Goal: Task Accomplishment & Management: Use online tool/utility

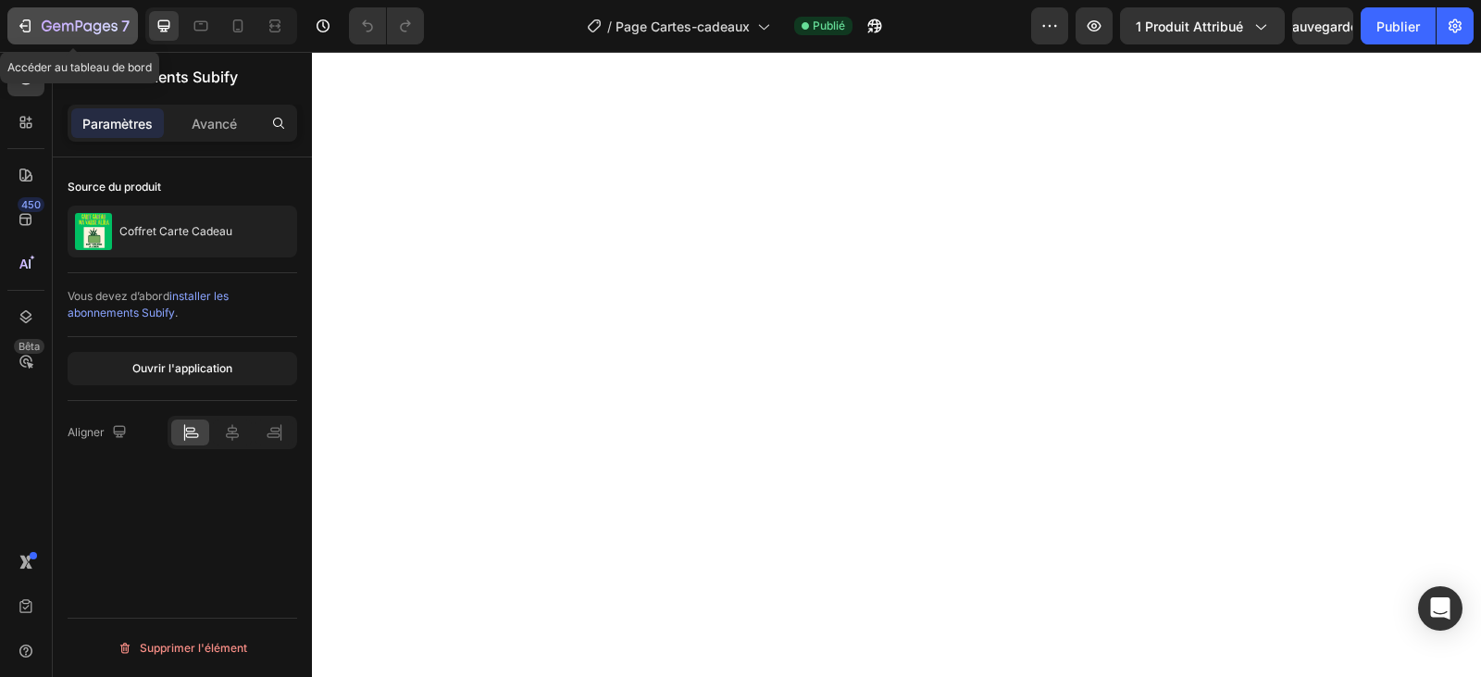
click at [25, 27] on icon "button" at bounding box center [25, 26] width 19 height 19
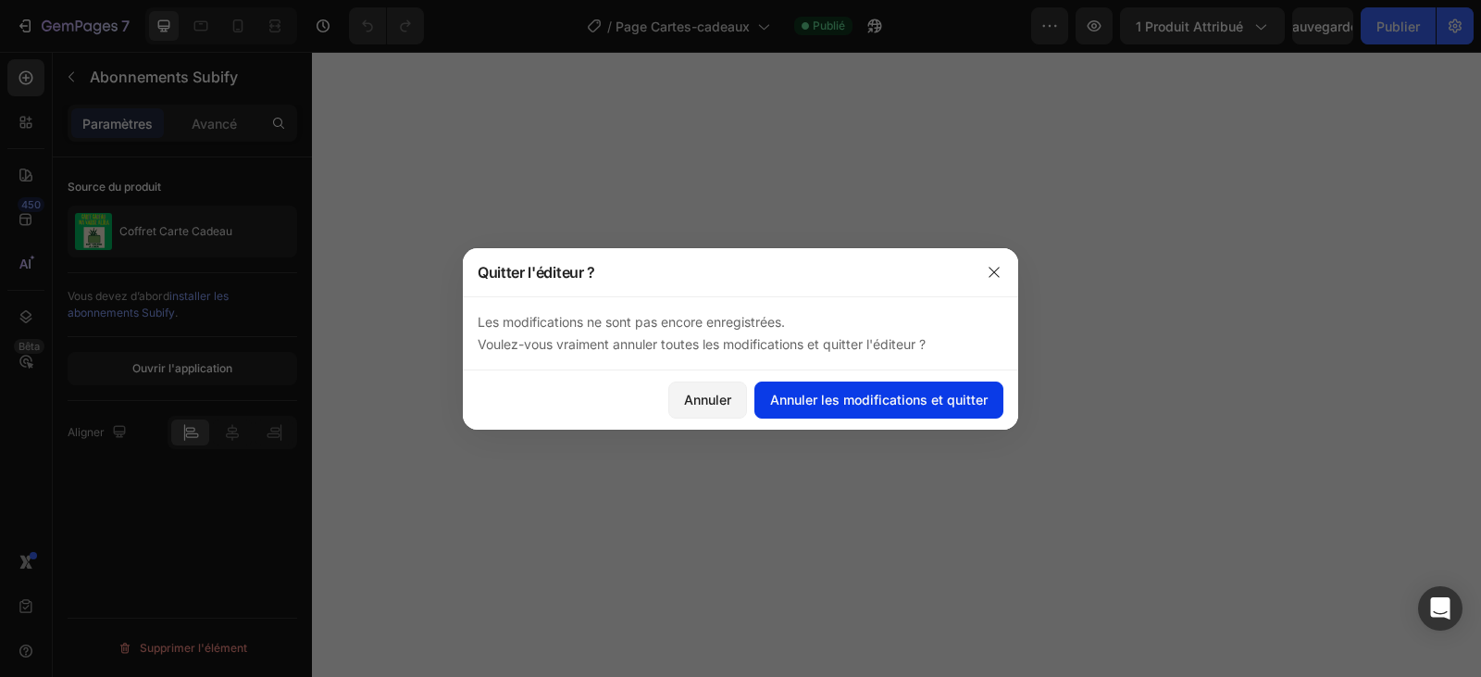
click at [852, 389] on button "Annuler les modifications et quitter" at bounding box center [878, 399] width 249 height 37
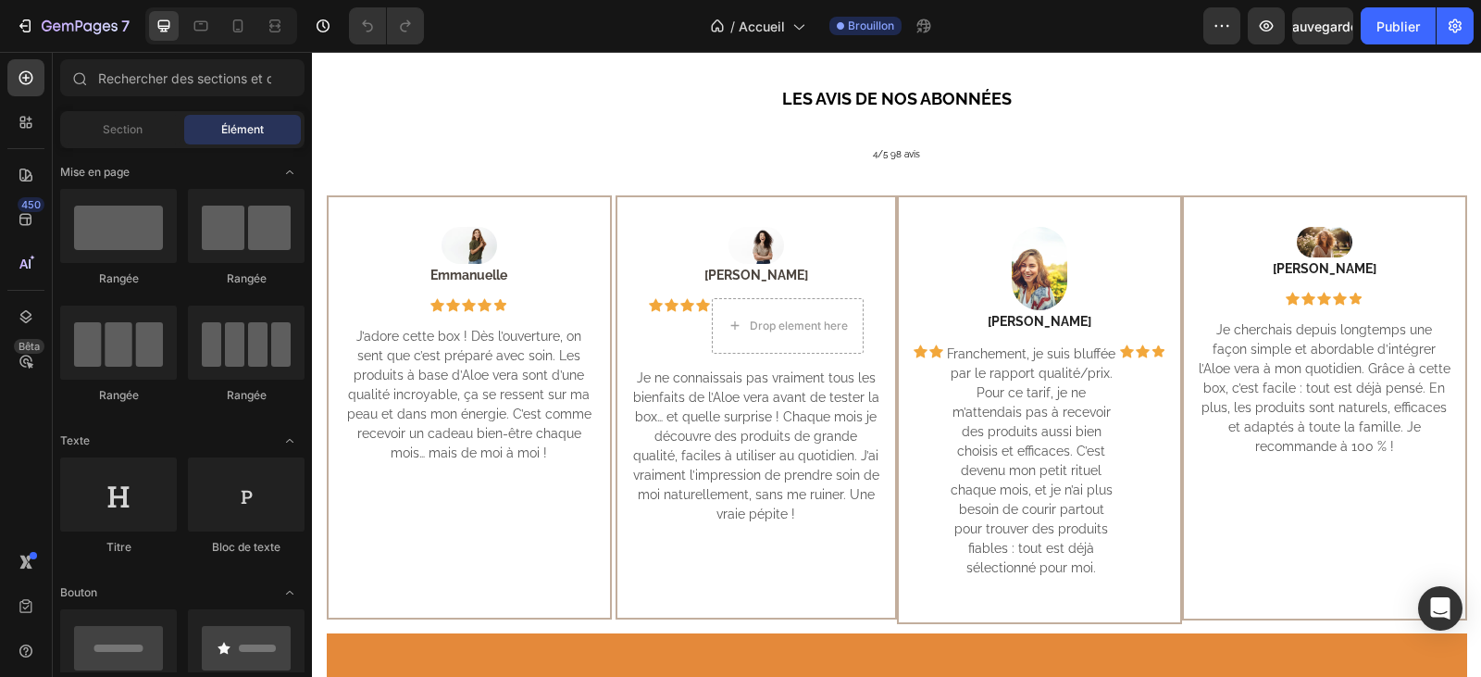
scroll to position [740, 0]
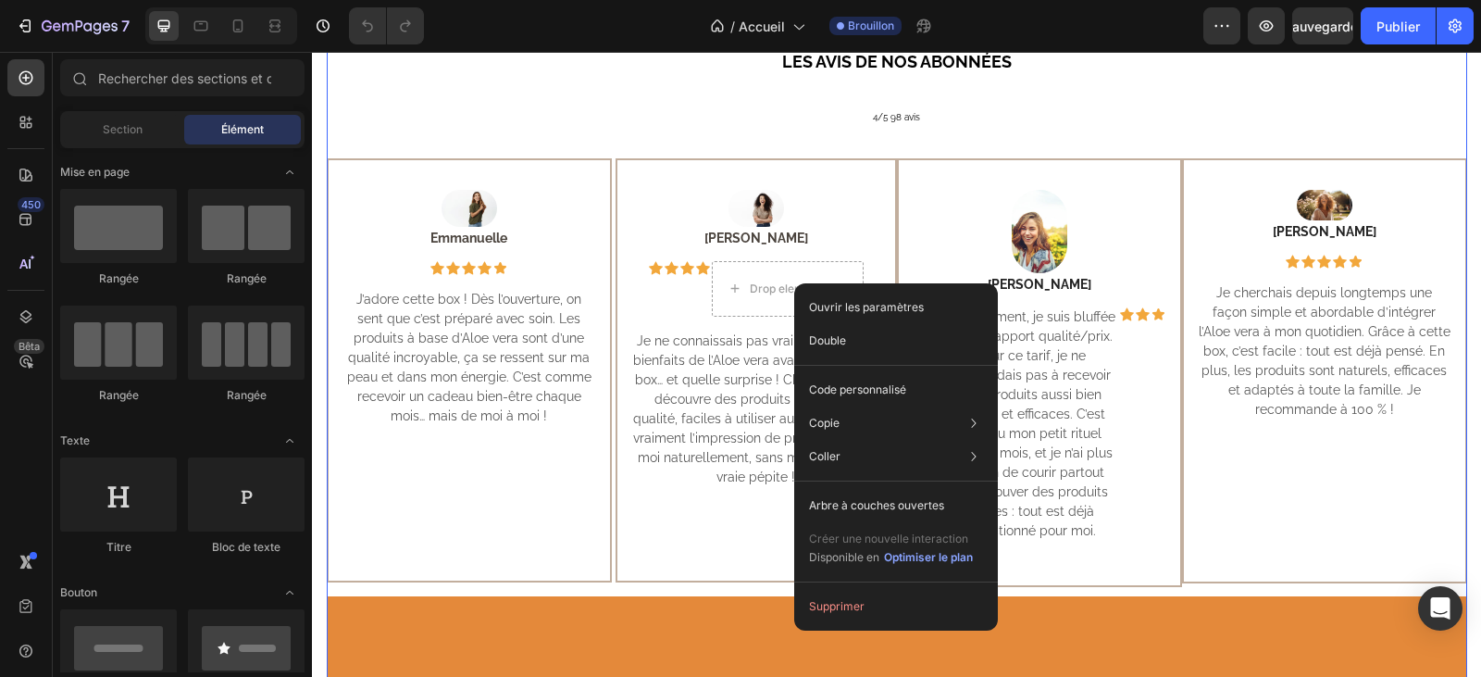
click at [1038, 131] on div "LES AVIS DE NOS ABONNÉES Heading 4/5 98 avis Heading Image Emmanuelle Text bloc…" at bounding box center [897, 582] width 1140 height 1066
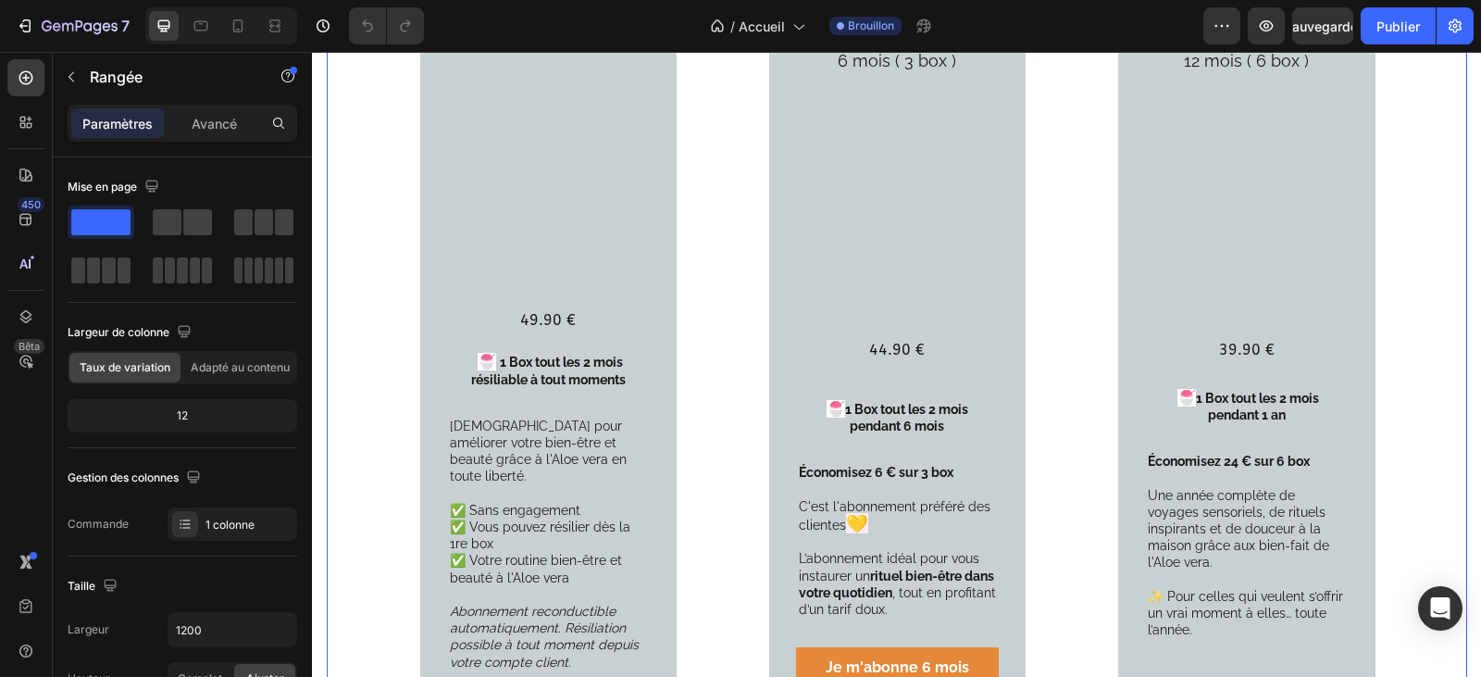
scroll to position [2592, 0]
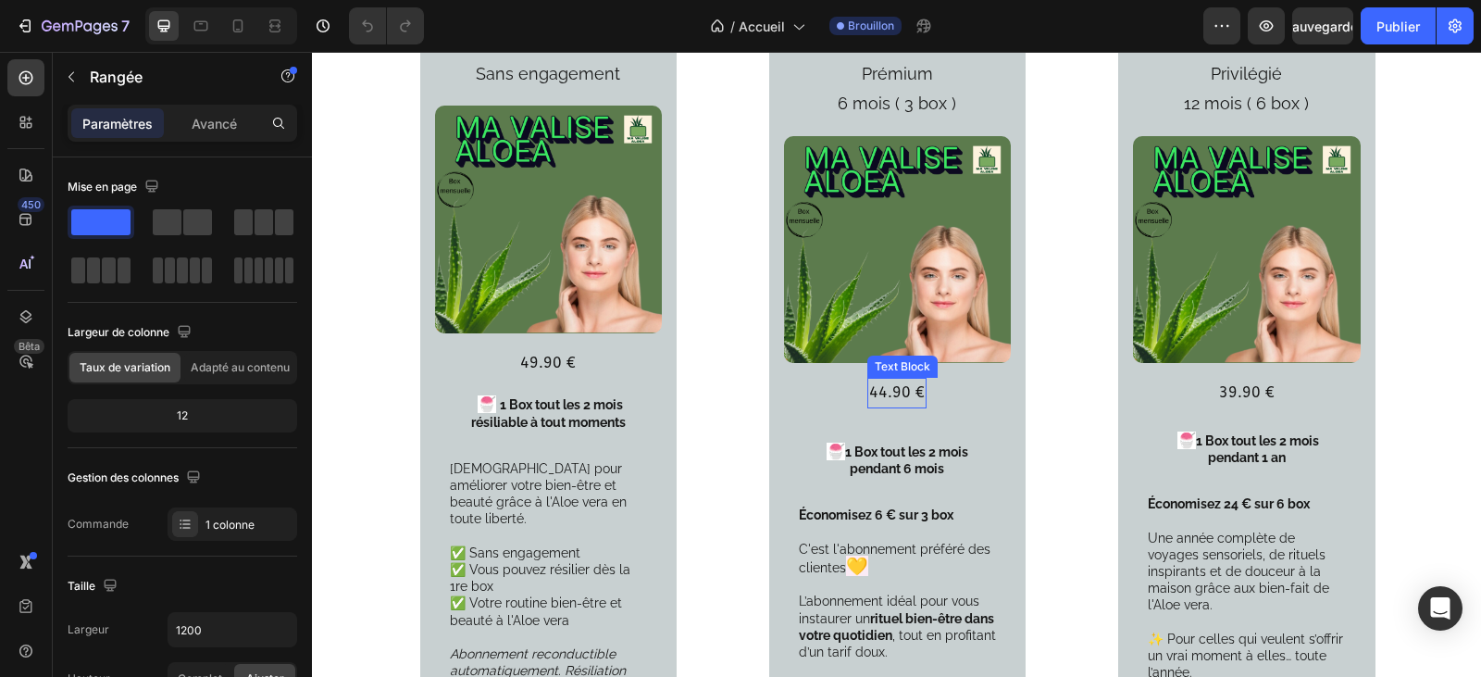
click at [877, 379] on p "44.90 €" at bounding box center [897, 392] width 56 height 27
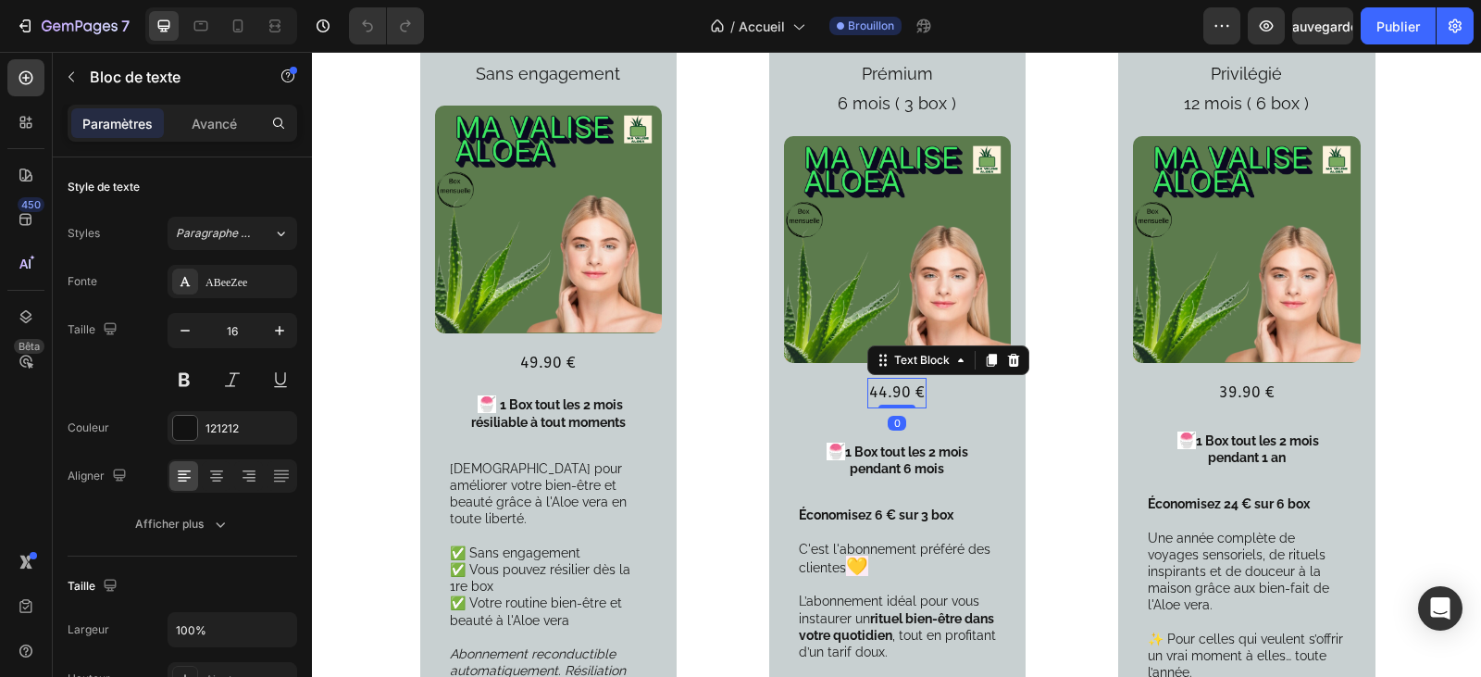
click at [877, 379] on p "44.90 €" at bounding box center [897, 392] width 56 height 27
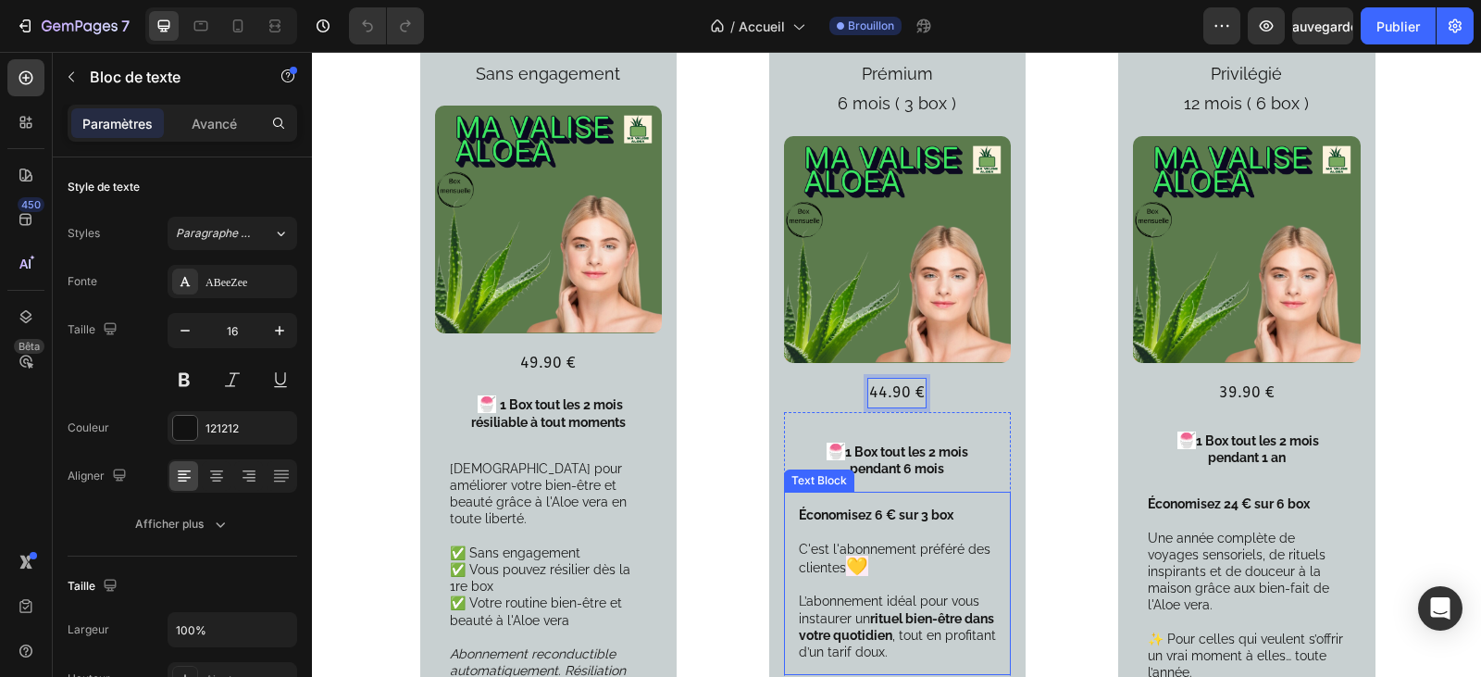
click at [865, 507] on strong "Économisez 6 € sur 3 box" at bounding box center [876, 514] width 155 height 15
click at [875, 507] on strong "Économisez 6 € sur 3 box" at bounding box center [876, 514] width 155 height 15
click at [1228, 496] on strong "Économisez 24 € sur 6 box" at bounding box center [1229, 503] width 162 height 15
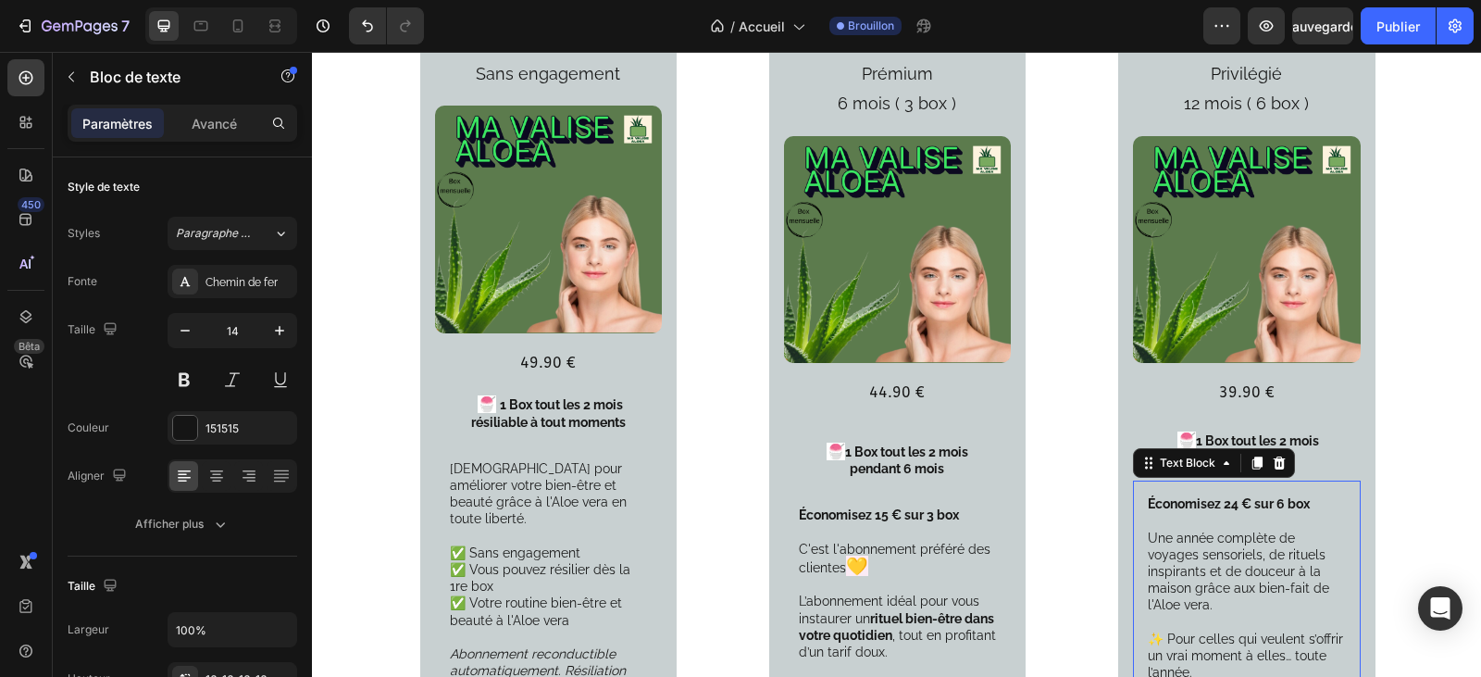
click at [1233, 496] on strong "Économisez 24 € sur 6 box" at bounding box center [1229, 503] width 162 height 15
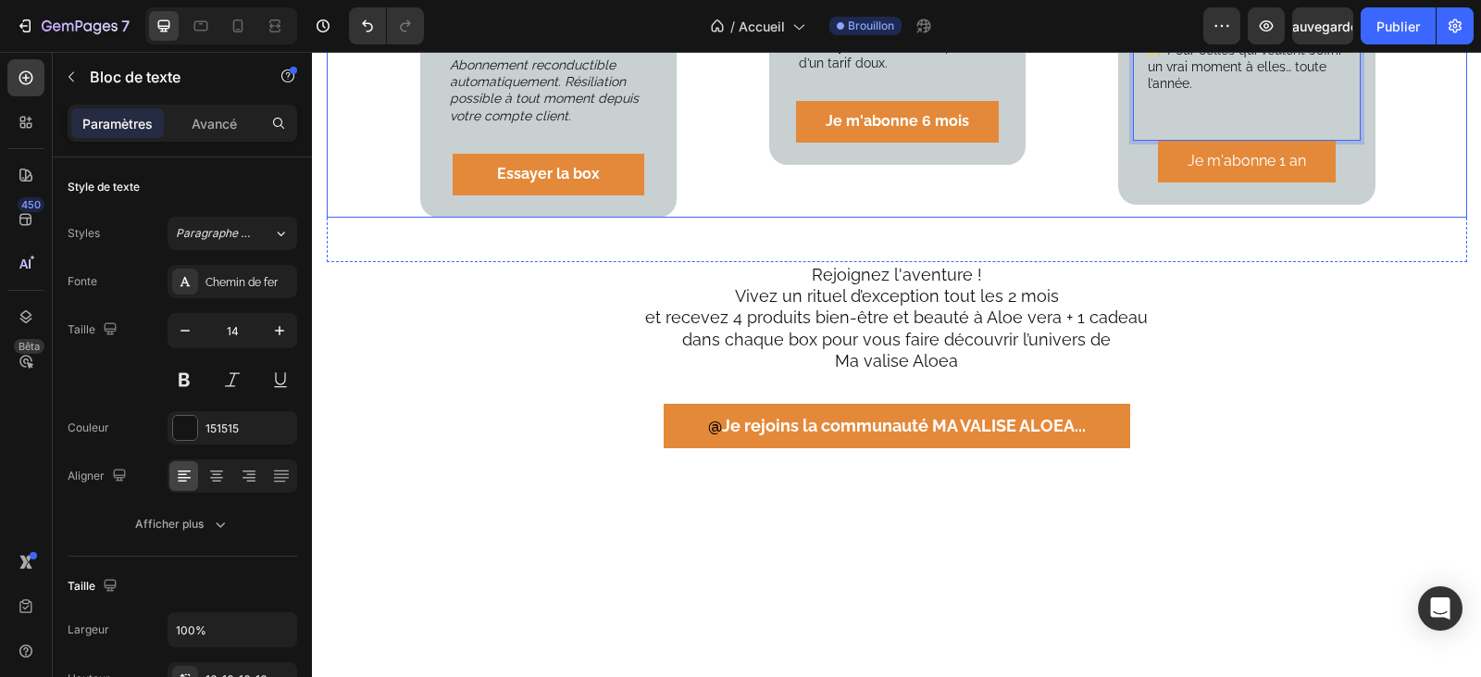
scroll to position [3147, 0]
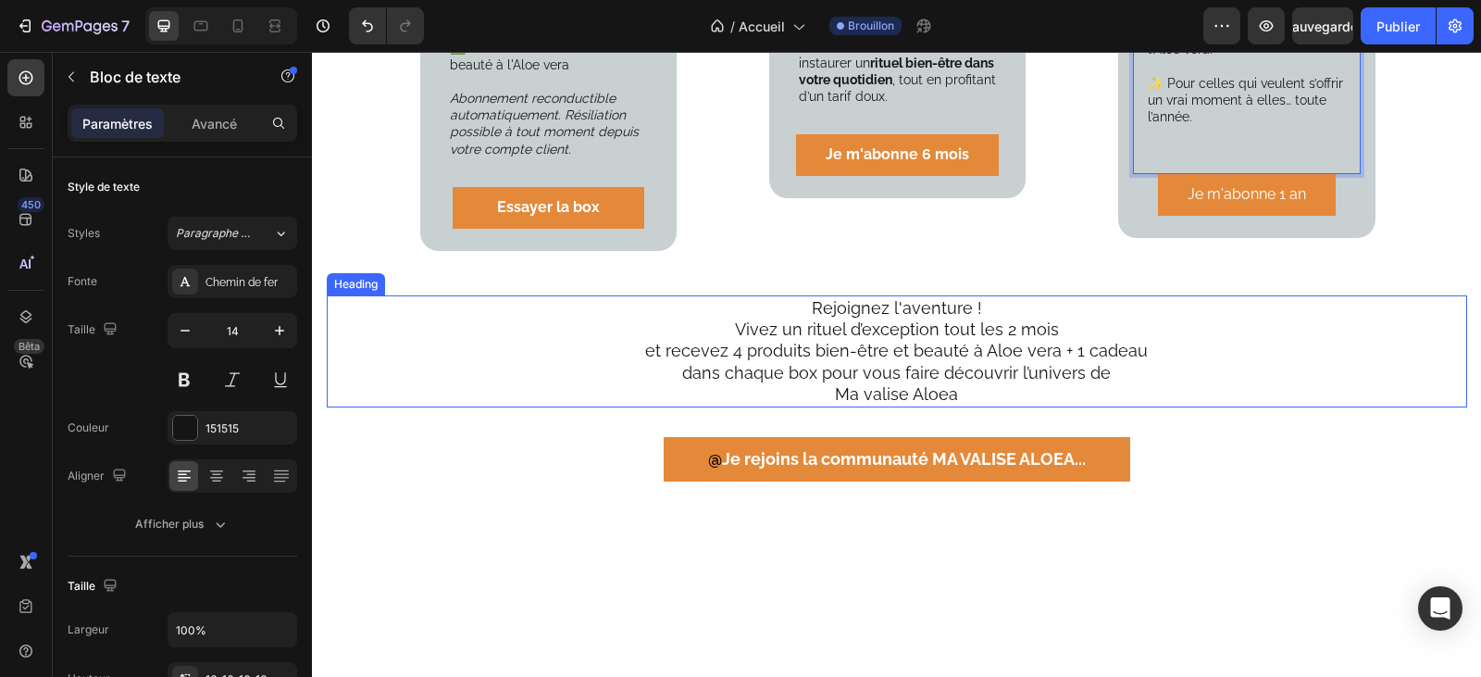
click at [738, 332] on h2 "Rejoignez l'aventure ! Vivez un rituel d’exception tout les 2 mois et recevez 4…" at bounding box center [896, 351] width 1051 height 112
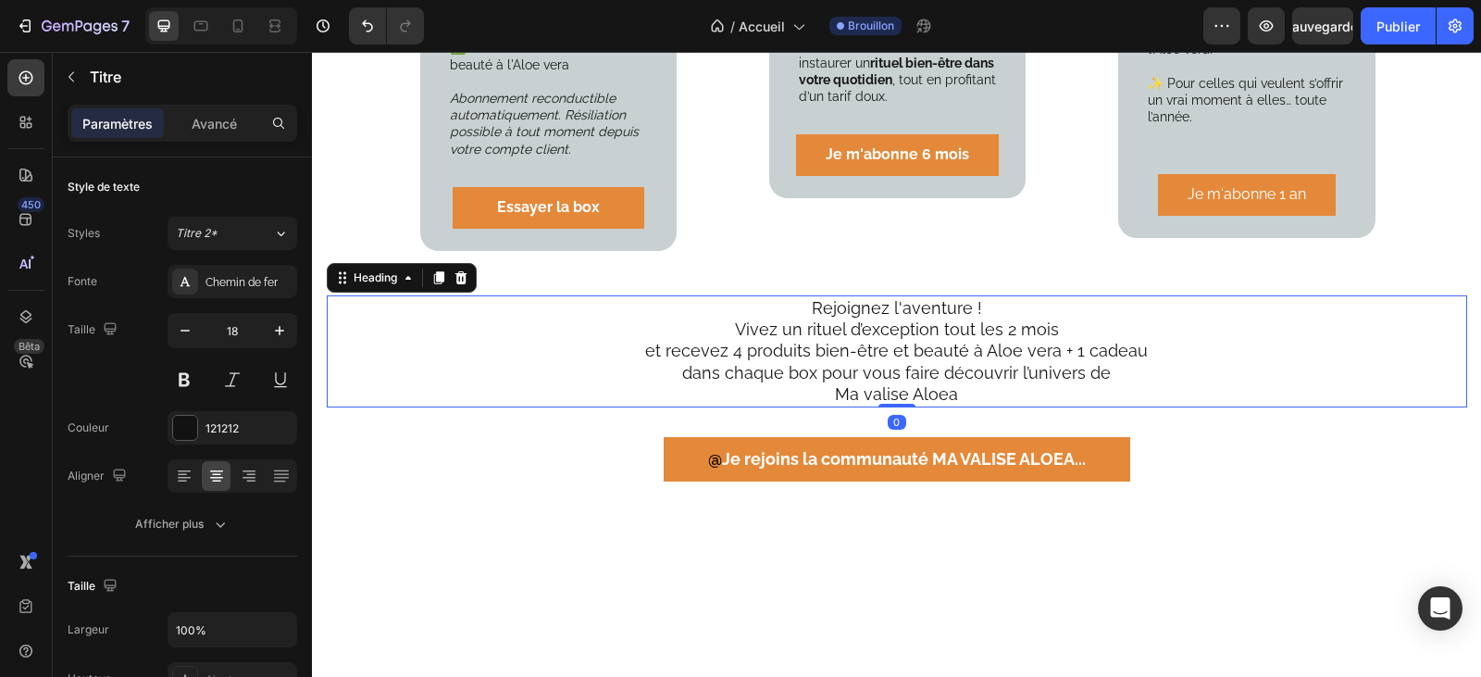
click at [732, 334] on h2 "Rejoignez l'aventure ! Vivez un rituel d’exception tout les 2 mois et recevez 4…" at bounding box center [896, 351] width 1051 height 112
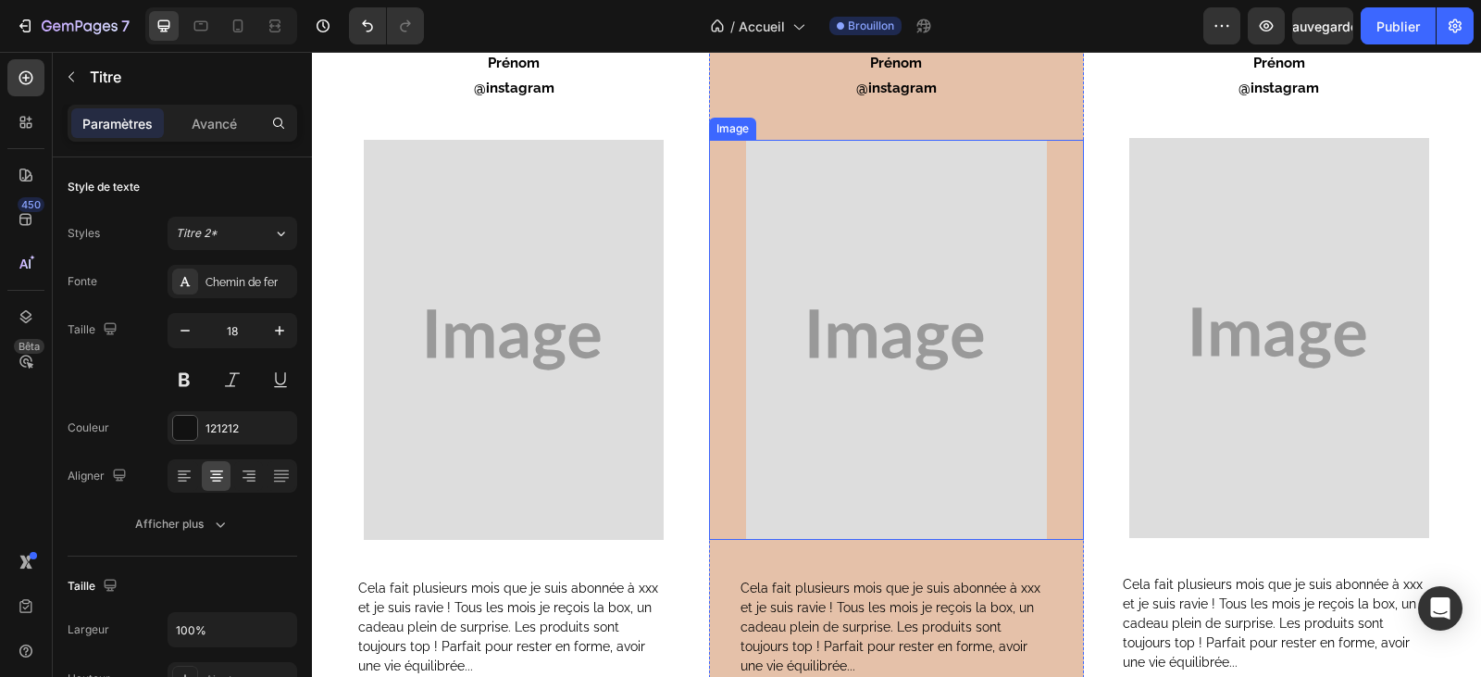
scroll to position [5183, 0]
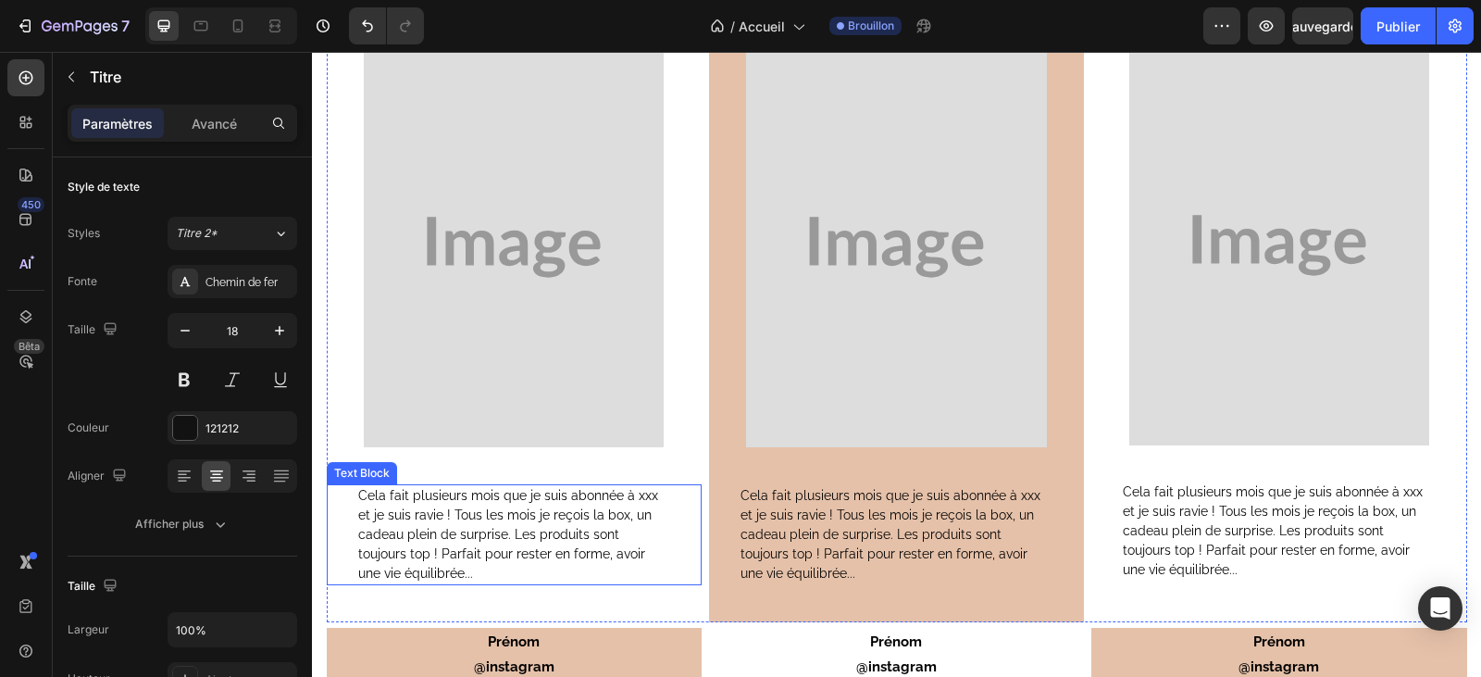
click at [640, 494] on span "Cela fait plusieurs mois que je suis abonnée à xxx et je suis ravie ! Tous les …" at bounding box center [508, 534] width 300 height 93
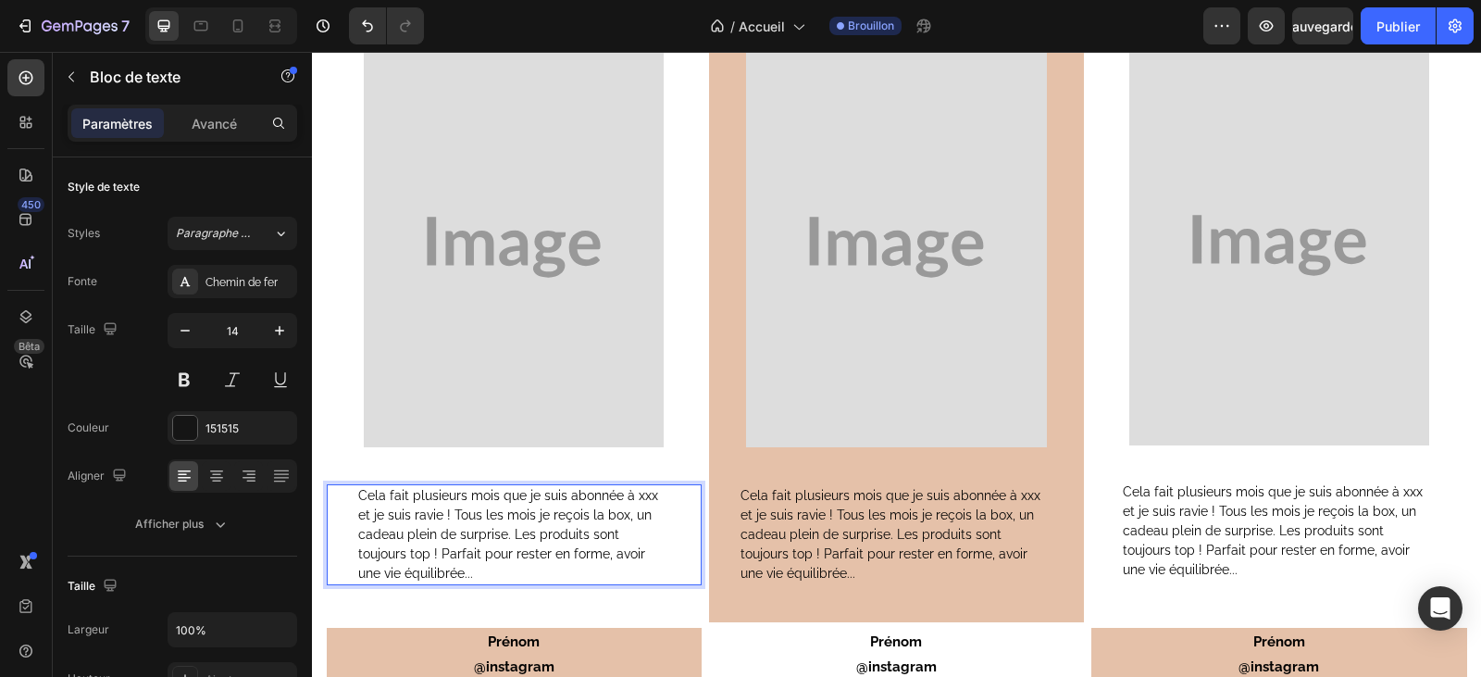
click at [647, 500] on span "Cela fait plusieurs mois que je suis abonnée à xxx et je suis ravie ! Tous les …" at bounding box center [508, 534] width 300 height 93
click at [429, 541] on span "Cela fait plusieurs mois que je suis abonnée à catte box Ma valise Aloe et je s…" at bounding box center [514, 534] width 312 height 93
click at [577, 541] on span "Cela fait plusieurs mois que je suis abonnée à catte box Ma valise Aloe et je s…" at bounding box center [514, 534] width 312 height 93
drag, startPoint x: 573, startPoint y: 534, endPoint x: 571, endPoint y: 561, distance: 26.9
click at [572, 538] on span "Cela fait plusieurs mois que je suis abonnée à catte box Ma valise Aloe et je s…" at bounding box center [514, 534] width 312 height 93
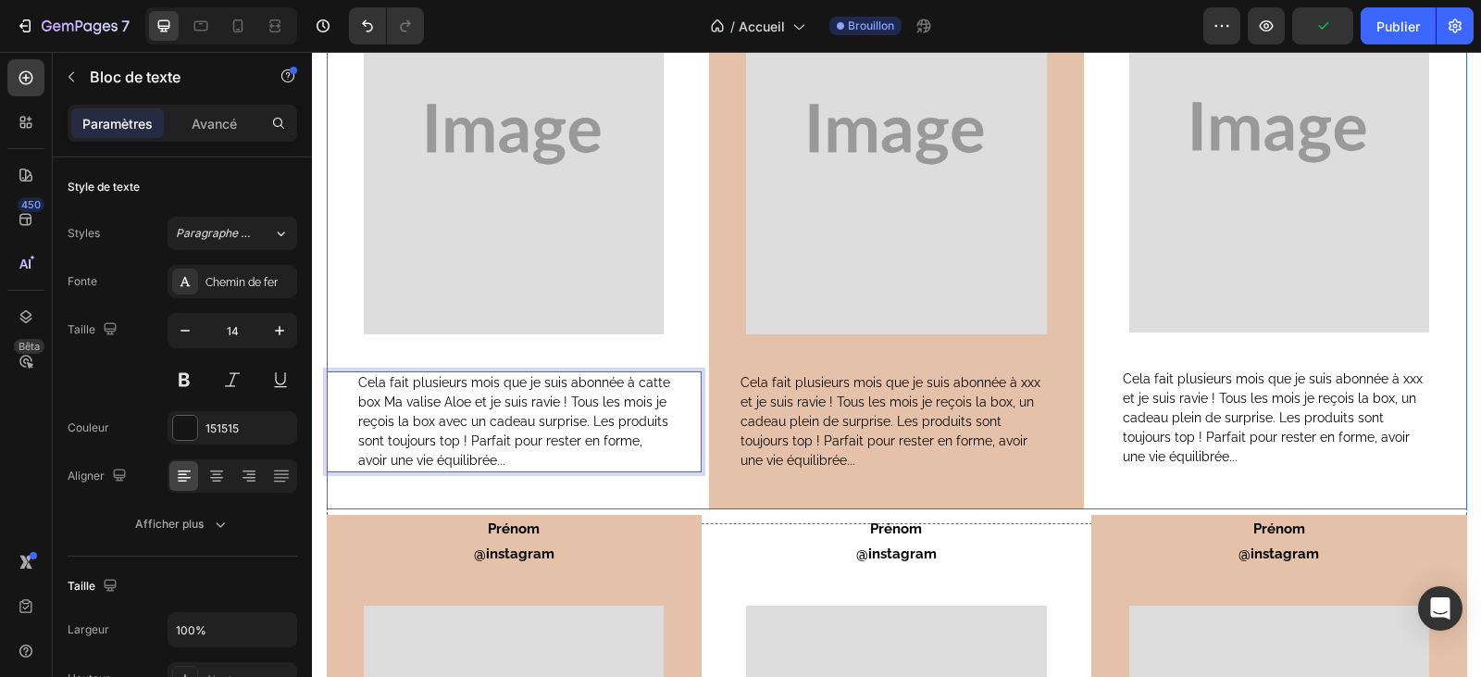
scroll to position [5276, 0]
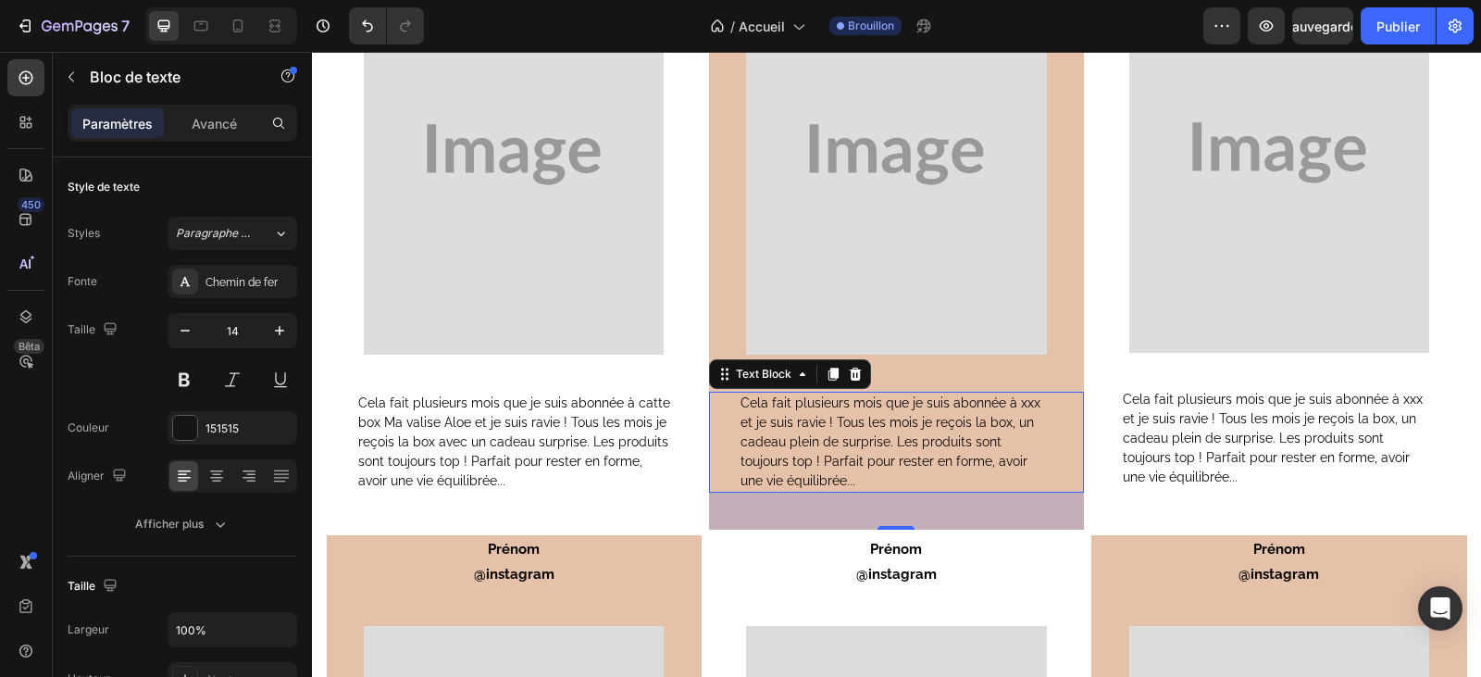
click at [1024, 407] on span "Cela fait plusieurs mois que je suis abonnée à xxx et je suis ravie ! Tous les …" at bounding box center [890, 441] width 300 height 93
click at [1026, 402] on span "Cela fait plusieurs mois que je suis abonnée à xxx et je suis ravie ! Tous les …" at bounding box center [890, 441] width 300 height 93
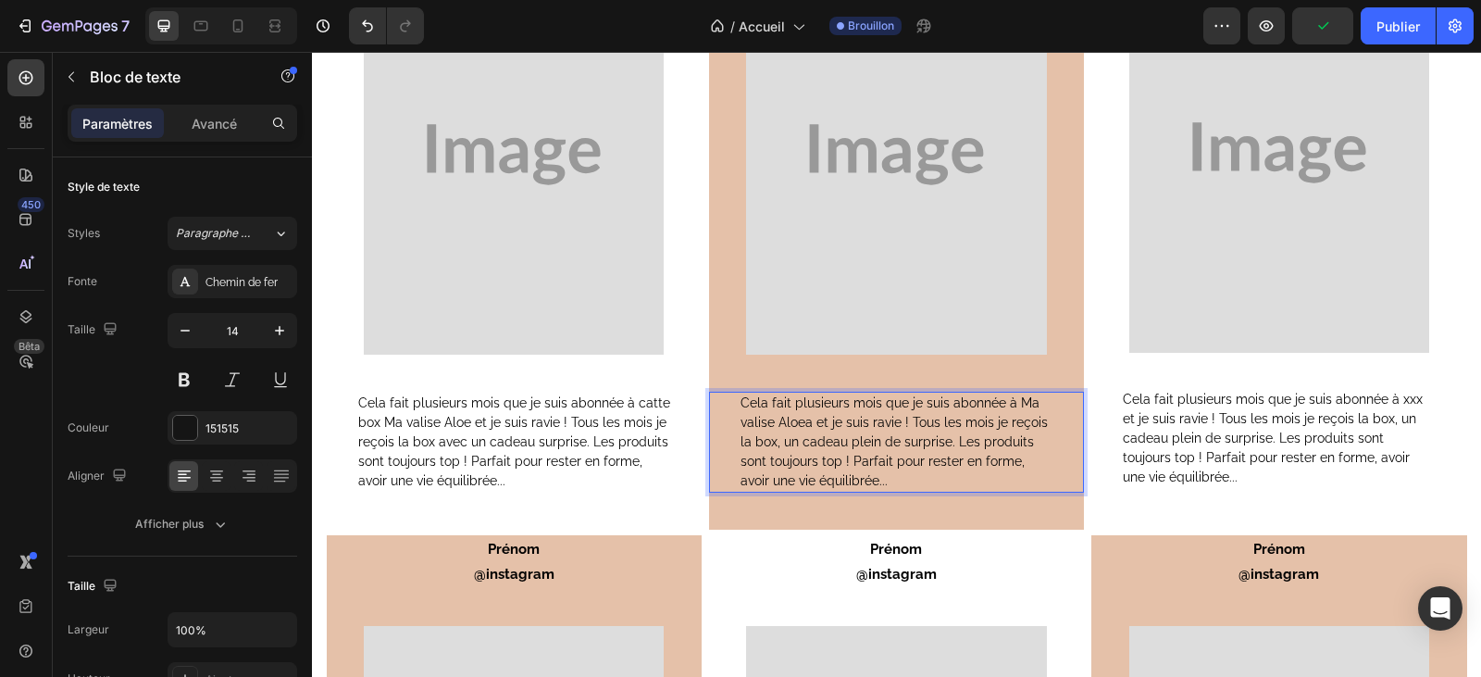
click at [826, 427] on span "Cela fait plusieurs mois que je suis abonnée à Ma valise Aloea et je suis ravie…" at bounding box center [893, 441] width 307 height 93
click at [838, 422] on span "Cela fait plusieurs mois que je suis abonnée à Ma valise Aloea et j'e suis ravi…" at bounding box center [895, 441] width 310 height 93
click at [911, 426] on span "Cela fait plusieurs mois que je suis abonnée à Ma valise Aloea et j'en suis rav…" at bounding box center [889, 441] width 299 height 93
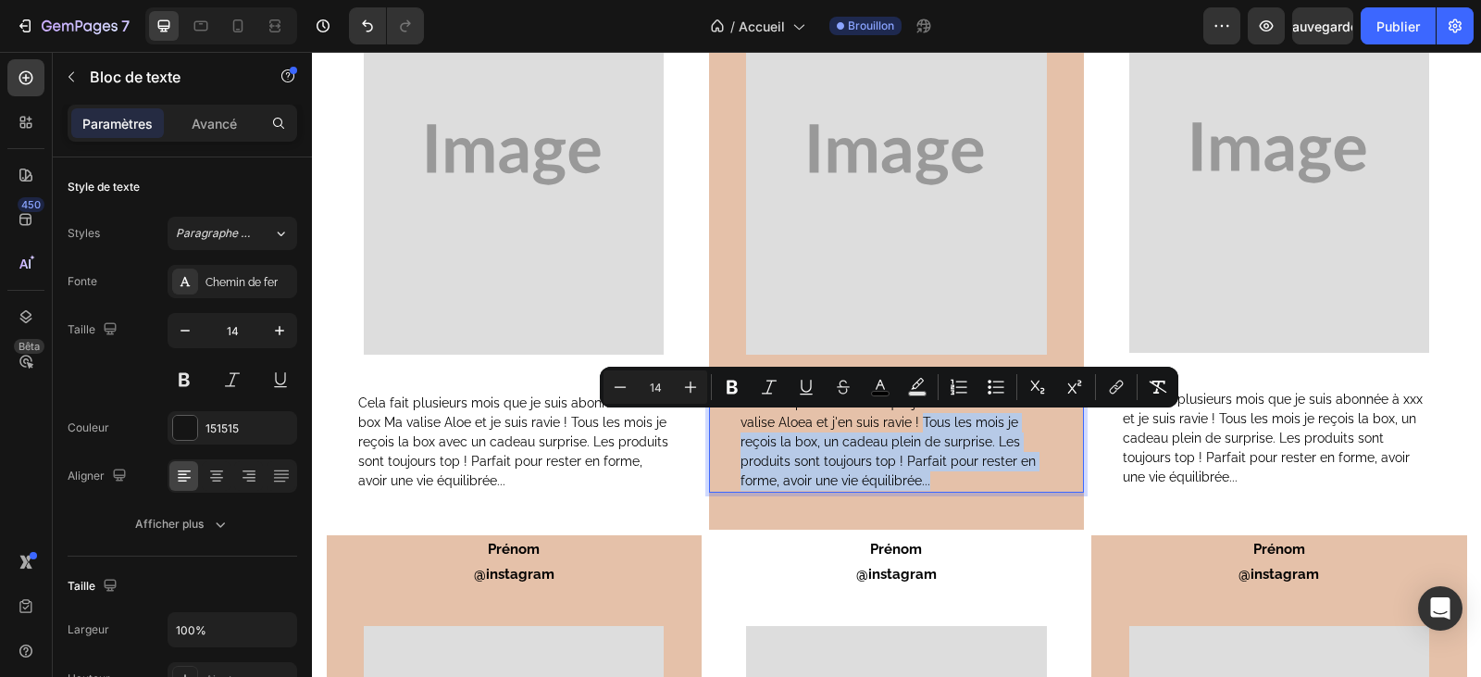
drag, startPoint x: 913, startPoint y: 426, endPoint x: 928, endPoint y: 477, distance: 53.3
click at [928, 477] on p "Cela fait plusieurs mois que je suis abonnée à Ma valise Aloea et j'en suis rav…" at bounding box center [896, 441] width 312 height 97
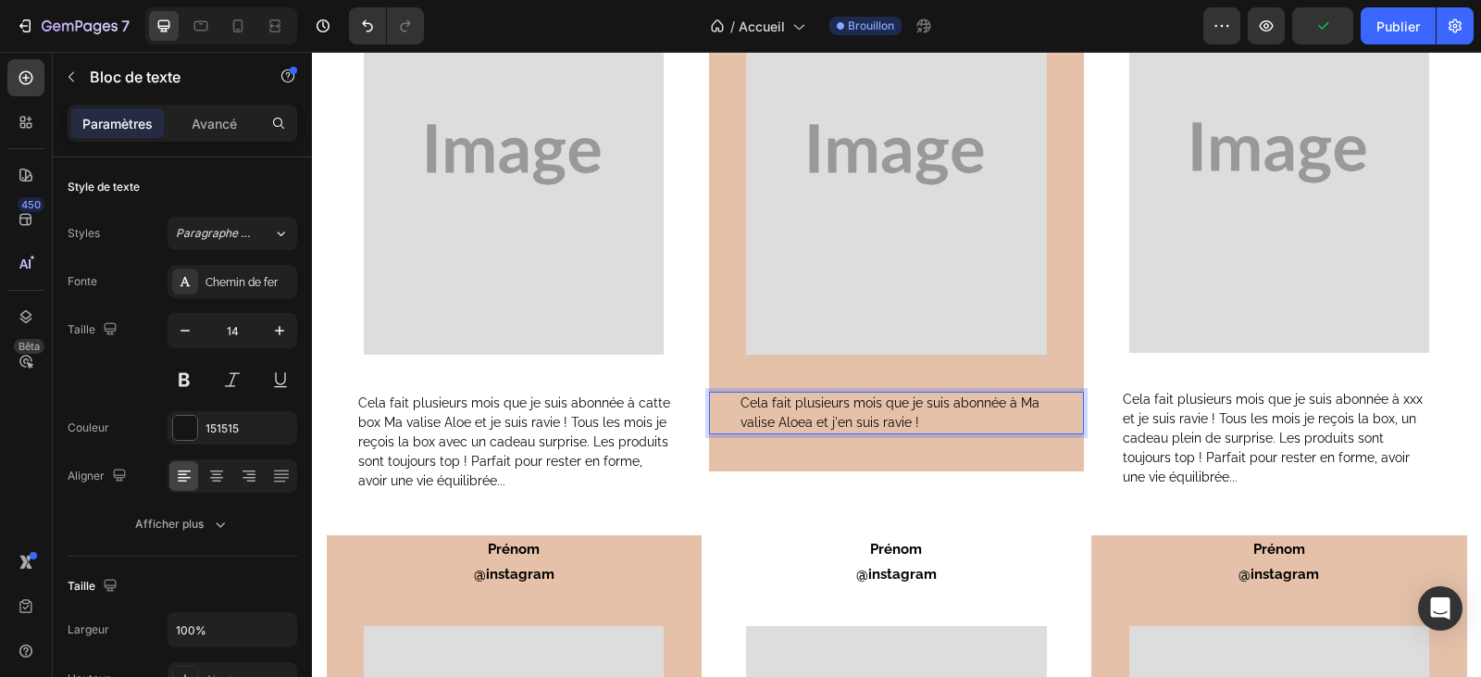
click at [782, 405] on span "Cela fait plusieurs mois que je suis abonnée à Ma valise Aloea et j'en suis rav…" at bounding box center [889, 412] width 299 height 34
click at [863, 423] on span "Il y a plusieurs mois que je suis abonnée à Ma valise Aloea et j'en suis ravie !" at bounding box center [878, 412] width 277 height 34
click at [961, 419] on p "Il y a plusieurs mois que je suis abonnée à Ma valise Aloea et j'en suis vraime…" at bounding box center [896, 412] width 312 height 39
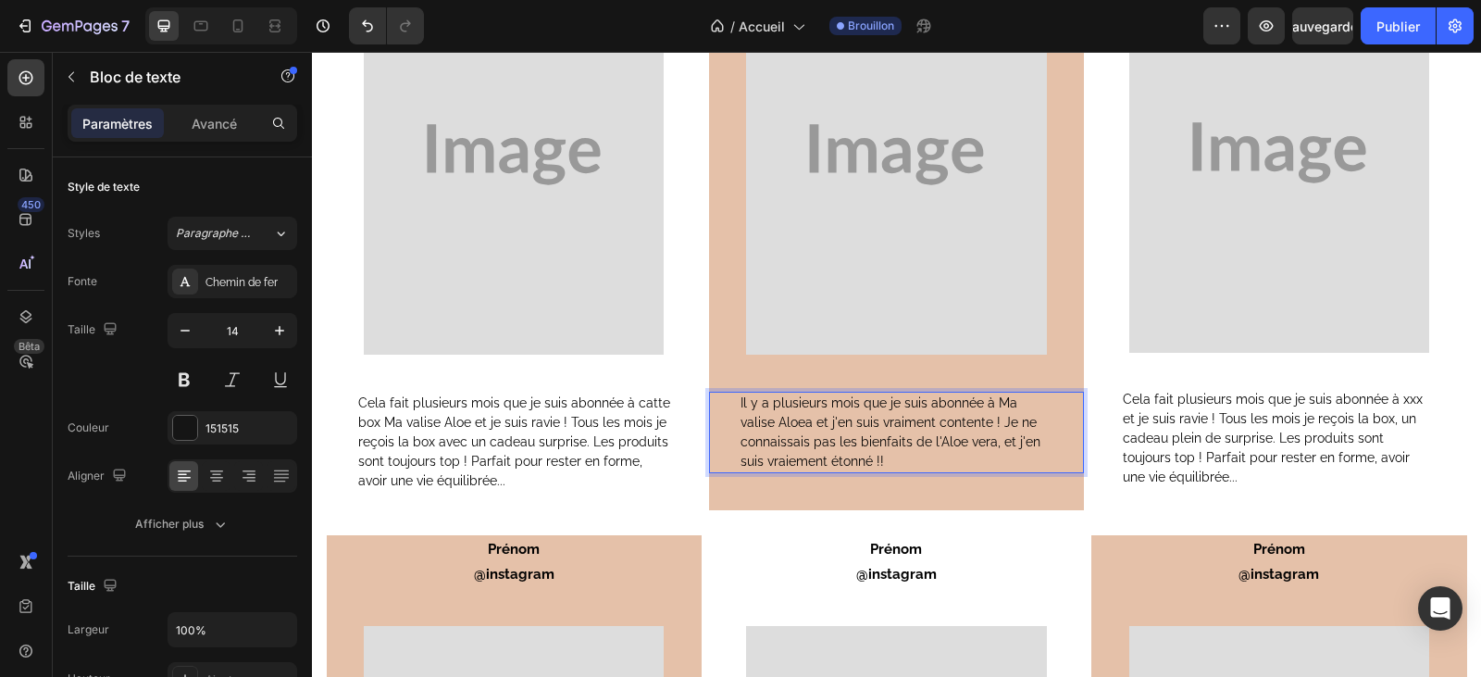
click at [789, 468] on span "Il y a plusieurs mois que je suis abonnée à Ma valise Aloea et j'en suis vraime…" at bounding box center [890, 431] width 300 height 73
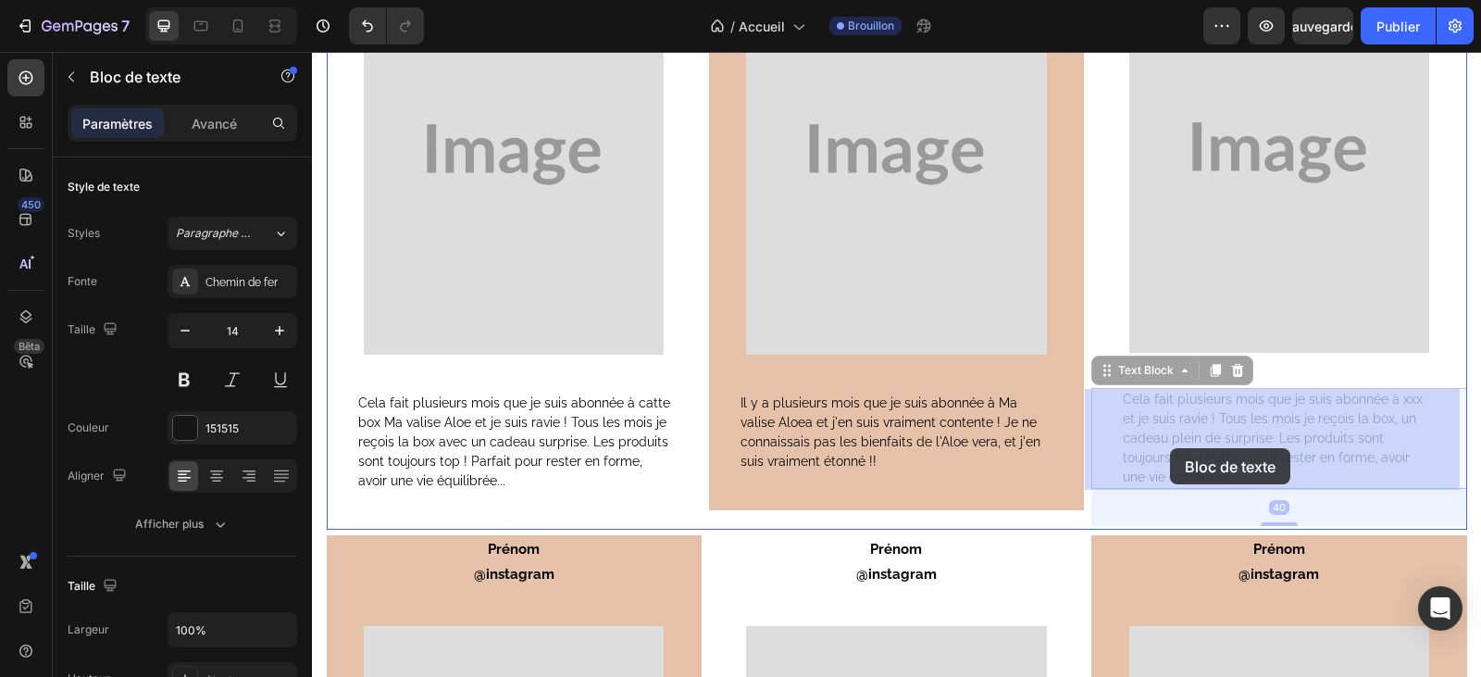
drag, startPoint x: 1183, startPoint y: 480, endPoint x: 1170, endPoint y: 448, distance: 34.9
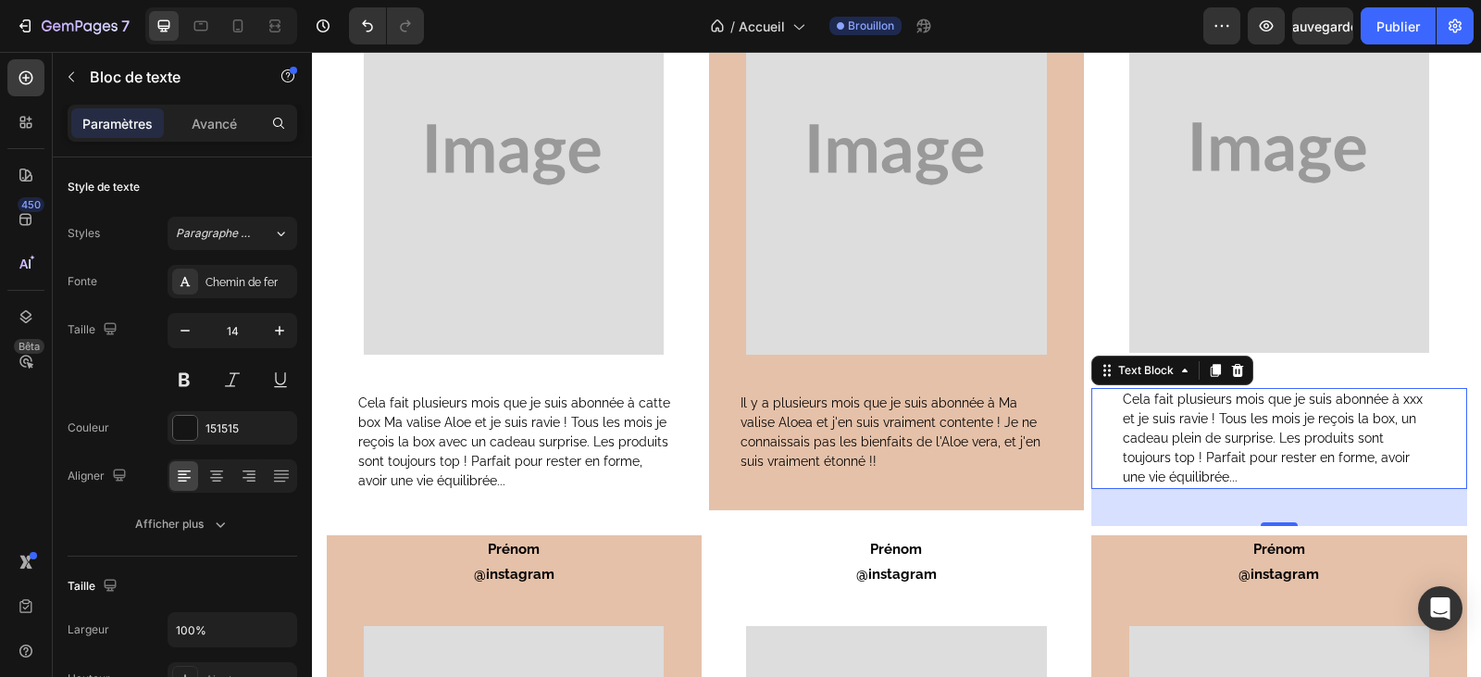
click at [1197, 470] on p "Cela fait plusieurs mois que je suis abonnée à xxx et je suis ravie ! Tous les …" at bounding box center [1279, 438] width 312 height 97
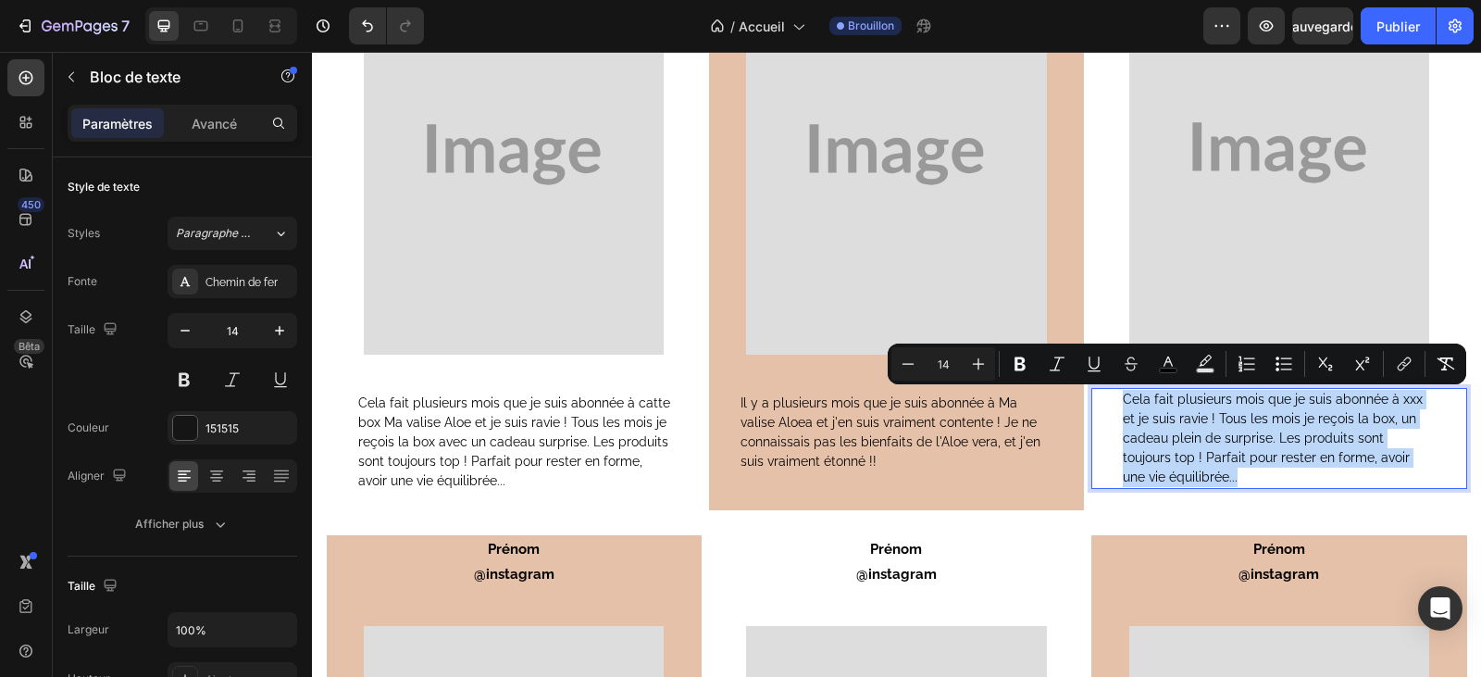
drag, startPoint x: 1185, startPoint y: 473, endPoint x: 1117, endPoint y: 401, distance: 98.9
click at [1123, 401] on p "Cela fait plusieurs mois que je suis abonnée à xxx et je suis ravie ! Tous les …" at bounding box center [1279, 438] width 312 height 97
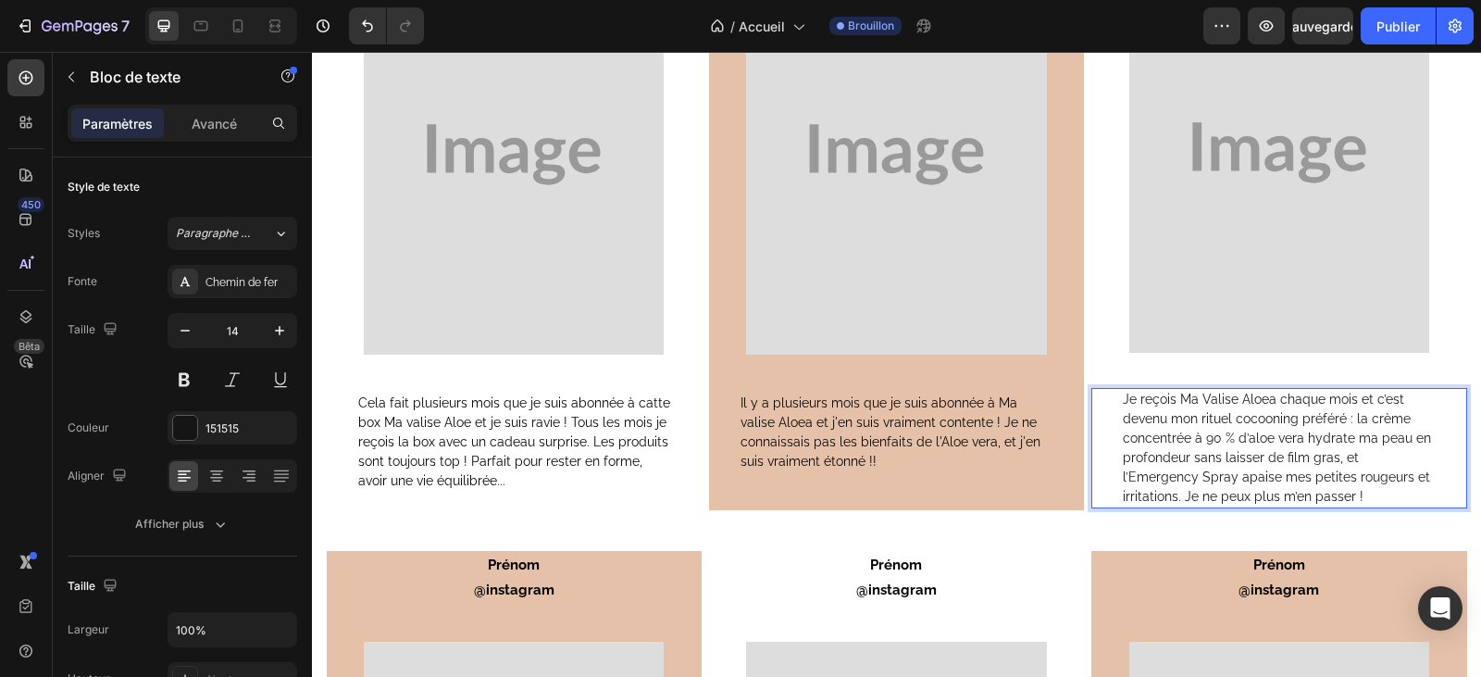
click at [1312, 398] on p "Je reçois Ma Valise Aloea chaque mois et c’est devenu mon rituel cocooning préf…" at bounding box center [1279, 448] width 312 height 117
click at [1354, 422] on p "Je reçois Ma Valise Aloea tout les 2 mois et c’est devenu mon rituel cocooning …" at bounding box center [1279, 448] width 312 height 117
click at [1353, 422] on p "Je reçois Ma Valise Aloea tout les 2 mois et c’est devenu mon rituel cocooning …" at bounding box center [1279, 448] width 312 height 117
click at [1356, 422] on p "Je reçois Ma Valise Aloea tout les 2 mois et c’est devenu mon rituel cocooning …" at bounding box center [1279, 448] width 312 height 117
click at [1409, 417] on p "Je reçois Ma Valise Aloea tout les 2 mois et c’est devenu mon rituel cocooning …" at bounding box center [1279, 448] width 312 height 117
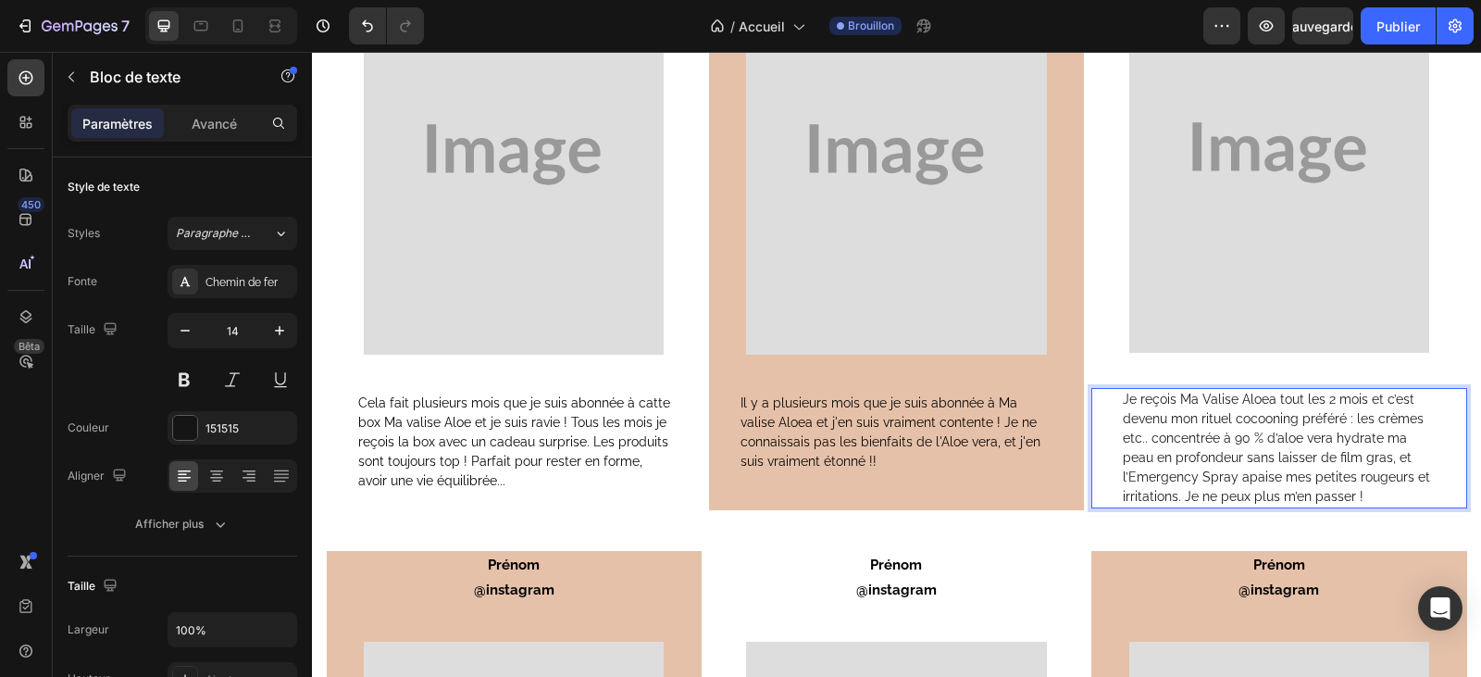
click at [1252, 440] on p "Je reçois Ma Valise Aloea tout les 2 mois et c’est devenu mon rituel cocooning …" at bounding box center [1279, 448] width 312 height 117
click at [1241, 438] on p "Je reçois Ma Valise Aloea tout les 2 mois et c’est devenu mon rituel cocooning …" at bounding box center [1279, 448] width 312 height 117
click at [1244, 439] on p "Je reçois Ma Valise Aloea tout les 2 mois et c’est devenu mon rituel cocooning …" at bounding box center [1279, 448] width 312 height 117
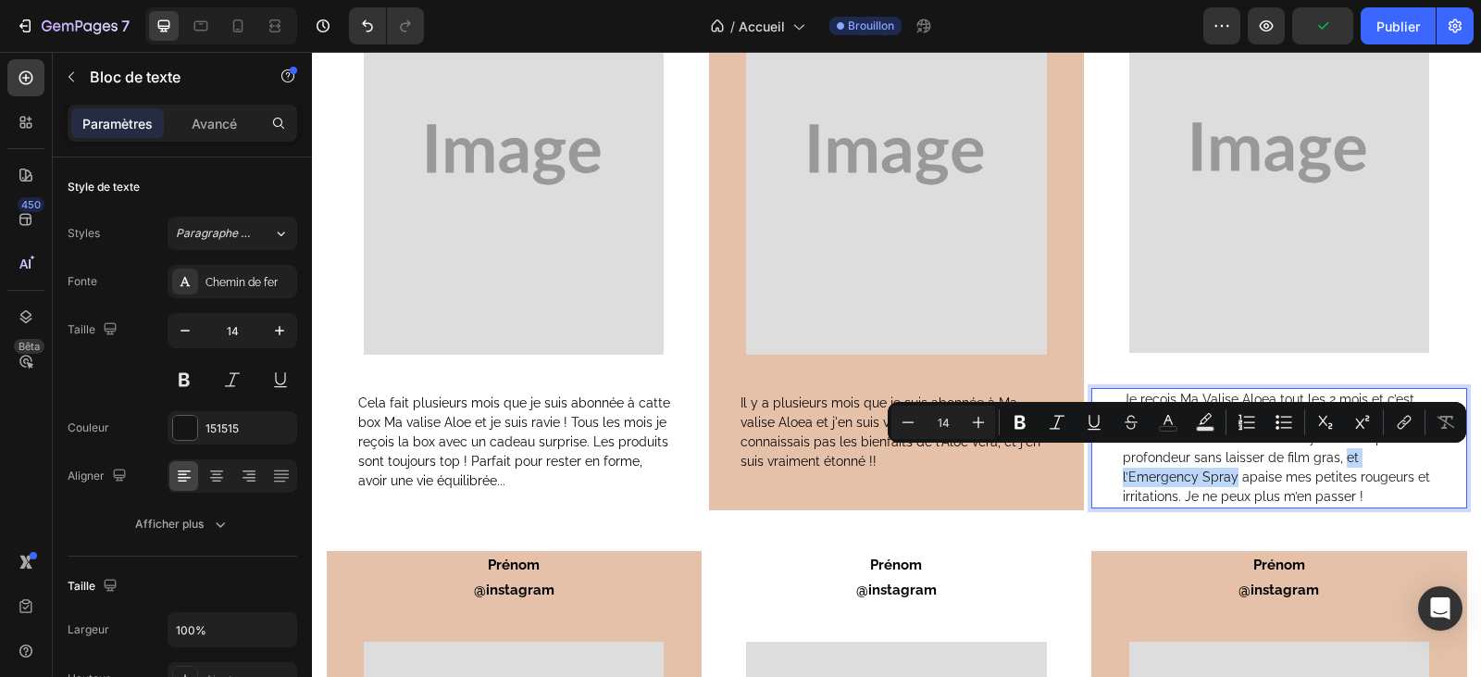
drag, startPoint x: 1335, startPoint y: 460, endPoint x: 1151, endPoint y: 476, distance: 183.9
click at [1151, 476] on p "Je reçois Ma Valise Aloea tout les 2 mois et c’est devenu mon rituel cocooning …" at bounding box center [1279, 448] width 312 height 117
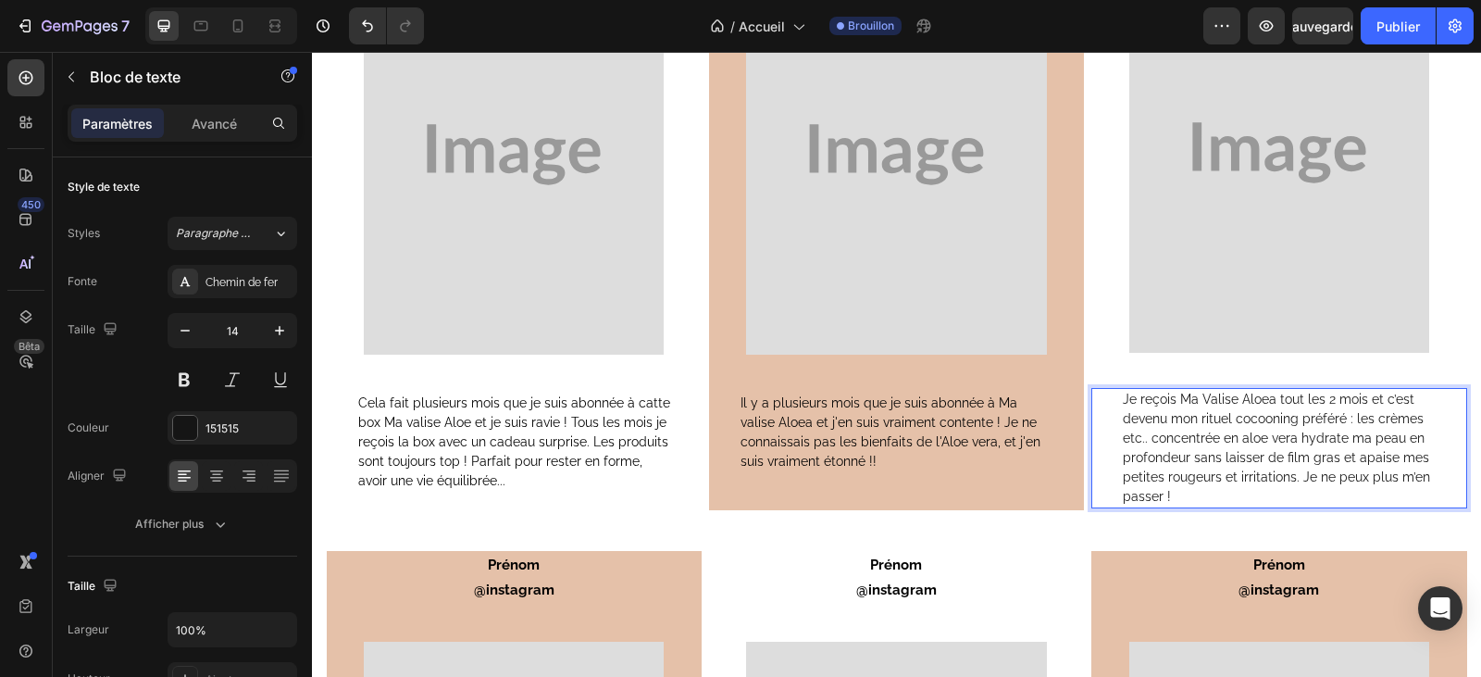
click at [1398, 441] on p "Je reçois Ma Valise Aloea tout les 2 mois et c’est devenu mon rituel cocooning …" at bounding box center [1279, 448] width 312 height 117
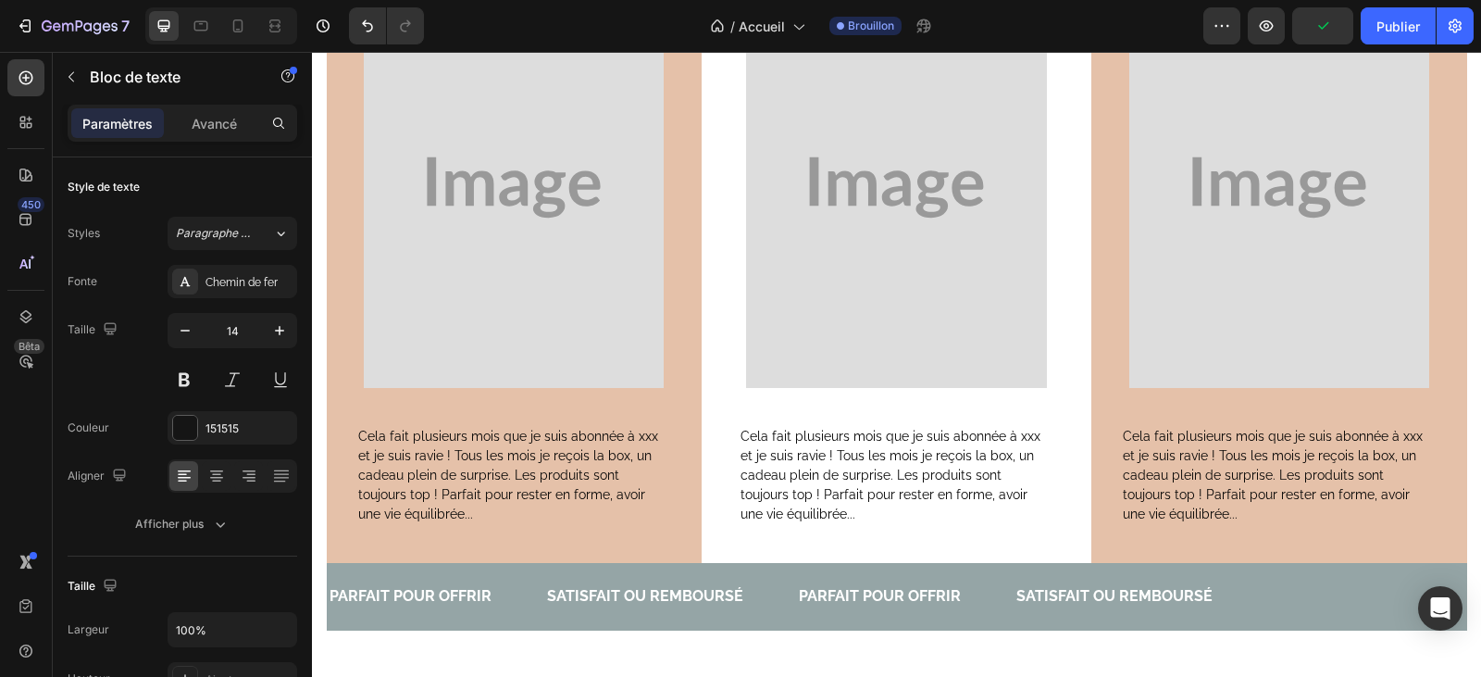
scroll to position [6016, 0]
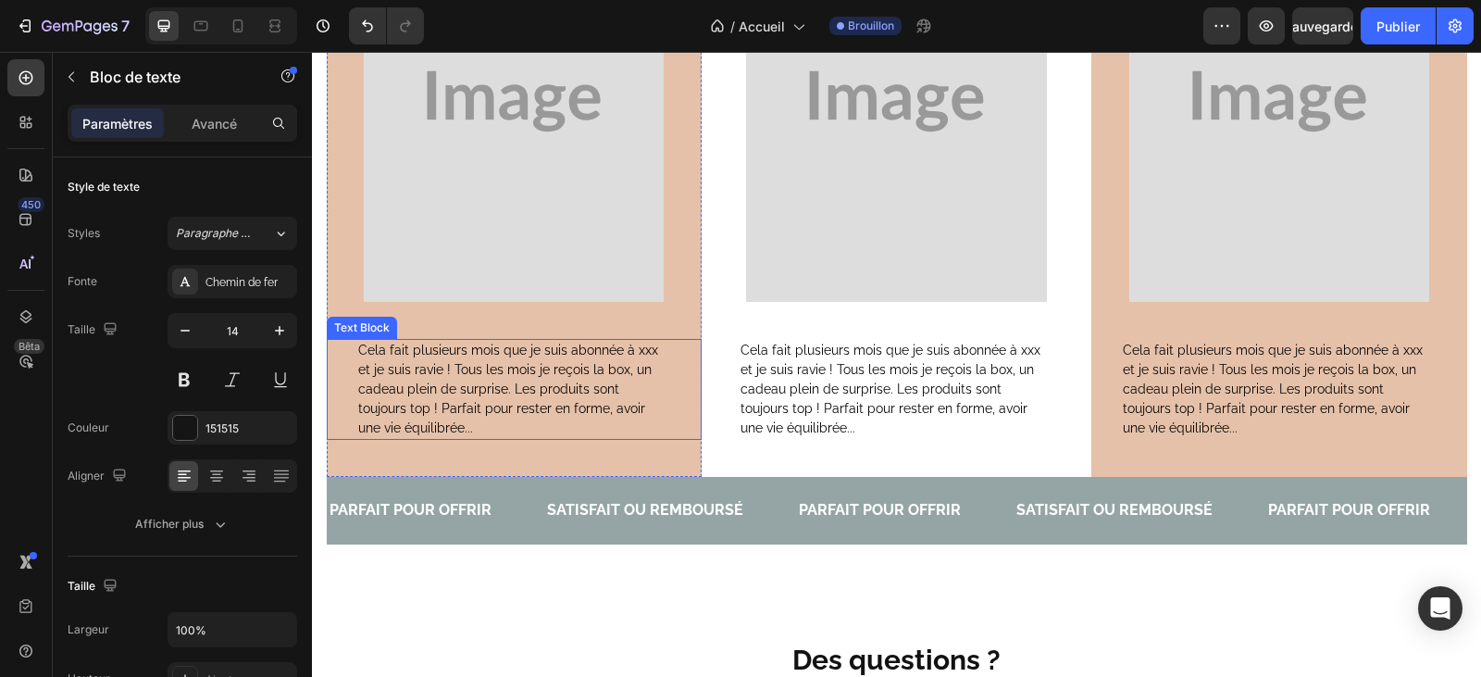
click at [416, 419] on span "Cela fait plusieurs mois que je suis abonnée à xxx et je suis ravie ! Tous les …" at bounding box center [508, 388] width 300 height 93
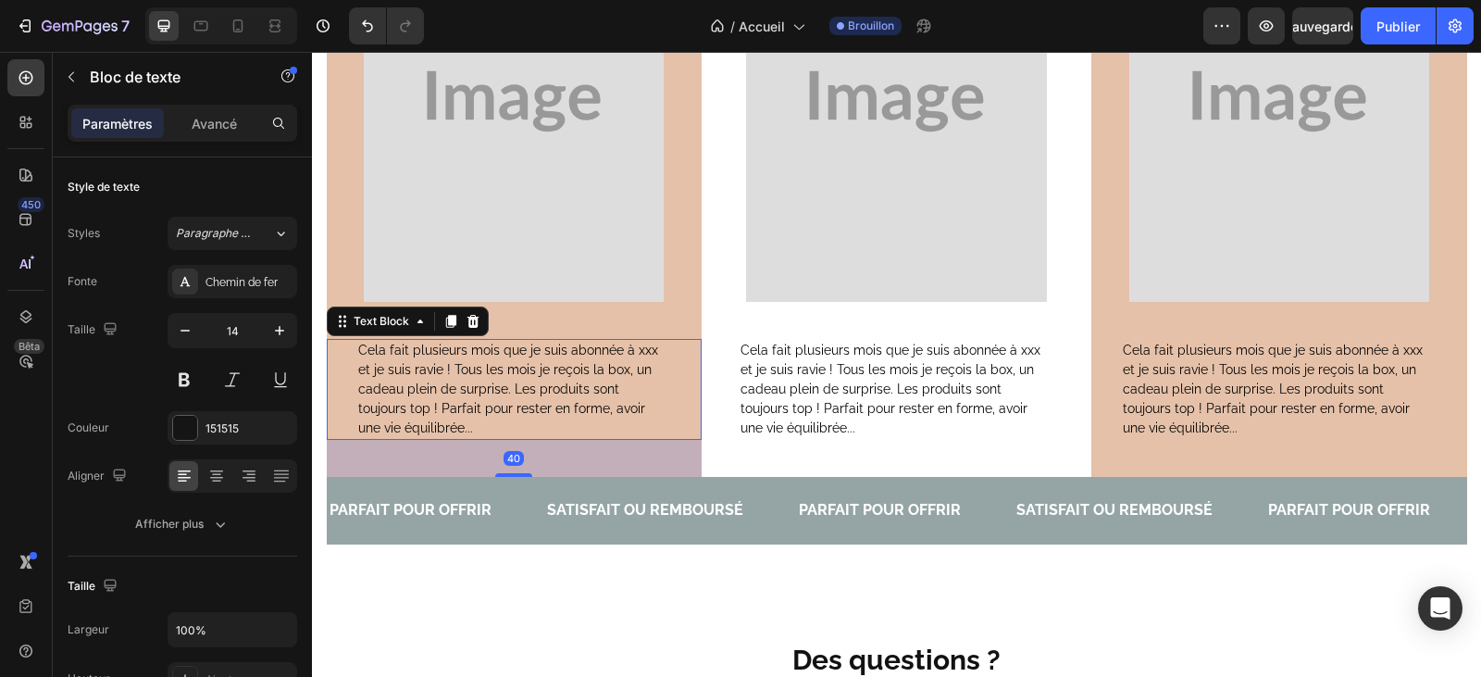
click at [420, 422] on p "Cela fait plusieurs mois que je suis abonnée à xxx et je suis ravie ! Tous les …" at bounding box center [514, 389] width 312 height 97
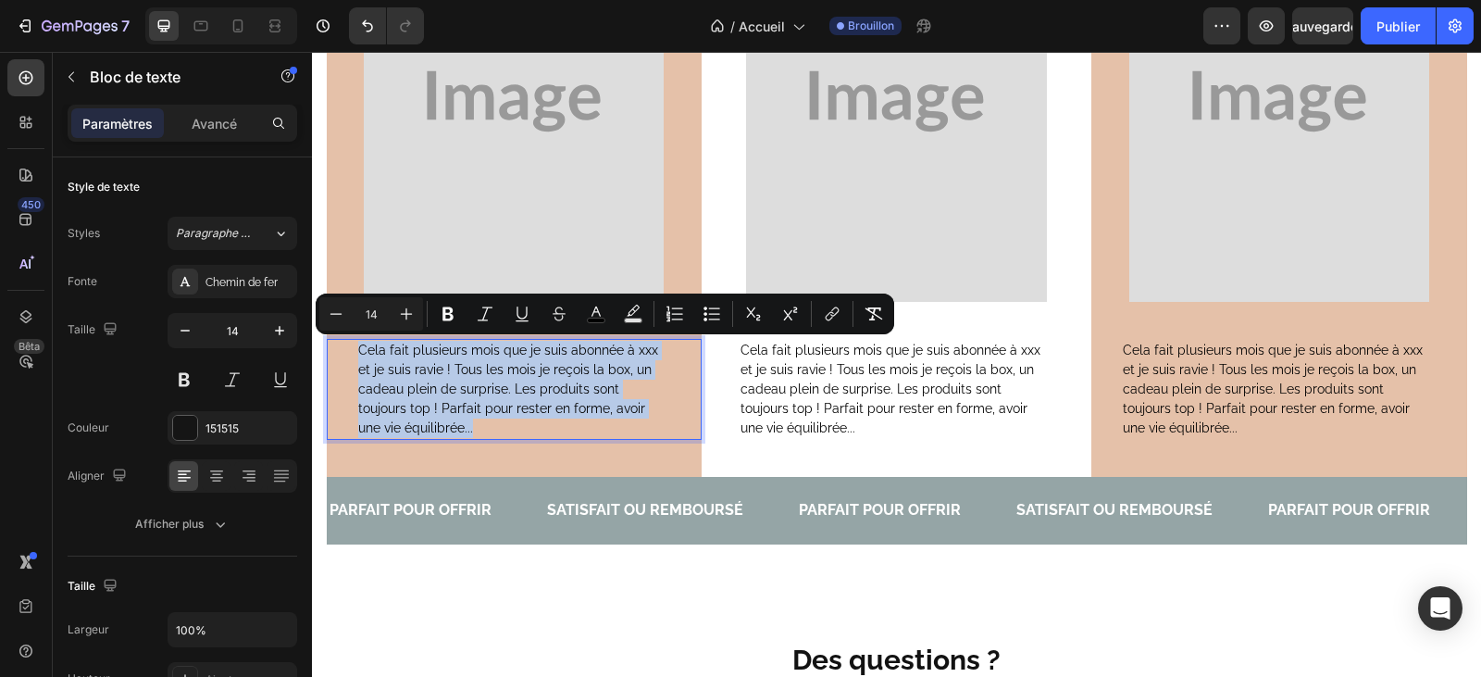
drag, startPoint x: 418, startPoint y: 428, endPoint x: 355, endPoint y: 350, distance: 100.6
click at [358, 350] on p "Cela fait plusieurs mois que je suis abonnée à xxx et je suis ravie ! Tous les …" at bounding box center [514, 389] width 312 height 97
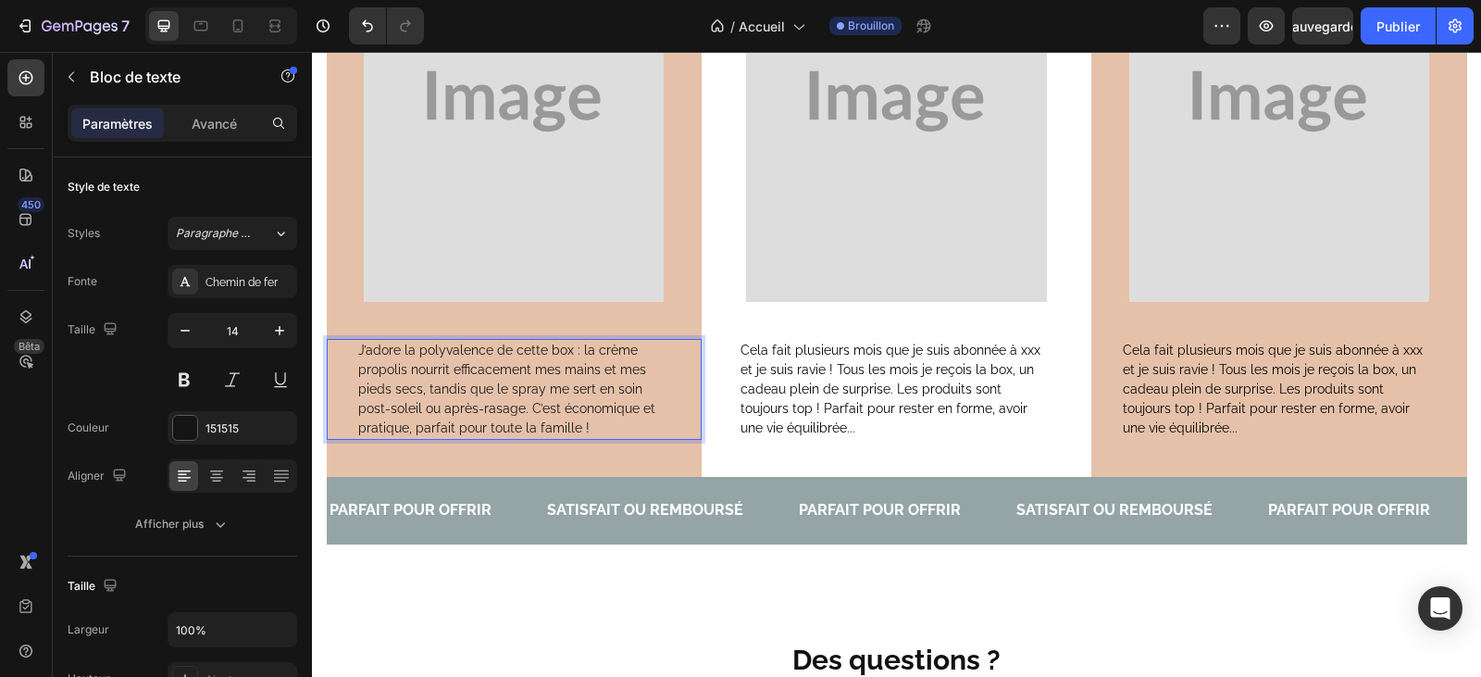
click at [580, 353] on p "J’adore la polyvalence de cette box : la crème propolis nourrit efficacement me…" at bounding box center [514, 389] width 312 height 97
click at [629, 352] on p "J’adore la polyvalence de cette box : les crème propolis nourrit efficacement m…" at bounding box center [514, 389] width 312 height 97
click at [400, 369] on p "J’adore la polyvalence de cette box : les crèmes propolis nourrit efficacement …" at bounding box center [514, 389] width 312 height 97
click at [478, 396] on p "J’adore la polyvalence de cette box : les crèmes nourrit efficacement mes mains…" at bounding box center [514, 389] width 312 height 97
click at [489, 393] on p "J’adore la polyvalence de cette box : les crèmes nourrit efficacement mes mains…" at bounding box center [514, 389] width 312 height 97
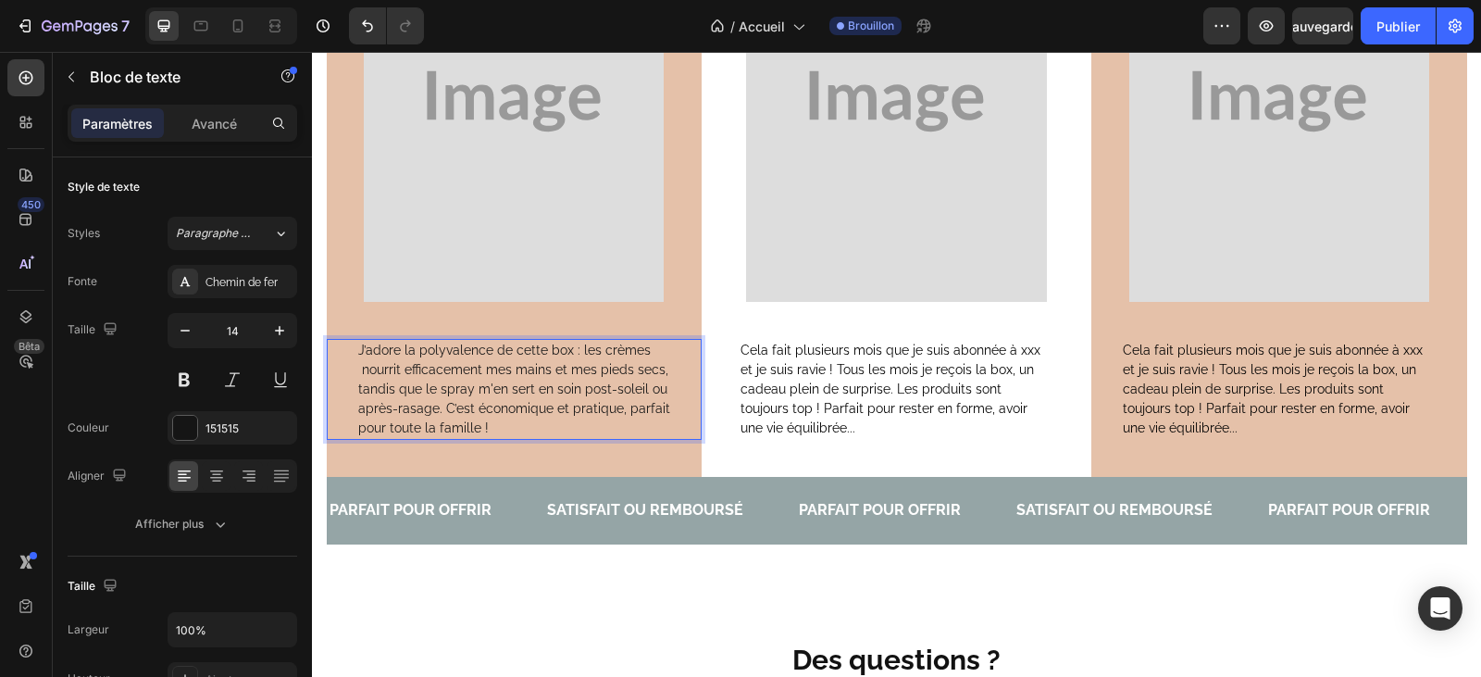
click at [539, 395] on p "J’adore la polyvalence de cette box : les crèmes nourrit efficacement mes mains…" at bounding box center [514, 389] width 312 height 97
click at [462, 390] on p "J’adore la polyvalence de cette box : les crèmes nourrit efficacement mes mains…" at bounding box center [514, 389] width 312 height 97
click at [536, 392] on p "J’adore la polyvalence de cette box : les crèmes nourrit efficacement mes mains…" at bounding box center [514, 389] width 312 height 97
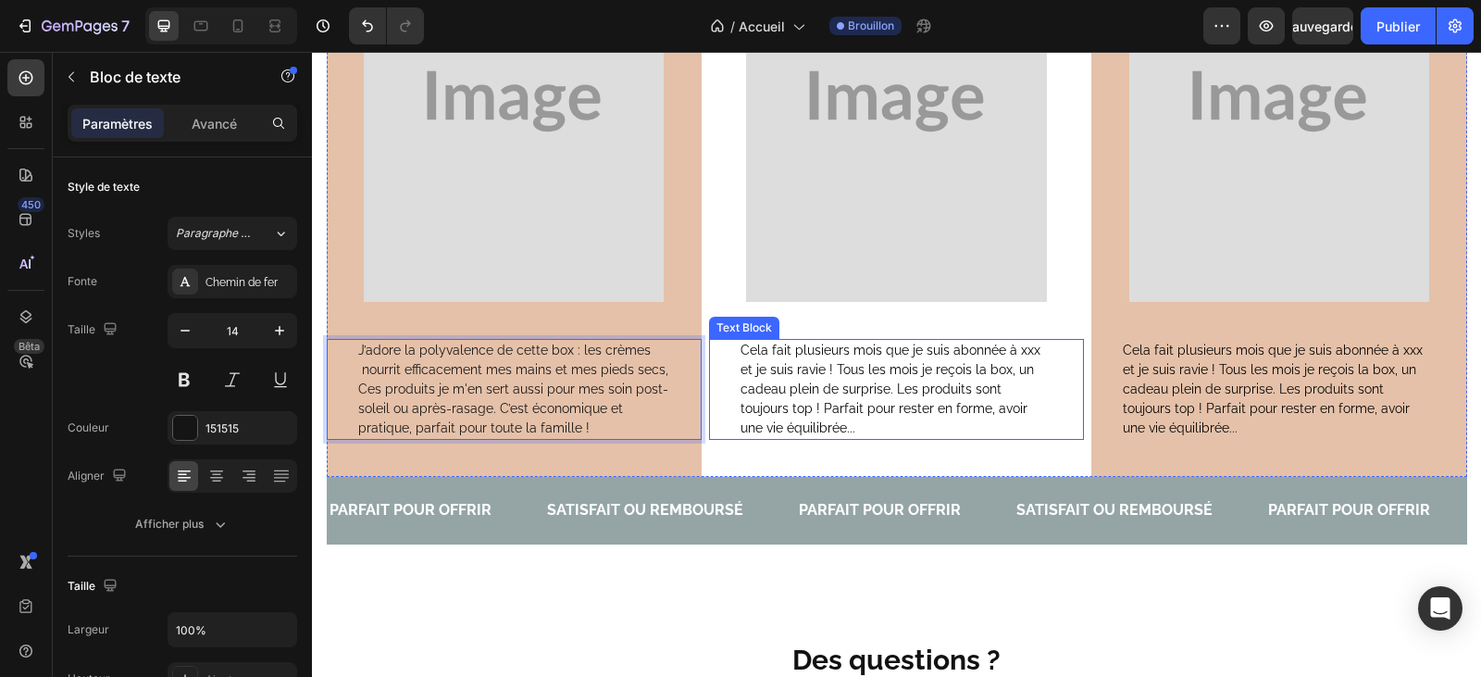
click at [798, 431] on span "Cela fait plusieurs mois que je suis abonnée à xxx et je suis ravie ! Tous les …" at bounding box center [890, 388] width 300 height 93
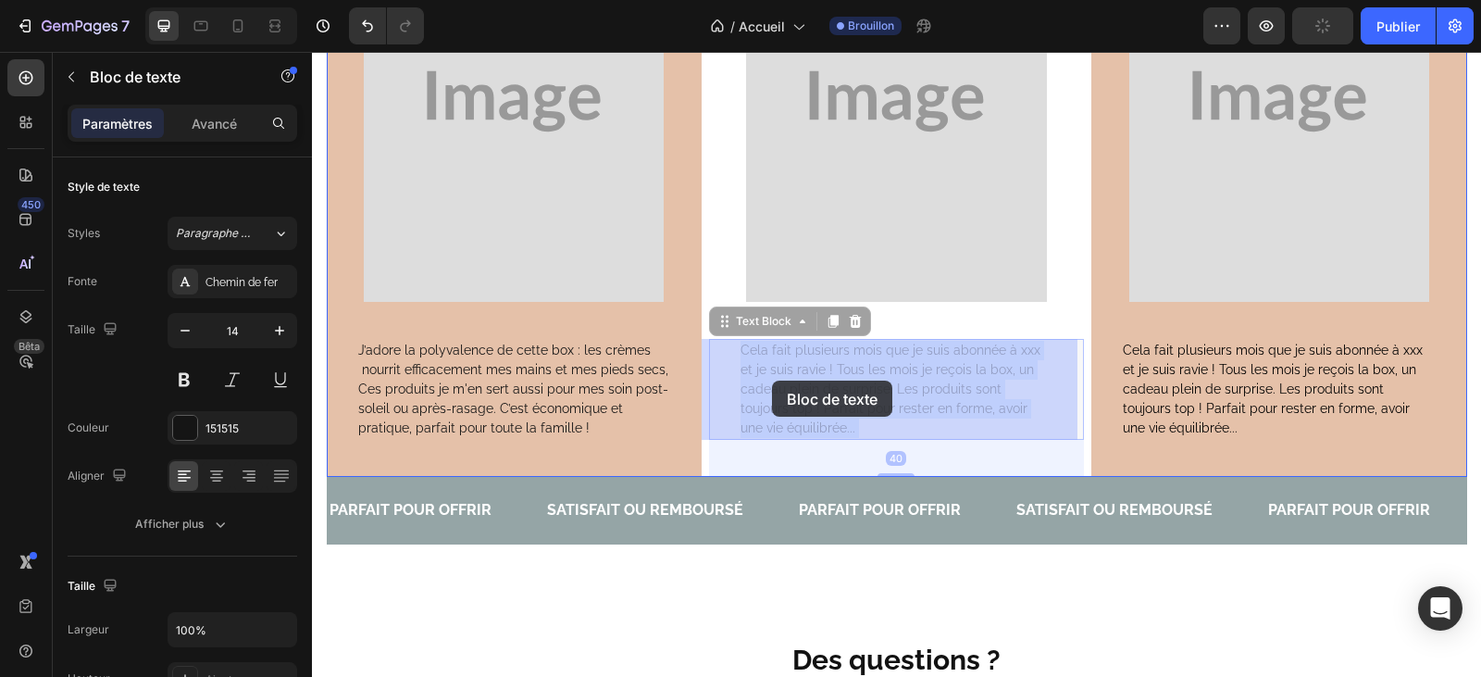
drag, startPoint x: 798, startPoint y: 431, endPoint x: 772, endPoint y: 380, distance: 57.1
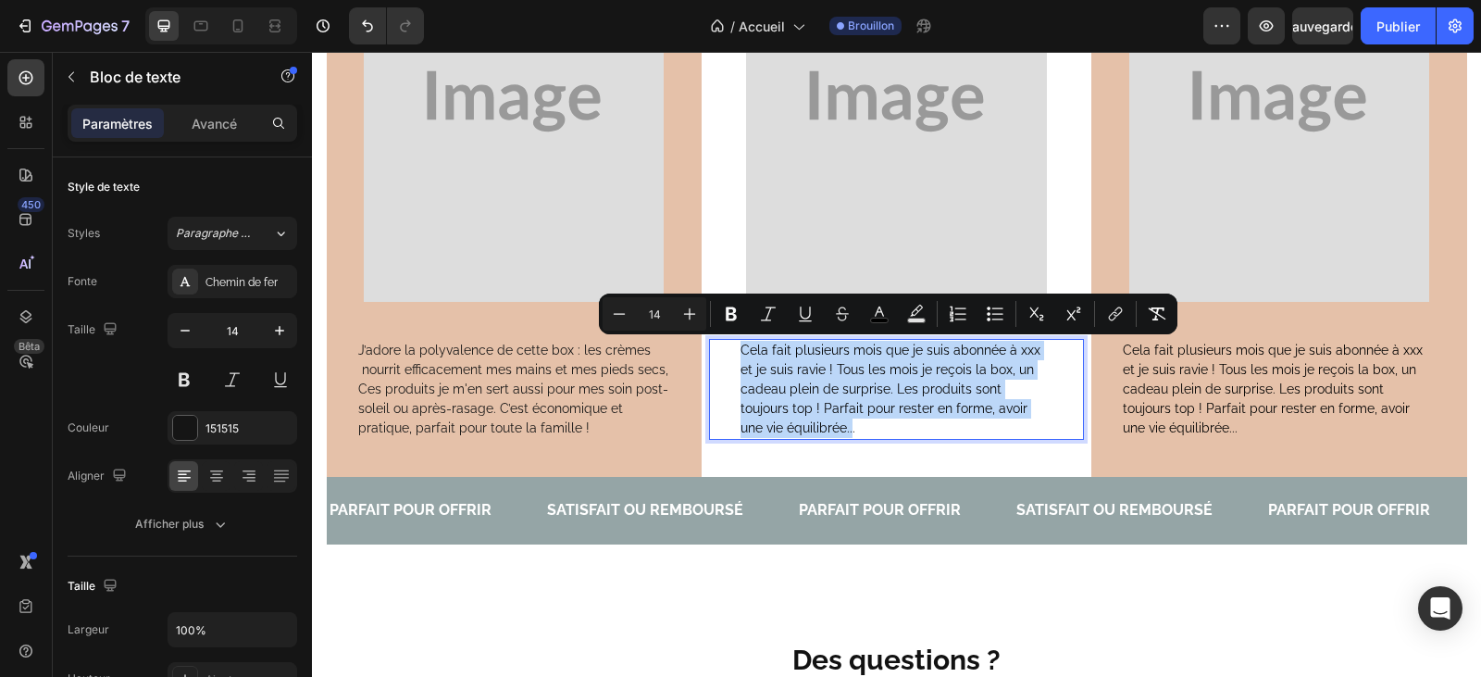
drag, startPoint x: 803, startPoint y: 422, endPoint x: 734, endPoint y: 350, distance: 100.2
click at [740, 350] on span "Cela fait plusieurs mois que je suis abonnée à xxx et je suis ravie ! Tous les …" at bounding box center [890, 388] width 300 height 93
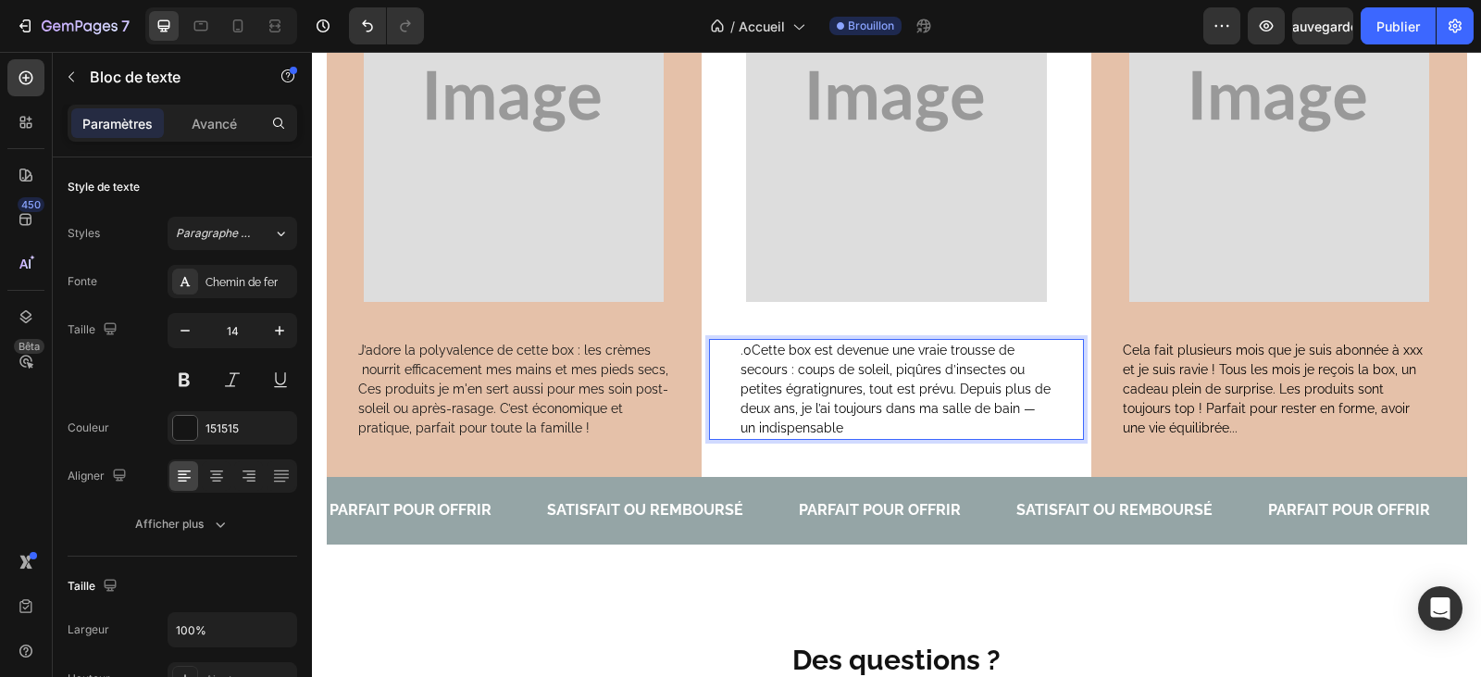
click at [747, 354] on span ".0Cette box est devenue une vraie trousse de secours : coups de soleil, piqûres…" at bounding box center [895, 388] width 310 height 93
click at [837, 429] on p "Cette box est devenue une vraie trousse de secours : coups de soleil, piqûres d…" at bounding box center [896, 389] width 312 height 97
click at [837, 429] on span "Cette box est devenue une vraie trousse de secours : coups de soleil, piqûres d…" at bounding box center [895, 388] width 310 height 93
click at [840, 430] on span "Cette box est devenue une vraie trousse de secours : coups de soleil, piqûres d…" at bounding box center [895, 388] width 310 height 93
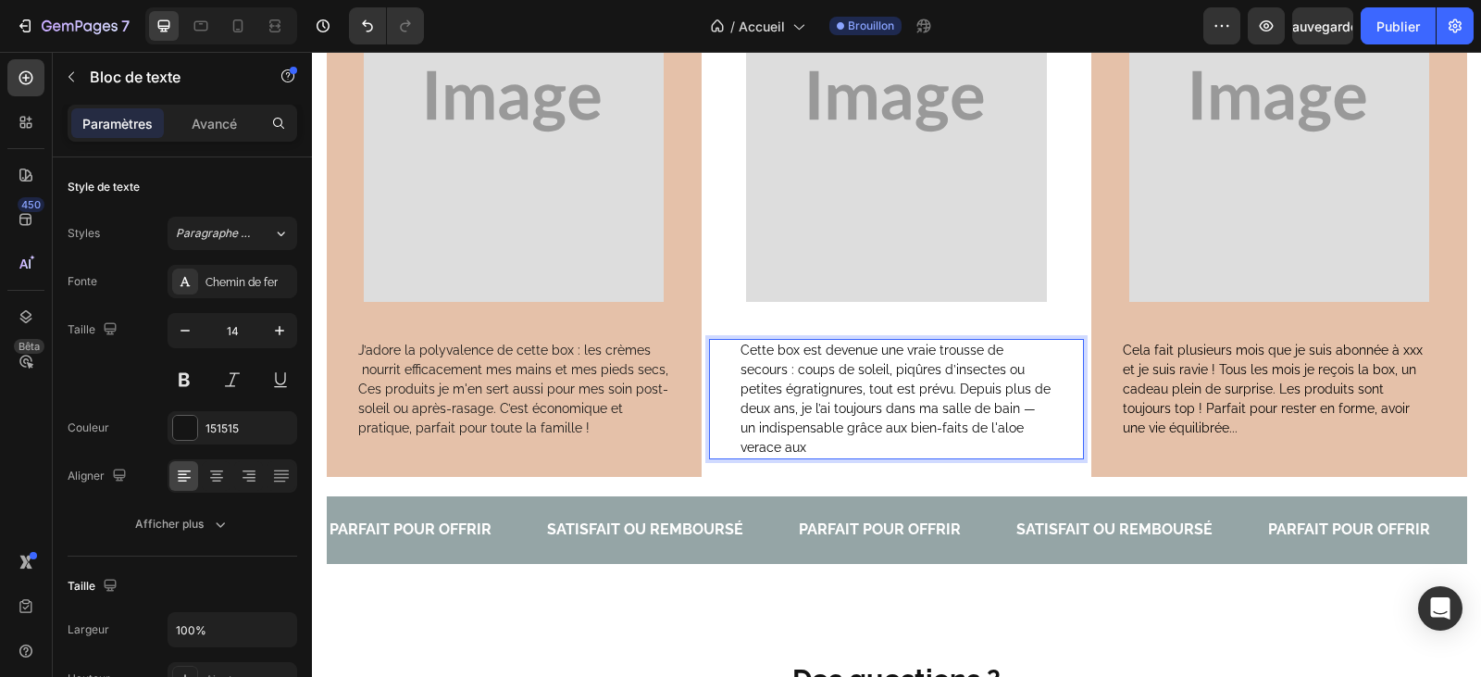
click at [1026, 427] on span "Cette box est devenue une vraie trousse de secours : coups de soleil, piqûres d…" at bounding box center [895, 398] width 310 height 112
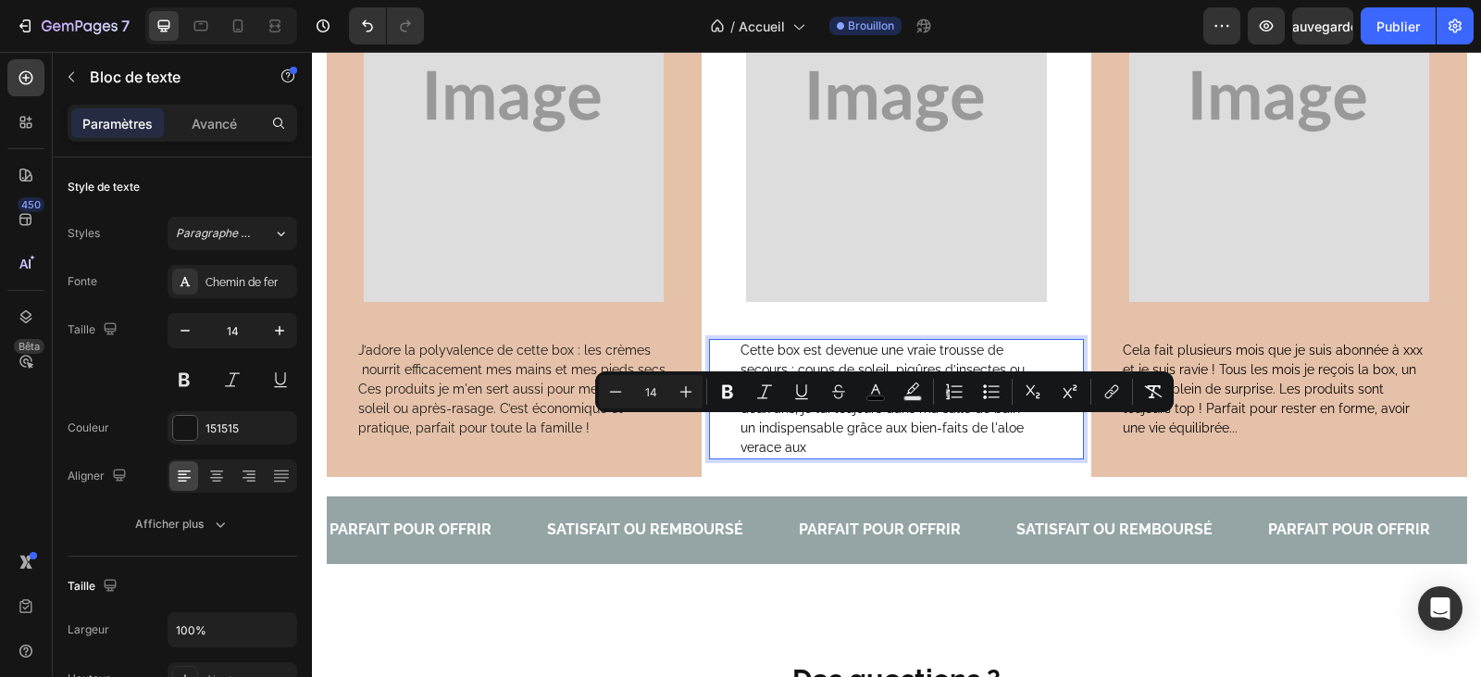
drag, startPoint x: 1020, startPoint y: 427, endPoint x: 1028, endPoint y: 440, distance: 15.4
click at [1028, 440] on p "Cette box est devenue une vraie trousse de secours : coups de soleil, piqûres d…" at bounding box center [896, 399] width 312 height 117
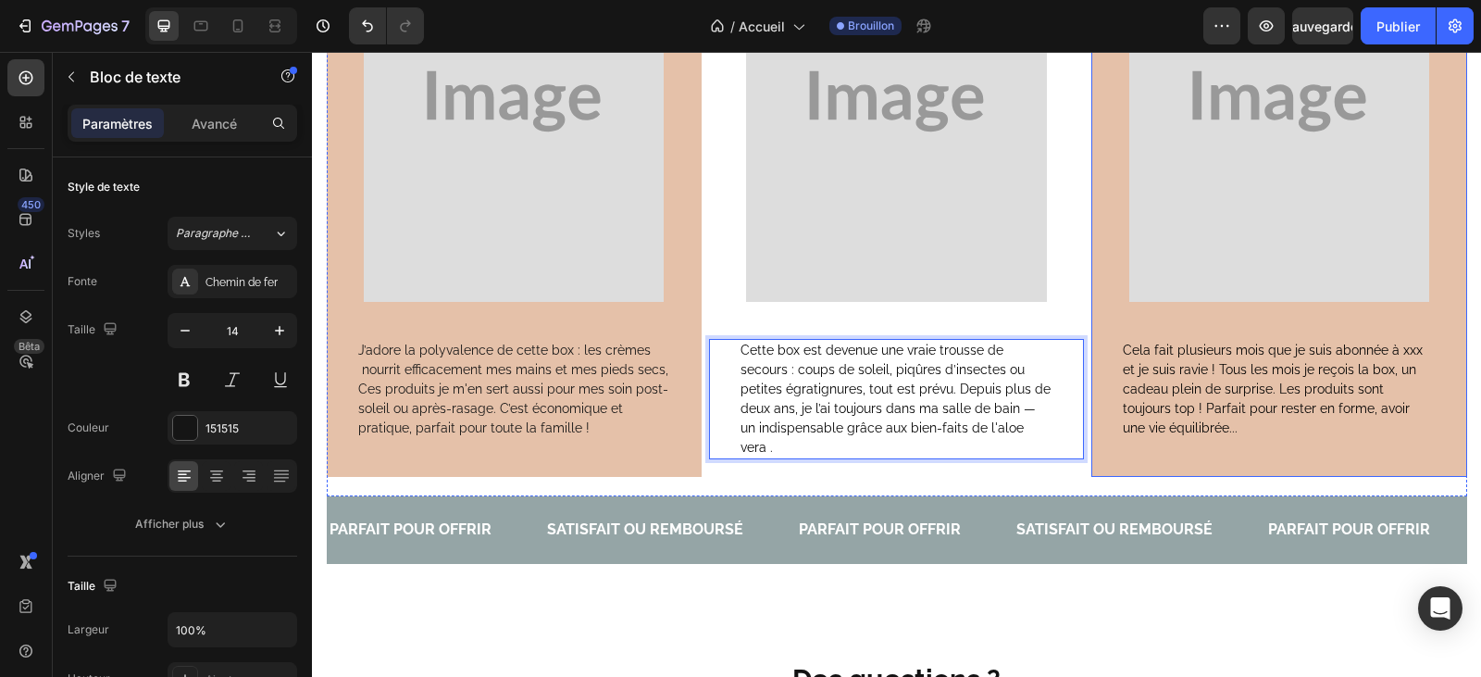
click at [1233, 435] on p "Cela fait plusieurs mois que je suis abonnée à xxx et je suis ravie ! Tous les …" at bounding box center [1279, 389] width 312 height 97
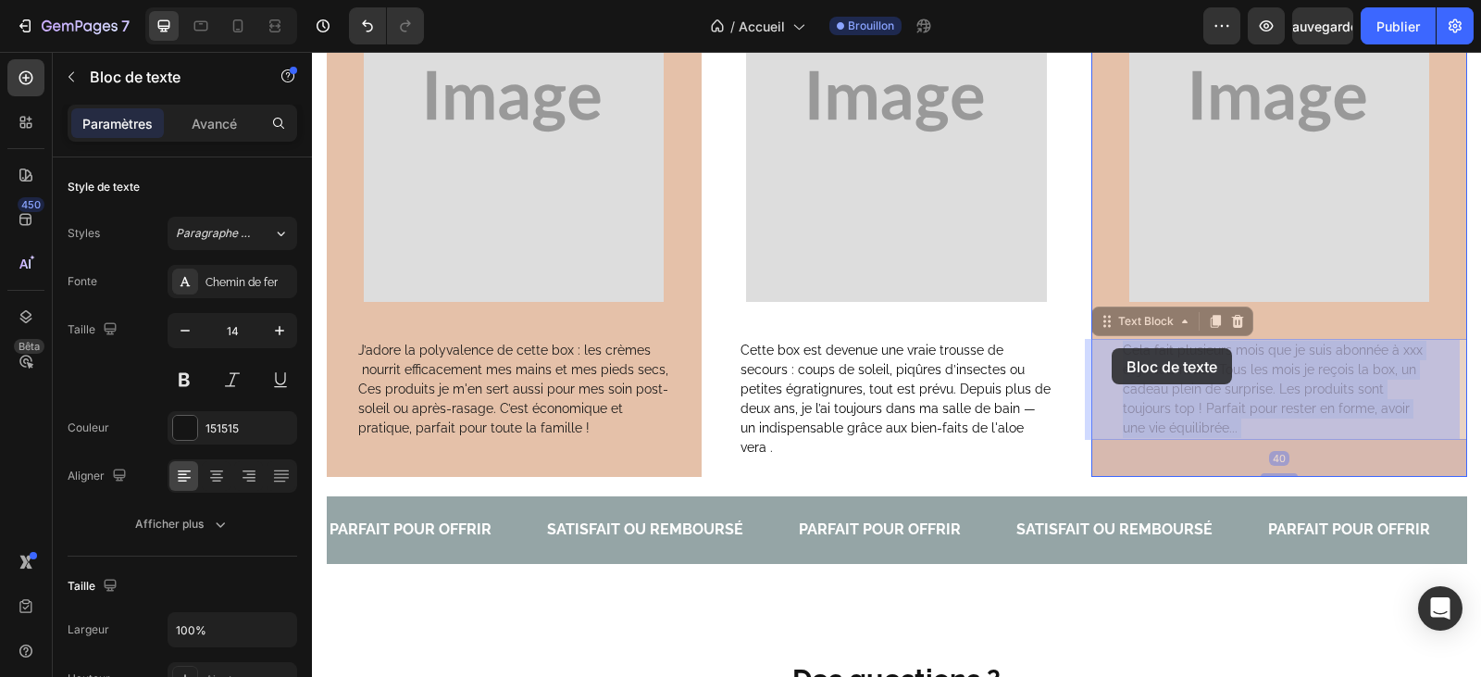
drag, startPoint x: 1200, startPoint y: 429, endPoint x: 1112, endPoint y: 348, distance: 120.5
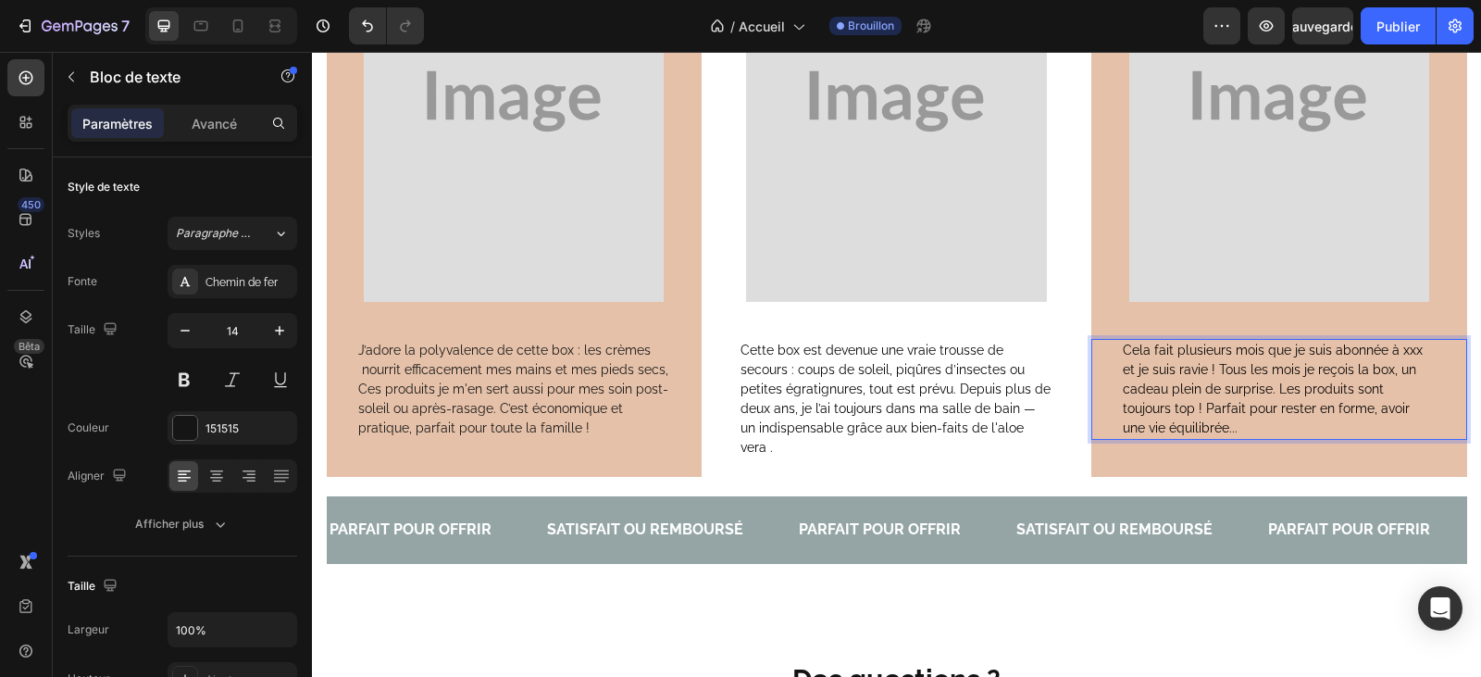
click at [1188, 424] on p "Cela fait plusieurs mois que je suis abonnée à xxx et je suis ravie ! Tous les …" at bounding box center [1279, 389] width 312 height 97
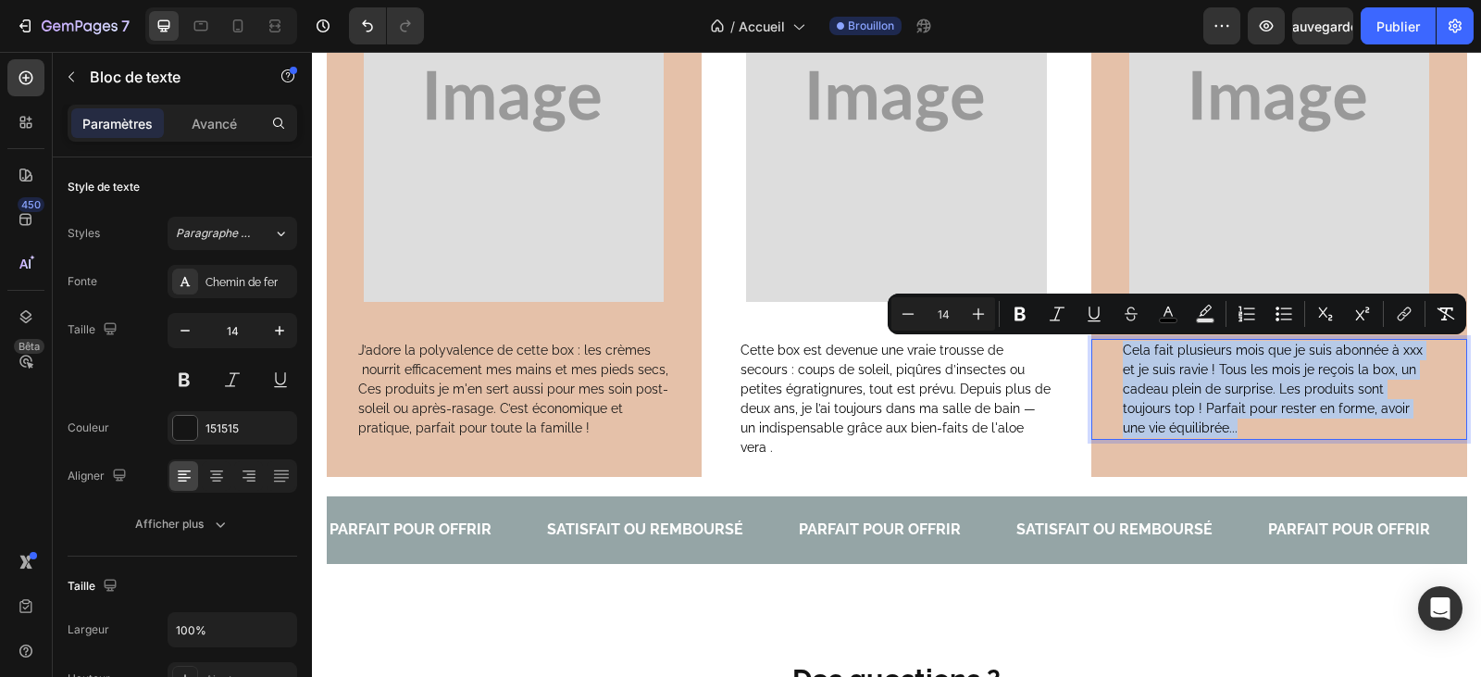
drag, startPoint x: 1188, startPoint y: 424, endPoint x: 1113, endPoint y: 354, distance: 102.1
click at [1121, 354] on div "Cela fait plusieurs mois que je suis abonnée à xxx et je suis ravie ! Tous les …" at bounding box center [1279, 389] width 316 height 101
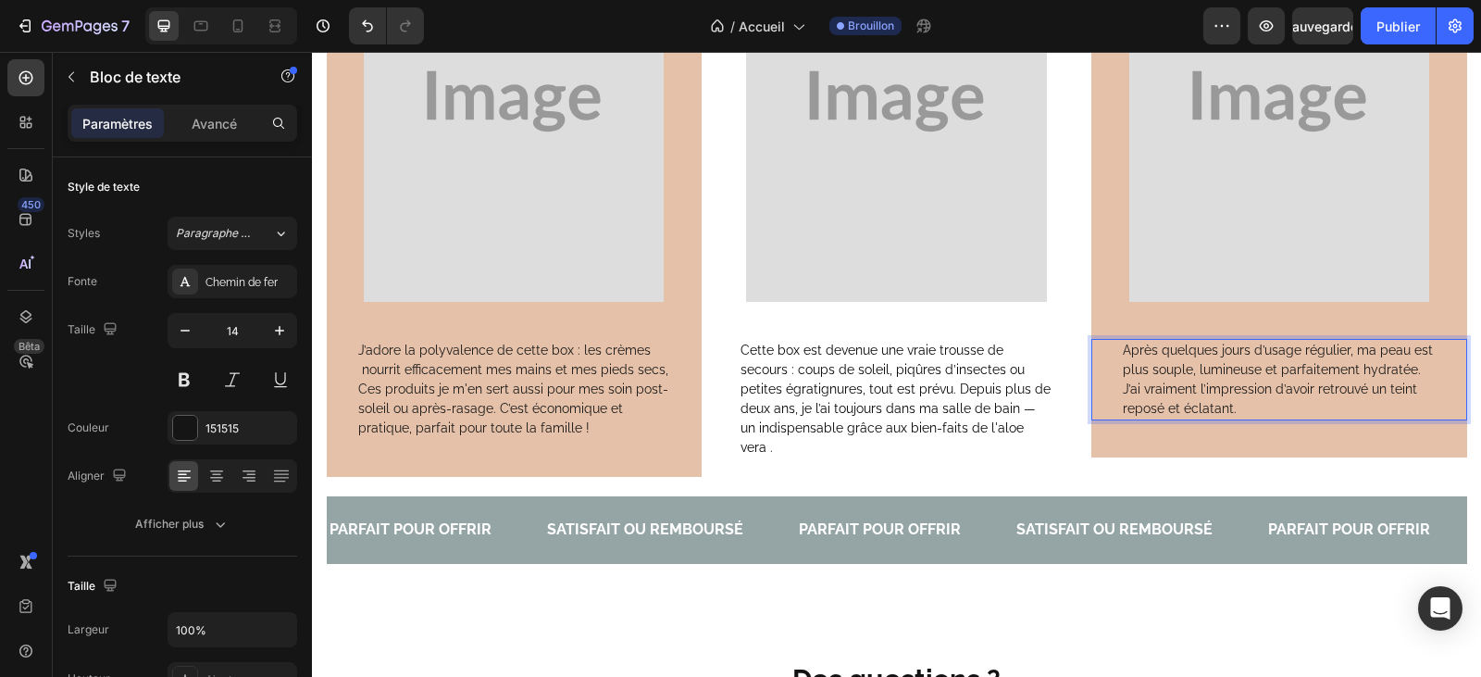
click at [1123, 355] on p "Après quelques jours d’usage régulier, ma peau est plus souple, lumineuse et pa…" at bounding box center [1279, 380] width 312 height 78
drag, startPoint x: 1115, startPoint y: 352, endPoint x: 1111, endPoint y: 364, distance: 12.9
click at [1113, 365] on div "Après quelques jours d’usage régulier, ma peau est plus souple, lumineuse et pa…" at bounding box center [1278, 379] width 375 height 81
click at [1121, 352] on div "Après quelques jours d’usage régulier, ma peau est plus souple, lumineuse et pa…" at bounding box center [1279, 379] width 316 height 81
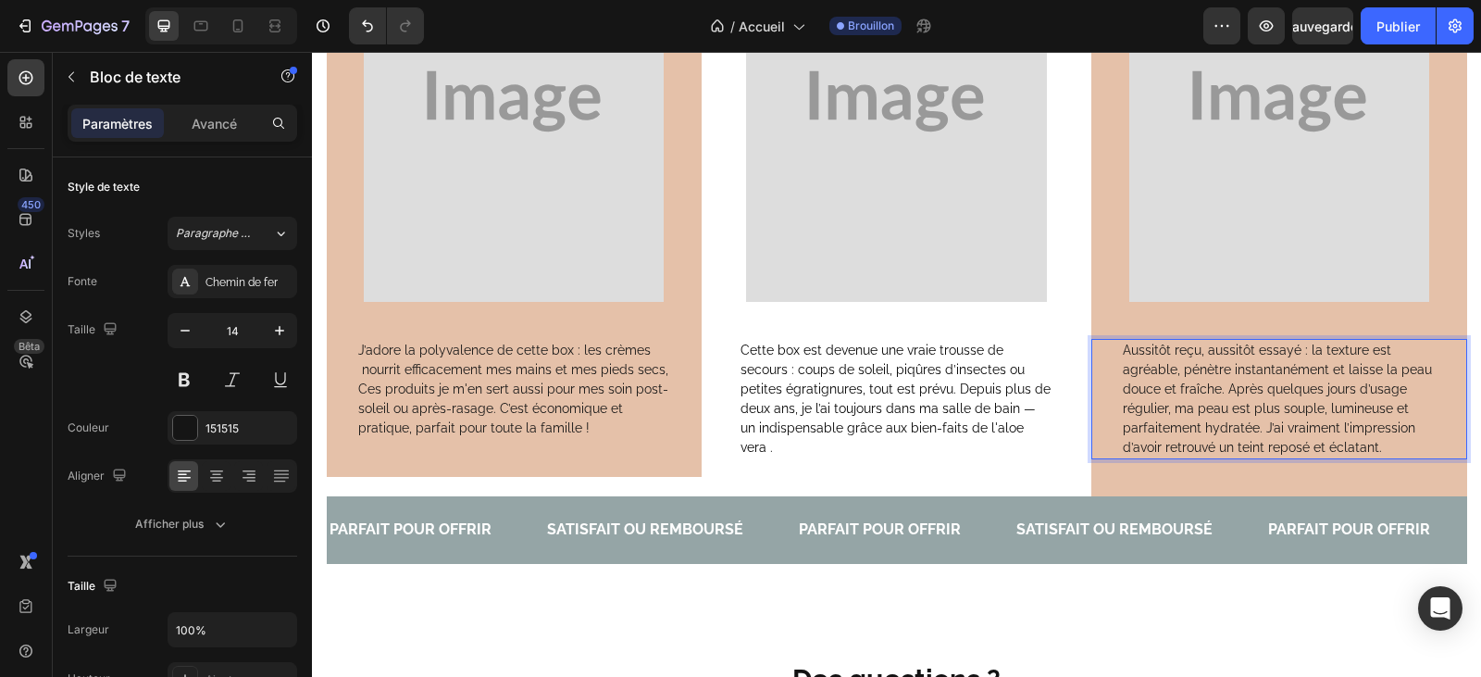
click at [1222, 407] on p "Aussitôt reçu, aussitôt essayé : la texture est agréable, pénètre instantanémen…" at bounding box center [1279, 399] width 312 height 117
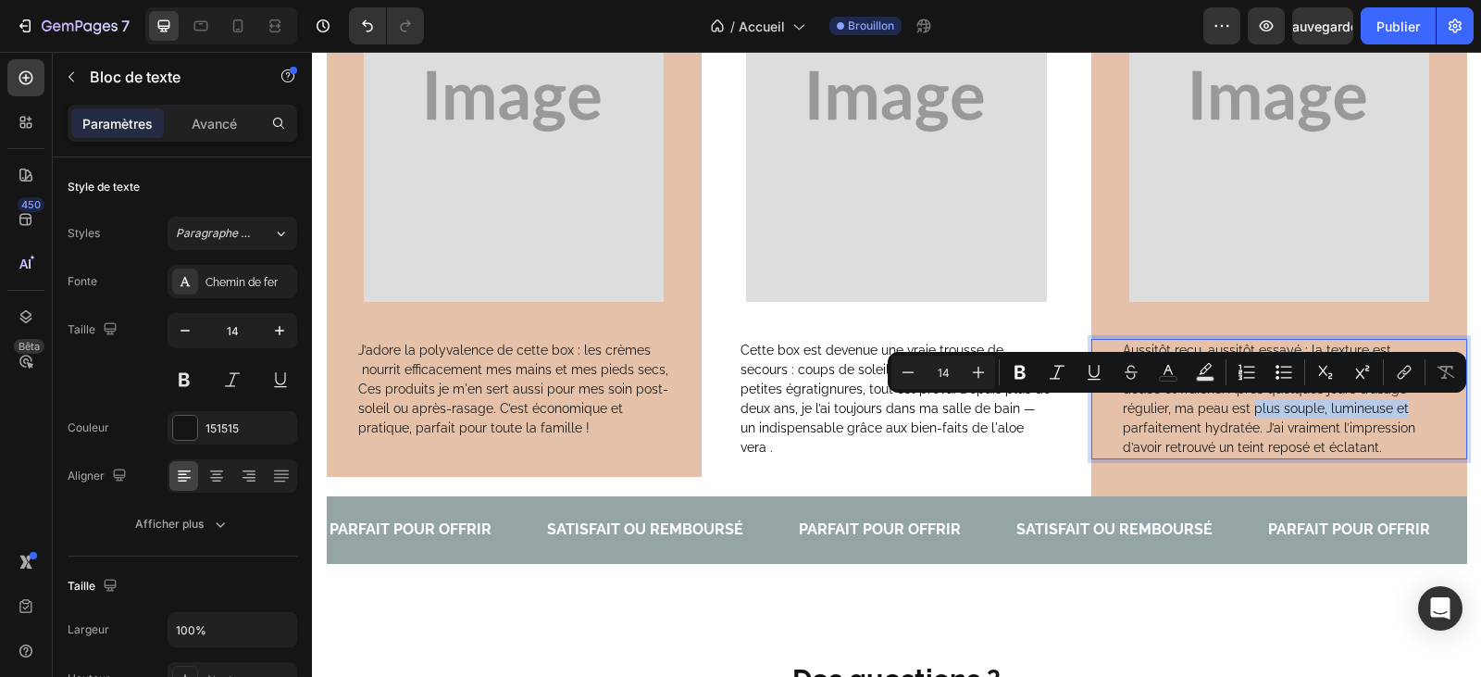
drag, startPoint x: 1246, startPoint y: 409, endPoint x: 1419, endPoint y: 417, distance: 173.3
click at [1419, 417] on p "Aussitôt reçu, aussitôt essayé : la texture est agréable, pénètre instantanémen…" at bounding box center [1279, 399] width 312 height 117
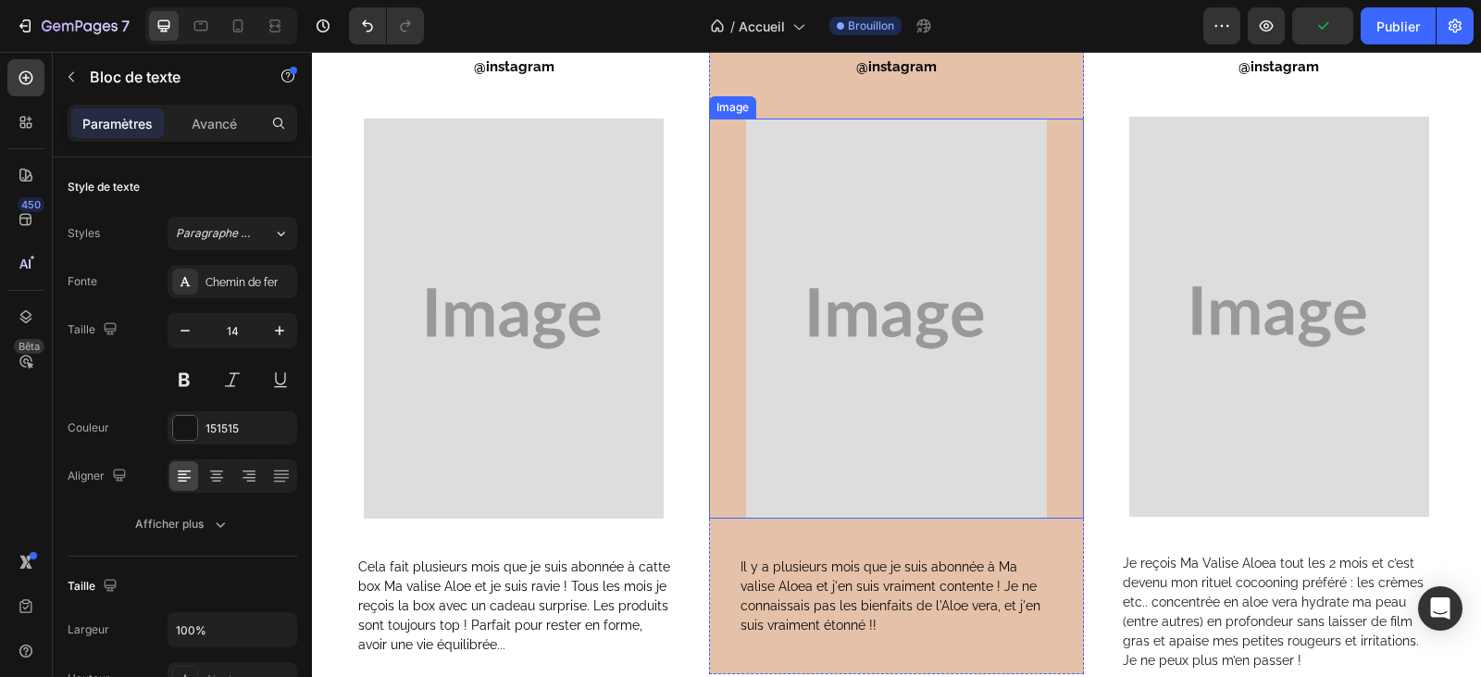
scroll to position [5154, 0]
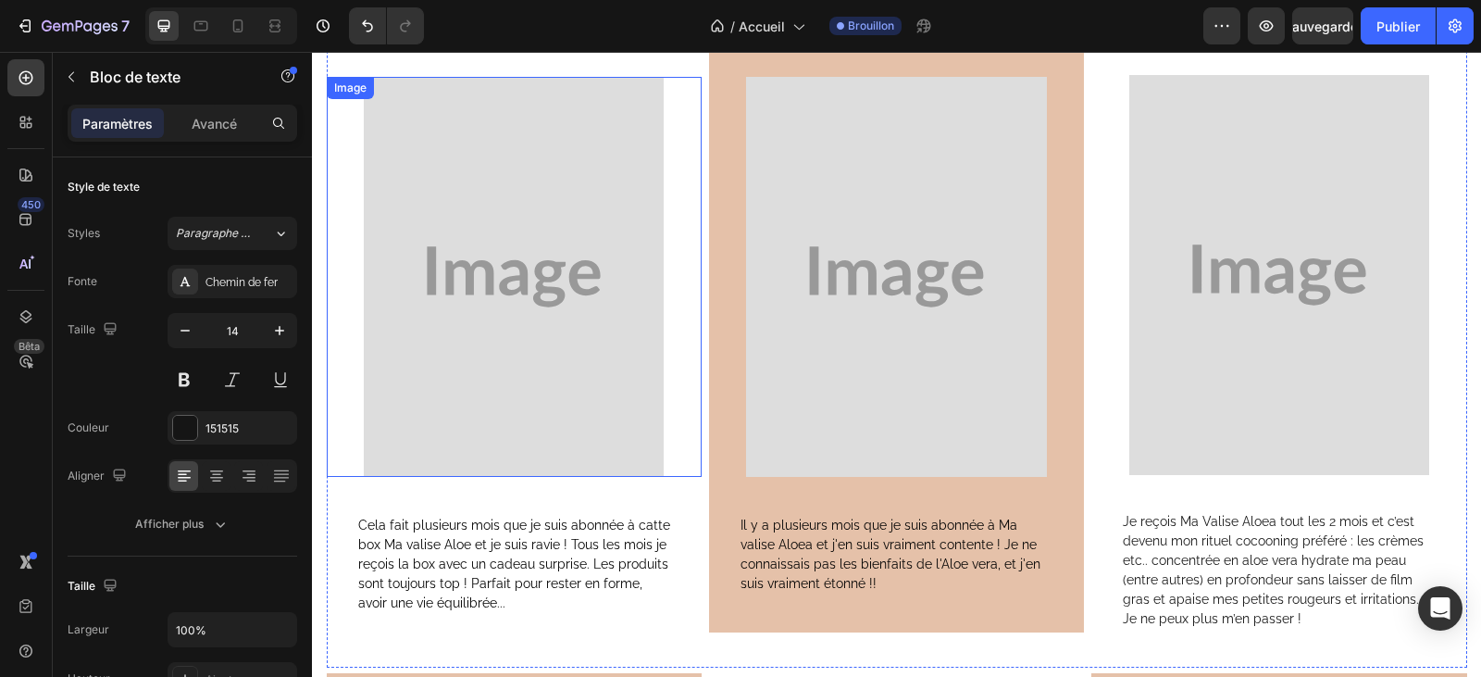
click at [539, 308] on img at bounding box center [514, 277] width 300 height 400
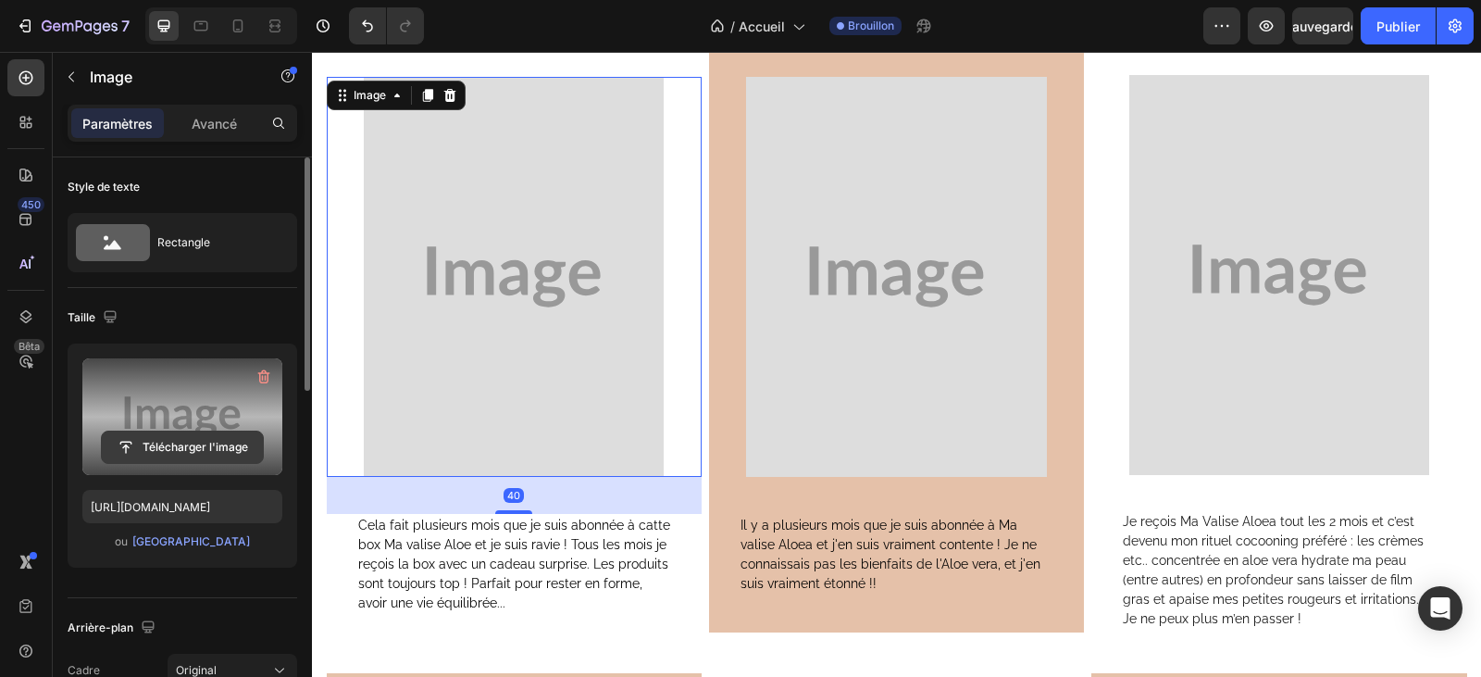
click at [187, 441] on input "file" at bounding box center [182, 446] width 161 height 31
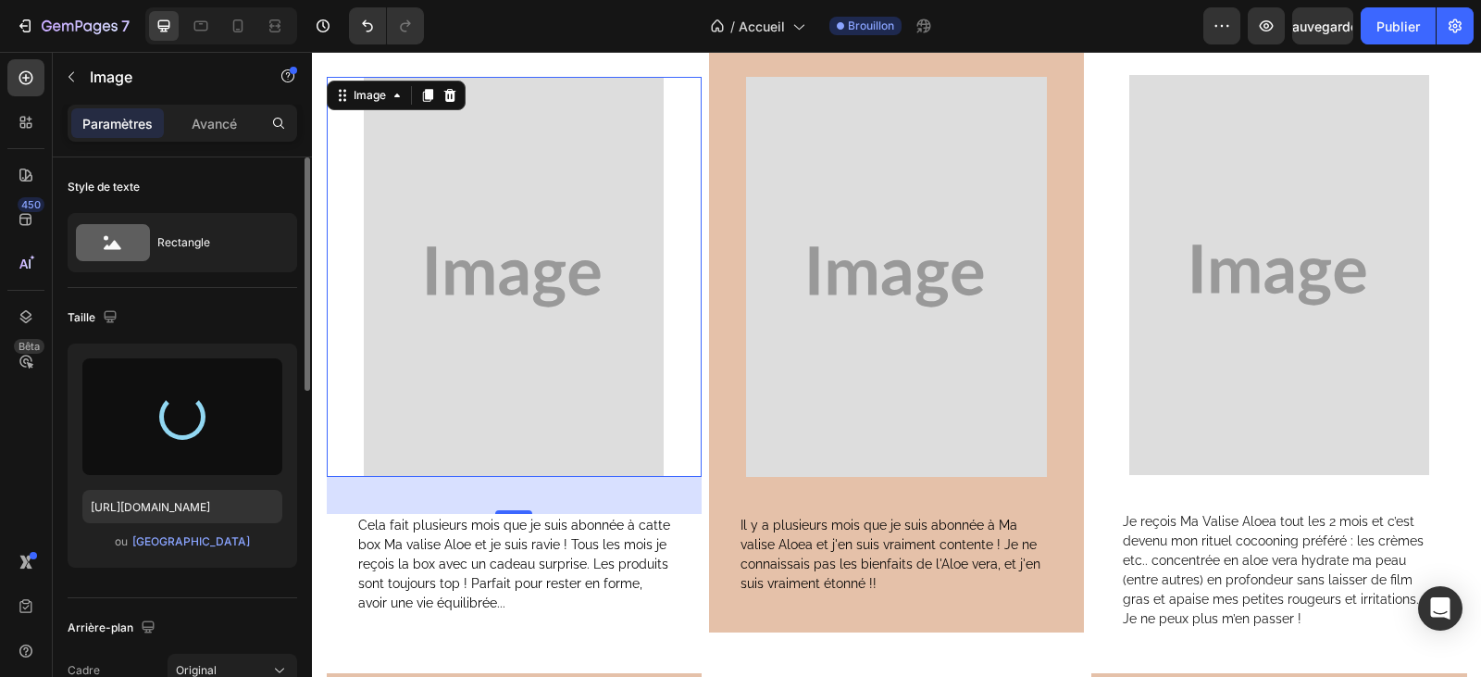
type input "https://cdn.shopify.com/s/files/1/0927/7200/8320/files/gempages_580623151424078…"
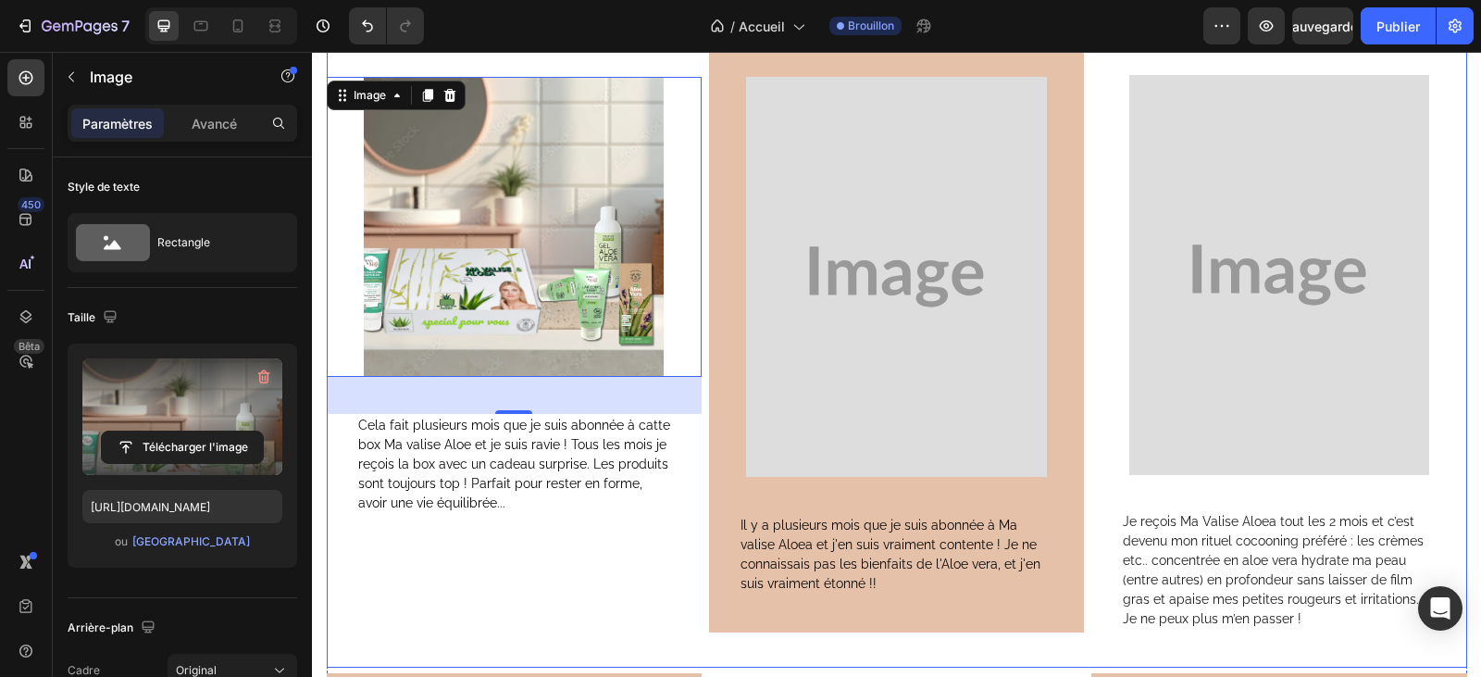
click at [1308, 498] on div "Prénom @instagram Text Block Image Je reçois Ma Valise Aloea tout les 2 mois et…" at bounding box center [1278, 326] width 375 height 681
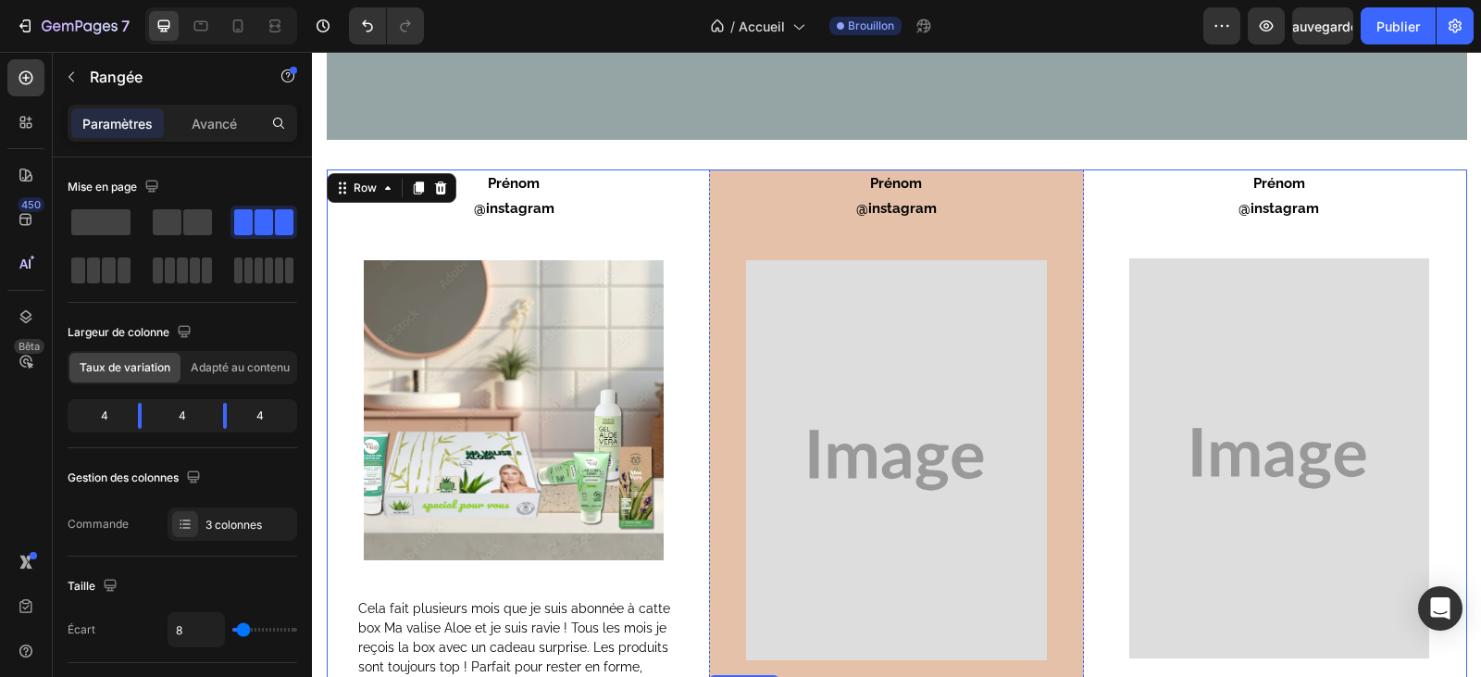
scroll to position [4969, 0]
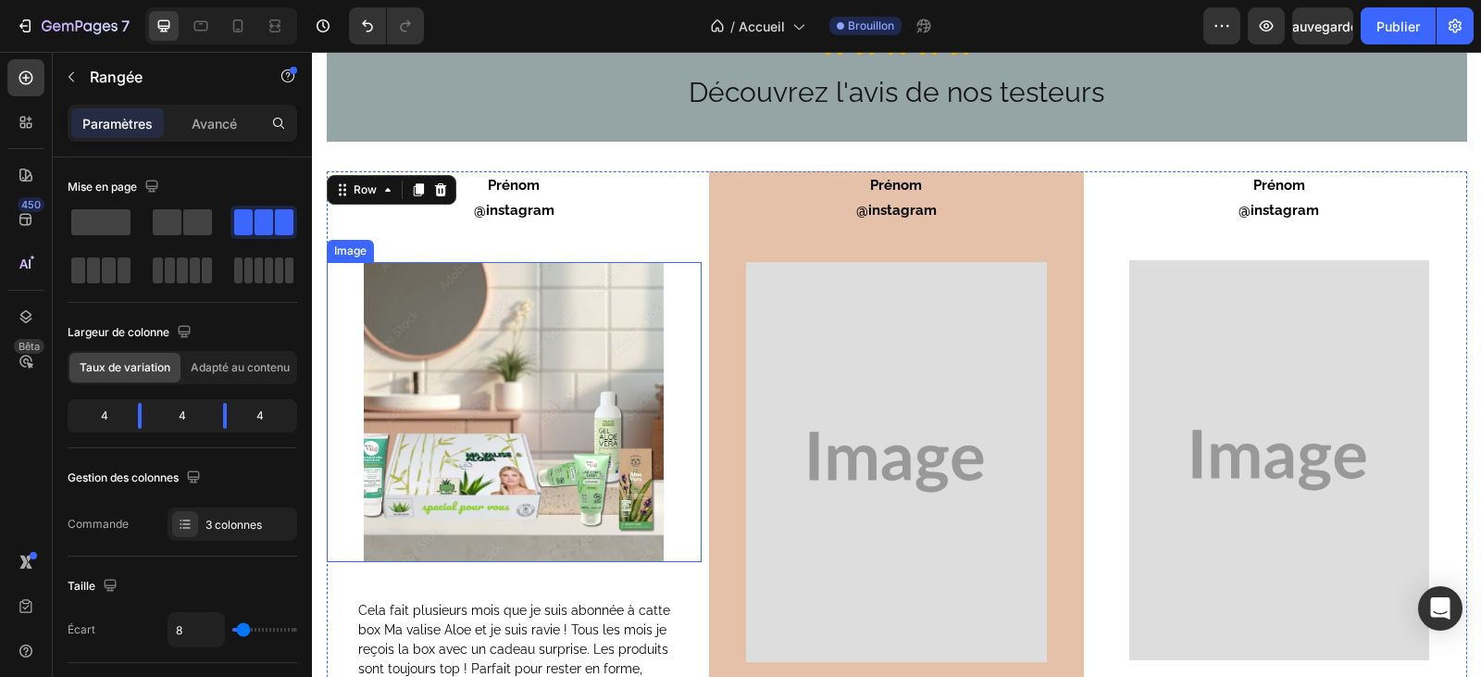
click at [472, 452] on img at bounding box center [514, 412] width 300 height 300
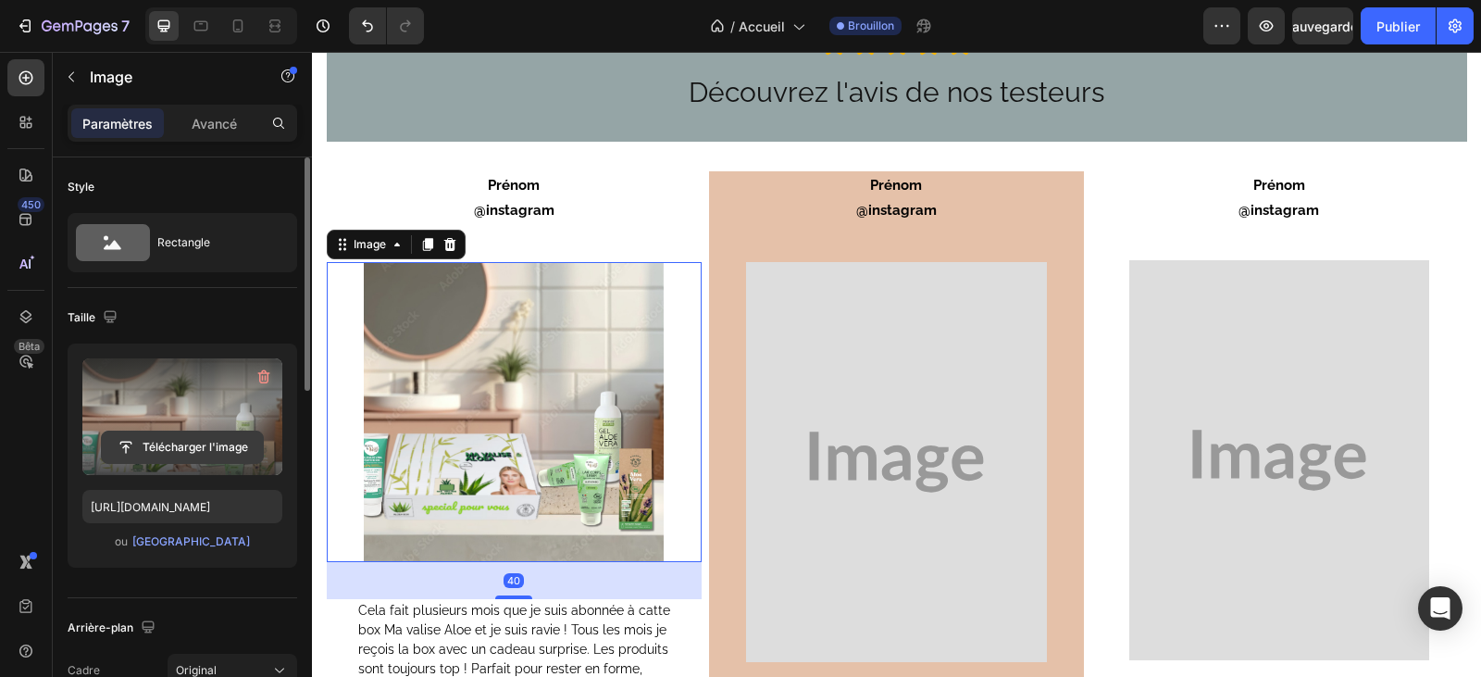
click at [172, 430] on button "Télécharger l'image" at bounding box center [182, 446] width 163 height 33
click at [174, 439] on input "file" at bounding box center [182, 446] width 161 height 31
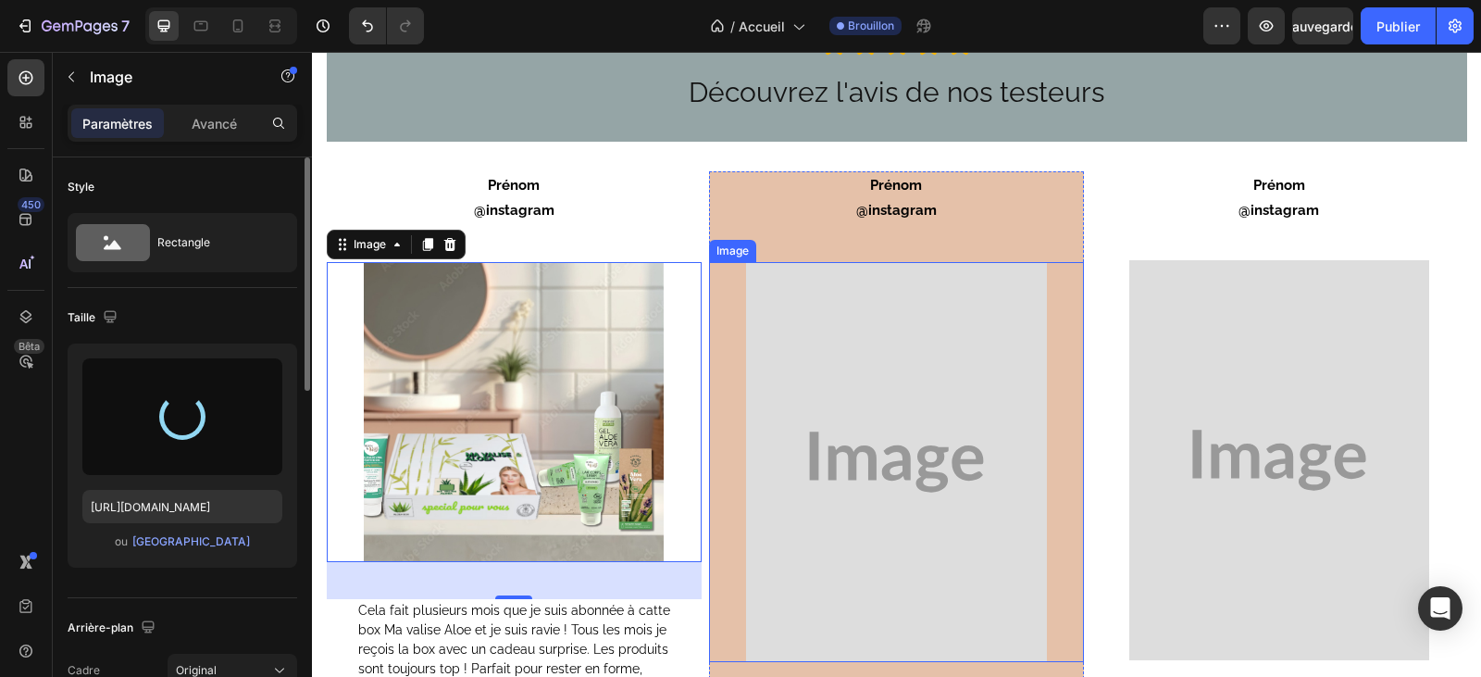
type input "https://cdn.shopify.com/s/files/1/0927/7200/8320/files/gempages_580623151424078…"
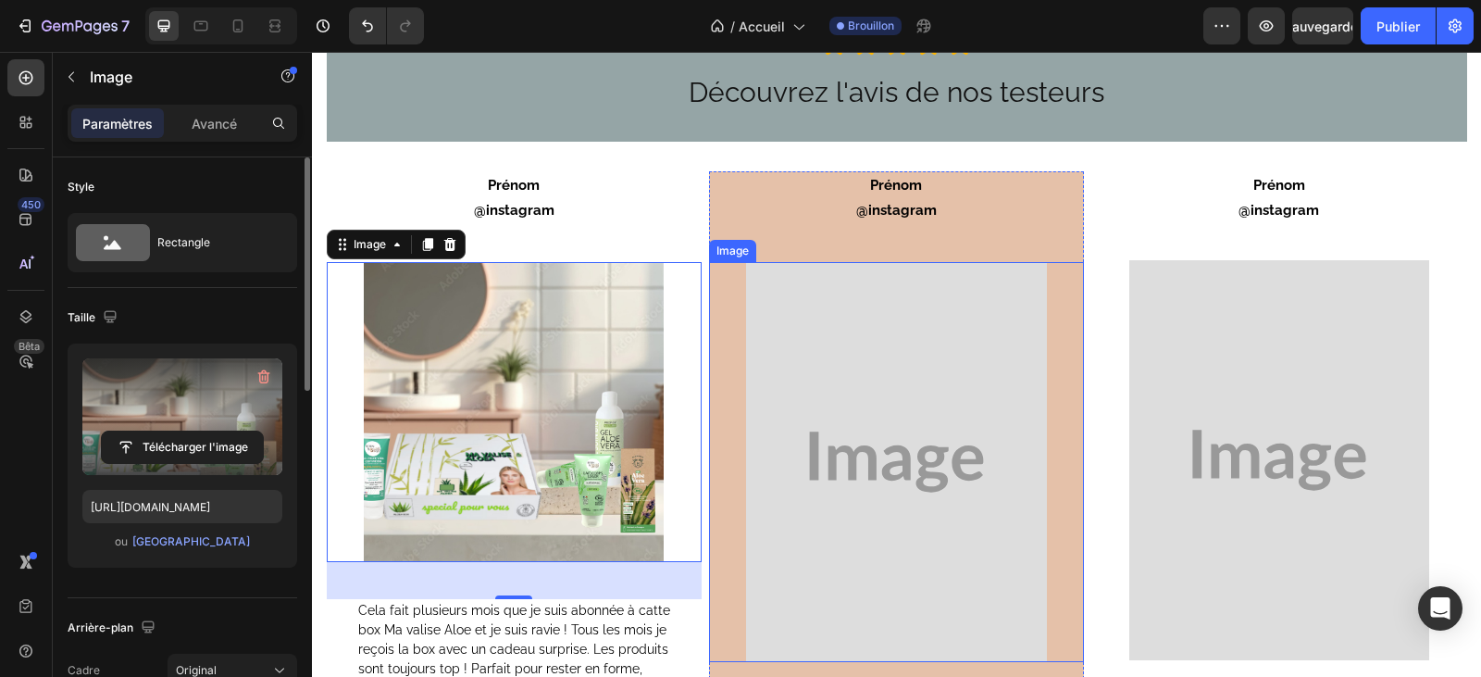
click at [926, 469] on img at bounding box center [896, 462] width 300 height 400
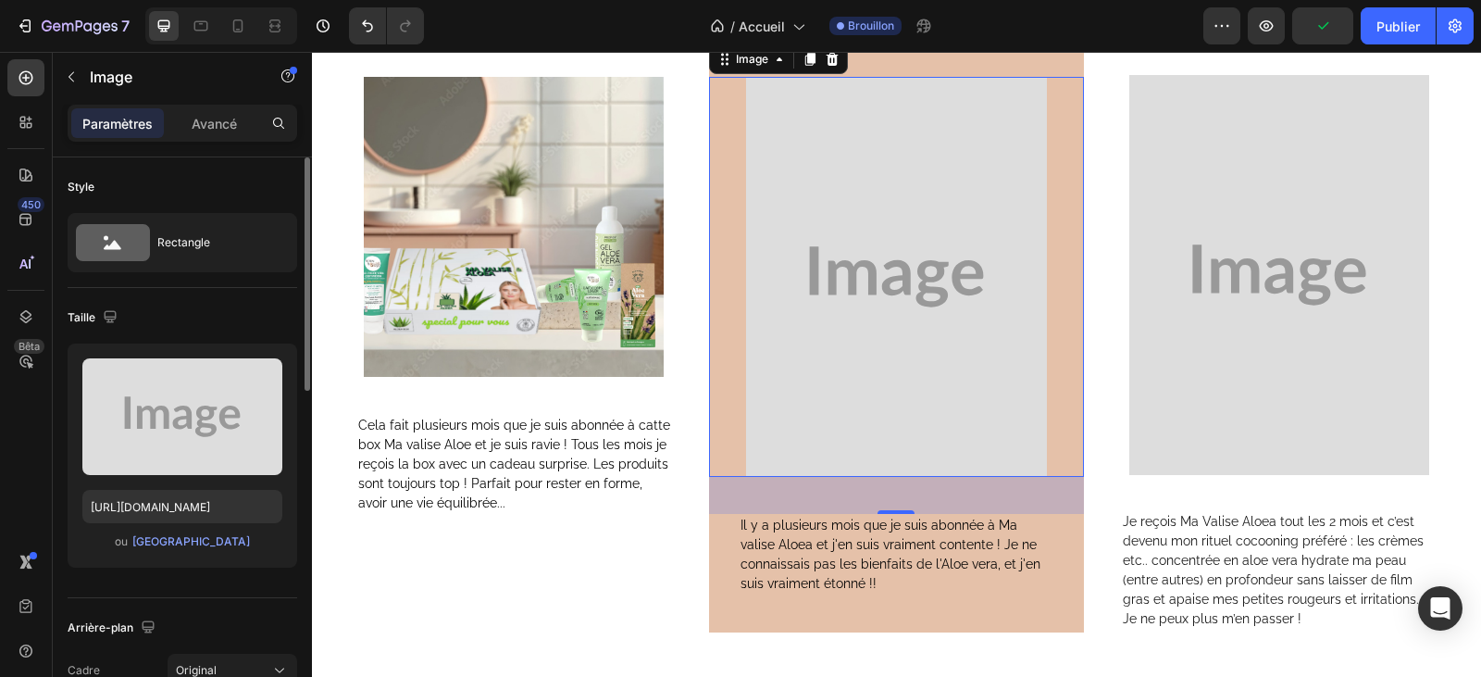
scroll to position [5061, 0]
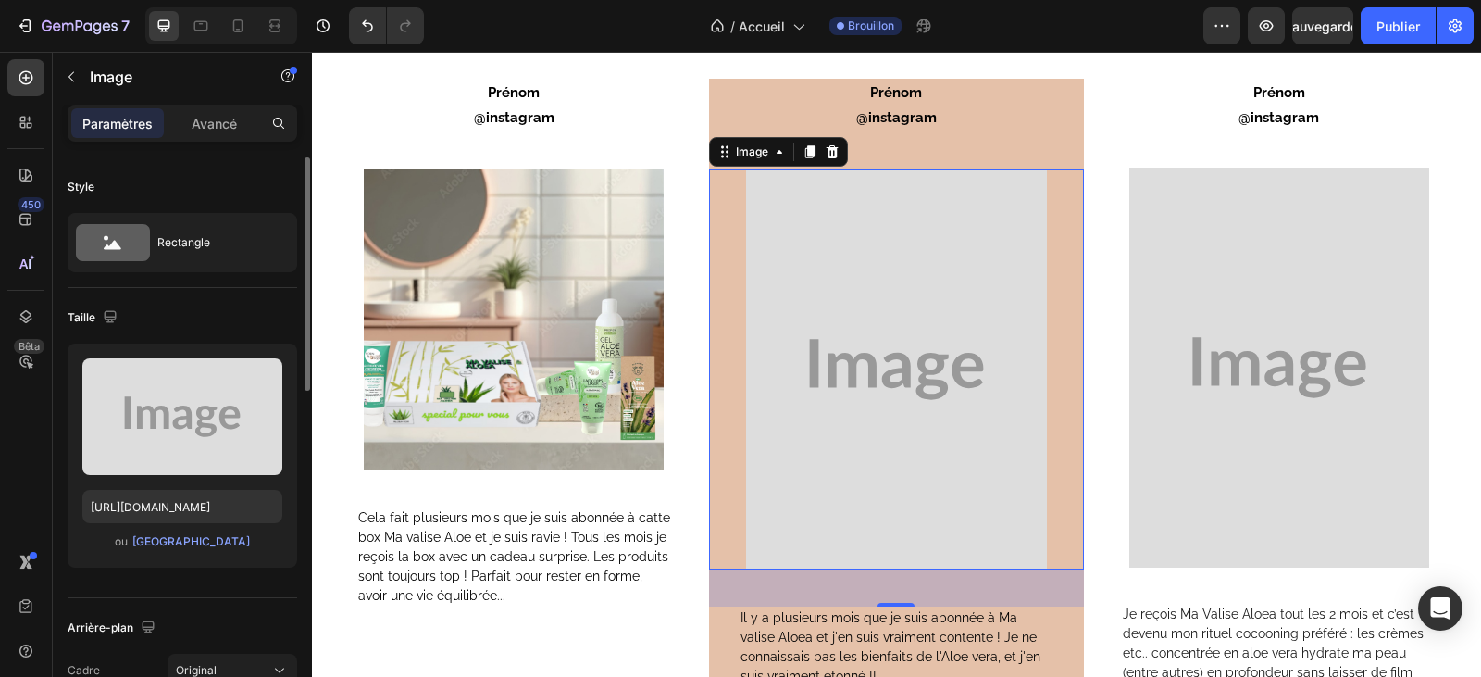
click at [864, 459] on img at bounding box center [896, 369] width 300 height 400
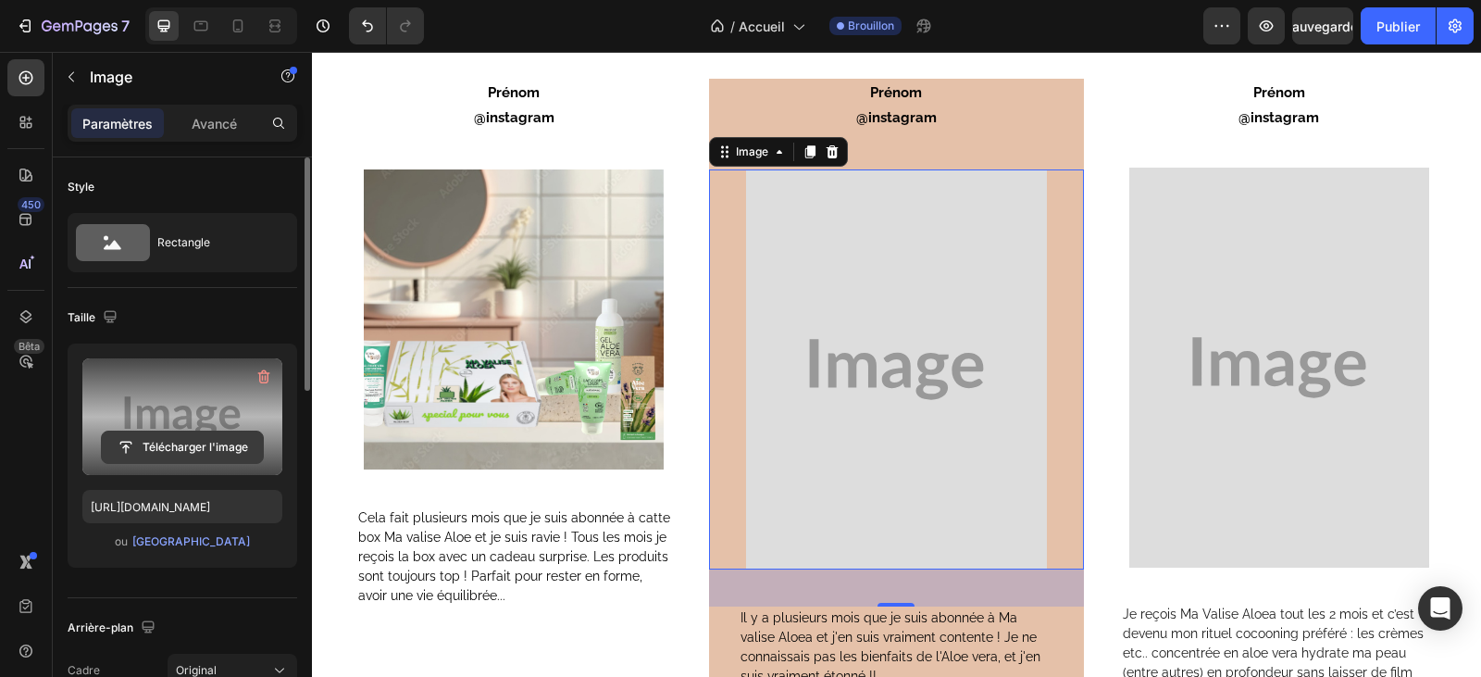
click at [163, 446] on input "file" at bounding box center [182, 446] width 161 height 31
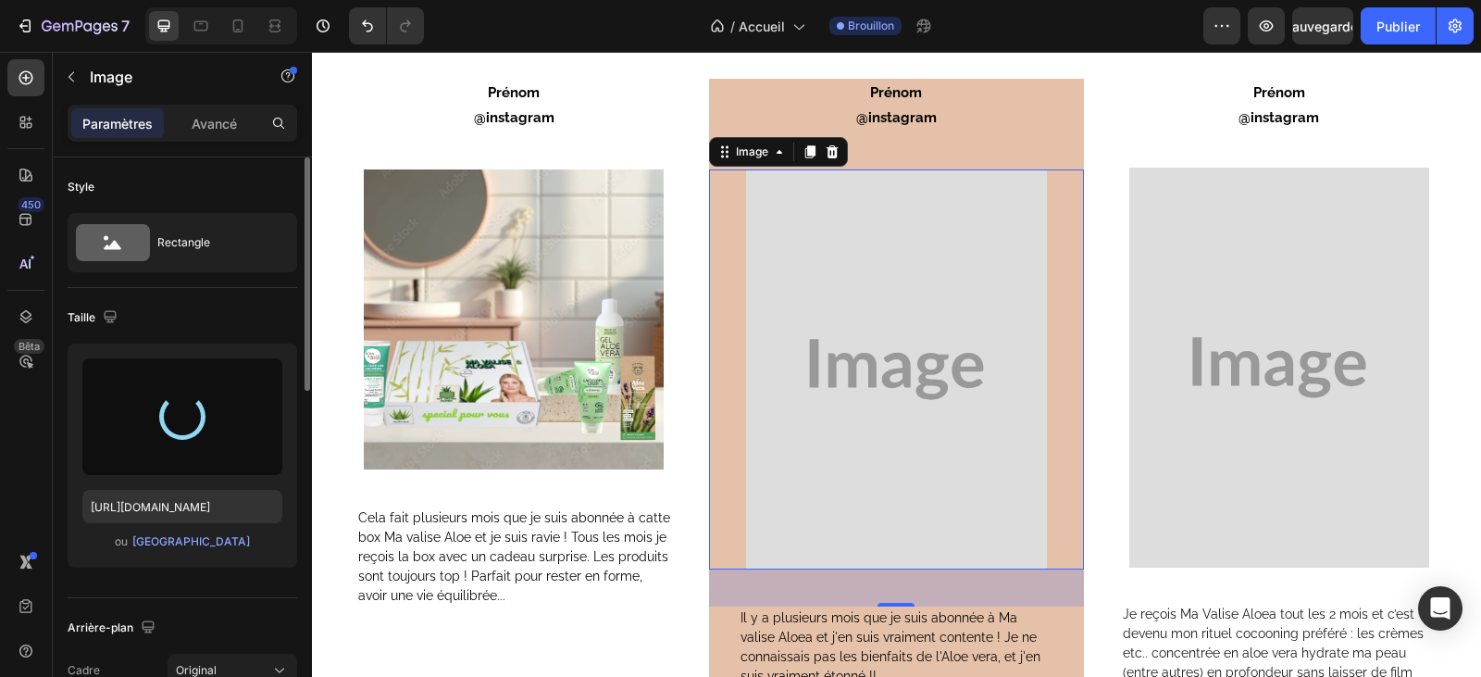
type input "https://cdn.shopify.com/s/files/1/0927/7200/8320/files/gempages_580623151424078…"
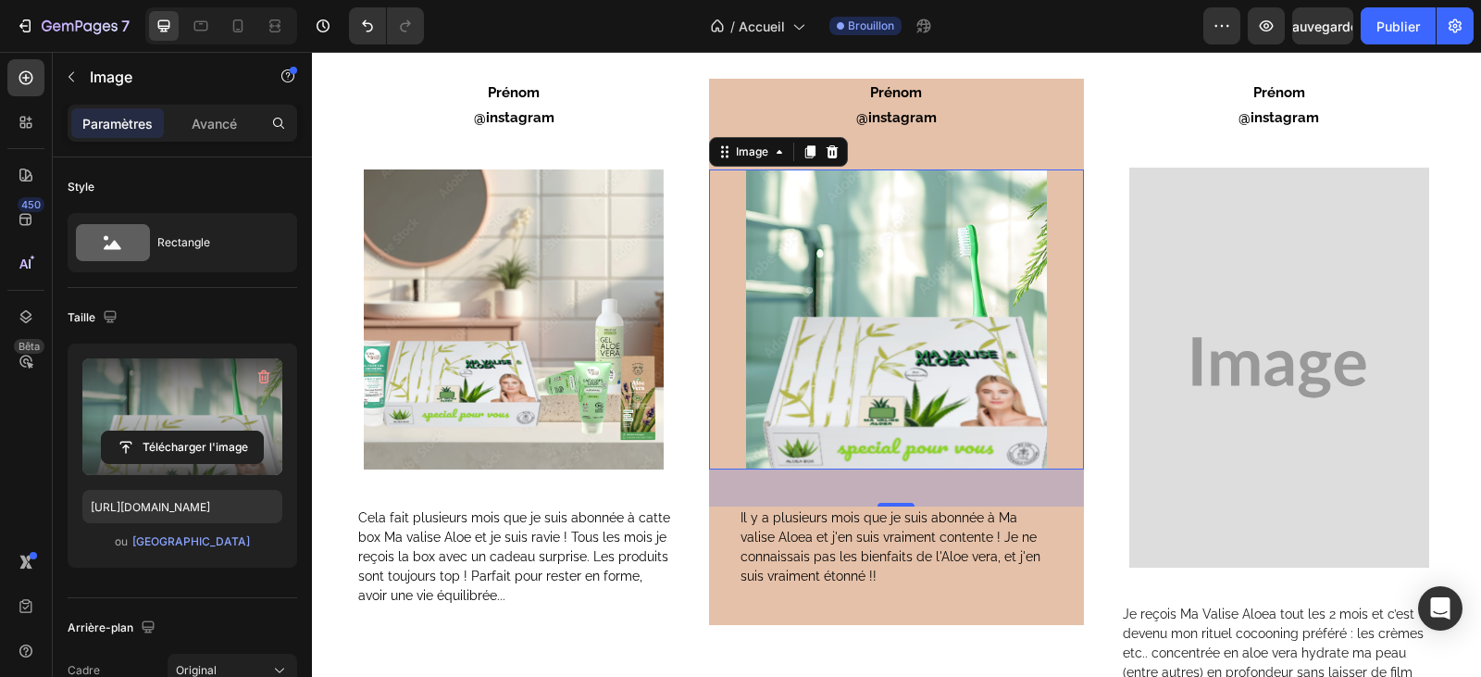
click at [1457, 243] on div at bounding box center [1278, 368] width 375 height 400
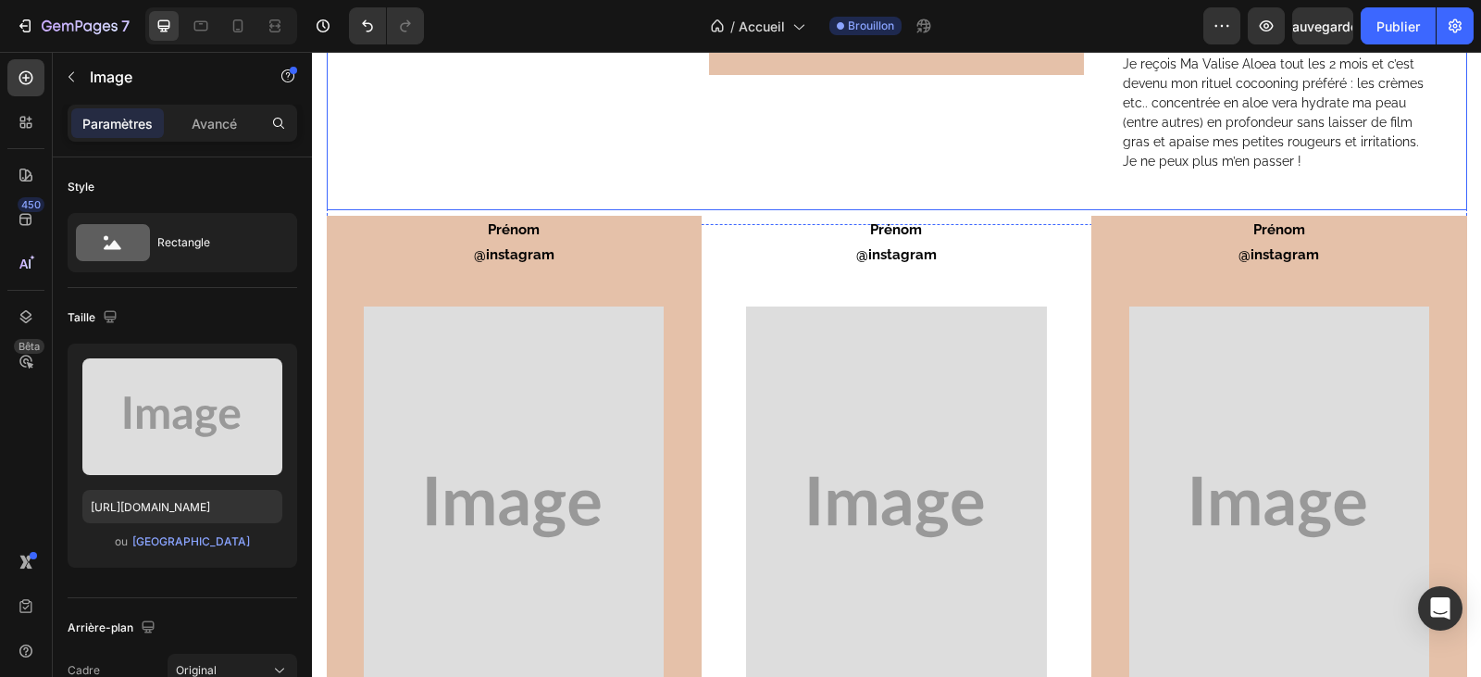
scroll to position [5617, 0]
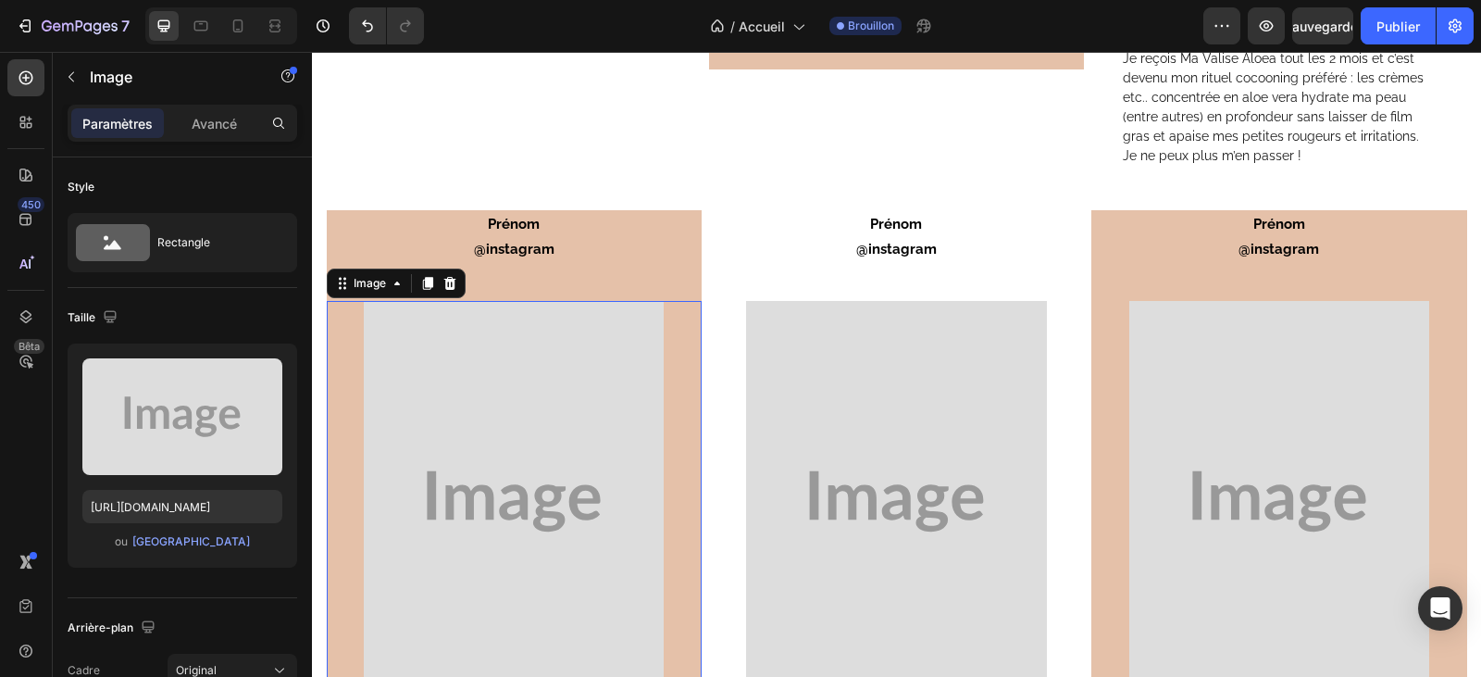
click at [535, 511] on img at bounding box center [514, 501] width 300 height 400
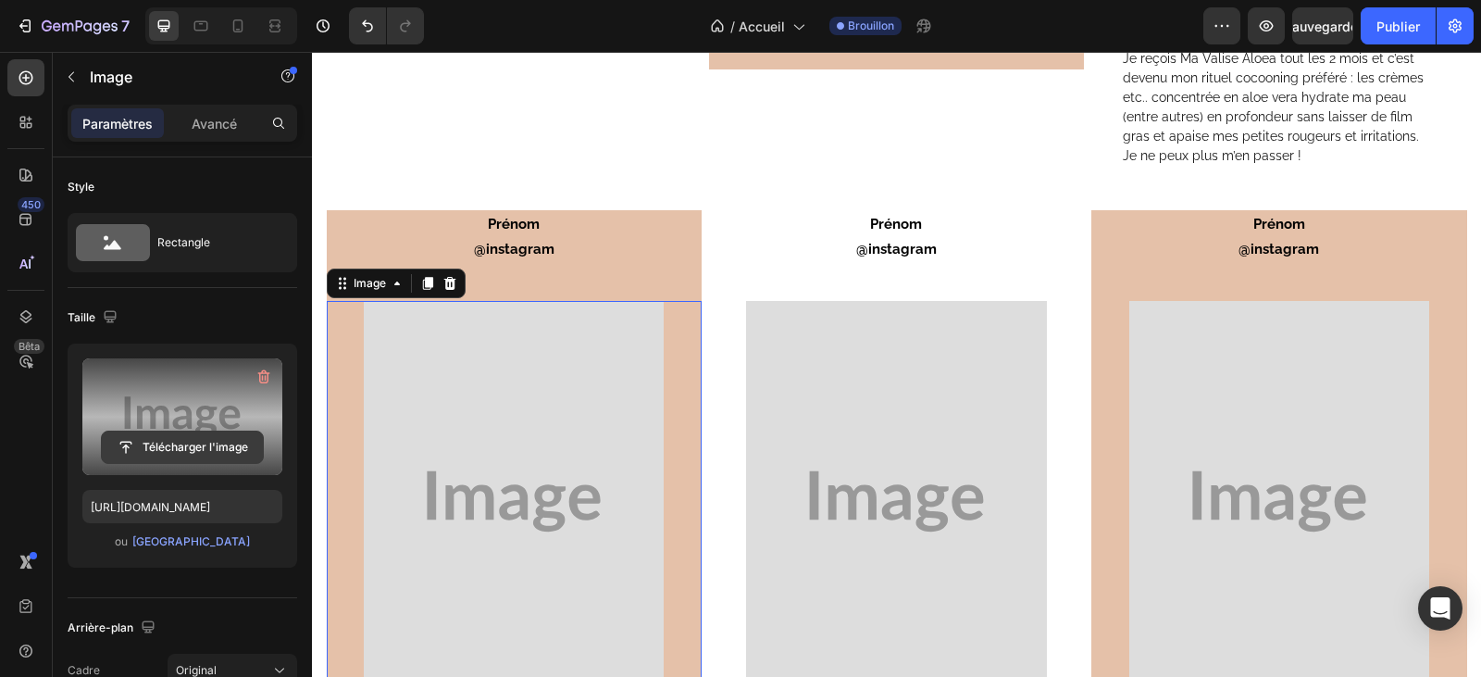
click at [184, 442] on input "file" at bounding box center [182, 446] width 161 height 31
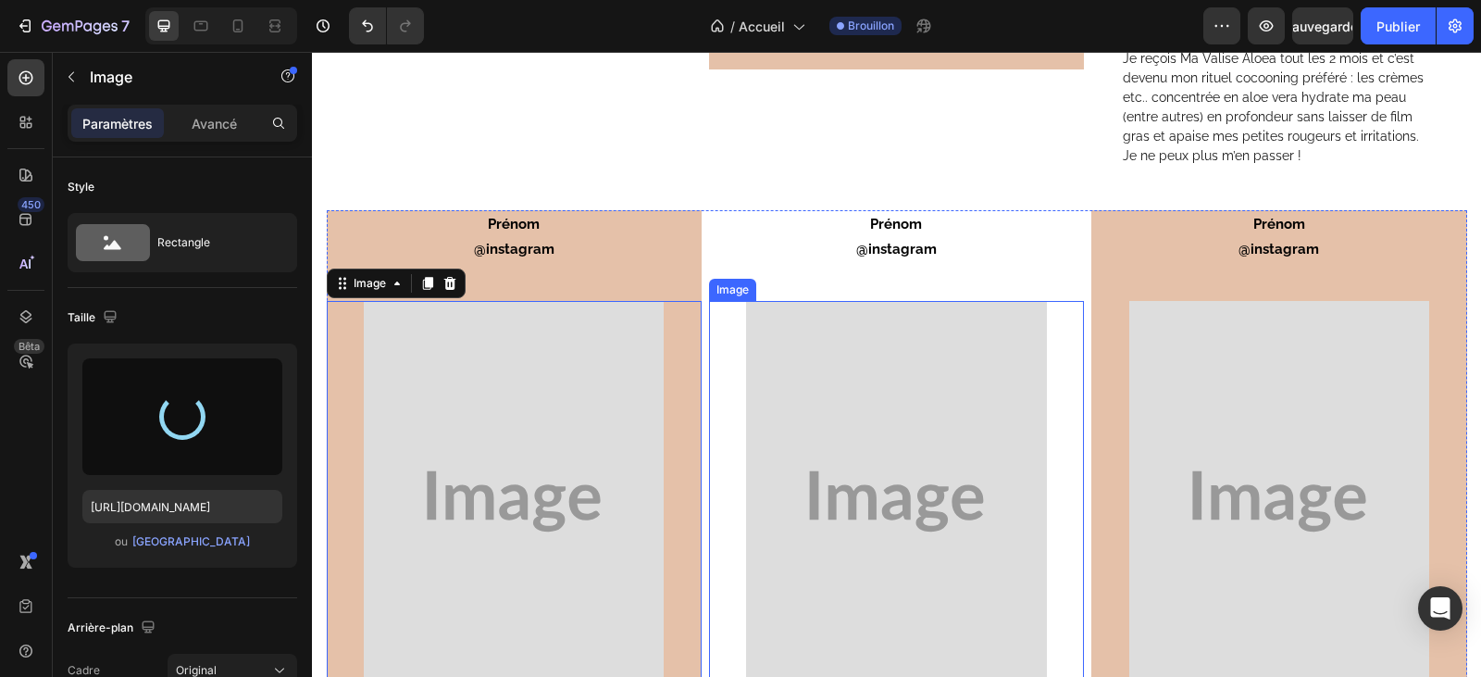
type input "https://cdn.shopify.com/s/files/1/0927/7200/8320/files/gempages_580623151424078…"
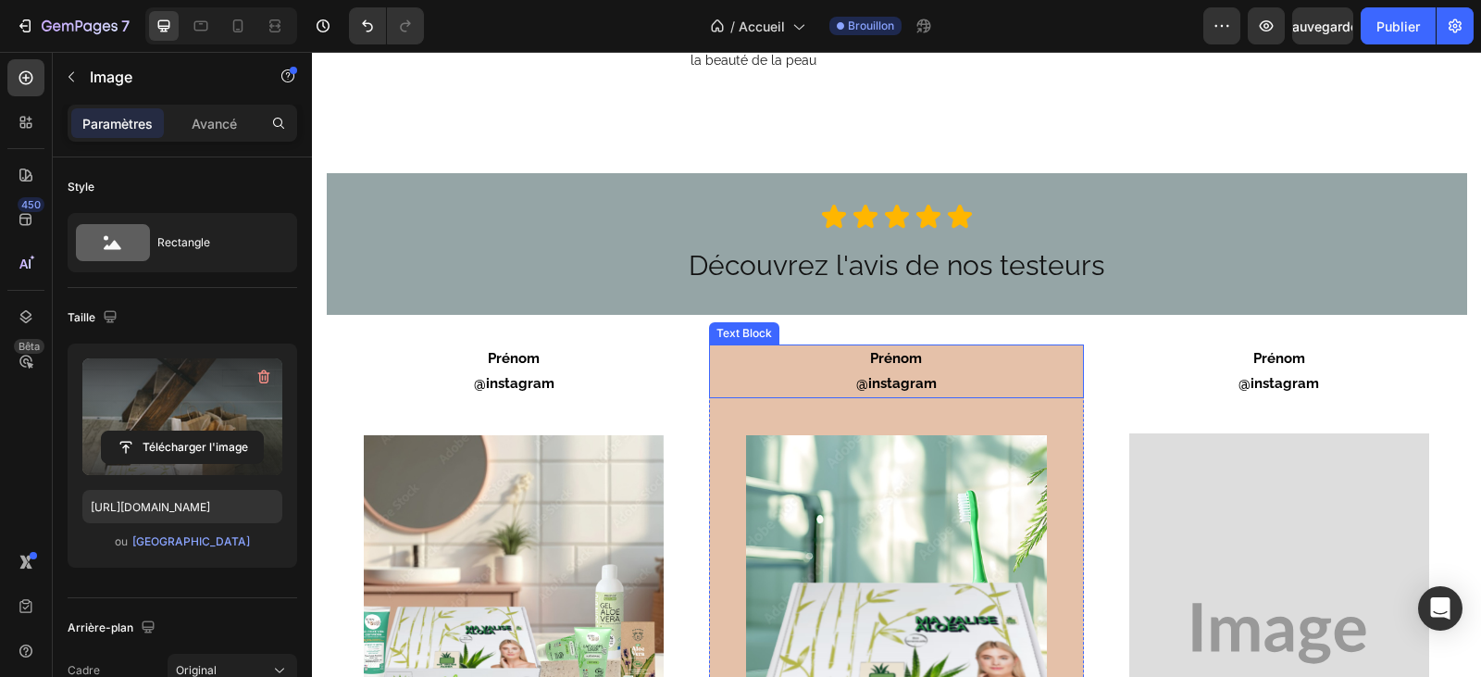
scroll to position [5061, 0]
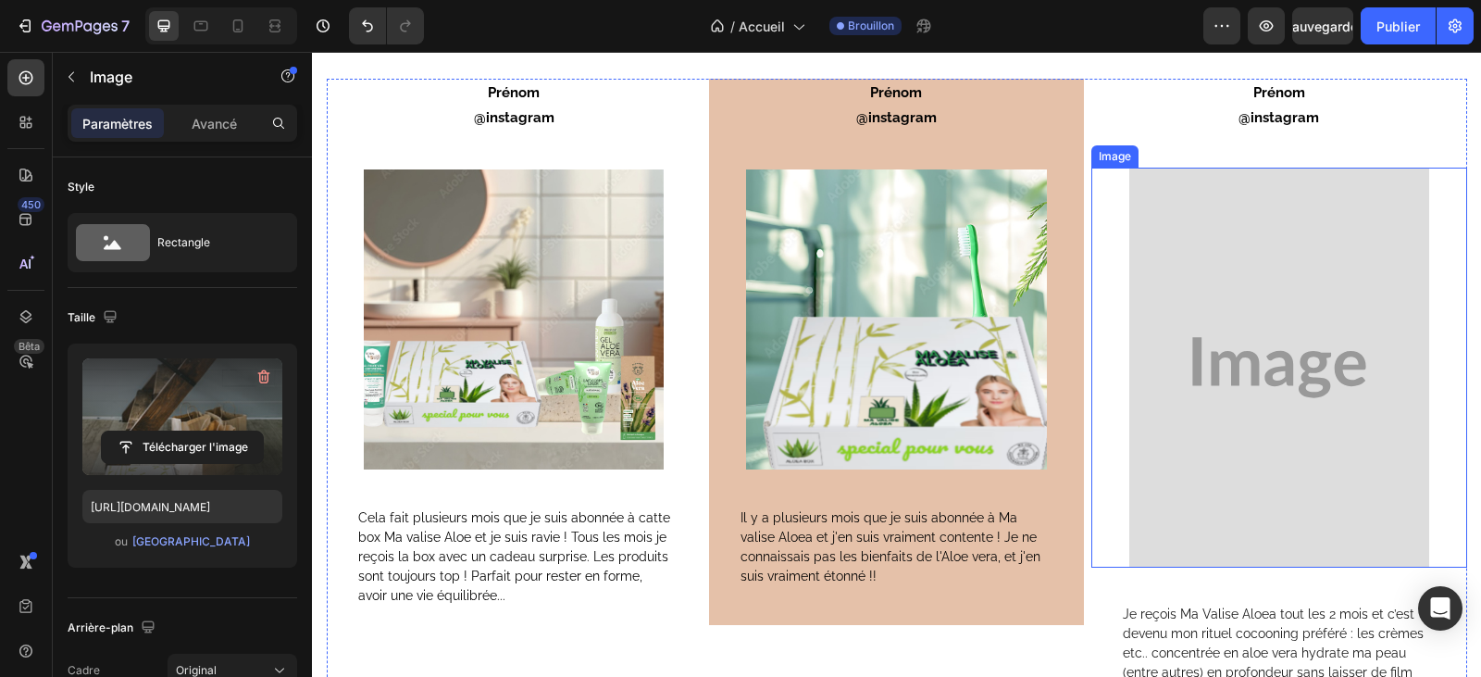
click at [1260, 399] on img at bounding box center [1279, 368] width 300 height 400
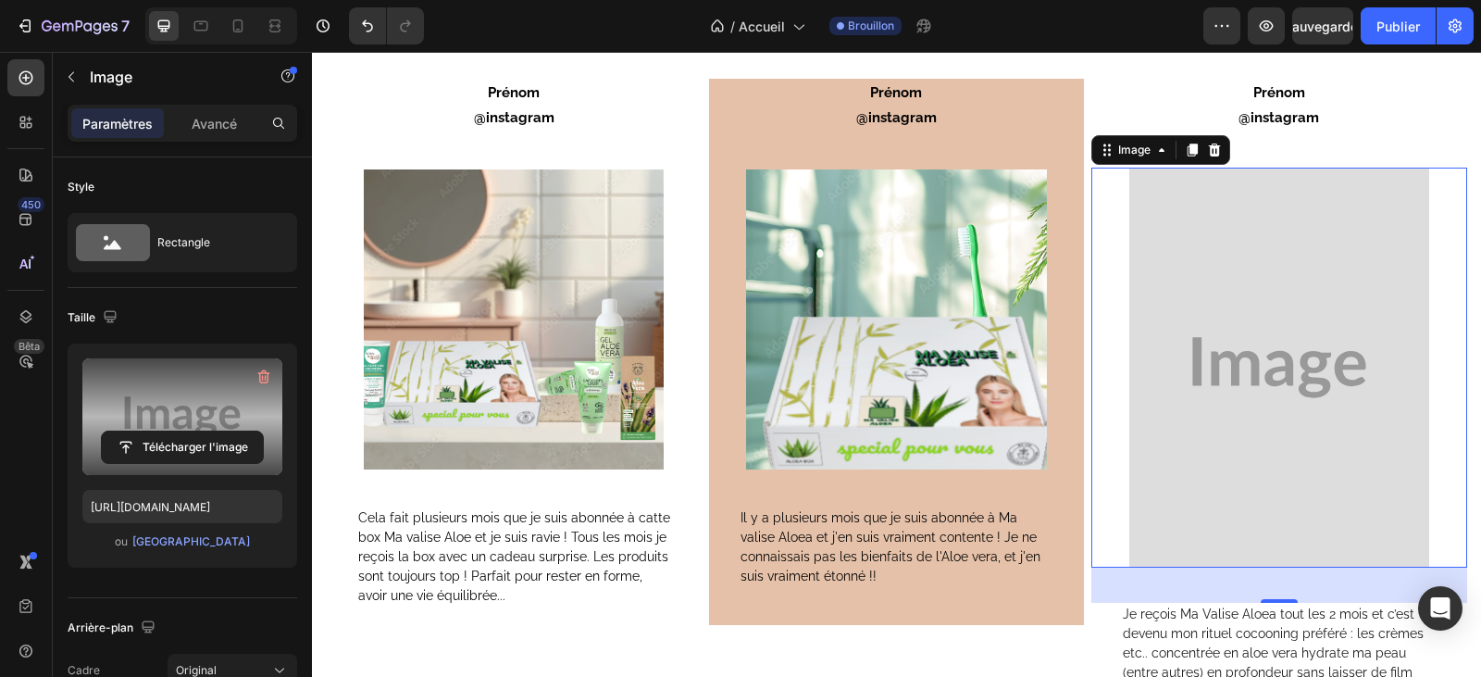
click at [168, 467] on label at bounding box center [182, 416] width 200 height 117
click at [168, 463] on input "file" at bounding box center [182, 446] width 161 height 31
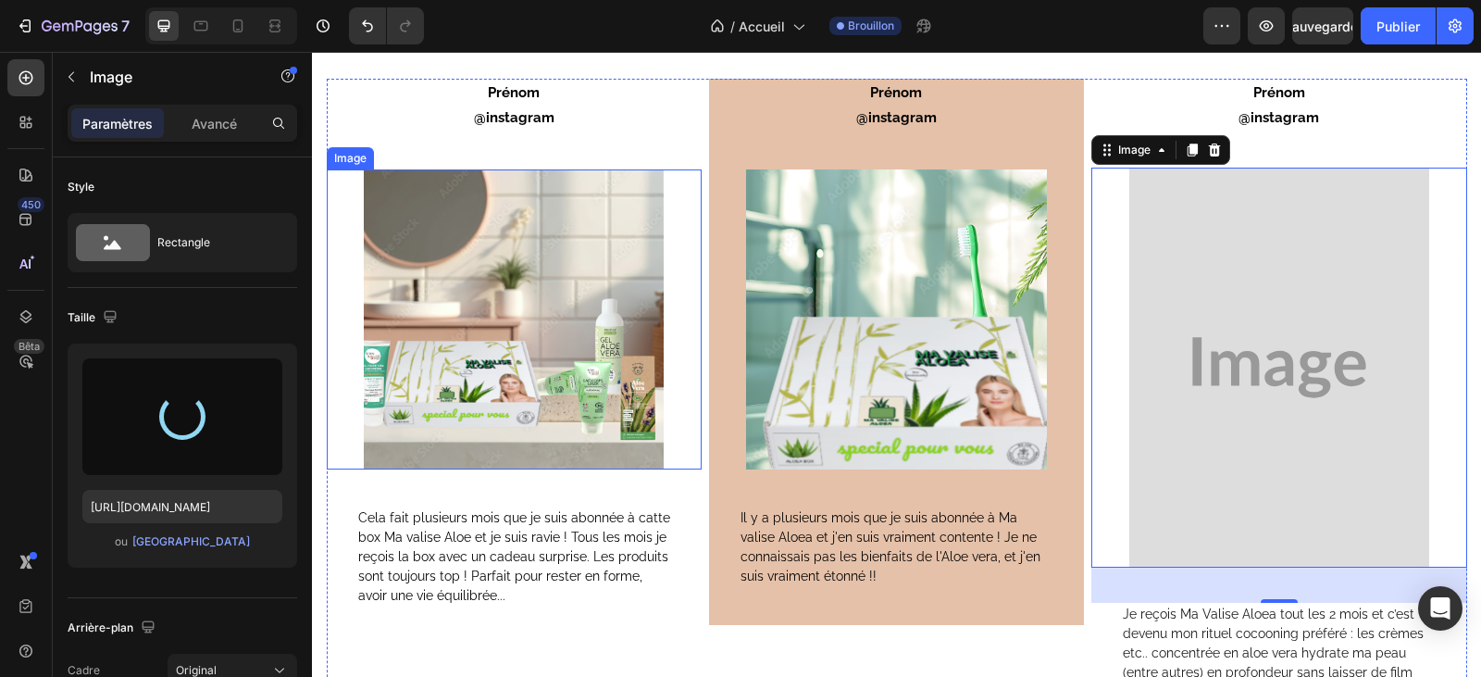
type input "https://cdn.shopify.com/s/files/1/0927/7200/8320/files/gempages_580623151424078…"
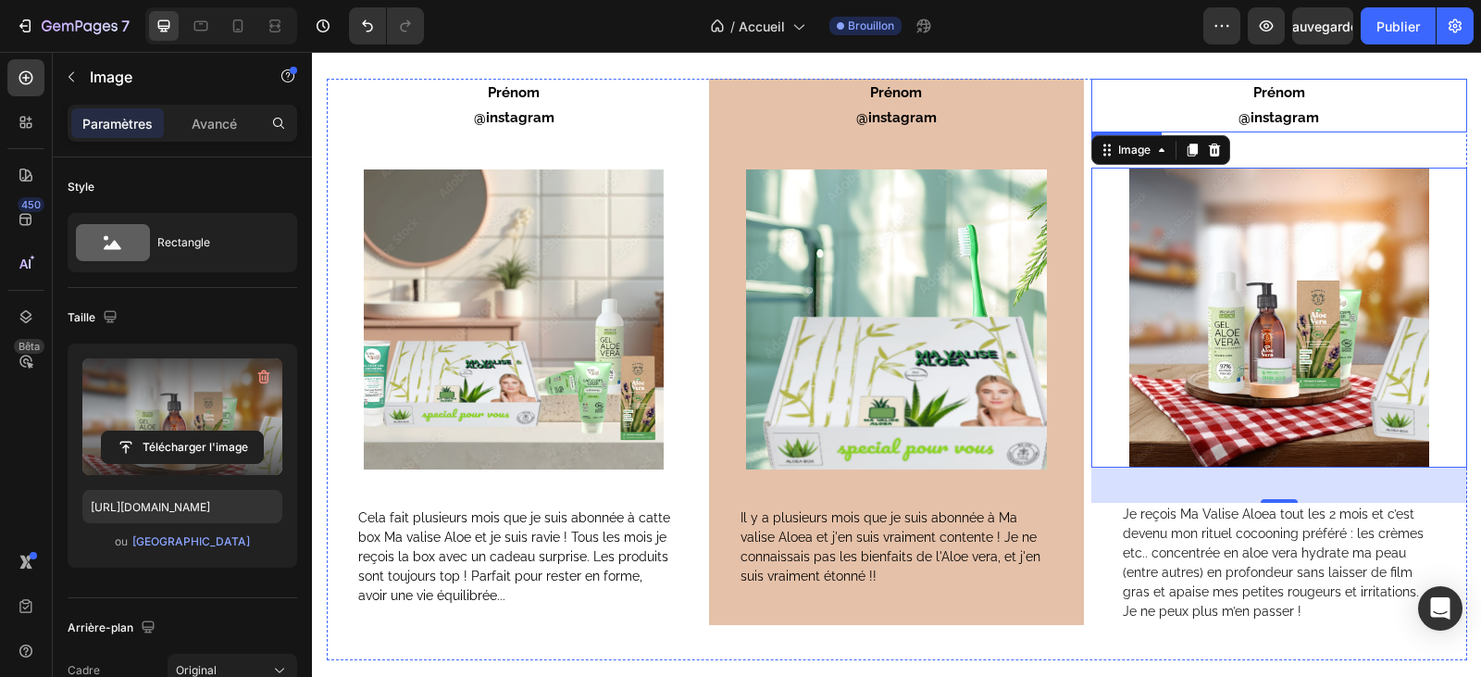
click at [1409, 83] on p "Prénom" at bounding box center [1278, 93] width 371 height 25
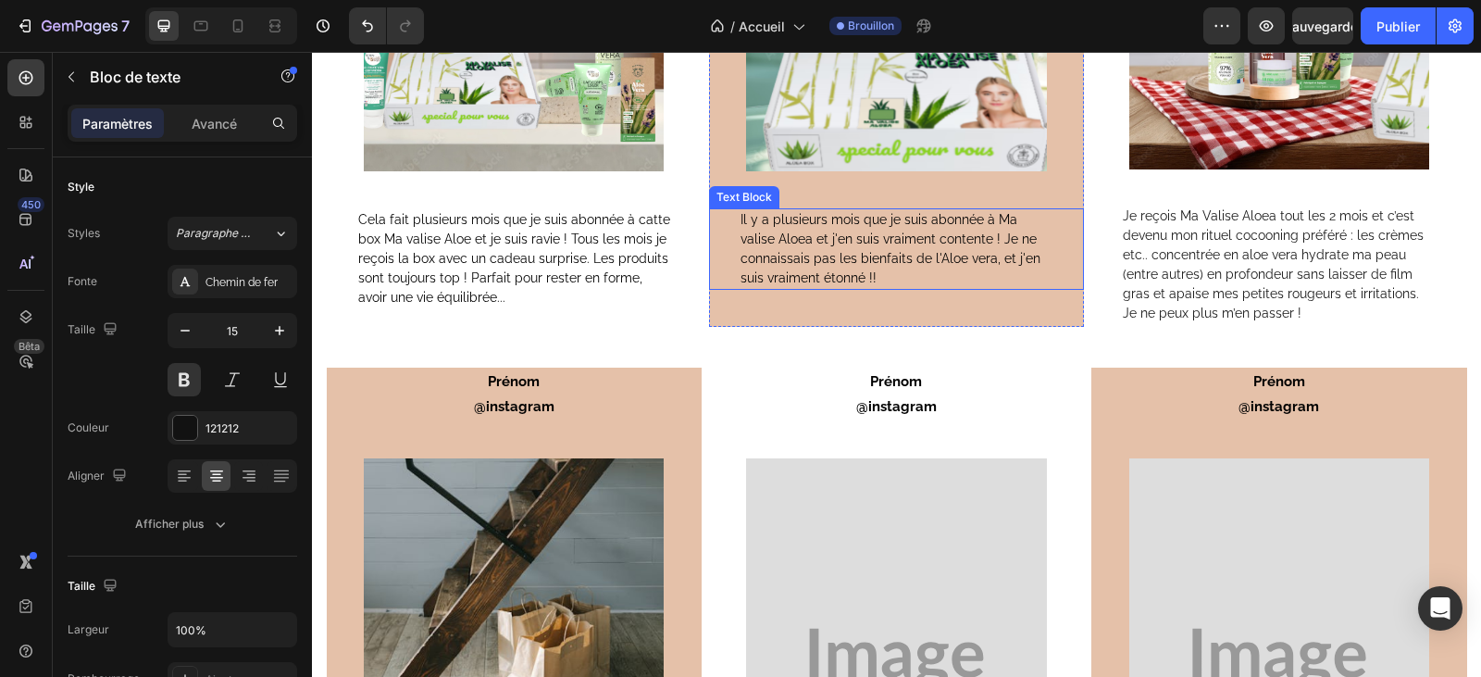
scroll to position [5524, 0]
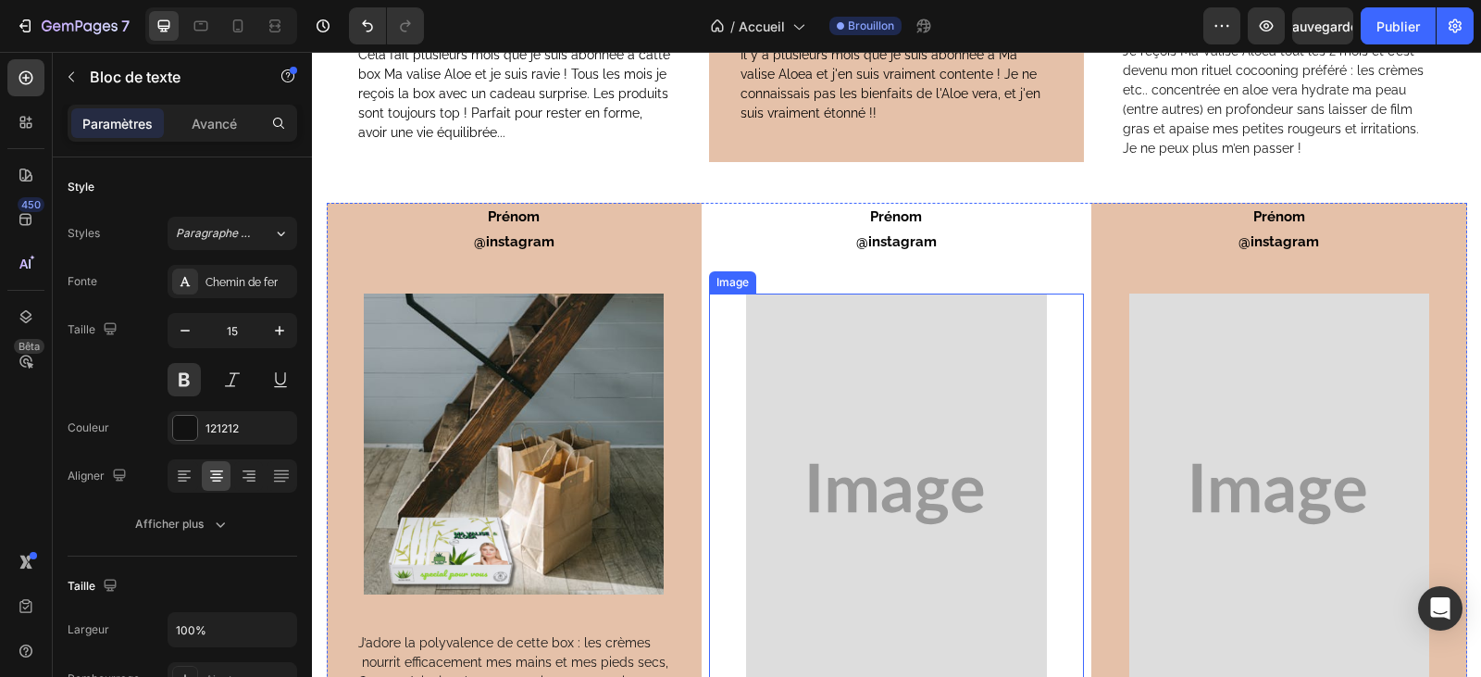
click at [805, 486] on img at bounding box center [896, 493] width 300 height 400
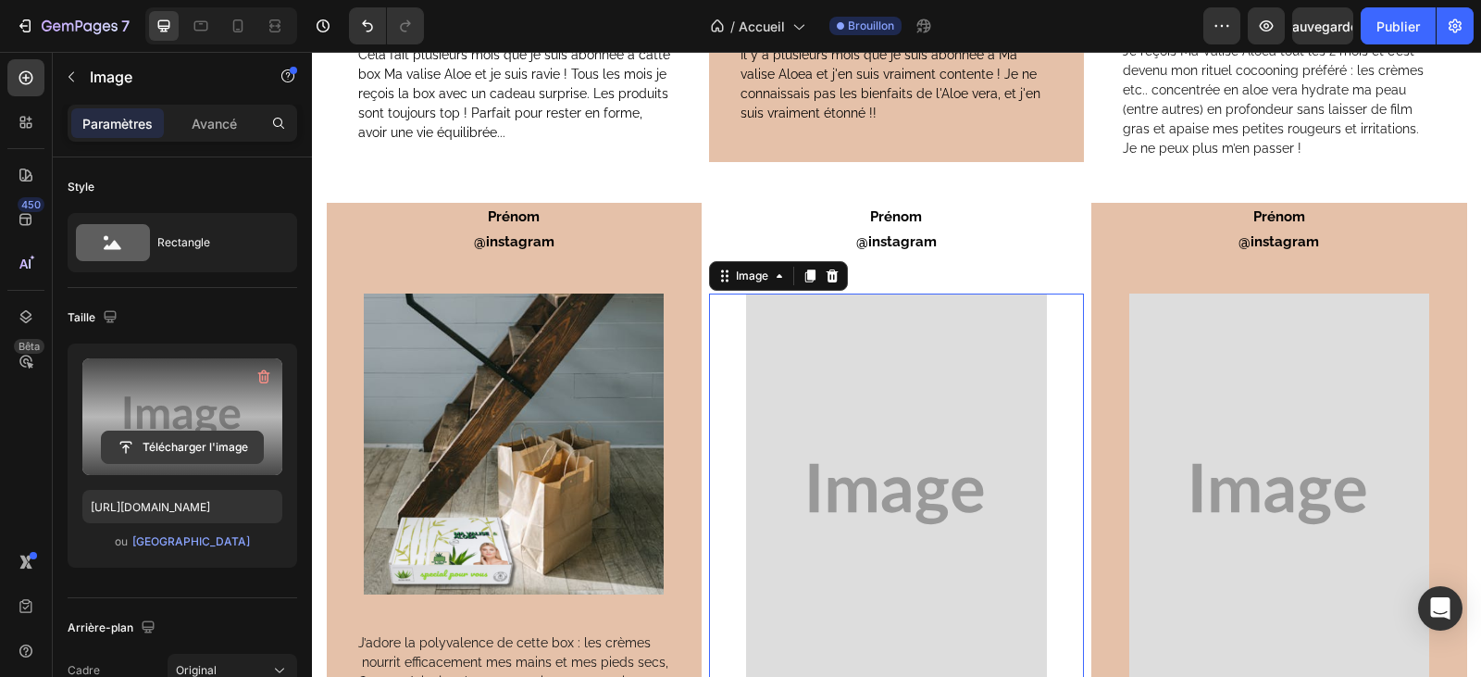
click at [186, 444] on input "file" at bounding box center [182, 446] width 161 height 31
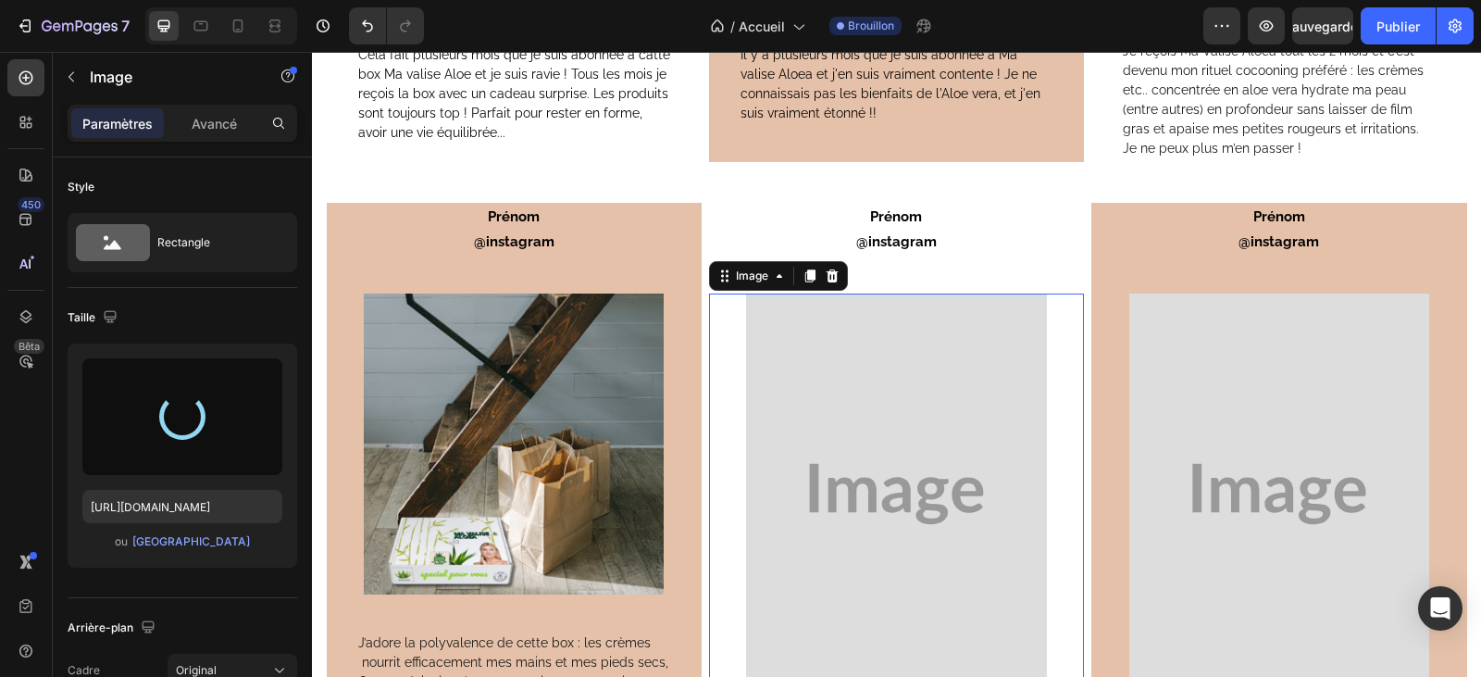
type input "https://cdn.shopify.com/s/files/1/0927/7200/8320/files/gempages_580623151424078…"
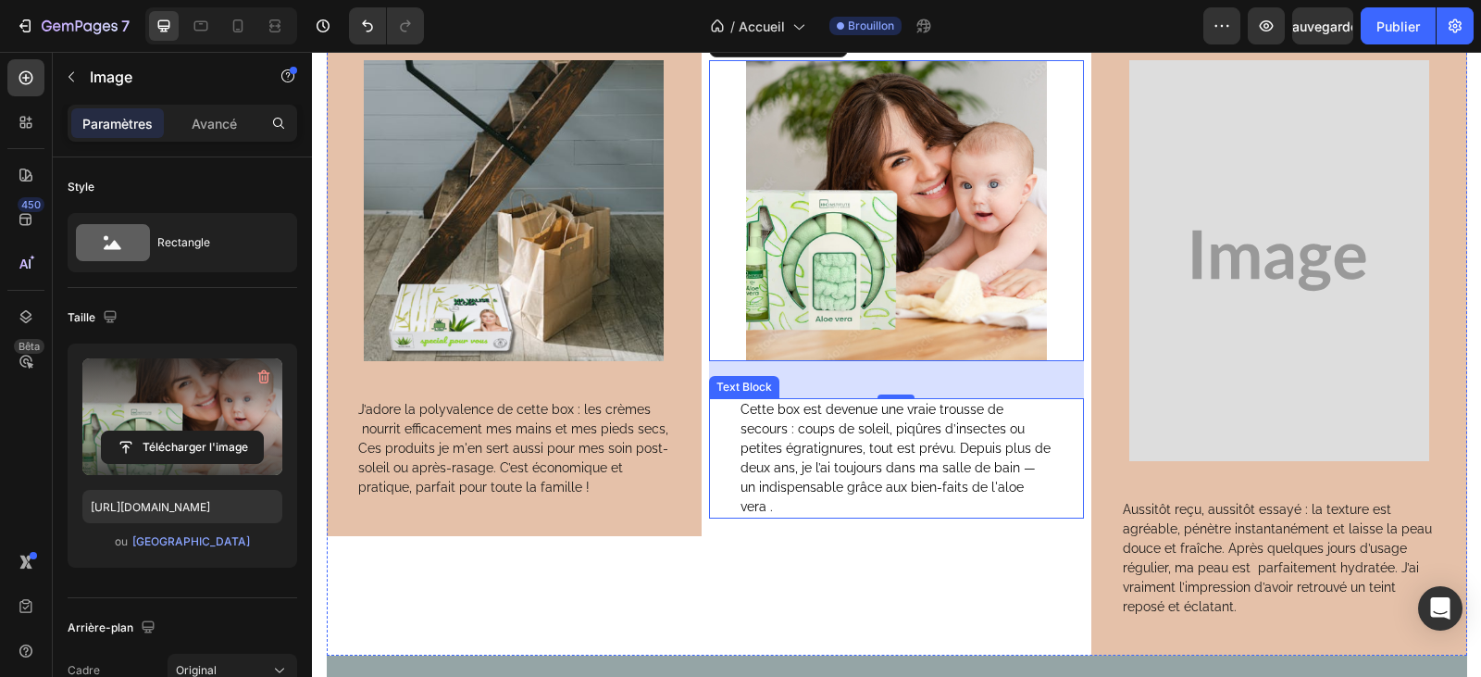
scroll to position [5802, 0]
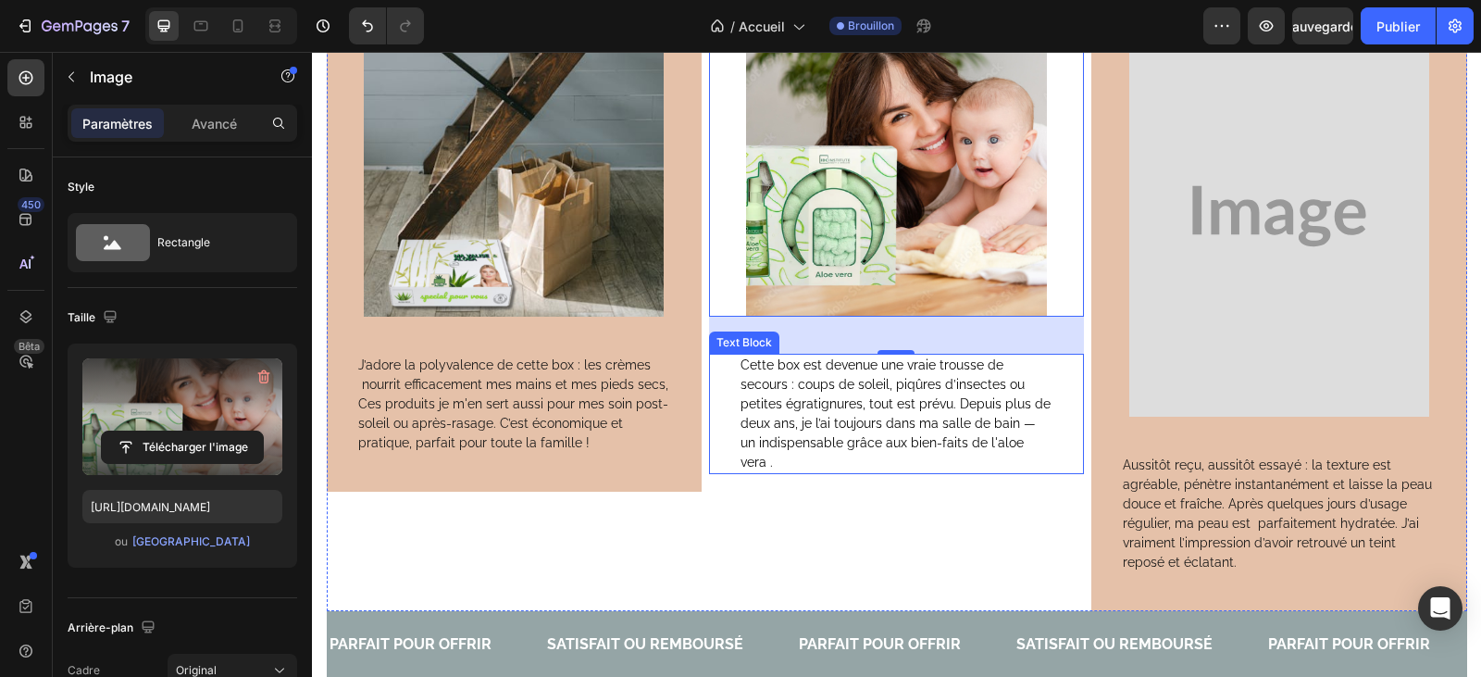
click at [1017, 444] on span "Cette box est devenue une vraie trousse de secours : coups de soleil, piqûres d…" at bounding box center [895, 413] width 310 height 112
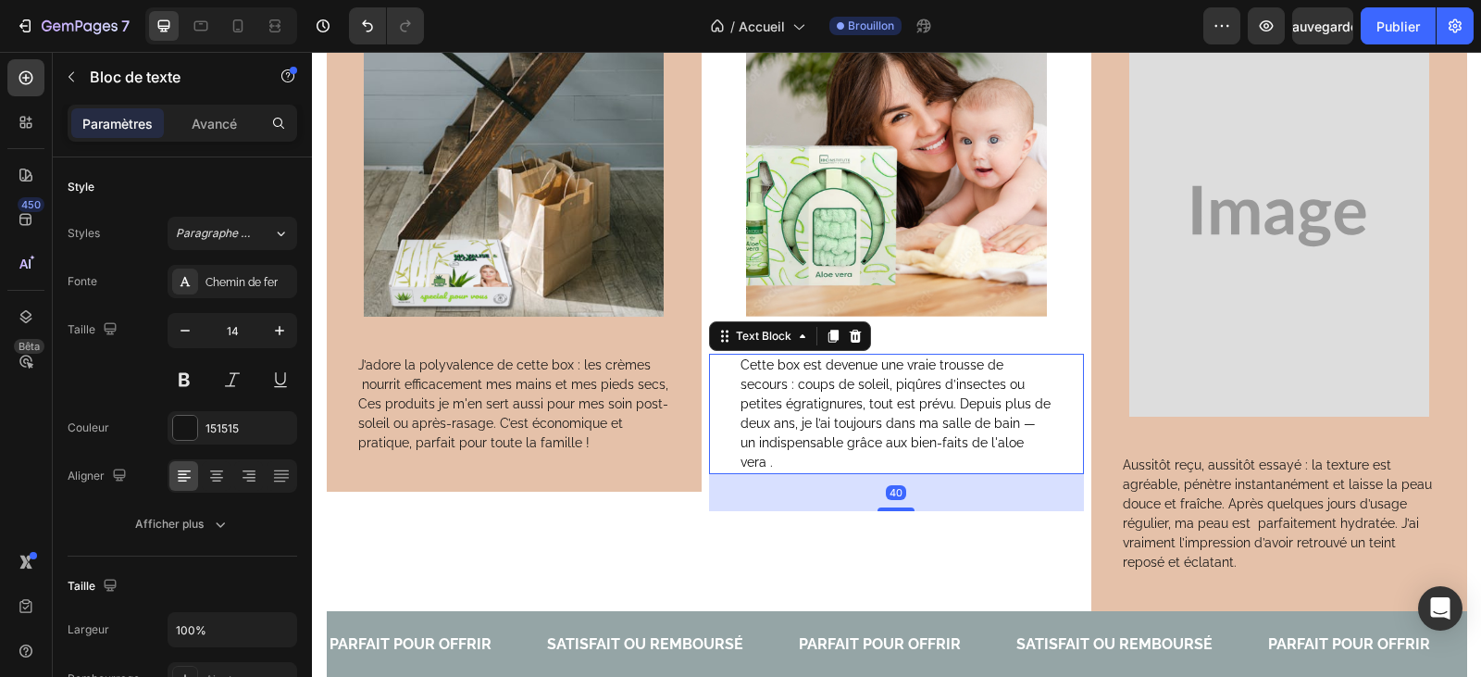
click at [1018, 442] on span "Cette box est devenue une vraie trousse de secours : coups de soleil, piqûres d…" at bounding box center [895, 413] width 310 height 112
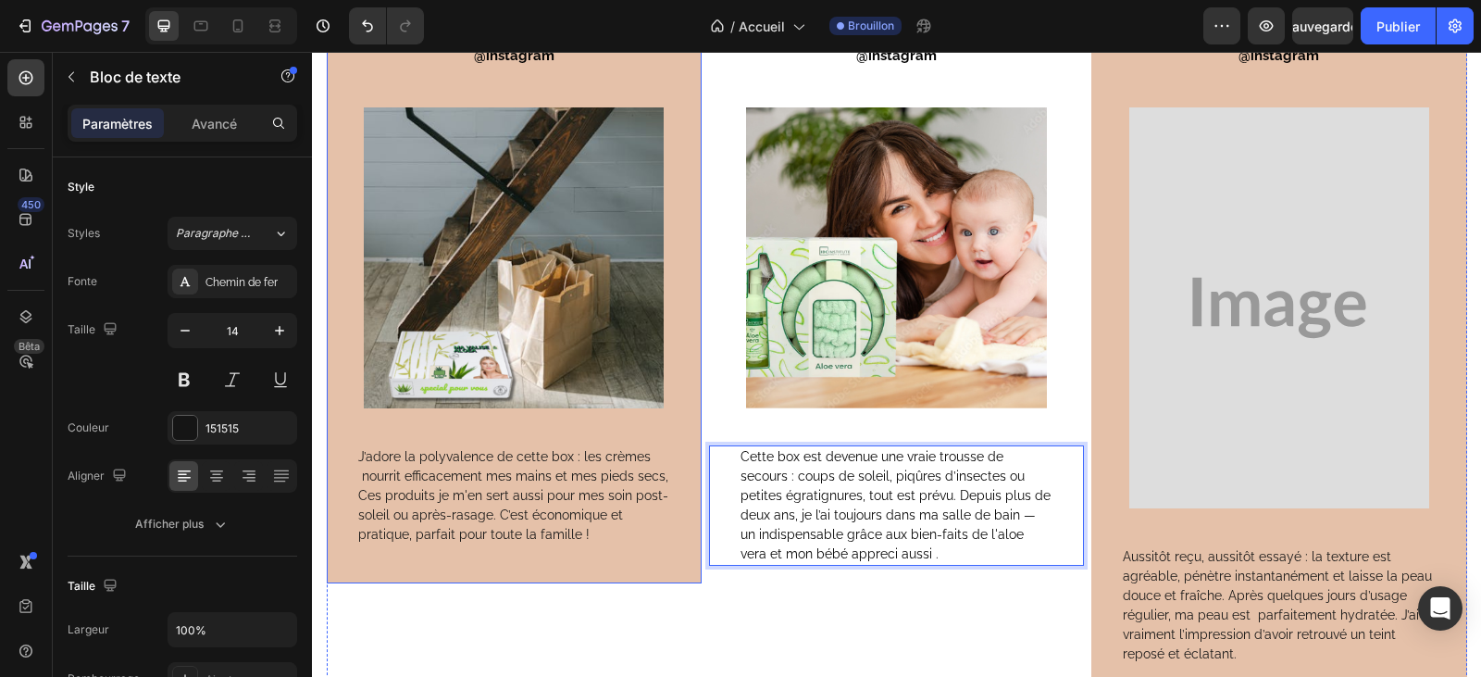
scroll to position [5709, 0]
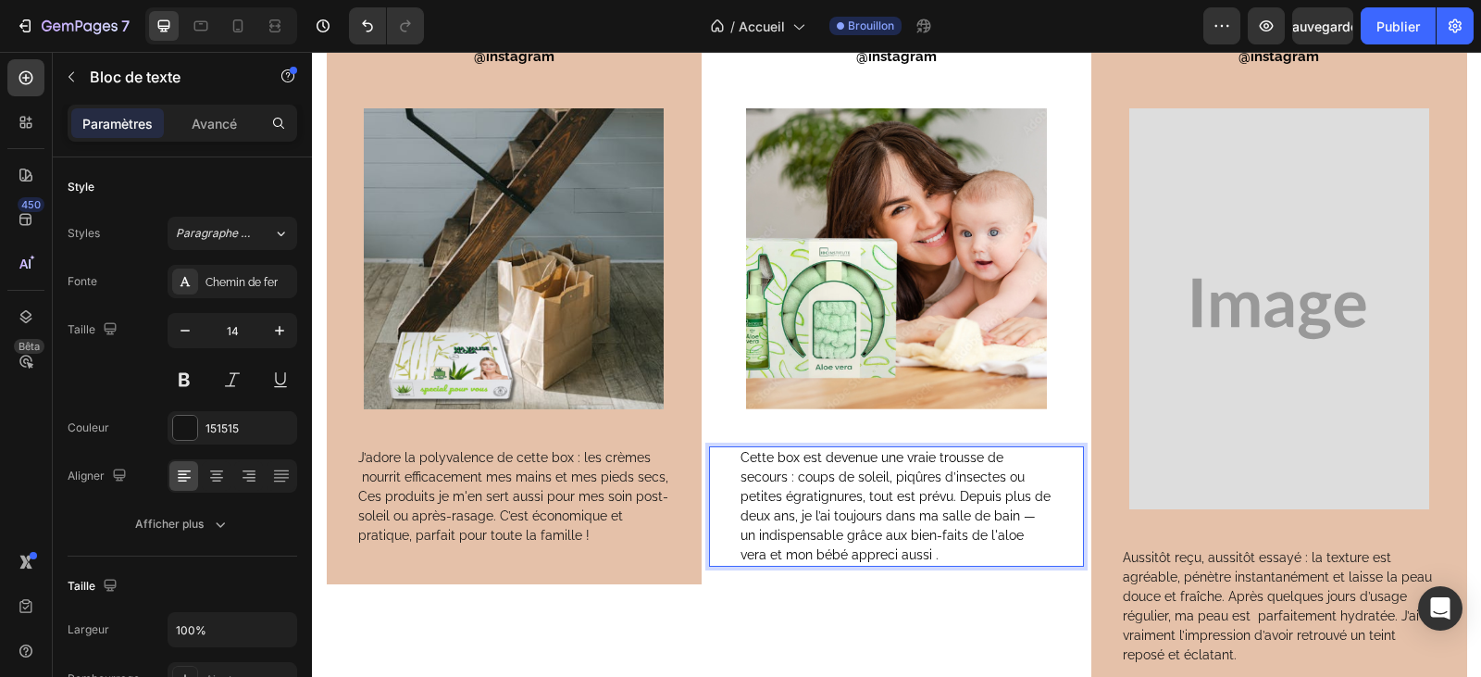
click at [937, 538] on span "Cette box est devenue une vraie trousse de secours : coups de soleil, piqûres d…" at bounding box center [895, 506] width 310 height 112
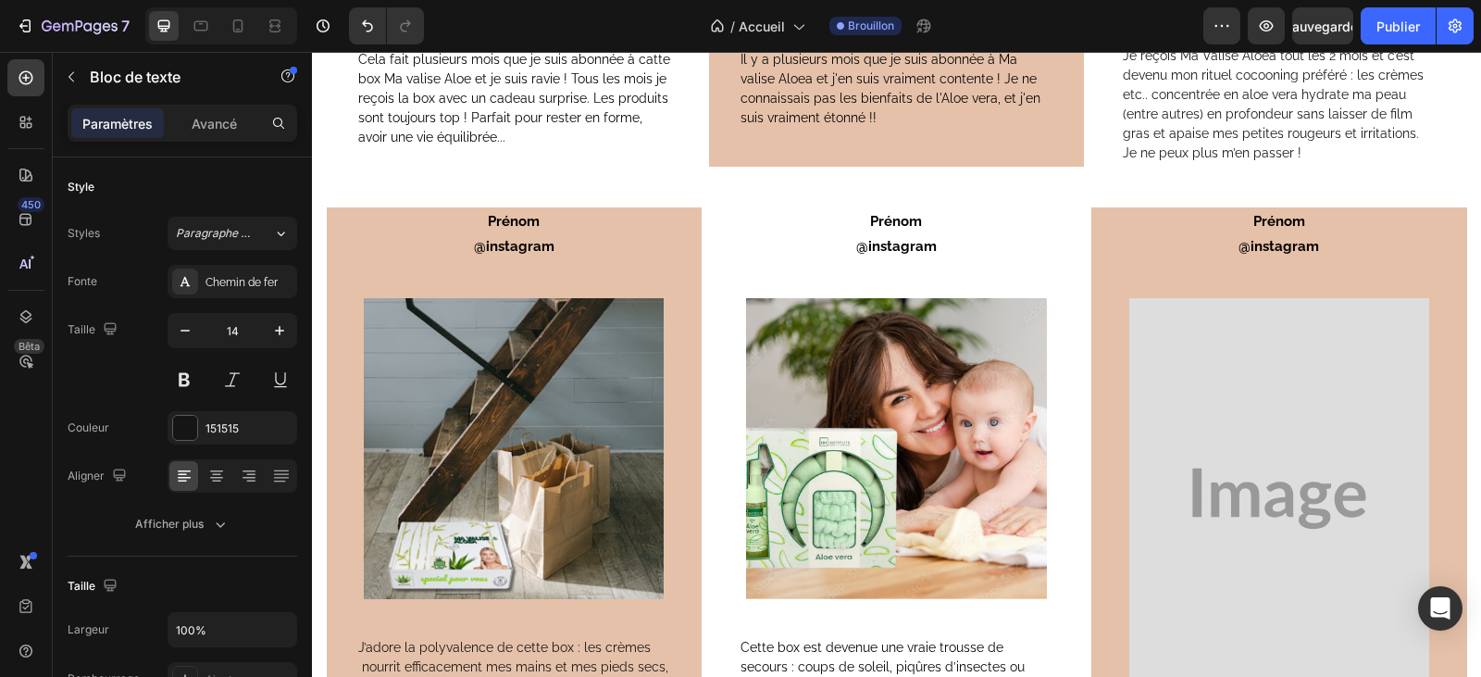
scroll to position [5501, 0]
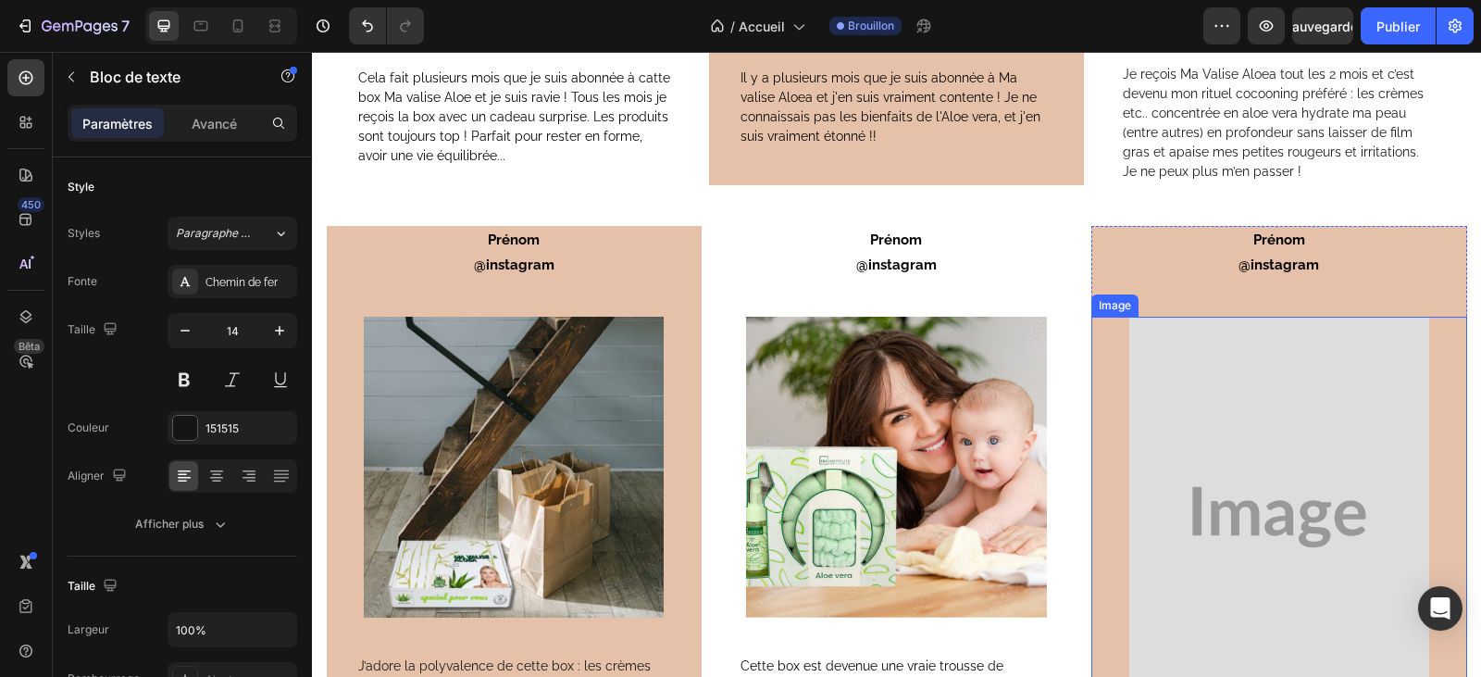
click at [1292, 524] on img at bounding box center [1279, 517] width 300 height 400
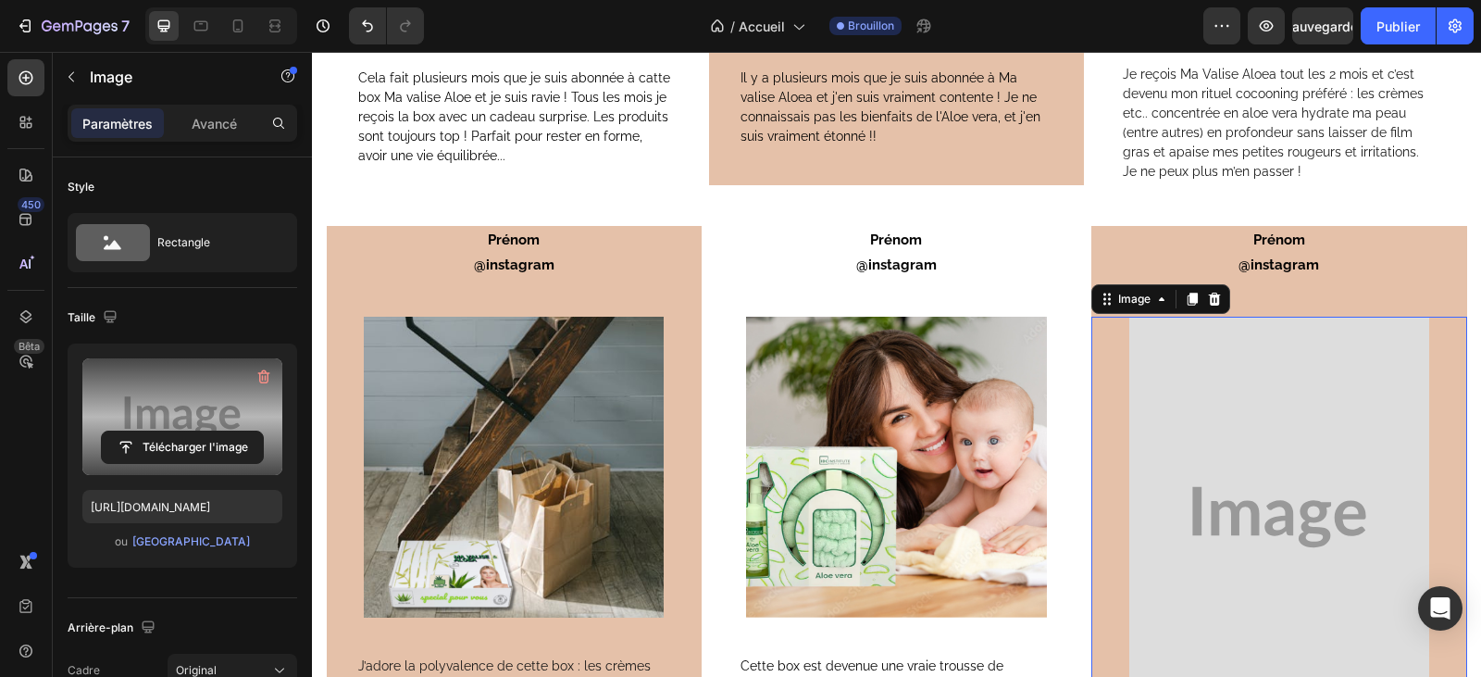
click at [177, 429] on label at bounding box center [182, 416] width 200 height 117
click at [177, 431] on input "file" at bounding box center [182, 446] width 161 height 31
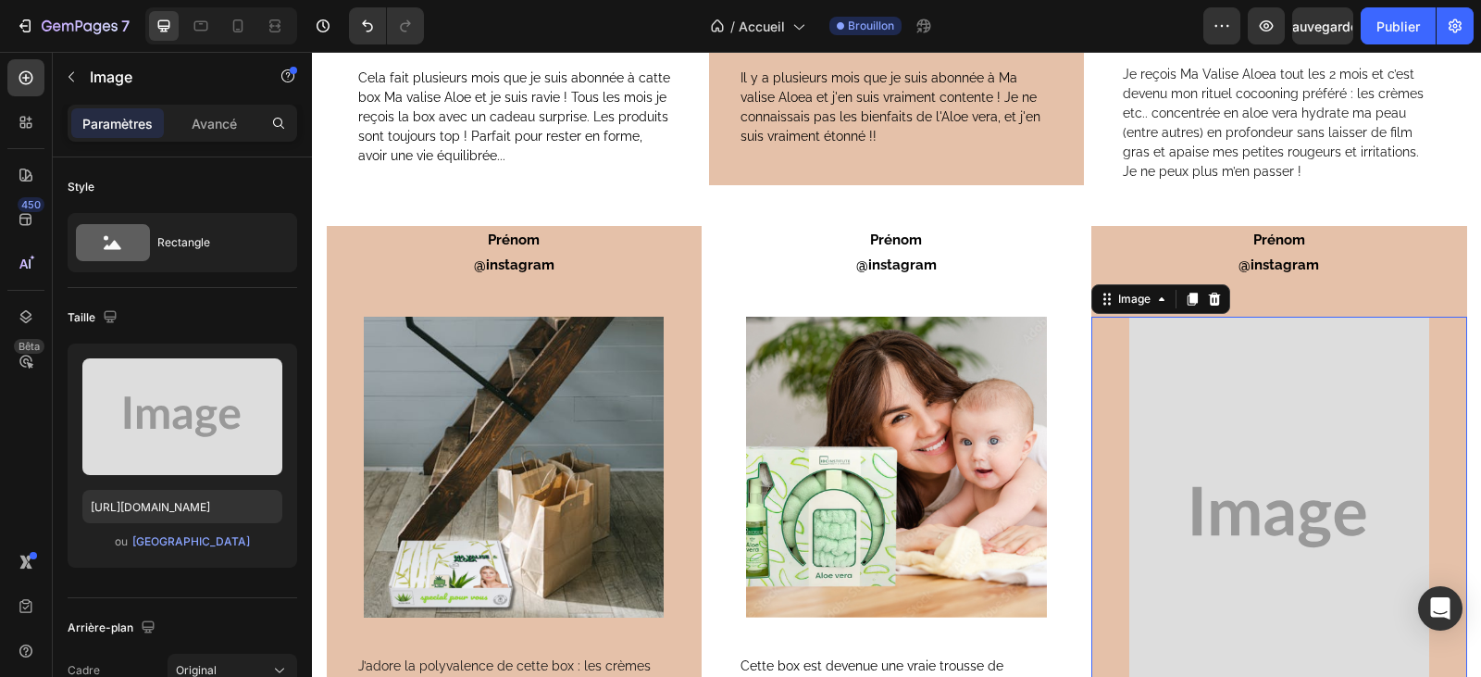
click at [1362, 521] on img at bounding box center [1279, 517] width 300 height 400
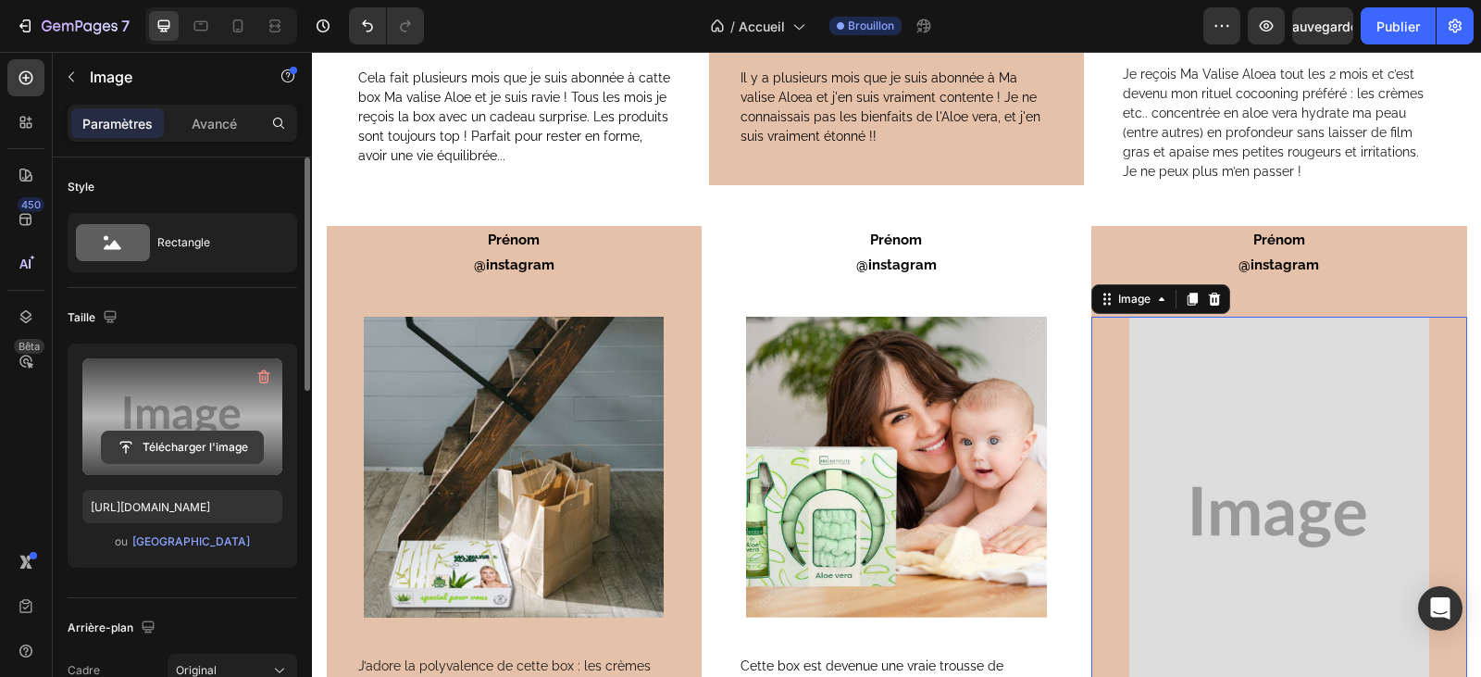
click at [208, 432] on input "file" at bounding box center [182, 446] width 161 height 31
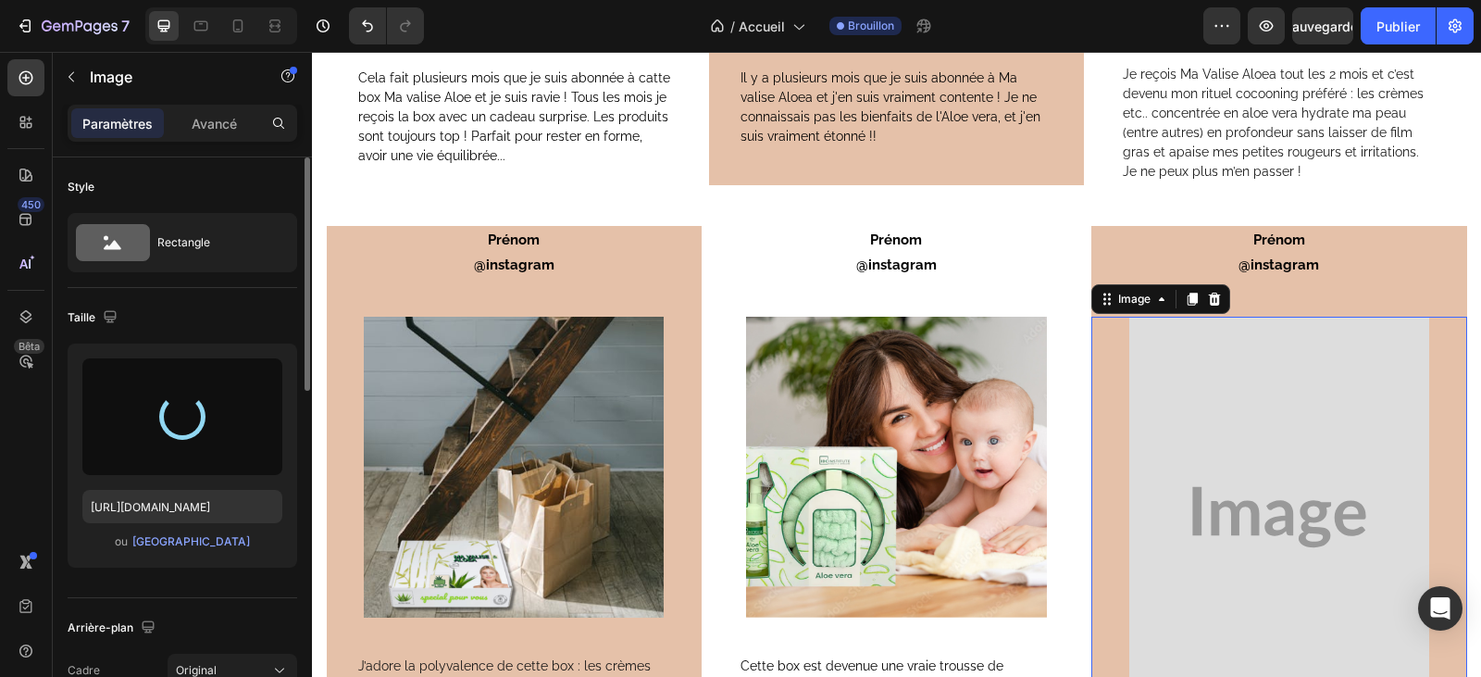
type input "https://cdn.shopify.com/s/files/1/0927/7200/8320/files/gempages_580623151424078…"
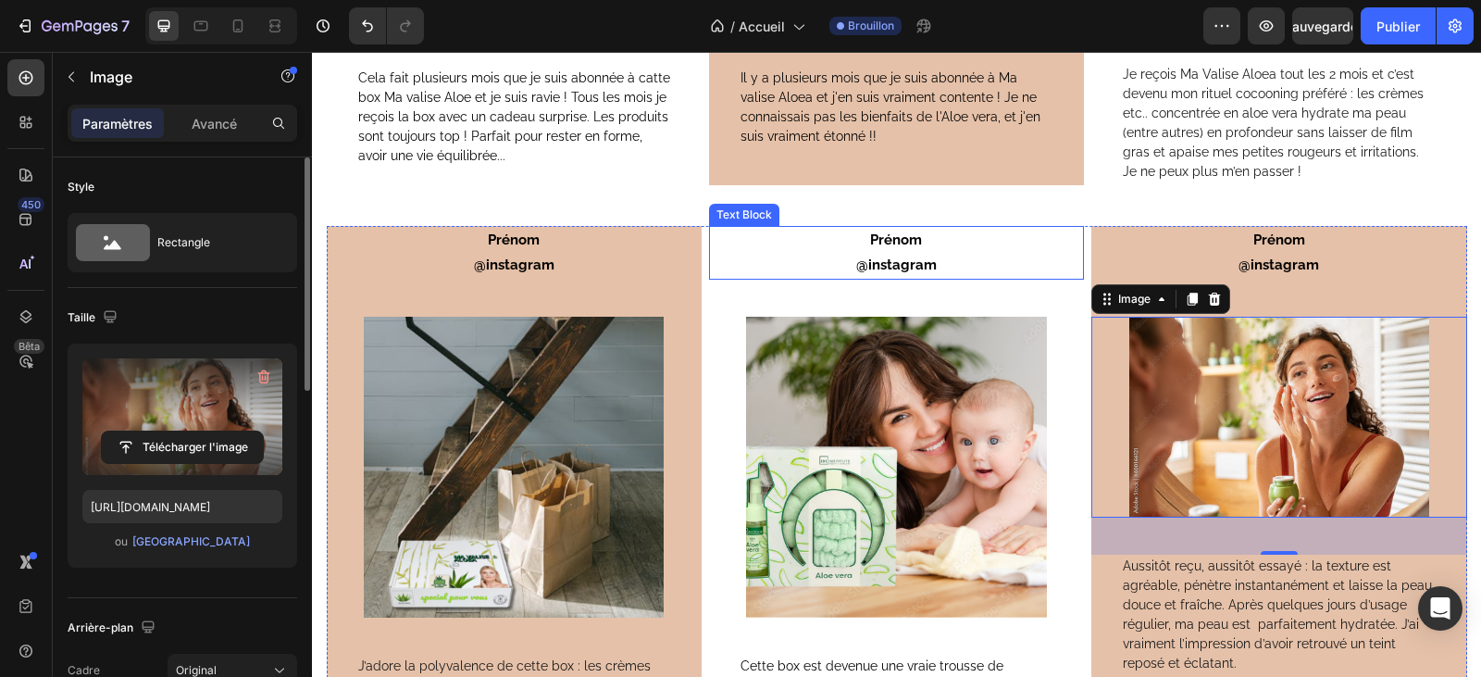
click at [922, 246] on p "Prénom" at bounding box center [896, 240] width 371 height 25
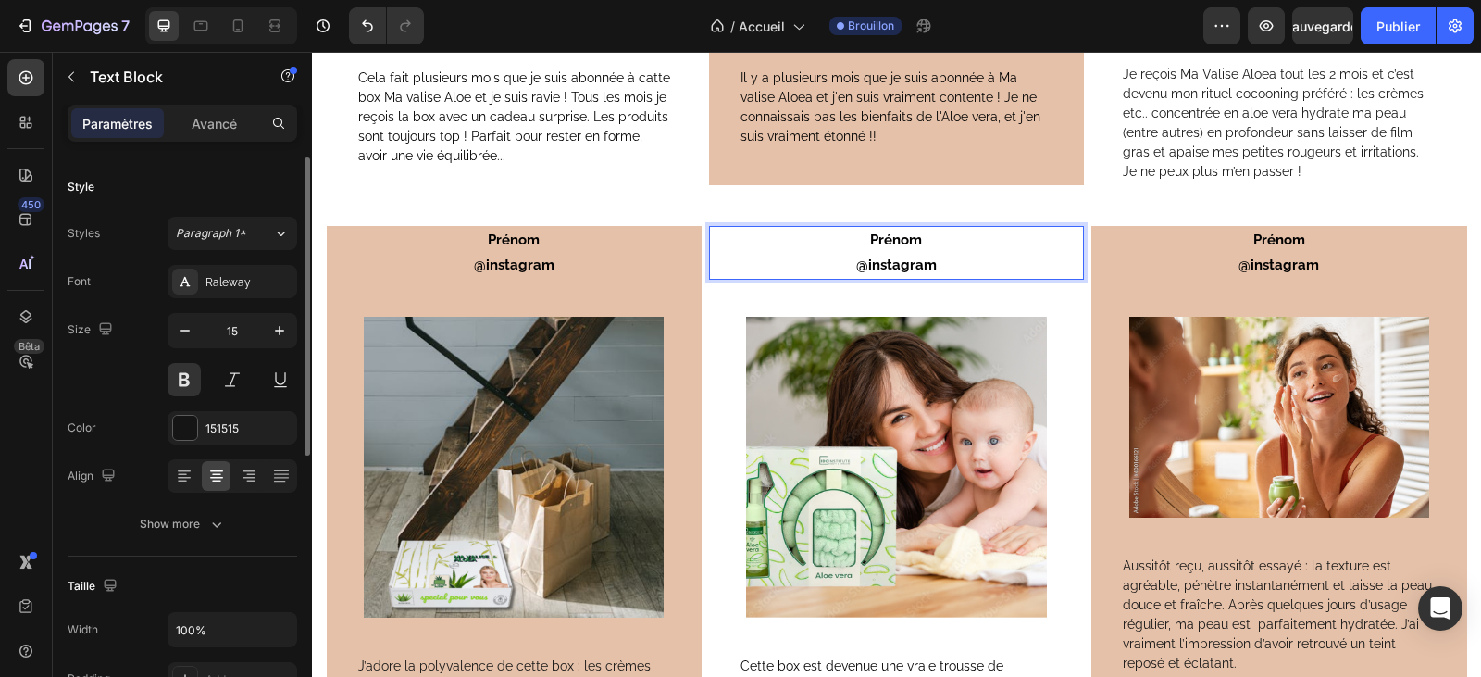
click at [915, 243] on strong "Prénom" at bounding box center [896, 239] width 52 height 17
click at [932, 263] on p "@instagram" at bounding box center [896, 265] width 371 height 25
click at [1296, 265] on strong "@instagram" at bounding box center [1278, 264] width 81 height 17
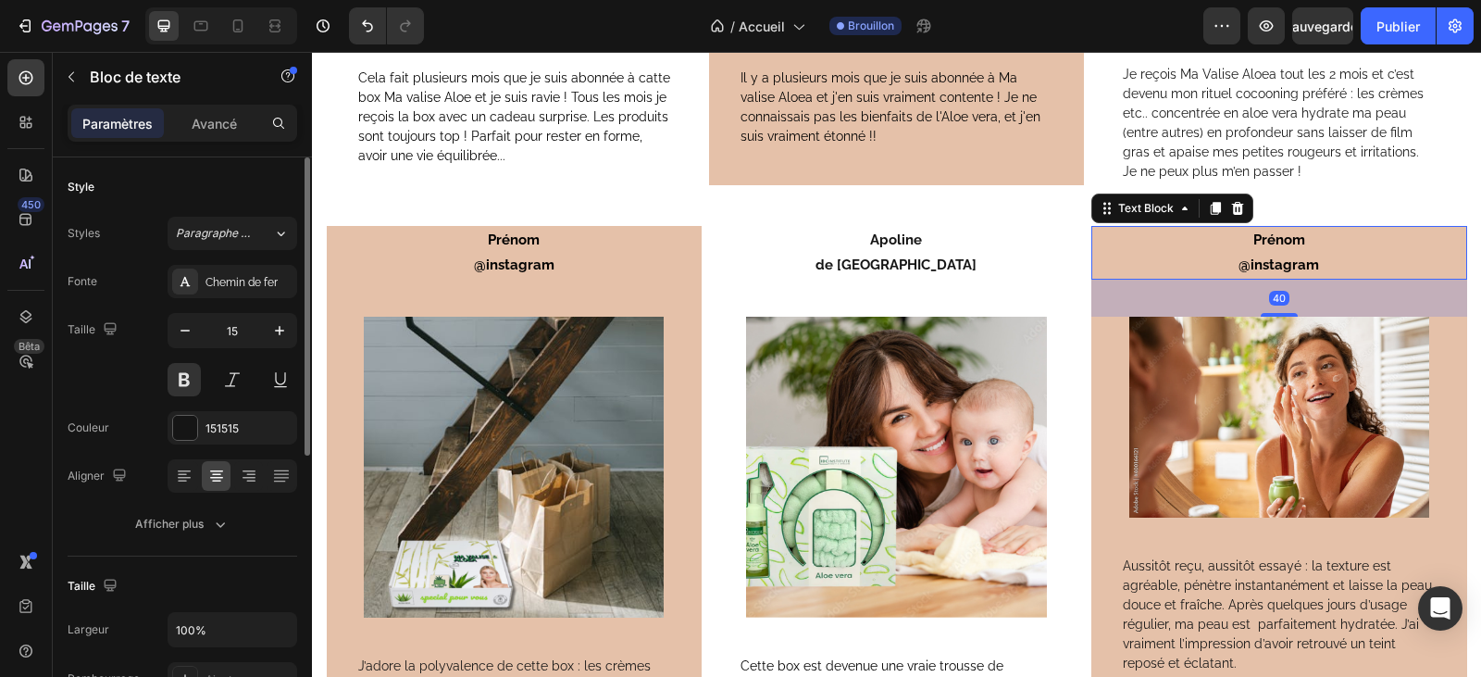
click at [1329, 268] on p "@instagram" at bounding box center [1278, 265] width 371 height 25
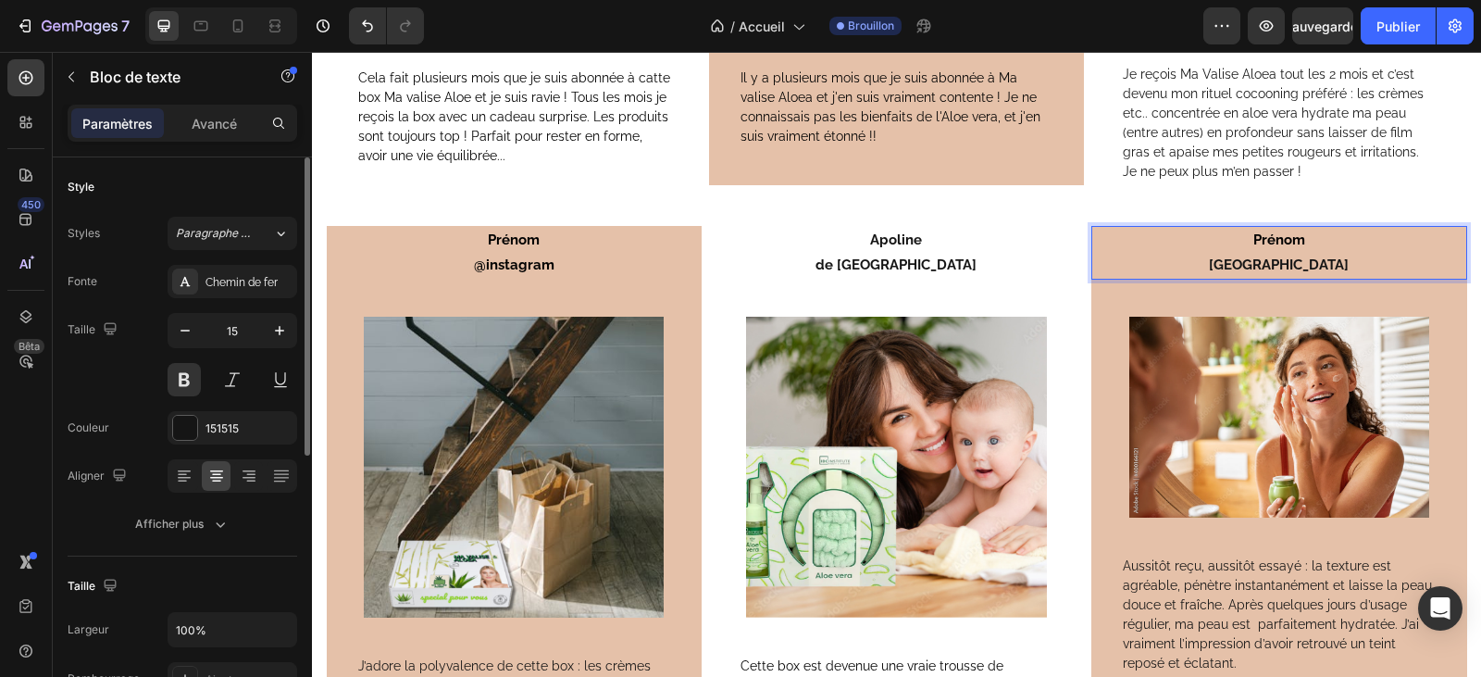
click at [1303, 238] on p "Prénom" at bounding box center [1278, 240] width 371 height 25
click at [541, 259] on strong "@instagram" at bounding box center [514, 264] width 81 height 17
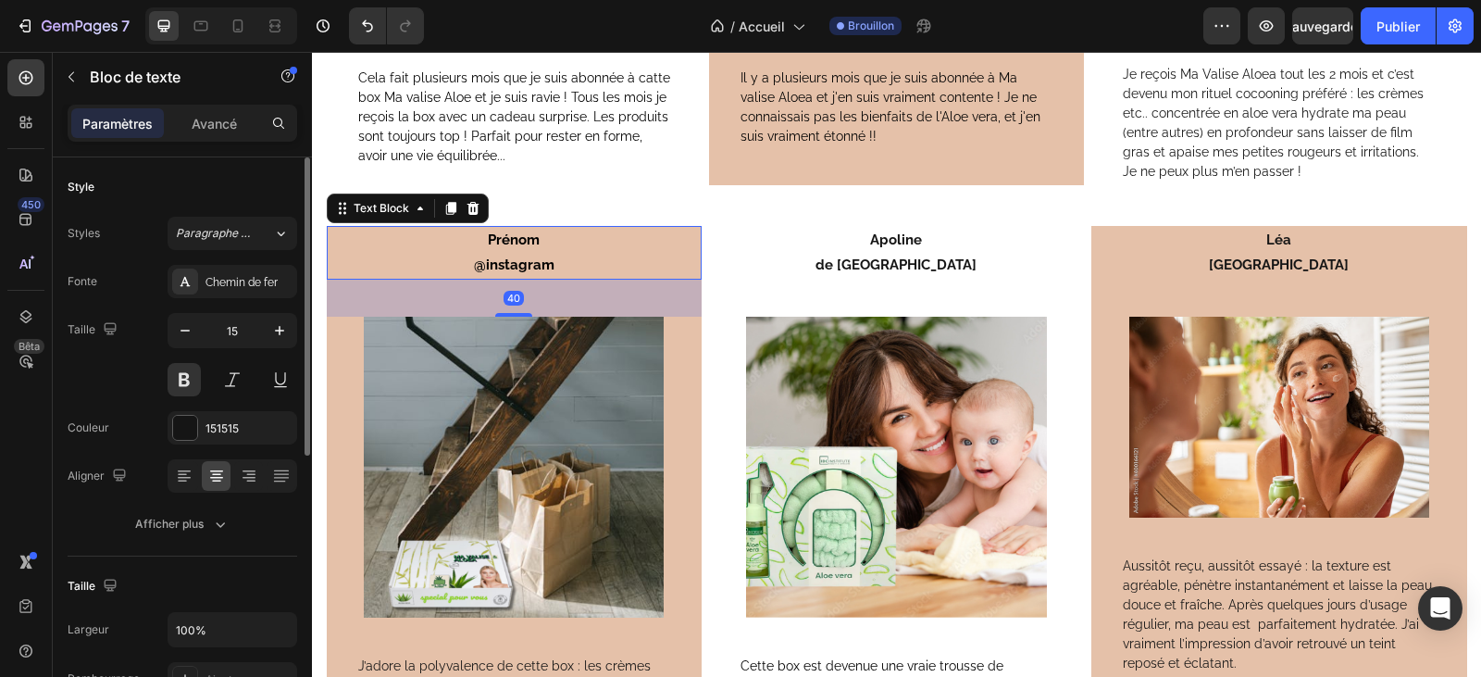
click at [545, 267] on strong "@instagram" at bounding box center [514, 264] width 81 height 17
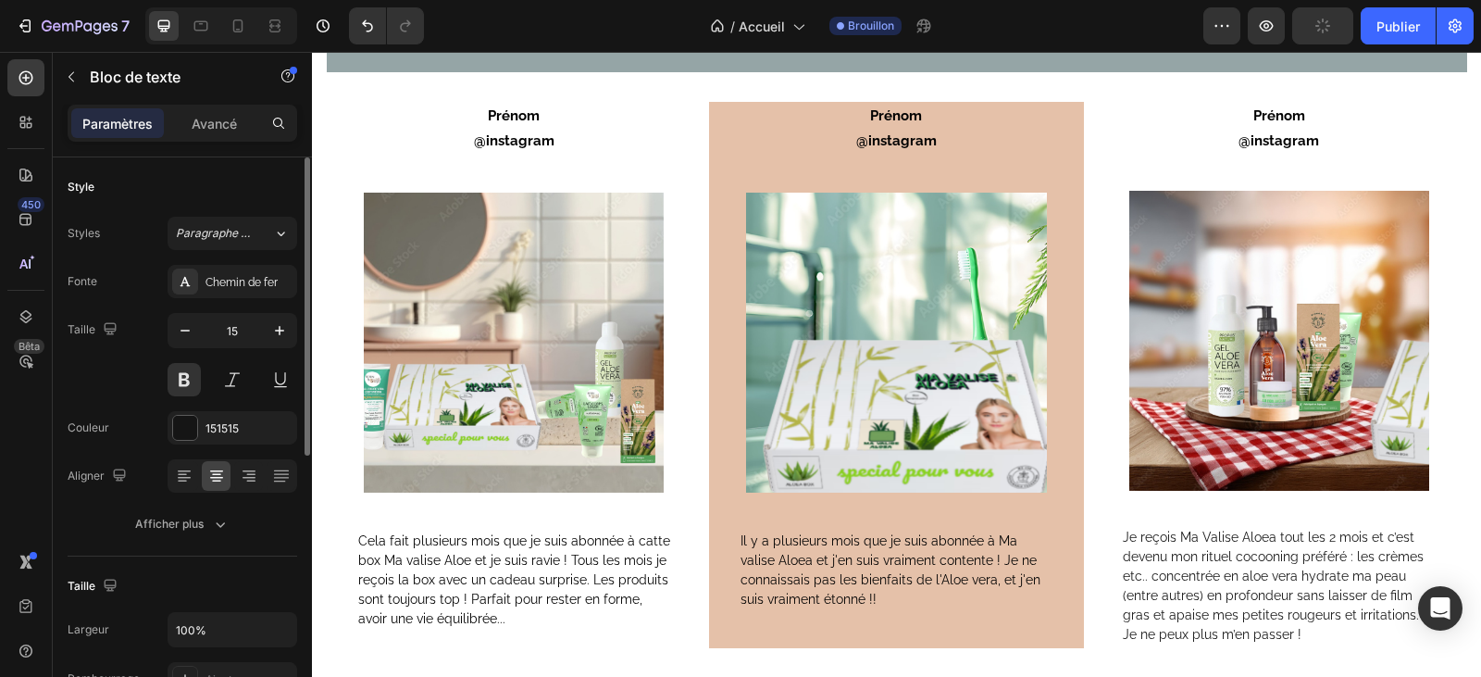
scroll to position [4760, 0]
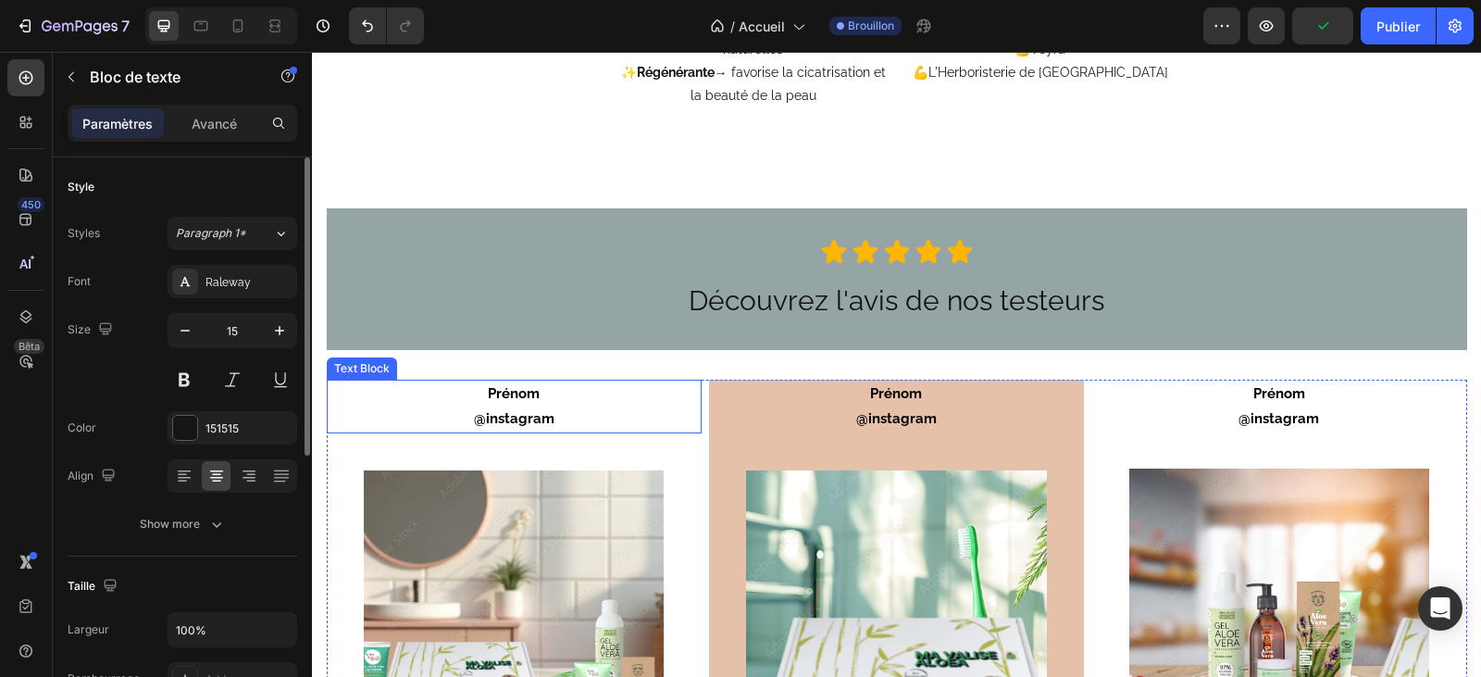
click at [552, 410] on p "@instagram" at bounding box center [514, 418] width 371 height 25
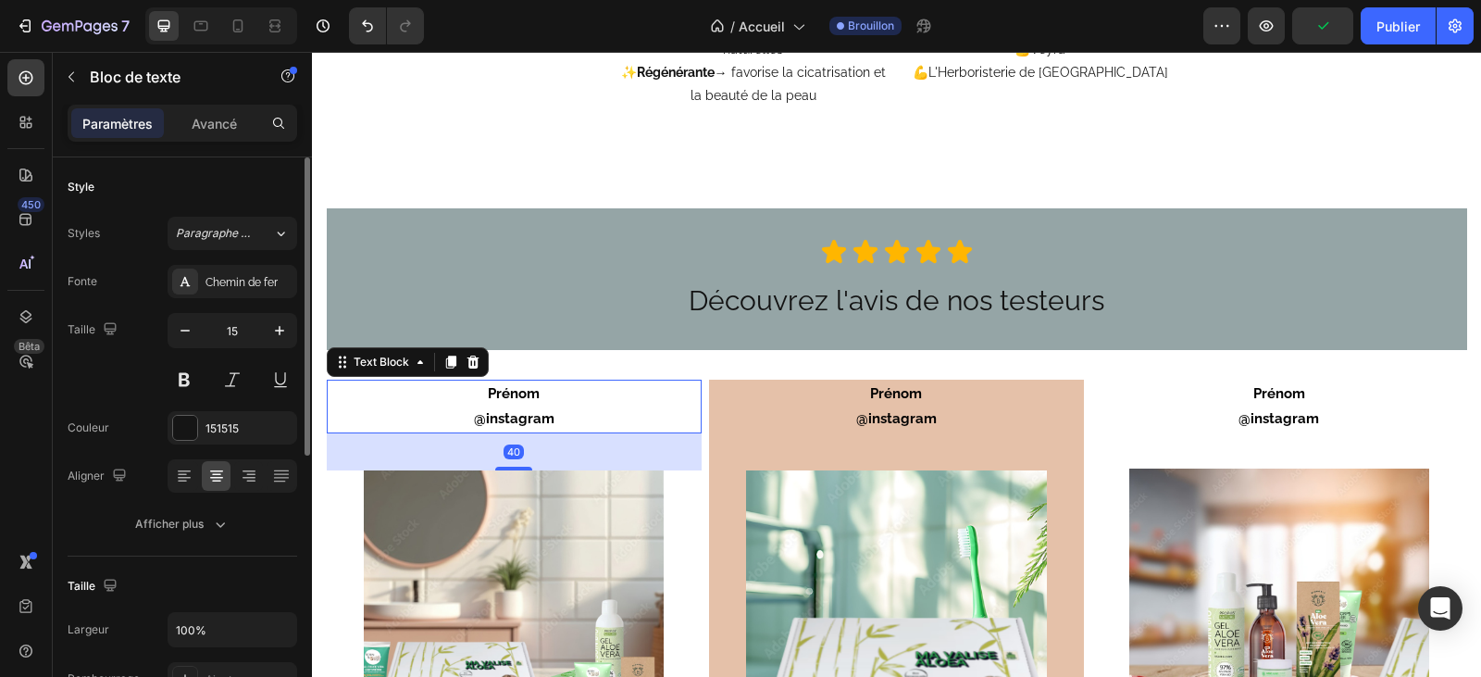
click at [539, 399] on p "Prénom" at bounding box center [514, 393] width 371 height 25
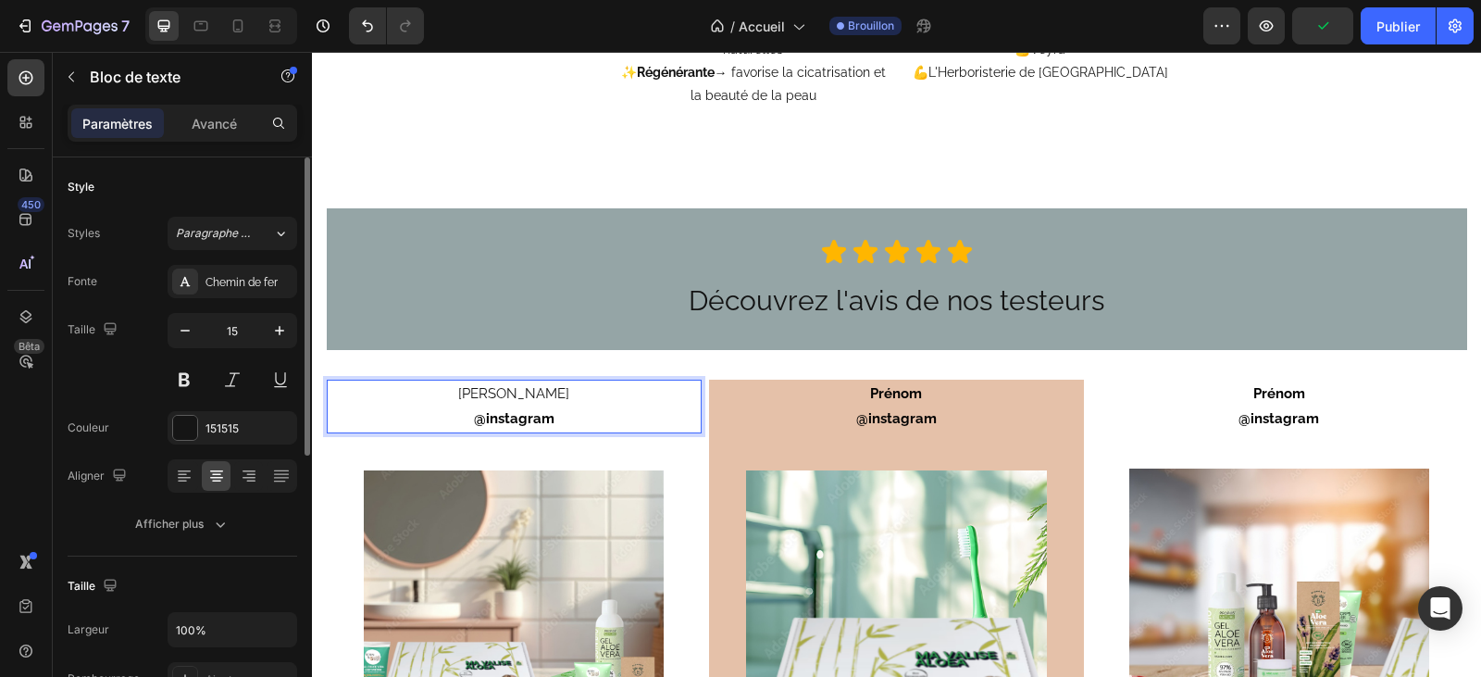
click at [553, 418] on p "@instagram" at bounding box center [514, 418] width 371 height 25
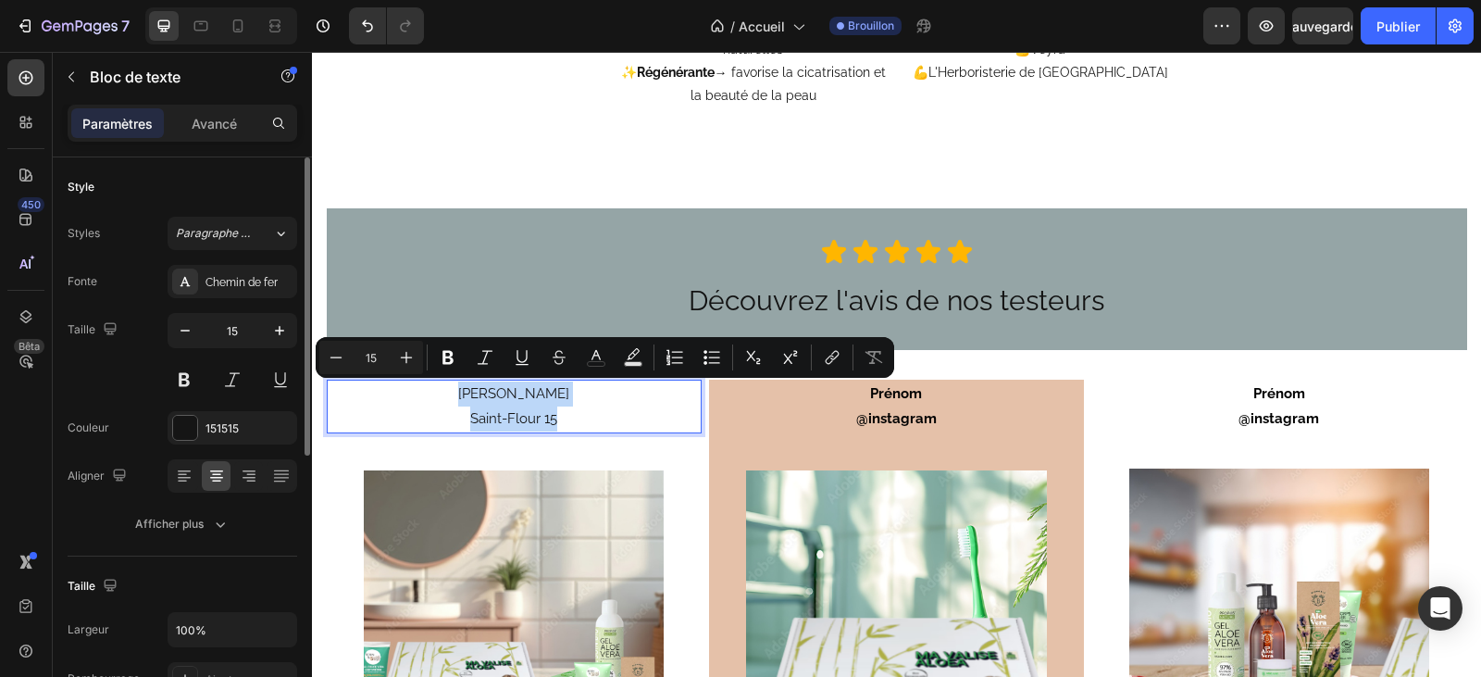
drag, startPoint x: 549, startPoint y: 418, endPoint x: 494, endPoint y: 387, distance: 63.0
click at [494, 387] on div "Edith Saint-Flour 15" at bounding box center [514, 406] width 375 height 54
click at [441, 355] on icon "Editor contextual toolbar" at bounding box center [448, 357] width 19 height 19
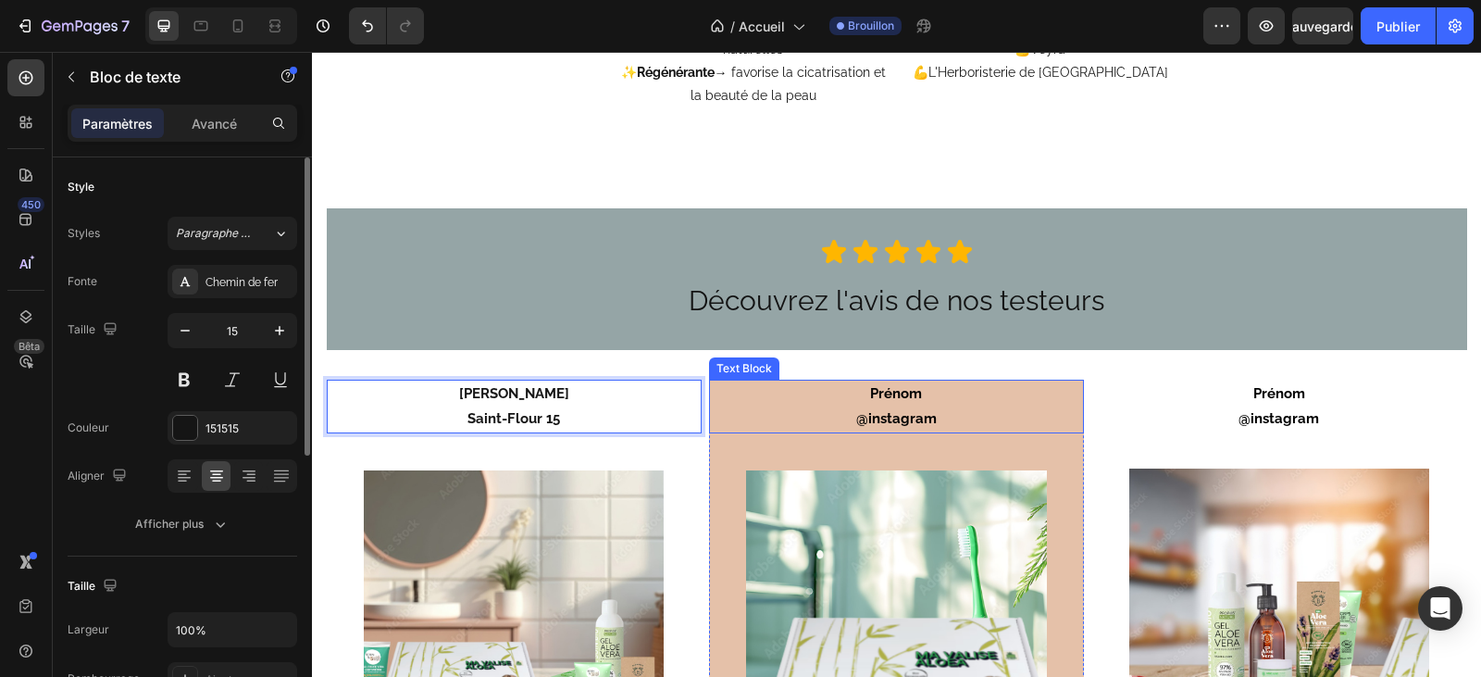
click at [930, 422] on p "@instagram" at bounding box center [896, 418] width 371 height 25
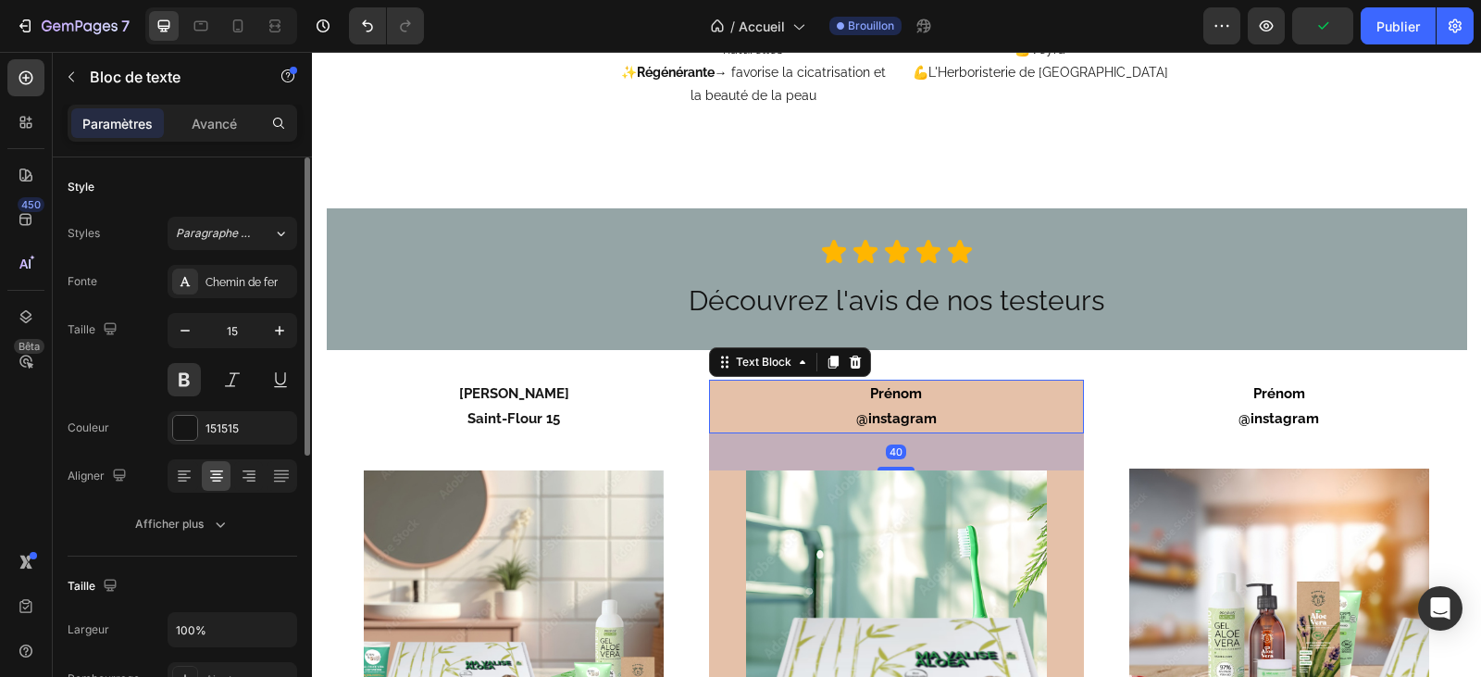
click at [930, 422] on p "@instagram" at bounding box center [896, 418] width 371 height 25
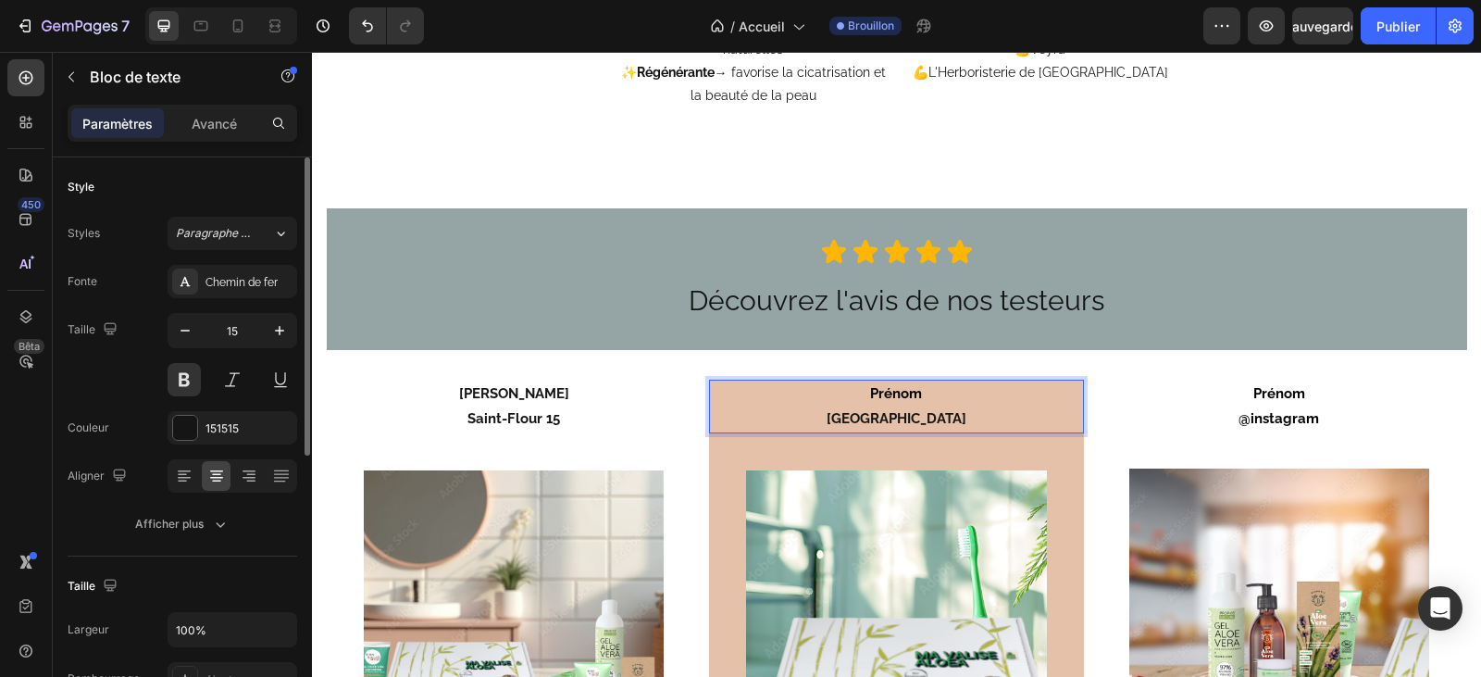
click at [923, 396] on p "Prénom" at bounding box center [896, 393] width 371 height 25
click at [1334, 422] on p "@instagram" at bounding box center [1278, 418] width 371 height 25
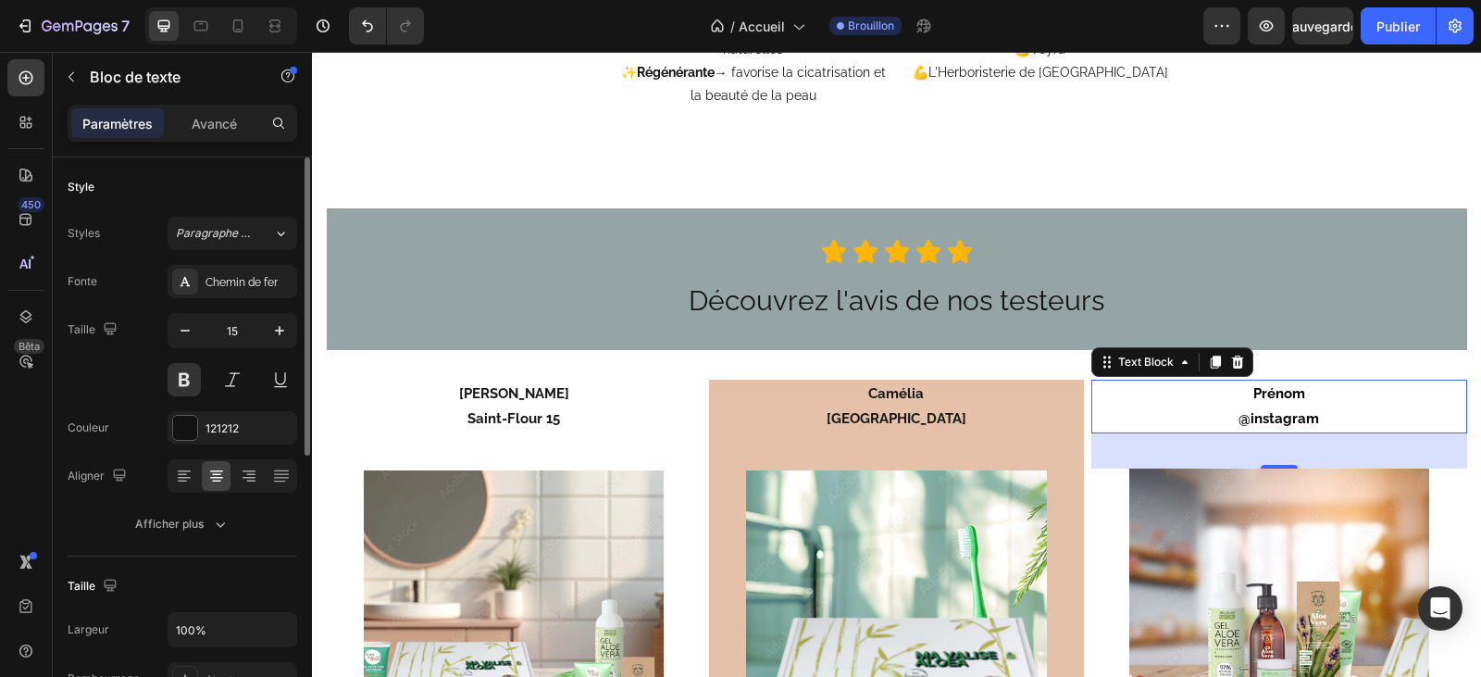
click at [1298, 391] on strong "Prénom" at bounding box center [1279, 393] width 52 height 17
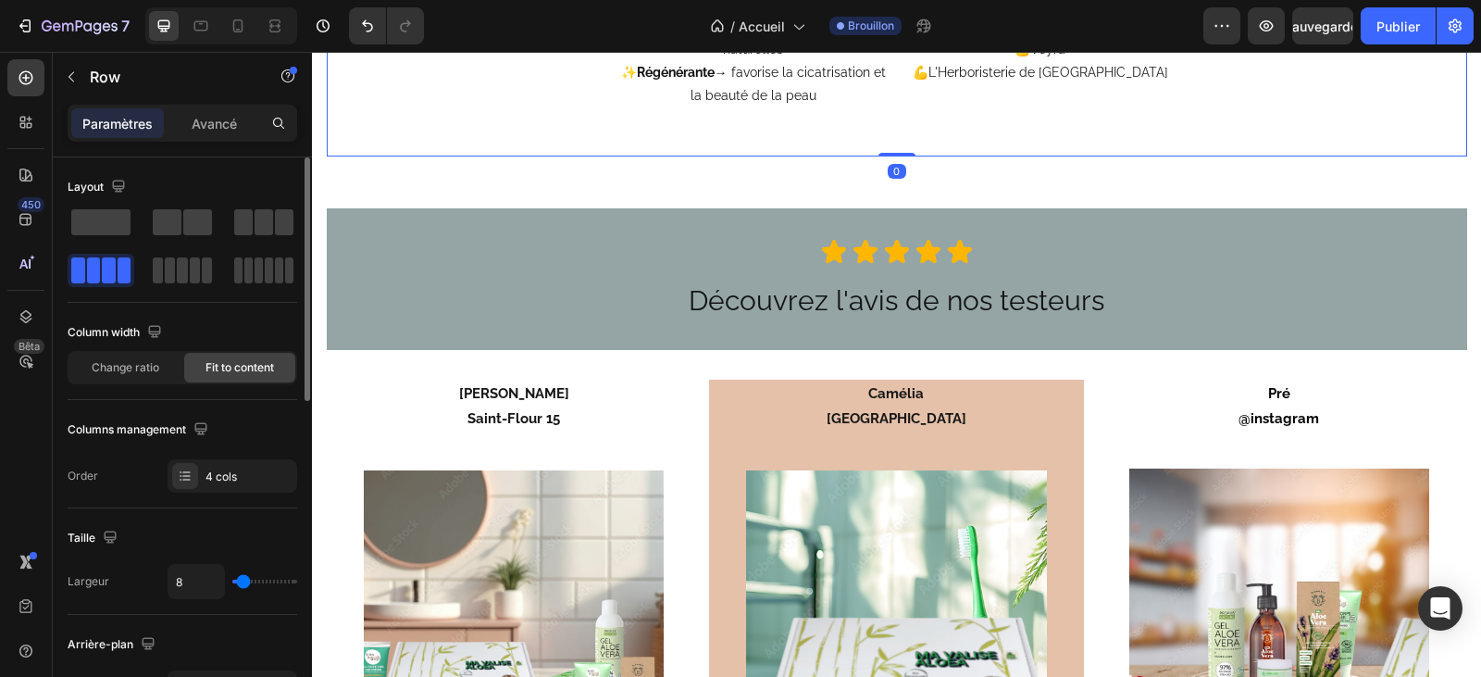
click at [1283, 417] on strong "@instagram" at bounding box center [1278, 418] width 81 height 17
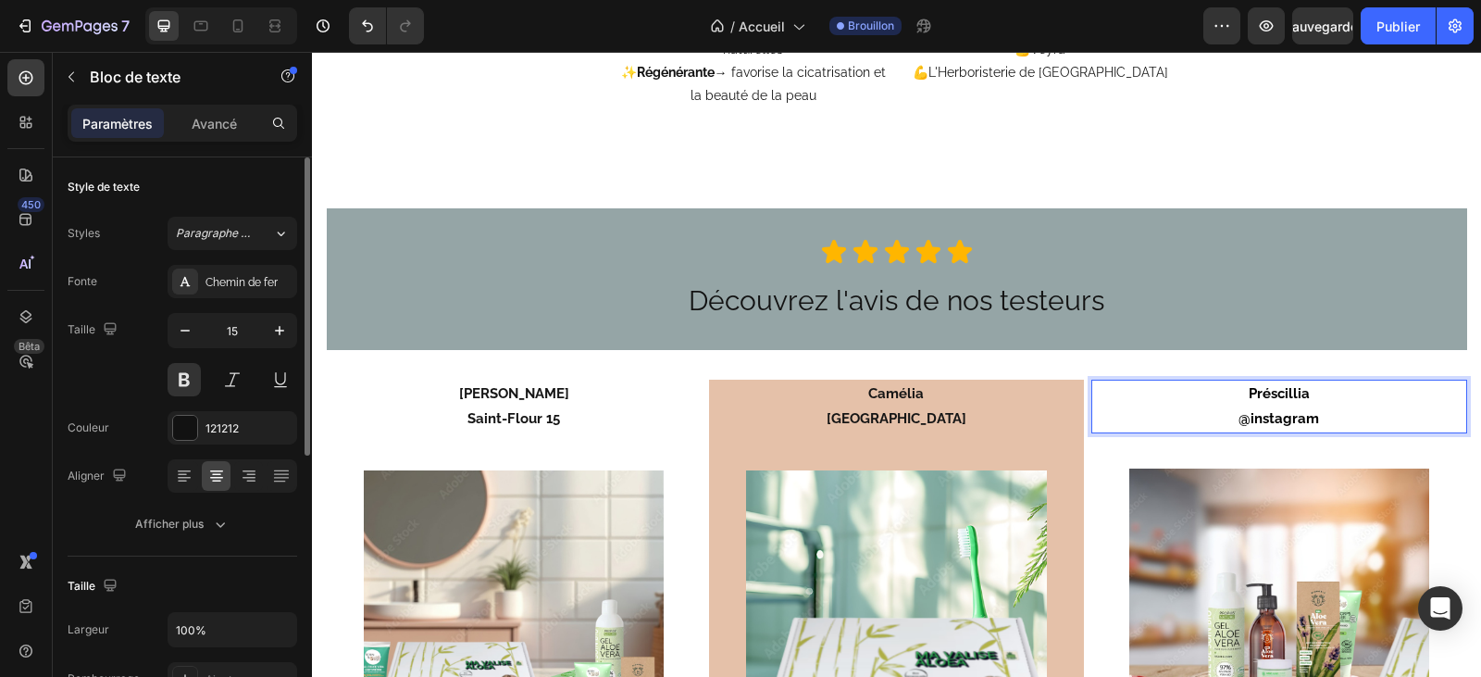
click at [1317, 419] on p "@instagram" at bounding box center [1278, 418] width 371 height 25
click at [1291, 397] on strong "Préscillia" at bounding box center [1279, 393] width 61 height 17
click at [1289, 397] on strong "Priscillia" at bounding box center [1278, 393] width 56 height 17
click at [1293, 397] on strong "Priscillia" at bounding box center [1278, 393] width 56 height 17
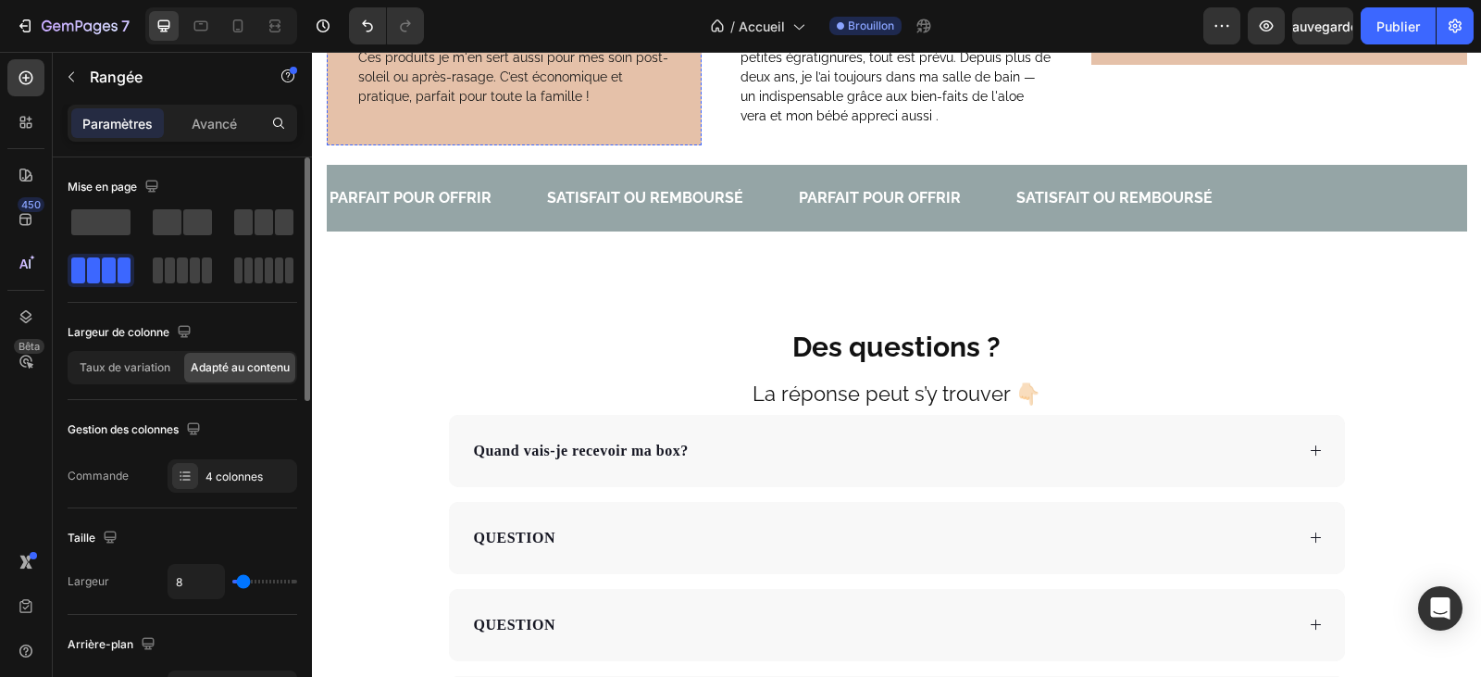
scroll to position [6149, 0]
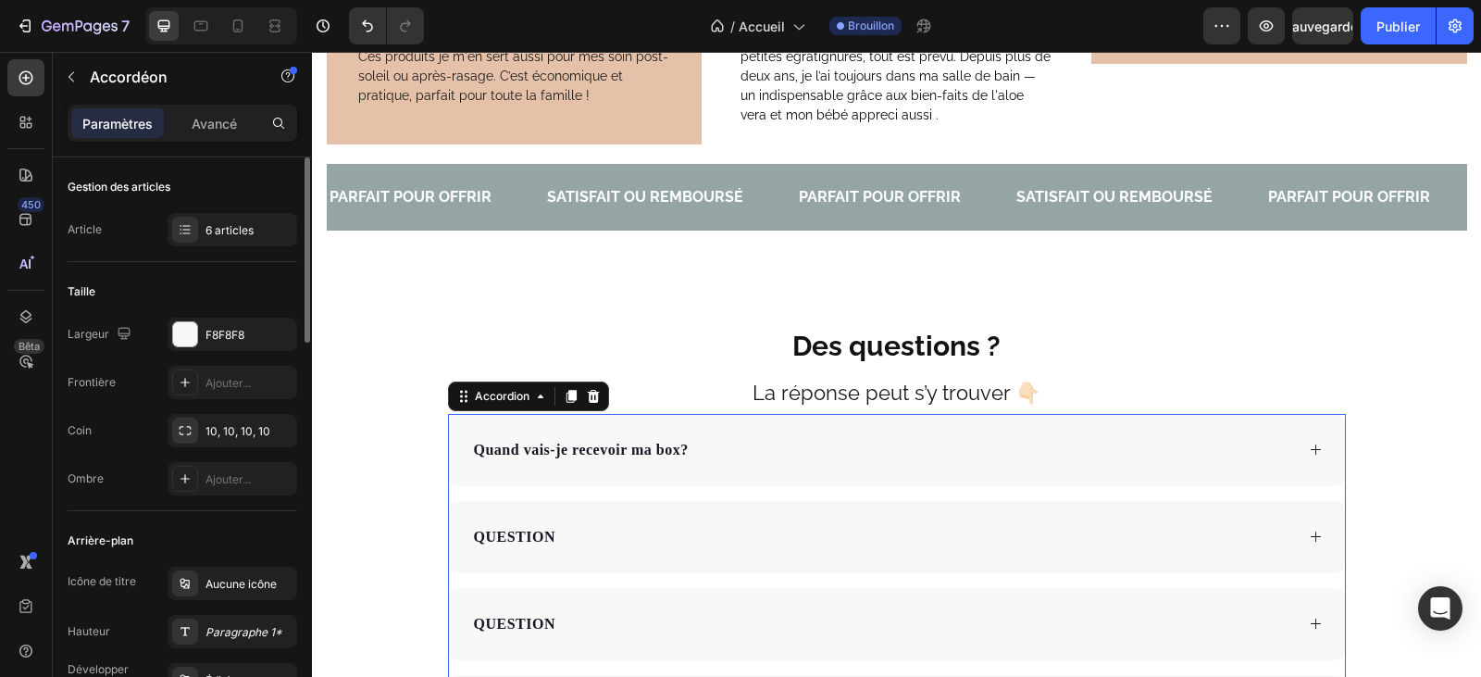
click at [704, 457] on div "Quand vais-je recevoir ma box?" at bounding box center [882, 450] width 823 height 28
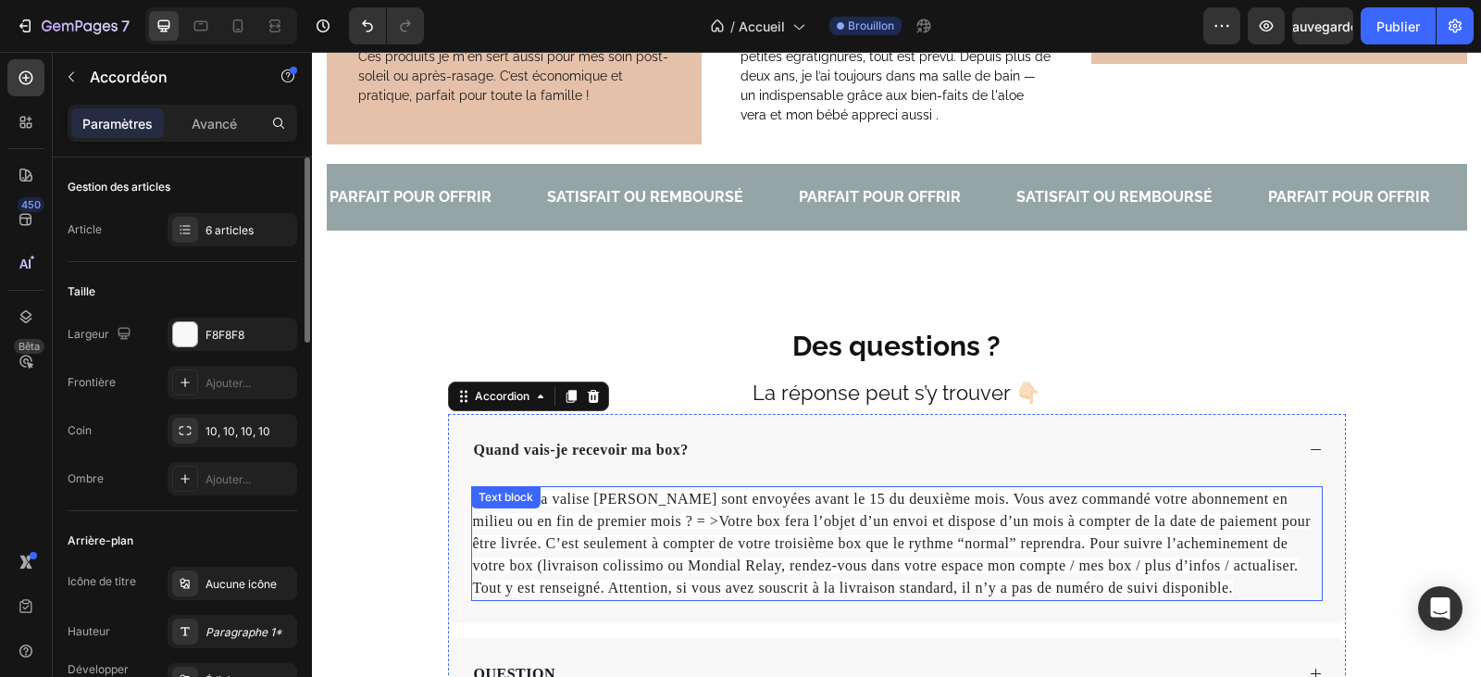
click at [755, 506] on p "Les box Ma valise Aloea sont envoyées avant le 15 du deuxième mois. Vous avez c…" at bounding box center [897, 543] width 848 height 111
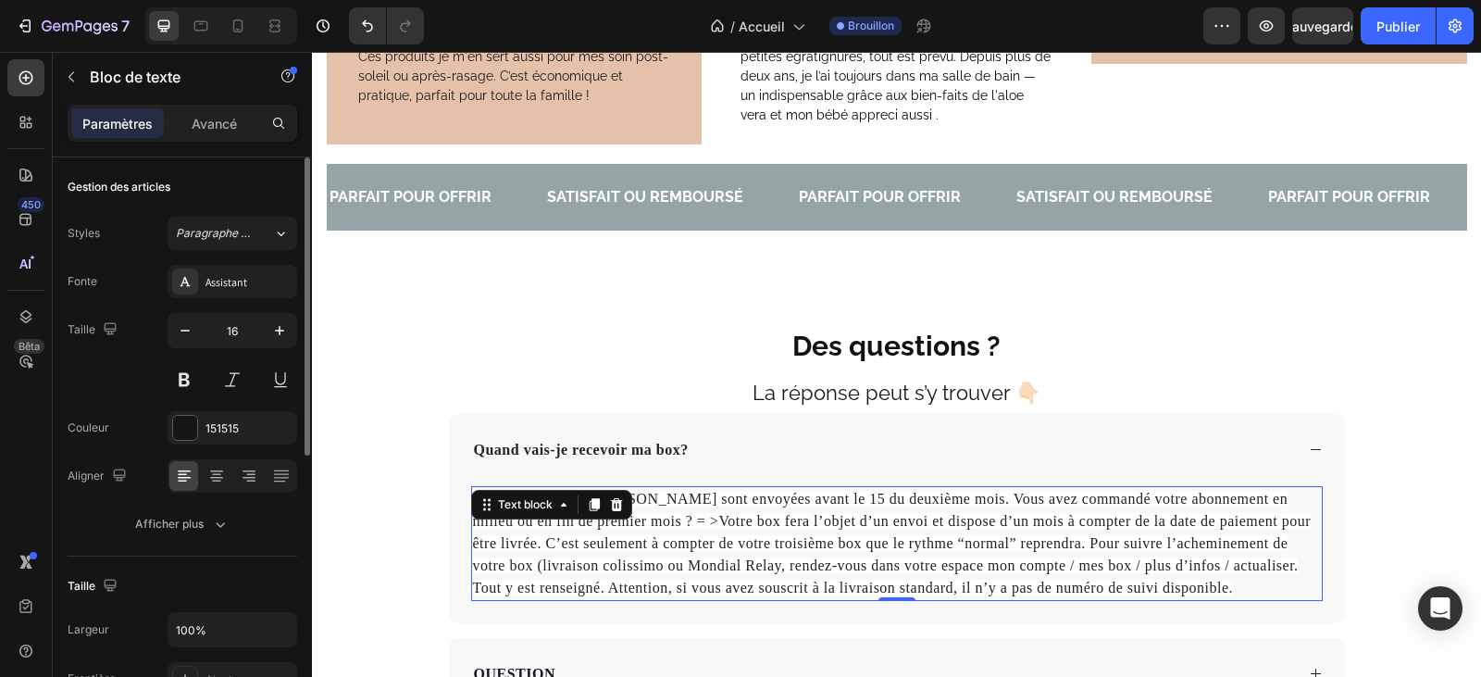
click at [755, 499] on span "Les box Ma valise Aloea sont envoyées avant le 15 du deuxième mois. Vous avez c…" at bounding box center [892, 543] width 839 height 105
click at [765, 501] on span "Les box Ma valise Aloea sont envoyées avant le 15 du deuxième mois. Vous avez c…" at bounding box center [892, 543] width 839 height 105
click at [770, 501] on span "Les box Ma valise Aloea sont envoyées avant le 15 du deuxième mois. Vous avez c…" at bounding box center [892, 543] width 839 height 105
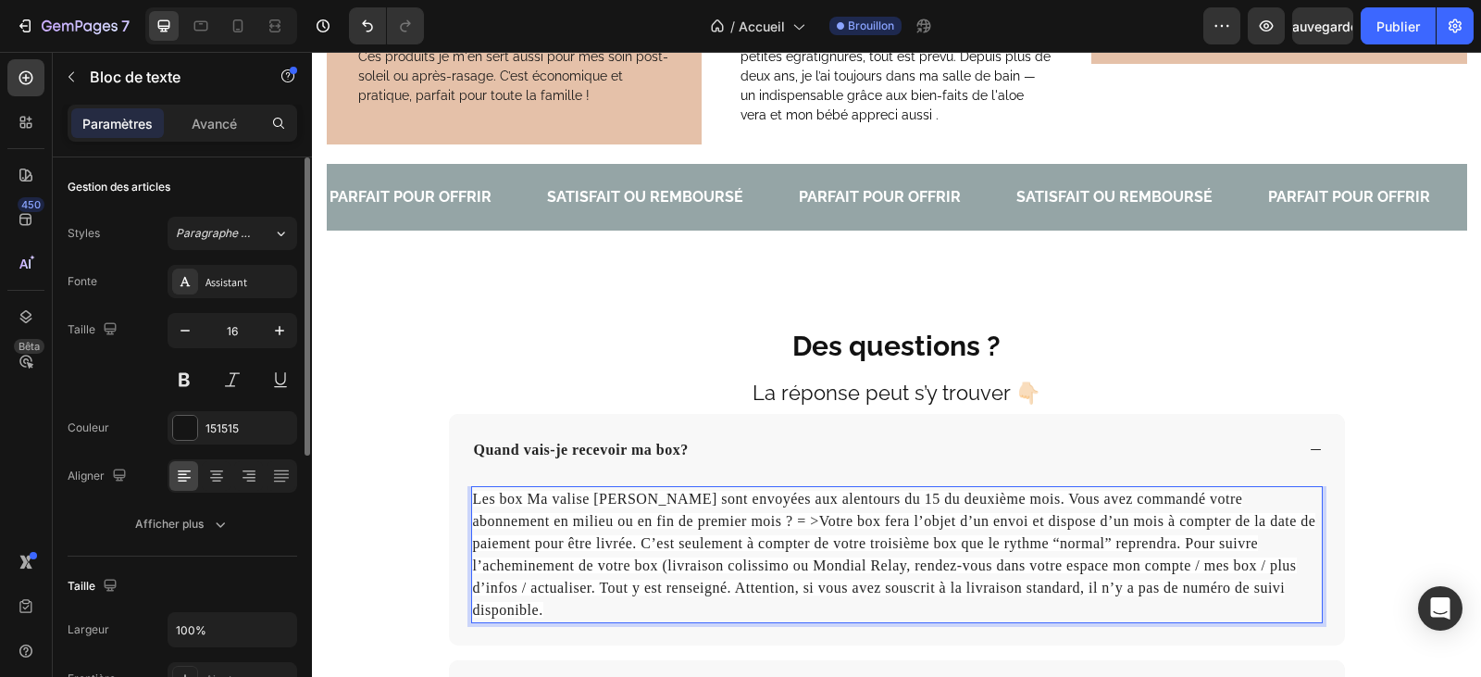
click at [756, 551] on p "Les box Ma valise Aloea sont envoyées aux alentours du 15 du deuxième mois. Vou…" at bounding box center [897, 554] width 848 height 133
click at [771, 547] on span "Les box Ma valise Aloea sont envoyées aux alentours du 15 du deuxième mois. Vou…" at bounding box center [894, 554] width 843 height 127
click at [774, 547] on span "Les box Ma valise Aloea sont envoyées aux alentours du 15 du deuxième mois. Vou…" at bounding box center [894, 554] width 843 height 127
click at [778, 545] on span "Les box Ma valise Aloea sont envoyées aux alentours du 15 du deuxième mois. Vou…" at bounding box center [894, 554] width 843 height 127
click at [591, 518] on span "Les box Ma valise Aloea sont envoyées aux alentours du 15 du deuxième mois. Vou…" at bounding box center [894, 554] width 843 height 127
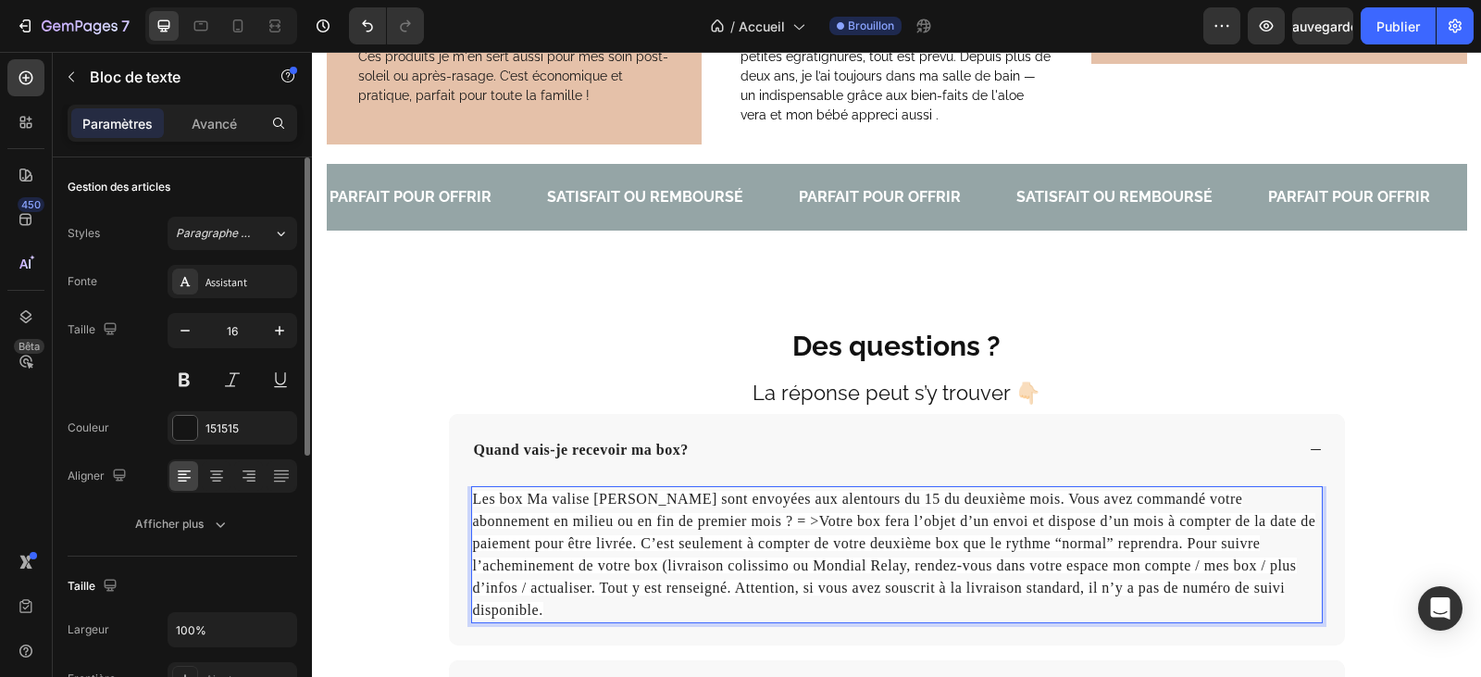
click at [593, 522] on span "Les box Ma valise Aloea sont envoyées aux alentours du 15 du deuxième mois. Vou…" at bounding box center [894, 554] width 843 height 127
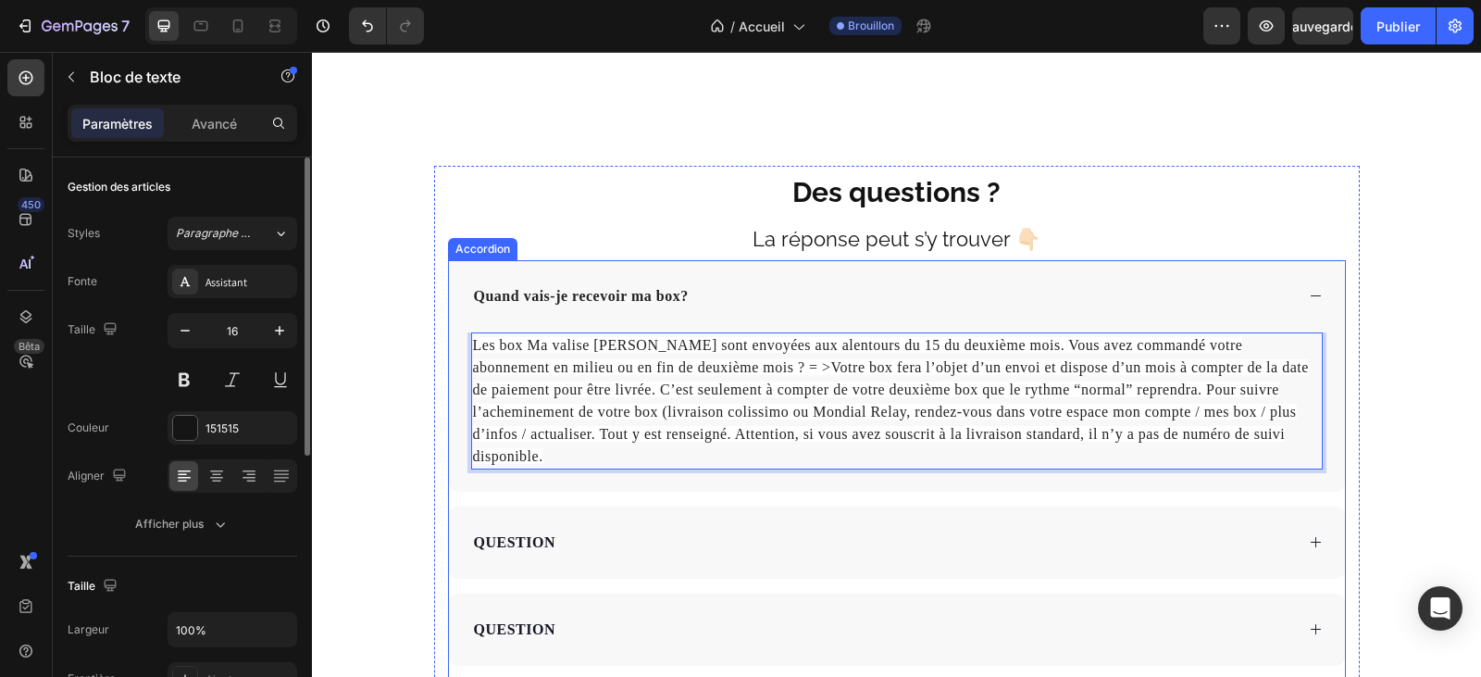
scroll to position [6426, 0]
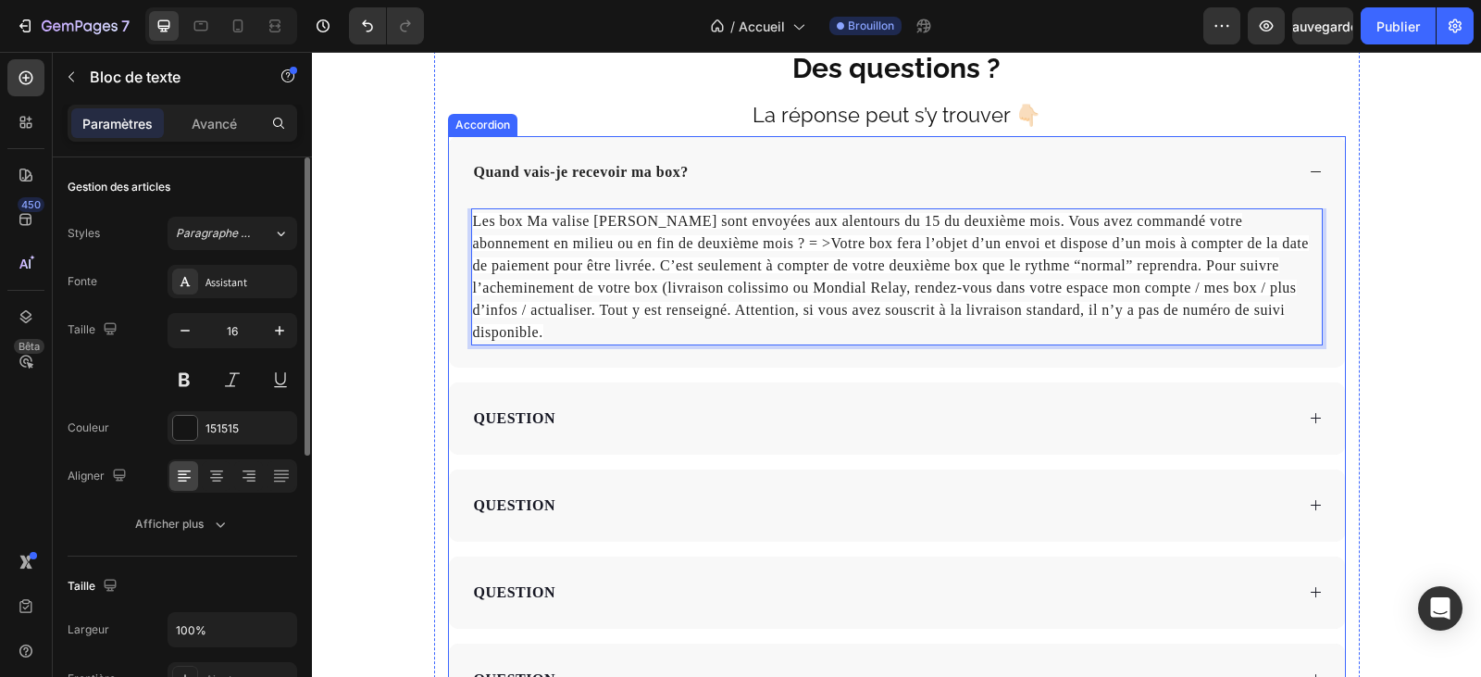
click at [527, 407] on p "QUESTION" at bounding box center [514, 418] width 81 height 22
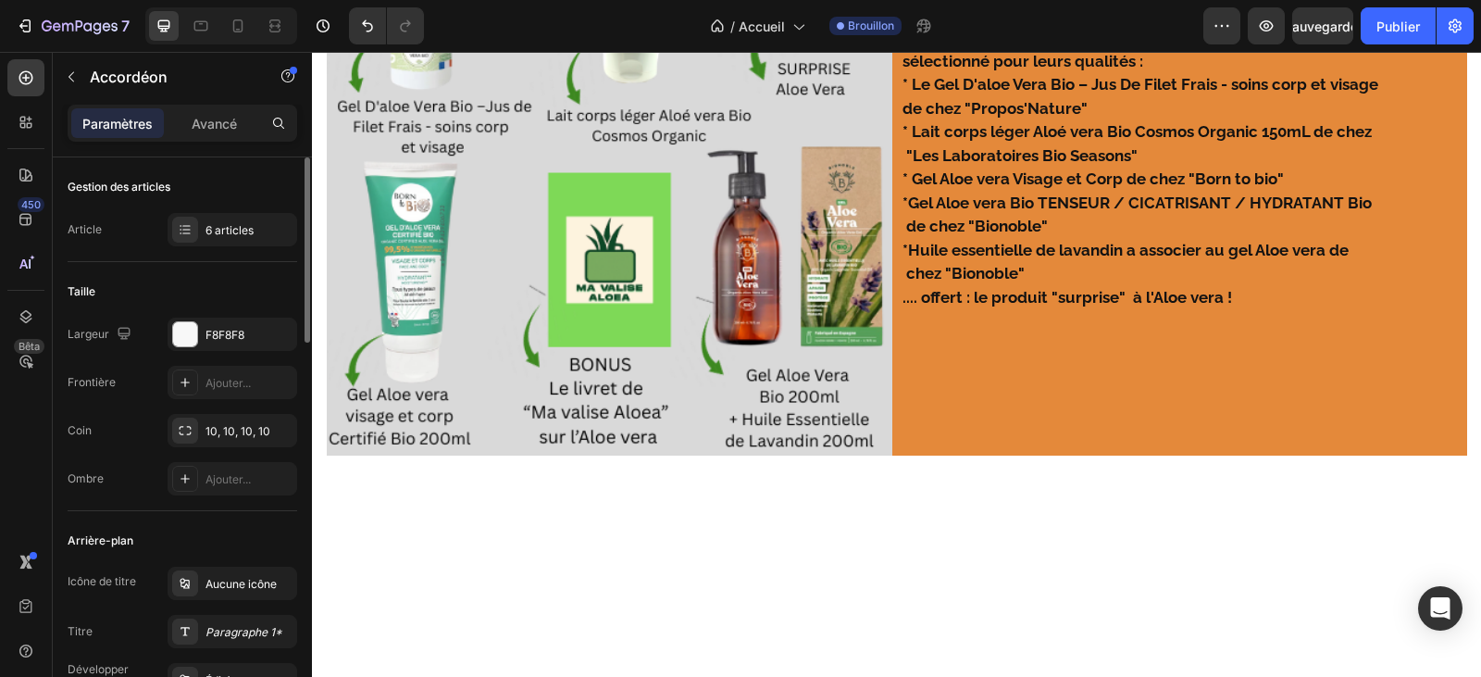
scroll to position [1151, 0]
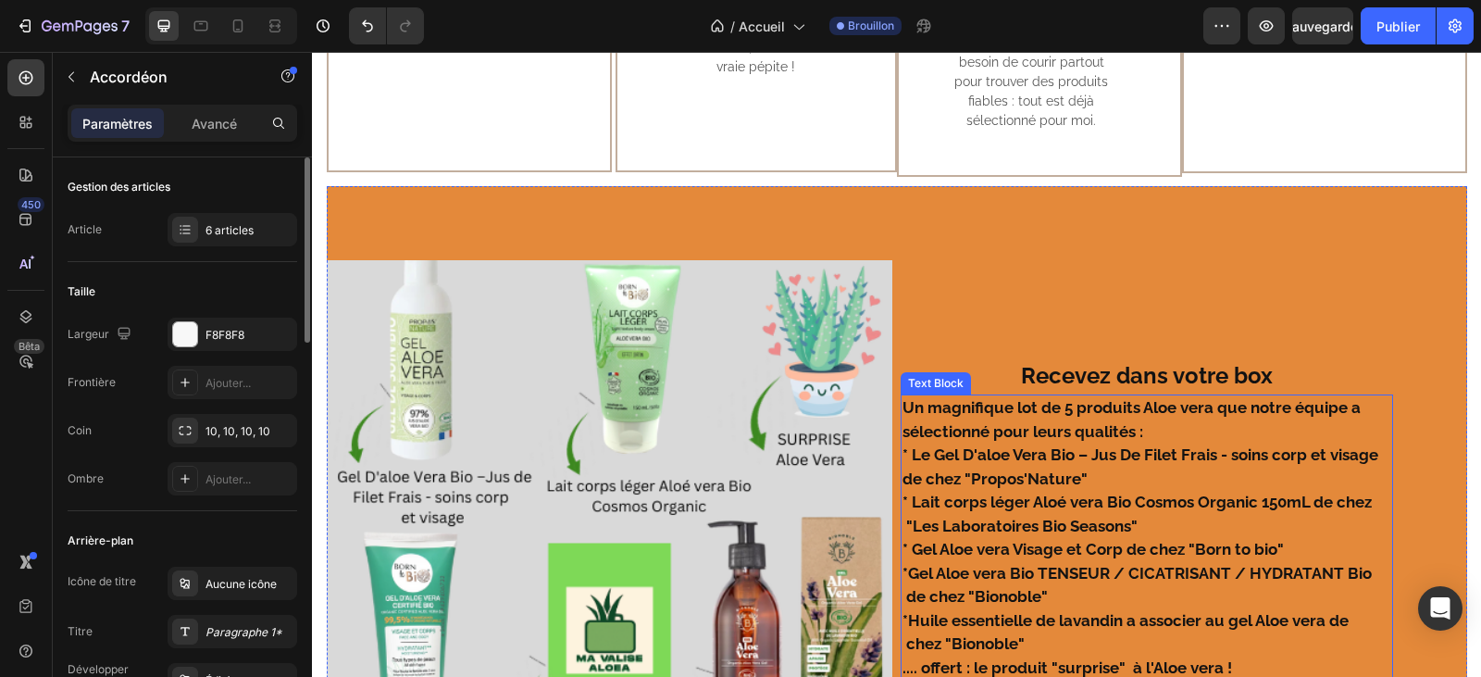
click at [1212, 408] on strong "Un magnifique lot de 5 produits Aloe vera que notre équipe a sélectionné pour l…" at bounding box center [1131, 419] width 458 height 43
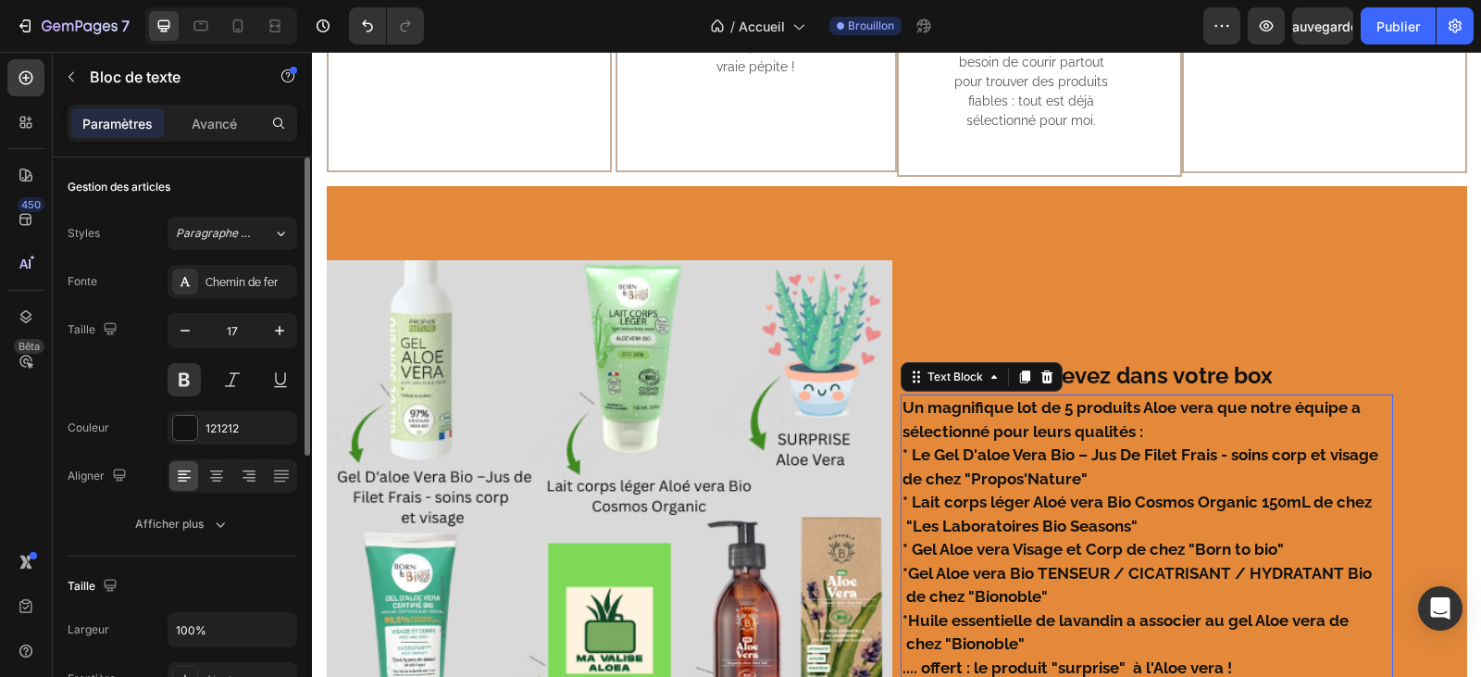
click at [1208, 413] on strong "Un magnifique lot de 5 produits Aloe vera que notre équipe a sélectionné pour l…" at bounding box center [1131, 419] width 458 height 43
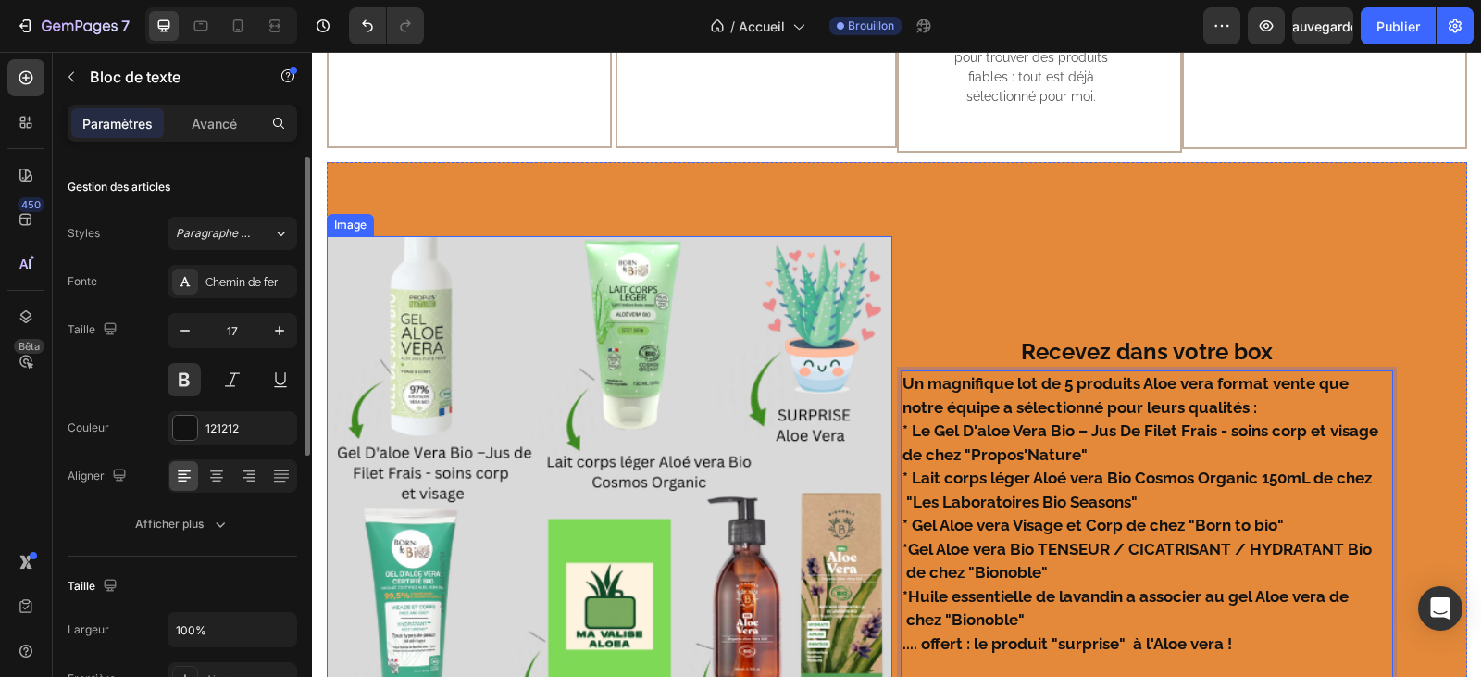
scroll to position [1243, 0]
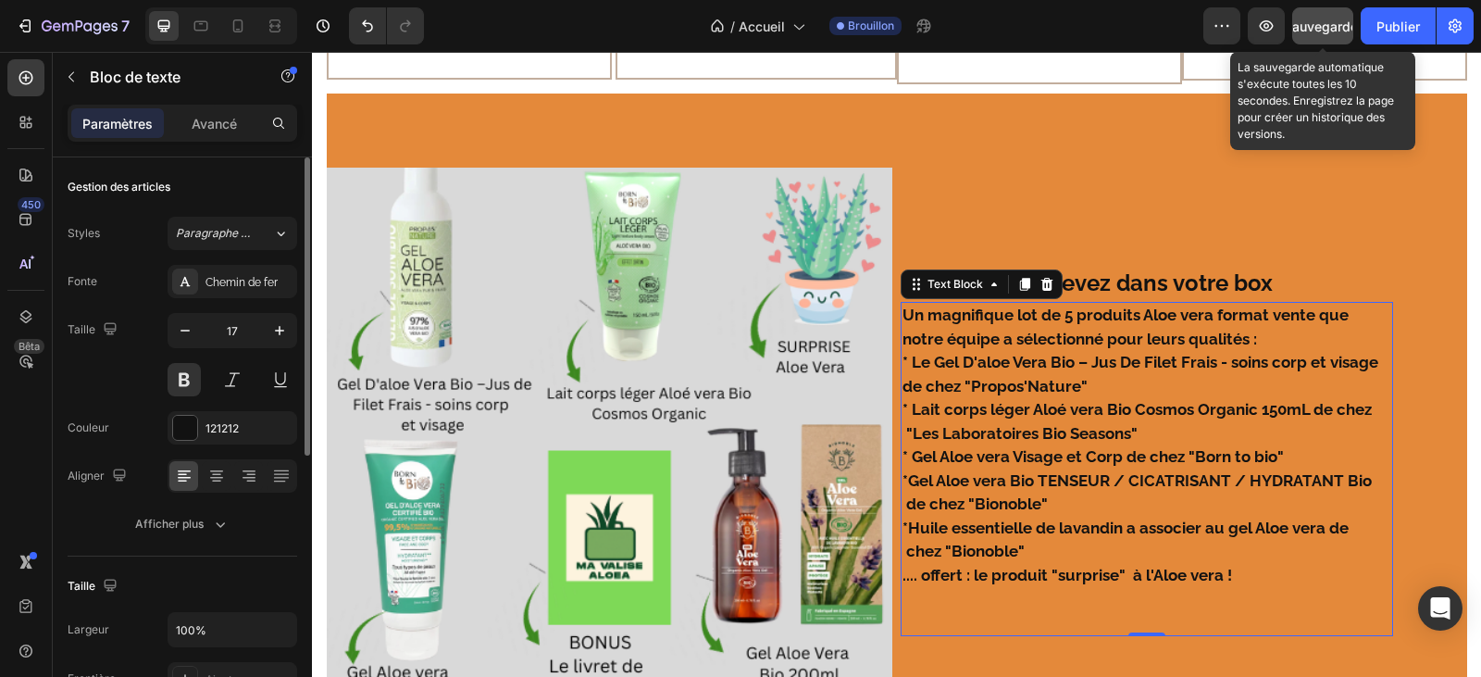
click at [1304, 25] on font "Sauvegarder" at bounding box center [1323, 27] width 79 height 16
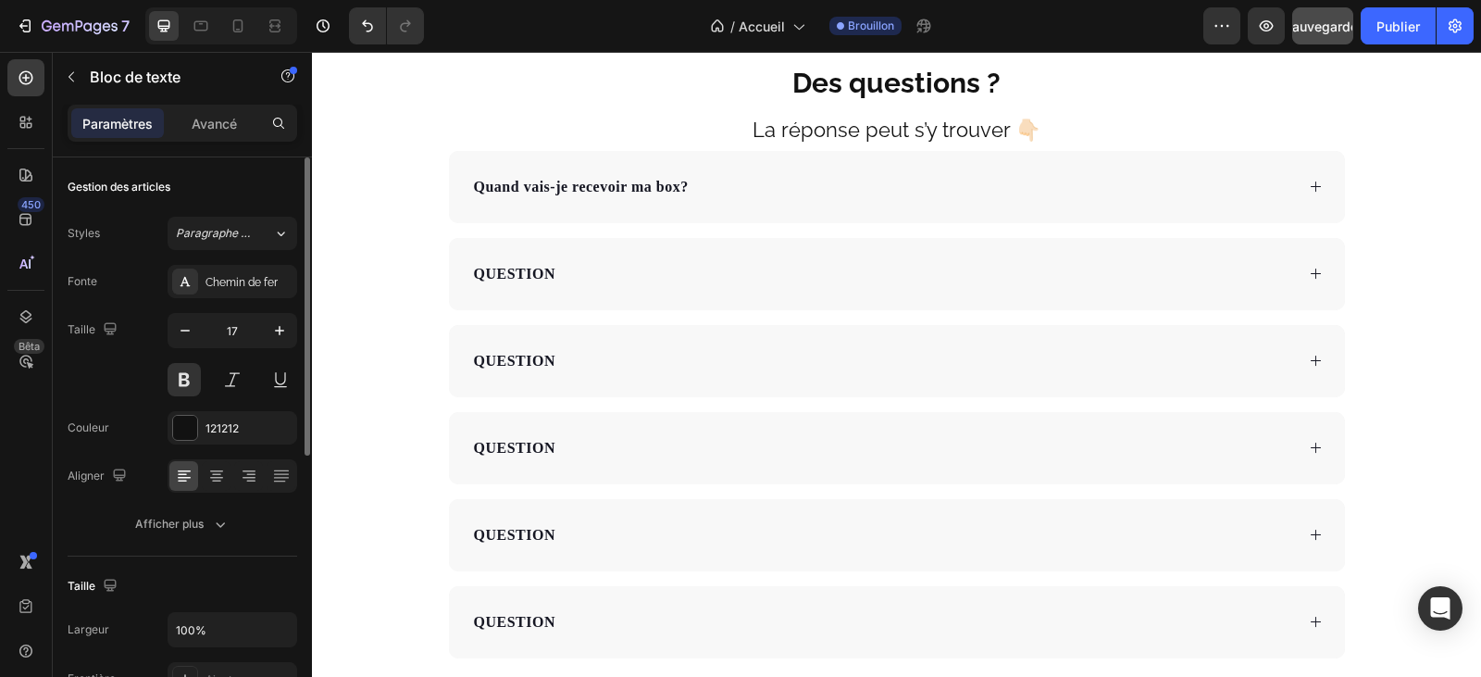
scroll to position [6426, 0]
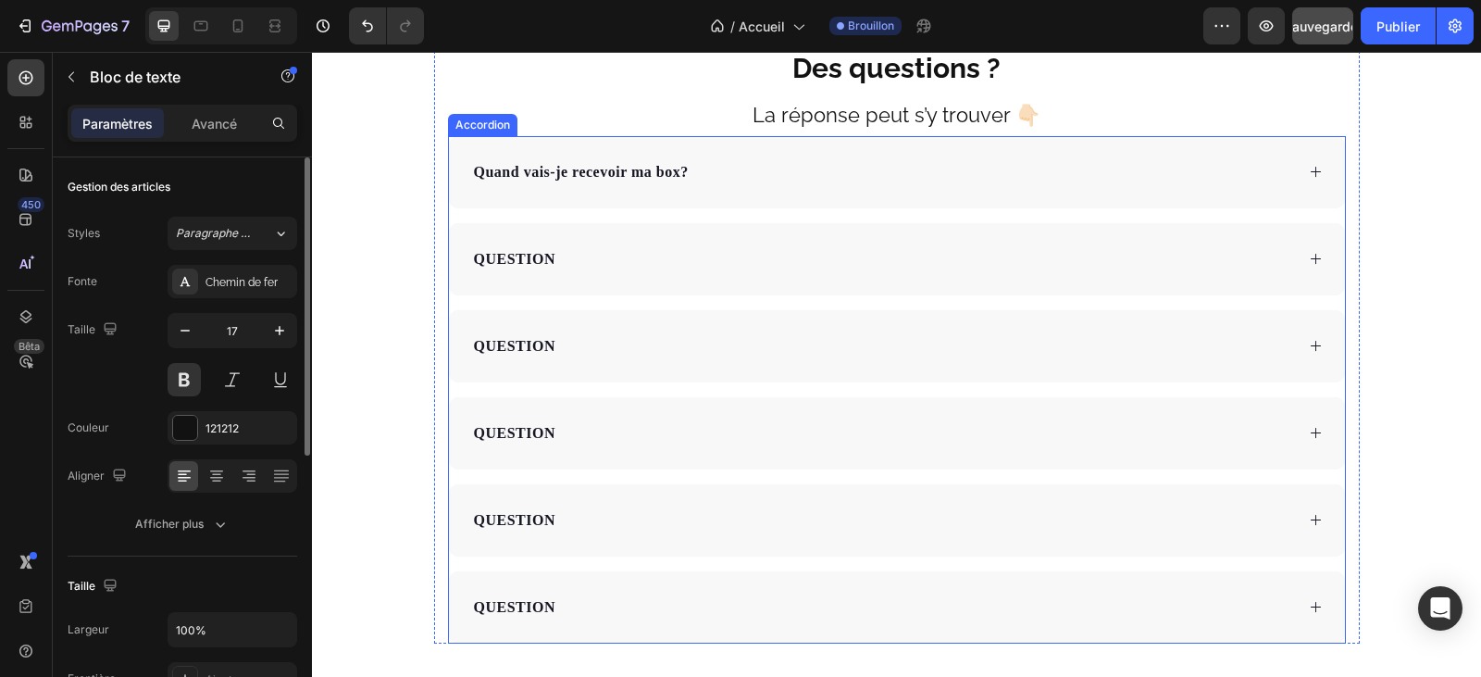
click at [552, 267] on div "QUESTION" at bounding box center [882, 259] width 823 height 28
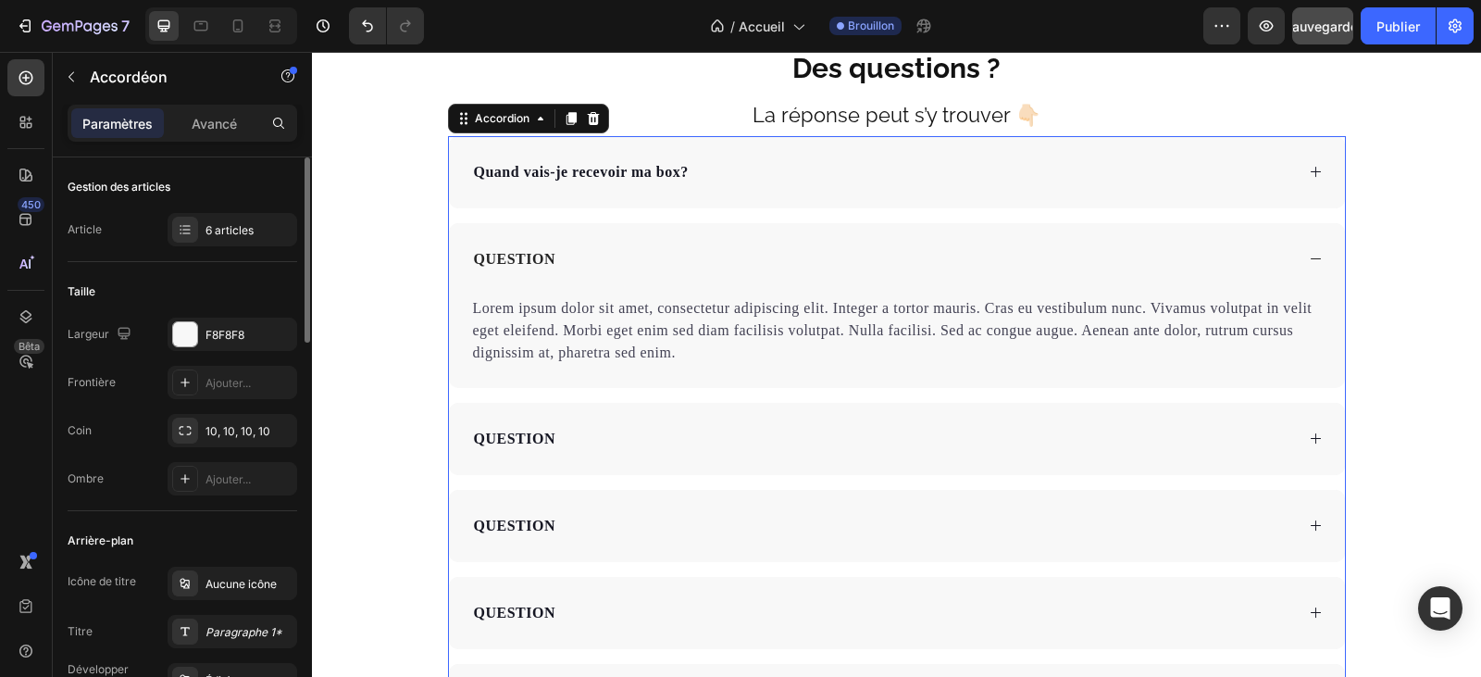
click at [549, 258] on div "QUESTION" at bounding box center [514, 259] width 87 height 28
click at [545, 257] on p "QUESTION" at bounding box center [514, 259] width 81 height 22
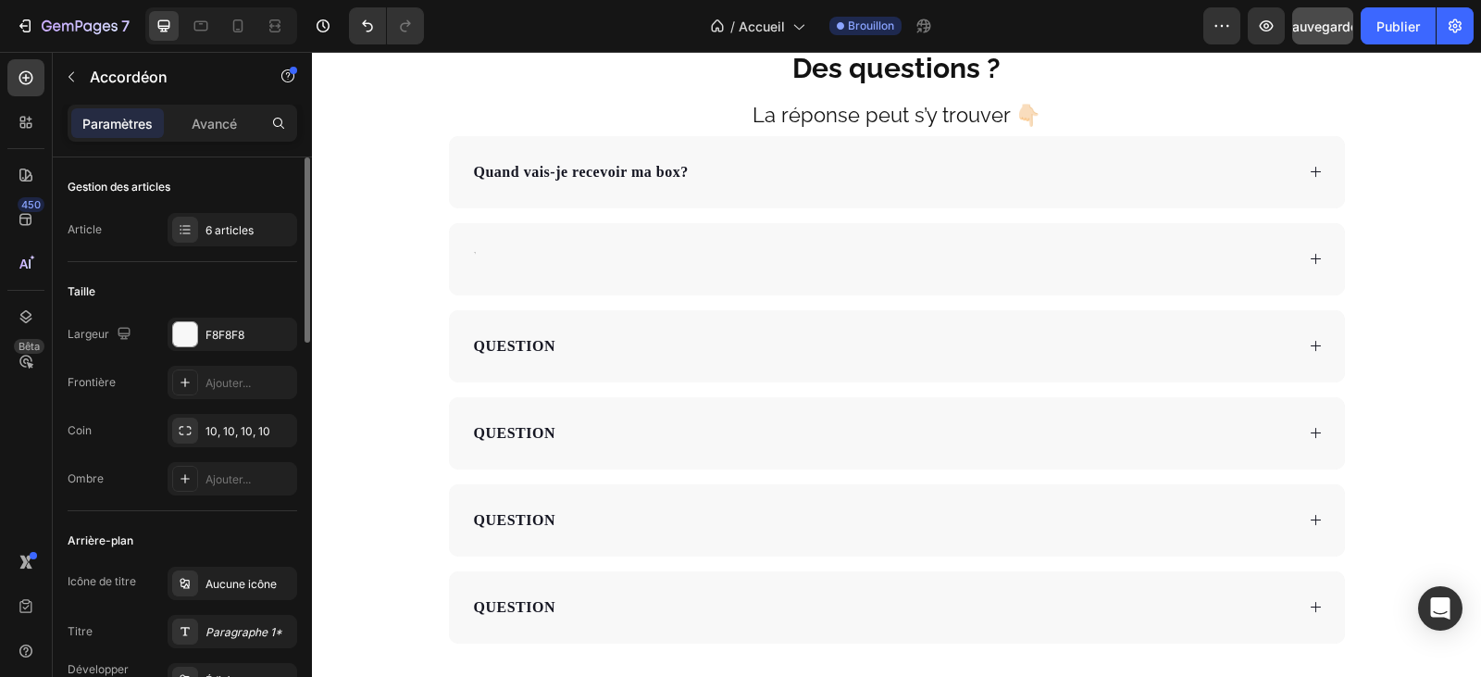
scroll to position [6422, 0]
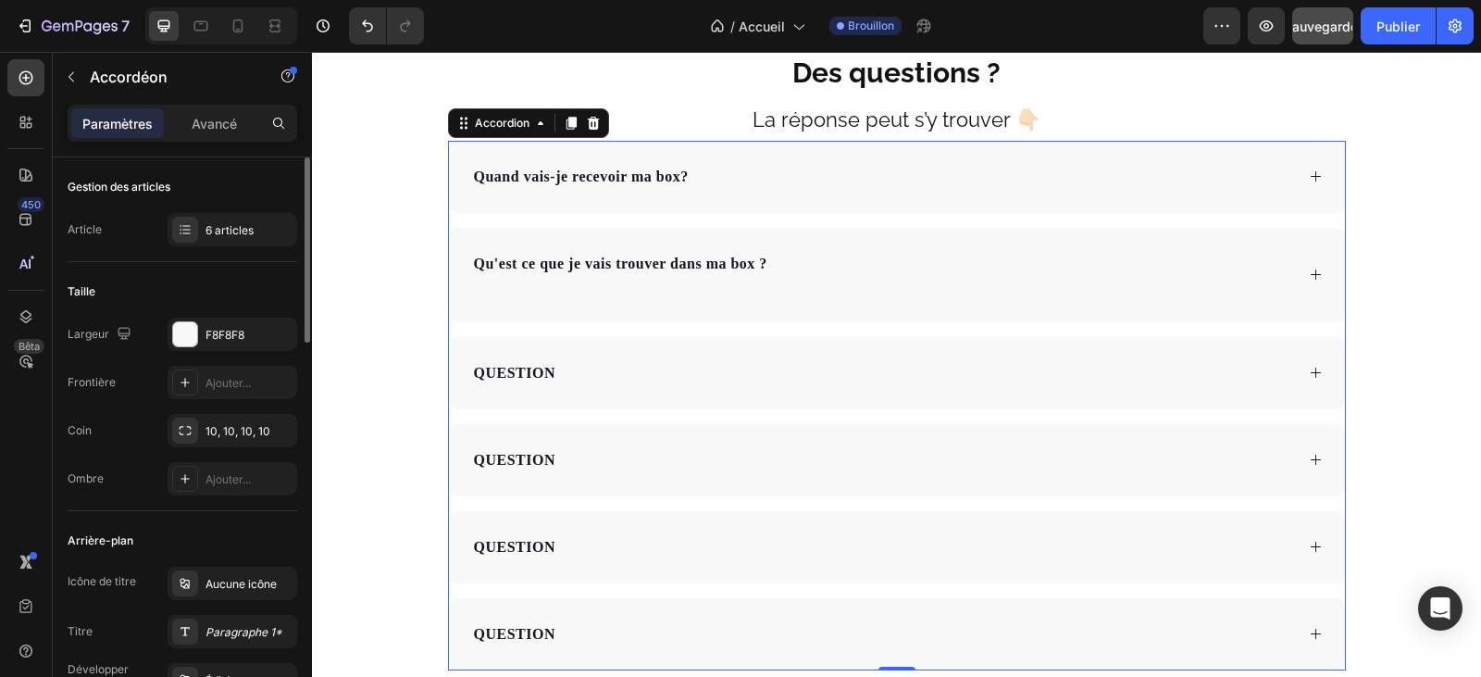
click at [1300, 273] on div "Qu'est ce que je vais trouver dans ma box ?" at bounding box center [897, 275] width 896 height 94
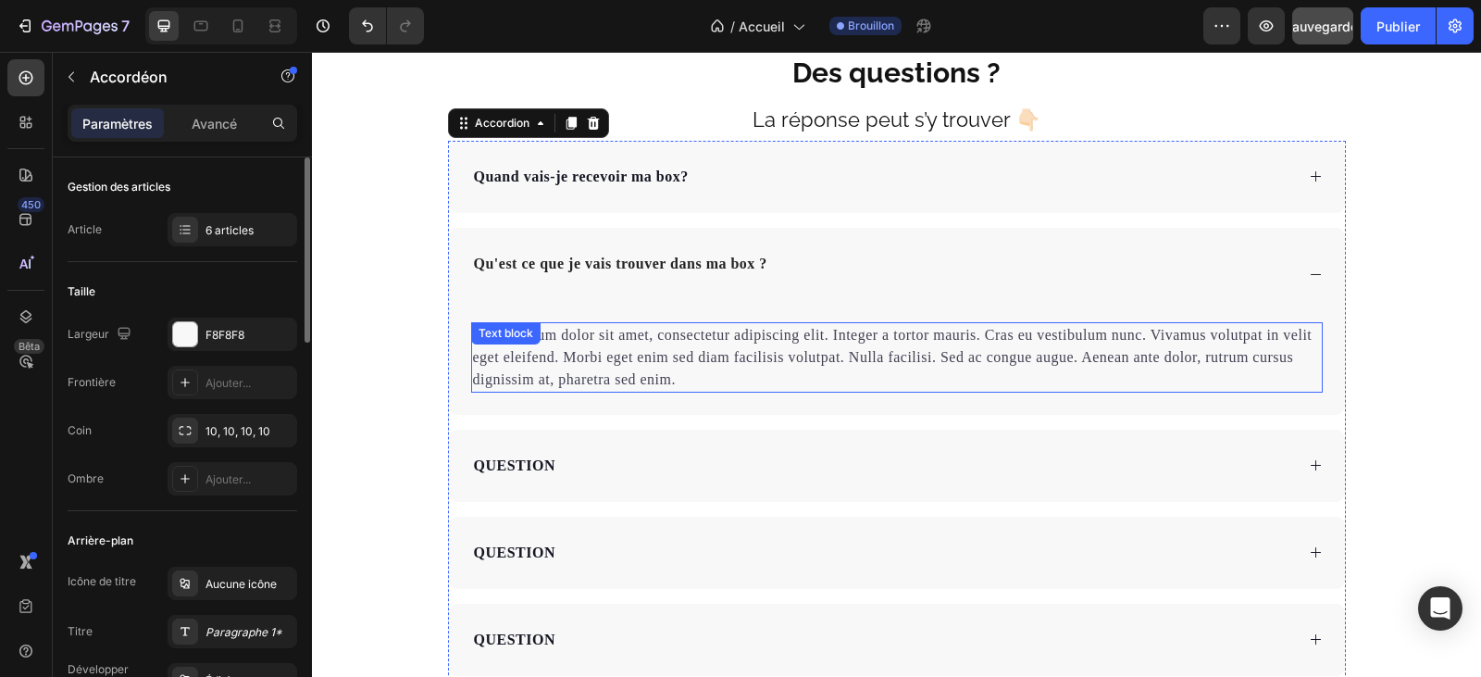
click at [676, 386] on p "Lorem ipsum dolor sit amet, consectetur adipiscing elit. Integer a tortor mauri…" at bounding box center [897, 357] width 848 height 67
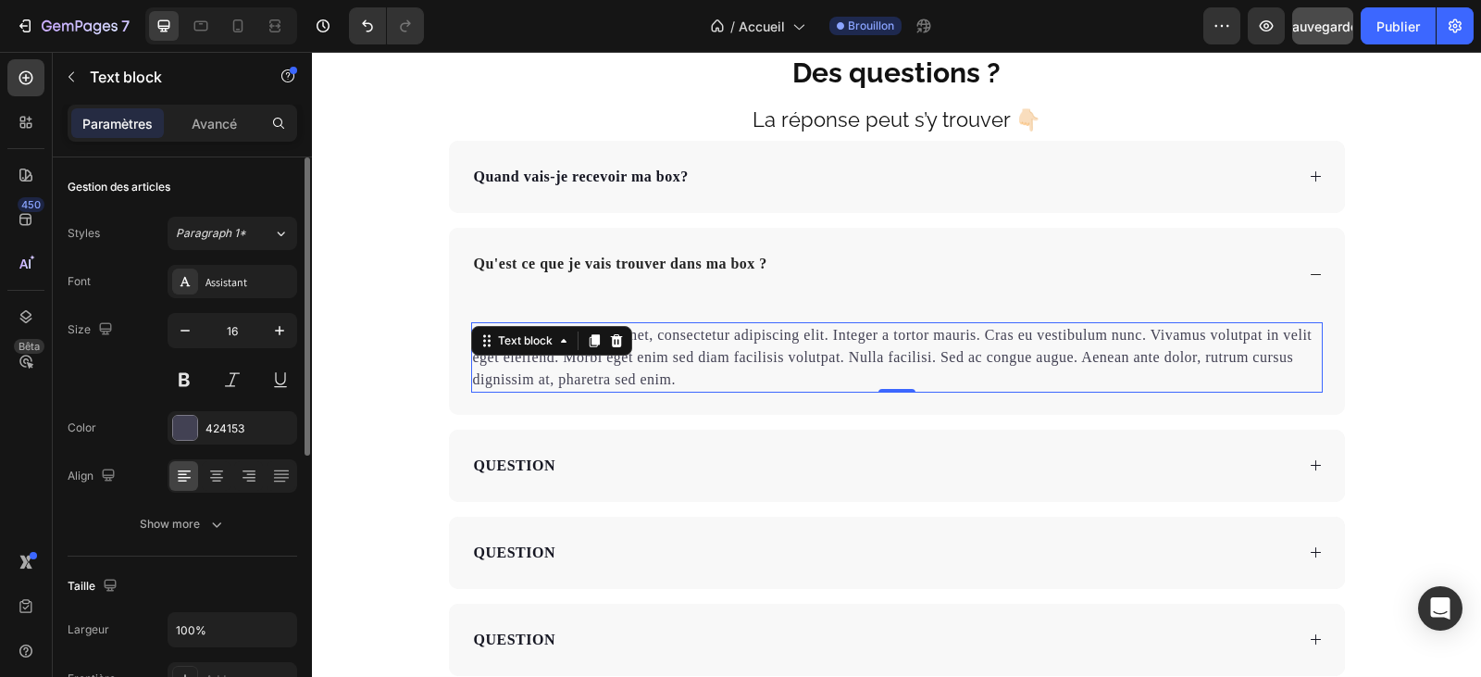
click at [672, 378] on p "Lorem ipsum dolor sit amet, consectetur adipiscing elit. Integer a tortor mauri…" at bounding box center [897, 357] width 848 height 67
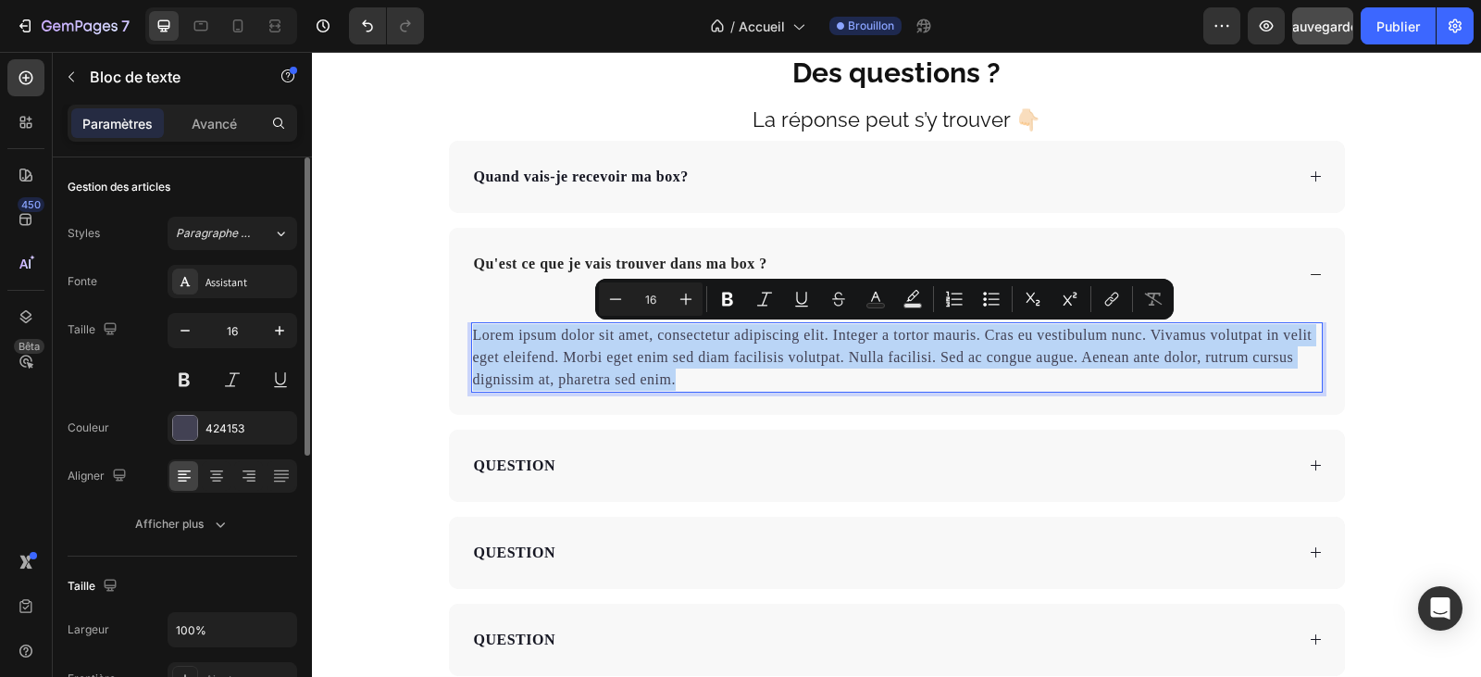
drag, startPoint x: 672, startPoint y: 378, endPoint x: 467, endPoint y: 330, distance: 209.9
click at [473, 330] on p "Lorem ipsum dolor sit amet, consectetur adipiscing elit. Integer a tortor mauri…" at bounding box center [897, 357] width 848 height 67
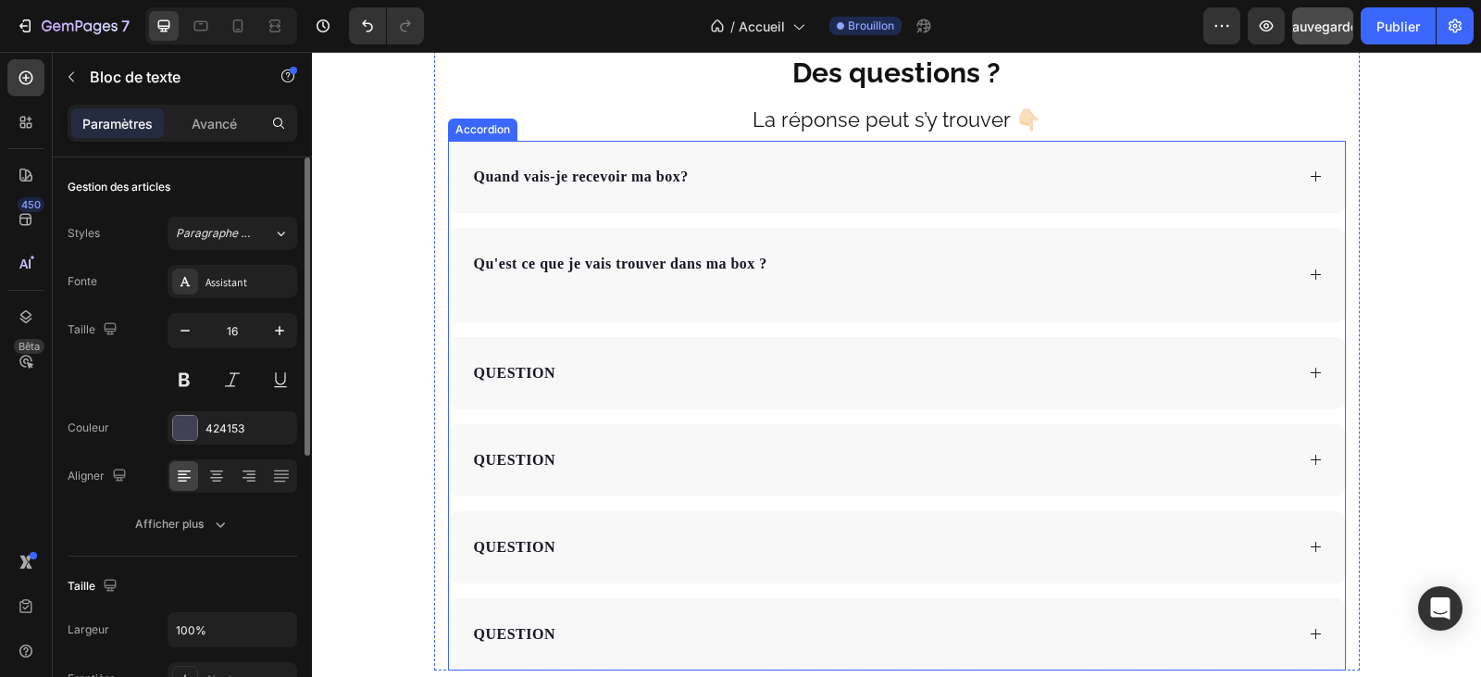
click at [1309, 271] on icon at bounding box center [1316, 274] width 14 height 14
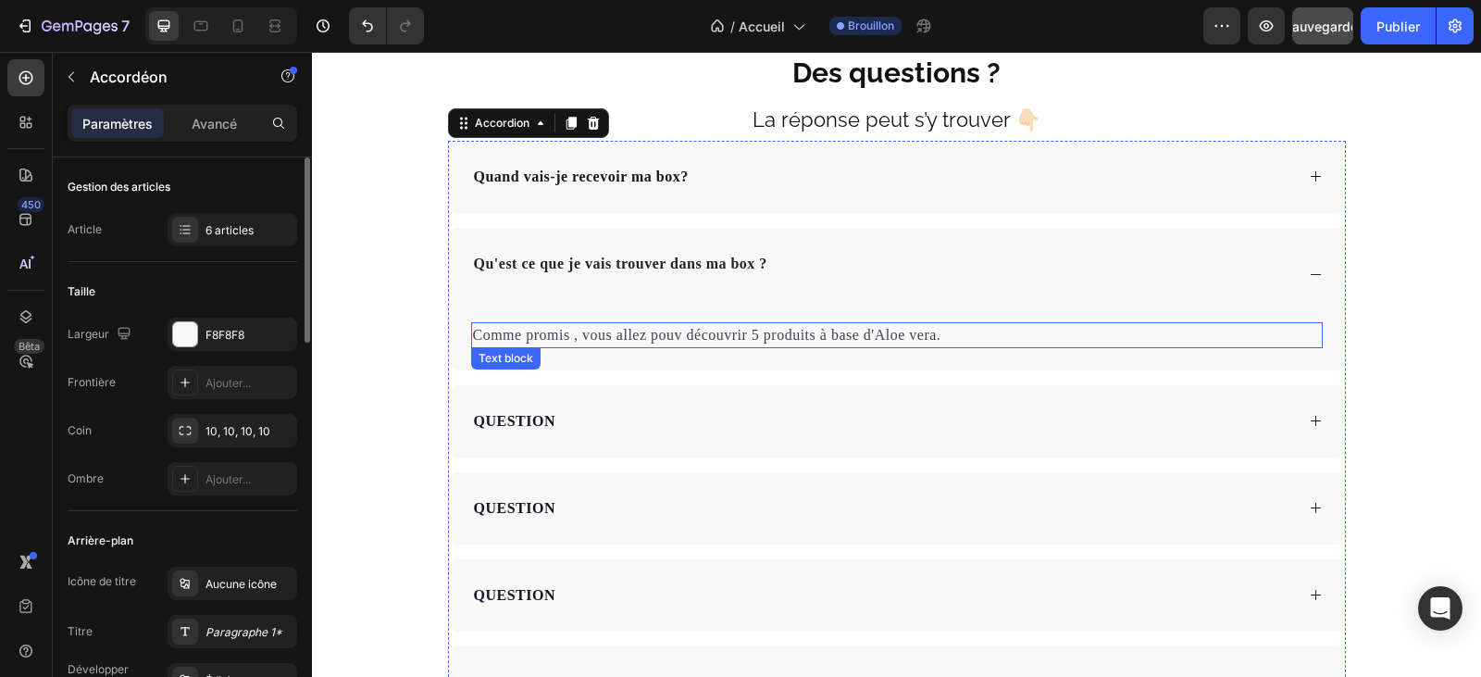
click at [948, 334] on p "Comme promis , vous allez pouv découvrir 5 produits à base d'Aloe vera." at bounding box center [897, 335] width 848 height 22
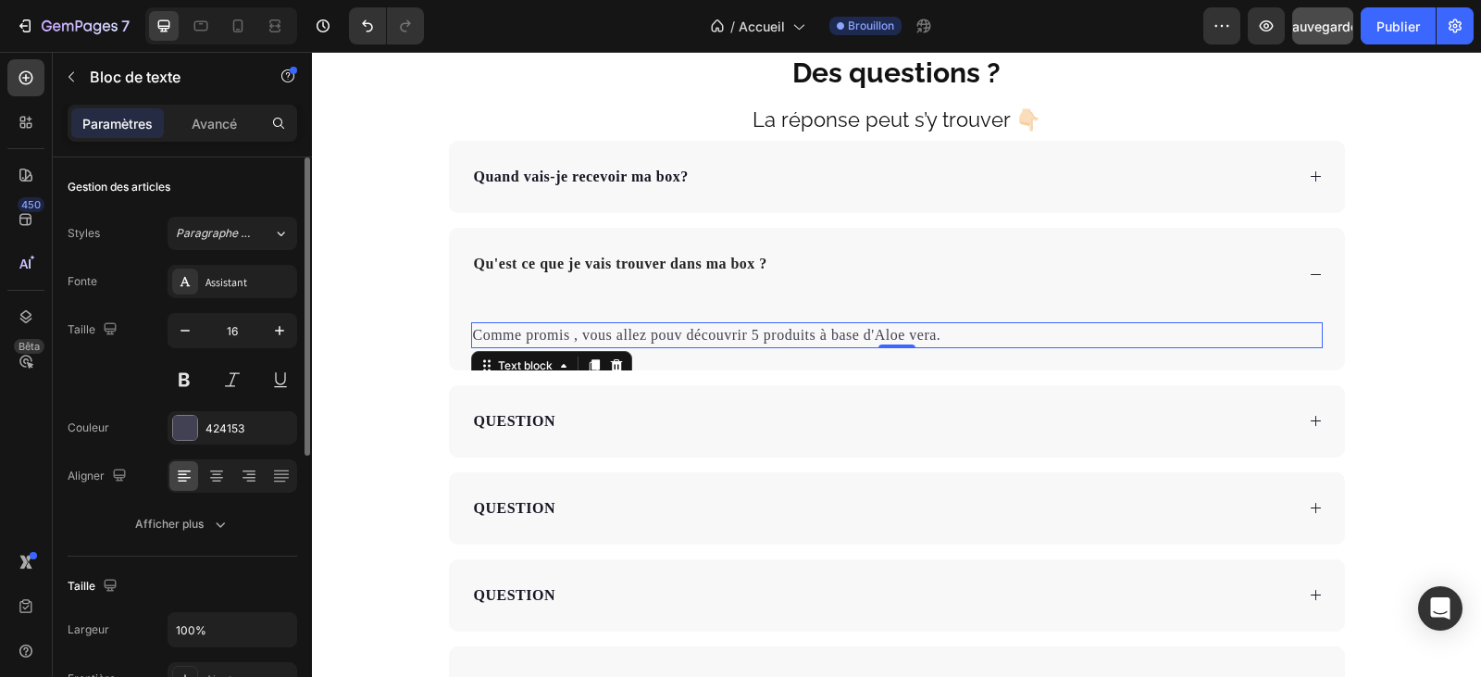
click at [950, 338] on p "Comme promis , vous allez pouv découvrir 5 produits à base d'Aloe vera." at bounding box center [897, 335] width 848 height 22
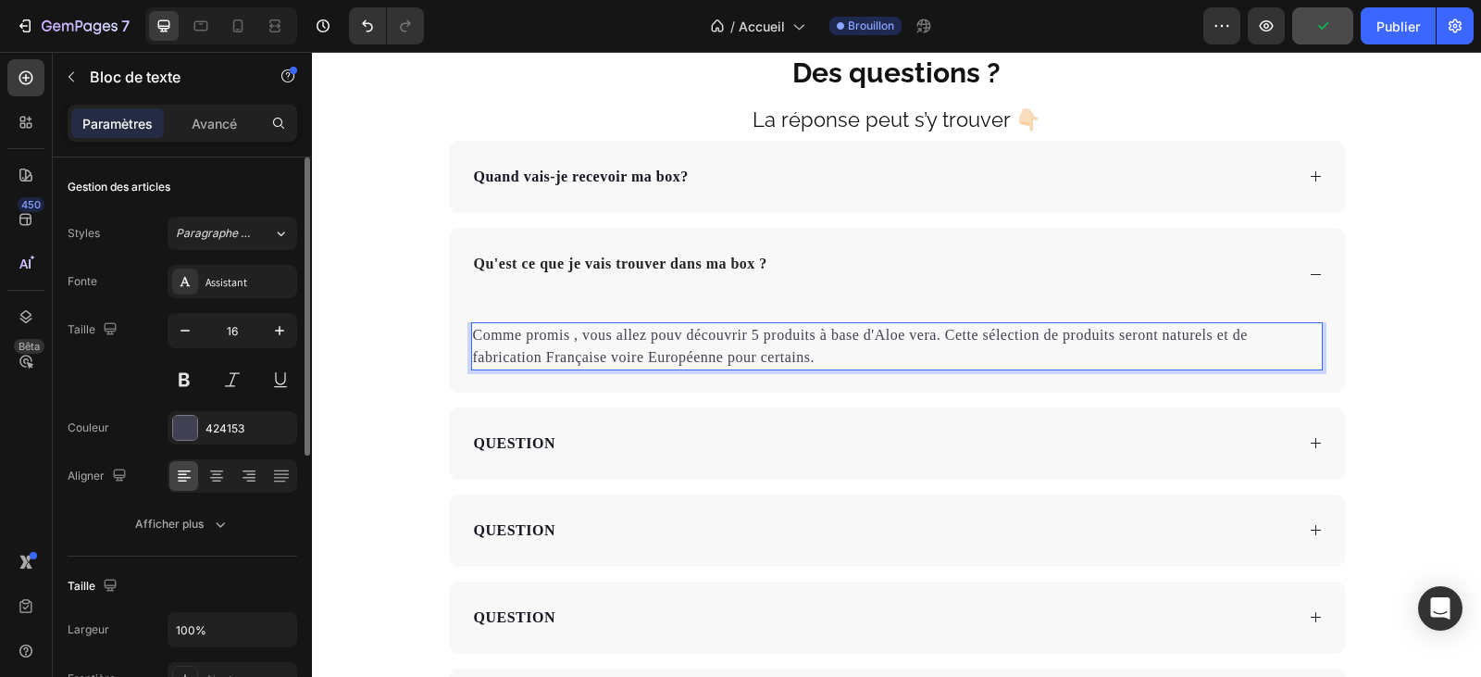
click at [673, 336] on p "Comme promis , vous allez pouv découvrir 5 produits à base d'Aloe vera. Cette s…" at bounding box center [897, 346] width 848 height 44
click at [832, 338] on p "Comme promis , vous allez pouvoir découvrir 5 produits à base d'Aloe vera. Cett…" at bounding box center [897, 346] width 848 height 44
click at [905, 355] on p "Comme promis , vous allez pouvoir découvrir 5 produits au format vente à base d…" at bounding box center [897, 346] width 848 height 44
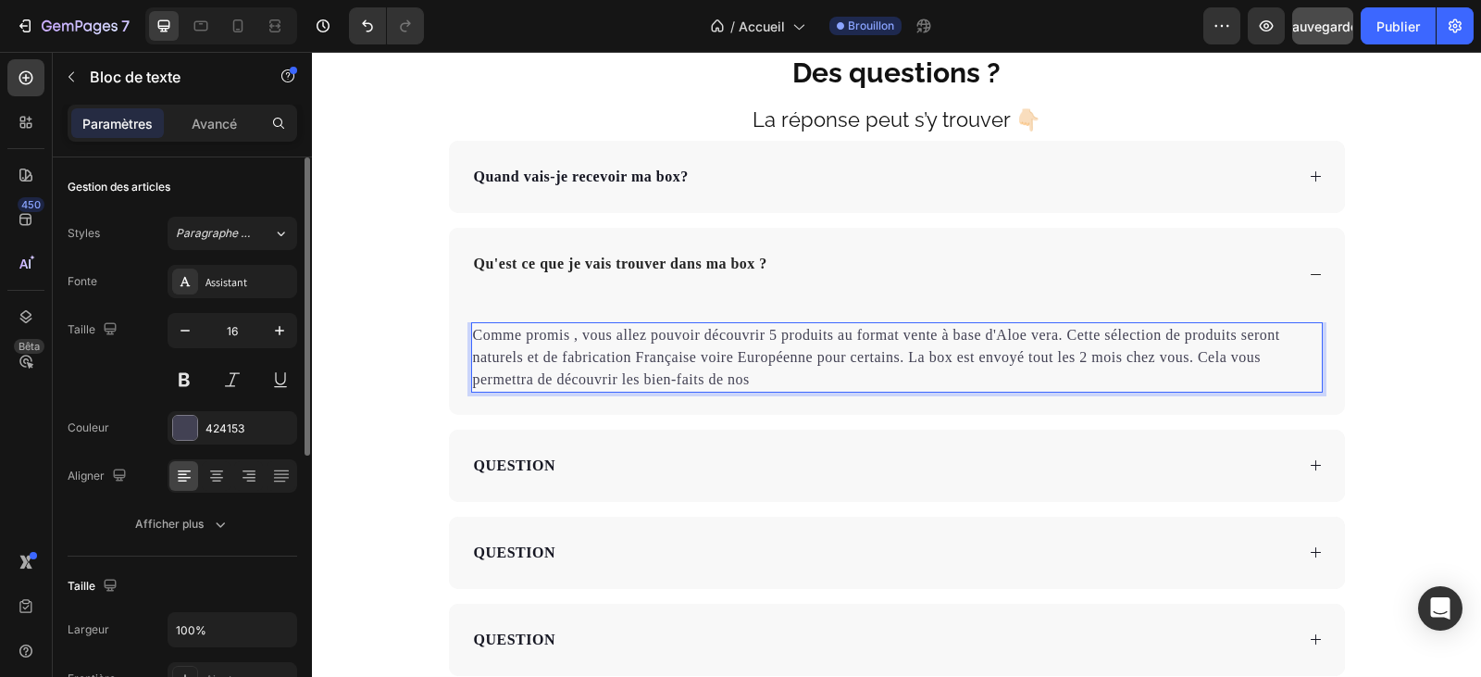
click at [631, 383] on p "Comme promis , vous allez pouvoir découvrir 5 produits au format vente à base d…" at bounding box center [897, 357] width 848 height 67
click at [751, 381] on p "Comme promis , vous allez pouvoir découvrir 5 produits au format vente à base d…" at bounding box center [897, 357] width 848 height 67
click at [752, 379] on p "Comme promis , vous allez pouvoir découvrir 5 produits au format vente à base d…" at bounding box center [897, 357] width 848 height 67
click at [760, 380] on p "Comme promis , vous allez pouvoir découvrir 5 produits au format vente à base d…" at bounding box center [897, 357] width 848 height 67
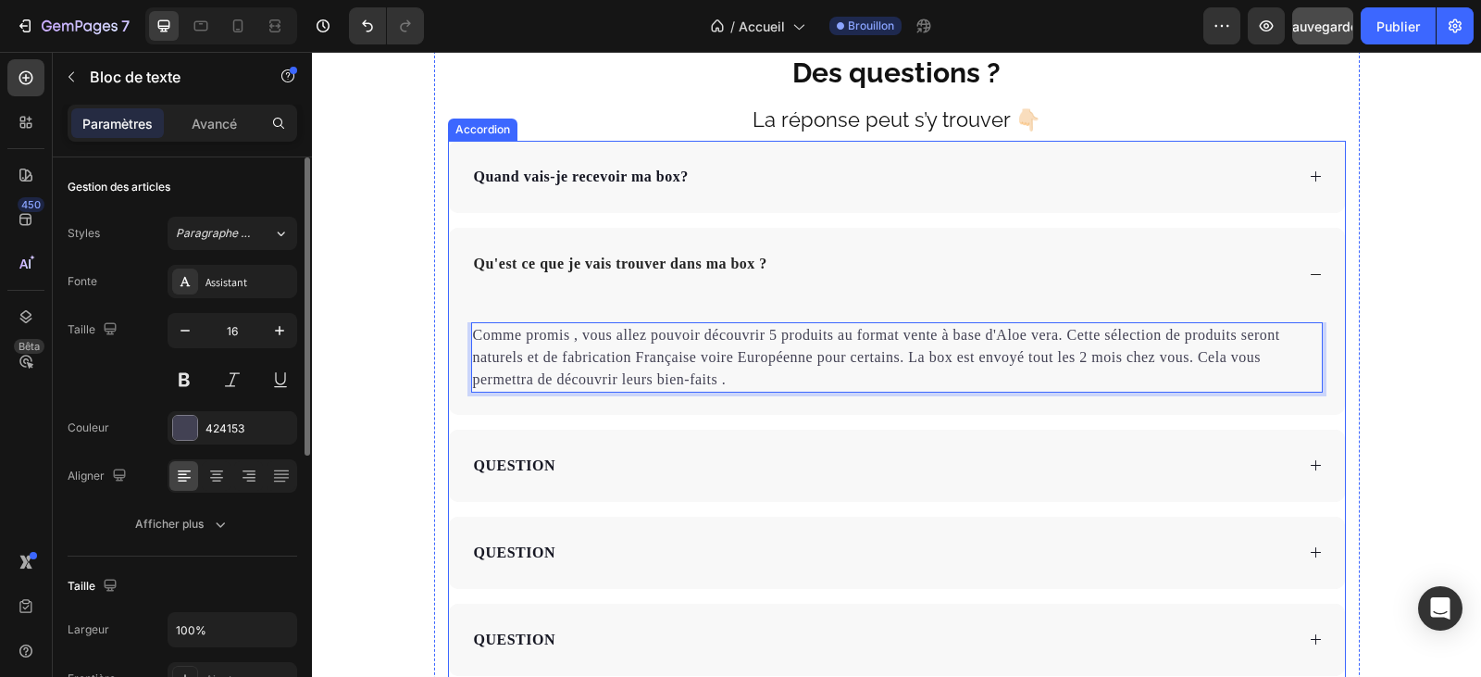
click at [515, 465] on p "QUESTION" at bounding box center [514, 465] width 81 height 22
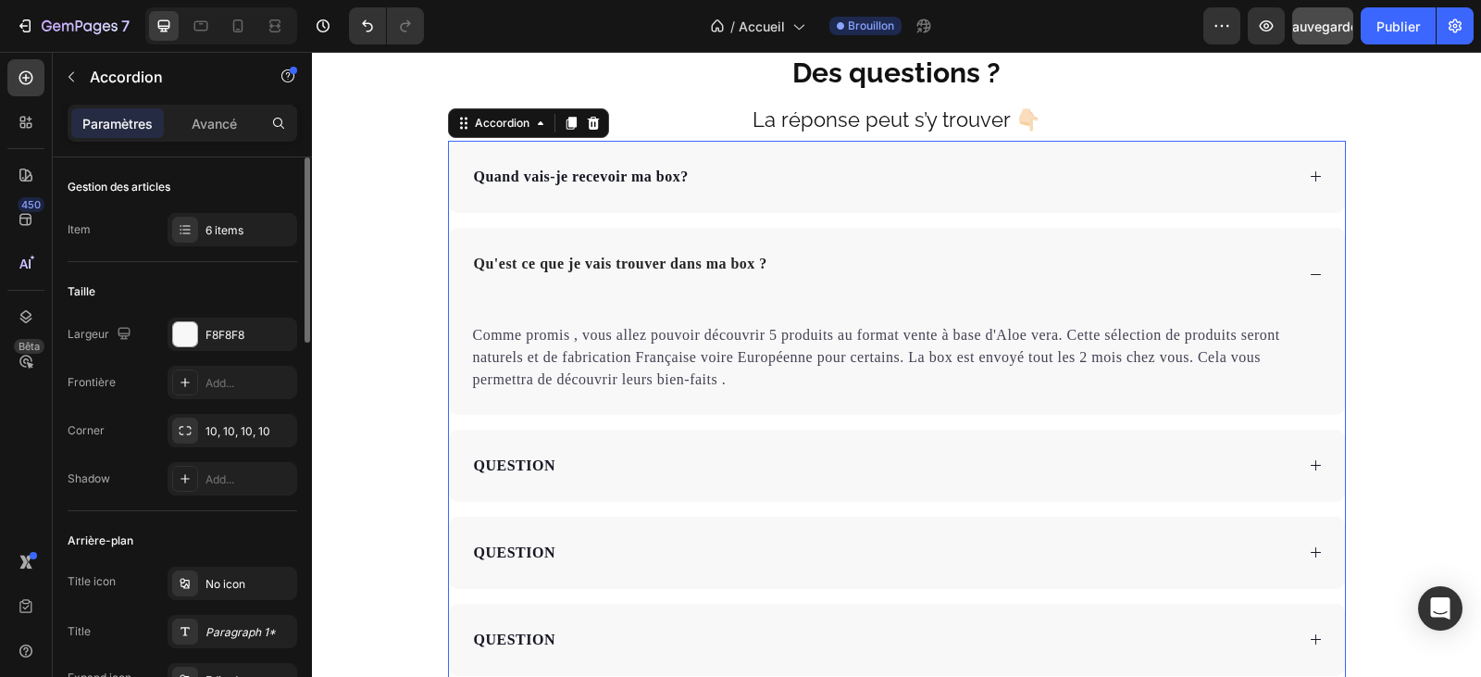
click at [541, 464] on p "QUESTION" at bounding box center [514, 465] width 81 height 22
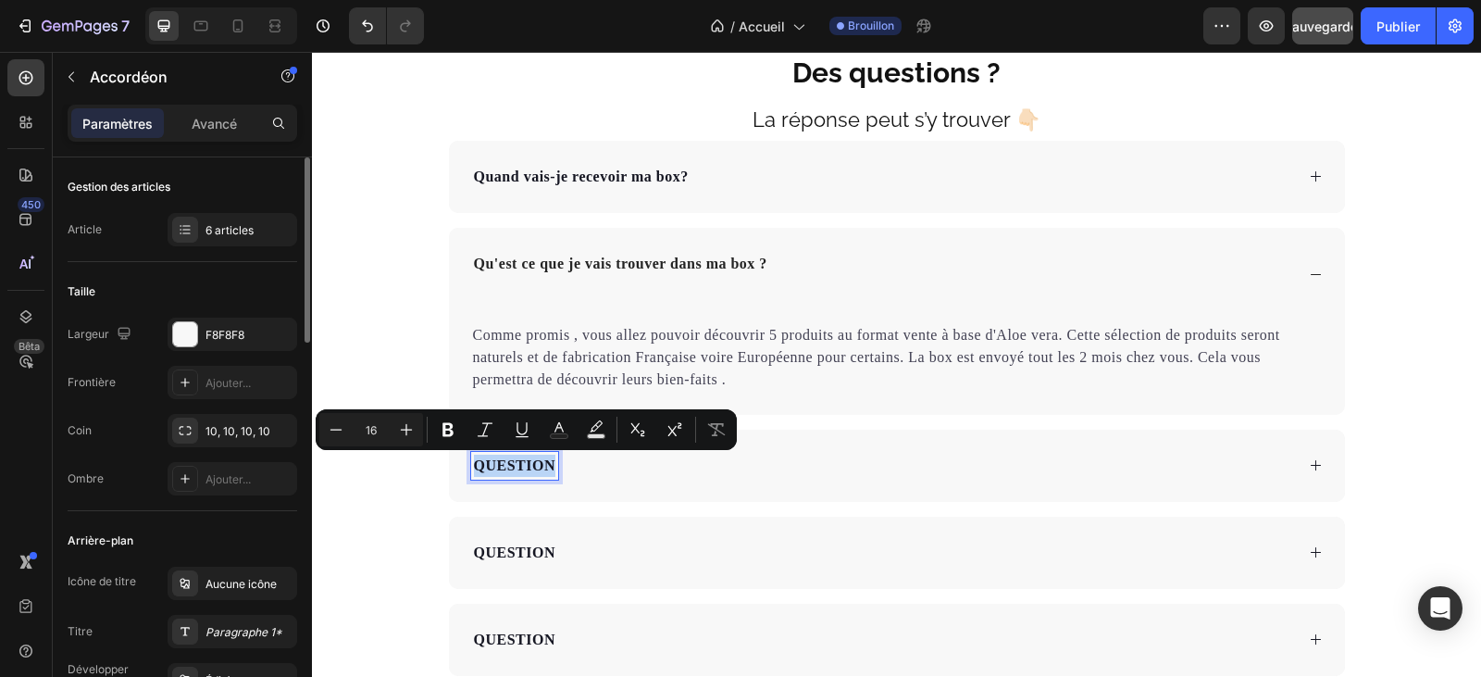
drag, startPoint x: 546, startPoint y: 464, endPoint x: 472, endPoint y: 456, distance: 74.4
click at [474, 456] on p "QUESTION" at bounding box center [514, 465] width 81 height 22
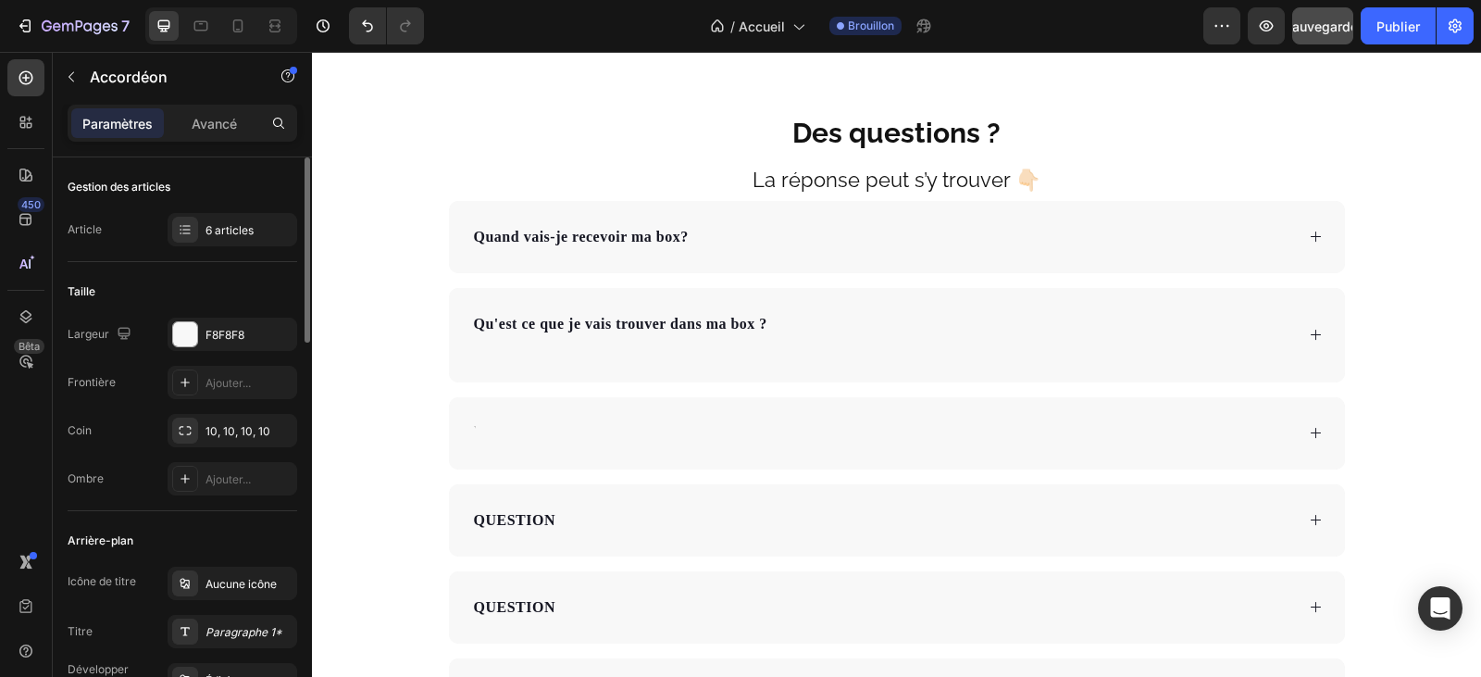
scroll to position [6325, 0]
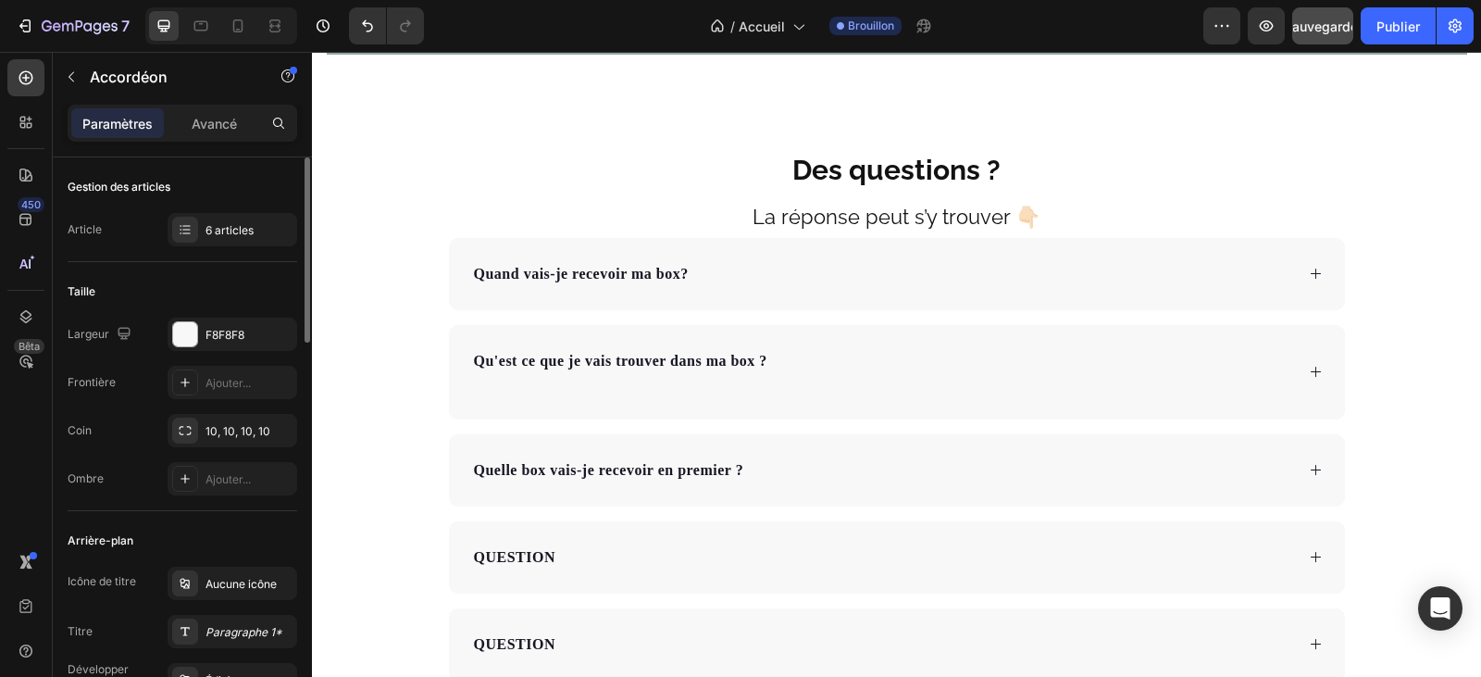
click at [1315, 467] on div "Quelle box vais-je recevoir en premier ?" at bounding box center [897, 470] width 896 height 72
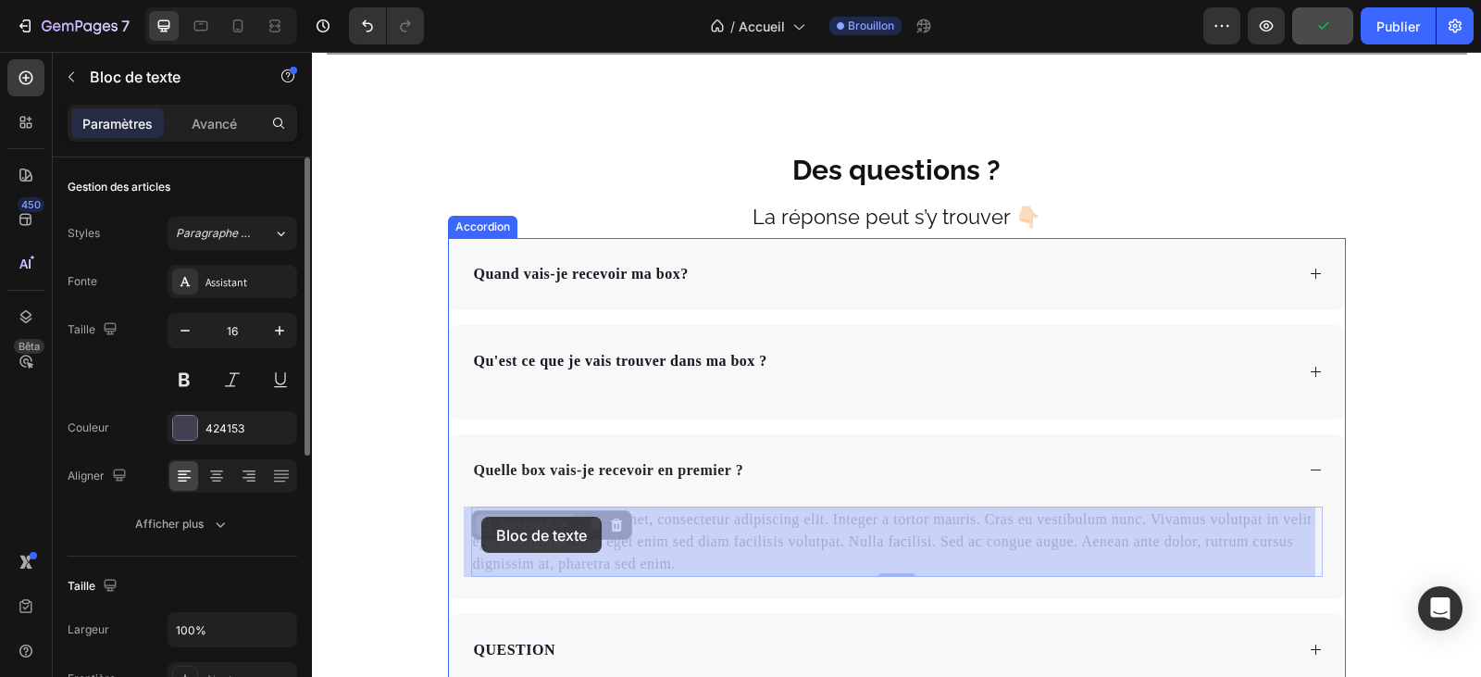
drag, startPoint x: 672, startPoint y: 566, endPoint x: 481, endPoint y: 516, distance: 196.9
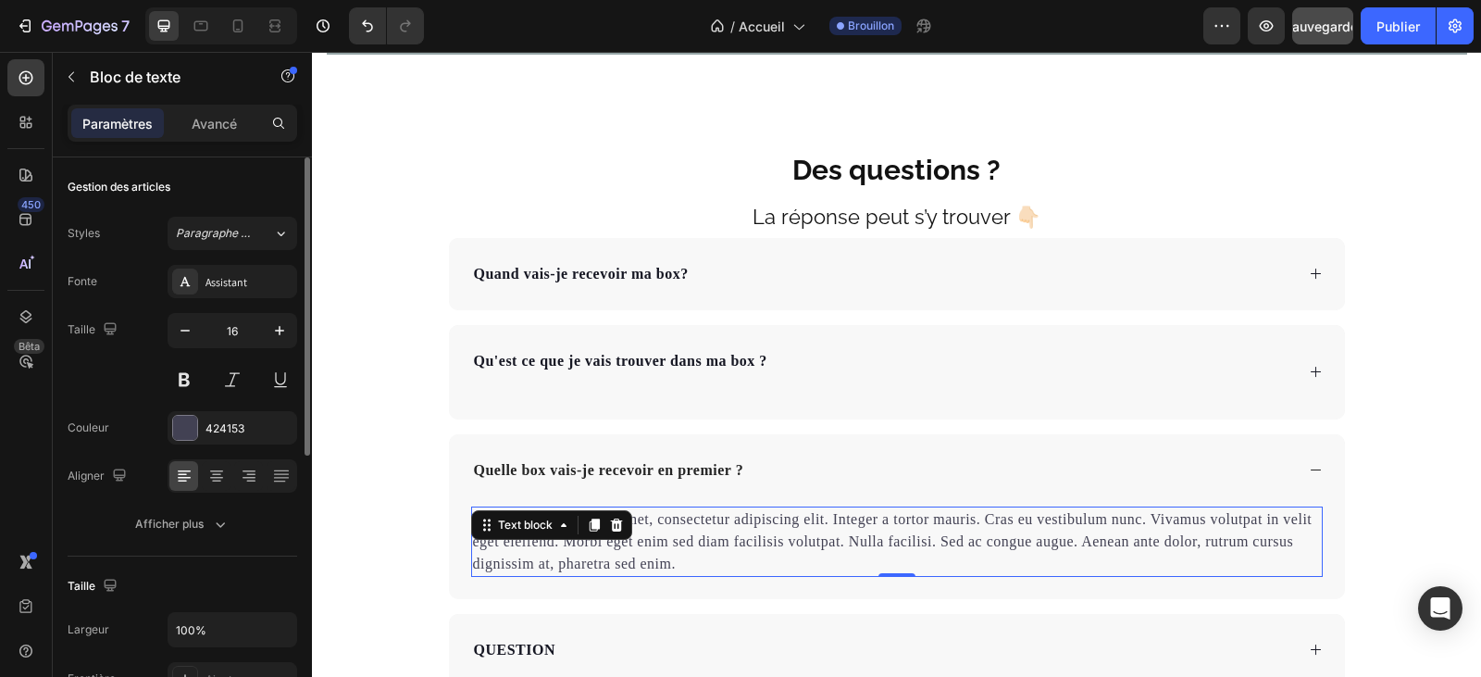
click at [666, 561] on p "Lorem ipsum dolor sit amet, consectetur adipiscing elit. Integer a tortor mauri…" at bounding box center [897, 541] width 848 height 67
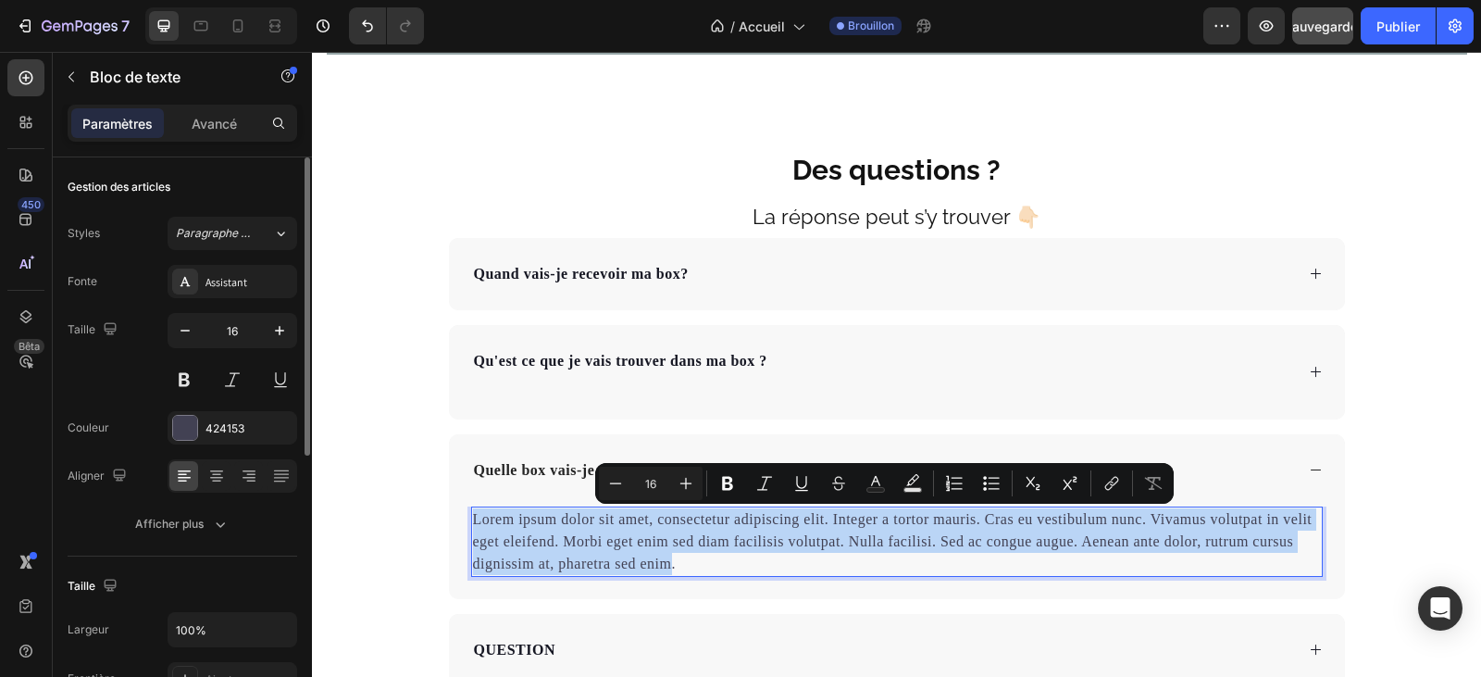
drag, startPoint x: 666, startPoint y: 565, endPoint x: 466, endPoint y: 515, distance: 207.0
click at [473, 515] on p "Lorem ipsum dolor sit amet, consectetur adipiscing elit. Integer a tortor mauri…" at bounding box center [897, 541] width 848 height 67
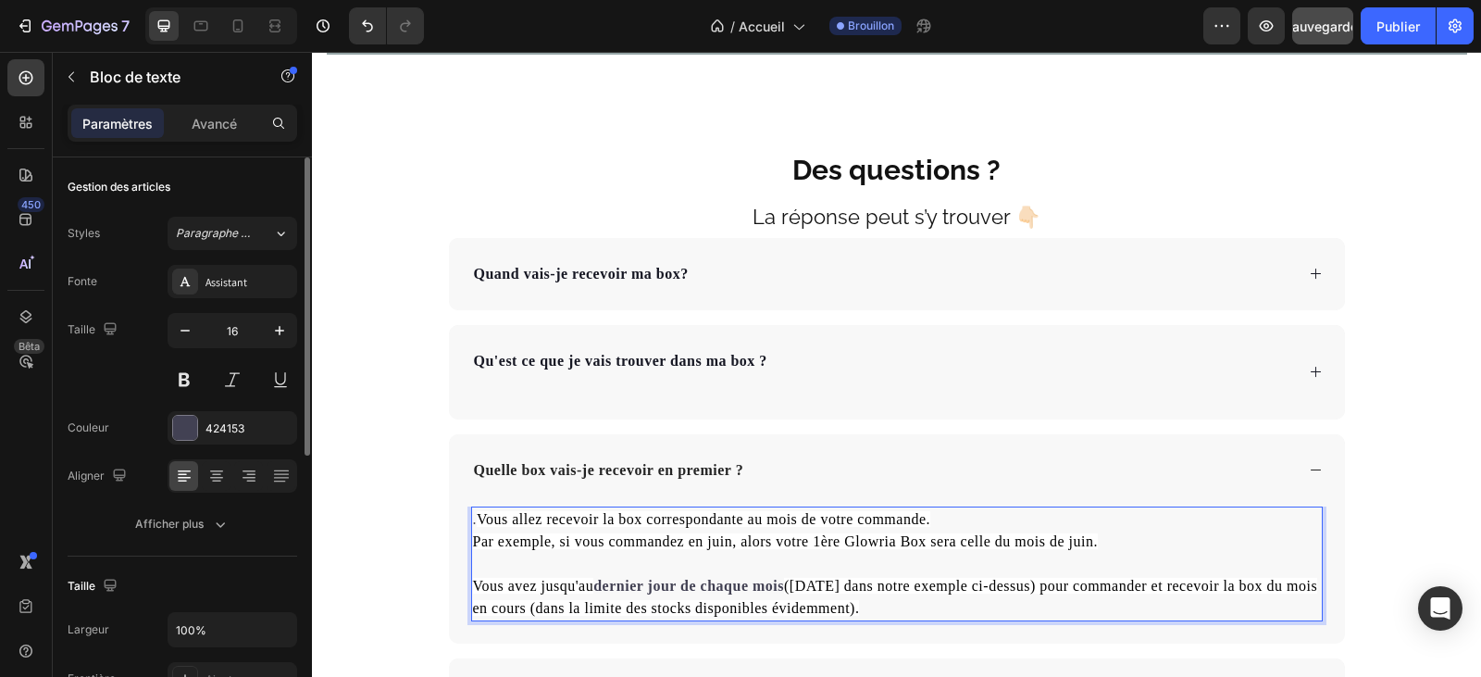
click at [477, 523] on span "Vous allez recevoir la box correspondante au mois de votre commande." at bounding box center [704, 519] width 454 height 16
click at [585, 524] on span "Vous allez recevoir la box correspondante au mois de votre commande." at bounding box center [700, 519] width 454 height 16
click at [752, 522] on span "Vous recevrez la box correspondante au mois de votre commande." at bounding box center [683, 519] width 421 height 16
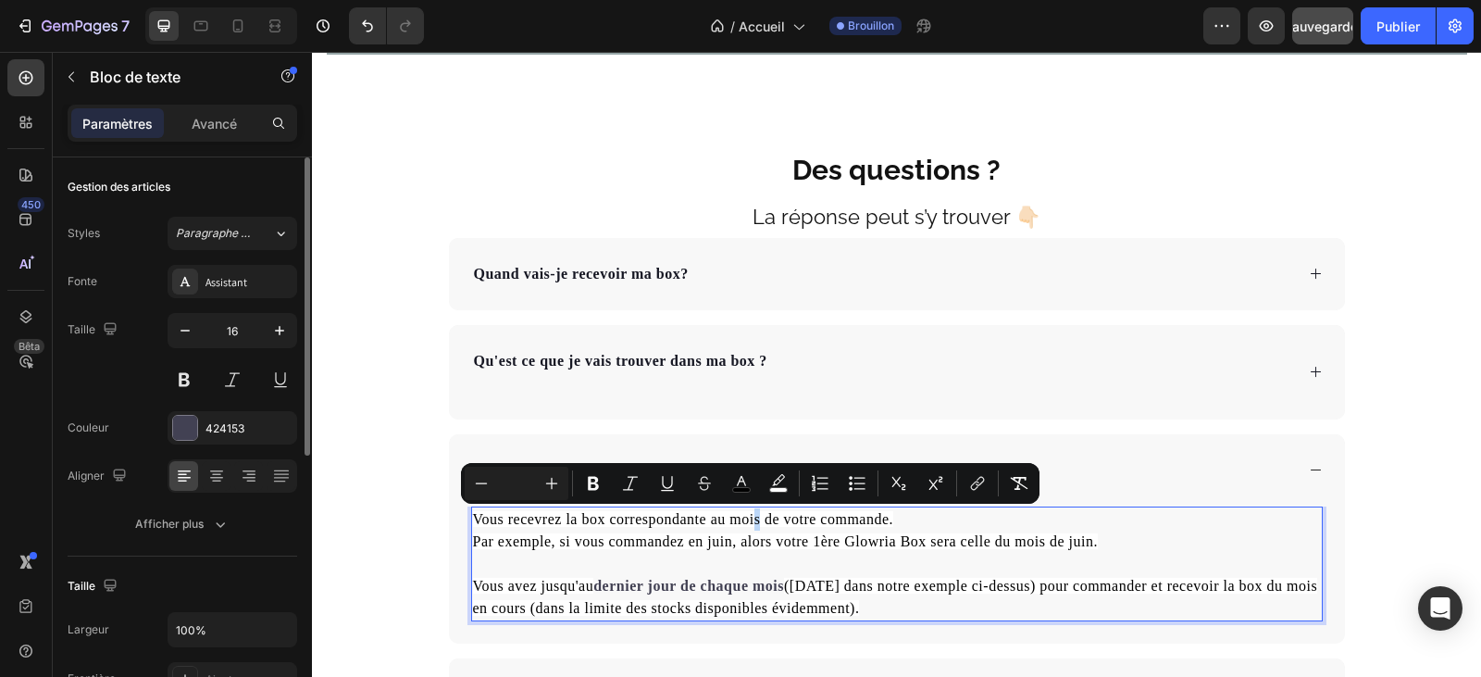
click at [752, 522] on span "Vous recevrez la box correspondante au mois de votre commande." at bounding box center [683, 519] width 421 height 16
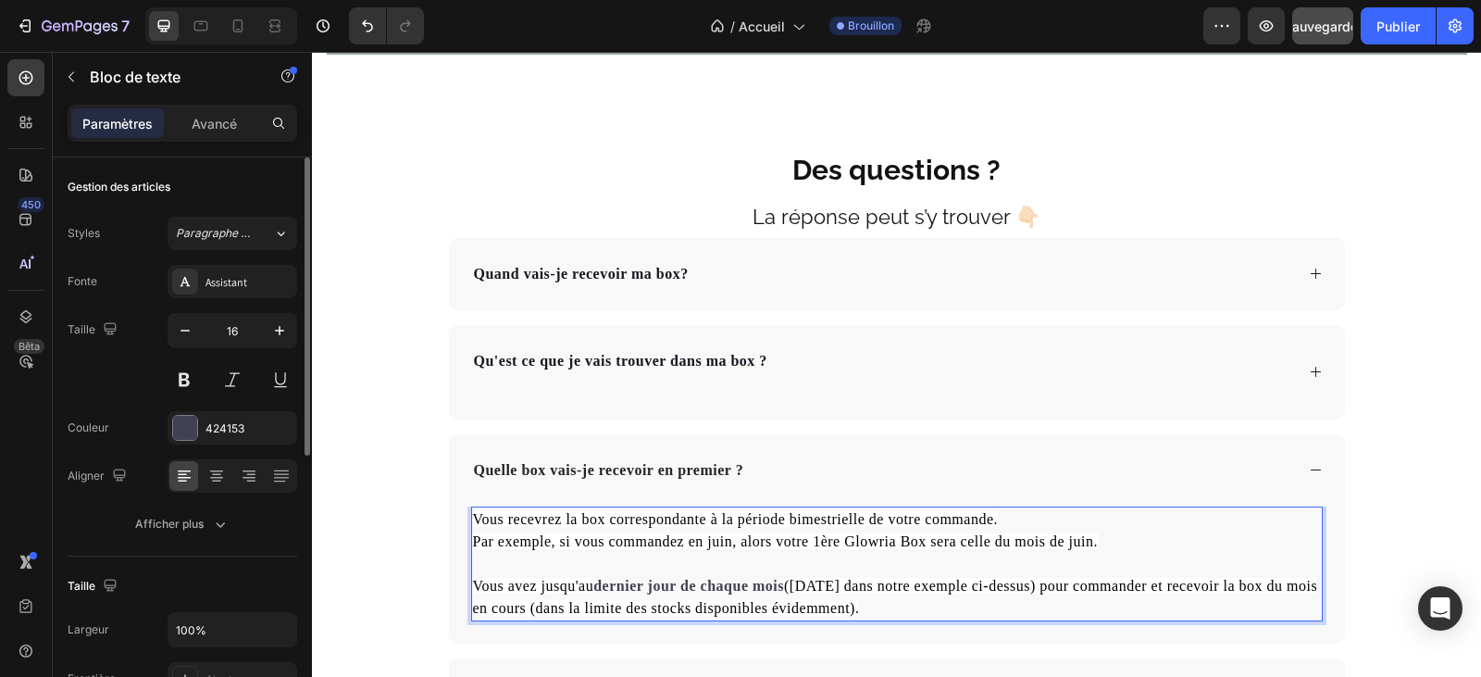
click at [994, 522] on p "Vous recevrez la box correspondante à la période bimestrielle de votre commande…" at bounding box center [897, 563] width 848 height 111
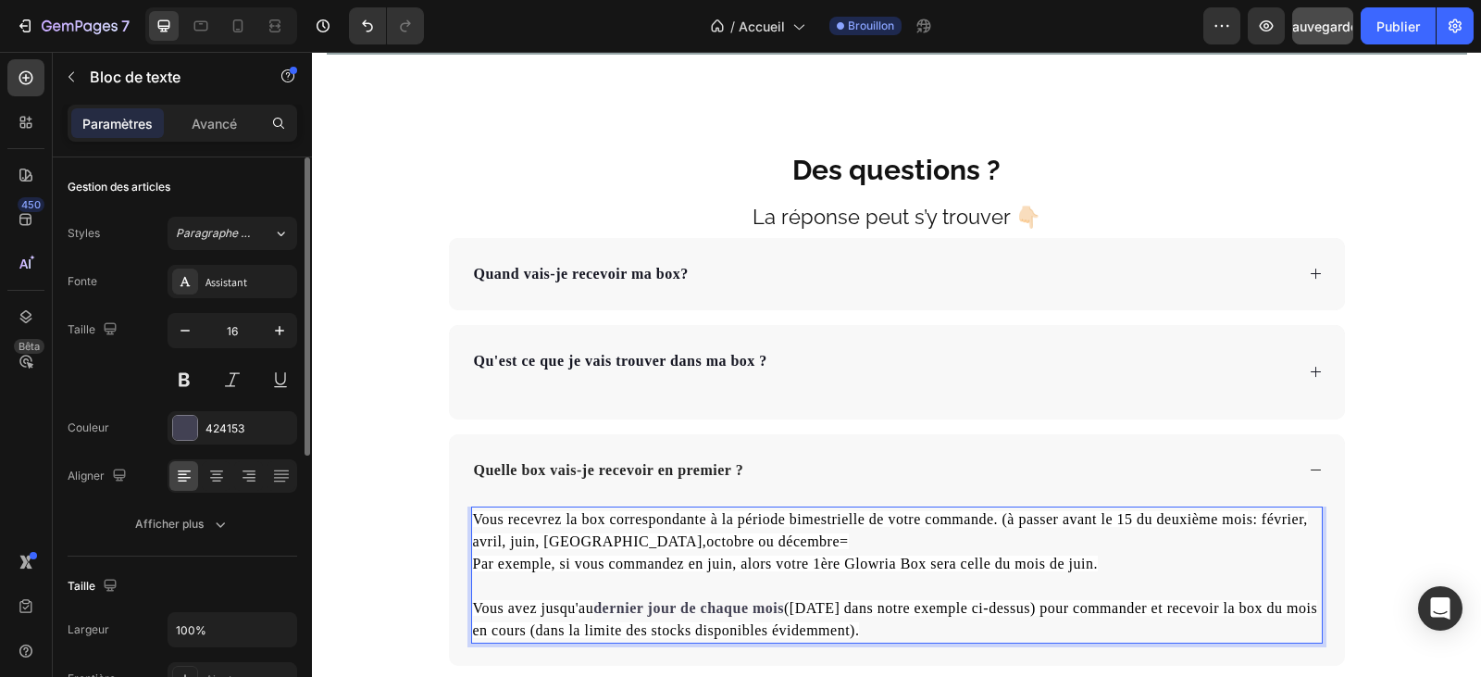
click at [569, 543] on span "Vous recevrez la box correspondante à la période bimestrielle de votre commande…" at bounding box center [890, 530] width 835 height 38
click at [716, 541] on p "Vous recevrez la box correspondante à la période bimestrielle de votre commande…" at bounding box center [897, 574] width 848 height 133
click at [721, 566] on span "Par exemple, si vous commandez en juin, alors votre 1ère Glowria Box sera celle…" at bounding box center [785, 563] width 625 height 16
click at [725, 570] on span "Par exemple, si vous commandez en juin, alors votre 1ère Glowria Box sera celle…" at bounding box center [785, 563] width 625 height 16
click at [888, 565] on span "Par exemple, si vous commandez en mai, alors votre 1ère Glowria Box sera celle …" at bounding box center [785, 563] width 624 height 16
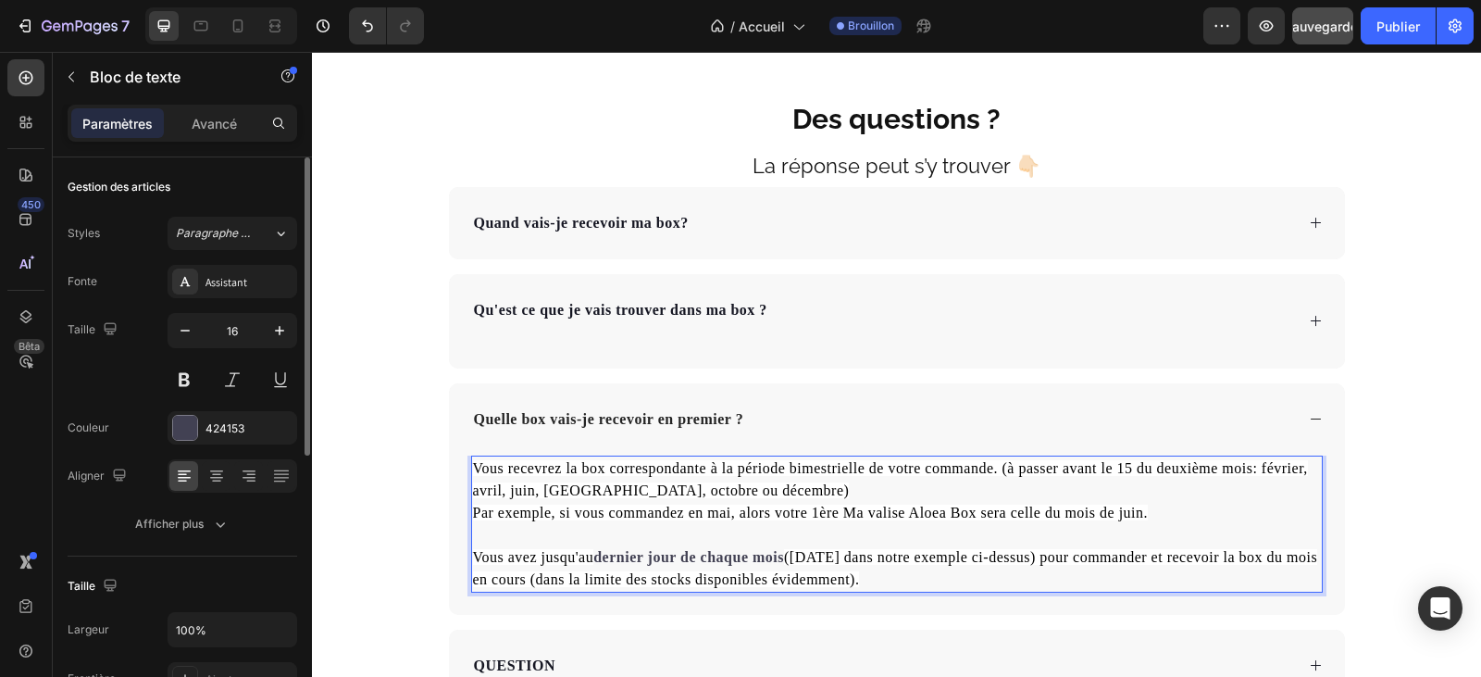
scroll to position [6417, 0]
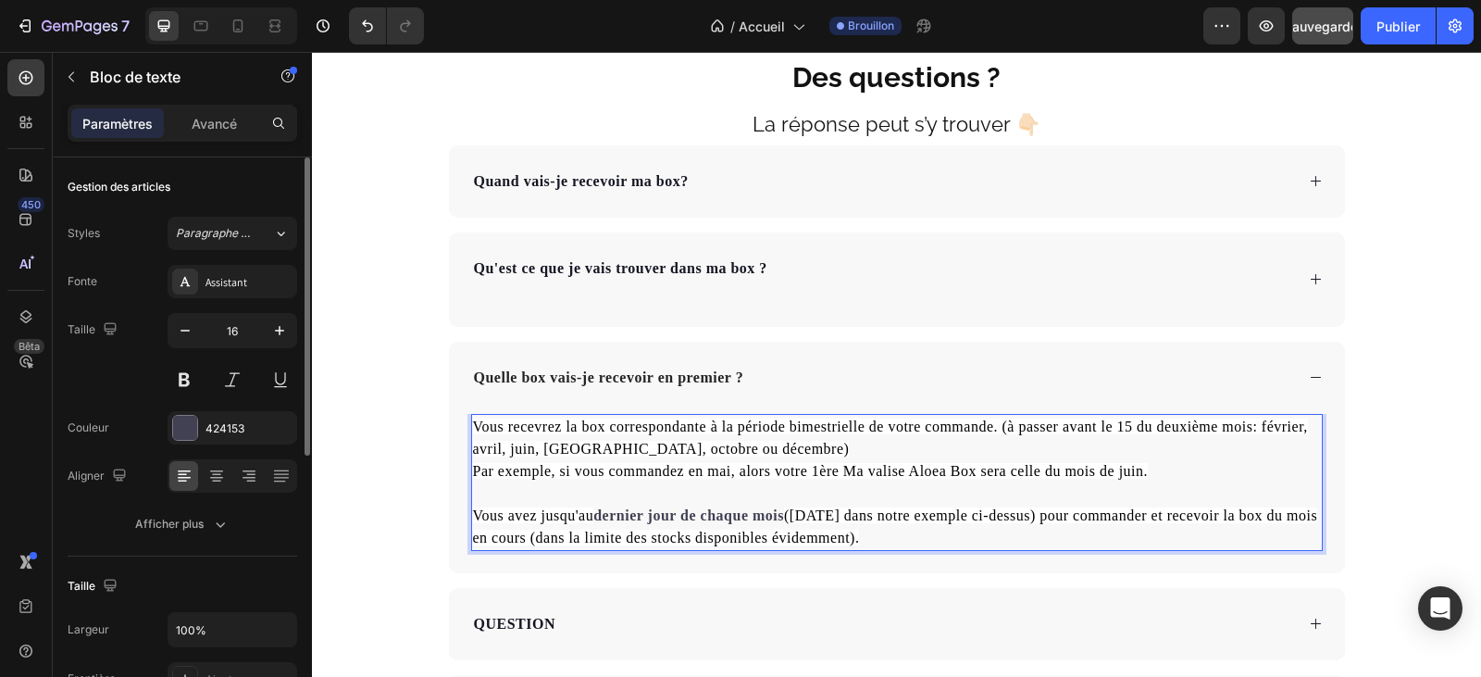
click at [802, 513] on span "(30 juin dans notre exemple ci-dessus) pour commander et recevoir la box du moi…" at bounding box center [895, 526] width 845 height 38
click at [804, 516] on span "(30 juin dans notre exemple ci-dessus) pour commander et recevoir la box du moi…" at bounding box center [895, 526] width 845 height 38
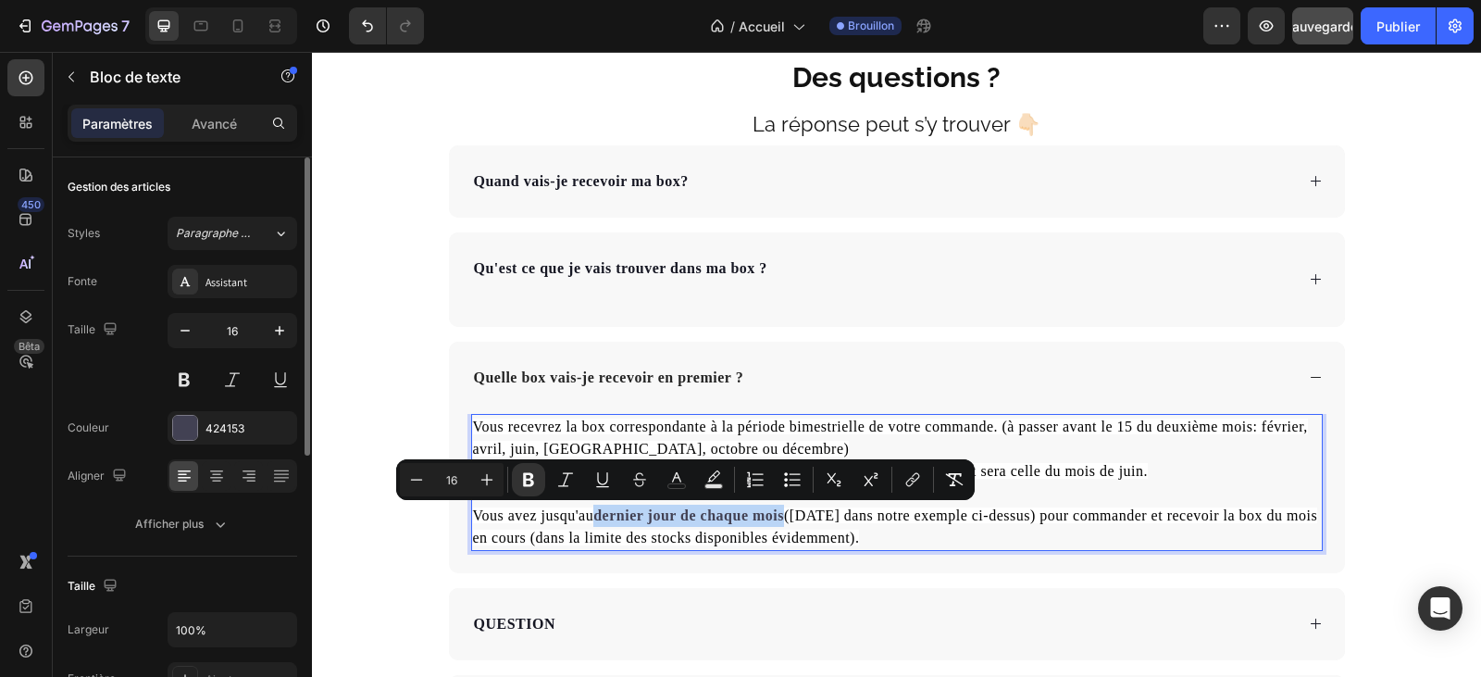
drag, startPoint x: 781, startPoint y: 518, endPoint x: 594, endPoint y: 513, distance: 187.1
click at [594, 513] on p "Vous recevrez la box correspondante à la période bimestrielle de votre commande…" at bounding box center [897, 482] width 848 height 133
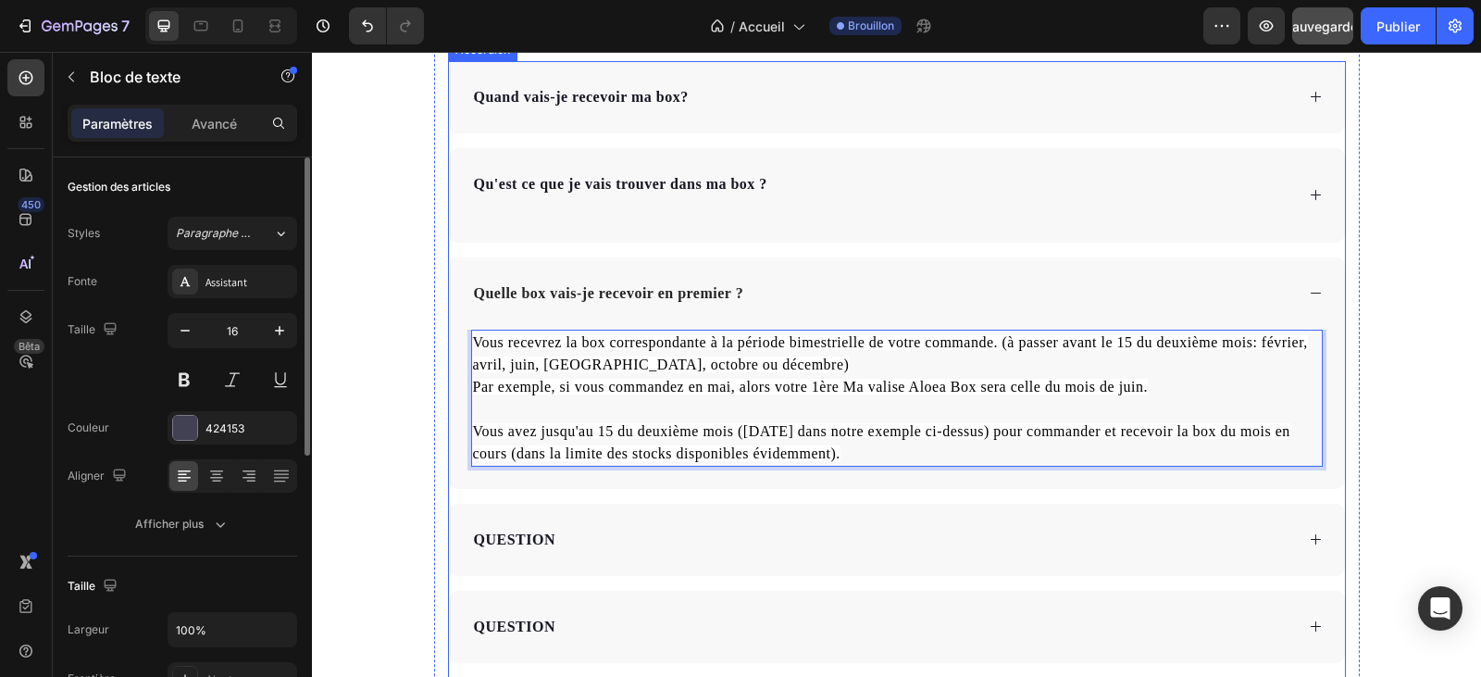
scroll to position [6602, 0]
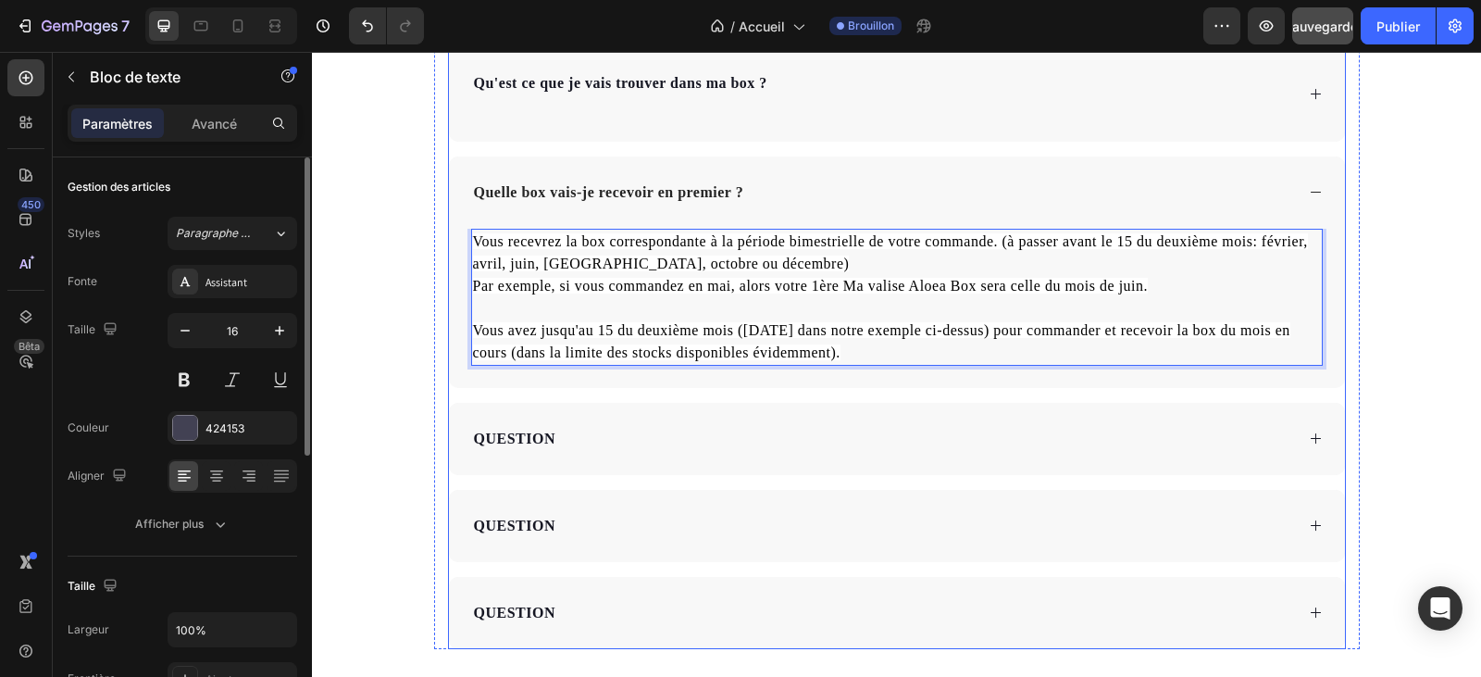
click at [533, 440] on p "QUESTION" at bounding box center [514, 439] width 81 height 22
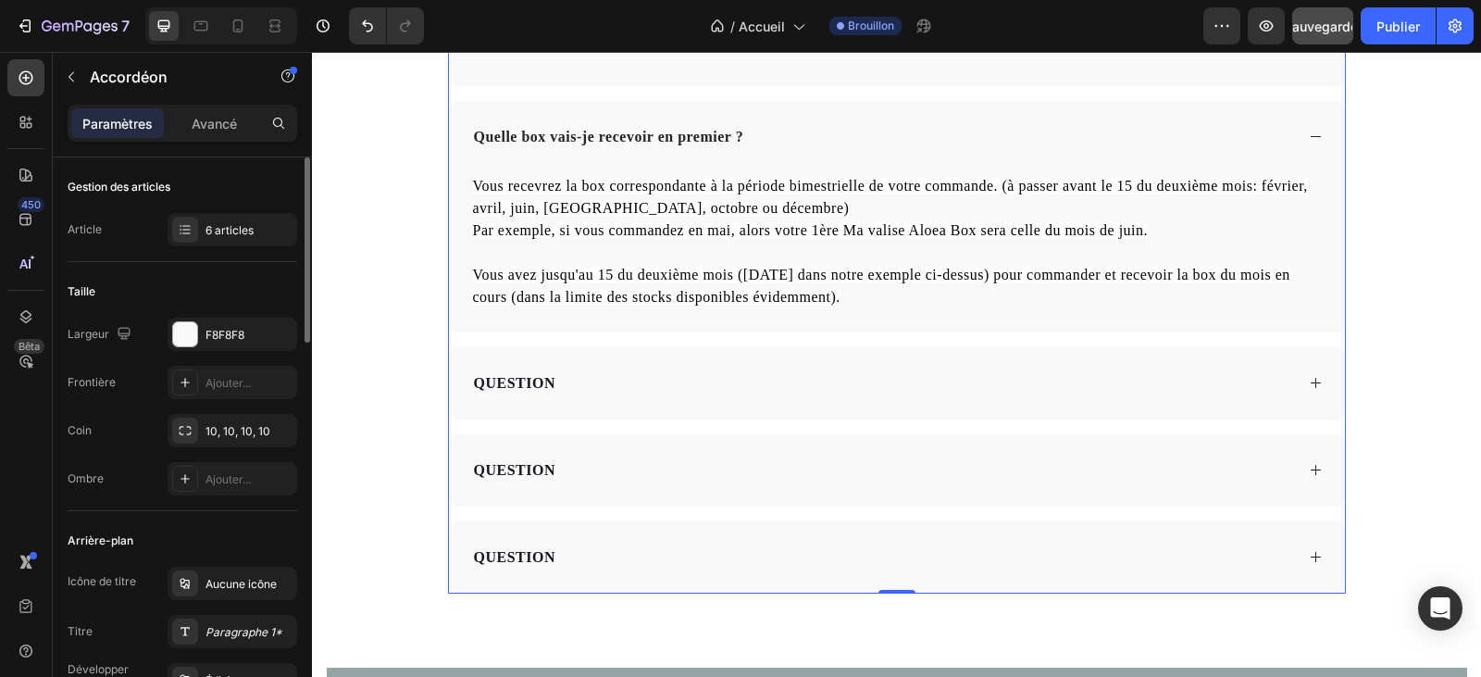
scroll to position [6880, 0]
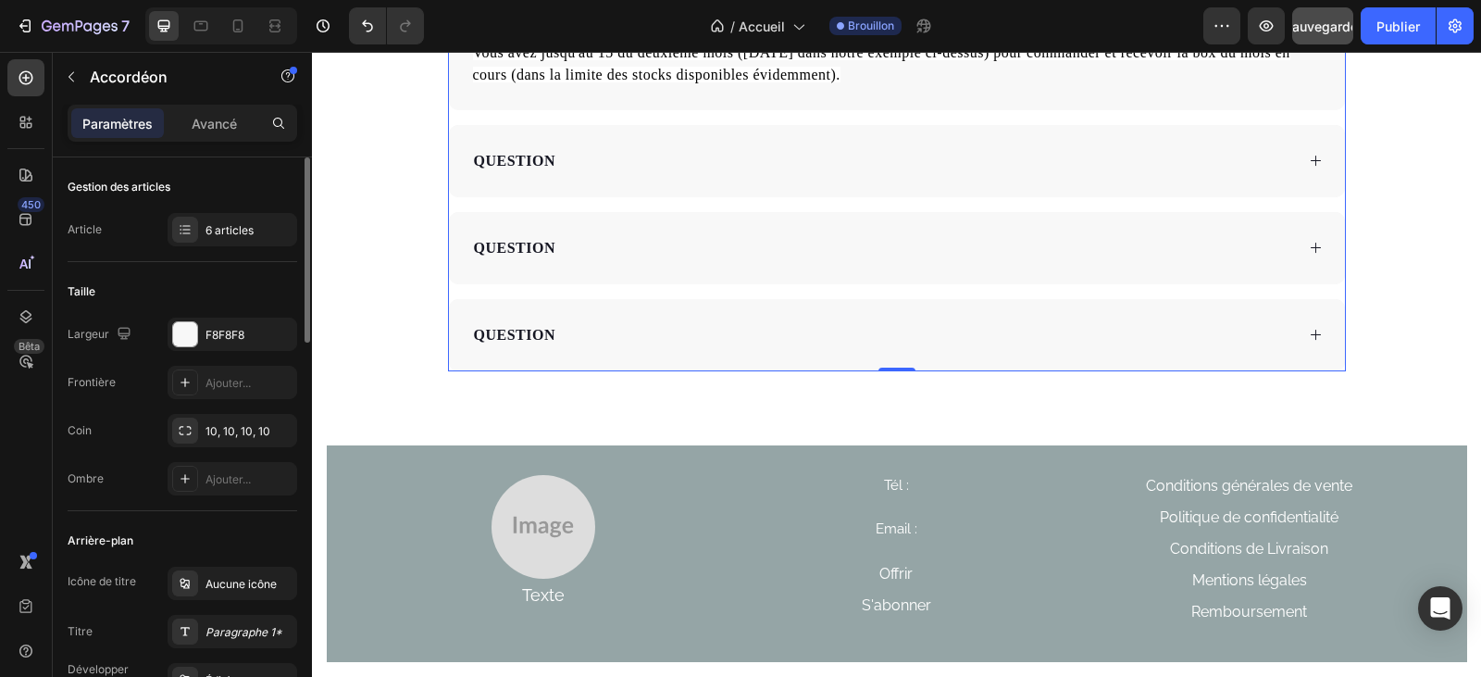
click at [1314, 338] on icon at bounding box center [1316, 335] width 14 height 14
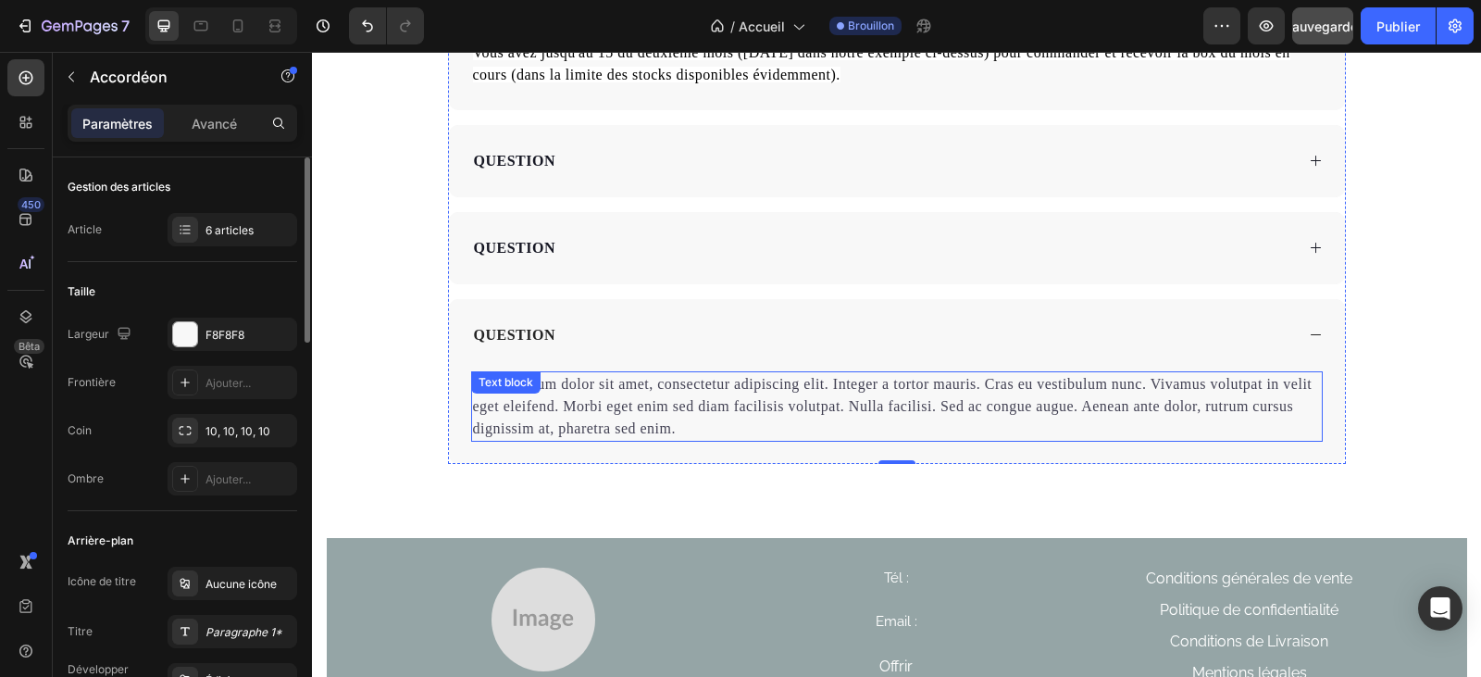
click at [716, 429] on p "Lorem ipsum dolor sit amet, consectetur adipiscing elit. Integer a tortor mauri…" at bounding box center [897, 406] width 848 height 67
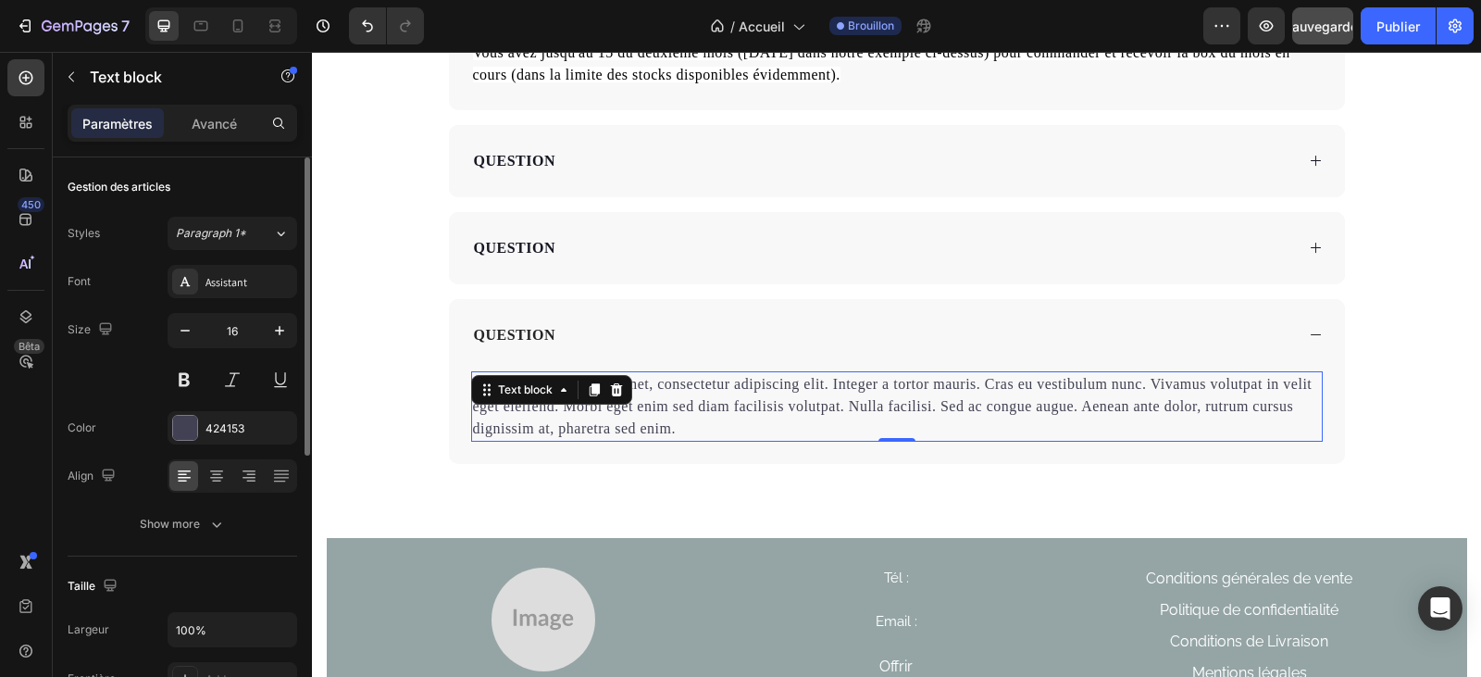
click at [696, 429] on p "Lorem ipsum dolor sit amet, consectetur adipiscing elit. Integer a tortor mauri…" at bounding box center [897, 406] width 848 height 67
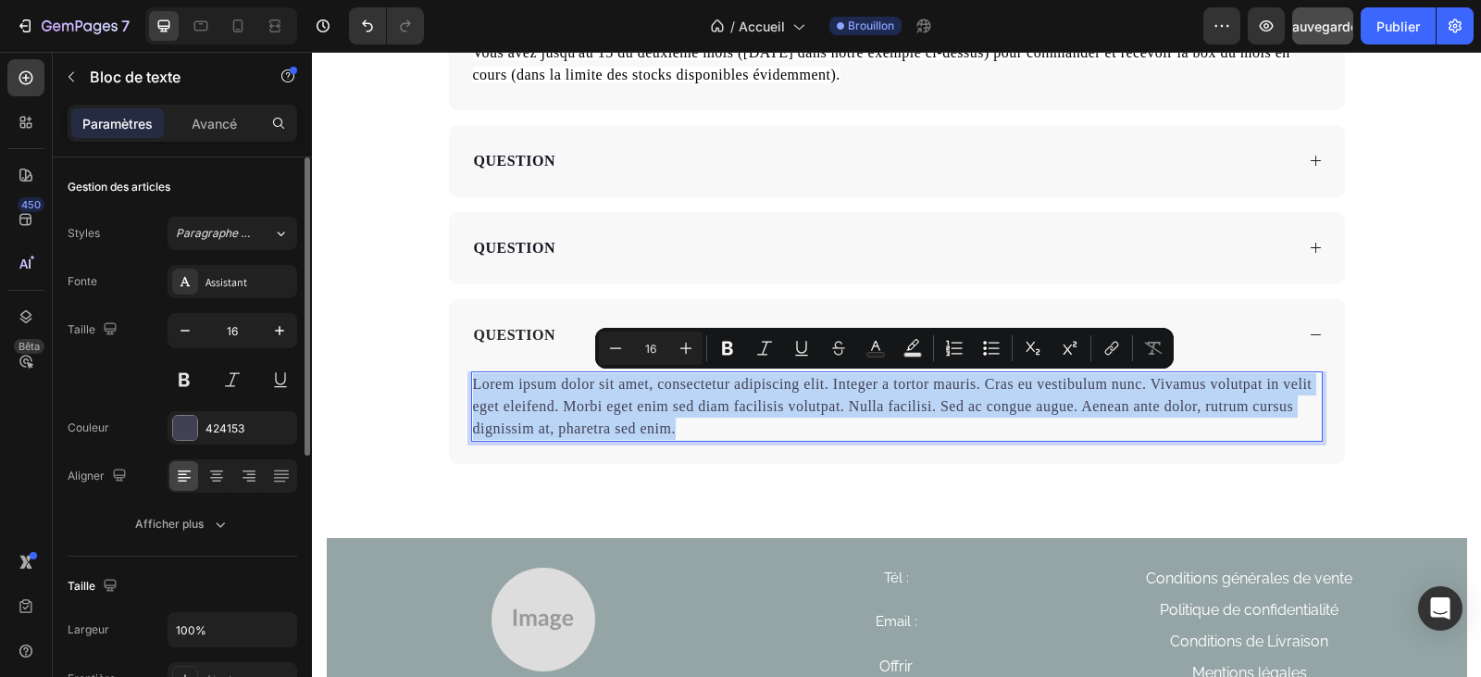
drag, startPoint x: 687, startPoint y: 429, endPoint x: 468, endPoint y: 382, distance: 223.5
click at [473, 382] on p "Lorem ipsum dolor sit amet, consectetur adipiscing elit. Integer a tortor mauri…" at bounding box center [897, 406] width 848 height 67
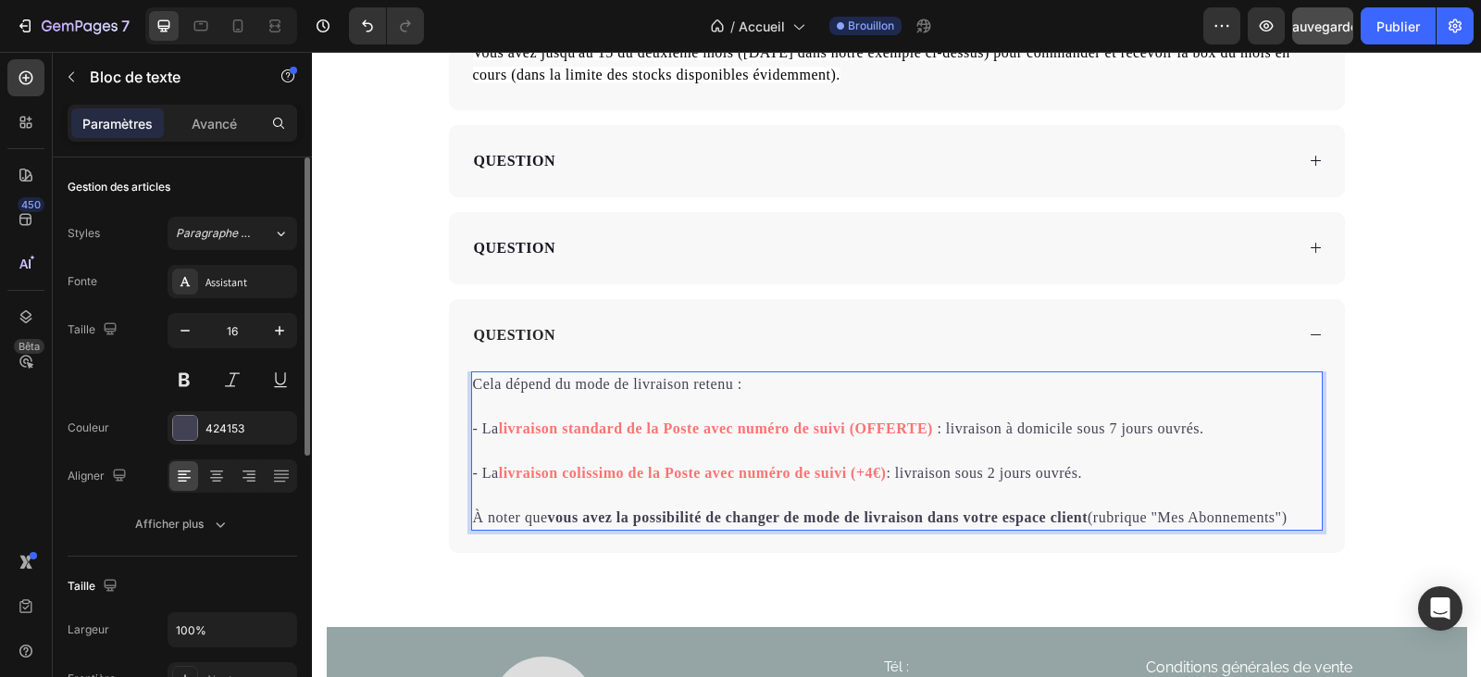
click at [928, 430] on strong "livraison standard de la Poste avec numéro de suivi (OFFERTE)" at bounding box center [716, 428] width 434 height 16
click at [882, 475] on strong "livraison colissimo de la Poste avec numéro de suivi (+4€)" at bounding box center [693, 473] width 388 height 16
click at [959, 472] on p "- La livraison colissimo de la Poste avec numéro de suivi : livraison sous 2 jo…" at bounding box center [897, 473] width 848 height 22
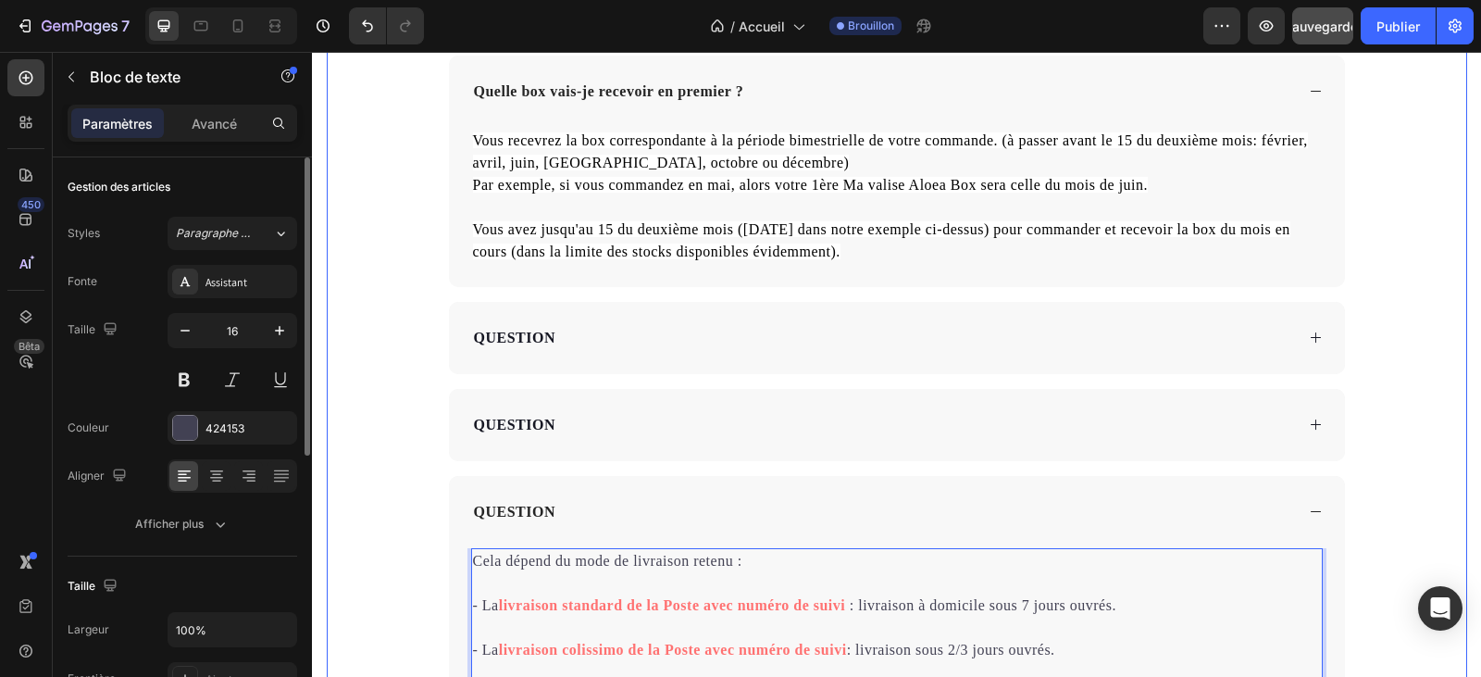
scroll to position [6695, 0]
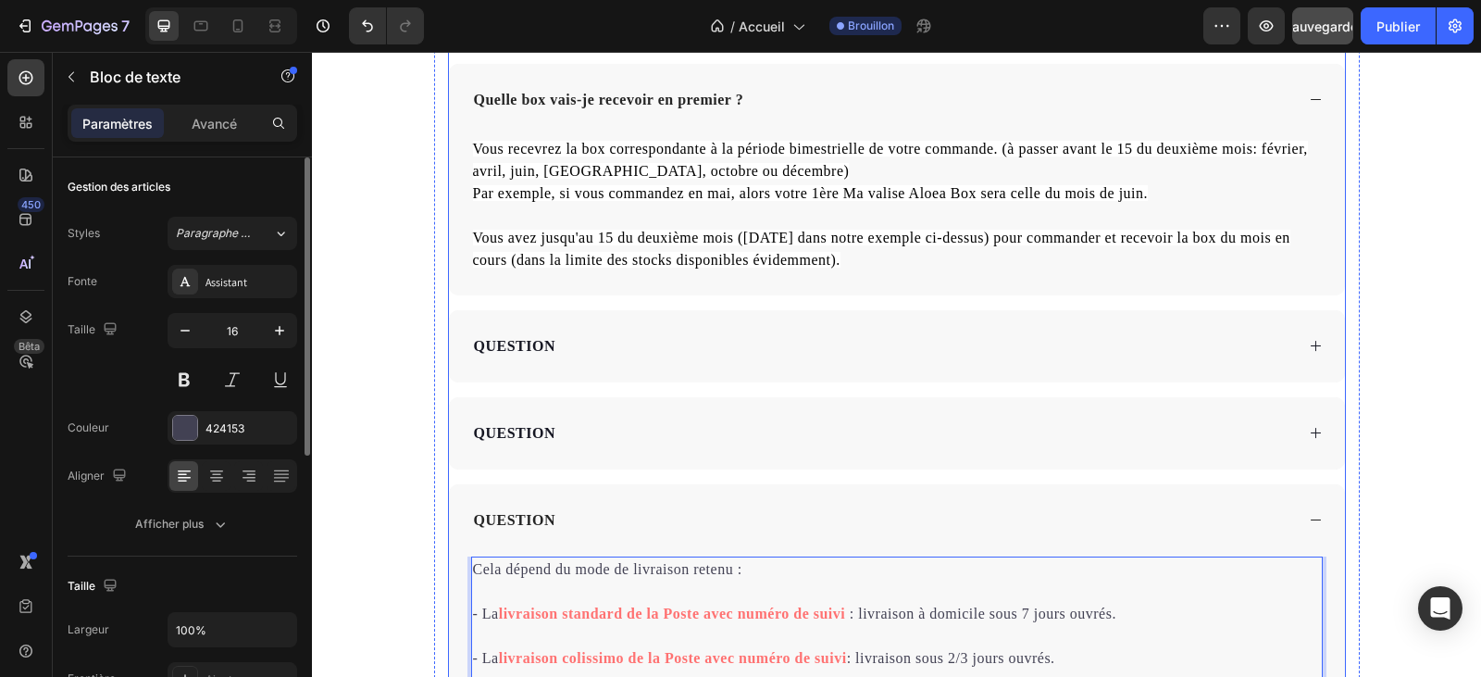
click at [528, 516] on p "QUESTION" at bounding box center [514, 520] width 81 height 22
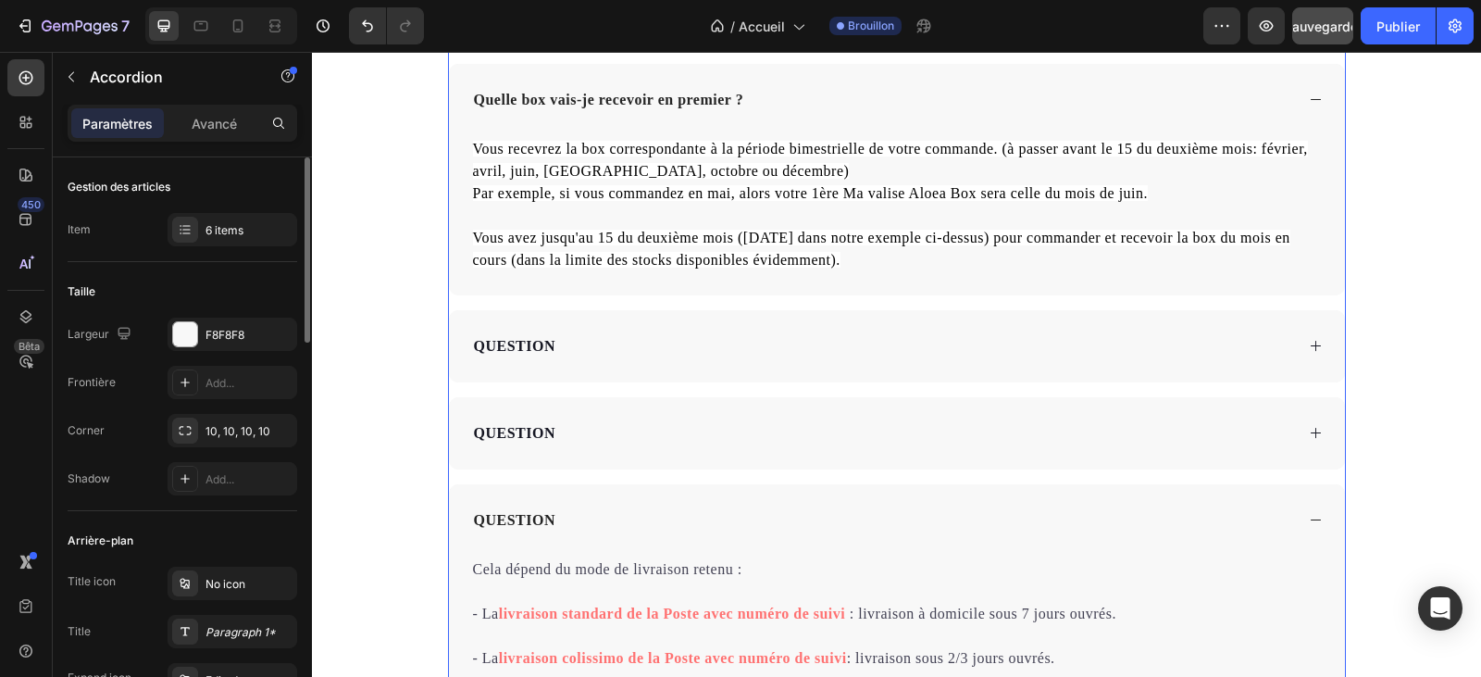
click at [549, 515] on div "QUESTION" at bounding box center [514, 520] width 87 height 28
click at [543, 517] on p "QUESTION" at bounding box center [514, 520] width 81 height 22
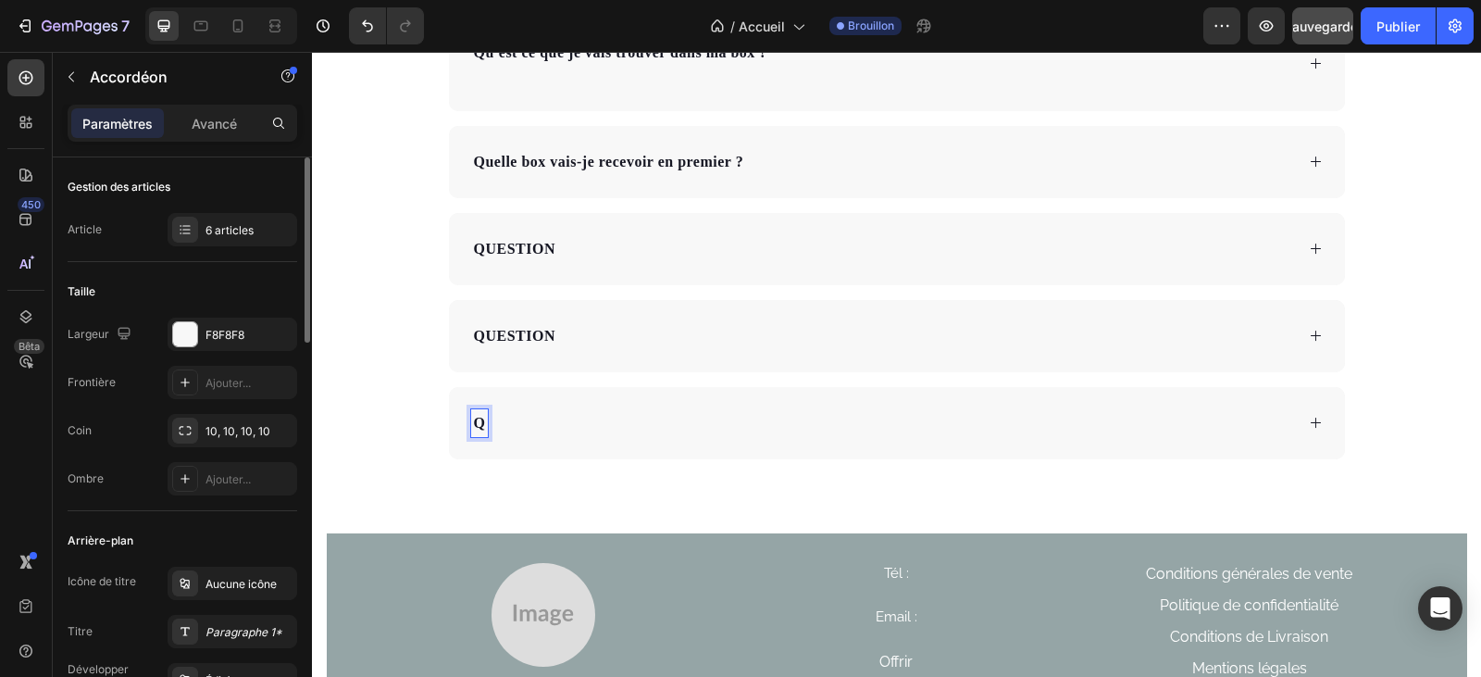
scroll to position [6536, 0]
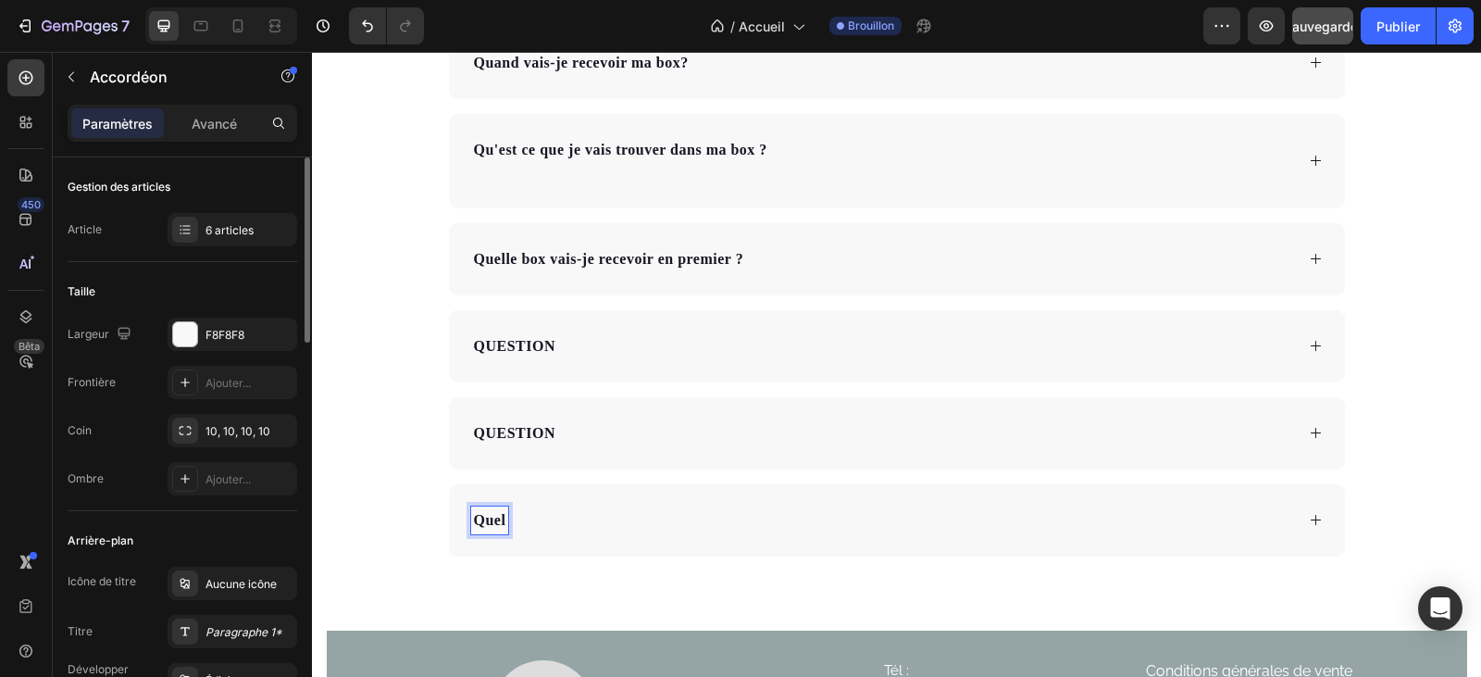
click at [498, 523] on p "Quel" at bounding box center [490, 520] width 32 height 22
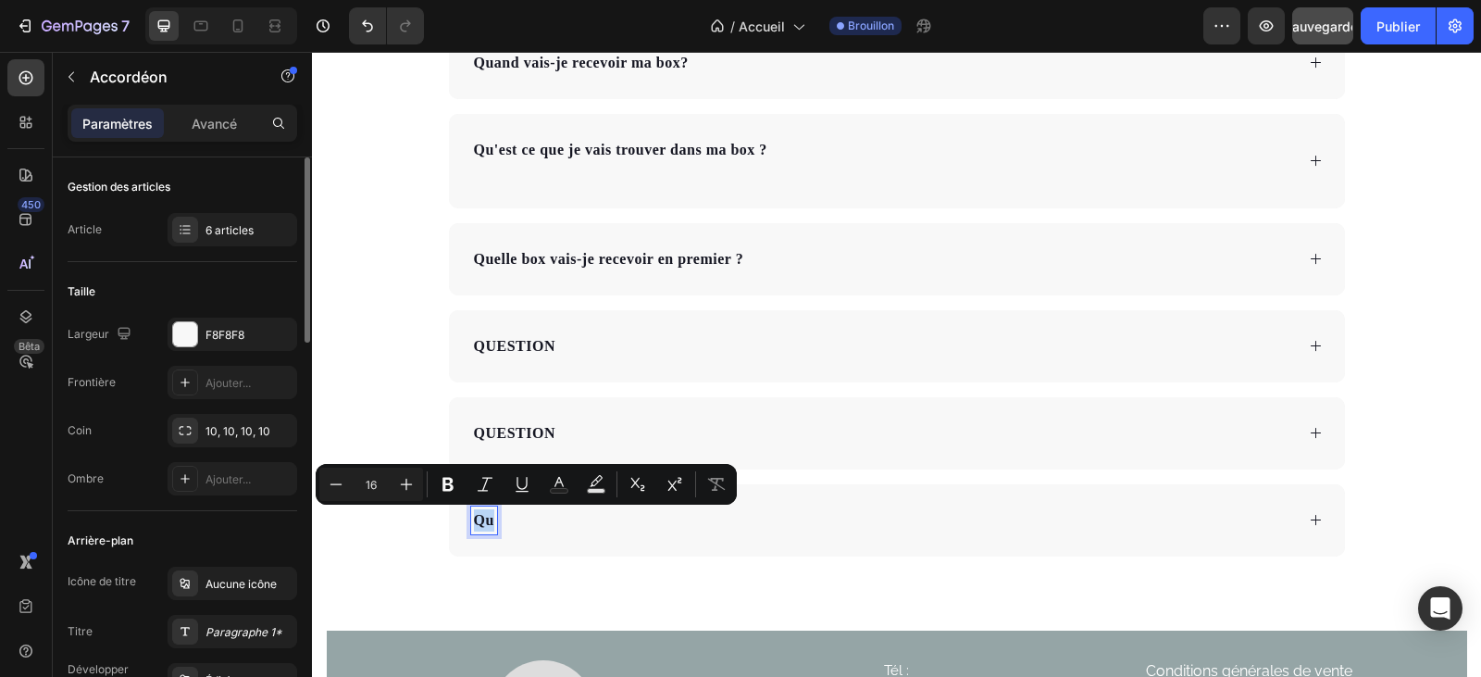
drag, startPoint x: 488, startPoint y: 526, endPoint x: 477, endPoint y: 520, distance: 12.4
click at [477, 520] on p "Qu" at bounding box center [484, 520] width 20 height 22
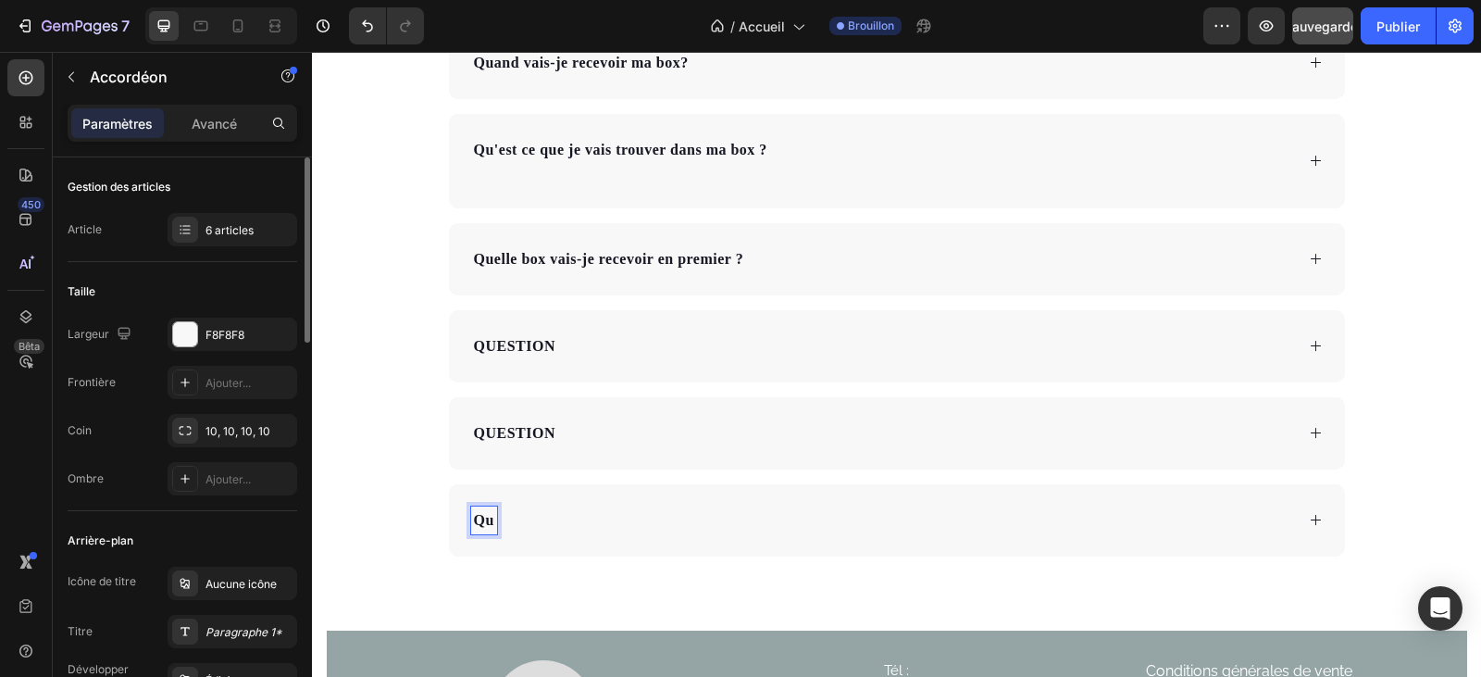
click at [486, 523] on p "Qu" at bounding box center [484, 520] width 20 height 22
click at [474, 519] on p "and vais-je recevoir ma box ?" at bounding box center [573, 520] width 198 height 22
click at [1314, 521] on icon at bounding box center [1316, 520] width 14 height 14
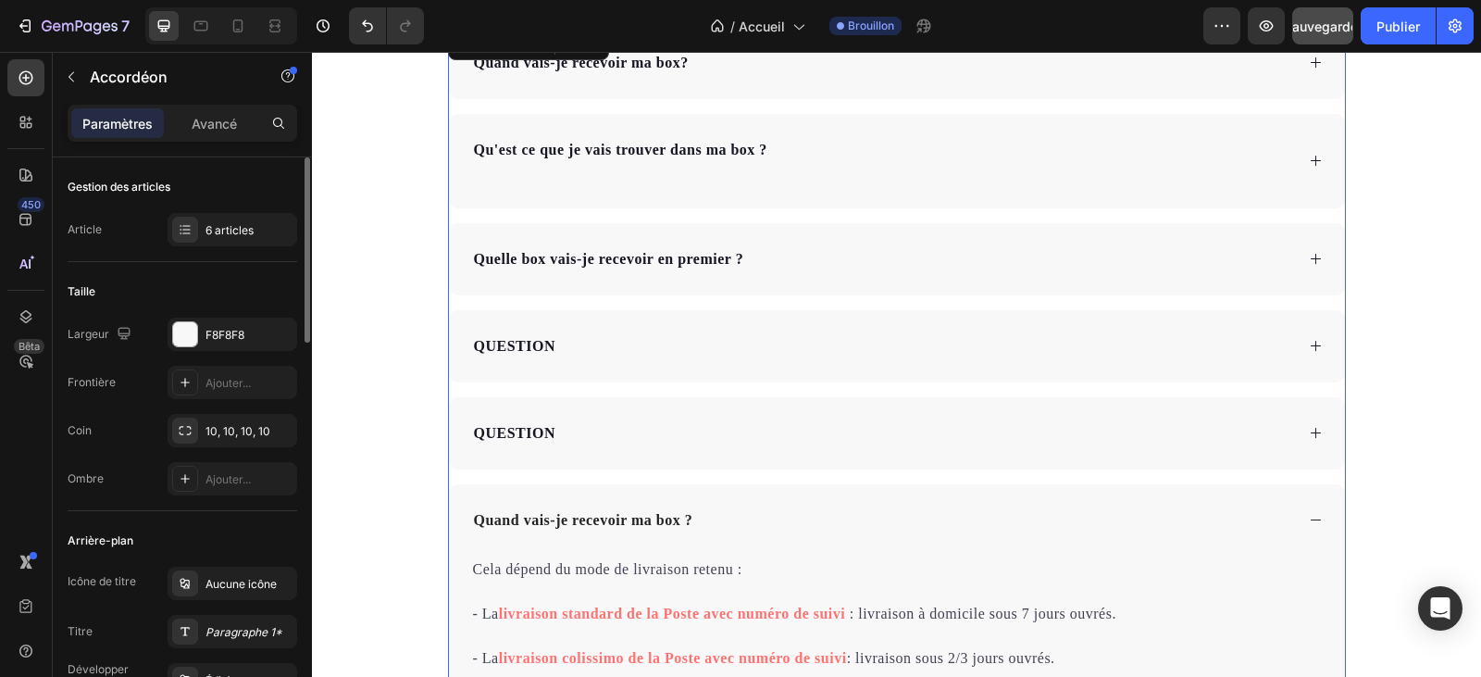
click at [1309, 440] on icon at bounding box center [1316, 433] width 14 height 14
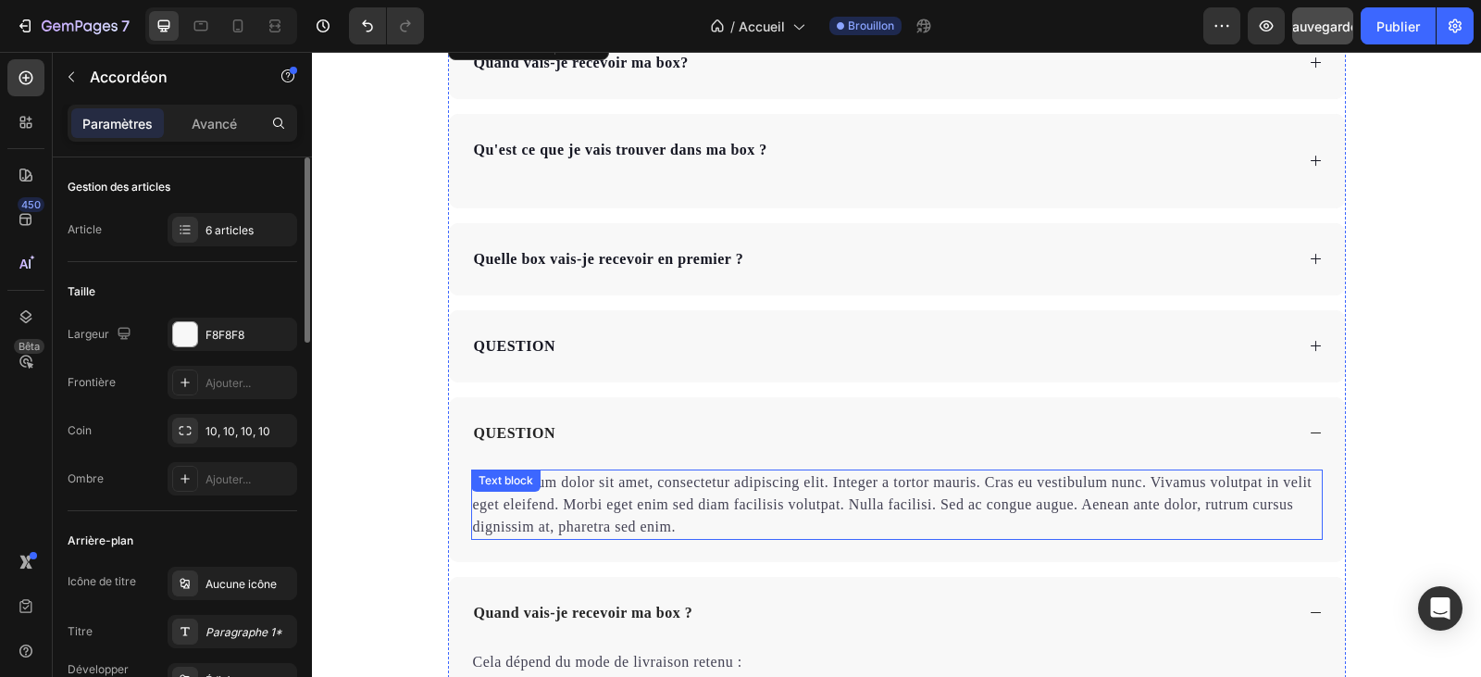
click at [669, 528] on p "Lorem ipsum dolor sit amet, consectetur adipiscing elit. Integer a tortor mauri…" at bounding box center [897, 504] width 848 height 67
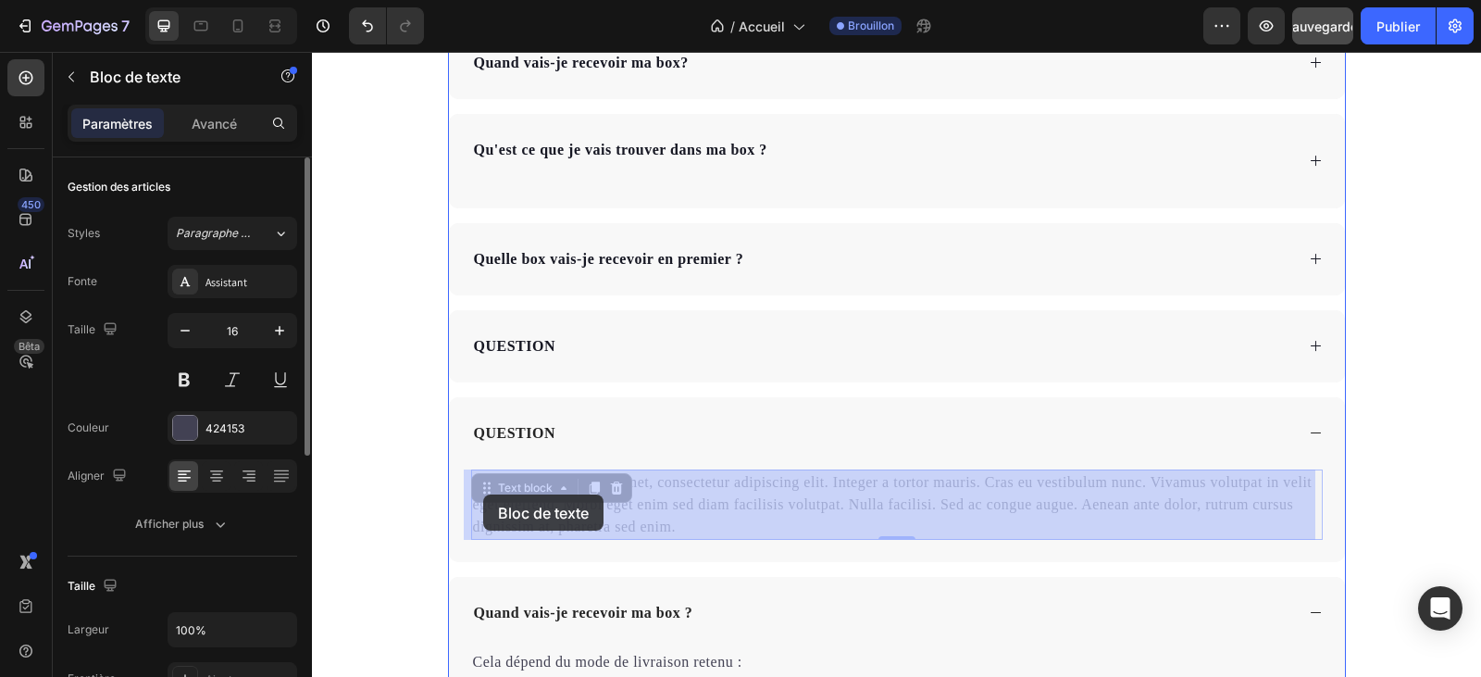
drag, startPoint x: 669, startPoint y: 528, endPoint x: 483, endPoint y: 494, distance: 189.0
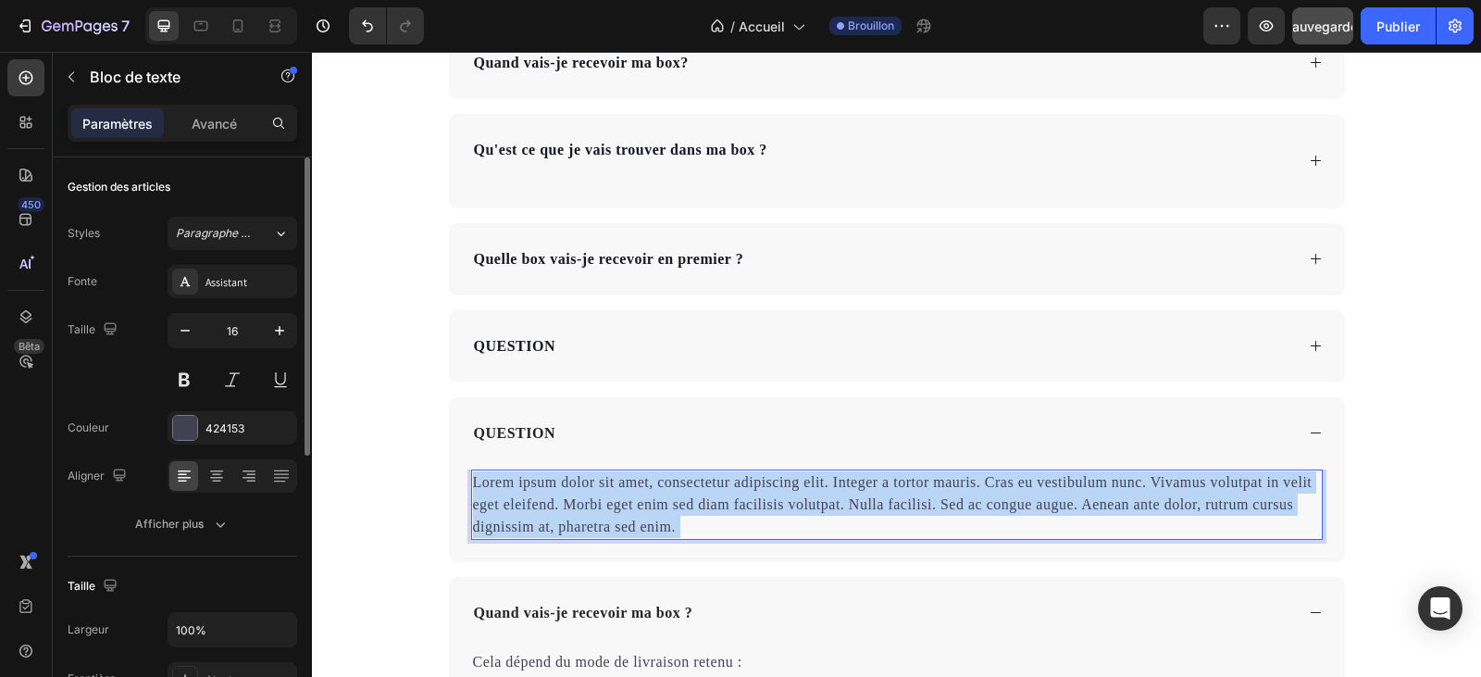
drag, startPoint x: 668, startPoint y: 523, endPoint x: 502, endPoint y: 492, distance: 169.4
click at [502, 492] on p "Lorem ipsum dolor sit amet, consectetur adipiscing elit. Integer a tortor mauri…" at bounding box center [897, 504] width 848 height 67
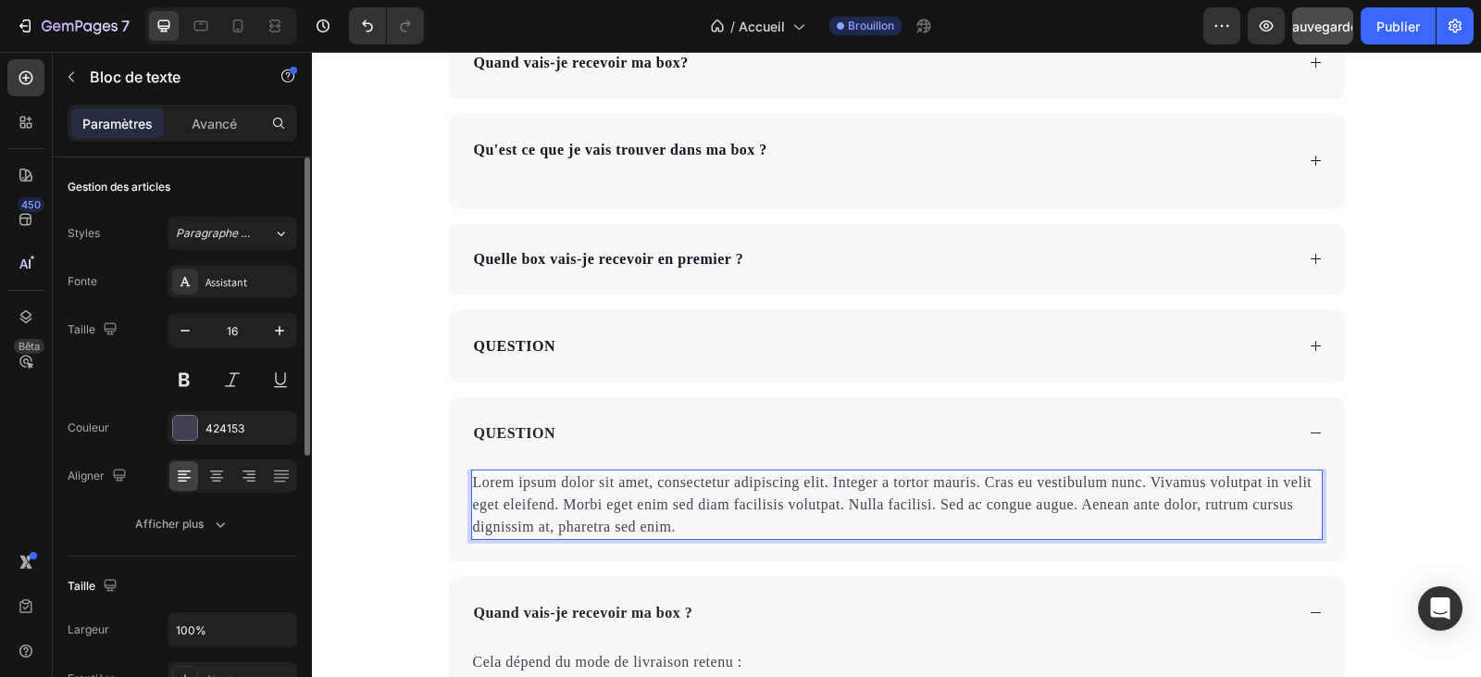
click at [669, 531] on p "Lorem ipsum dolor sit amet, consectetur adipiscing elit. Integer a tortor mauri…" at bounding box center [897, 504] width 848 height 67
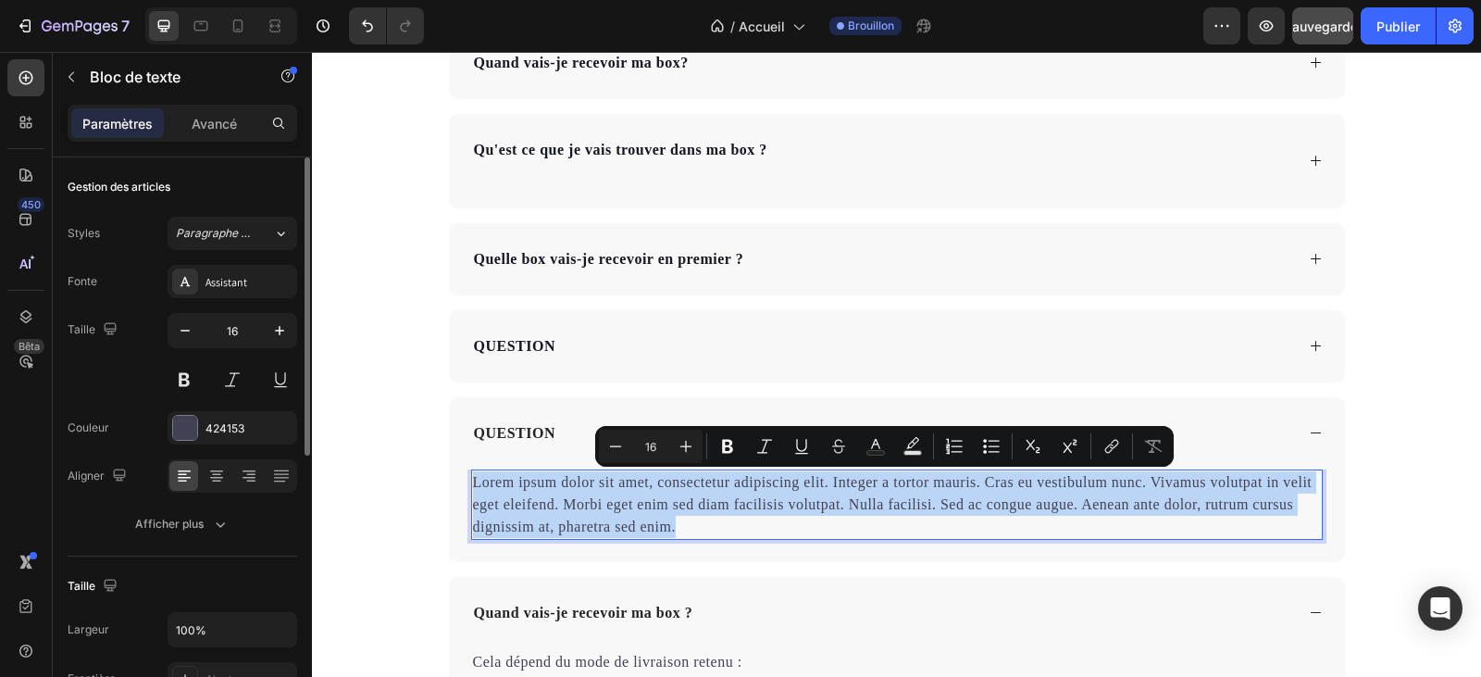
drag, startPoint x: 669, startPoint y: 531, endPoint x: 469, endPoint y: 487, distance: 204.8
click at [473, 487] on p "Lorem ipsum dolor sit amet, consectetur adipiscing elit. Integer a tortor mauri…" at bounding box center [897, 504] width 848 height 67
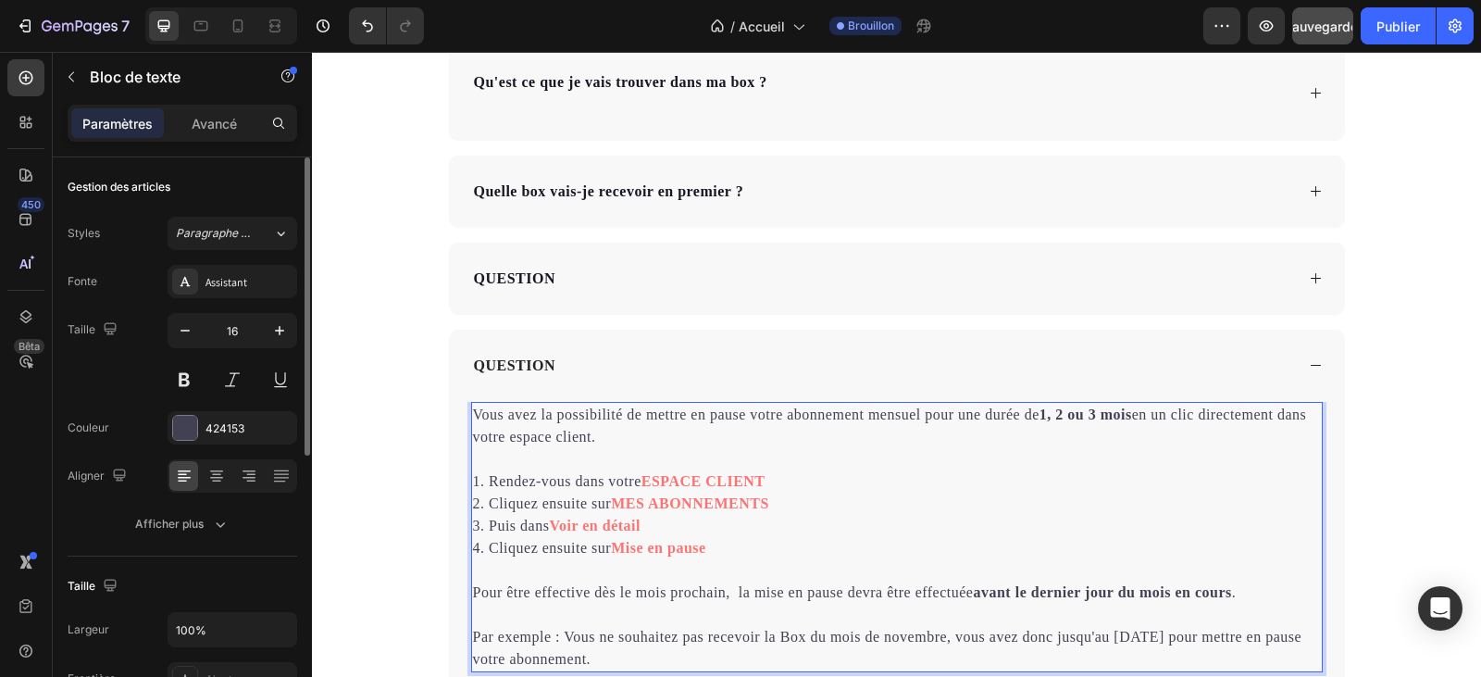
scroll to position [6612, 0]
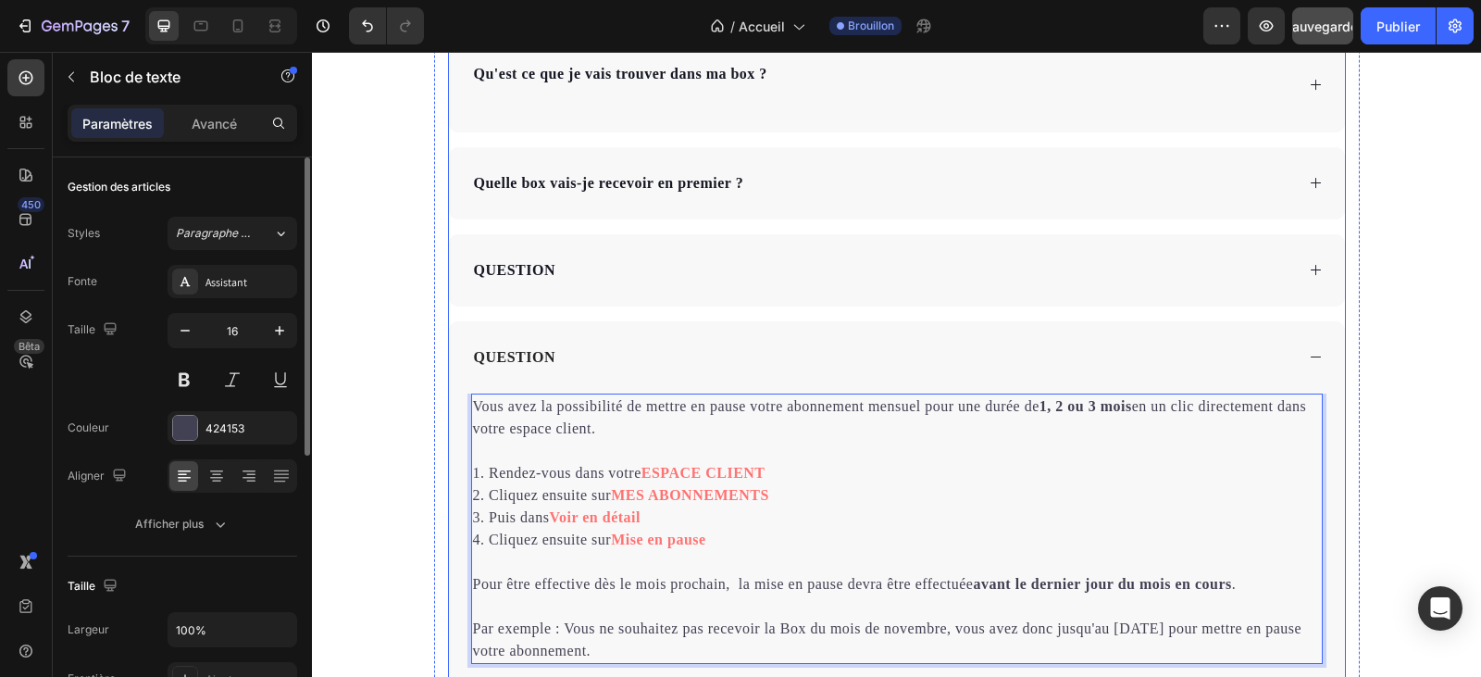
click at [539, 357] on p "QUESTION" at bounding box center [514, 357] width 81 height 22
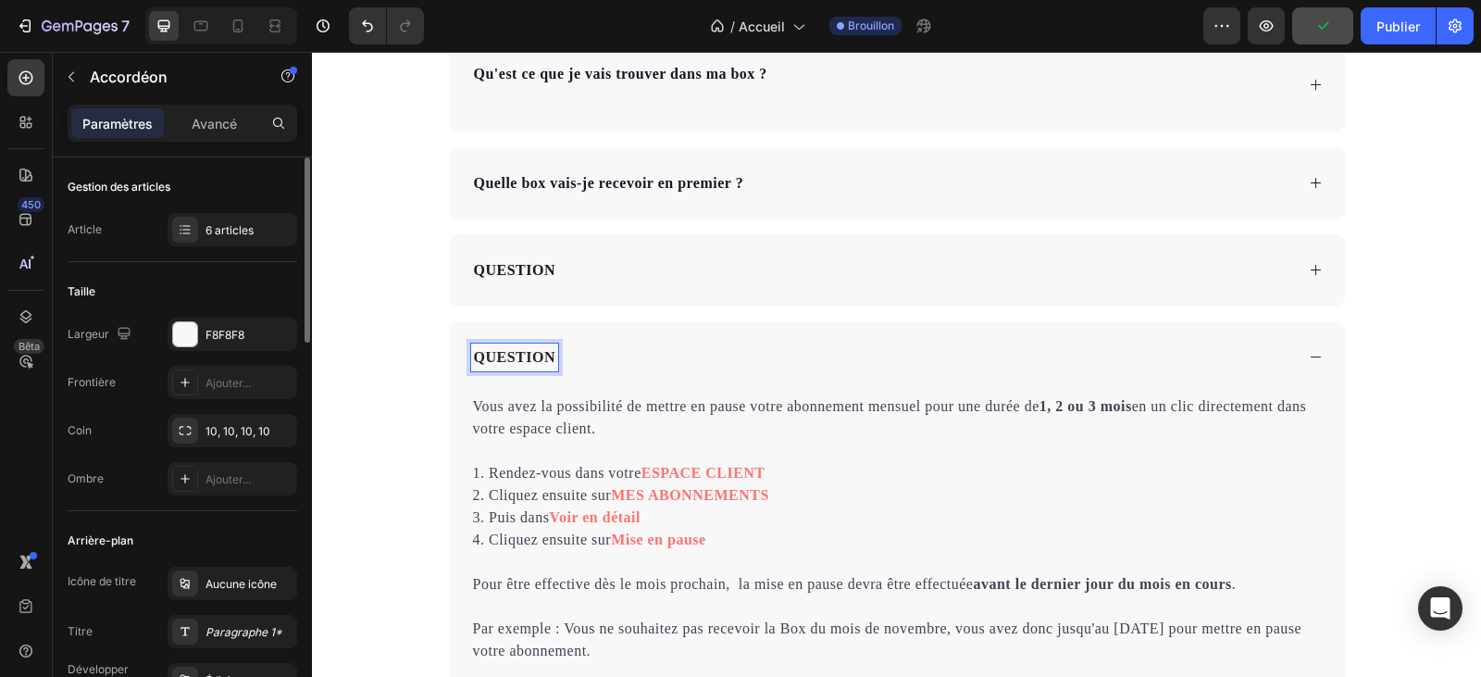
click at [542, 356] on p "QUESTION" at bounding box center [514, 357] width 81 height 22
click at [549, 358] on div "QUESTION" at bounding box center [514, 357] width 87 height 28
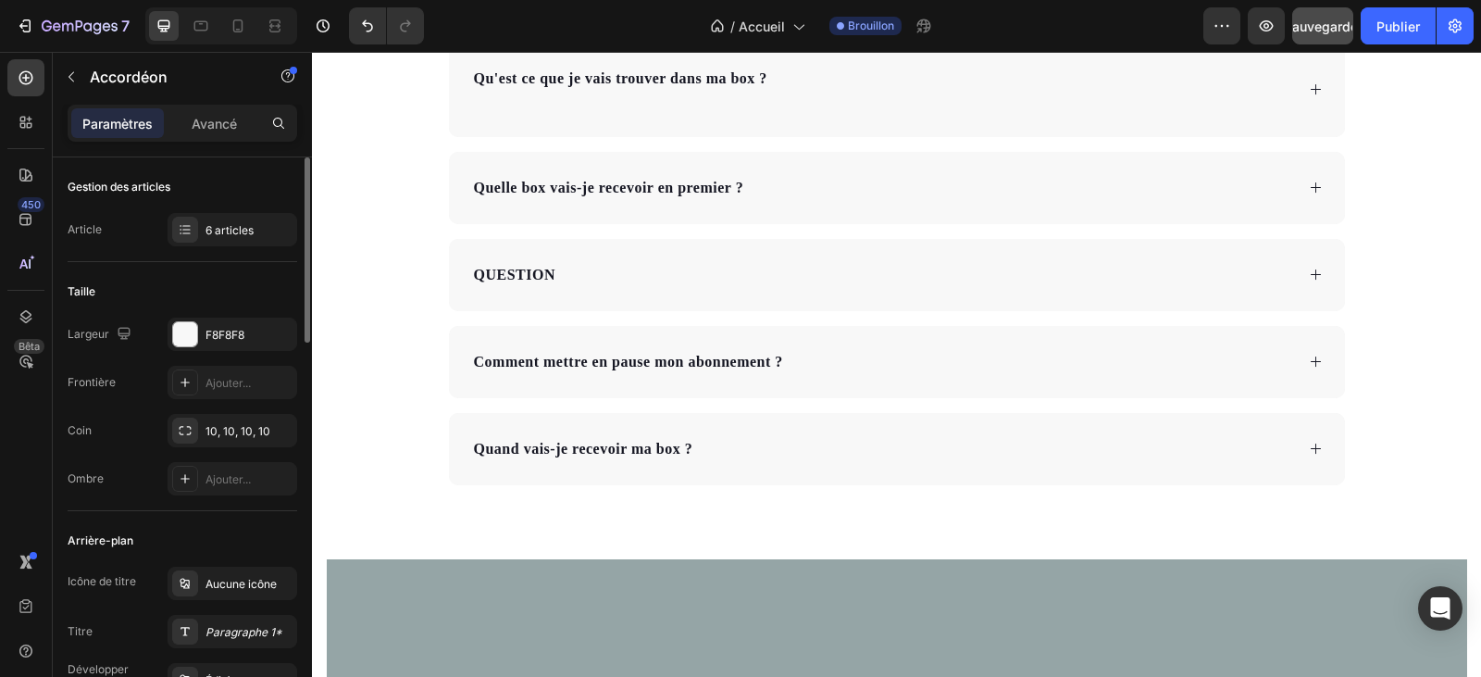
click at [1311, 361] on icon at bounding box center [1316, 362] width 14 height 14
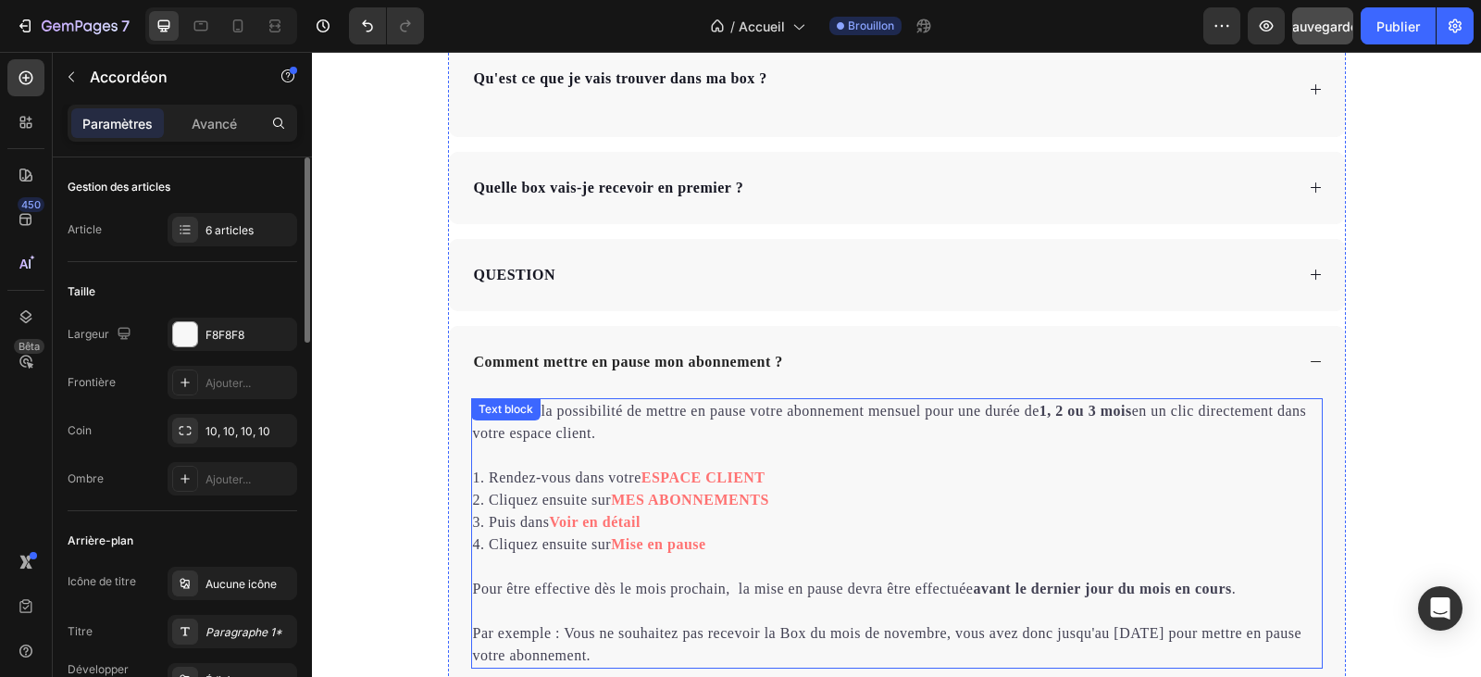
scroll to position [6699, 0]
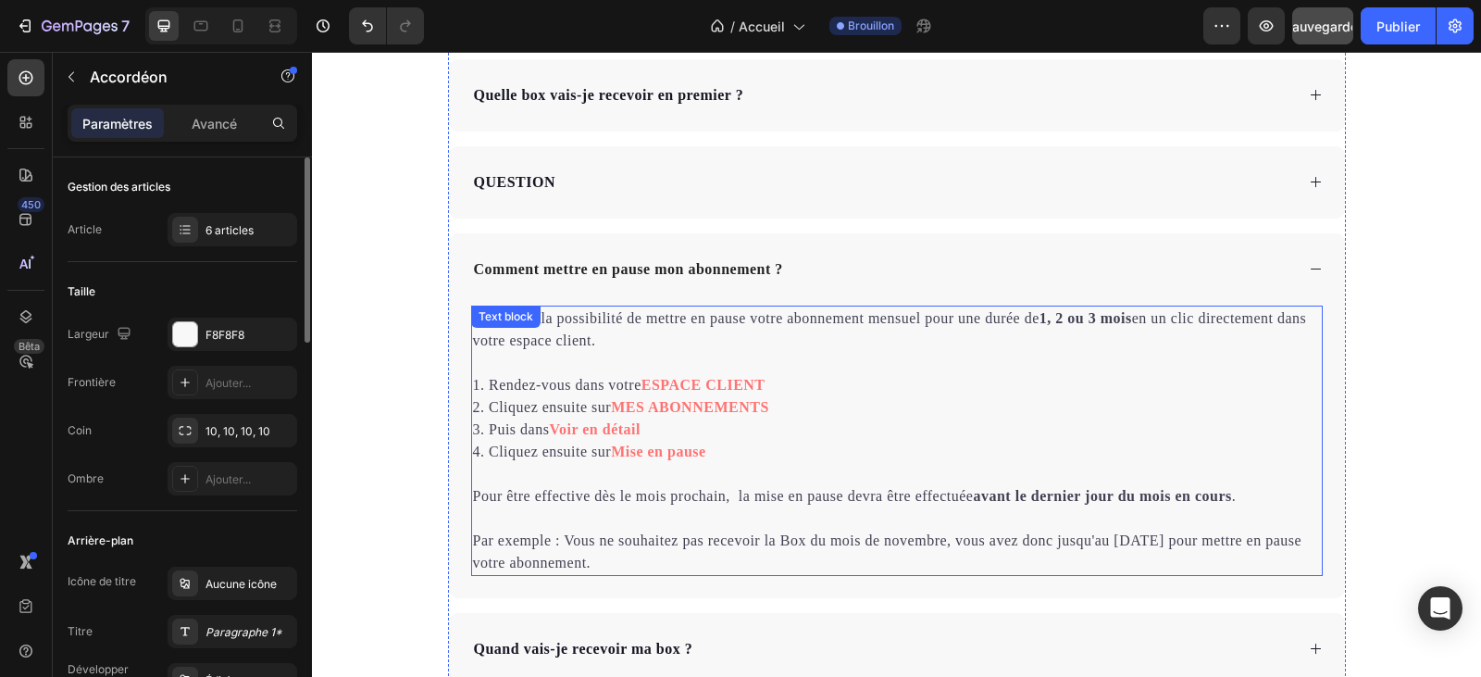
click at [618, 342] on p "Vous avez la possibilité de mettre en pause votre abonnement mensuel pour une d…" at bounding box center [897, 329] width 848 height 44
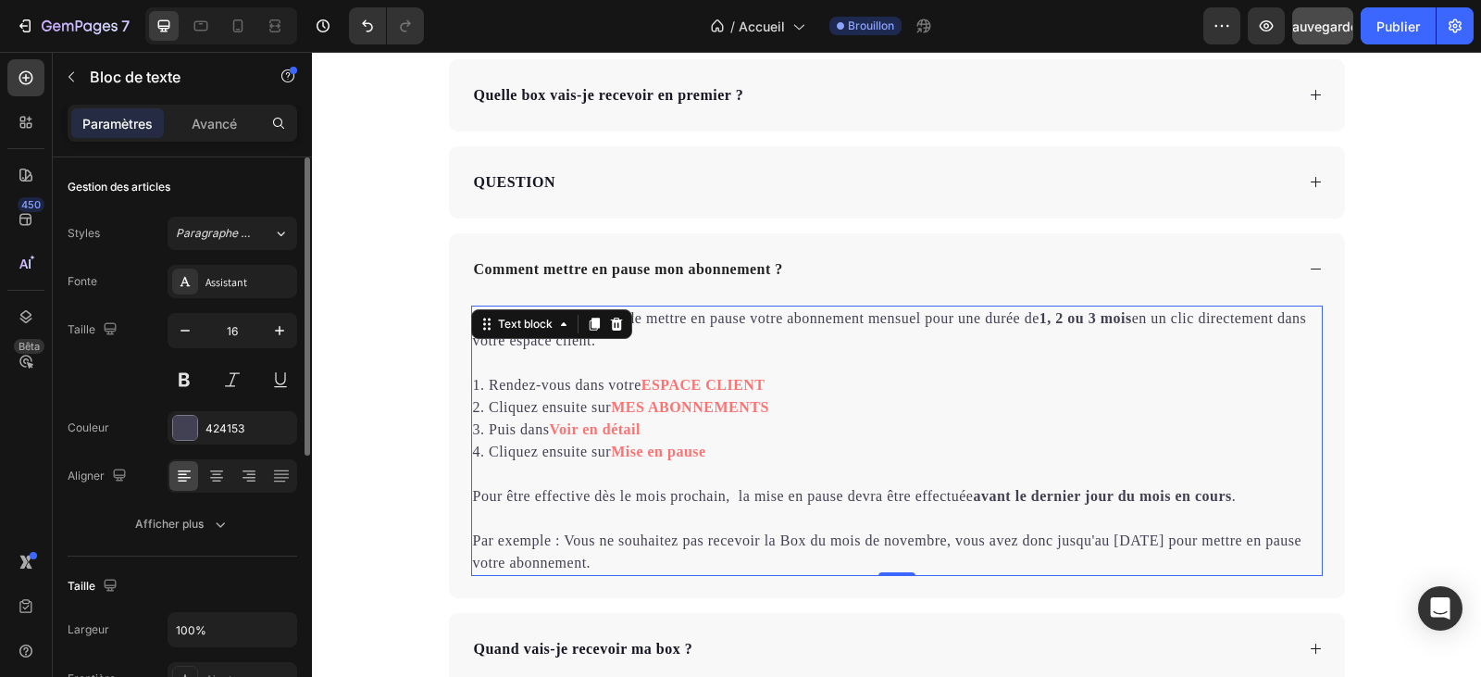
click at [752, 342] on p "Vous avez la possibilité de mettre en pause votre abonnement mensuel pour une d…" at bounding box center [897, 329] width 848 height 44
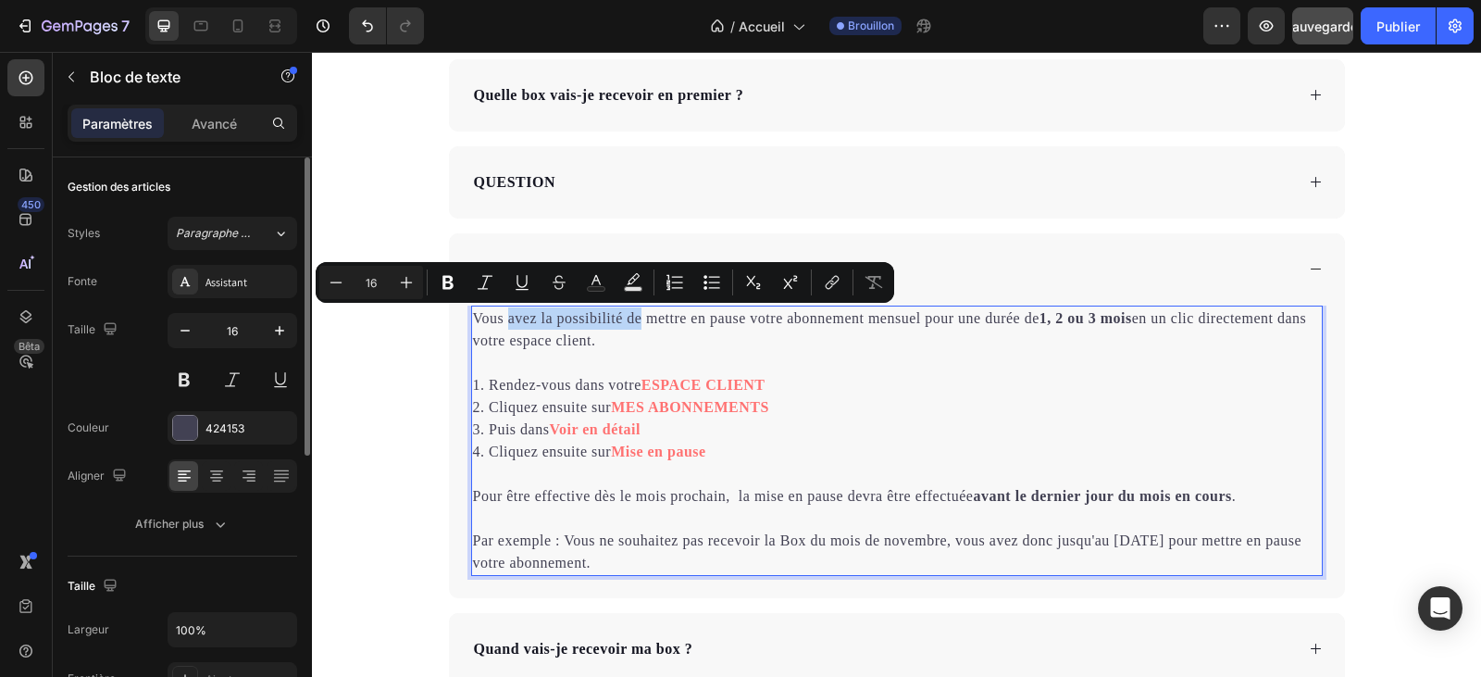
drag, startPoint x: 632, startPoint y: 319, endPoint x: 504, endPoint y: 326, distance: 128.8
click at [504, 326] on p "Vous avez la possibilité de mettre en pause votre abonnement mensuel pour une d…" at bounding box center [897, 329] width 848 height 44
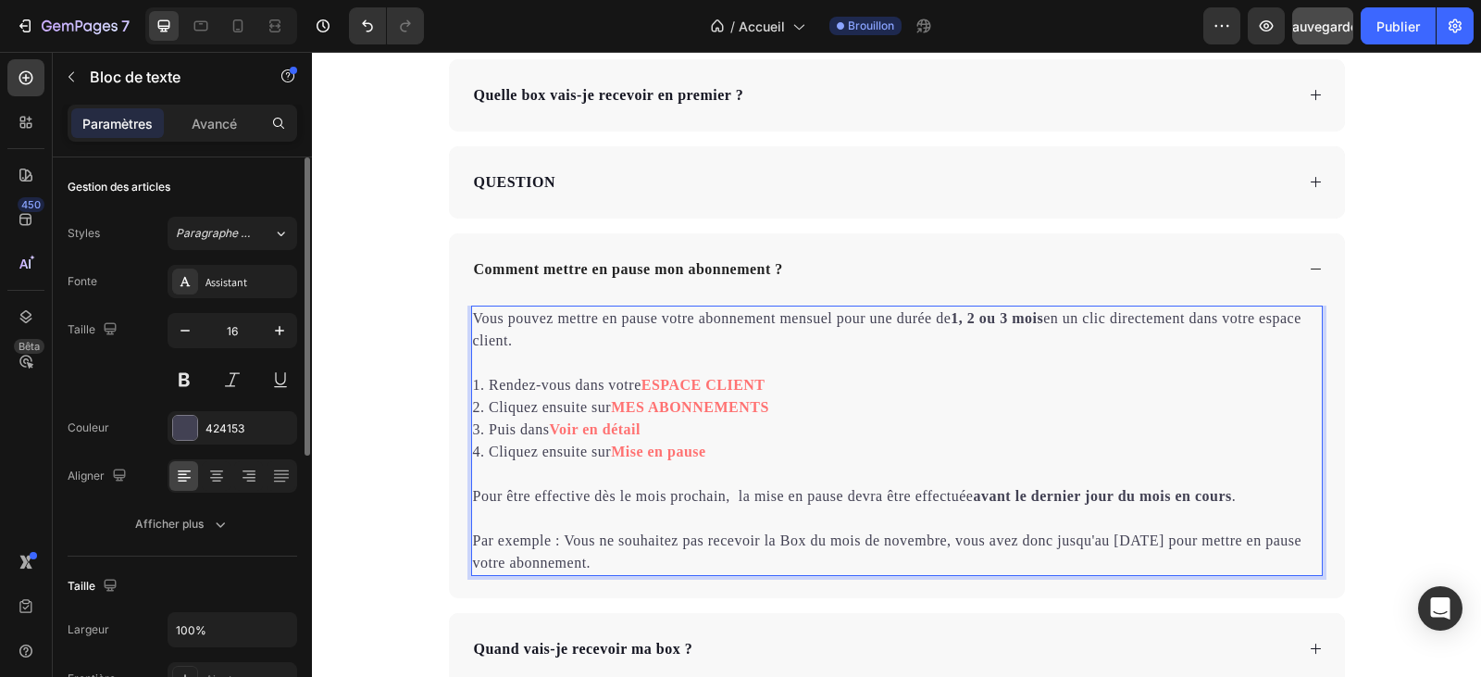
click at [772, 317] on p "Vous pouvez mettre en pause votre abonnement mensuel pour une durée de 1, 2 ou …" at bounding box center [897, 329] width 848 height 44
click at [1050, 329] on p "Vous pouvez mettre en pause votre abonnement bimensuel pour une durée de 1, 2 o…" at bounding box center [897, 329] width 848 height 44
click at [1054, 325] on p "Vous pouvez mettre en pause votre abonnement bimensuel pour une durée de 1, 2 o…" at bounding box center [897, 329] width 848 height 44
click at [1105, 358] on p "Rich Text Editor. Editing area: main" at bounding box center [897, 363] width 848 height 22
click at [1089, 318] on strong "1, 2 ou 3 bimensualitè" at bounding box center [1037, 318] width 147 height 16
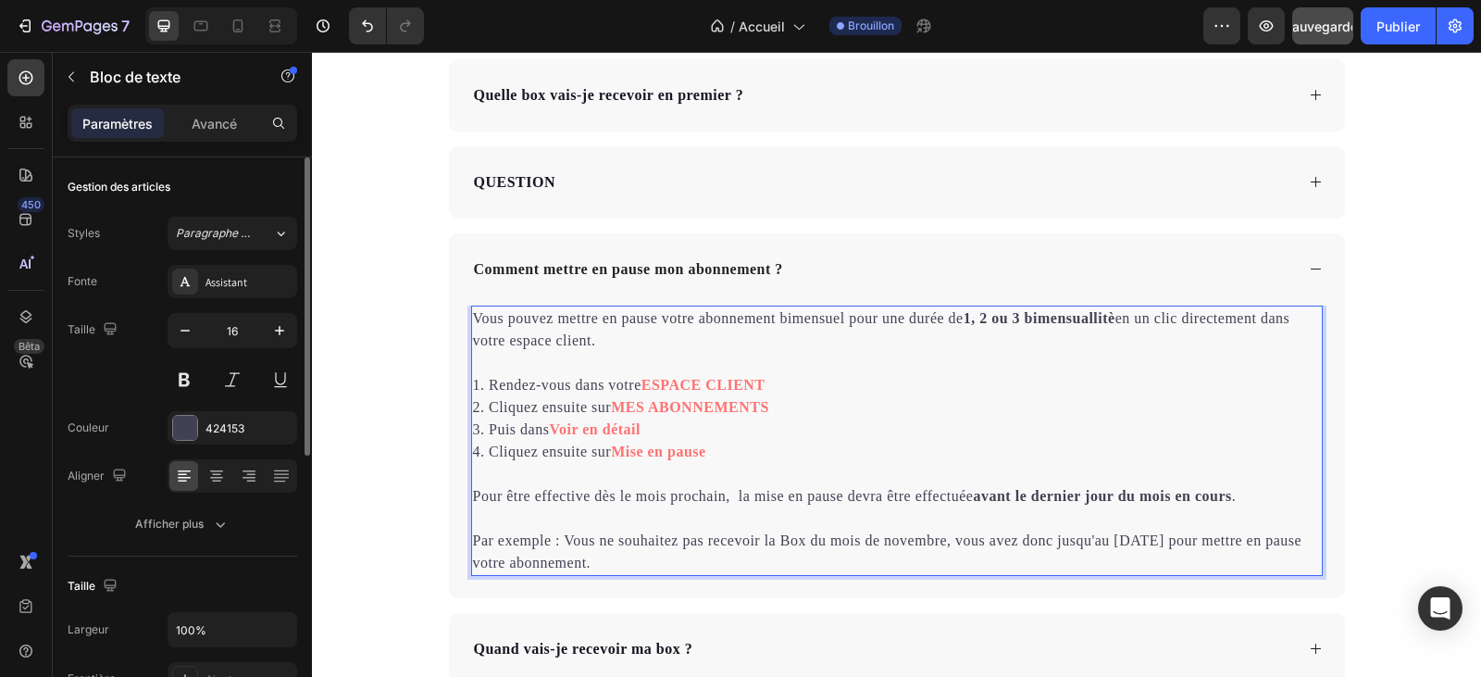
click at [1092, 352] on p "Rich Text Editor. Editing area: main" at bounding box center [897, 363] width 848 height 22
click at [1097, 317] on strong "1, 2 ou 3 bimensuallitè" at bounding box center [1040, 318] width 152 height 16
click at [1107, 315] on strong "1, 2 ou 3 bimensualitè" at bounding box center [1037, 318] width 147 height 16
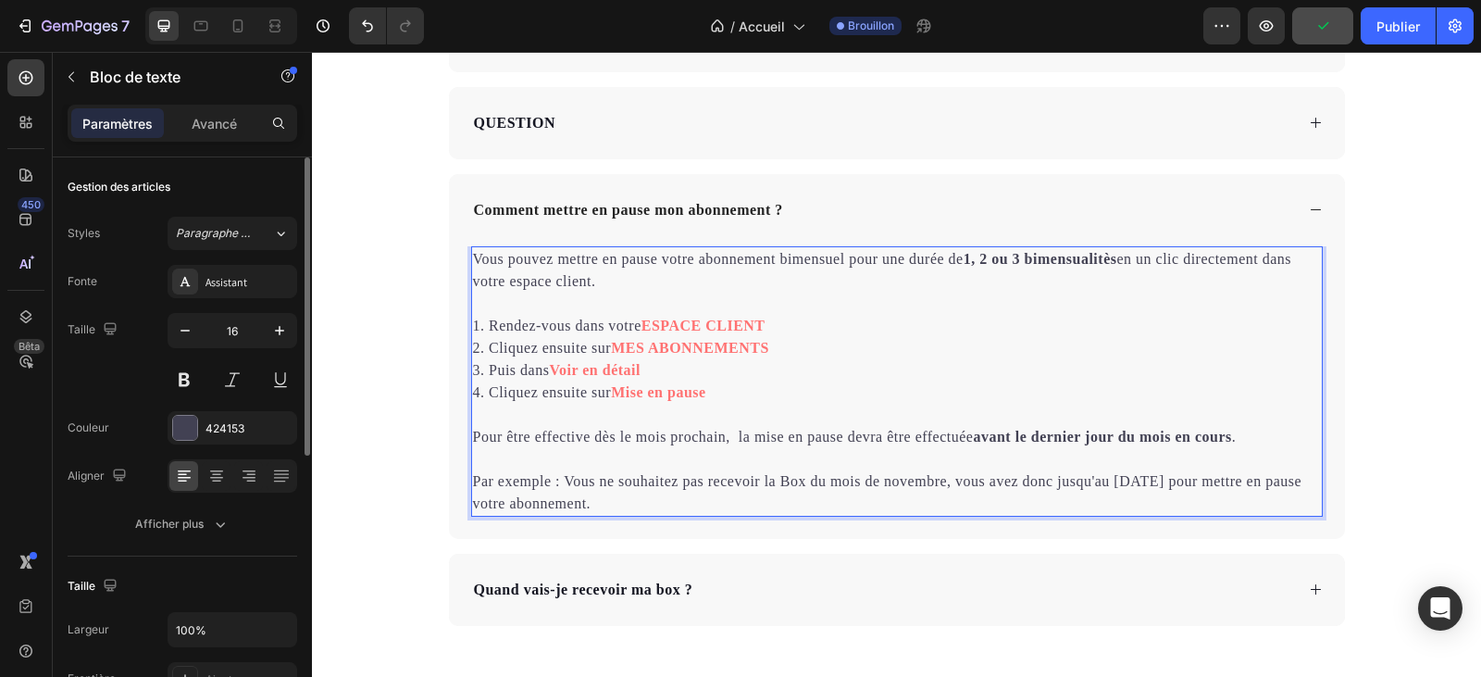
scroll to position [6792, 0]
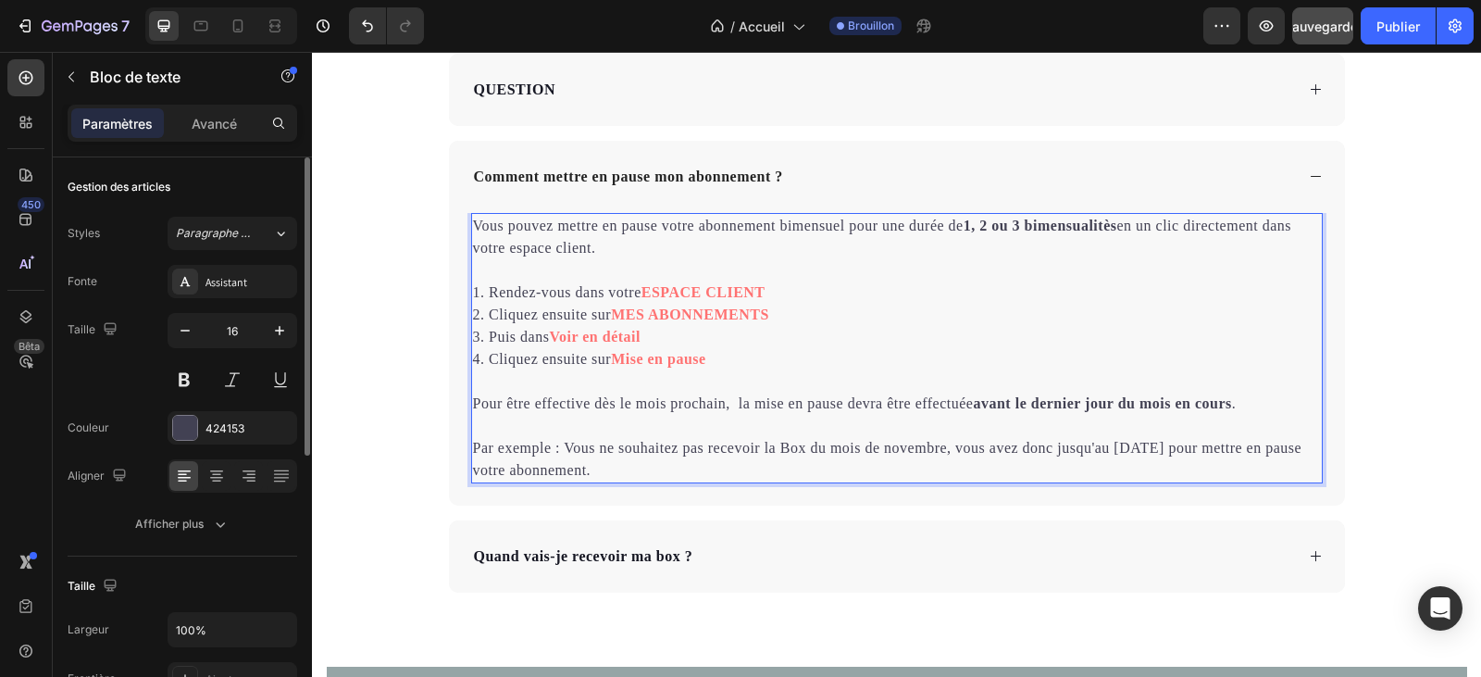
click at [658, 409] on p "Pour être effective dès le mois prochain, la mise en pause devra être effectuée…" at bounding box center [897, 403] width 848 height 22
click at [684, 404] on p "Pour être effective dès la prochain, la mise en pause devra être effectuée avan…" at bounding box center [897, 403] width 848 height 22
click at [1200, 407] on strong "avant le dernier jour du mois en cours" at bounding box center [1137, 403] width 258 height 16
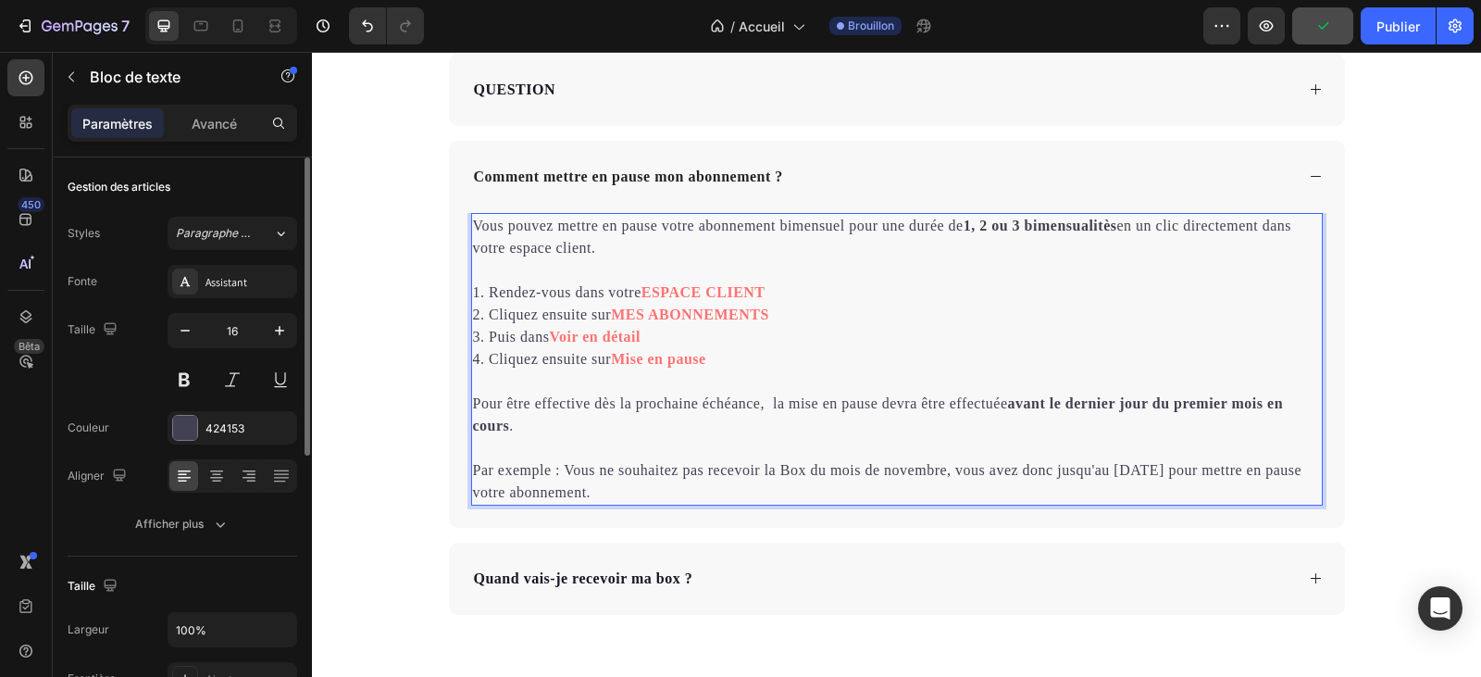
click at [899, 471] on p "Par exemple : Vous ne souhaitez pas recevoir la Box du mois de novembre, vous a…" at bounding box center [897, 481] width 848 height 44
click at [1151, 477] on p "Par exemple : Vous ne souhaitez pas recevoir la Box du mois de décembre, vous a…" at bounding box center [897, 481] width 848 height 44
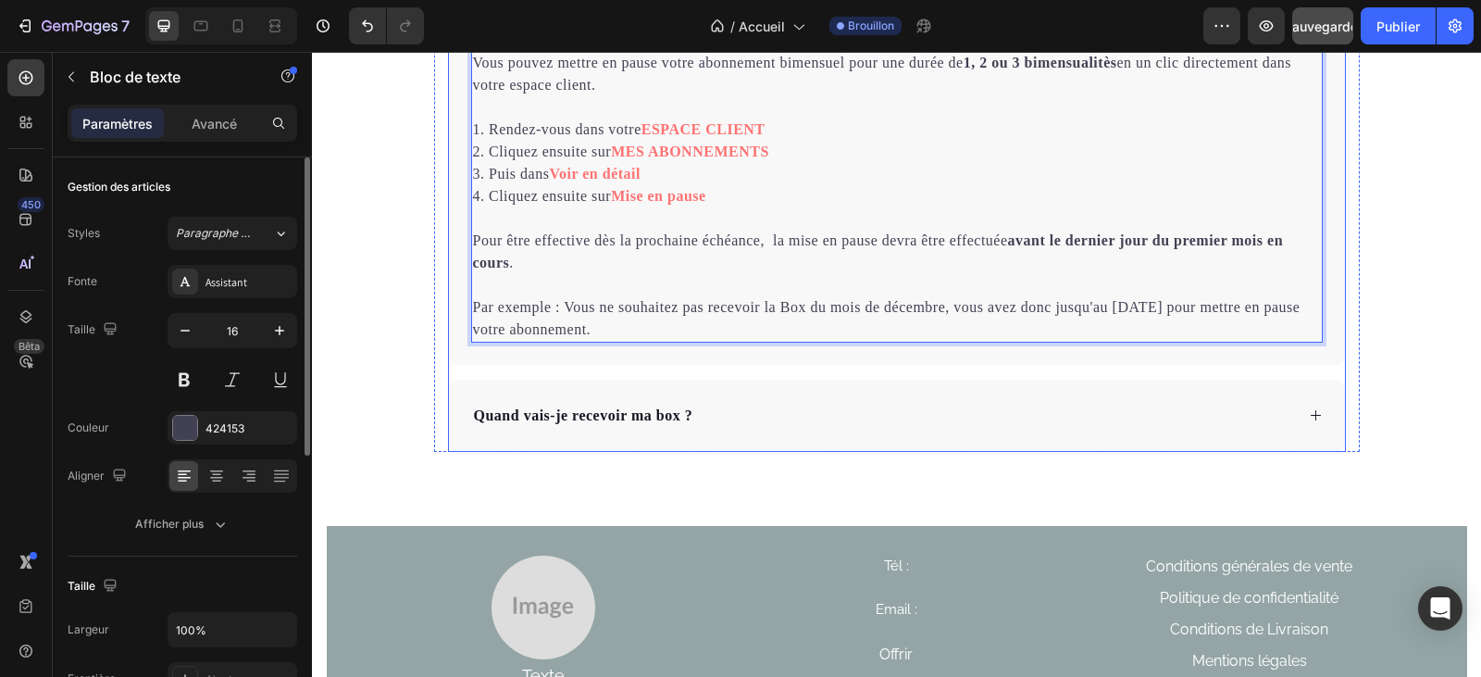
scroll to position [6607, 0]
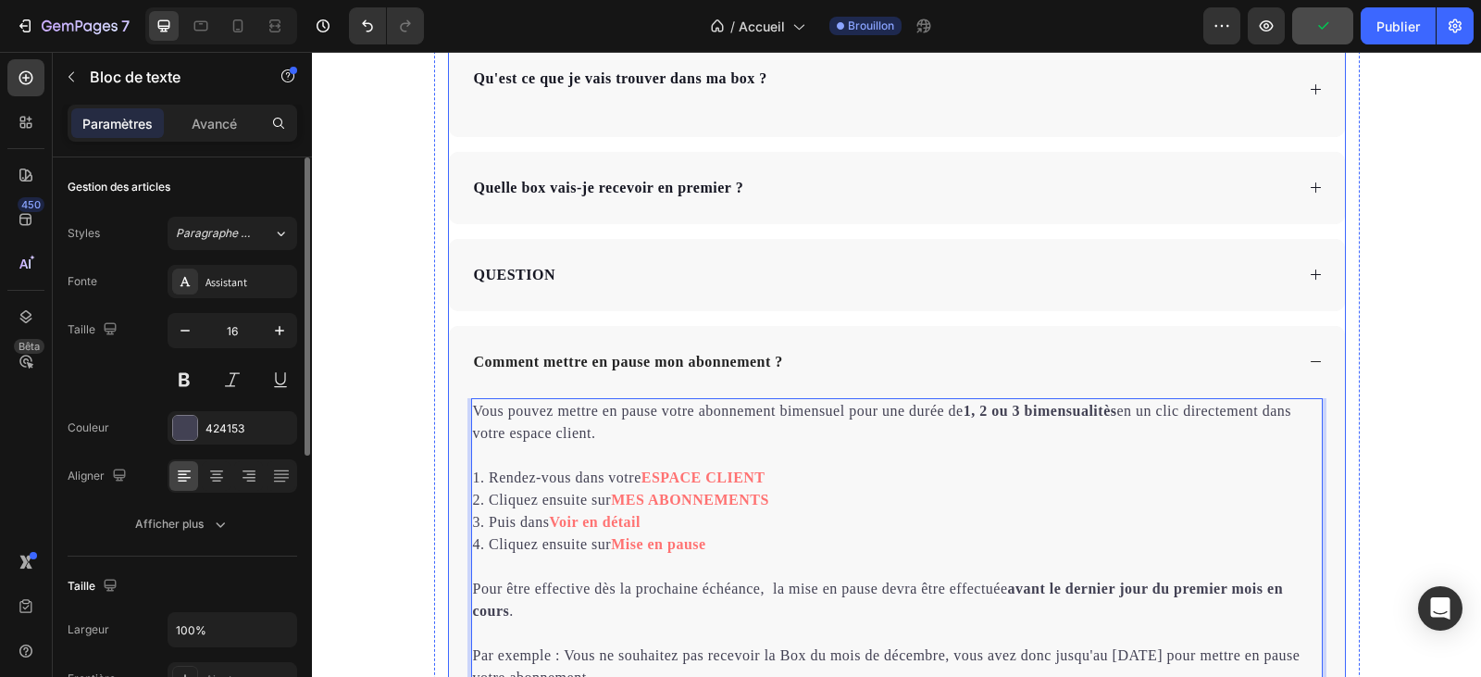
click at [868, 284] on div "QUESTION" at bounding box center [882, 275] width 823 height 28
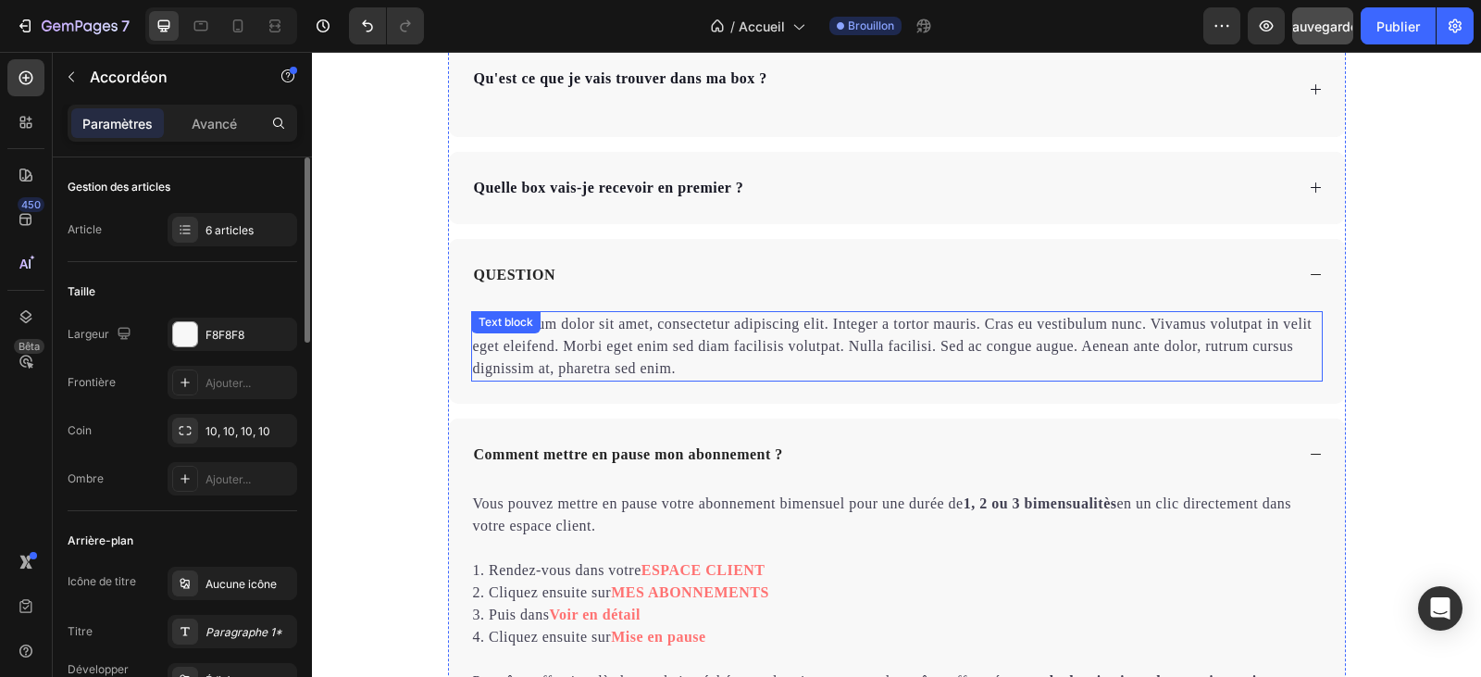
click at [1071, 333] on p "Lorem ipsum dolor sit amet, consectetur adipiscing elit. Integer a tortor mauri…" at bounding box center [897, 346] width 848 height 67
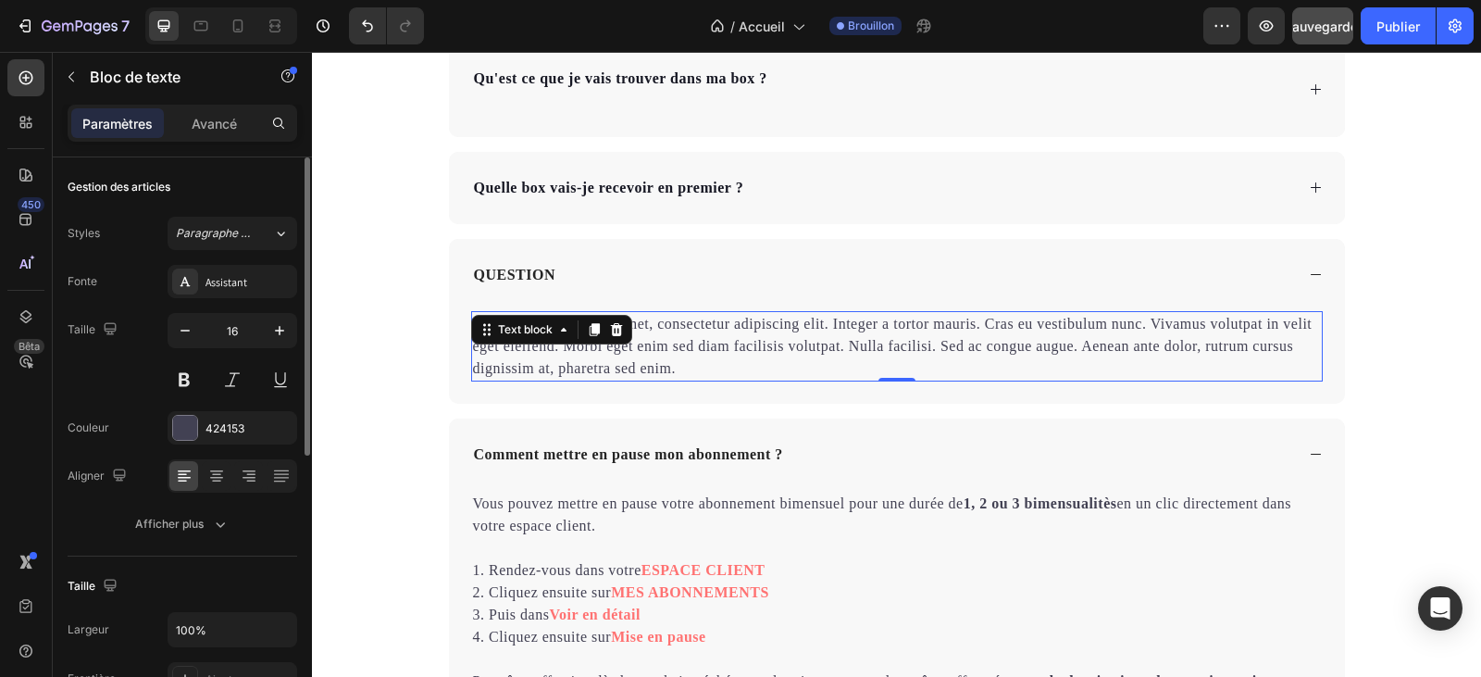
click at [683, 370] on p "Lorem ipsum dolor sit amet, consectetur adipiscing elit. Integer a tortor mauri…" at bounding box center [897, 346] width 848 height 67
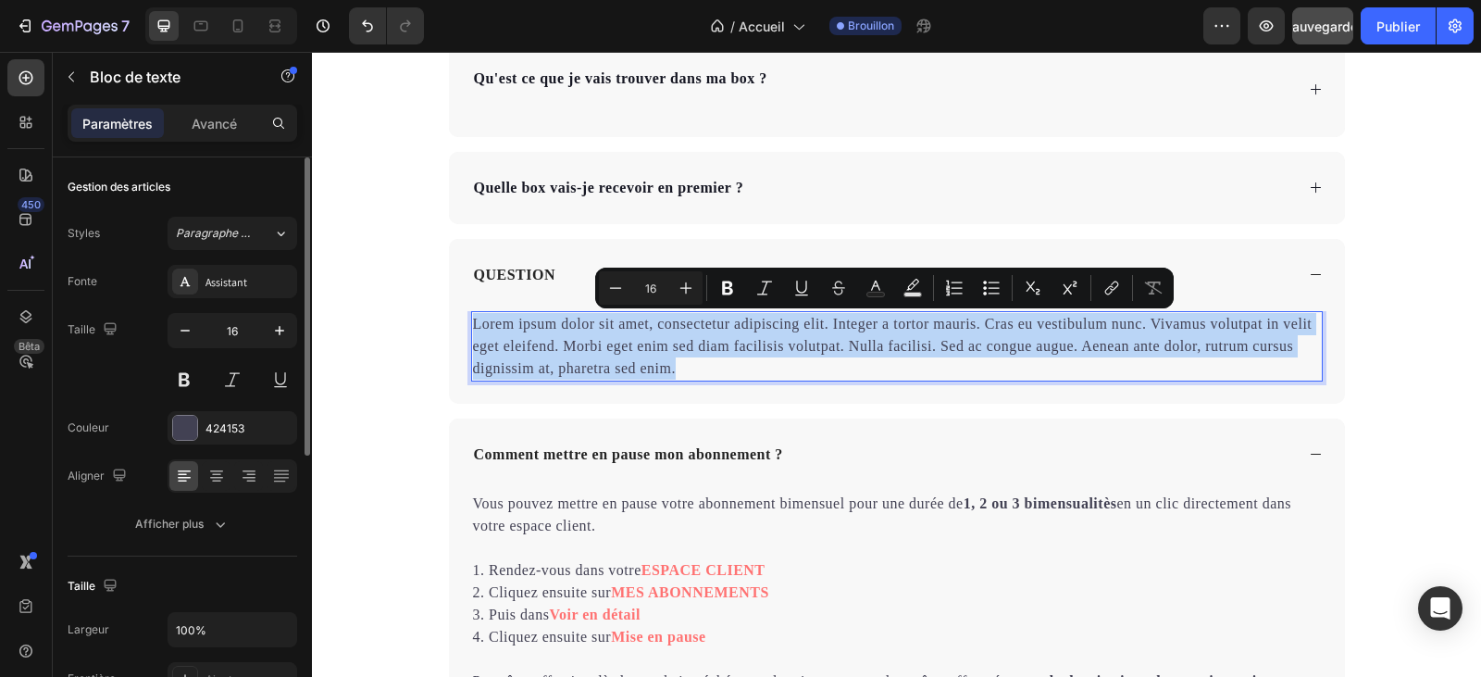
drag, startPoint x: 670, startPoint y: 367, endPoint x: 470, endPoint y: 331, distance: 203.0
click at [473, 331] on p "Lorem ipsum dolor sit amet, consectetur adipiscing elit. Integer a tortor mauri…" at bounding box center [897, 346] width 848 height 67
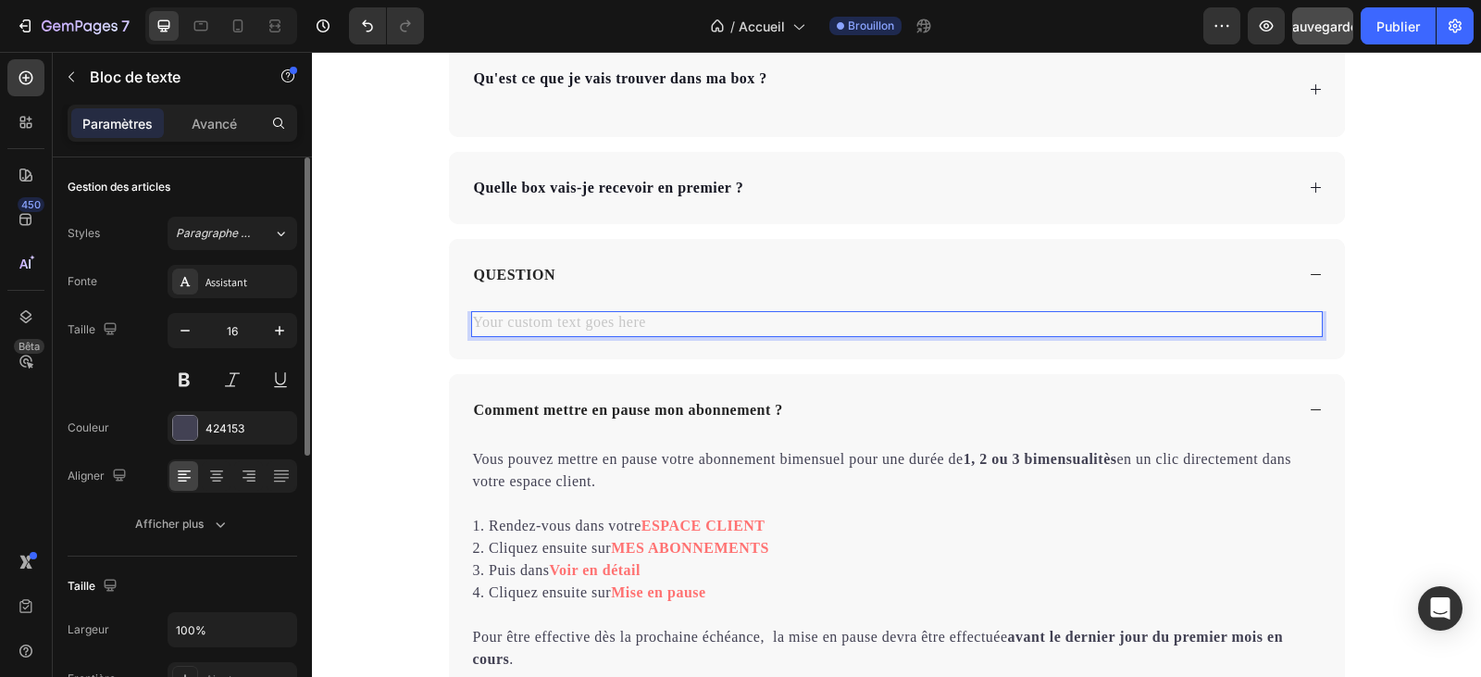
click at [491, 324] on div "Rich Text Editor. Editing area: main" at bounding box center [897, 324] width 852 height 26
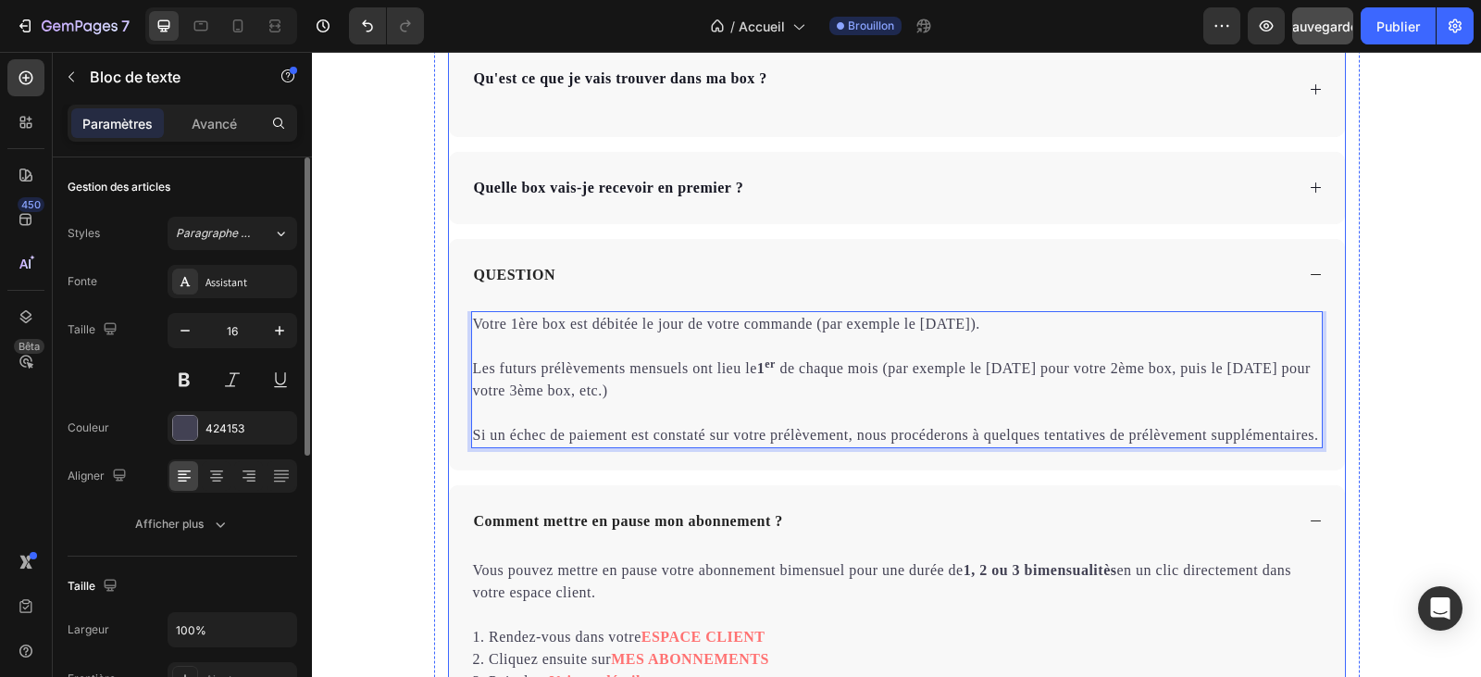
click at [547, 272] on p "QUESTION" at bounding box center [514, 275] width 81 height 22
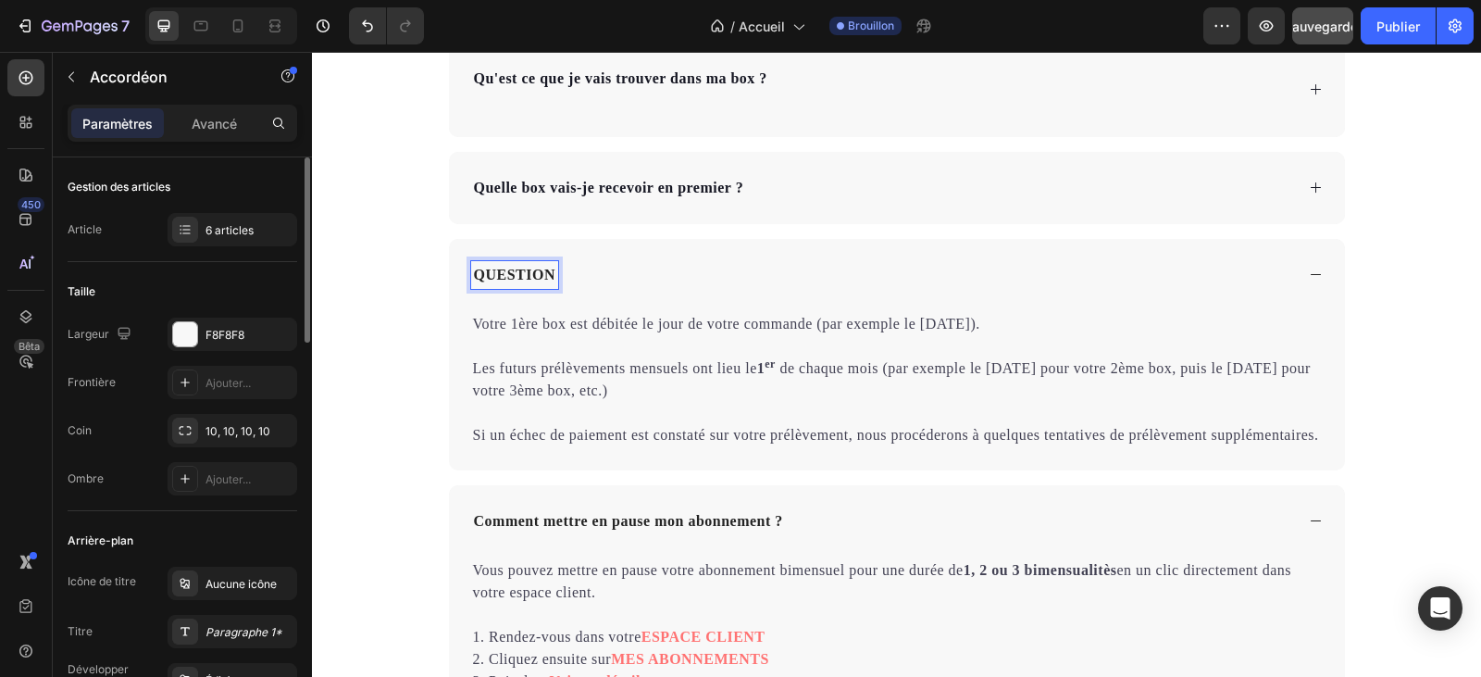
click at [545, 276] on p "QUESTION" at bounding box center [514, 275] width 81 height 22
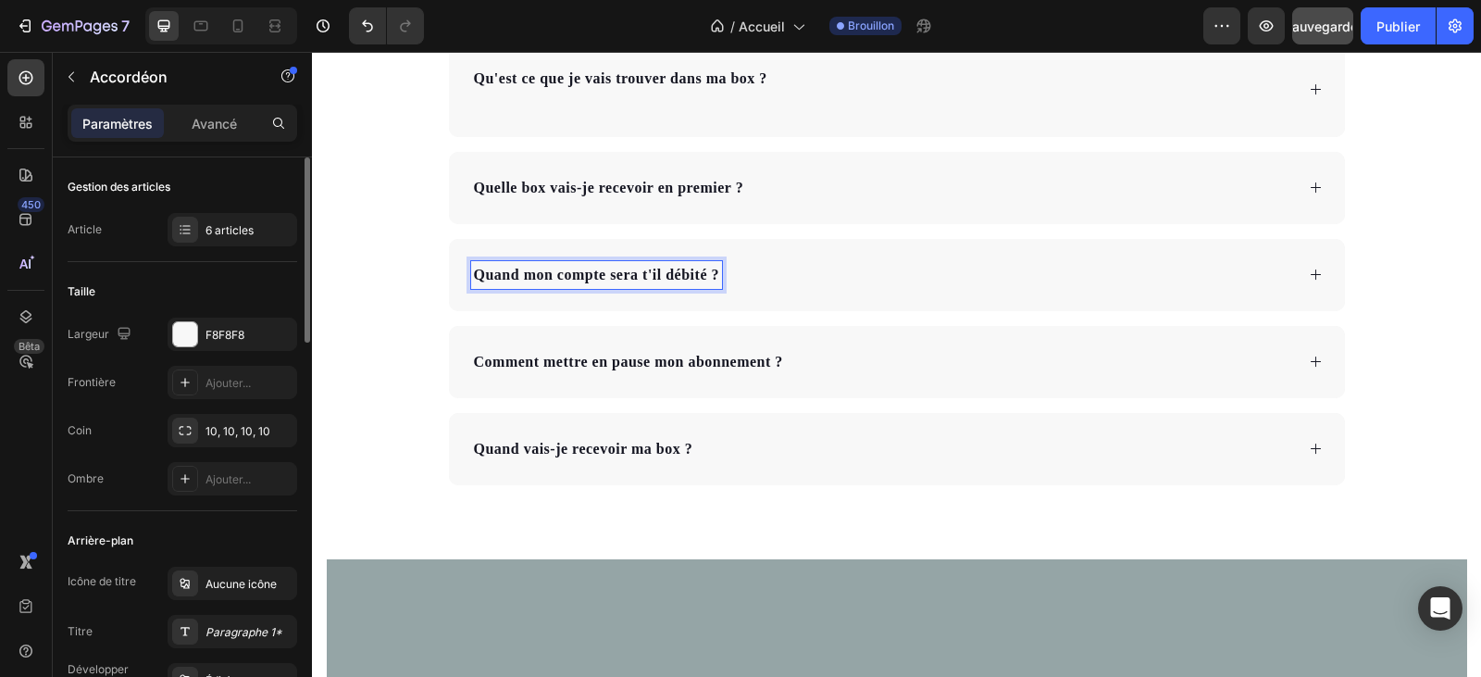
click at [1308, 284] on div "Quand mon compte sera t'il débité ?" at bounding box center [897, 275] width 896 height 72
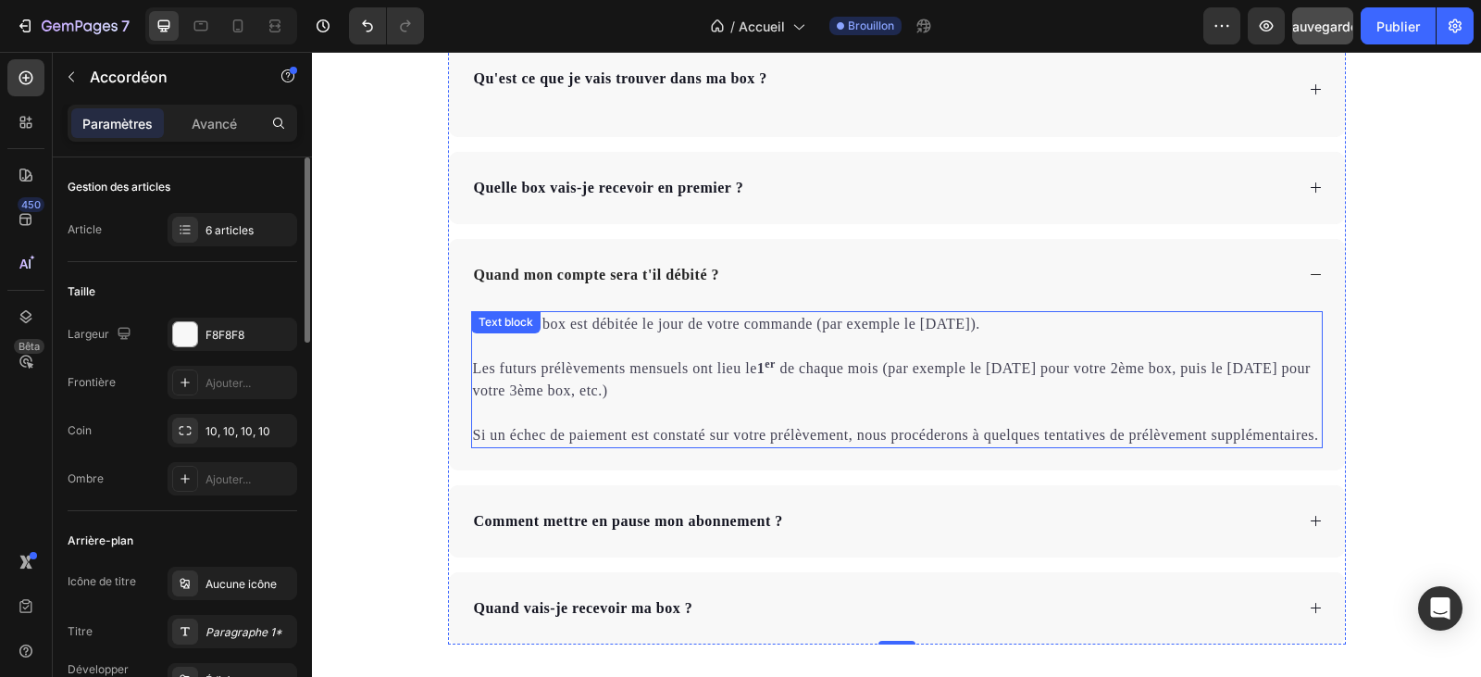
click at [548, 341] on div "Votre 1ère box est débitée le jour de votre commande (par exemple le 9 juin). L…" at bounding box center [897, 379] width 852 height 137
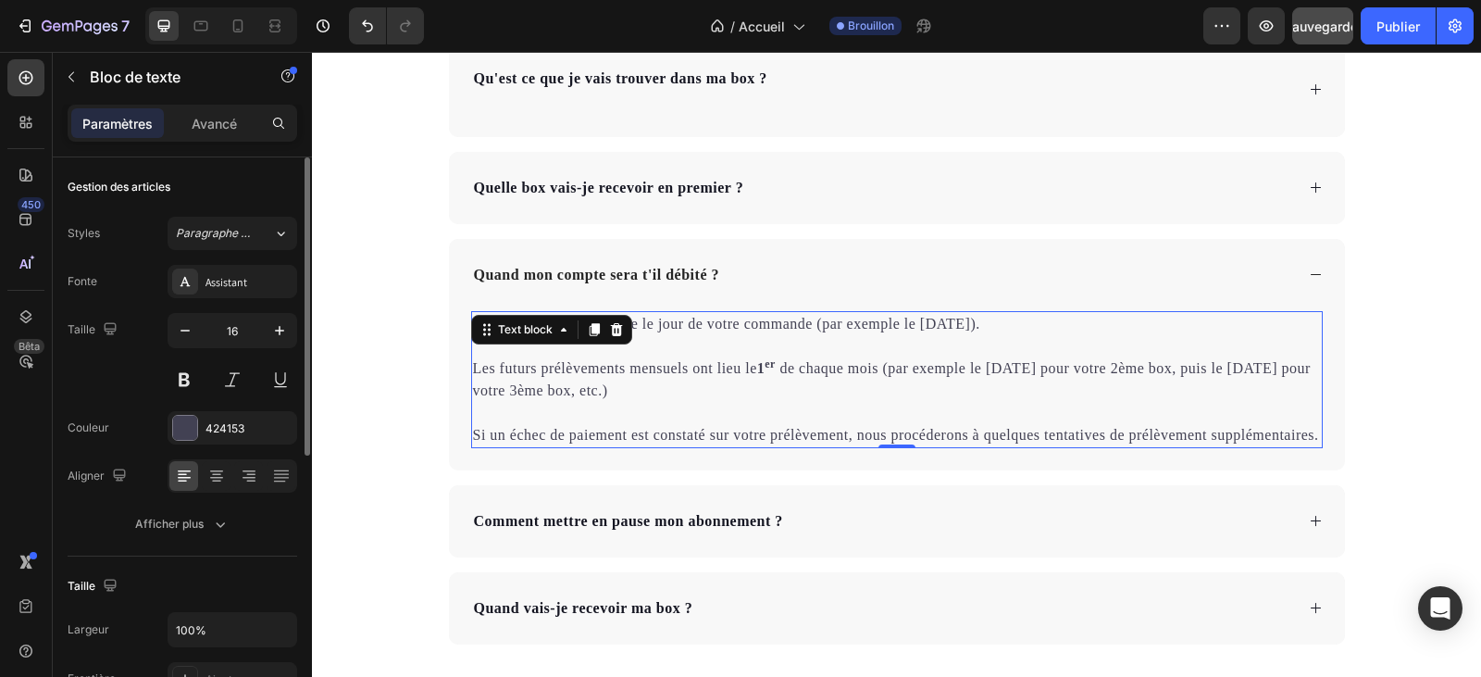
click at [695, 348] on p at bounding box center [897, 346] width 848 height 22
click at [474, 321] on p "Votre 1ère box est débitée le jour de votre commande (par exemple le 9 juin)." at bounding box center [897, 324] width 848 height 22
click at [1047, 326] on p "Le montant de votre 1ère box est débitée le jour de votre commande (par exemple…" at bounding box center [897, 324] width 848 height 22
click at [1015, 329] on p "Le montant de votre 1ère box est débitée le jour de votre commande (par exemple…" at bounding box center [897, 324] width 848 height 22
click at [880, 373] on p "Les futurs prélèvements mensuels ont lieu le 1 er de chaque mois (par exemple l…" at bounding box center [897, 379] width 848 height 44
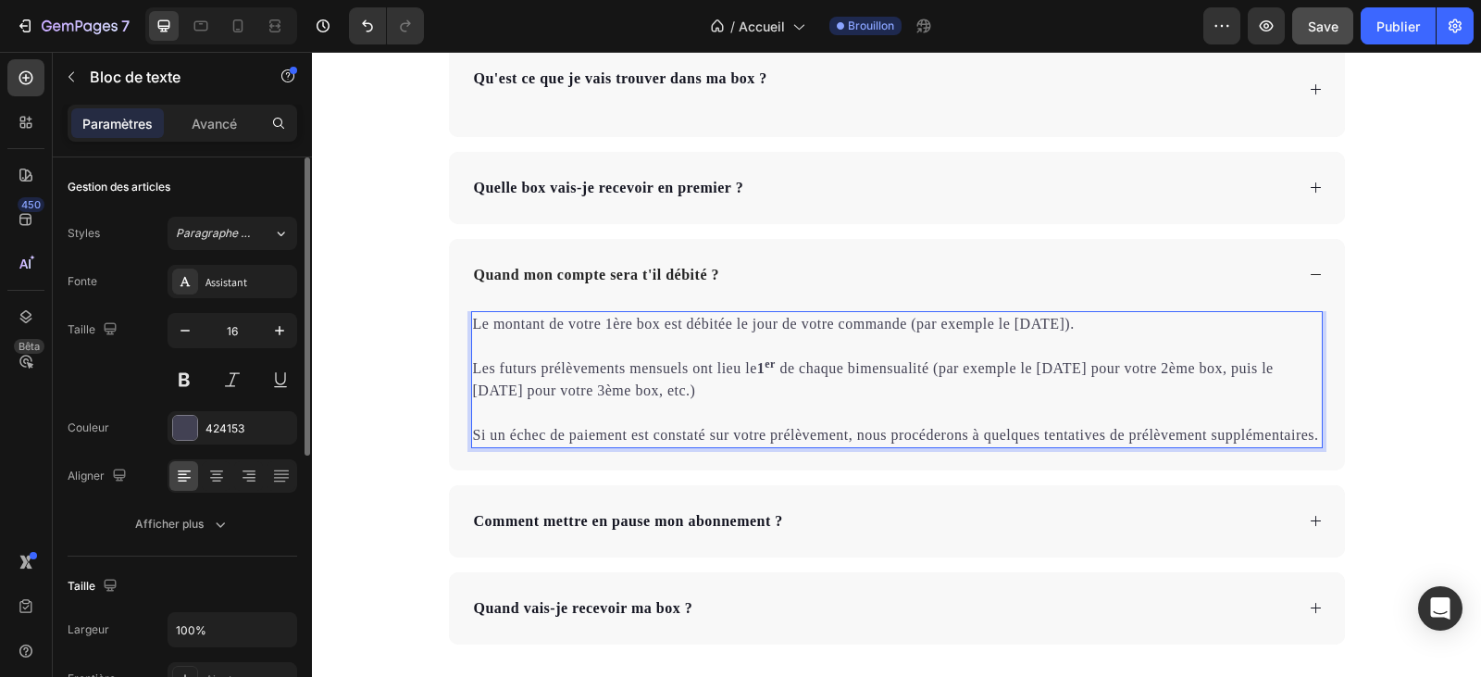
click at [1098, 375] on p "Les futurs prélèvements mensuels ont lieu le 1 er de chaque bimensualité (par e…" at bounding box center [897, 379] width 848 height 44
click at [491, 389] on p "Les futurs prélèvements mensuels ont lieu le 1 er de chaque bimensualité (par e…" at bounding box center [897, 379] width 848 height 44
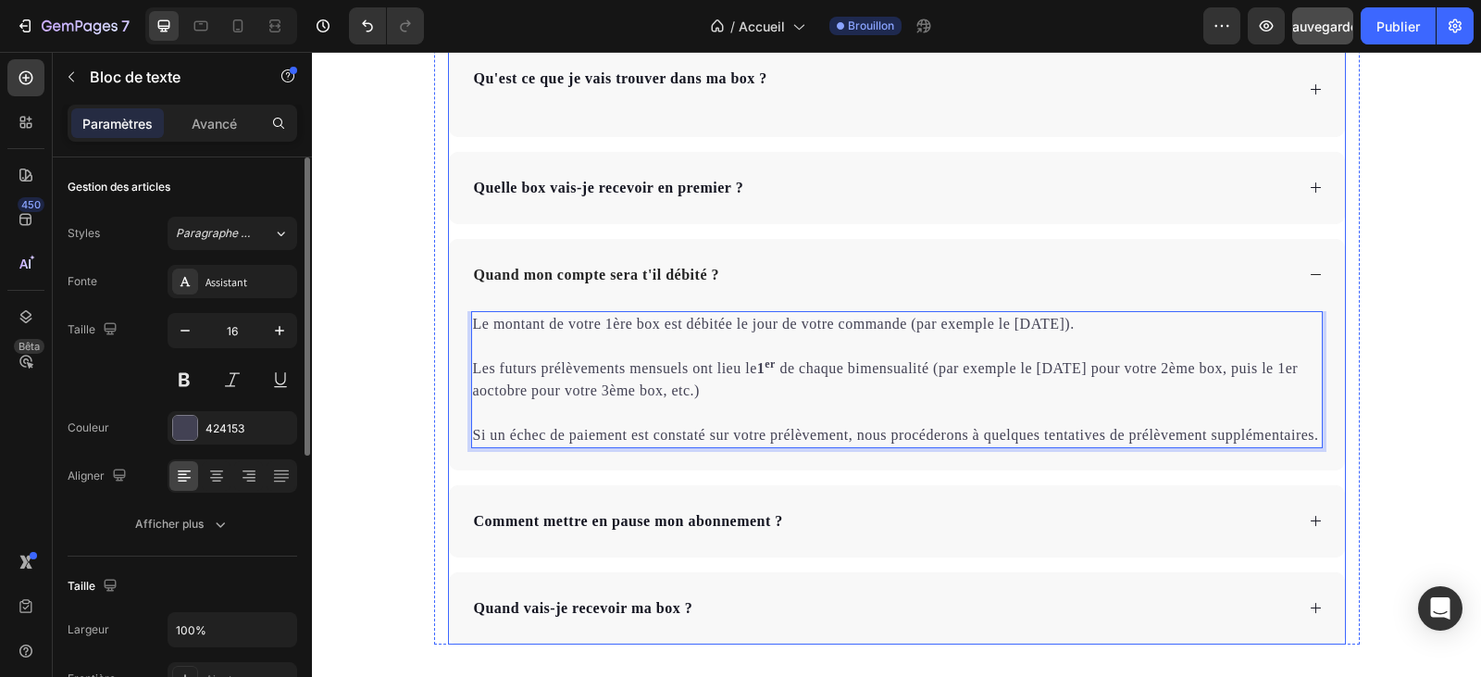
click at [833, 267] on div "Quand mon compte sera t'il débité ?" at bounding box center [882, 275] width 823 height 28
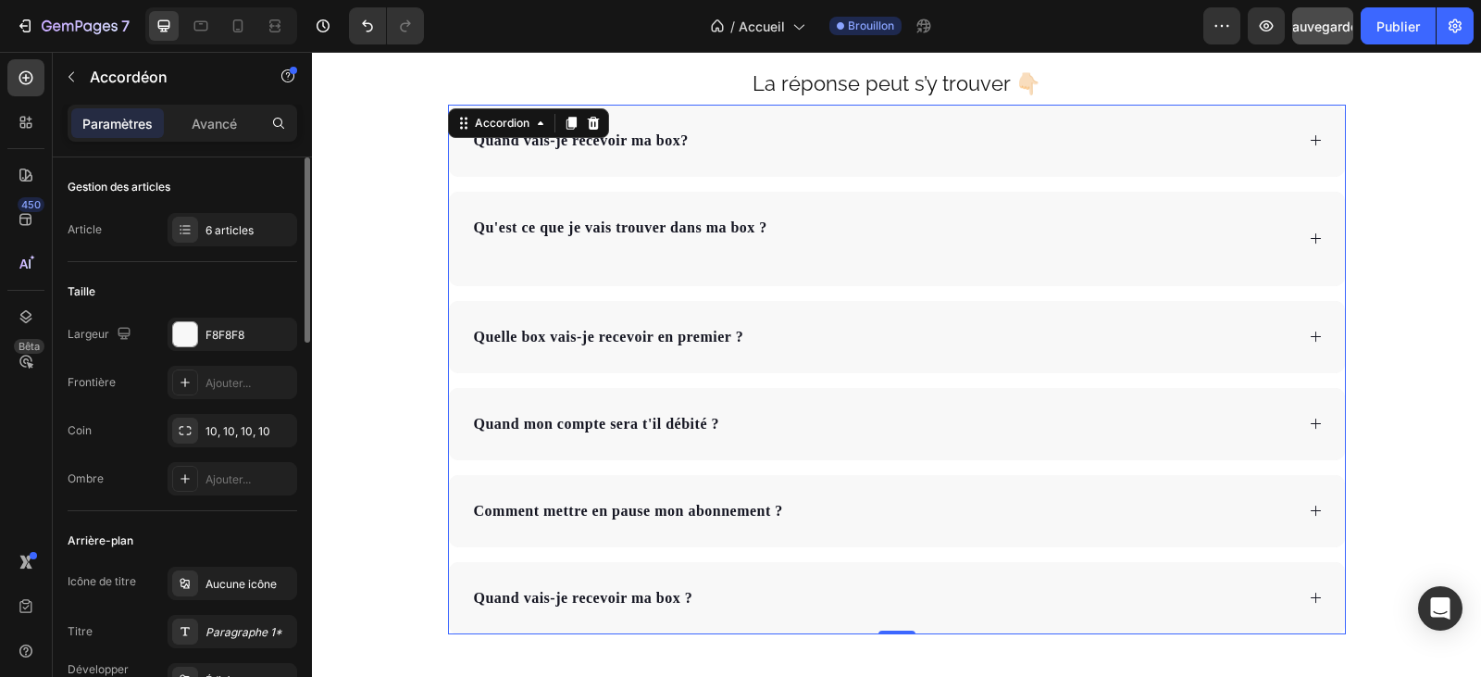
scroll to position [6514, 0]
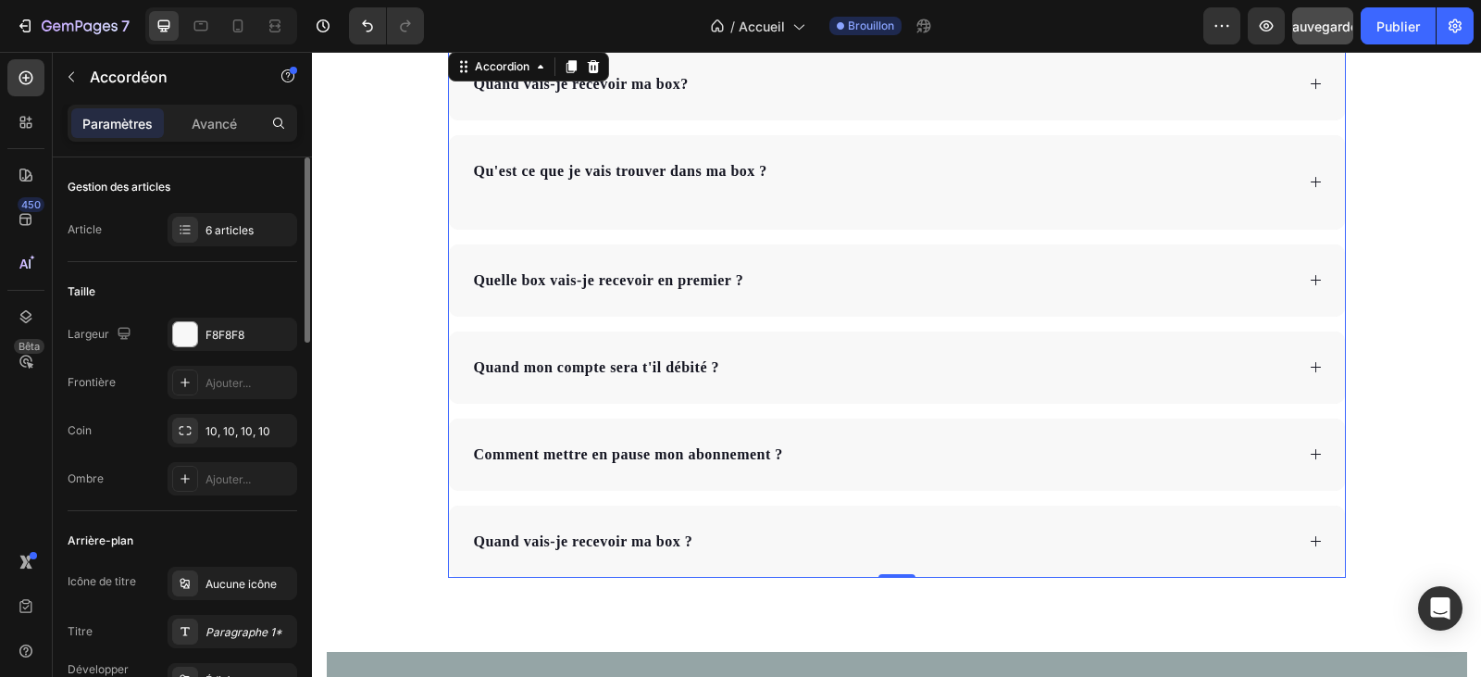
click at [925, 129] on div "Quand vais-je recevoir ma box? Qu'est ce que je vais trouver dans ma box ? Quel…" at bounding box center [897, 312] width 898 height 529
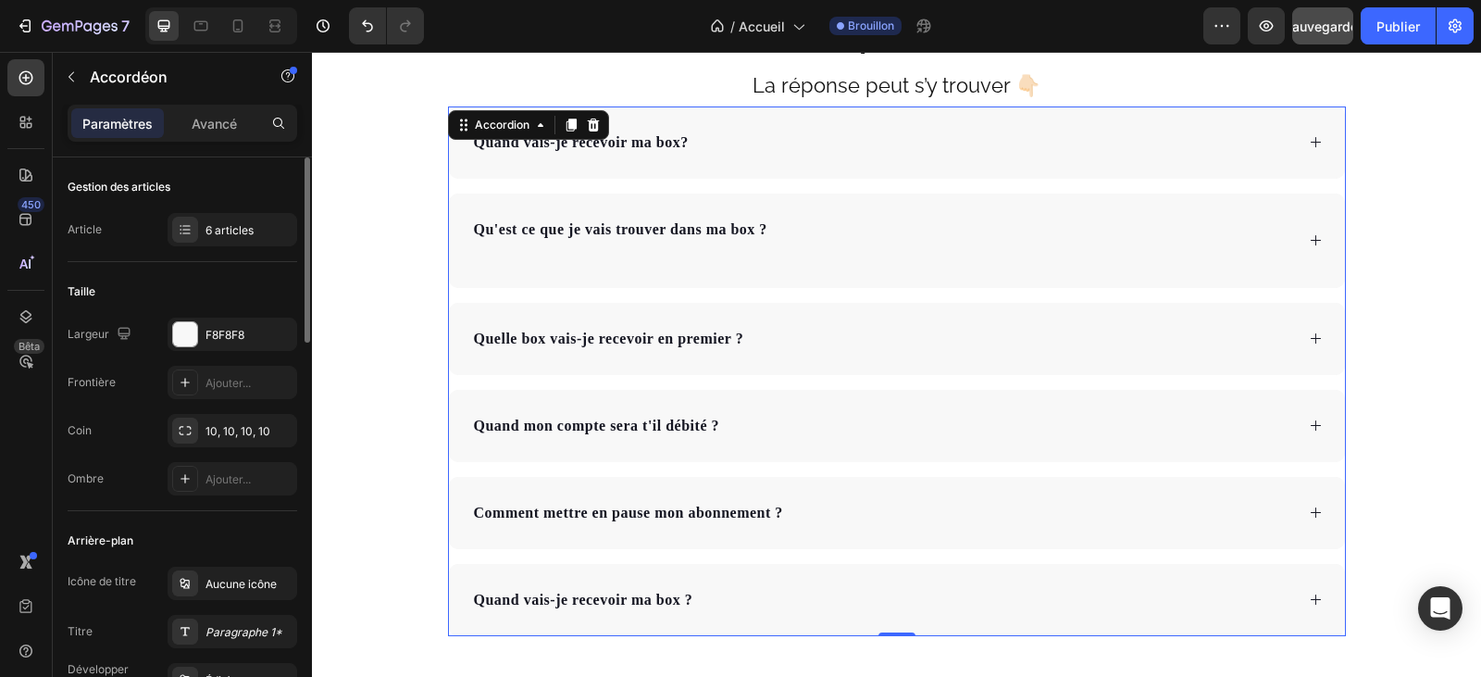
scroll to position [6329, 0]
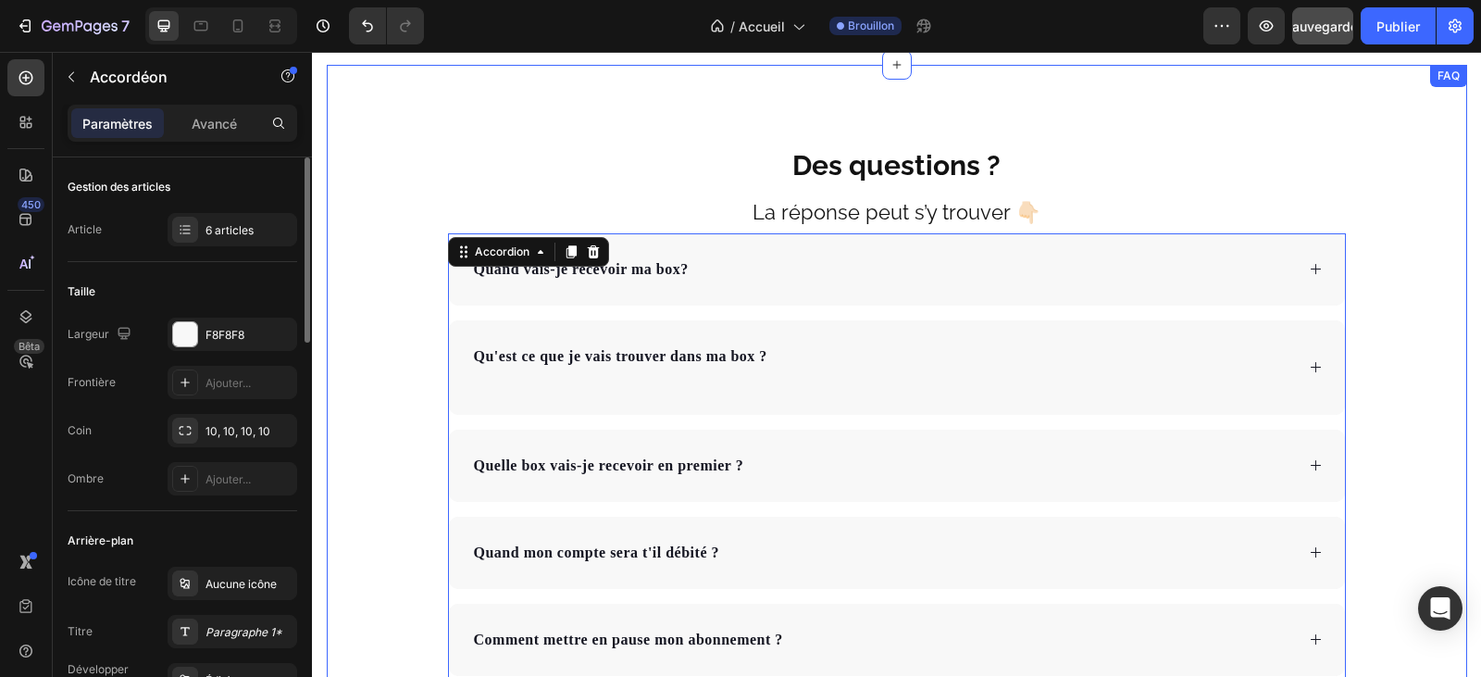
click at [349, 381] on div "Des questions ? Text Block La réponse peut s’y trouver 👇🏻 Text Block Quand vais…" at bounding box center [897, 451] width 1140 height 624
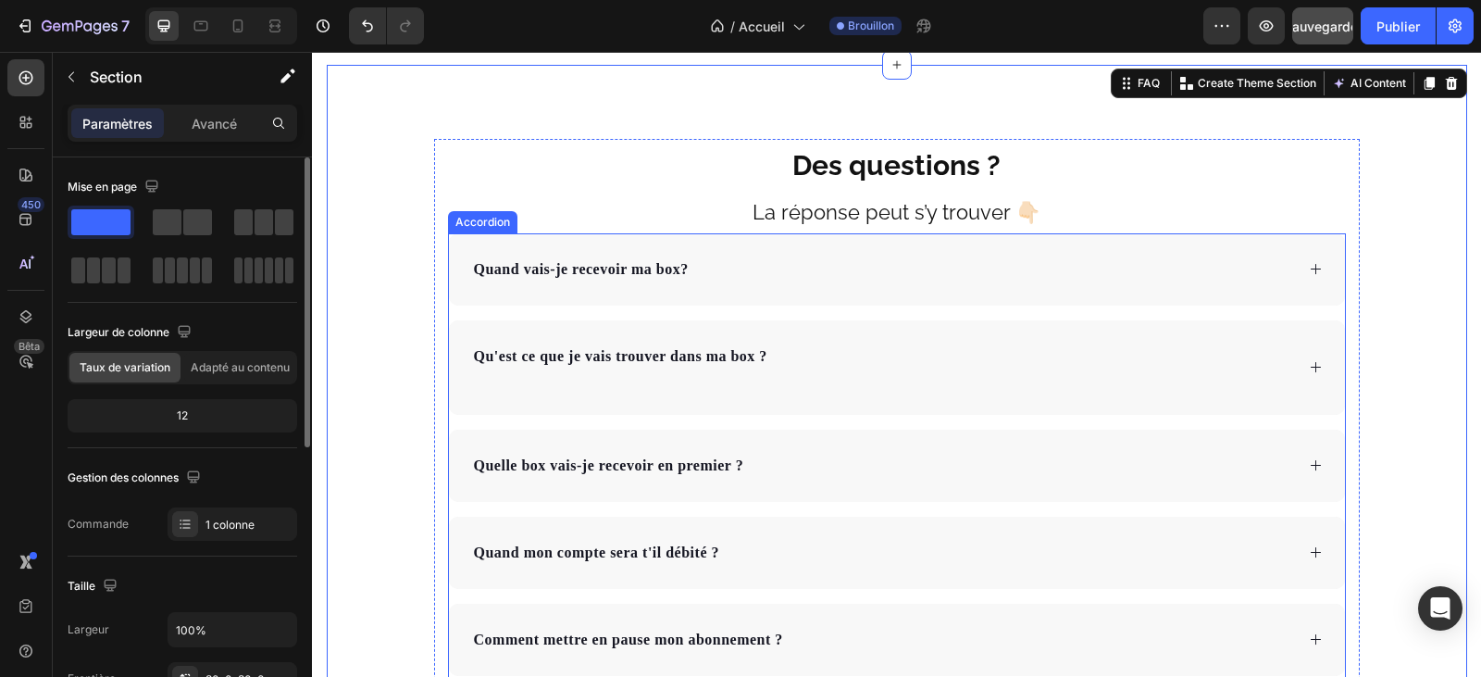
click at [973, 314] on div "Quand vais-je recevoir ma box? Qu'est ce que je vais trouver dans ma box ? Quel…" at bounding box center [897, 497] width 898 height 529
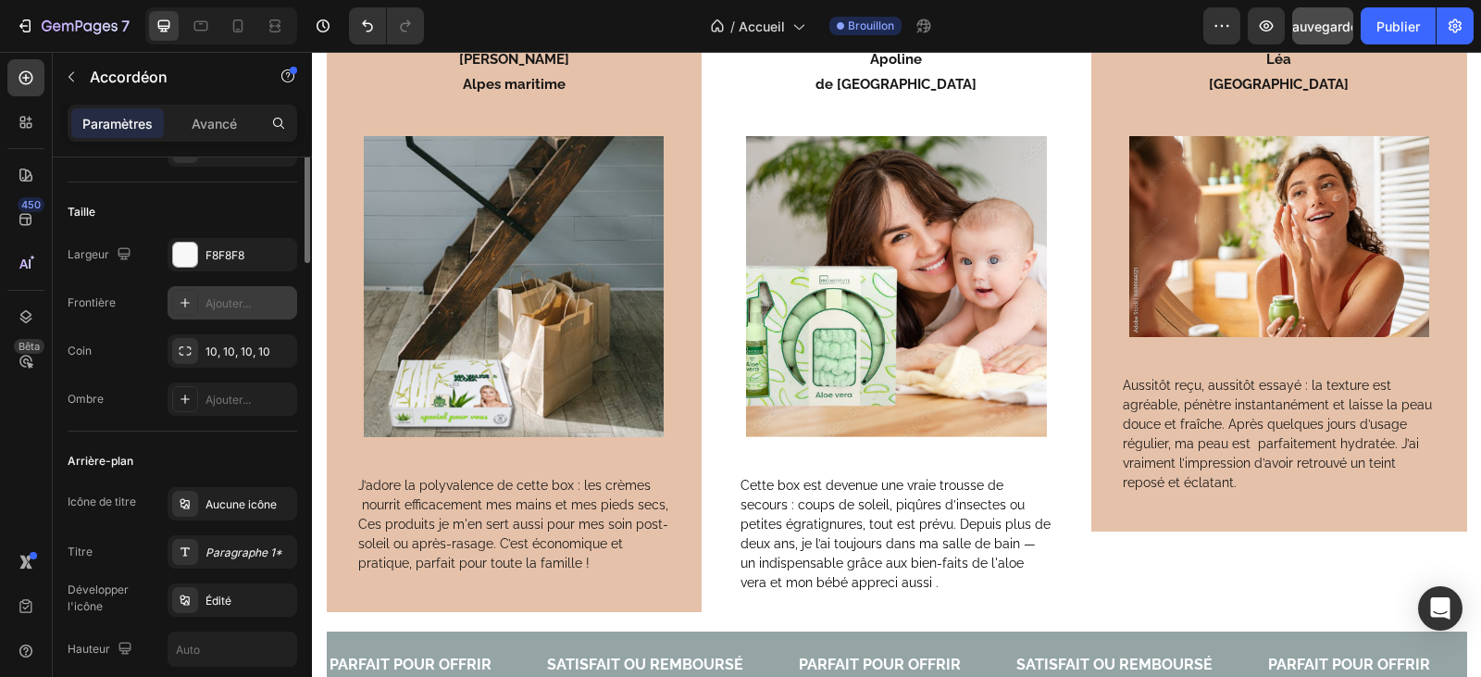
scroll to position [0, 0]
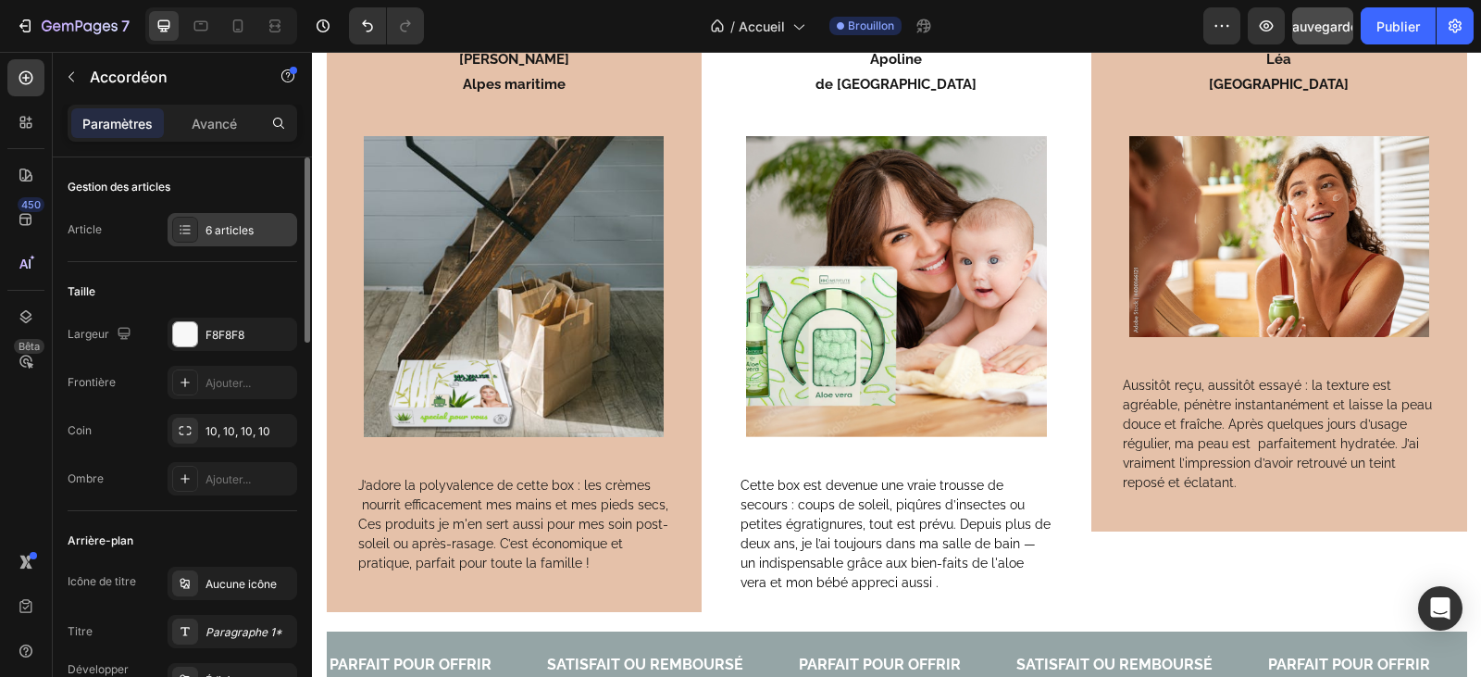
click at [183, 230] on icon at bounding box center [185, 229] width 15 height 15
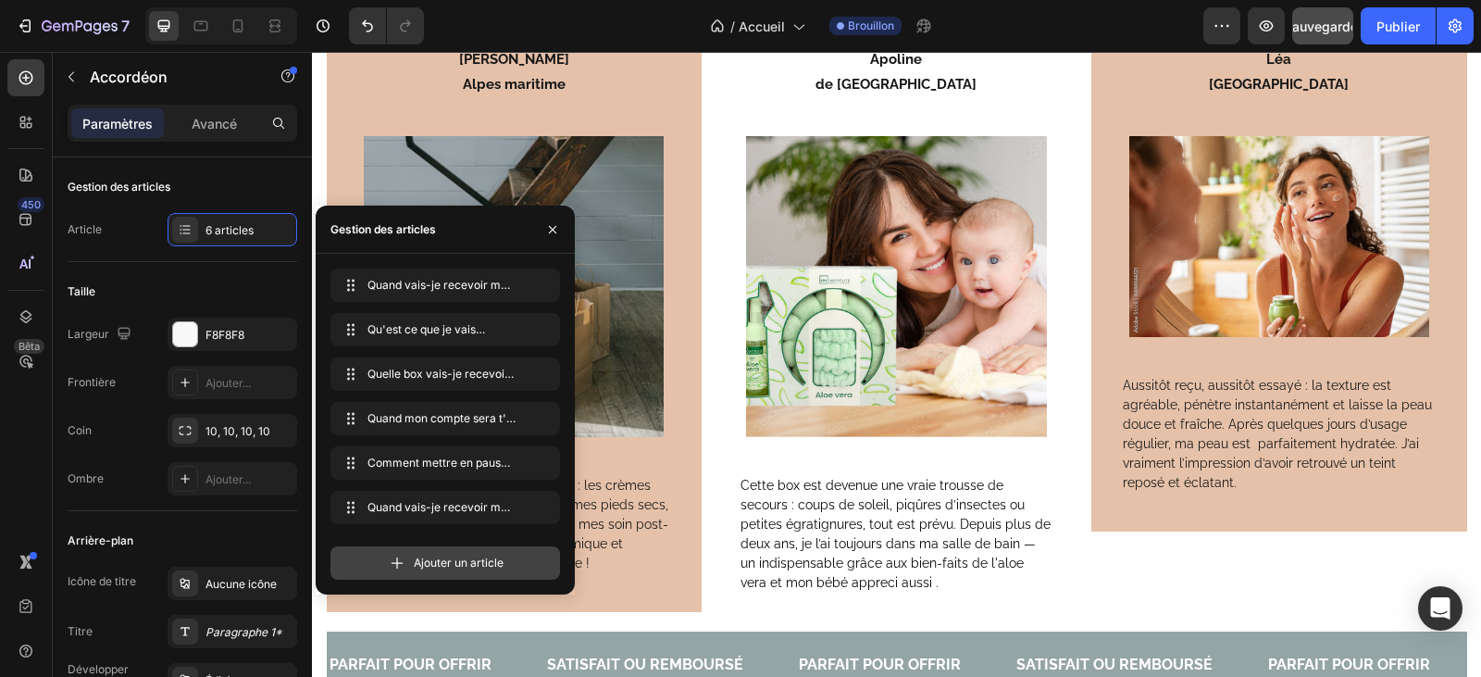
click at [470, 566] on font "Ajouter un article" at bounding box center [459, 562] width 90 height 14
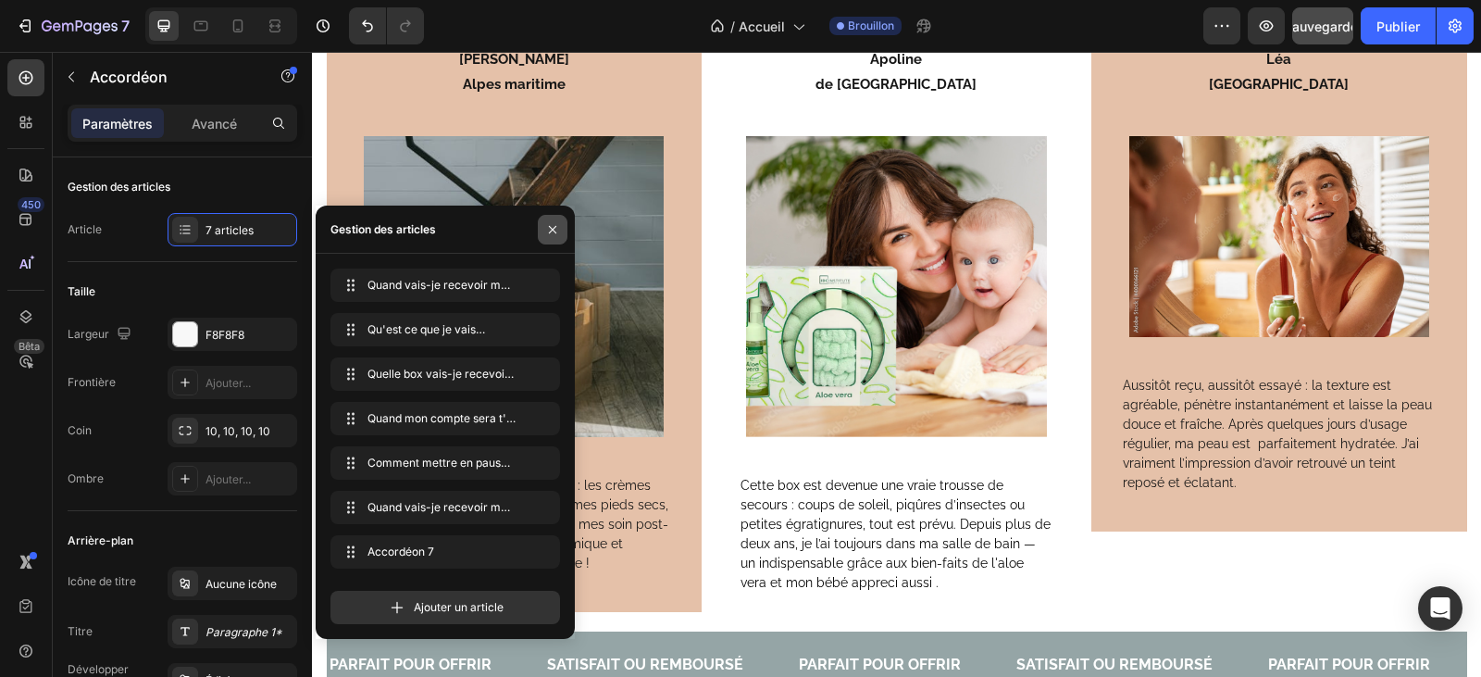
click at [552, 227] on icon "button" at bounding box center [552, 229] width 15 height 15
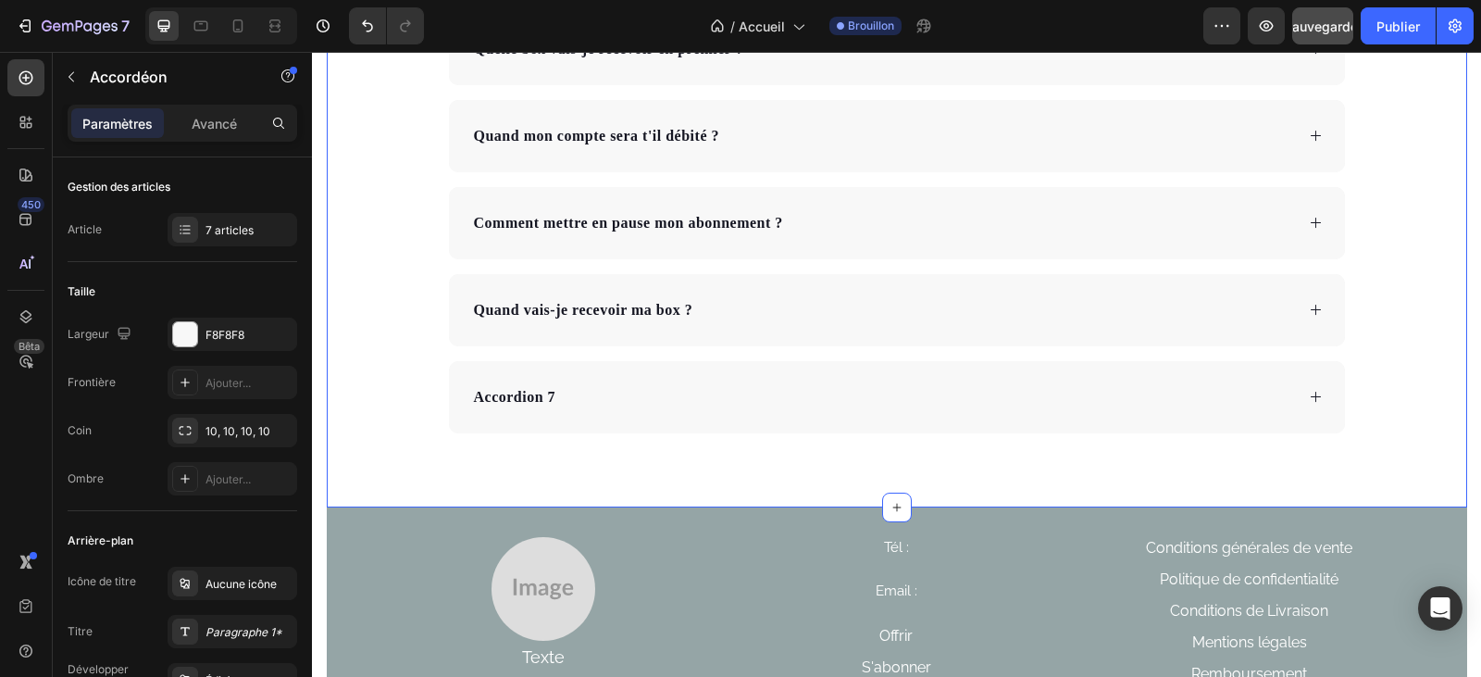
scroll to position [6699, 0]
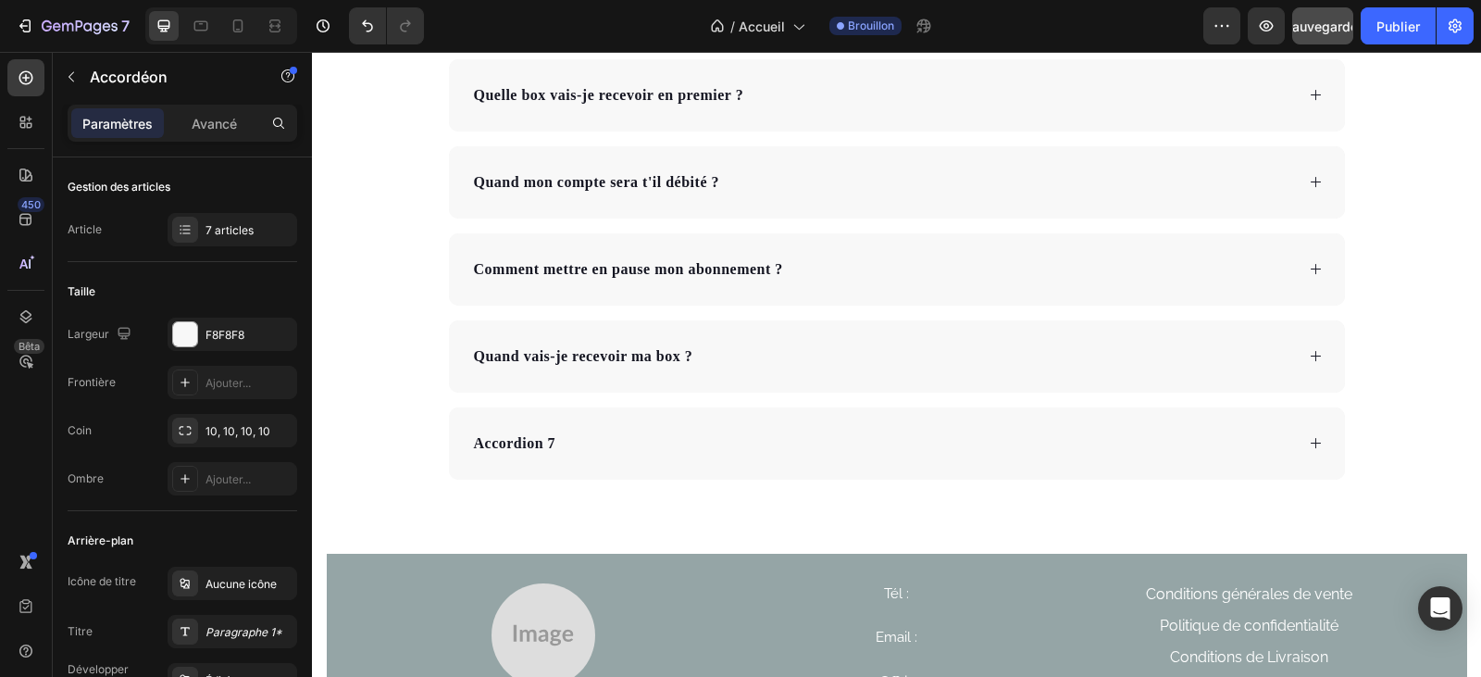
click at [539, 442] on div "Accordion 7" at bounding box center [515, 443] width 88 height 28
click at [544, 443] on p "Accordion 7" at bounding box center [515, 443] width 82 height 22
click at [1310, 443] on icon at bounding box center [1315, 443] width 10 height 10
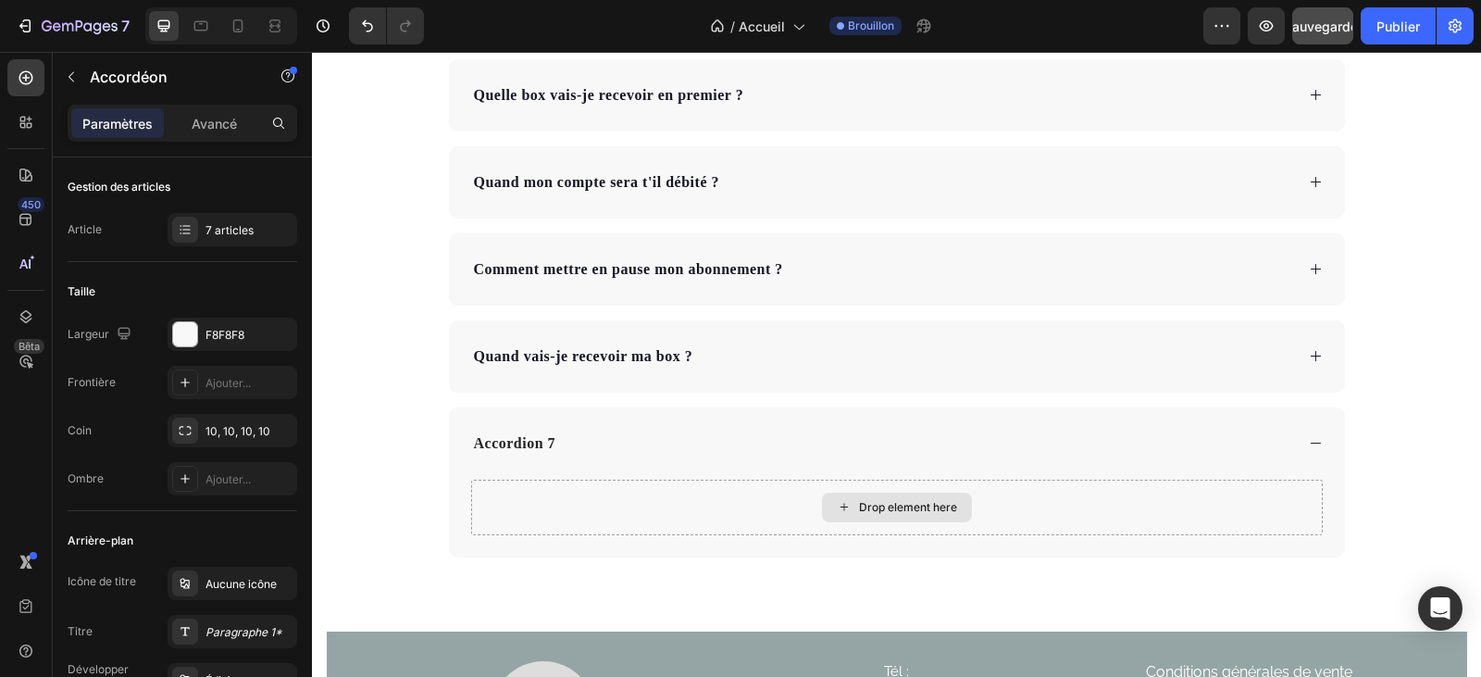
click at [529, 498] on div "Drop element here" at bounding box center [897, 507] width 852 height 56
click at [894, 507] on div "Drop element here" at bounding box center [908, 507] width 98 height 15
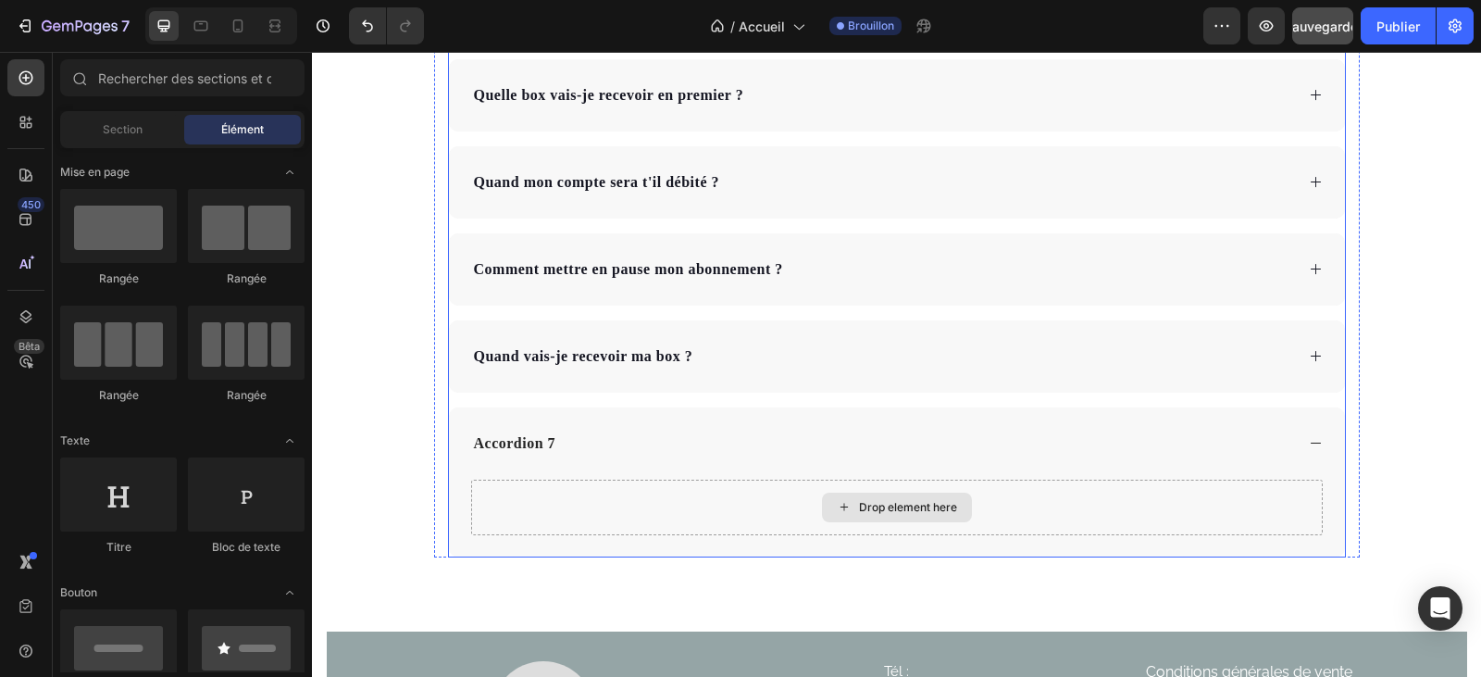
click at [490, 492] on div "Drop element here" at bounding box center [897, 507] width 852 height 56
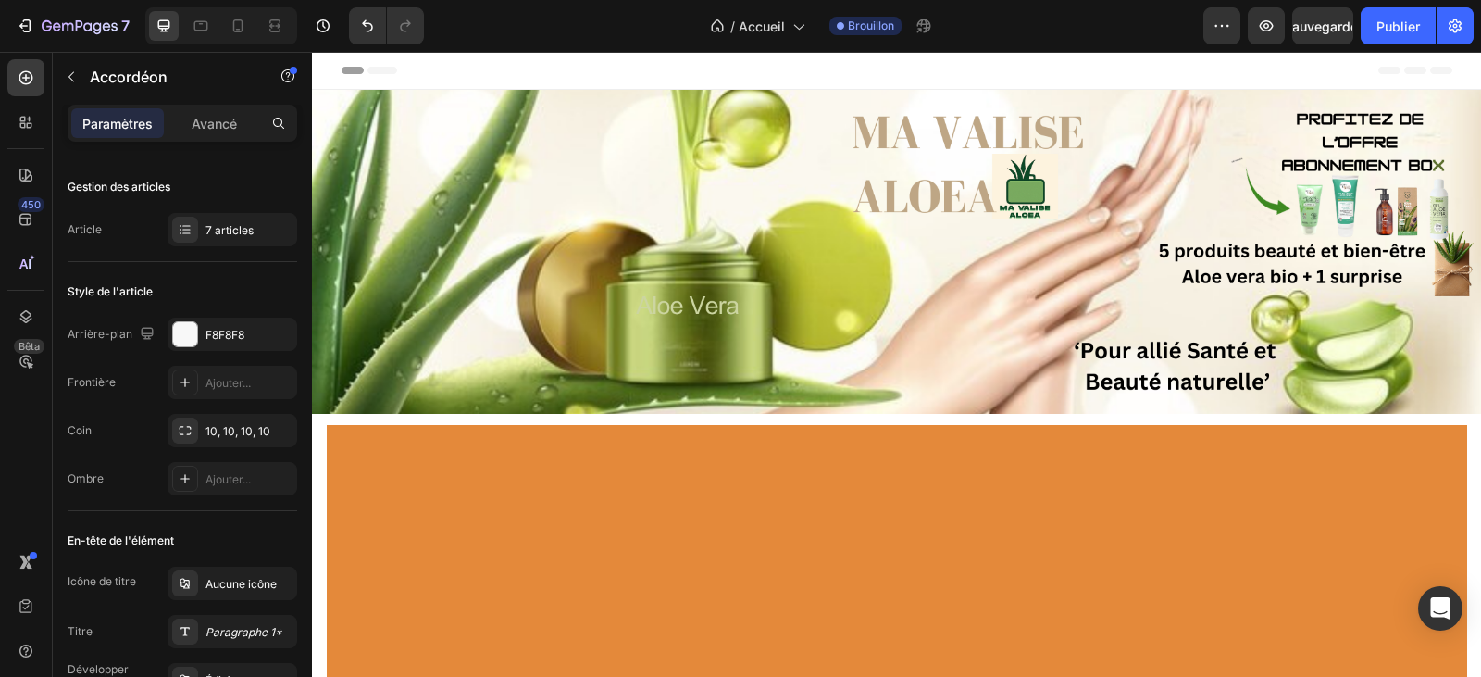
scroll to position [6699, 0]
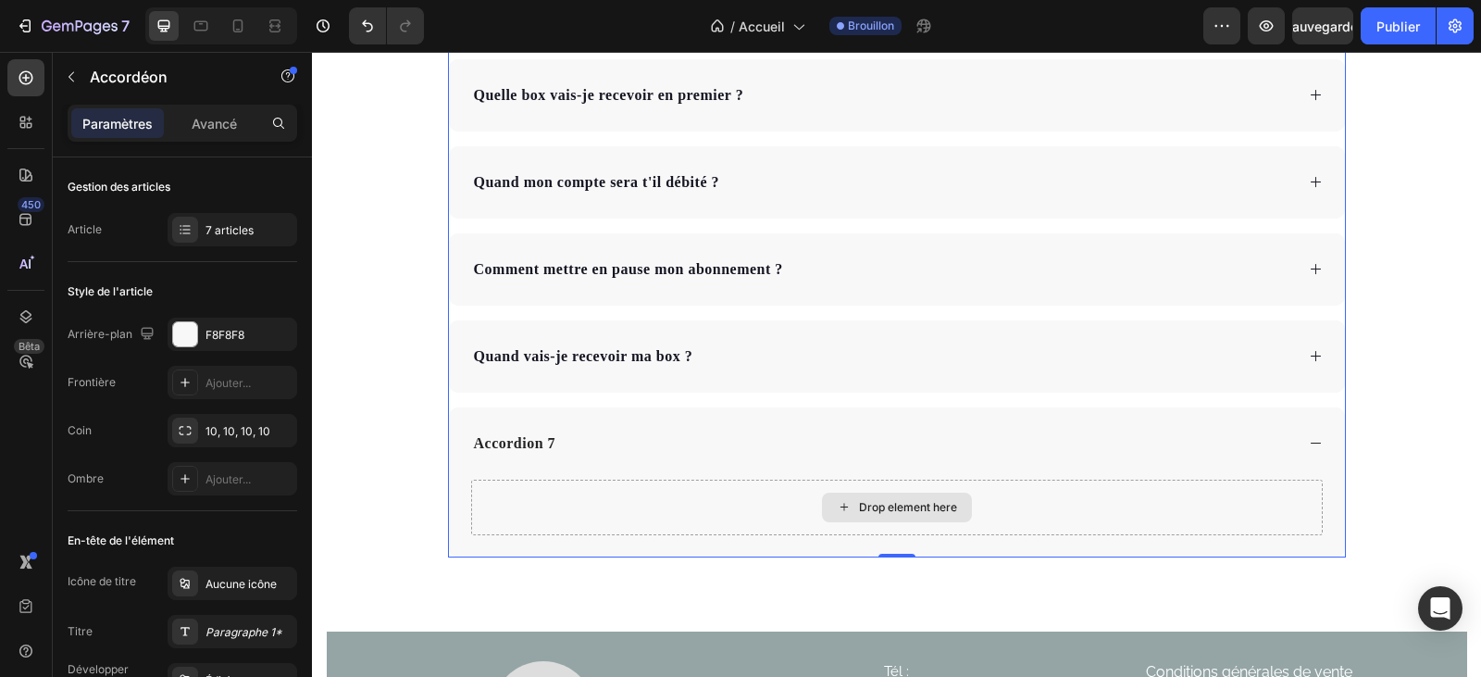
click at [921, 506] on div "Drop element here" at bounding box center [908, 507] width 98 height 15
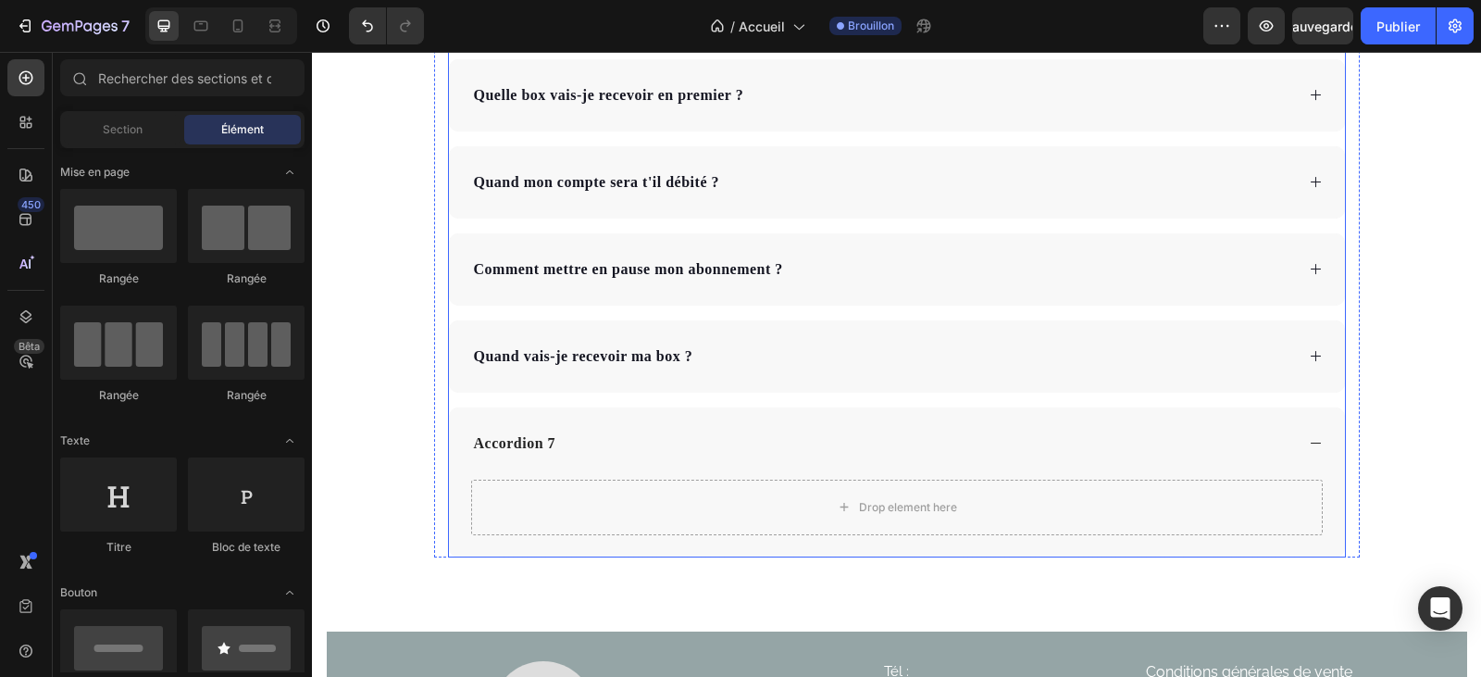
click at [1310, 439] on icon at bounding box center [1316, 443] width 14 height 14
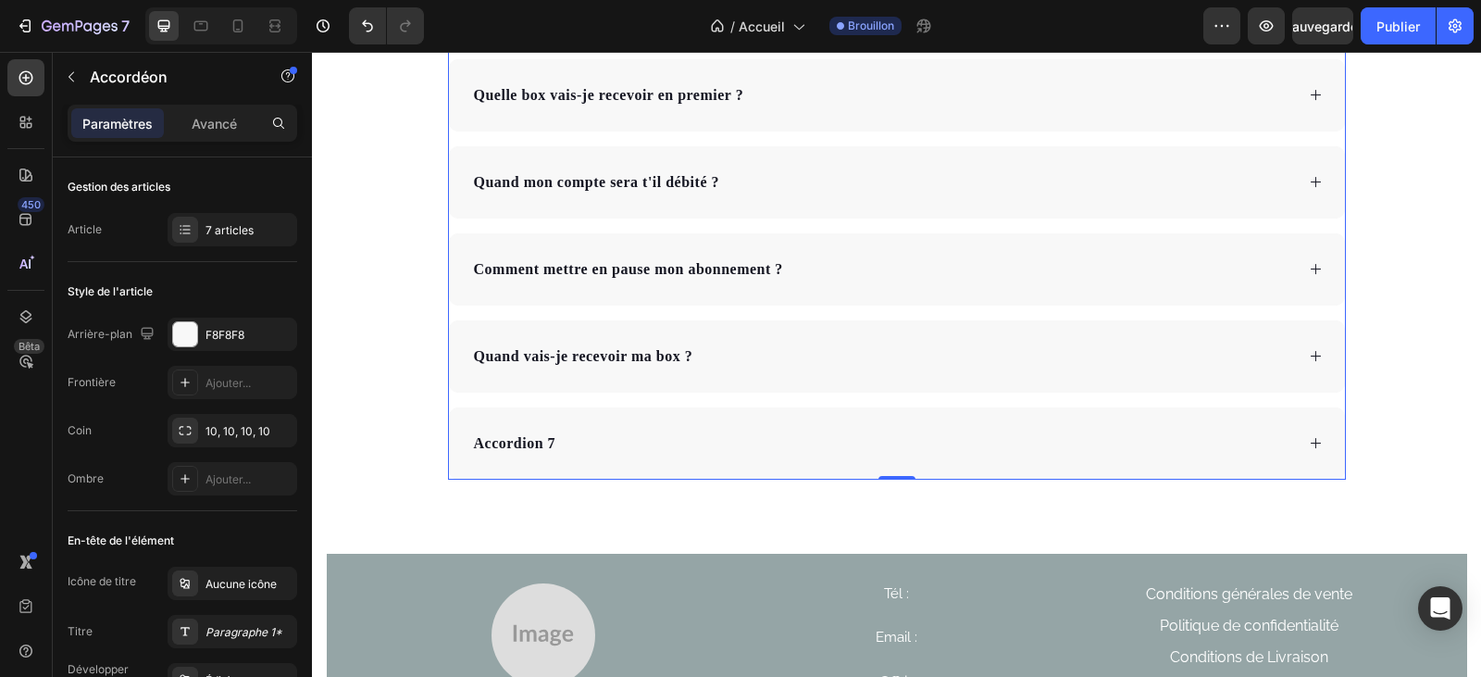
click at [1309, 449] on icon at bounding box center [1316, 443] width 14 height 14
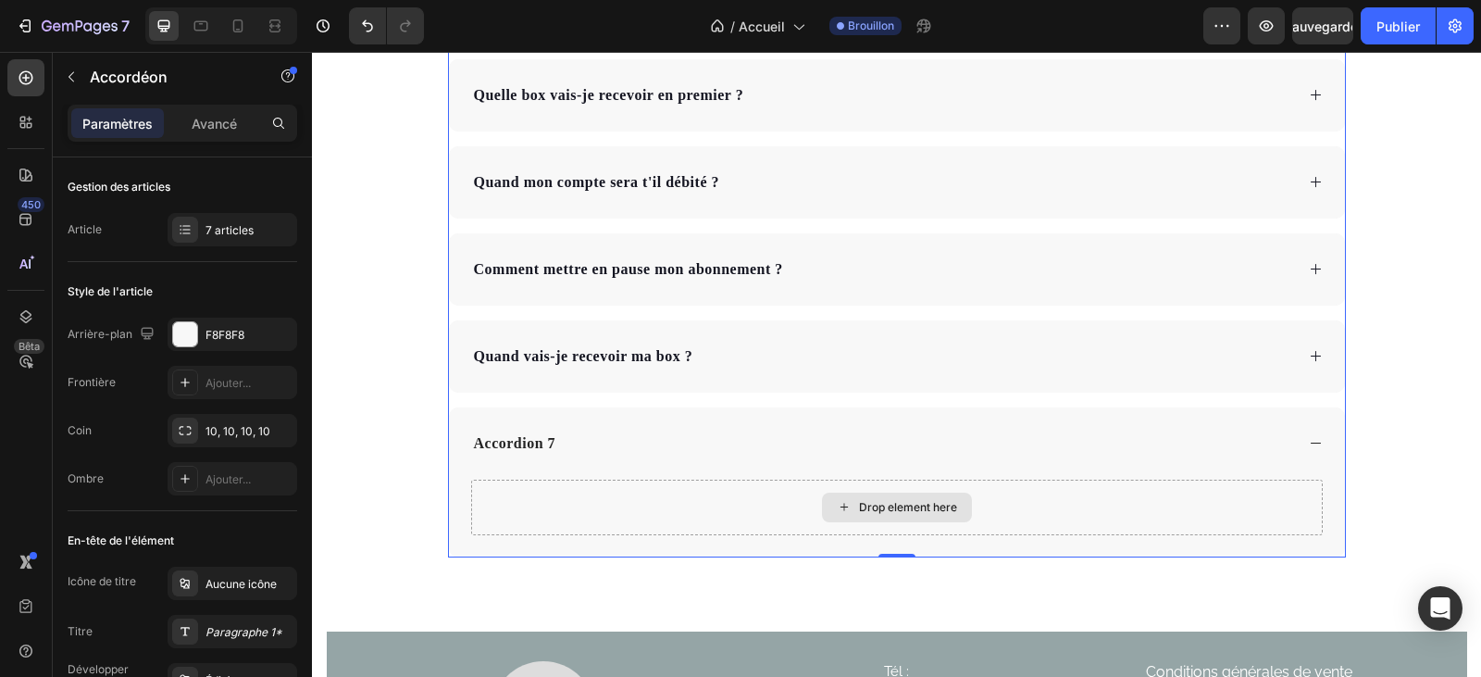
click at [496, 504] on div "Drop element here" at bounding box center [897, 507] width 852 height 56
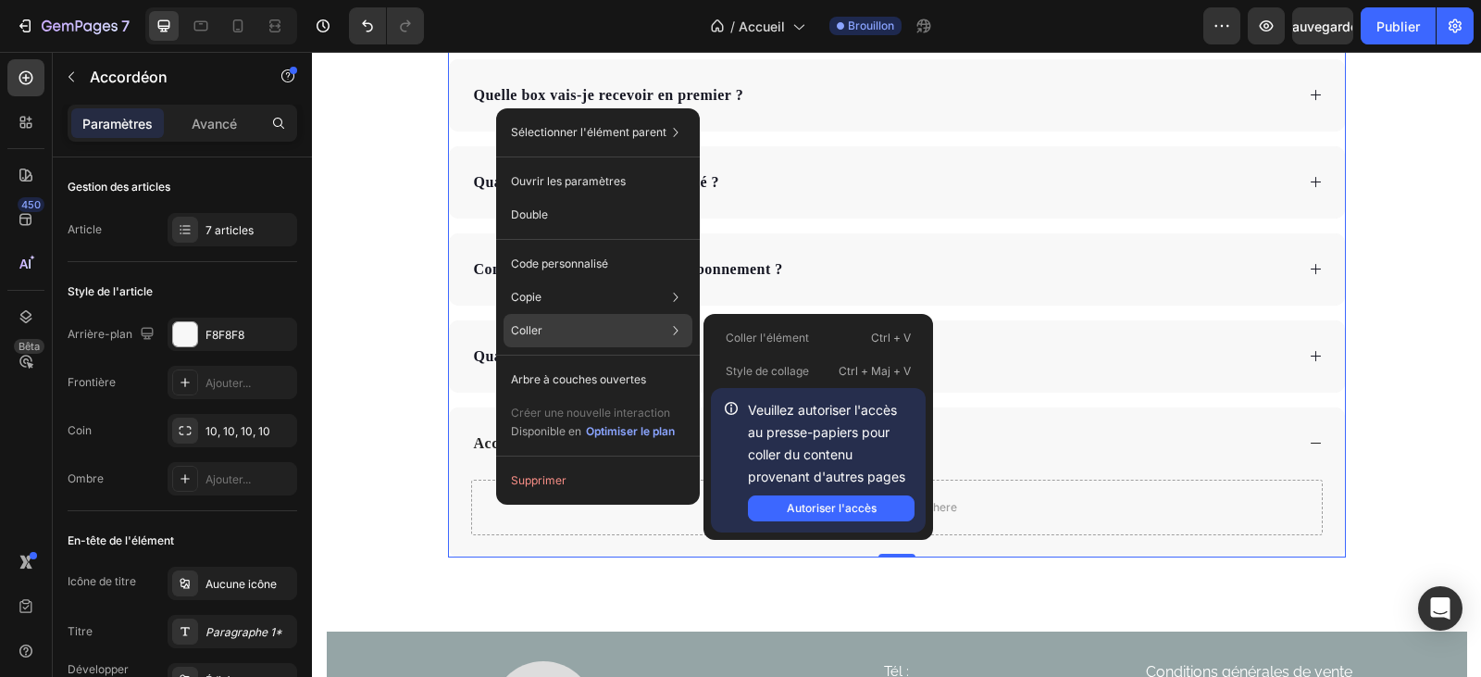
click at [527, 329] on font "Coller" at bounding box center [526, 330] width 31 height 14
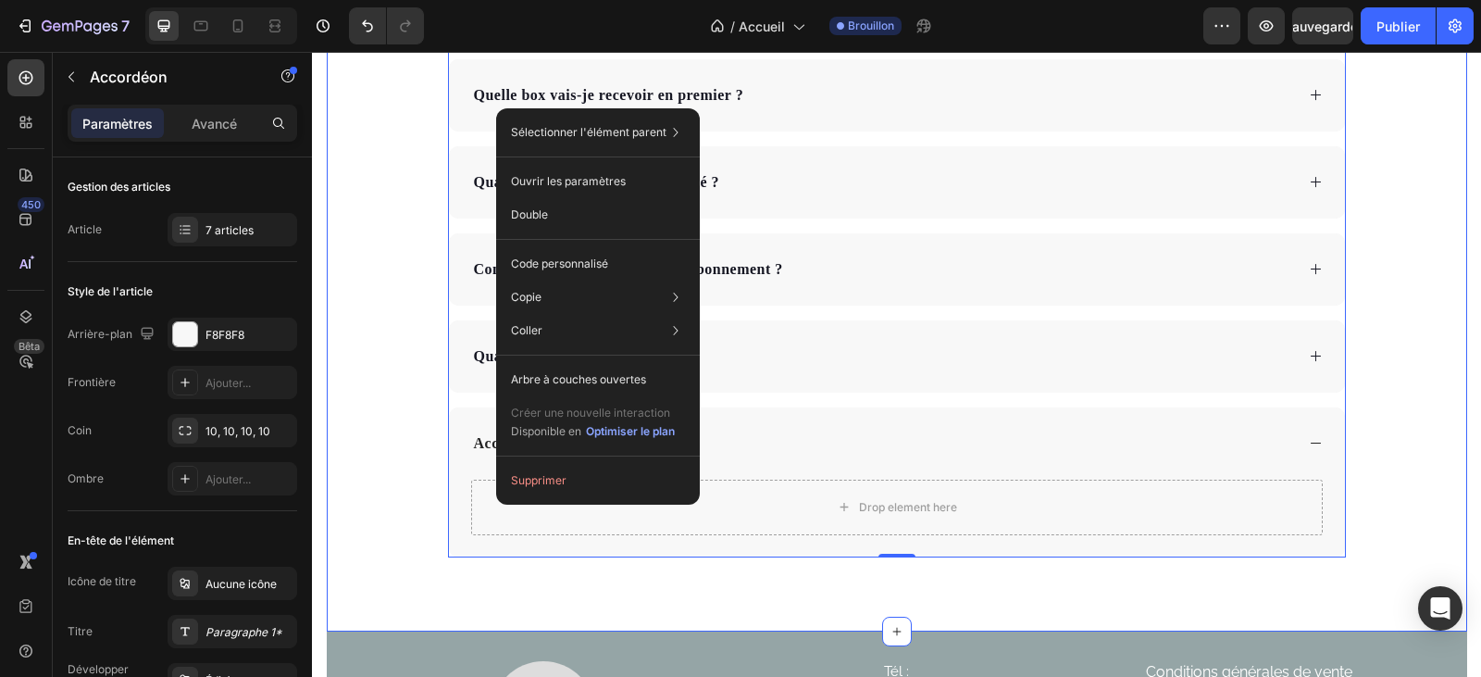
click at [344, 472] on div "Des questions ? Text Block La réponse peut s’y trouver 👇🏻 Text Block Quand vais…" at bounding box center [897, 163] width 1140 height 789
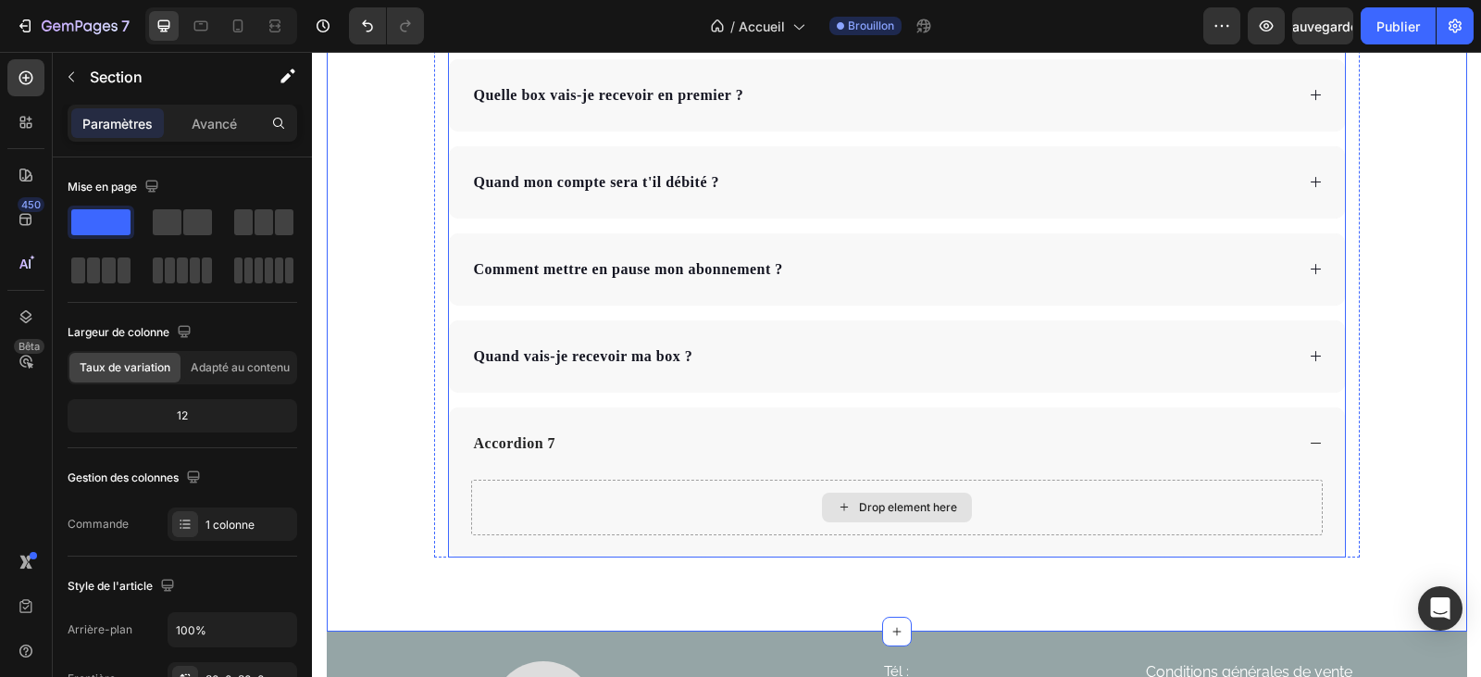
click at [641, 502] on div "Drop element here" at bounding box center [897, 507] width 852 height 56
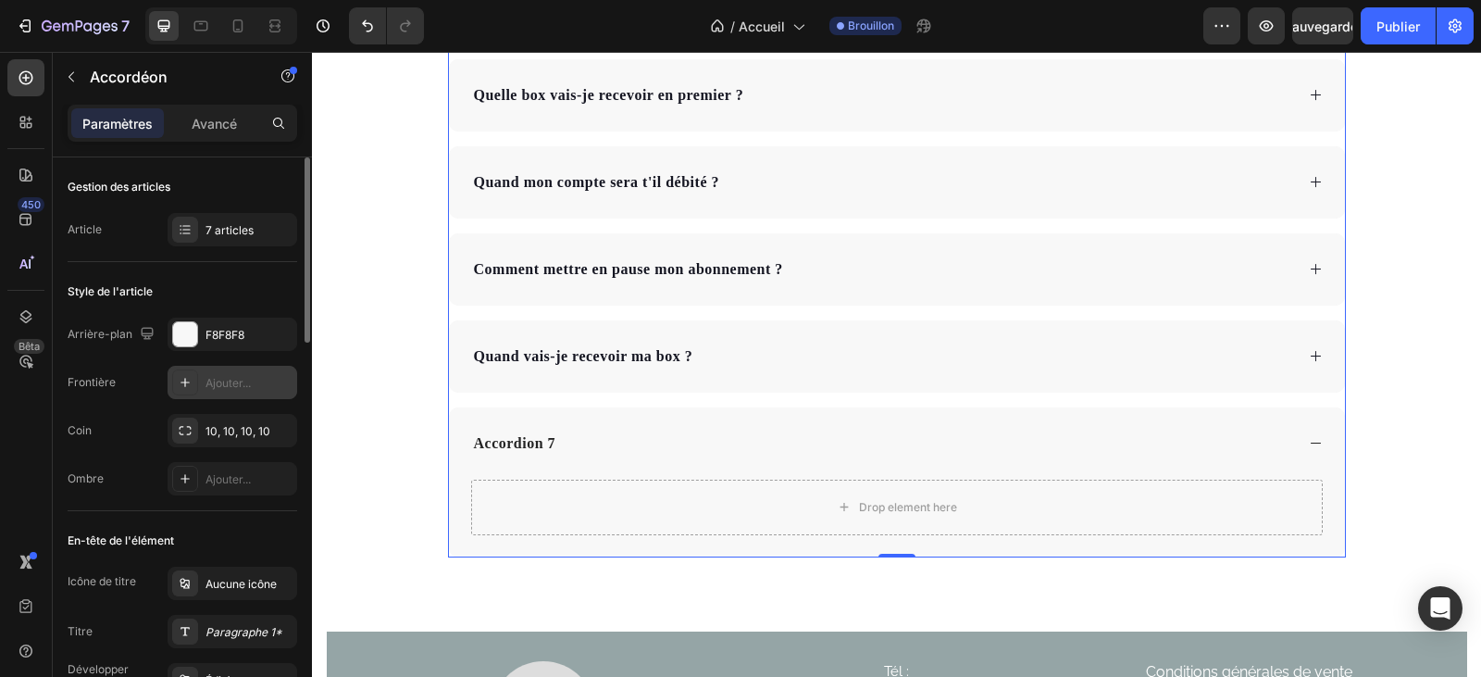
click at [219, 382] on font "Ajouter..." at bounding box center [227, 383] width 45 height 14
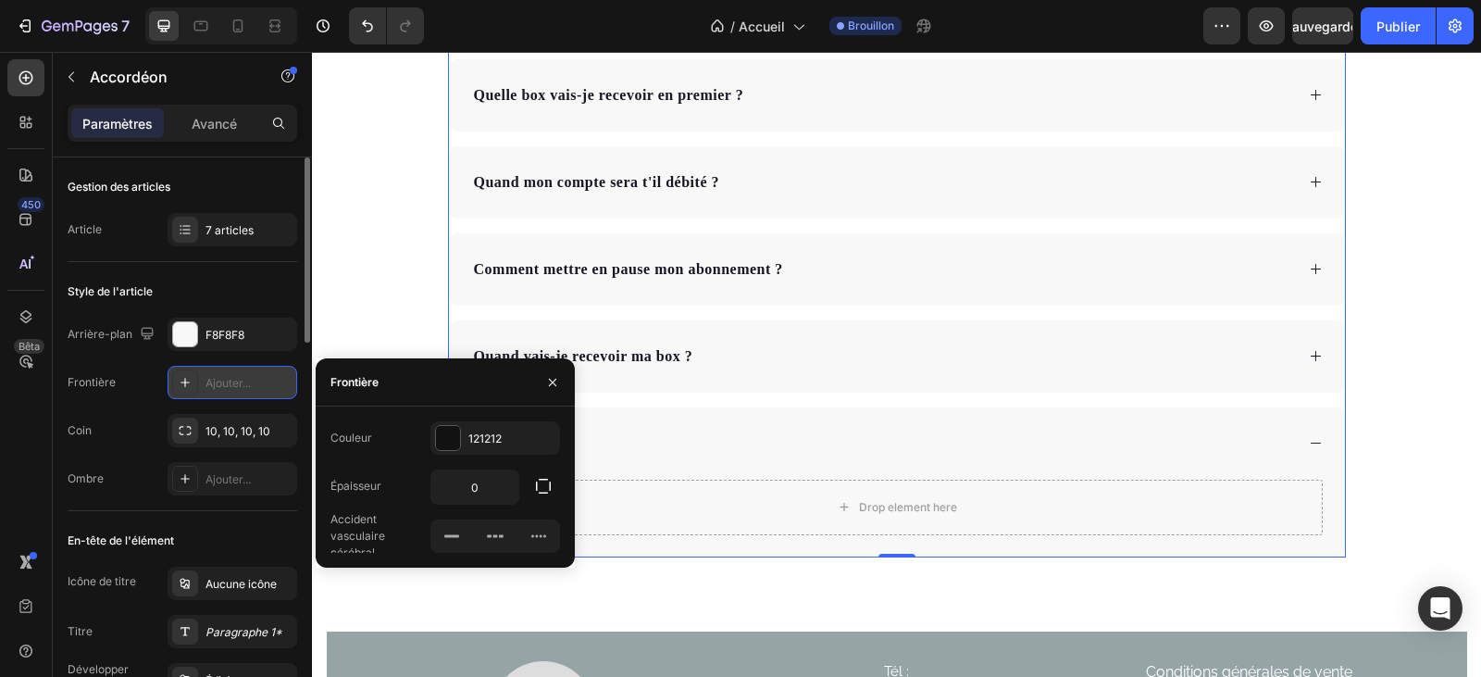
click at [219, 382] on font "Ajouter..." at bounding box center [227, 383] width 45 height 14
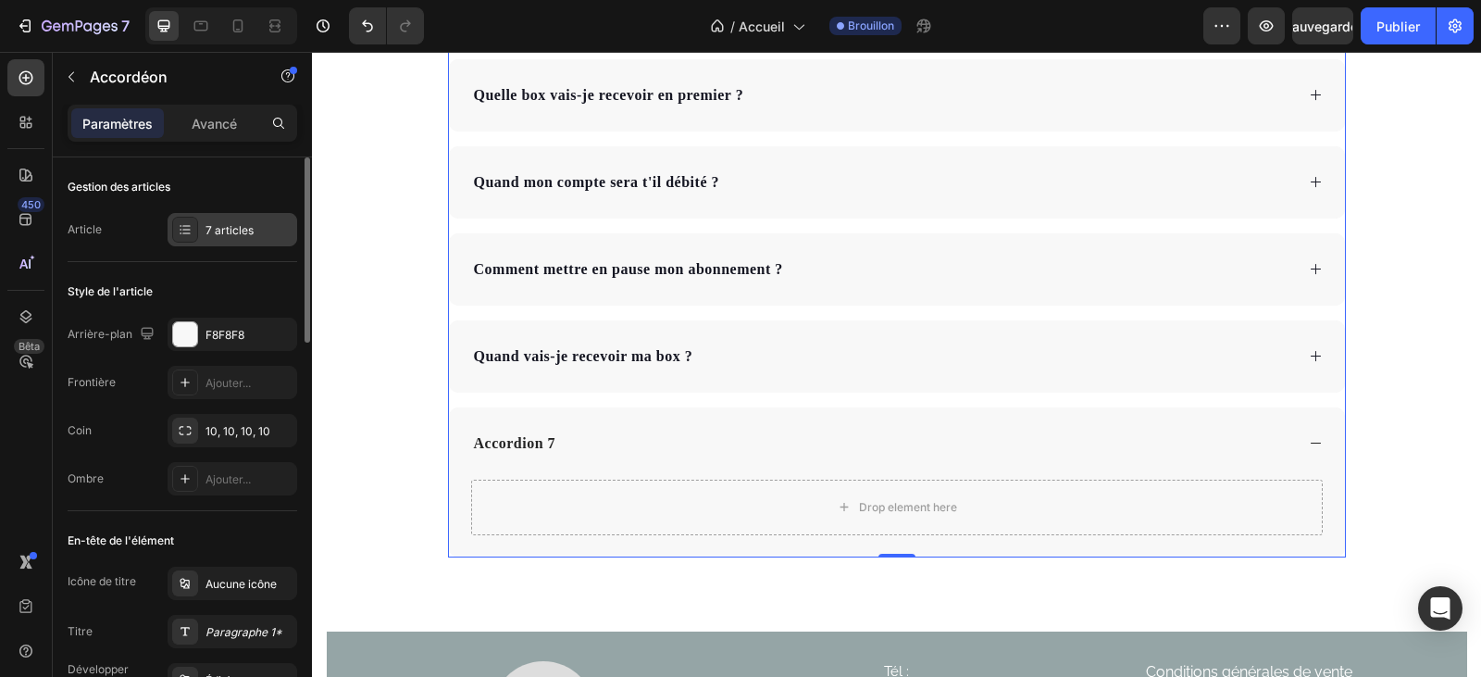
click at [228, 230] on font "7 articles" at bounding box center [229, 230] width 48 height 14
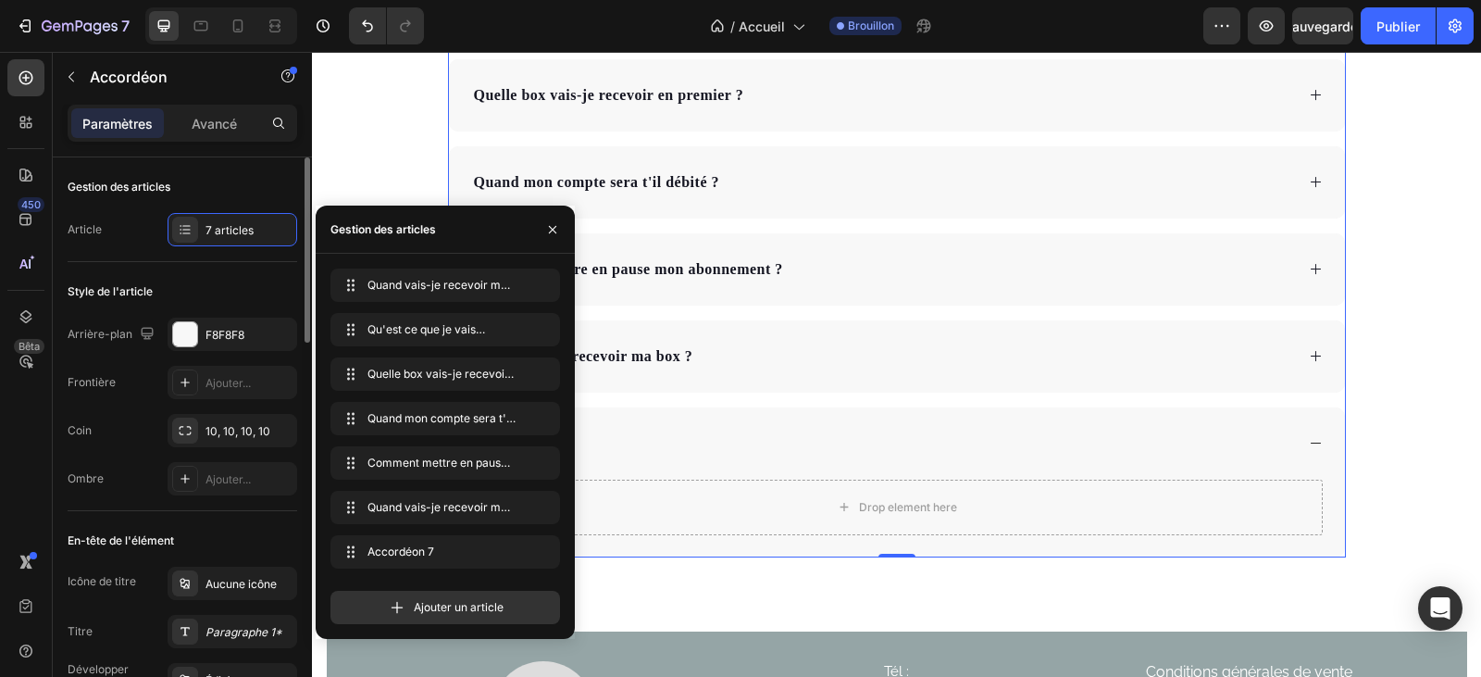
scroll to position [93, 0]
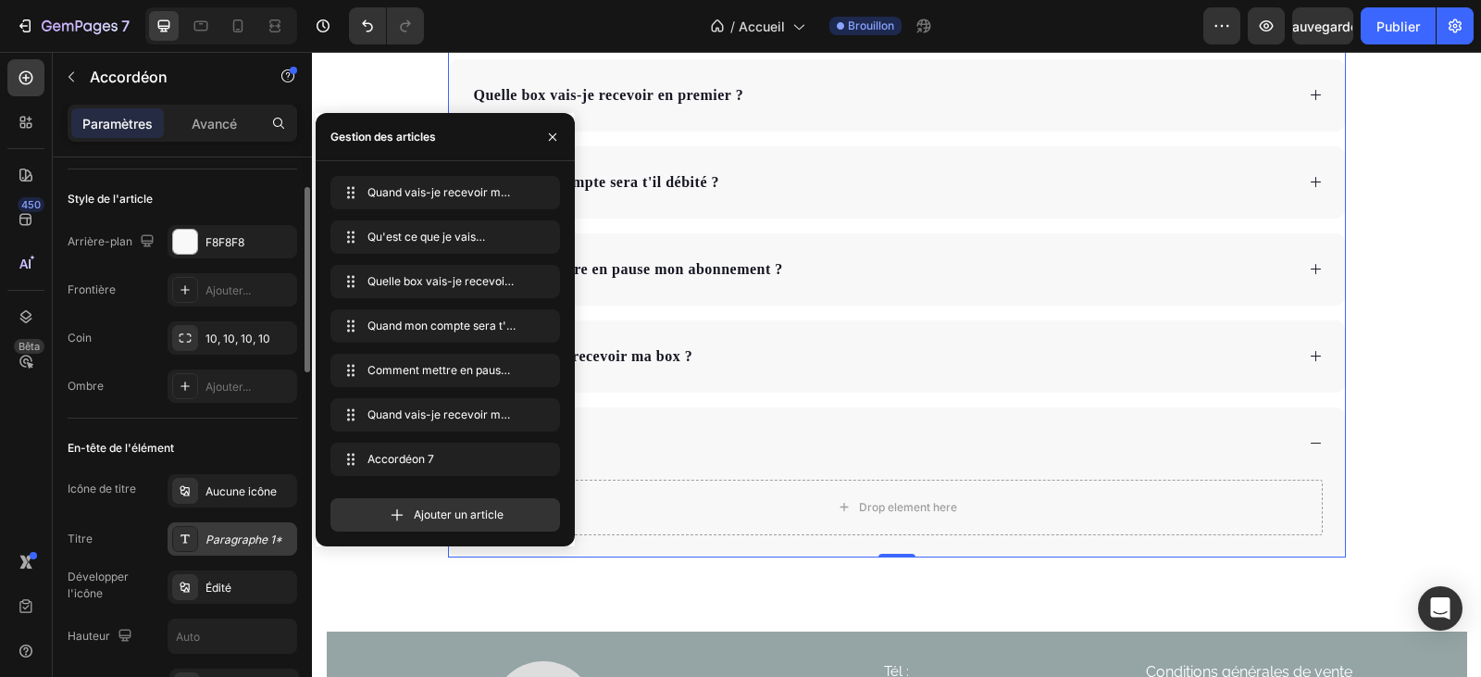
click at [233, 539] on font "Paragraphe 1*" at bounding box center [243, 539] width 77 height 14
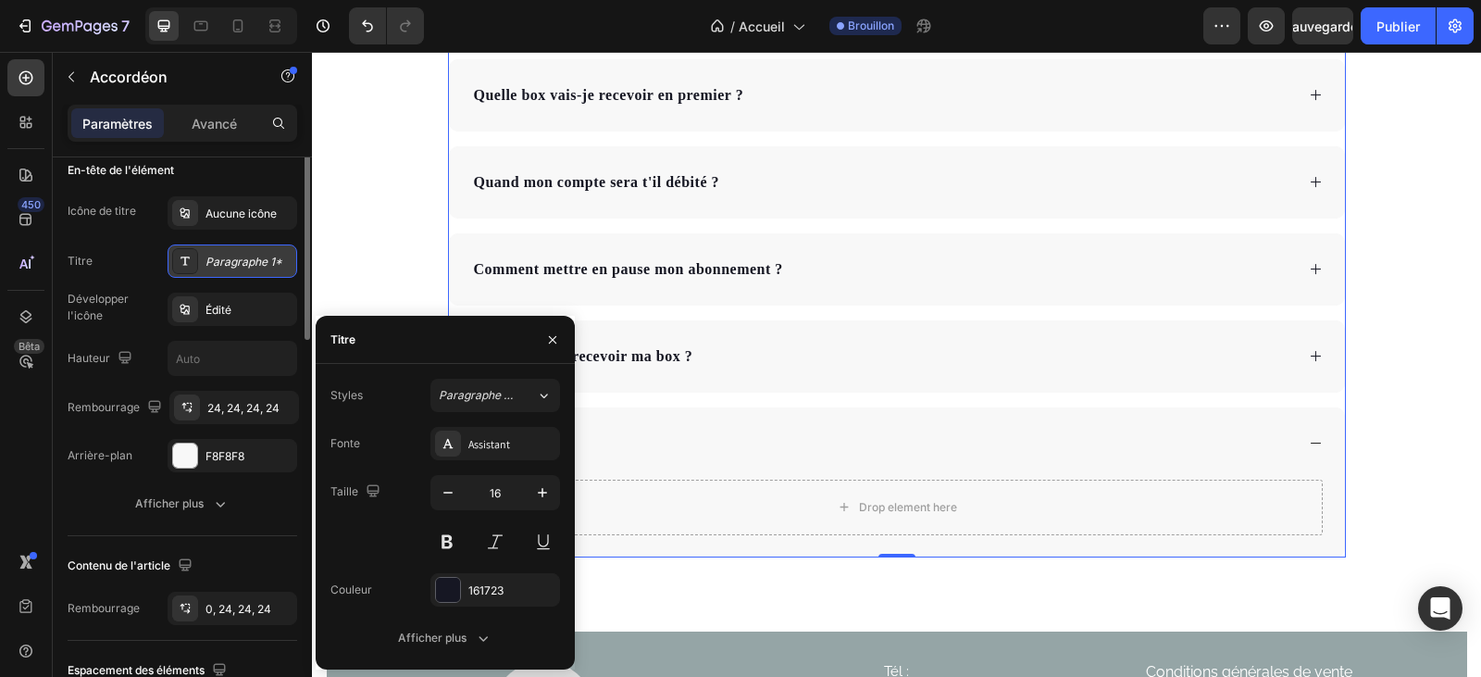
scroll to position [278, 0]
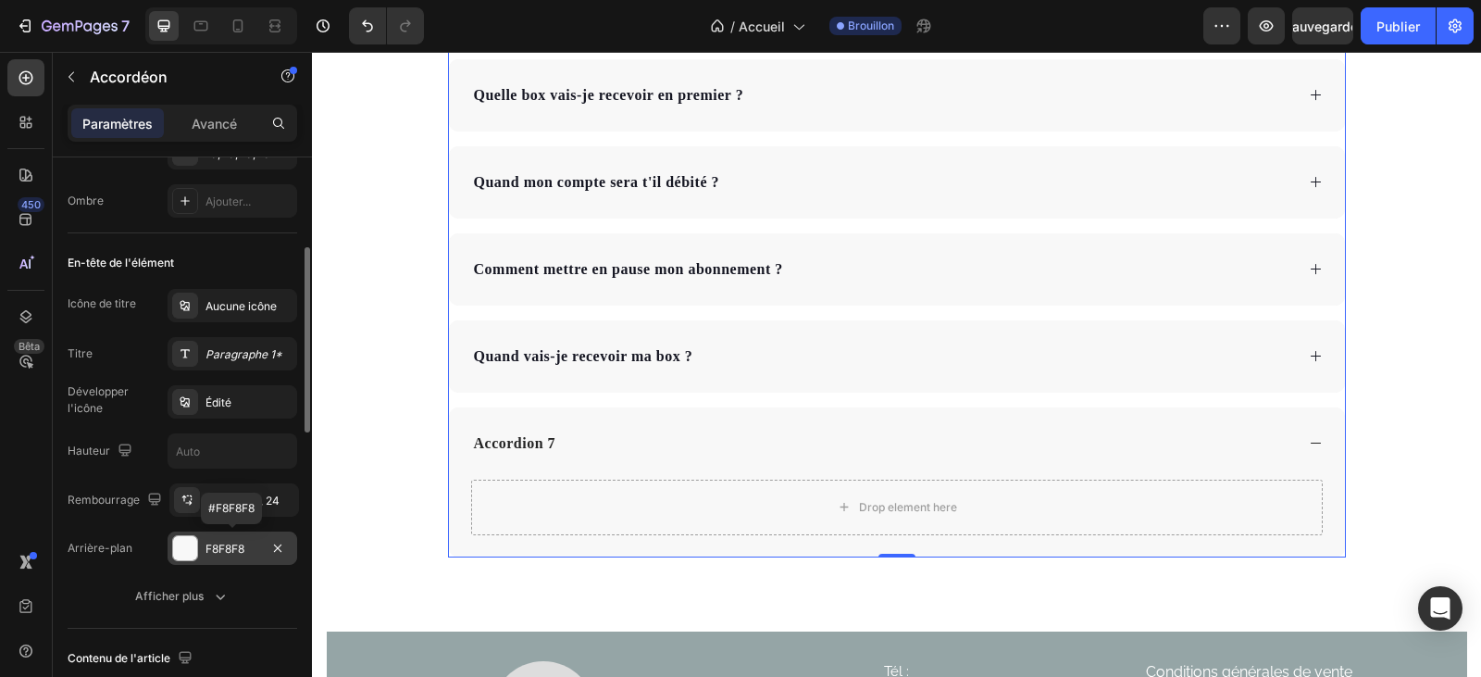
click at [233, 541] on font "F8F8F8" at bounding box center [224, 548] width 39 height 14
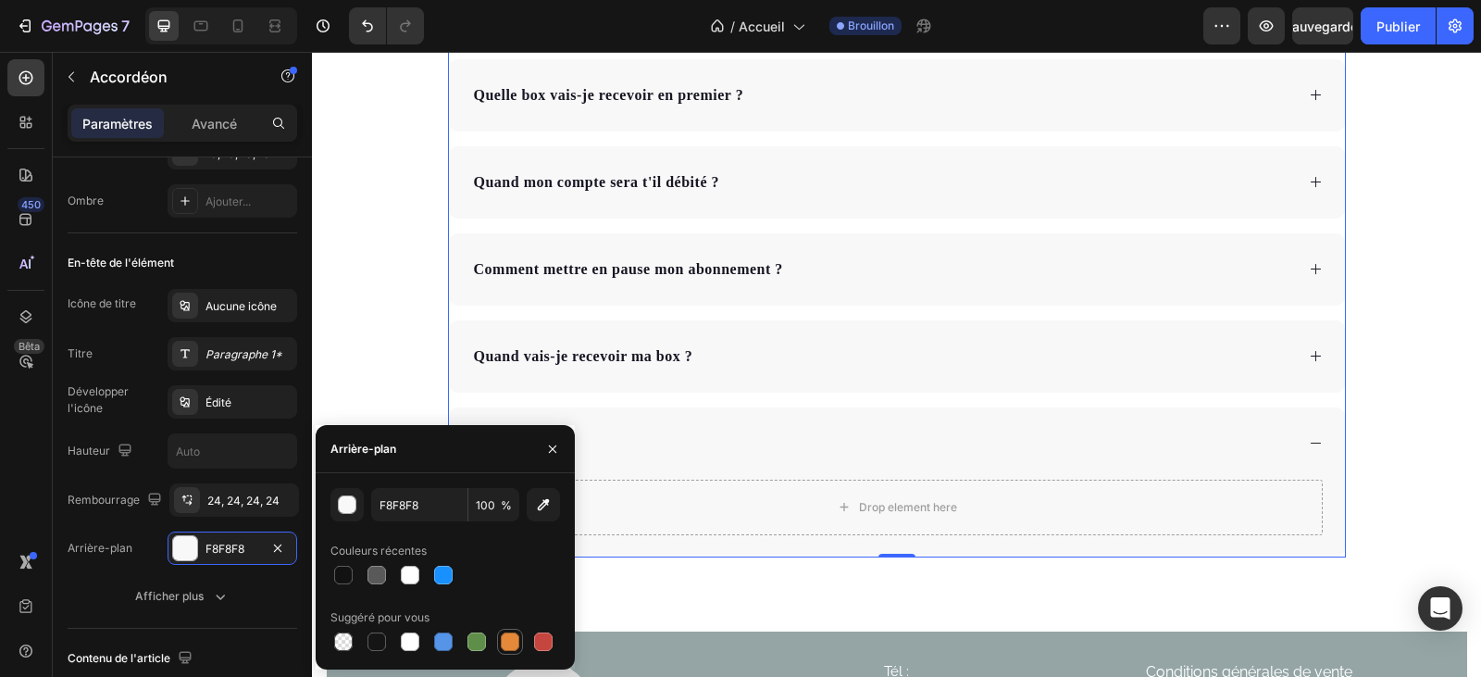
click at [505, 641] on div at bounding box center [510, 641] width 19 height 19
type input "E4893A"
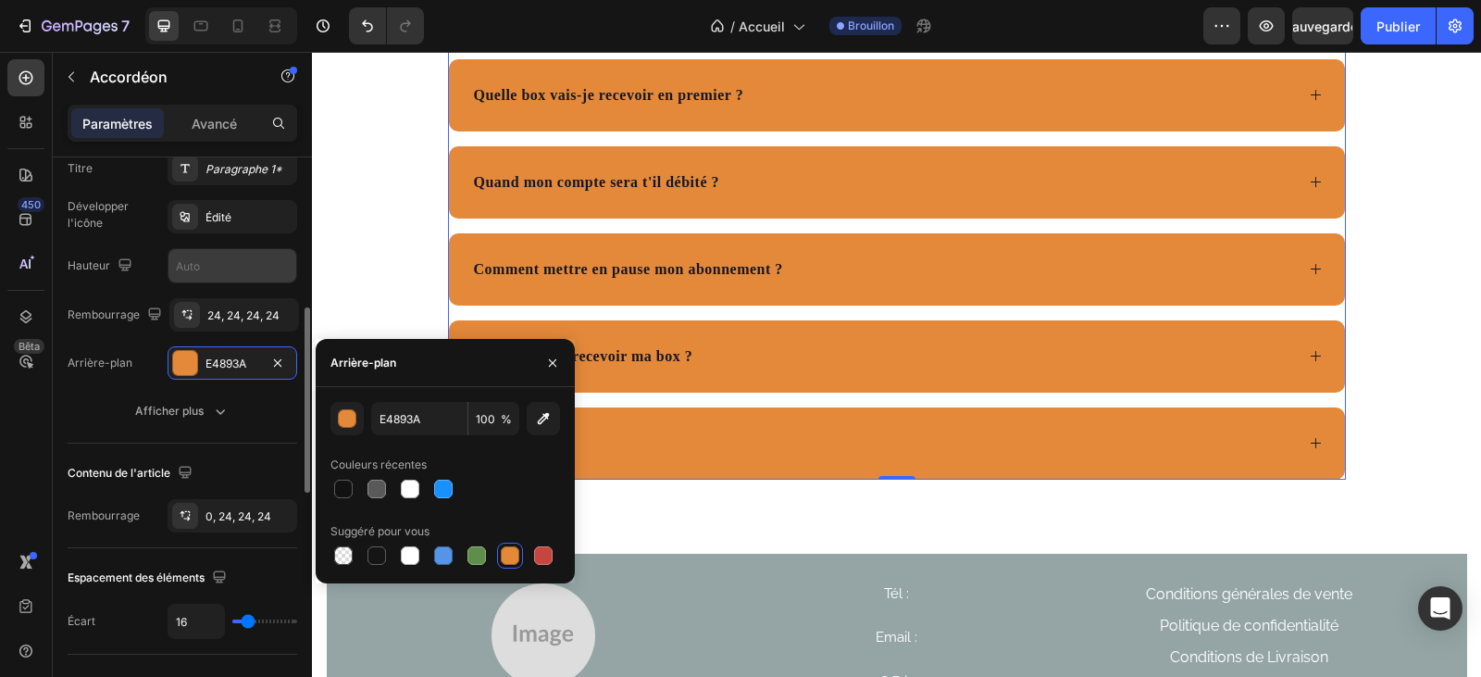
scroll to position [555, 0]
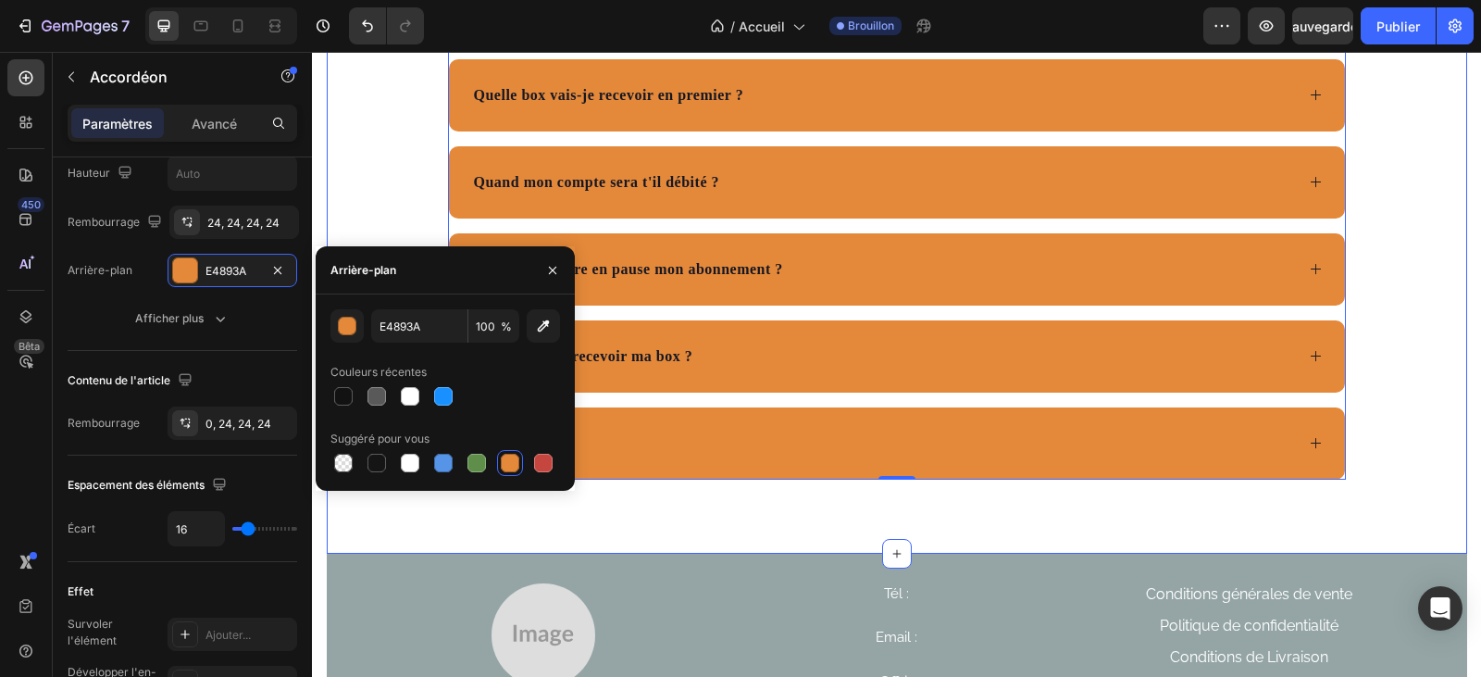
click at [1431, 393] on div "Des questions ? Text Block La réponse peut s’y trouver 👇🏻 Text Block Quand vais…" at bounding box center [897, 124] width 1140 height 711
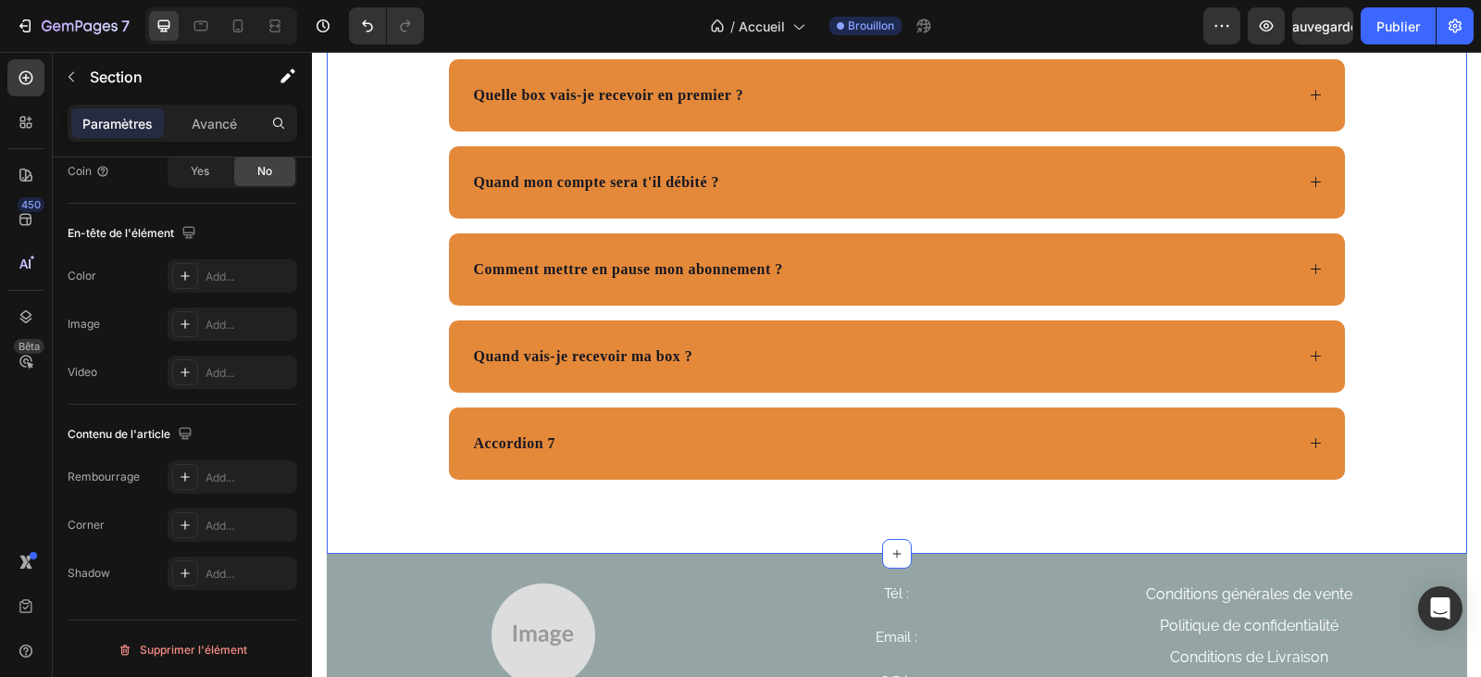
scroll to position [0, 0]
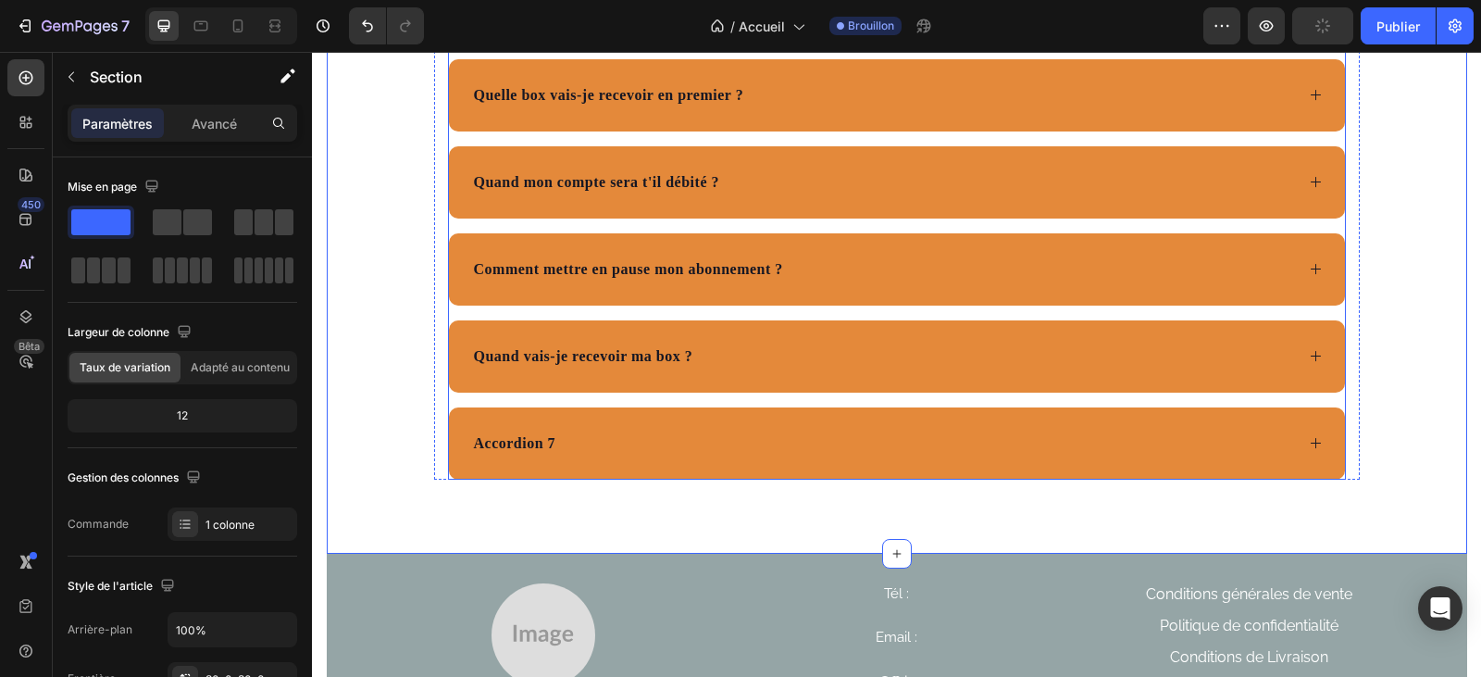
click at [548, 444] on p "Accordion 7" at bounding box center [515, 443] width 82 height 22
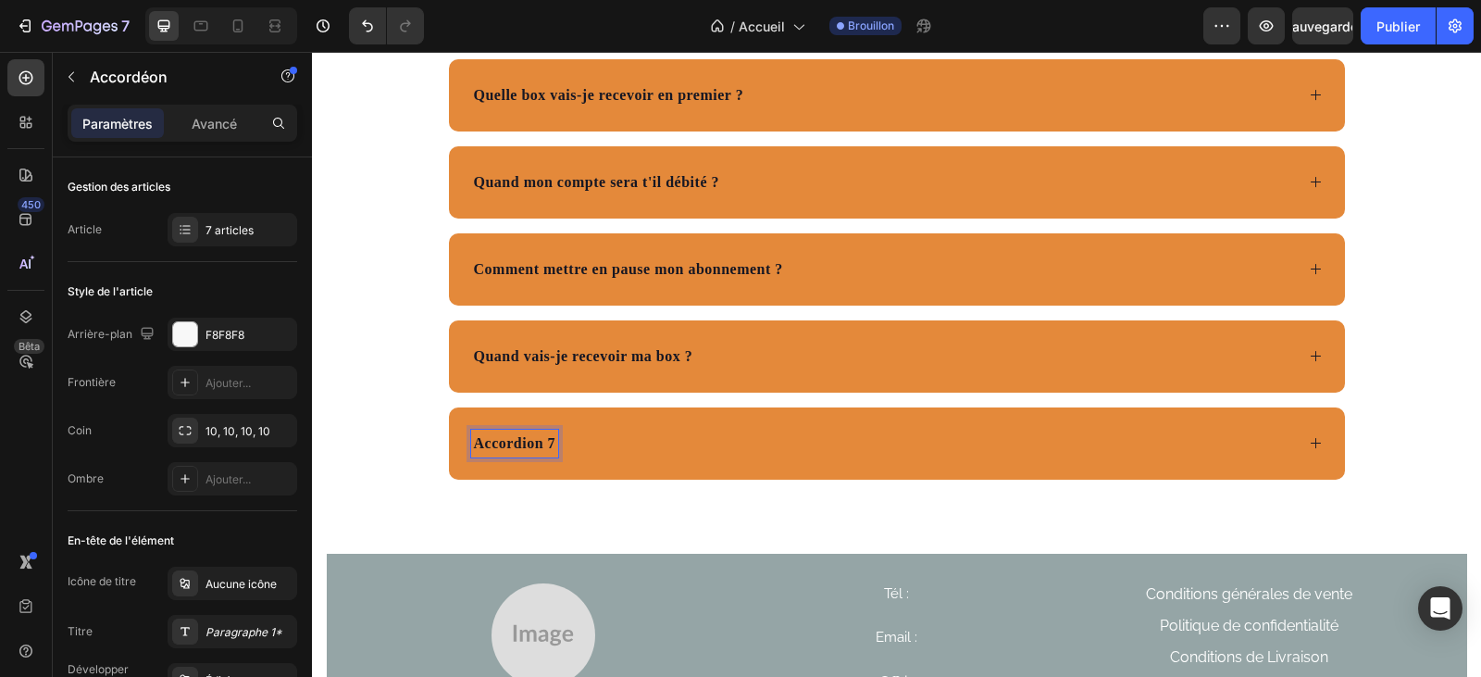
click at [541, 447] on p "Accordion 7" at bounding box center [515, 443] width 82 height 22
click at [548, 447] on p "Accordion 7" at bounding box center [515, 443] width 82 height 22
click at [485, 445] on p "AcSuis-je engagé(e) à la box Glowria ?" at bounding box center [604, 443] width 261 height 22
click at [1310, 448] on icon at bounding box center [1316, 443] width 14 height 14
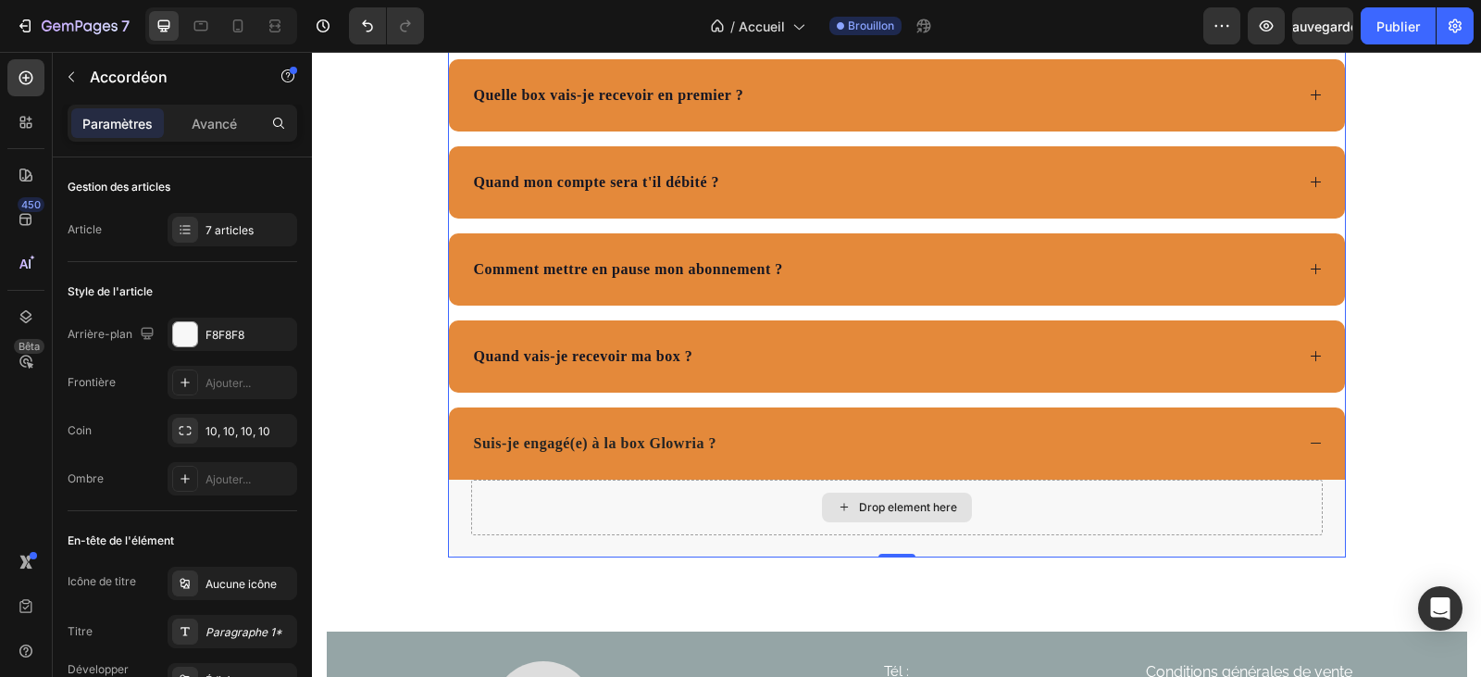
click at [527, 509] on div "Drop element here" at bounding box center [897, 507] width 852 height 56
click at [885, 506] on div "Drop element here" at bounding box center [908, 507] width 98 height 15
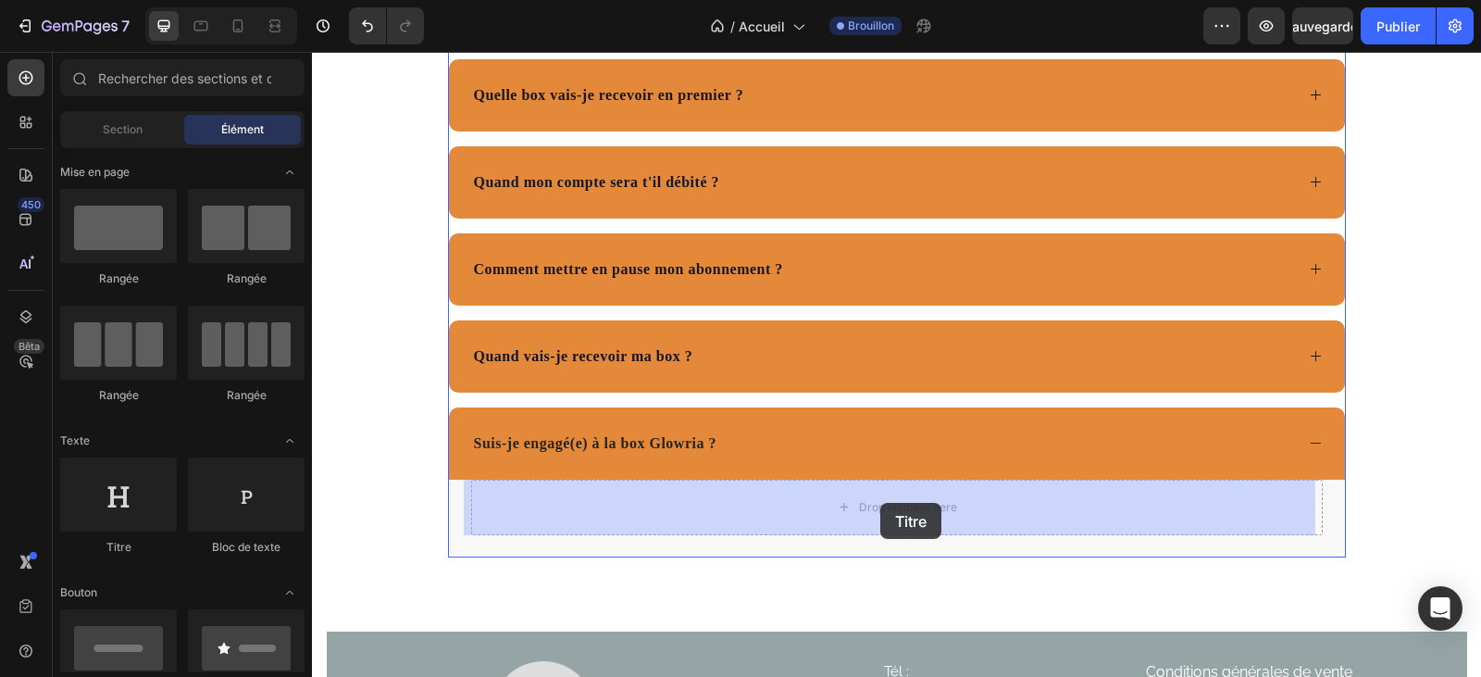
drag, startPoint x: 443, startPoint y: 561, endPoint x: 880, endPoint y: 503, distance: 440.8
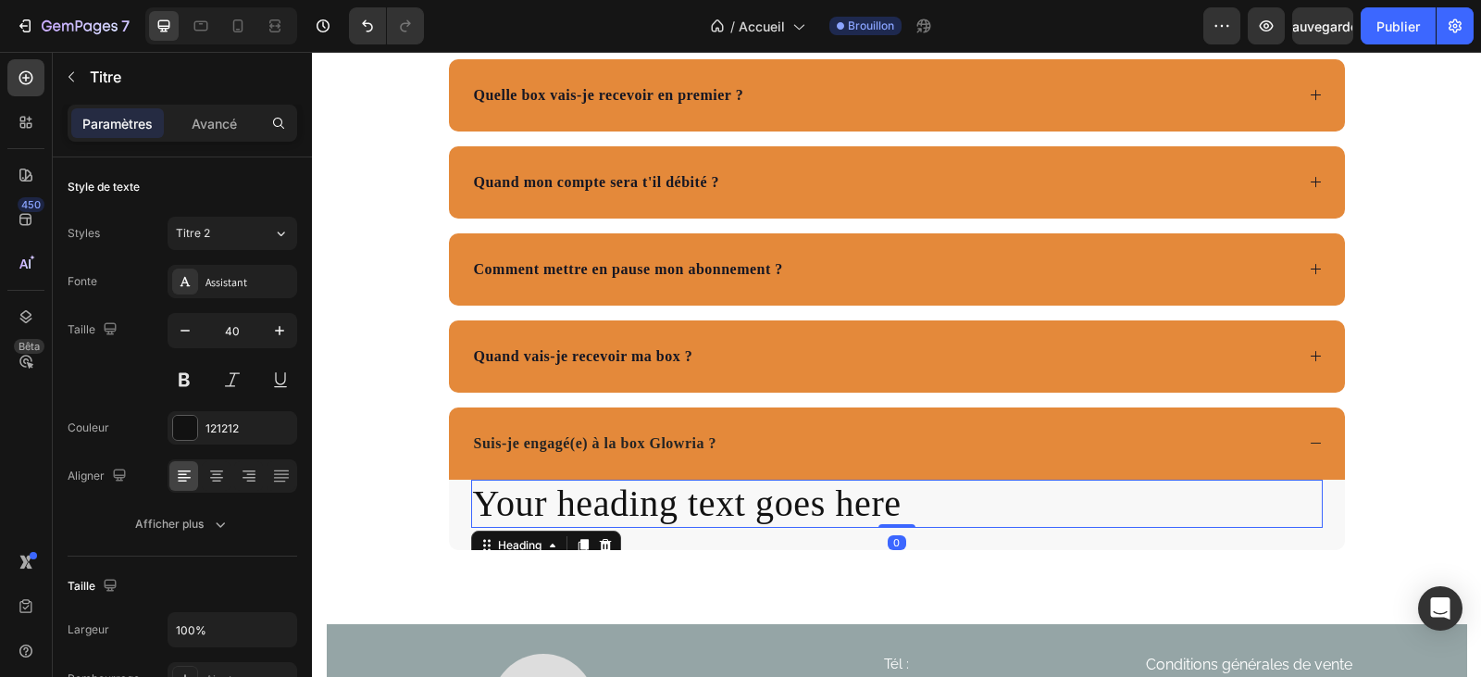
click at [679, 504] on h2 "Your heading text goes here" at bounding box center [897, 503] width 852 height 48
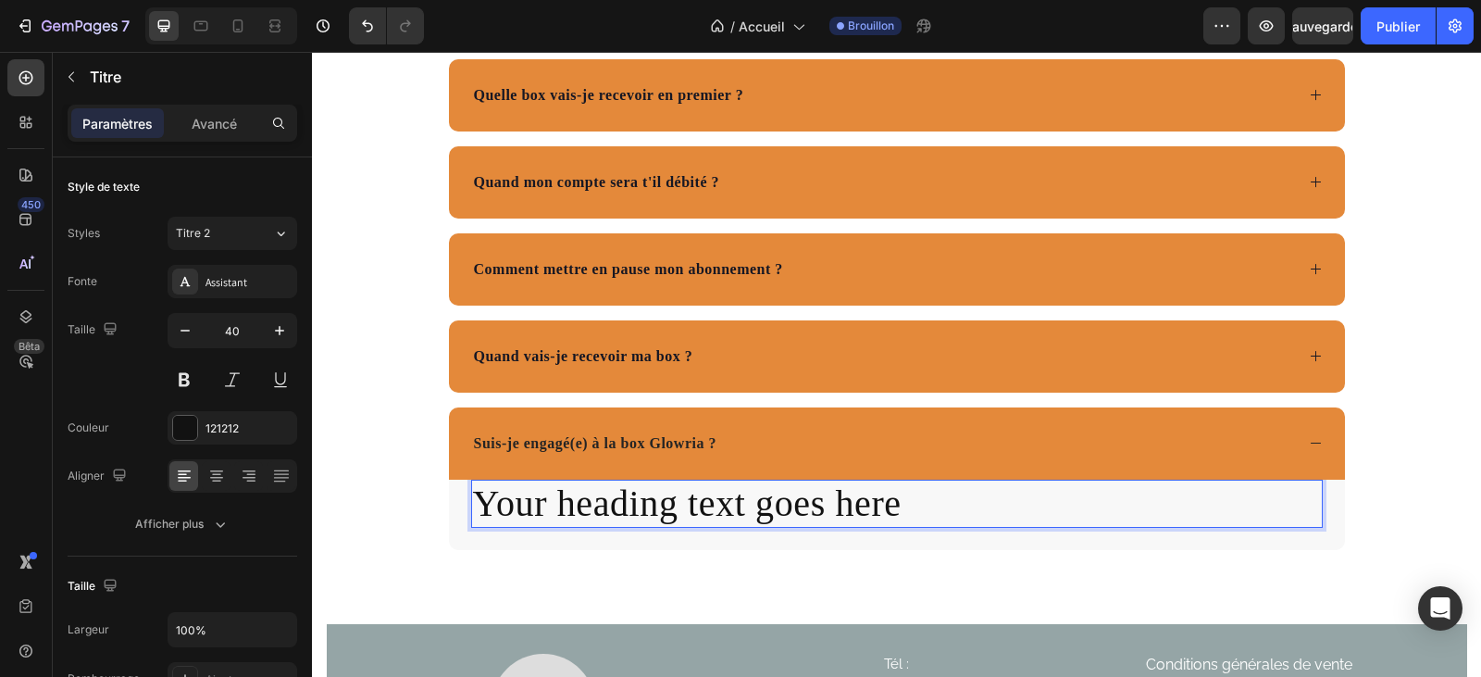
click at [892, 510] on p "Your heading text goes here" at bounding box center [897, 503] width 848 height 44
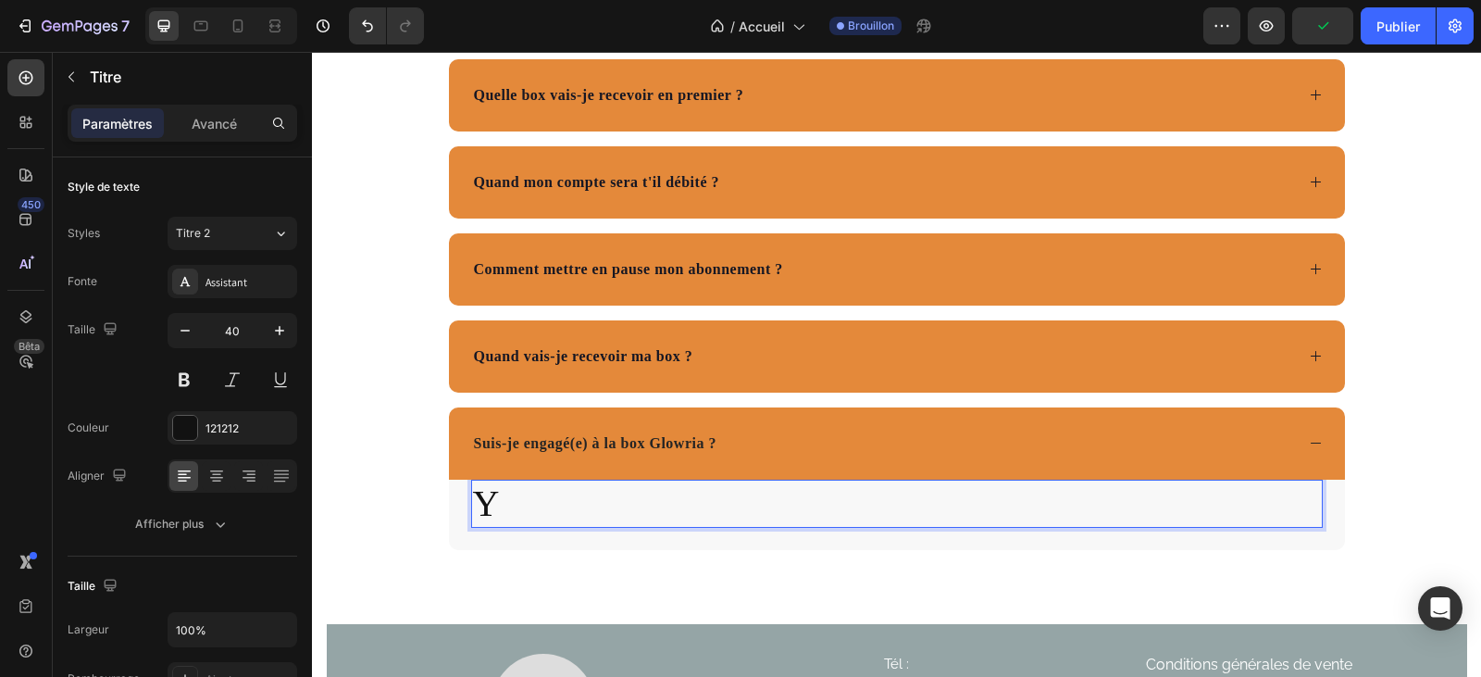
drag, startPoint x: 498, startPoint y: 507, endPoint x: 526, endPoint y: 516, distance: 29.0
click at [526, 516] on p "Y" at bounding box center [897, 503] width 848 height 44
click at [482, 512] on p "Y" at bounding box center [897, 503] width 848 height 44
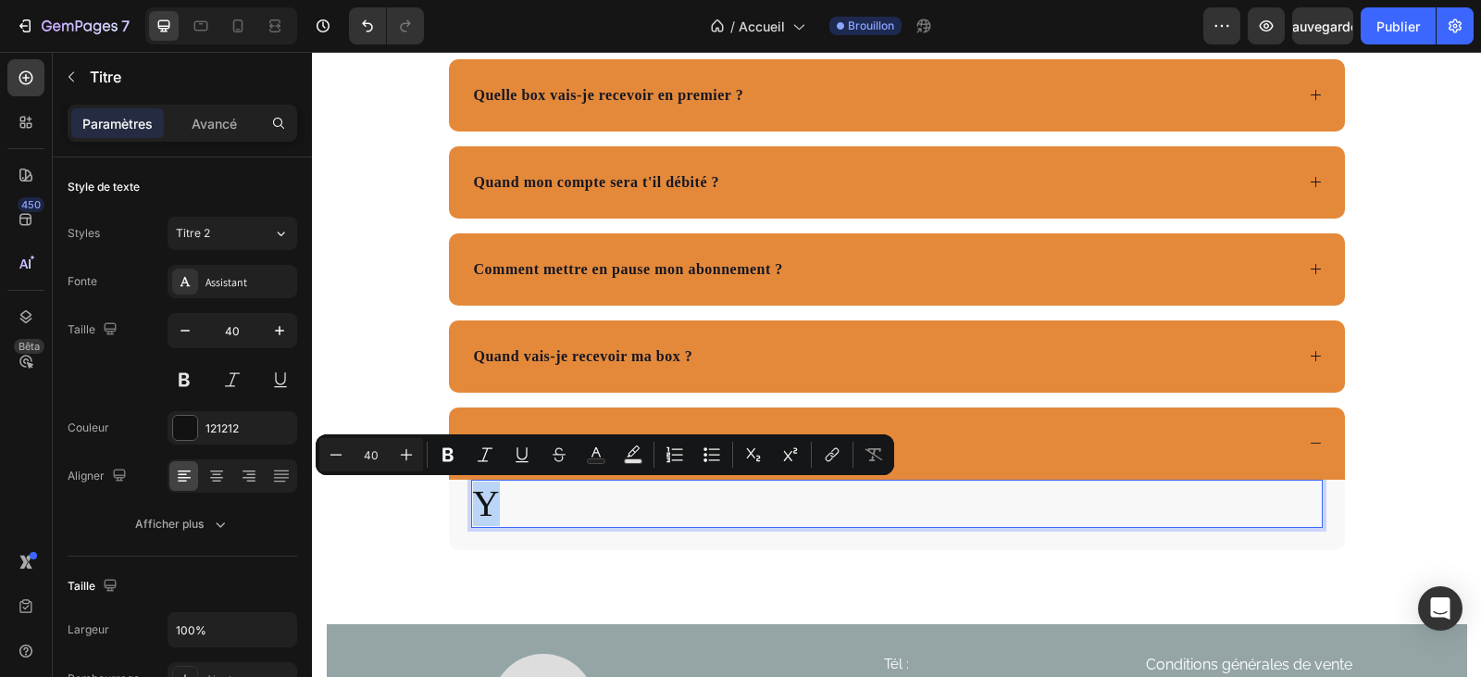
drag, startPoint x: 497, startPoint y: 506, endPoint x: 476, endPoint y: 504, distance: 21.5
click at [476, 504] on p "Y" at bounding box center [897, 503] width 848 height 44
click at [333, 453] on icon "Editor contextual toolbar" at bounding box center [336, 454] width 19 height 19
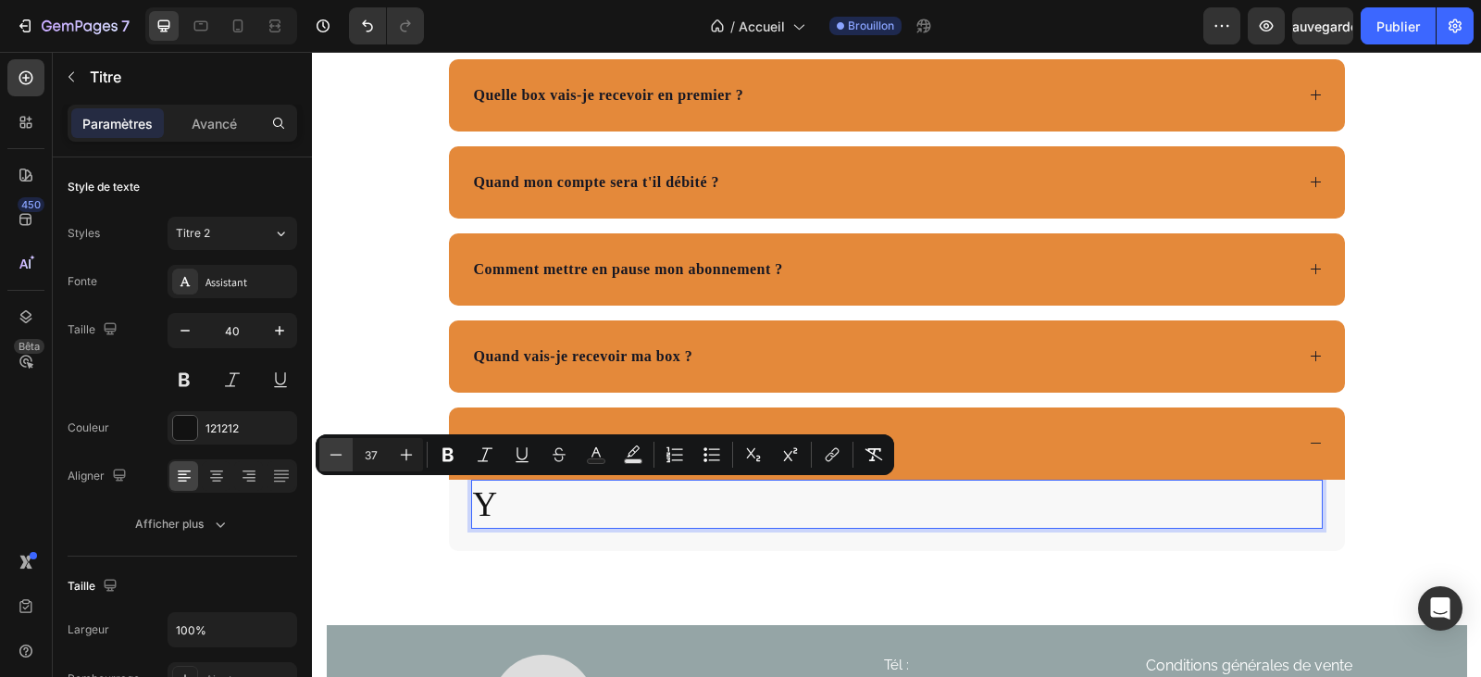
click at [333, 453] on icon "Editor contextual toolbar" at bounding box center [336, 454] width 19 height 19
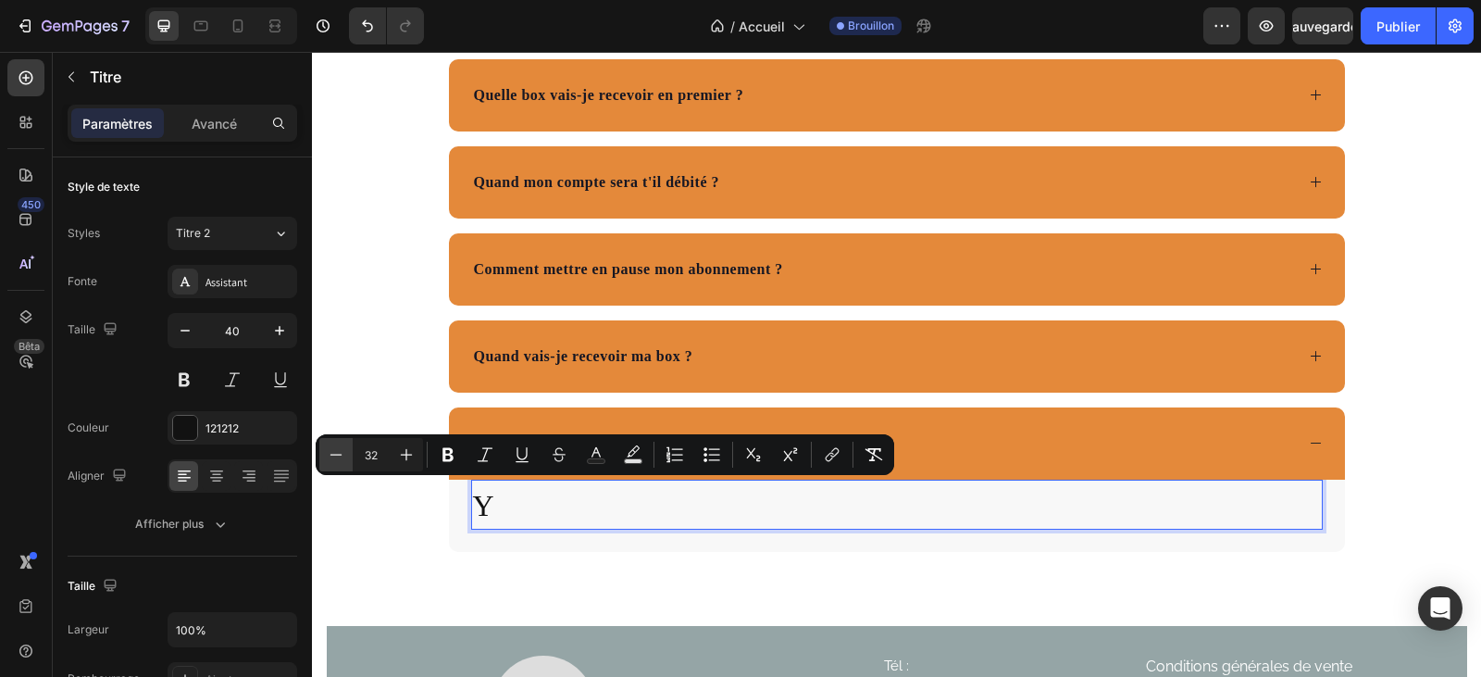
click at [333, 453] on icon "Editor contextual toolbar" at bounding box center [336, 454] width 19 height 19
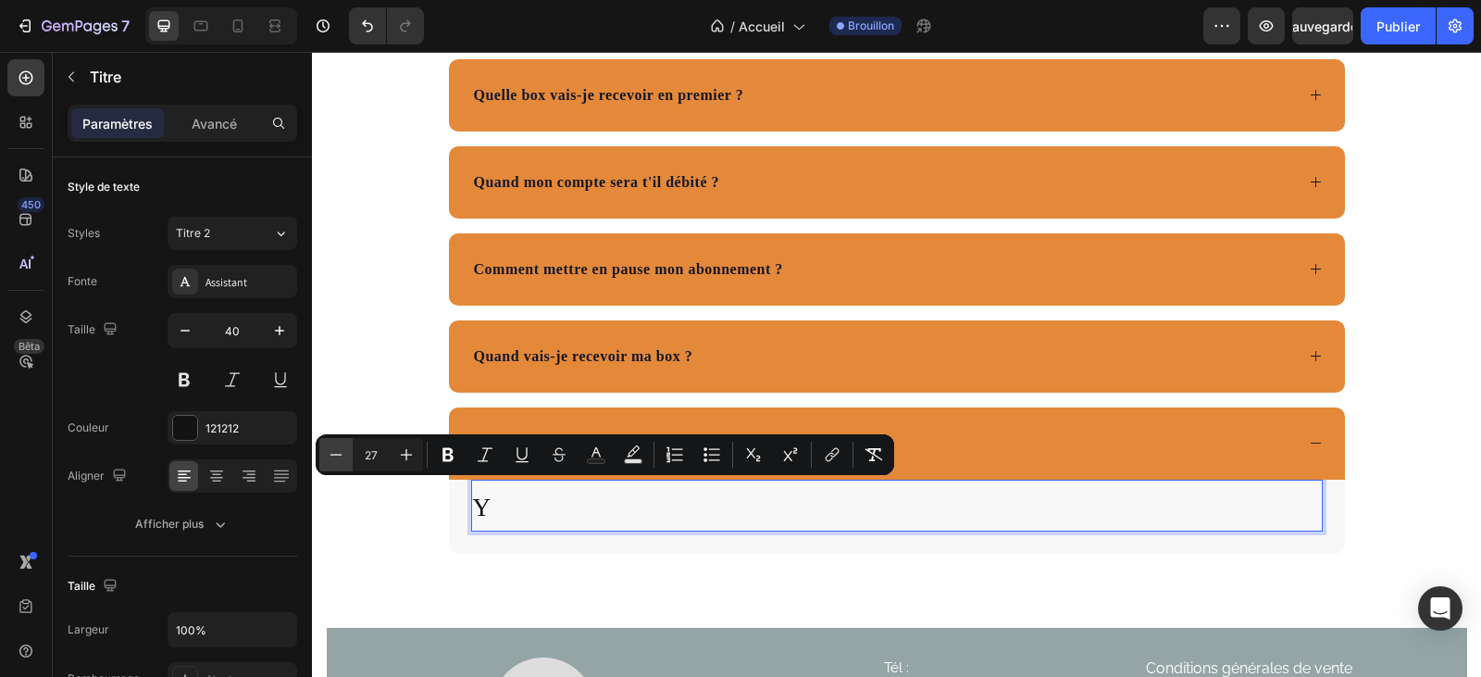
click at [333, 453] on icon "Editor contextual toolbar" at bounding box center [336, 454] width 19 height 19
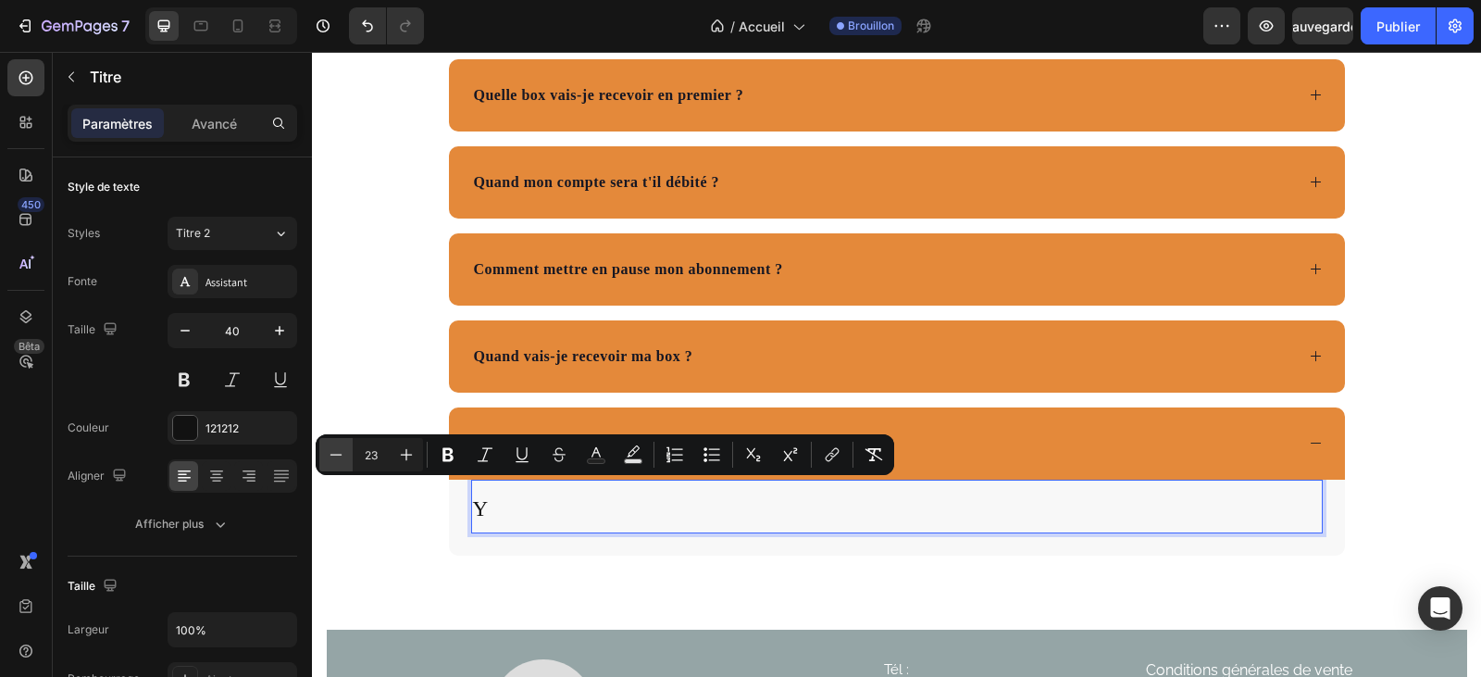
click at [333, 453] on icon "Editor contextual toolbar" at bounding box center [336, 454] width 19 height 19
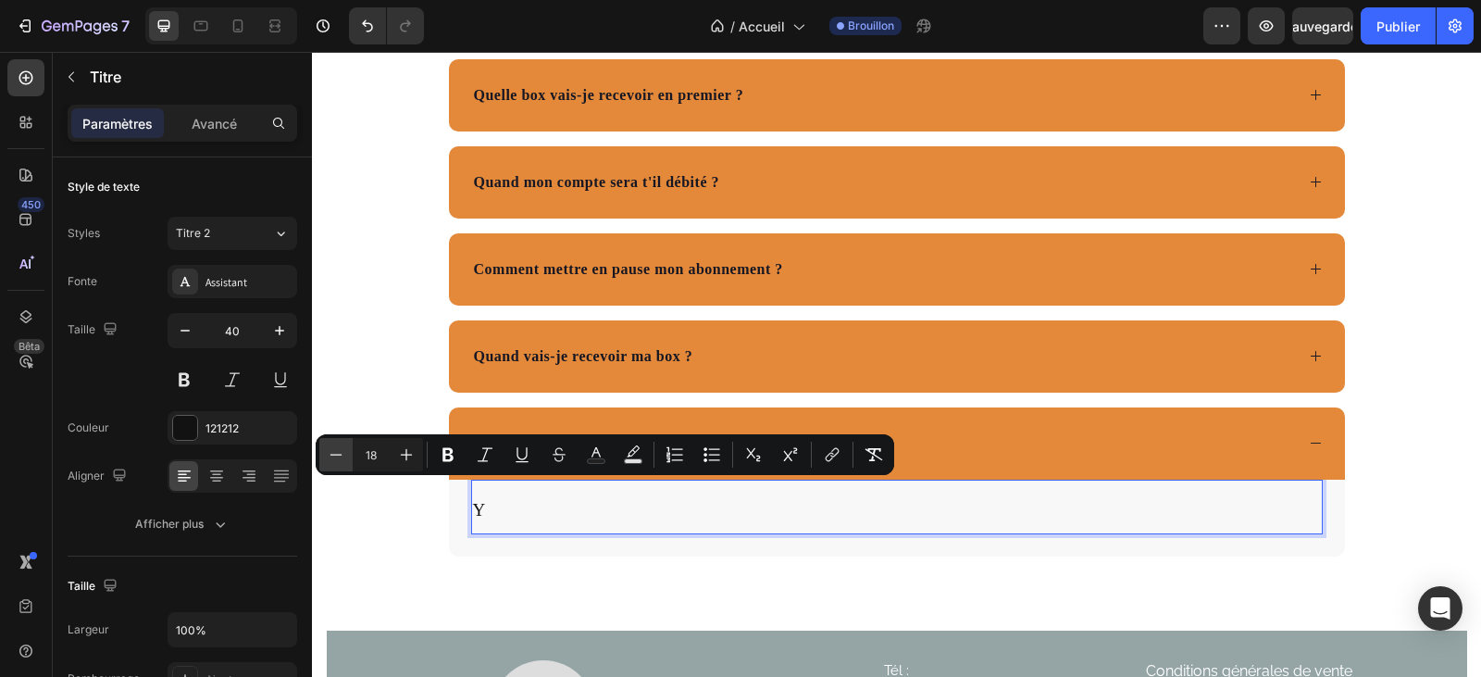
click at [333, 453] on icon "Editor contextual toolbar" at bounding box center [336, 454] width 19 height 19
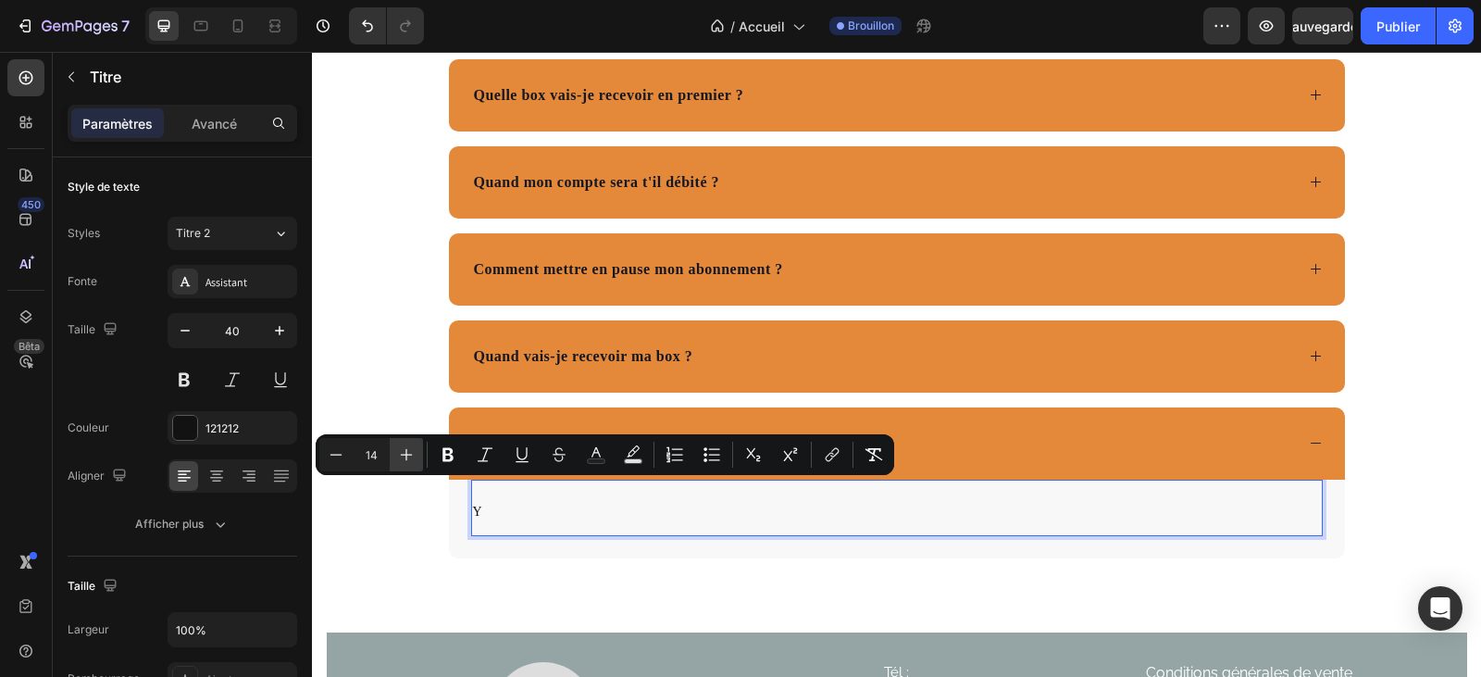
click at [405, 454] on icon "Editor contextual toolbar" at bounding box center [406, 454] width 19 height 19
type input "16"
click at [481, 511] on p "Y" at bounding box center [897, 507] width 848 height 52
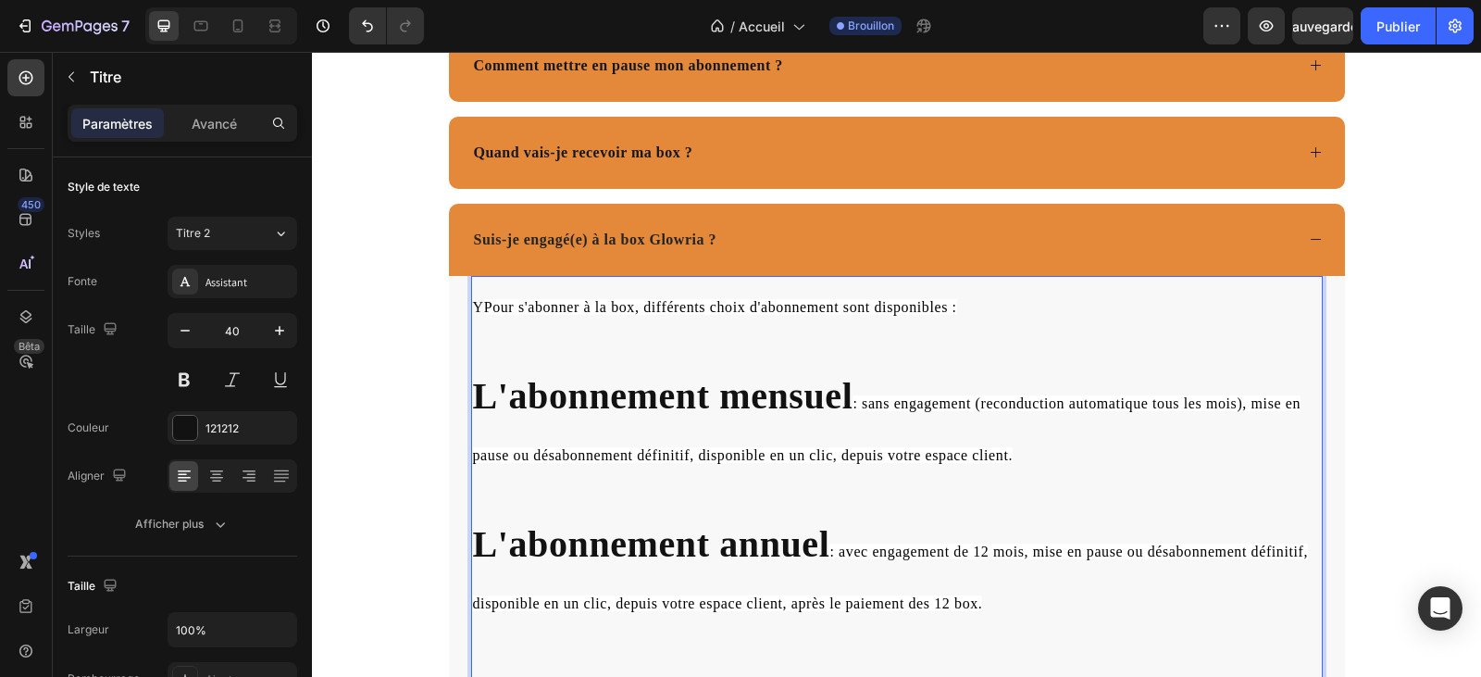
scroll to position [6871, 0]
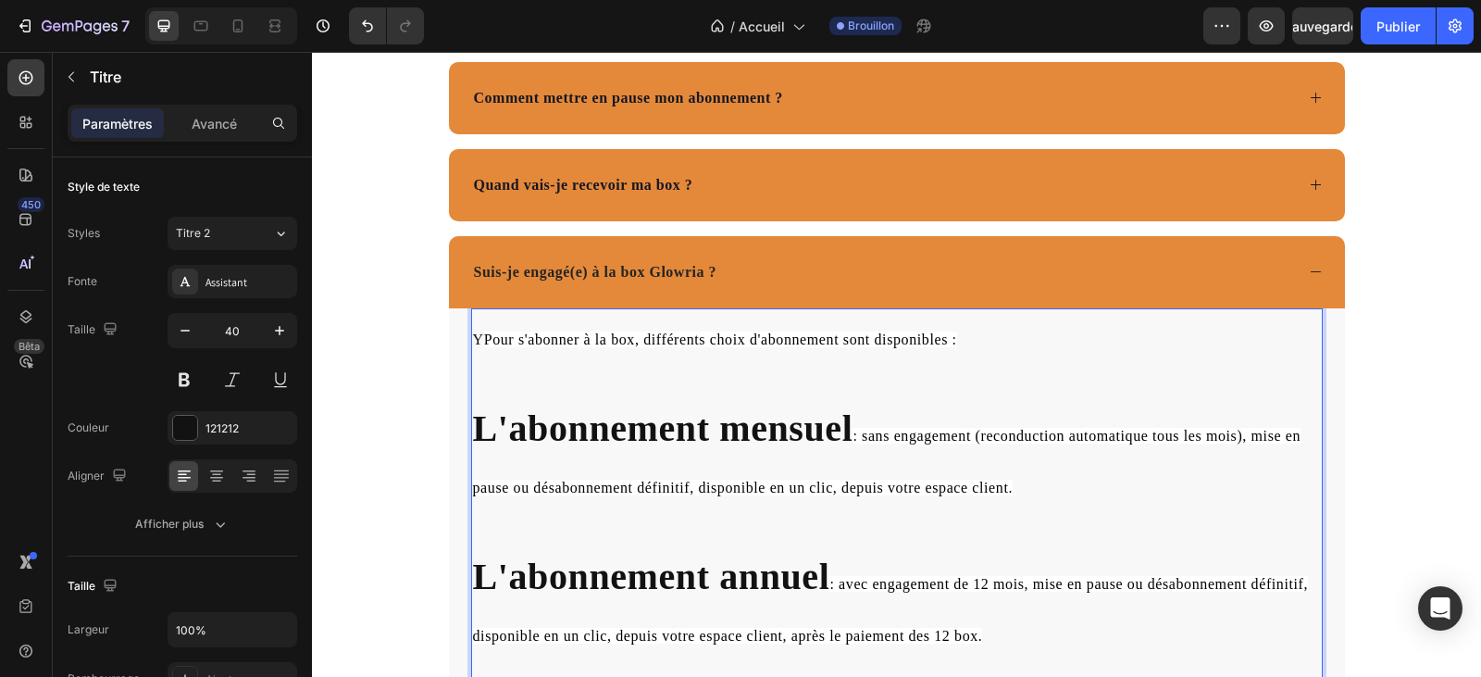
click at [484, 341] on span "Pour s'abonner à la box, différents choix d'abonnement sont disponibles :" at bounding box center [720, 339] width 473 height 16
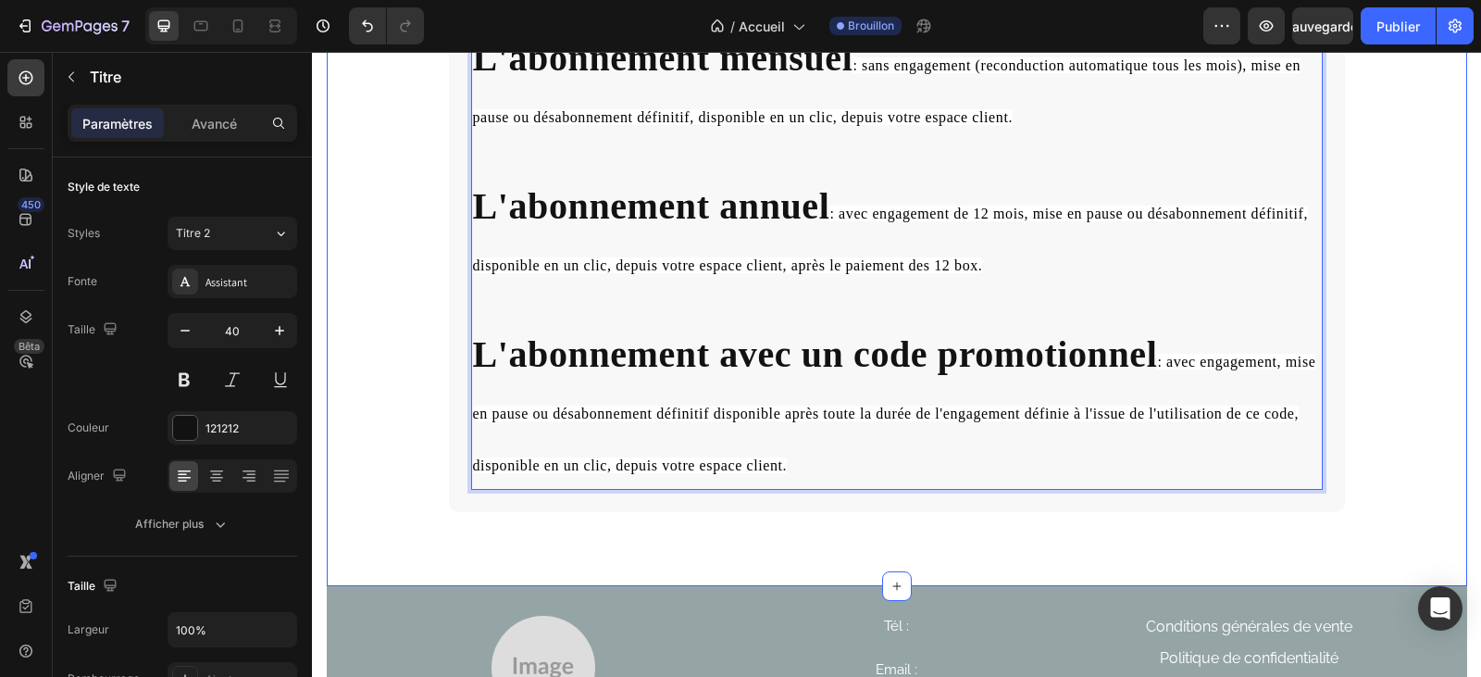
scroll to position [7333, 0]
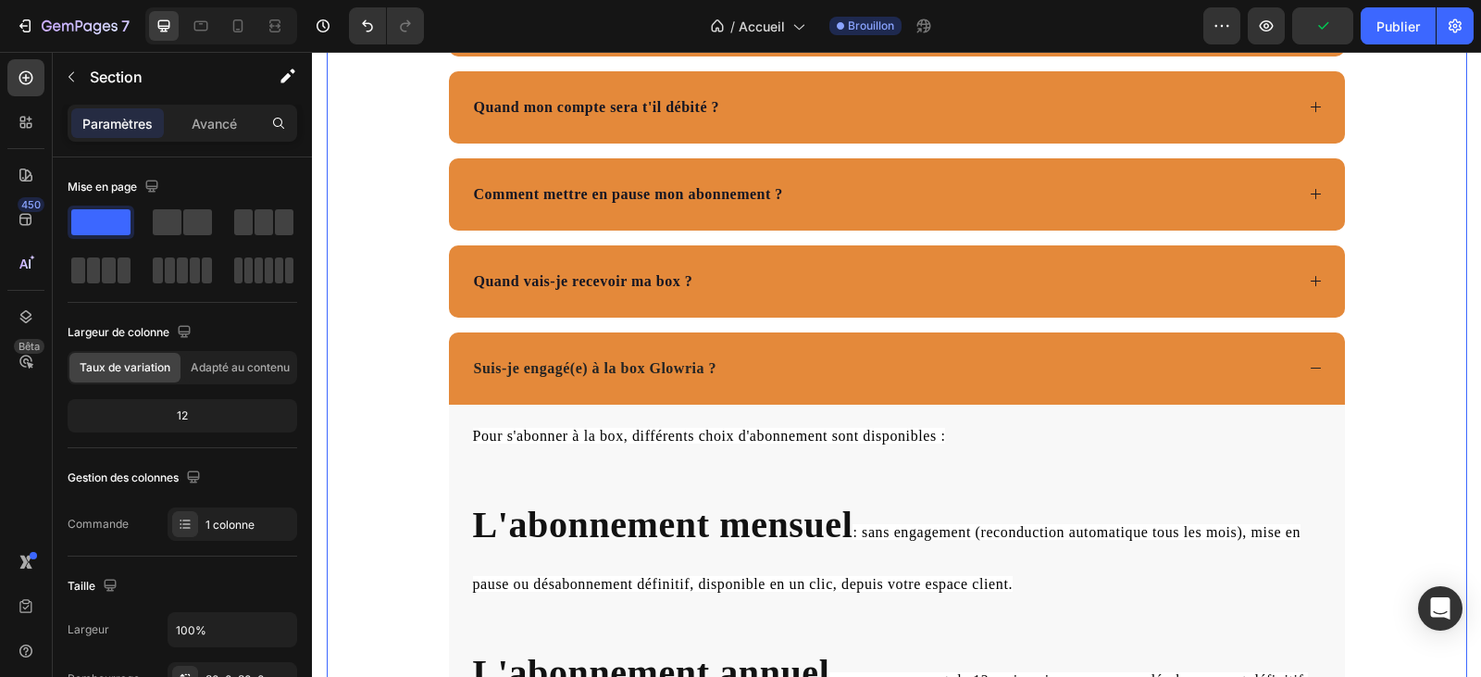
scroll to position [6778, 0]
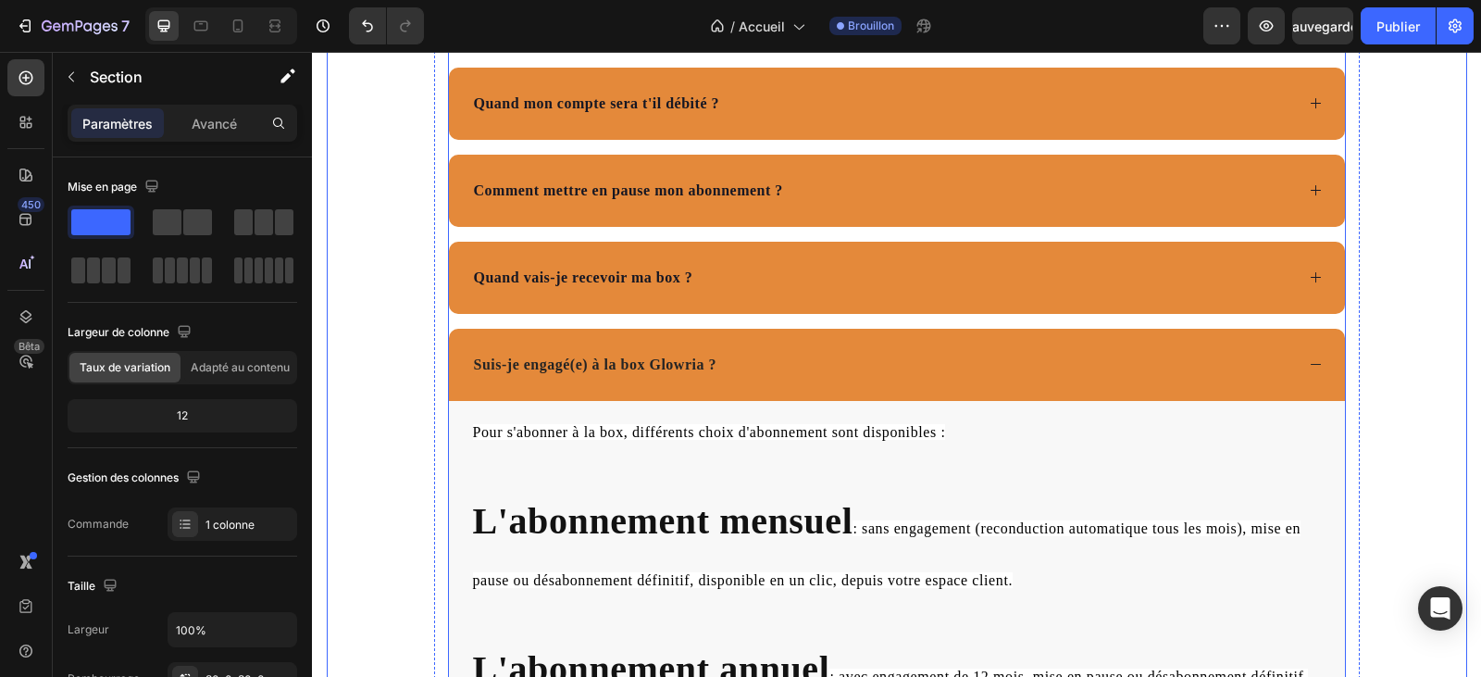
click at [1315, 364] on div "Suis-je engagé(e) à la box Glowria ?" at bounding box center [897, 365] width 896 height 72
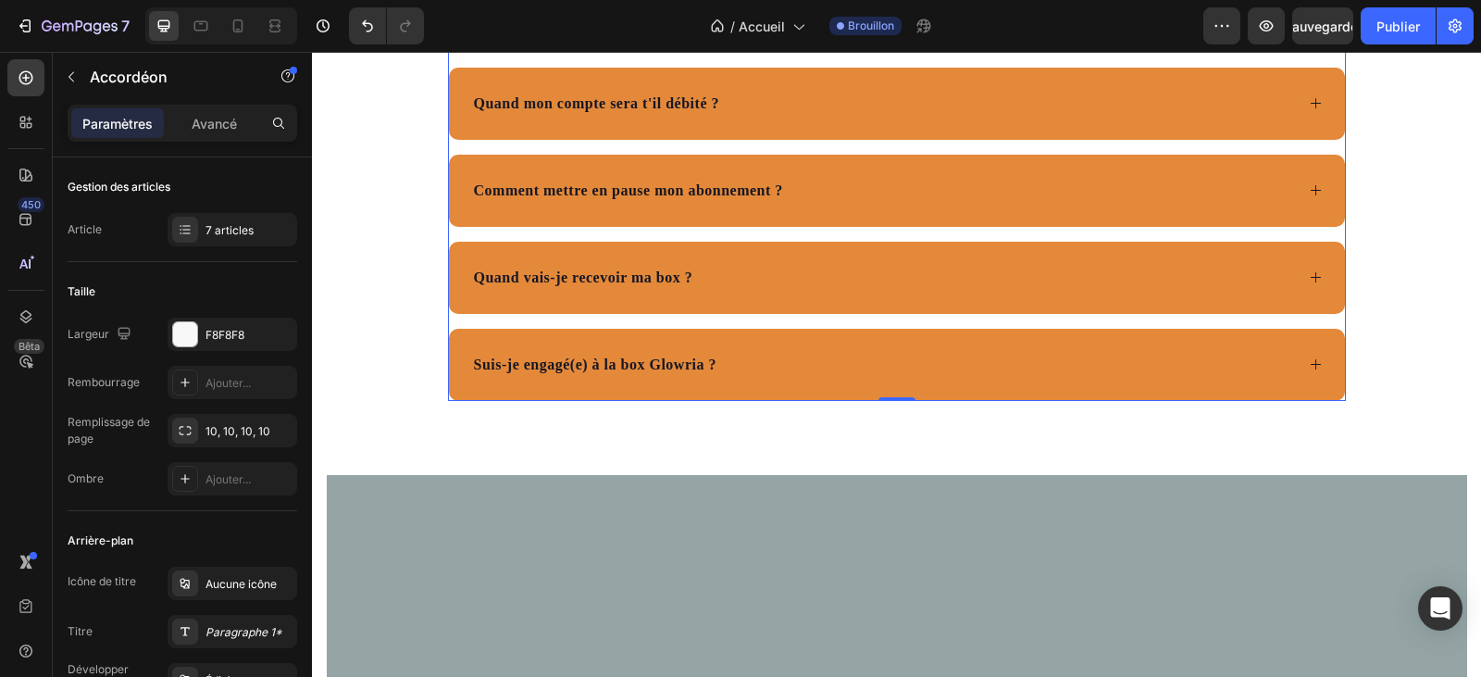
click at [1312, 279] on icon at bounding box center [1316, 277] width 14 height 14
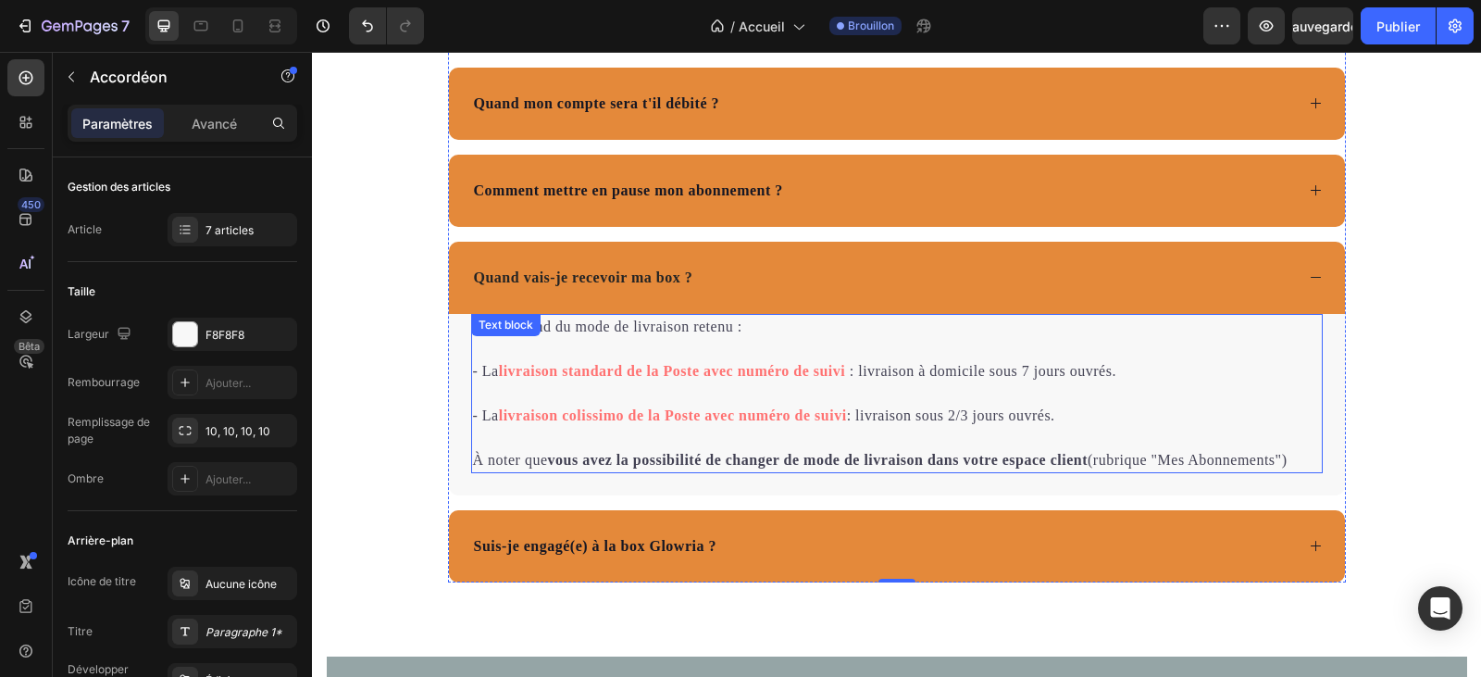
click at [645, 372] on strong "livraison standard de la Poste avec numéro de suivi" at bounding box center [672, 371] width 347 height 16
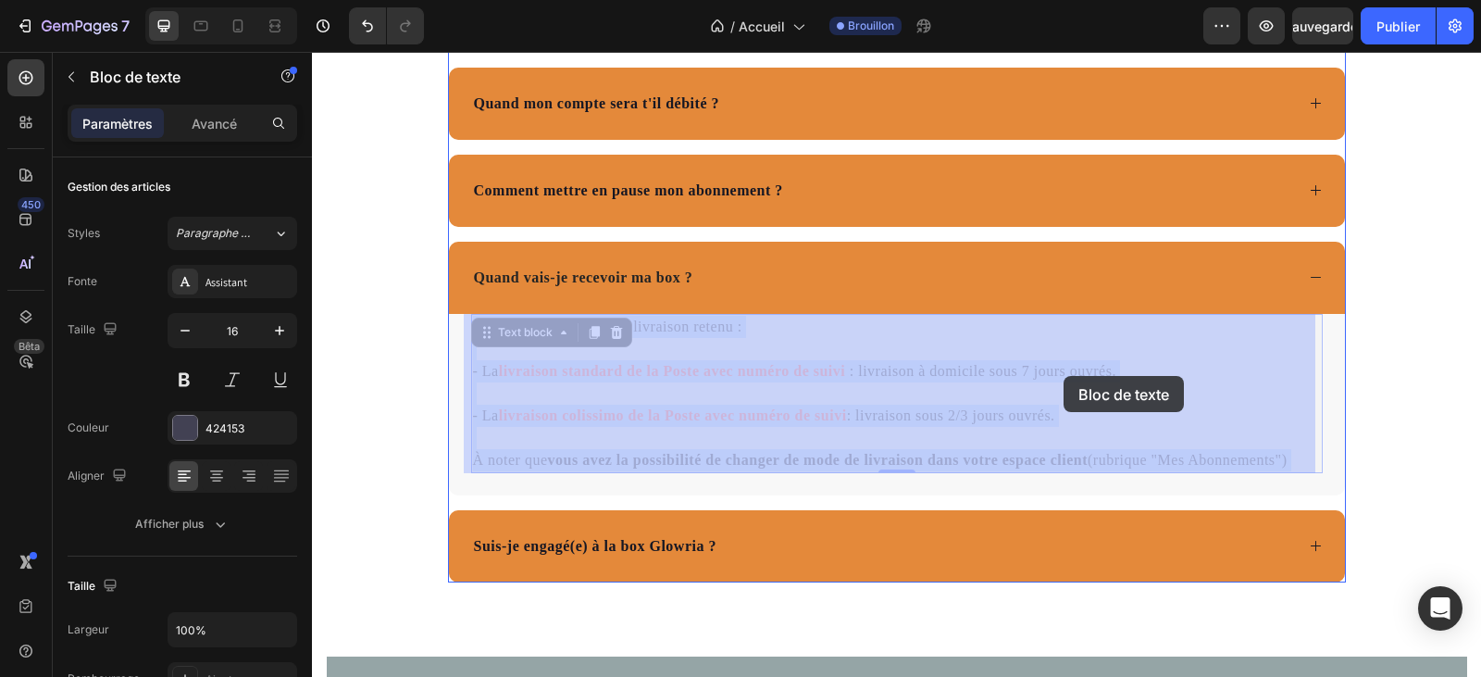
drag, startPoint x: 1110, startPoint y: 374, endPoint x: 1085, endPoint y: 380, distance: 25.8
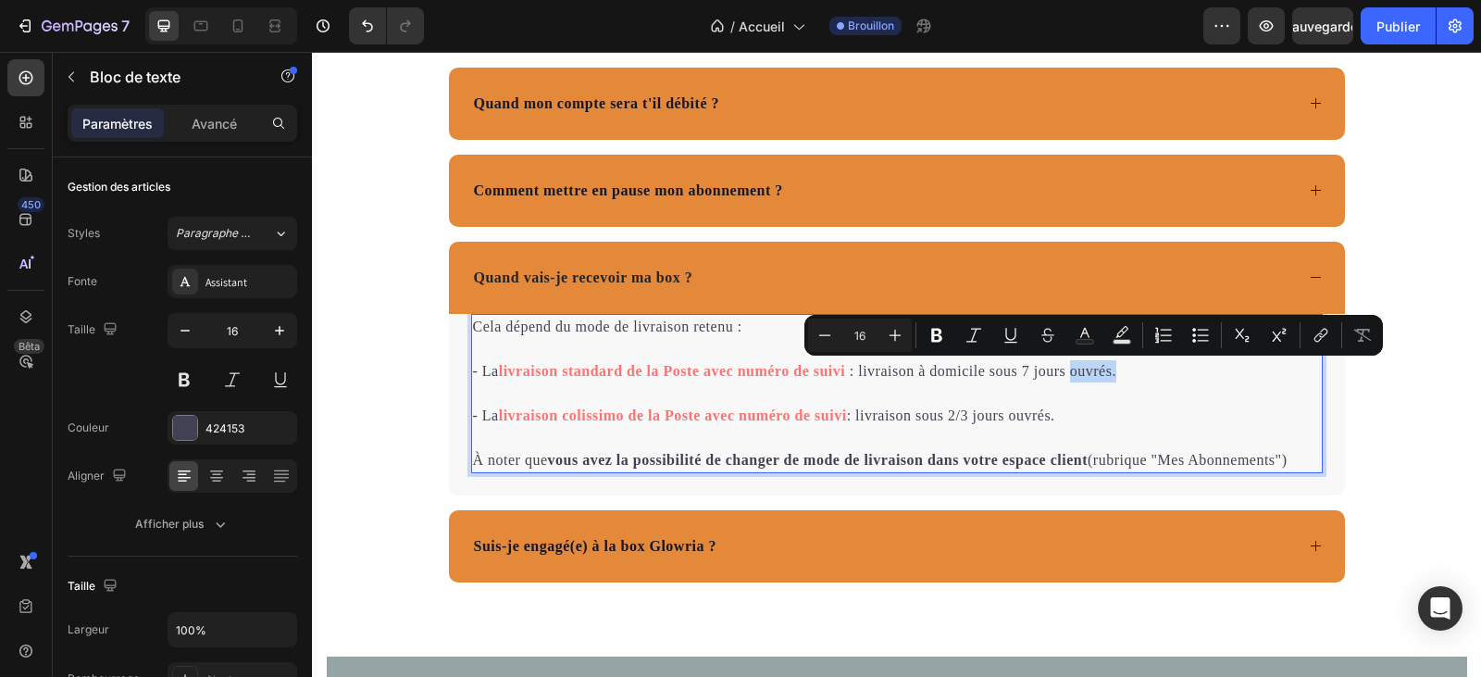
drag, startPoint x: 1117, startPoint y: 373, endPoint x: 1074, endPoint y: 373, distance: 43.5
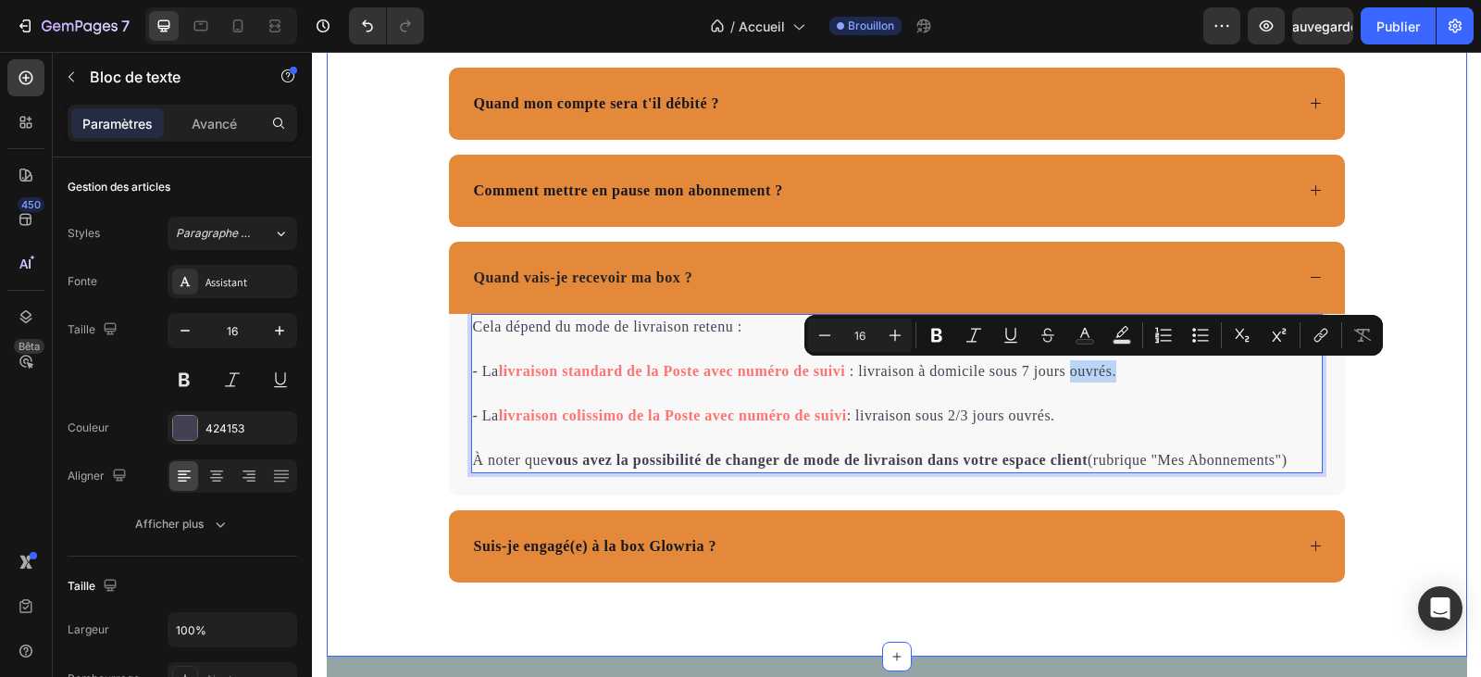
drag, startPoint x: 1395, startPoint y: 478, endPoint x: 1332, endPoint y: 493, distance: 64.9
click at [1393, 477] on div "Des questions ? Text Block La réponse peut s’y trouver 👇🏻 Text Block Quand vais…" at bounding box center [897, 136] width 1140 height 892
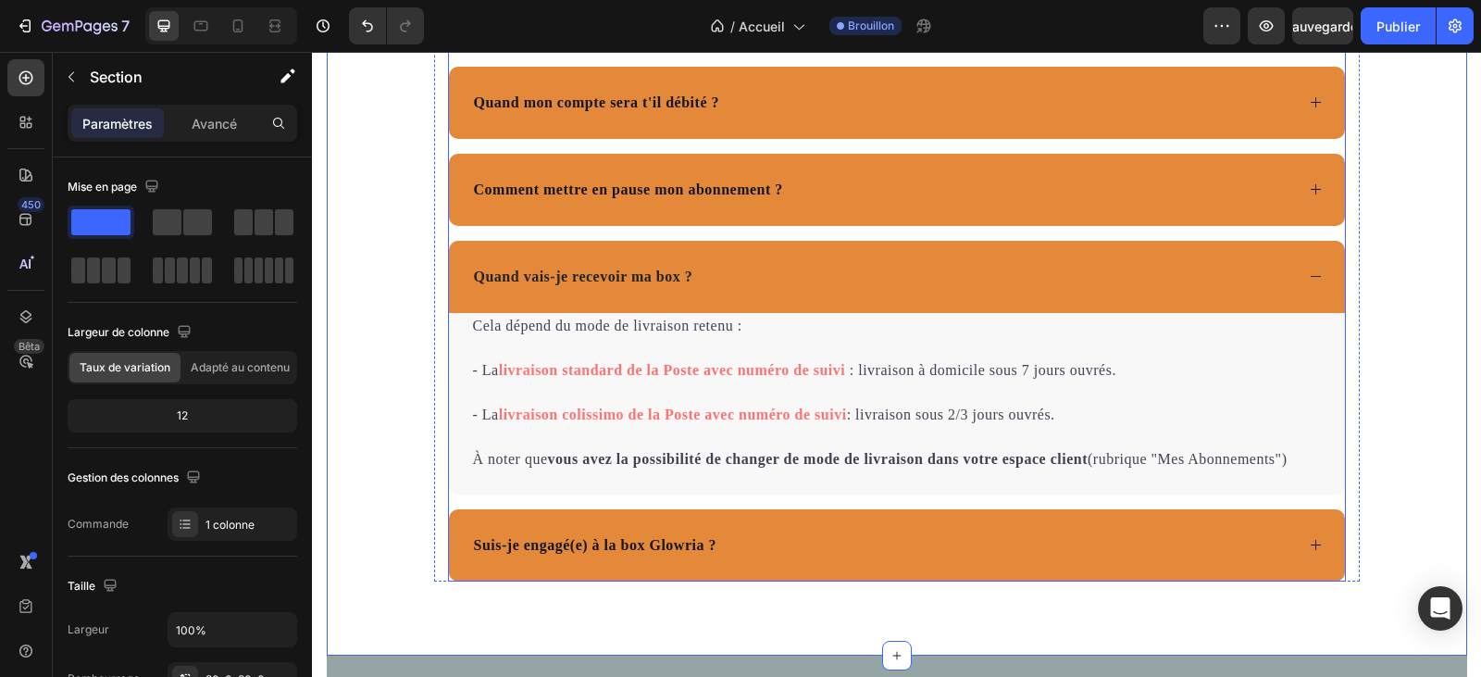
scroll to position [6963, 0]
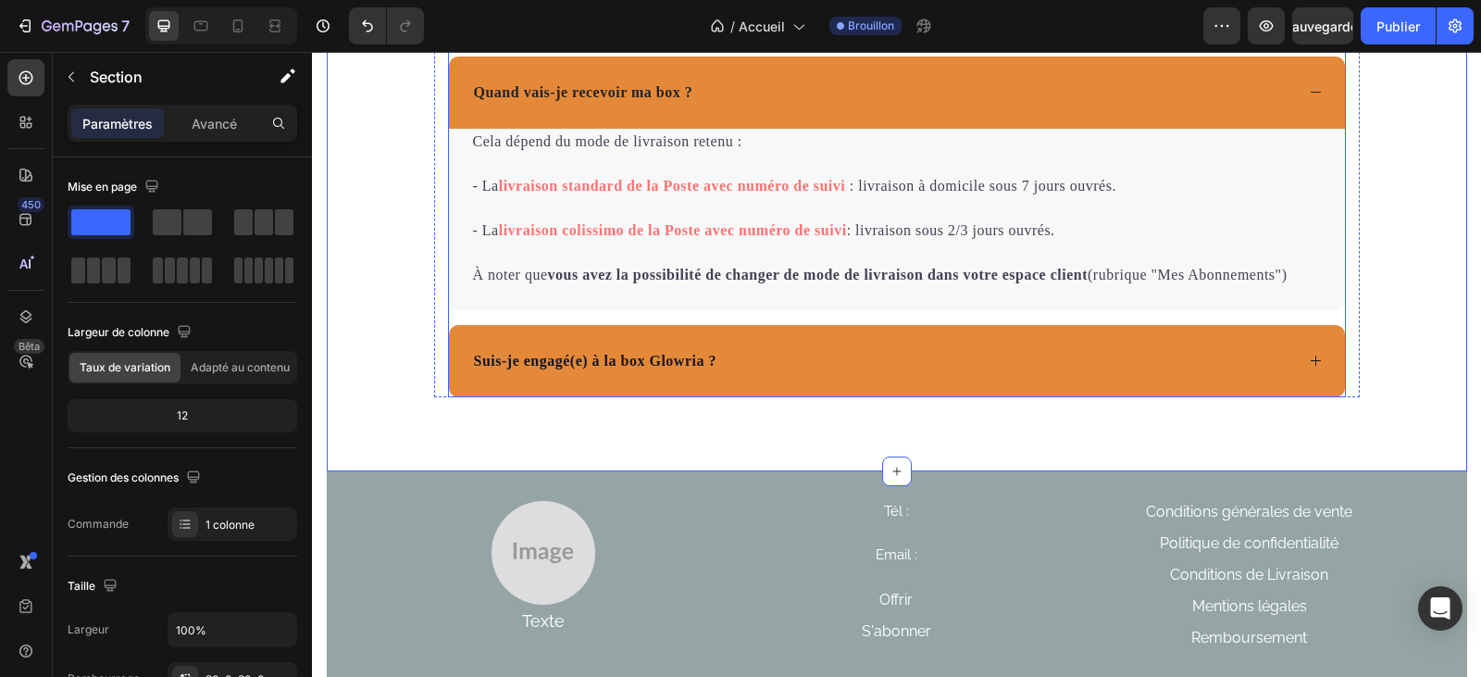
click at [1309, 364] on icon at bounding box center [1316, 361] width 14 height 14
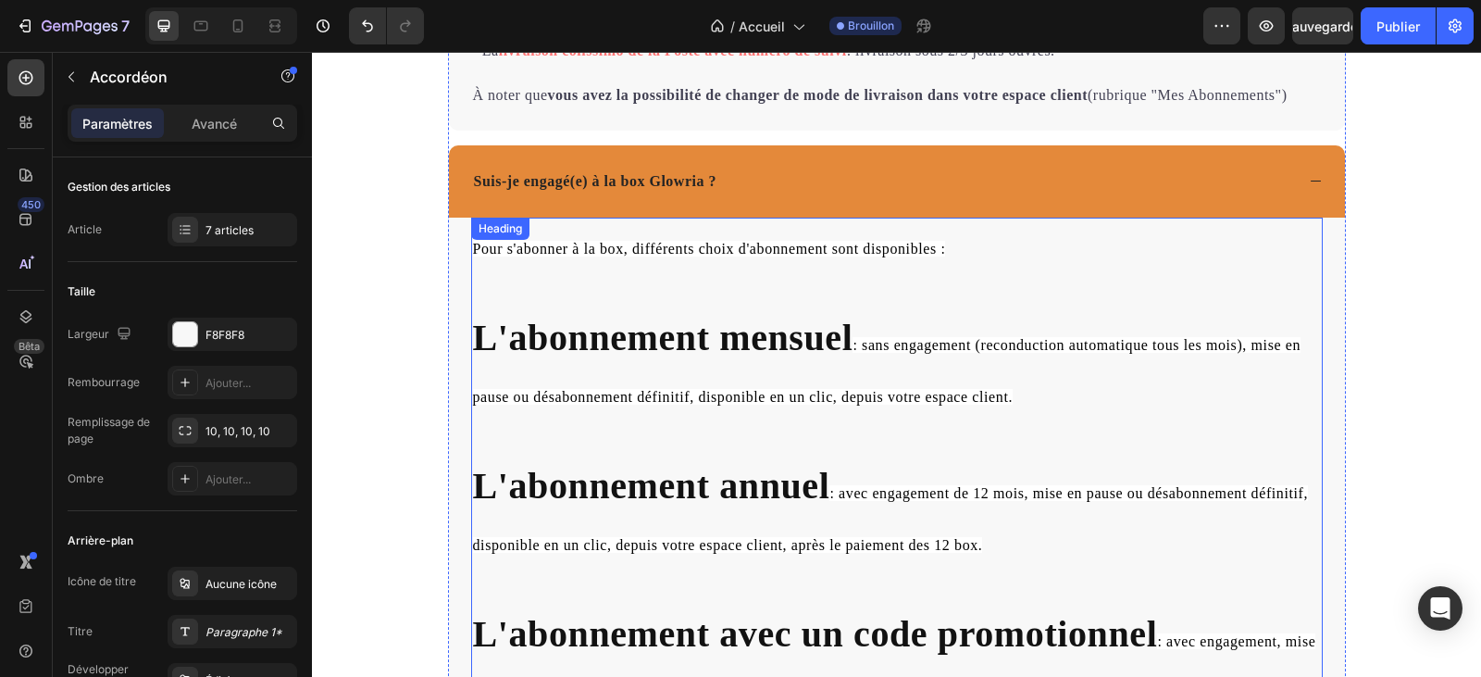
scroll to position [7148, 0]
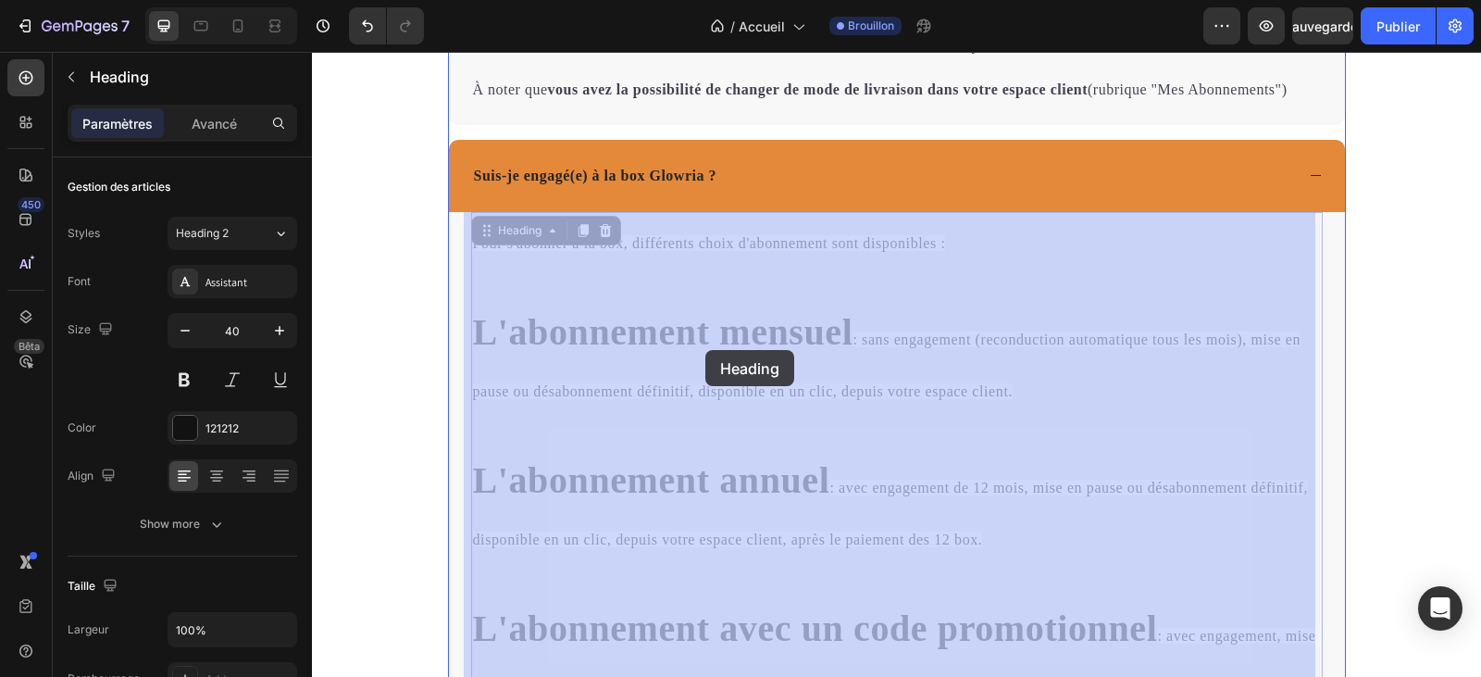
drag, startPoint x: 848, startPoint y: 339, endPoint x: 705, endPoint y: 350, distance: 143.0
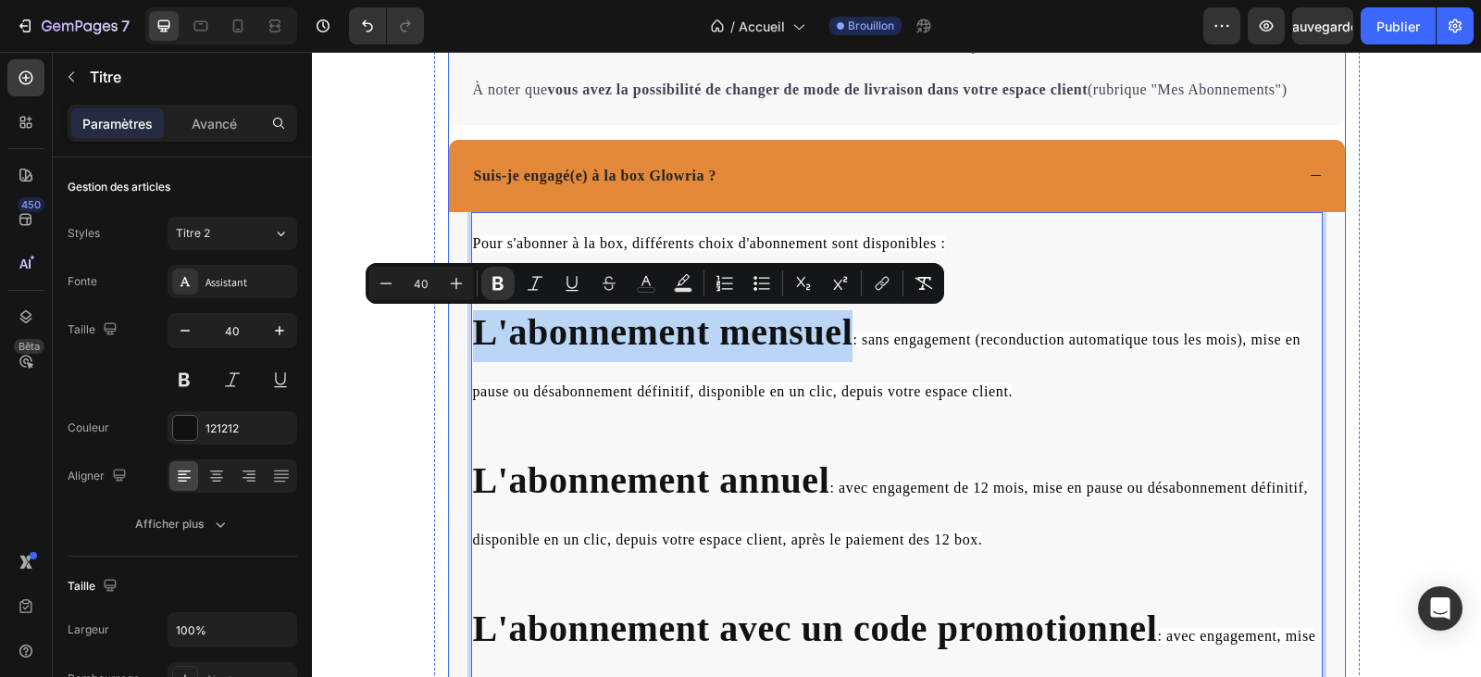
drag, startPoint x: 851, startPoint y: 330, endPoint x: 463, endPoint y: 347, distance: 388.2
click at [463, 347] on div "Pour s'abonner à la box, différents choix d'abonnement sont disponibles : L'abo…" at bounding box center [897, 499] width 896 height 574
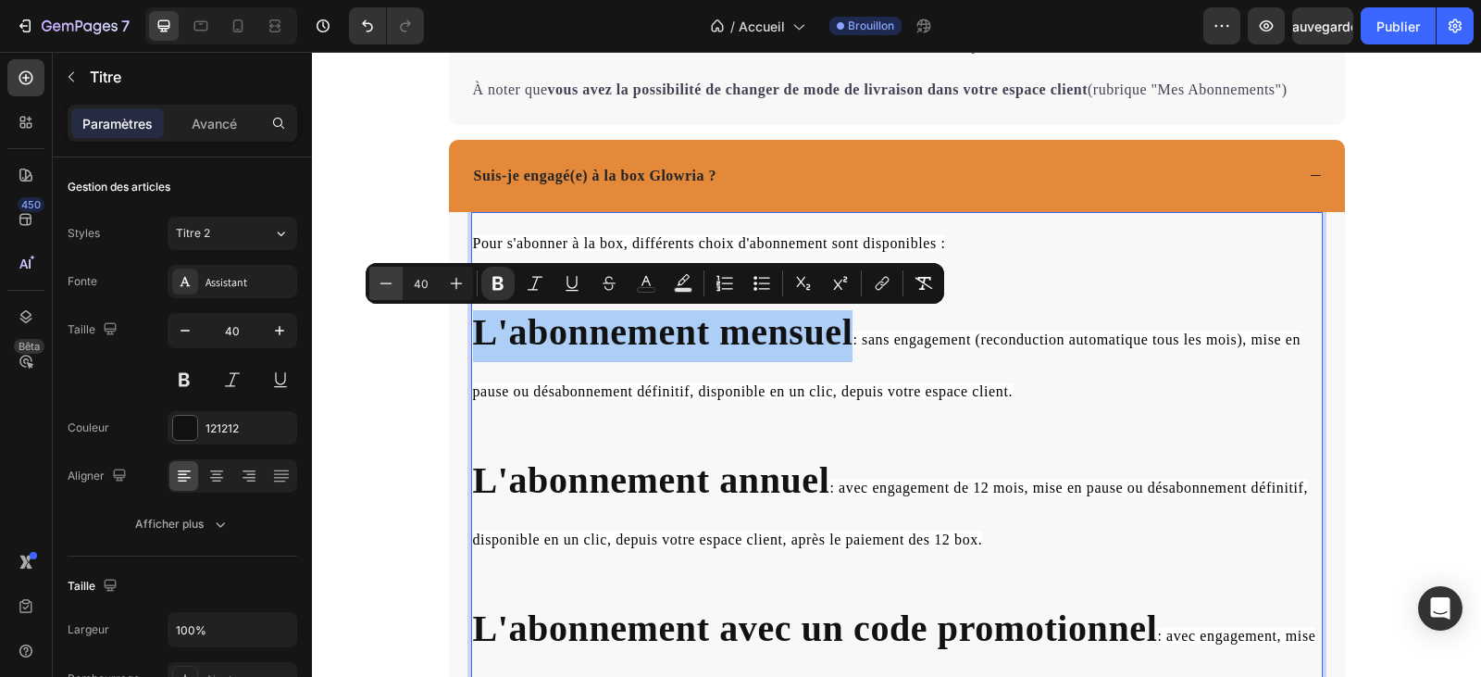
click at [384, 278] on icon "Editor contextual toolbar" at bounding box center [386, 283] width 19 height 19
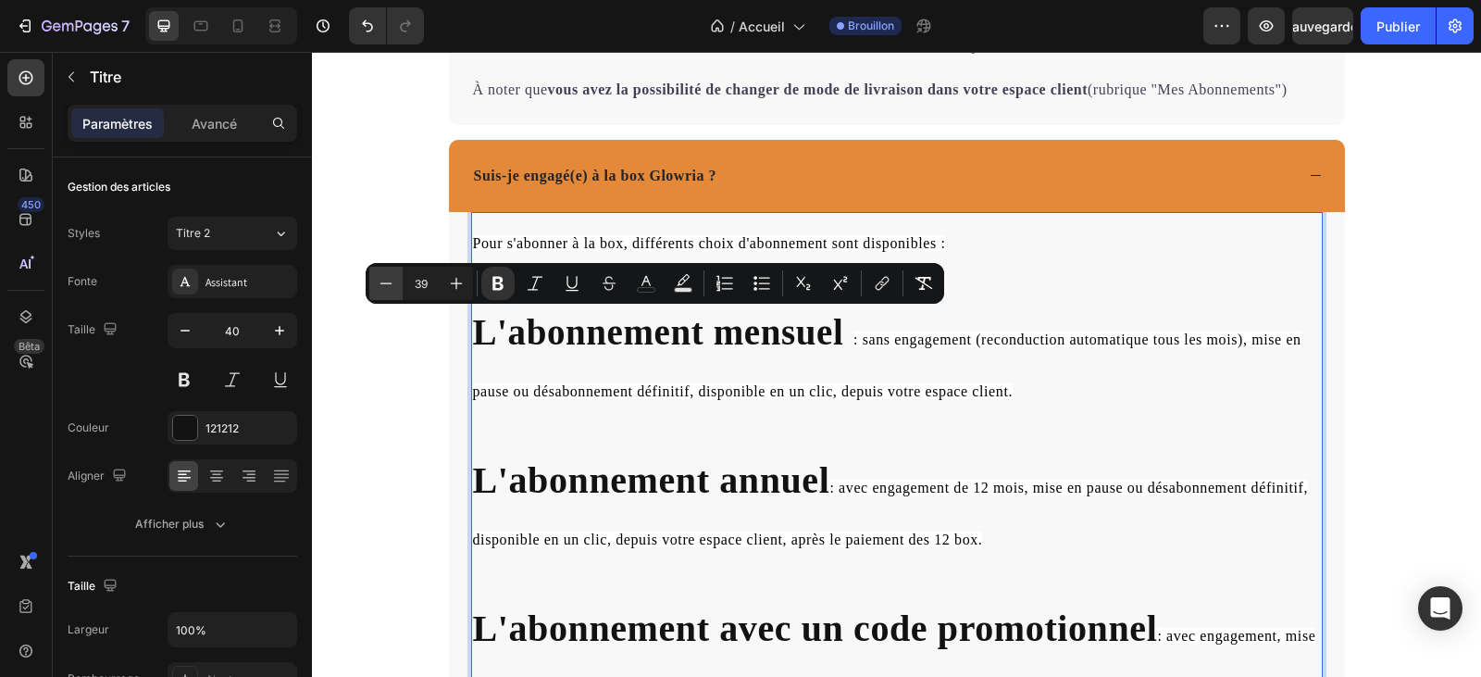
click at [384, 278] on icon "Editor contextual toolbar" at bounding box center [386, 283] width 19 height 19
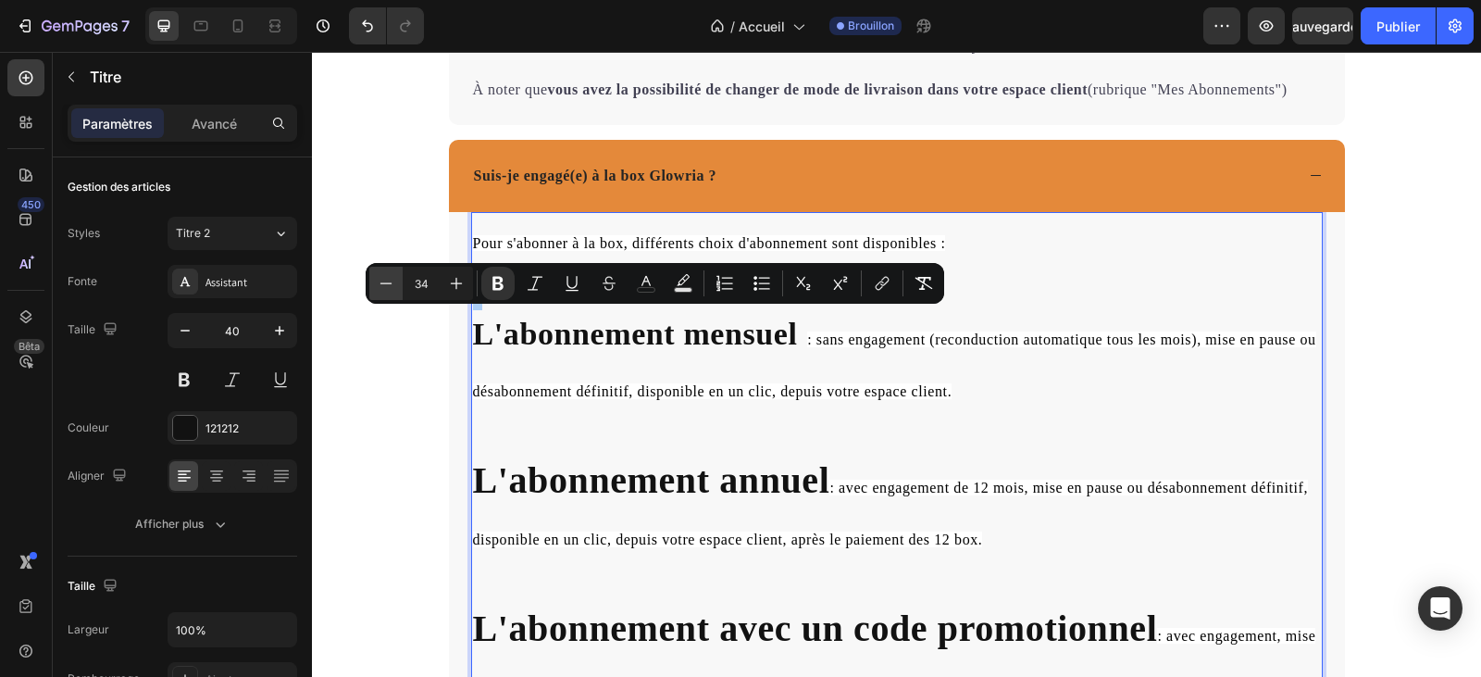
click at [384, 278] on icon "Editor contextual toolbar" at bounding box center [386, 283] width 19 height 19
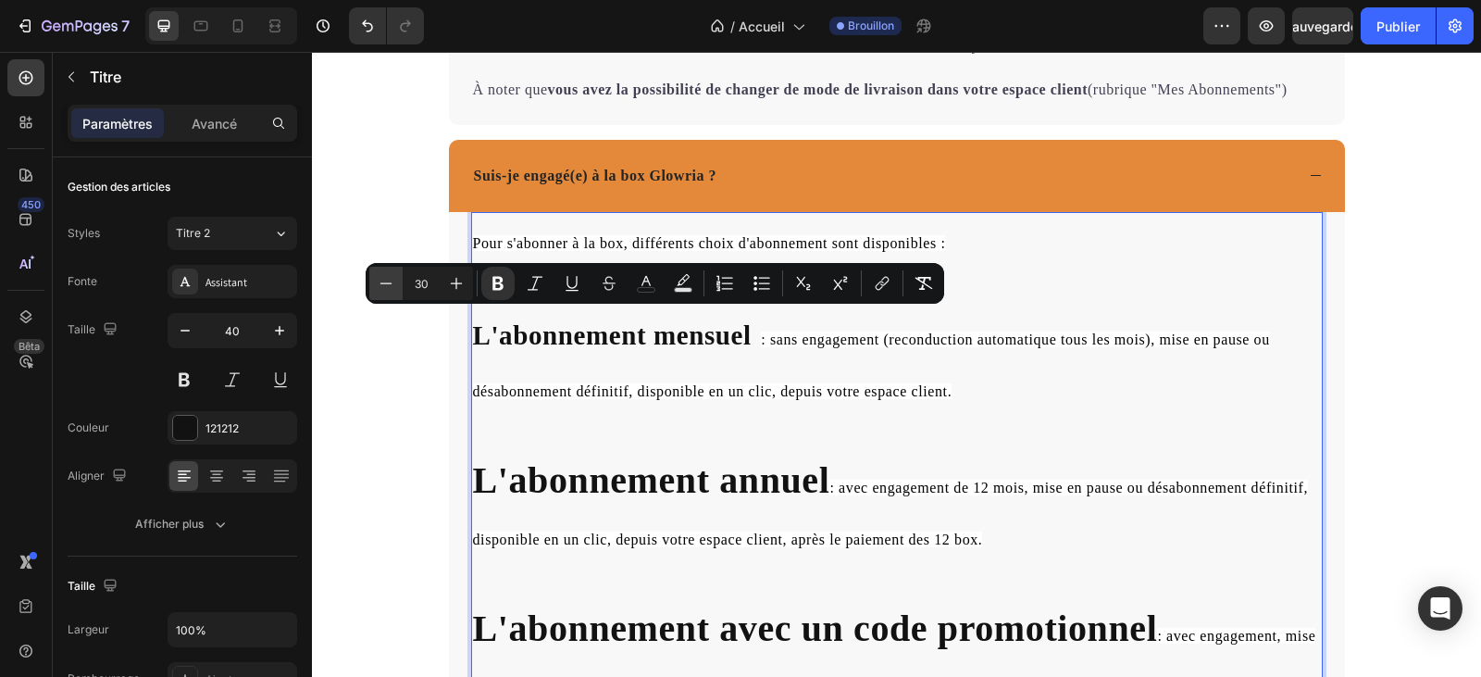
click at [384, 278] on icon "Editor contextual toolbar" at bounding box center [386, 283] width 19 height 19
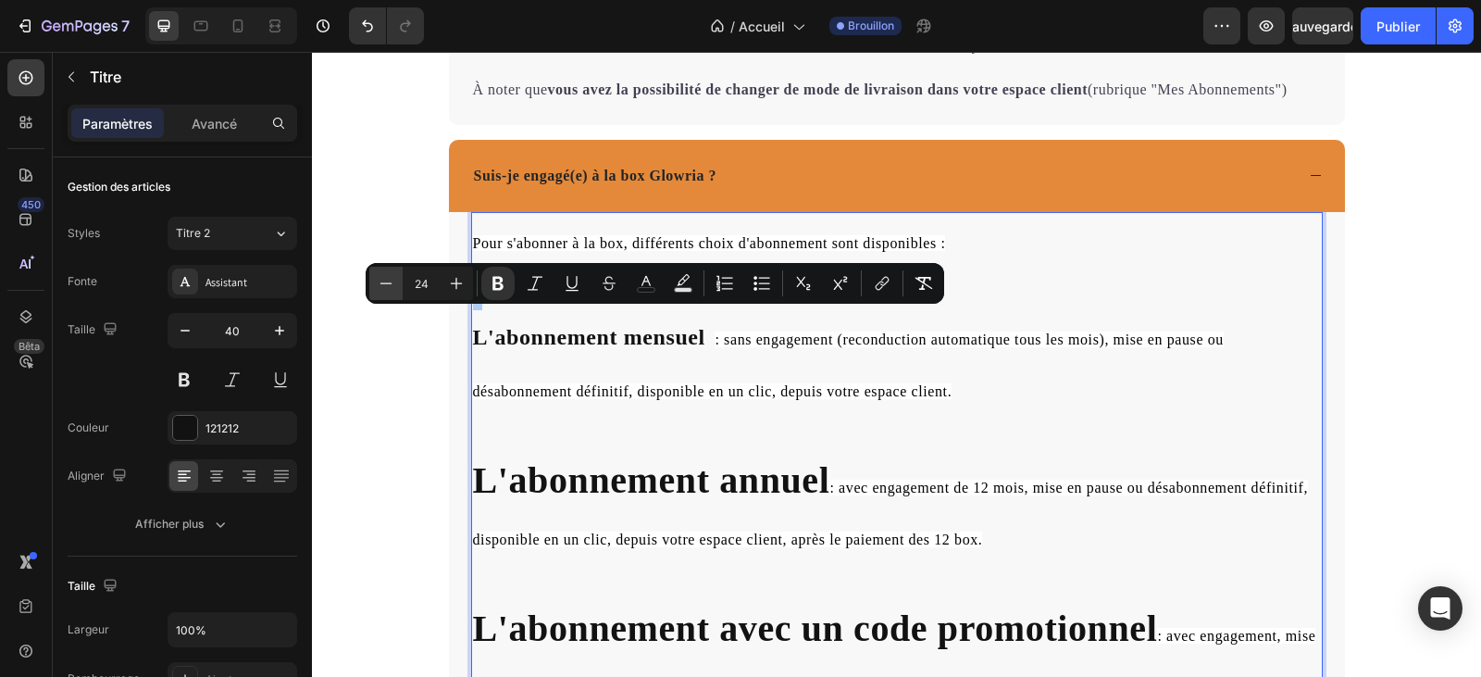
click at [384, 278] on icon "Editor contextual toolbar" at bounding box center [386, 283] width 19 height 19
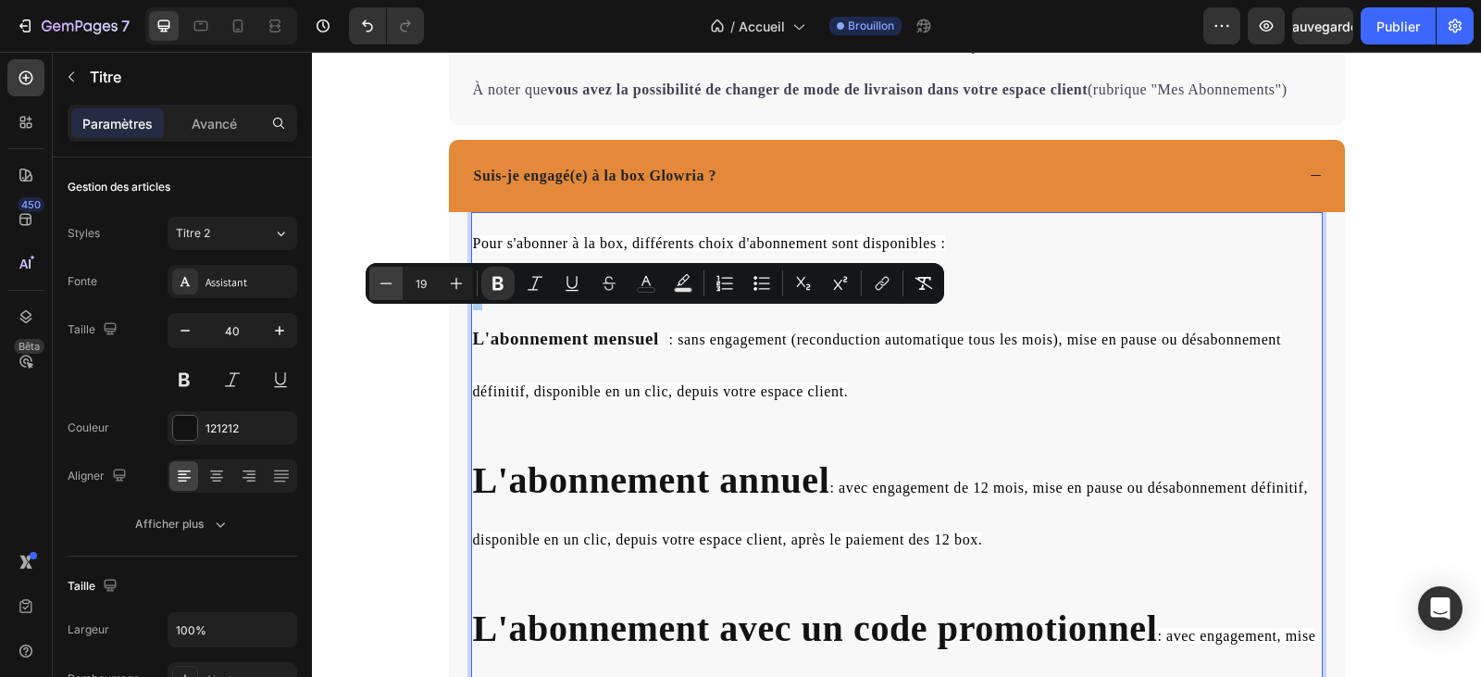
click at [384, 278] on icon "Editor contextual toolbar" at bounding box center [386, 283] width 19 height 19
type input "40"
click at [821, 476] on strong "L'abonnement annuel" at bounding box center [651, 480] width 357 height 42
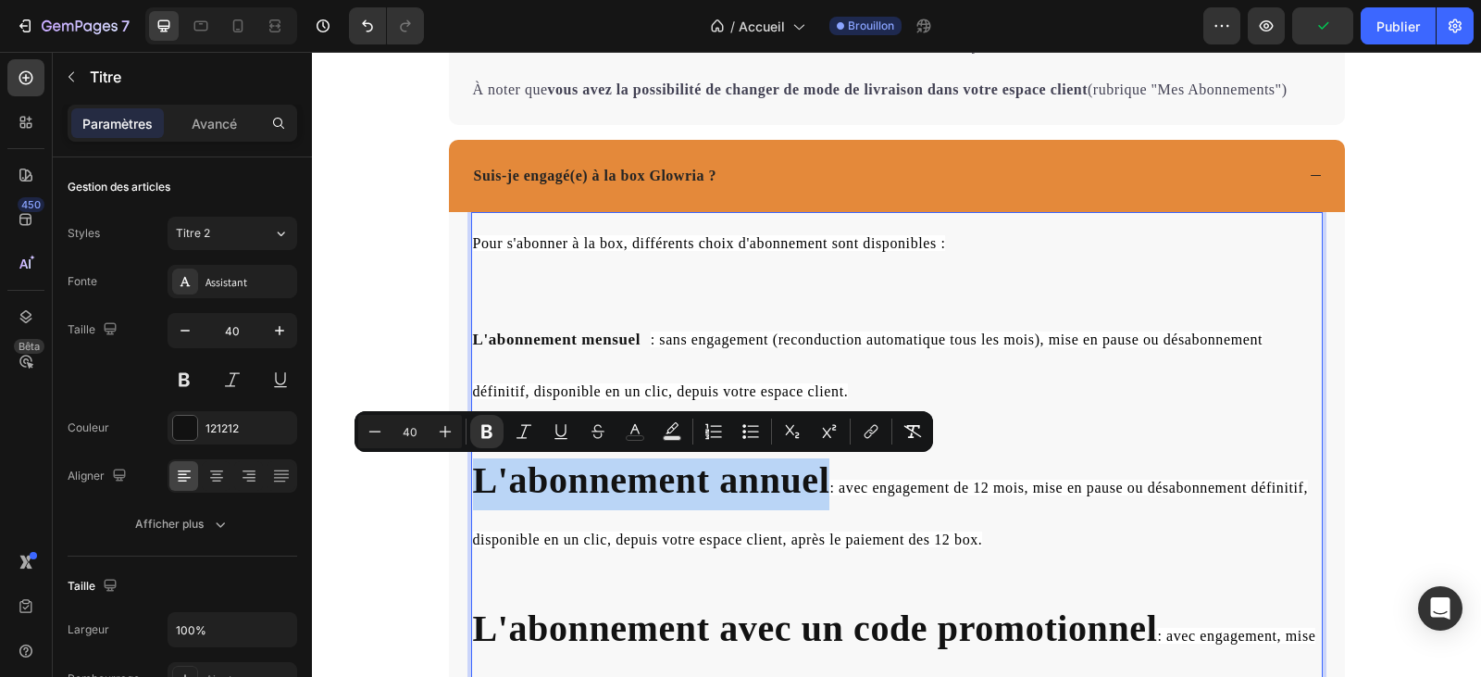
drag, startPoint x: 818, startPoint y: 478, endPoint x: 465, endPoint y: 482, distance: 353.6
click at [471, 482] on h2 "Pour s'abonner à la box, différents choix d'abonnement sont disponibles : L'abo…" at bounding box center [897, 488] width 852 height 552
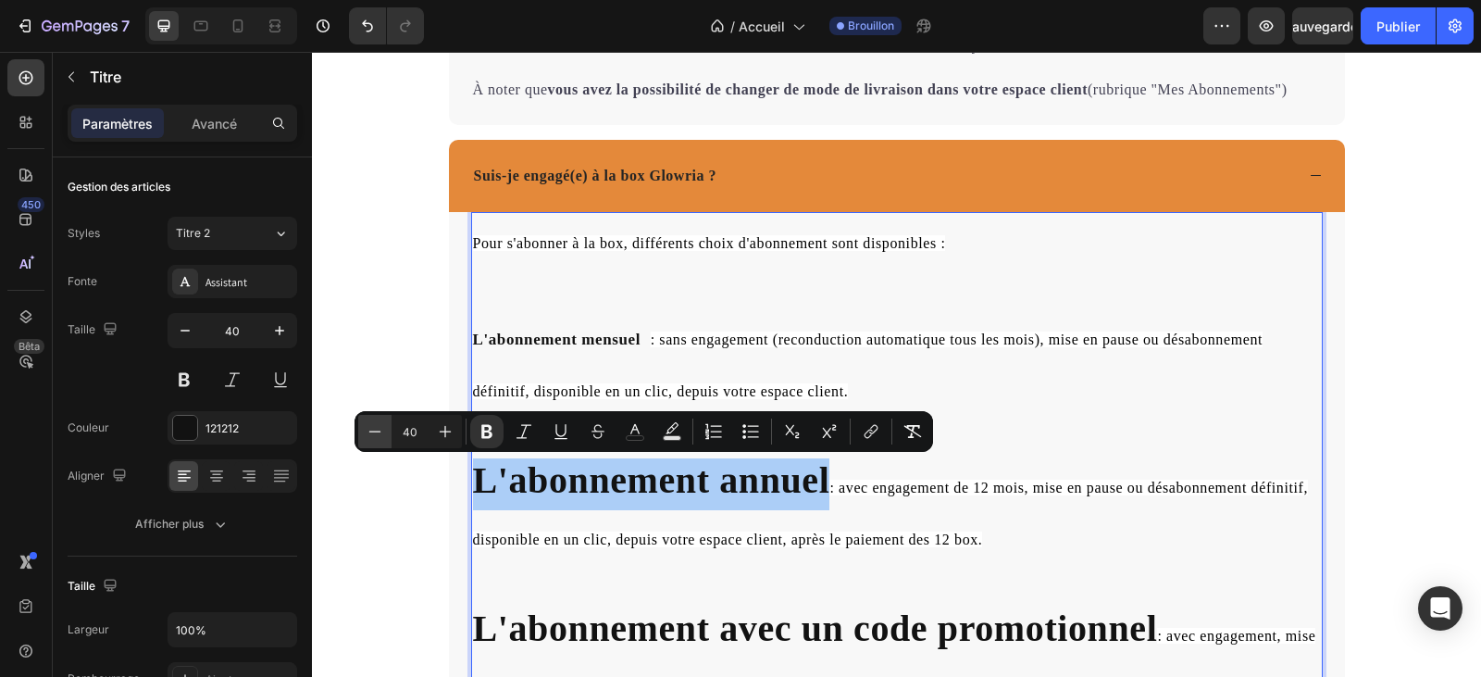
click at [372, 428] on icon "Barre d'outils contextuelle de l'éditeur" at bounding box center [375, 431] width 19 height 19
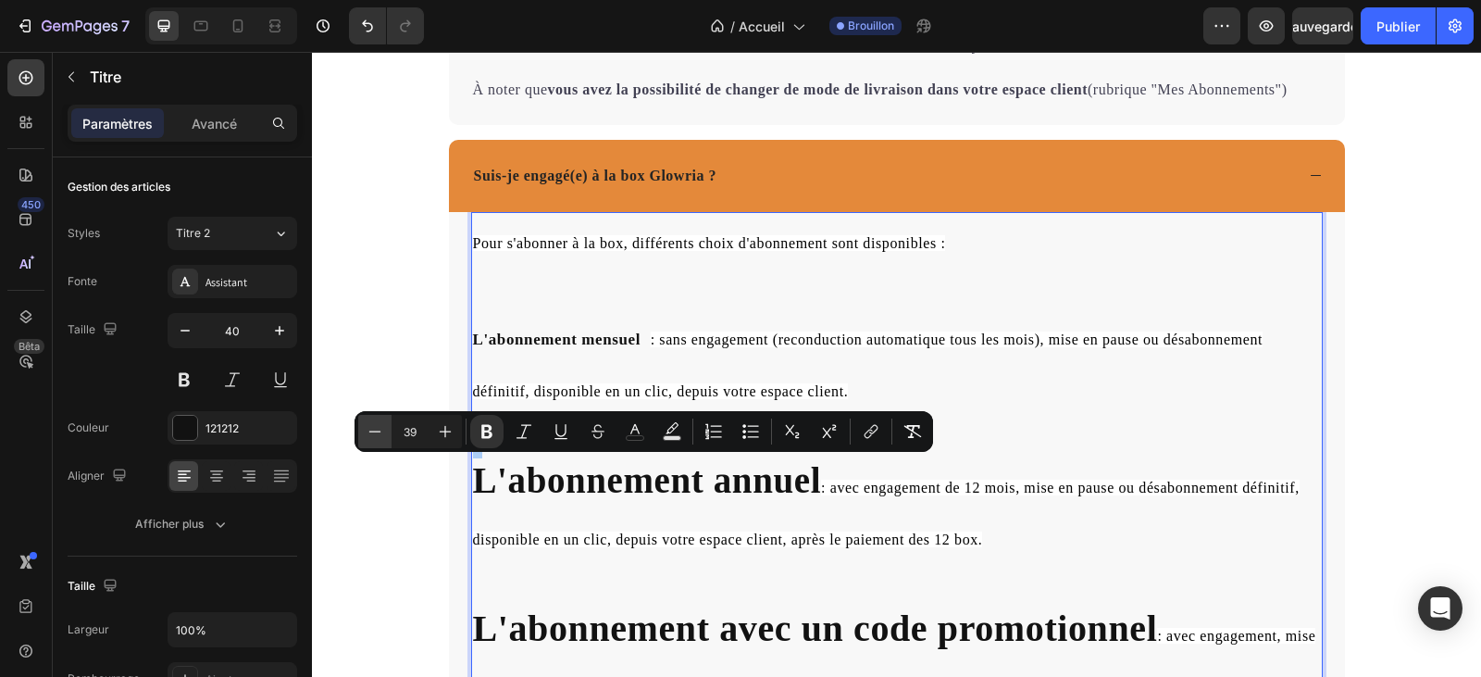
click at [372, 428] on icon "Barre d'outils contextuelle de l'éditeur" at bounding box center [375, 431] width 19 height 19
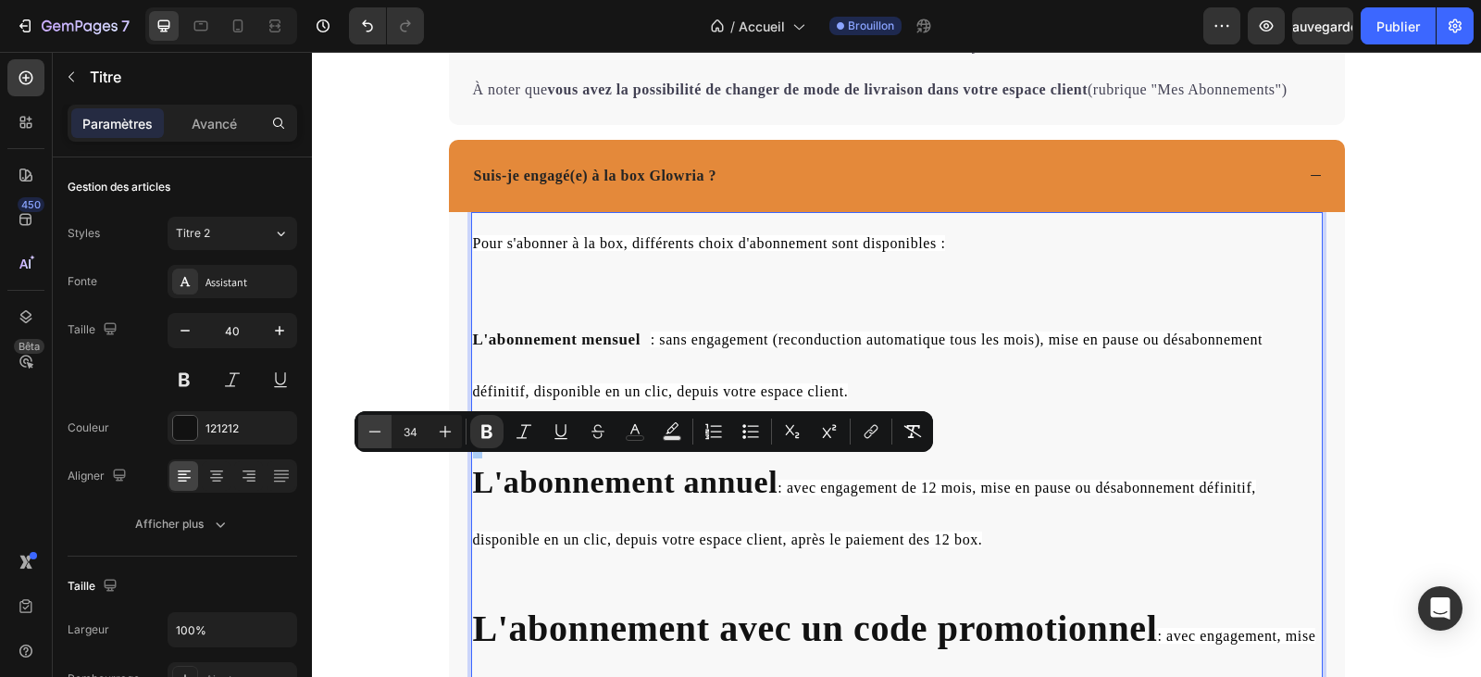
click at [372, 428] on icon "Barre d'outils contextuelle de l'éditeur" at bounding box center [375, 431] width 19 height 19
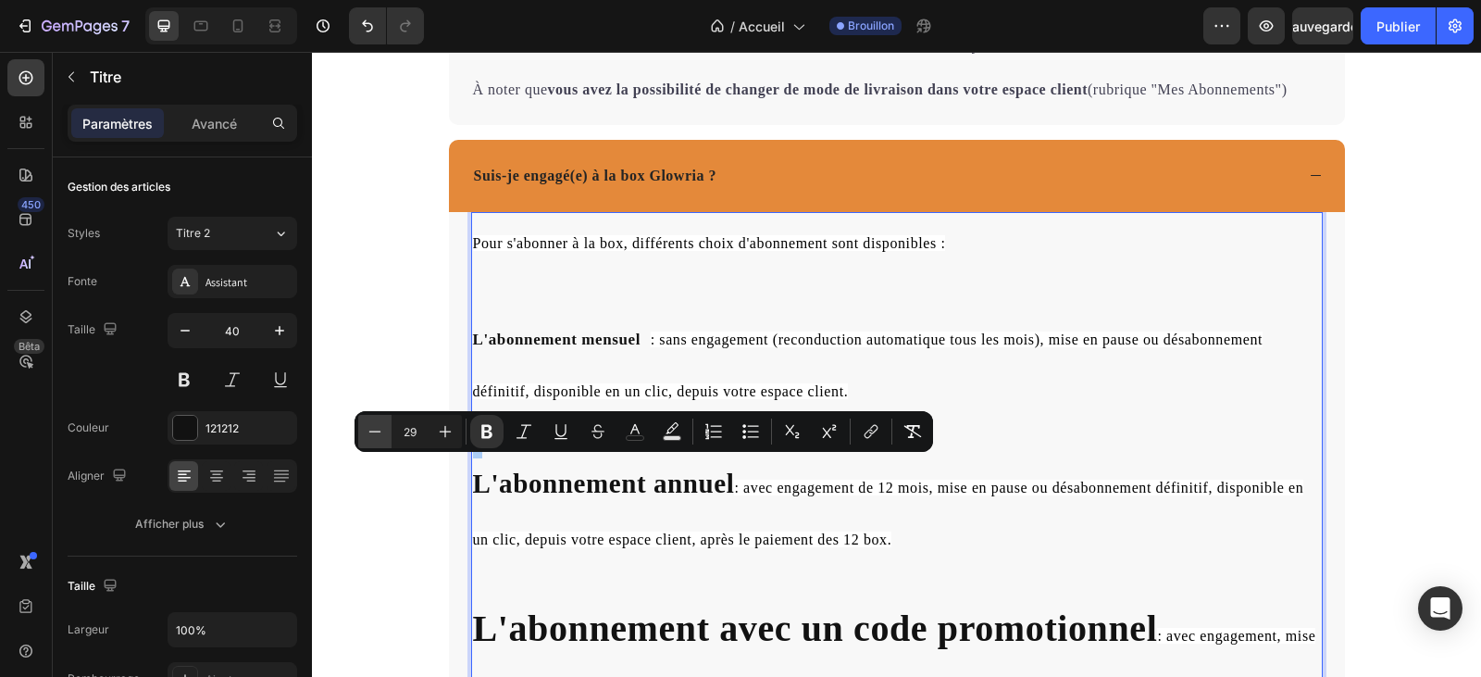
click at [372, 428] on icon "Barre d'outils contextuelle de l'éditeur" at bounding box center [375, 431] width 19 height 19
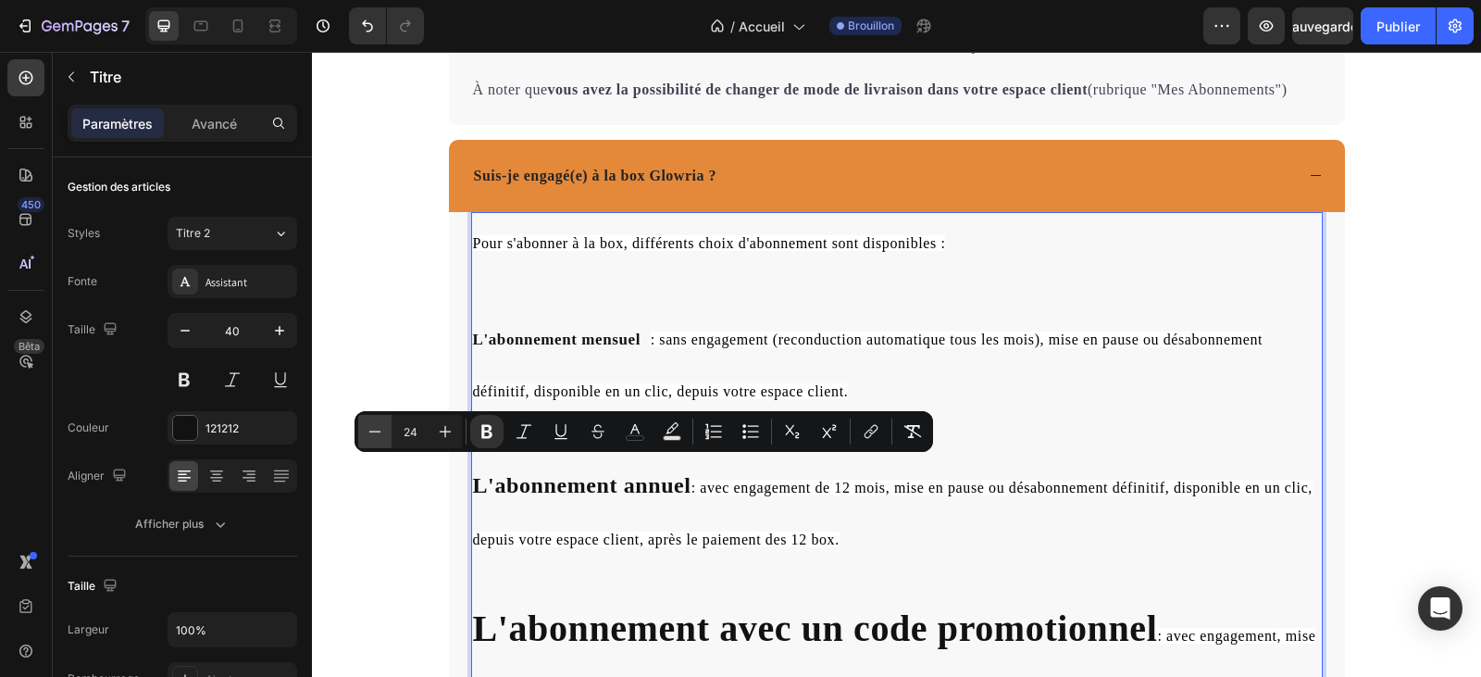
click at [372, 428] on icon "Barre d'outils contextuelle de l'éditeur" at bounding box center [375, 431] width 19 height 19
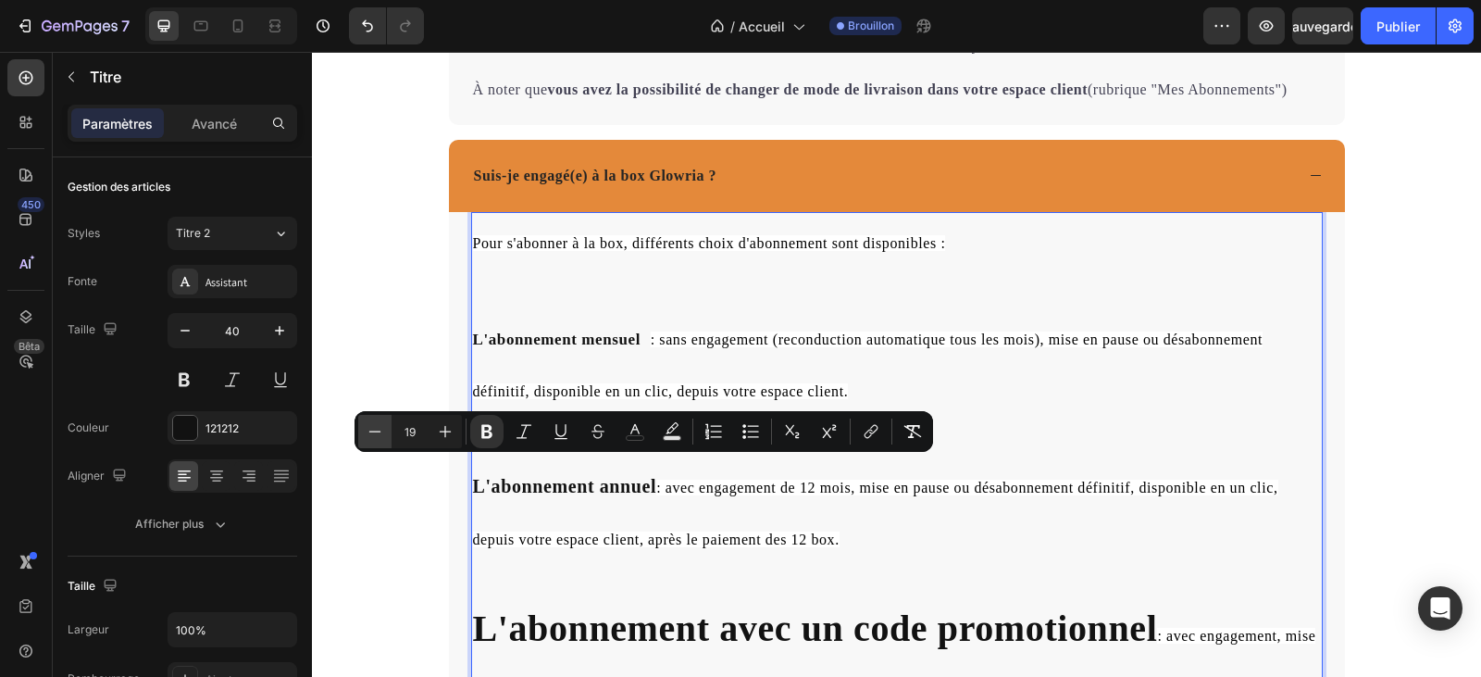
click at [372, 428] on icon "Barre d'outils contextuelle de l'éditeur" at bounding box center [375, 431] width 19 height 19
type input "18"
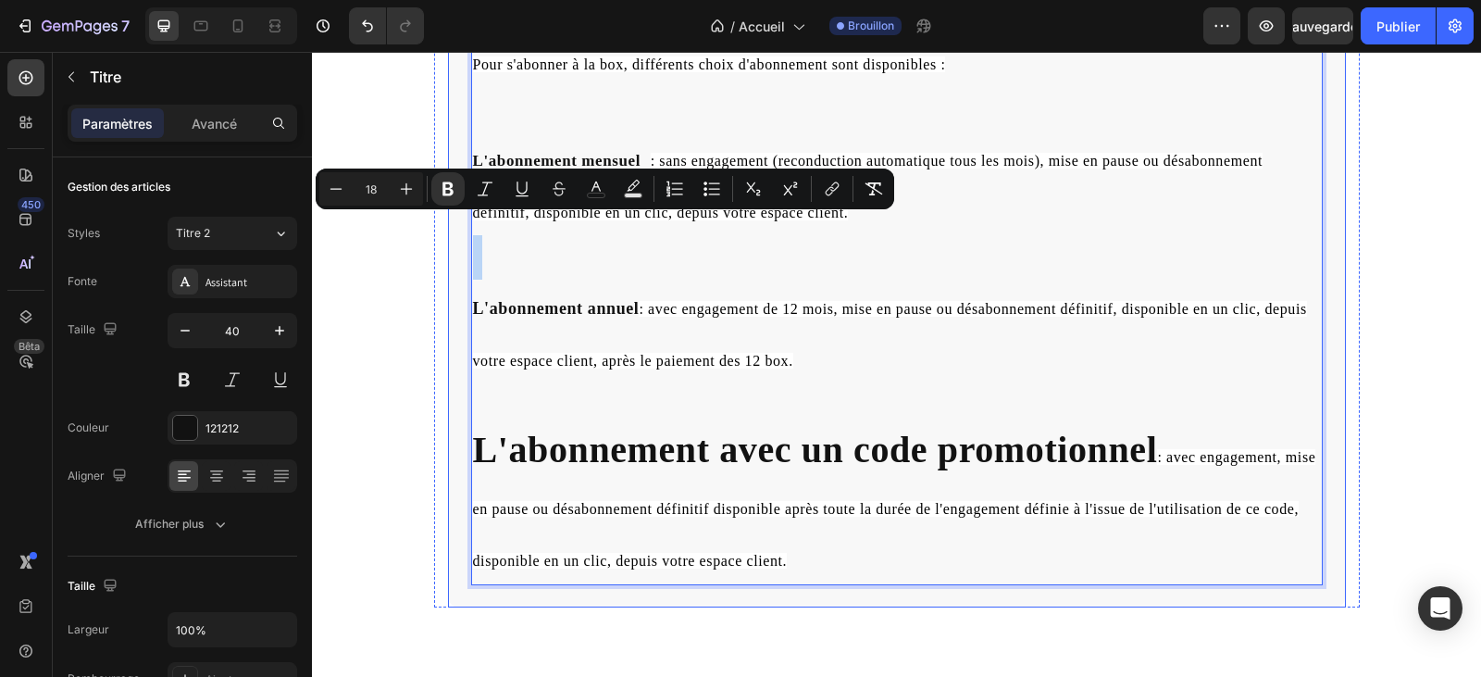
scroll to position [7426, 0]
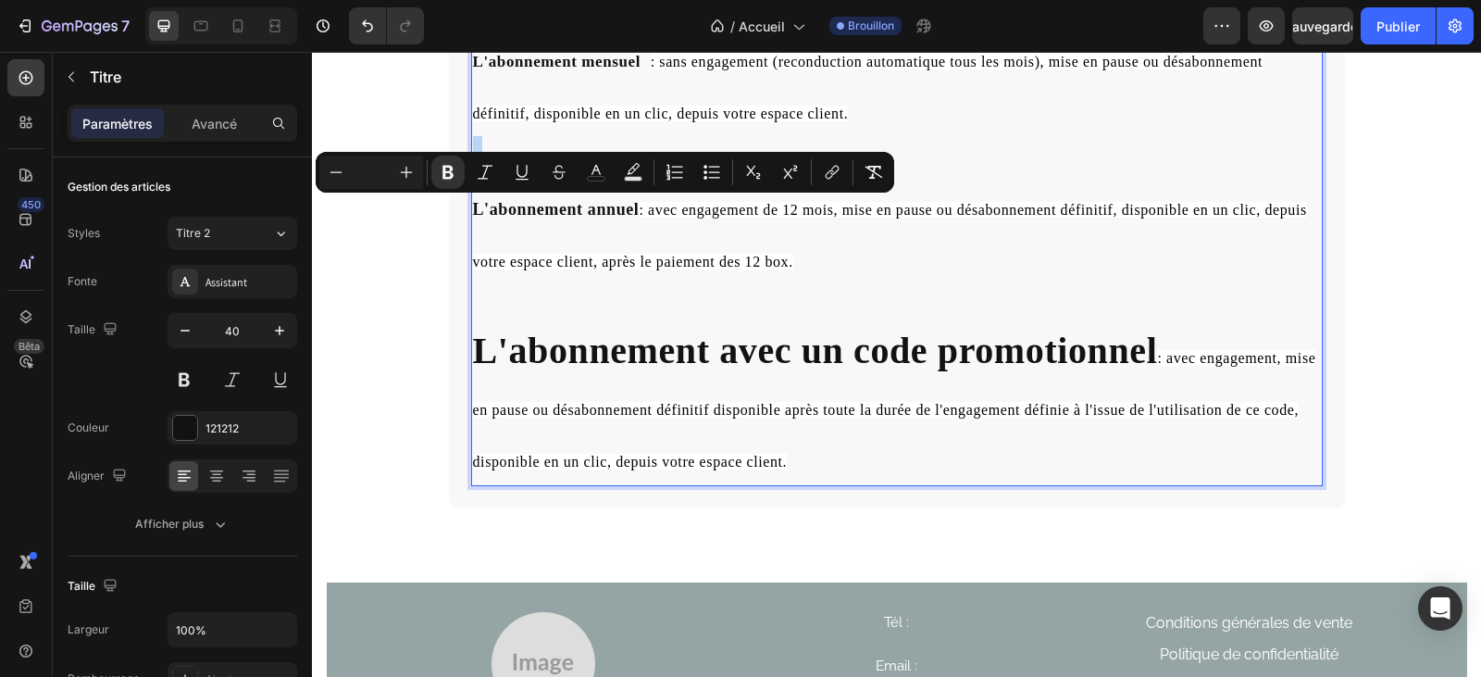
click at [1154, 353] on span ": avec engagement, mise en pause ou désabonnement définitif disponible après to…" at bounding box center [894, 409] width 843 height 119
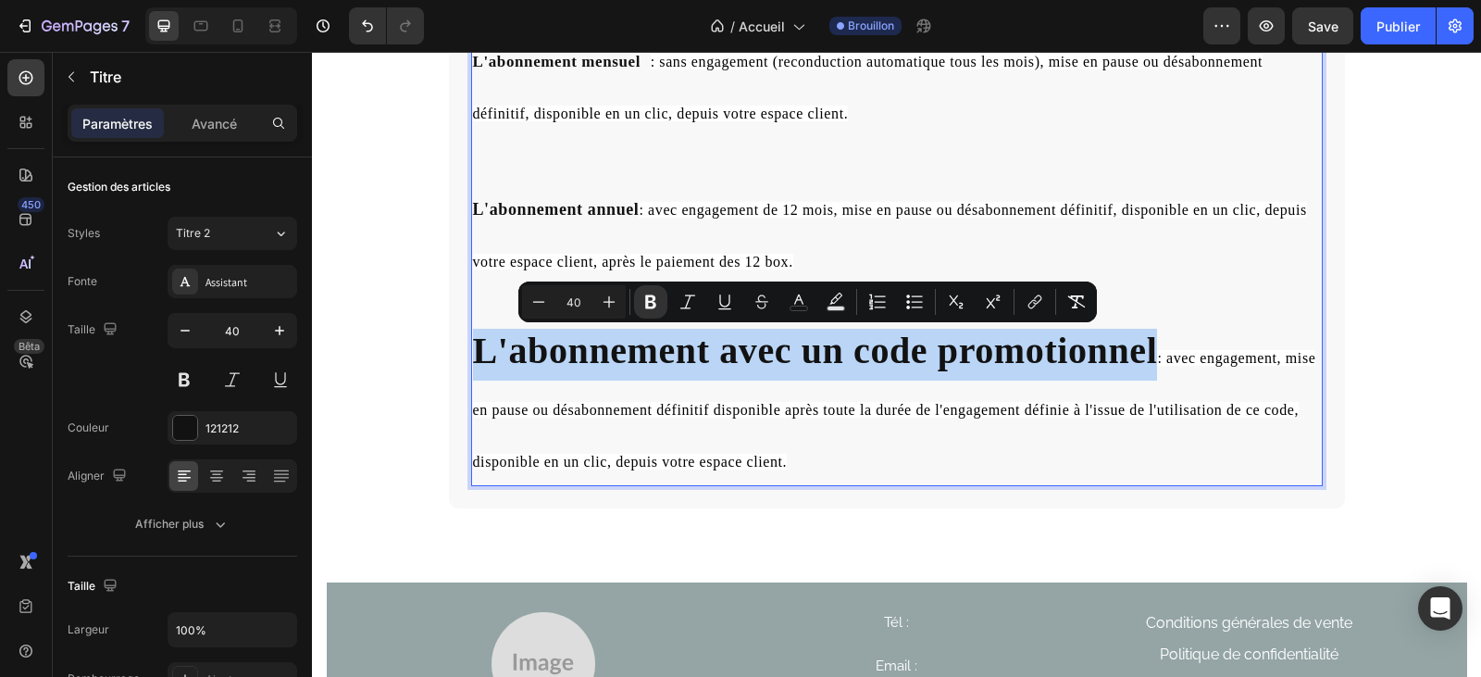
drag, startPoint x: 1151, startPoint y: 359, endPoint x: 478, endPoint y: 348, distance: 673.9
click at [478, 348] on p "Pour s'abonner à la box, différents choix d'abonnement sont disponibles : L'abo…" at bounding box center [897, 210] width 848 height 548
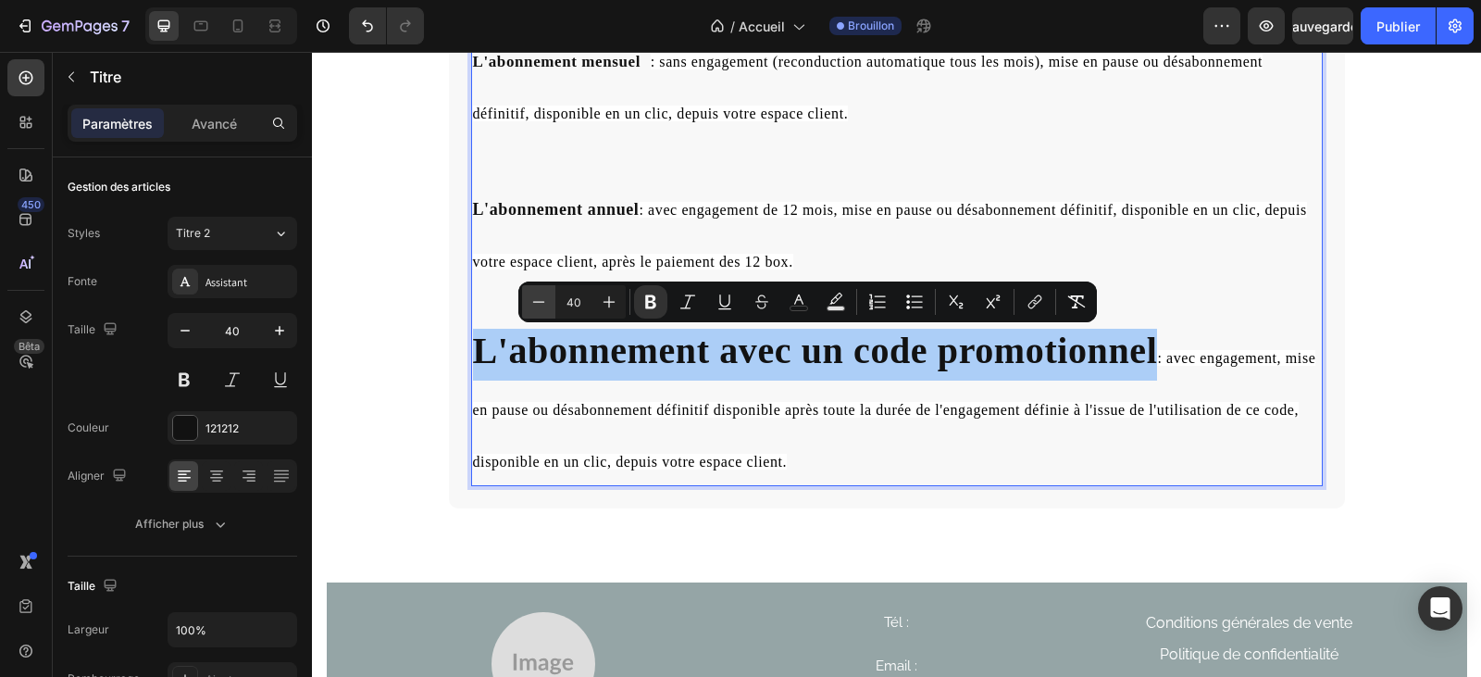
click at [547, 299] on icon "Barre d'outils contextuelle de l'éditeur" at bounding box center [538, 301] width 19 height 19
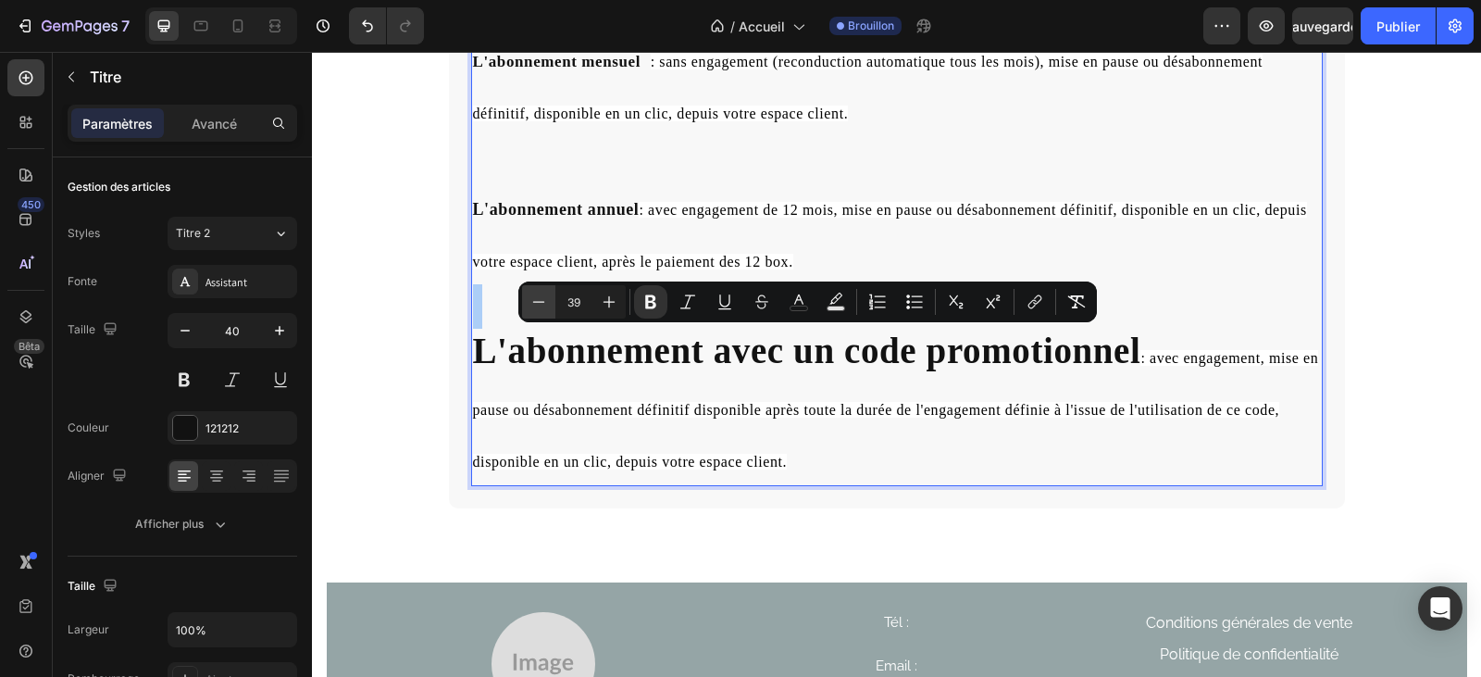
click at [547, 299] on icon "Barre d'outils contextuelle de l'éditeur" at bounding box center [538, 301] width 19 height 19
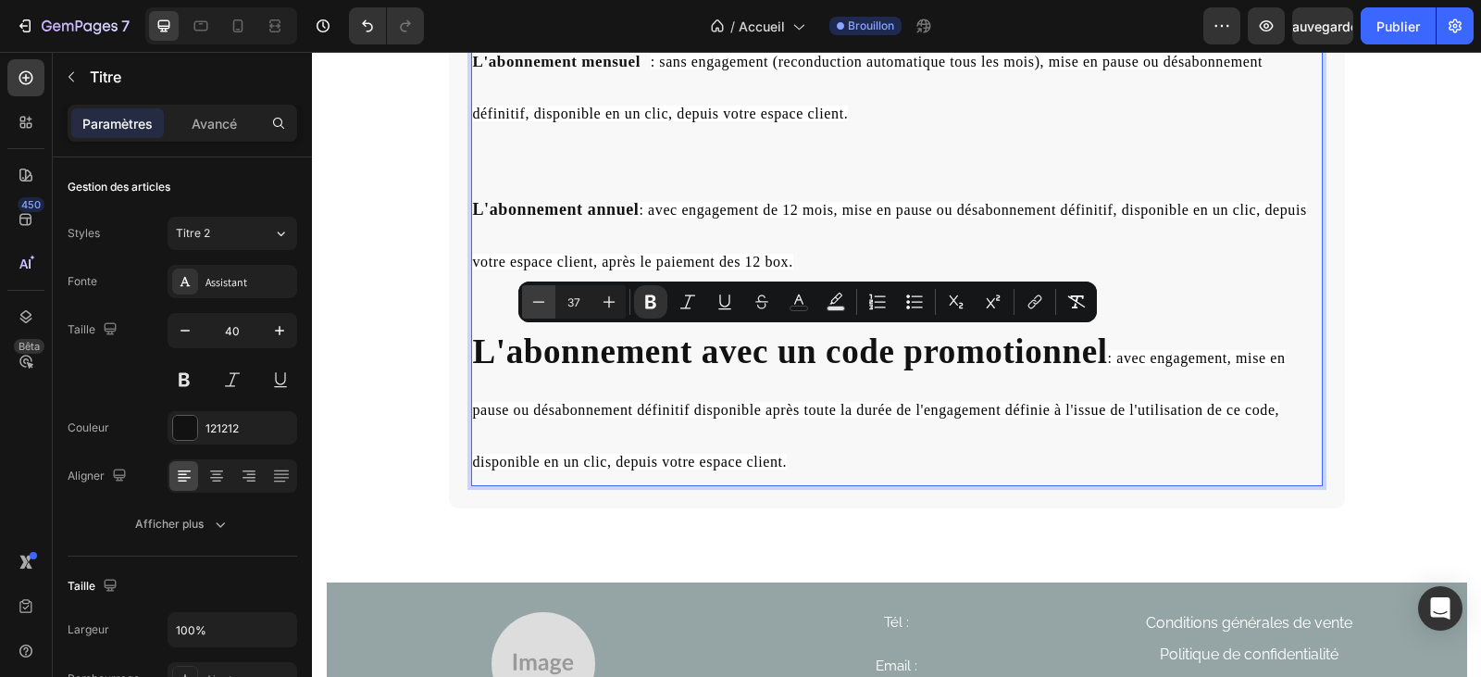
click at [547, 299] on icon "Barre d'outils contextuelle de l'éditeur" at bounding box center [538, 301] width 19 height 19
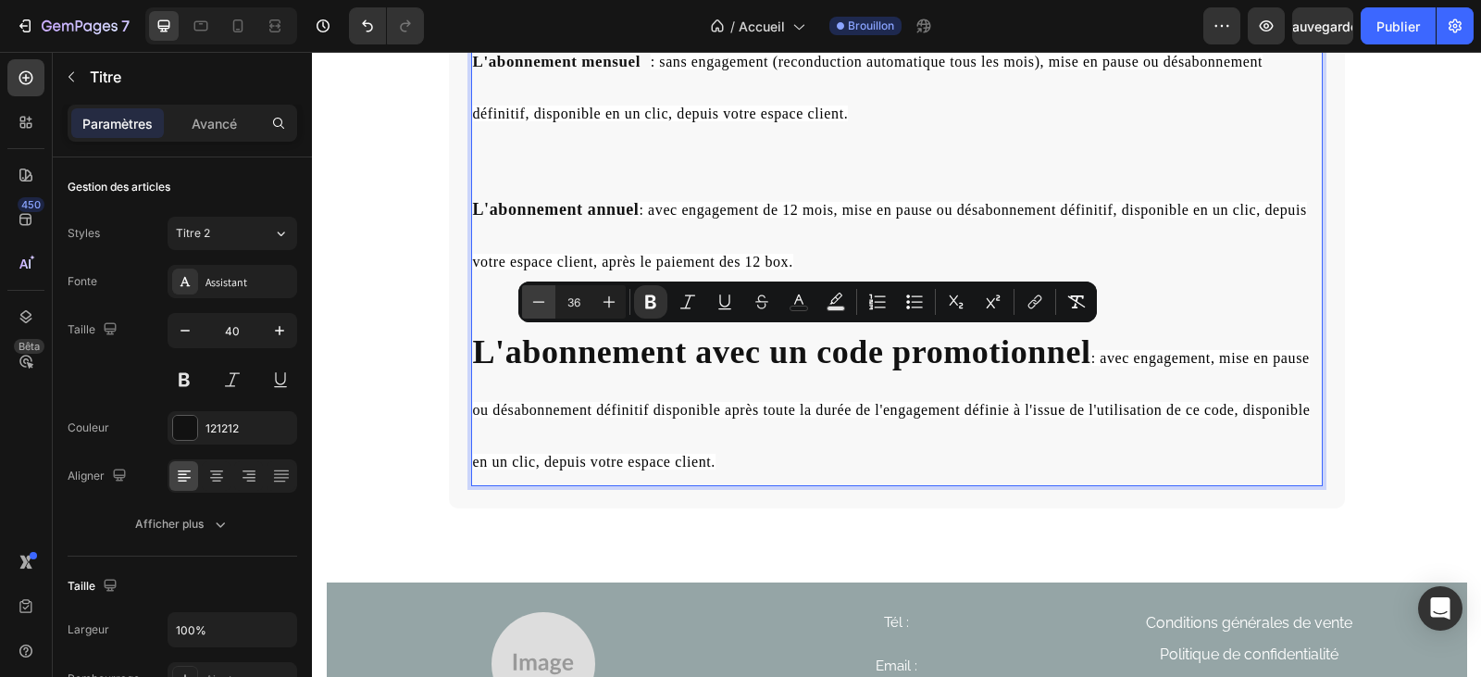
click at [547, 299] on icon "Barre d'outils contextuelle de l'éditeur" at bounding box center [538, 301] width 19 height 19
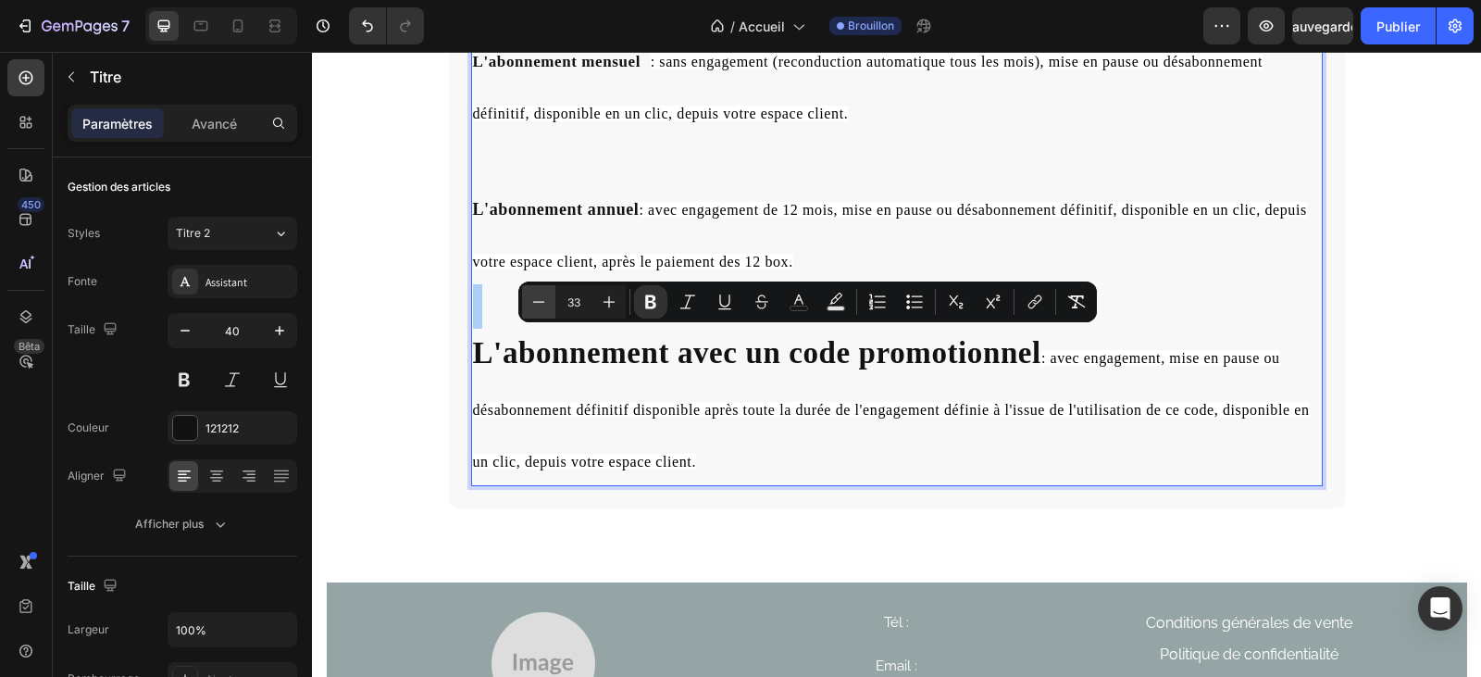
click at [547, 299] on icon "Barre d'outils contextuelle de l'éditeur" at bounding box center [538, 301] width 19 height 19
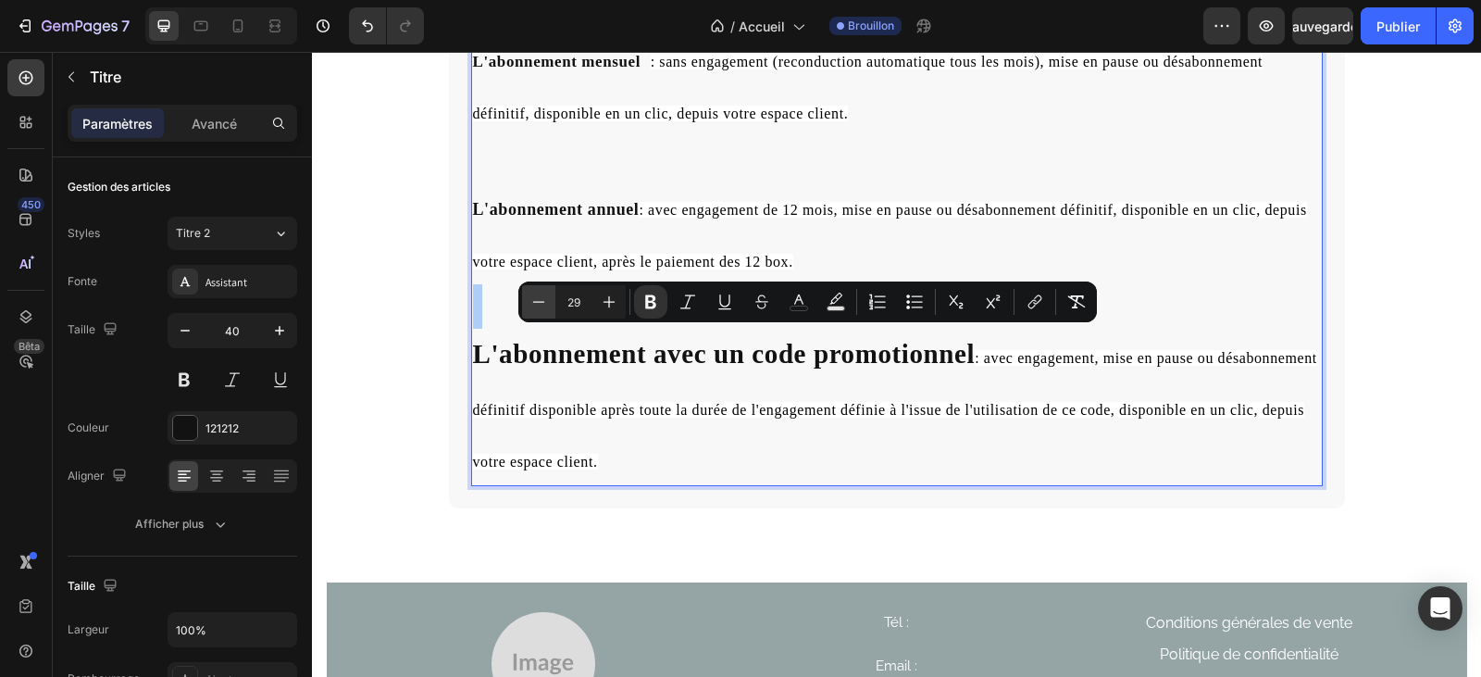
click at [547, 299] on icon "Barre d'outils contextuelle de l'éditeur" at bounding box center [538, 301] width 19 height 19
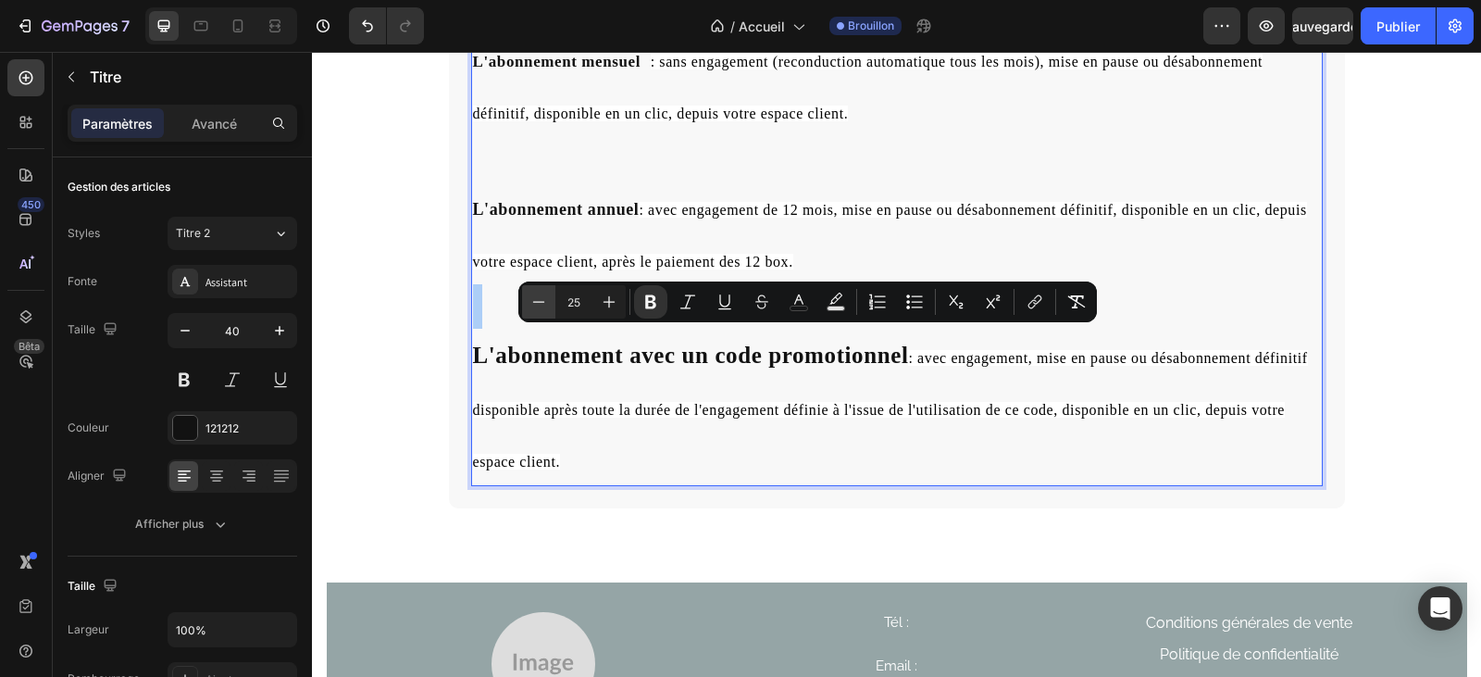
click at [547, 299] on icon "Barre d'outils contextuelle de l'éditeur" at bounding box center [538, 301] width 19 height 19
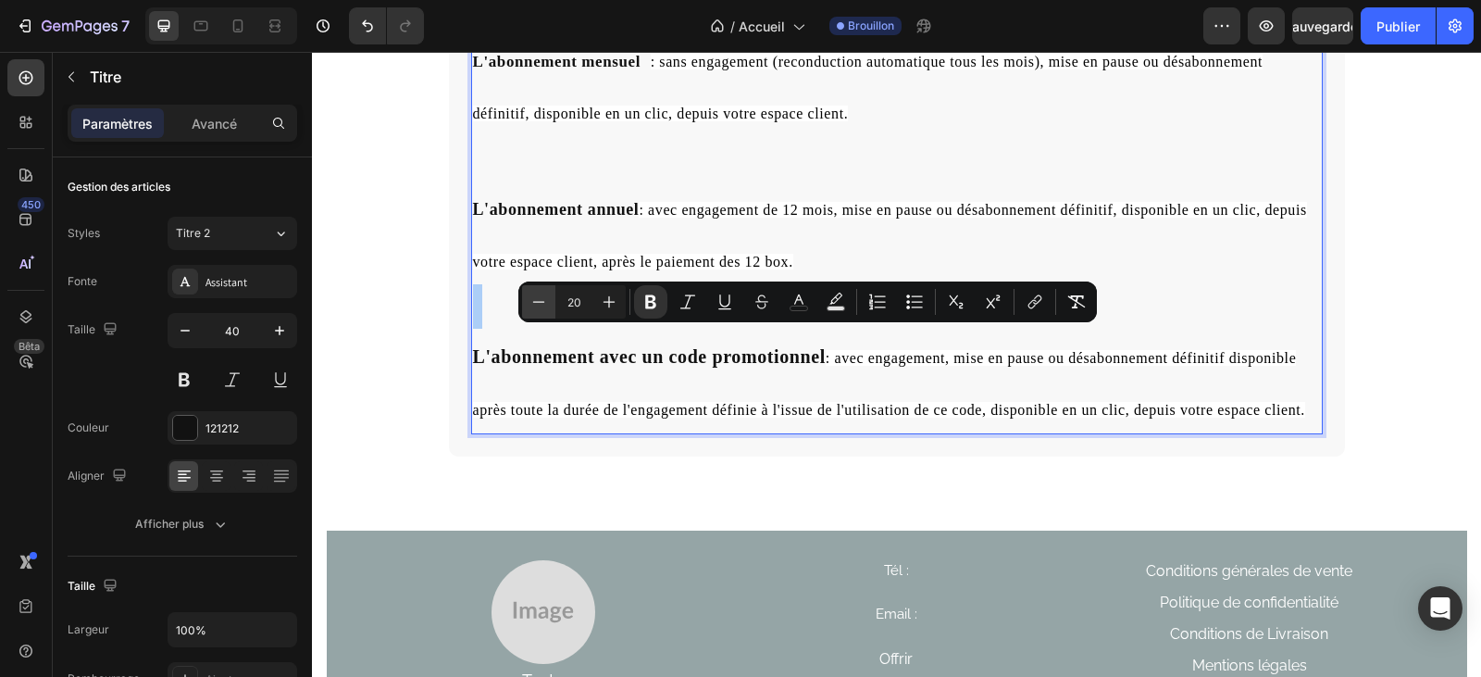
click at [547, 299] on icon "Barre d'outils contextuelle de l'éditeur" at bounding box center [538, 301] width 19 height 19
click at [615, 303] on icon "Barre d'outils contextuelle de l'éditeur" at bounding box center [609, 301] width 19 height 19
type input "18"
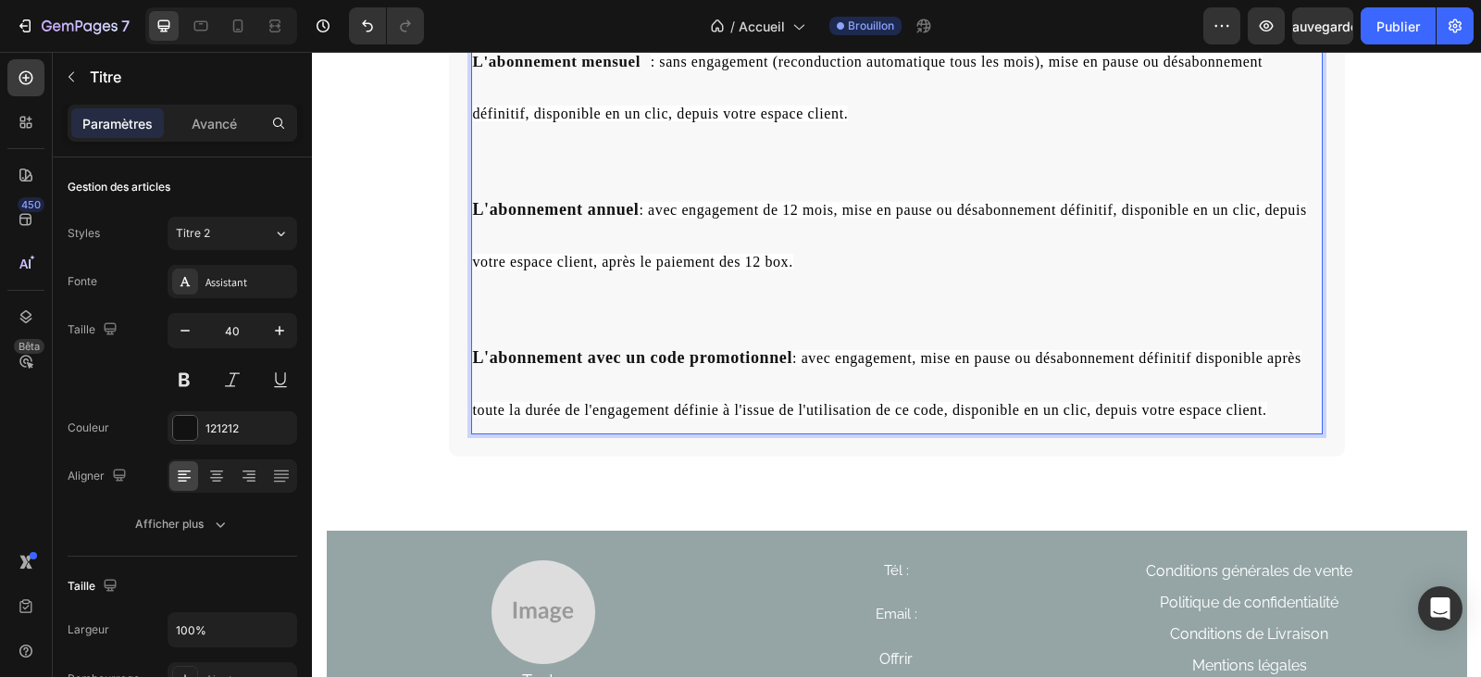
click at [1169, 268] on p "Pour s'abonner à la box, différents choix d'abonnement sont disponibles : L'abo…" at bounding box center [897, 184] width 848 height 496
click at [840, 354] on span ": avec engagement, mise en pause ou désabonnement définitif disponible après to…" at bounding box center [887, 384] width 828 height 68
click at [803, 301] on p "Pour s'abonner à la box, différents choix d'abonnement sont disponibles : L'abo…" at bounding box center [897, 184] width 848 height 496
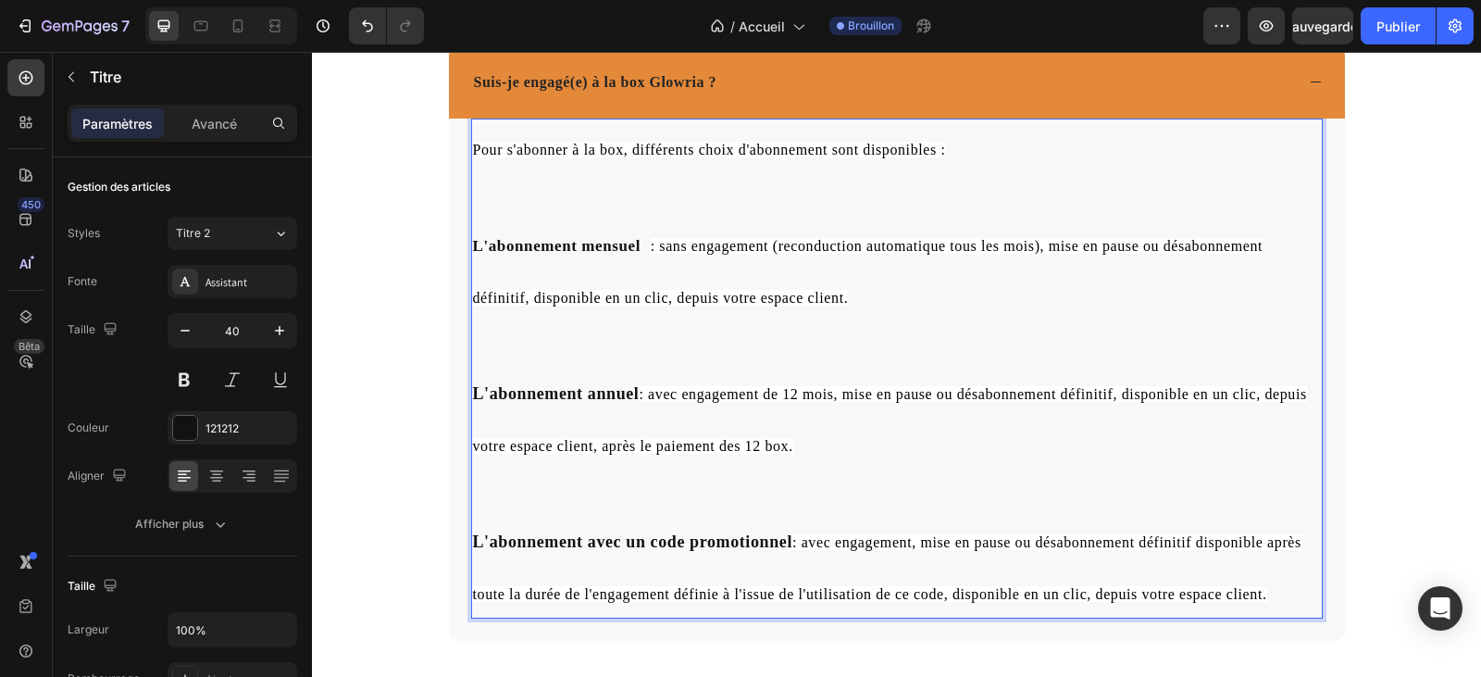
scroll to position [7148, 0]
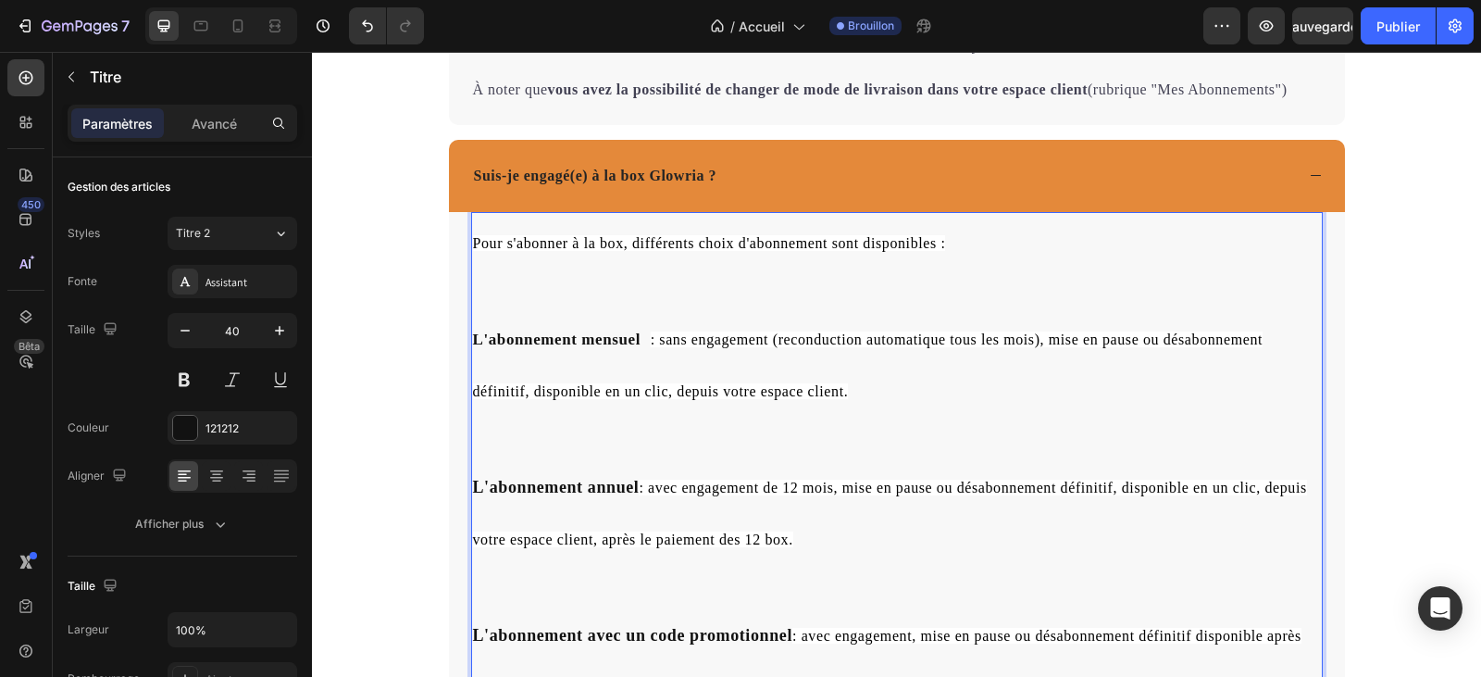
click at [576, 345] on strong "L'abonnement mensuel" at bounding box center [557, 339] width 168 height 18
click at [1012, 340] on span ": sans engagement (reconduction automatique tous les mois), mise en pause ou dé…" at bounding box center [875, 365] width 804 height 68
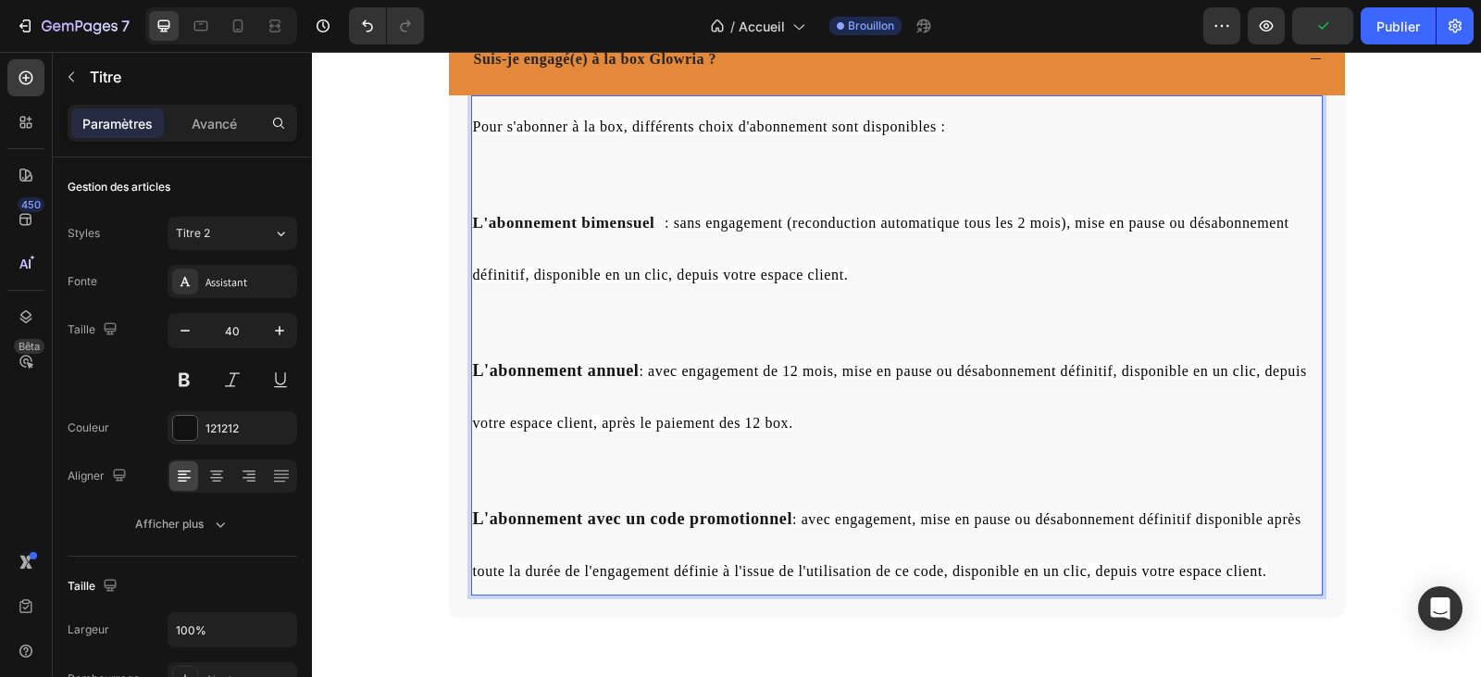
scroll to position [7333, 0]
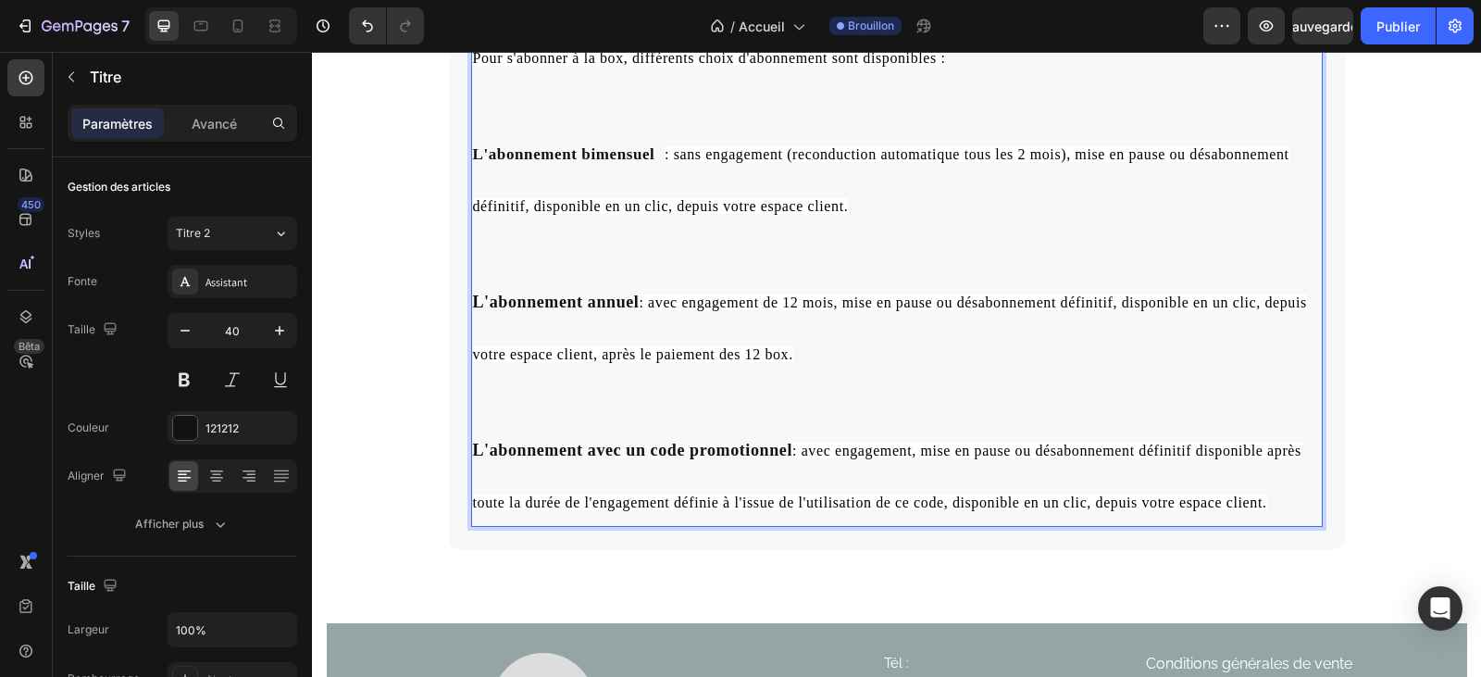
click at [748, 357] on span ": avec engagement de 12 mois, mise en pause ou désabonnement définitif, disponi…" at bounding box center [890, 328] width 834 height 68
click at [752, 361] on span ": avec engagement de 12 mois, mise en pause ou désabonnement définitif, disponi…" at bounding box center [890, 328] width 834 height 68
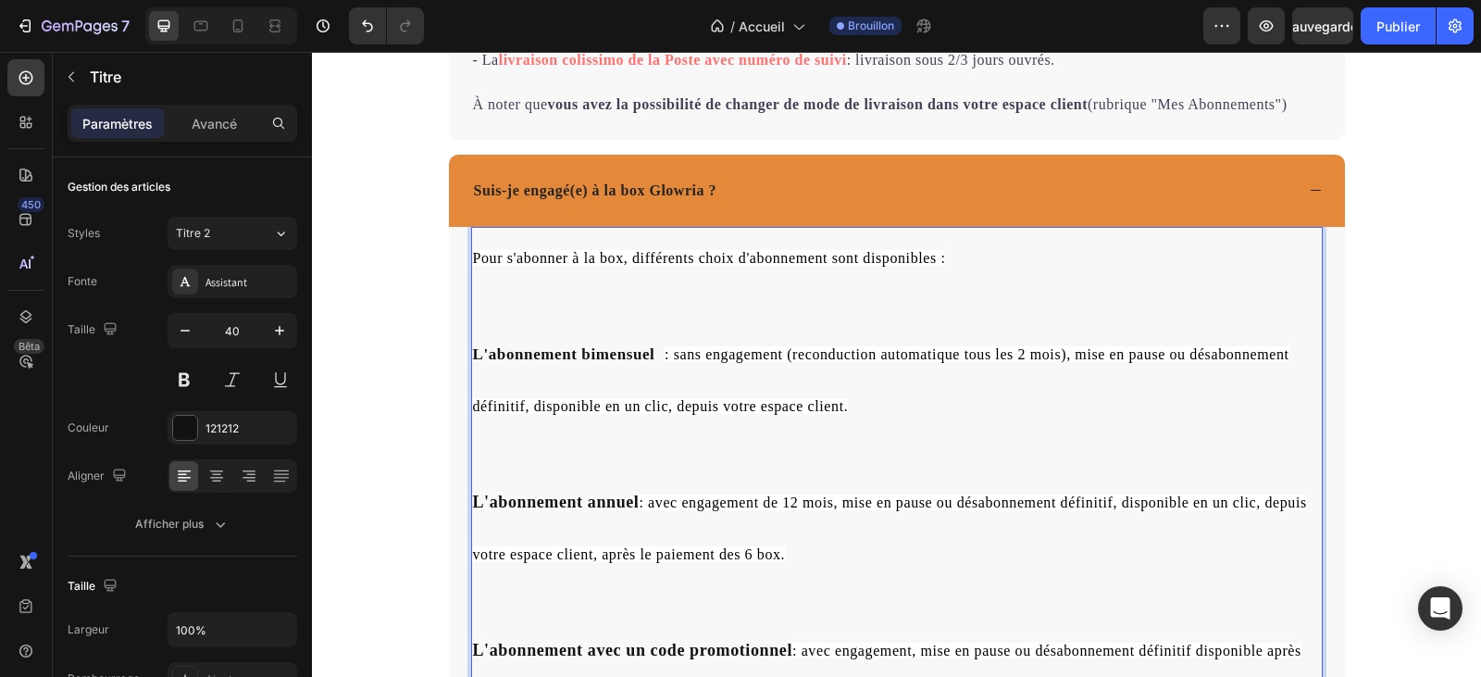
scroll to position [6963, 0]
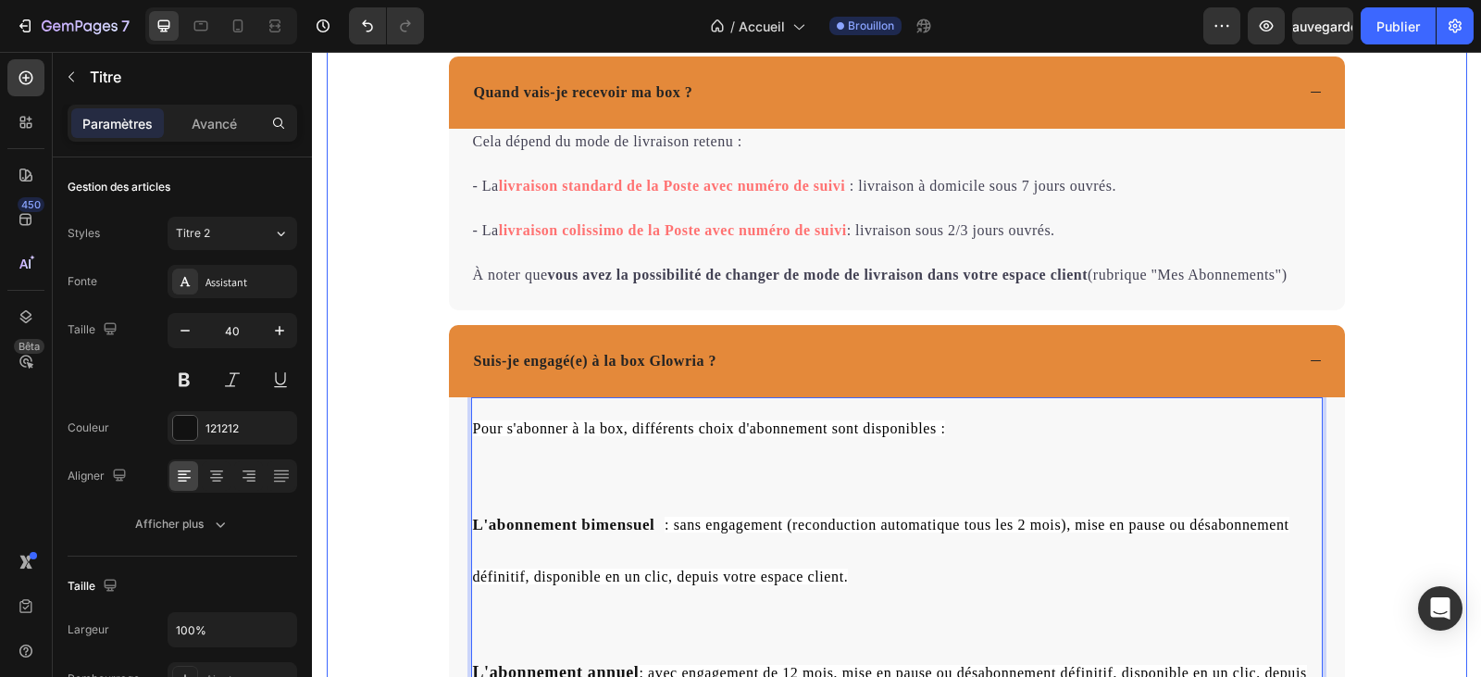
click at [1393, 389] on div "Des questions ? Text Block La réponse peut s’y trouver 👇🏻 Text Block Quand vais…" at bounding box center [897, 212] width 1140 height 1414
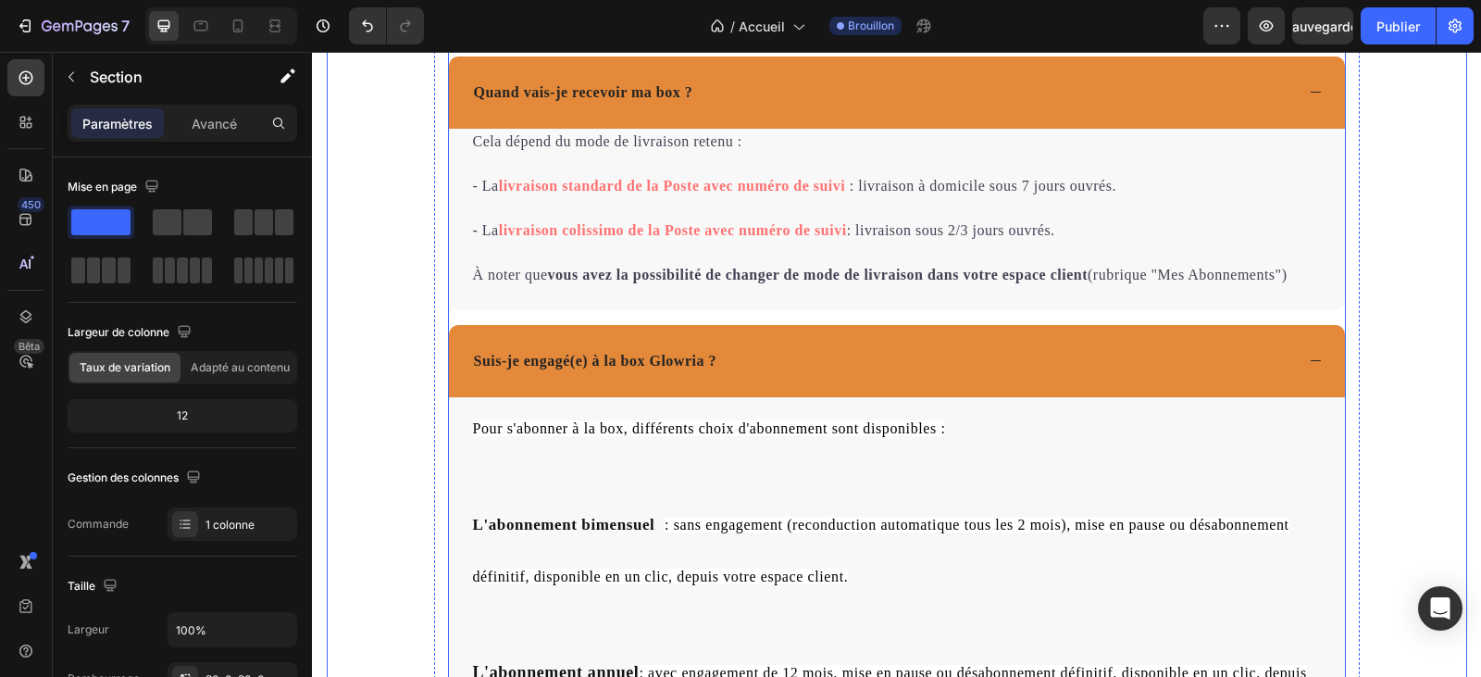
click at [1316, 359] on div "Suis-je engagé(e) à la box Glowria ?" at bounding box center [897, 361] width 896 height 72
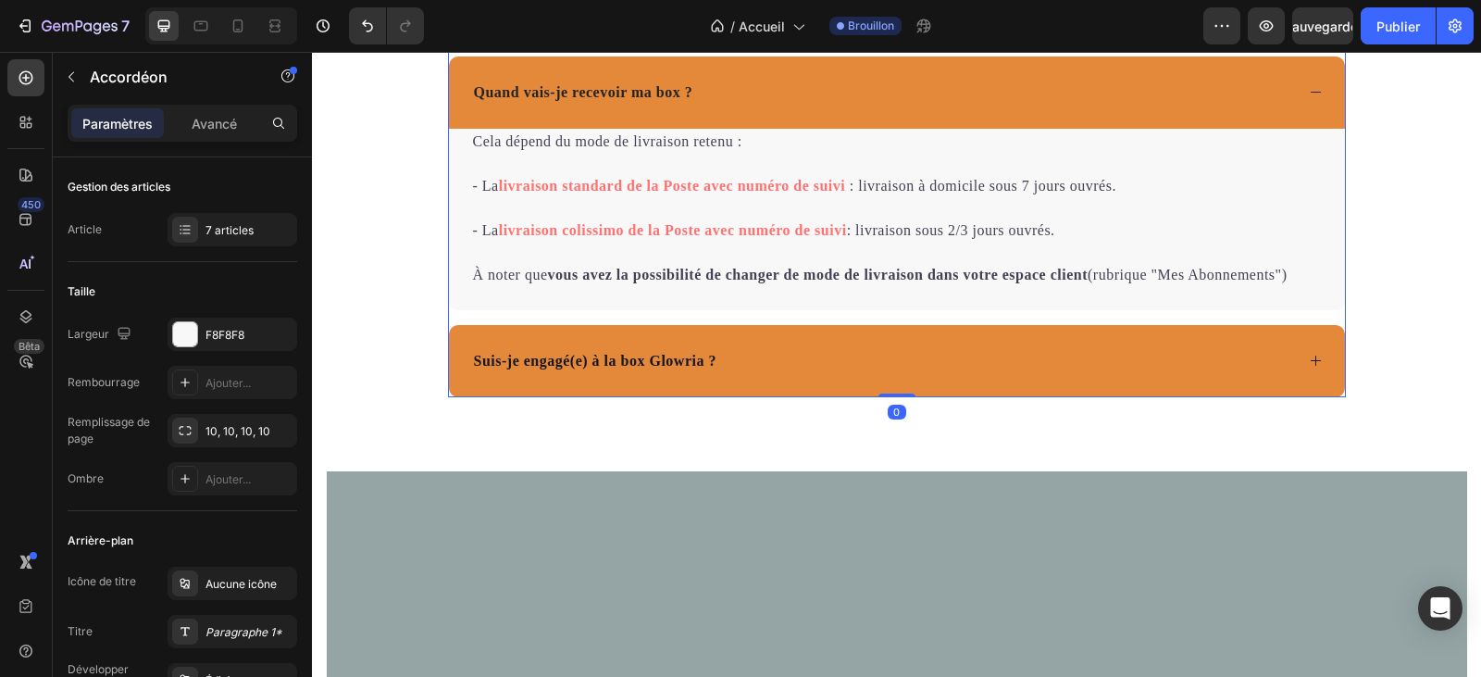
click at [1309, 90] on icon at bounding box center [1316, 92] width 14 height 14
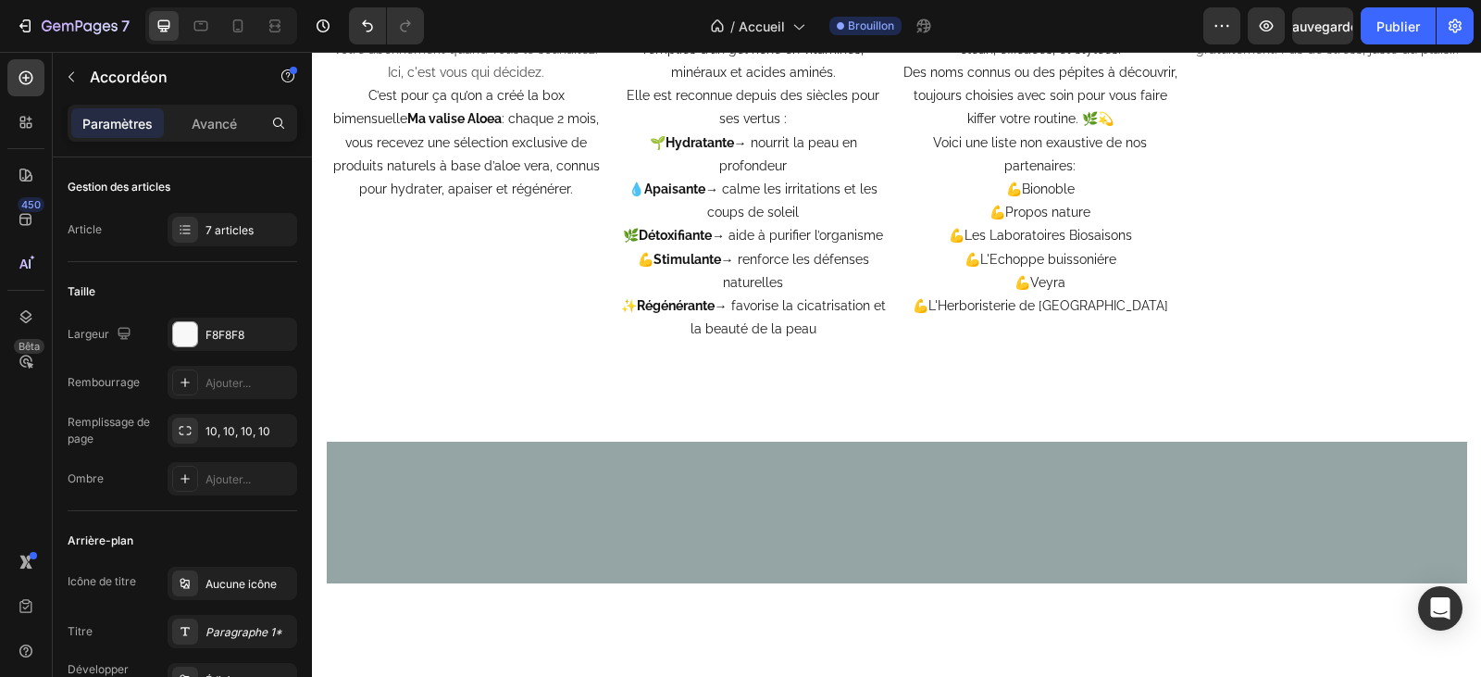
scroll to position [3888, 0]
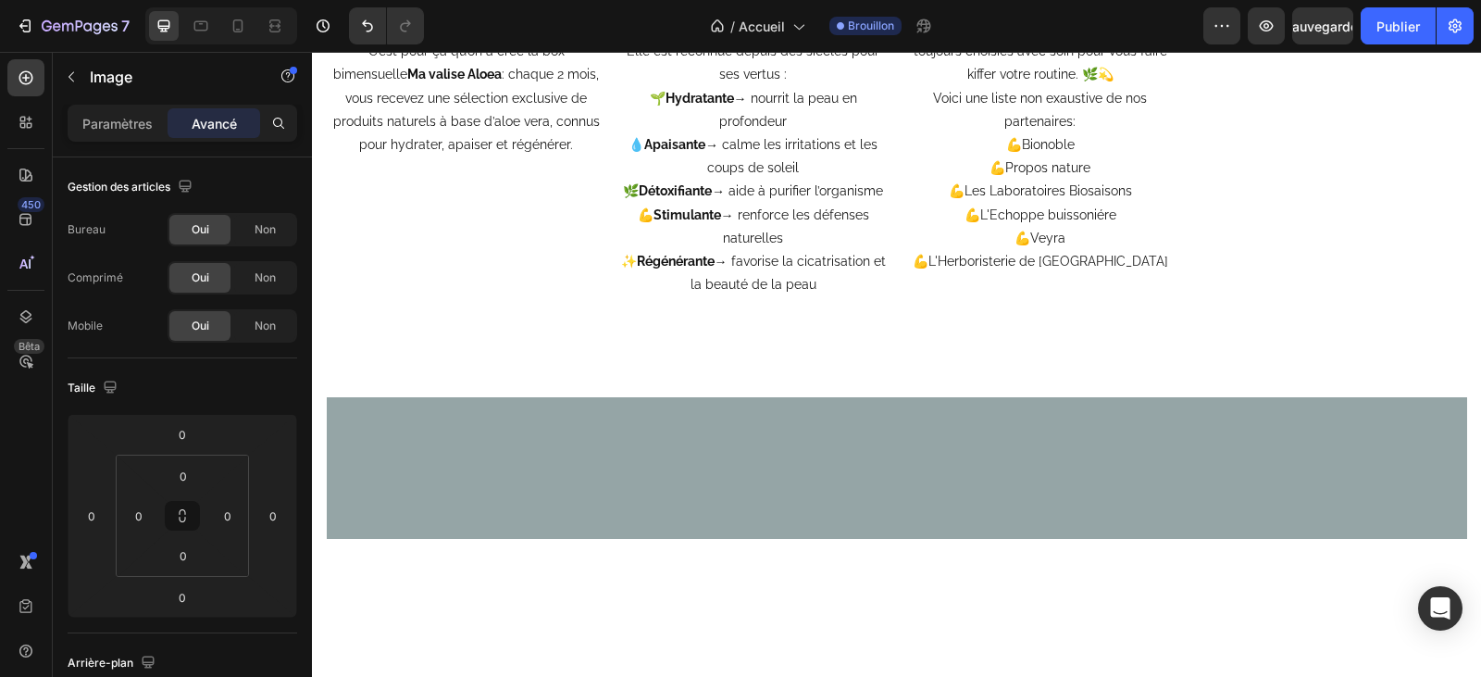
drag, startPoint x: 887, startPoint y: 466, endPoint x: 885, endPoint y: 436, distance: 29.7
drag, startPoint x: 893, startPoint y: 464, endPoint x: 899, endPoint y: 391, distance: 73.3
drag, startPoint x: 888, startPoint y: 464, endPoint x: 905, endPoint y: 454, distance: 20.3
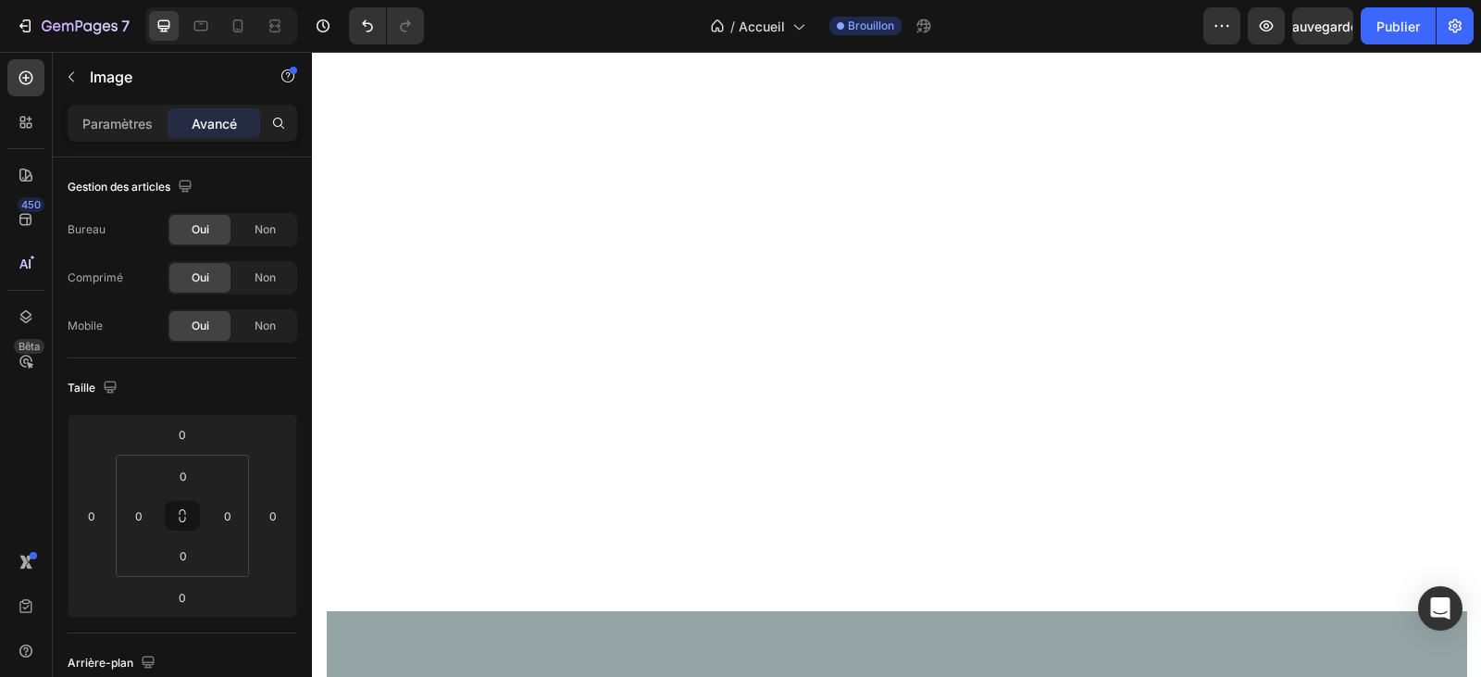
scroll to position [3517, 0]
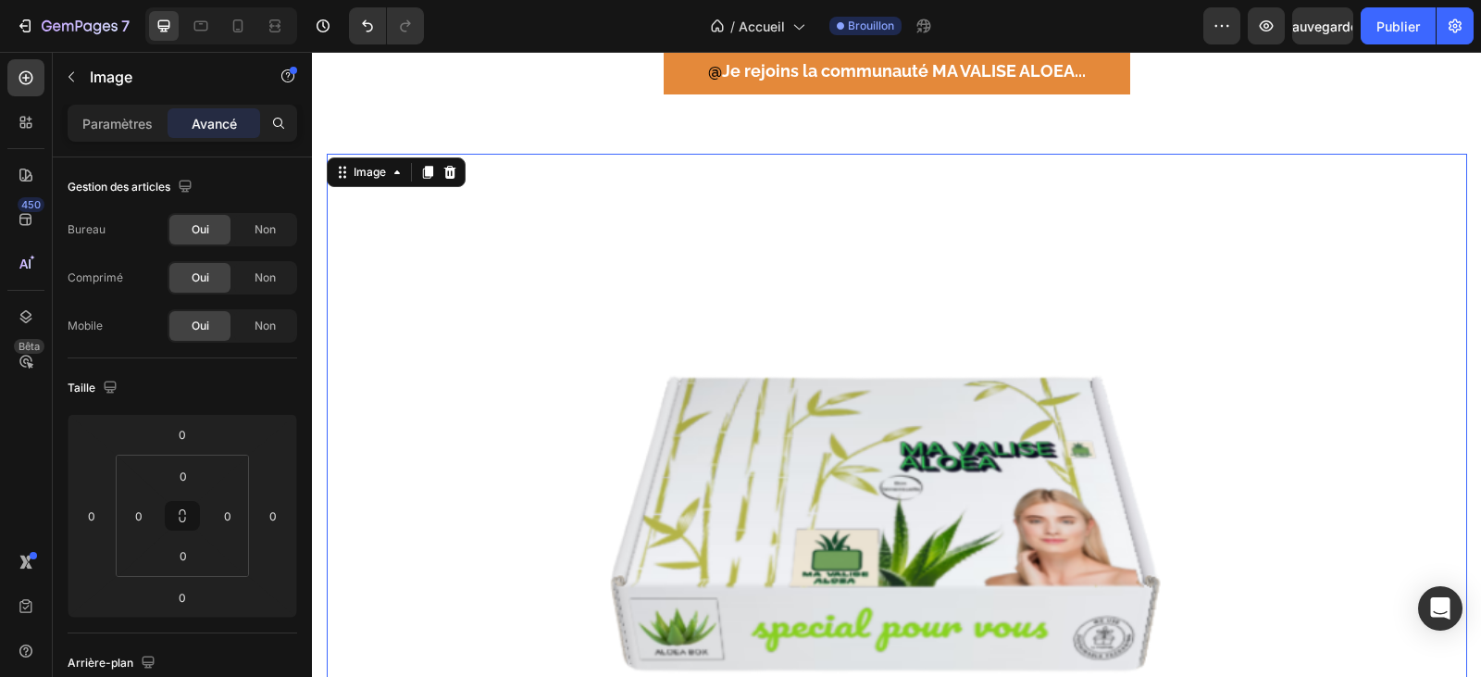
click at [472, 299] on div at bounding box center [897, 496] width 1140 height 684
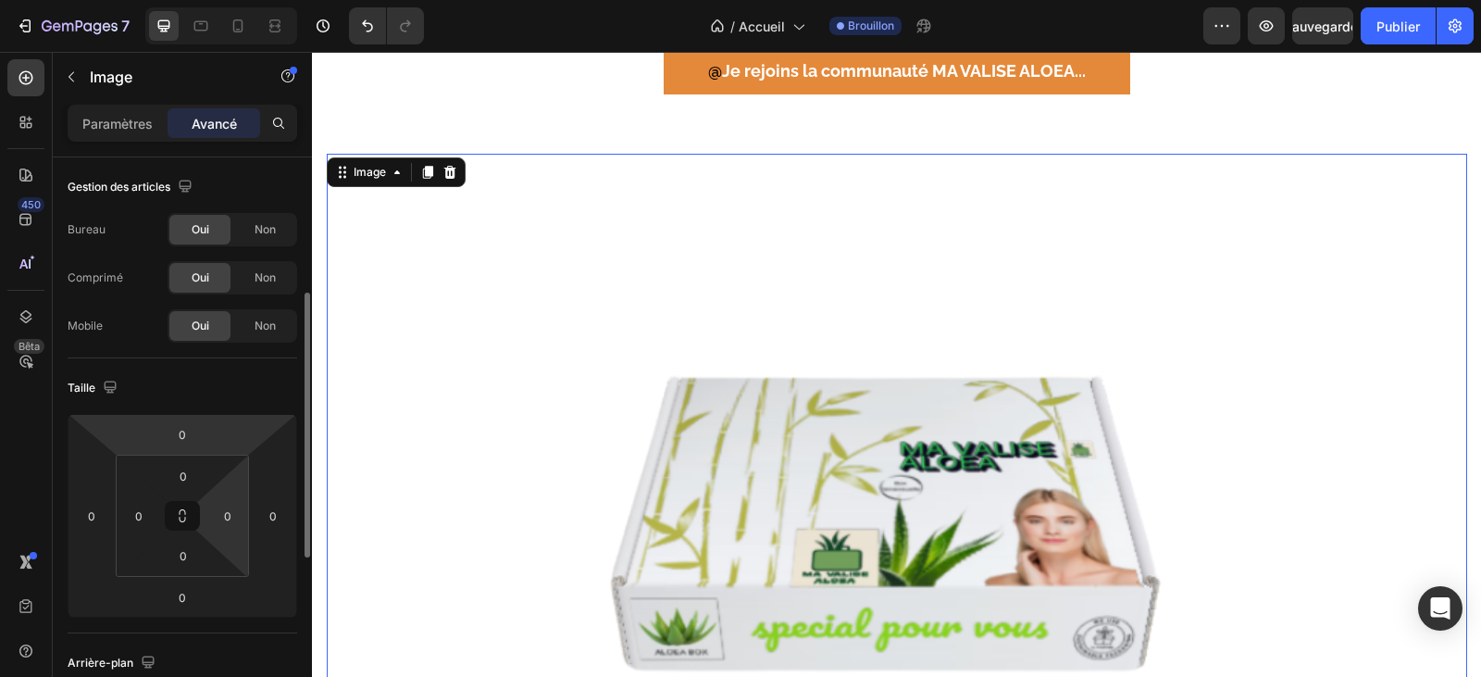
scroll to position [93, 0]
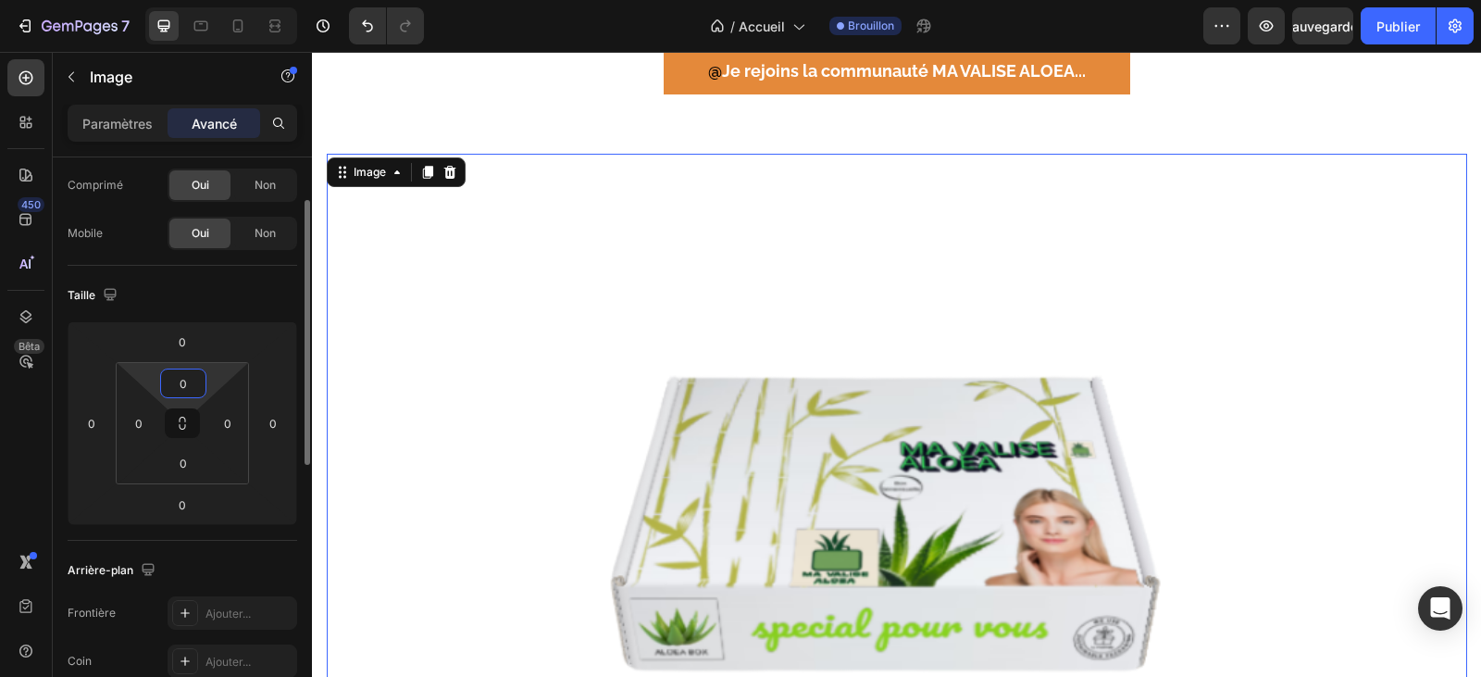
click at [182, 387] on input "0" at bounding box center [183, 383] width 37 height 28
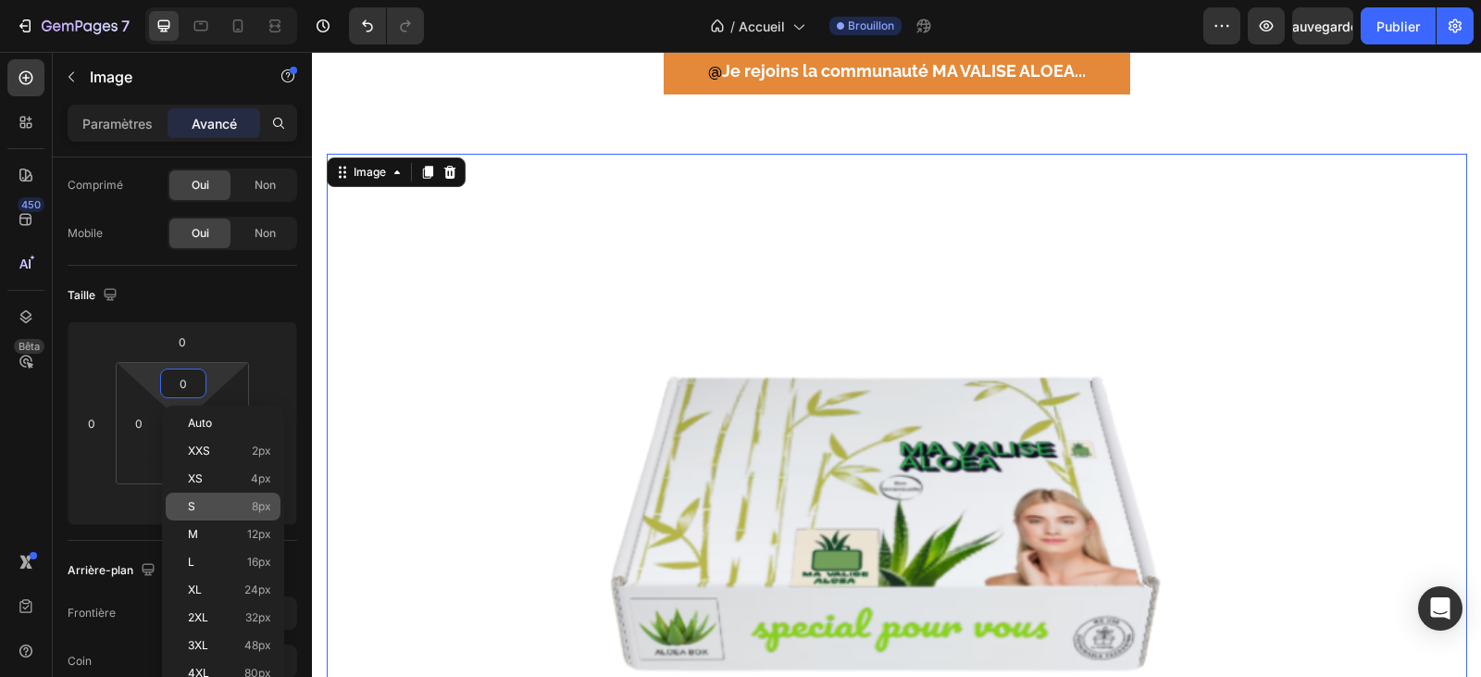
click at [201, 511] on p "S 8px" at bounding box center [229, 506] width 83 height 13
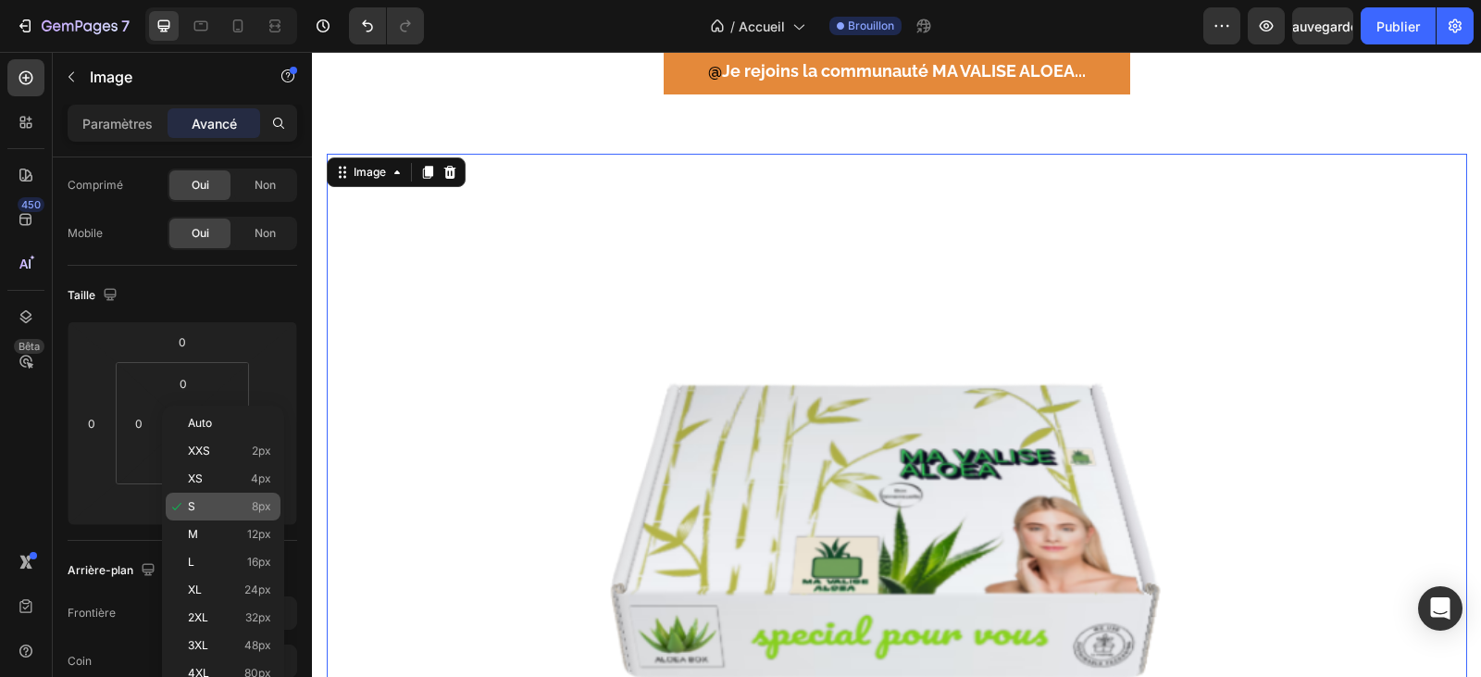
type input "8"
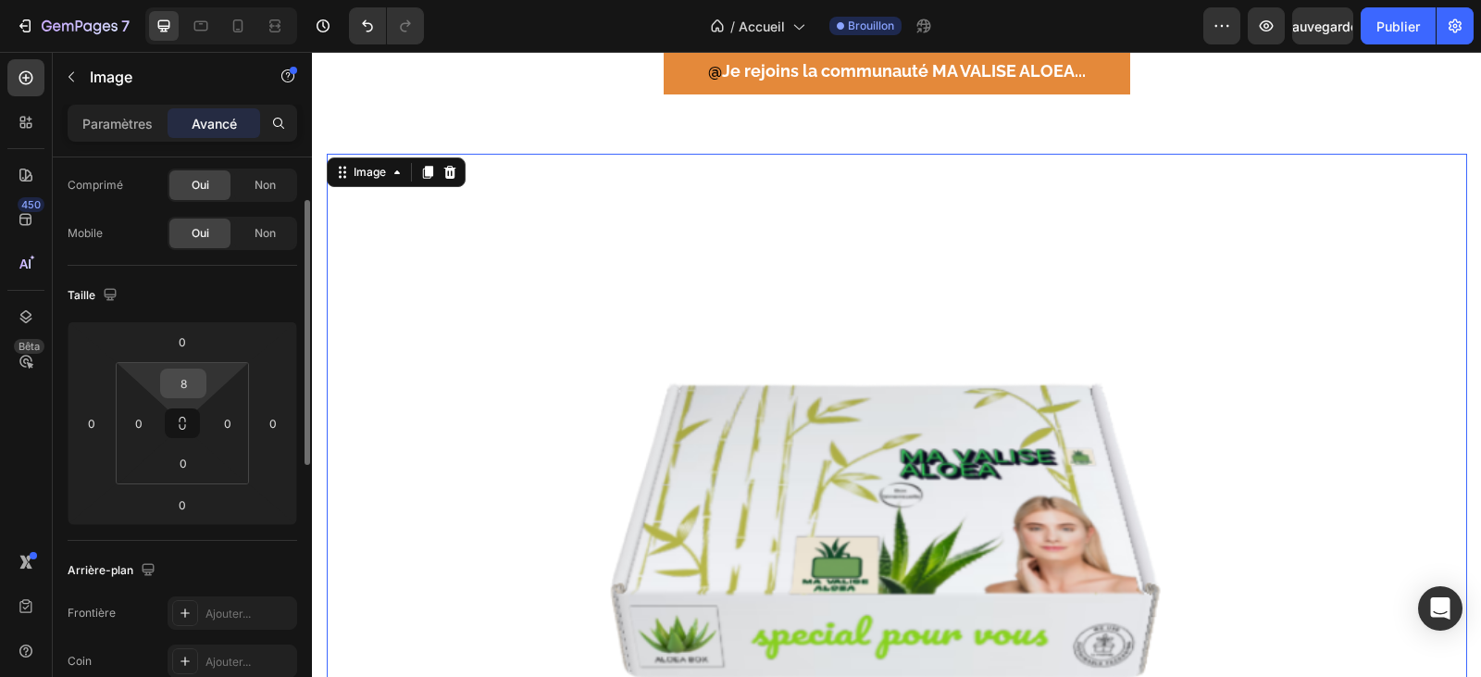
click at [190, 379] on input "8" at bounding box center [183, 383] width 37 height 28
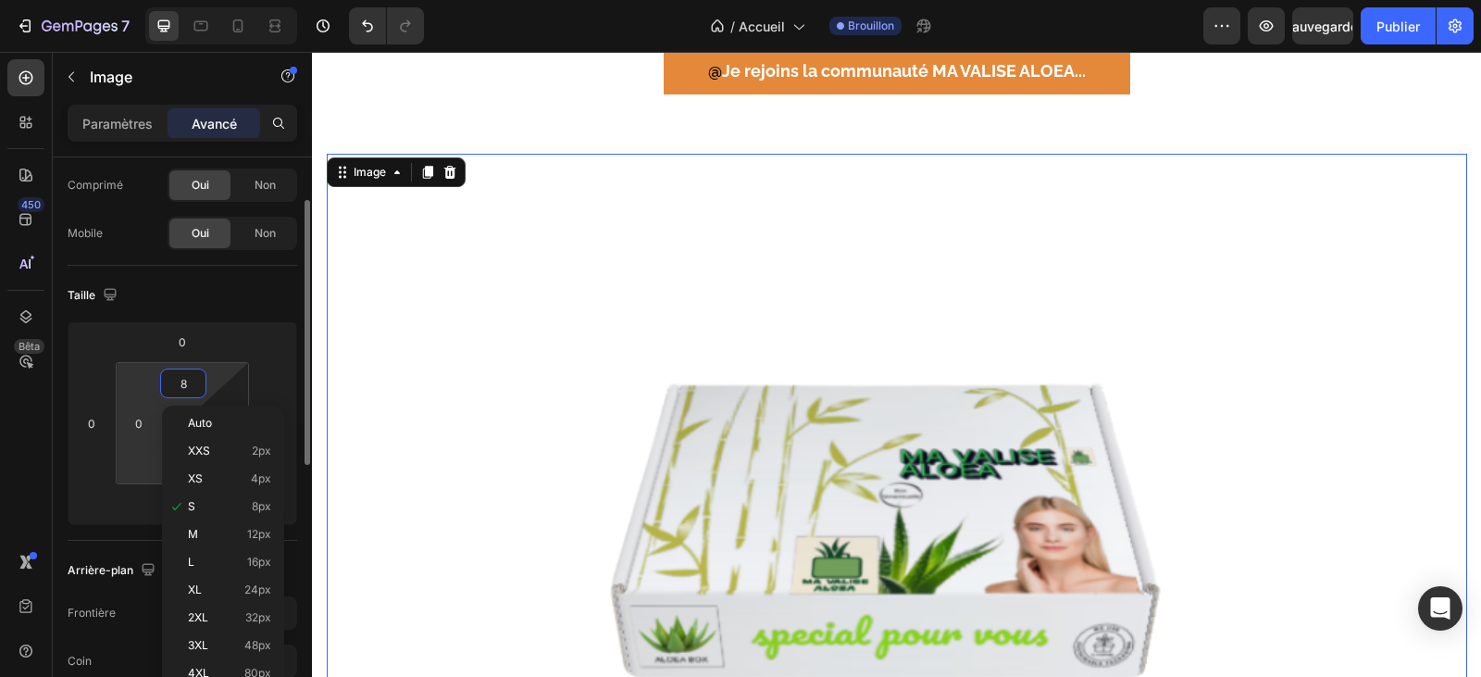
click at [142, 0] on html "7 Version history / Accueil Brouillon Aperçu Sauvegarder Publier 450 Bêta Secti…" at bounding box center [740, 0] width 1481 height 0
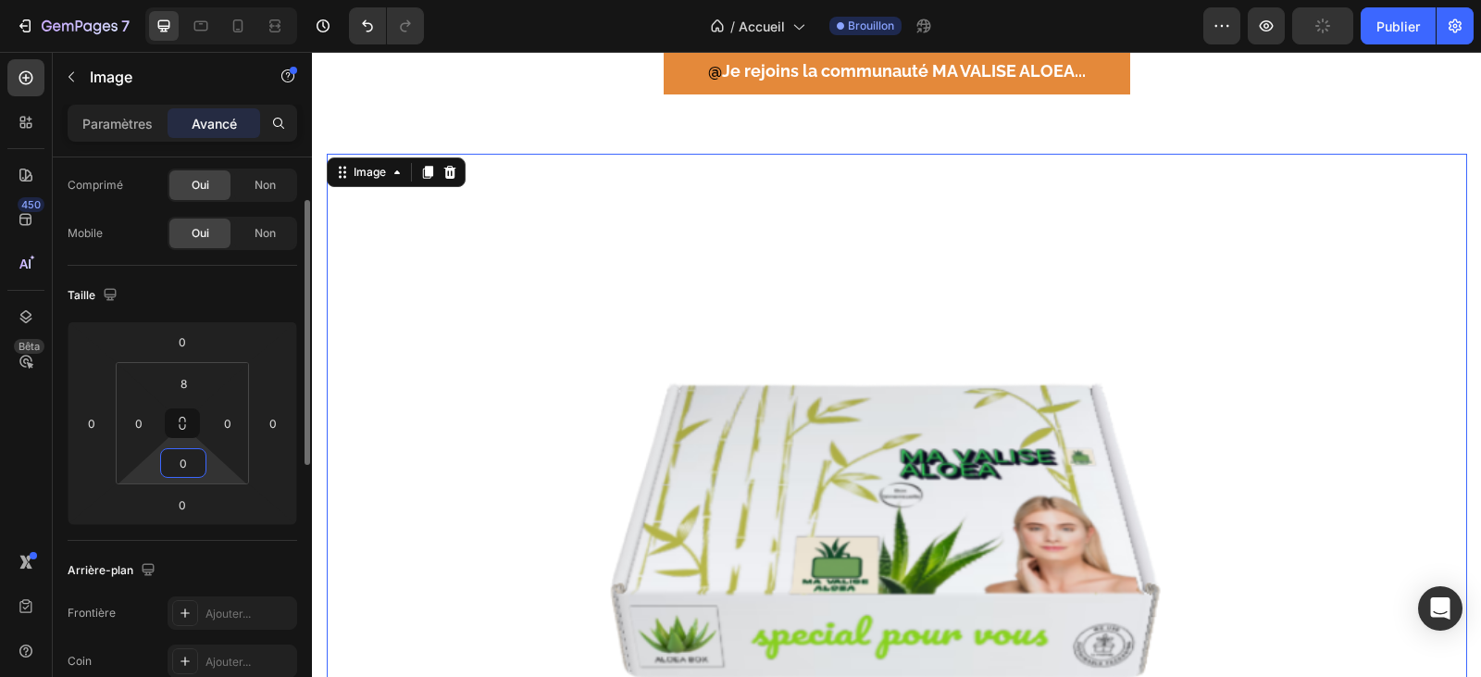
click at [186, 472] on input "0" at bounding box center [183, 463] width 37 height 28
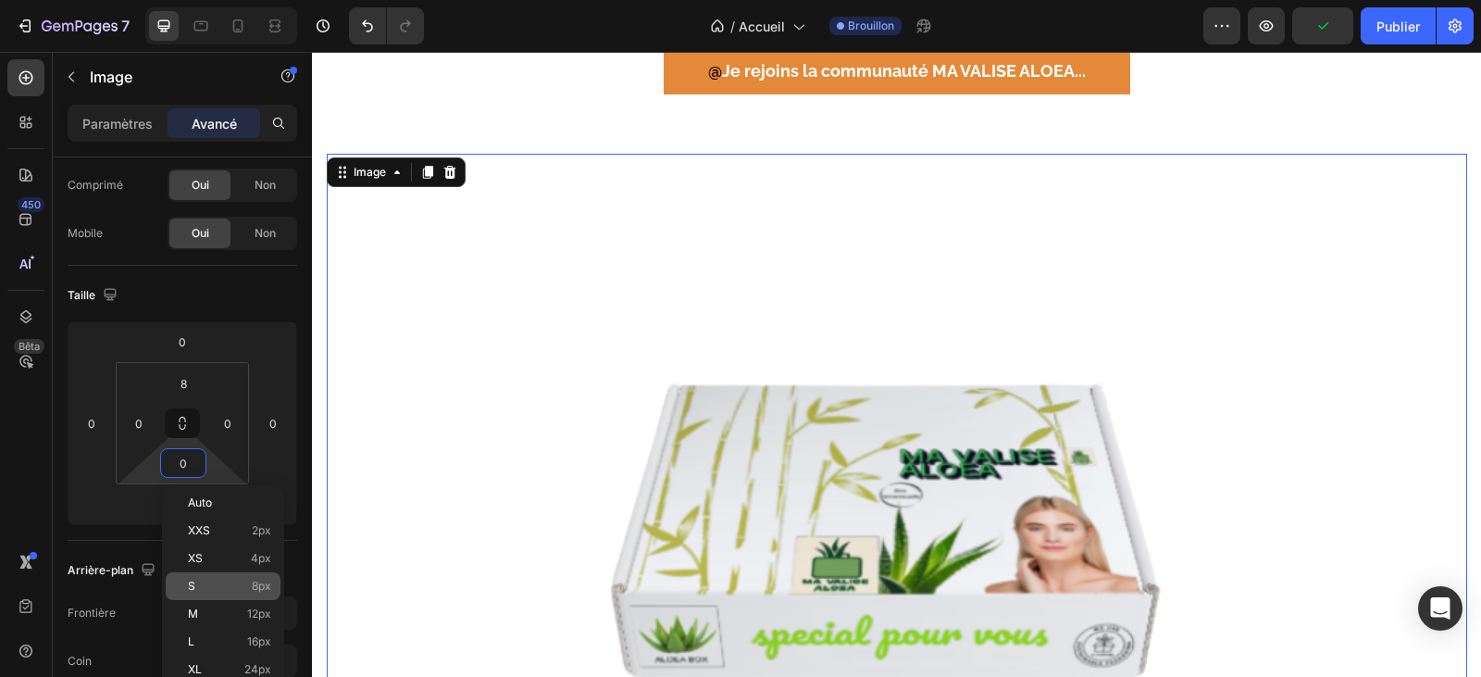
click at [202, 585] on p "S 8px" at bounding box center [229, 585] width 83 height 13
type input "8"
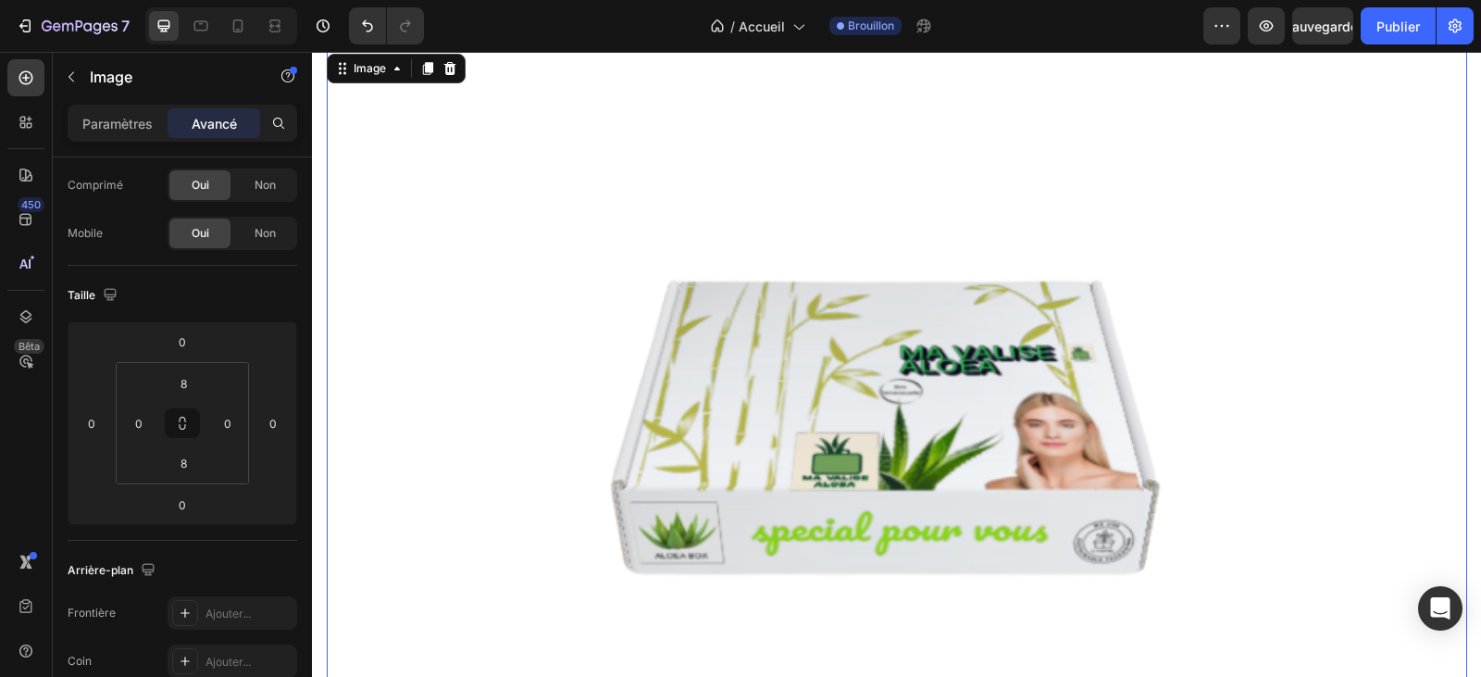
scroll to position [3610, 0]
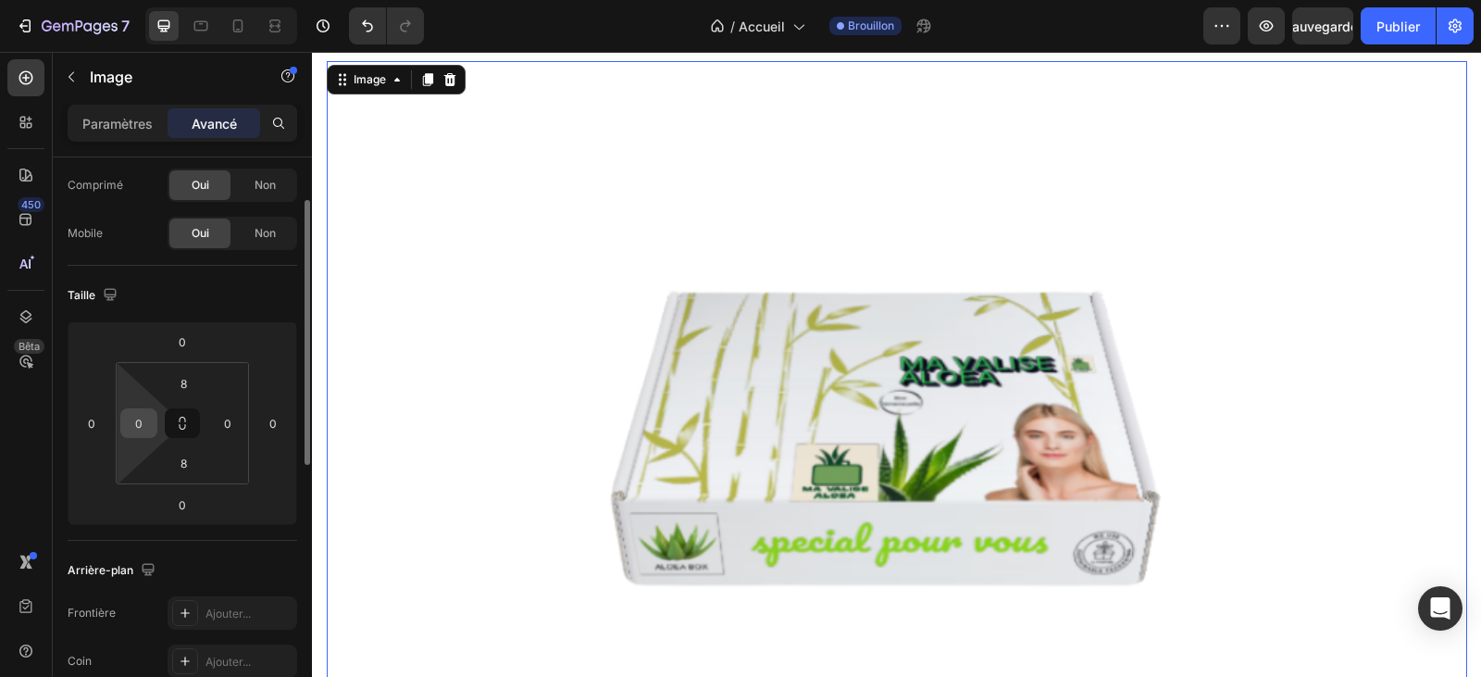
click at [154, 422] on div "0" at bounding box center [138, 423] width 37 height 30
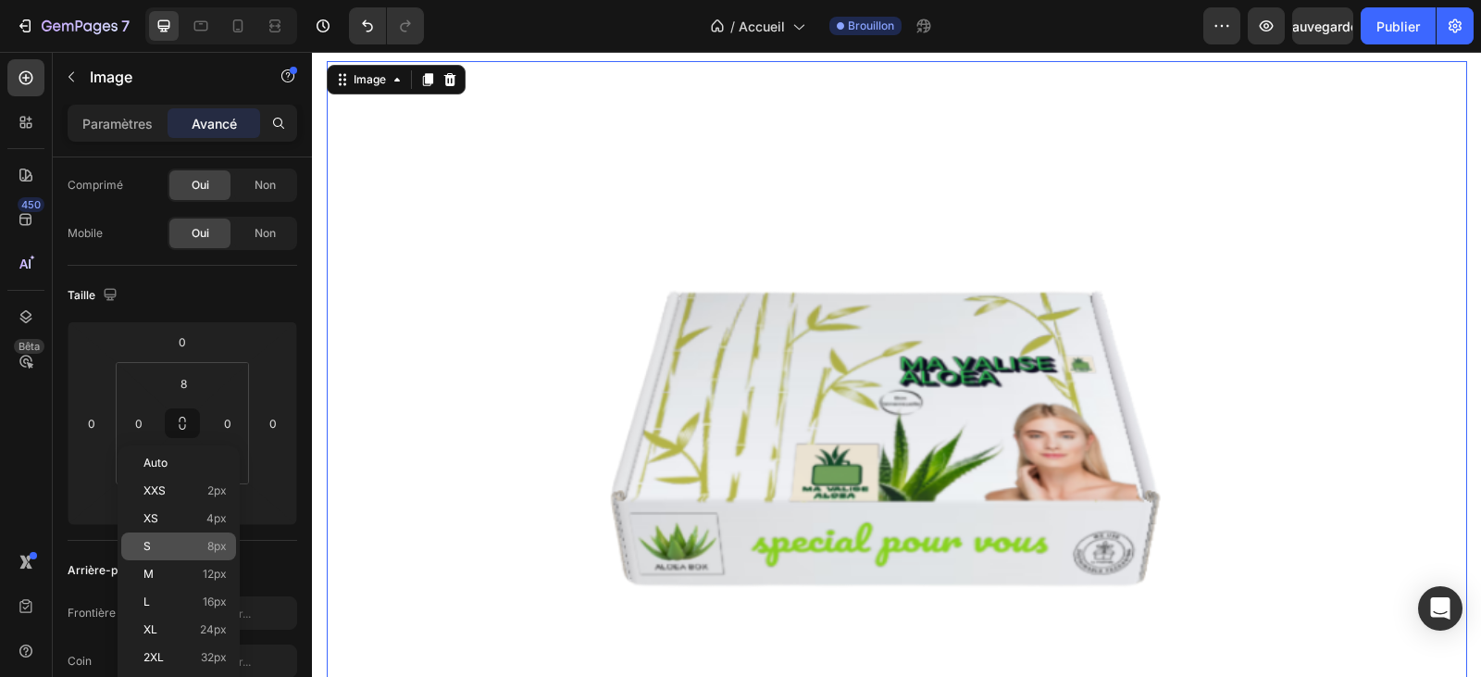
click at [146, 548] on font "S" at bounding box center [146, 546] width 7 height 14
type input "8"
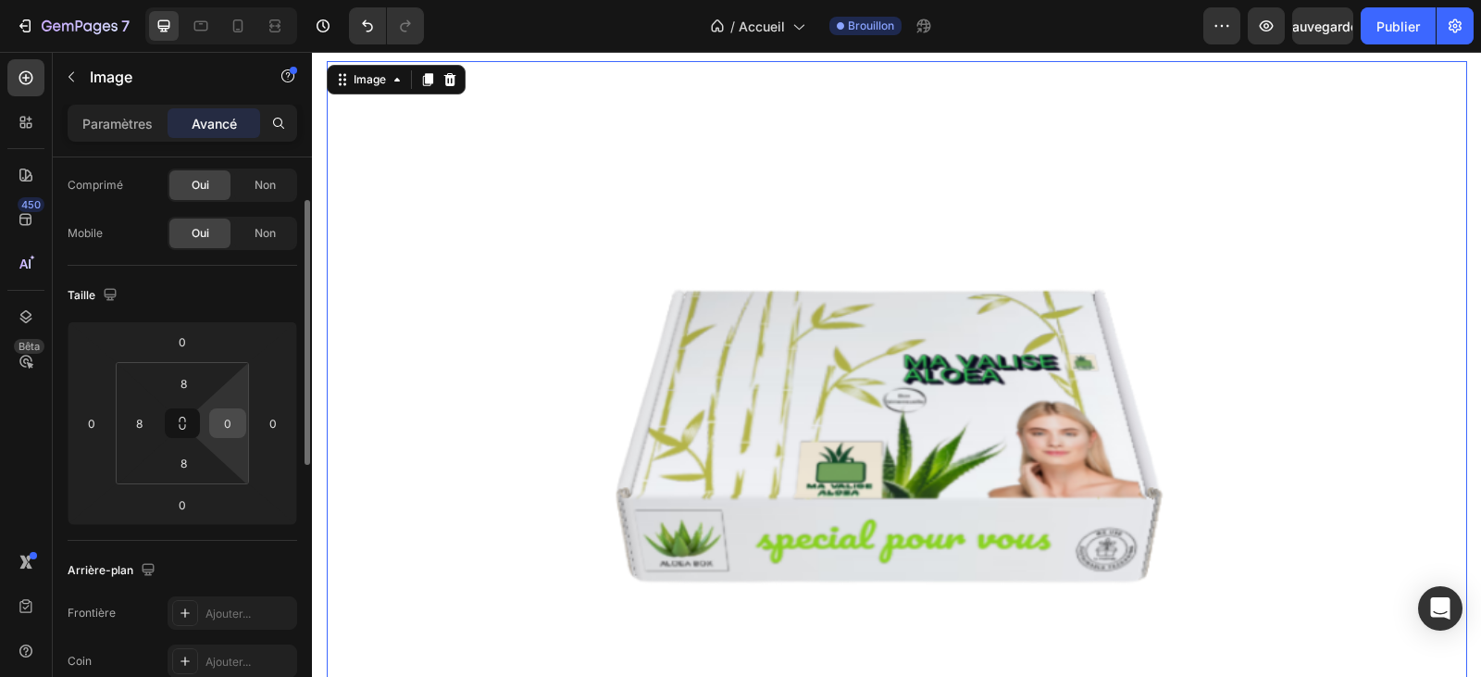
click at [238, 429] on input "0" at bounding box center [228, 423] width 28 height 28
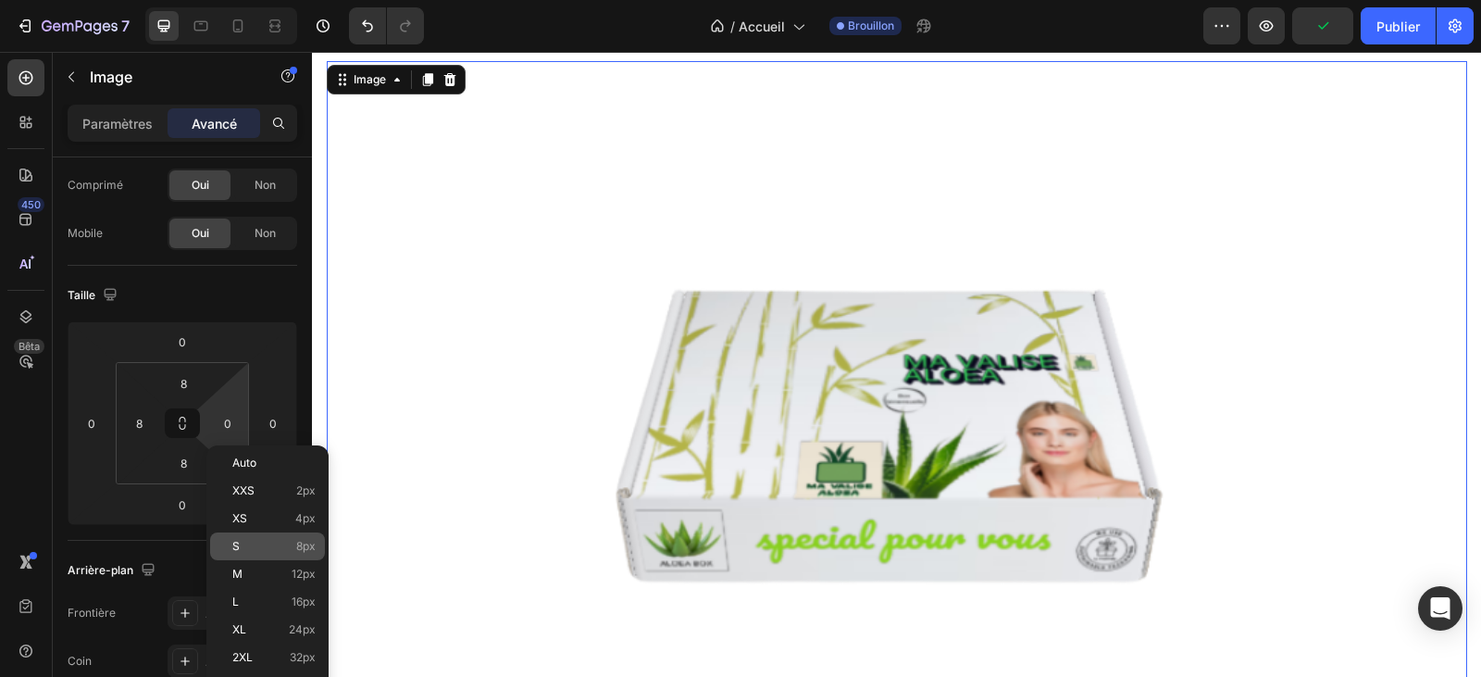
click at [239, 541] on font "S" at bounding box center [235, 546] width 7 height 14
type input "8"
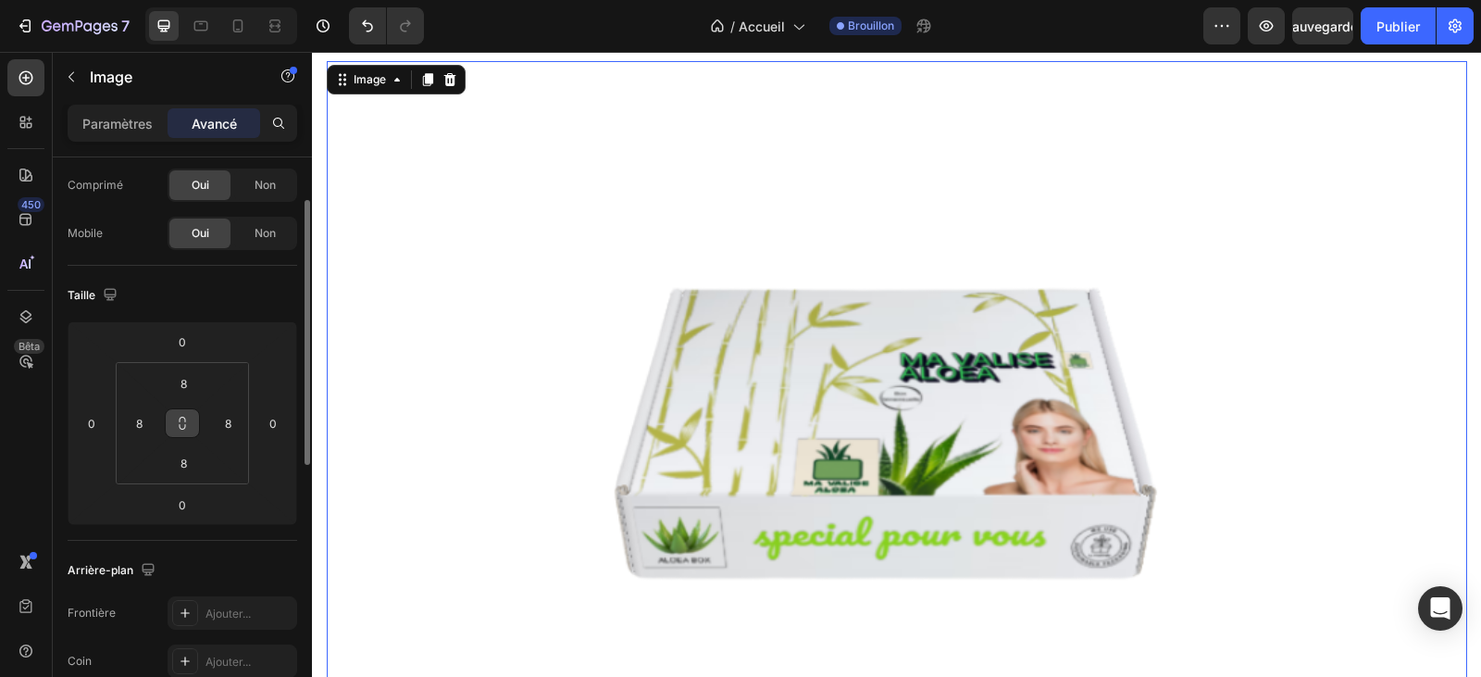
click at [184, 427] on icon at bounding box center [182, 423] width 15 height 15
click at [189, 393] on input "8" at bounding box center [183, 383] width 37 height 28
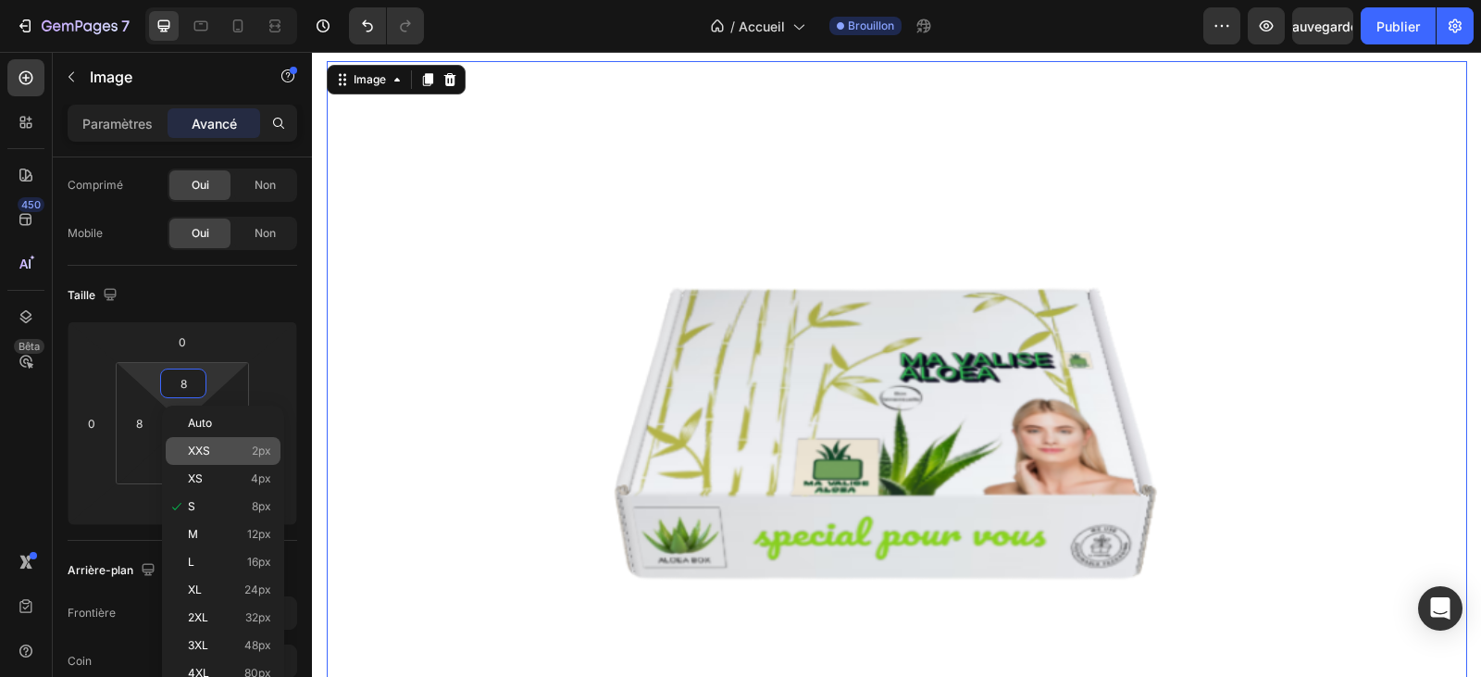
click at [205, 454] on font "XXS" at bounding box center [199, 450] width 22 height 14
type input "2"
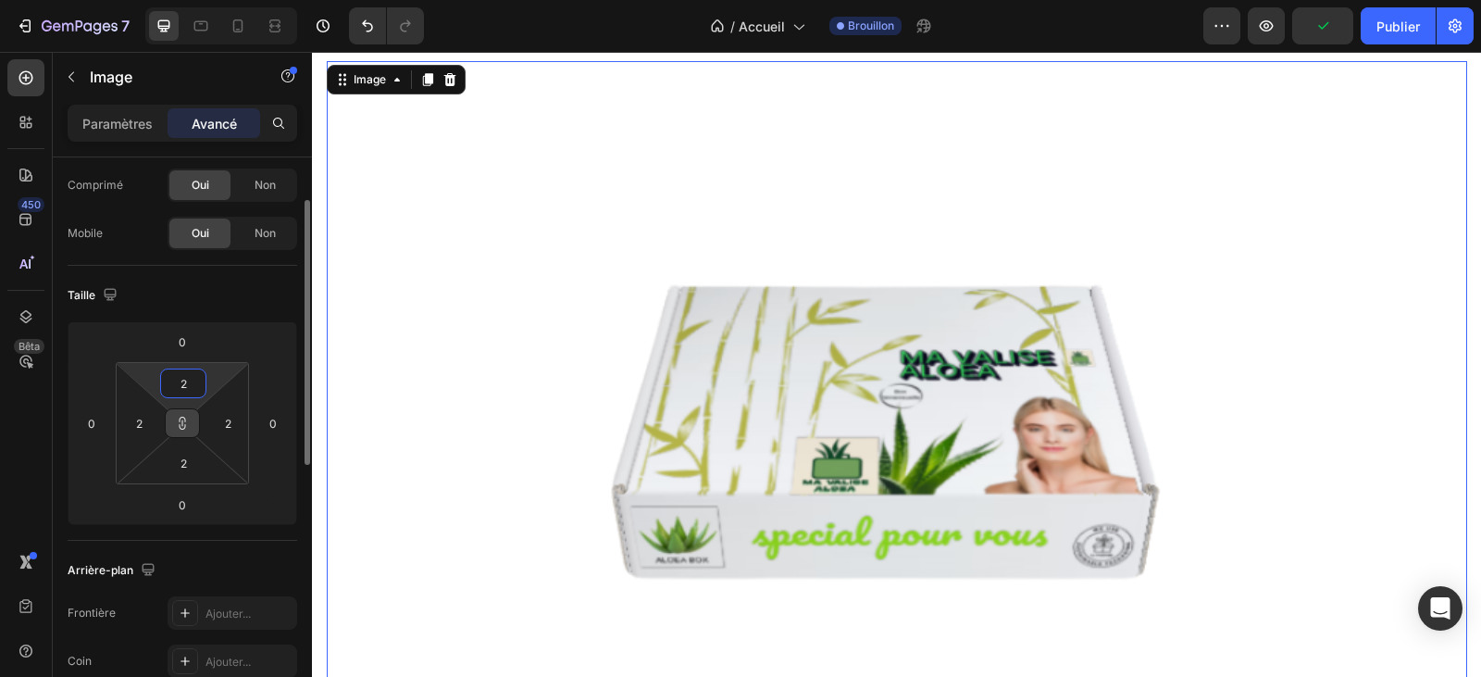
click at [187, 390] on input "2" at bounding box center [183, 383] width 37 height 28
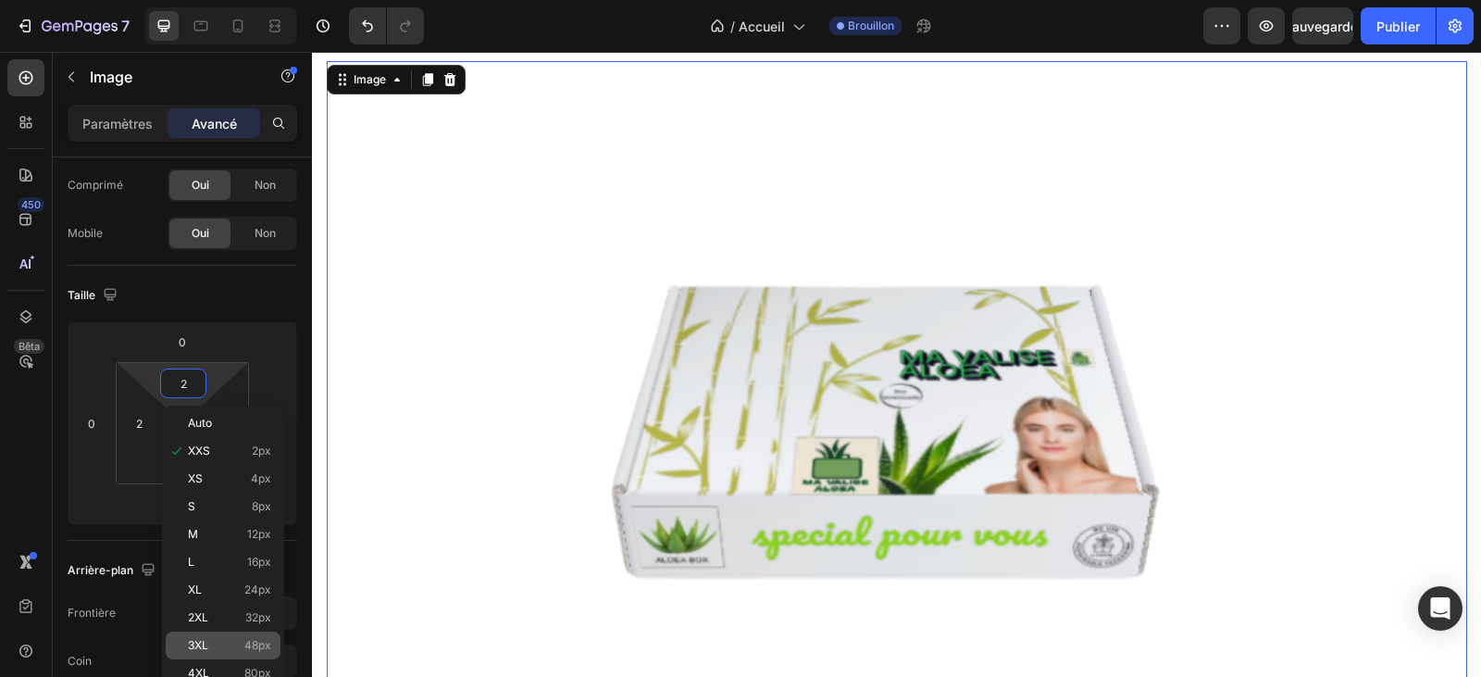
click at [204, 640] on font "3XL" at bounding box center [198, 645] width 20 height 14
type input "48"
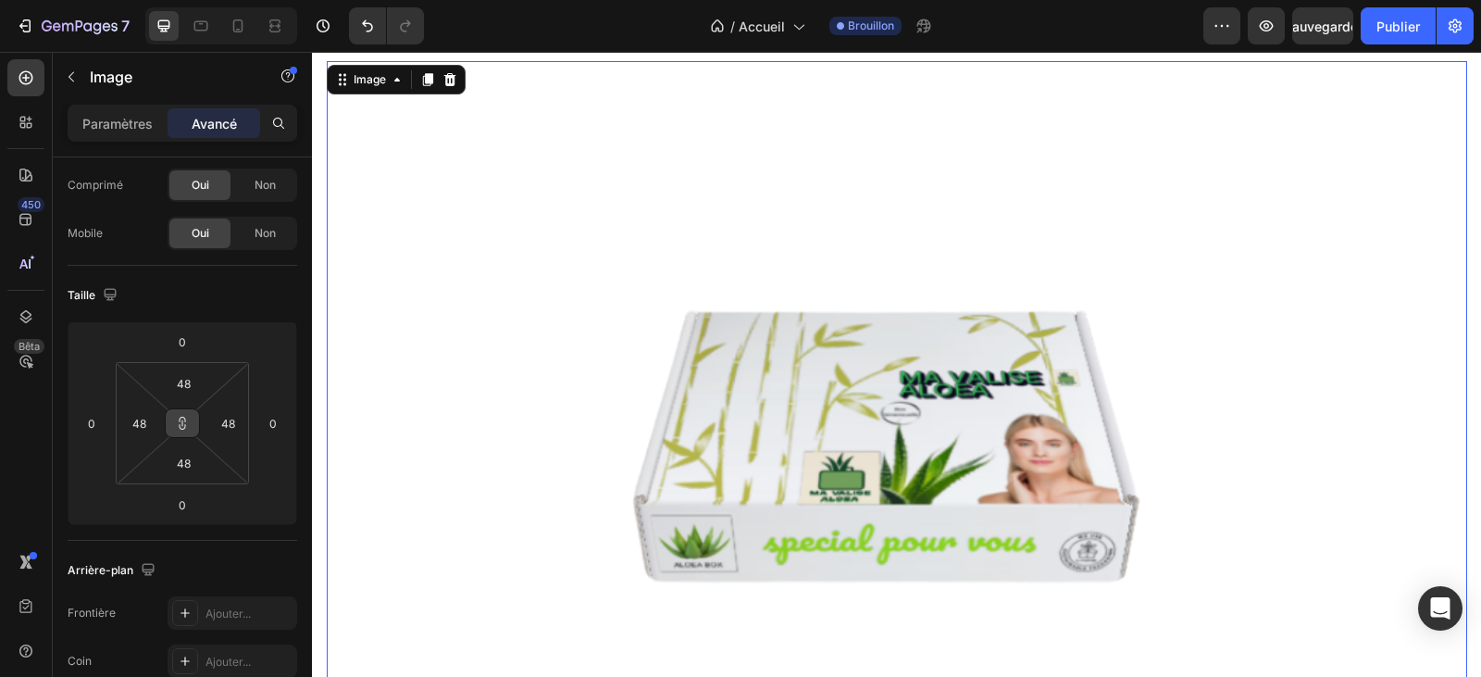
click at [173, 416] on button at bounding box center [182, 423] width 35 height 30
click at [180, 417] on icon at bounding box center [182, 423] width 15 height 15
click at [189, 387] on input "48" at bounding box center [183, 383] width 37 height 28
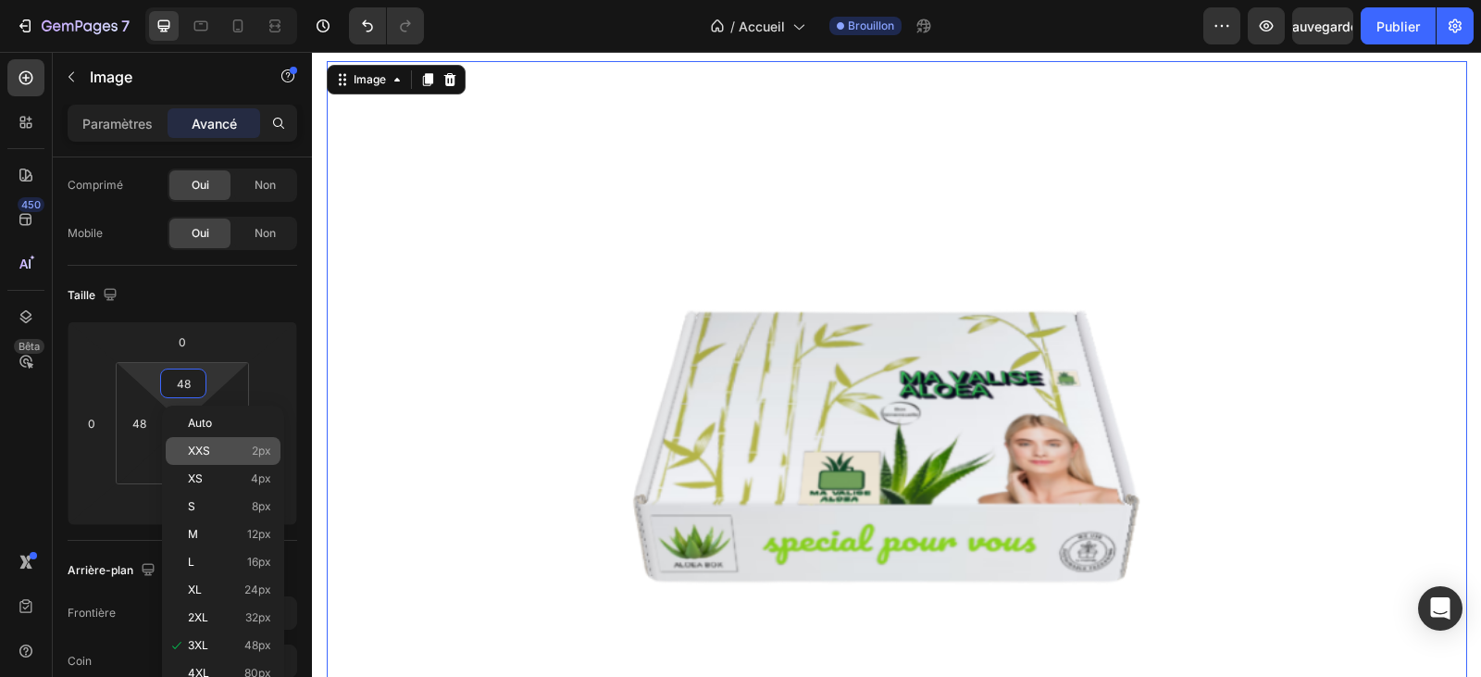
click at [221, 449] on p "XXS 2px" at bounding box center [229, 450] width 83 height 13
type input "2"
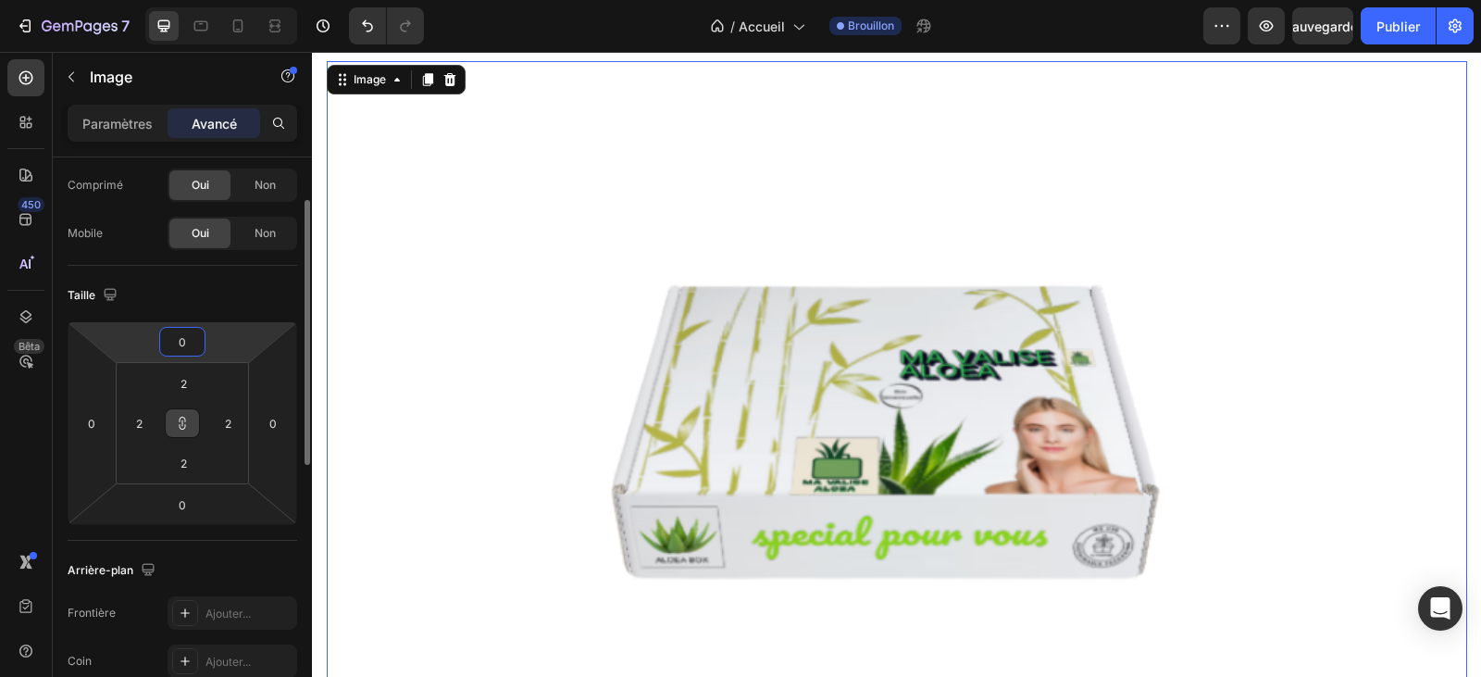
click at [178, 349] on input "0" at bounding box center [182, 342] width 37 height 28
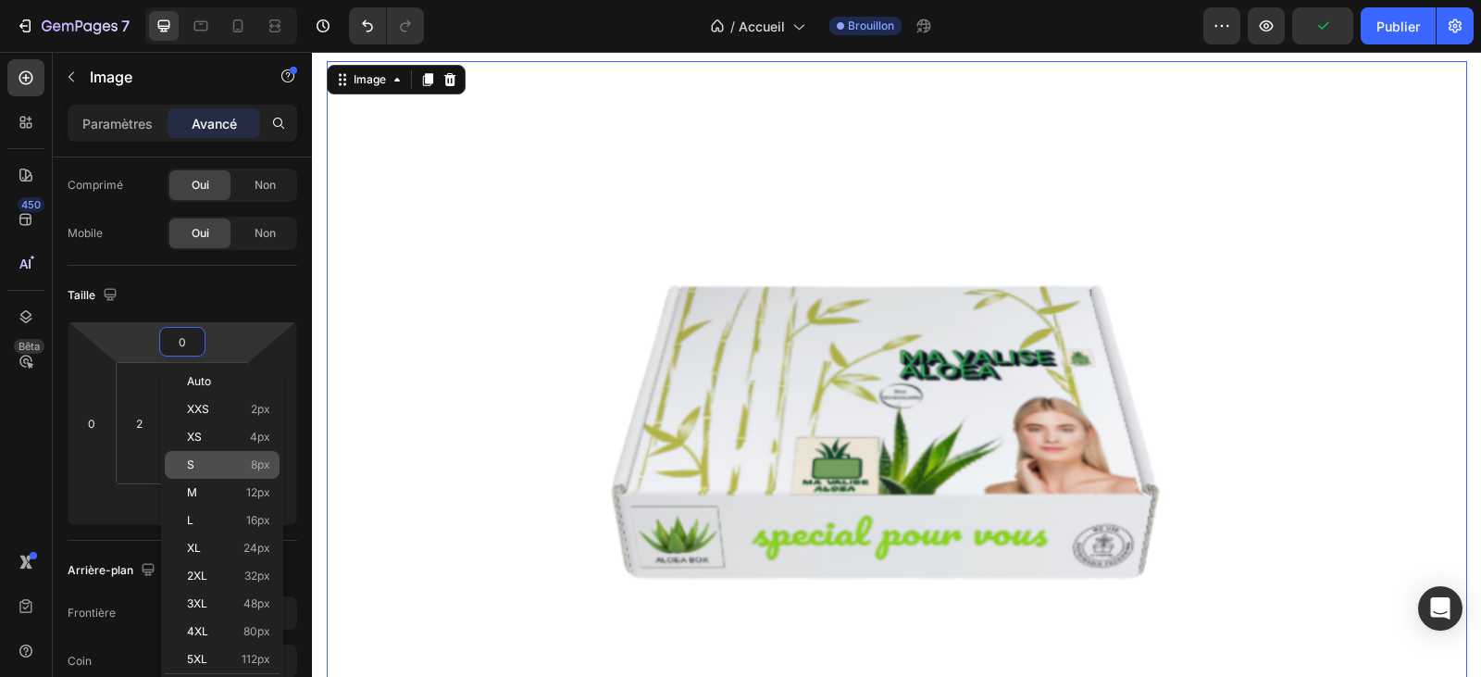
click at [205, 462] on p "S 8px" at bounding box center [228, 464] width 83 height 13
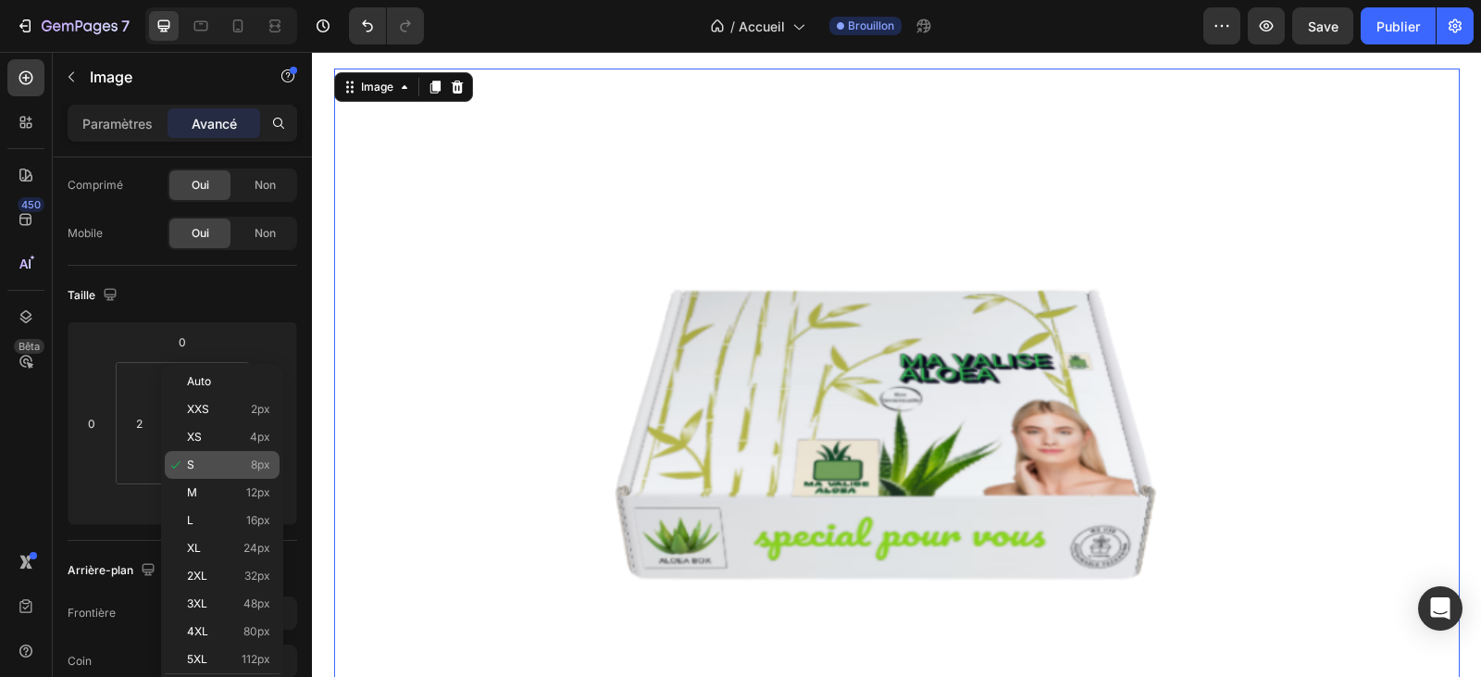
type input "8"
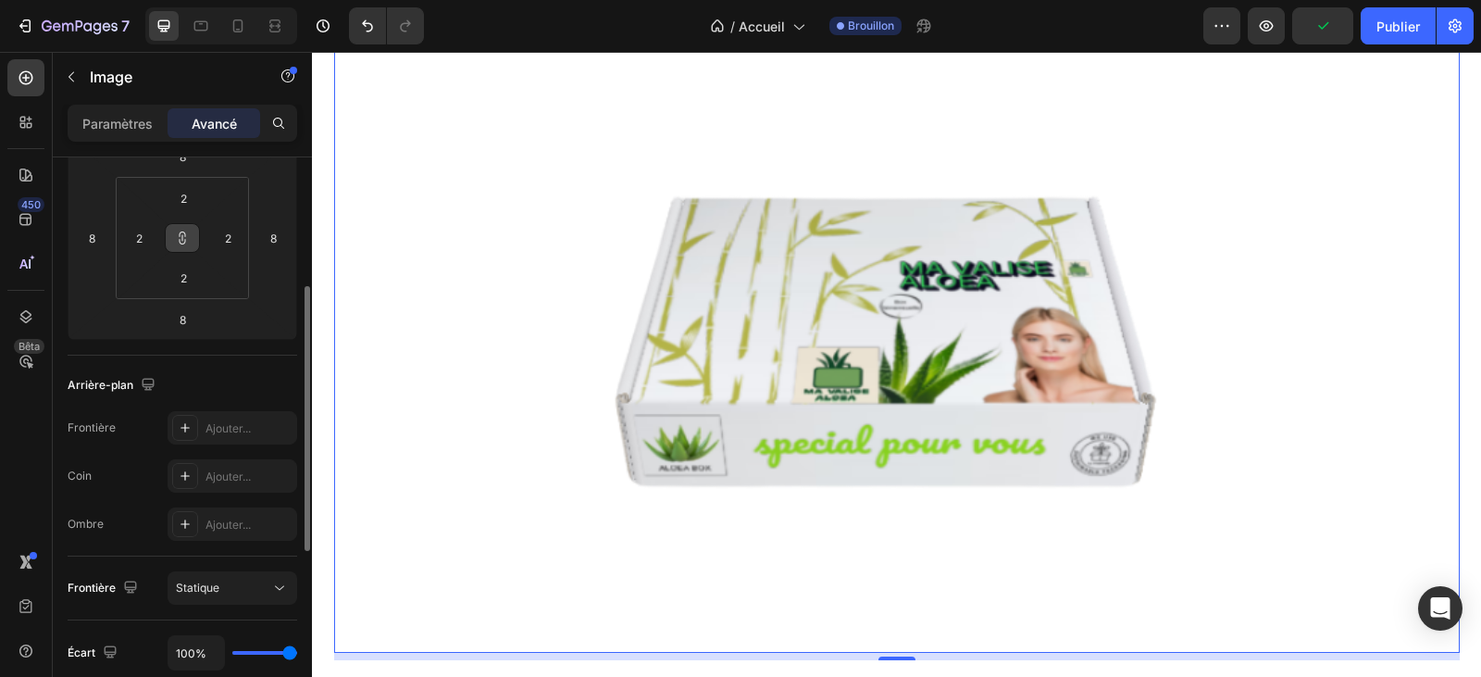
scroll to position [463, 0]
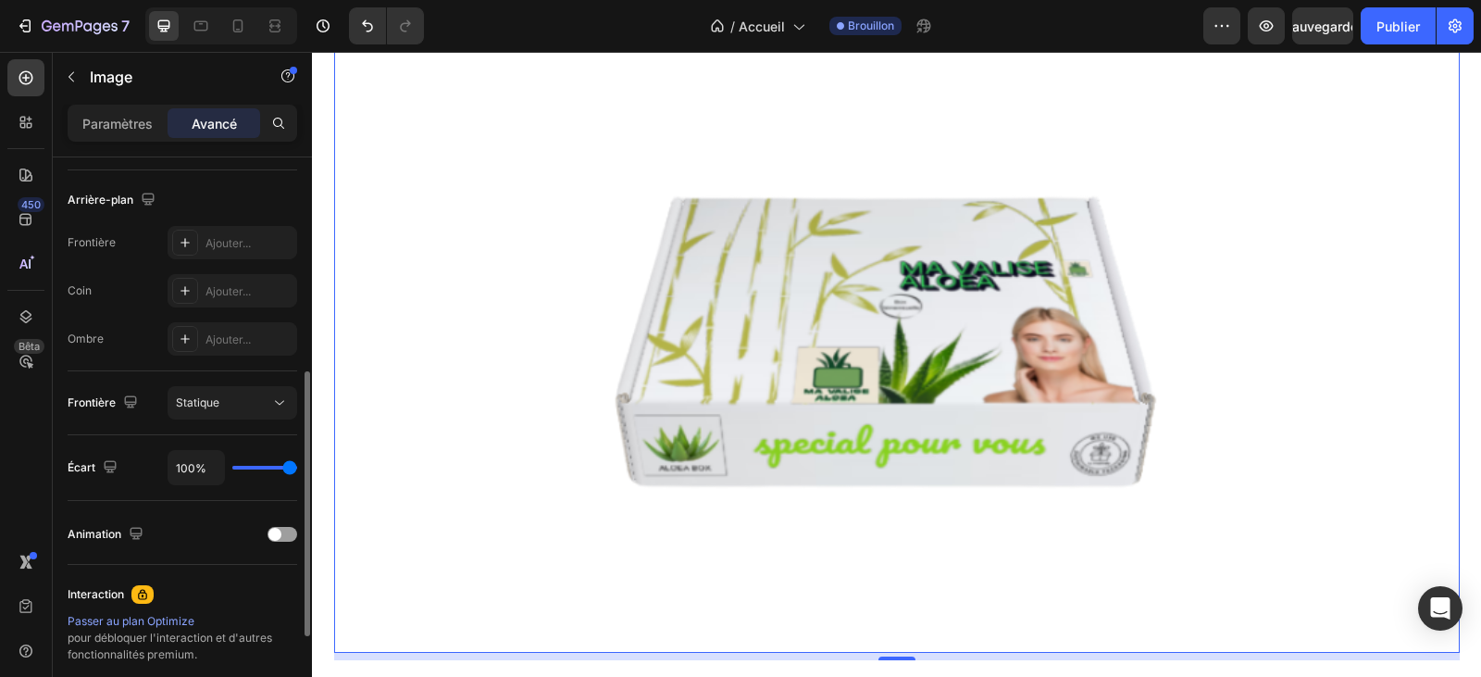
type input "93%"
type input "93"
type input "78%"
type input "78"
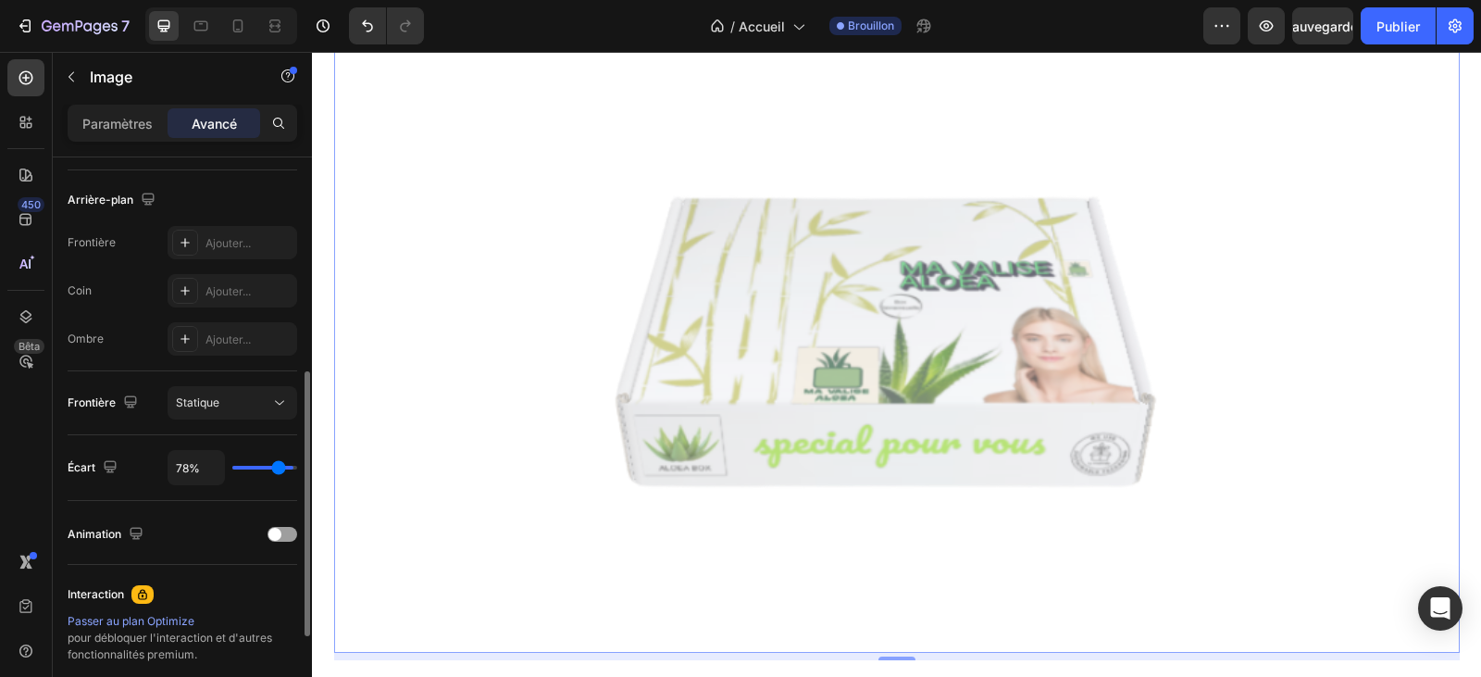
type input "59%"
type input "59"
type input "41%"
type input "41"
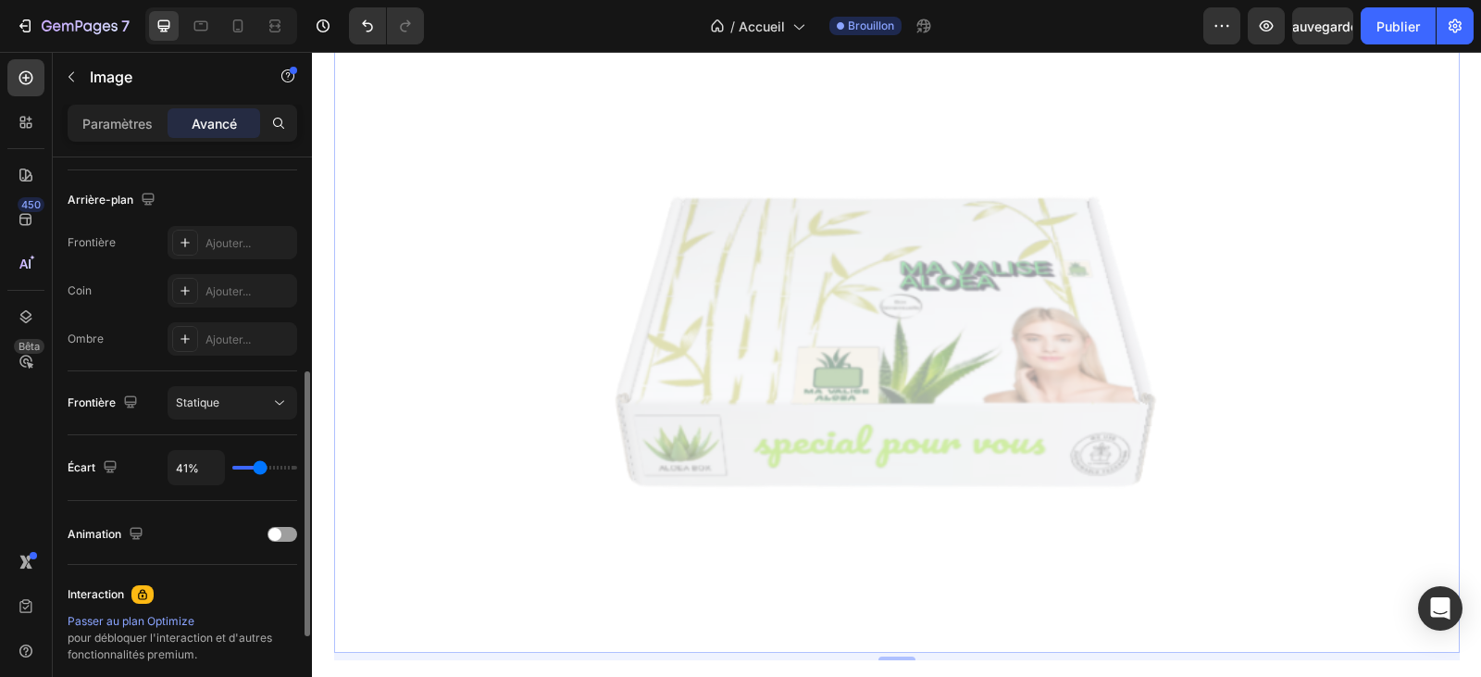
type input "44%"
type input "44"
type input "78%"
type input "78"
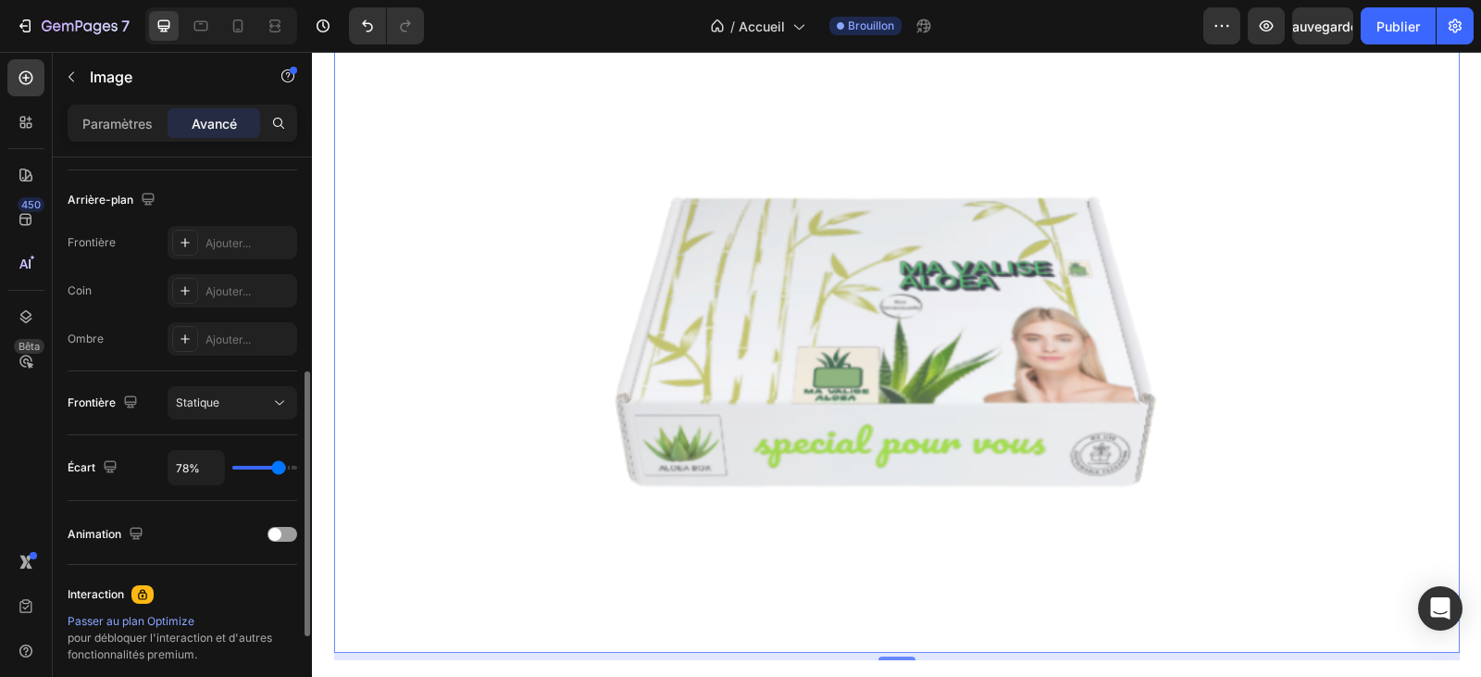
type input "93%"
type input "93"
type input "100%"
type input "100"
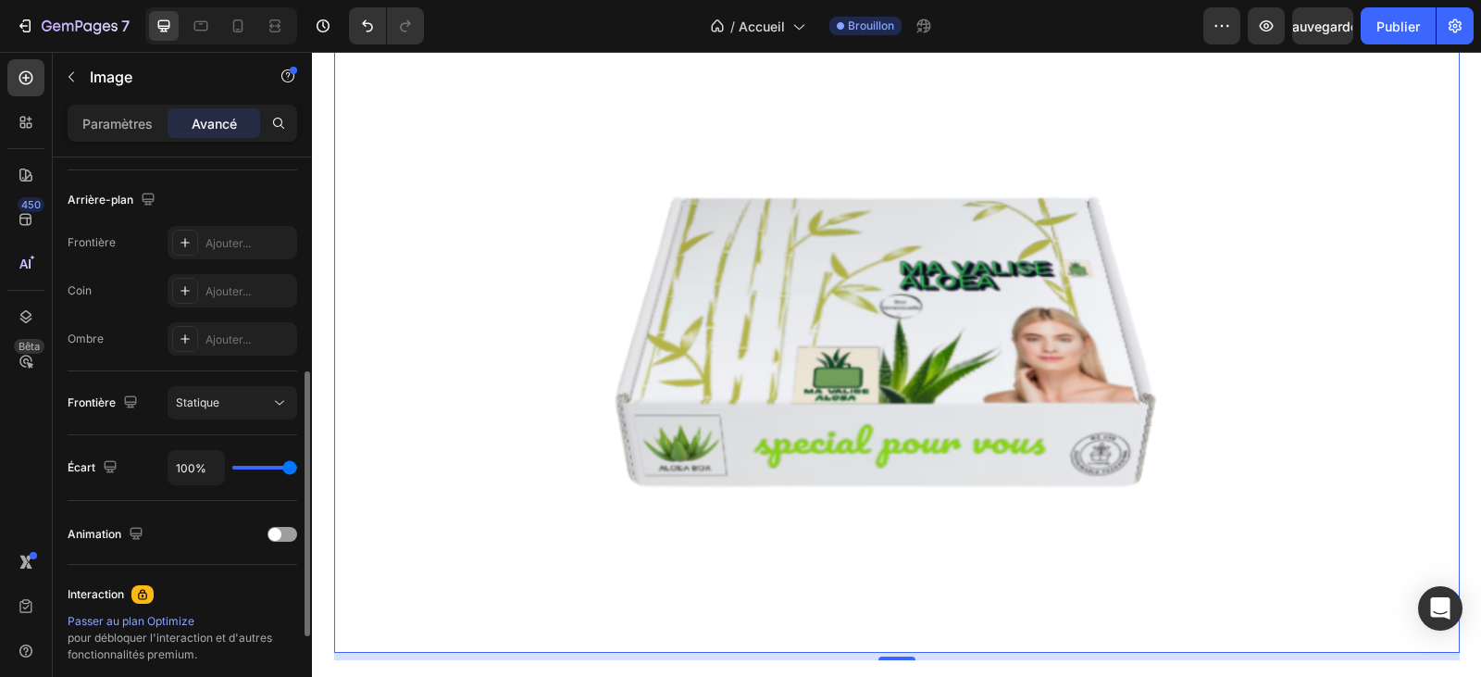
drag, startPoint x: 287, startPoint y: 467, endPoint x: 302, endPoint y: 464, distance: 15.1
click at [297, 466] on input "range" at bounding box center [264, 468] width 65 height 4
click at [471, 329] on div at bounding box center [897, 314] width 1122 height 673
click at [275, 531] on span at bounding box center [274, 534] width 13 height 13
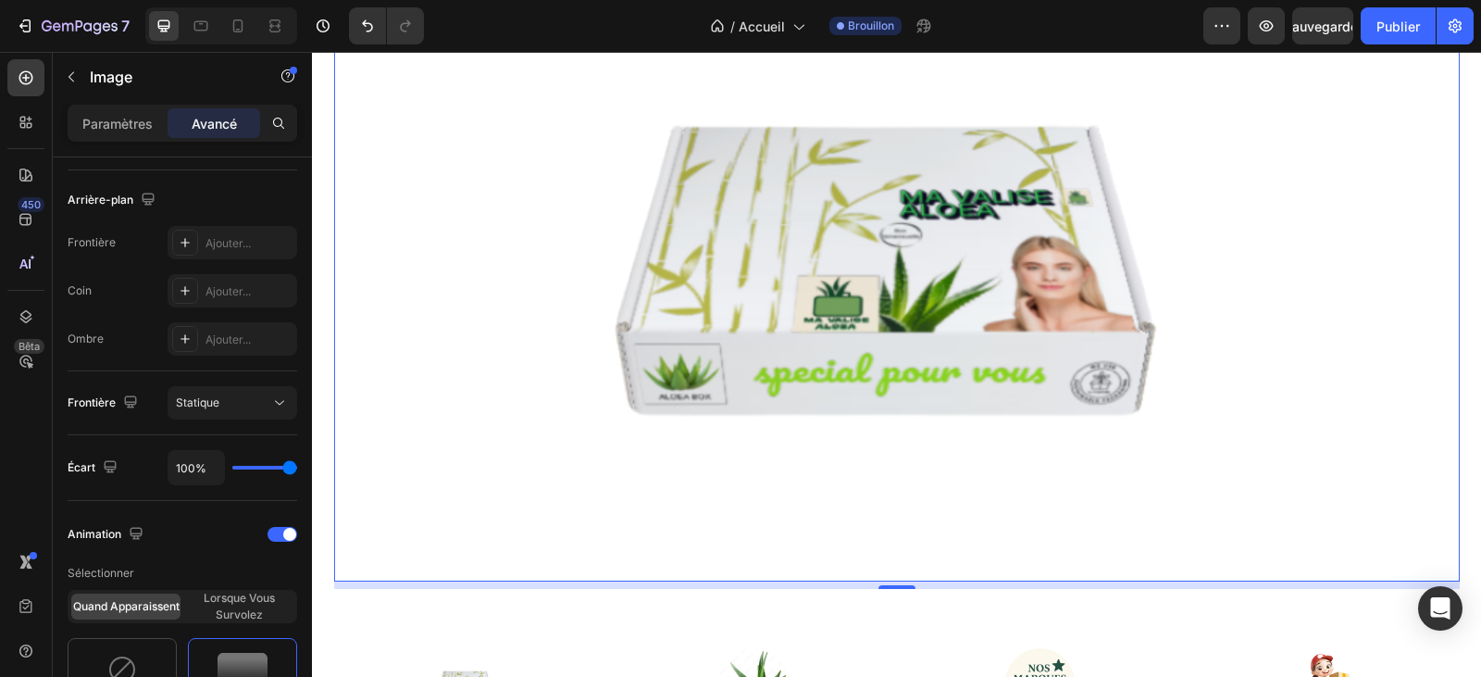
scroll to position [3702, 0]
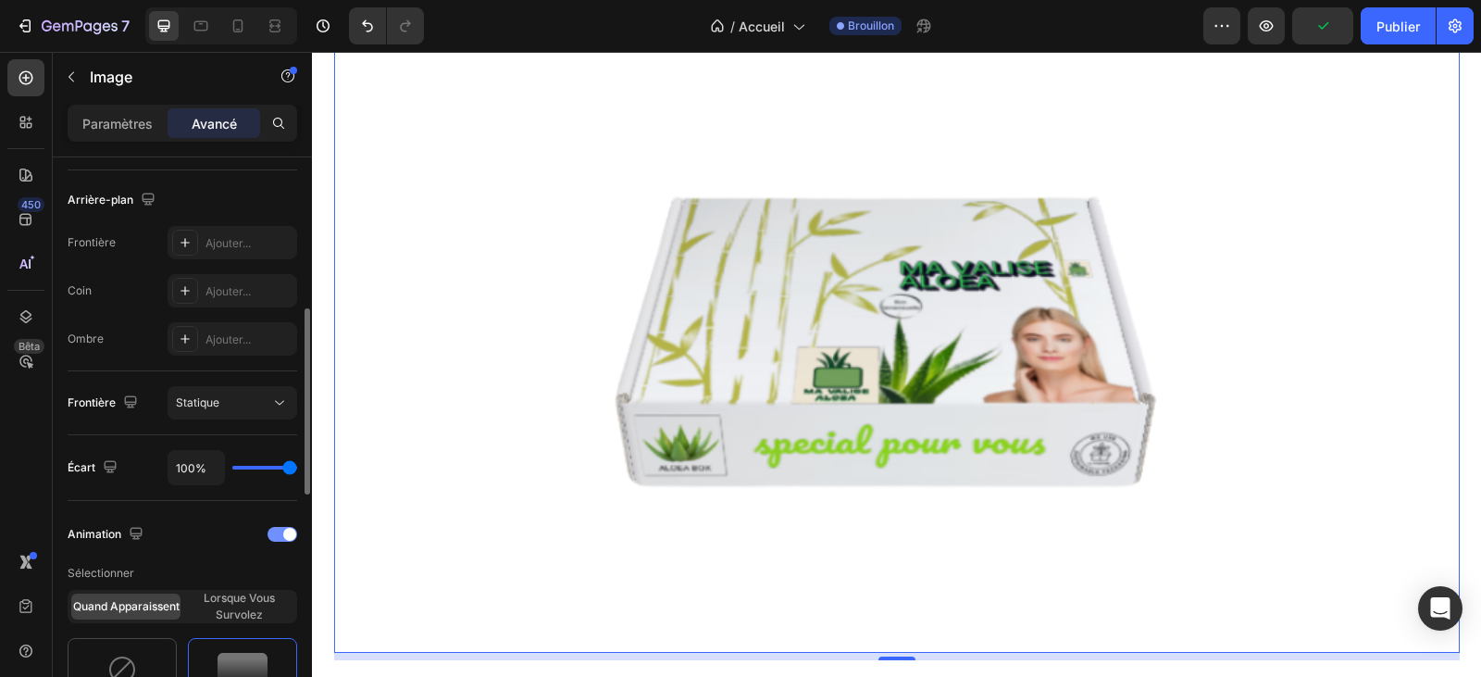
click at [284, 539] on div at bounding box center [282, 534] width 30 height 13
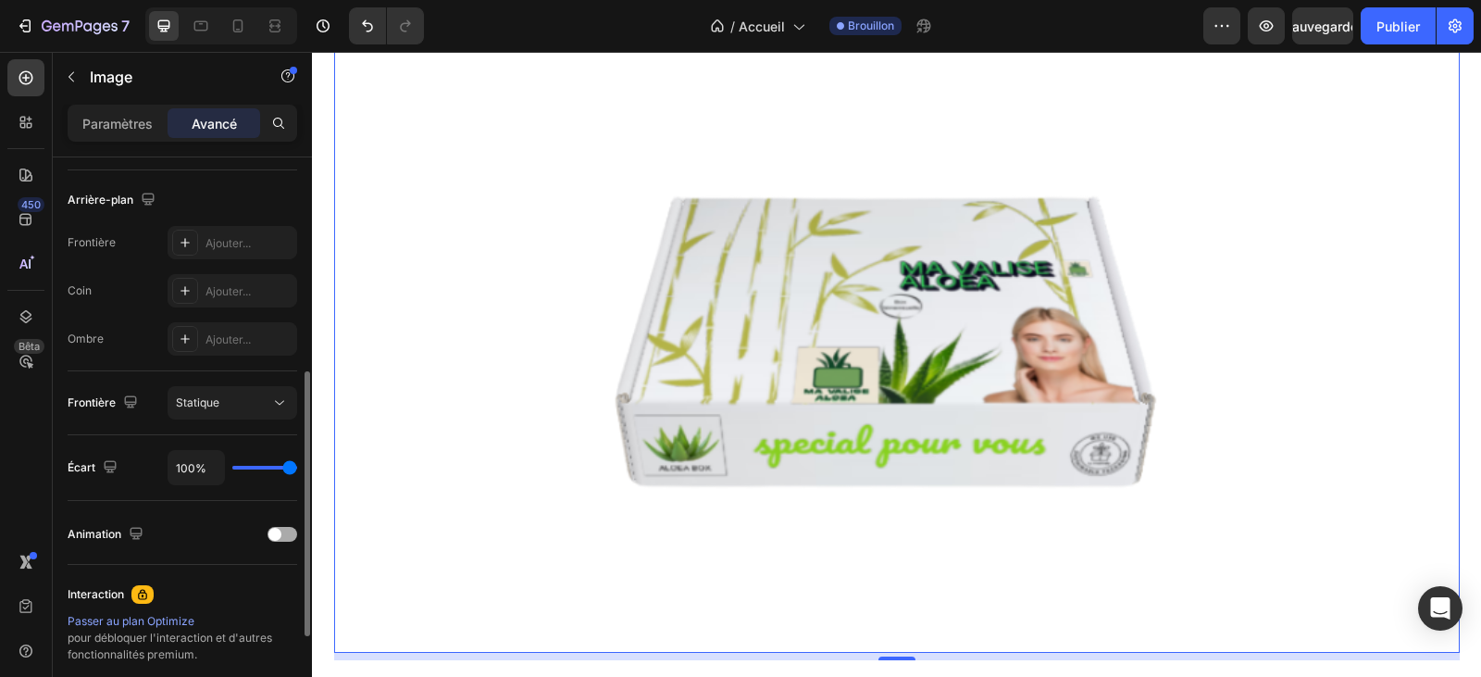
click at [292, 531] on div at bounding box center [282, 534] width 30 height 15
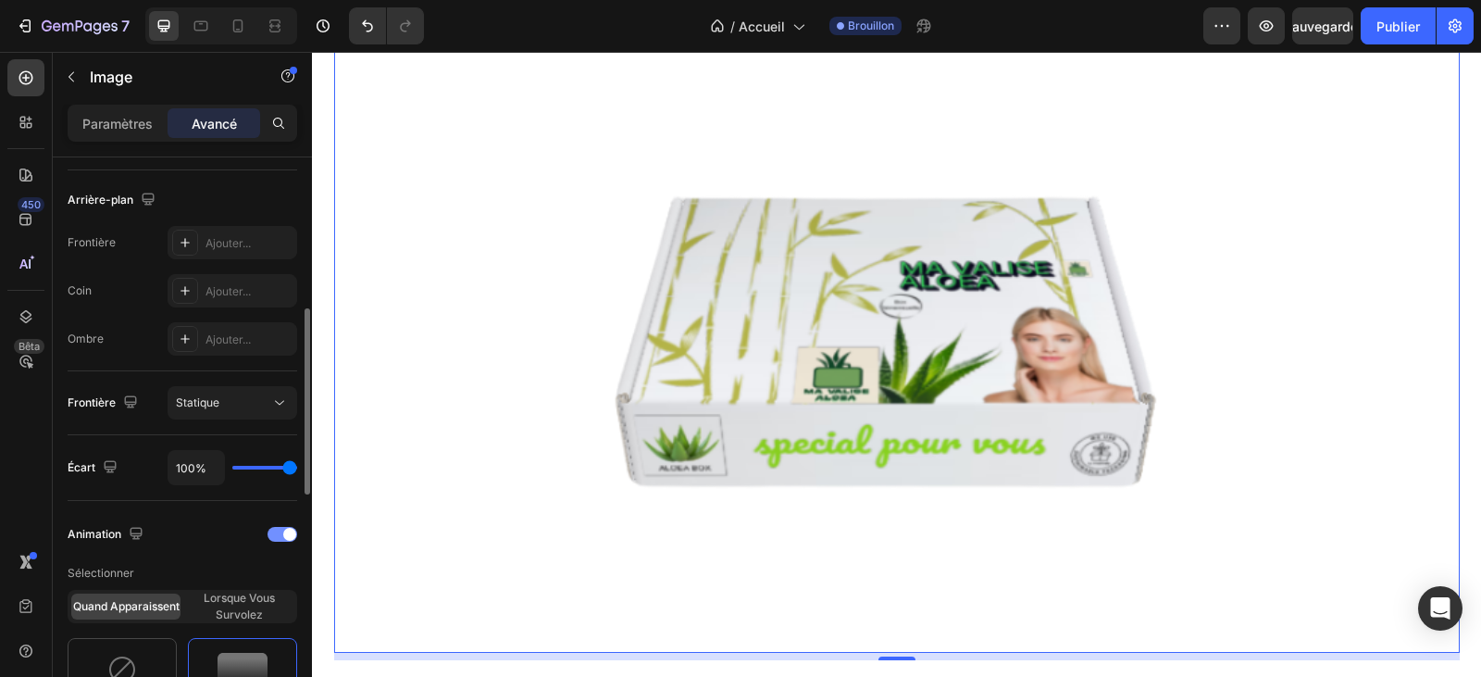
click at [292, 531] on span at bounding box center [289, 534] width 13 height 13
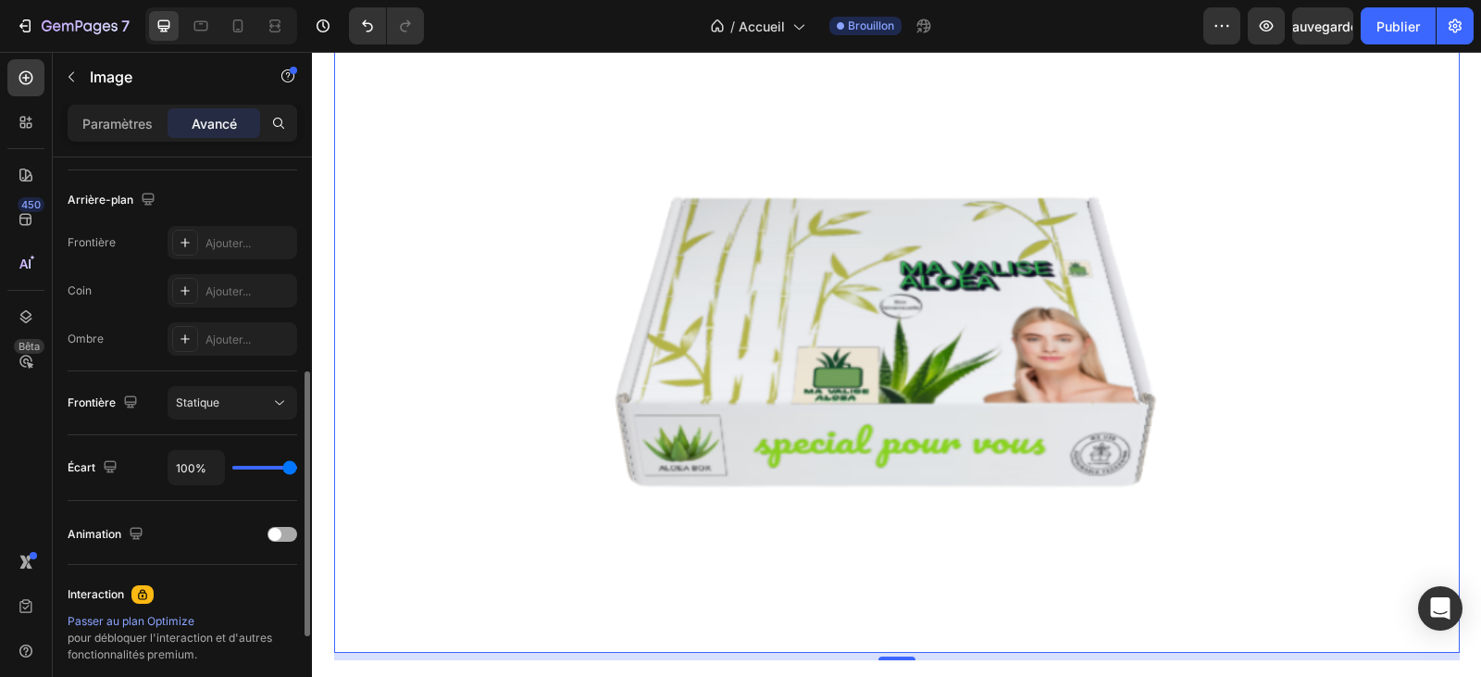
click at [278, 536] on span at bounding box center [274, 534] width 13 height 13
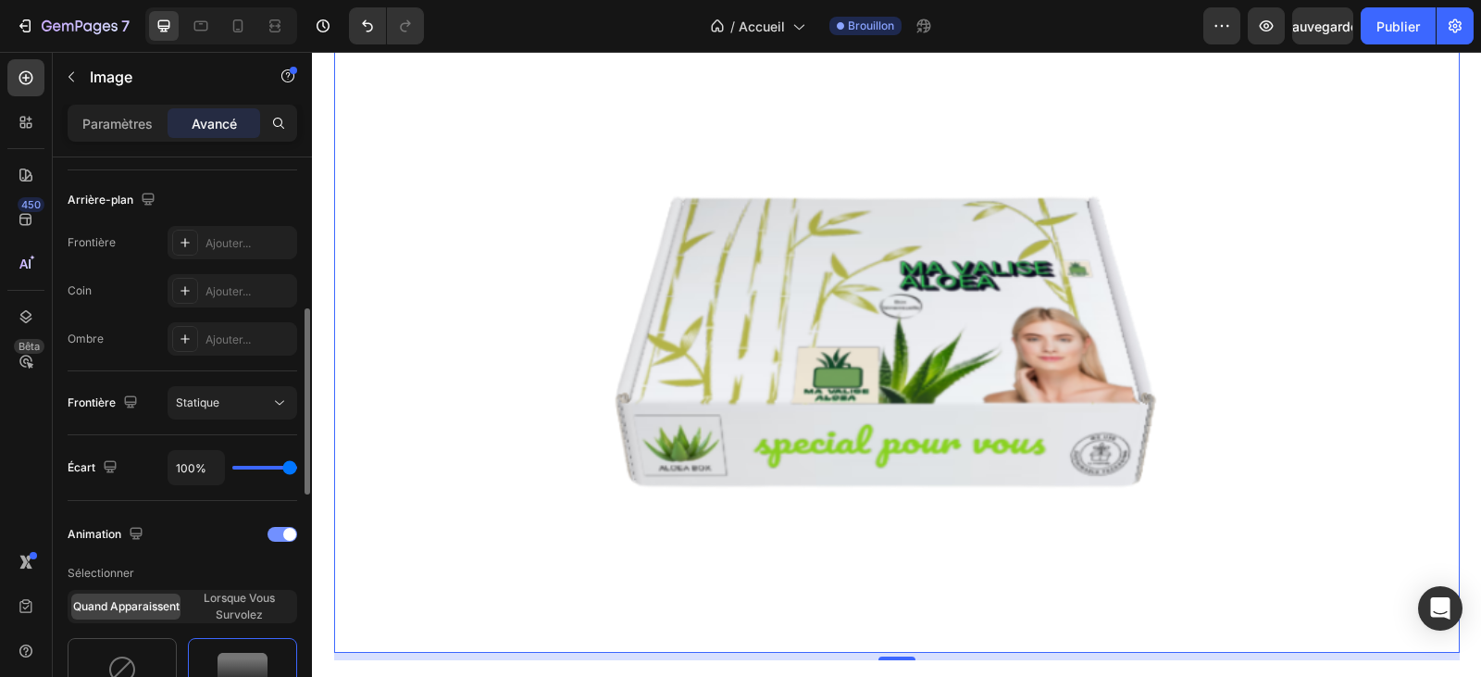
click at [278, 536] on div at bounding box center [282, 534] width 30 height 15
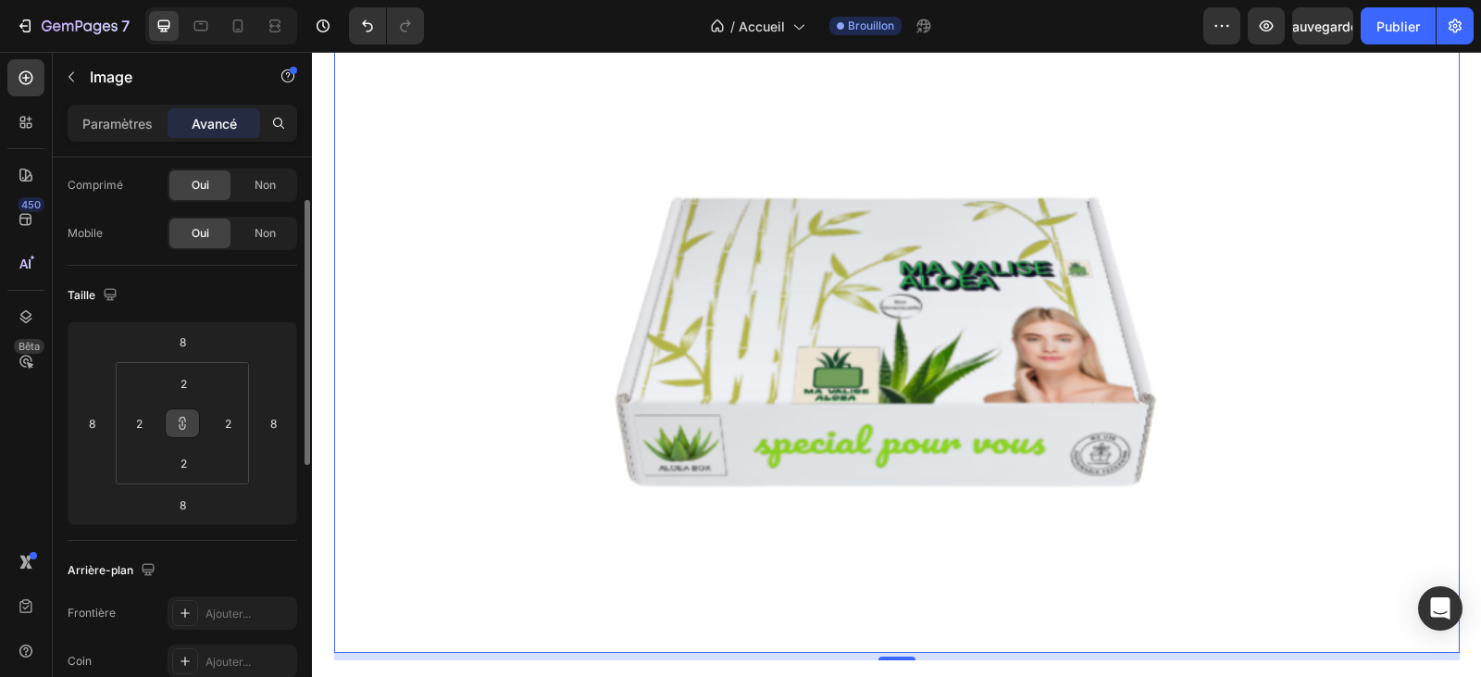
scroll to position [0, 0]
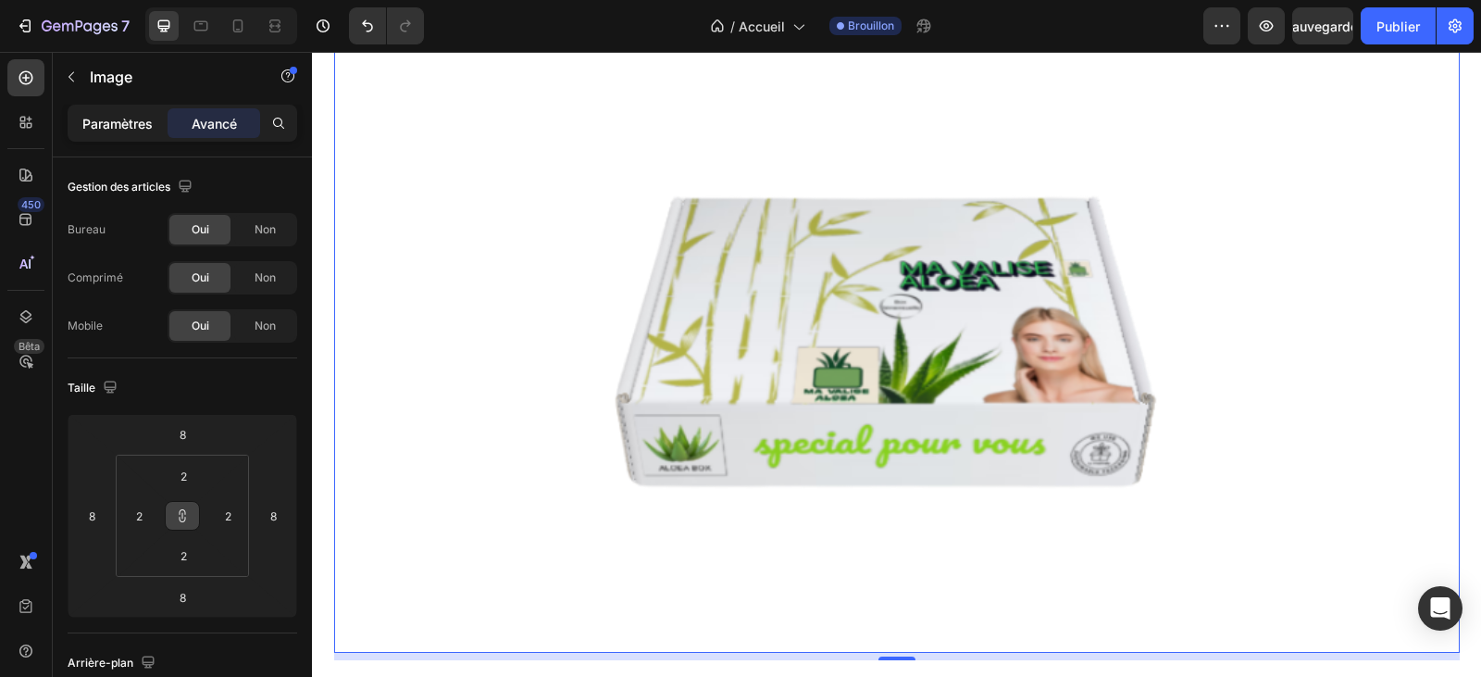
click at [108, 118] on font "Paramètres" at bounding box center [117, 124] width 70 height 16
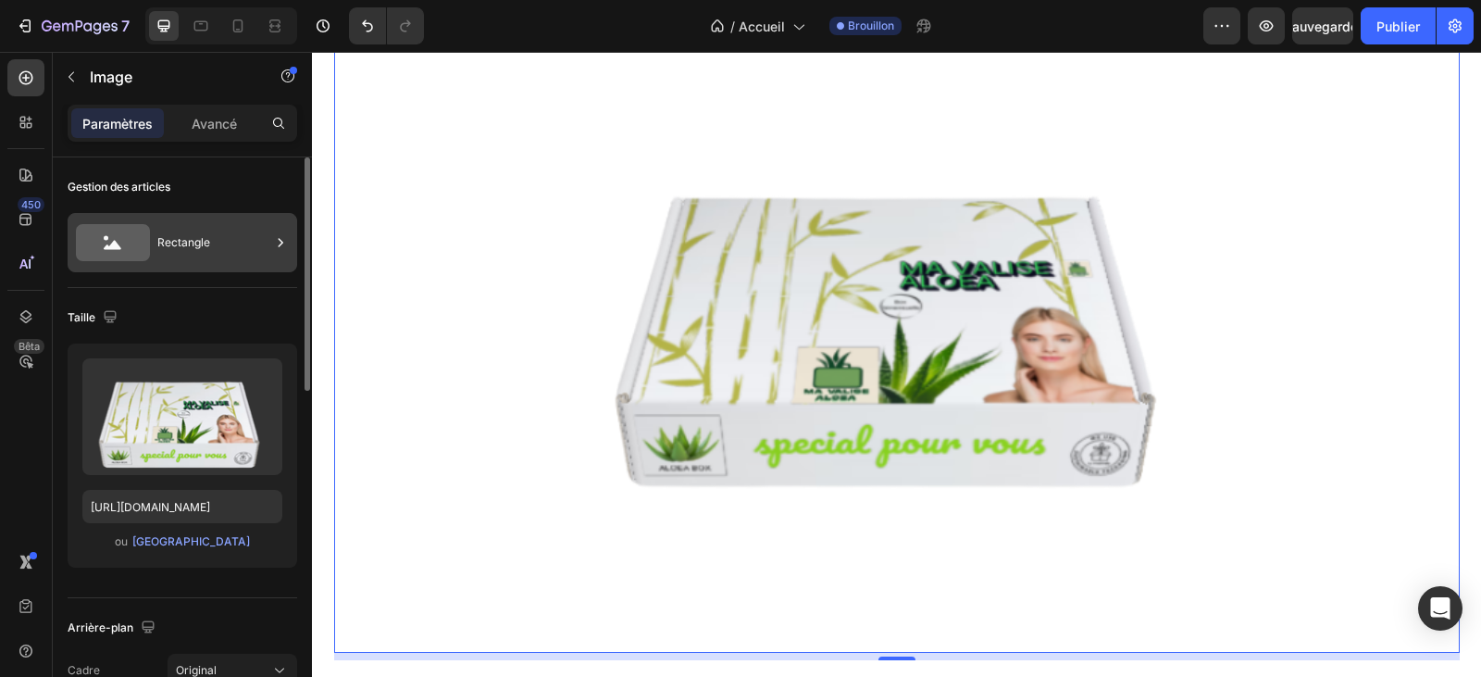
click at [117, 243] on icon at bounding box center [113, 245] width 18 height 9
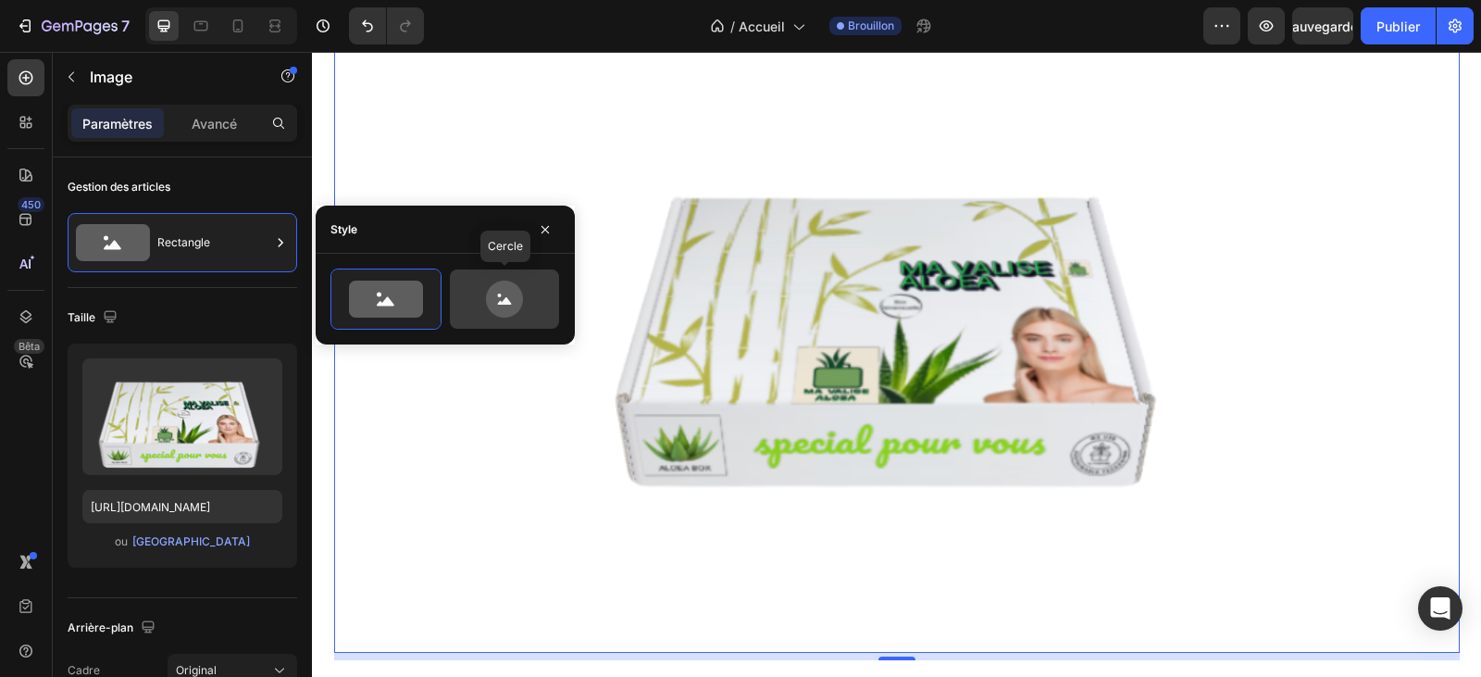
click at [508, 292] on icon at bounding box center [504, 298] width 37 height 37
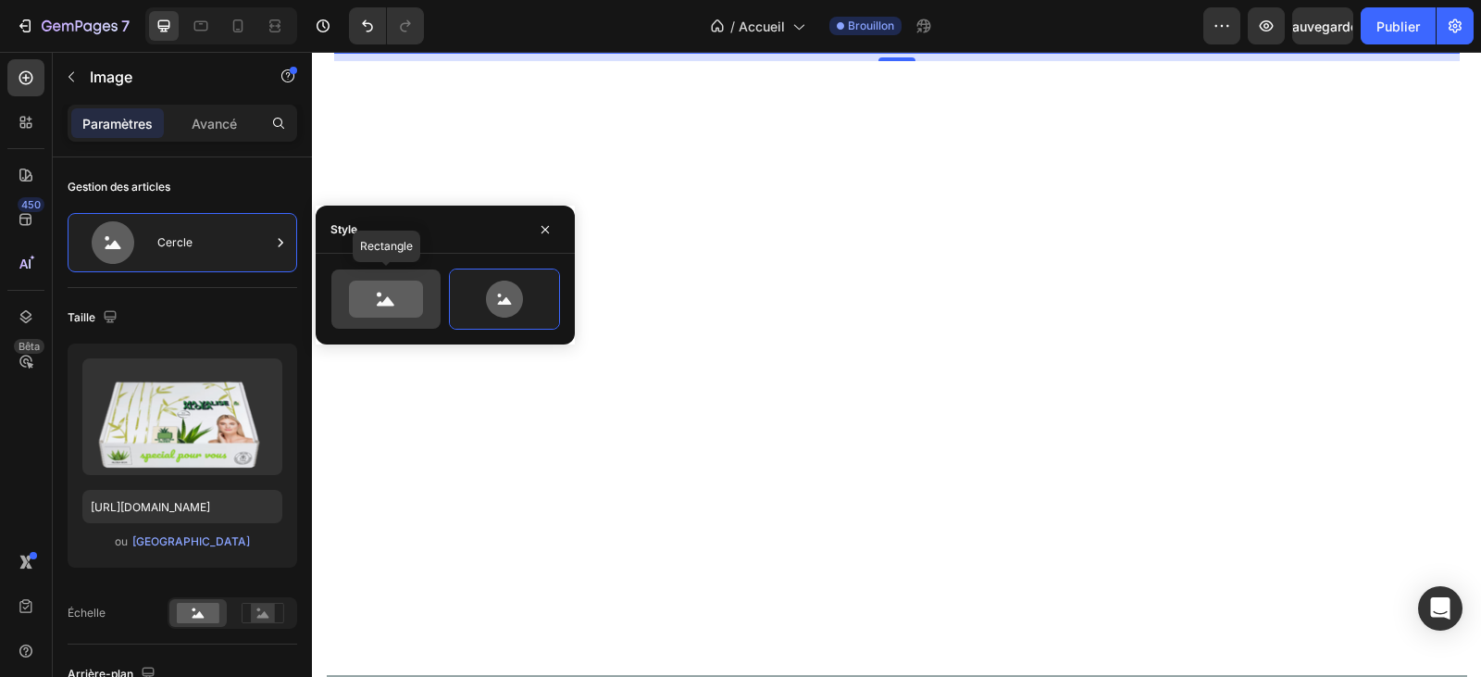
click at [396, 292] on icon at bounding box center [386, 298] width 74 height 37
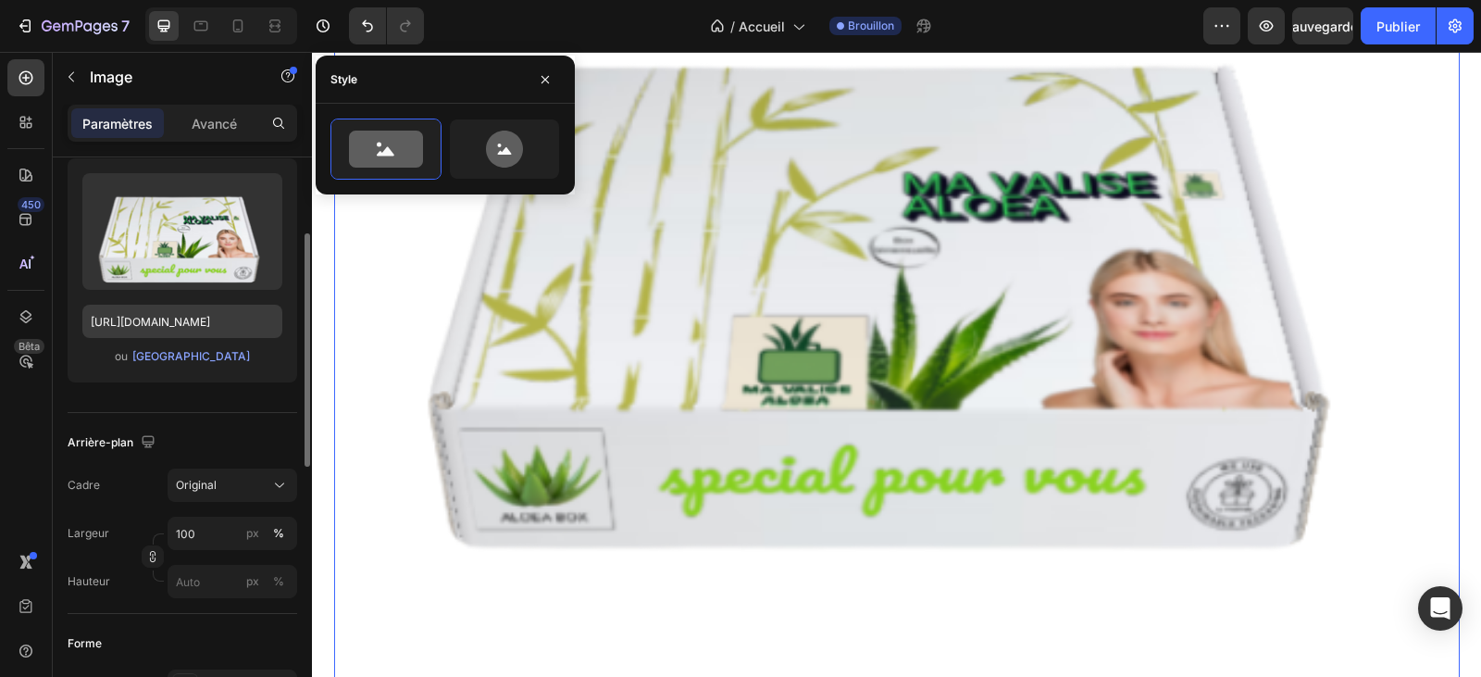
scroll to position [278, 0]
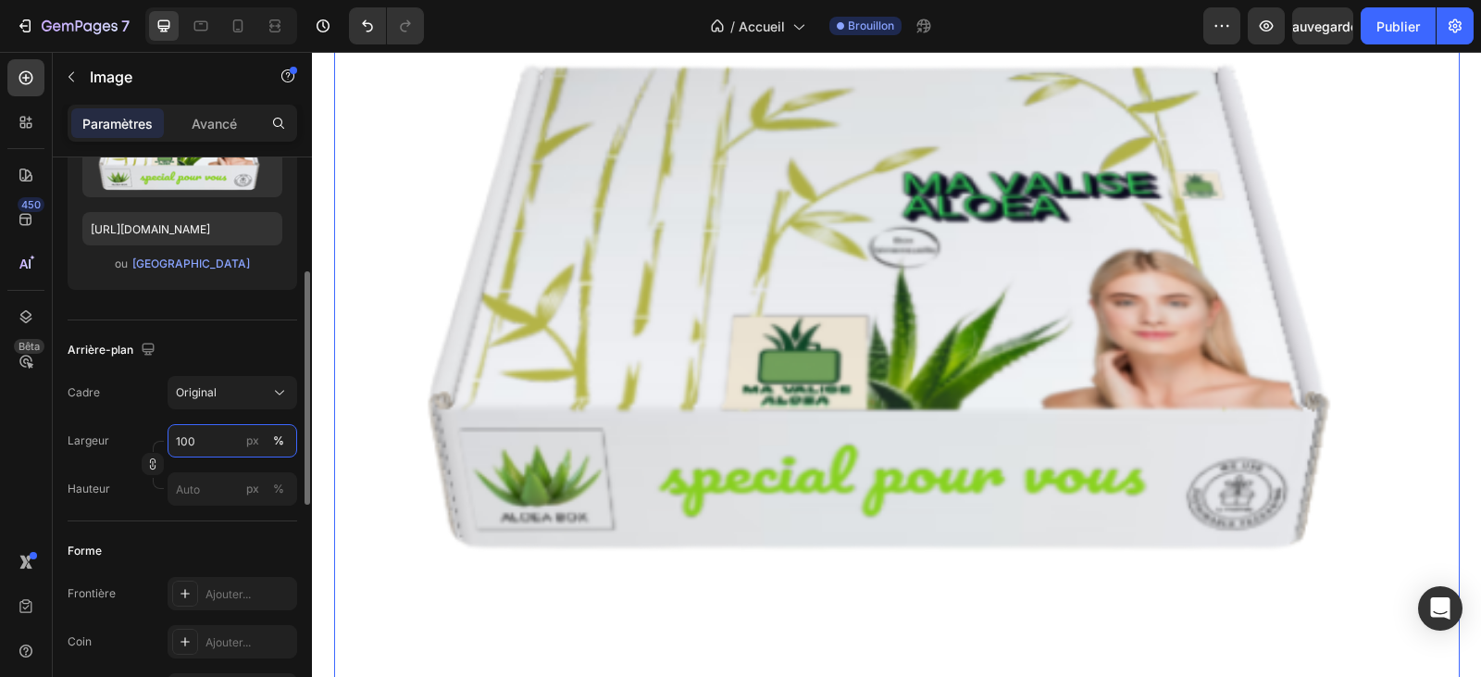
click at [209, 437] on input "100" at bounding box center [233, 440] width 130 height 33
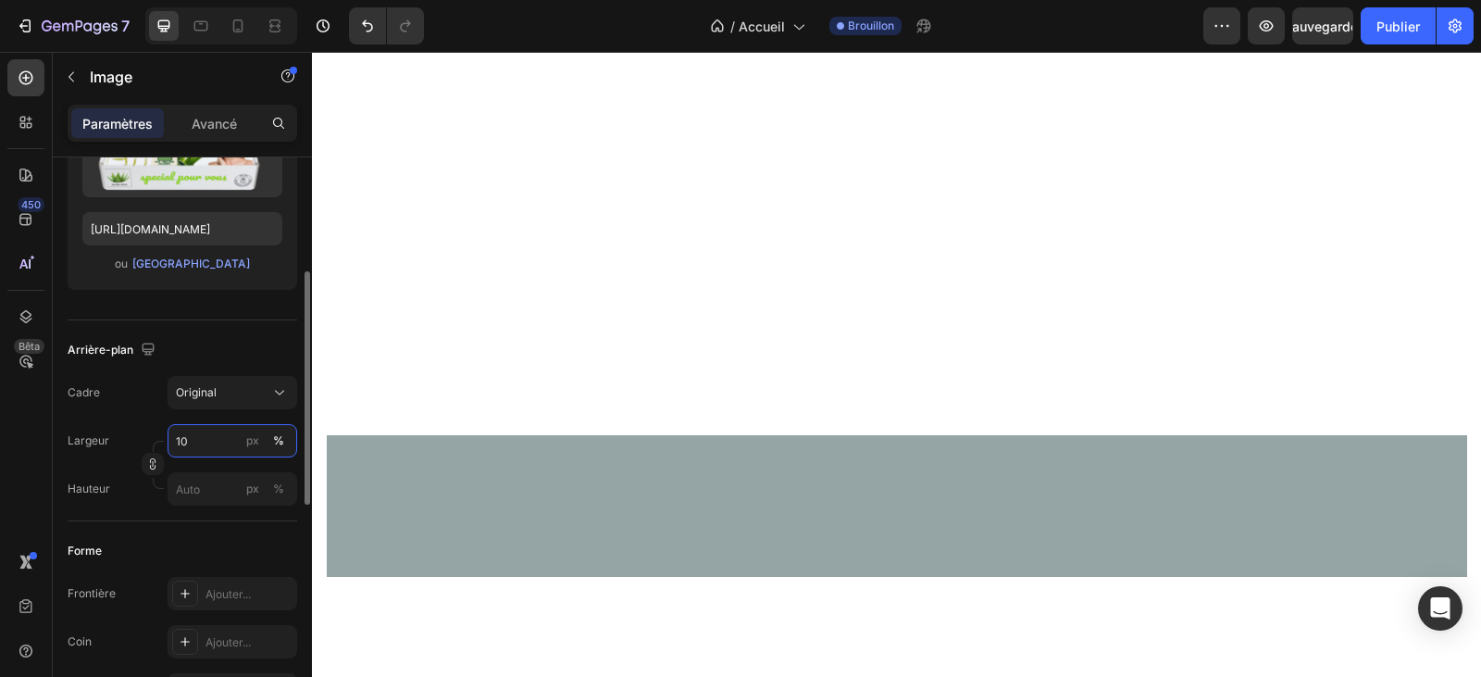
type input "1"
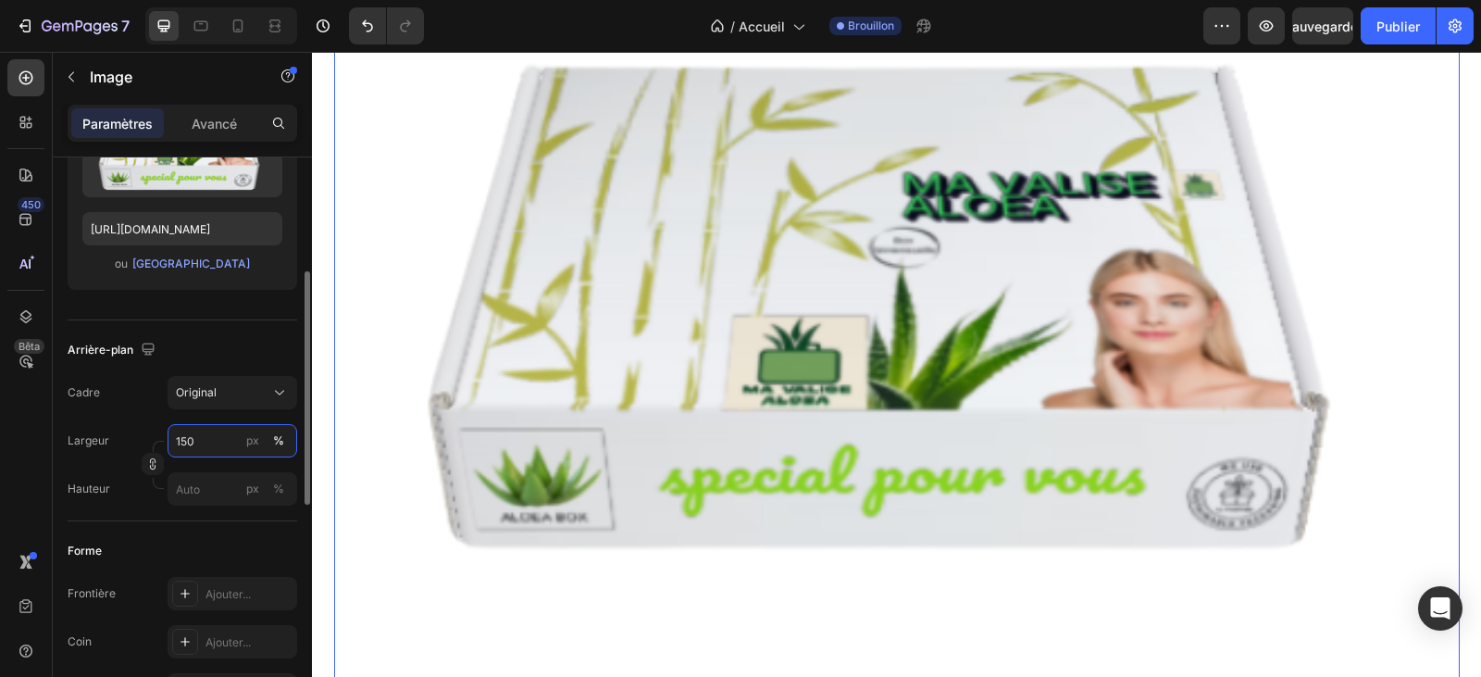
click at [175, 442] on input "150" at bounding box center [233, 440] width 130 height 33
click at [182, 433] on input "150" at bounding box center [233, 440] width 130 height 33
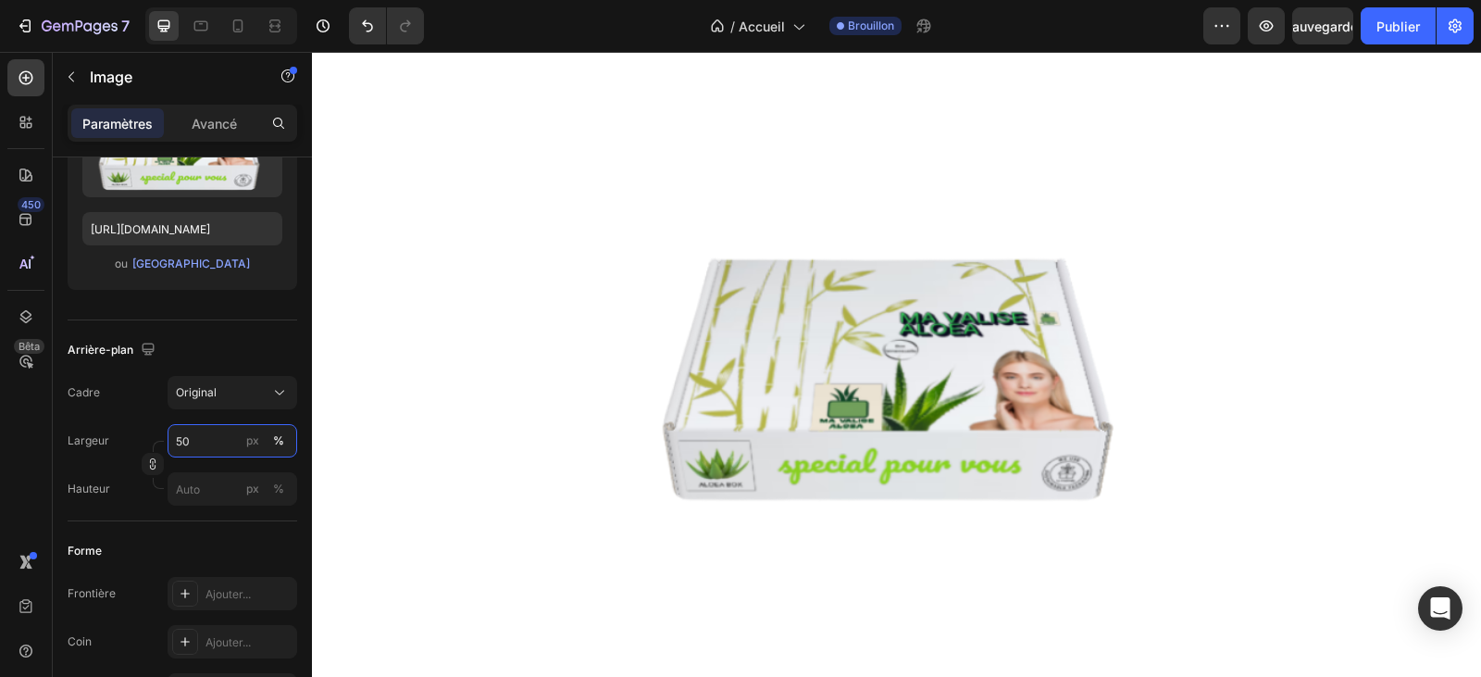
scroll to position [3610, 0]
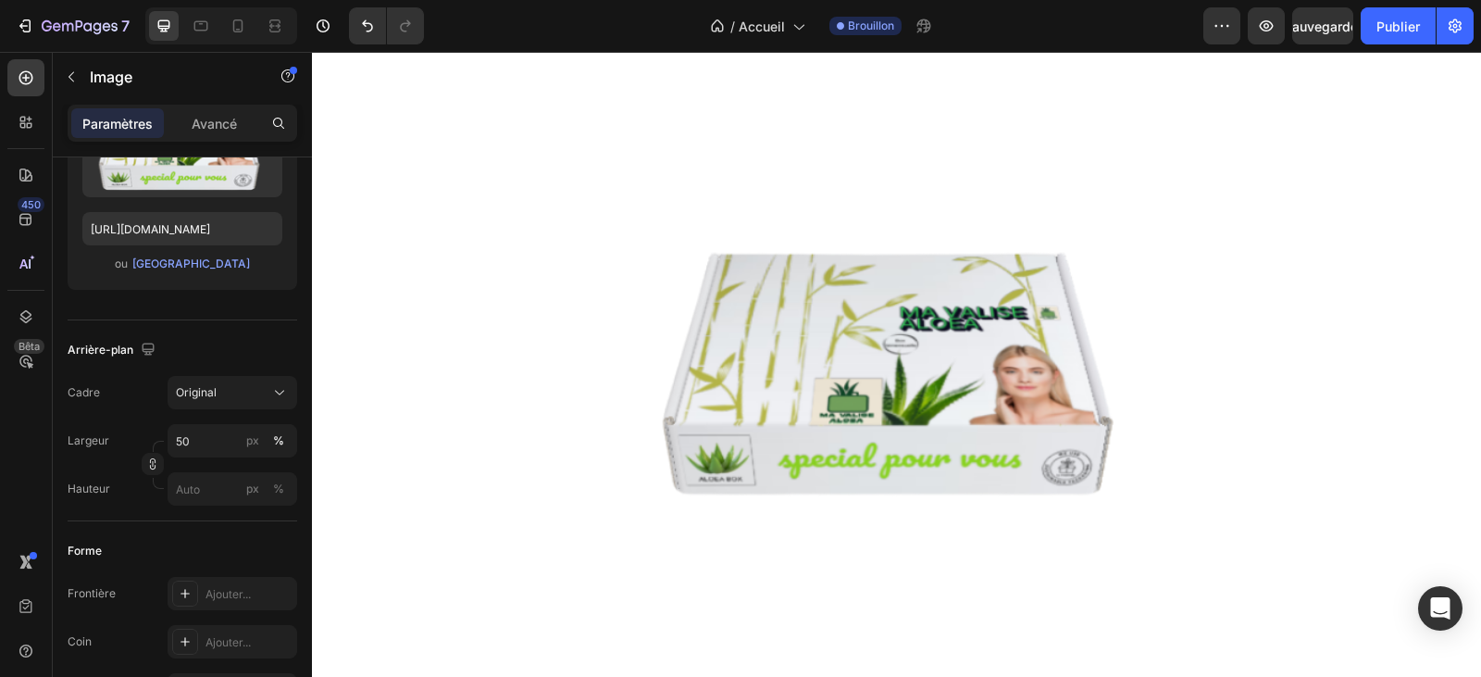
click at [530, 409] on div at bounding box center [897, 350] width 1122 height 561
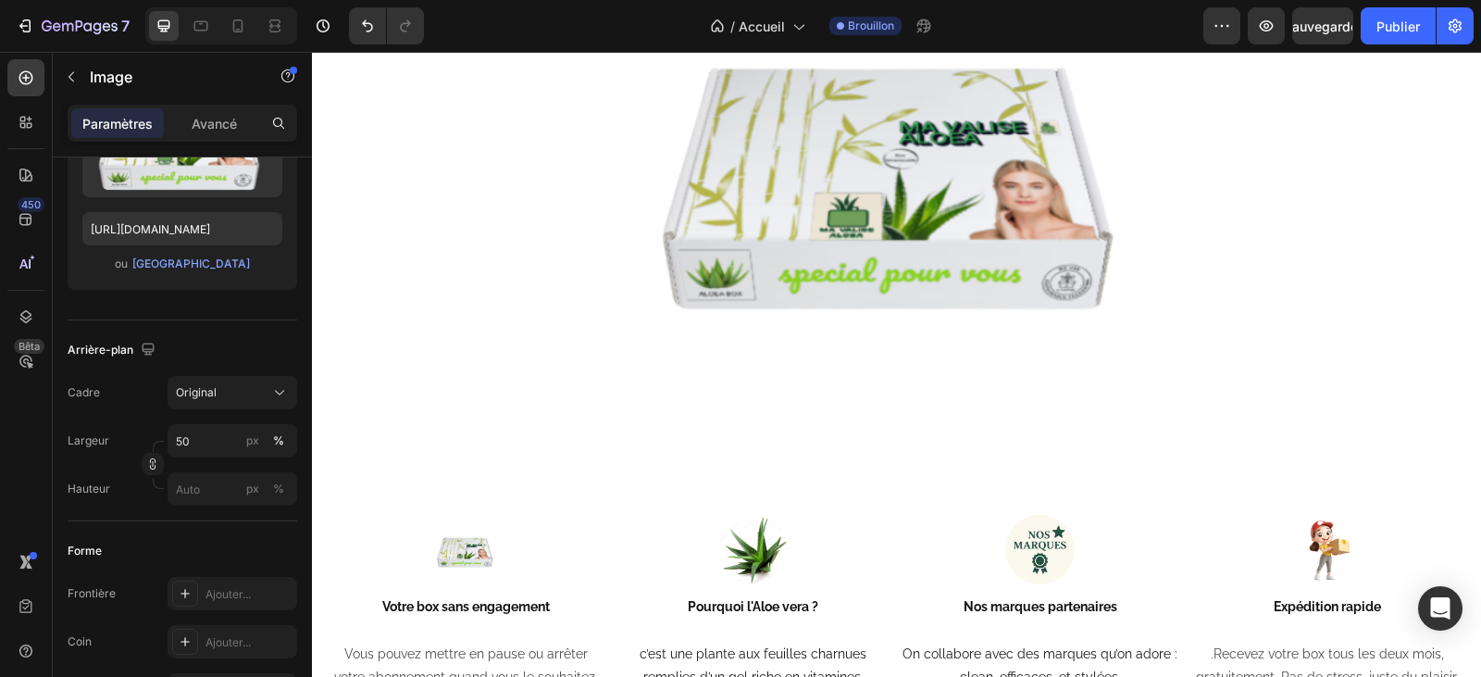
scroll to position [3702, 0]
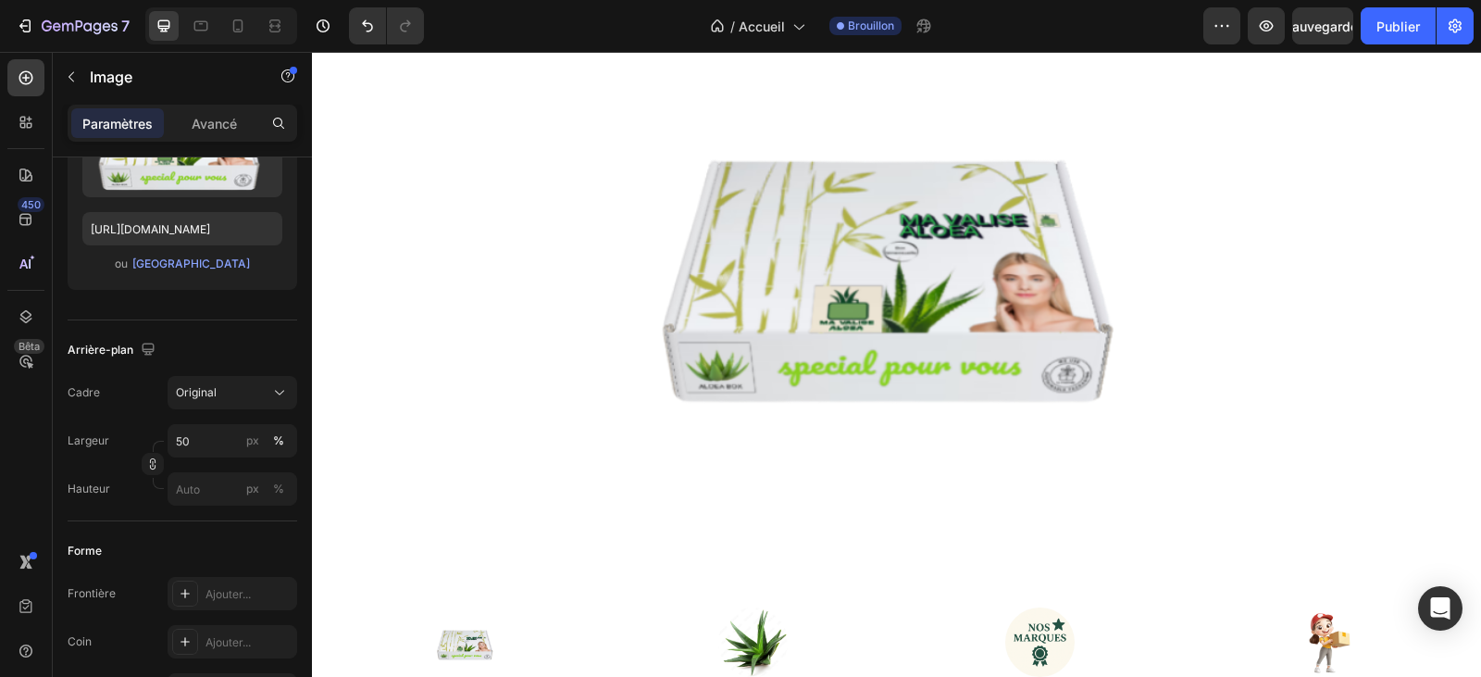
click at [489, 400] on div at bounding box center [897, 258] width 1122 height 561
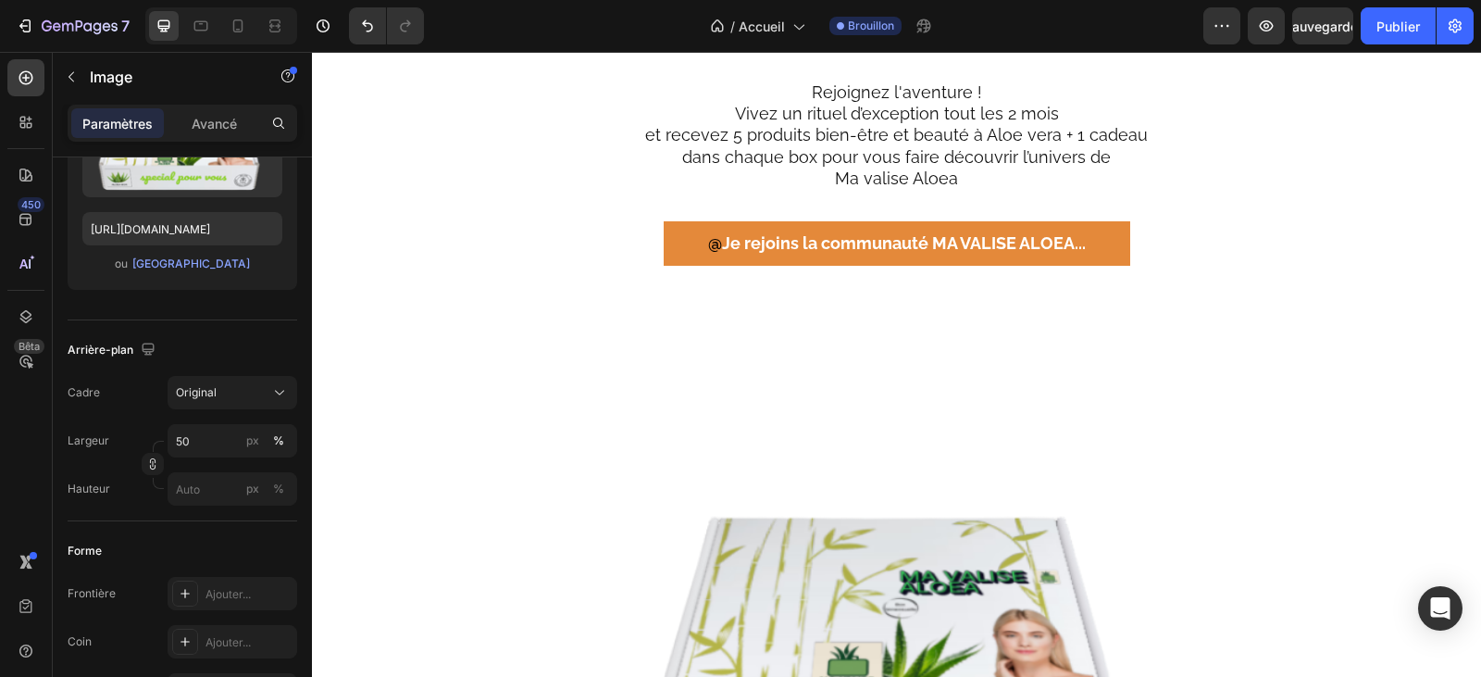
scroll to position [3425, 0]
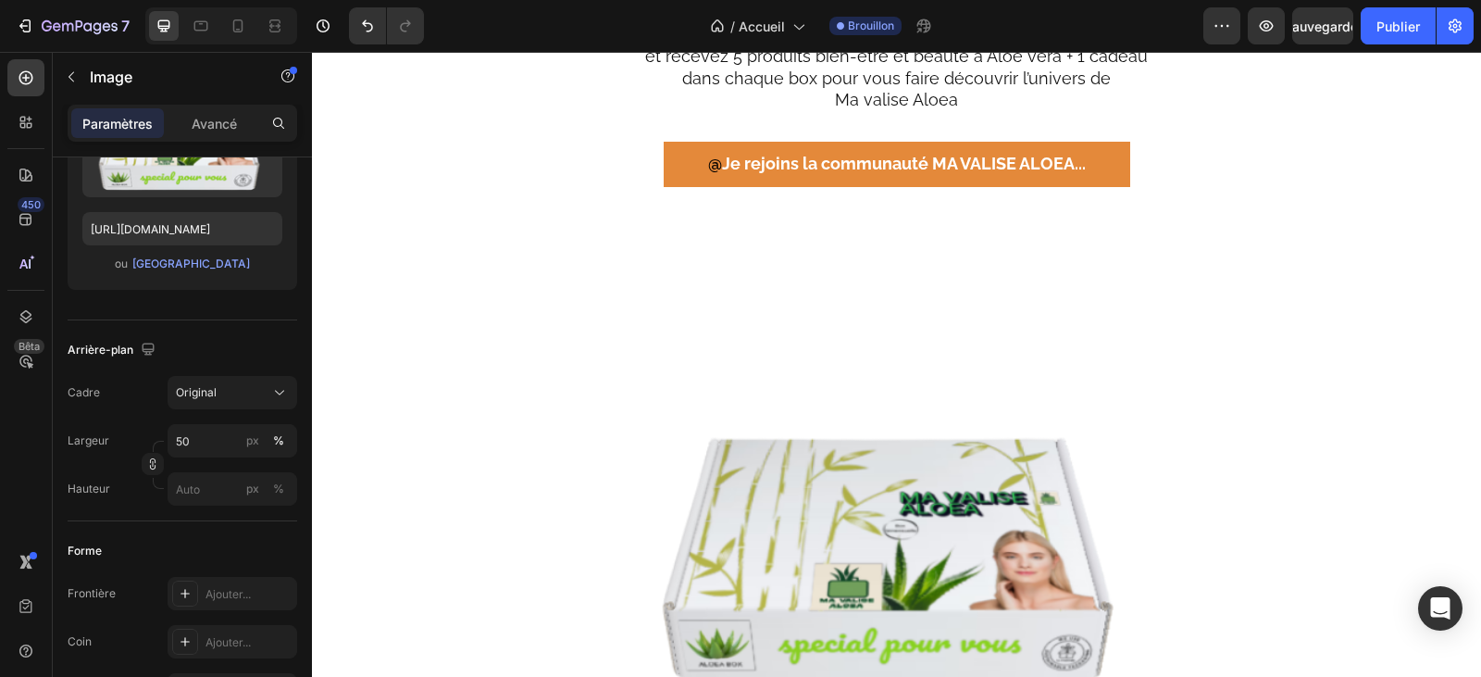
click at [800, 360] on img at bounding box center [896, 535] width 561 height 561
click at [803, 360] on img at bounding box center [896, 535] width 561 height 561
click at [529, 383] on div at bounding box center [897, 535] width 1122 height 561
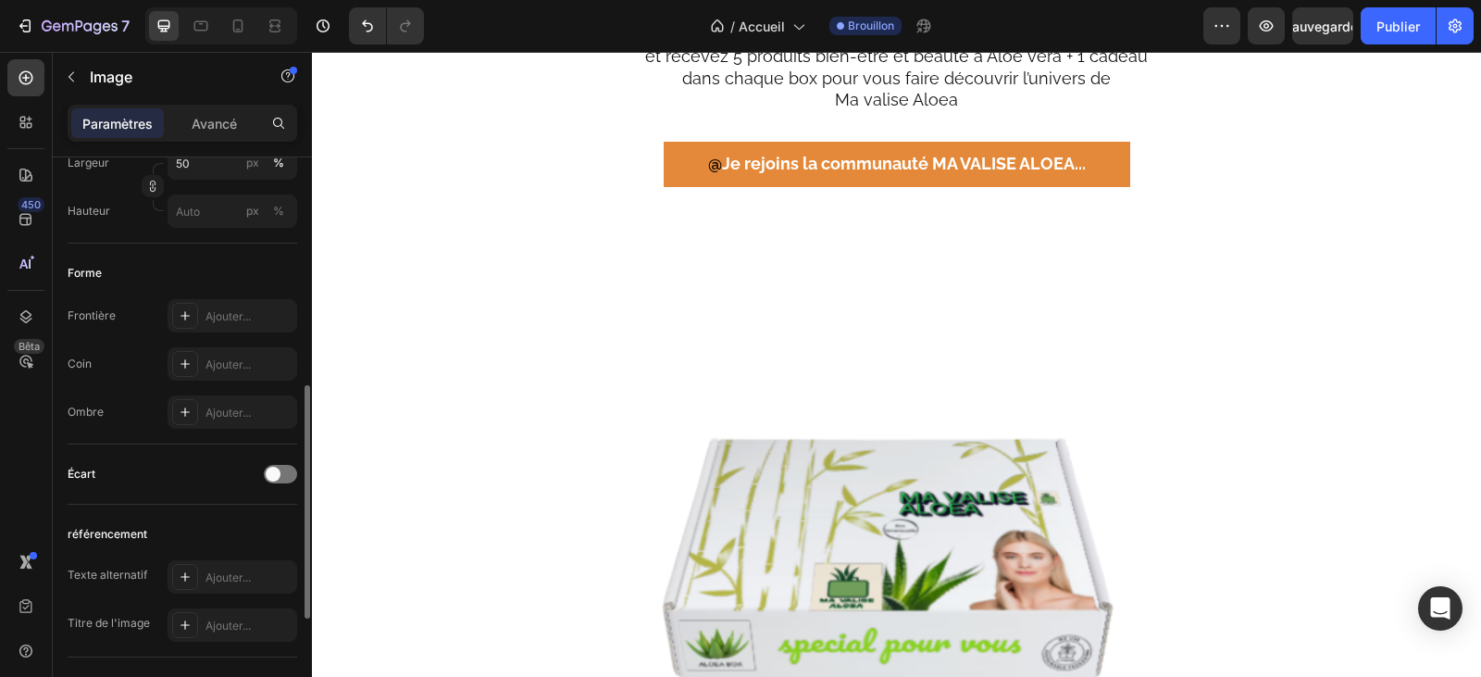
scroll to position [370, 0]
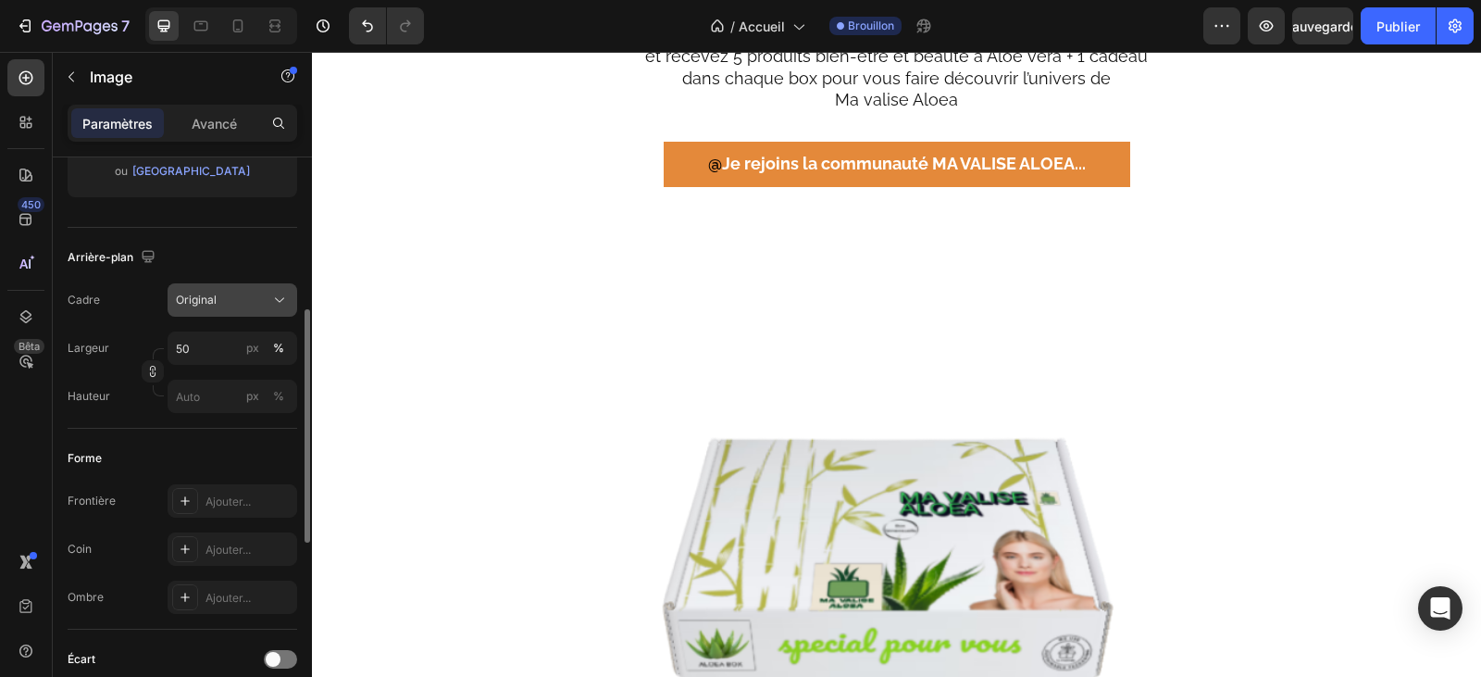
click at [278, 293] on icon at bounding box center [279, 300] width 19 height 19
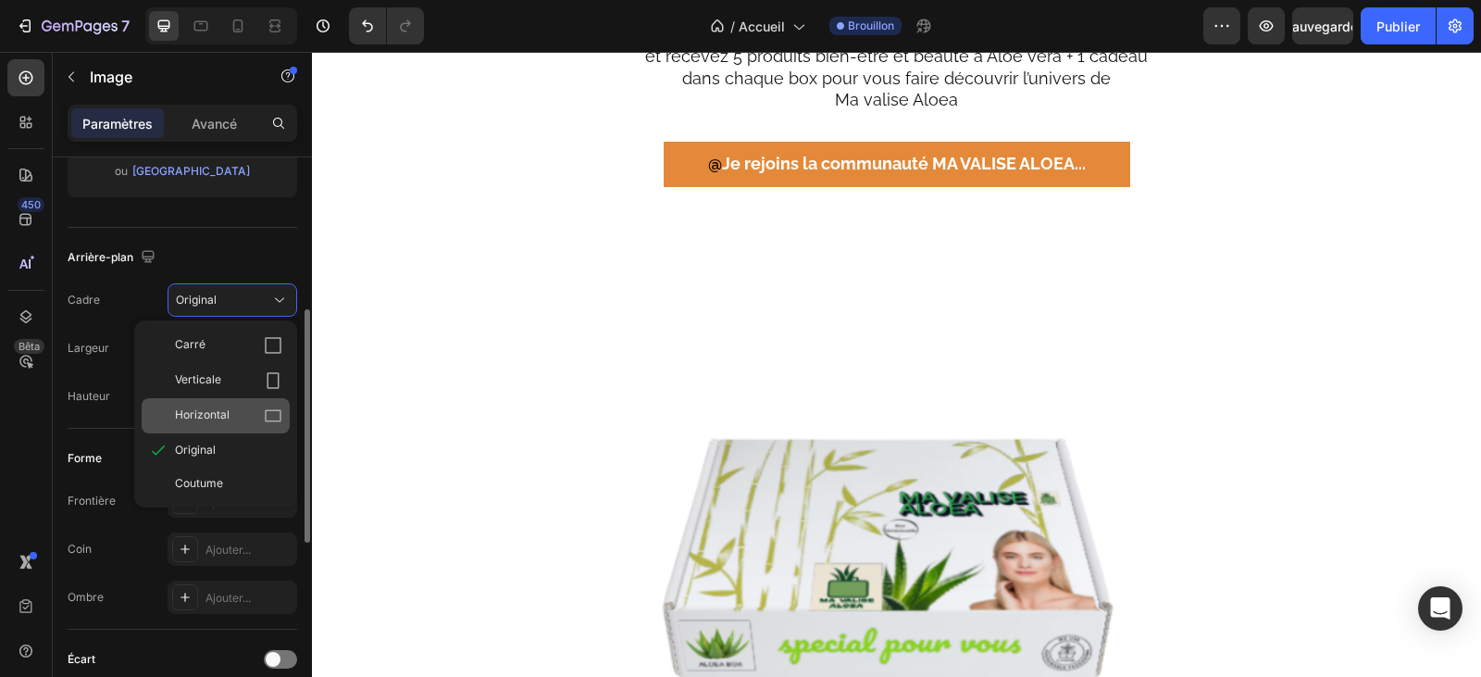
click at [278, 416] on icon at bounding box center [273, 415] width 19 height 19
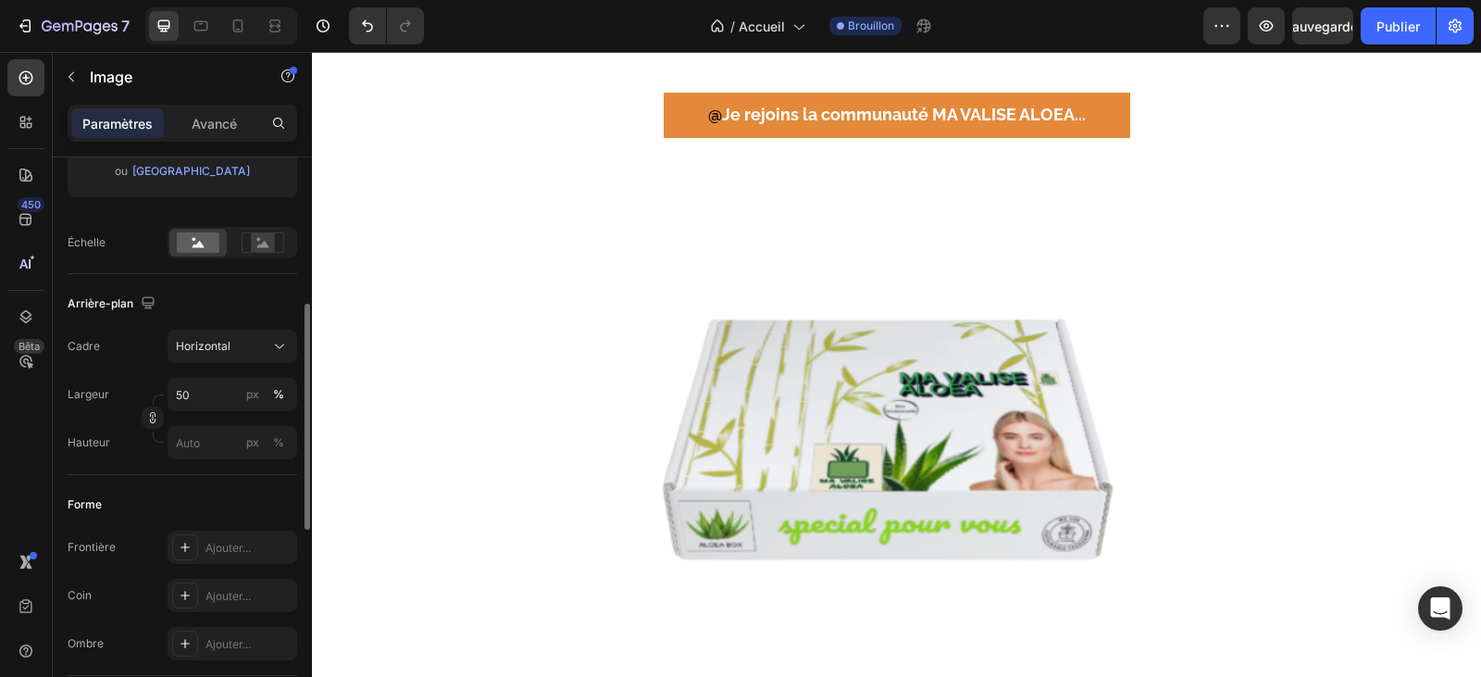
scroll to position [3517, 0]
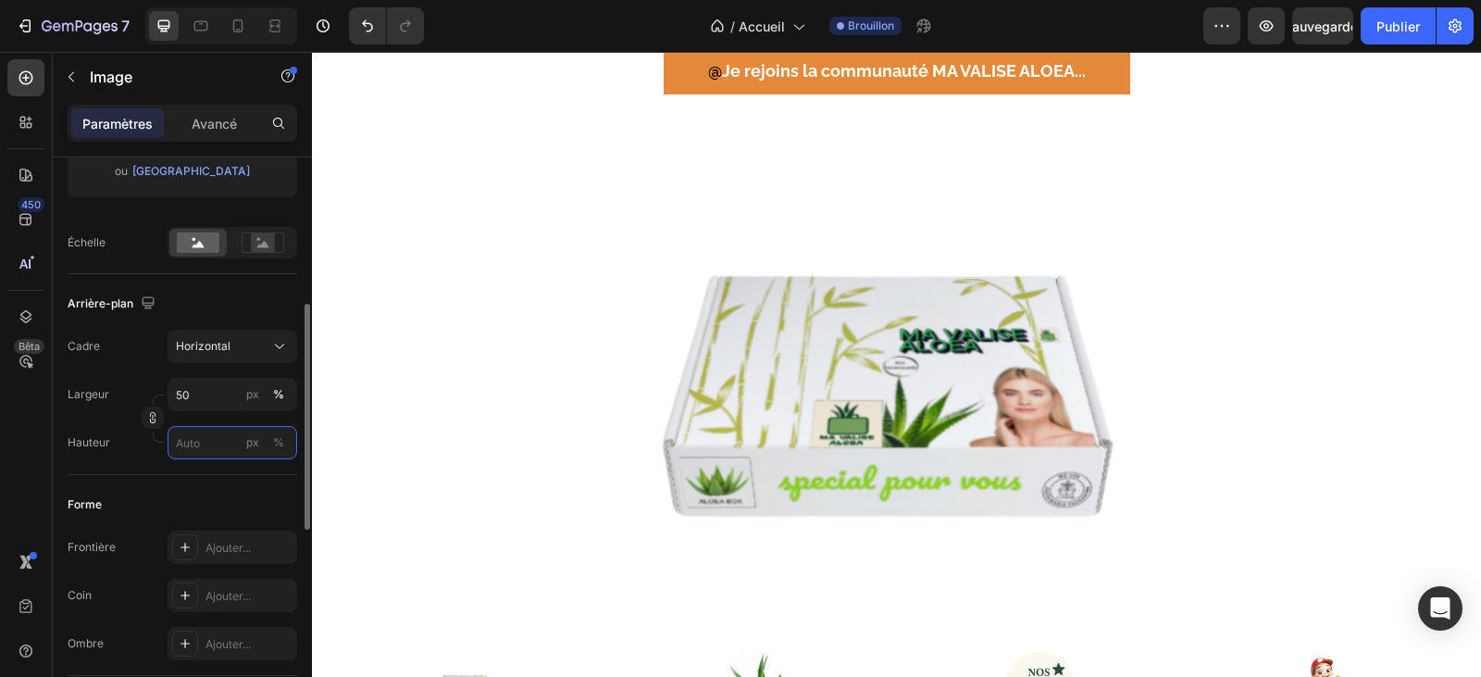
click at [210, 439] on input "px %" at bounding box center [233, 442] width 130 height 33
type input "7"
type input "5"
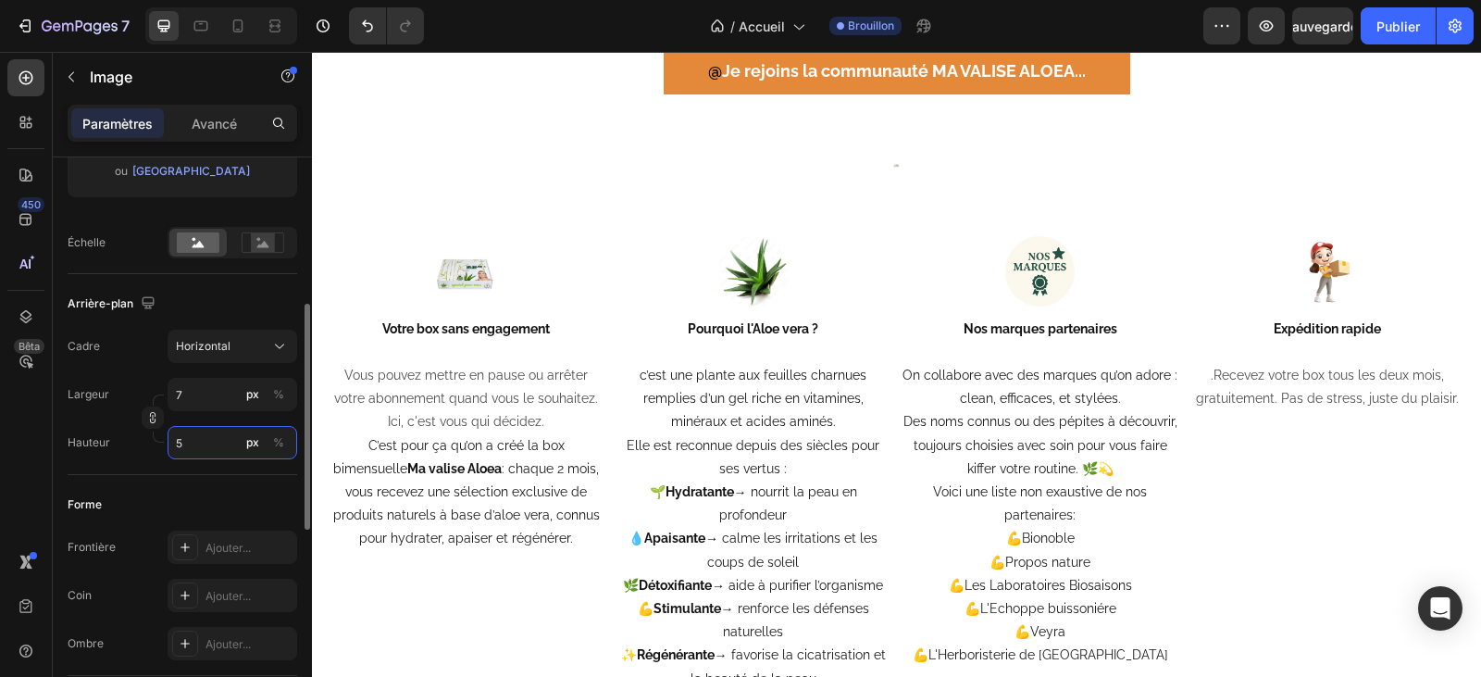
type input "67"
type input "50"
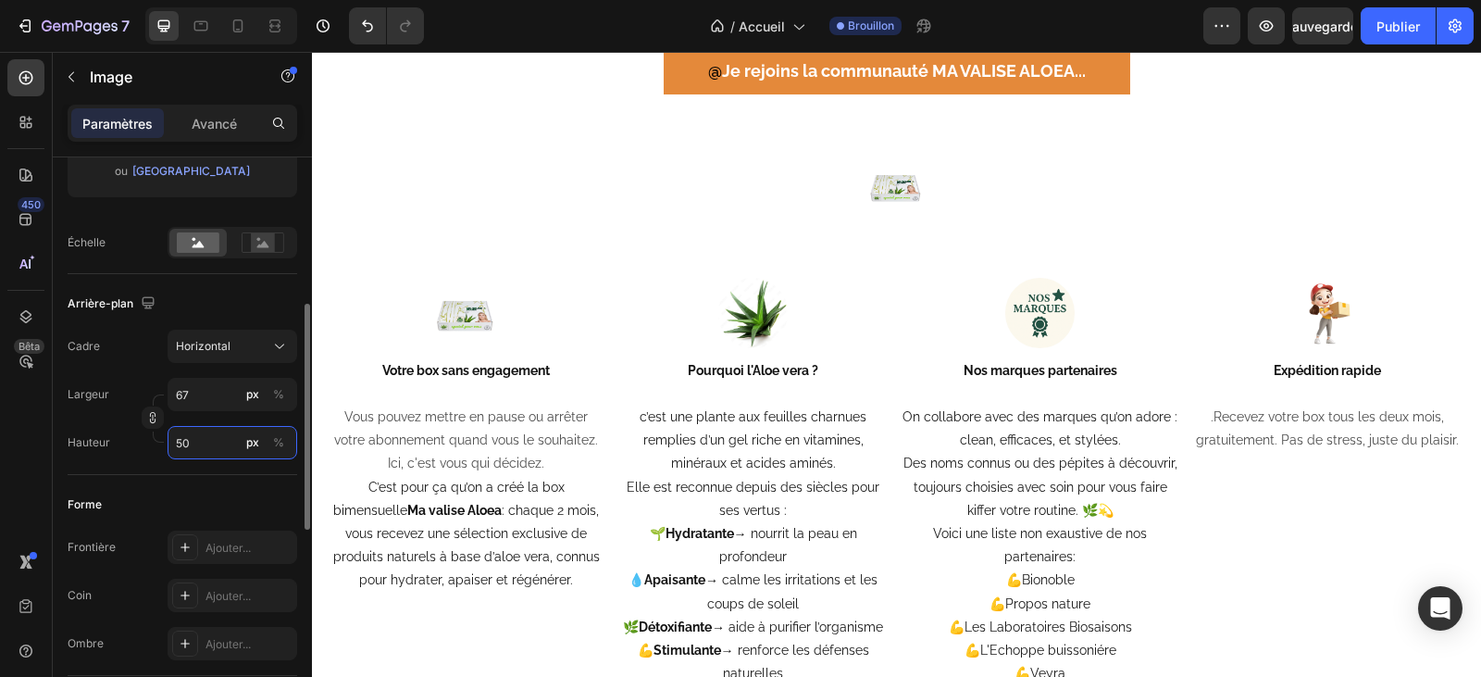
type input "7"
type input "5"
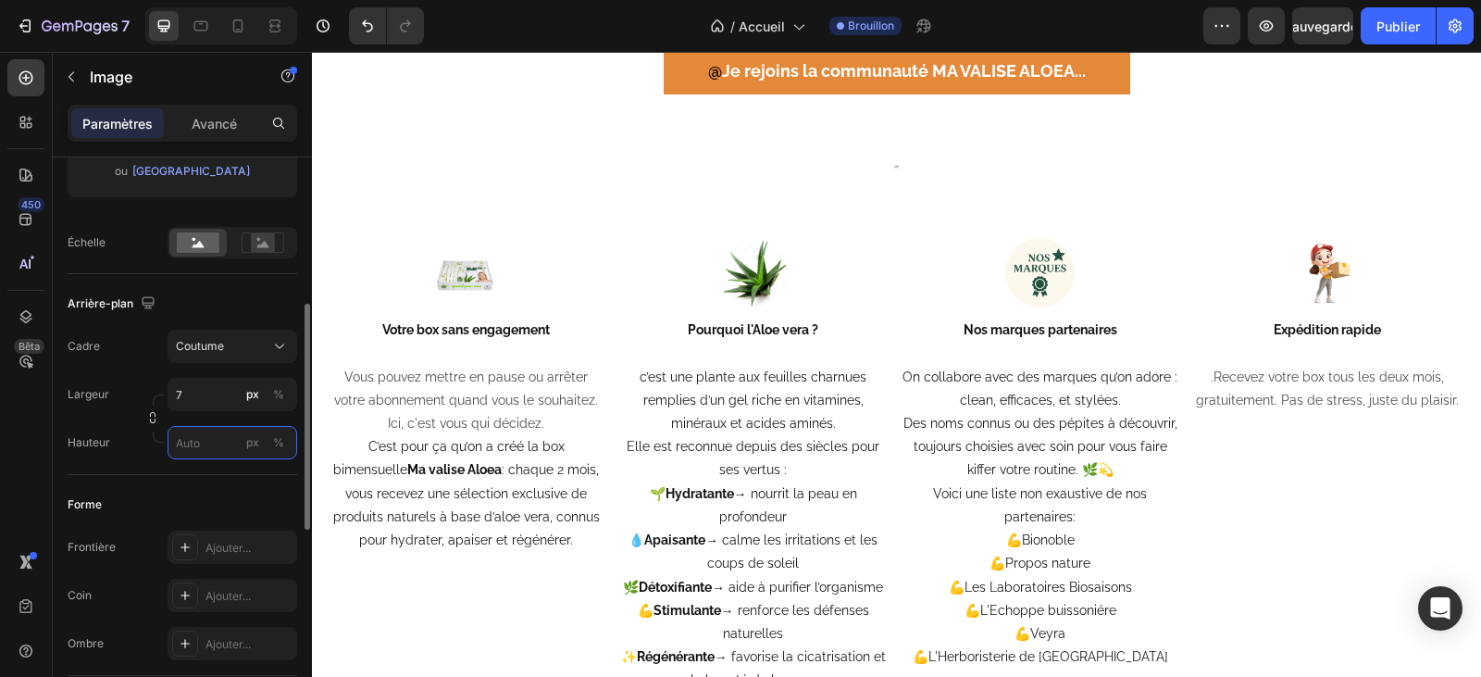
type input "5"
type input "68"
type input "51"
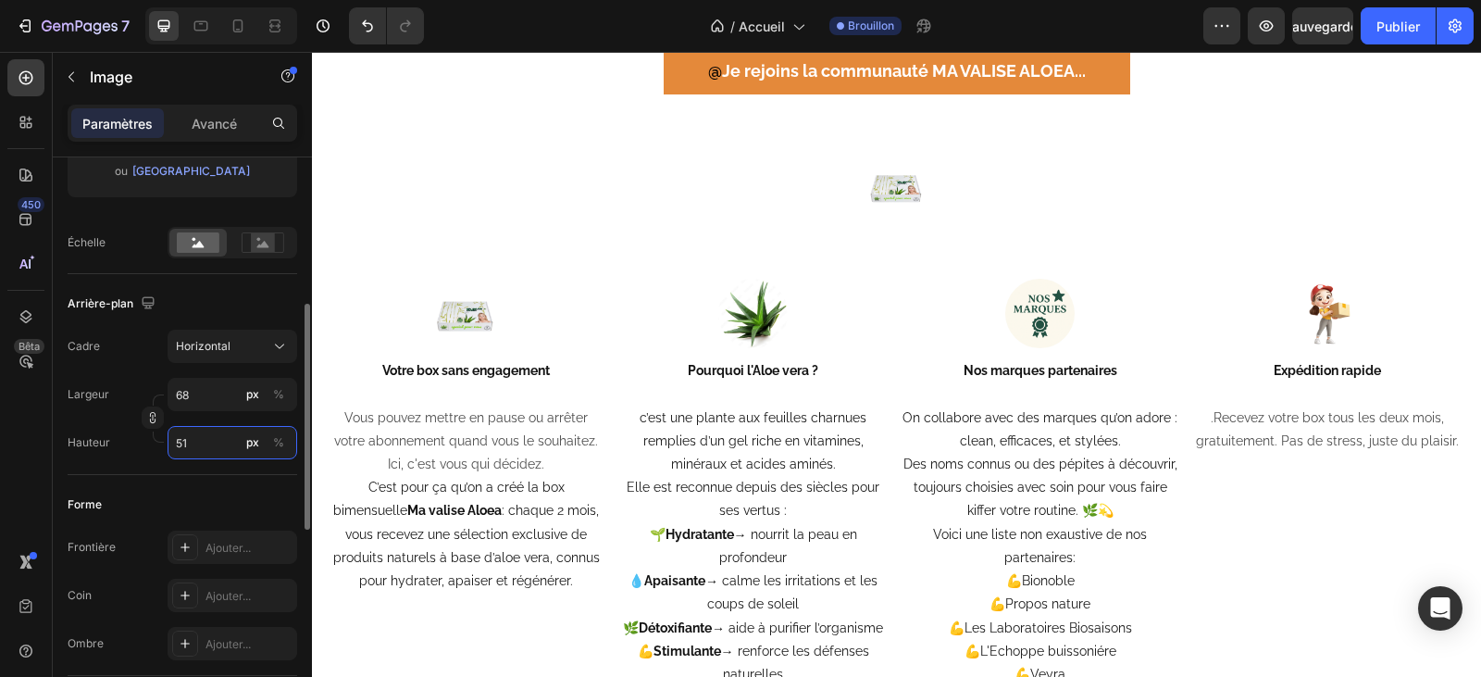
type input "680"
type input "510"
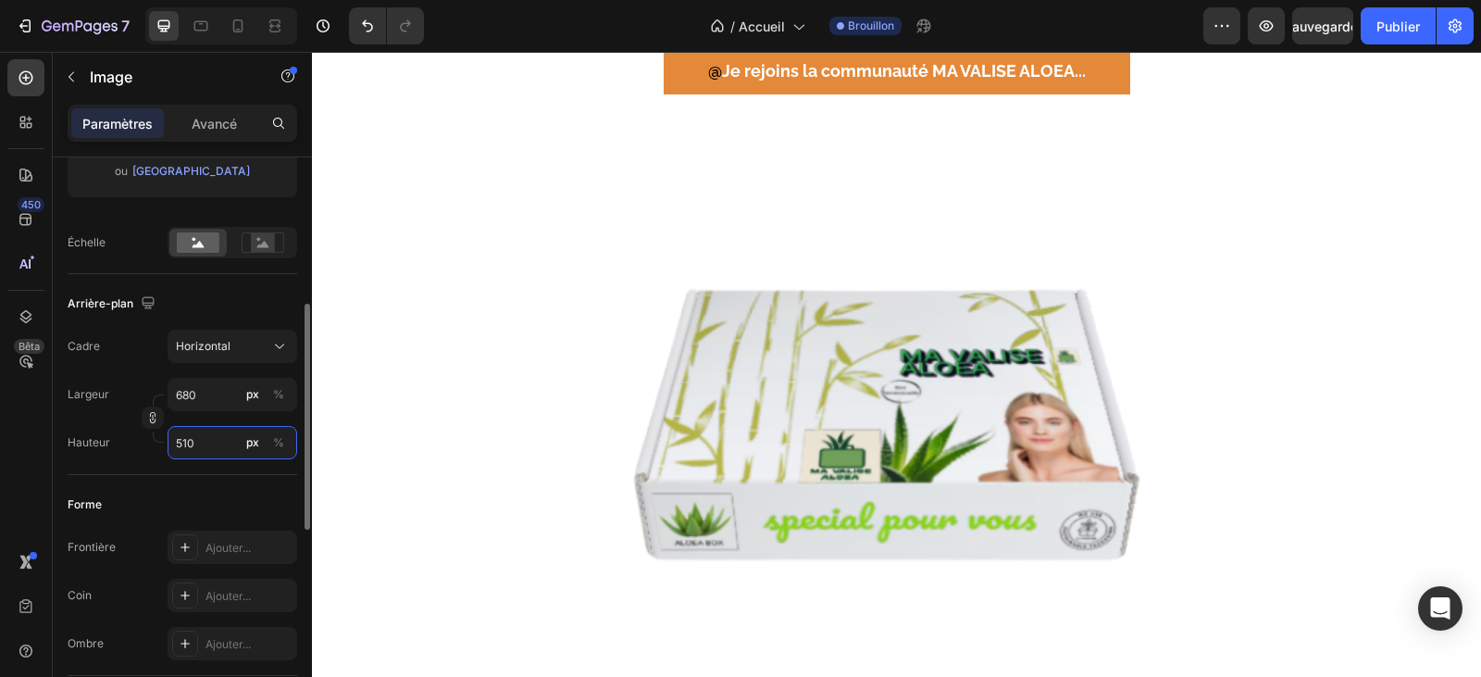
type input "68"
type input "51"
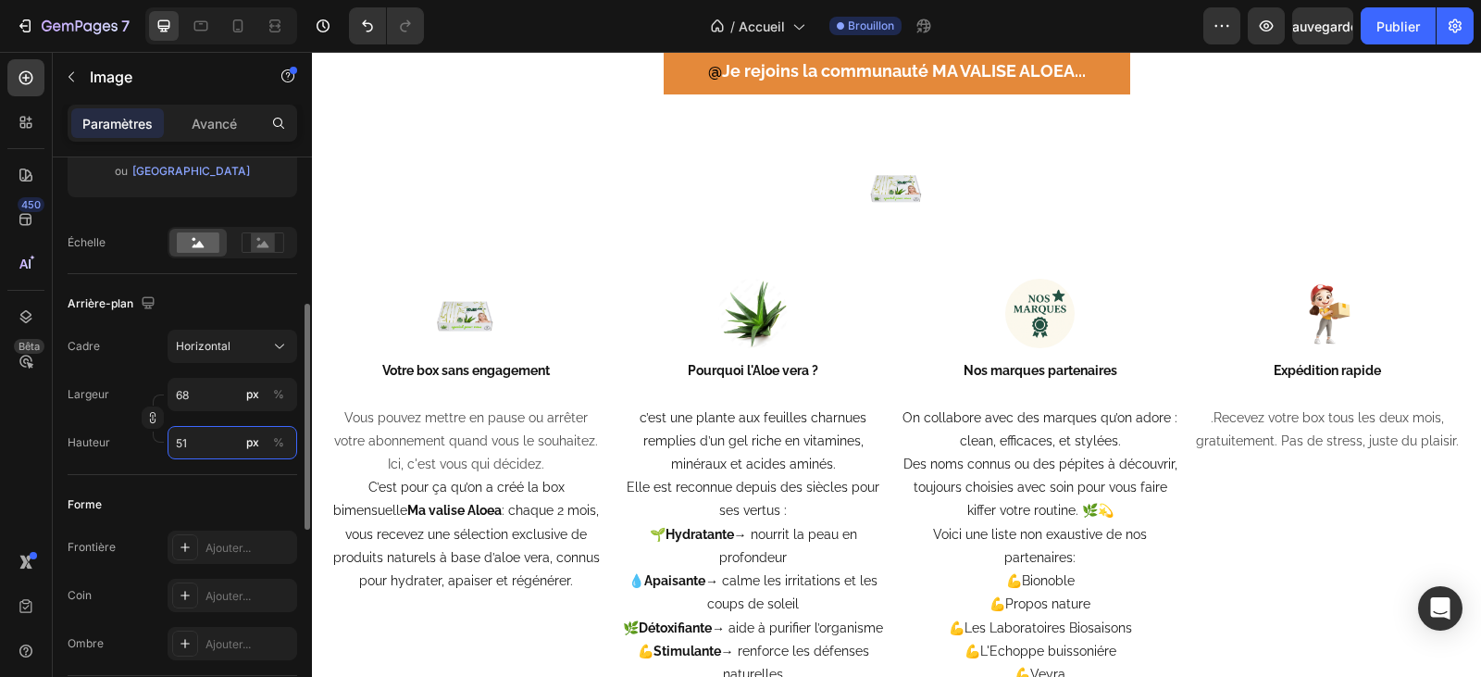
type input "7"
type input "5"
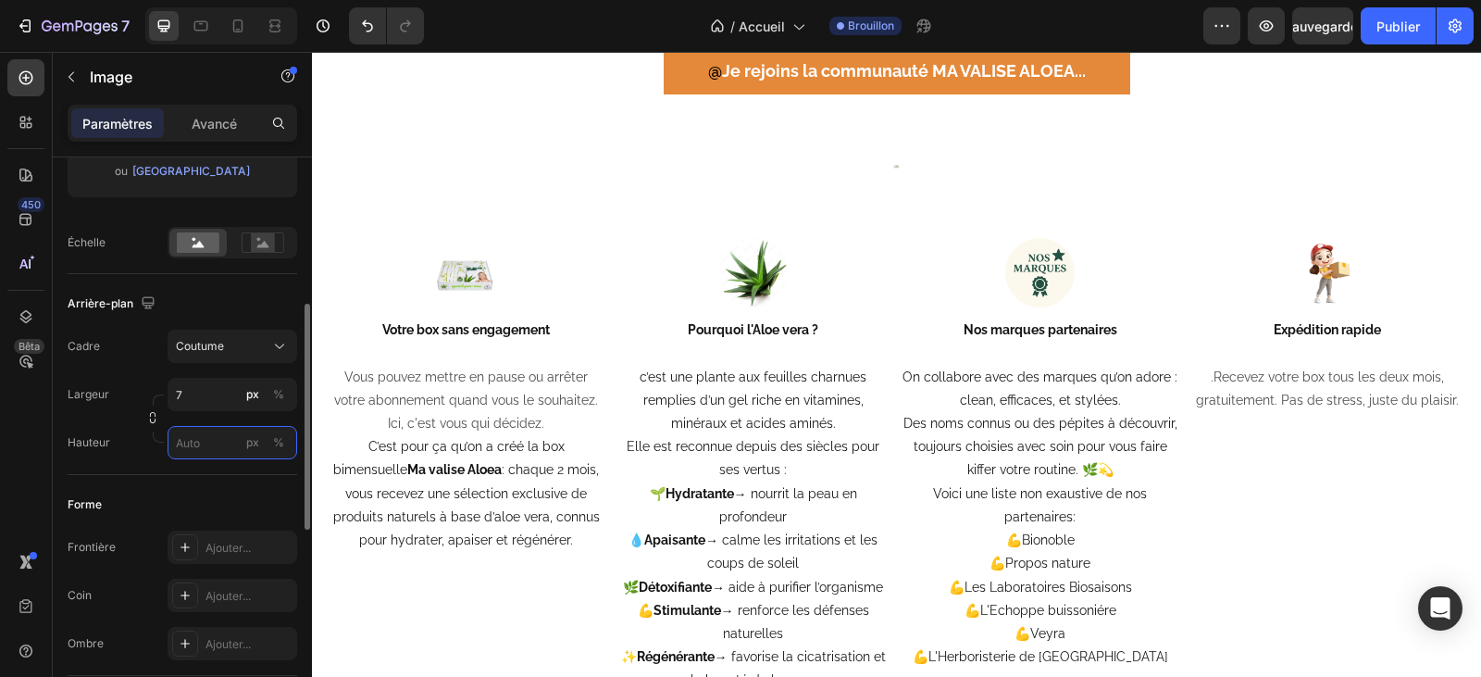
type input "5"
type input "77"
type input "58"
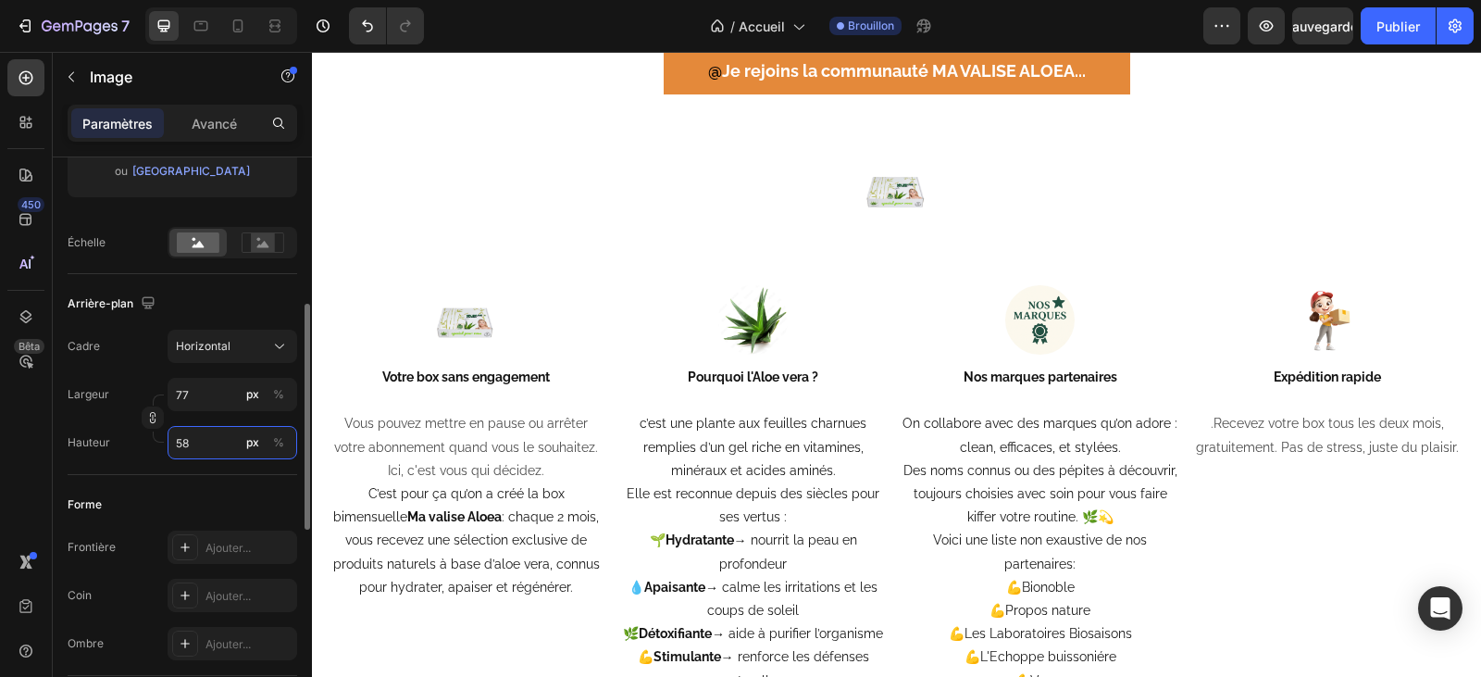
type input "773"
type input "580"
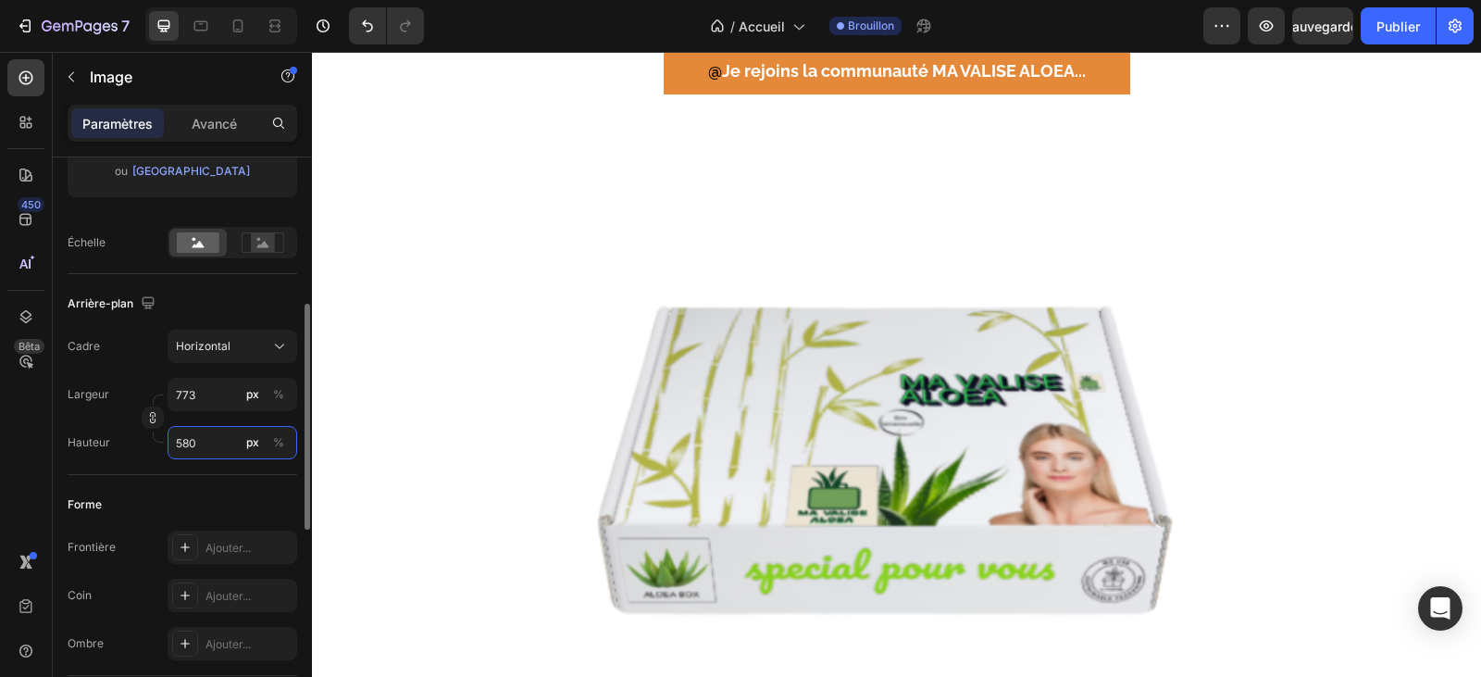
click at [179, 457] on input "580" at bounding box center [233, 442] width 130 height 33
click at [186, 451] on input "580" at bounding box center [233, 442] width 130 height 33
type input "67"
type input "50"
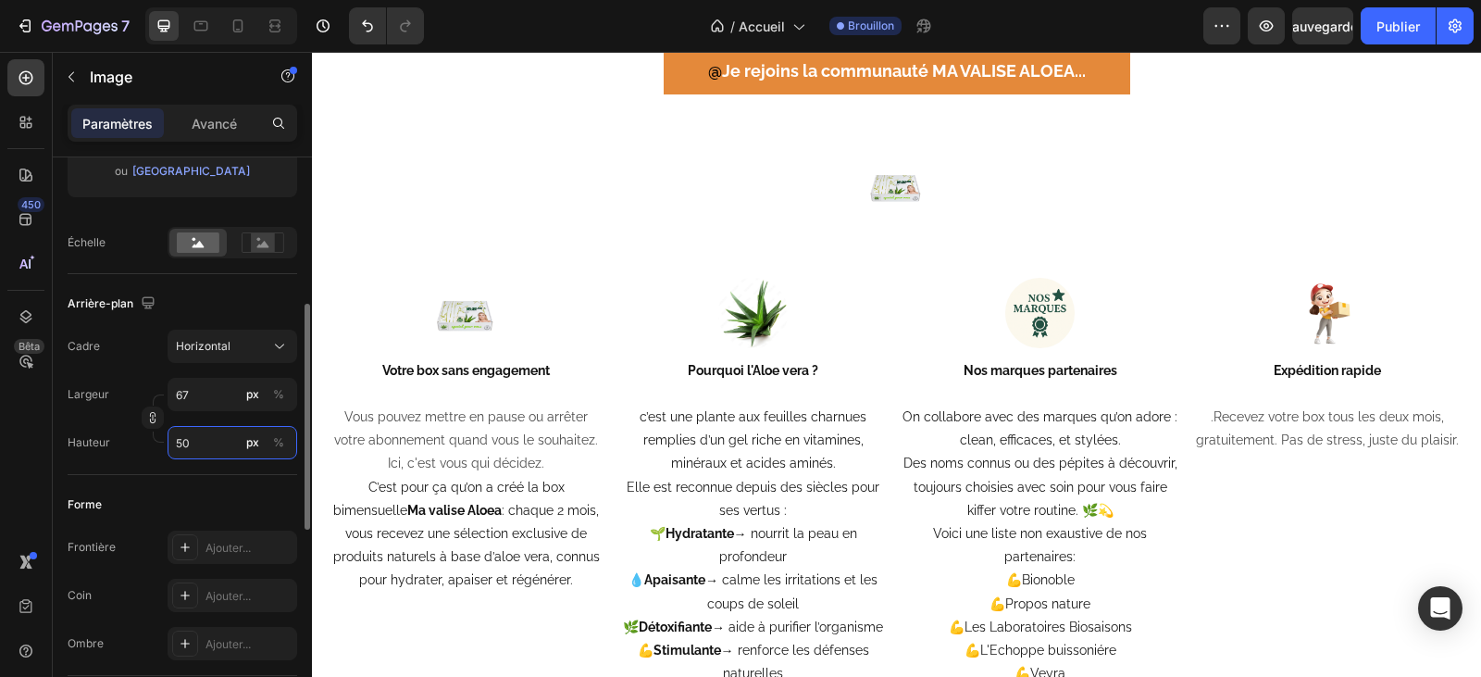
click at [180, 444] on input "50" at bounding box center [233, 442] width 130 height 33
type input "0"
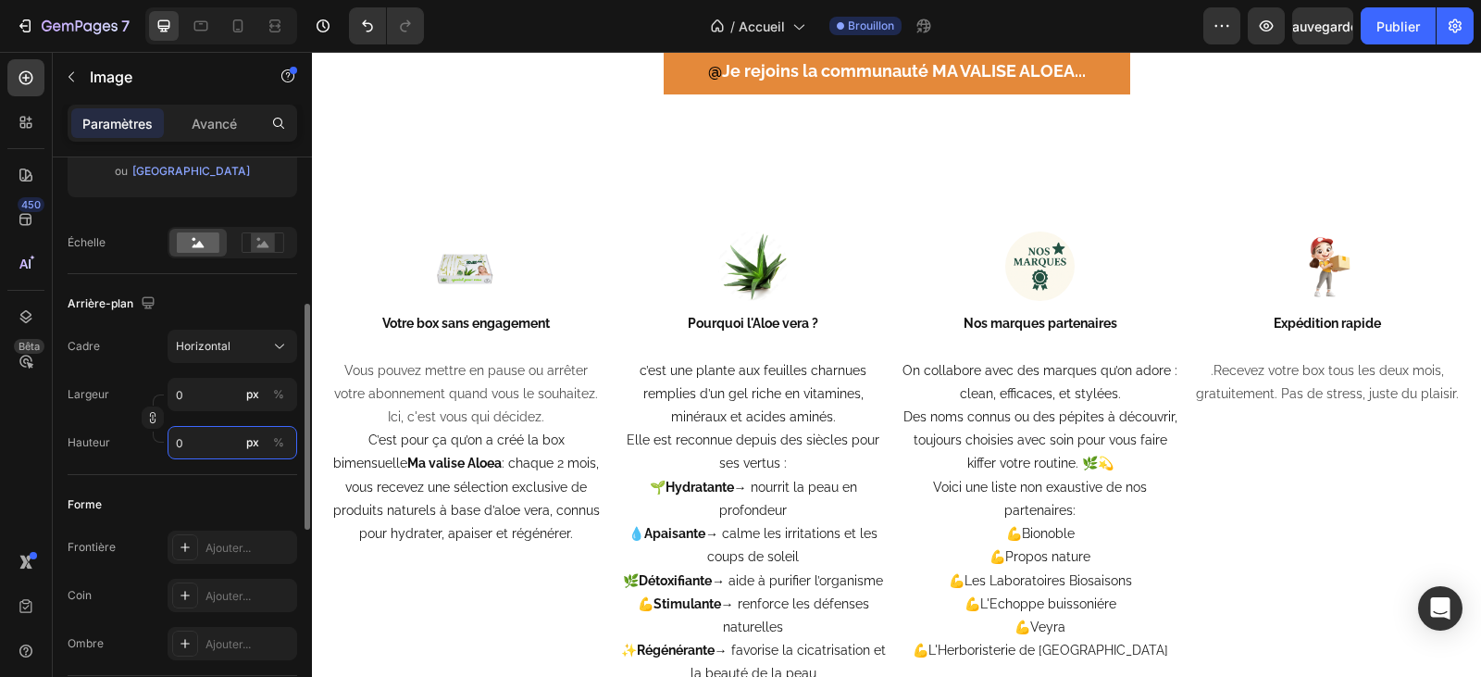
type input "107"
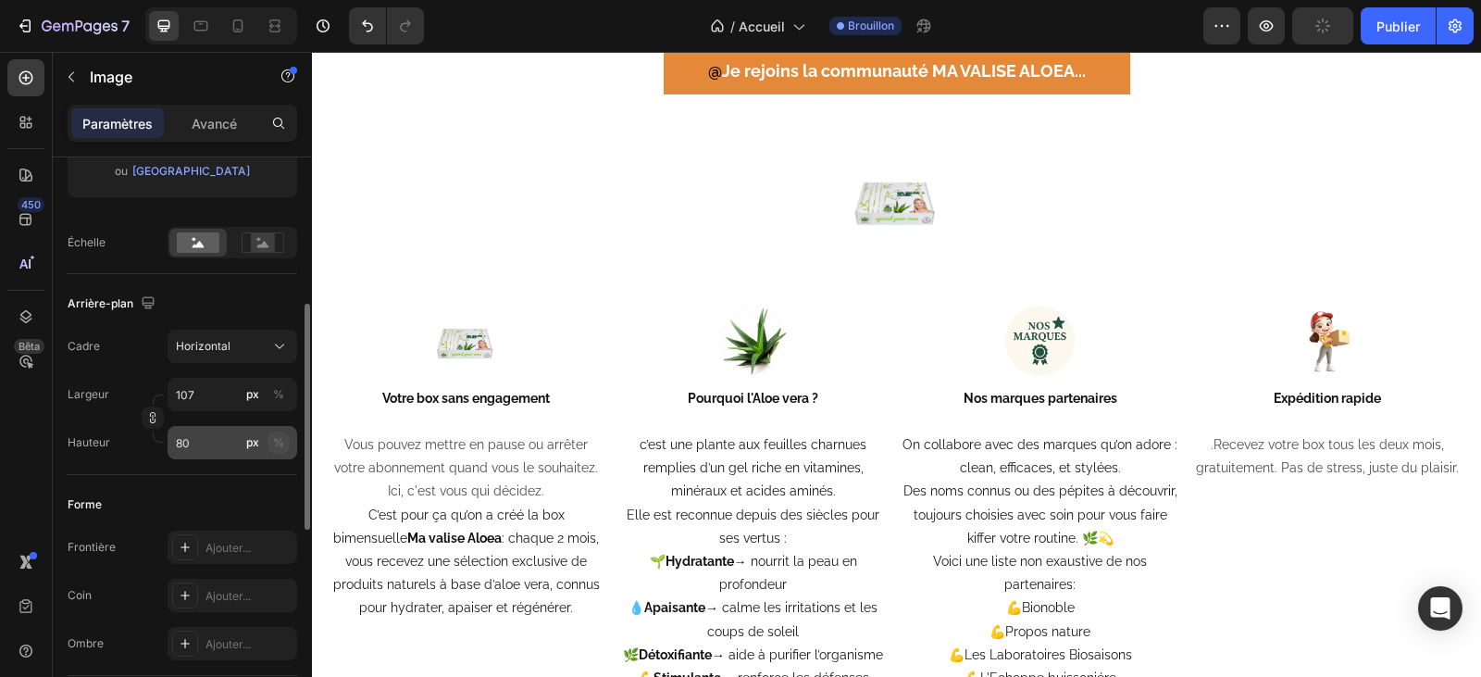
click at [274, 438] on font "%" at bounding box center [278, 442] width 11 height 14
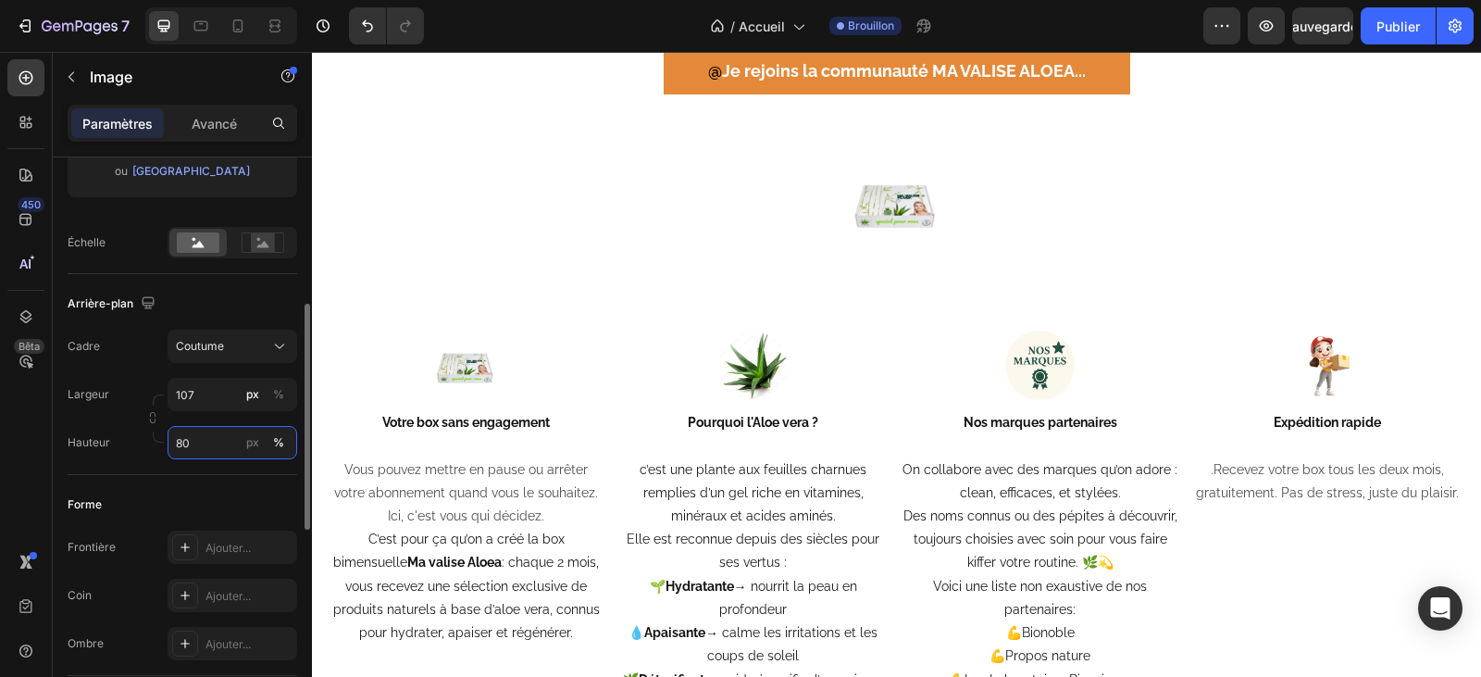
click at [210, 448] on input "80" at bounding box center [233, 442] width 130 height 33
click at [274, 442] on font "%" at bounding box center [278, 442] width 11 height 14
click at [205, 439] on input "80" at bounding box center [233, 442] width 130 height 33
type input "8"
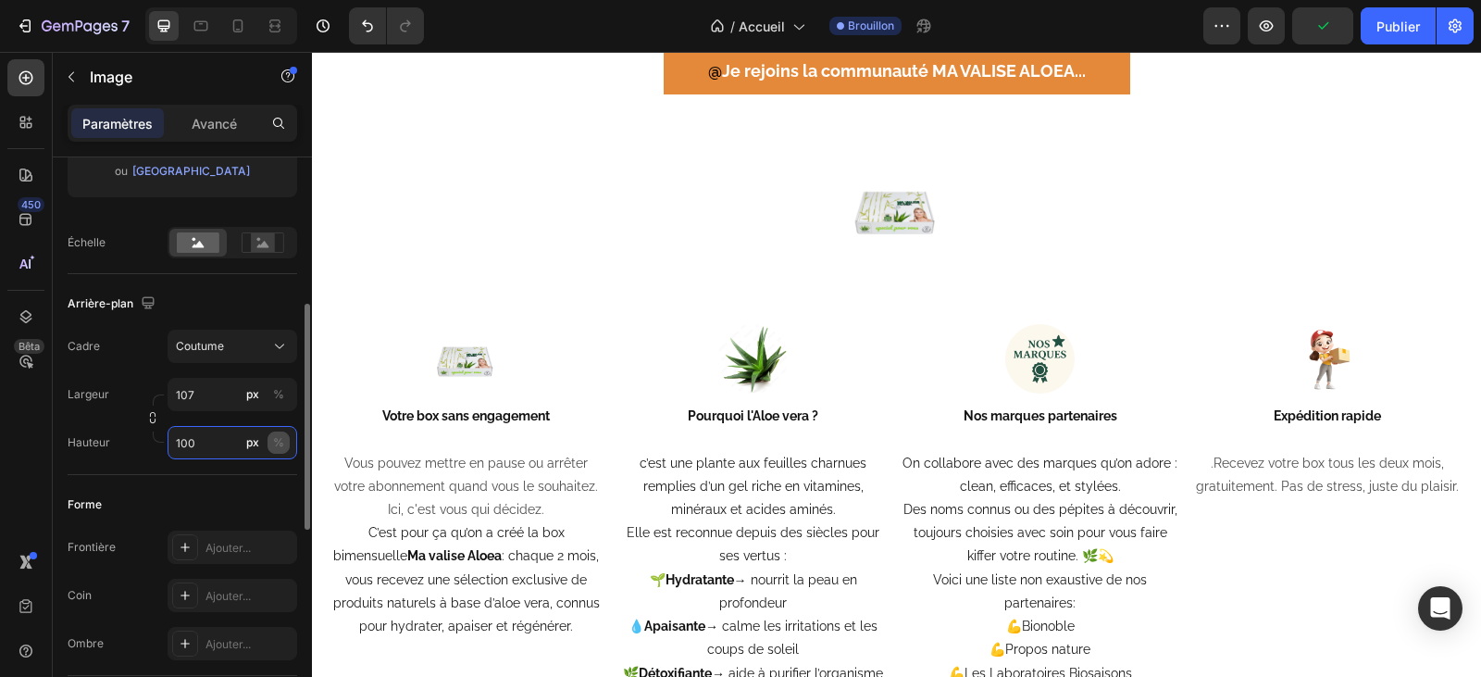
type input "100"
click at [278, 443] on font "%" at bounding box center [278, 442] width 11 height 14
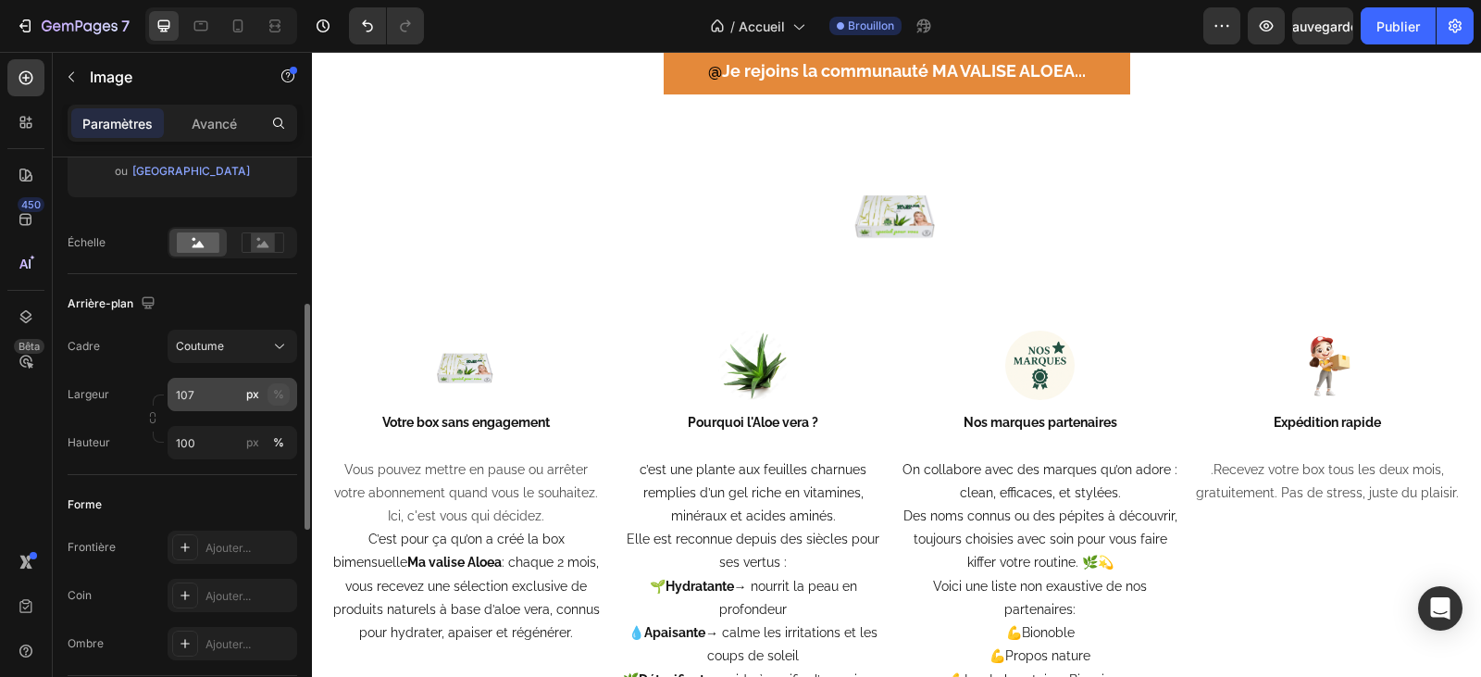
click at [278, 397] on font "%" at bounding box center [278, 394] width 11 height 14
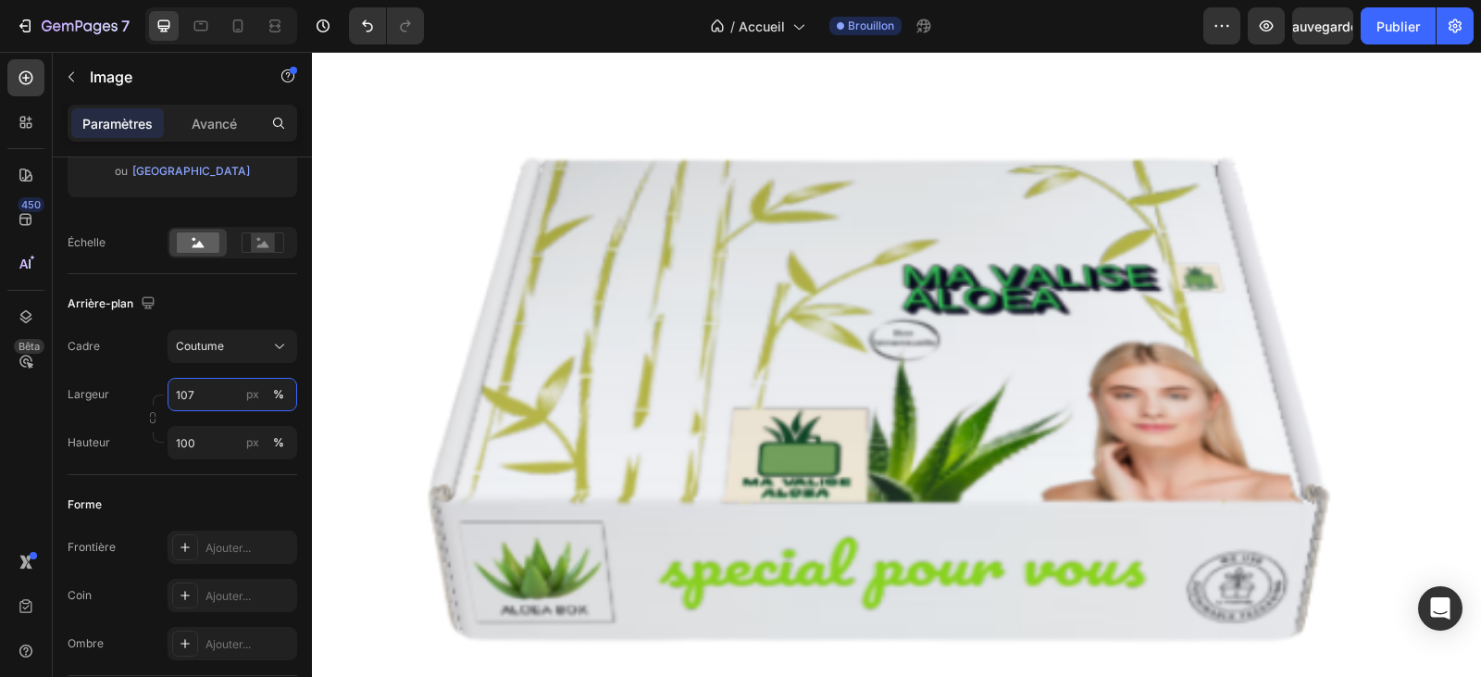
scroll to position [3980, 0]
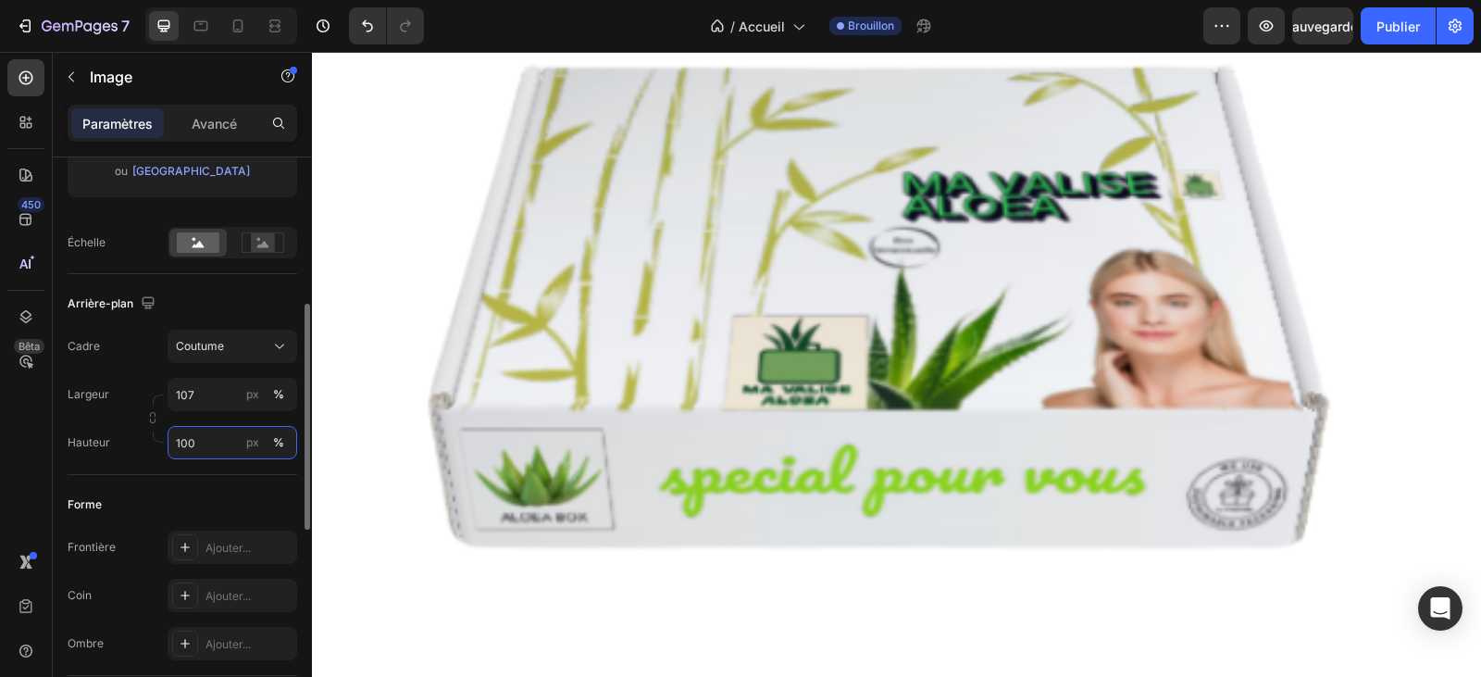
click at [213, 438] on input "100" at bounding box center [233, 442] width 130 height 33
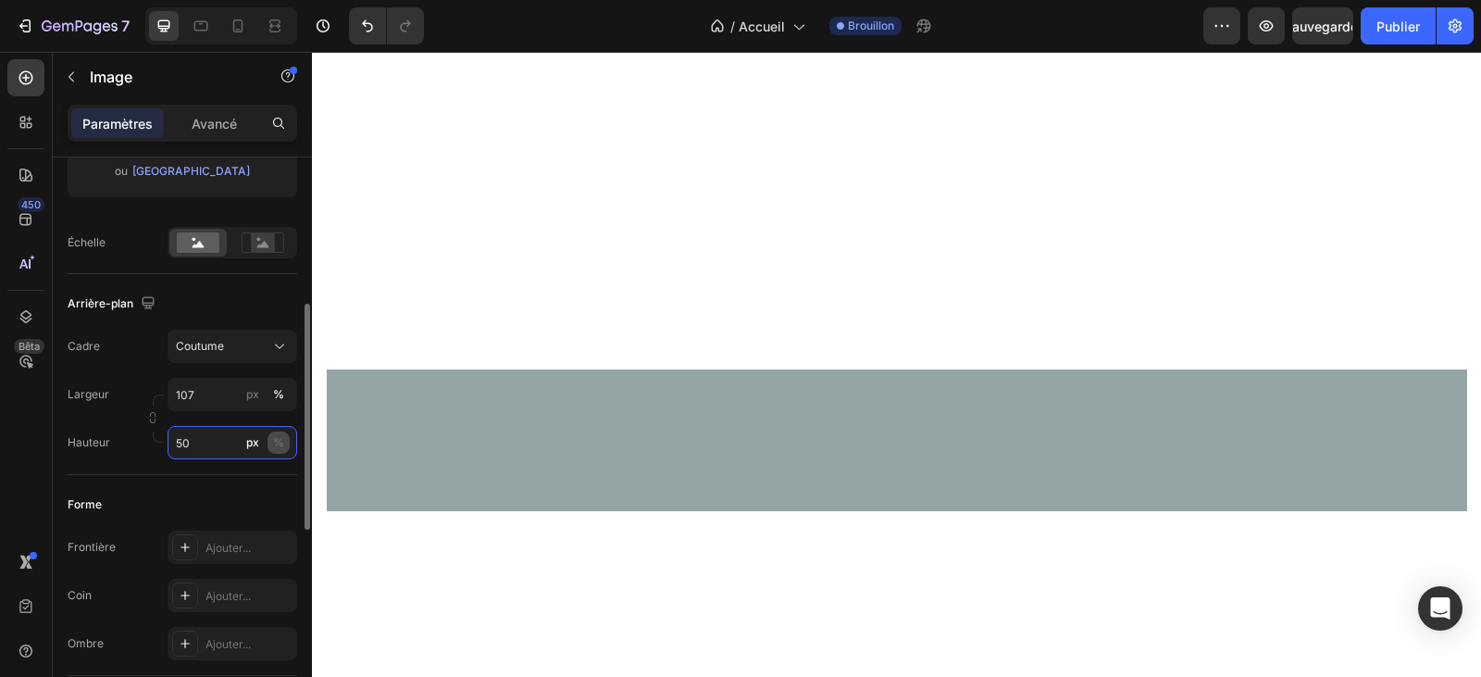
type input "50"
click at [285, 440] on button "%" at bounding box center [278, 442] width 22 height 22
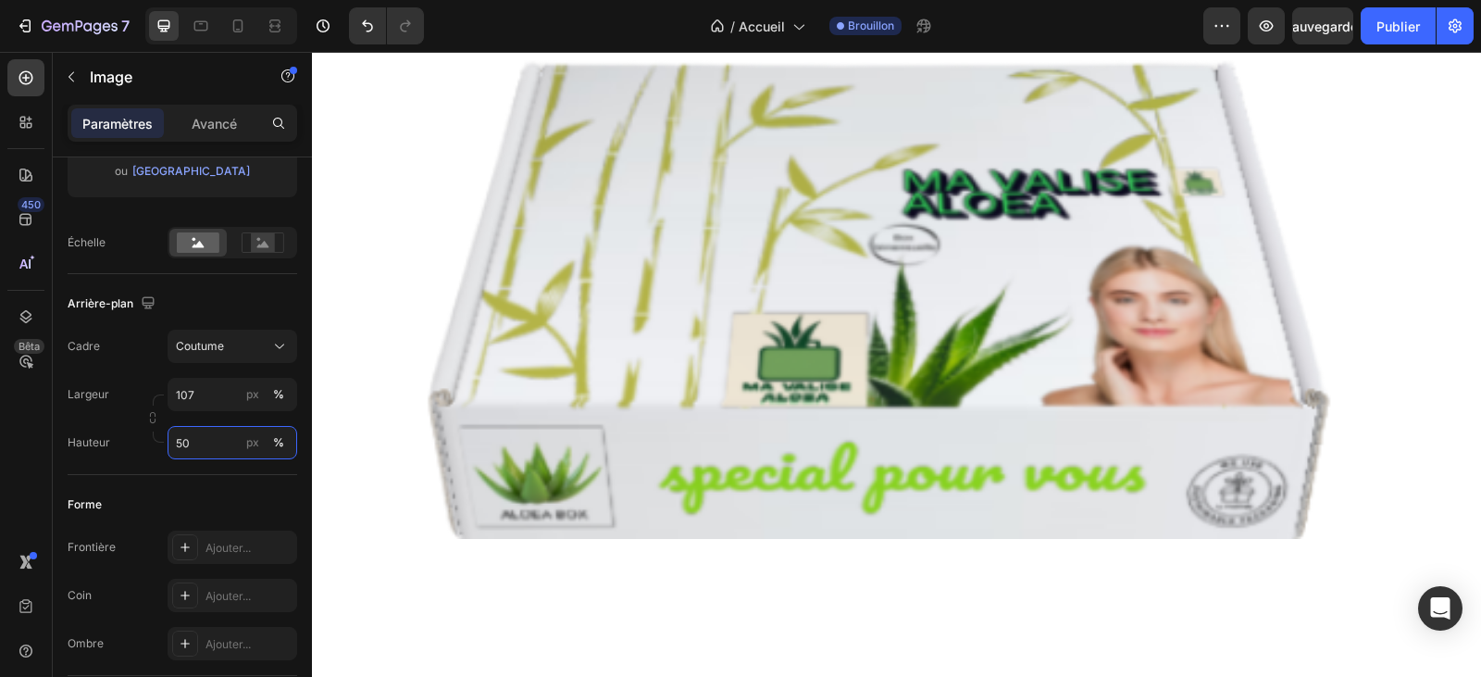
scroll to position [3610, 0]
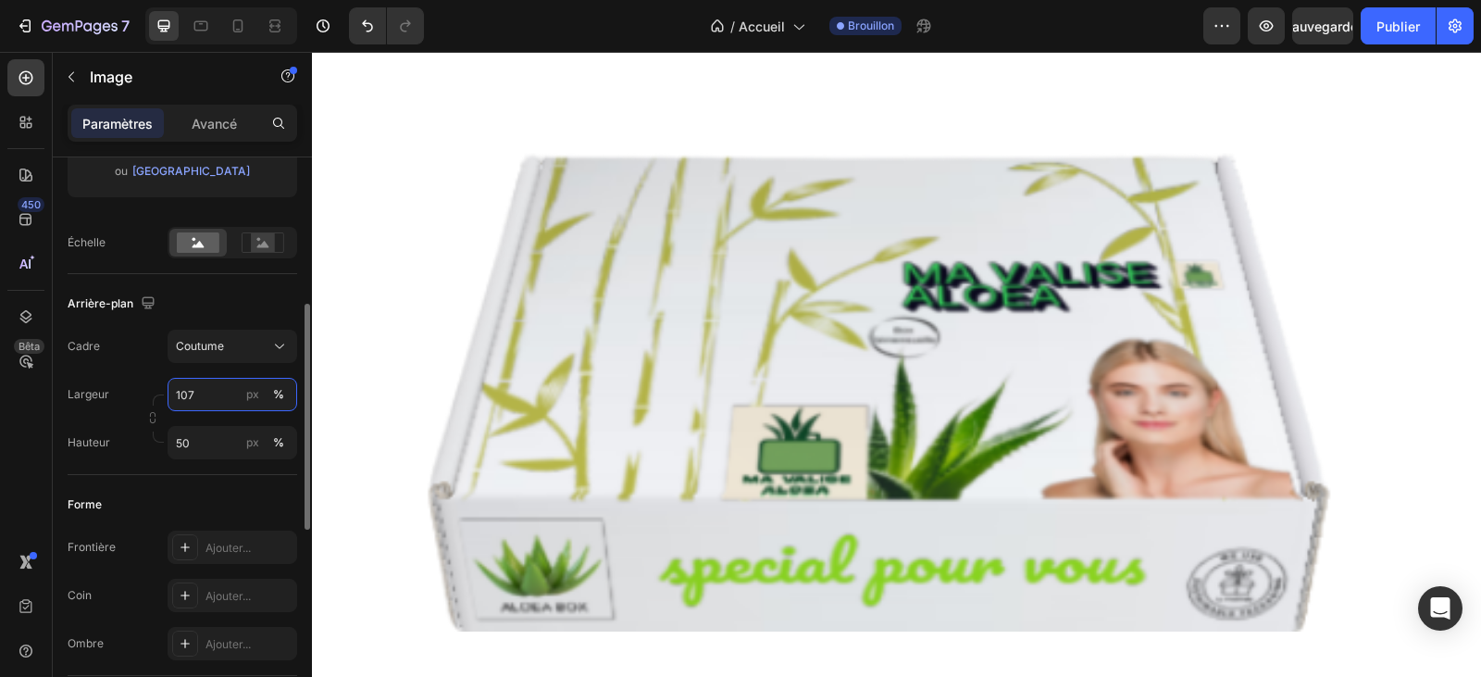
click at [201, 406] on input "107" at bounding box center [233, 394] width 130 height 33
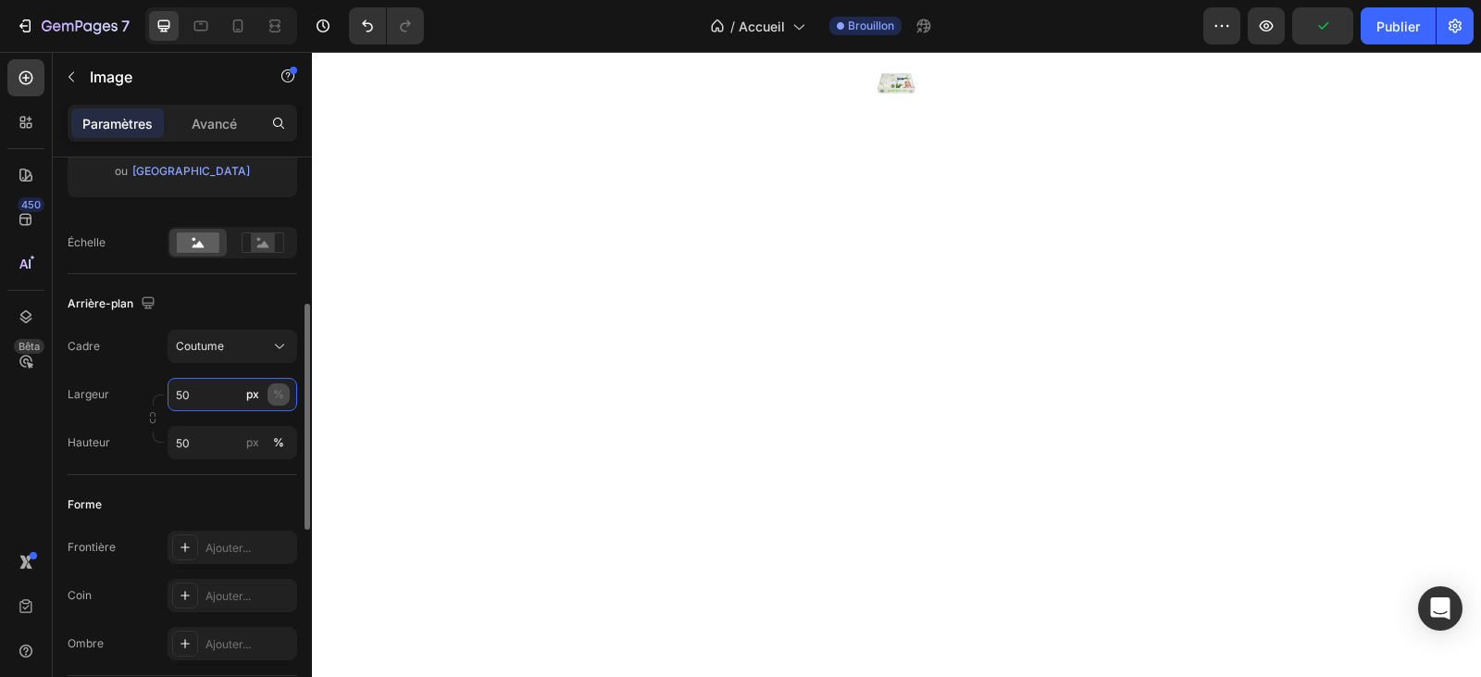
type input "50"
click at [278, 399] on font "%" at bounding box center [278, 394] width 11 height 14
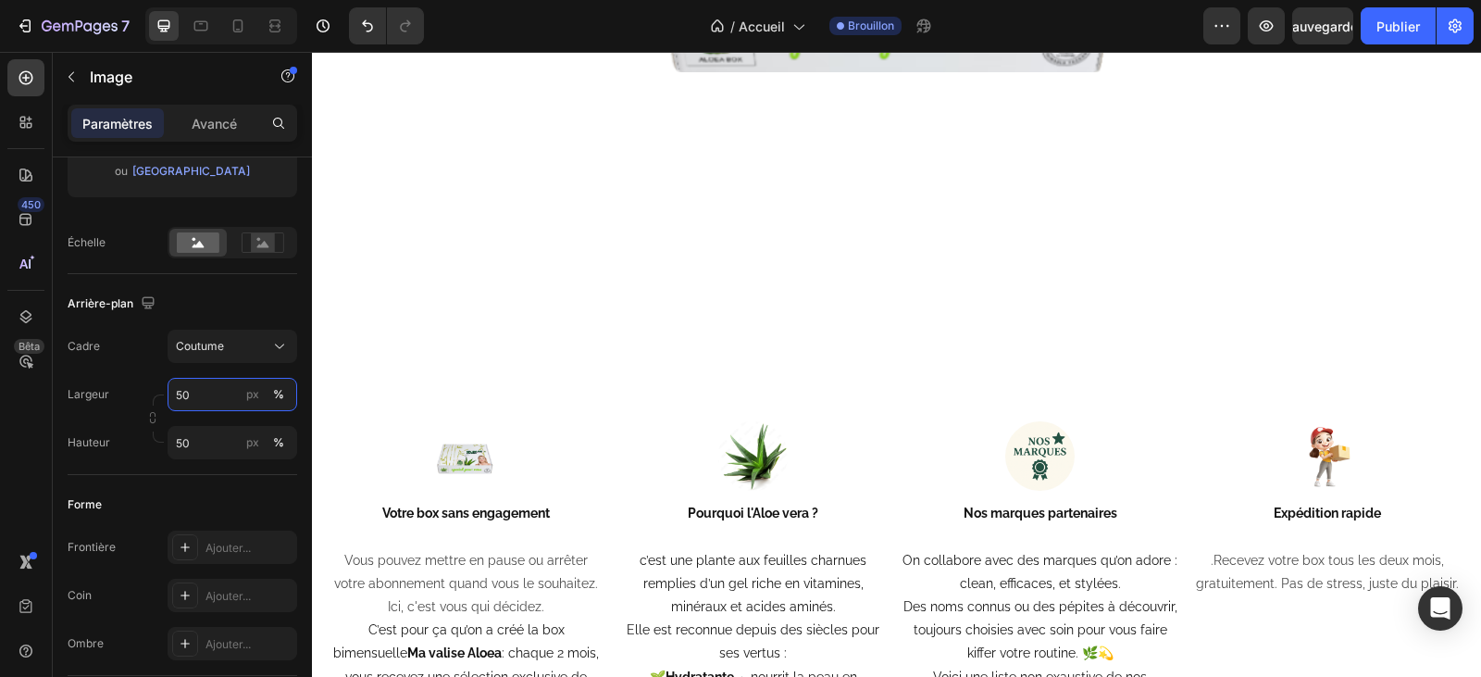
scroll to position [3888, 0]
click at [850, 287] on div at bounding box center [897, 73] width 1122 height 561
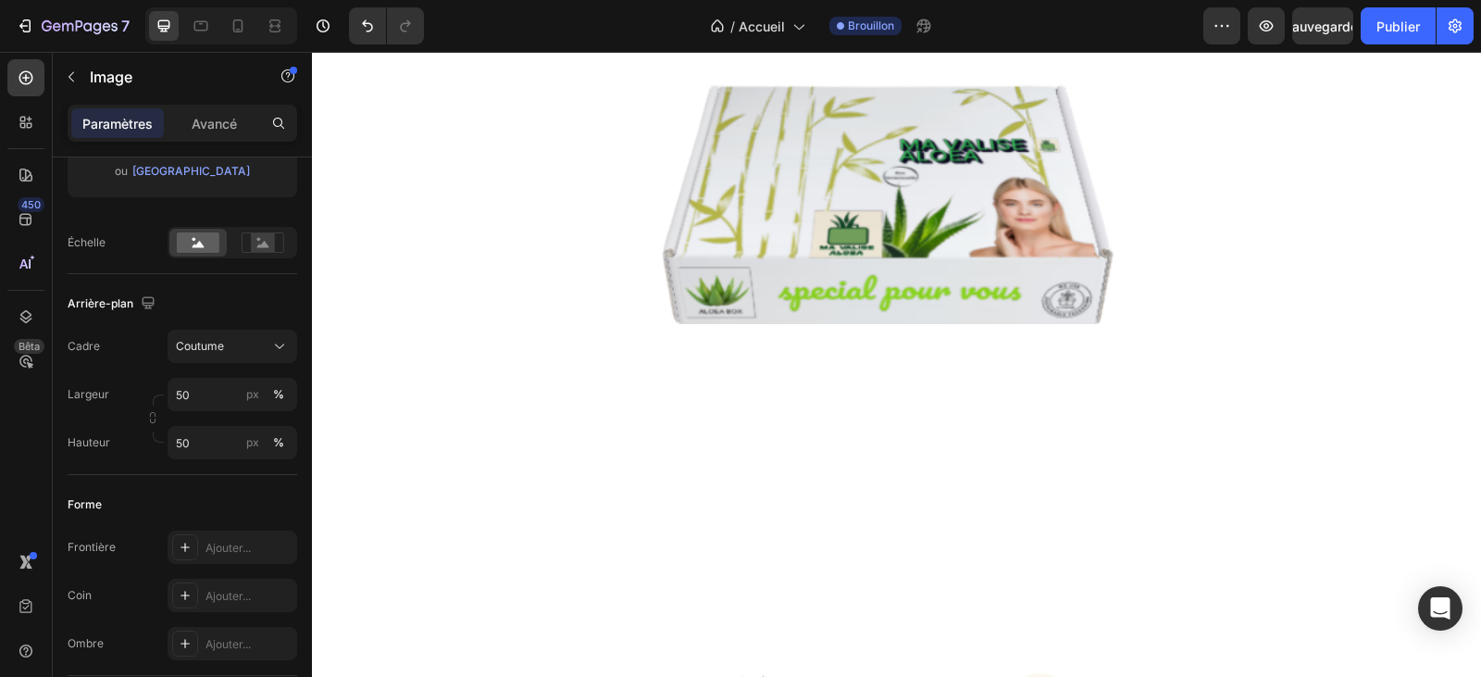
scroll to position [3610, 0]
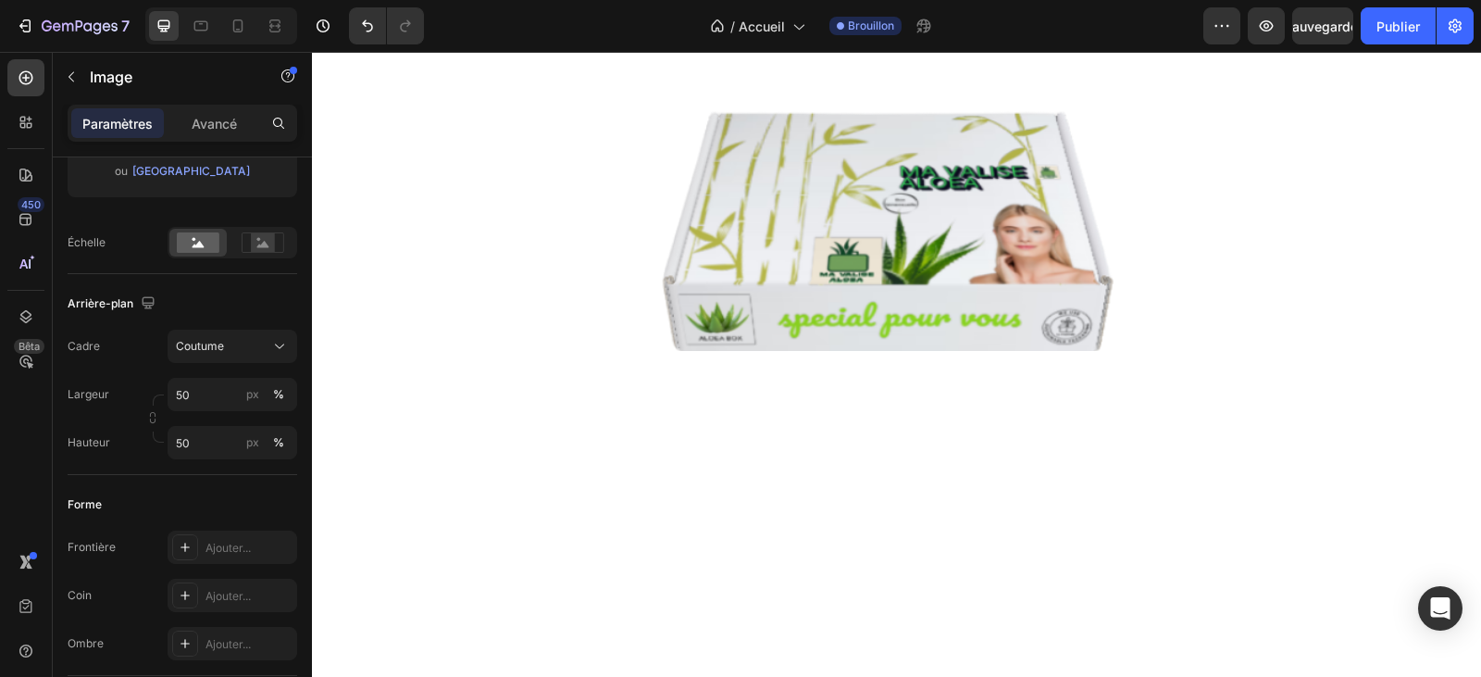
click at [833, 393] on div at bounding box center [897, 350] width 1122 height 561
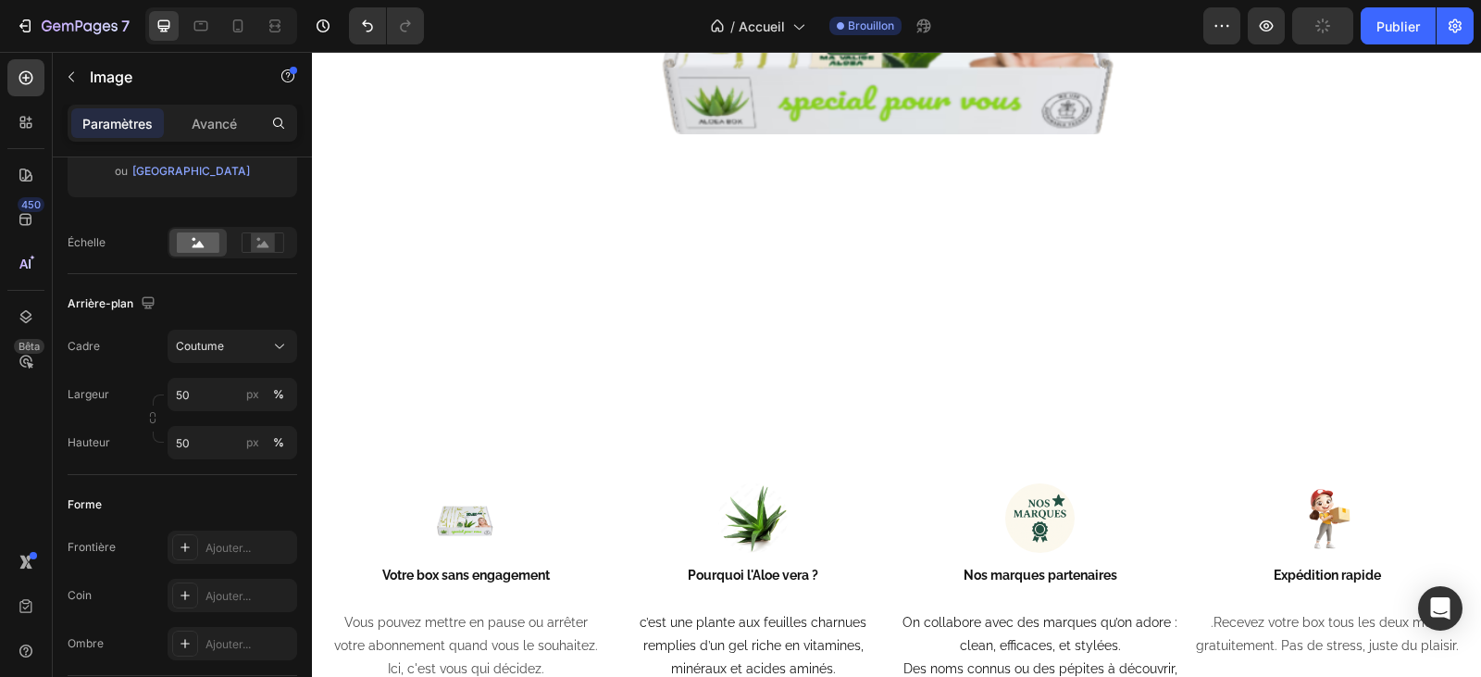
scroll to position [3888, 0]
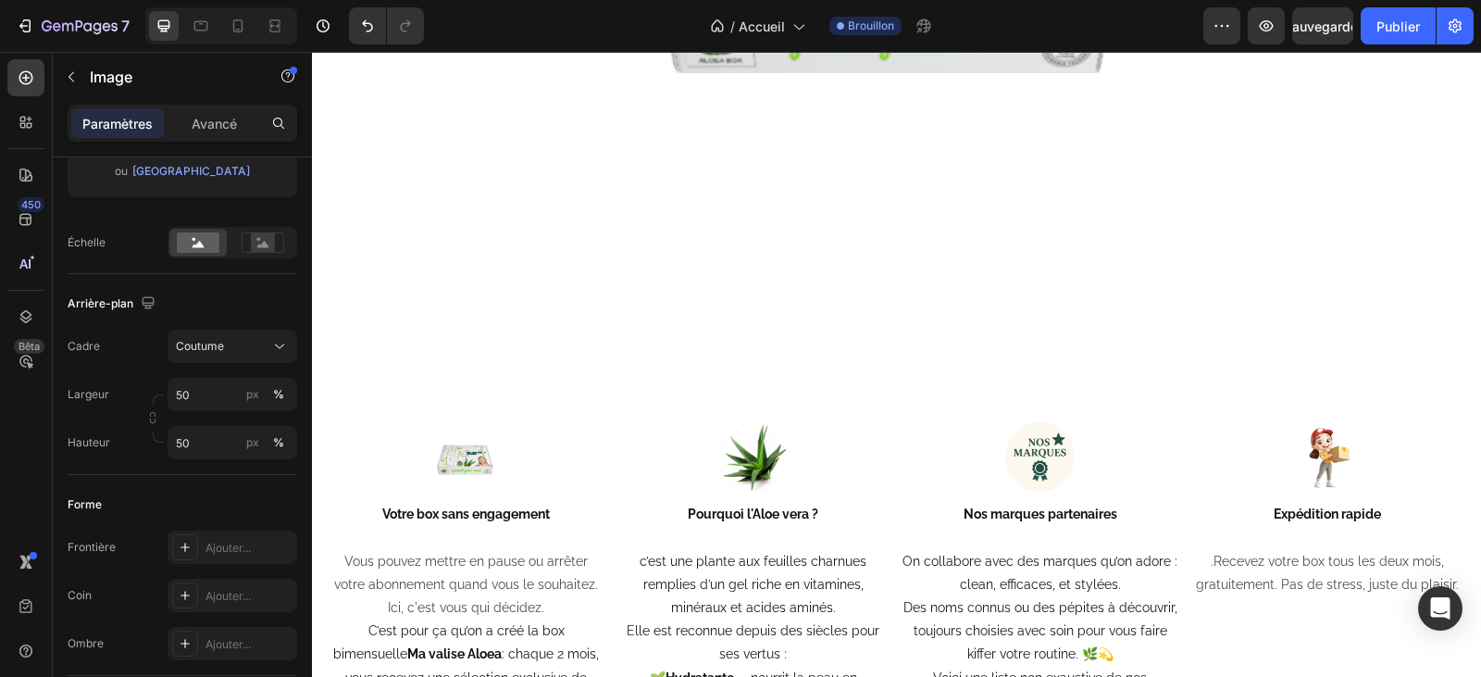
click at [914, 296] on div at bounding box center [897, 73] width 1122 height 561
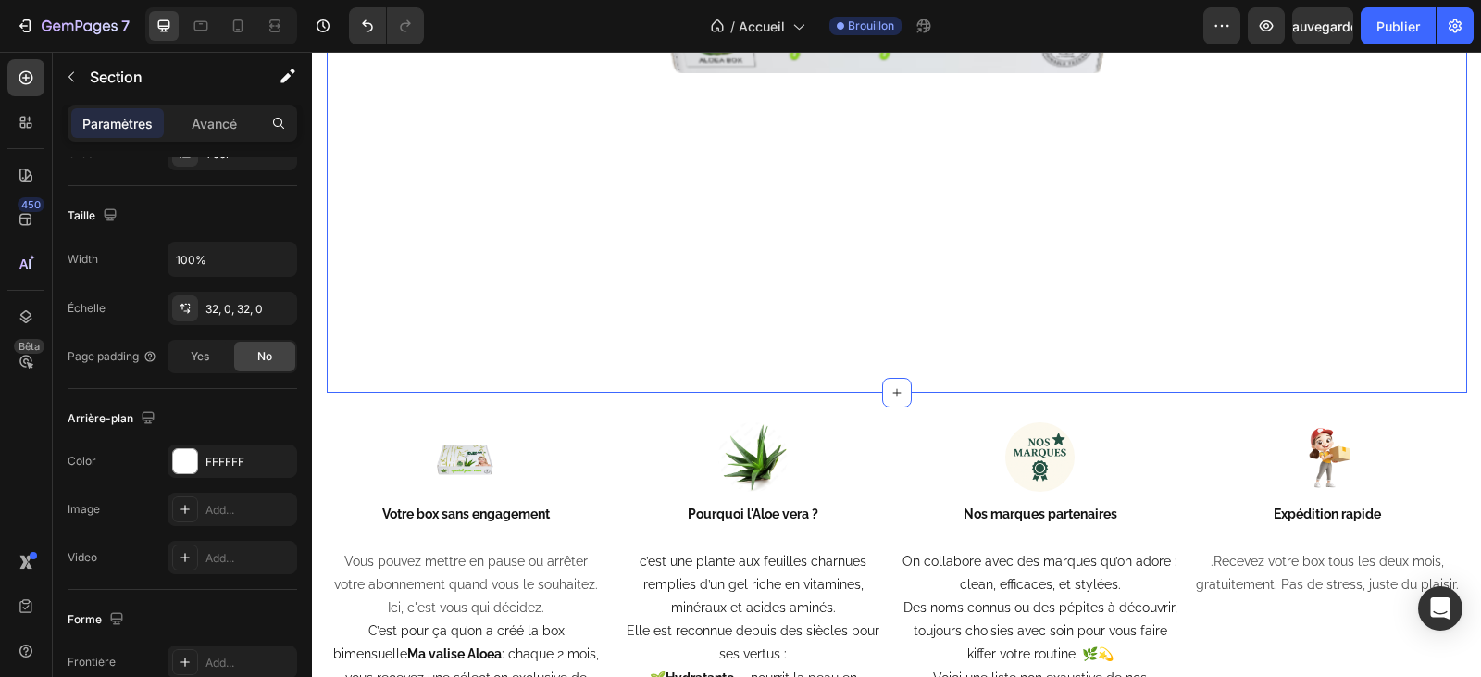
click at [923, 389] on div "Image Section 12 You can create reusable sections Create Theme Section AI Conte…" at bounding box center [897, 73] width 1140 height 639
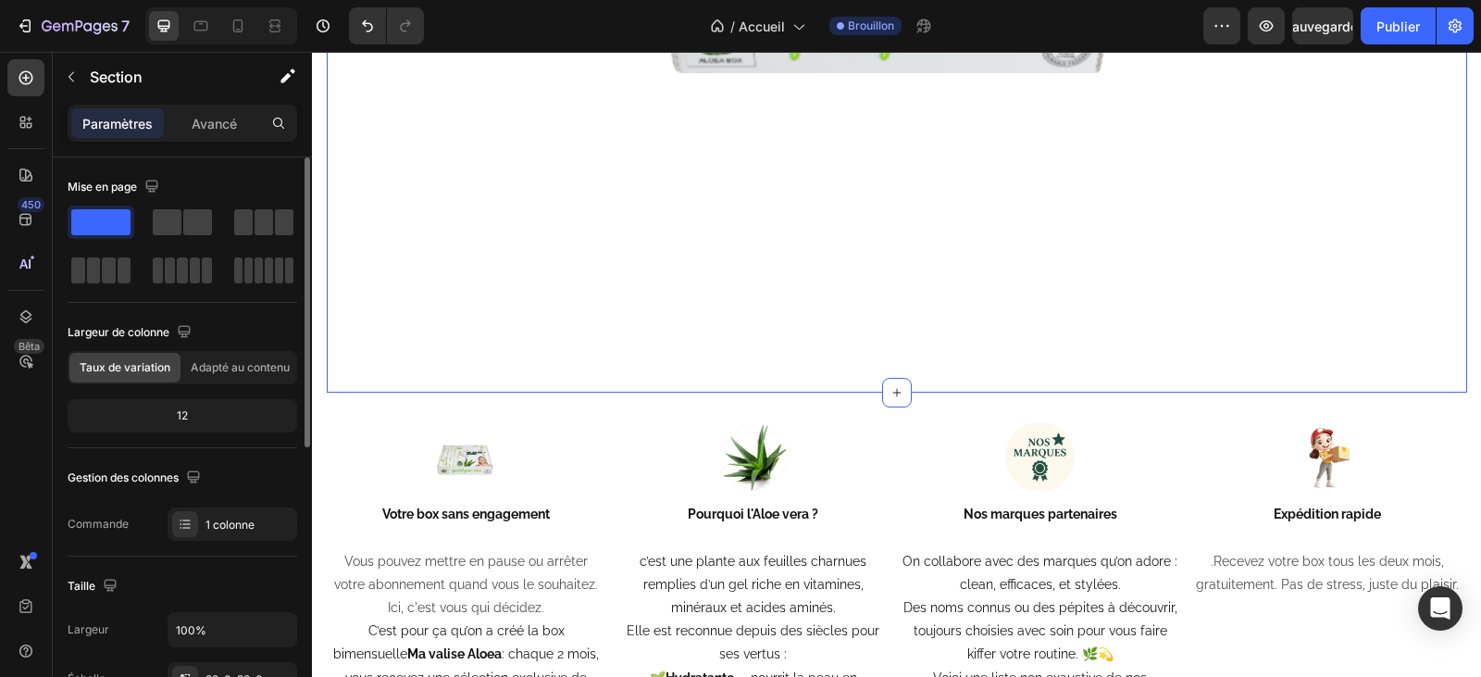
click at [195, 415] on div "12" at bounding box center [182, 416] width 222 height 26
click at [184, 415] on font "12" at bounding box center [182, 415] width 11 height 14
click at [191, 419] on div "12" at bounding box center [182, 416] width 222 height 26
click at [242, 364] on font "Adapté au contenu" at bounding box center [240, 367] width 99 height 14
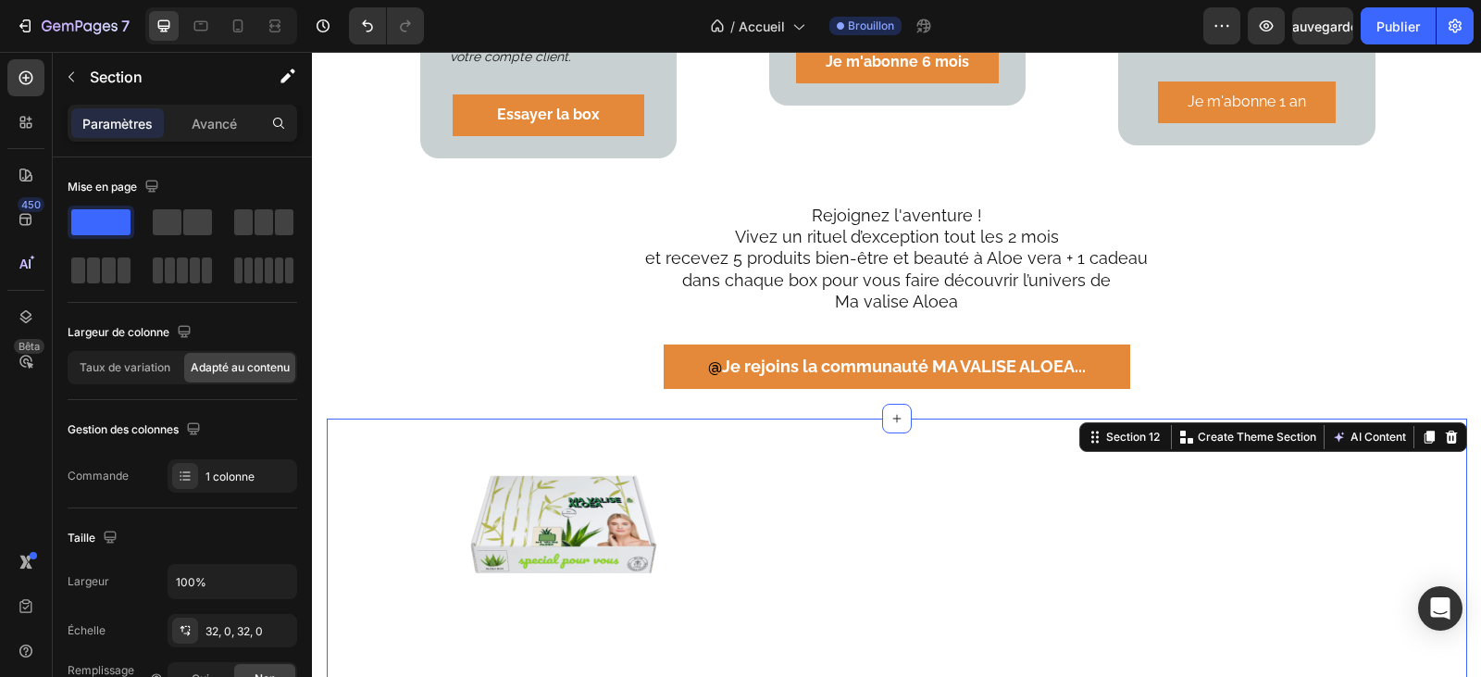
scroll to position [3425, 0]
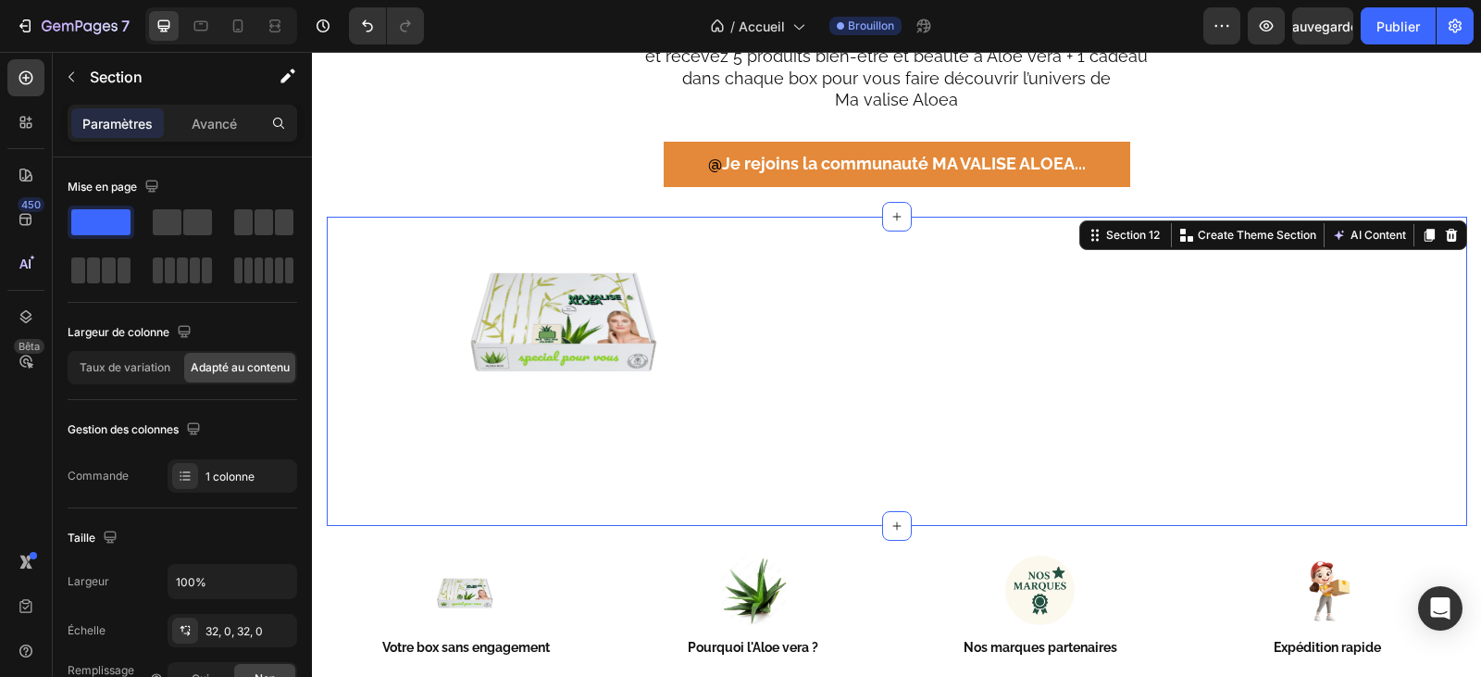
click at [792, 380] on div "Image" at bounding box center [567, 371] width 467 height 235
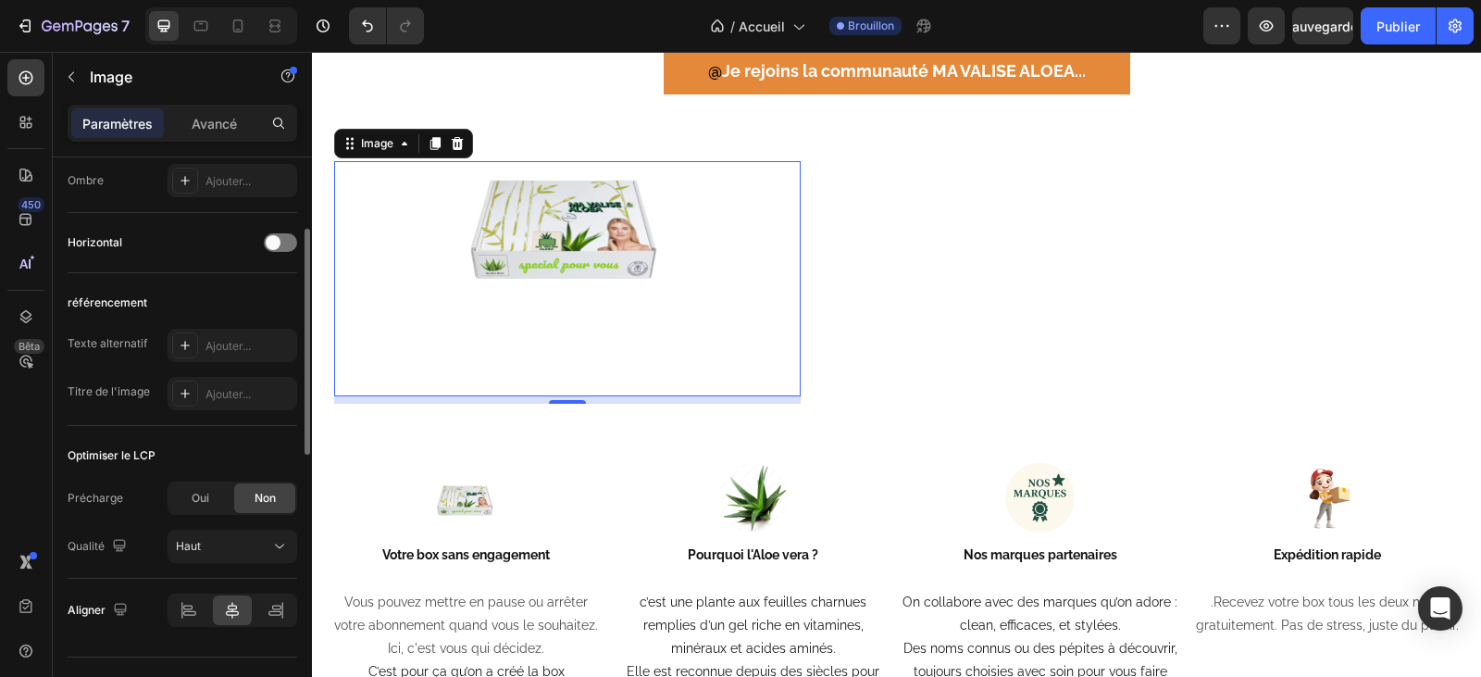
scroll to position [648, 0]
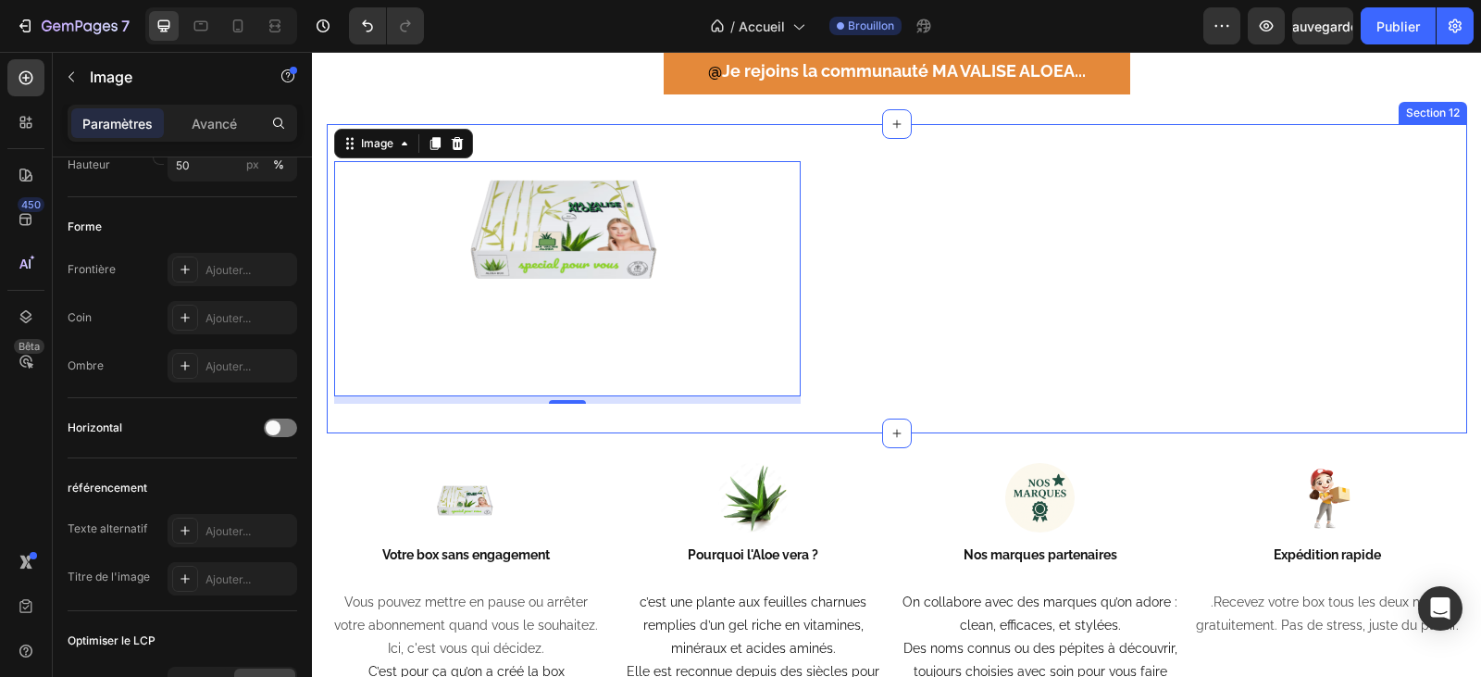
click at [902, 305] on div "Image 8 Section 12" at bounding box center [897, 278] width 1140 height 309
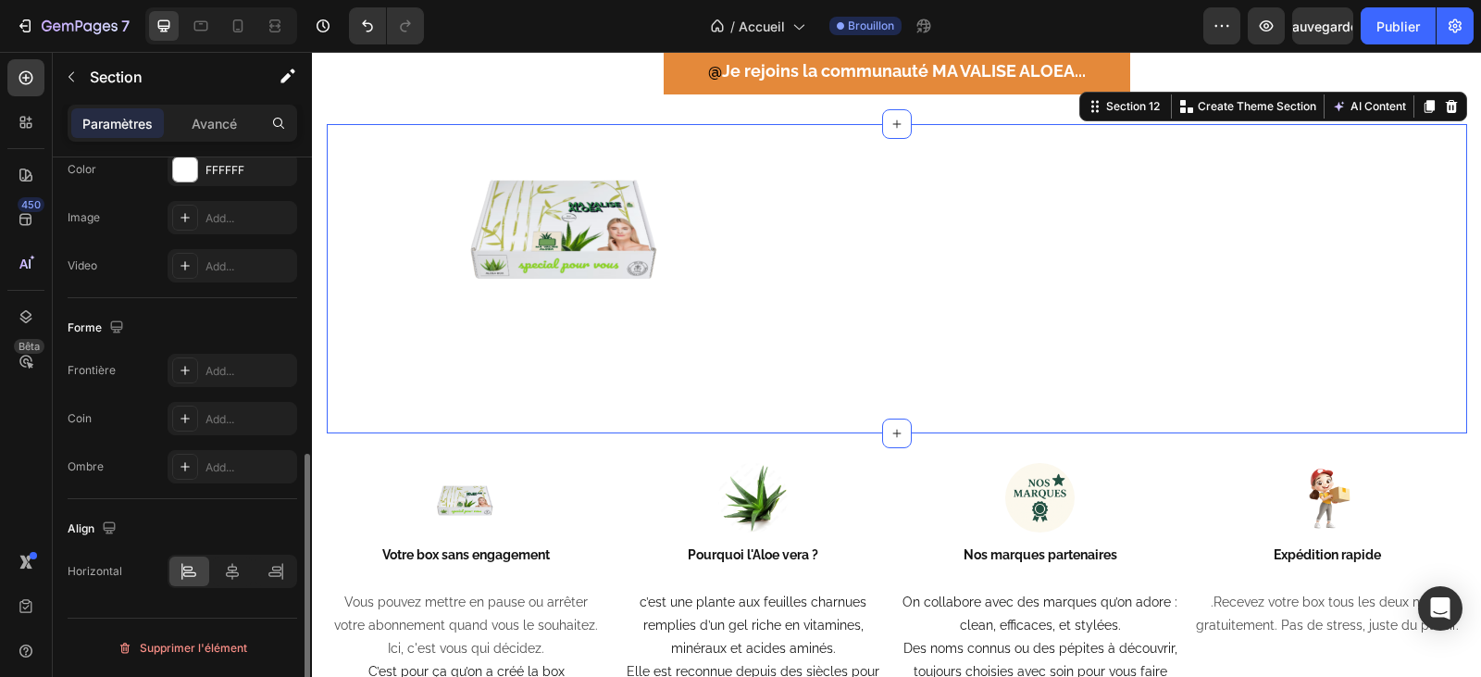
scroll to position [0, 0]
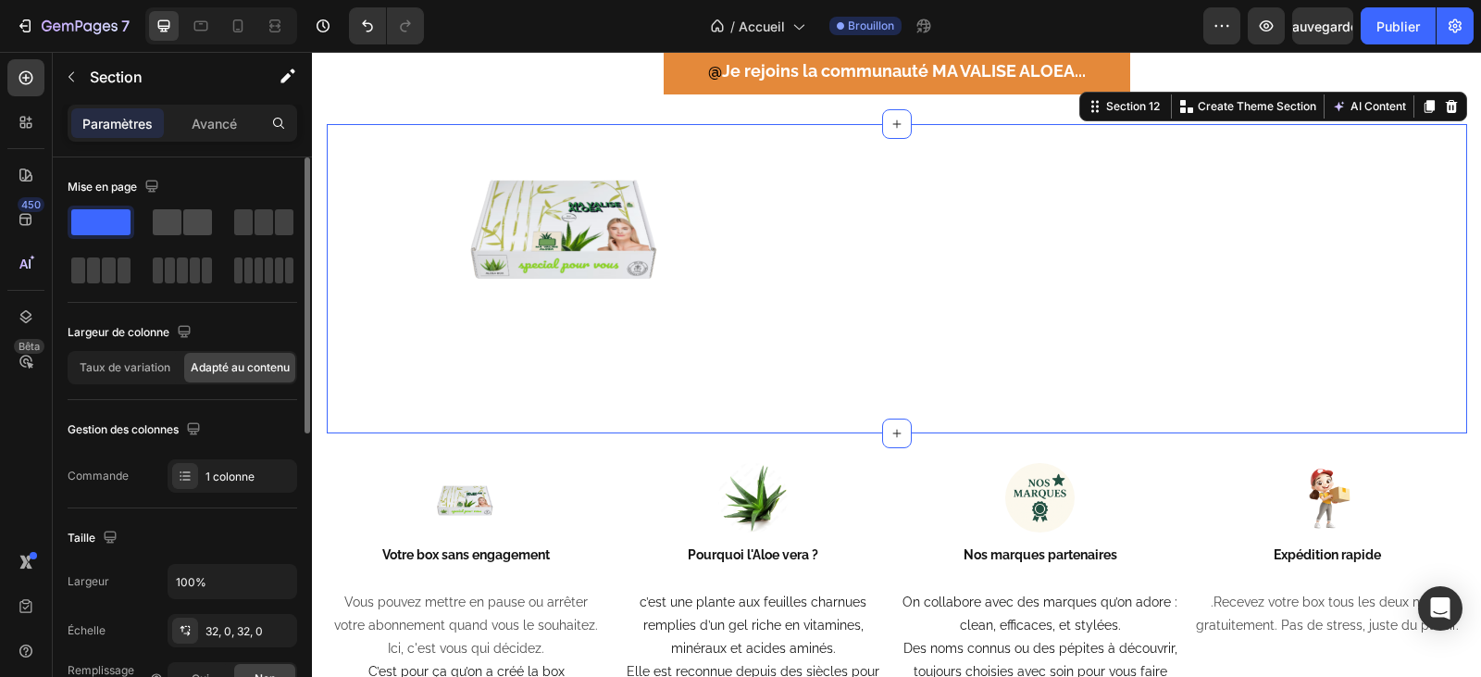
click at [189, 216] on span at bounding box center [197, 222] width 29 height 26
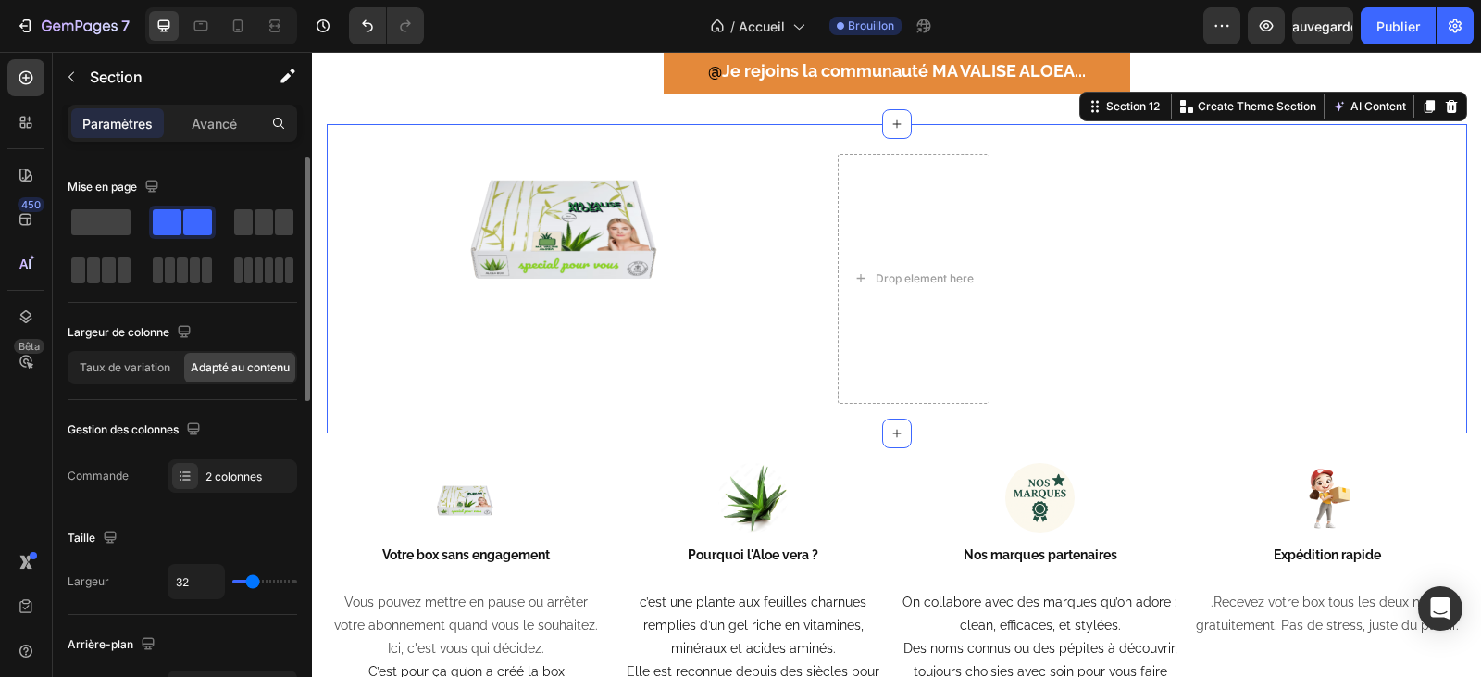
click at [88, 221] on span at bounding box center [100, 222] width 59 height 26
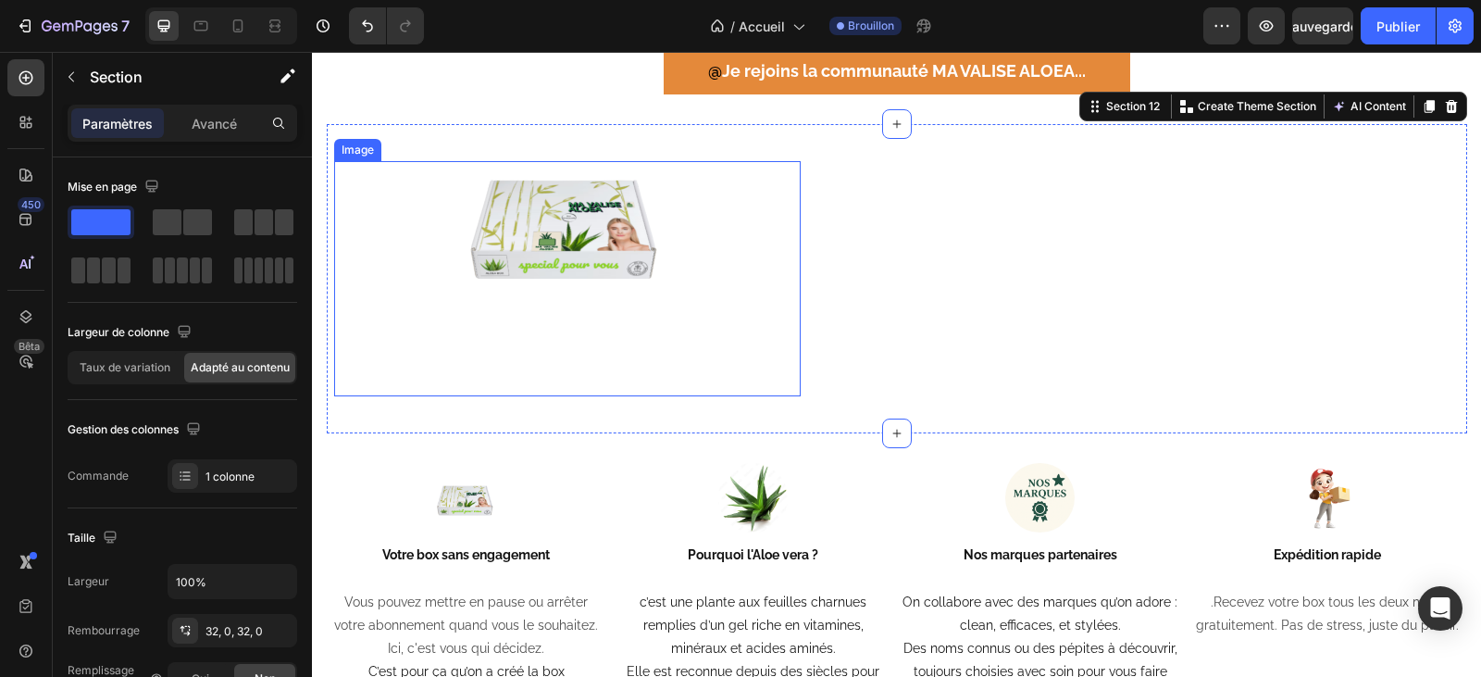
click at [547, 245] on img at bounding box center [567, 221] width 231 height 116
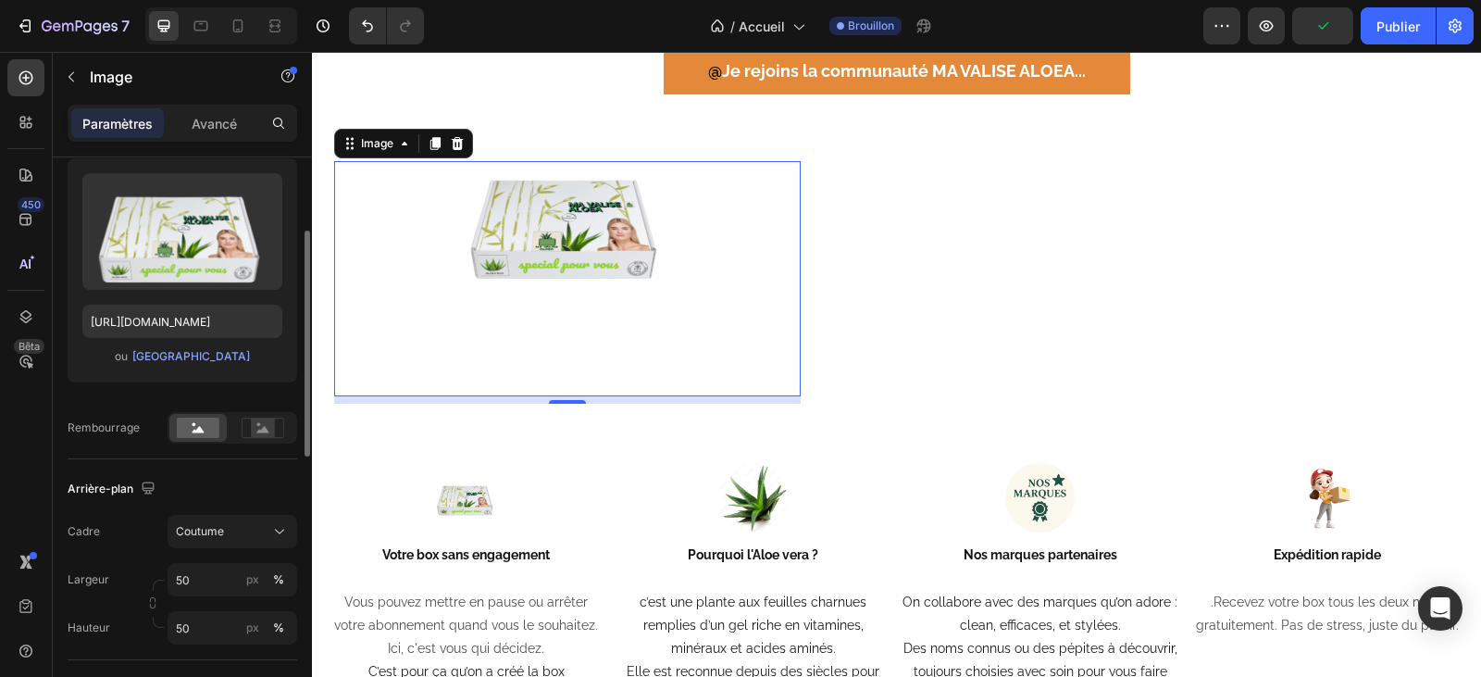
scroll to position [278, 0]
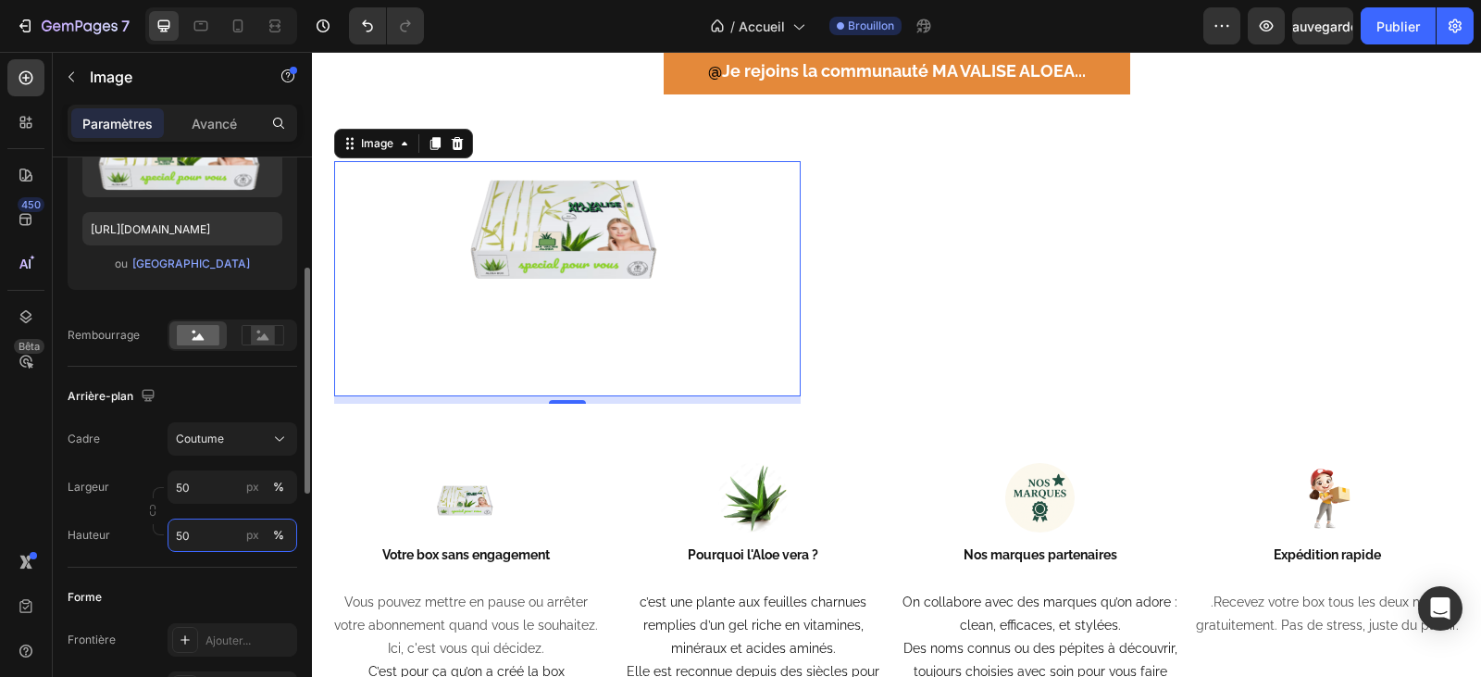
click at [196, 534] on input "50" at bounding box center [233, 534] width 130 height 33
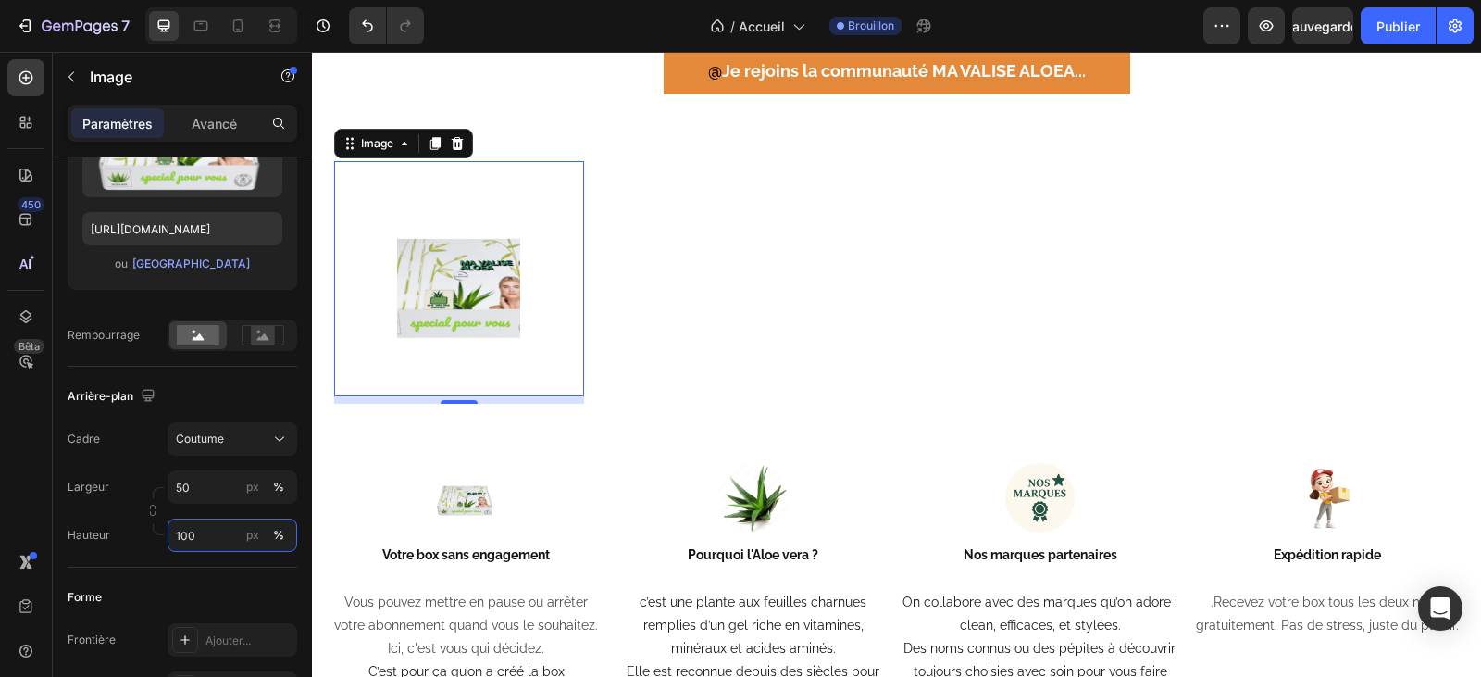
type input "100"
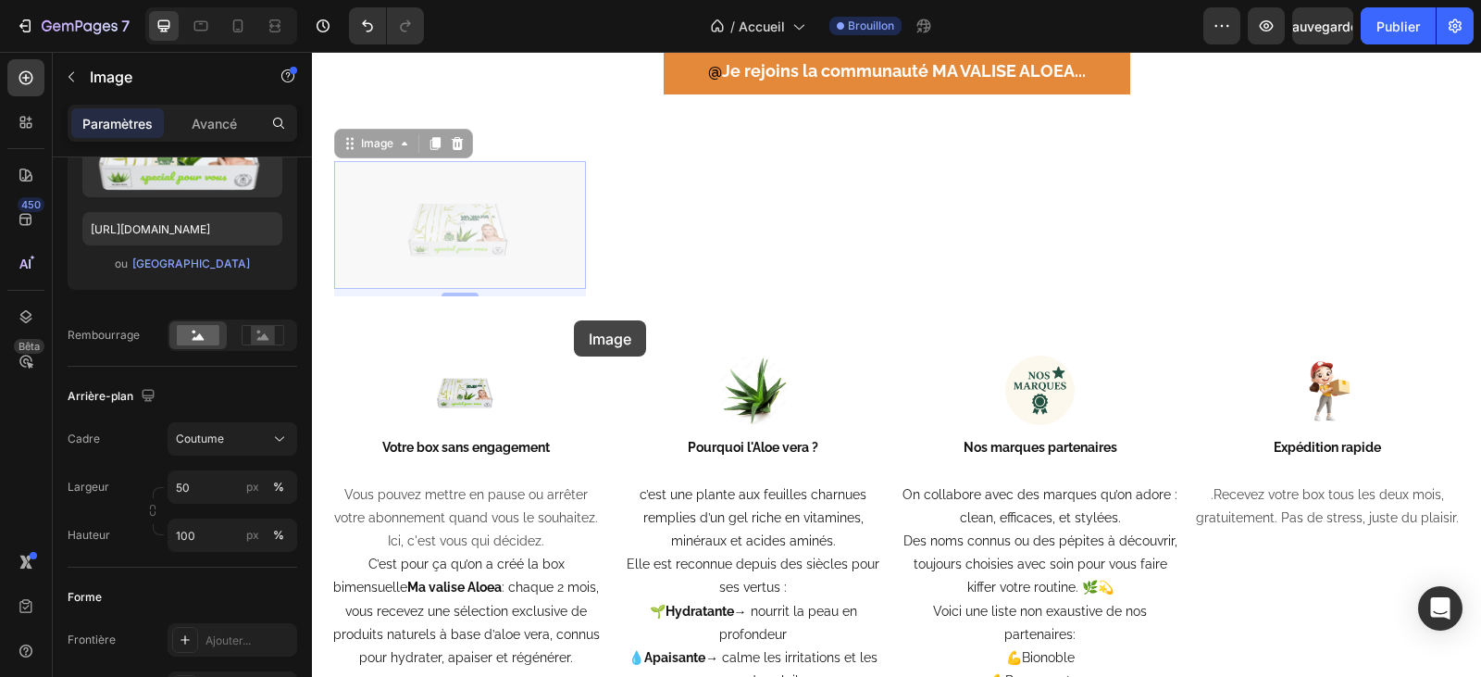
drag, startPoint x: 541, startPoint y: 320, endPoint x: 574, endPoint y: 320, distance: 32.4
click at [574, 320] on div "Header Image Section 1 TITRE Heading Texte header Lorem ipsum dolor sit amet, c…" at bounding box center [896, 84] width 1169 height 7098
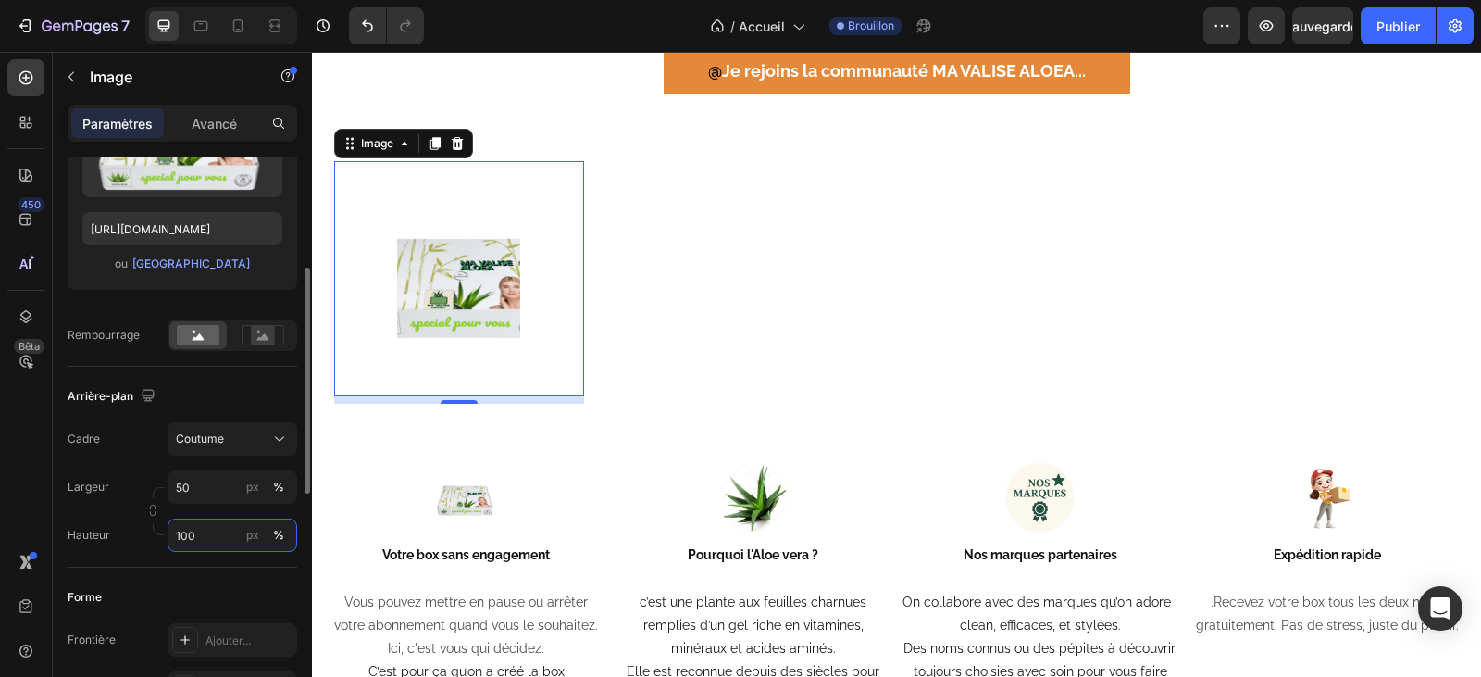
click at [207, 533] on input "100" at bounding box center [233, 534] width 130 height 33
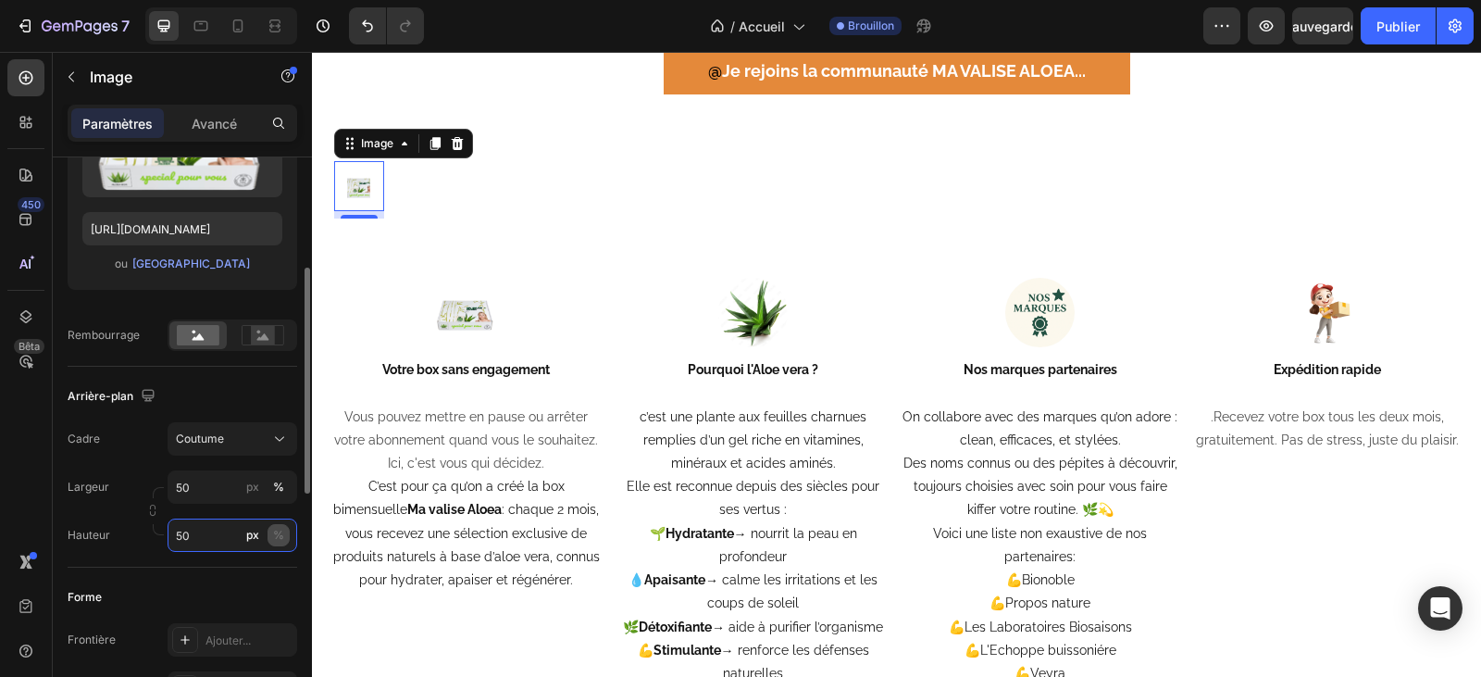
type input "50"
click at [283, 535] on font "%" at bounding box center [278, 535] width 11 height 14
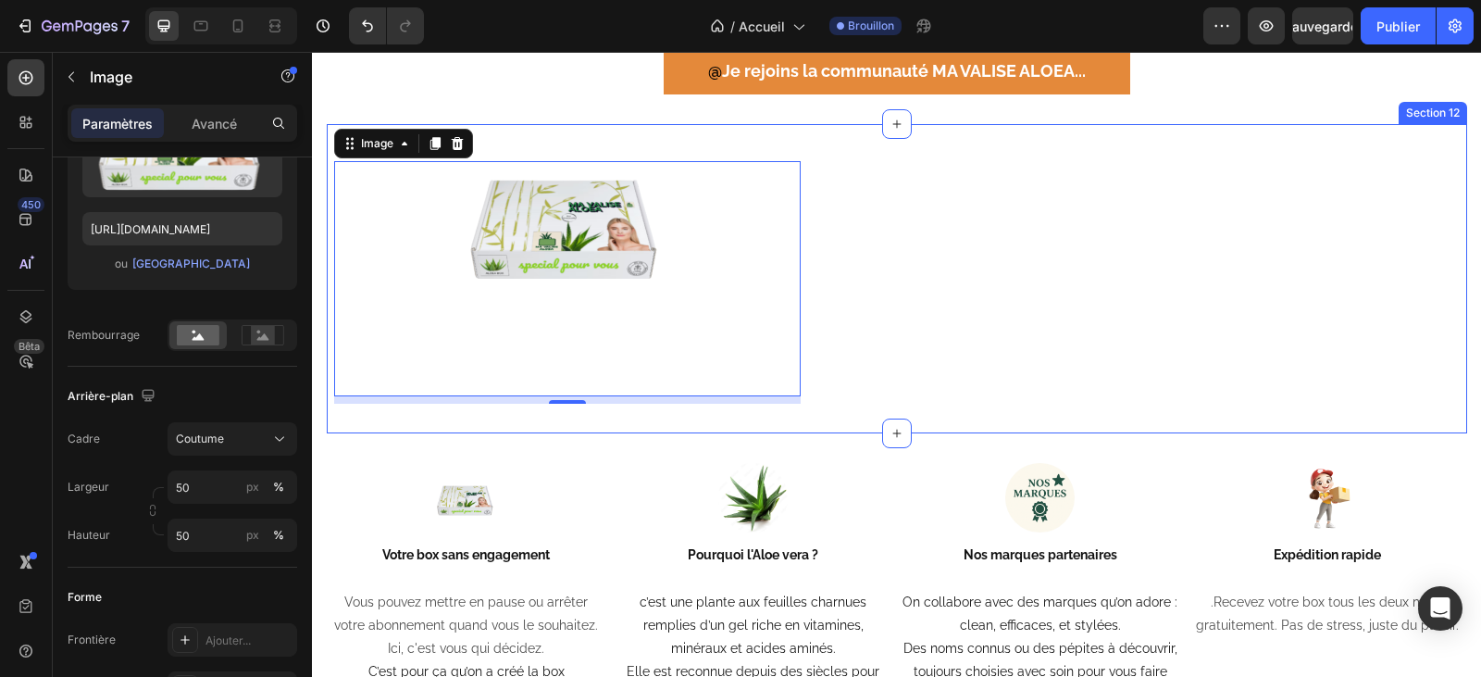
click at [1045, 292] on div "Image 8 Section 12" at bounding box center [897, 278] width 1140 height 309
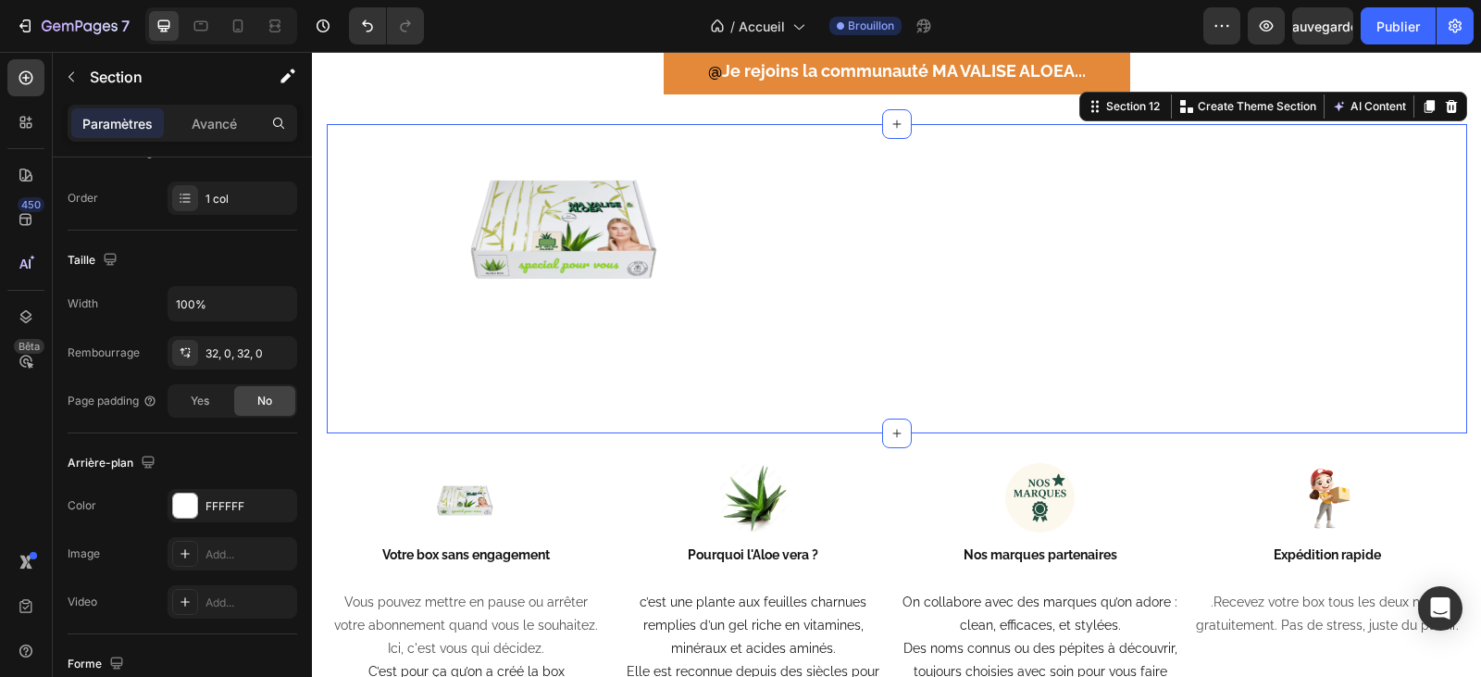
scroll to position [0, 0]
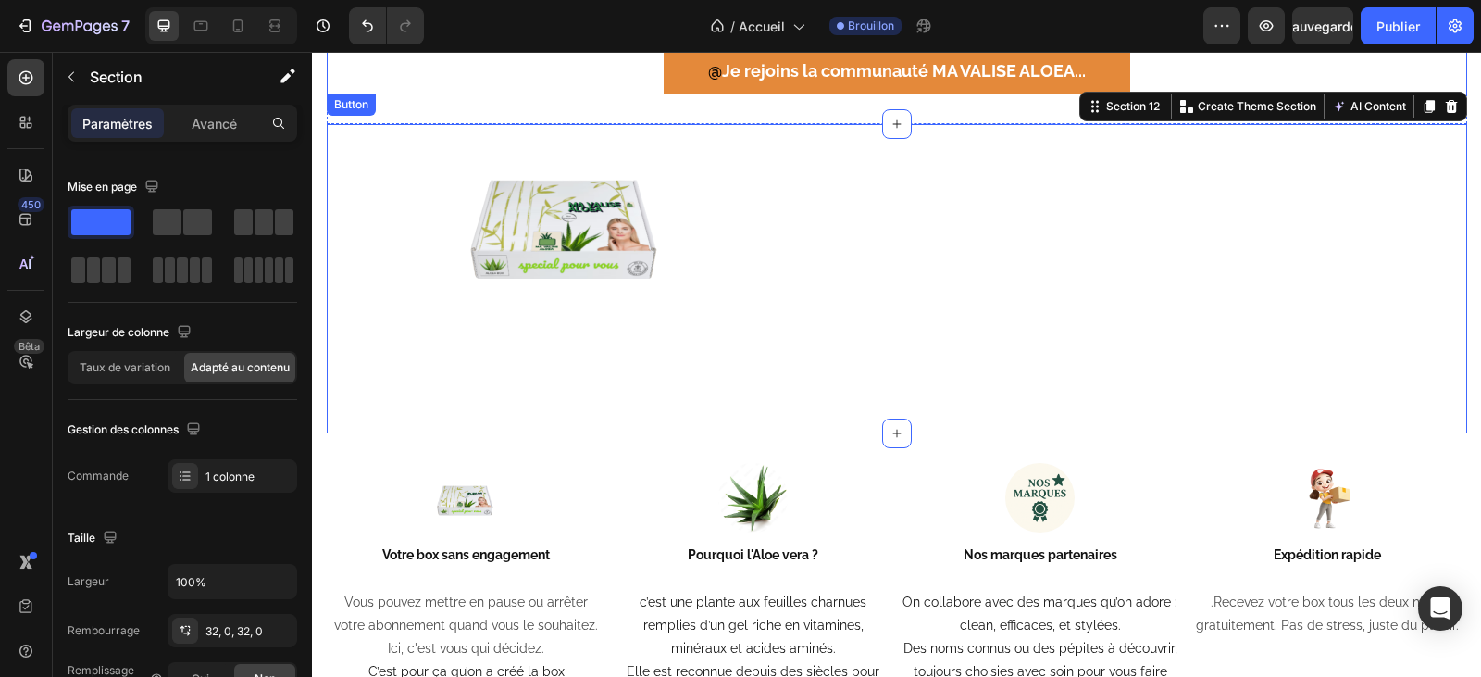
click at [497, 89] on div "@ Je rejoins la communauté MA VALISE ALOEA .. . Button" at bounding box center [897, 71] width 1140 height 44
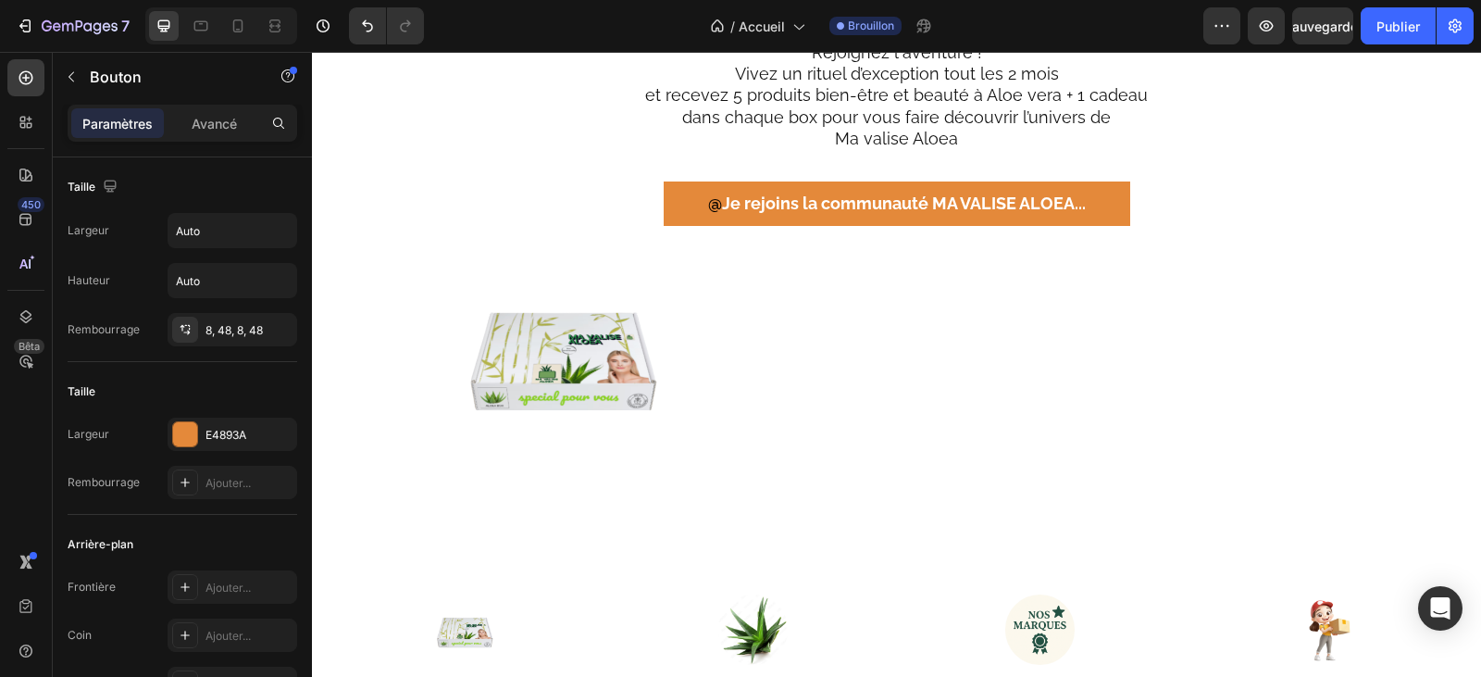
scroll to position [3332, 0]
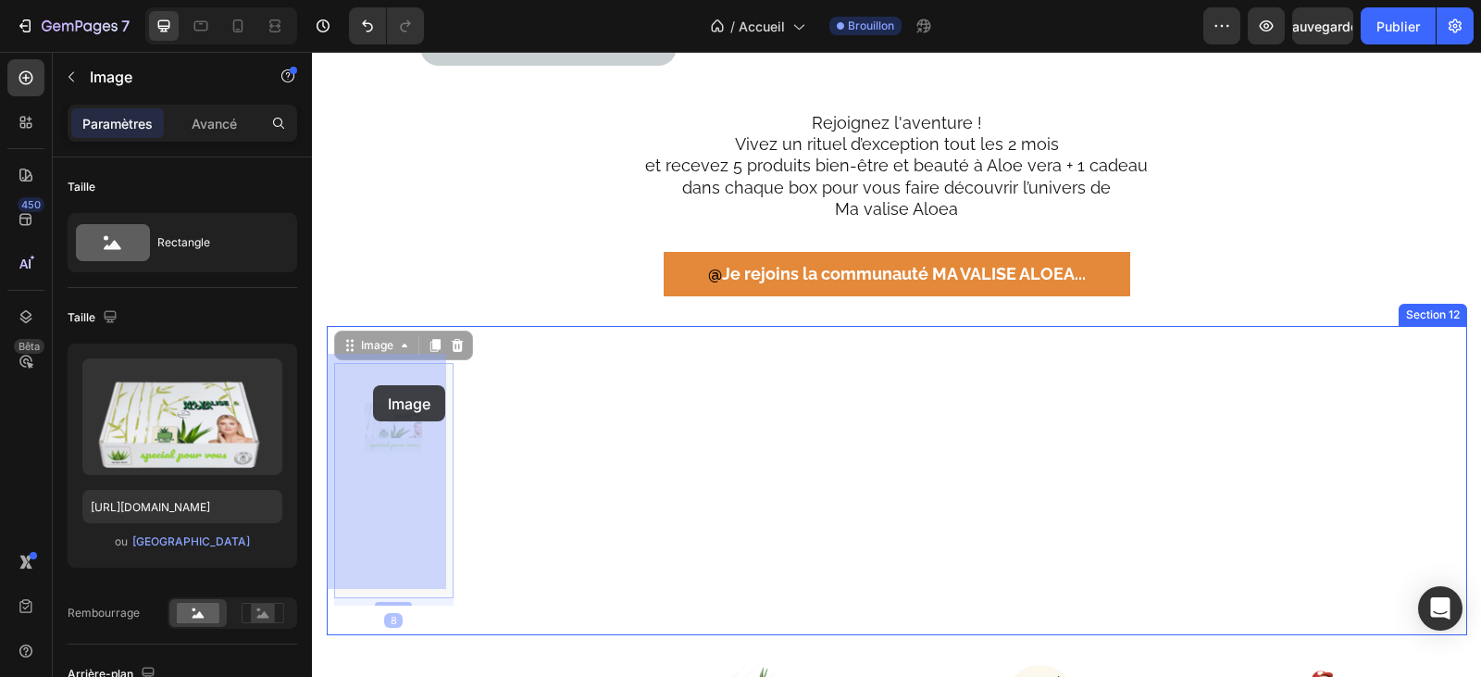
drag, startPoint x: 585, startPoint y: 417, endPoint x: 373, endPoint y: 385, distance: 214.4
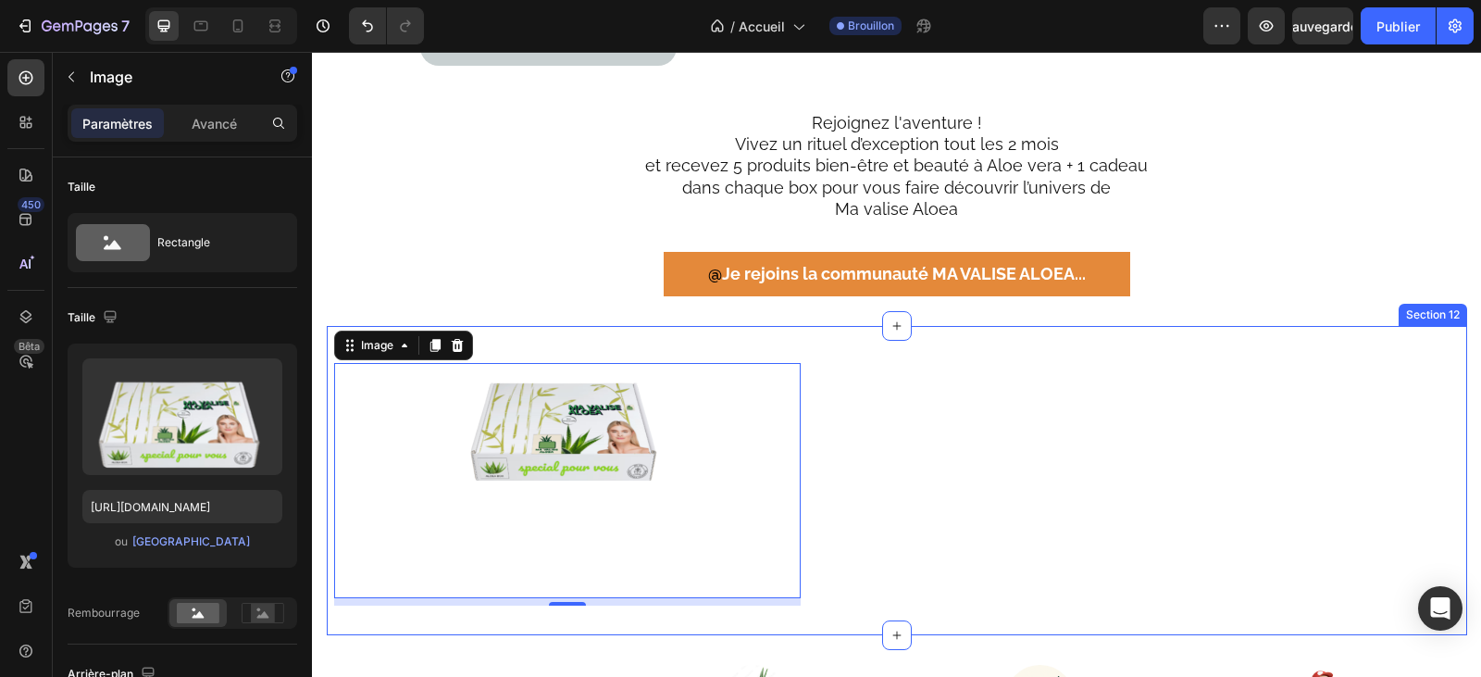
click at [908, 423] on div "Image 8 Section 12" at bounding box center [897, 480] width 1140 height 309
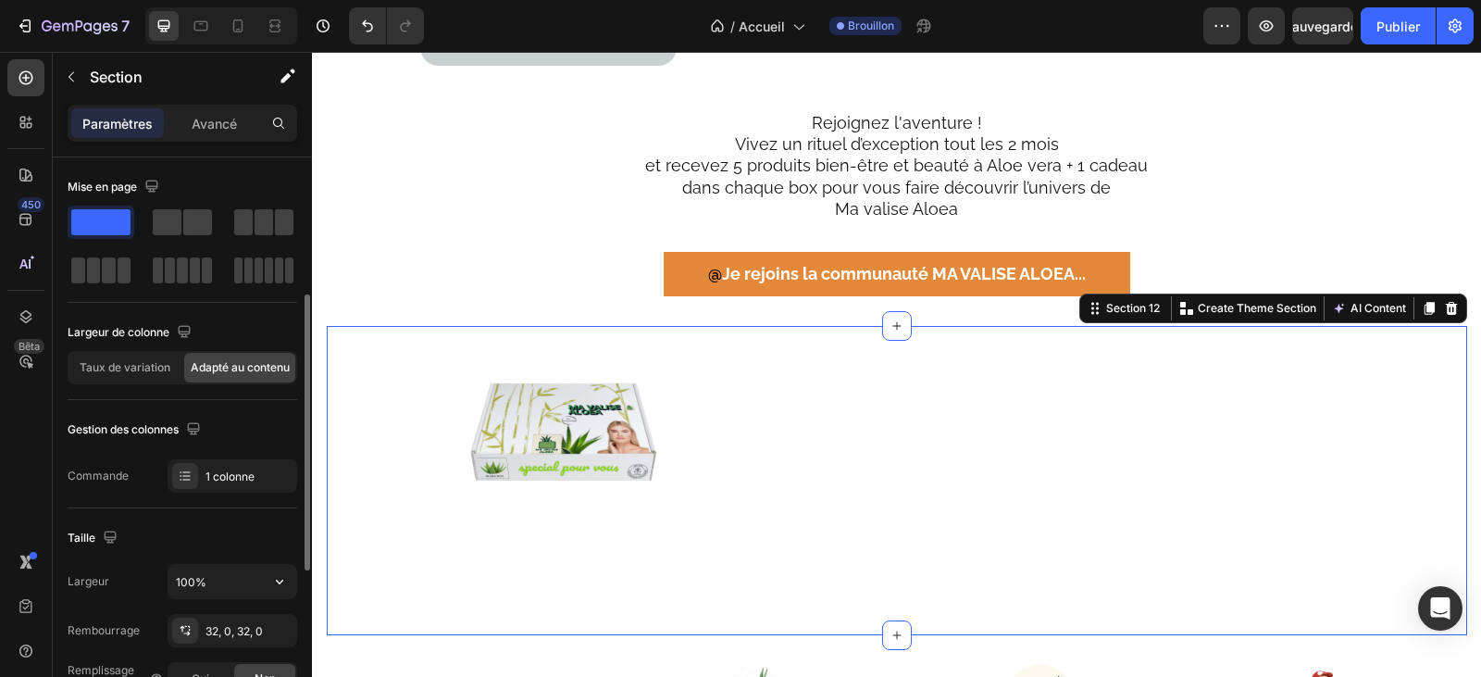
scroll to position [93, 0]
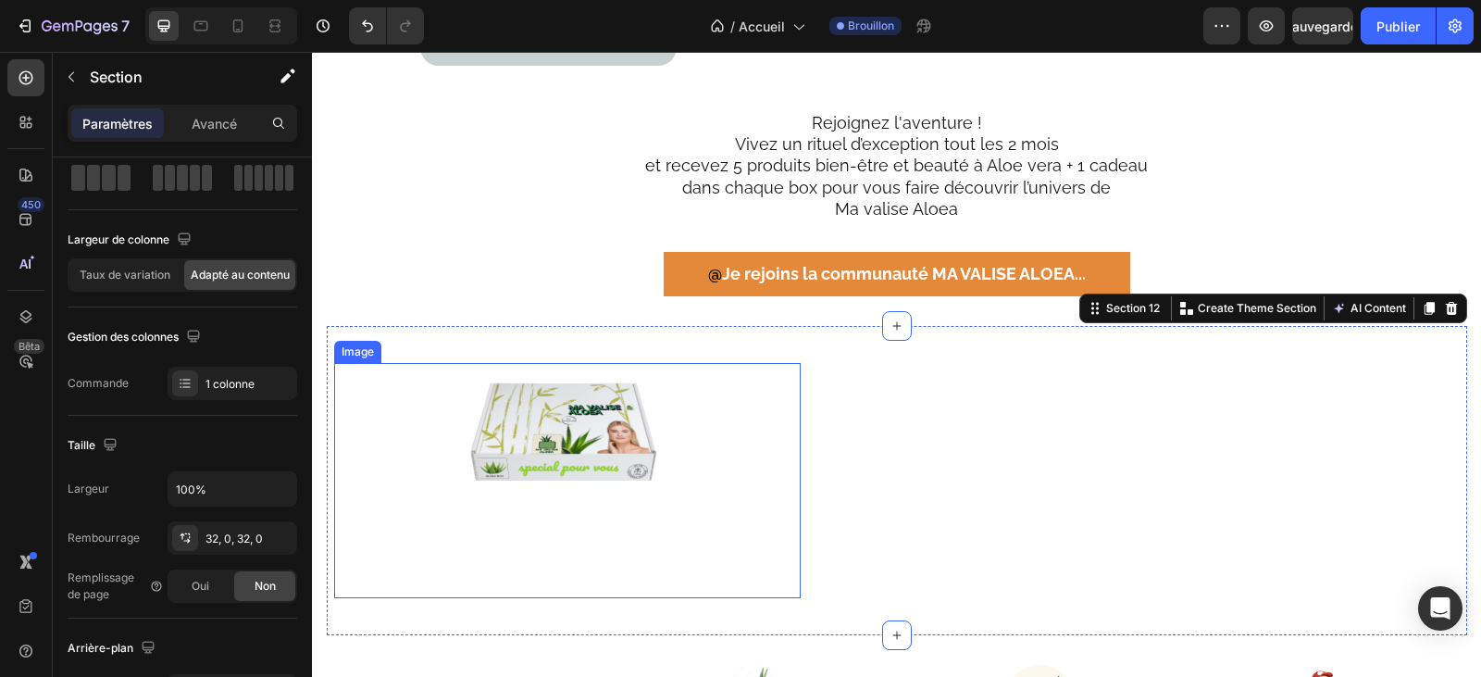
click at [686, 423] on div at bounding box center [567, 480] width 463 height 231
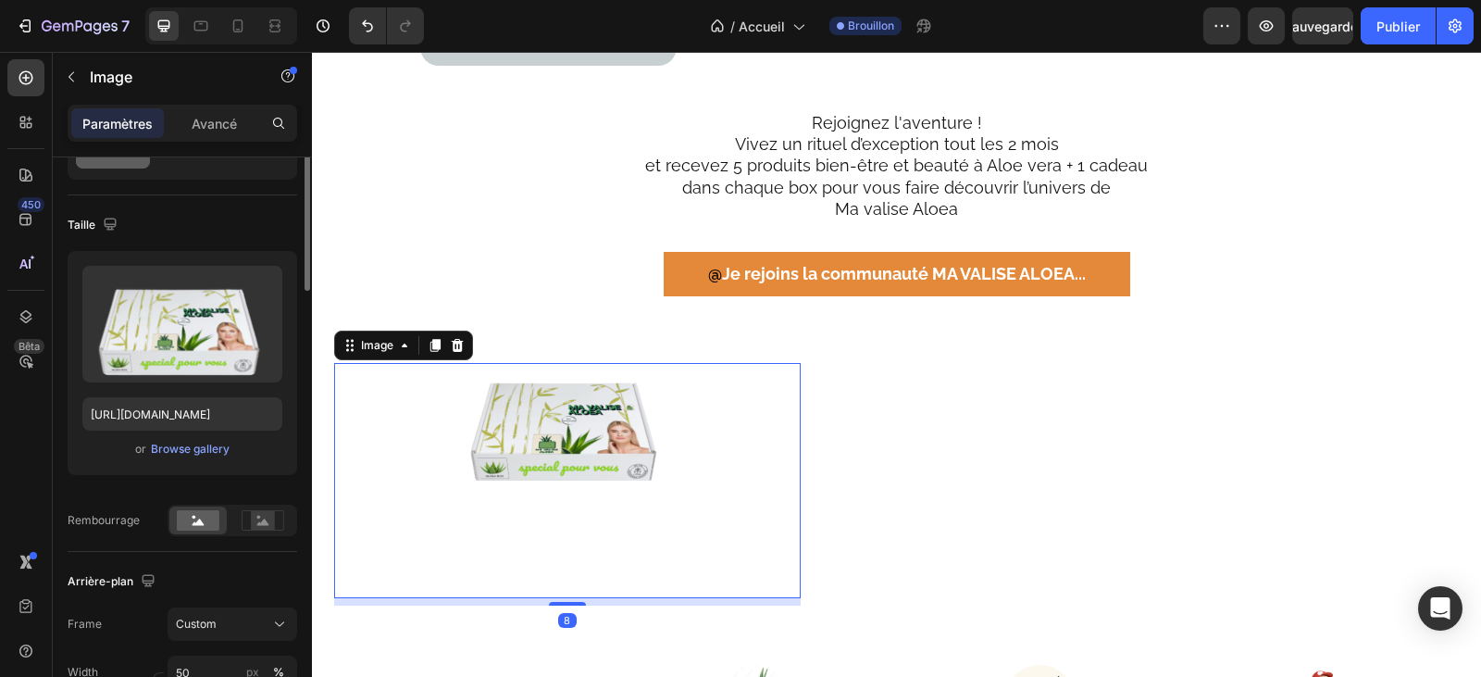
scroll to position [0, 0]
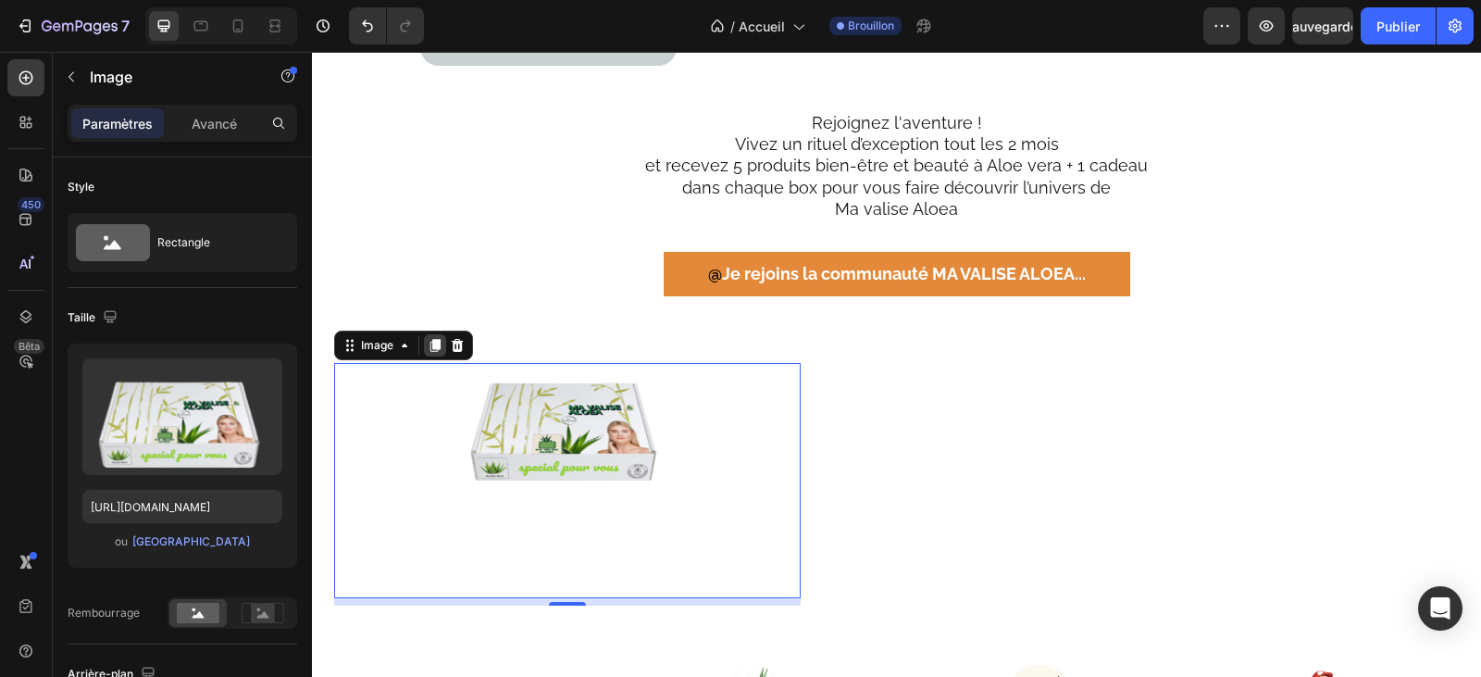
click at [429, 339] on icon at bounding box center [434, 345] width 10 height 13
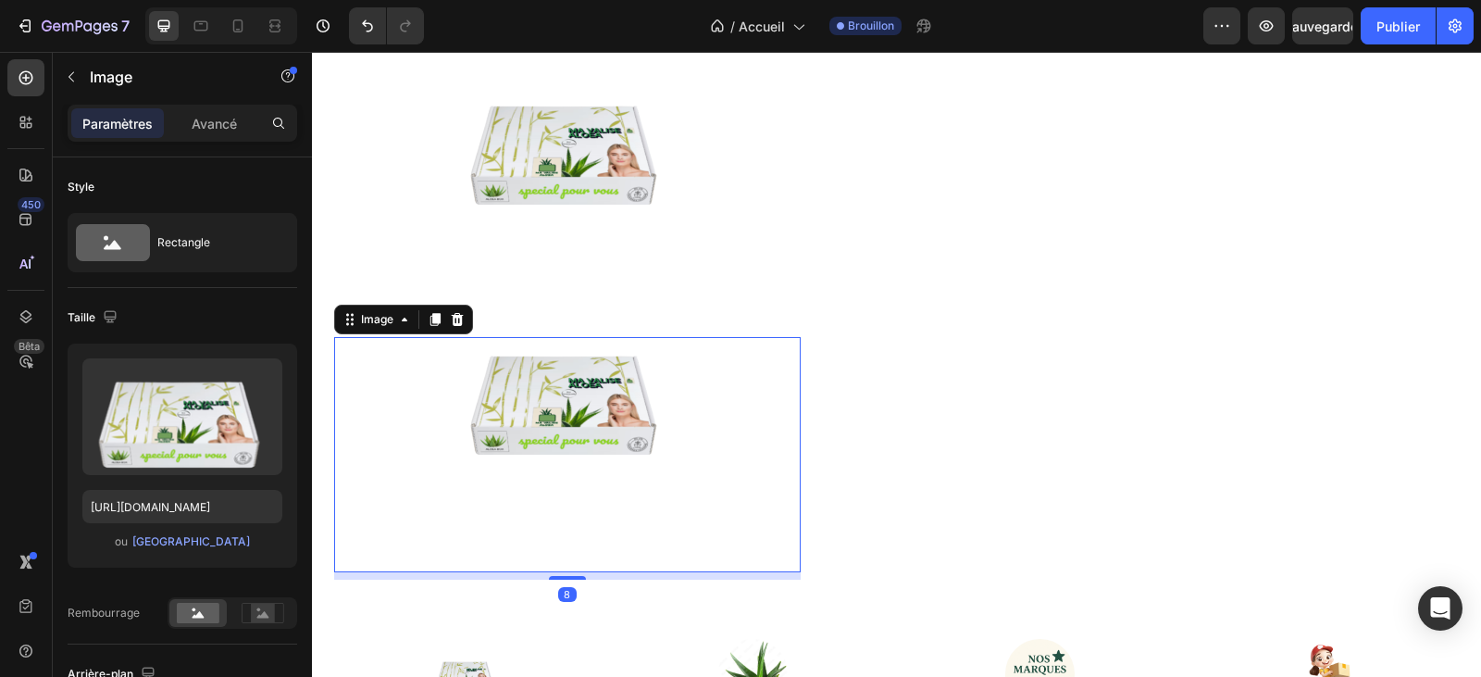
scroll to position [3534, 0]
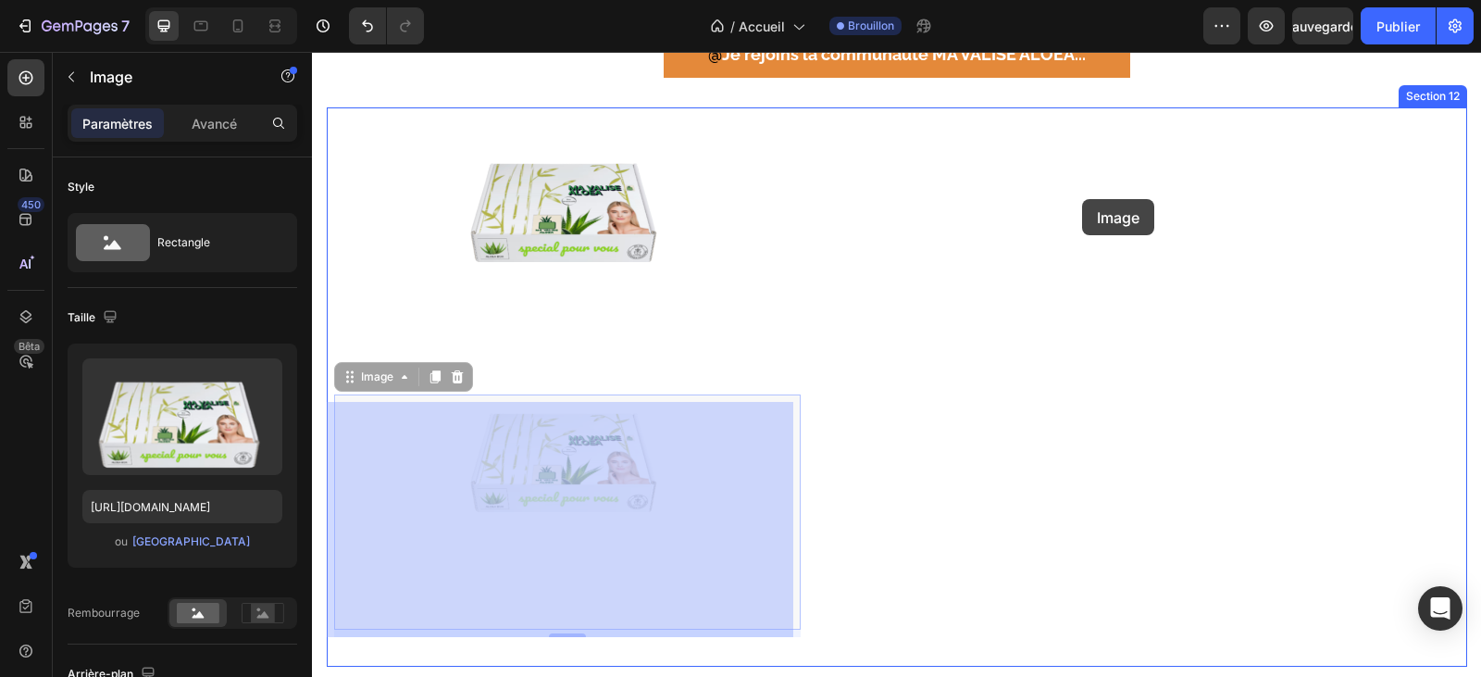
drag, startPoint x: 667, startPoint y: 458, endPoint x: 1082, endPoint y: 199, distance: 489.0
click at [1082, 199] on div "Header Image Section 1 TITRE Heading Texte header Lorem ipsum dolor sit amet, c…" at bounding box center [896, 246] width 1169 height 7456
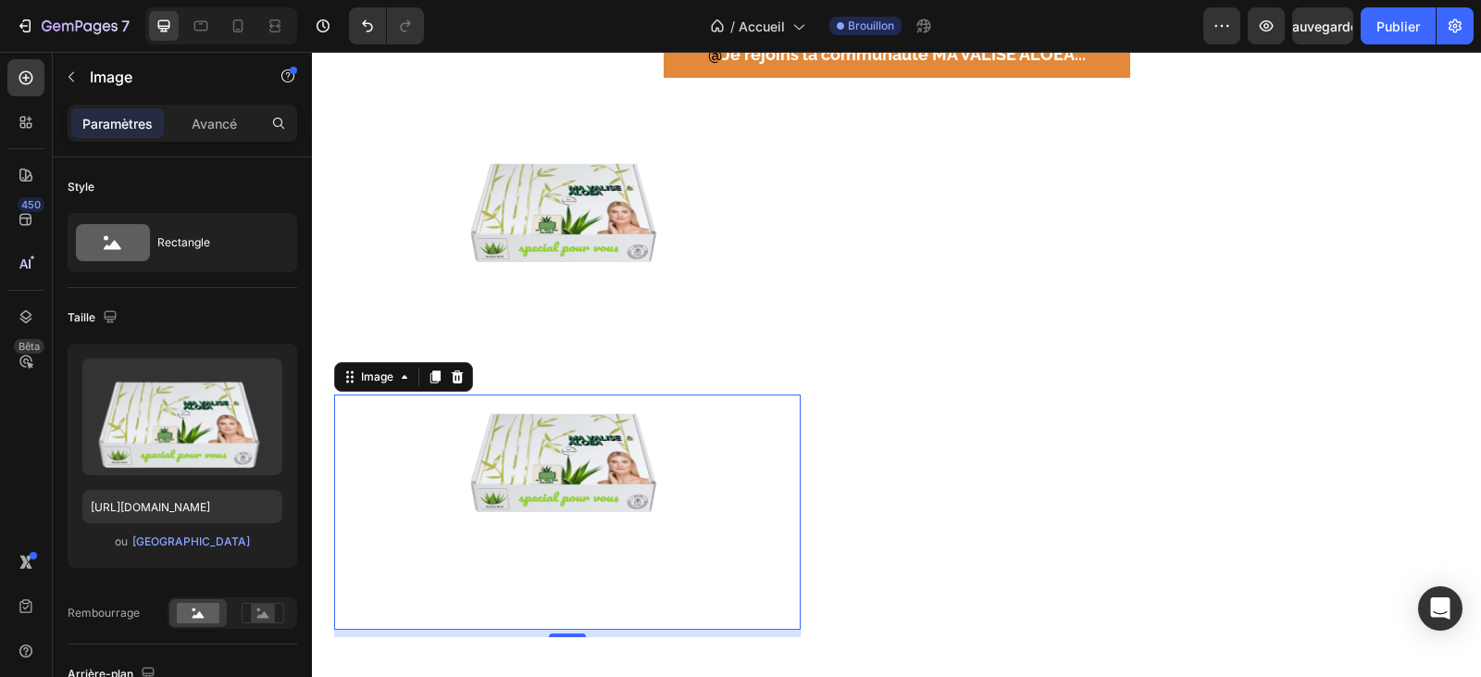
click at [658, 463] on img at bounding box center [567, 454] width 231 height 116
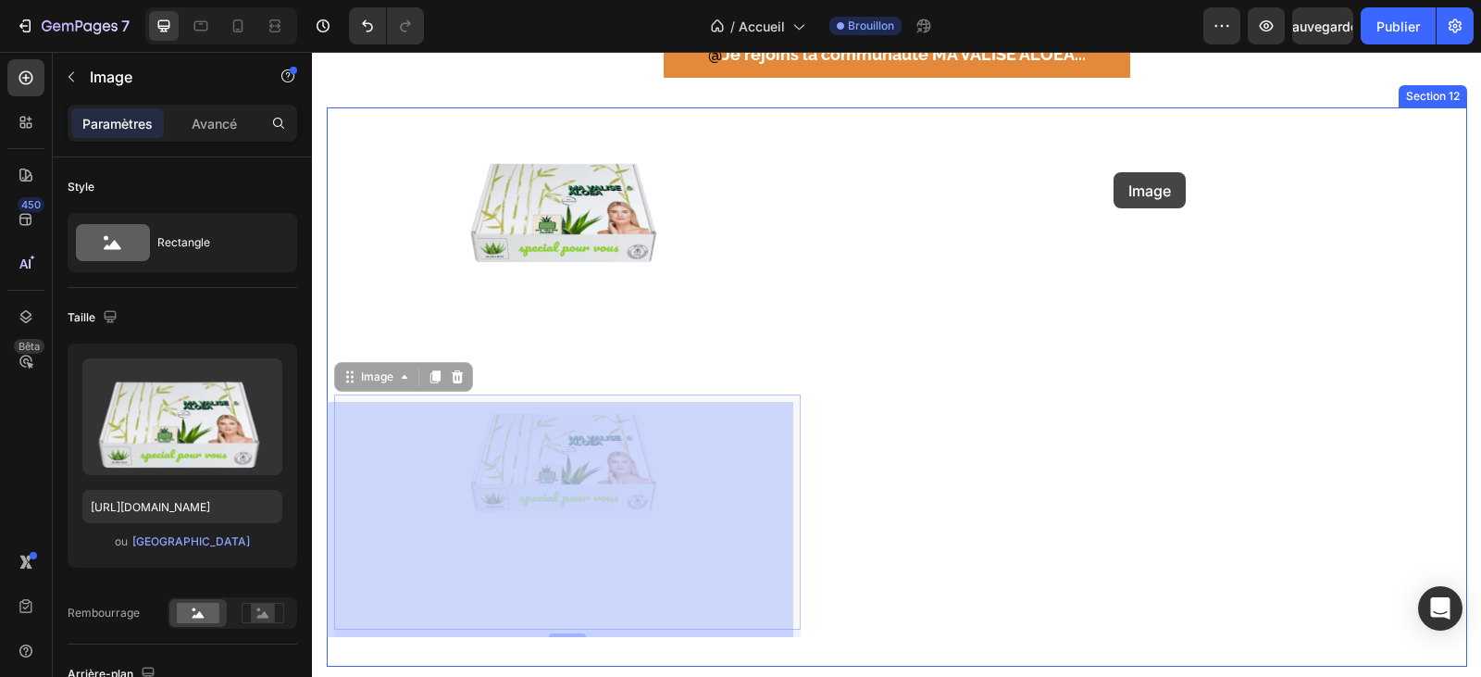
drag, startPoint x: 658, startPoint y: 463, endPoint x: 1113, endPoint y: 172, distance: 540.2
click at [1113, 172] on div "Header Image Section 1 TITRE Heading Texte header Lorem ipsum dolor sit amet, c…" at bounding box center [896, 246] width 1169 height 7456
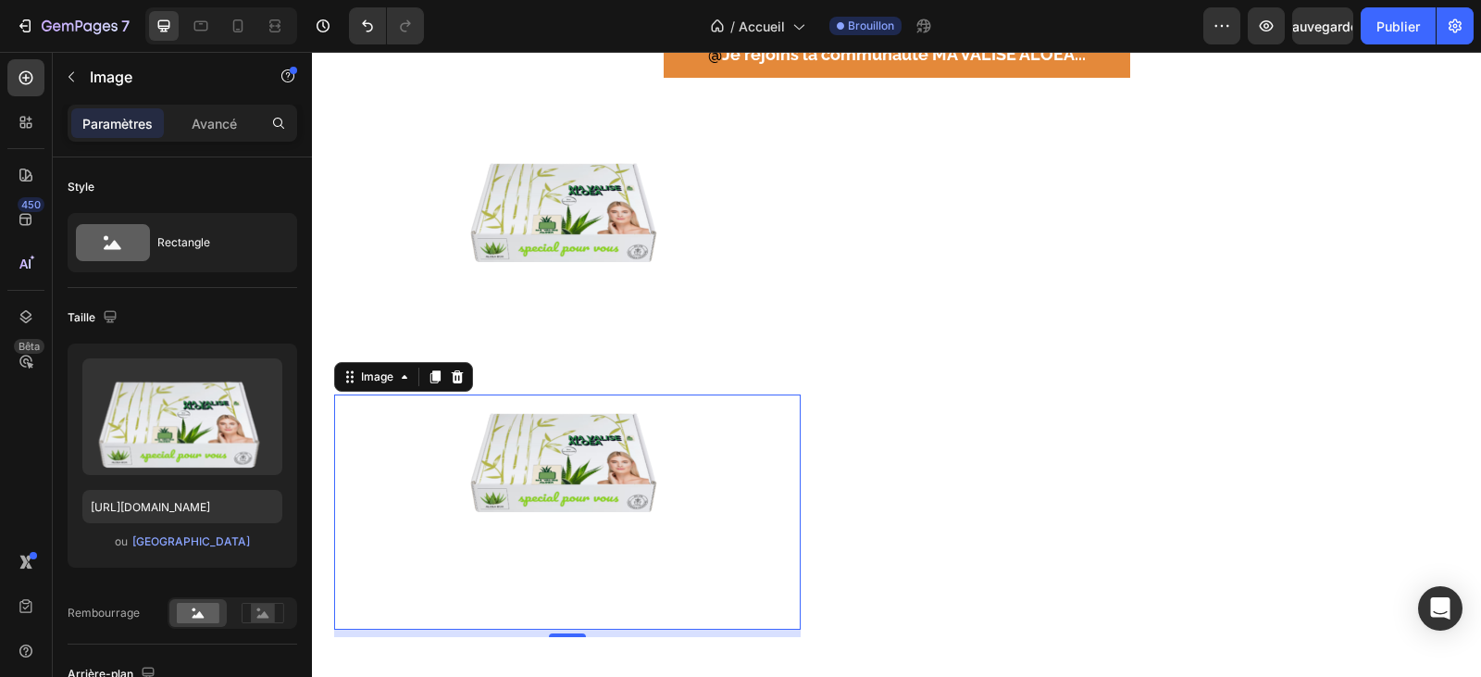
click at [429, 510] on div at bounding box center [567, 511] width 463 height 231
click at [639, 345] on div at bounding box center [567, 261] width 463 height 231
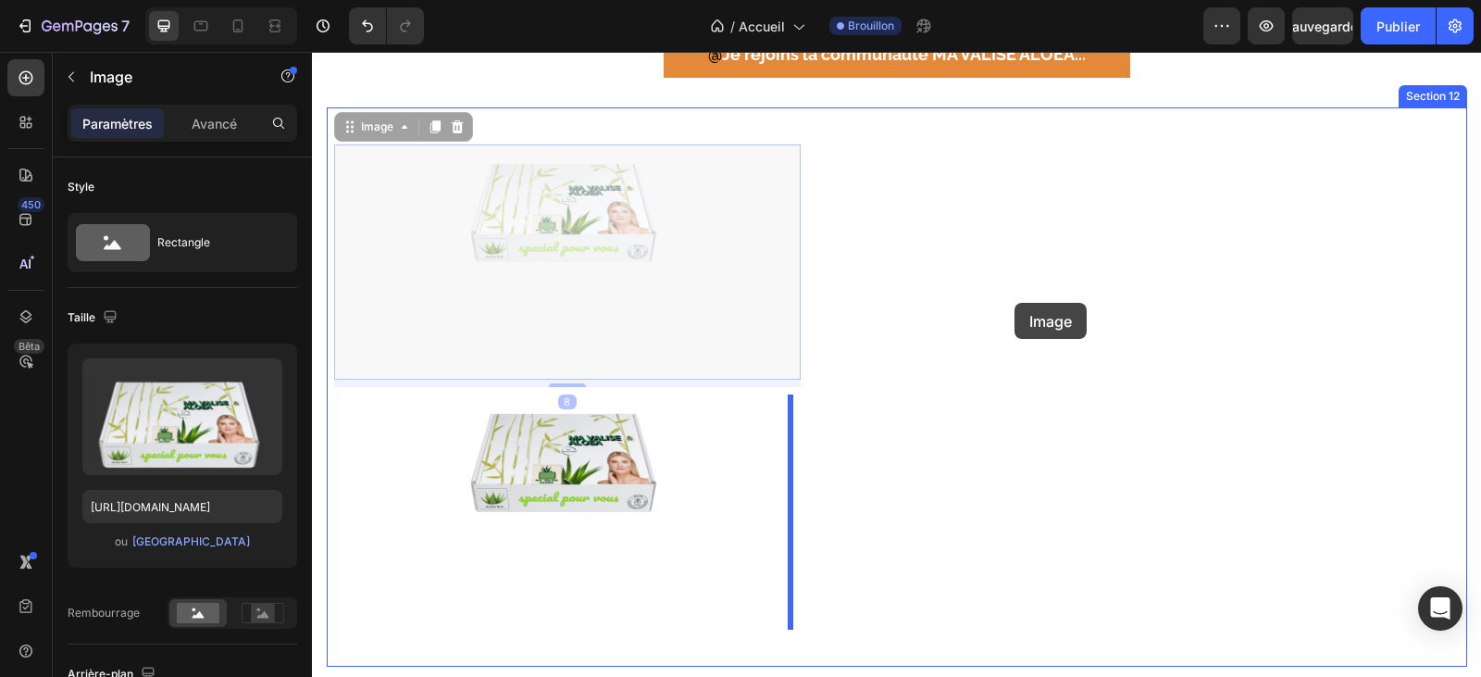
drag, startPoint x: 592, startPoint y: 300, endPoint x: 1014, endPoint y: 303, distance: 422.1
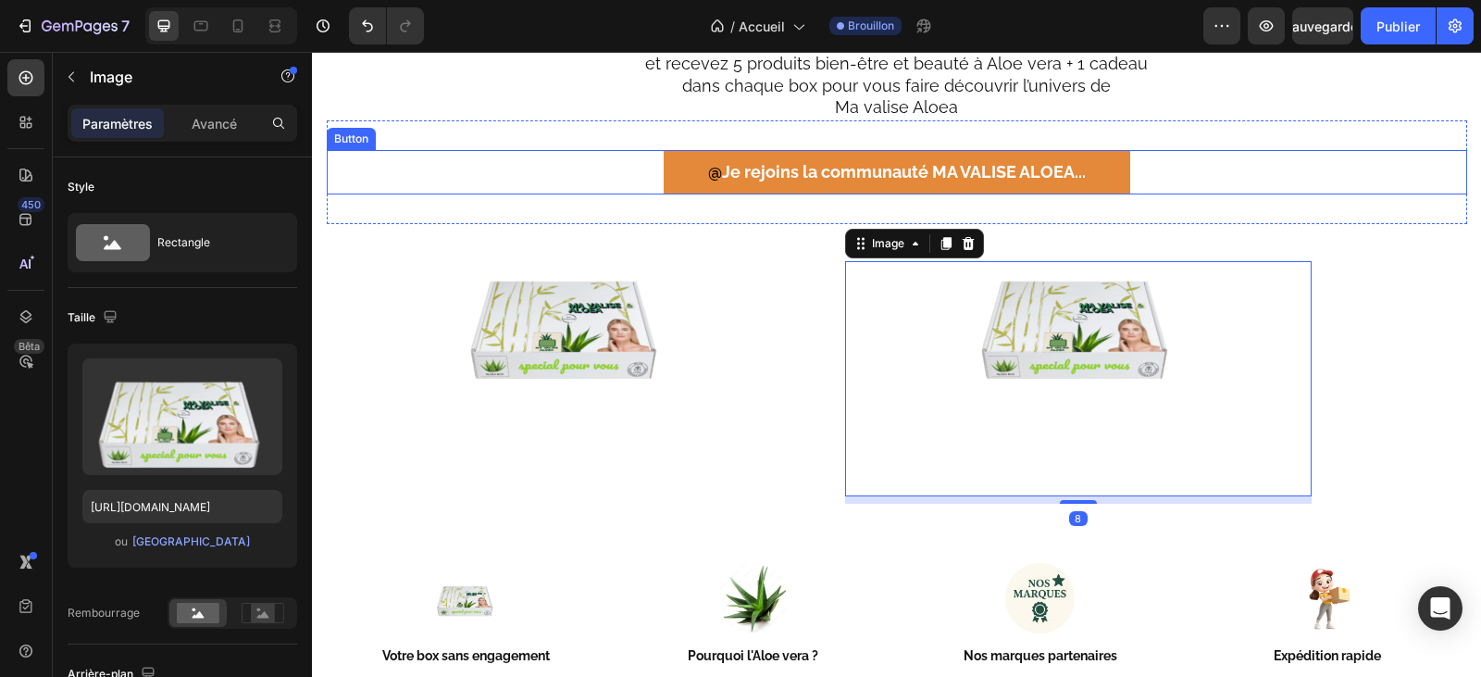
scroll to position [3349, 0]
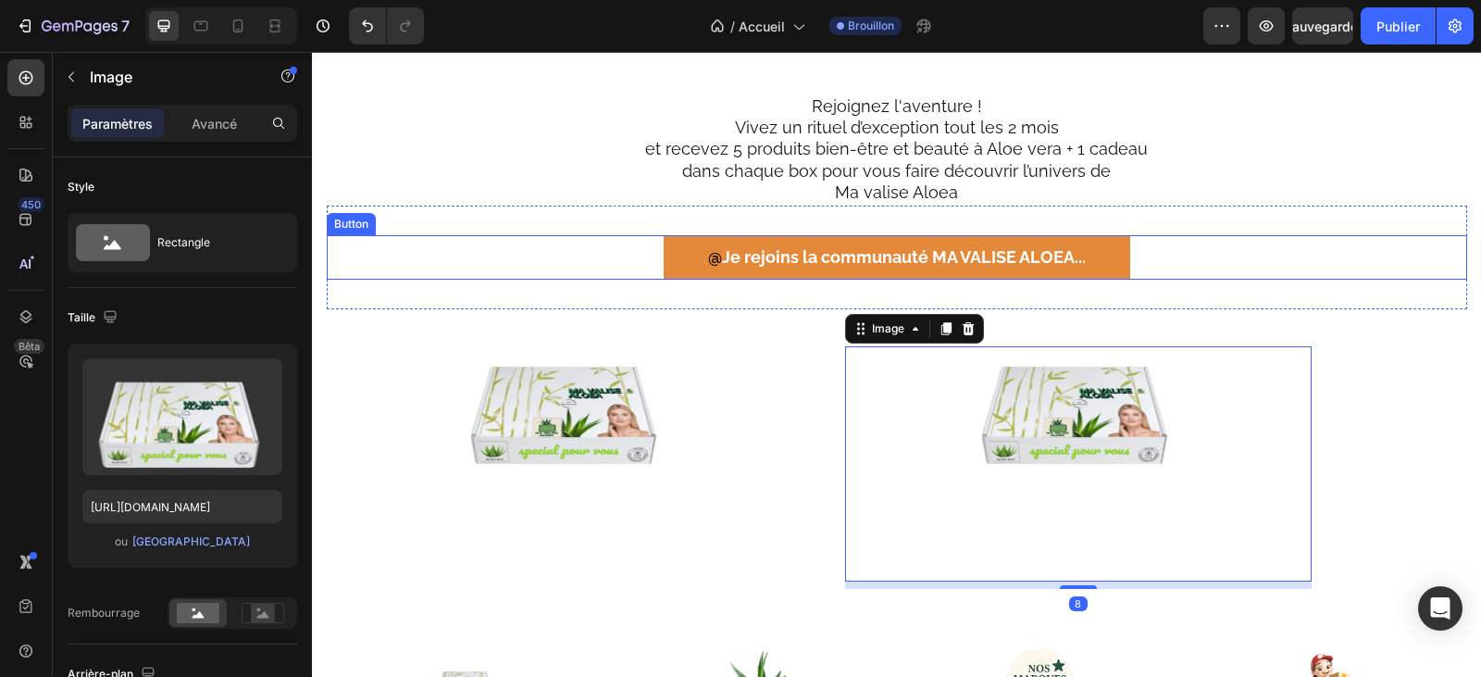
click at [1268, 235] on div "@ Je rejoins la communauté MA VALISE ALOEA .. . Button" at bounding box center [897, 257] width 1140 height 44
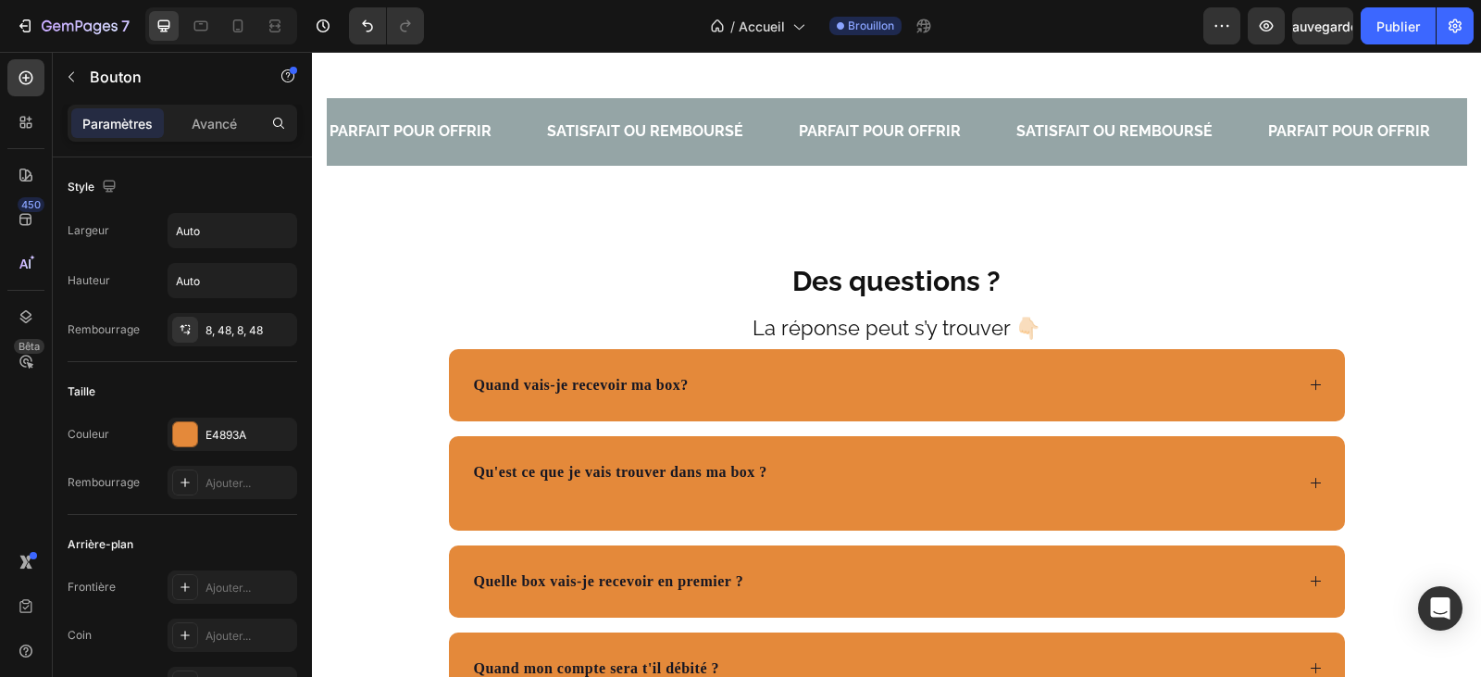
scroll to position [5940, 0]
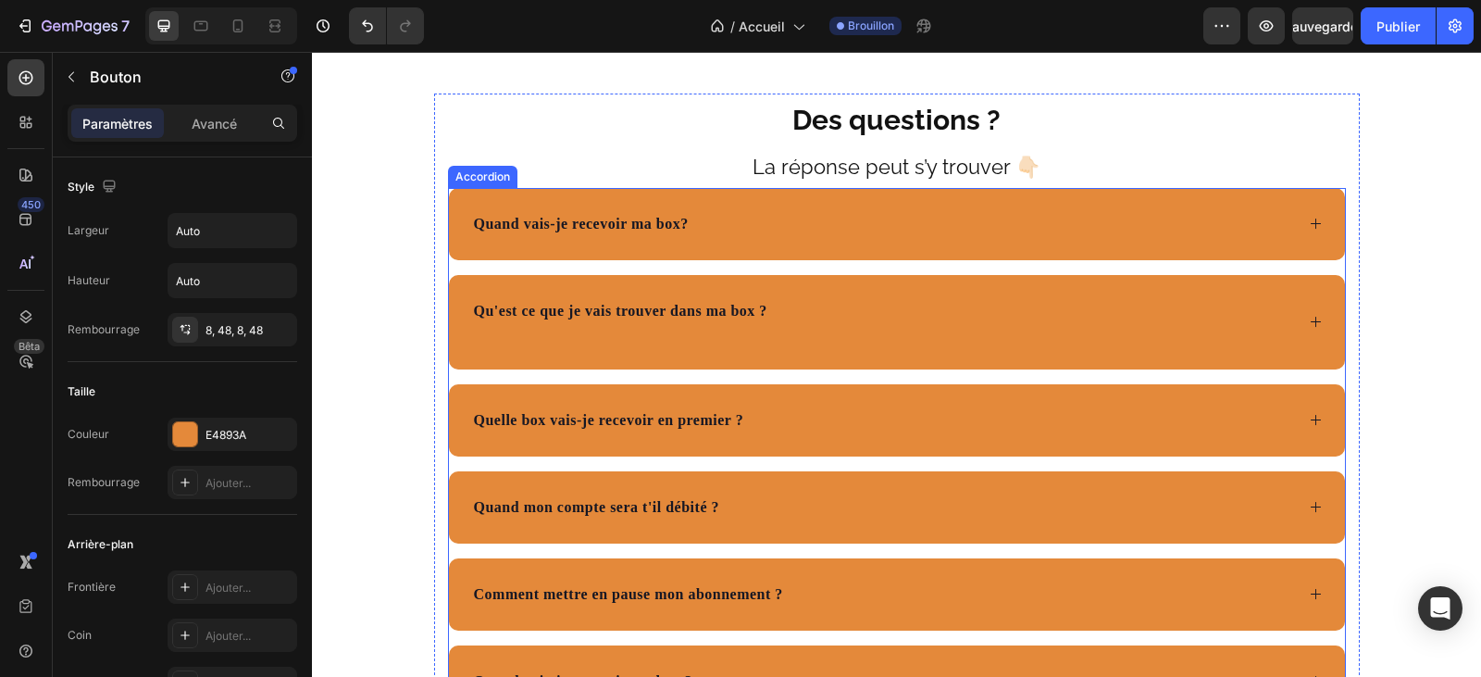
click at [859, 429] on div "Quelle box vais-je recevoir en premier ?" at bounding box center [882, 420] width 823 height 28
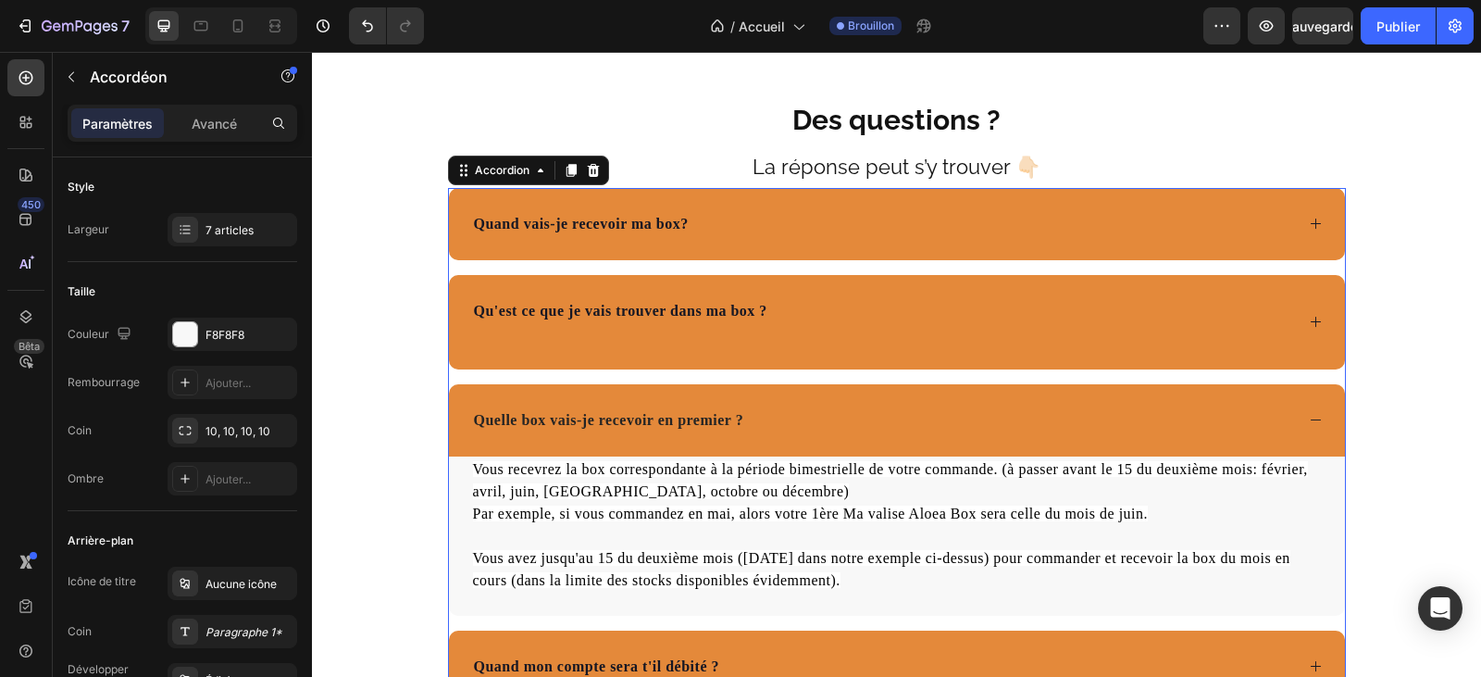
click at [859, 429] on div "Quelle box vais-je recevoir en premier ?" at bounding box center [882, 420] width 823 height 28
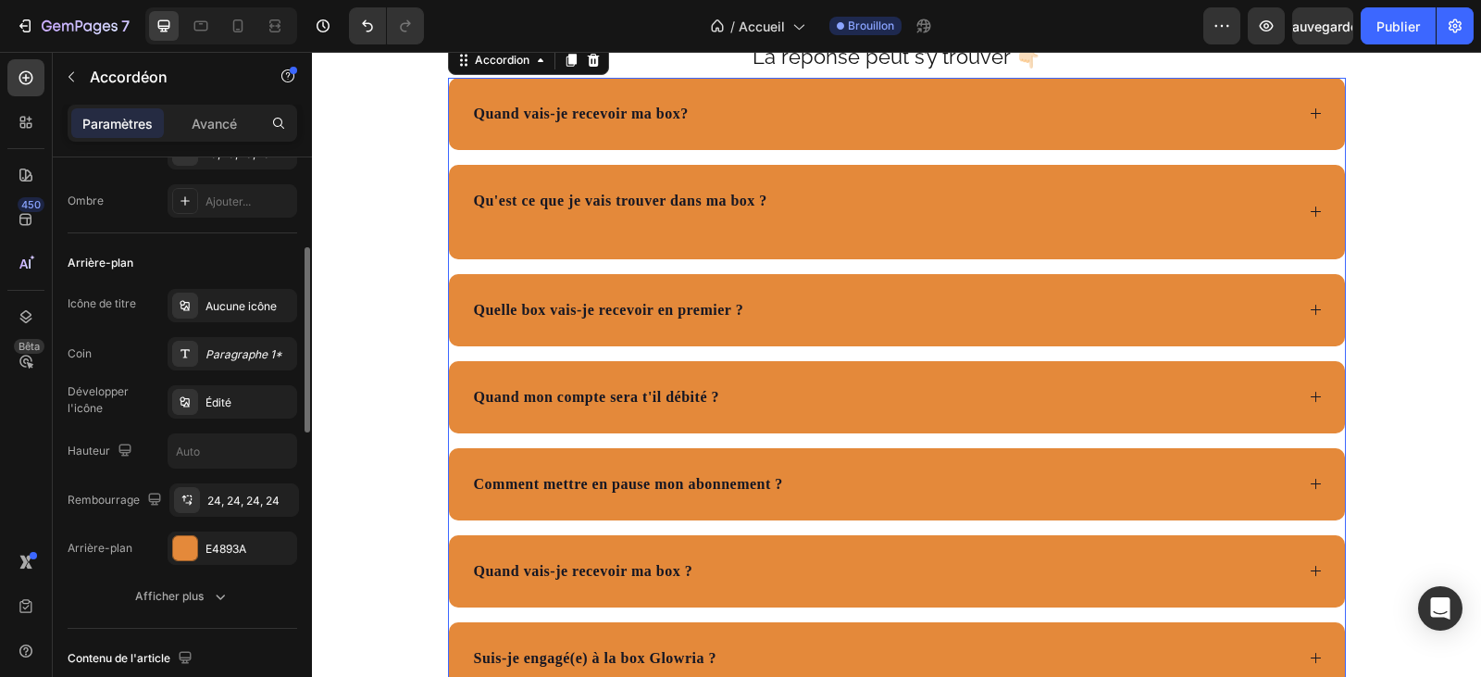
scroll to position [6488, 0]
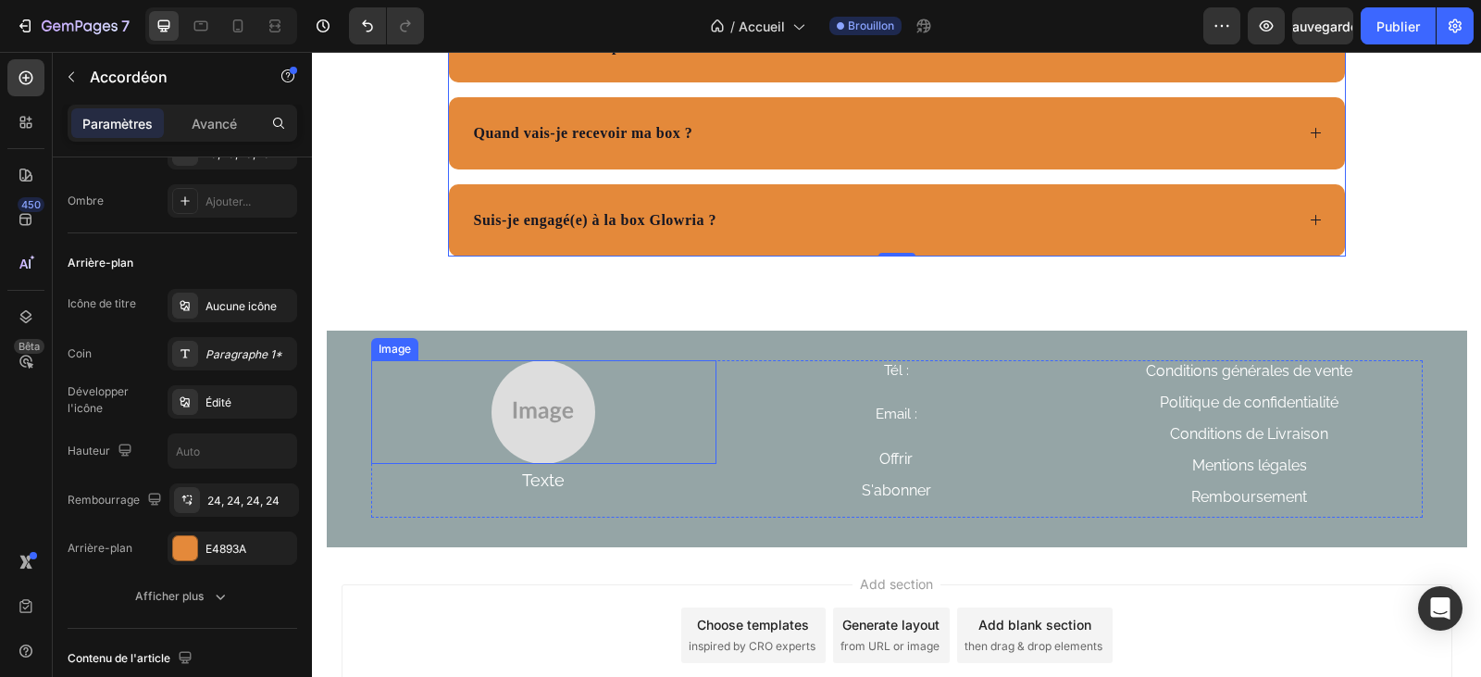
click at [547, 423] on img at bounding box center [543, 412] width 104 height 104
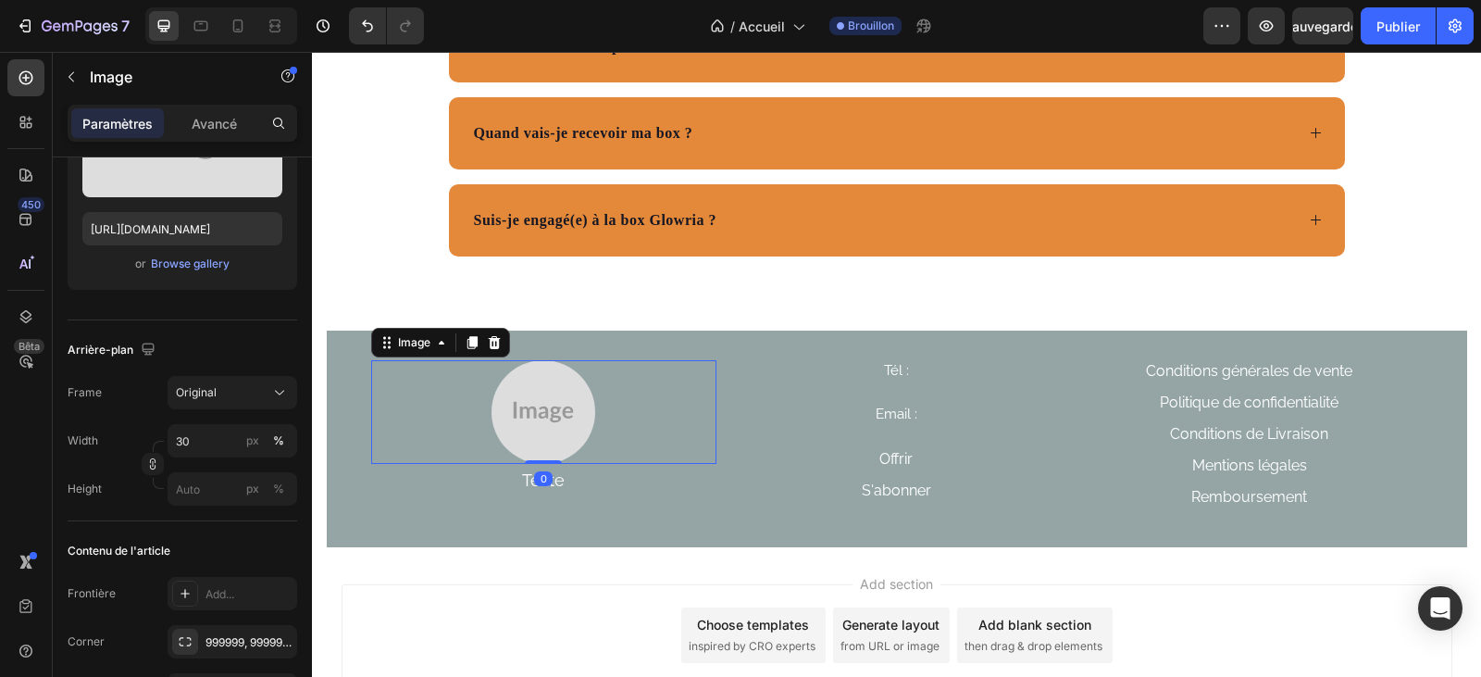
scroll to position [0, 0]
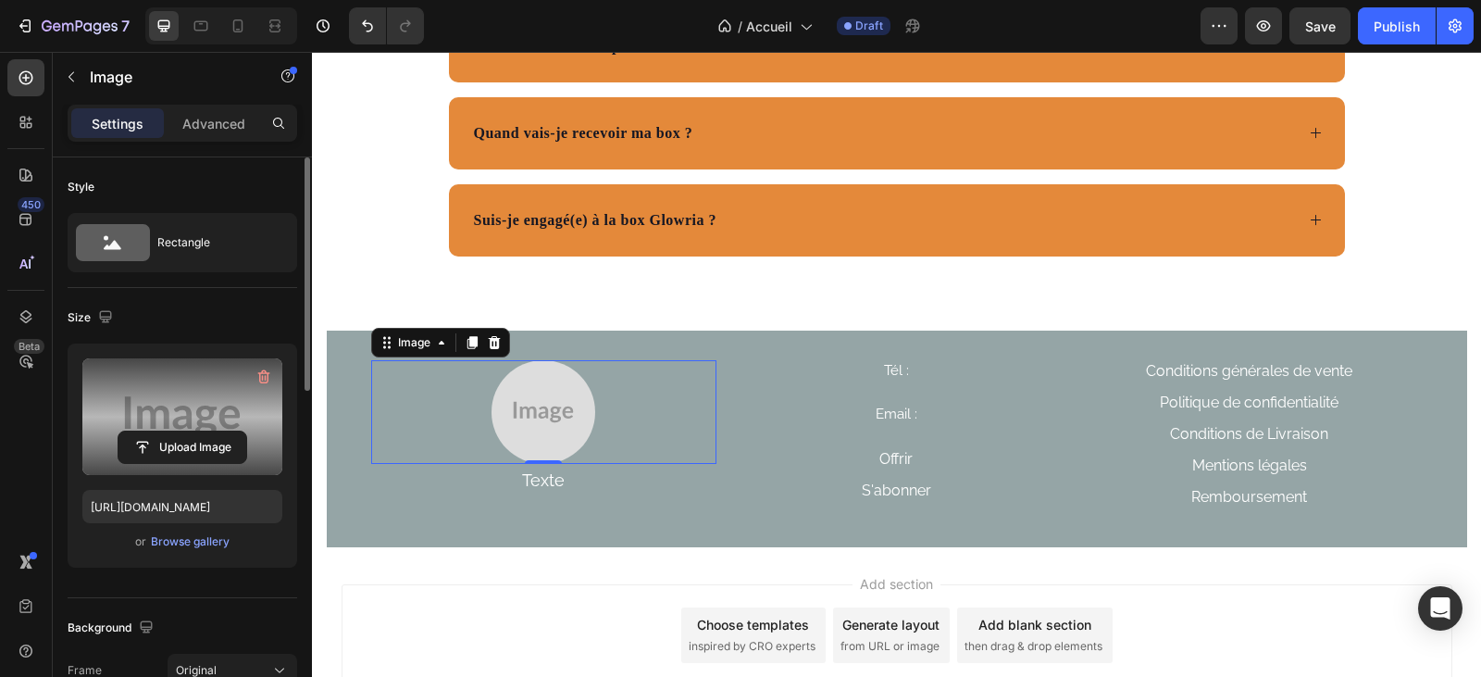
click at [189, 412] on label at bounding box center [182, 416] width 200 height 117
click at [189, 431] on input "file" at bounding box center [182, 446] width 128 height 31
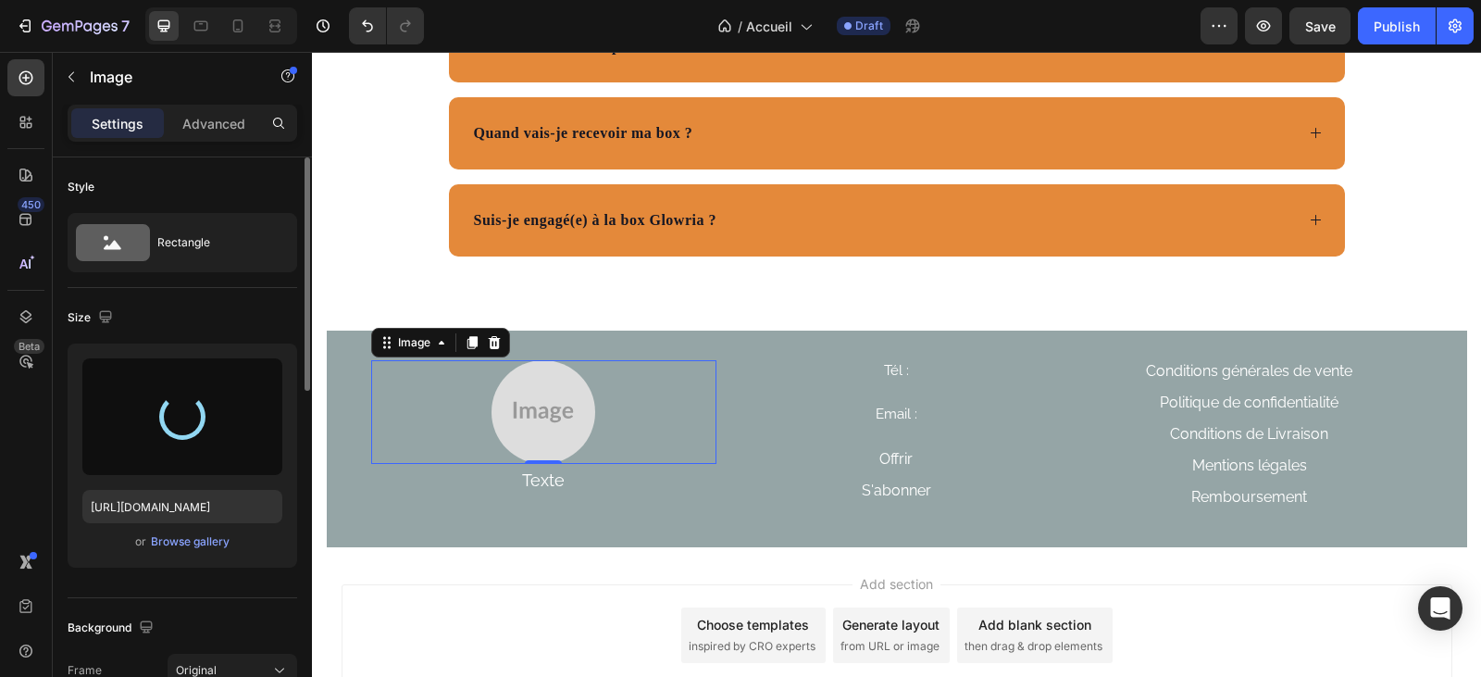
type input "[URL][DOMAIN_NAME]"
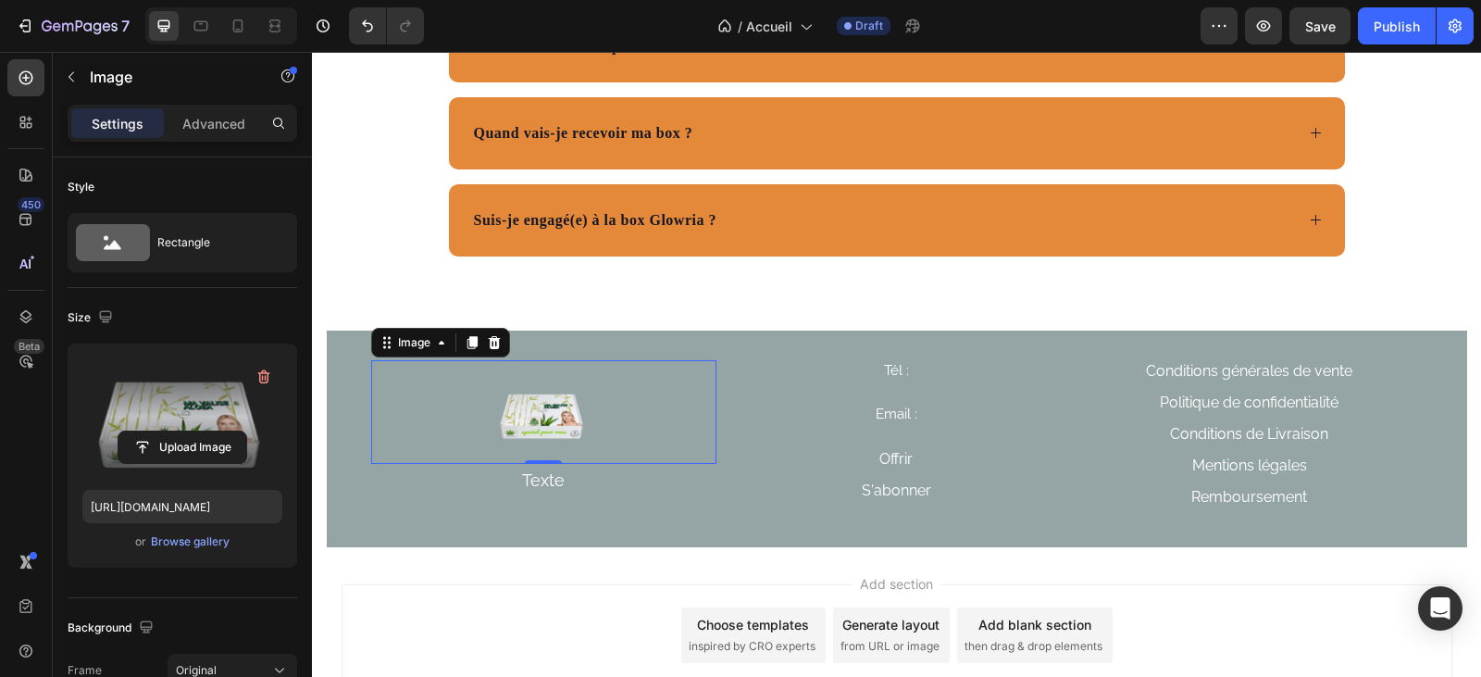
click at [544, 477] on div "0" at bounding box center [543, 478] width 19 height 15
click at [548, 478] on span "Texte" at bounding box center [543, 479] width 43 height 19
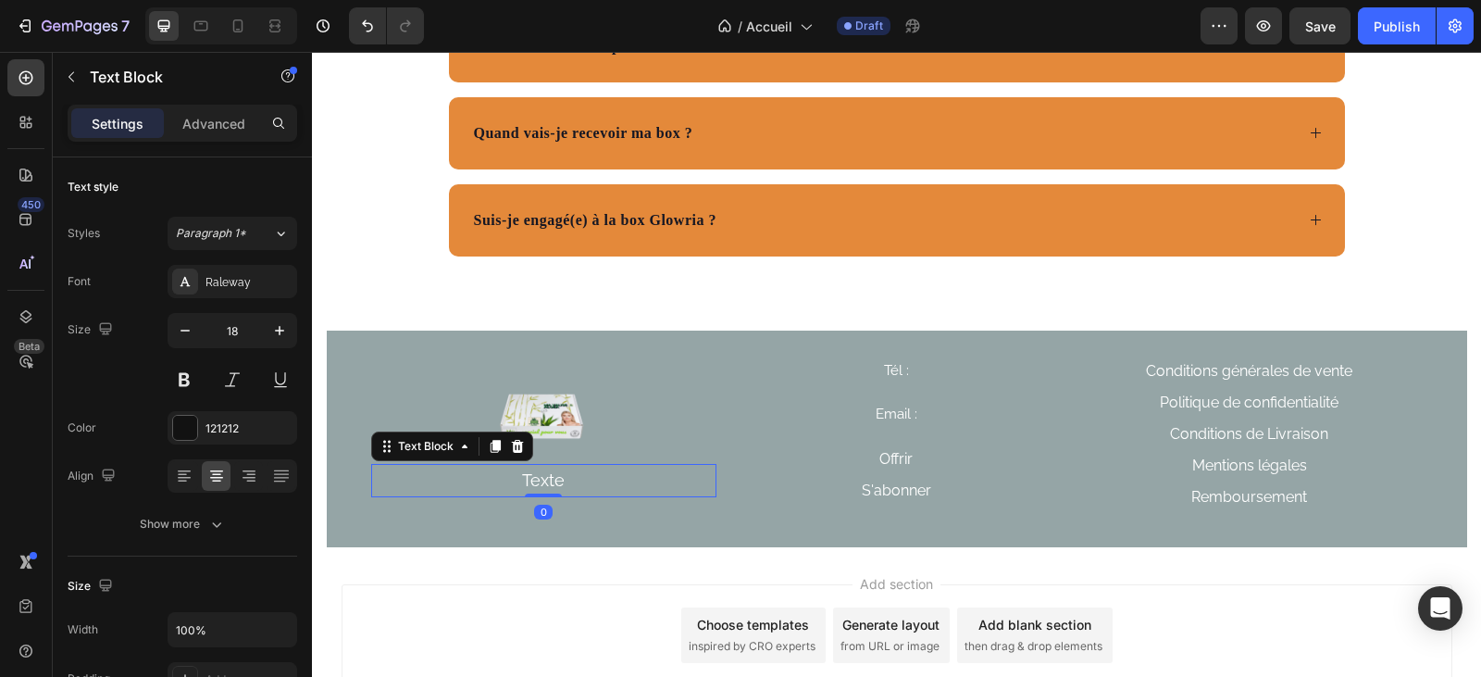
click at [561, 478] on p "Texte" at bounding box center [544, 481] width 342 height 30
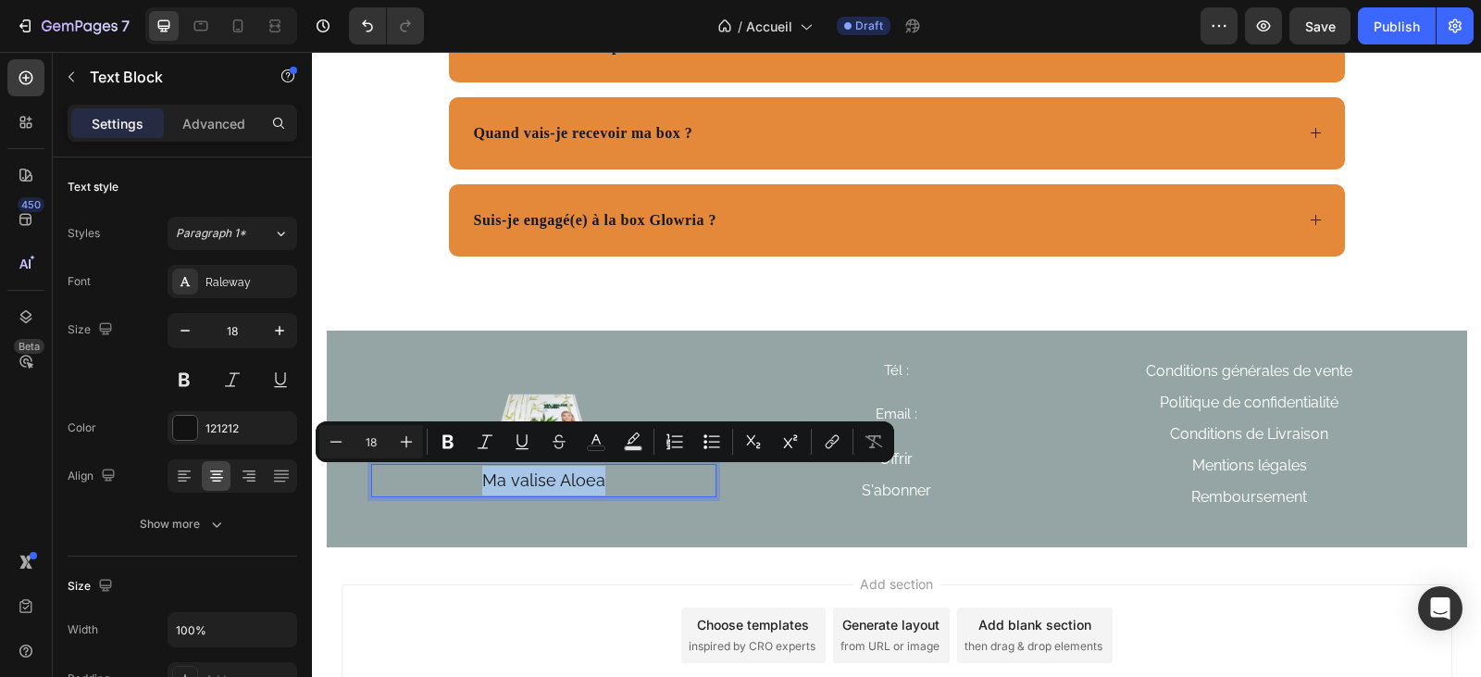
drag, startPoint x: 606, startPoint y: 477, endPoint x: 474, endPoint y: 467, distance: 132.7
click at [474, 467] on p "Ma valise Aloea" at bounding box center [544, 481] width 342 height 30
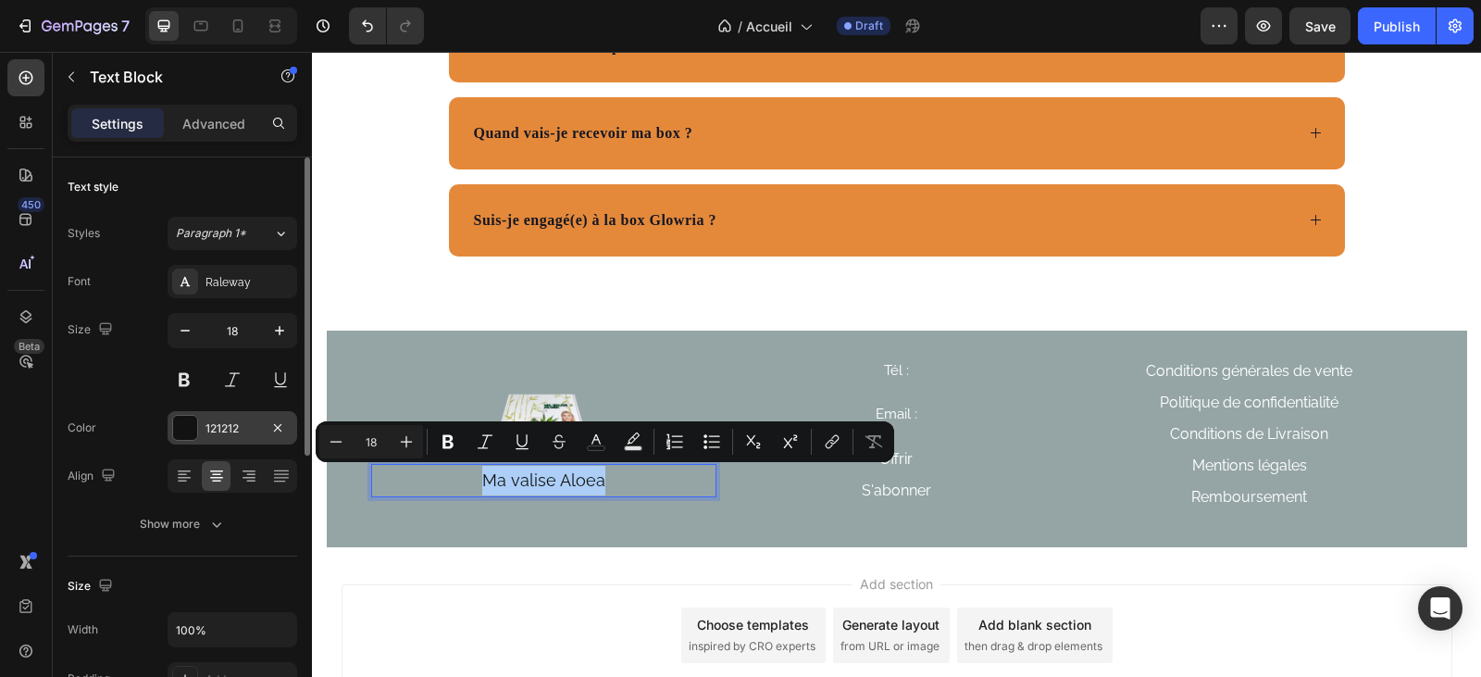
click at [218, 427] on div "121212" at bounding box center [232, 428] width 54 height 17
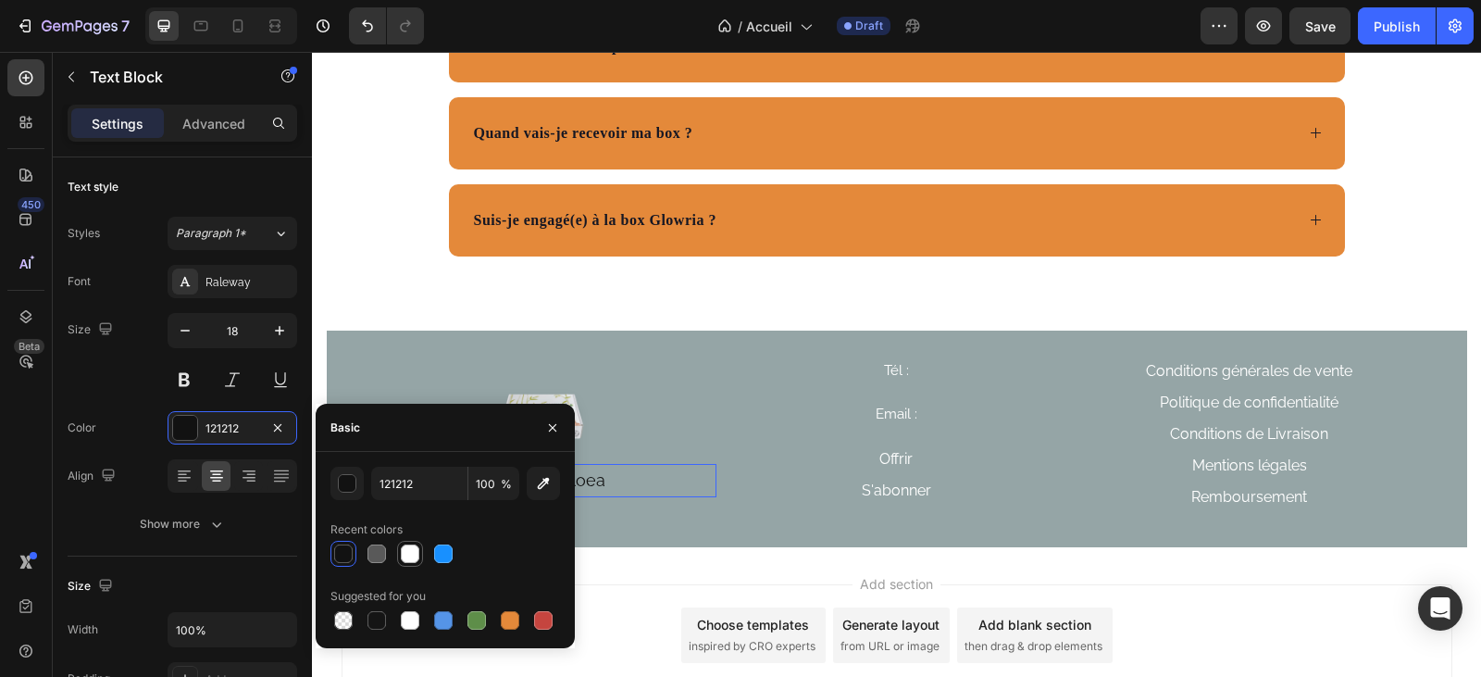
click at [413, 554] on div at bounding box center [410, 553] width 19 height 19
type input "FFFFFF"
click at [662, 421] on div at bounding box center [543, 412] width 345 height 104
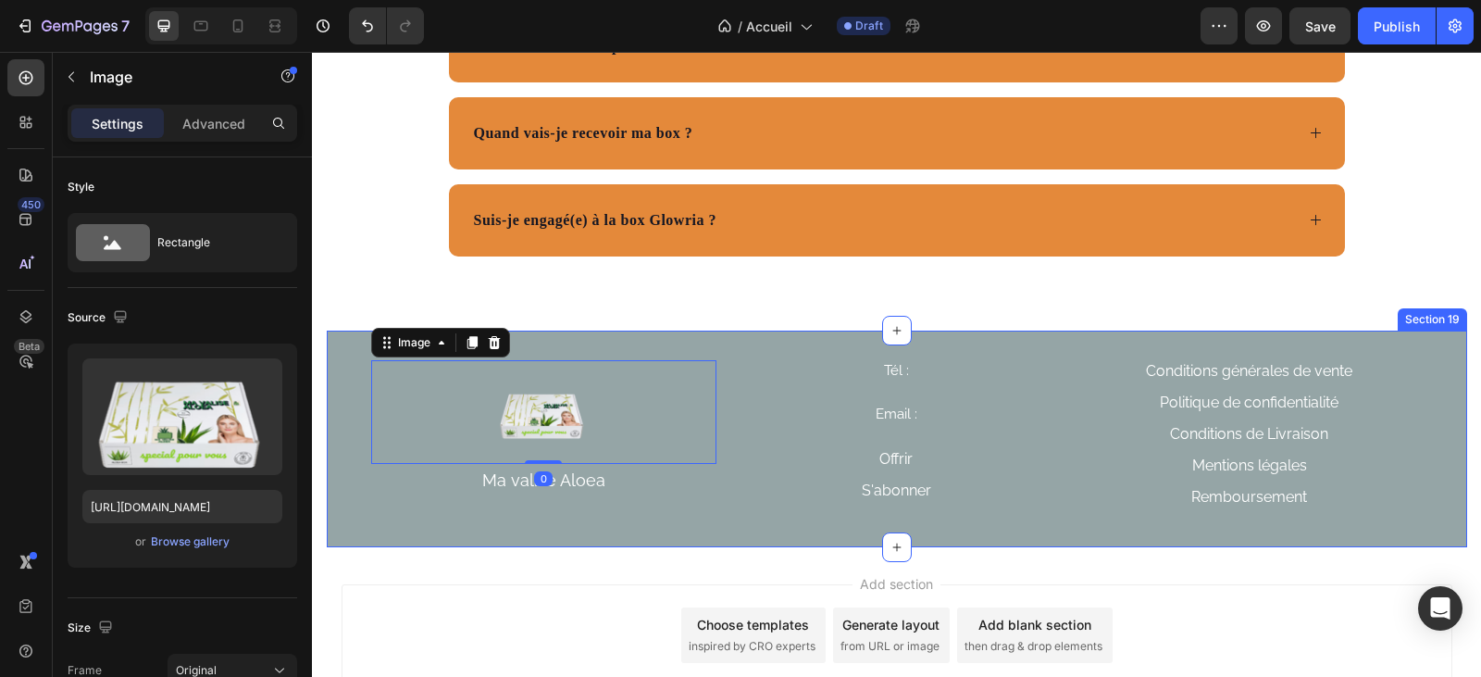
click at [665, 531] on div "Image 0 Ma valise Aloea Text Block Tél : Heading Email : Heading Offrir Button …" at bounding box center [897, 438] width 1140 height 217
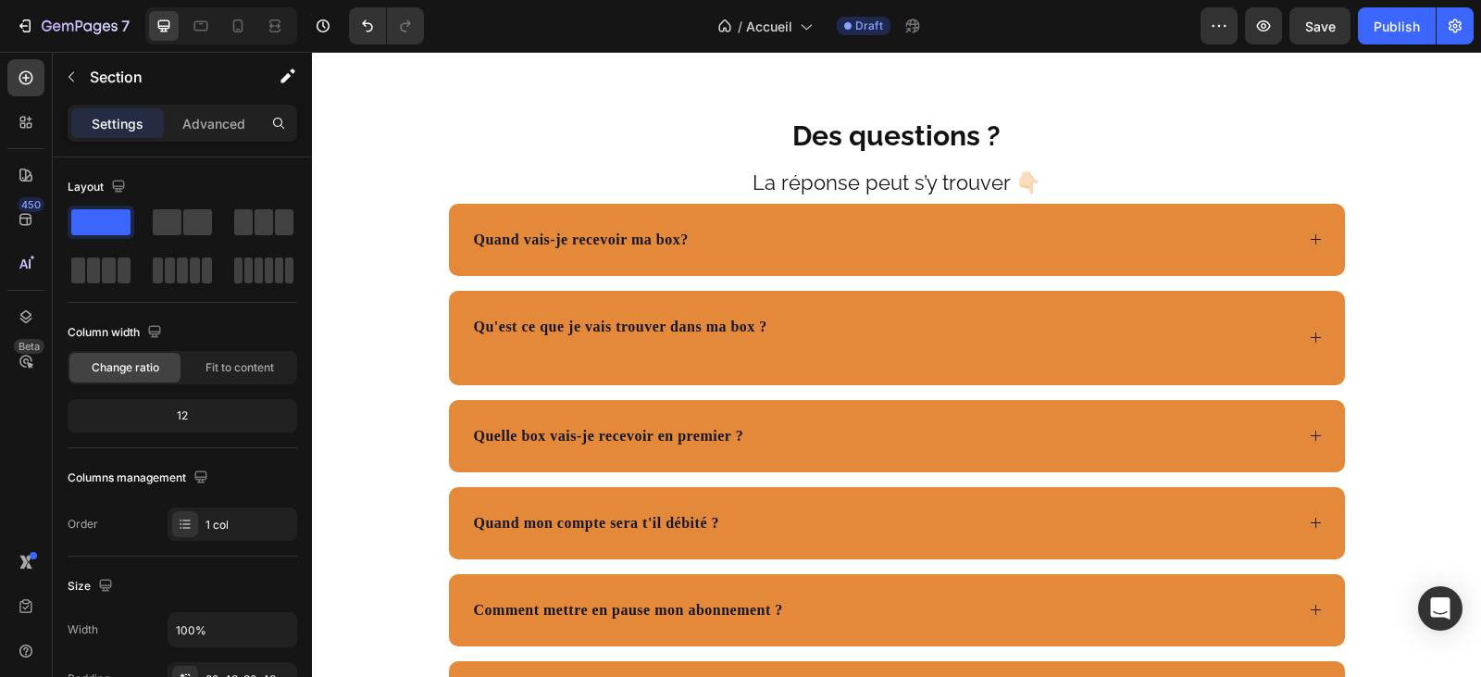
scroll to position [5739, 0]
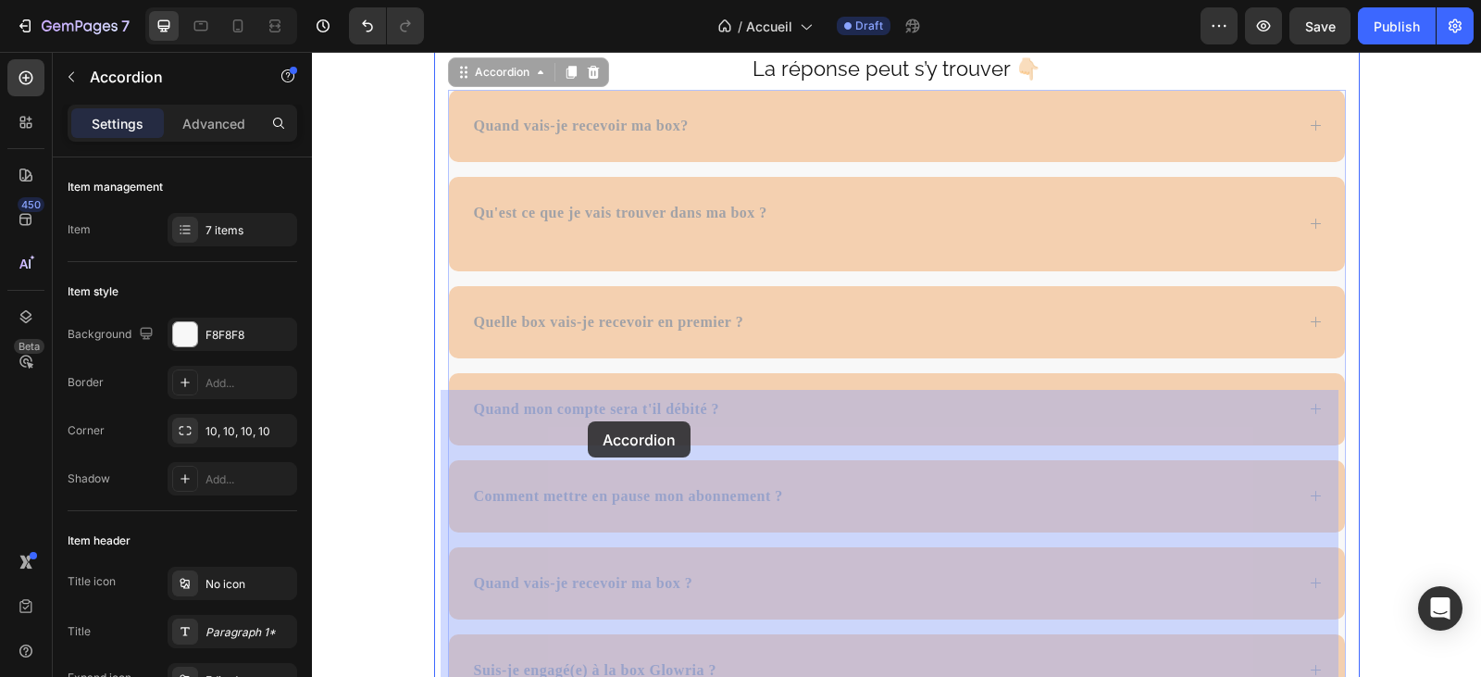
drag, startPoint x: 698, startPoint y: 429, endPoint x: 615, endPoint y: 428, distance: 83.3
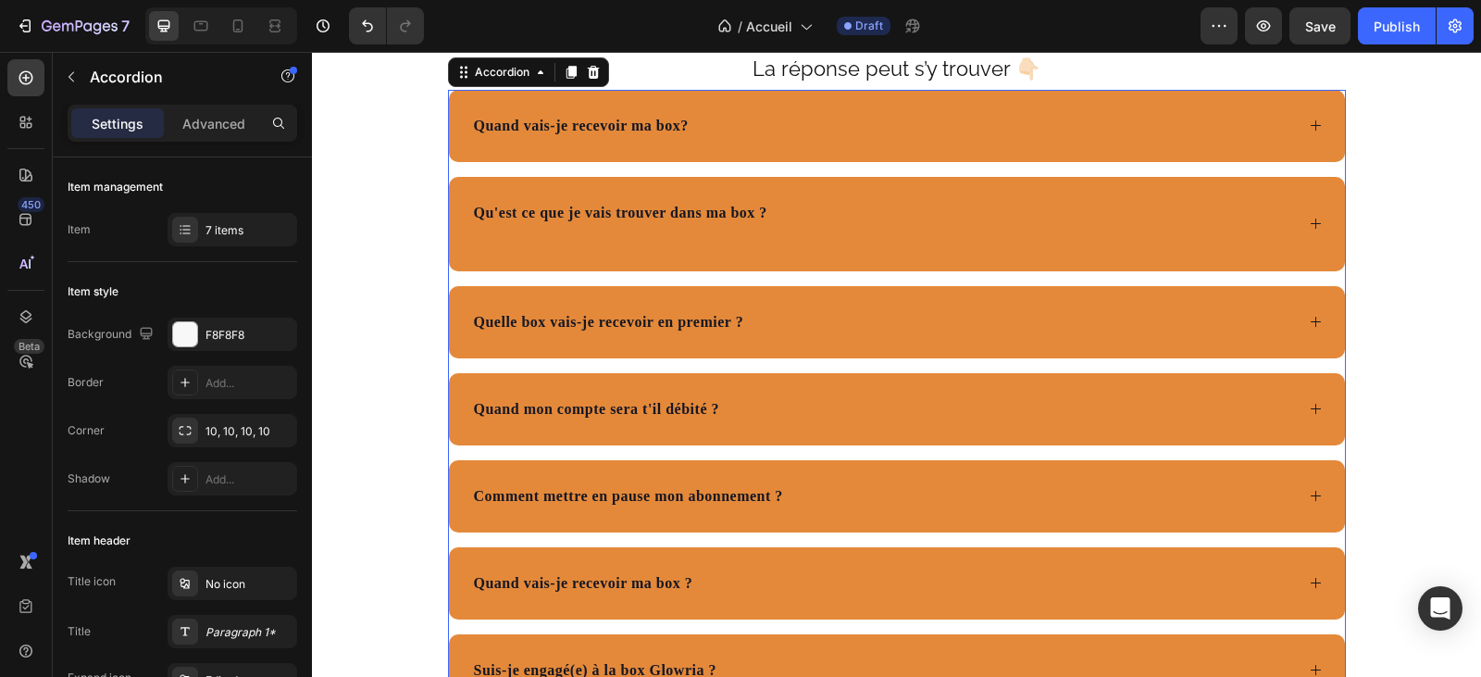
click at [699, 140] on div "Quand vais-je recevoir ma box?" at bounding box center [882, 126] width 823 height 28
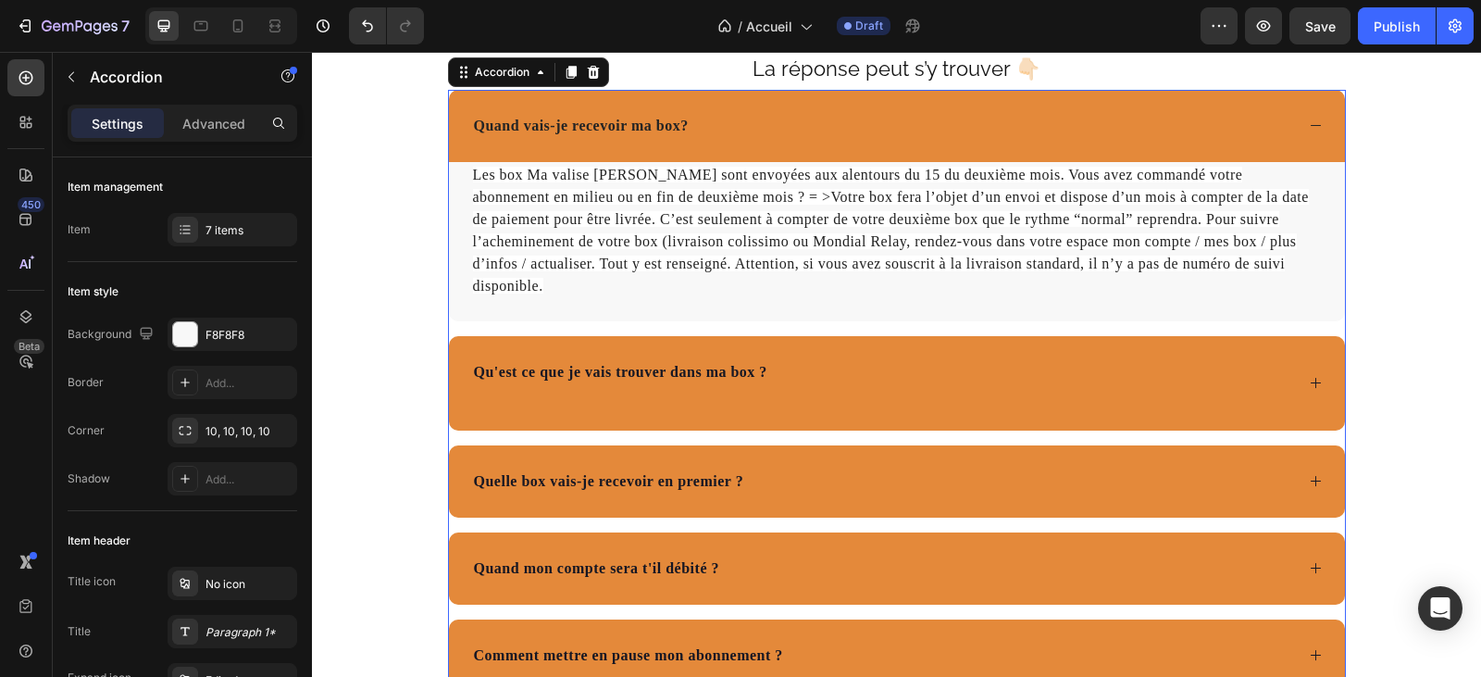
click at [693, 140] on div "Quand vais-je recevoir ma box?" at bounding box center [882, 126] width 823 height 28
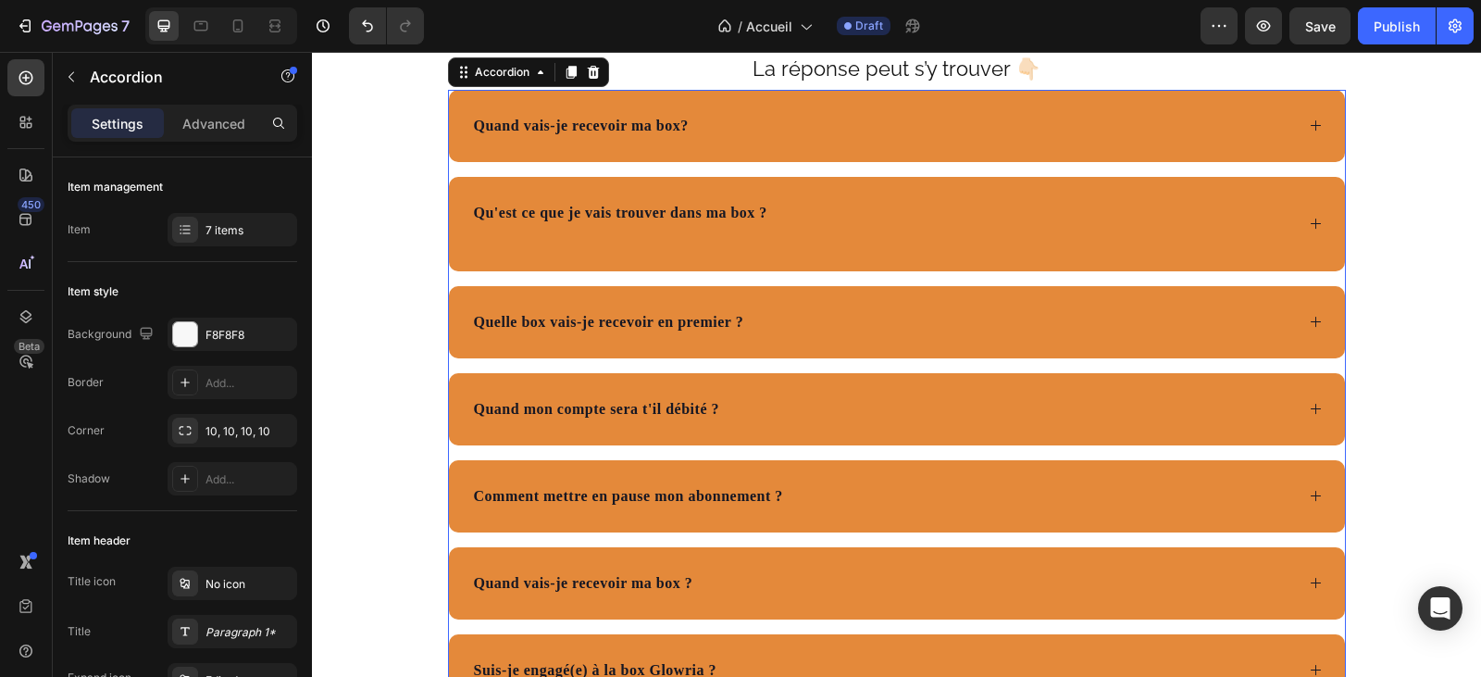
click at [685, 137] on p "Quand vais-je recevoir ma box?" at bounding box center [581, 126] width 215 height 22
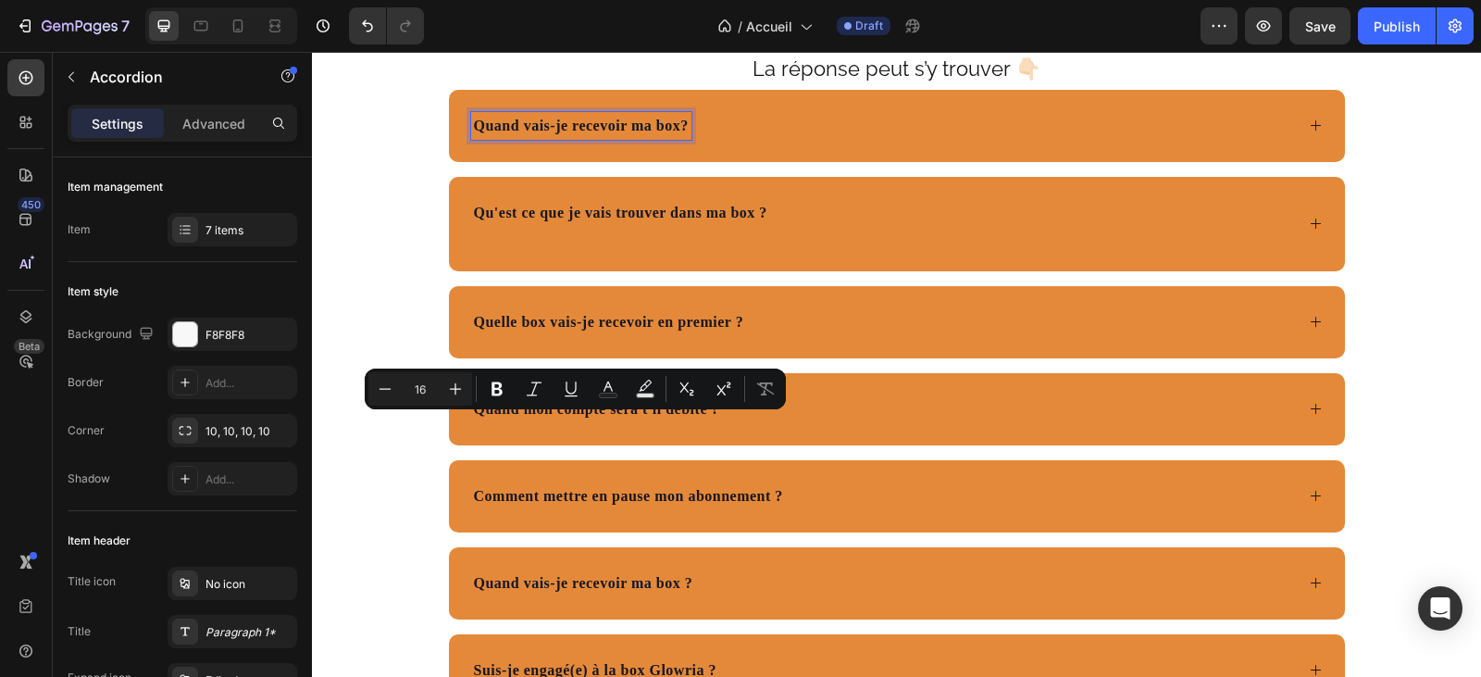
drag, startPoint x: 686, startPoint y: 429, endPoint x: 451, endPoint y: 424, distance: 235.1
click at [454, 162] on div "Quand vais-je recevoir ma box?" at bounding box center [897, 126] width 896 height 72
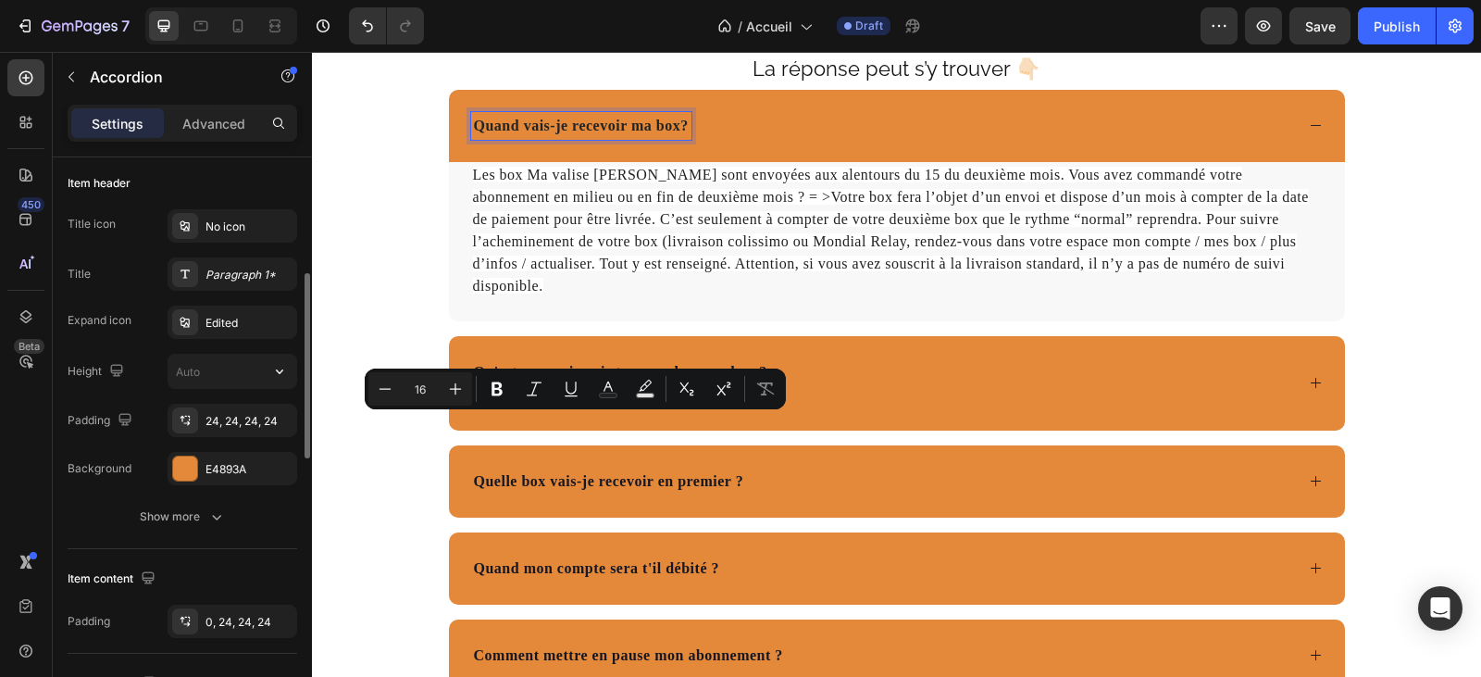
scroll to position [265, 0]
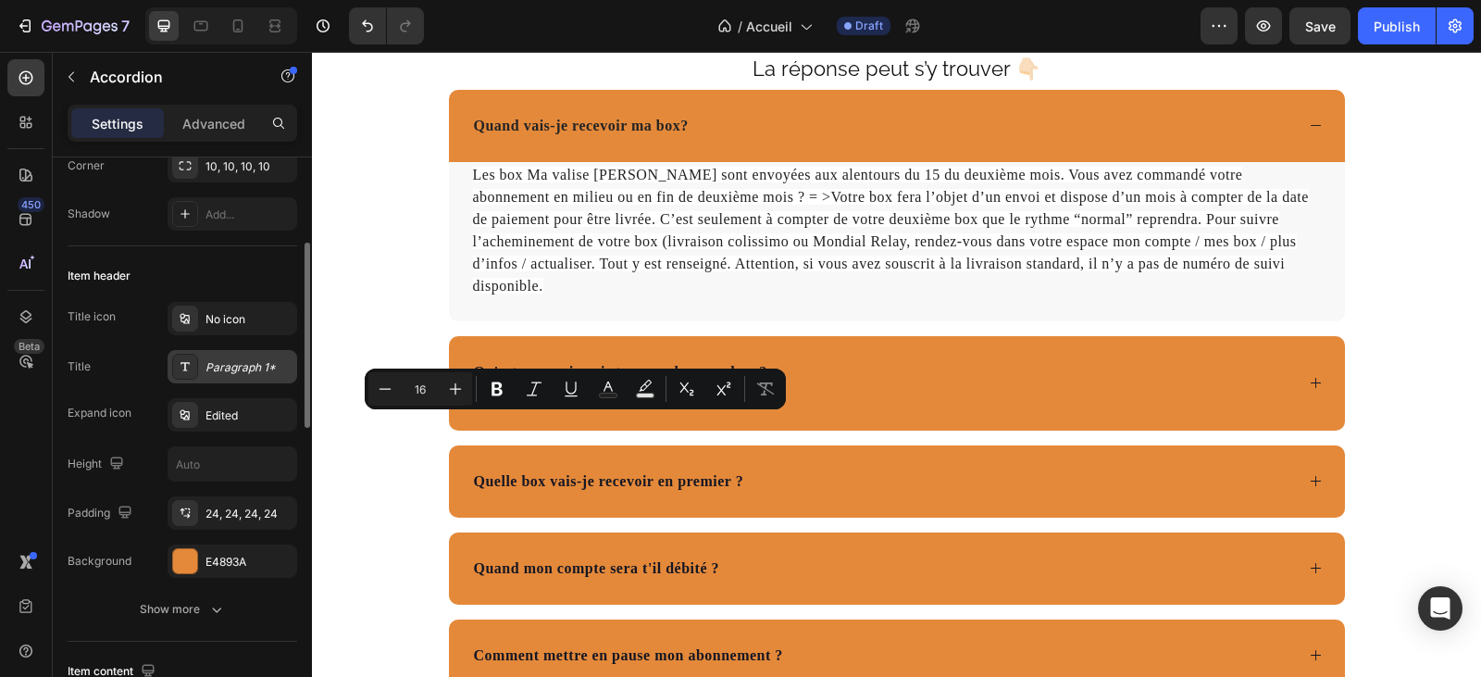
click at [252, 363] on div "Paragraph 1*" at bounding box center [248, 367] width 87 height 17
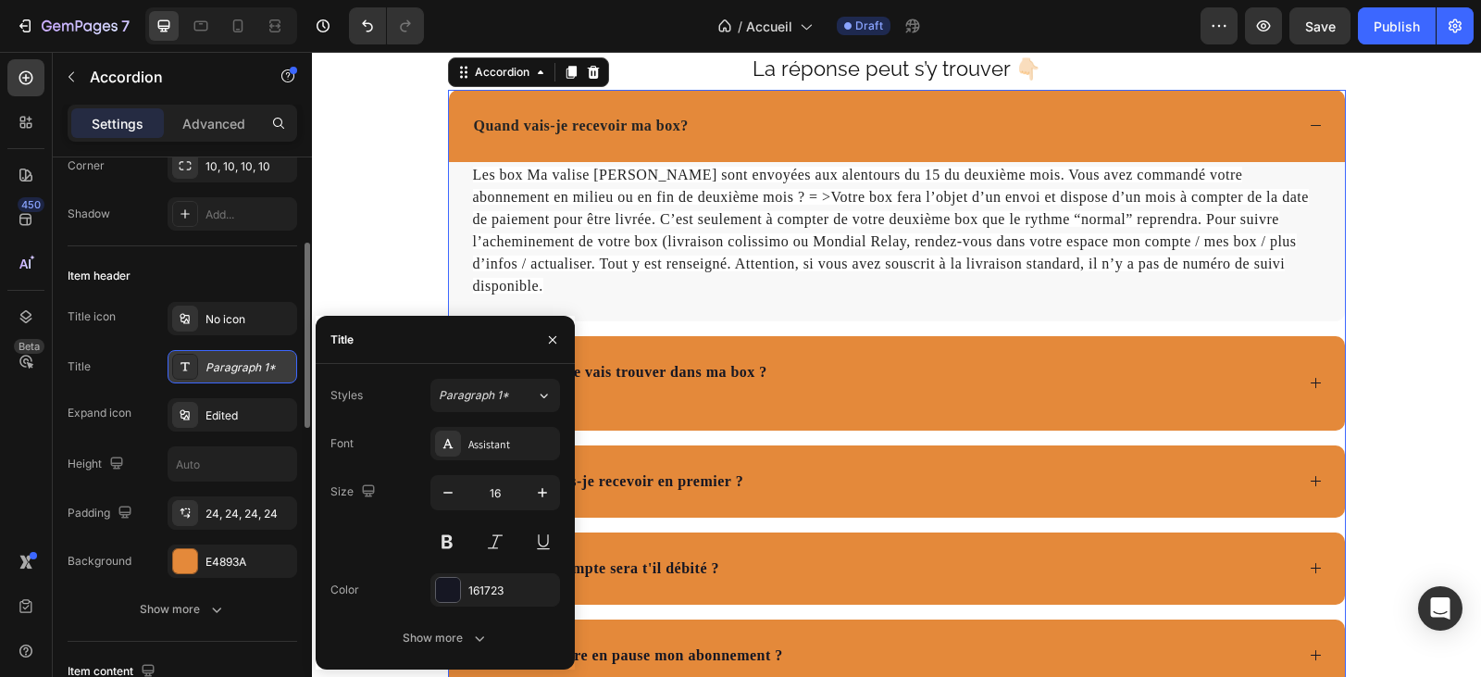
click at [252, 363] on div "Paragraph 1*" at bounding box center [248, 367] width 87 height 17
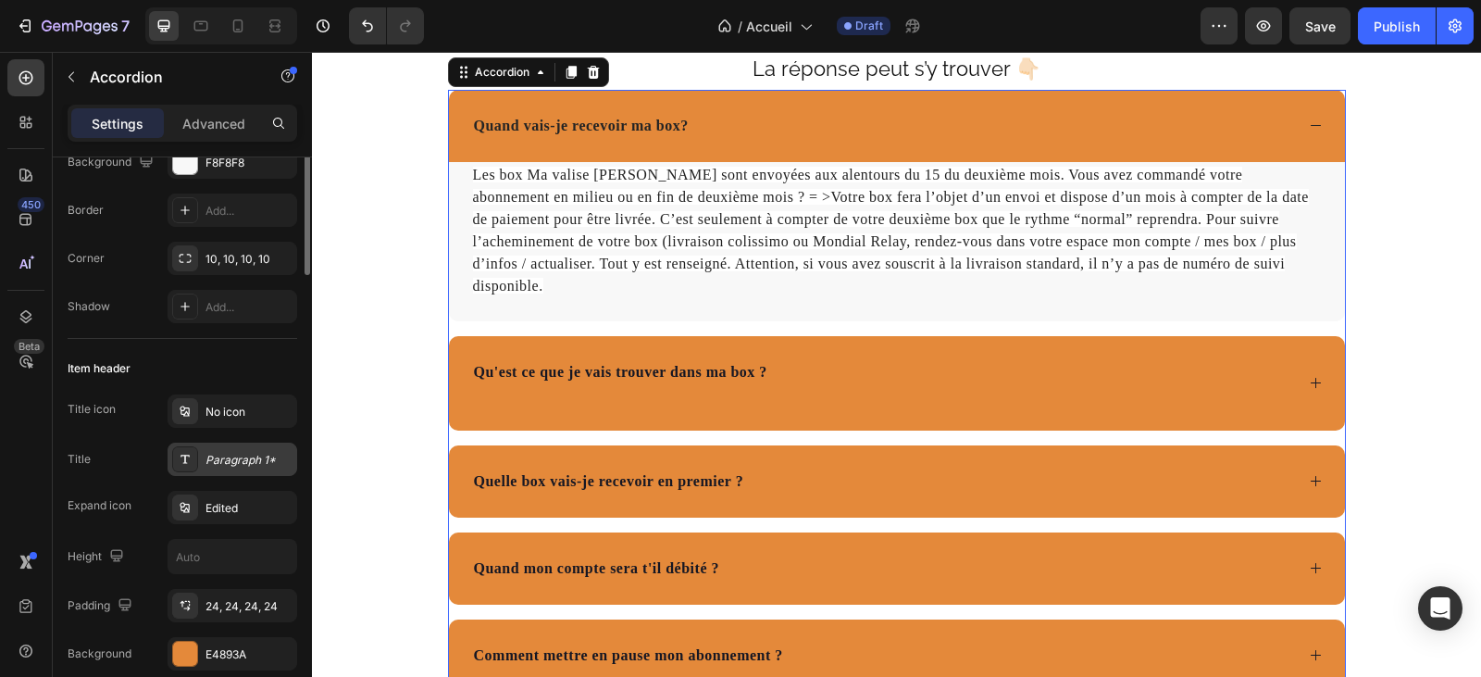
scroll to position [80, 0]
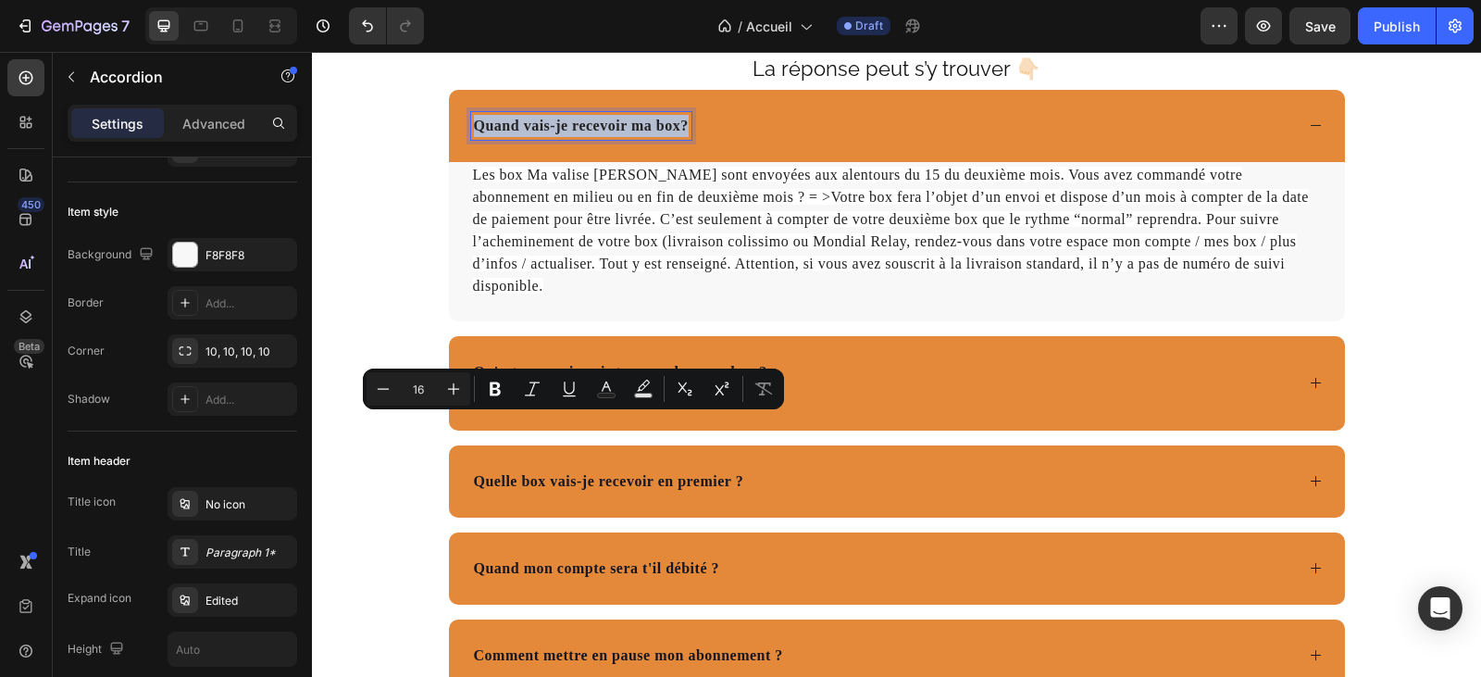
drag, startPoint x: 678, startPoint y: 427, endPoint x: 464, endPoint y: 421, distance: 214.8
click at [471, 140] on div "Quand vais-je recevoir ma box?" at bounding box center [581, 126] width 220 height 28
click at [646, 395] on rect "Editor contextual toolbar" at bounding box center [644, 395] width 18 height 5
type input "000000"
type input "77"
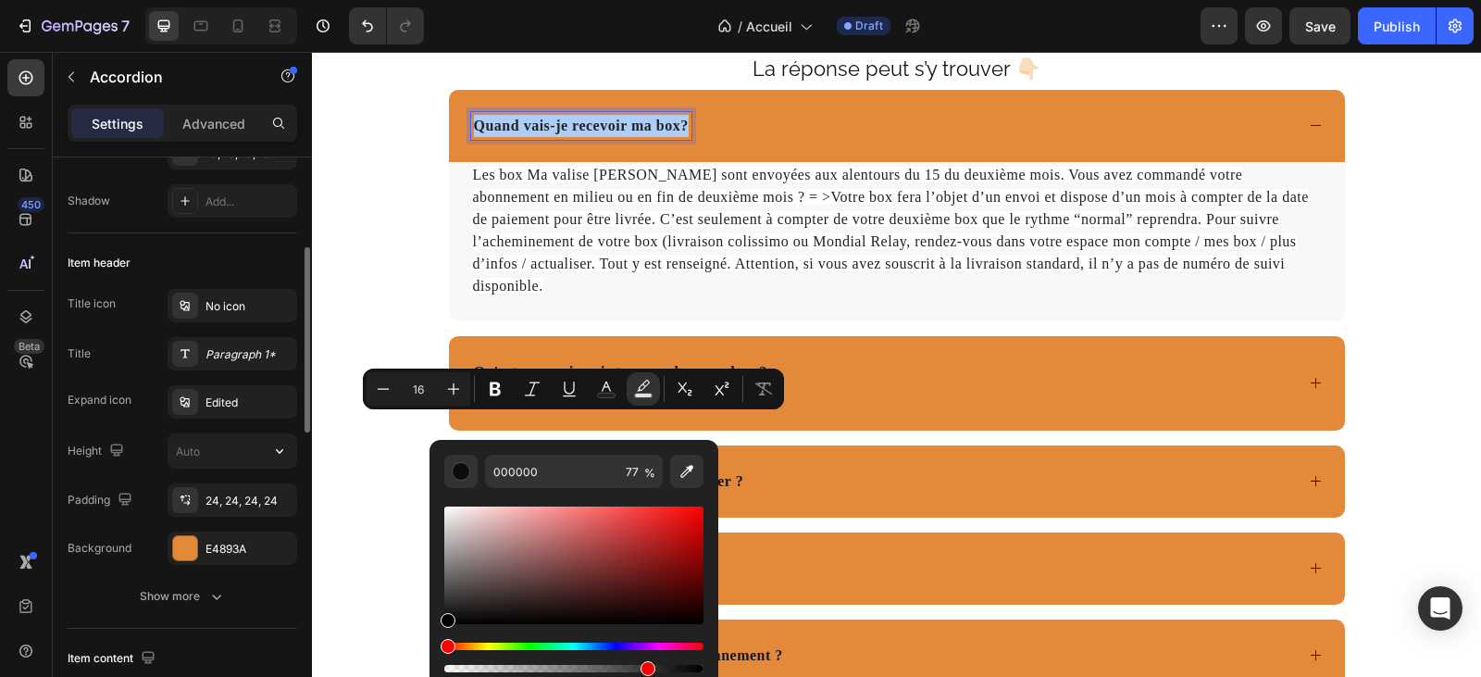
scroll to position [463, 0]
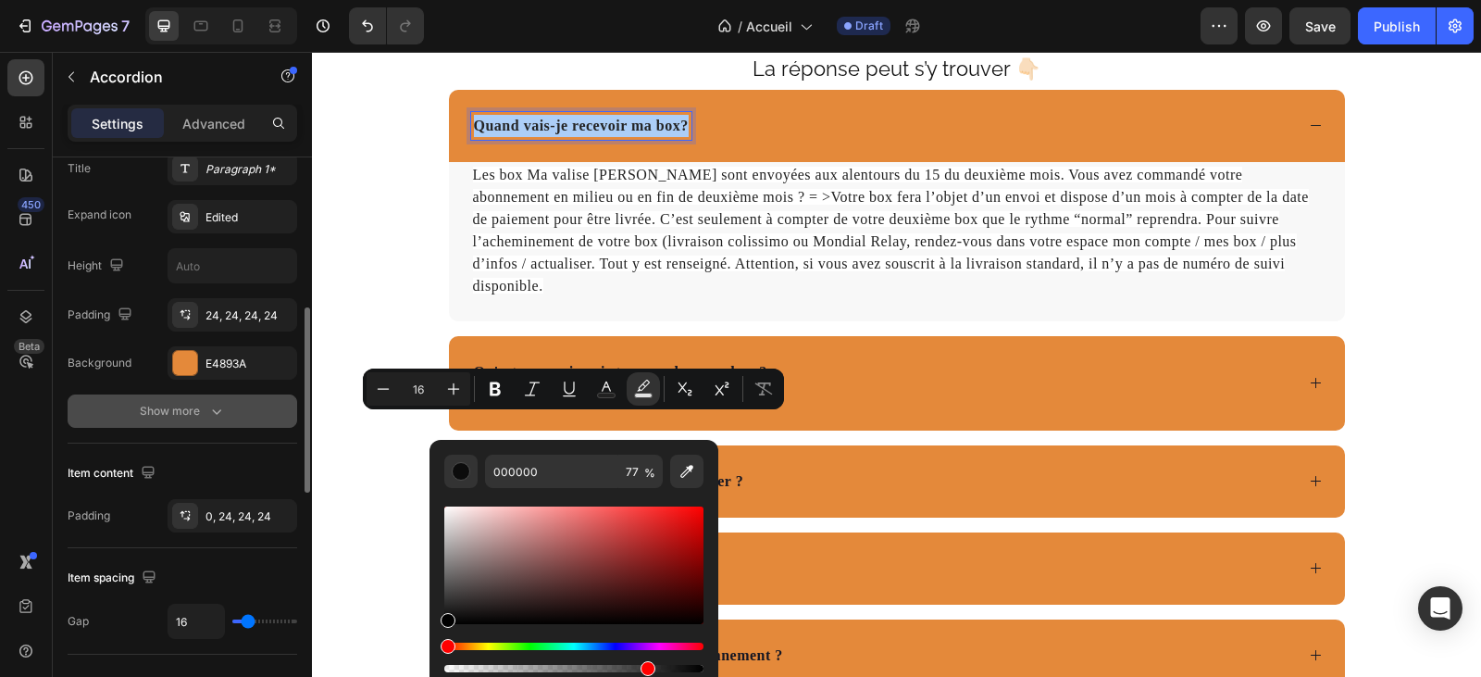
click at [217, 413] on icon "button" at bounding box center [216, 412] width 9 height 6
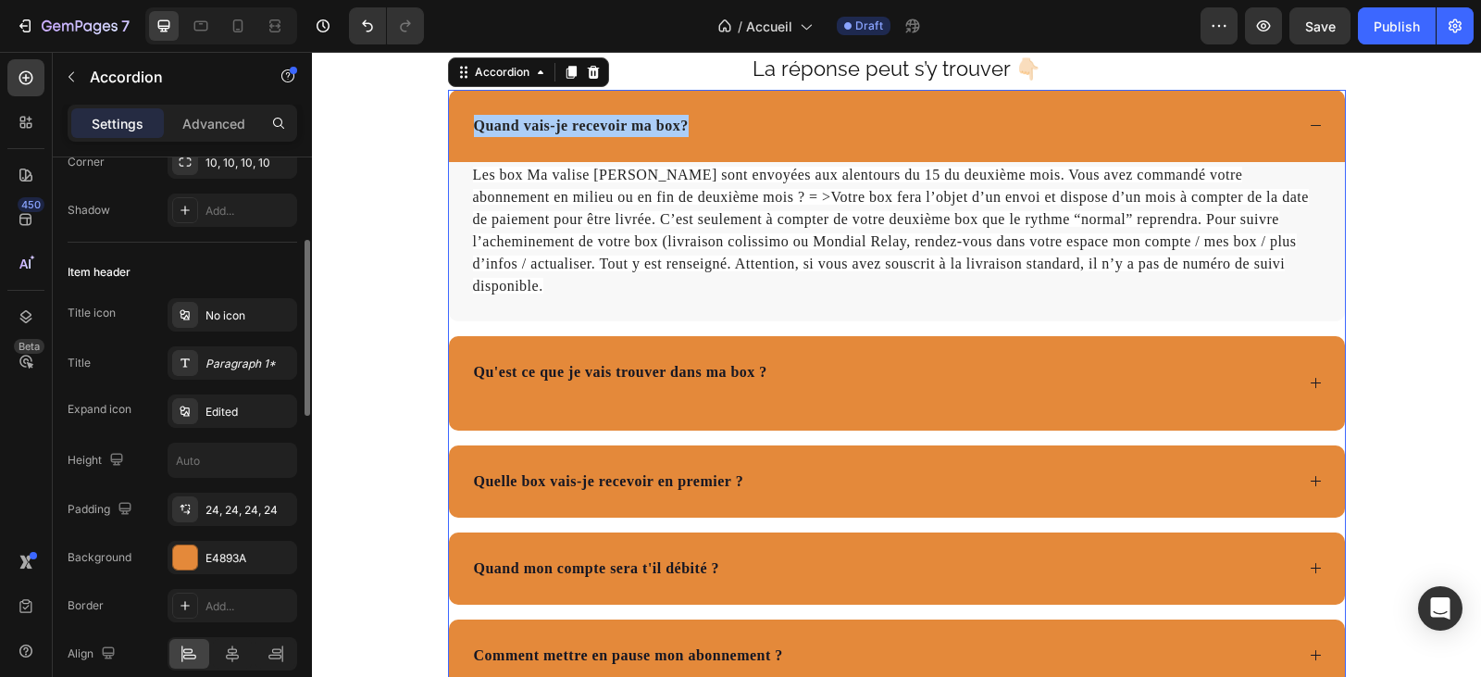
scroll to position [0, 0]
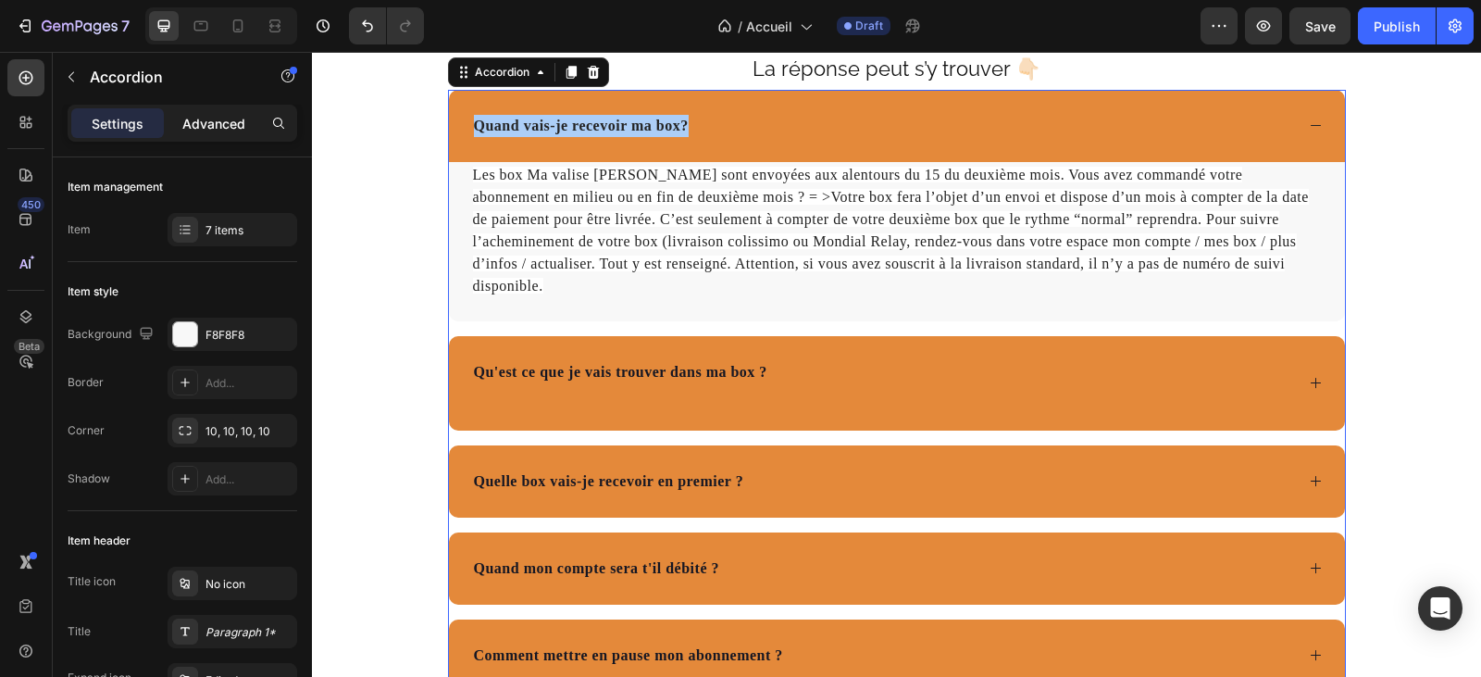
click at [212, 121] on p "Advanced" at bounding box center [213, 123] width 63 height 19
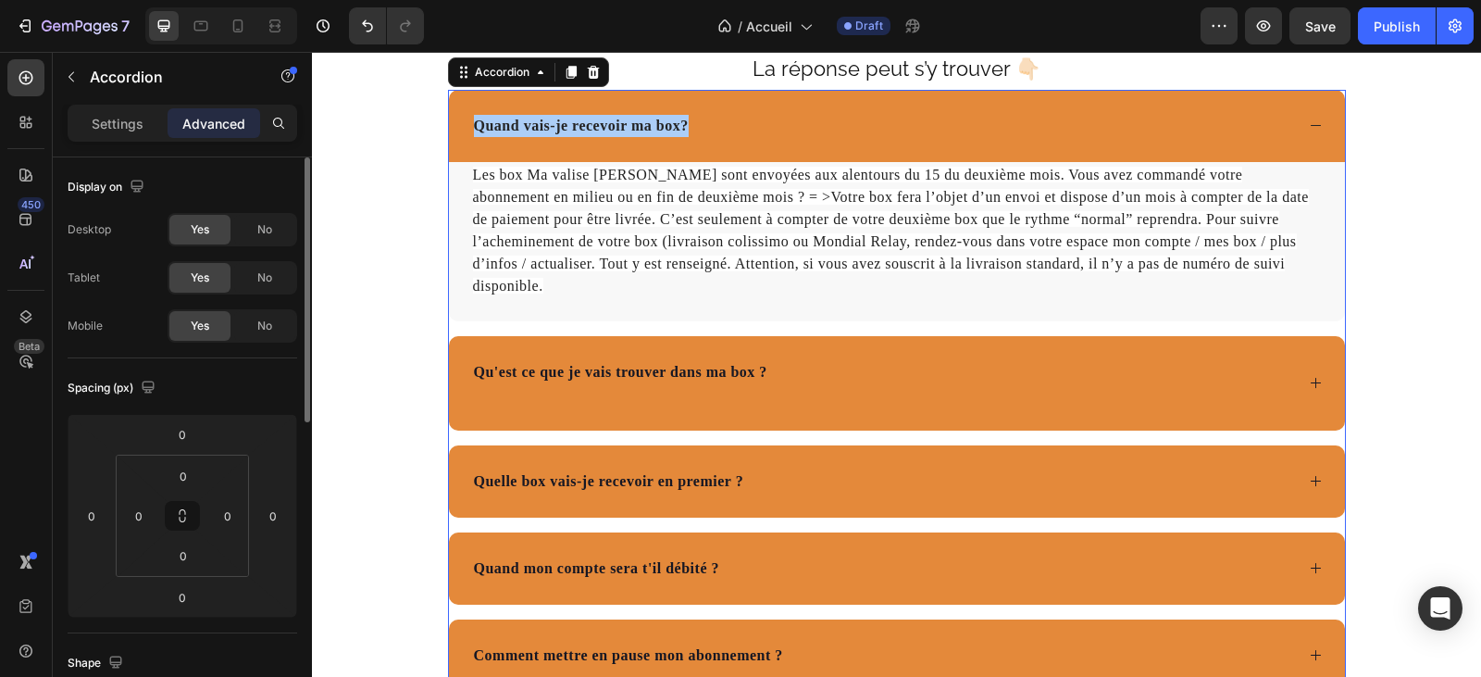
type input "100%"
type input "100"
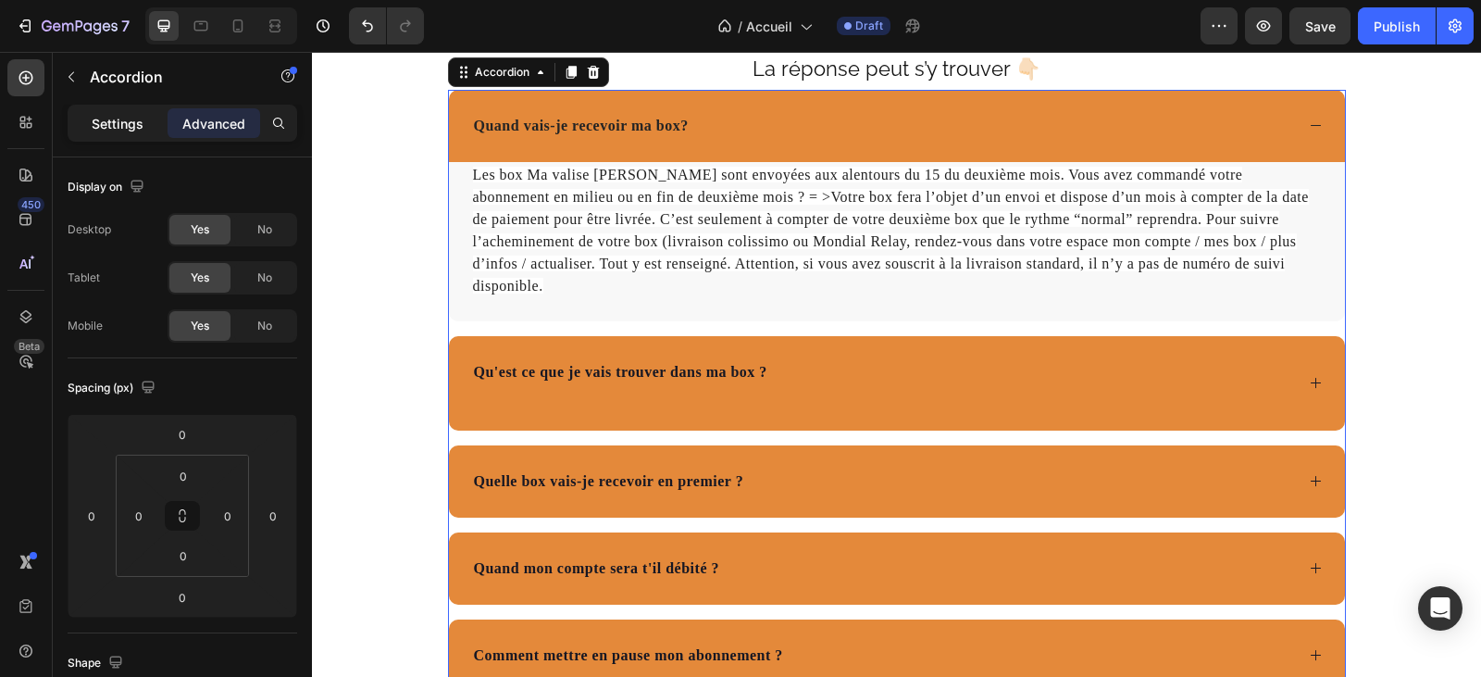
click at [118, 118] on p "Settings" at bounding box center [118, 123] width 52 height 19
type input "16"
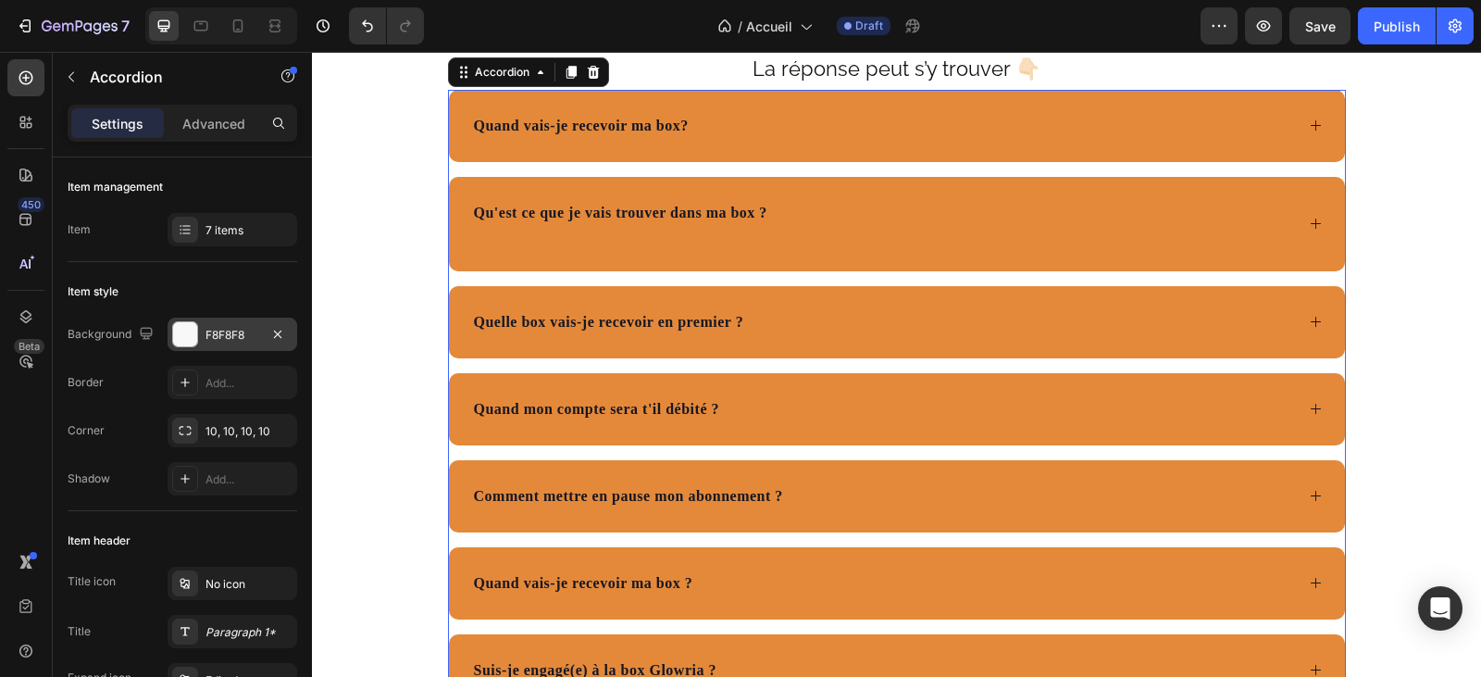
click at [233, 335] on div "F8F8F8" at bounding box center [232, 335] width 54 height 17
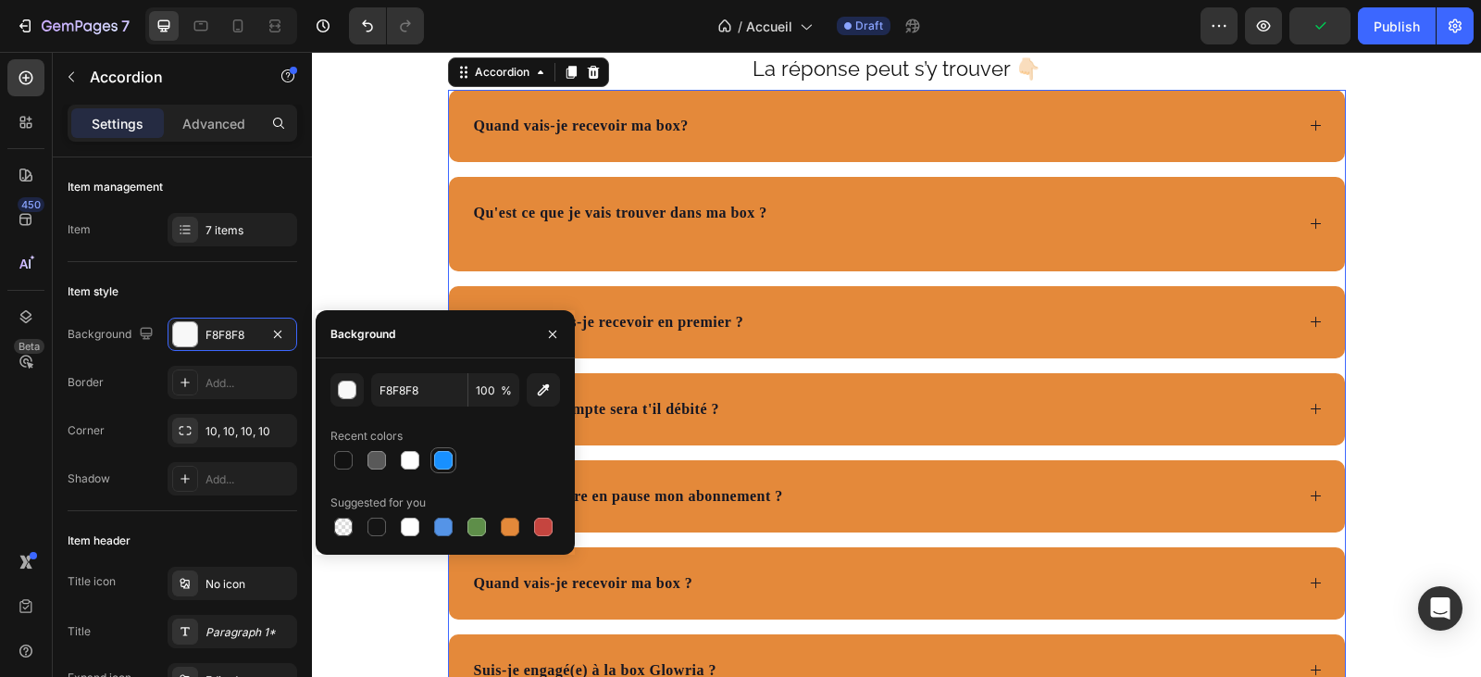
click at [444, 461] on div at bounding box center [443, 460] width 19 height 19
click at [405, 458] on div at bounding box center [410, 460] width 19 height 19
type input "FFFFFF"
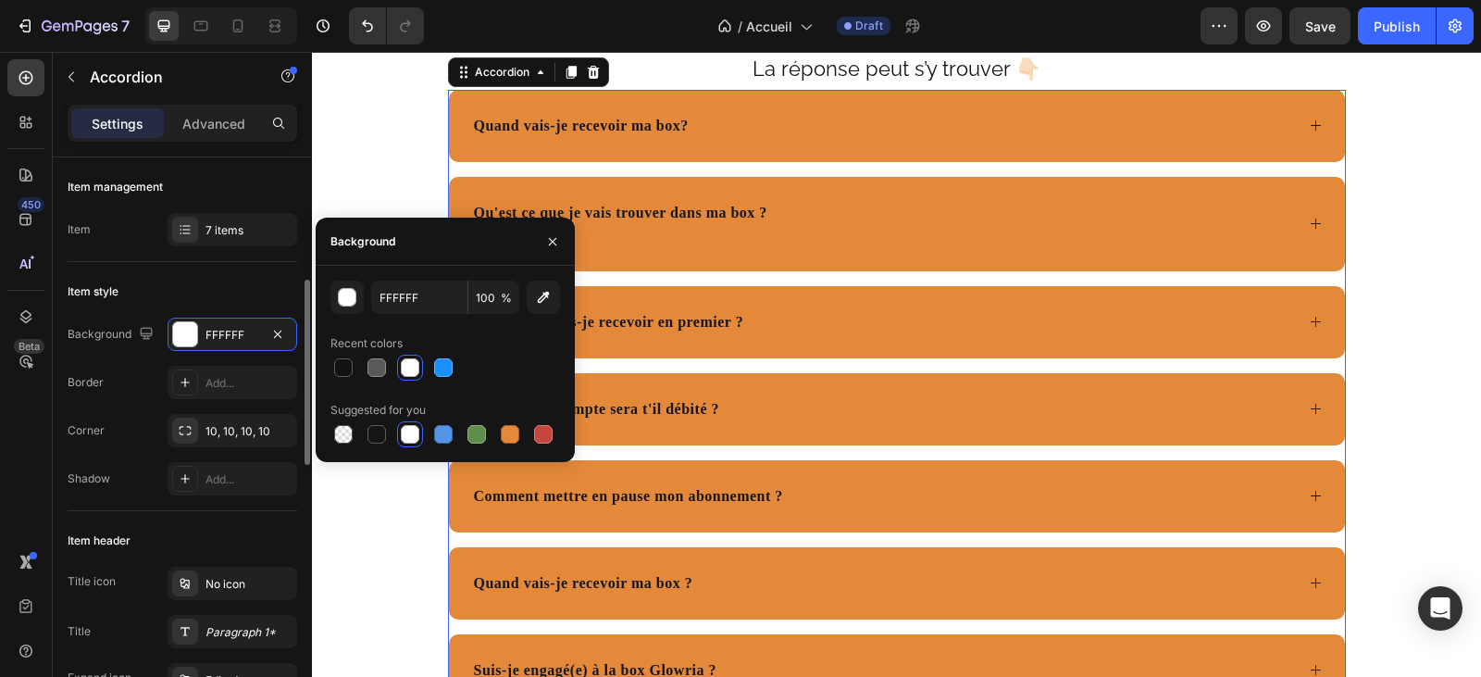
scroll to position [93, 0]
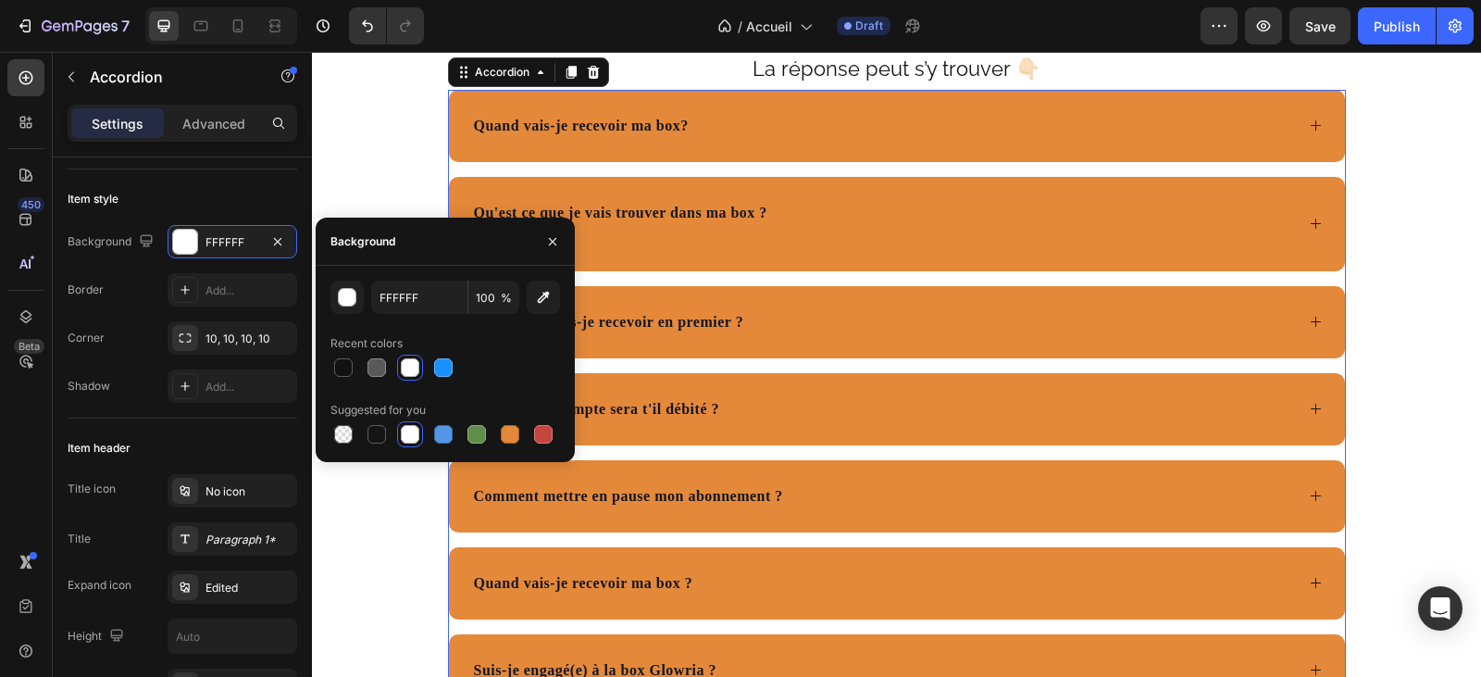
click at [417, 365] on div at bounding box center [410, 367] width 19 height 19
click at [639, 294] on div "Des questions ? Text Block La réponse peut s’y trouver 👇🏻 Text Block Quand vais…" at bounding box center [897, 350] width 1140 height 859
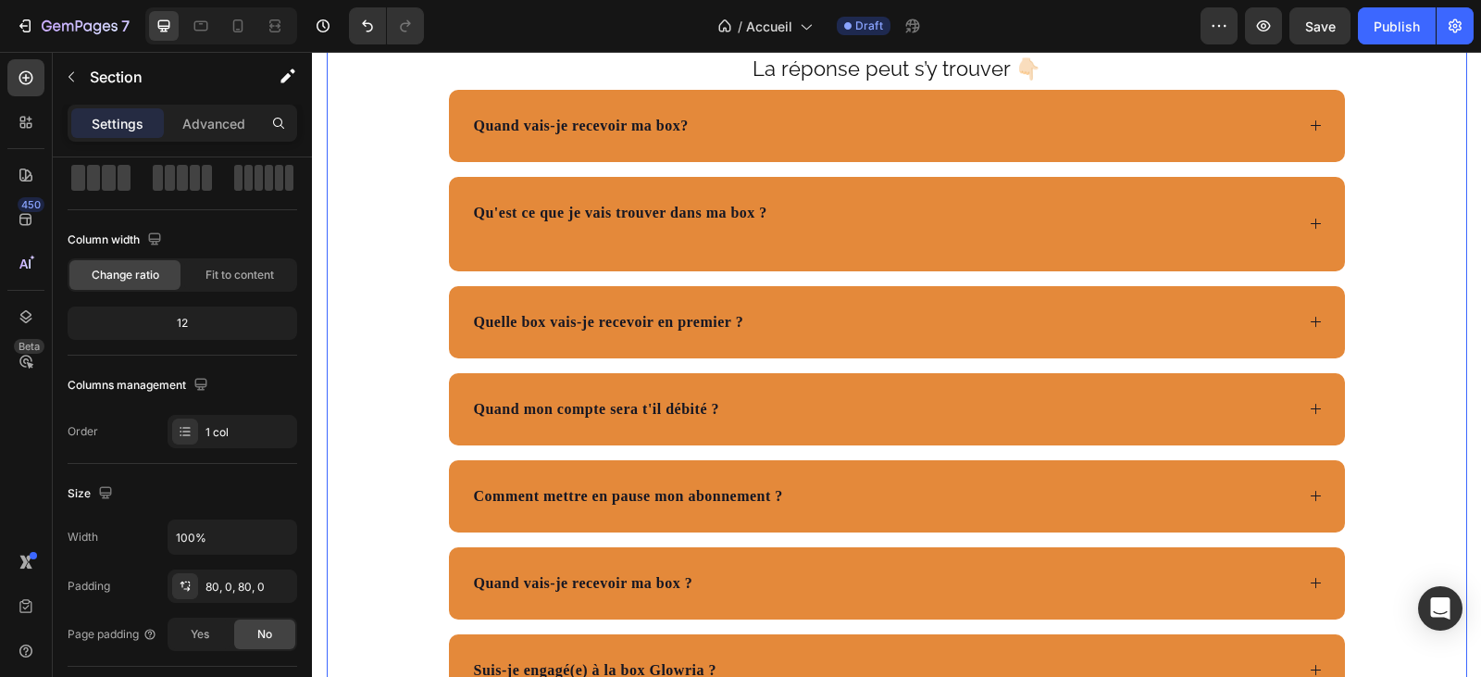
scroll to position [0, 0]
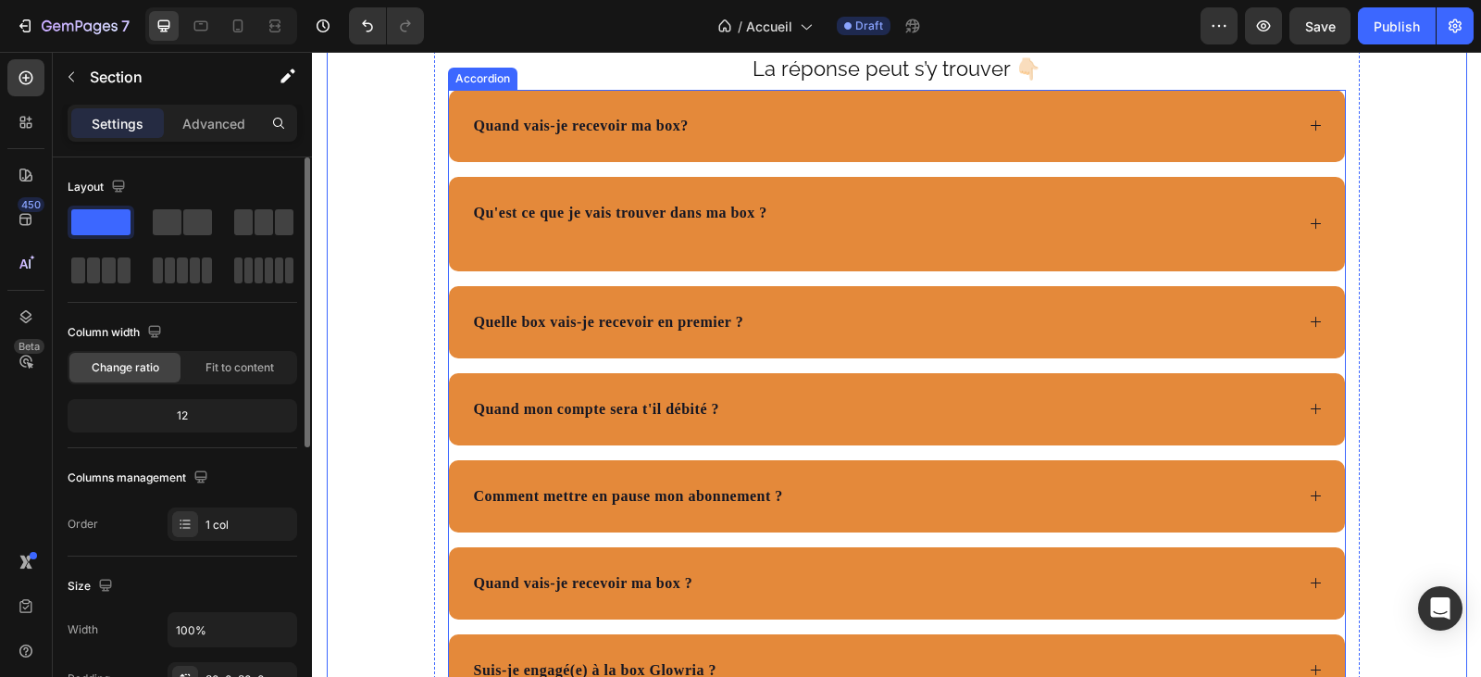
click at [632, 137] on p "Quand vais-je recevoir ma box?" at bounding box center [581, 126] width 215 height 22
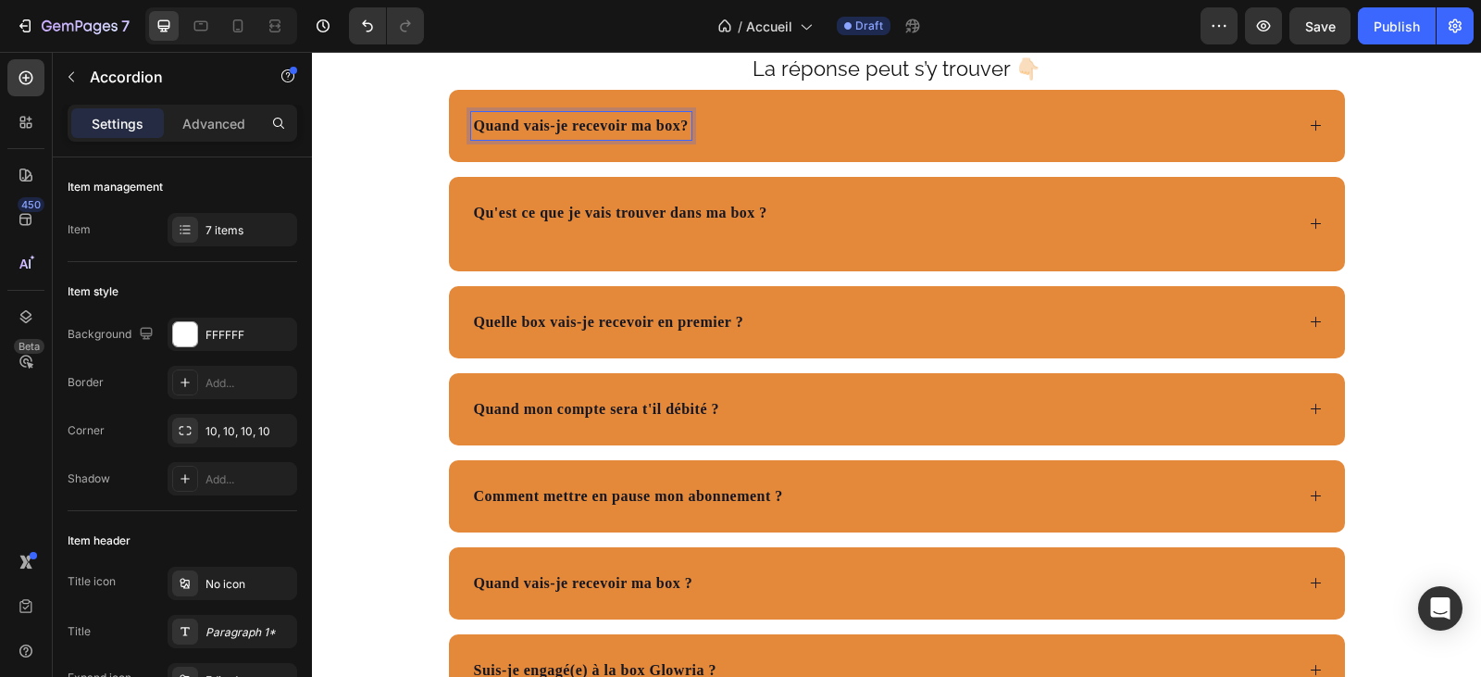
drag, startPoint x: 679, startPoint y: 424, endPoint x: 590, endPoint y: 419, distance: 89.9
click at [612, 137] on p "Quand vais-je recevoir ma box?" at bounding box center [581, 126] width 215 height 22
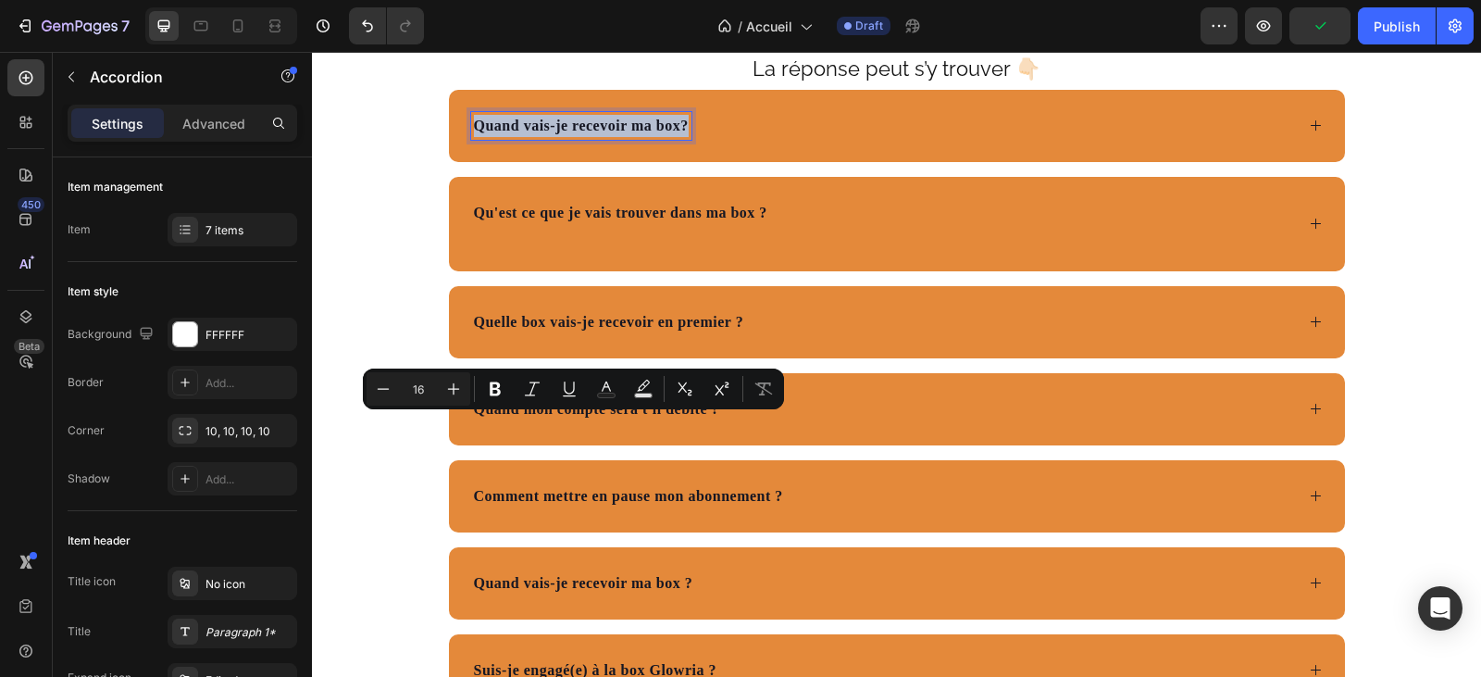
drag, startPoint x: 683, startPoint y: 427, endPoint x: 472, endPoint y: 410, distance: 211.7
click at [472, 162] on div "Quand vais-je recevoir ma box?" at bounding box center [897, 126] width 896 height 72
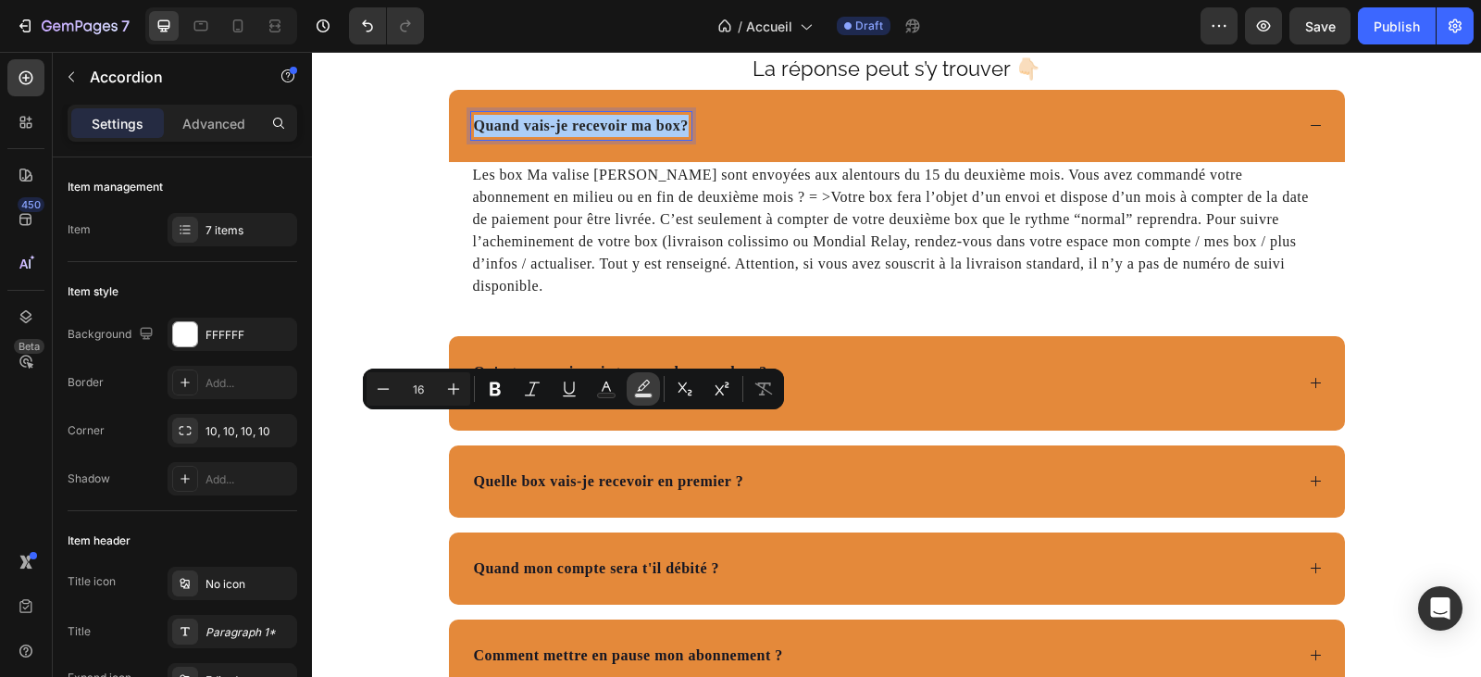
click at [636, 390] on icon "Editor contextual toolbar" at bounding box center [643, 388] width 19 height 19
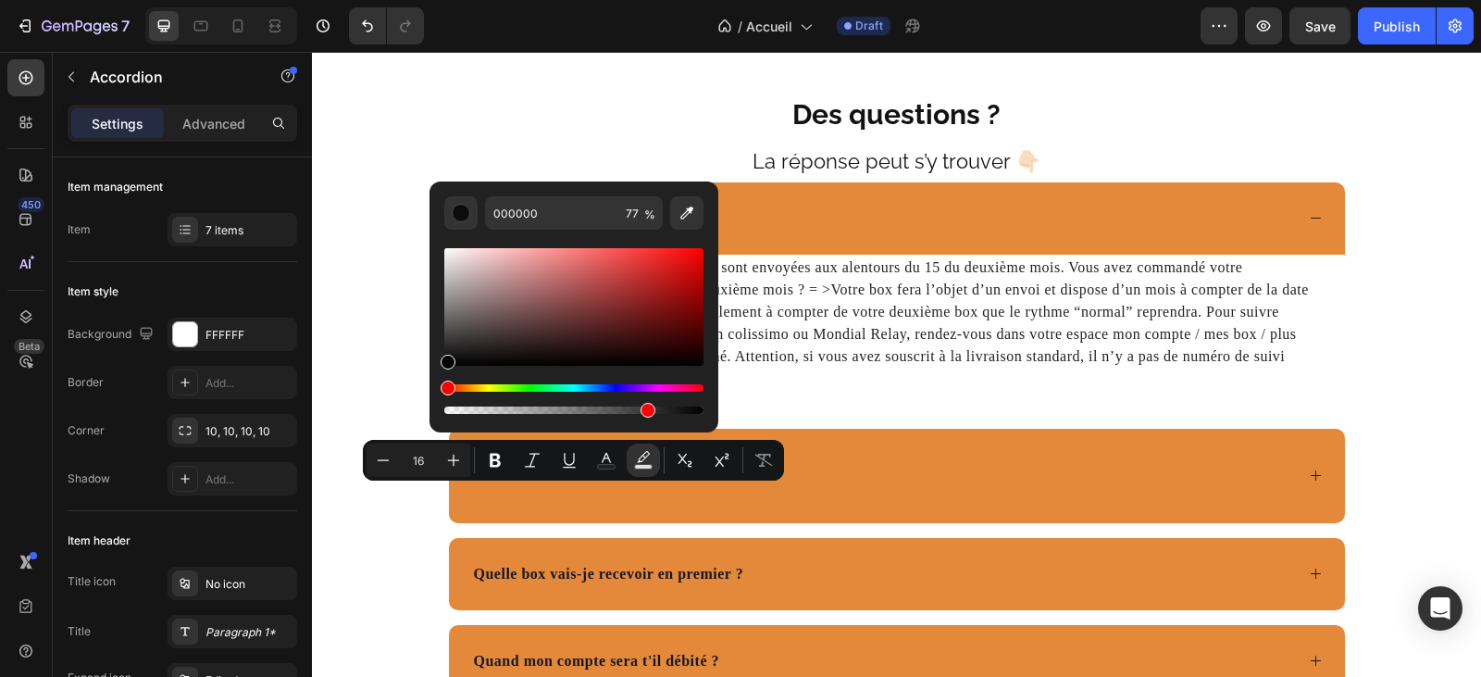
scroll to position [5739, 0]
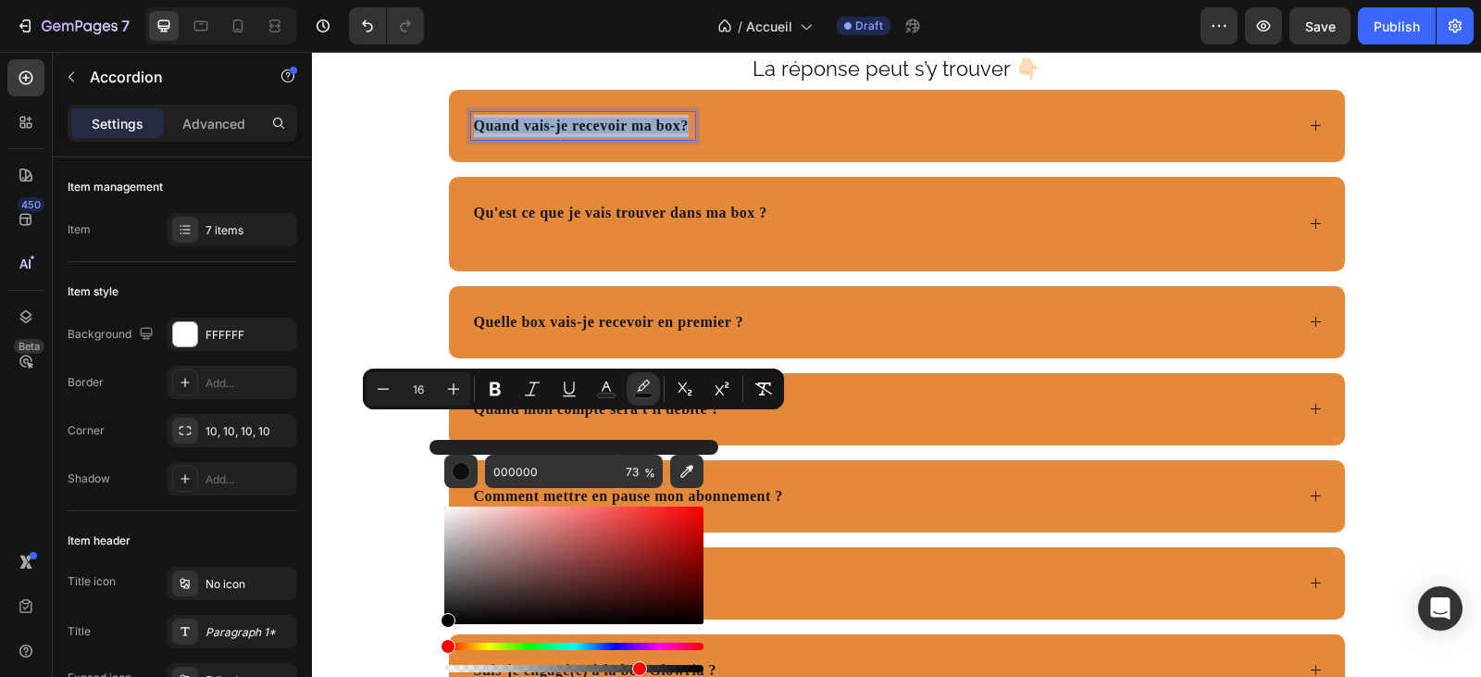
drag, startPoint x: 646, startPoint y: 663, endPoint x: 636, endPoint y: 665, distance: 10.3
click at [636, 665] on div "Editor contextual toolbar" at bounding box center [639, 668] width 15 height 15
type input "74"
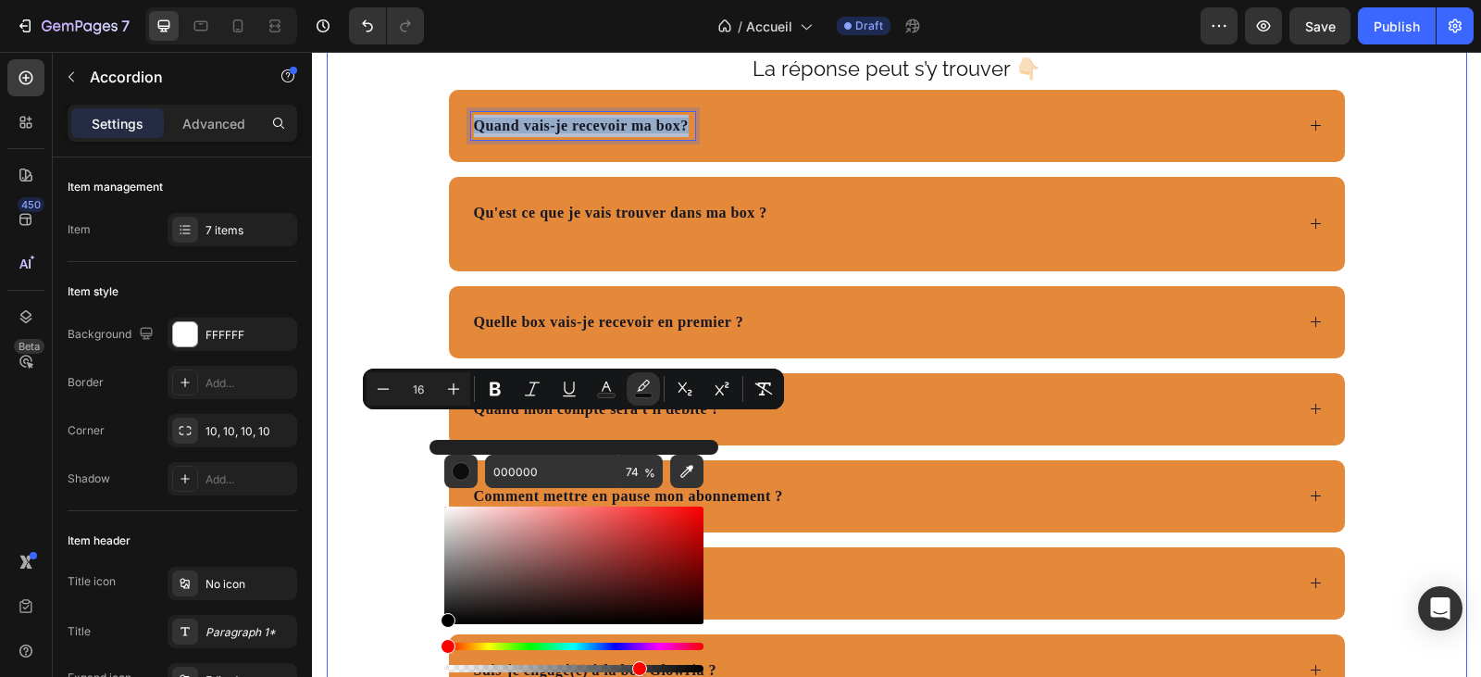
click at [388, 535] on div "Des questions ? Text Block La réponse peut s’y trouver 👇🏻 Text Block Quand vais…" at bounding box center [897, 350] width 1140 height 711
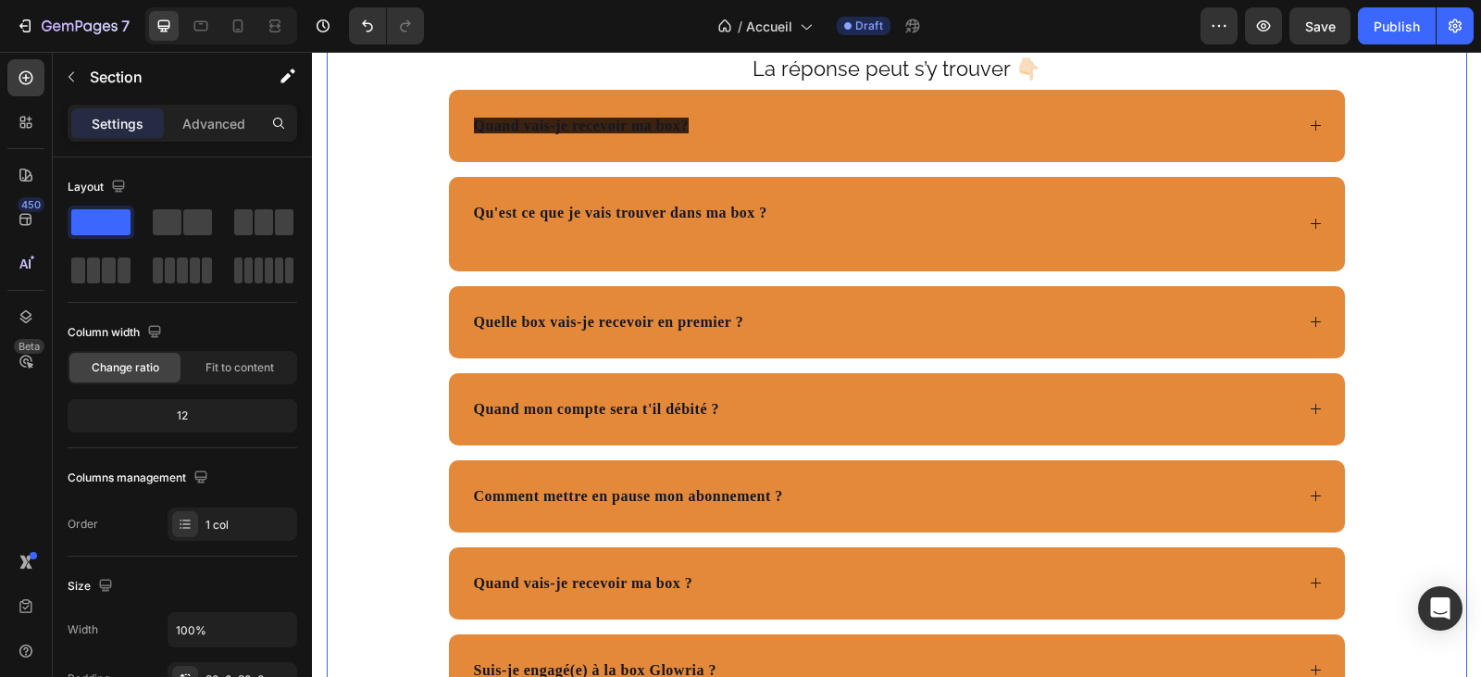
click at [384, 550] on div "Des questions ? Text Block La réponse peut s’y trouver 👇🏻 Text Block Quand vais…" at bounding box center [897, 350] width 1140 height 711
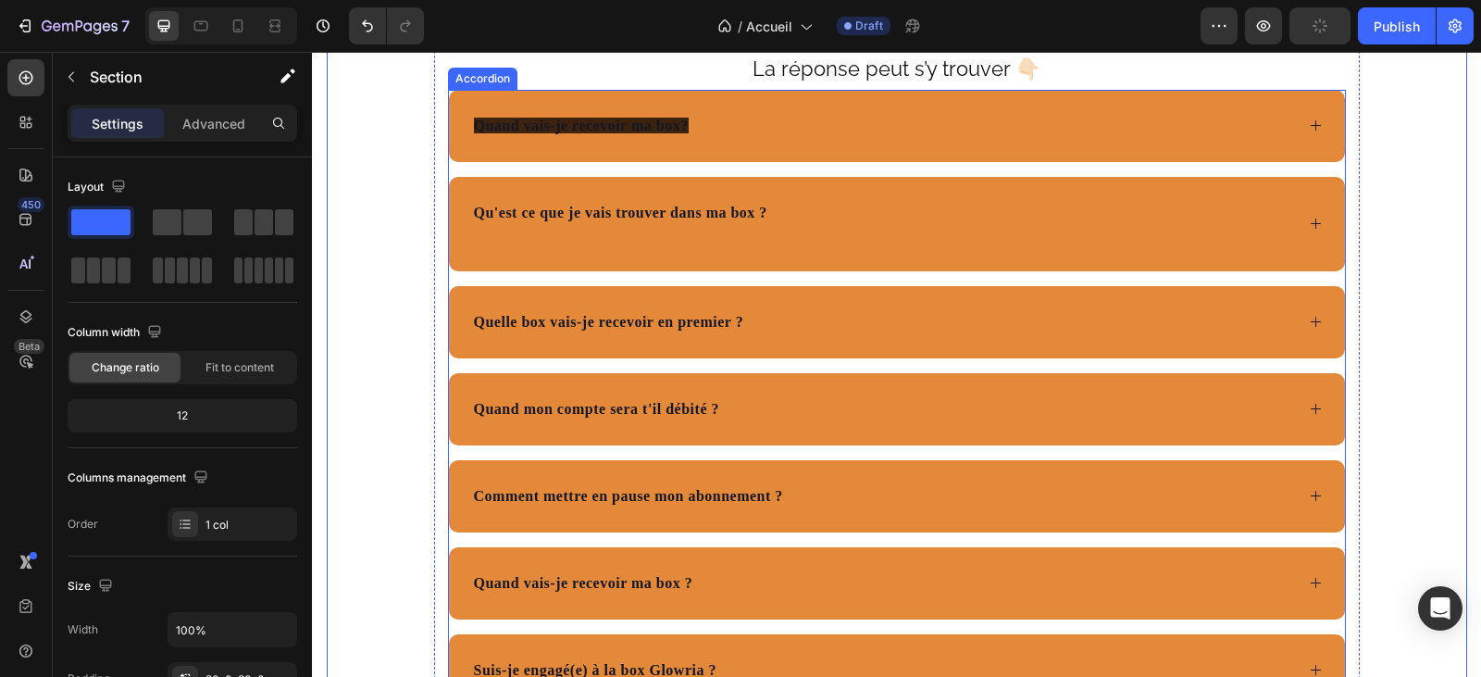
click at [628, 162] on div "Quand vais-je recevoir ma box?" at bounding box center [897, 126] width 896 height 72
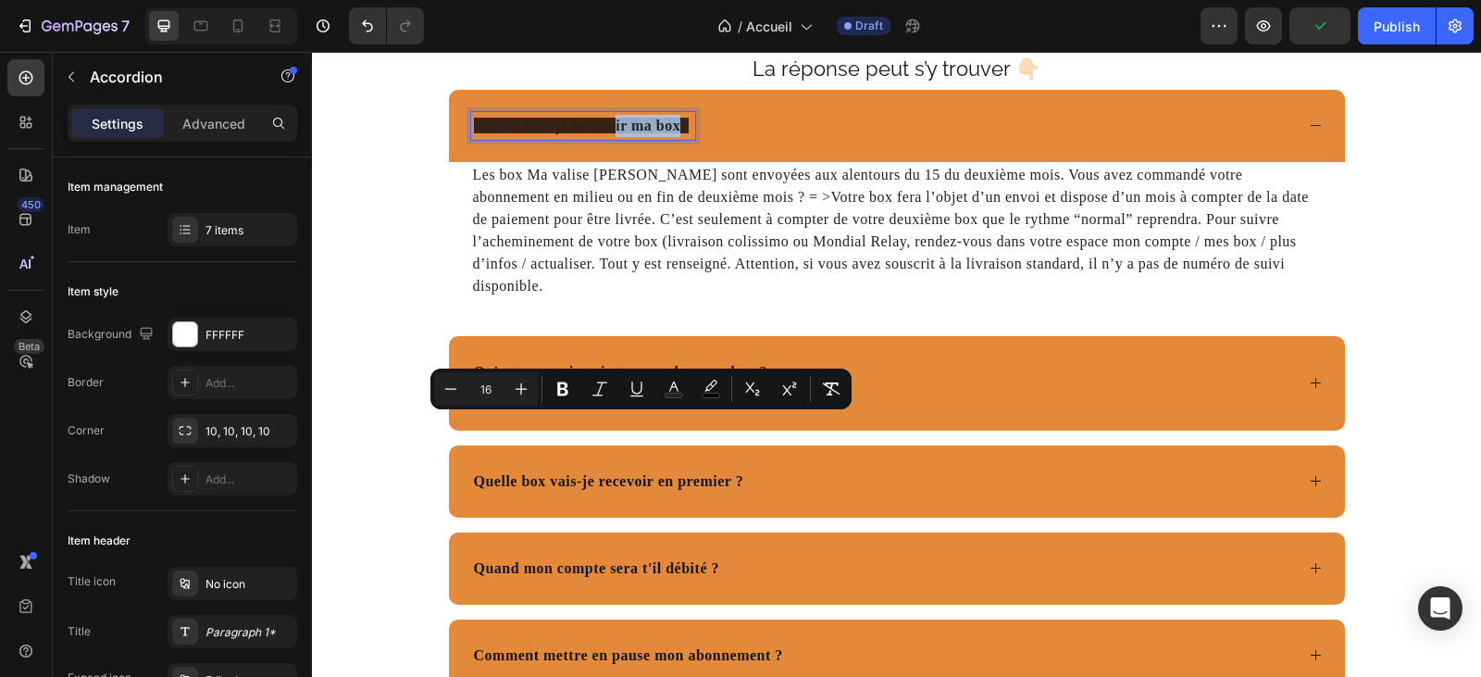
drag, startPoint x: 677, startPoint y: 418, endPoint x: 609, endPoint y: 419, distance: 67.6
click at [609, 133] on span "Quand vais-je recevoir ma box?" at bounding box center [581, 126] width 215 height 16
click at [674, 133] on span "Quand vais-je recevoir ma box?" at bounding box center [581, 126] width 215 height 16
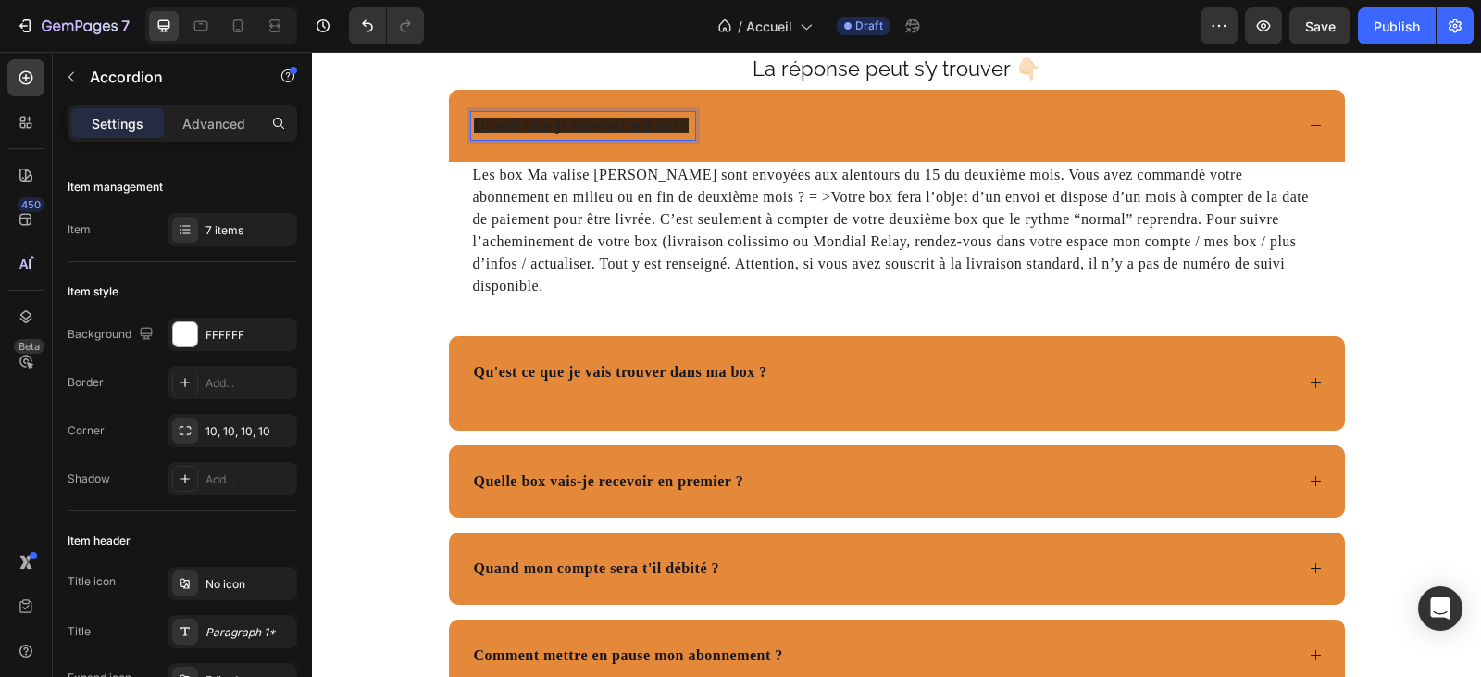
click at [685, 137] on p "Quand vais-je recevoir ma box?" at bounding box center [583, 126] width 219 height 22
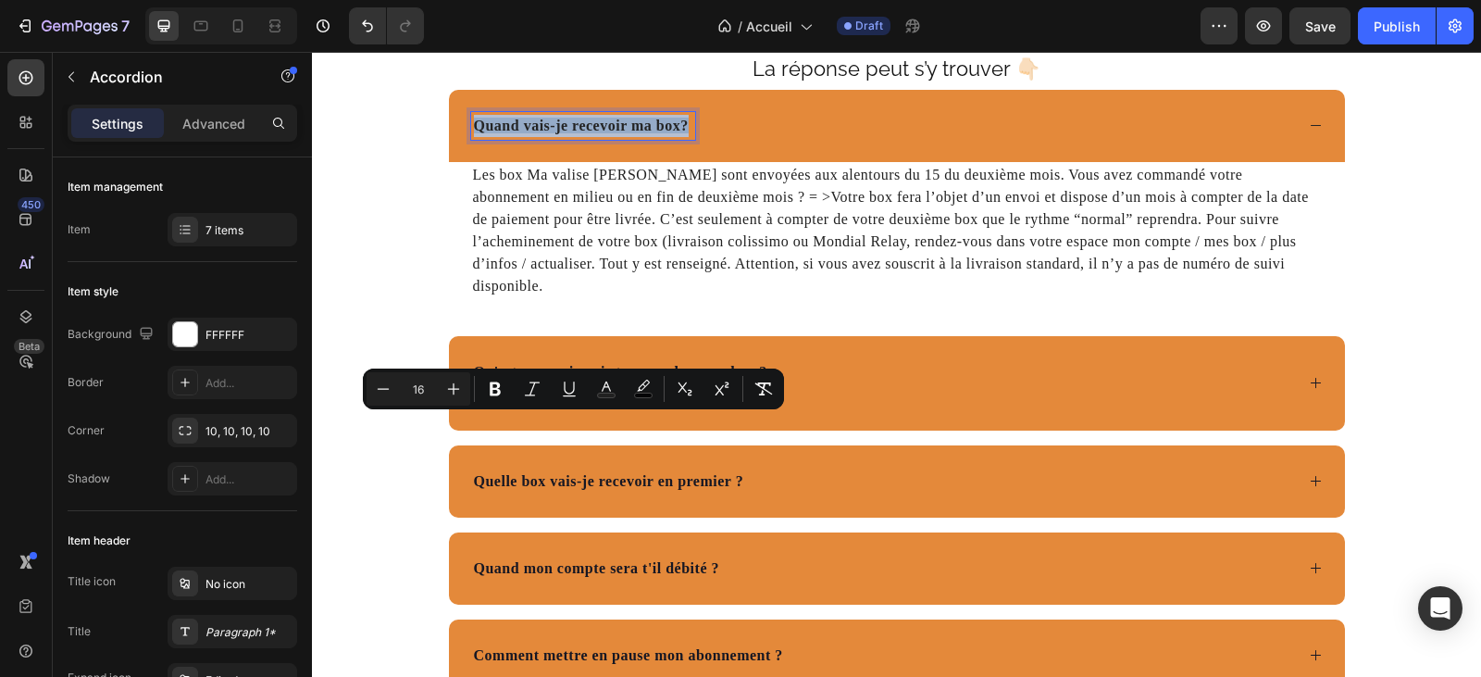
drag, startPoint x: 681, startPoint y: 424, endPoint x: 467, endPoint y: 422, distance: 214.7
click at [474, 137] on p "Quand vais-je recevoir ma box?" at bounding box center [583, 126] width 219 height 22
click at [641, 387] on icon "Editor contextual toolbar" at bounding box center [643, 388] width 19 height 19
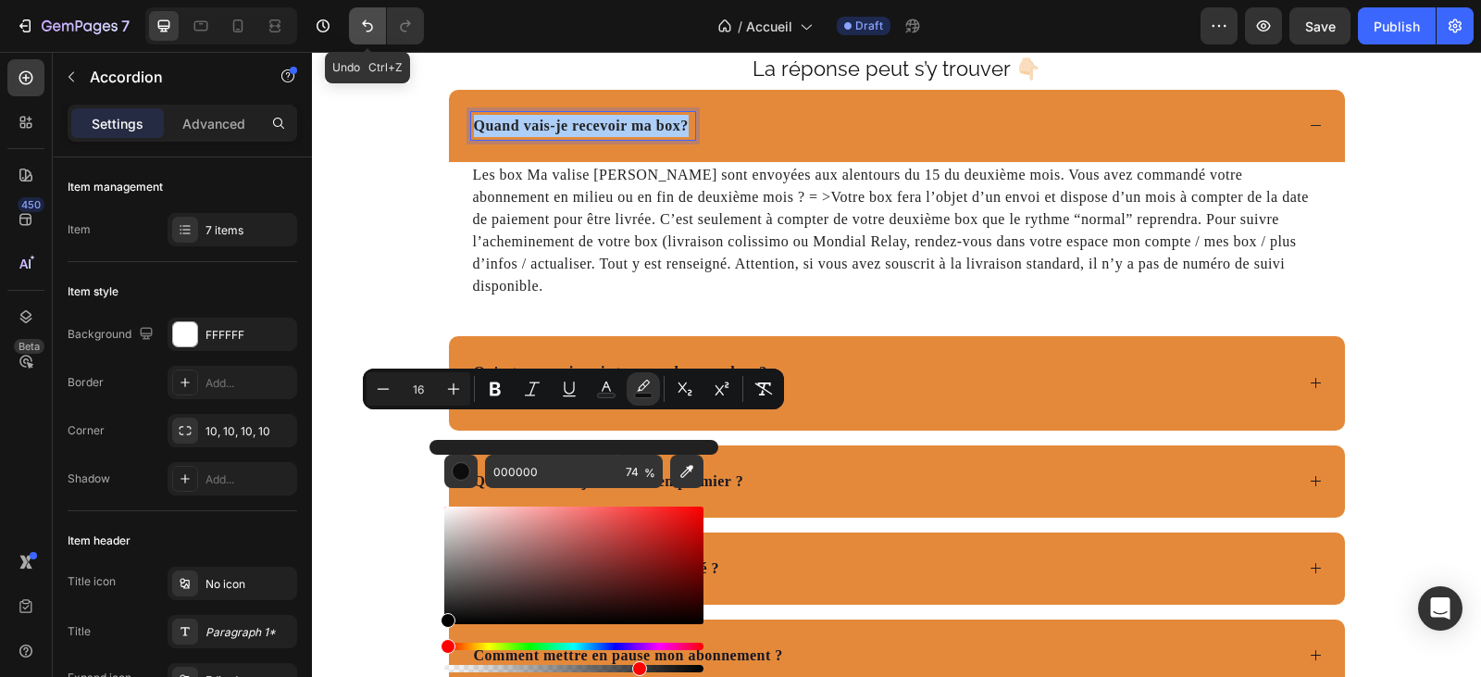
drag, startPoint x: 367, startPoint y: 18, endPoint x: 190, endPoint y: 133, distance: 211.3
click at [367, 18] on icon "Undo/Redo" at bounding box center [367, 26] width 19 height 19
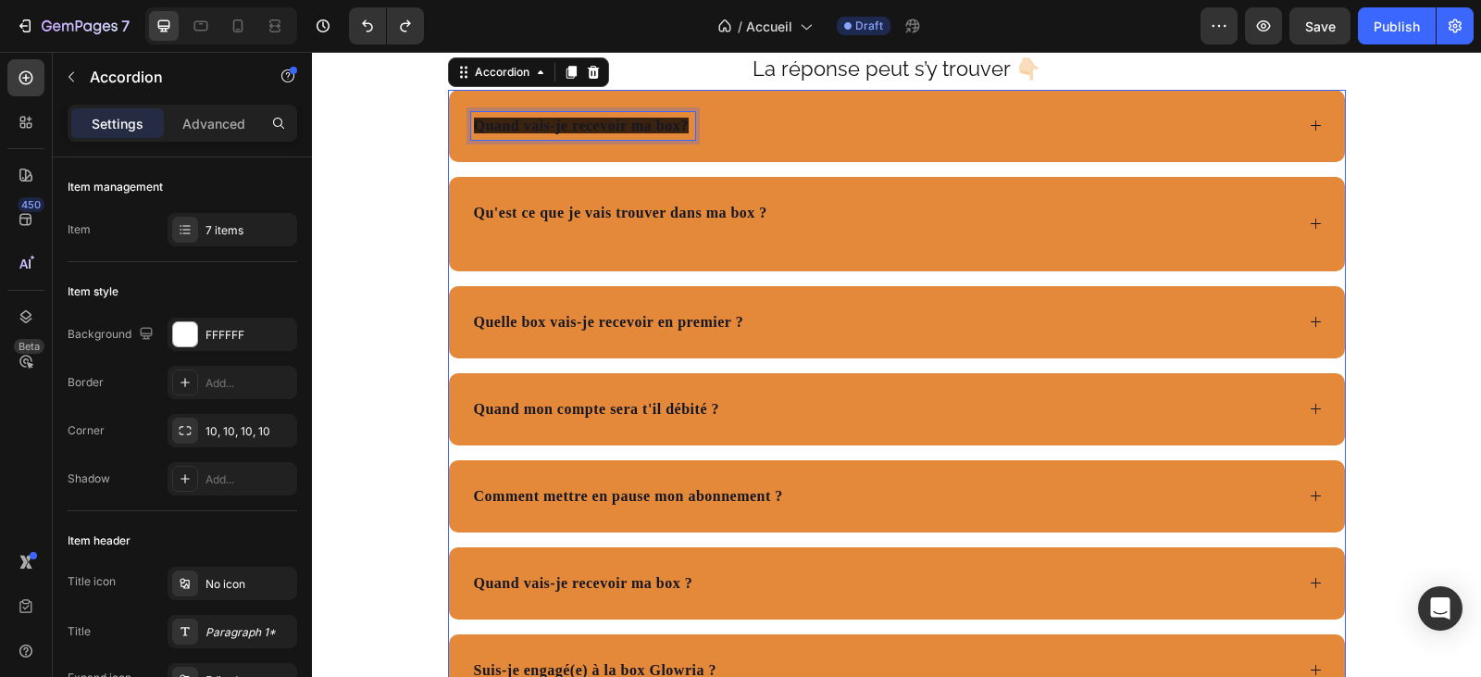
click at [678, 133] on span "Quand vais-je recevoir ma box?" at bounding box center [581, 126] width 215 height 16
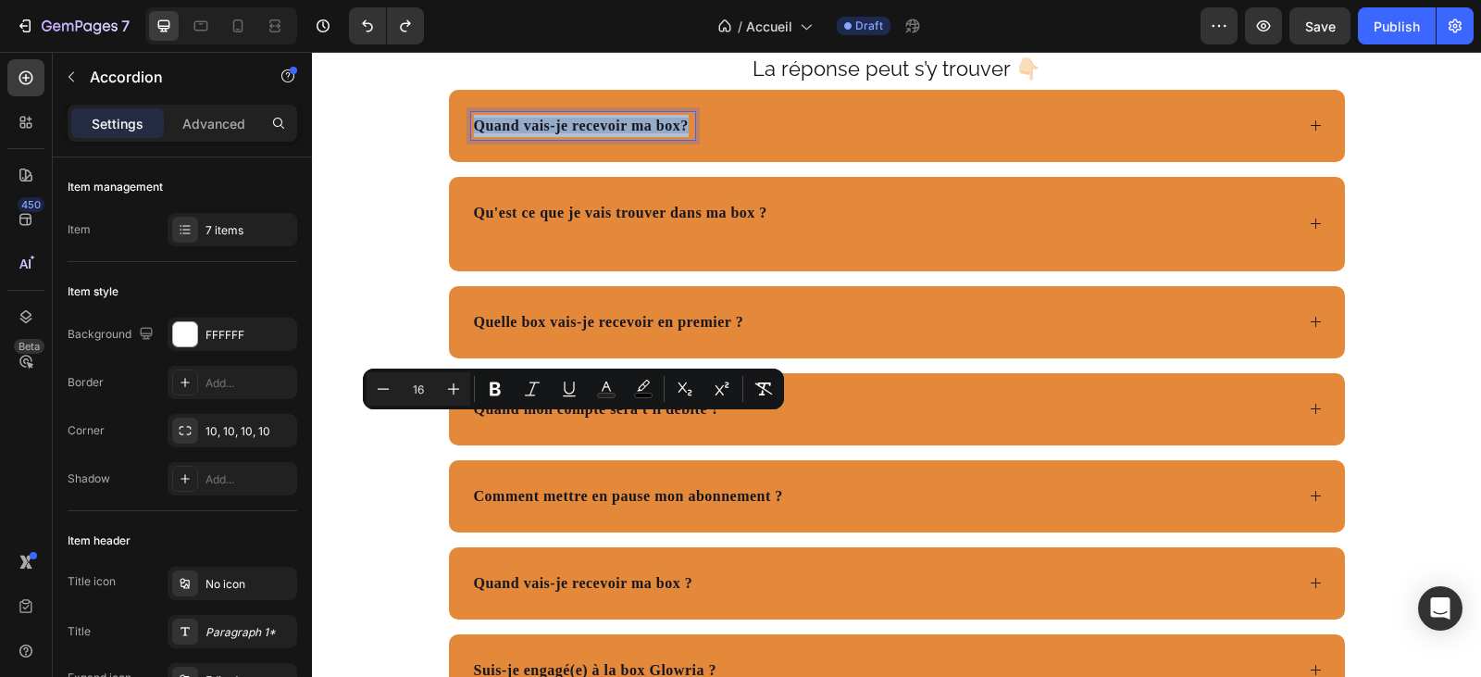
drag, startPoint x: 658, startPoint y: 426, endPoint x: 468, endPoint y: 419, distance: 189.9
click at [474, 133] on span "Quand vais-je recevoir ma box?" at bounding box center [581, 126] width 215 height 16
click at [643, 383] on icon "Editor contextual toolbar" at bounding box center [643, 384] width 13 height 11
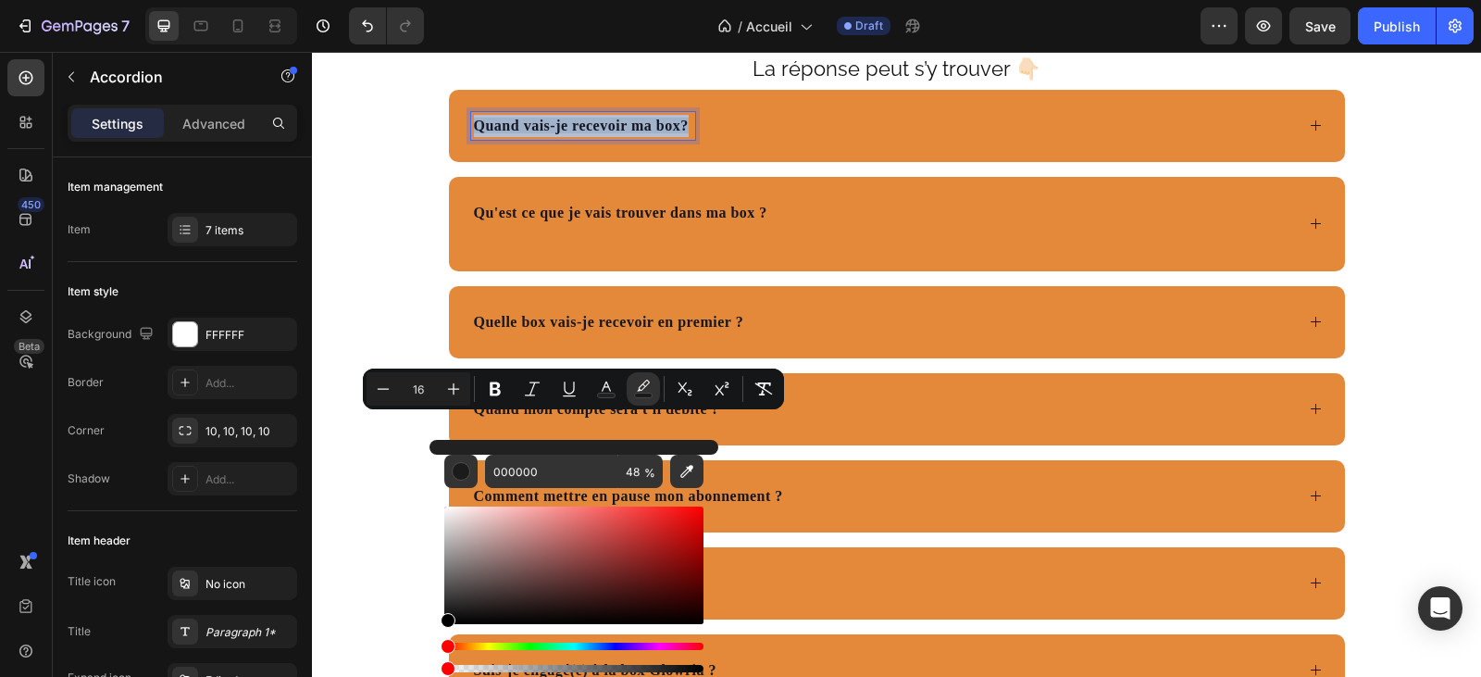
type input "0"
drag, startPoint x: 642, startPoint y: 668, endPoint x: 441, endPoint y: 666, distance: 201.8
click at [441, 666] on div "Editor contextual toolbar" at bounding box center [448, 668] width 15 height 15
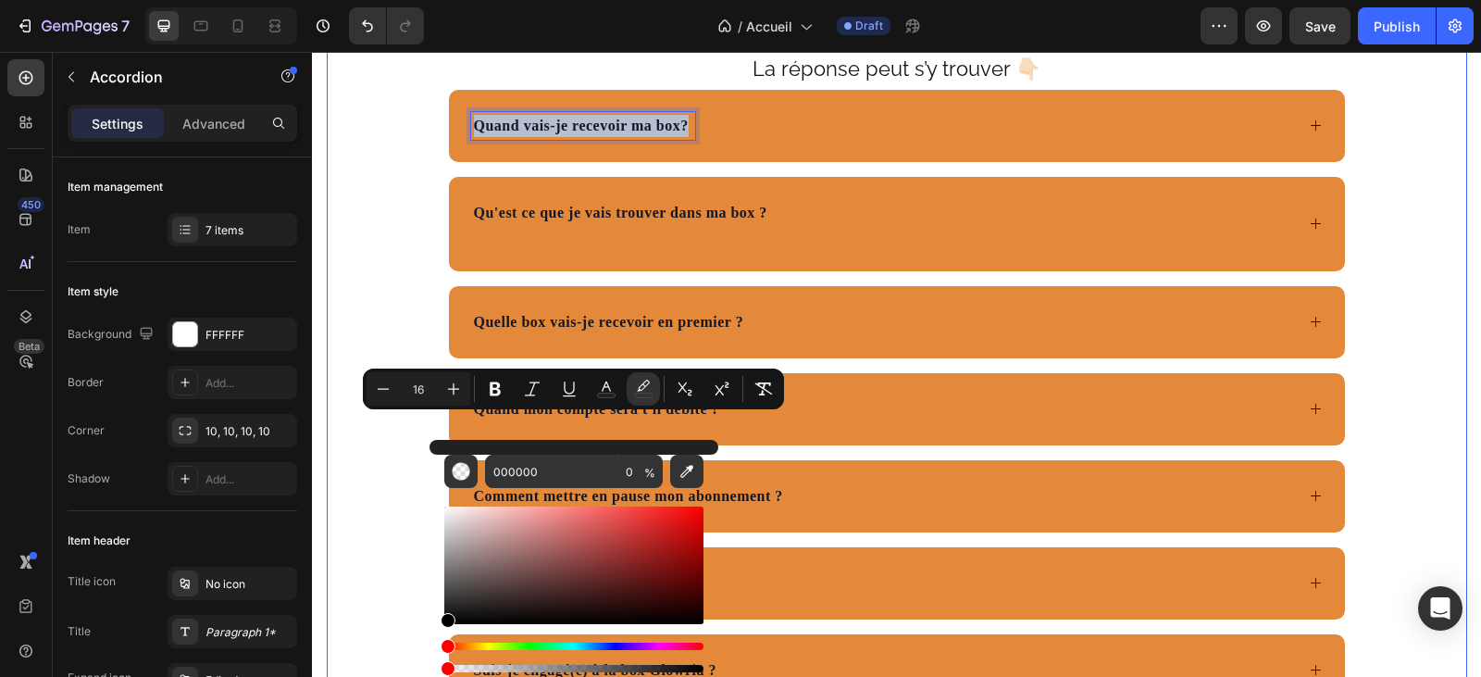
drag, startPoint x: 384, startPoint y: 561, endPoint x: 368, endPoint y: 584, distance: 28.0
click at [384, 562] on div "Des questions ? Text Block La réponse peut s’y trouver 👇🏻 Text Block Quand vais…" at bounding box center [897, 350] width 1140 height 711
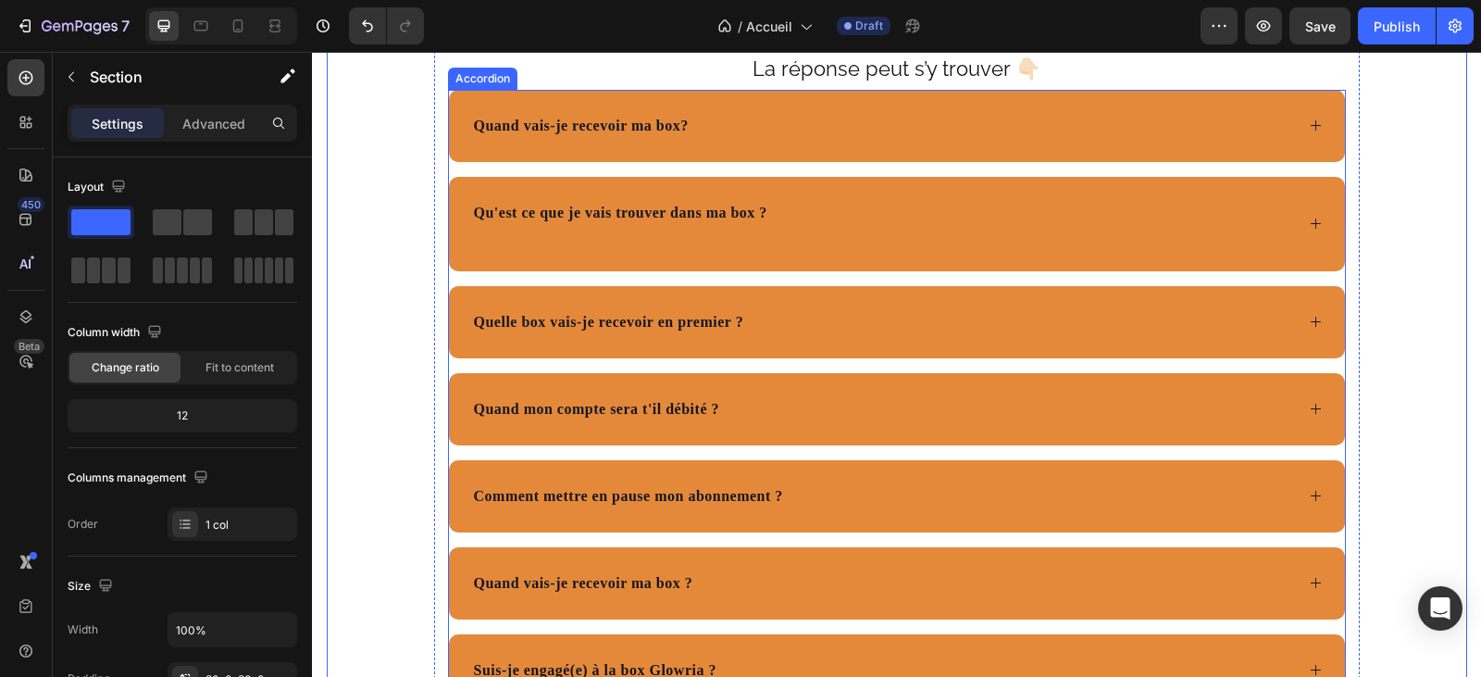
click at [642, 133] on span "Quand vais-je recevoir ma box?" at bounding box center [581, 126] width 215 height 16
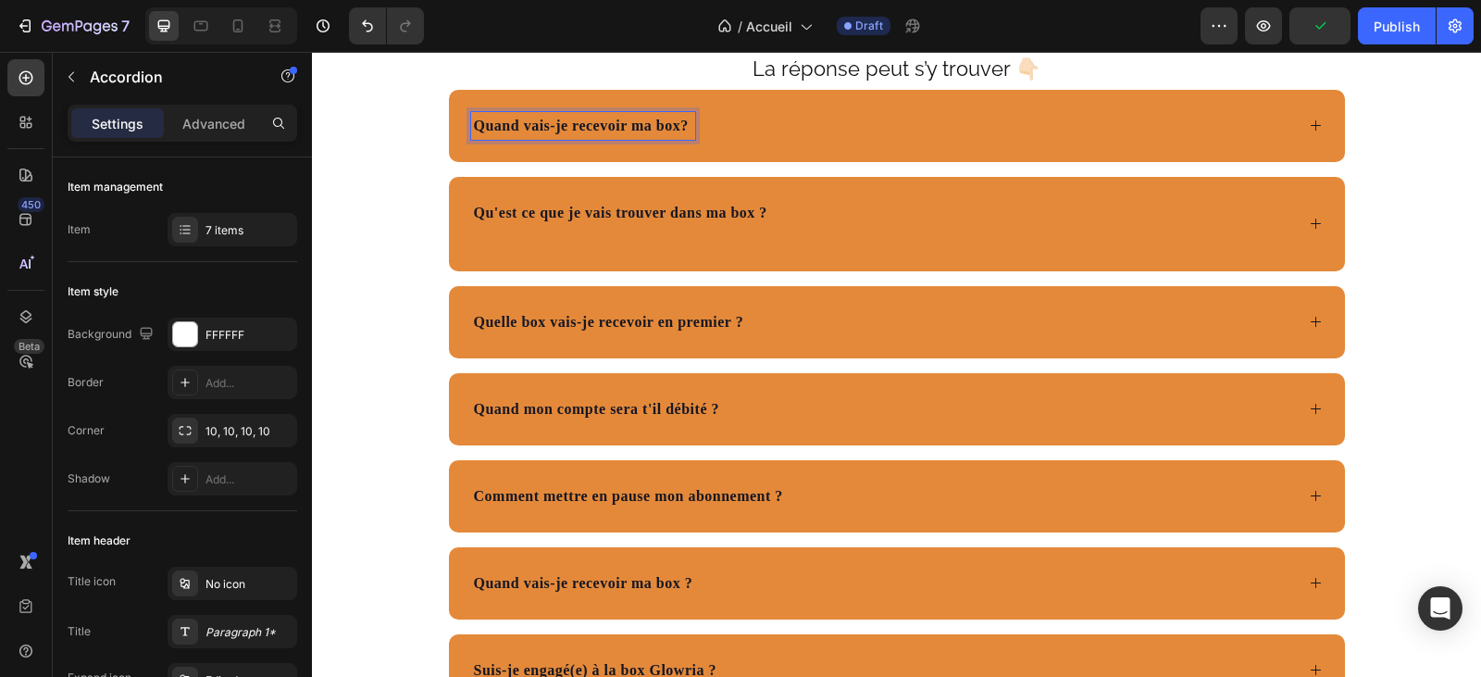
click at [678, 133] on span "Quand vais-je recevoir ma box?" at bounding box center [581, 126] width 215 height 16
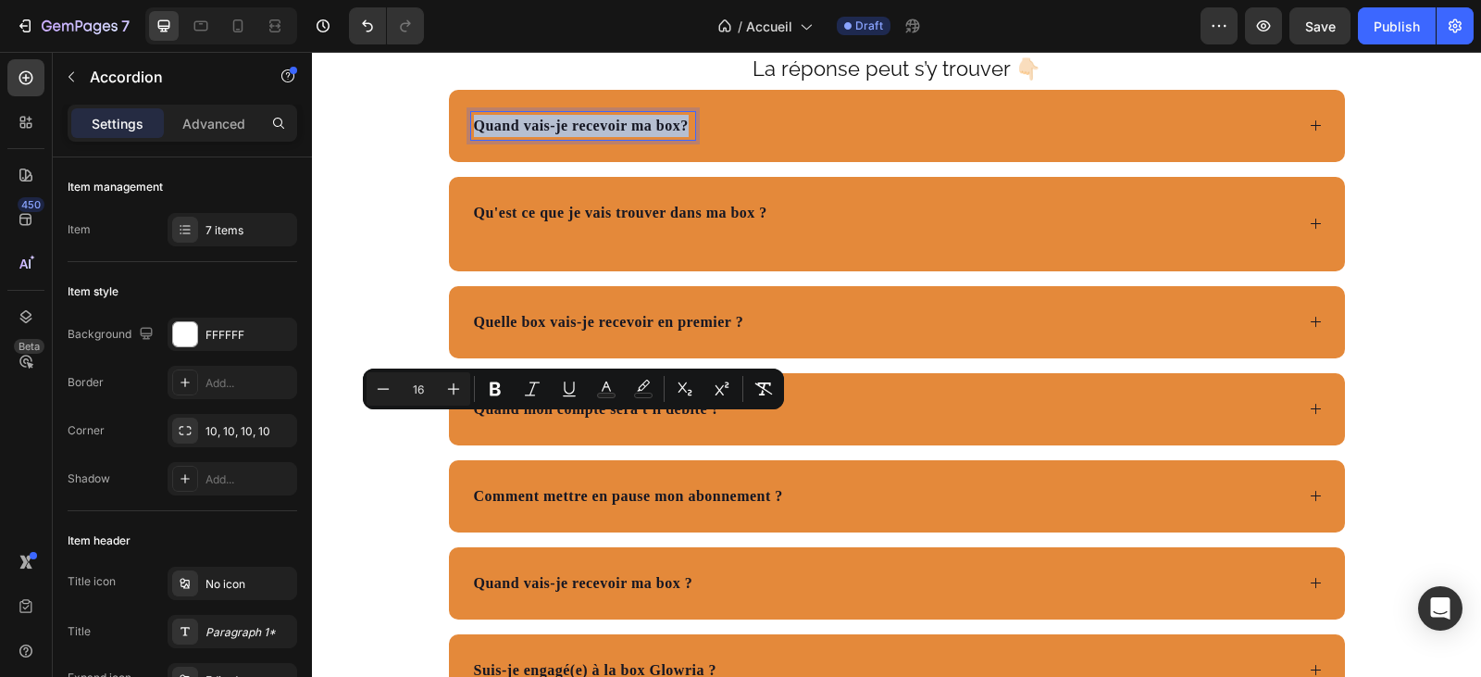
drag, startPoint x: 678, startPoint y: 425, endPoint x: 469, endPoint y: 421, distance: 208.3
click at [474, 133] on span "Quand vais-je recevoir ma box?" at bounding box center [581, 126] width 215 height 16
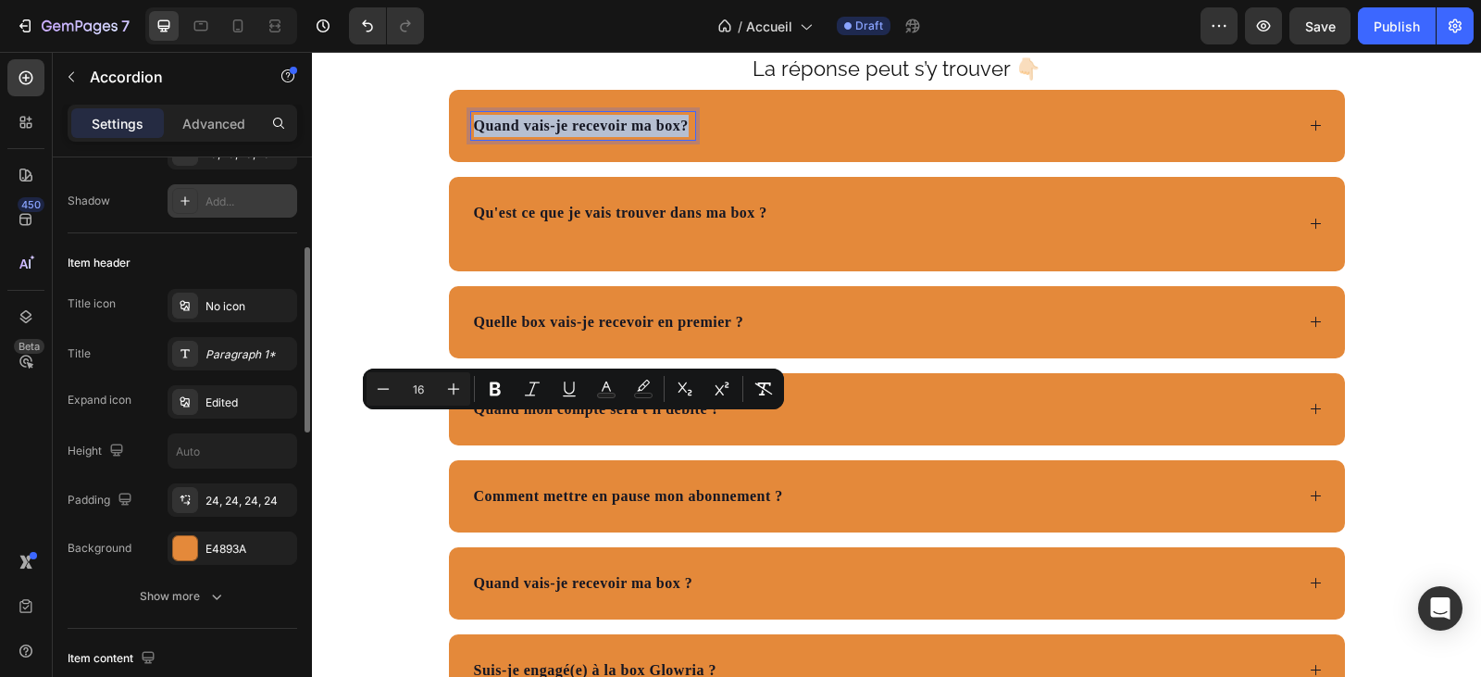
scroll to position [370, 0]
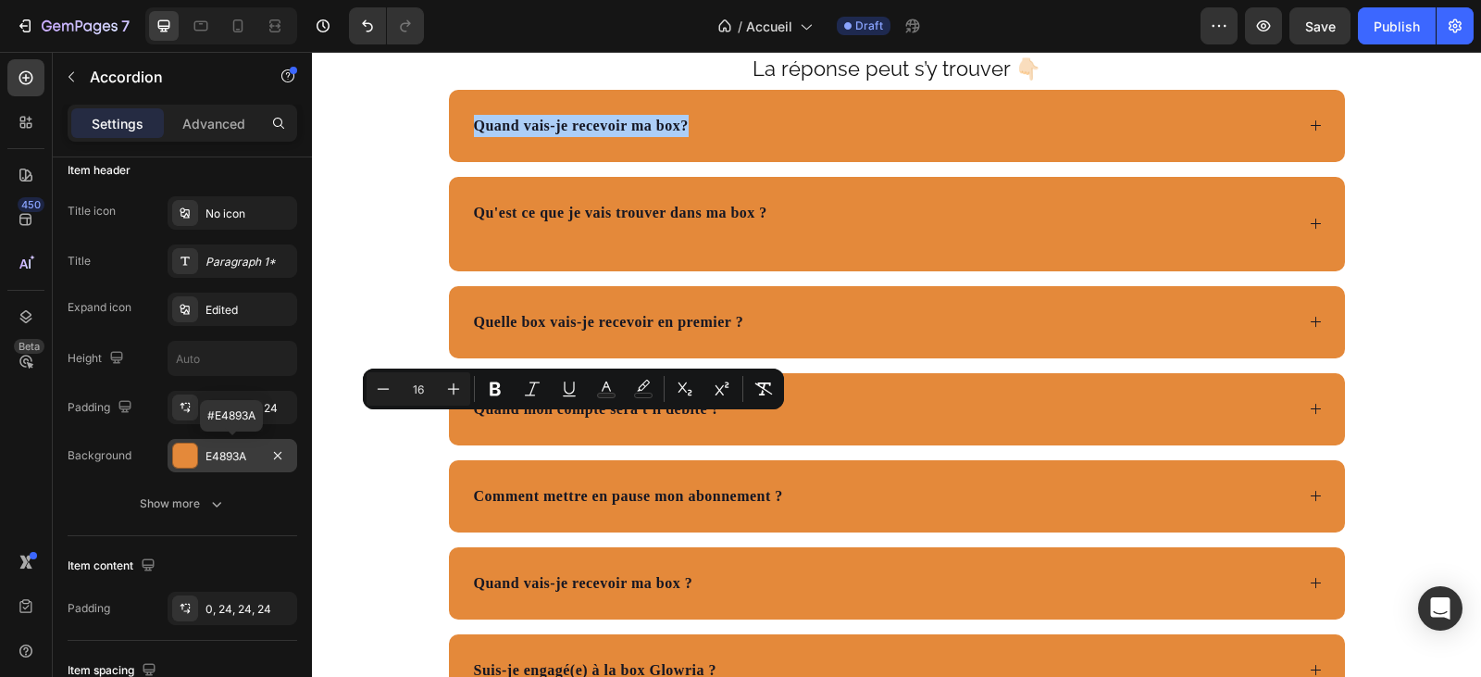
click at [216, 452] on div "E4893A" at bounding box center [232, 456] width 54 height 17
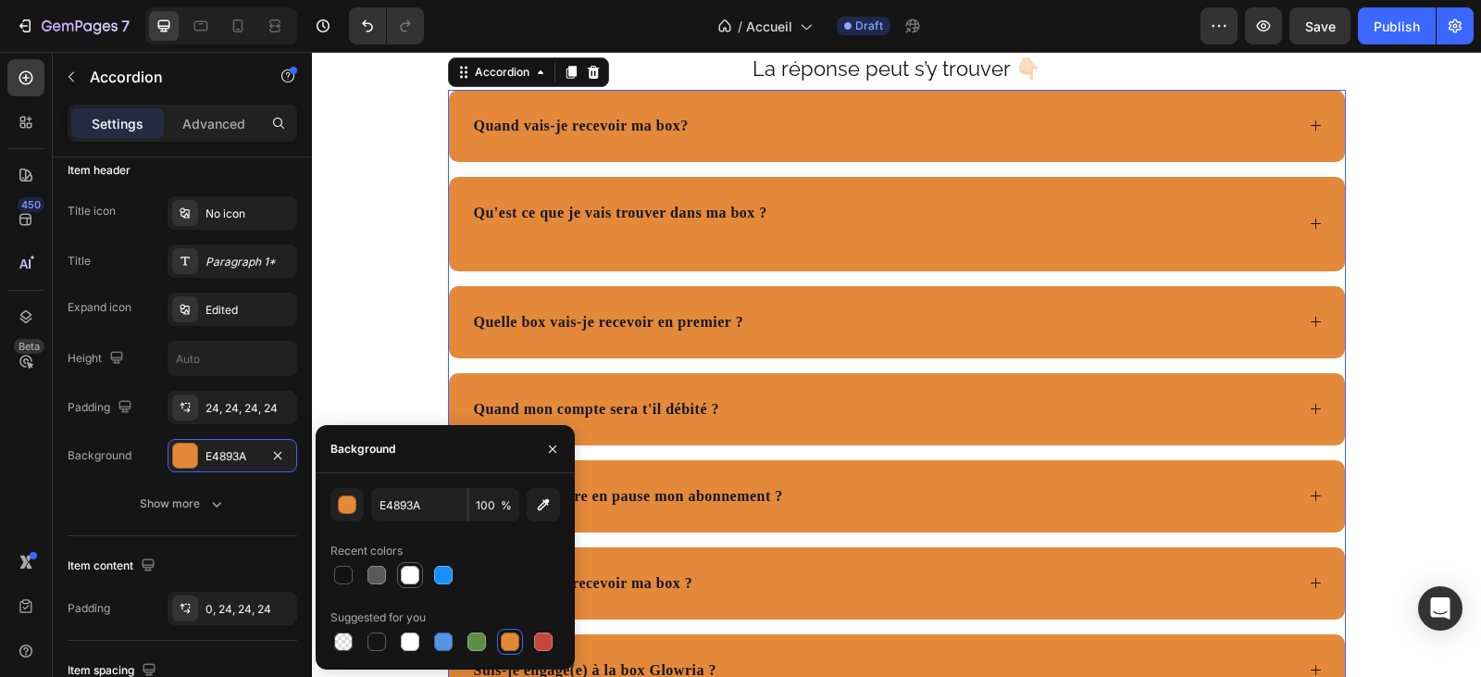
click at [408, 572] on div at bounding box center [410, 575] width 19 height 19
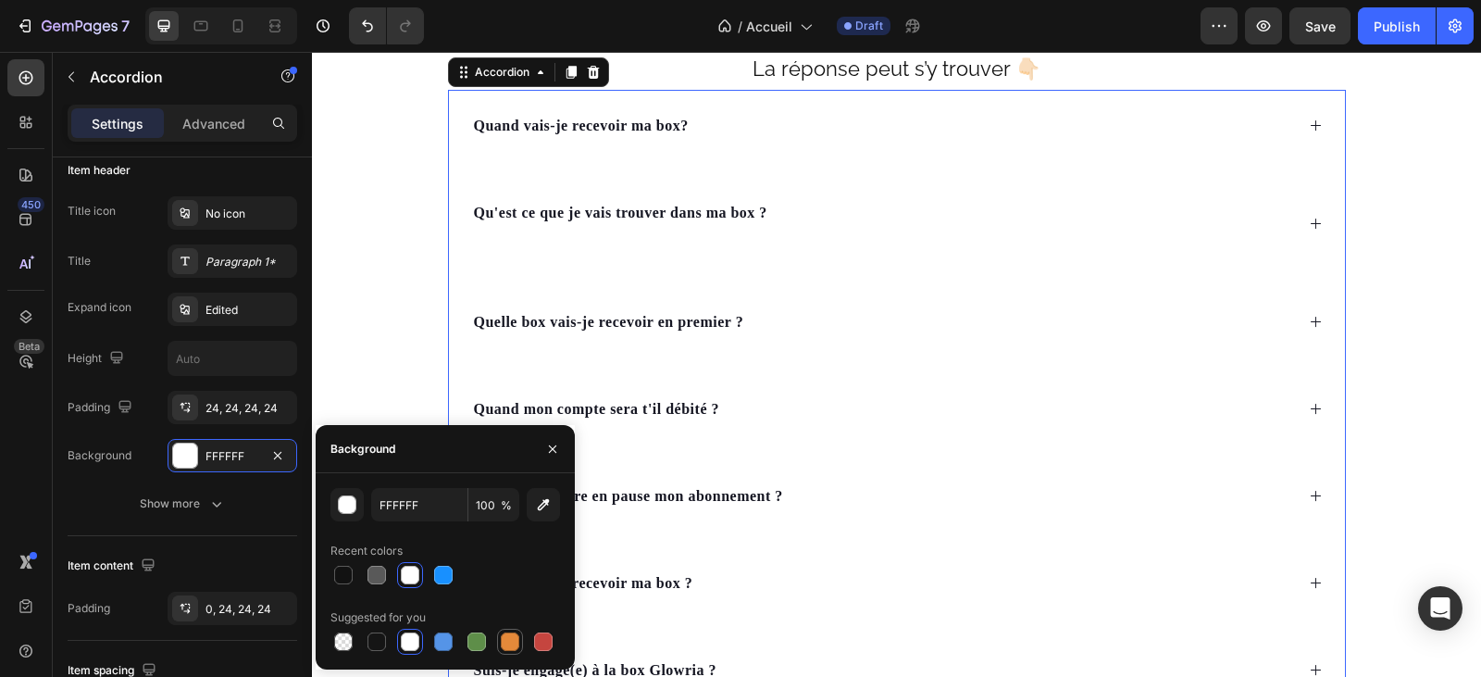
click at [508, 644] on div at bounding box center [510, 641] width 19 height 19
type input "E4893A"
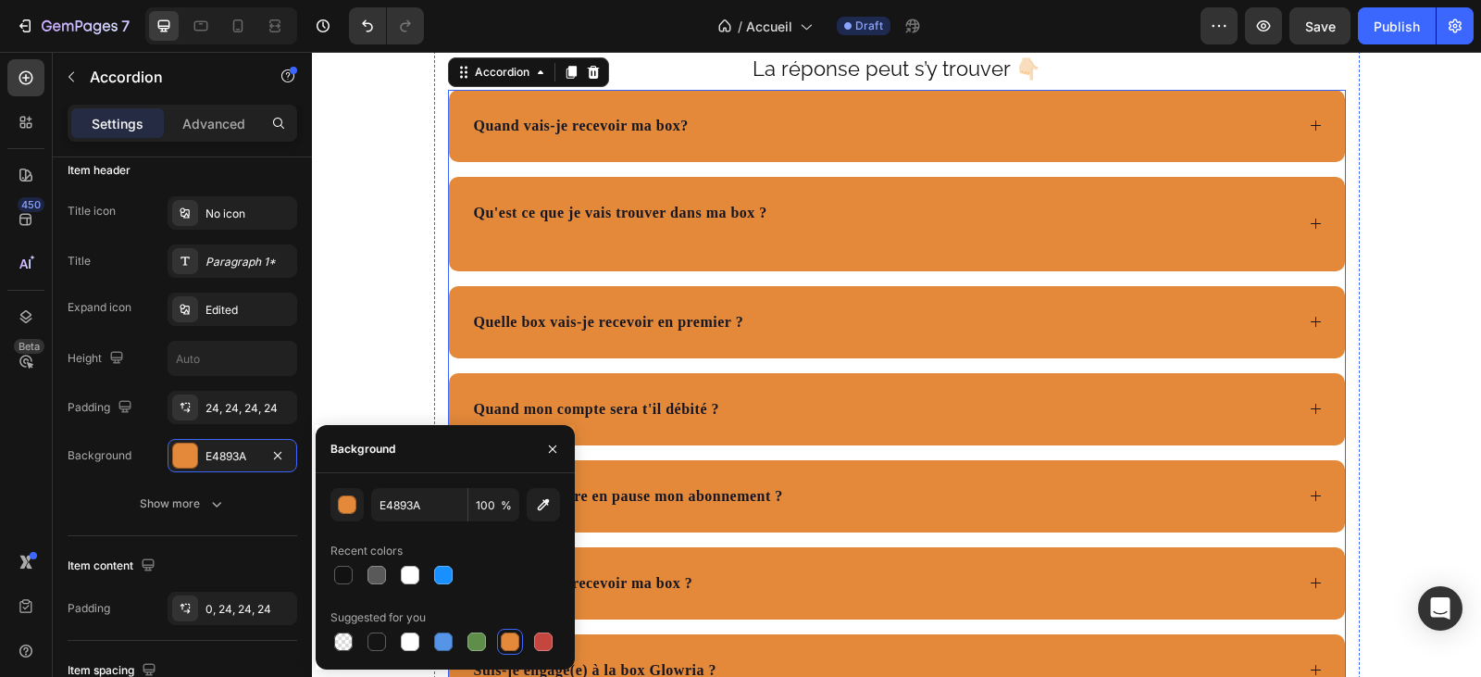
click at [686, 47] on p "Des questions ?" at bounding box center [897, 22] width 894 height 50
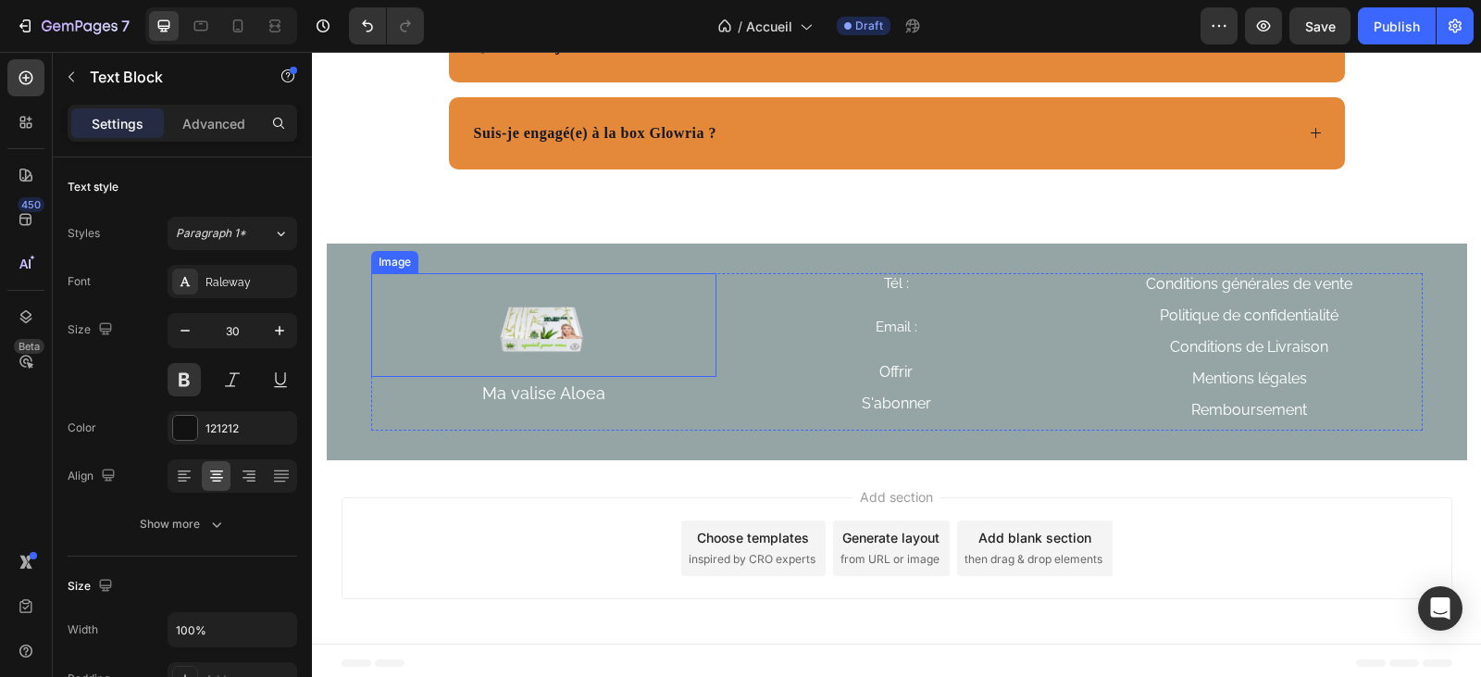
scroll to position [6581, 0]
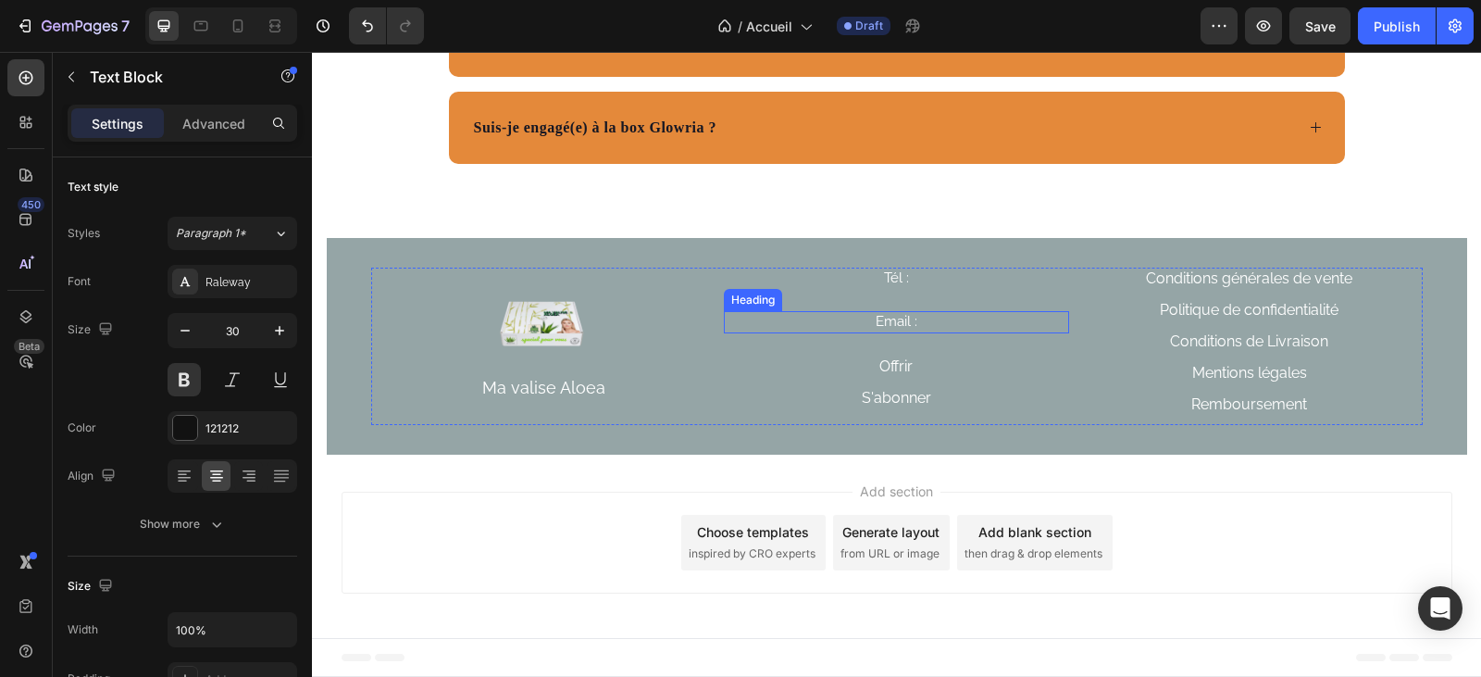
click at [922, 321] on h2 "Email :" at bounding box center [896, 322] width 345 height 22
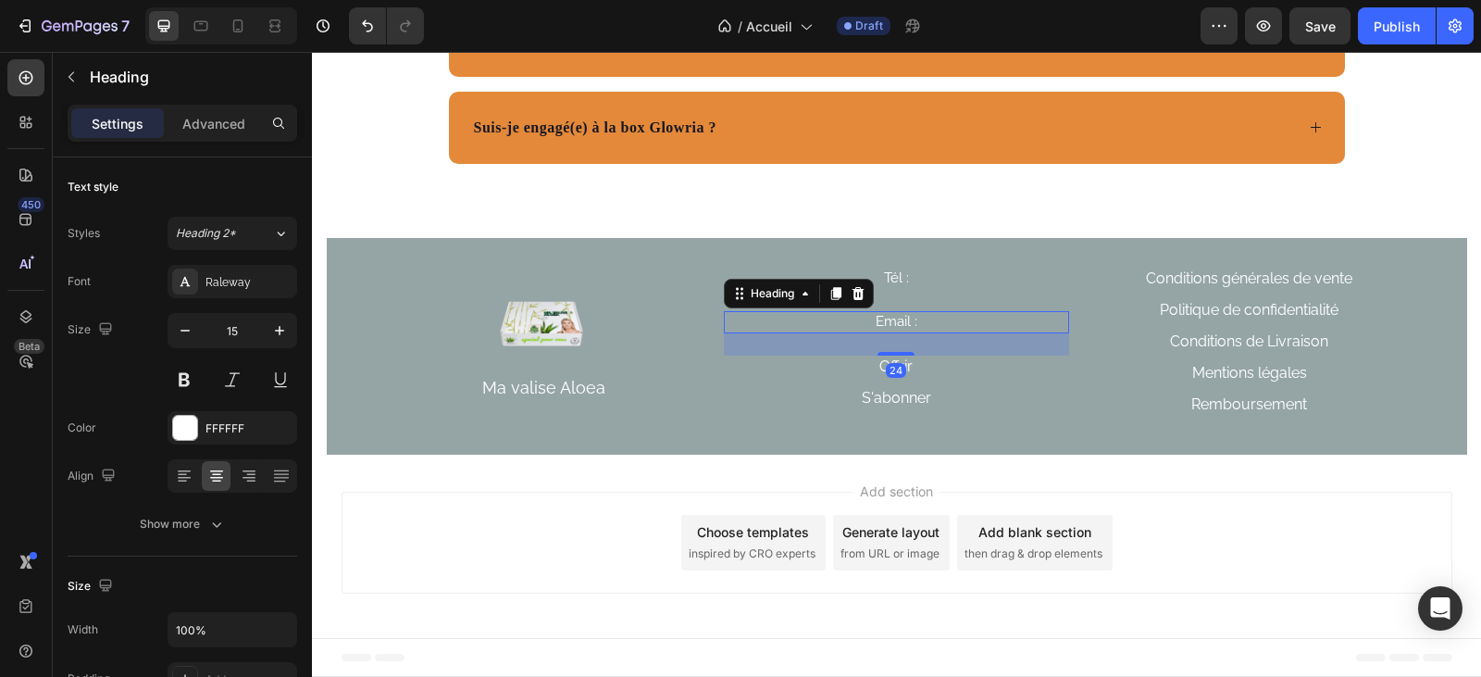
click at [924, 321] on h2 "Email :" at bounding box center [896, 322] width 345 height 22
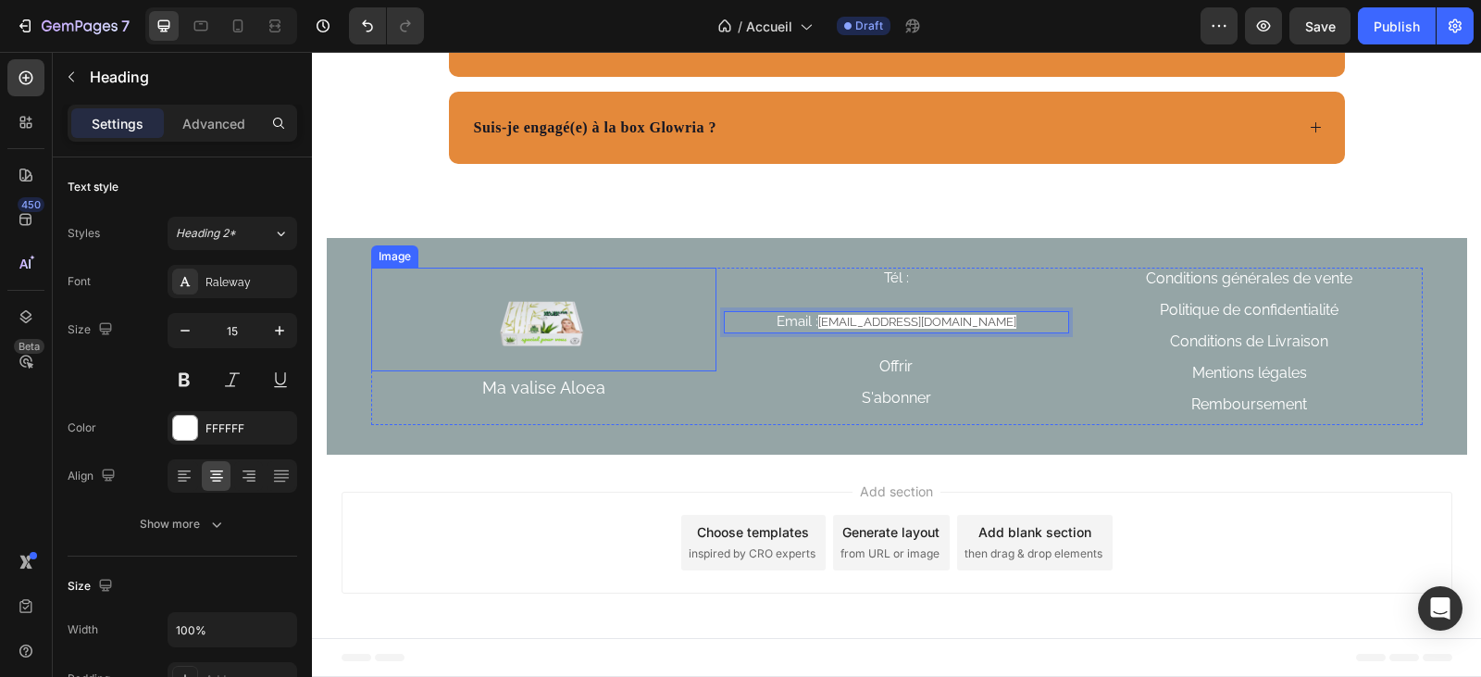
click at [653, 284] on div at bounding box center [543, 319] width 345 height 104
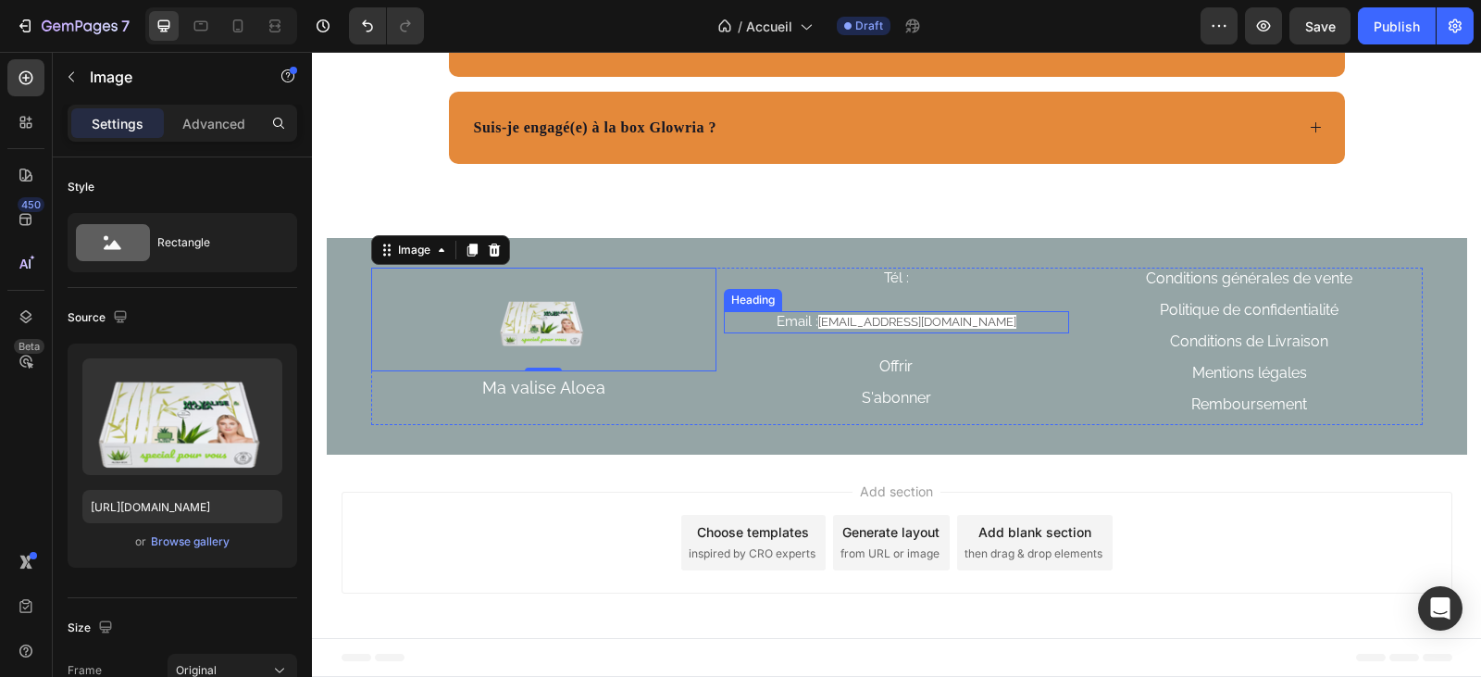
click at [988, 323] on span "[EMAIL_ADDRESS][DOMAIN_NAME]" at bounding box center [917, 322] width 198 height 14
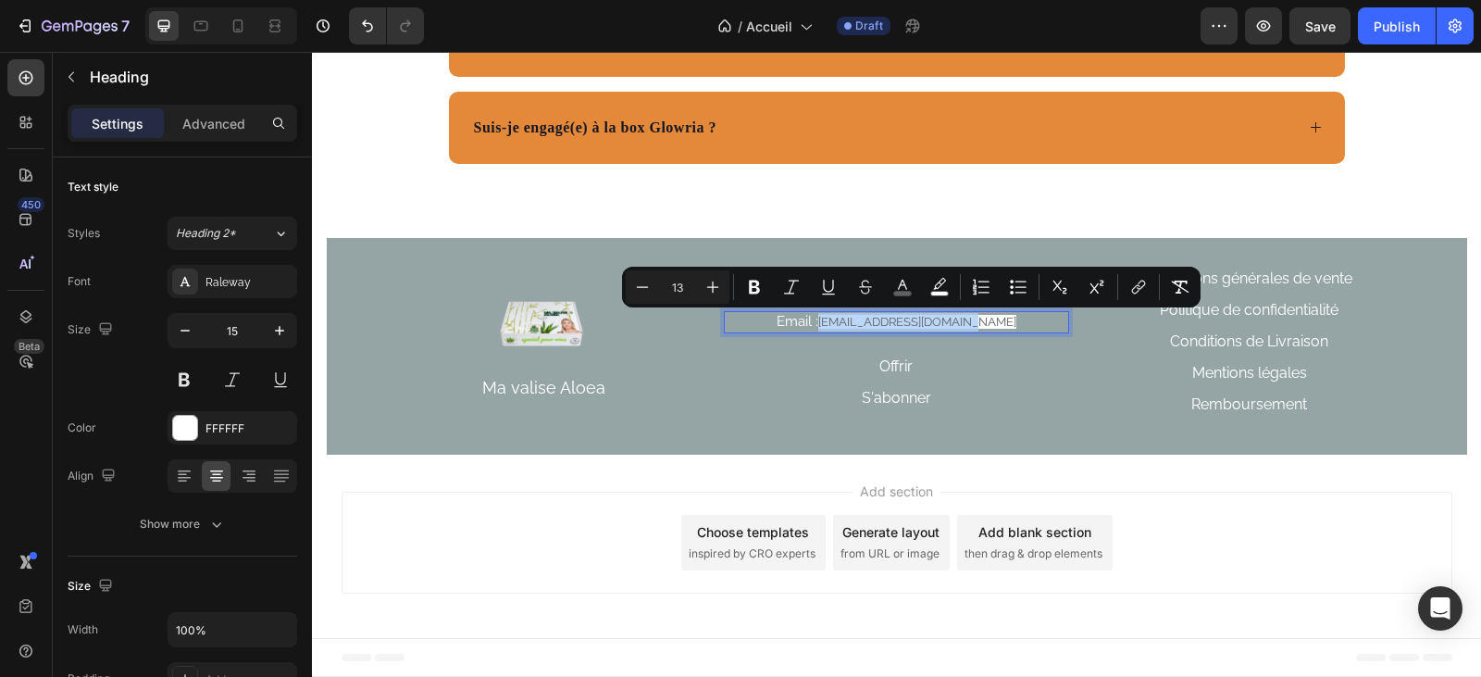
drag, startPoint x: 990, startPoint y: 323, endPoint x: 835, endPoint y: 324, distance: 155.5
click at [933, 290] on icon "Editor contextual toolbar" at bounding box center [939, 287] width 19 height 19
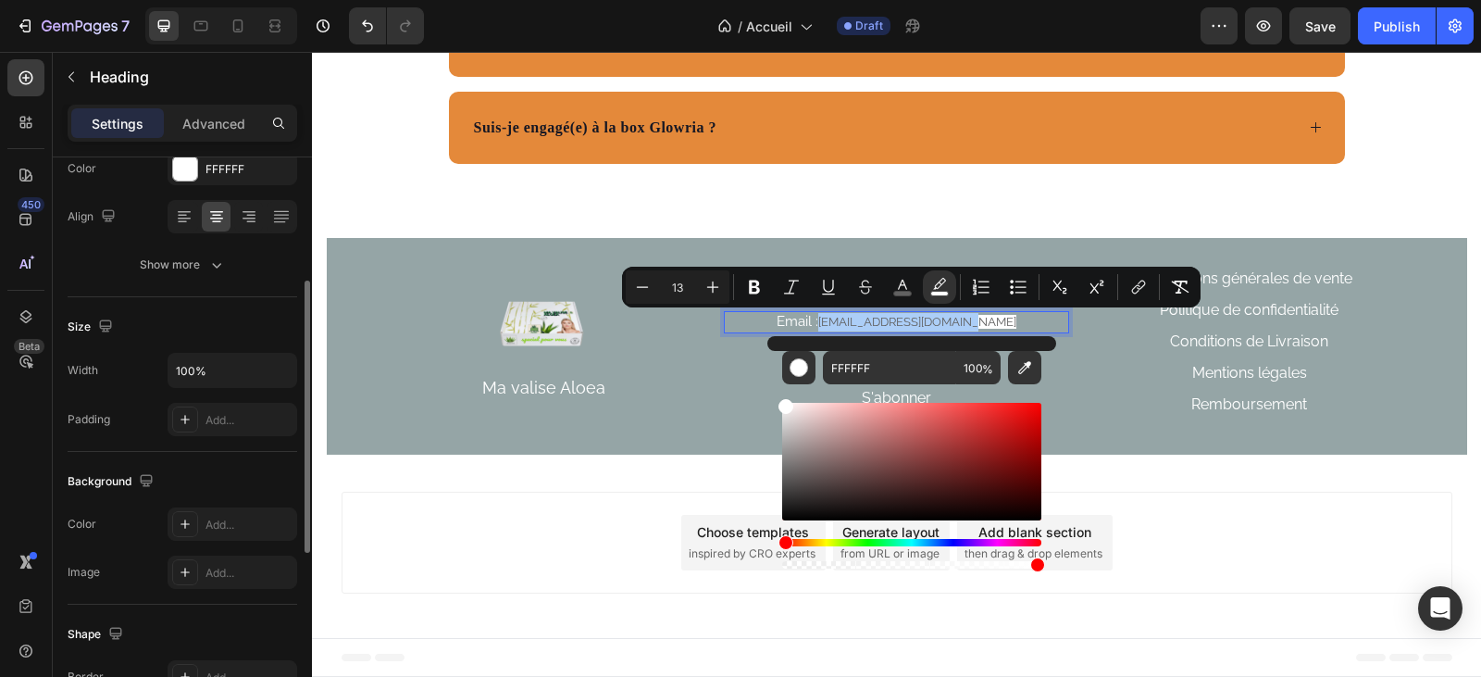
scroll to position [0, 0]
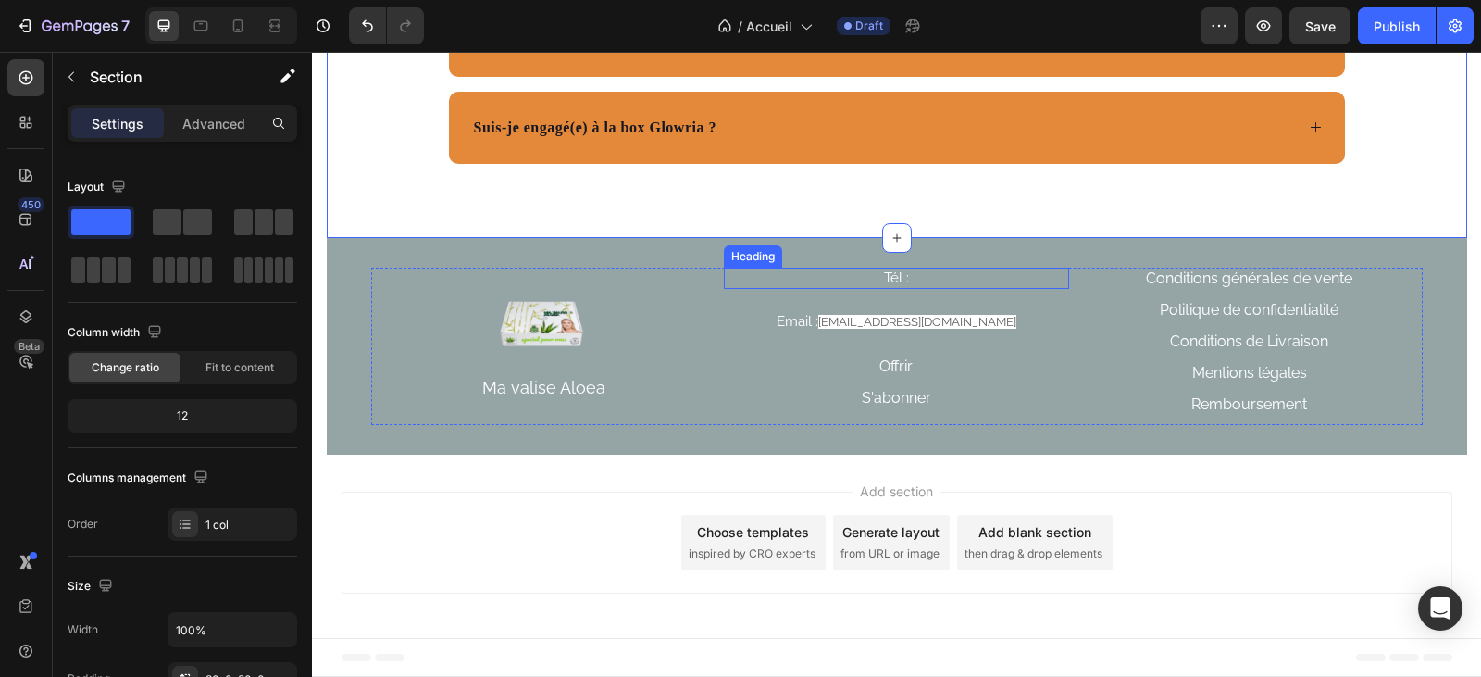
click at [902, 279] on h2 "Tél :" at bounding box center [896, 278] width 345 height 22
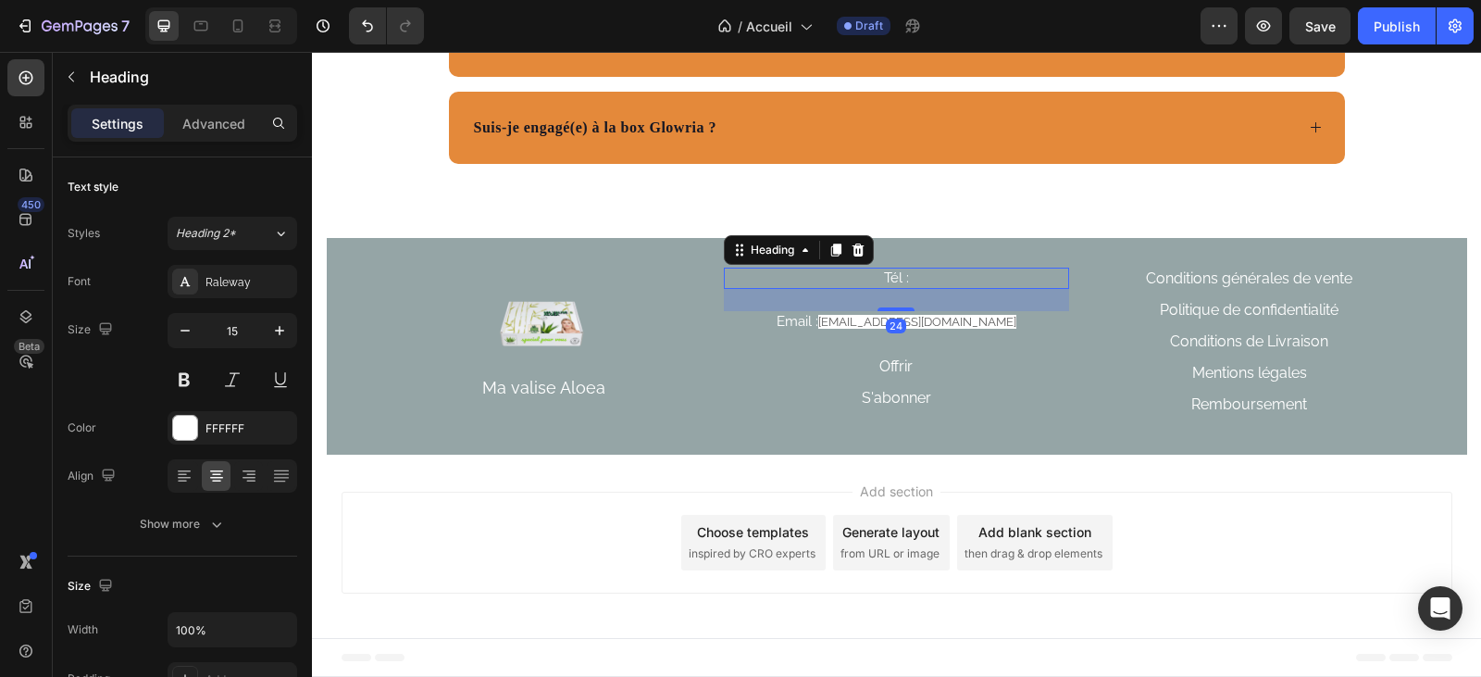
click at [902, 282] on h2 "Tél :" at bounding box center [896, 278] width 345 height 22
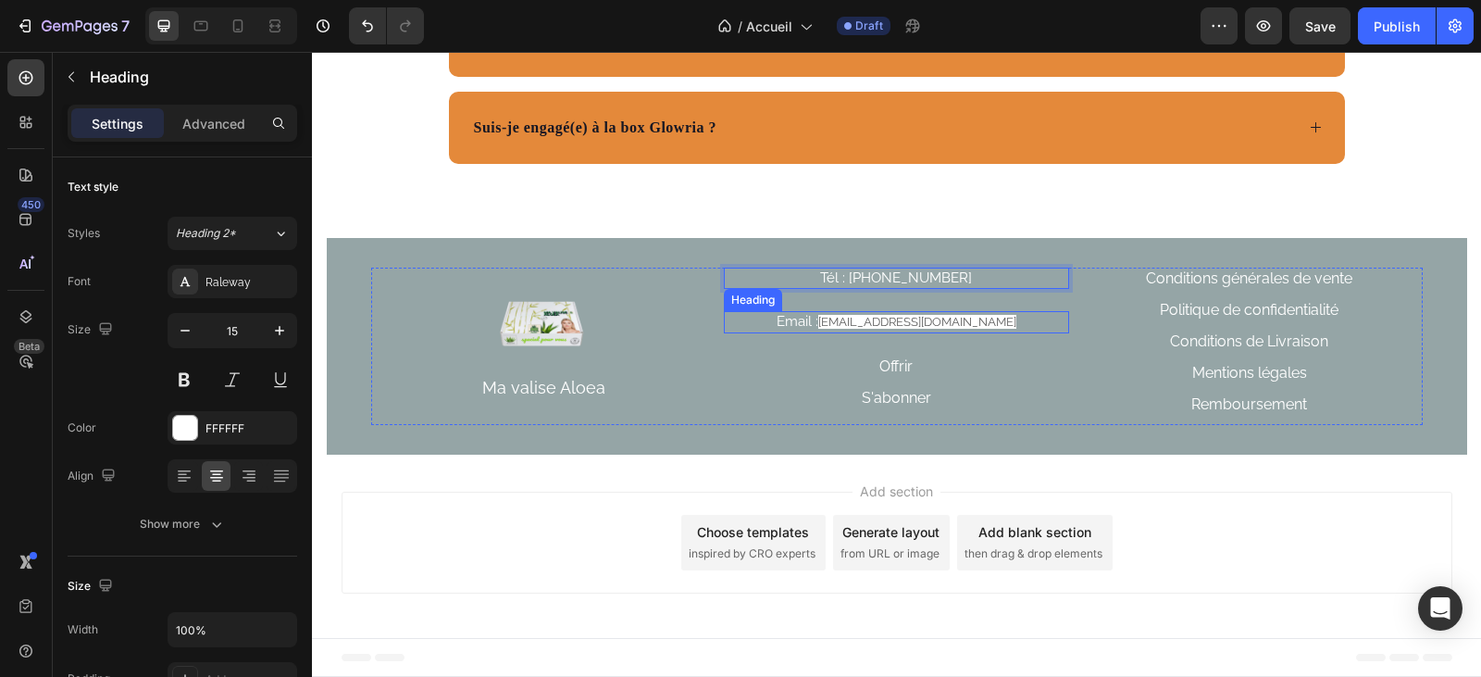
click at [997, 319] on p "Email : [EMAIL_ADDRESS][DOMAIN_NAME]" at bounding box center [897, 322] width 342 height 19
click at [1233, 404] on p "Remboursement" at bounding box center [1249, 404] width 116 height 18
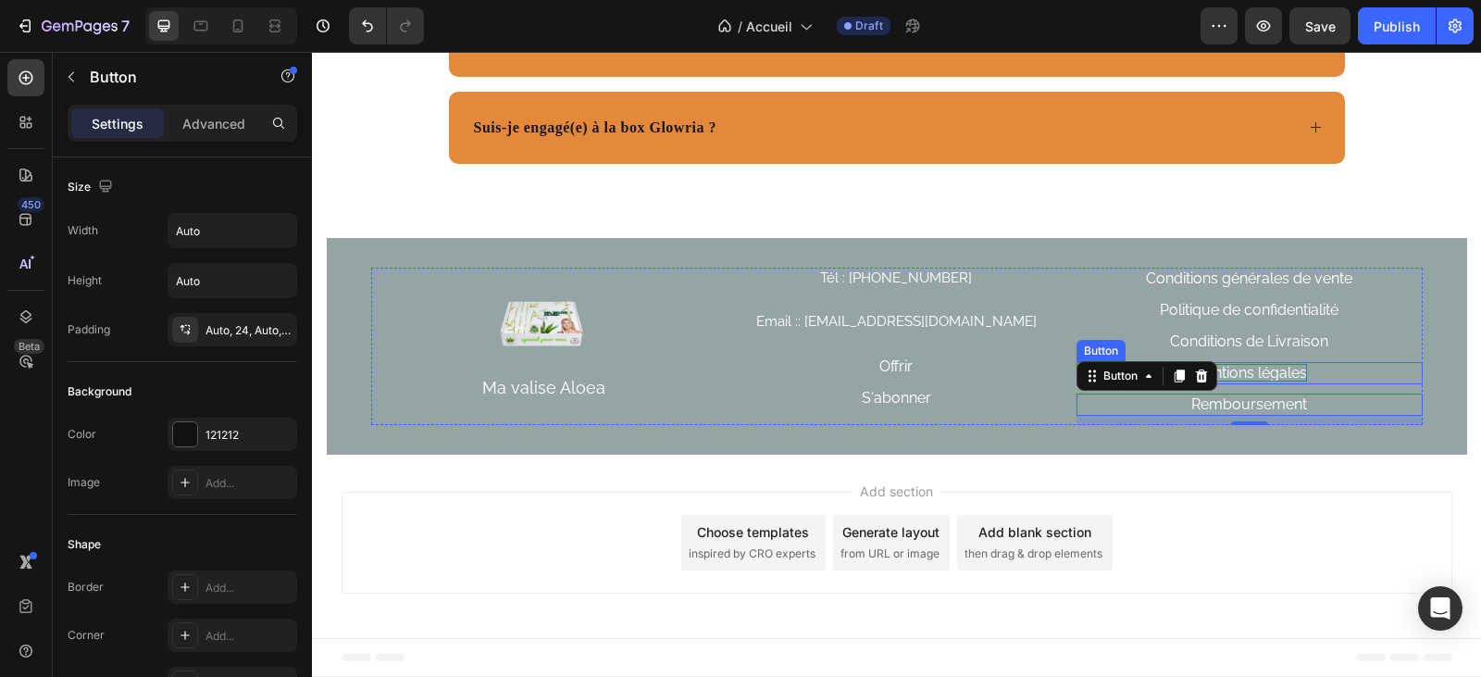
click at [1276, 376] on p "Mentions légales" at bounding box center [1249, 373] width 115 height 18
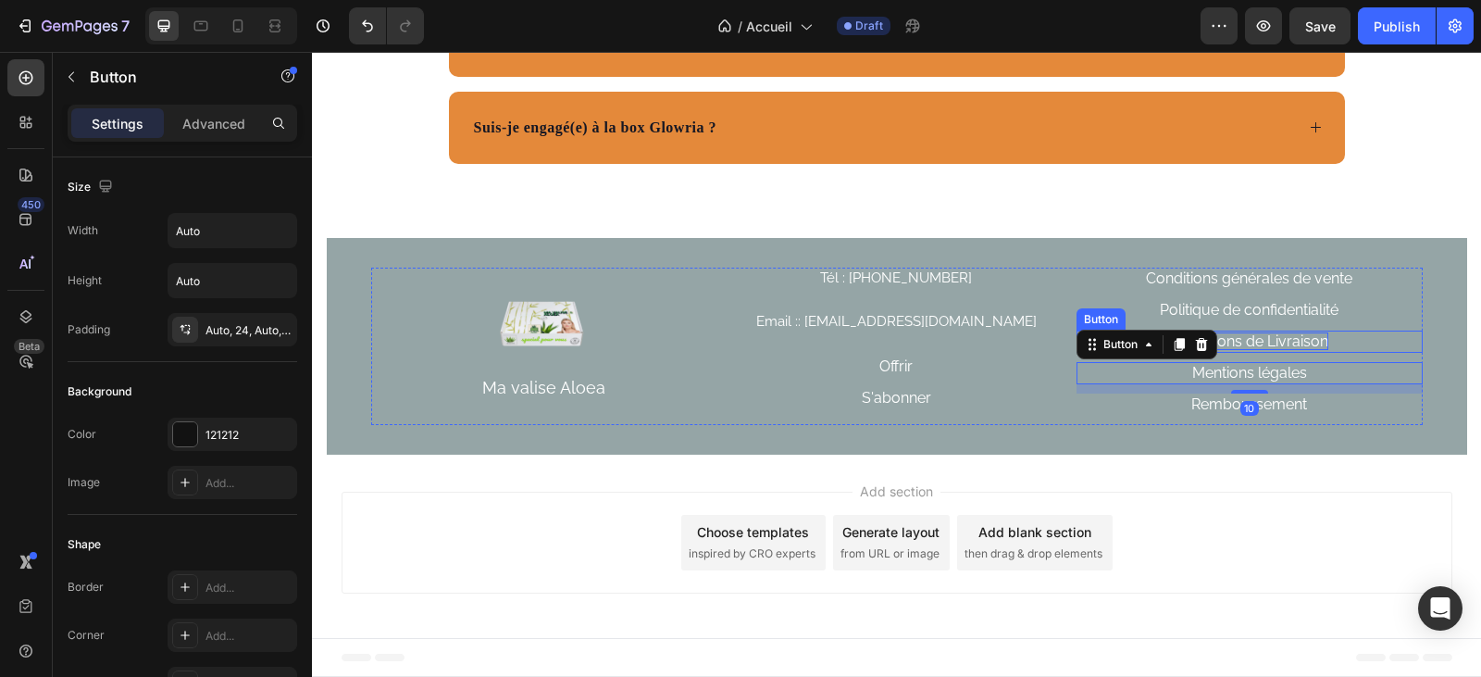
click at [1272, 346] on p "Conditions de Livraison" at bounding box center [1249, 341] width 158 height 18
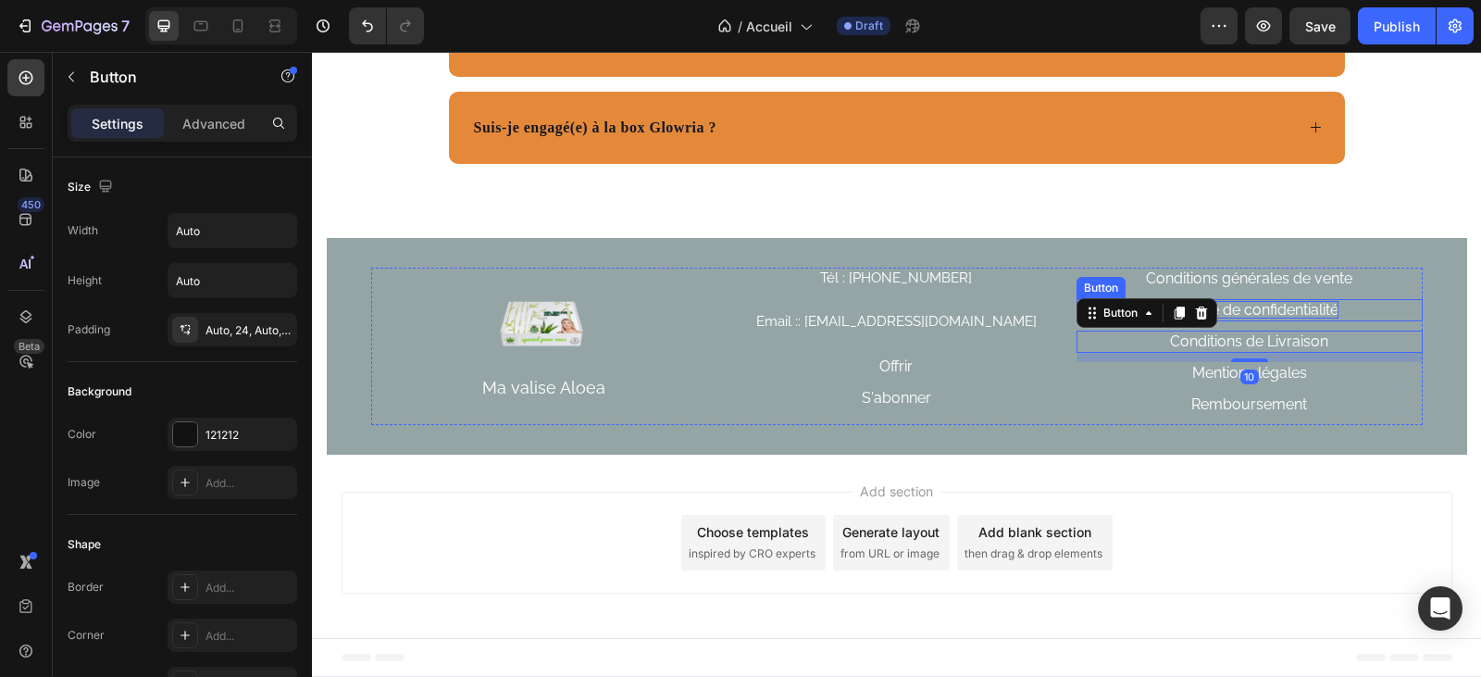
click at [1265, 317] on p "Politique de confidentialité" at bounding box center [1249, 310] width 179 height 18
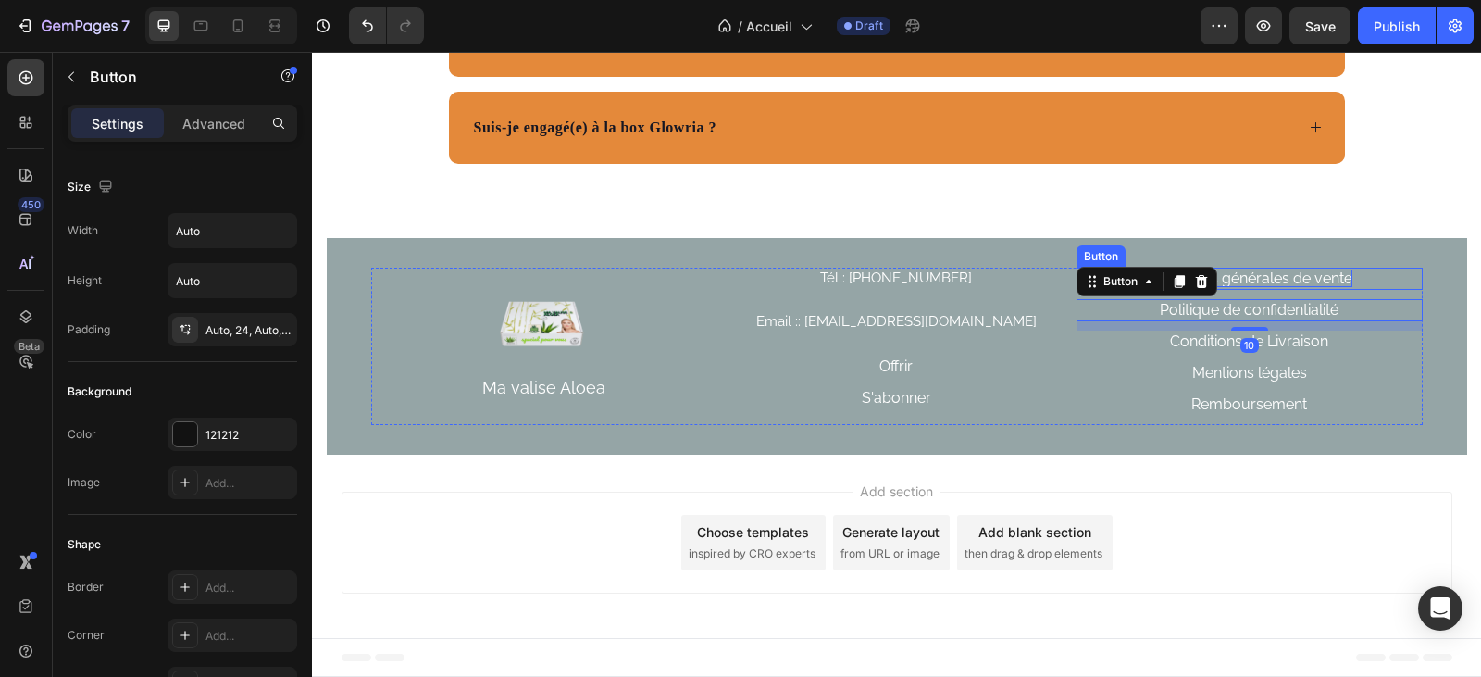
click at [1258, 283] on p "Conditions générales de vente" at bounding box center [1249, 278] width 206 height 18
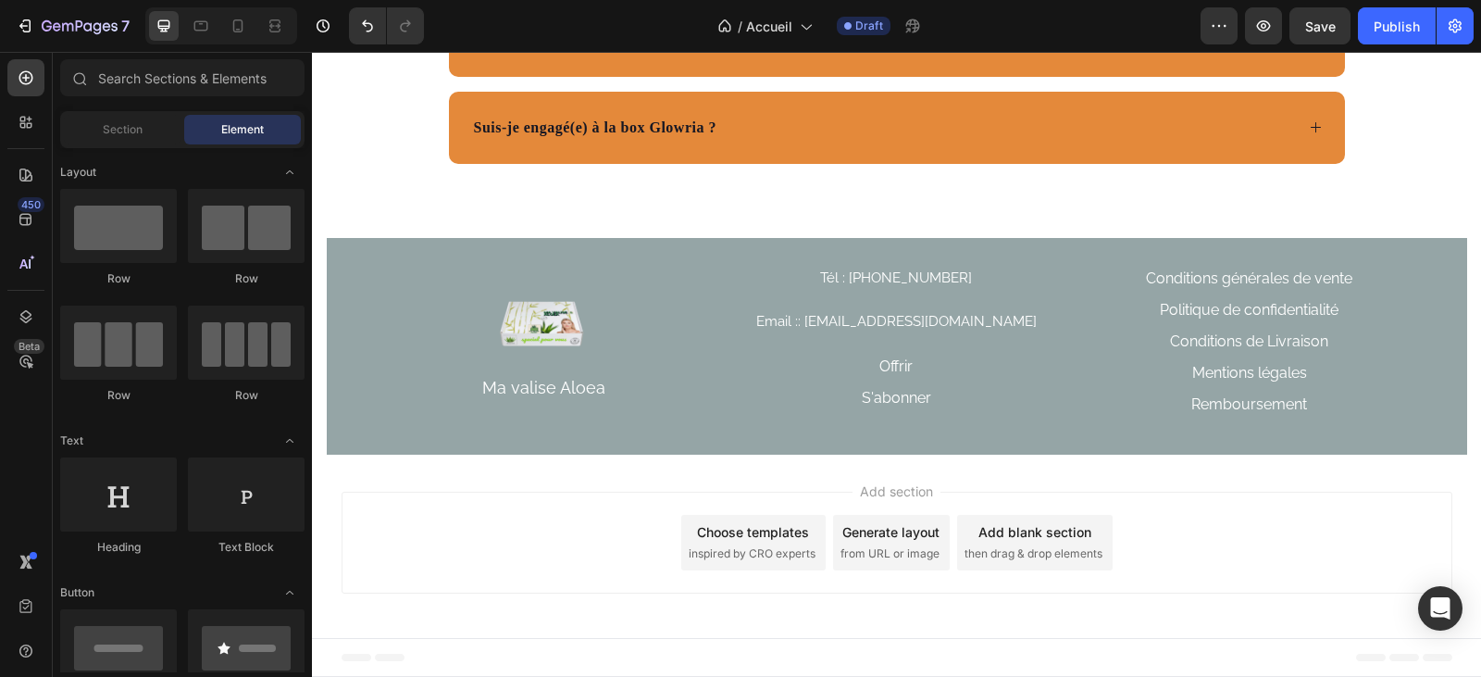
click at [473, 610] on div "Add section Choose templates inspired by CRO experts Generate layout from URL o…" at bounding box center [896, 545] width 1169 height 183
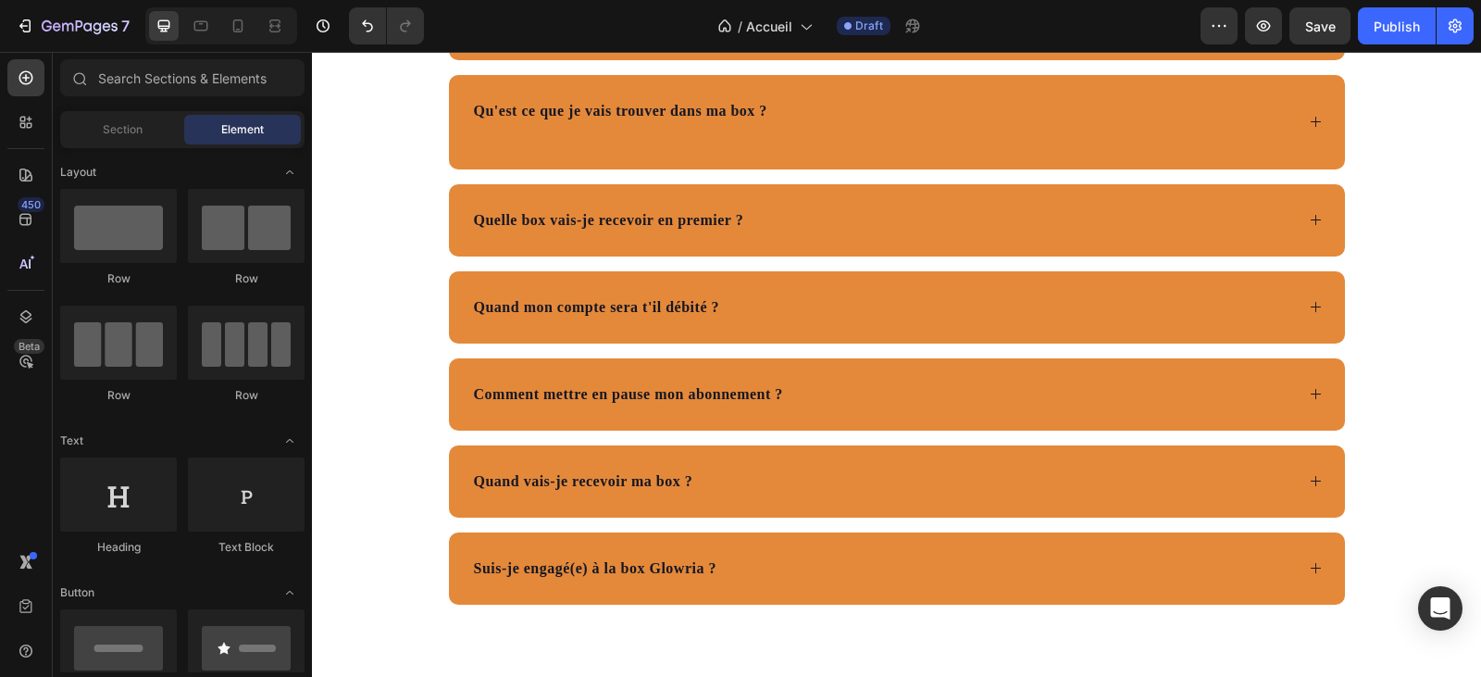
scroll to position [5563, 0]
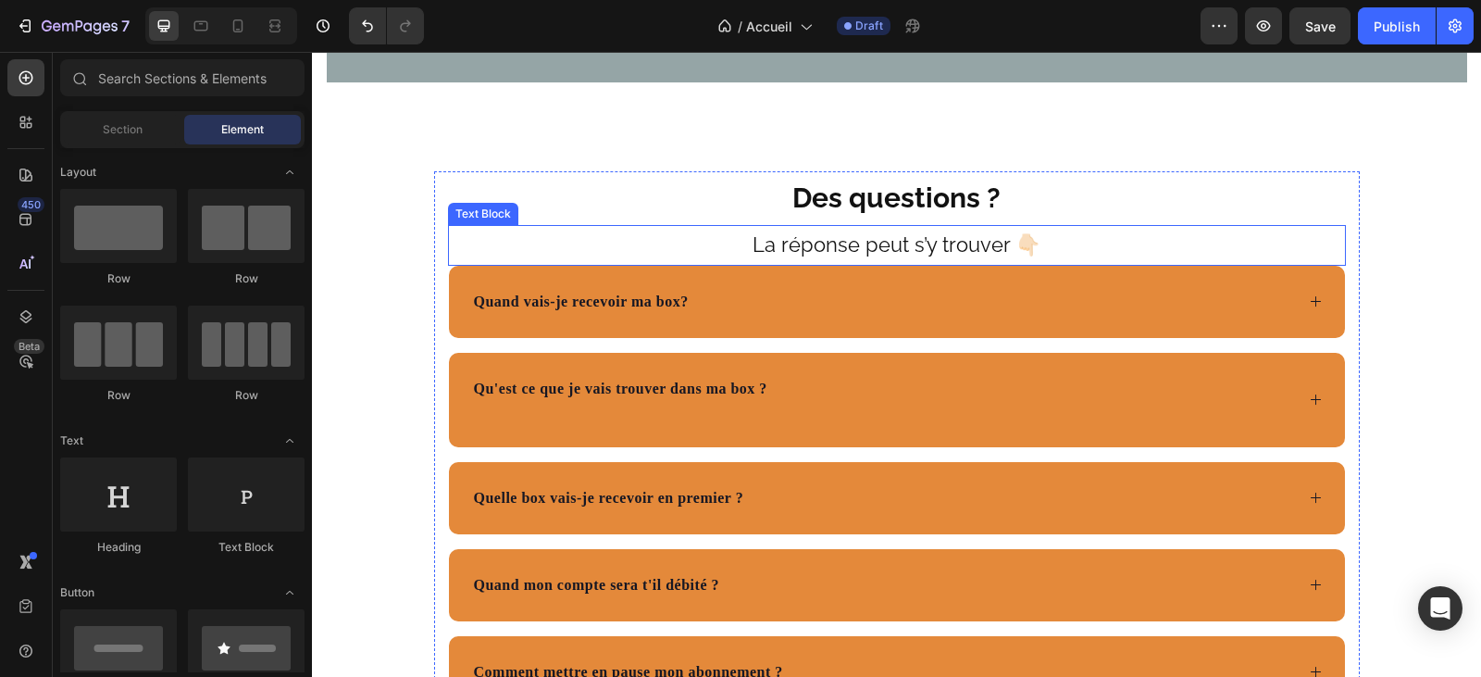
click at [1025, 264] on p "La réponse peut s’y trouver 👇🏻" at bounding box center [897, 245] width 894 height 37
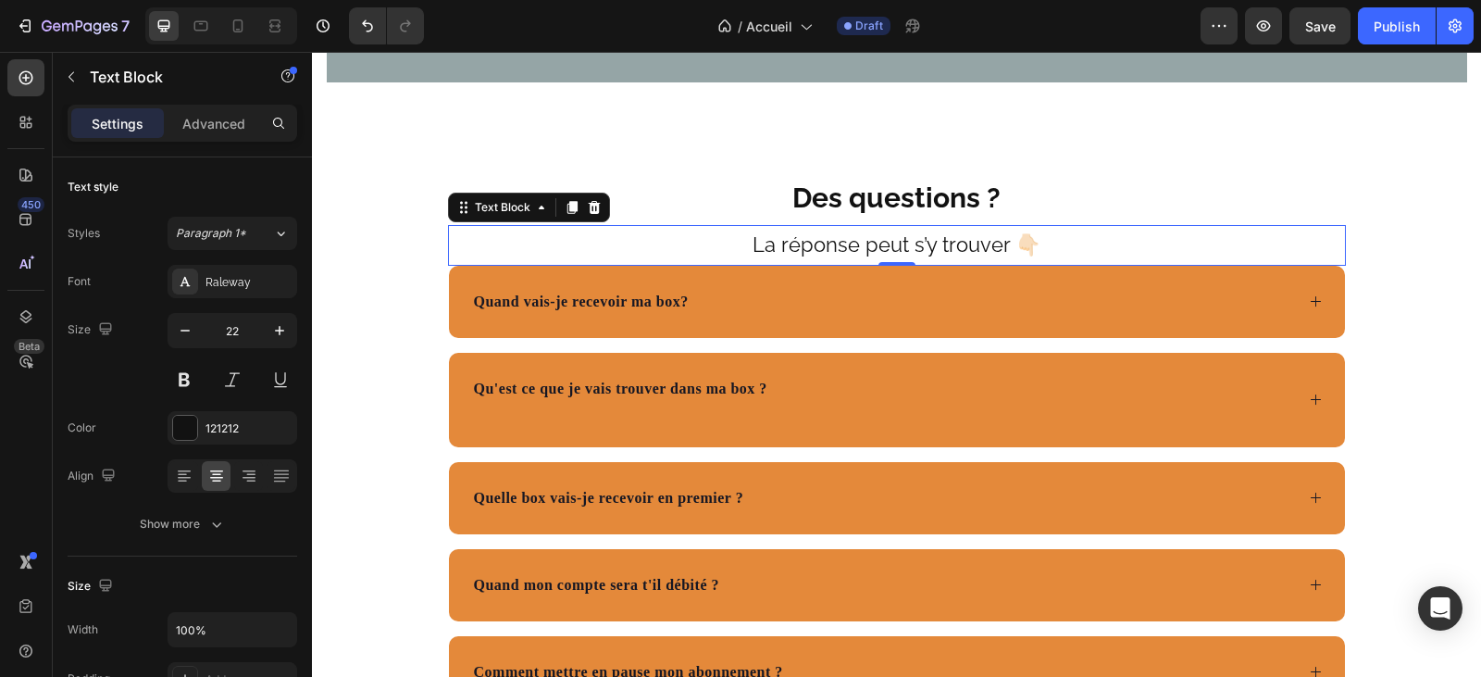
click at [1010, 264] on p "La réponse peut s’y trouver 👇🏻" at bounding box center [897, 245] width 894 height 37
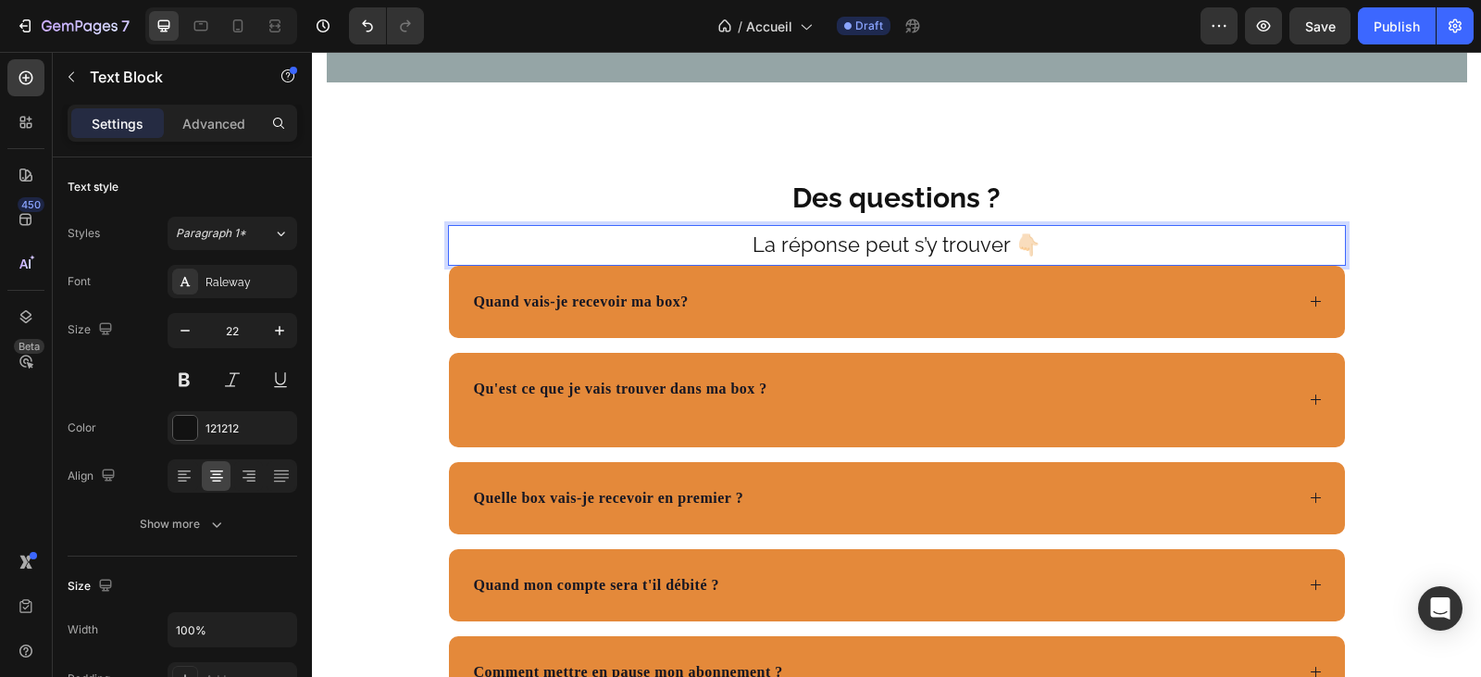
click at [1020, 264] on p "La réponse peut s’y trouver 👇🏻" at bounding box center [897, 245] width 894 height 37
click at [1036, 264] on p "La réponse peut s’y trouver 👇🏻" at bounding box center [897, 245] width 894 height 37
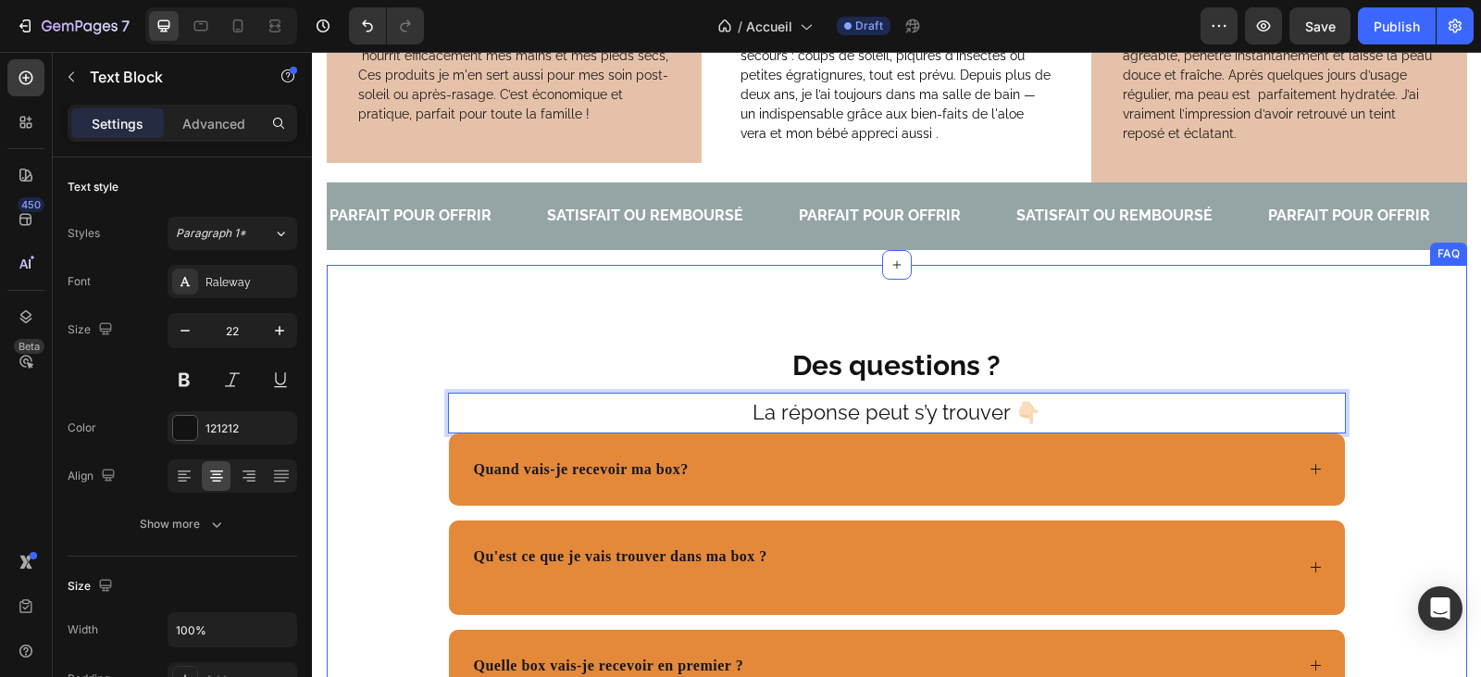
scroll to position [5378, 0]
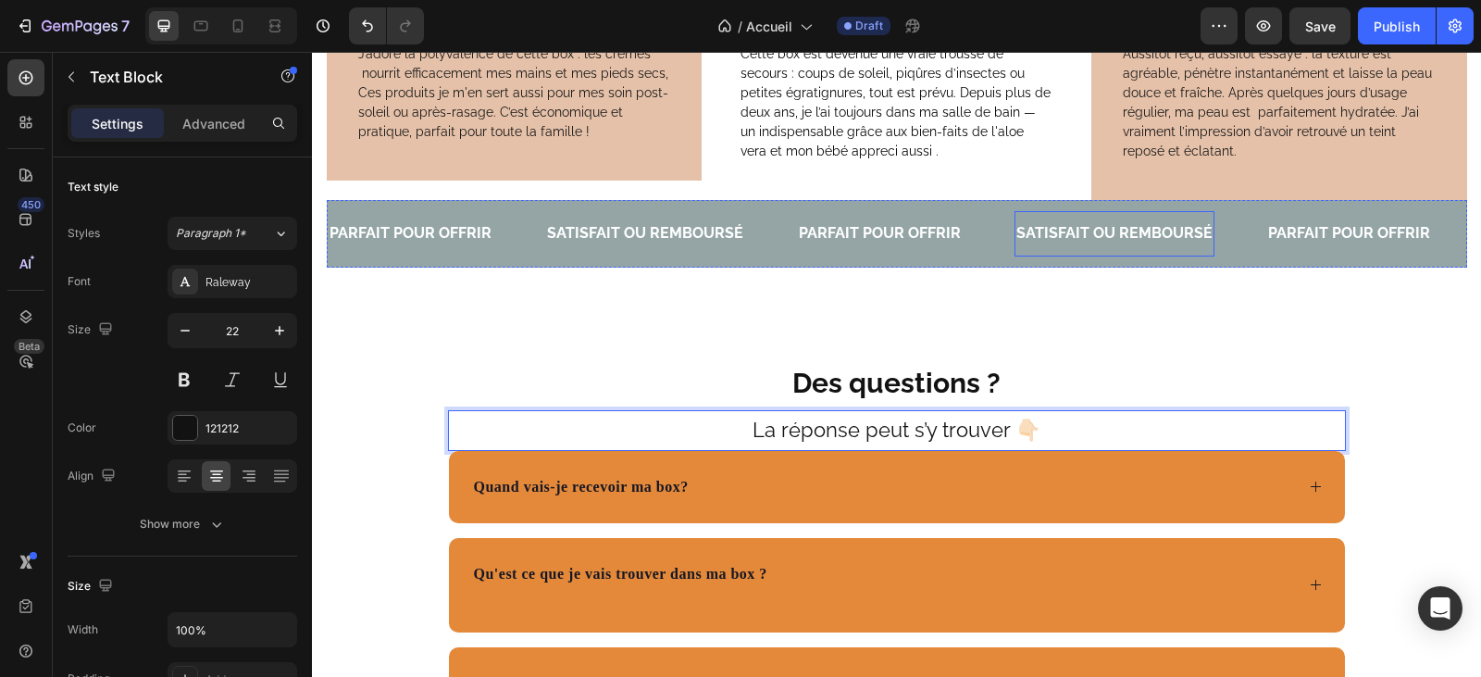
click at [1163, 242] on span "SATISFAIT OU REMBOURSÉ" at bounding box center [1114, 233] width 196 height 18
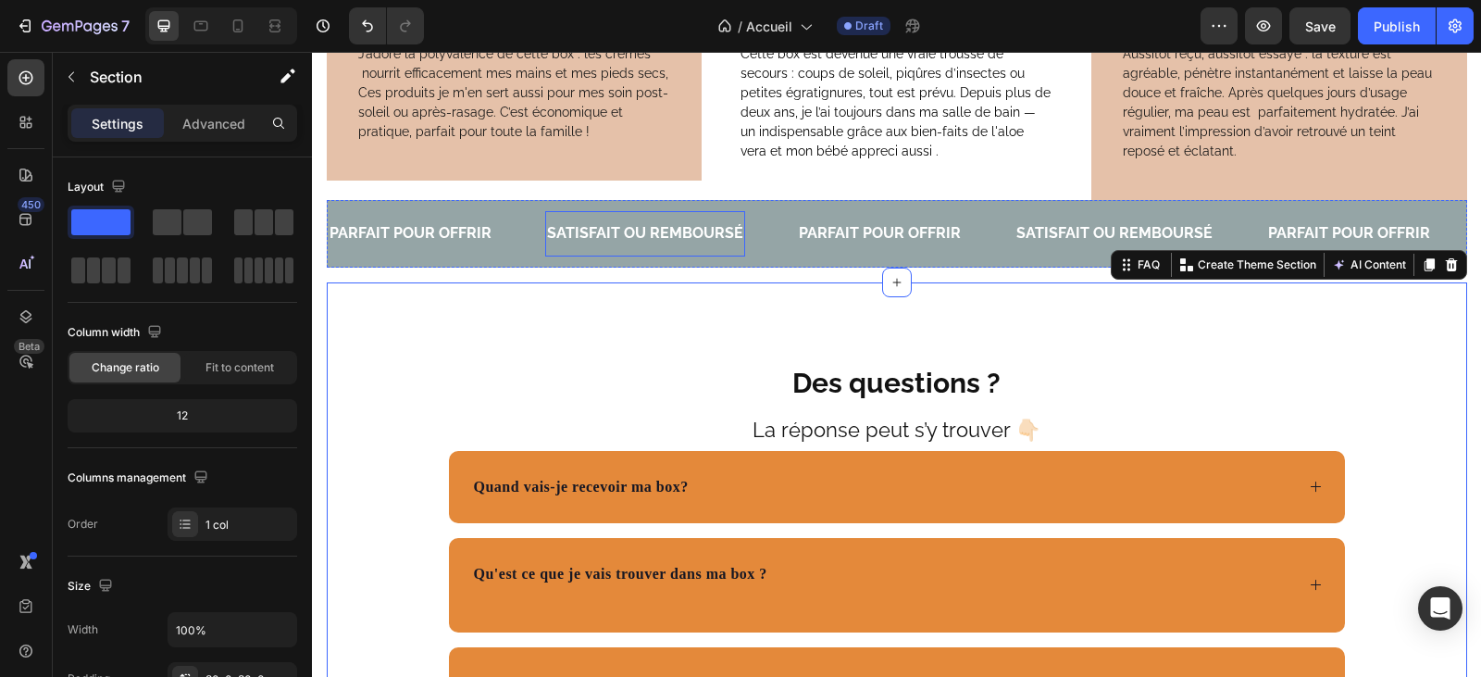
click at [693, 242] on span "SATISFAIT OU REMBOURSÉ" at bounding box center [645, 233] width 196 height 18
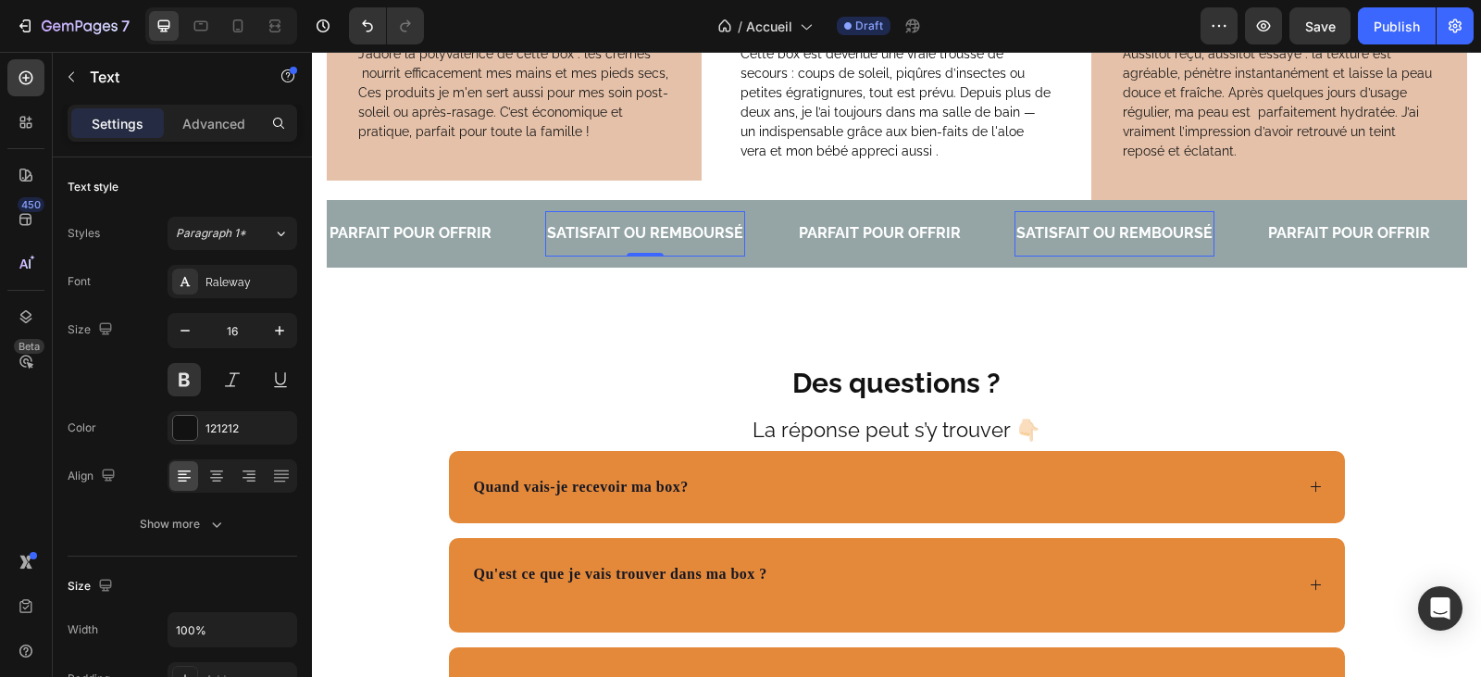
click at [726, 242] on span "SATISFAIT OU REMBOURSÉ" at bounding box center [645, 233] width 196 height 18
click at [642, 242] on span "SATISFAIT OU REMBOURSÉ" at bounding box center [645, 233] width 196 height 18
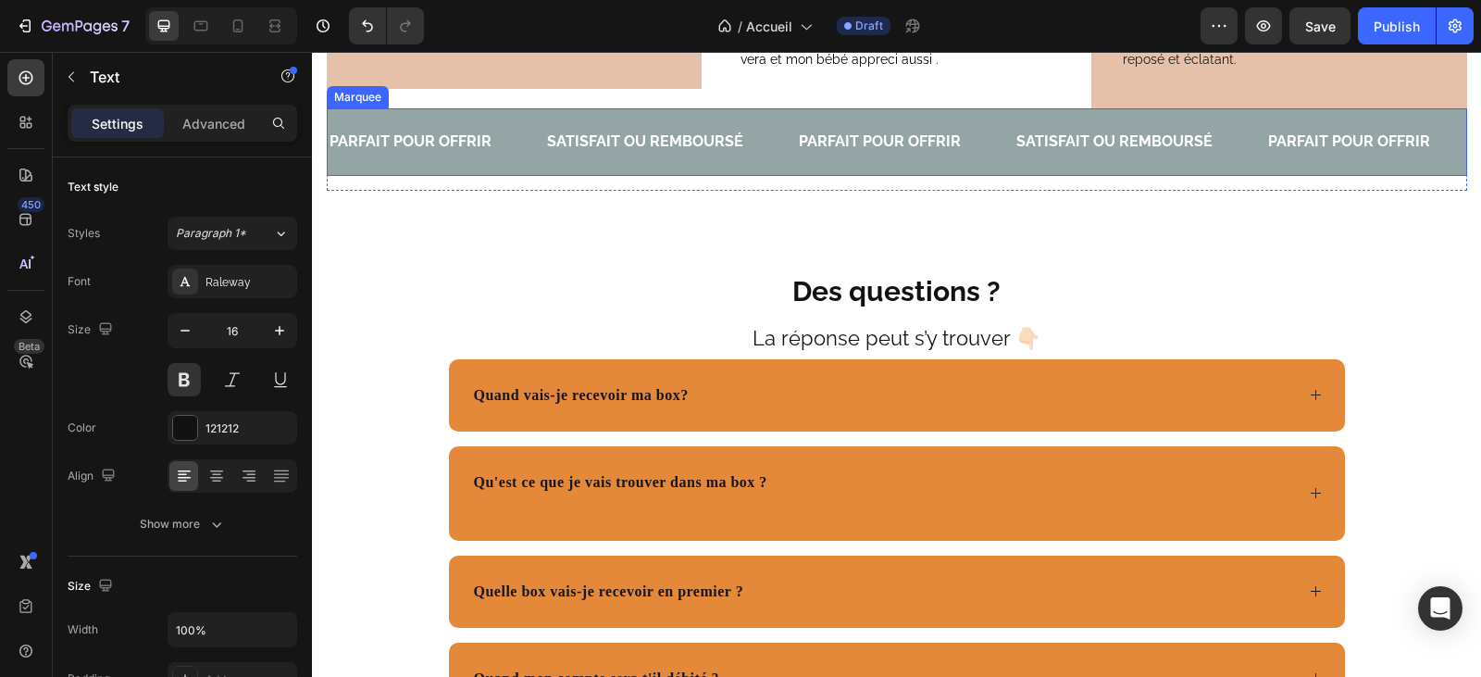
scroll to position [5470, 0]
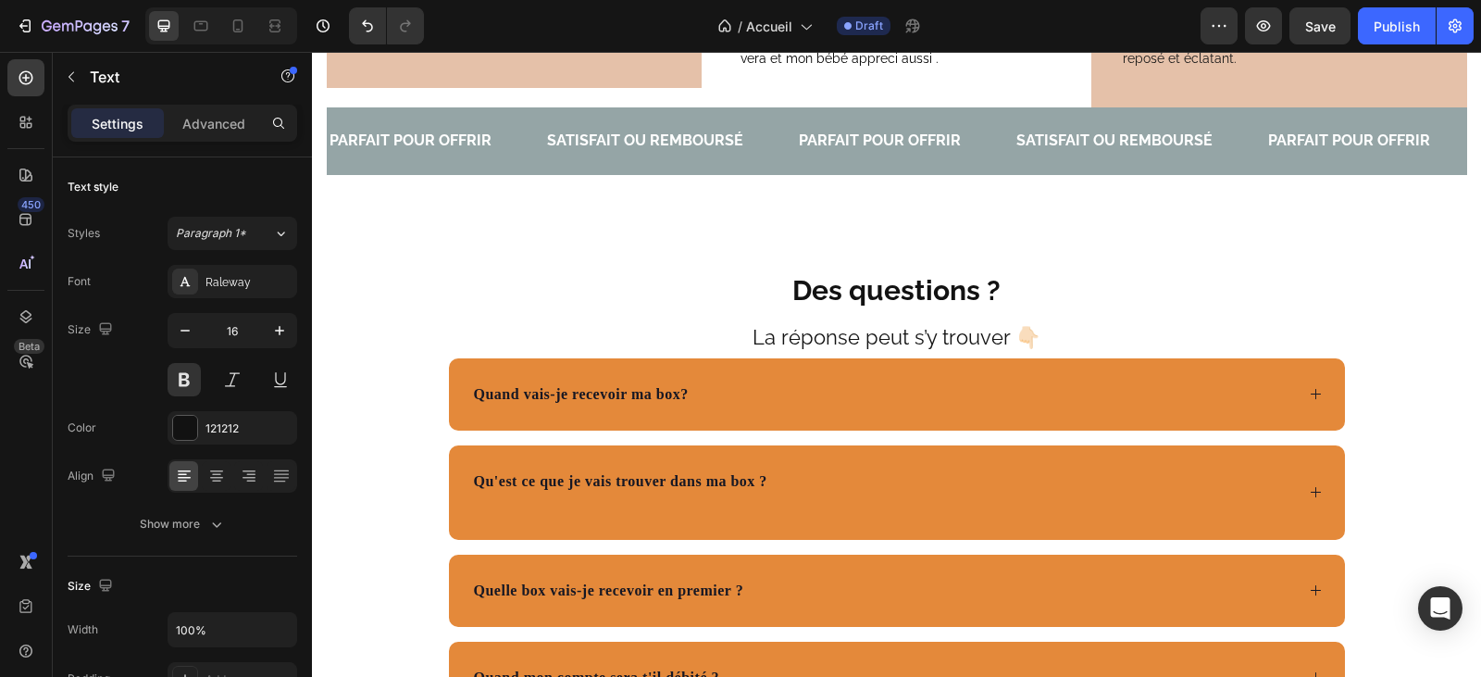
click at [729, 156] on div "SATISFAIT OU REMBOURSÉ" at bounding box center [645, 141] width 200 height 31
click at [547, 149] on span "SECONOMIQUE ET PRATIQUE" at bounding box center [652, 140] width 211 height 18
click at [914, 149] on span "PARFAIT POUR OFFRIR" at bounding box center [885, 140] width 162 height 18
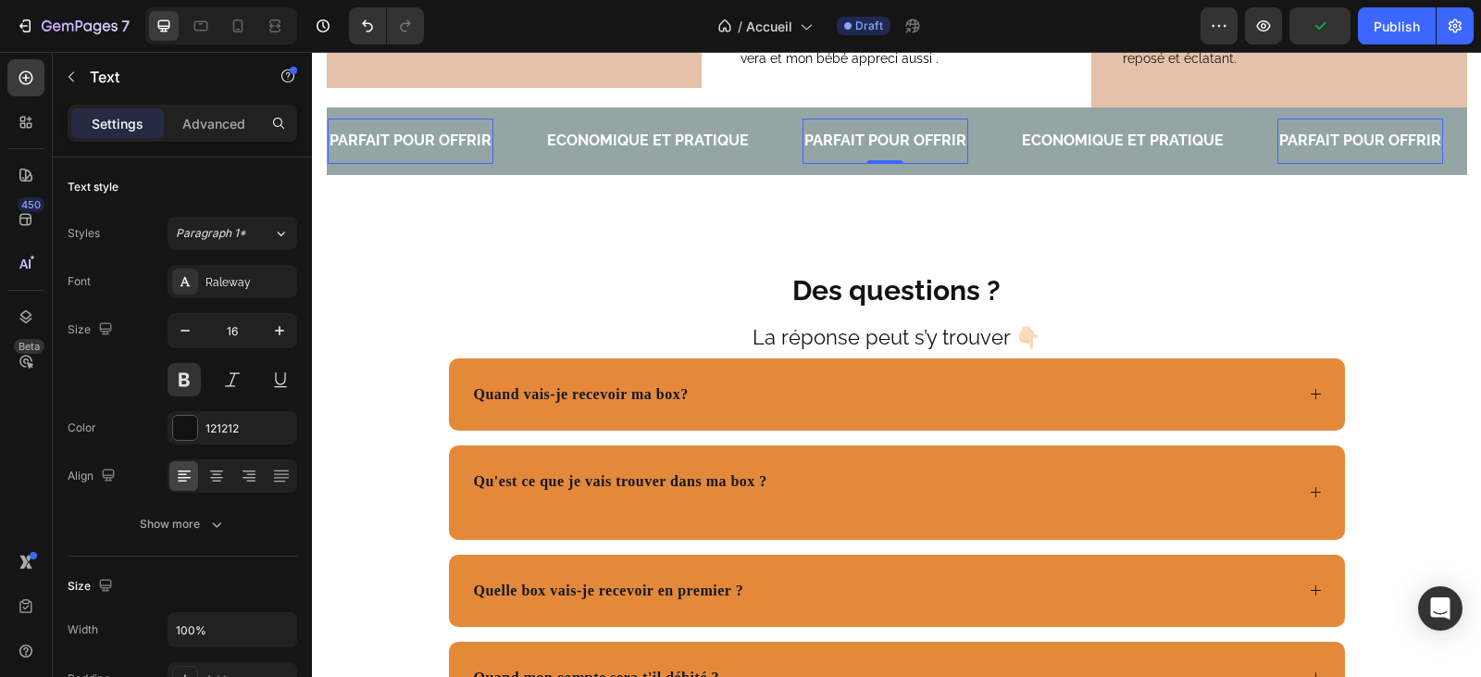
click at [947, 149] on span "PARFAIT POUR OFFRIR" at bounding box center [885, 140] width 162 height 18
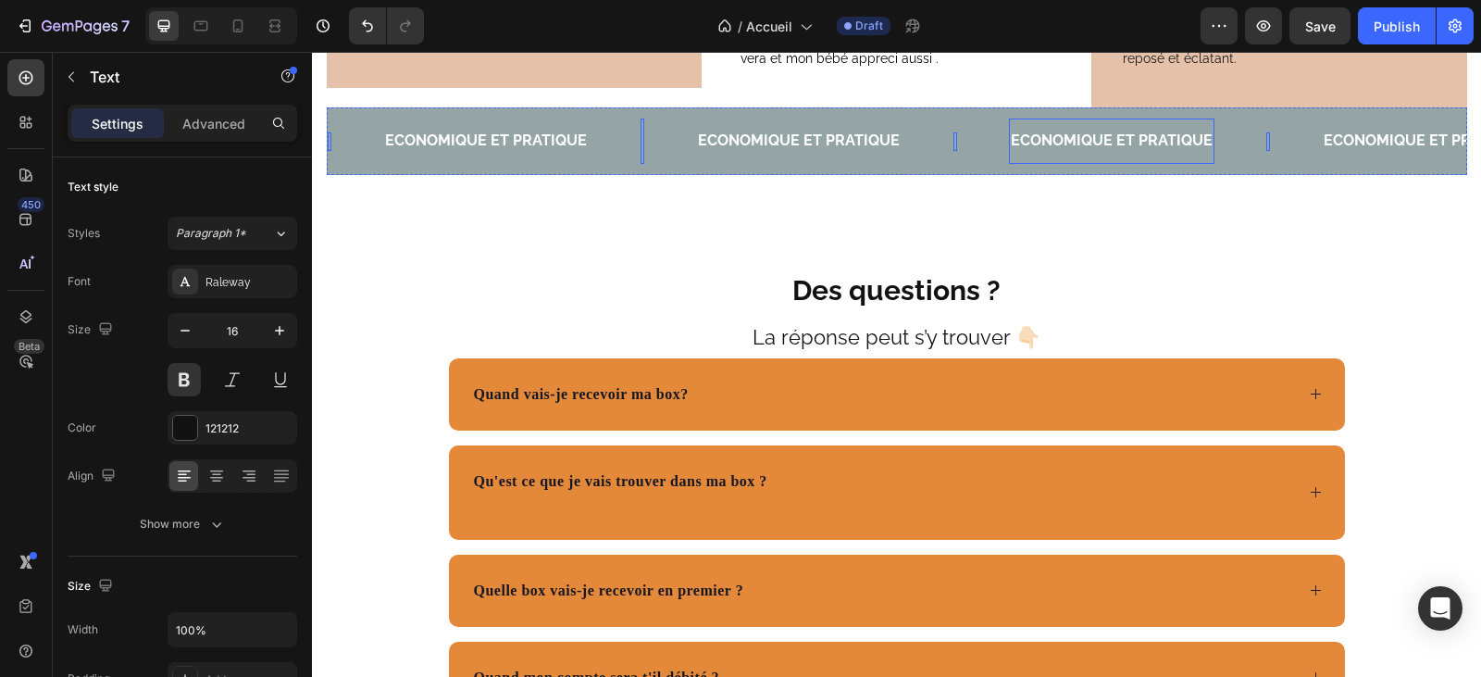
click at [1193, 149] on span "ECONOMIQUE ET PRATIQUE" at bounding box center [1112, 140] width 202 height 18
click at [953, 151] on div "Text" at bounding box center [981, 141] width 56 height 19
click at [935, 164] on div "ECONOMIQUE ET PRATIQUE Text 0" at bounding box center [824, 140] width 257 height 45
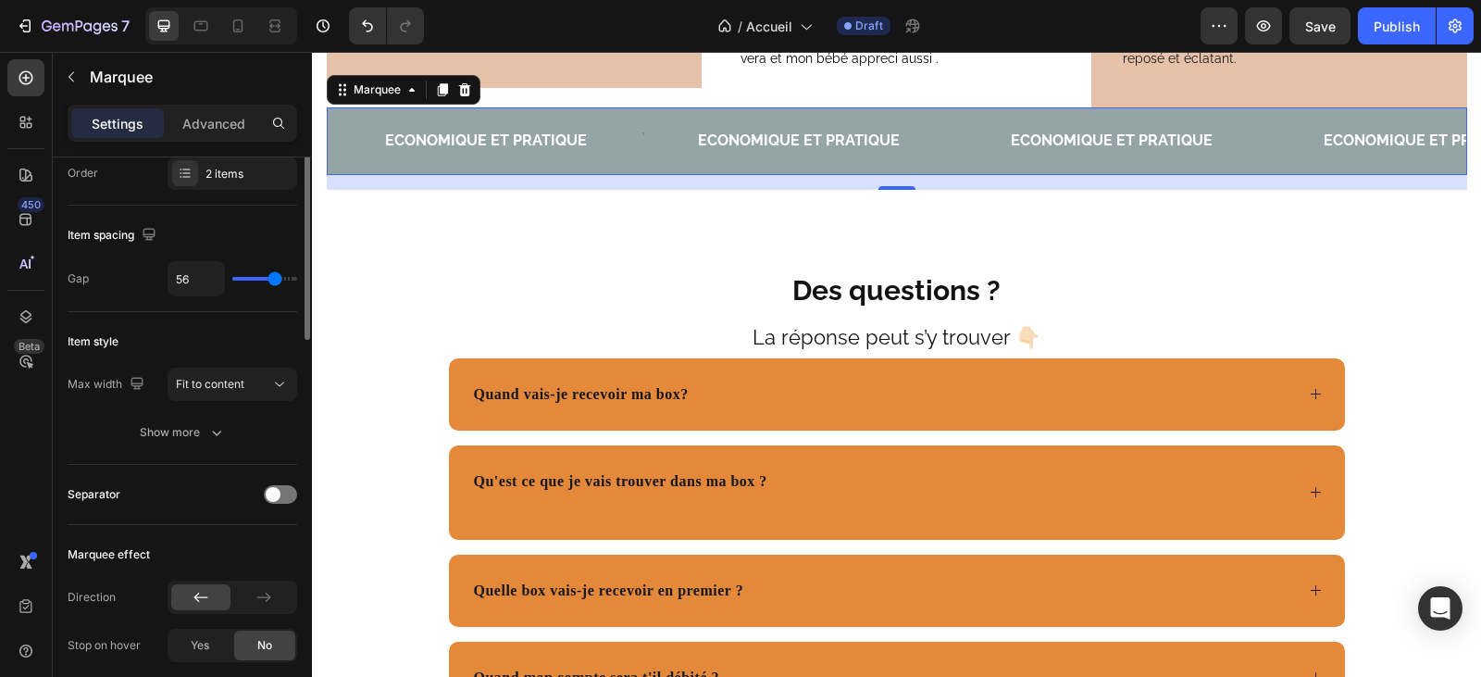
scroll to position [0, 0]
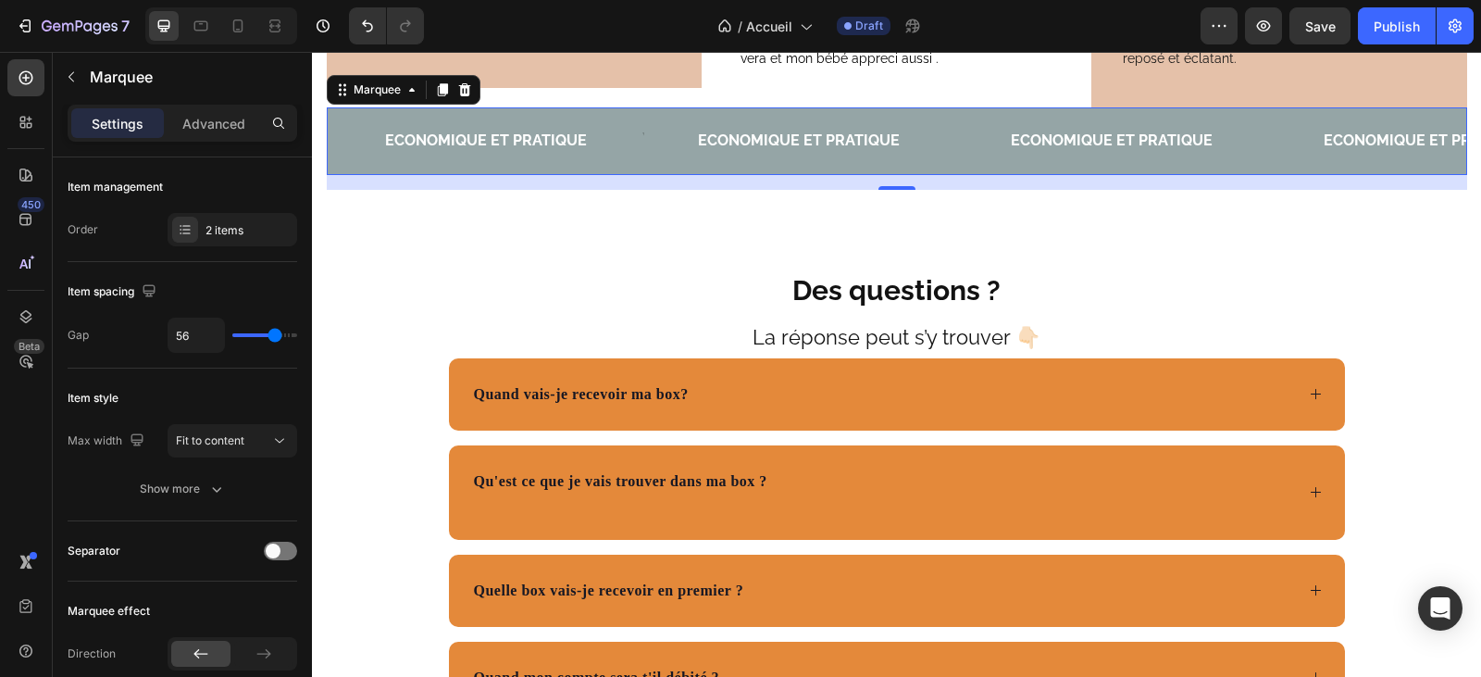
click at [641, 164] on div "Text" at bounding box center [669, 140] width 56 height 45
click at [214, 125] on p "Advanced" at bounding box center [213, 123] width 63 height 19
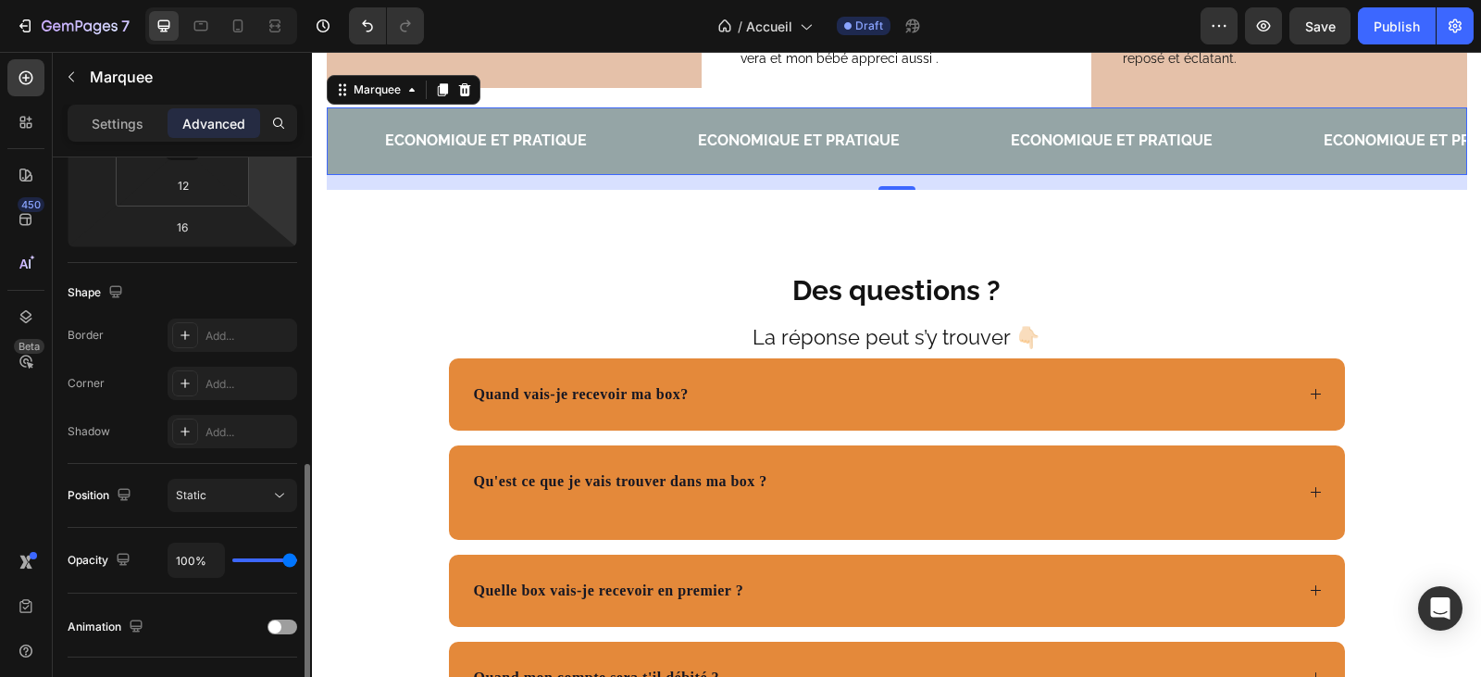
scroll to position [463, 0]
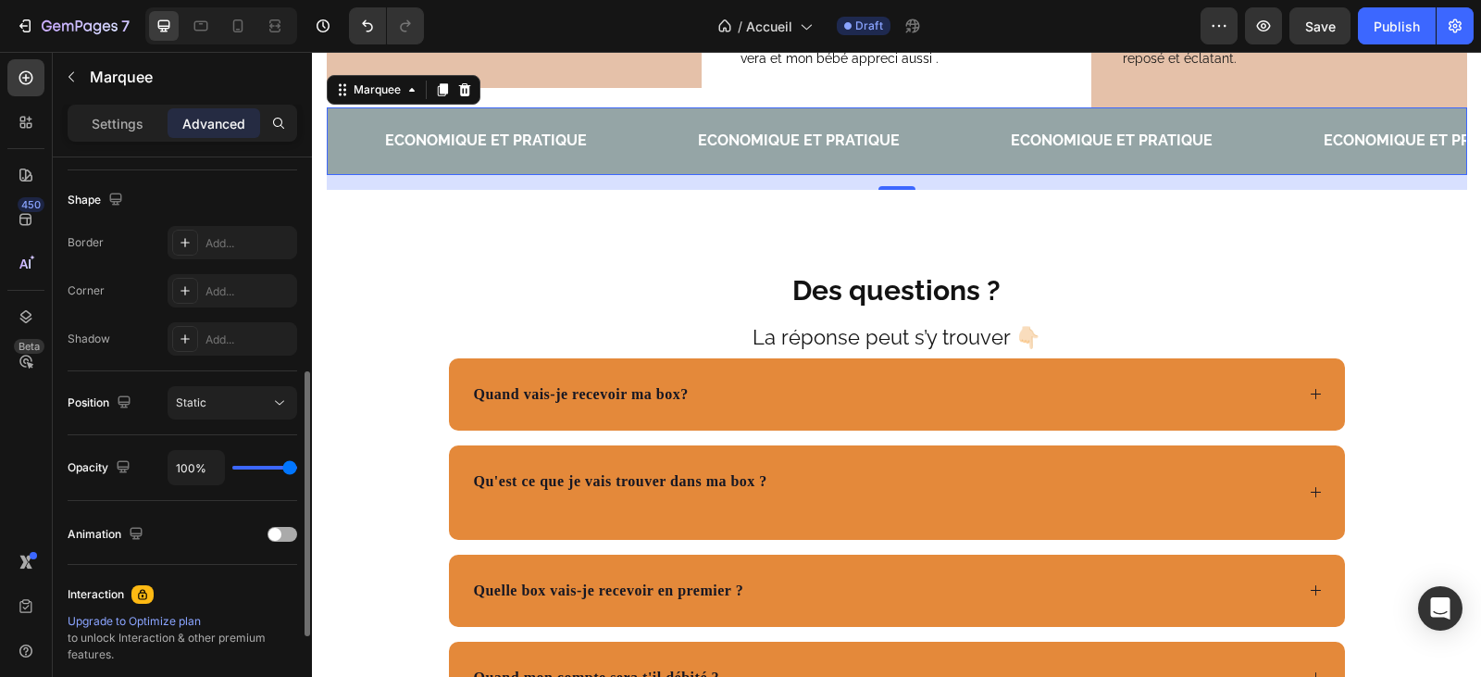
click at [281, 532] on div at bounding box center [282, 534] width 30 height 15
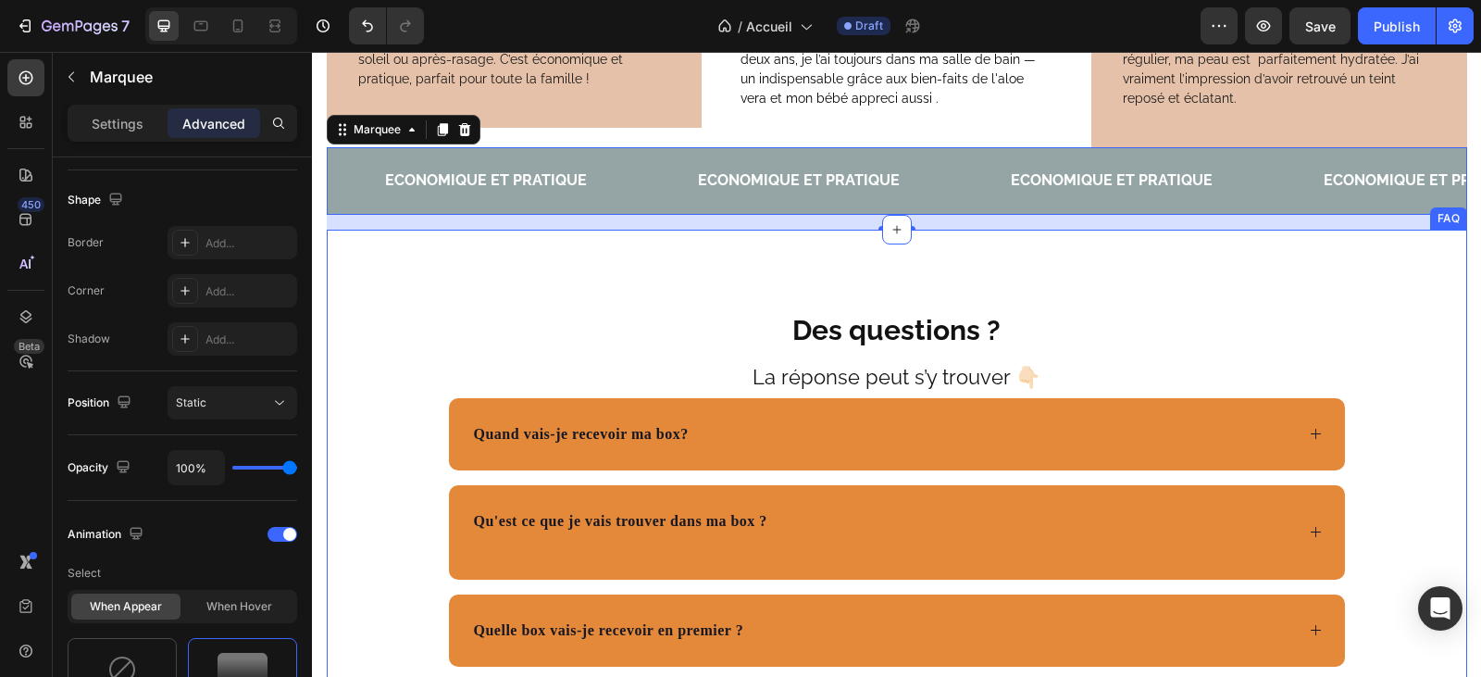
scroll to position [5563, 0]
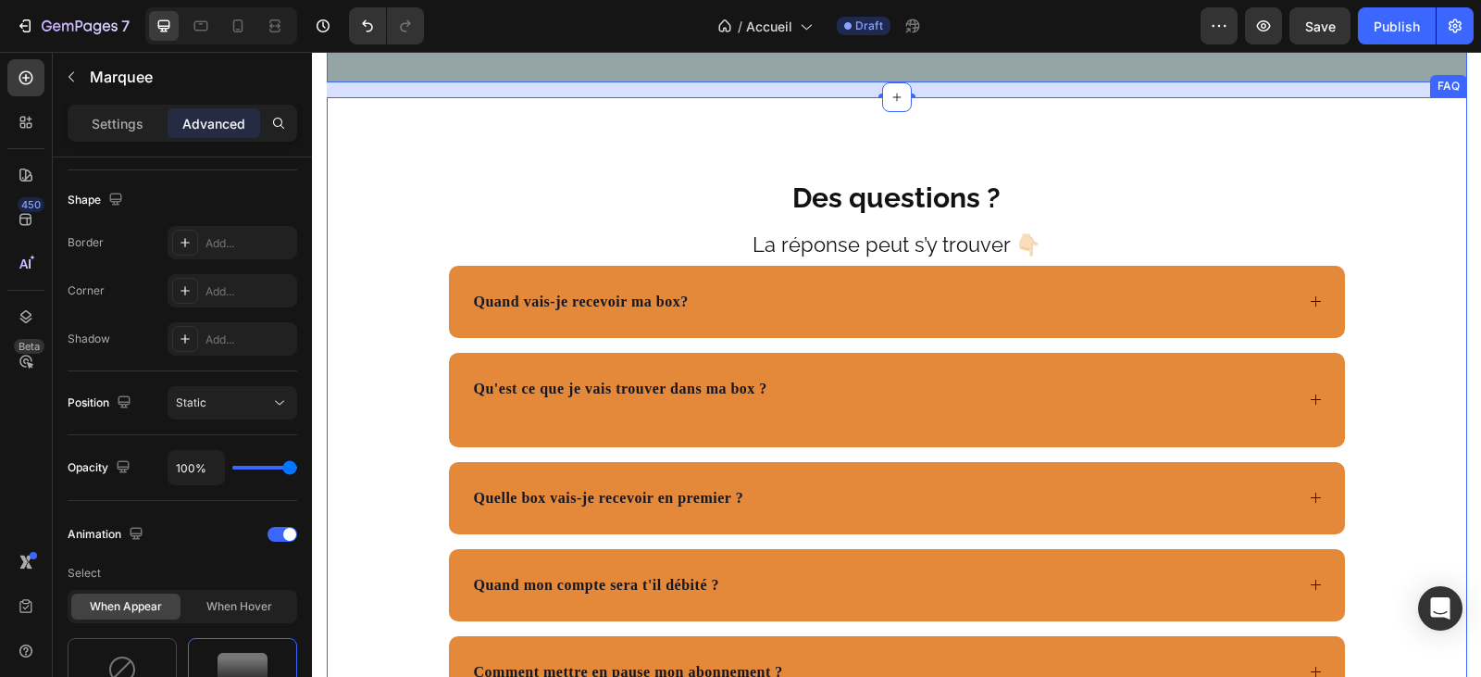
drag, startPoint x: 899, startPoint y: 398, endPoint x: 906, endPoint y: 419, distance: 22.5
click at [906, 419] on div "Des questions ? Text Block La réponse peut s’y trouver 👇🏻 Text Block Quand vais…" at bounding box center [897, 526] width 1140 height 859
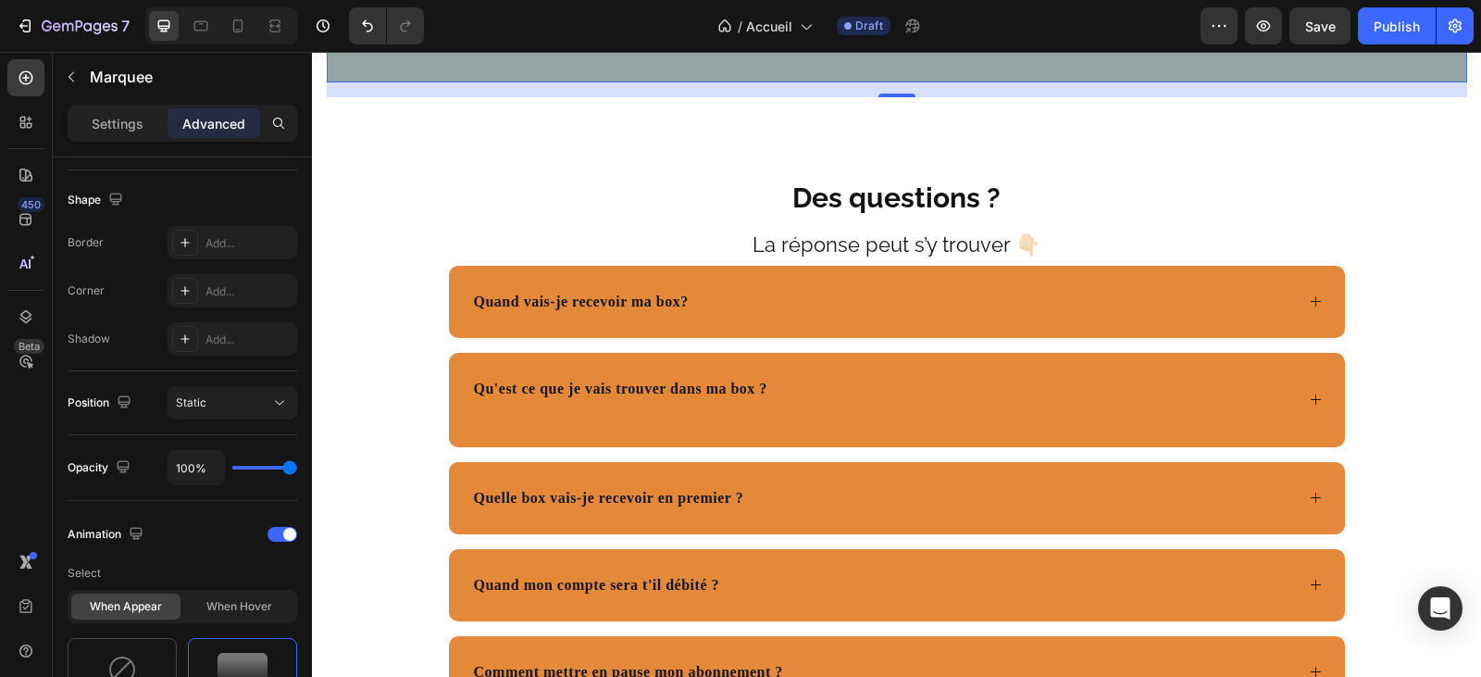
click at [870, 97] on div "16" at bounding box center [897, 89] width 1140 height 15
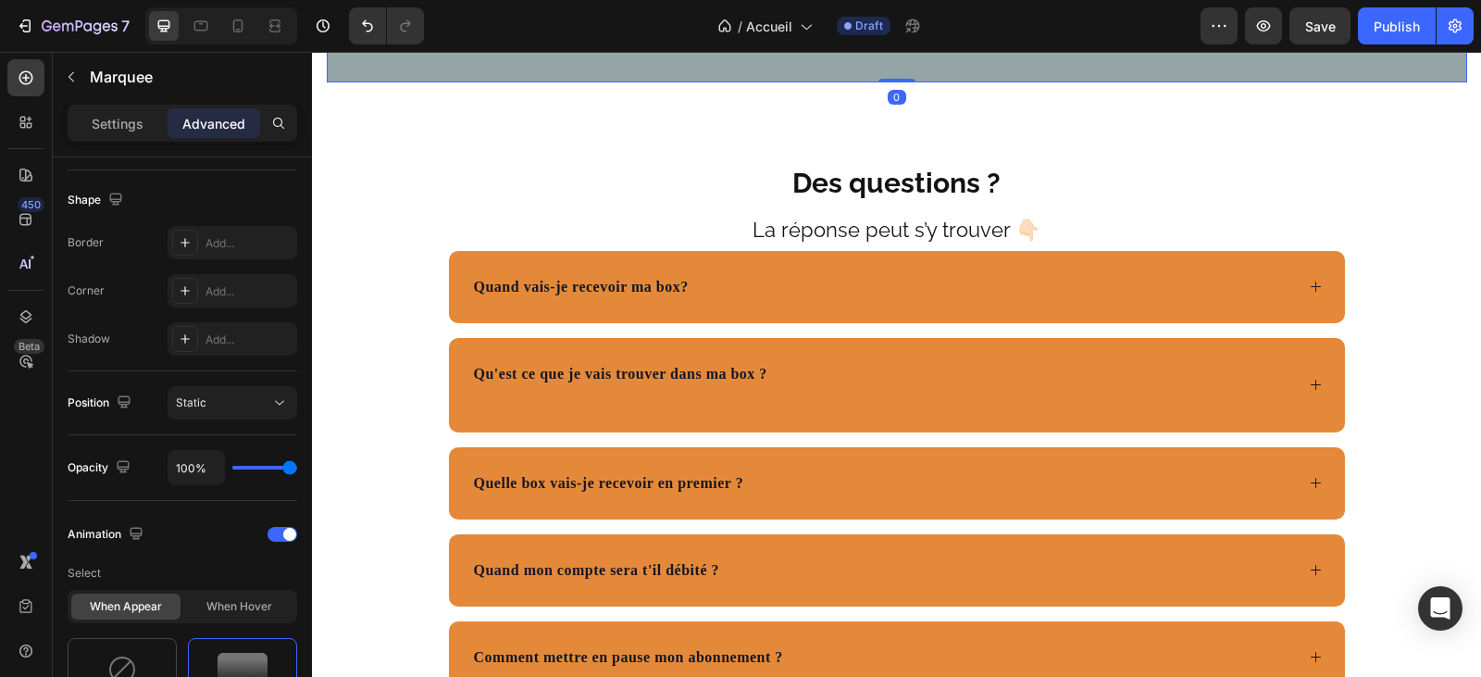
drag, startPoint x: 883, startPoint y: 393, endPoint x: 884, endPoint y: 371, distance: 22.2
click at [884, 82] on div "Text ECONOMIQUE ET PRATIQUE Text Text ECONOMIQUE ET PRATIQUE Text Text ECONOMIQ…" at bounding box center [897, 49] width 1140 height 68
type input "0"
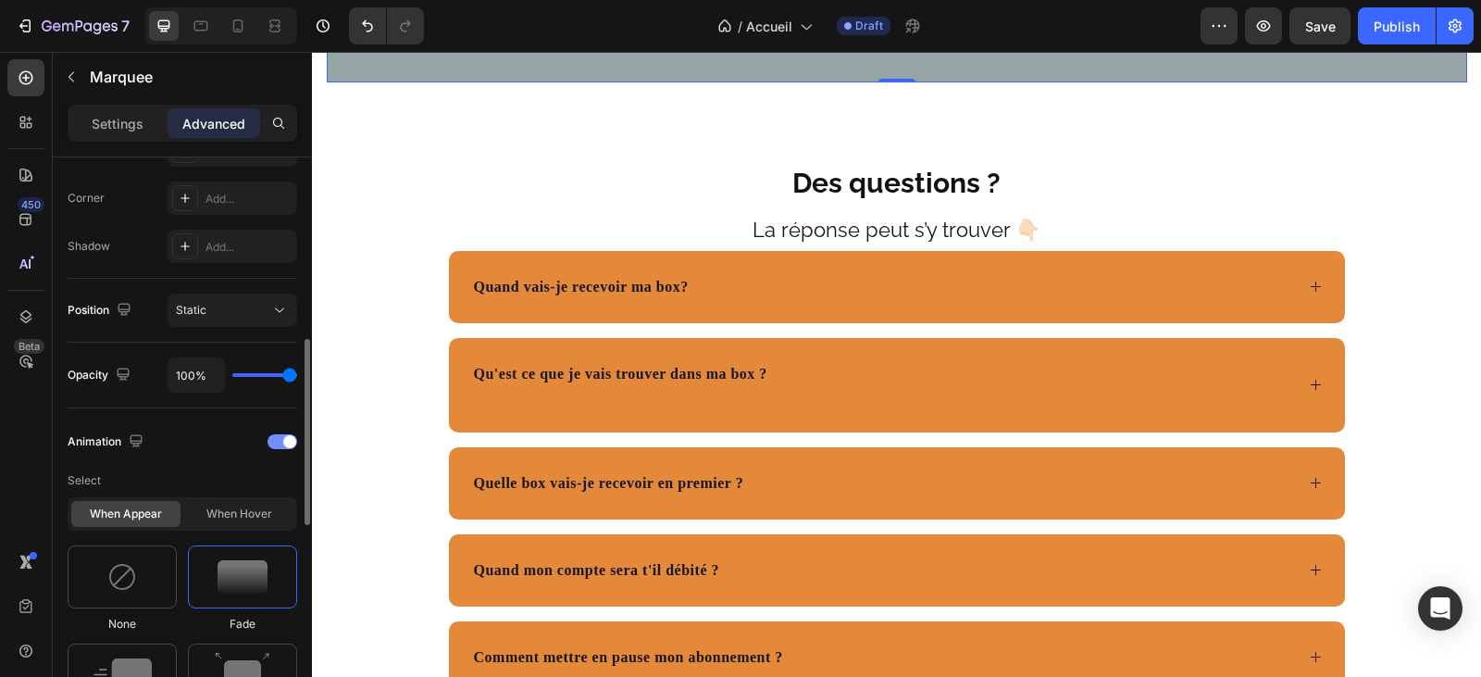
click at [288, 436] on span at bounding box center [289, 441] width 13 height 13
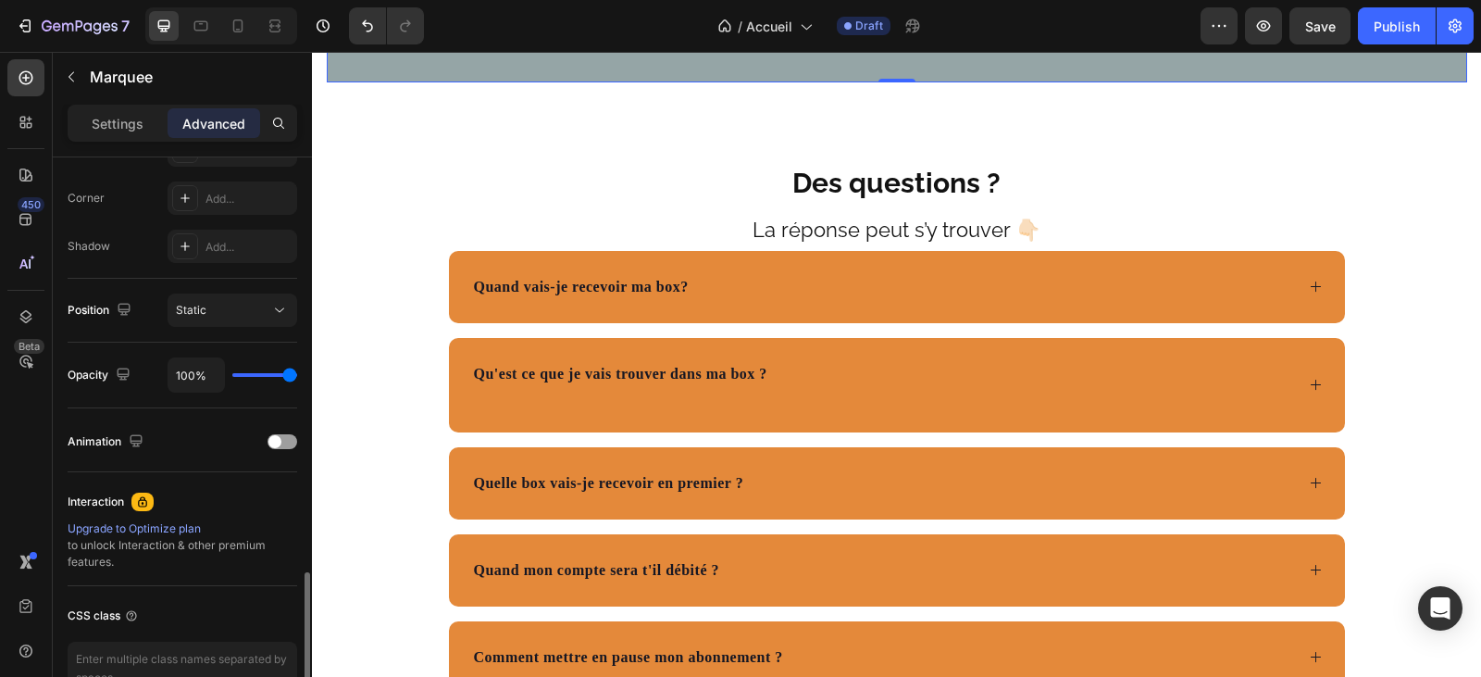
scroll to position [663, 0]
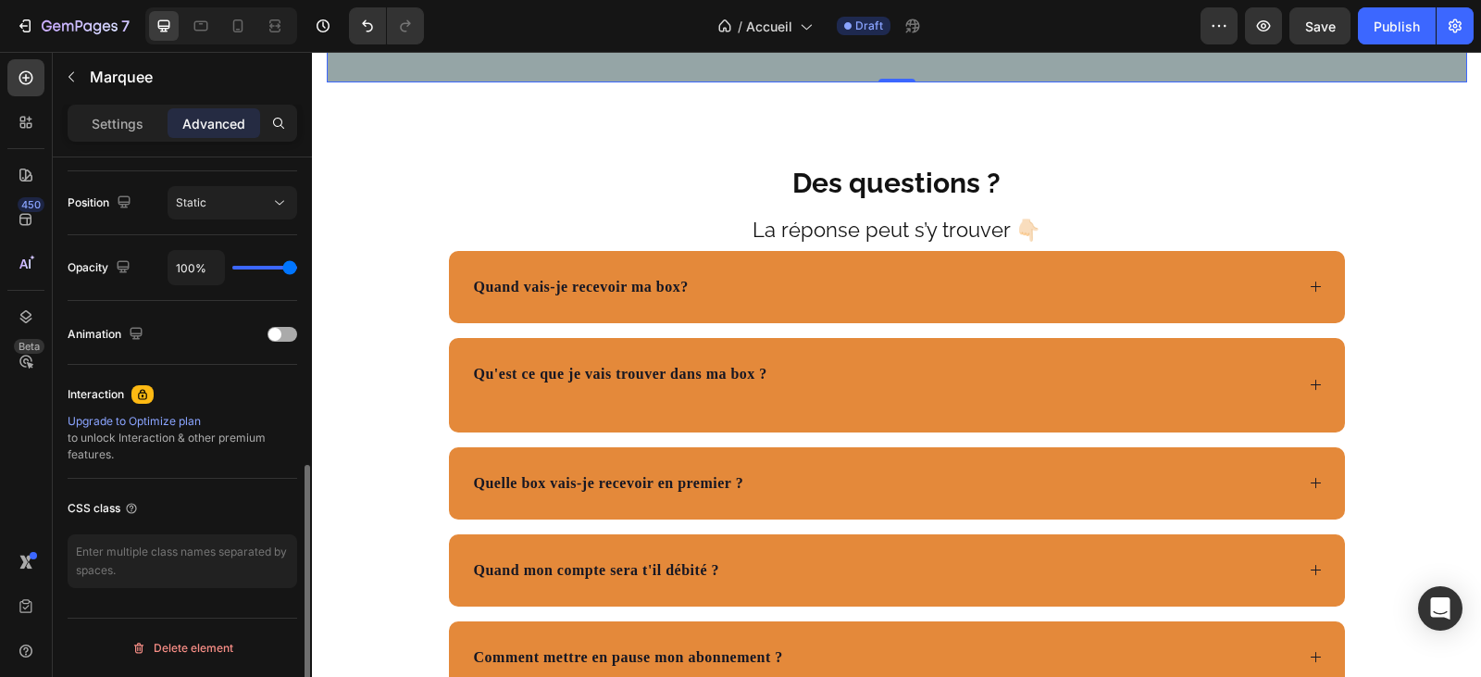
click at [283, 336] on div at bounding box center [282, 334] width 30 height 15
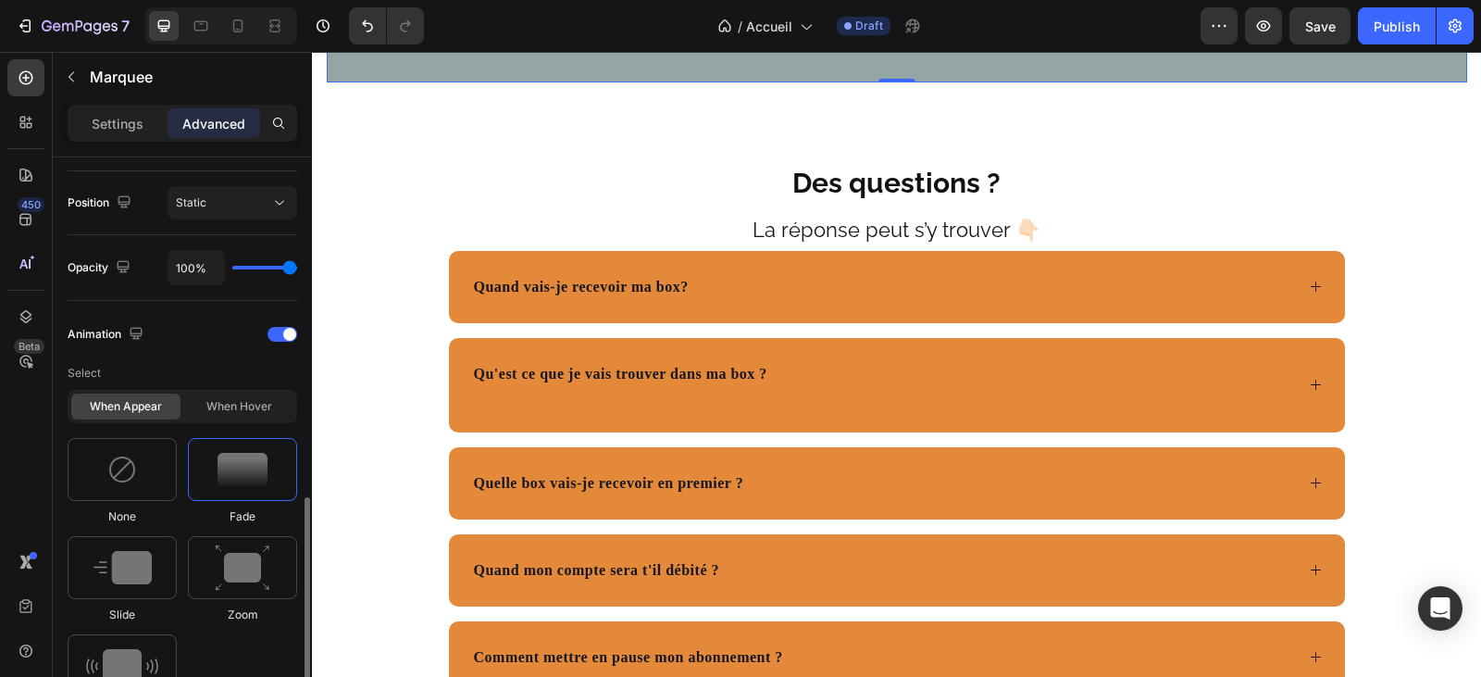
scroll to position [755, 0]
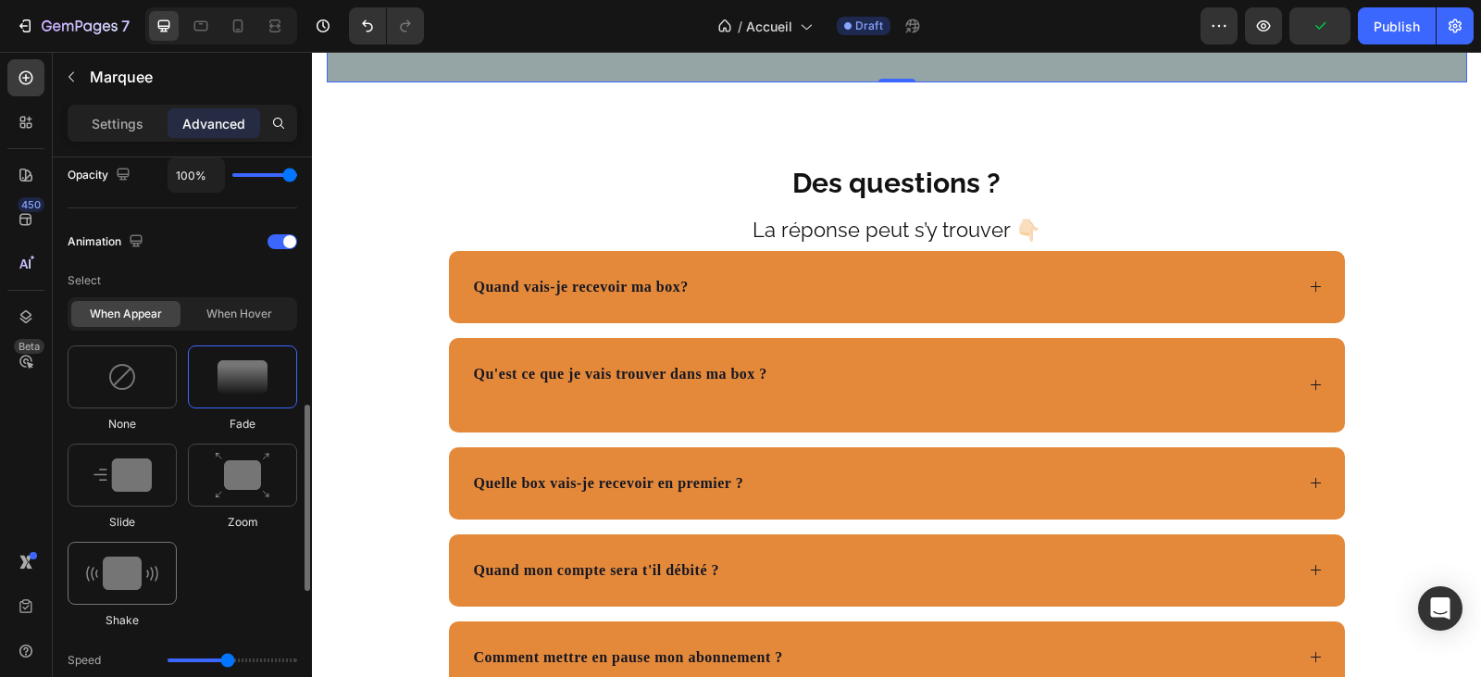
click at [132, 573] on img at bounding box center [122, 572] width 72 height 33
click at [237, 485] on img at bounding box center [243, 475] width 56 height 47
type input "1.7"
click at [135, 482] on img at bounding box center [122, 474] width 58 height 33
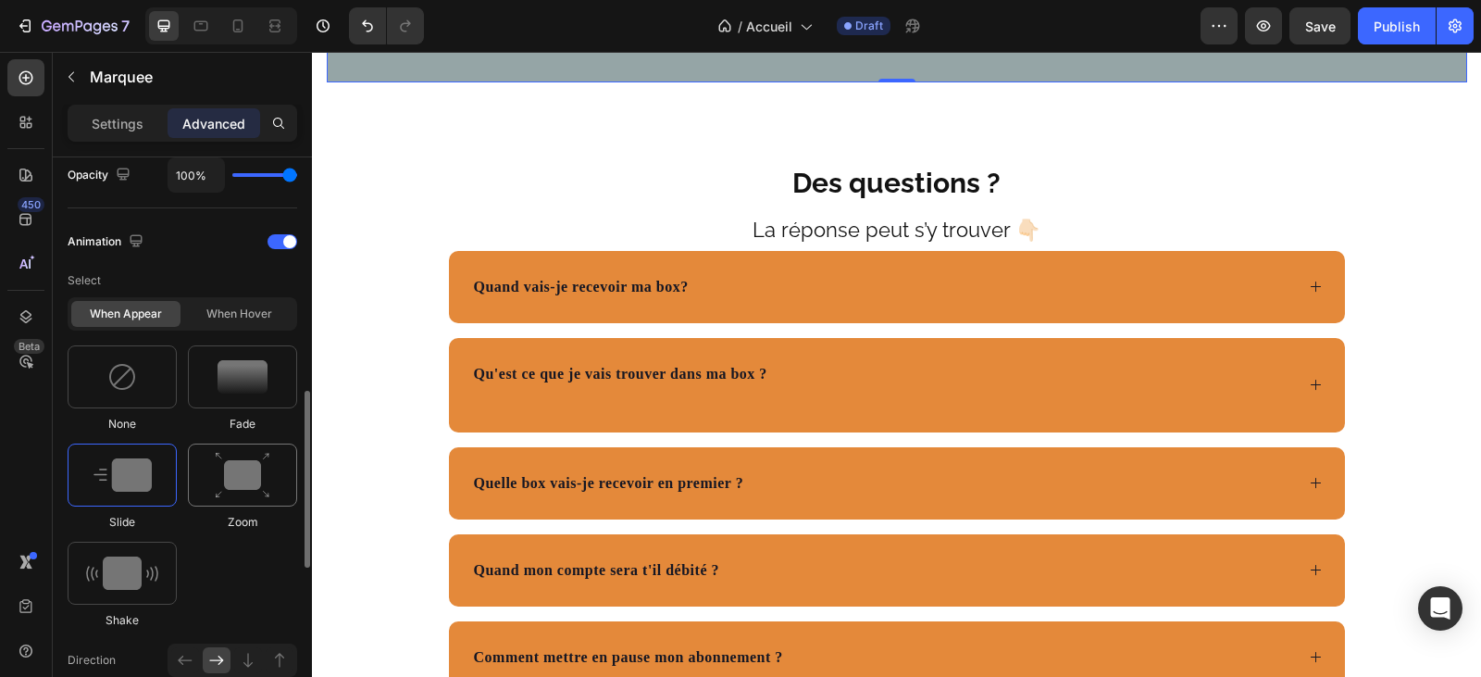
click at [248, 475] on img at bounding box center [243, 475] width 56 height 47
click at [862, 56] on span "ECONOMIQUE ET PRATIQUE" at bounding box center [799, 48] width 202 height 18
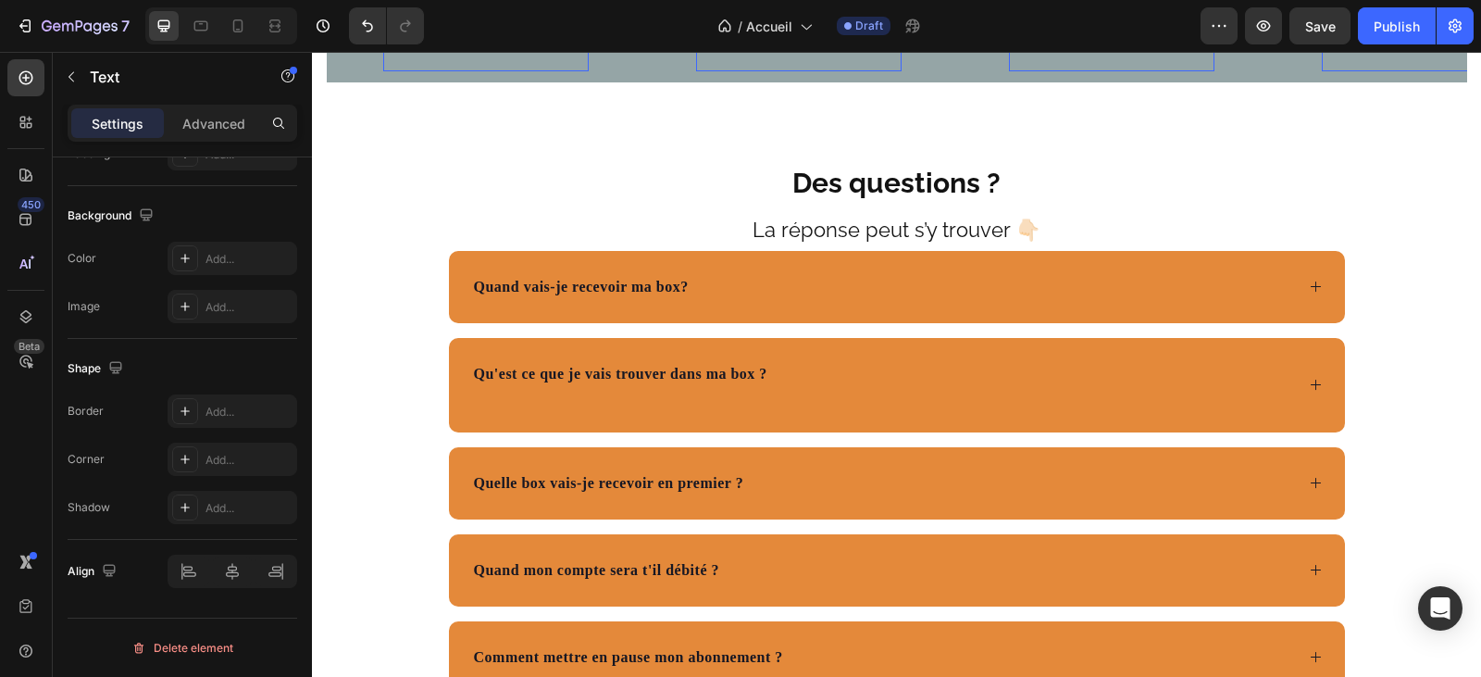
scroll to position [0, 0]
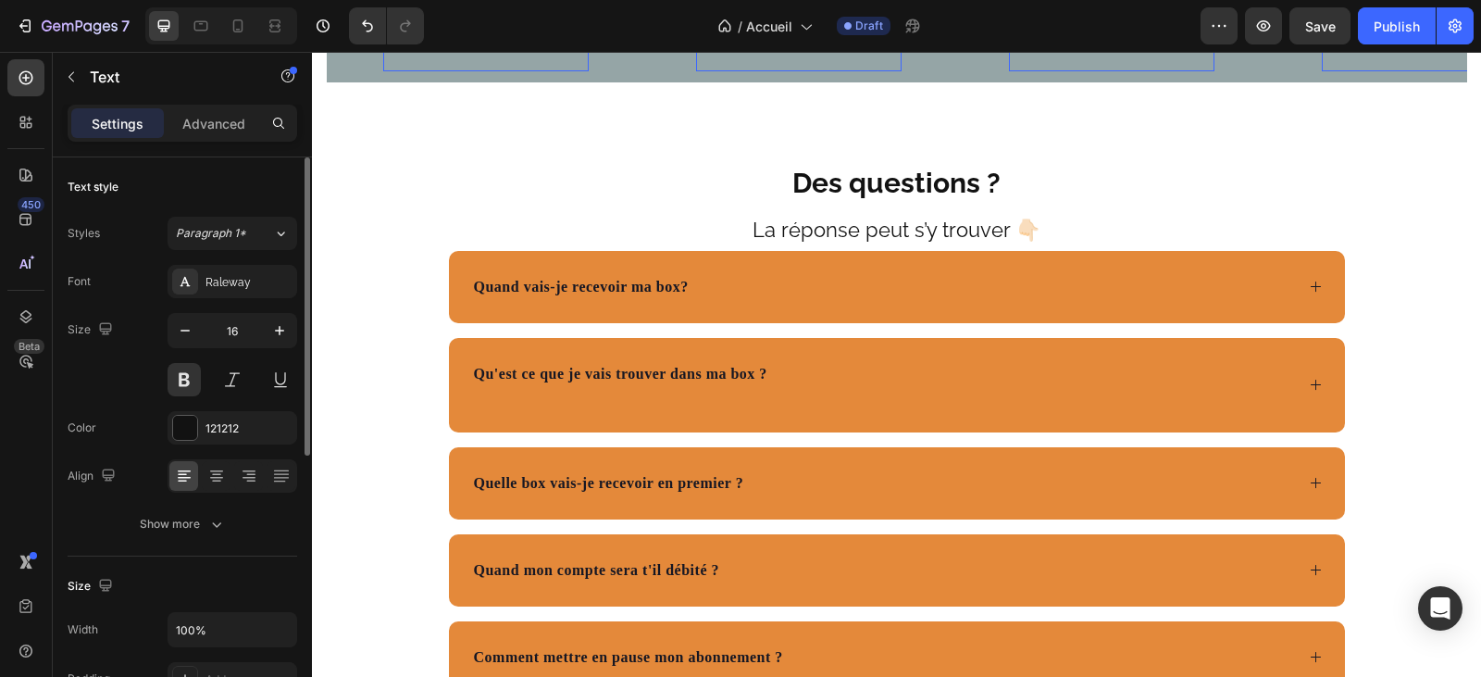
click at [873, 56] on span "ECONOMIQUE ET PRATIQUE" at bounding box center [799, 48] width 202 height 18
click at [541, 56] on span "EIDEE" at bounding box center [560, 48] width 43 height 18
click at [539, 56] on span "EIDEE" at bounding box center [560, 48] width 43 height 18
click at [552, 56] on span "IDEE" at bounding box center [545, 48] width 33 height 18
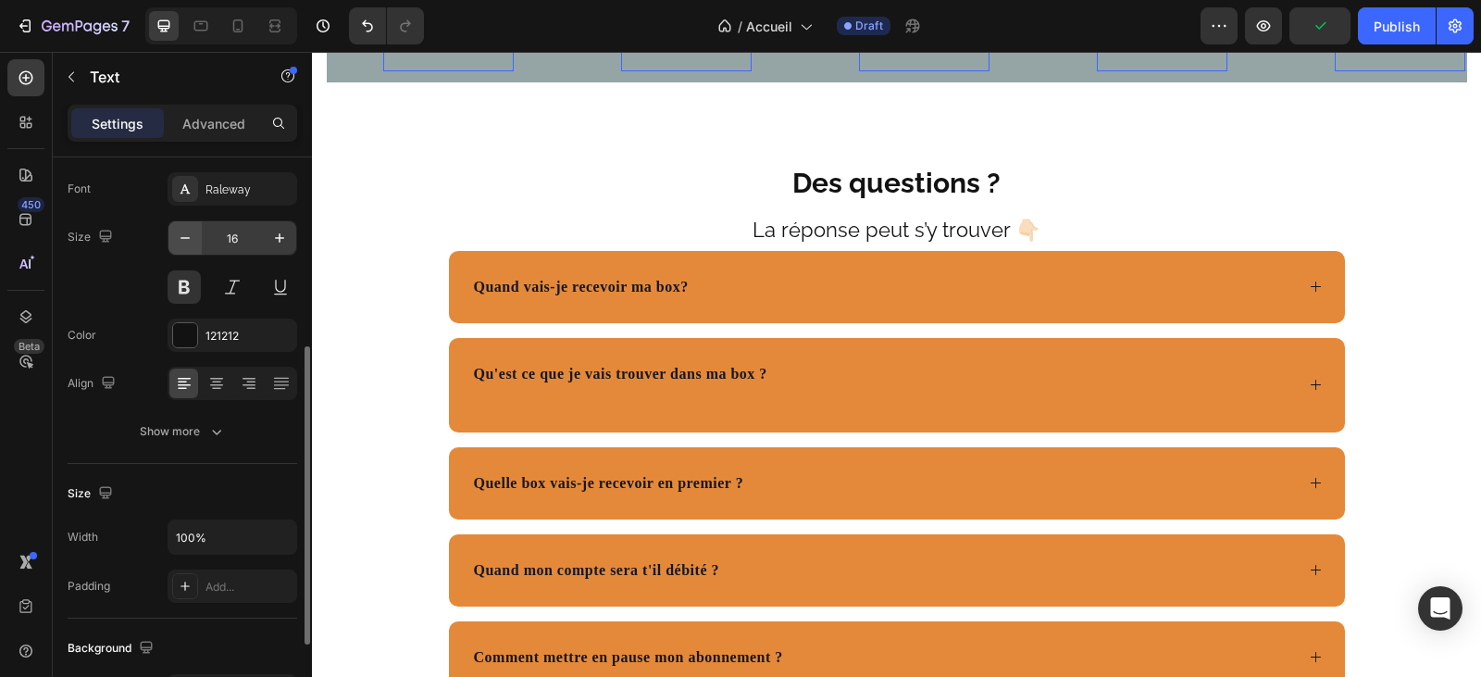
scroll to position [185, 0]
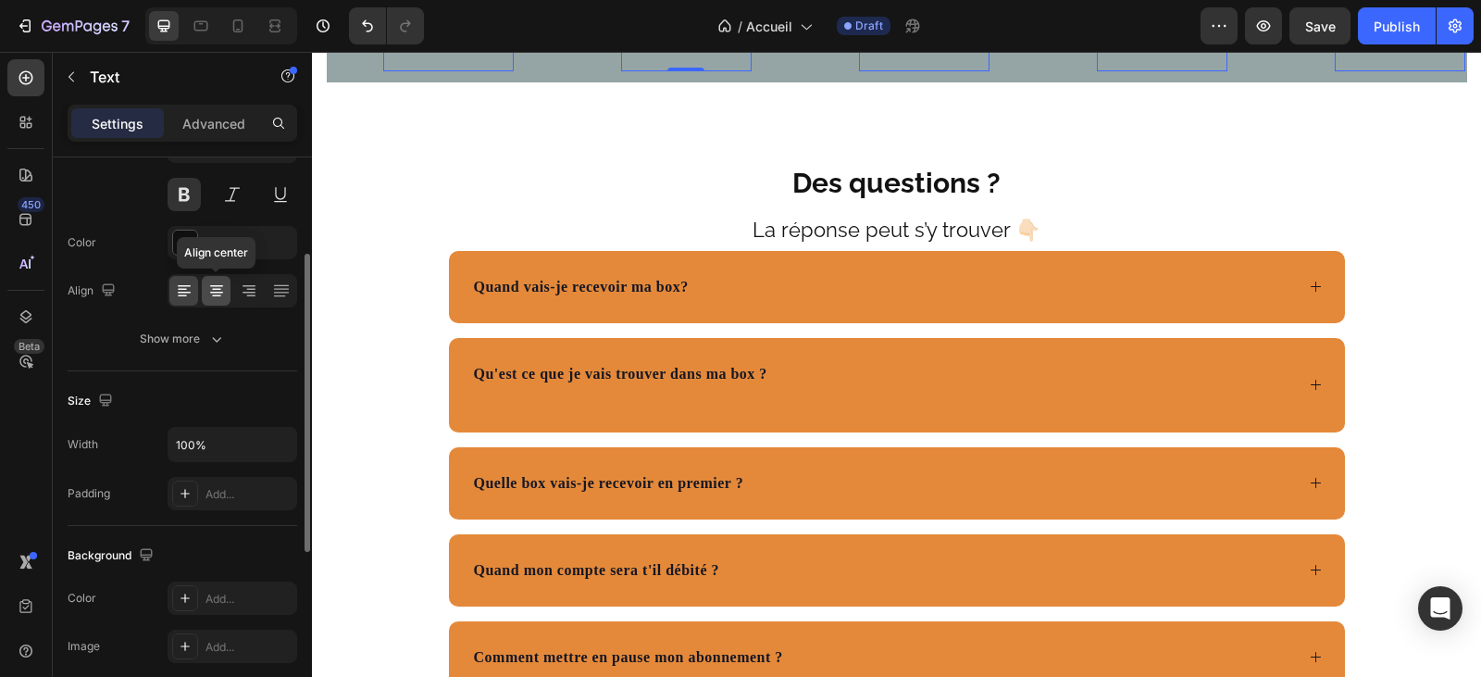
click at [218, 289] on icon at bounding box center [216, 290] width 9 height 2
click at [184, 303] on div at bounding box center [183, 291] width 29 height 30
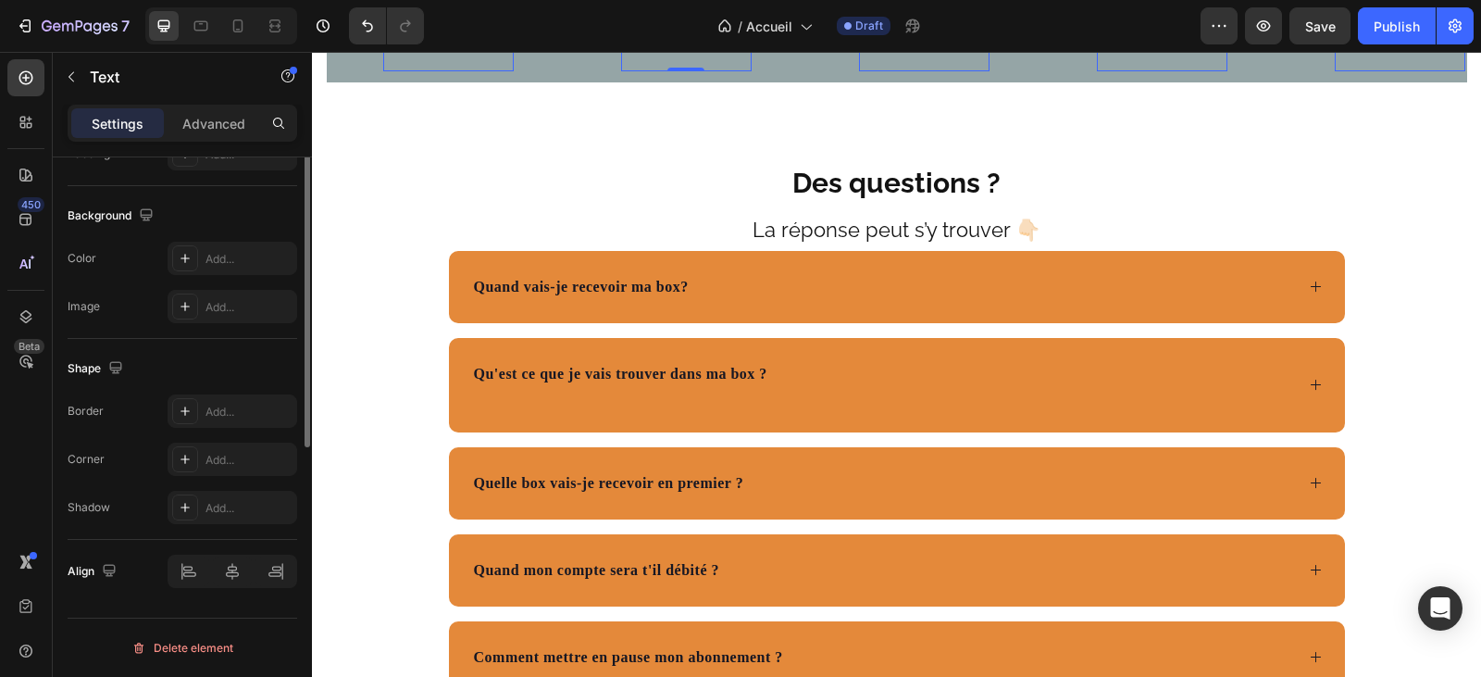
scroll to position [0, 0]
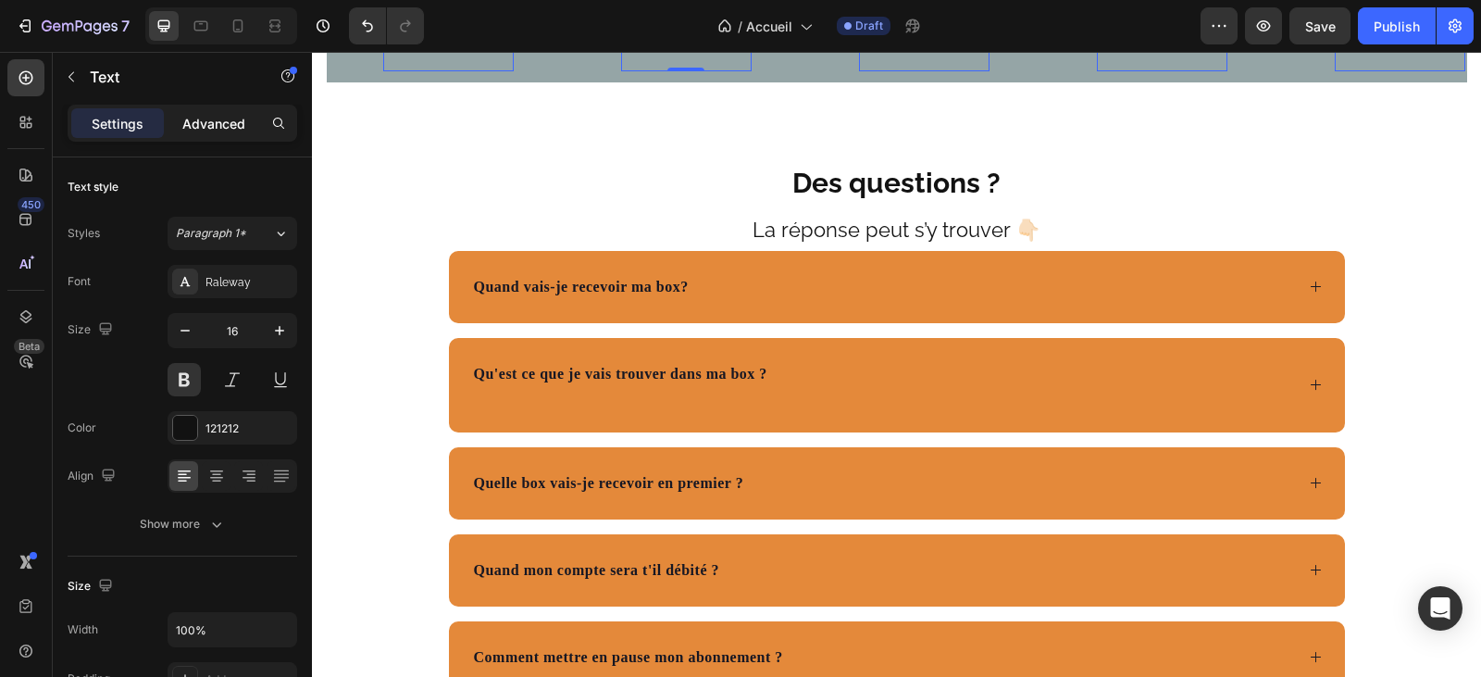
click at [210, 126] on p "Advanced" at bounding box center [213, 123] width 63 height 19
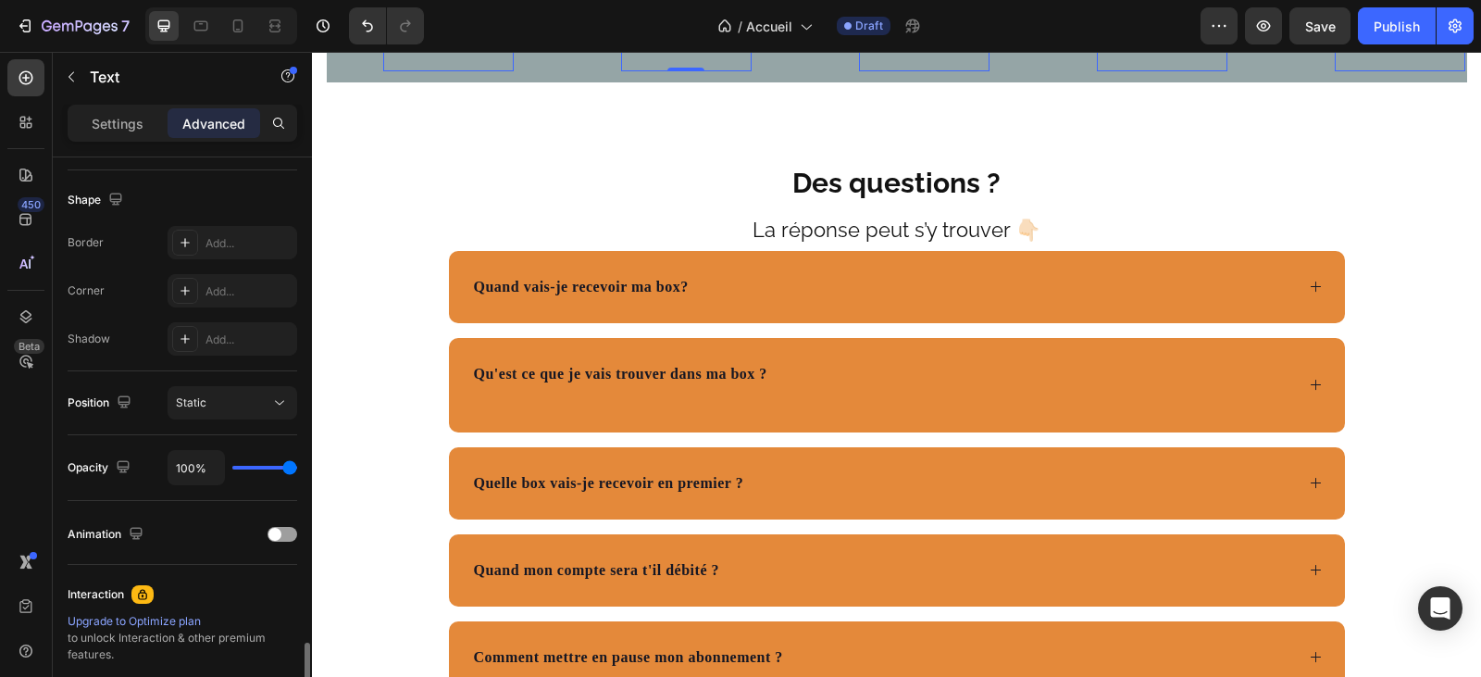
scroll to position [648, 0]
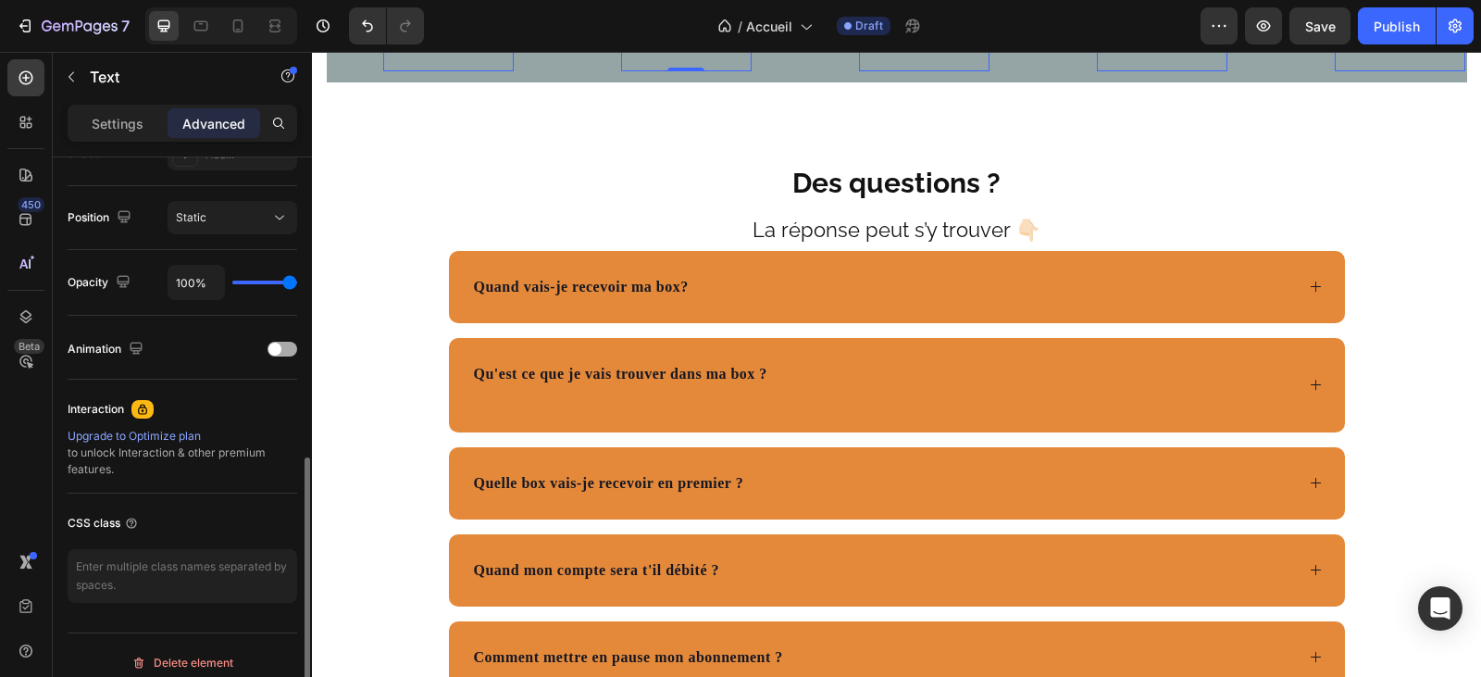
click at [275, 345] on span at bounding box center [274, 348] width 13 height 13
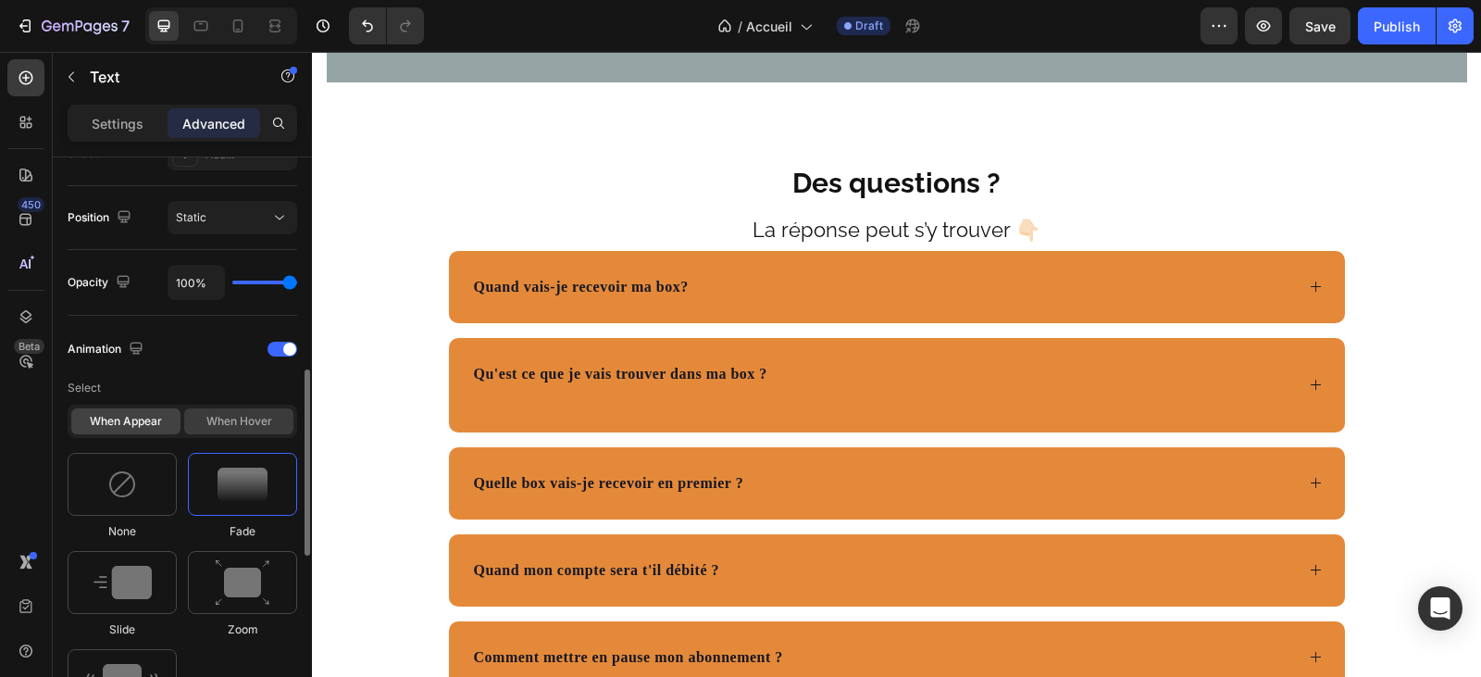
click at [243, 419] on div "When hover" at bounding box center [238, 421] width 109 height 26
click at [235, 418] on div "When hover" at bounding box center [238, 421] width 109 height 26
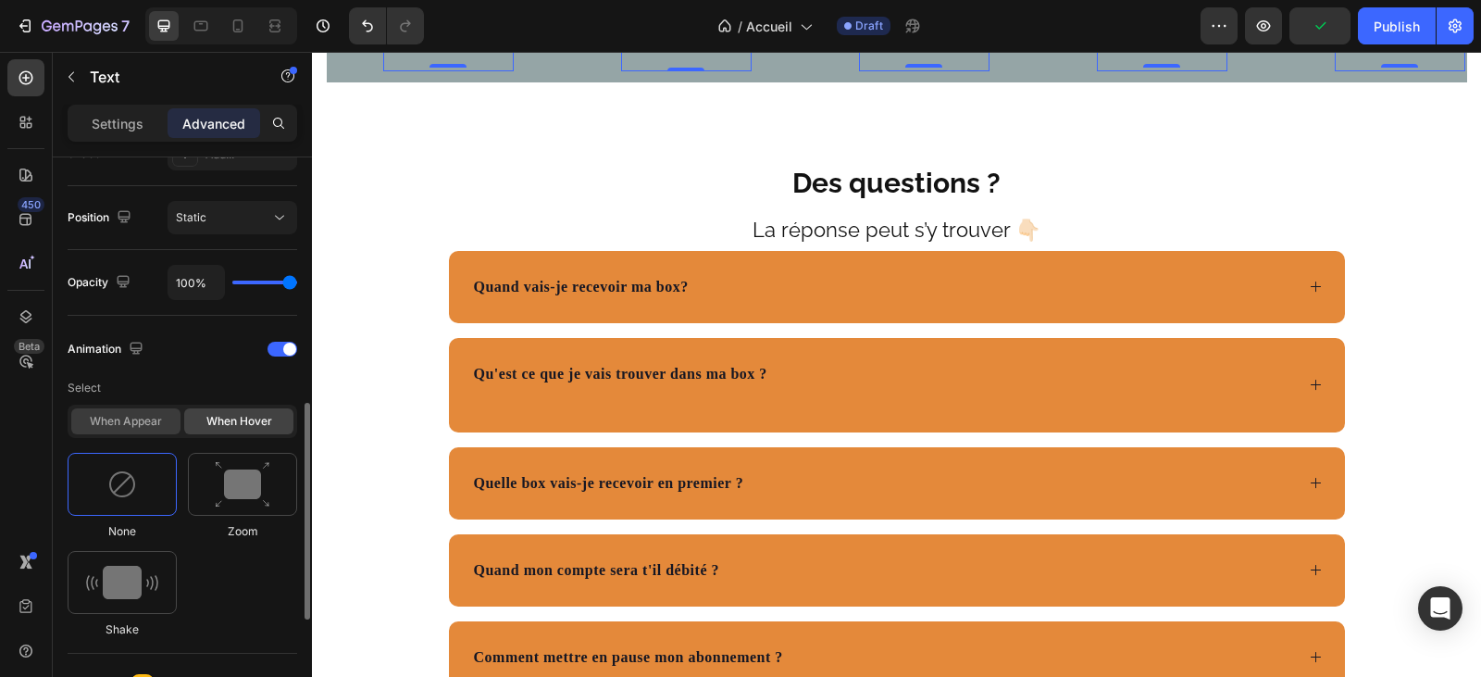
click at [102, 418] on div "When appear" at bounding box center [125, 421] width 109 height 26
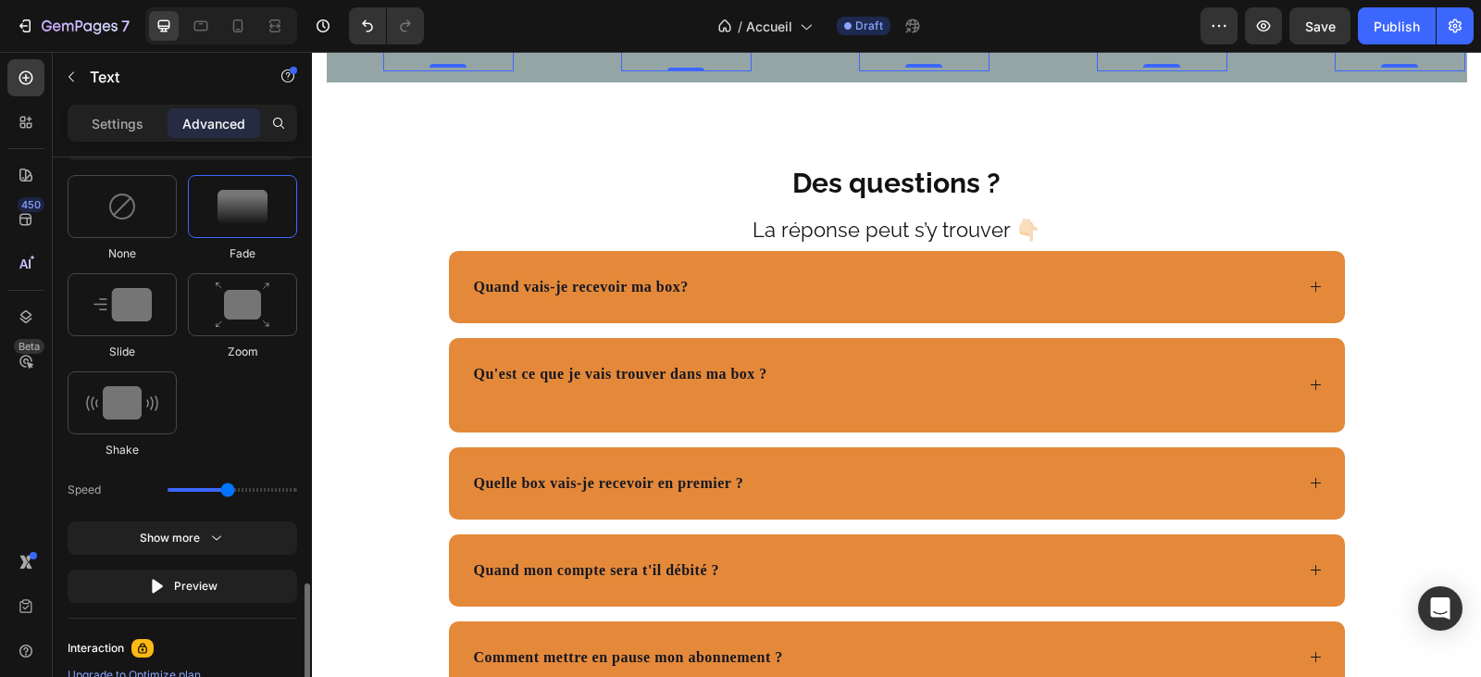
scroll to position [1018, 0]
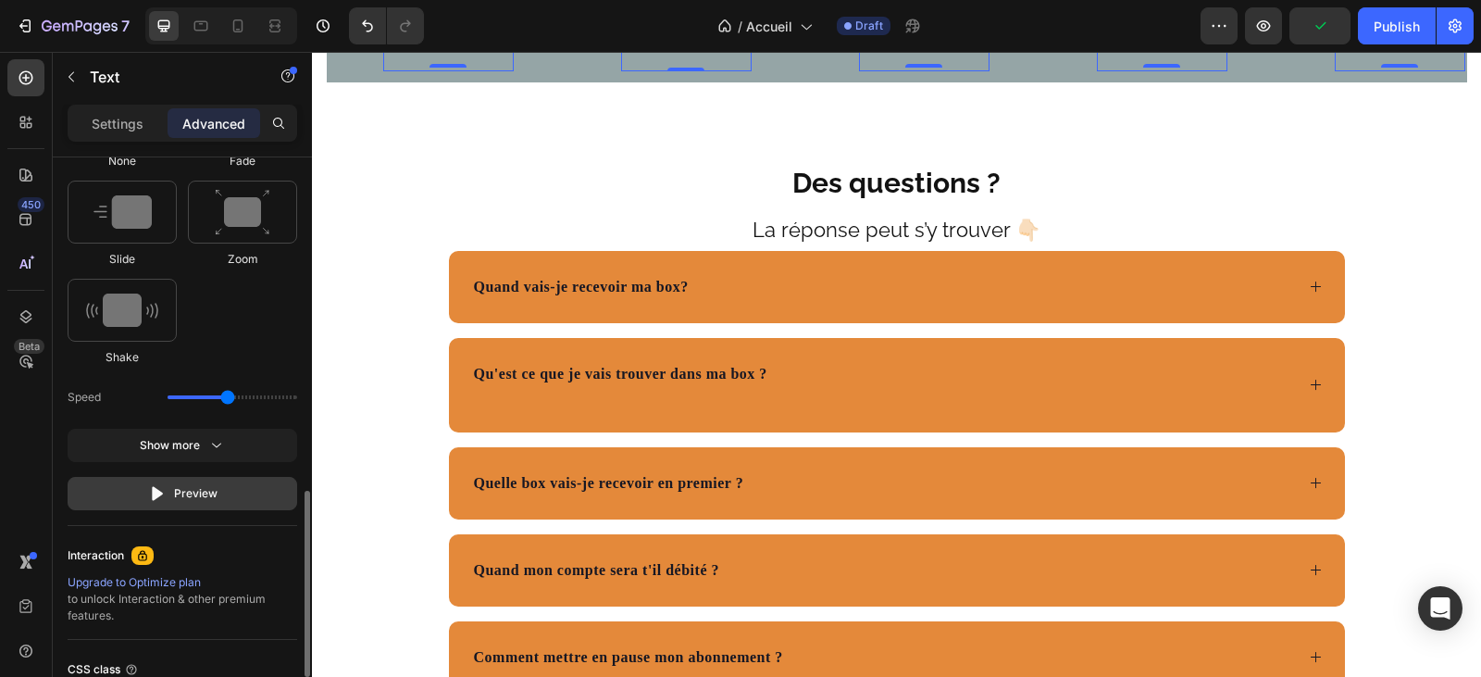
click at [183, 491] on div "Preview" at bounding box center [182, 493] width 69 height 19
click at [182, 491] on div "Preview" at bounding box center [182, 493] width 69 height 19
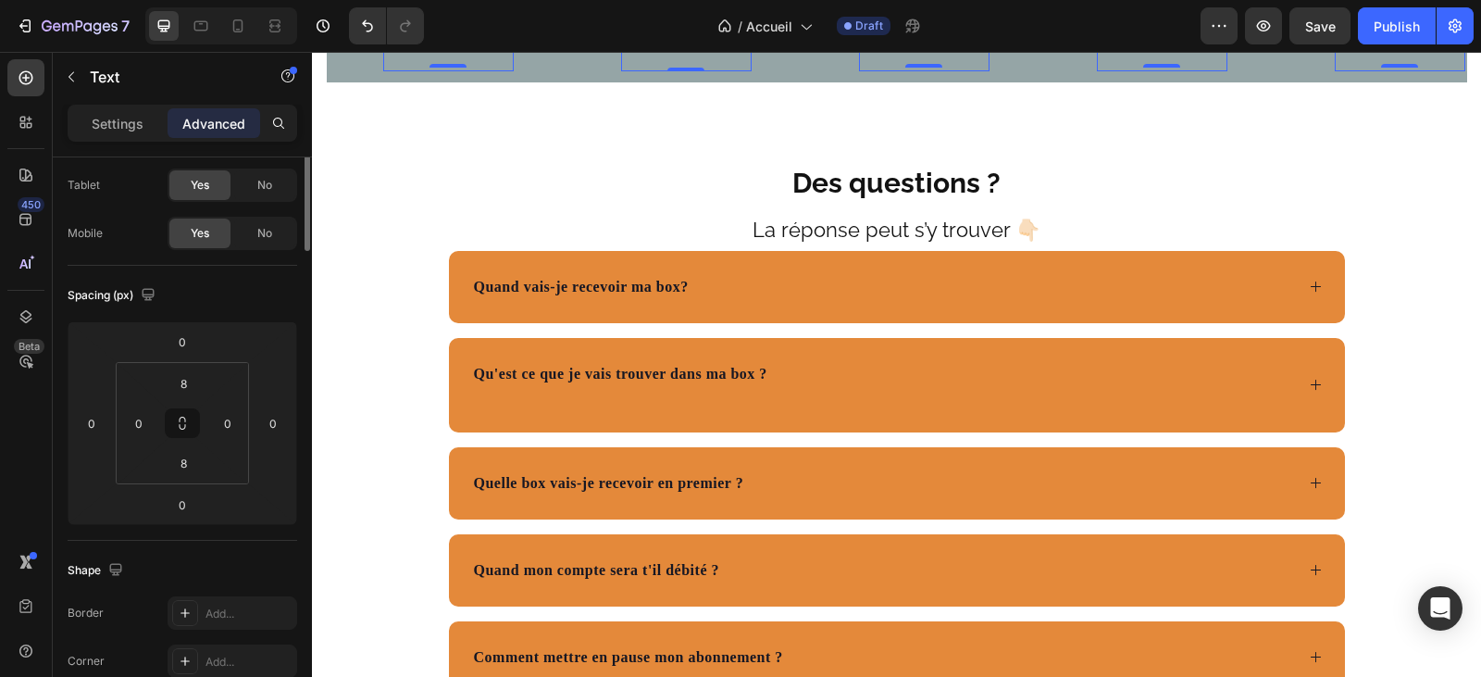
scroll to position [0, 0]
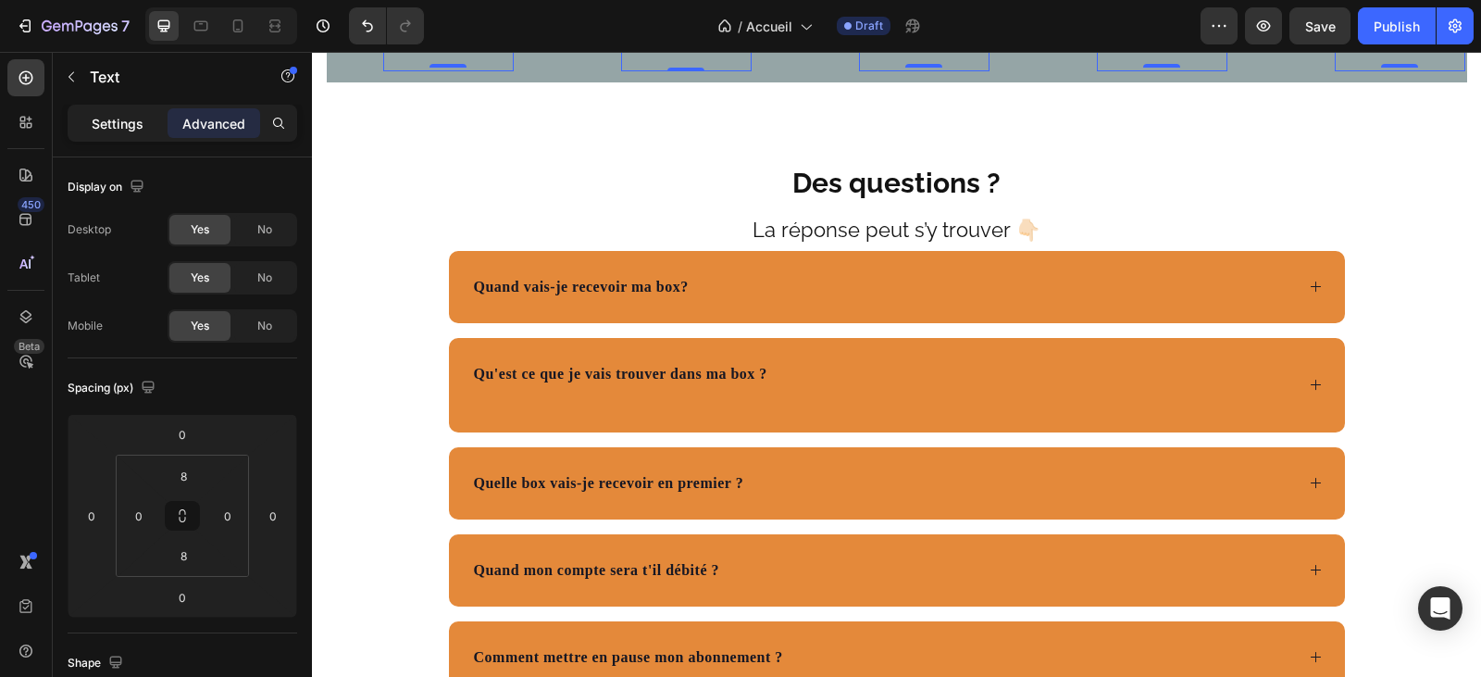
click at [121, 122] on p "Settings" at bounding box center [118, 123] width 52 height 19
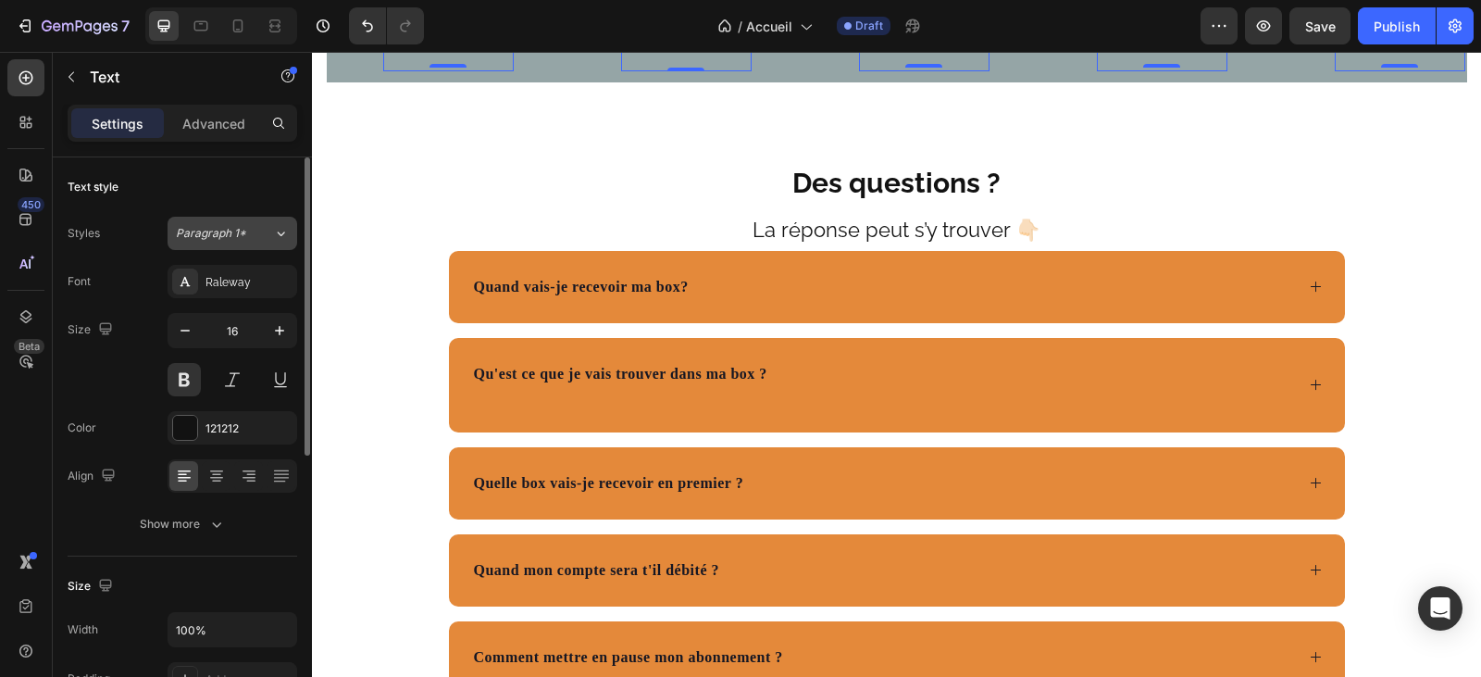
click at [280, 239] on icon at bounding box center [281, 233] width 16 height 19
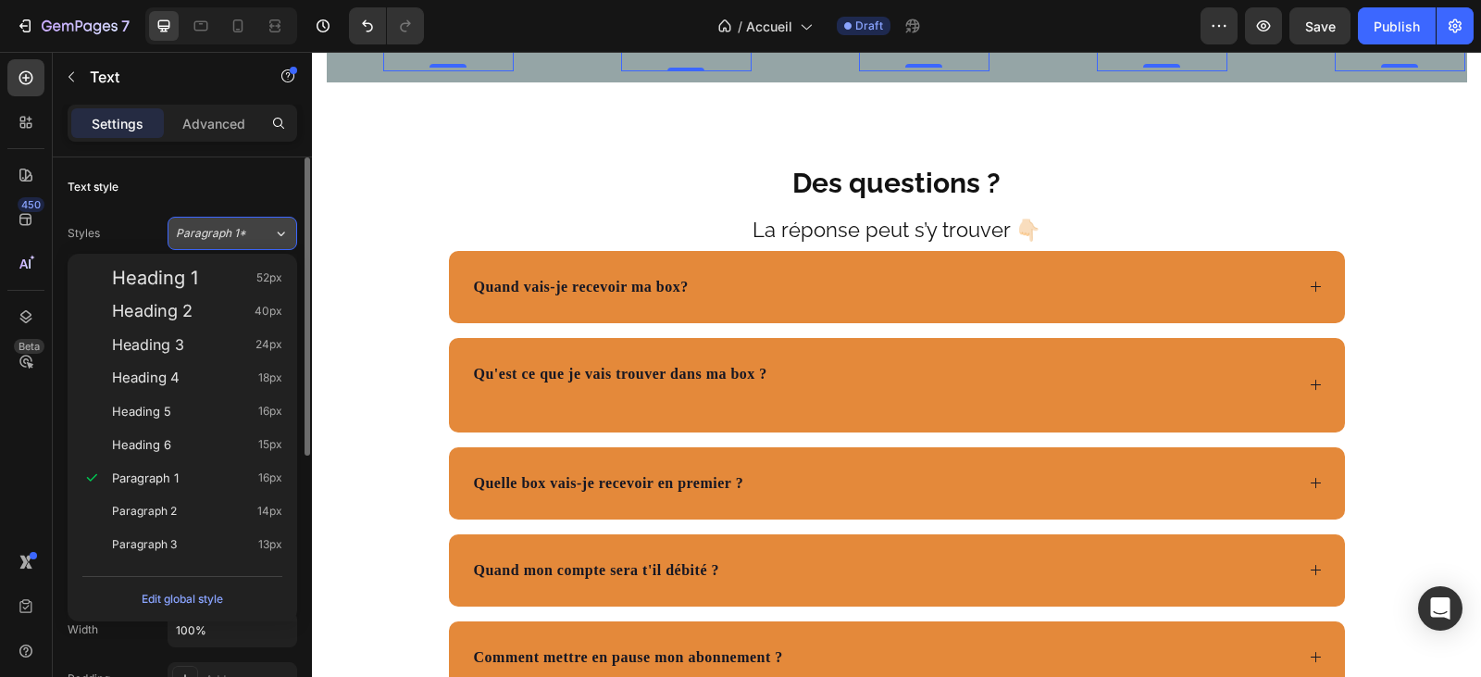
click at [280, 239] on icon at bounding box center [281, 233] width 16 height 19
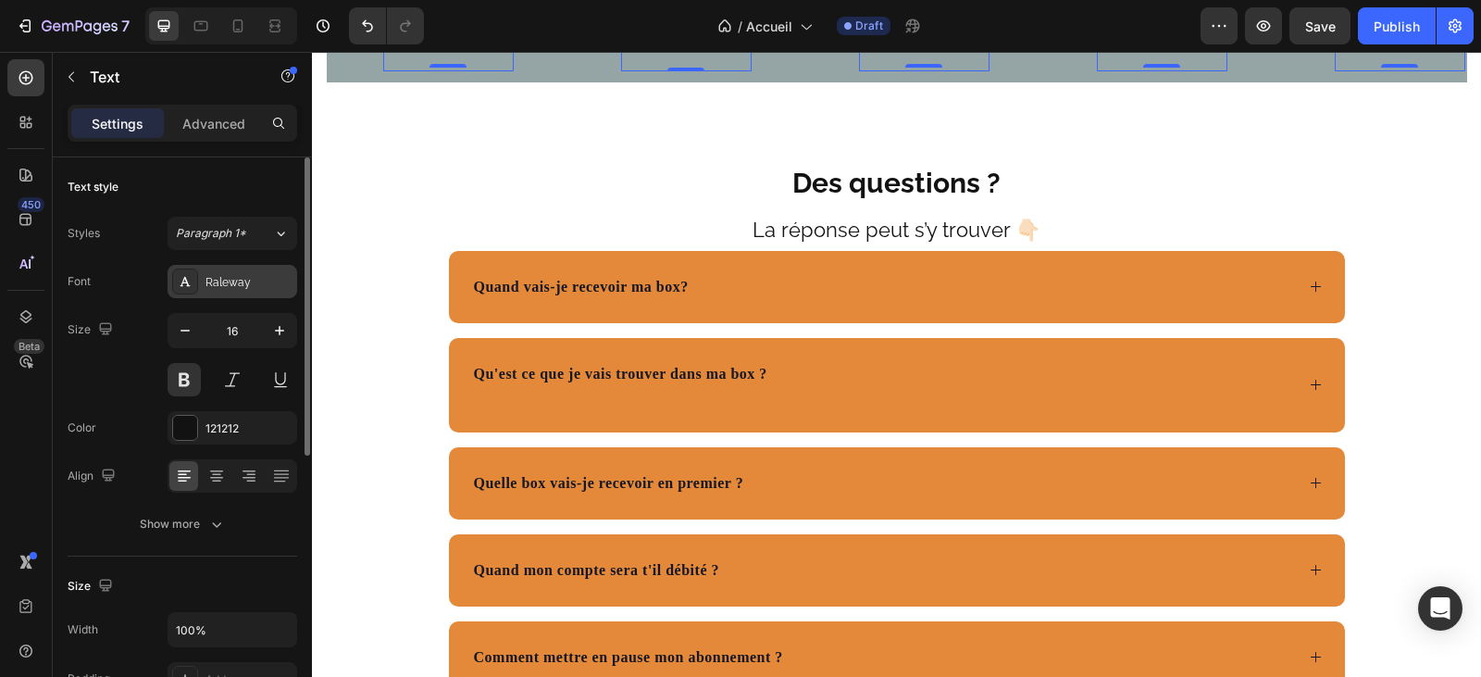
click at [225, 280] on div "Raleway" at bounding box center [248, 282] width 87 height 17
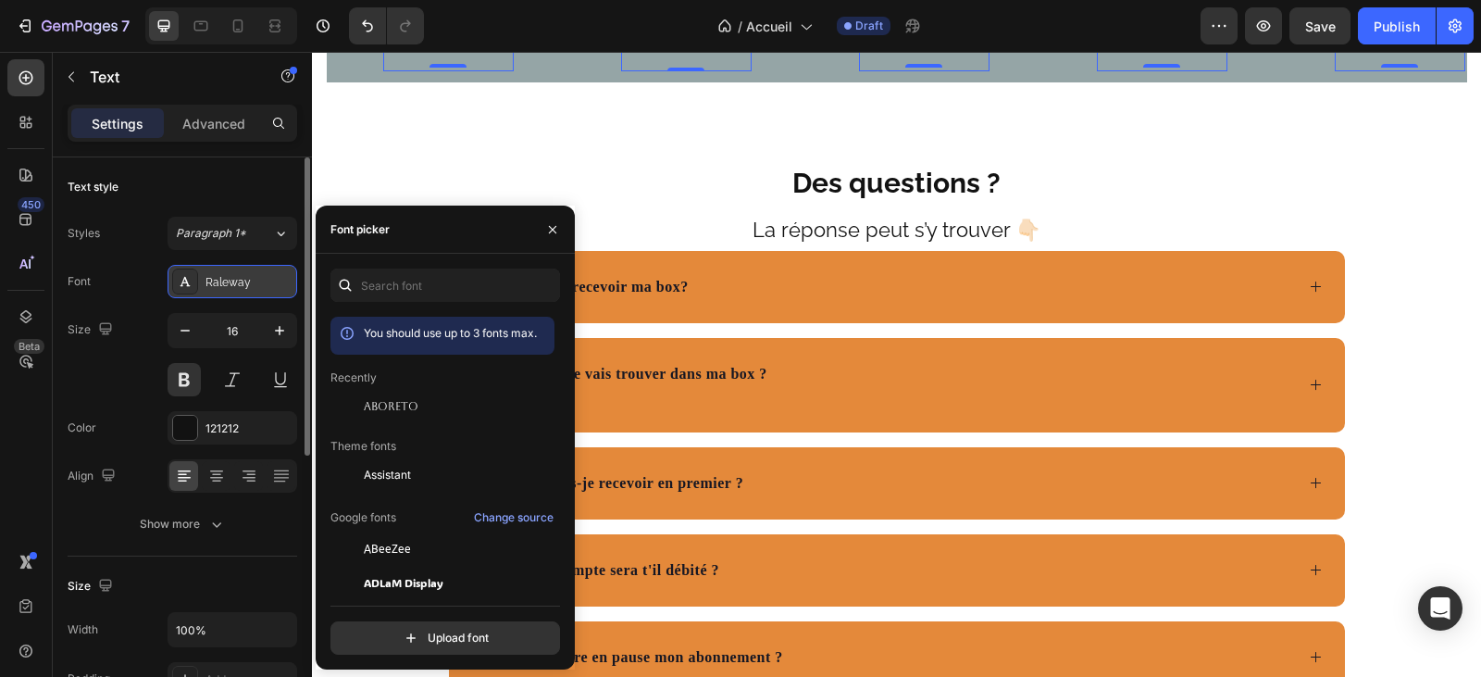
click at [225, 280] on div "Raleway" at bounding box center [248, 282] width 87 height 17
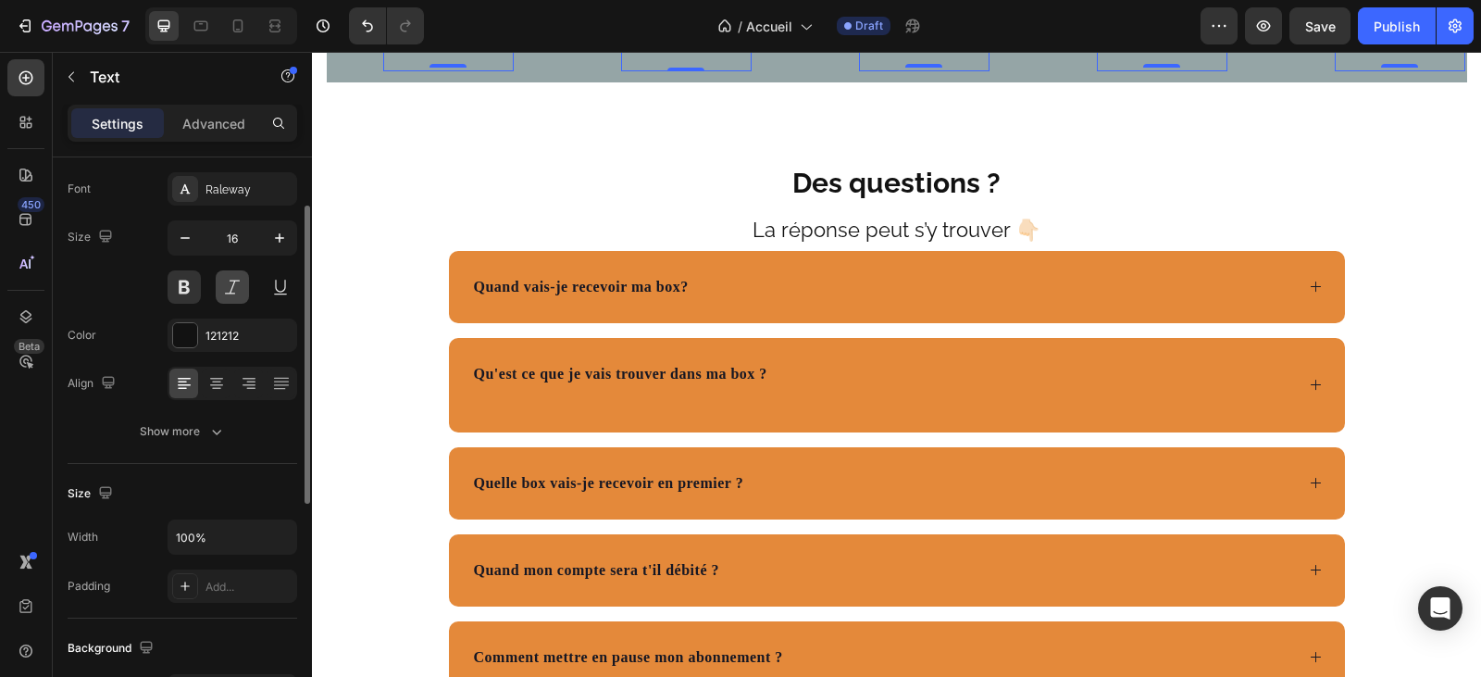
scroll to position [185, 0]
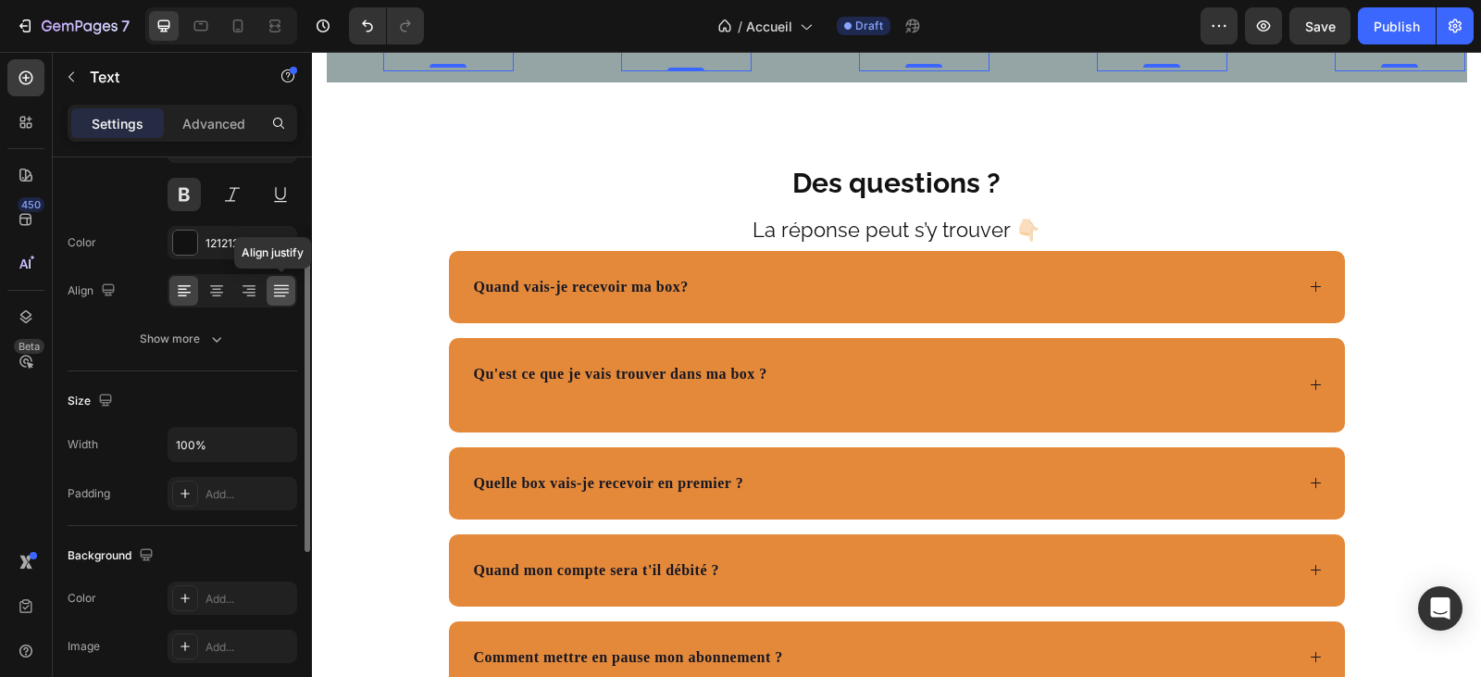
click at [280, 288] on icon at bounding box center [281, 290] width 19 height 19
click at [181, 284] on icon at bounding box center [184, 290] width 19 height 19
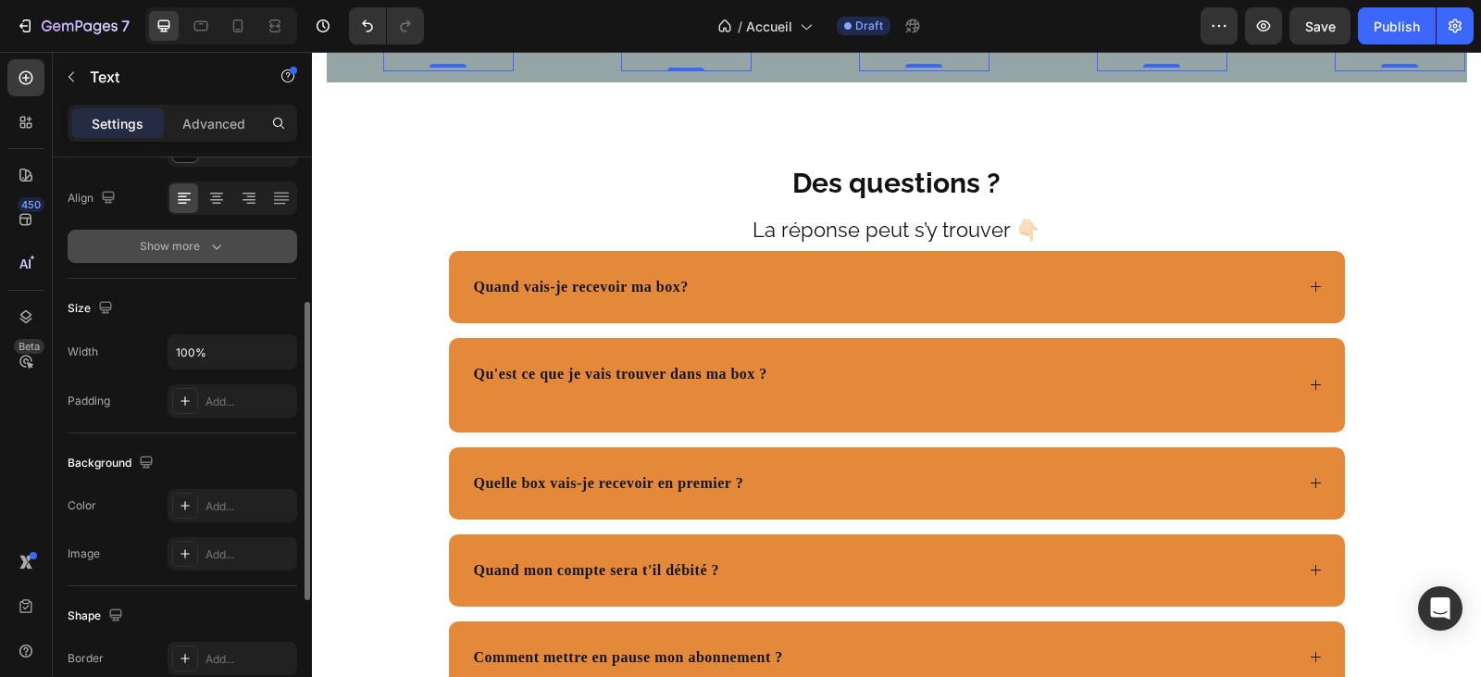
click at [218, 248] on icon "button" at bounding box center [216, 247] width 9 height 6
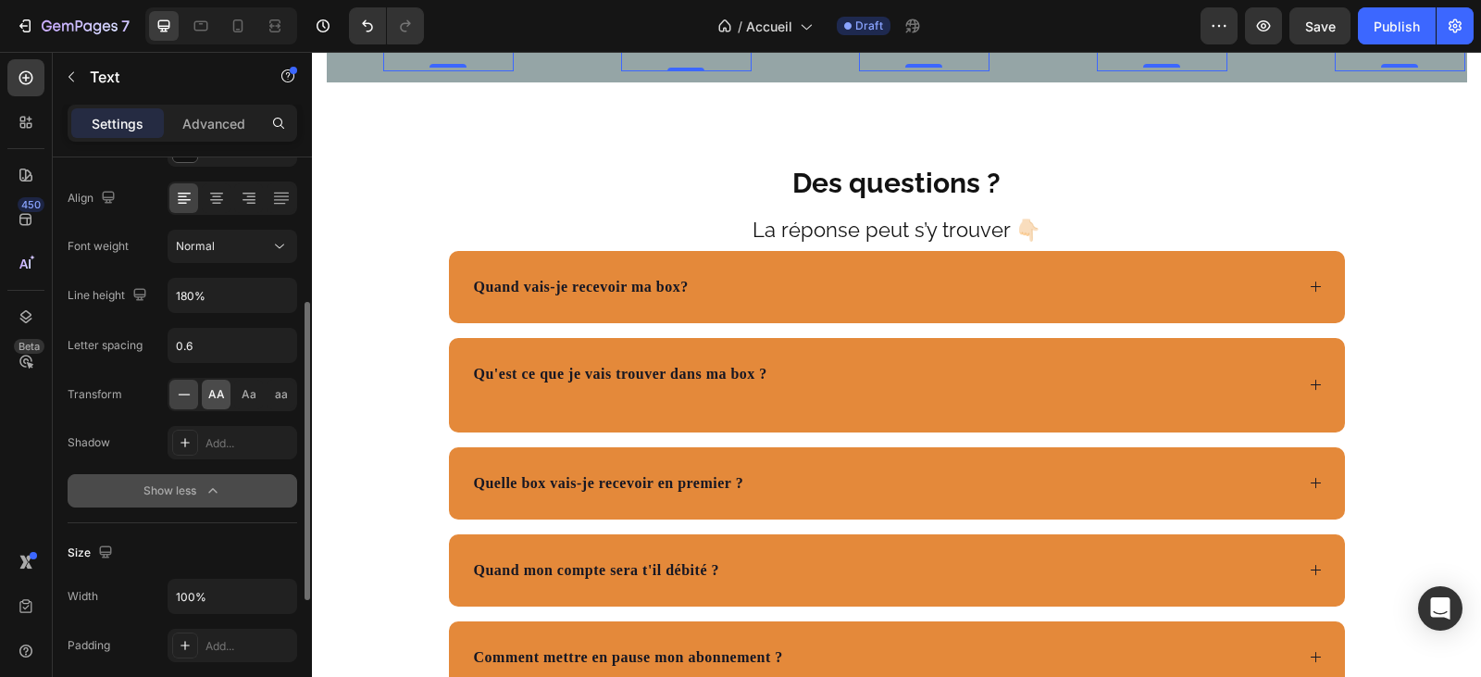
click at [215, 396] on span "AA" at bounding box center [216, 394] width 17 height 17
click at [252, 396] on span "Aa" at bounding box center [249, 394] width 15 height 17
click at [206, 391] on div "AA" at bounding box center [216, 394] width 29 height 30
click at [180, 438] on icon at bounding box center [185, 442] width 15 height 15
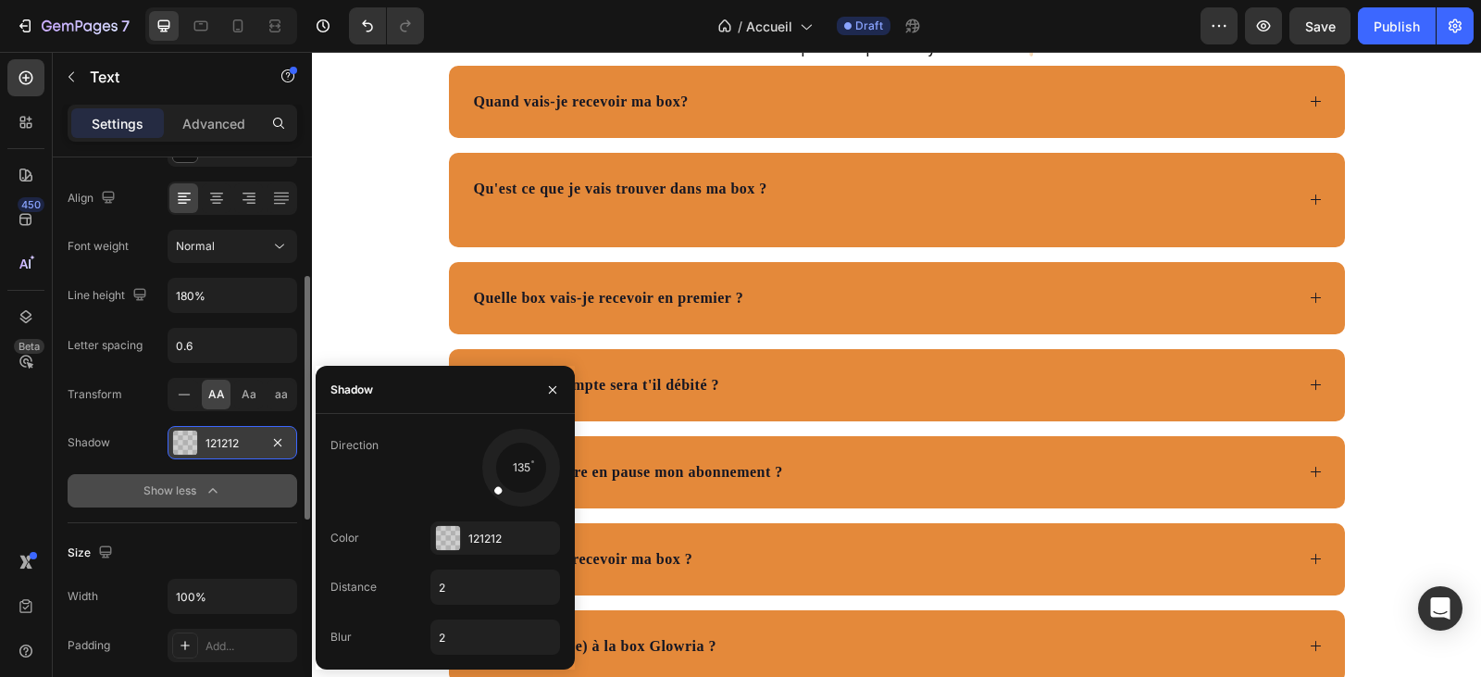
scroll to position [5655, 0]
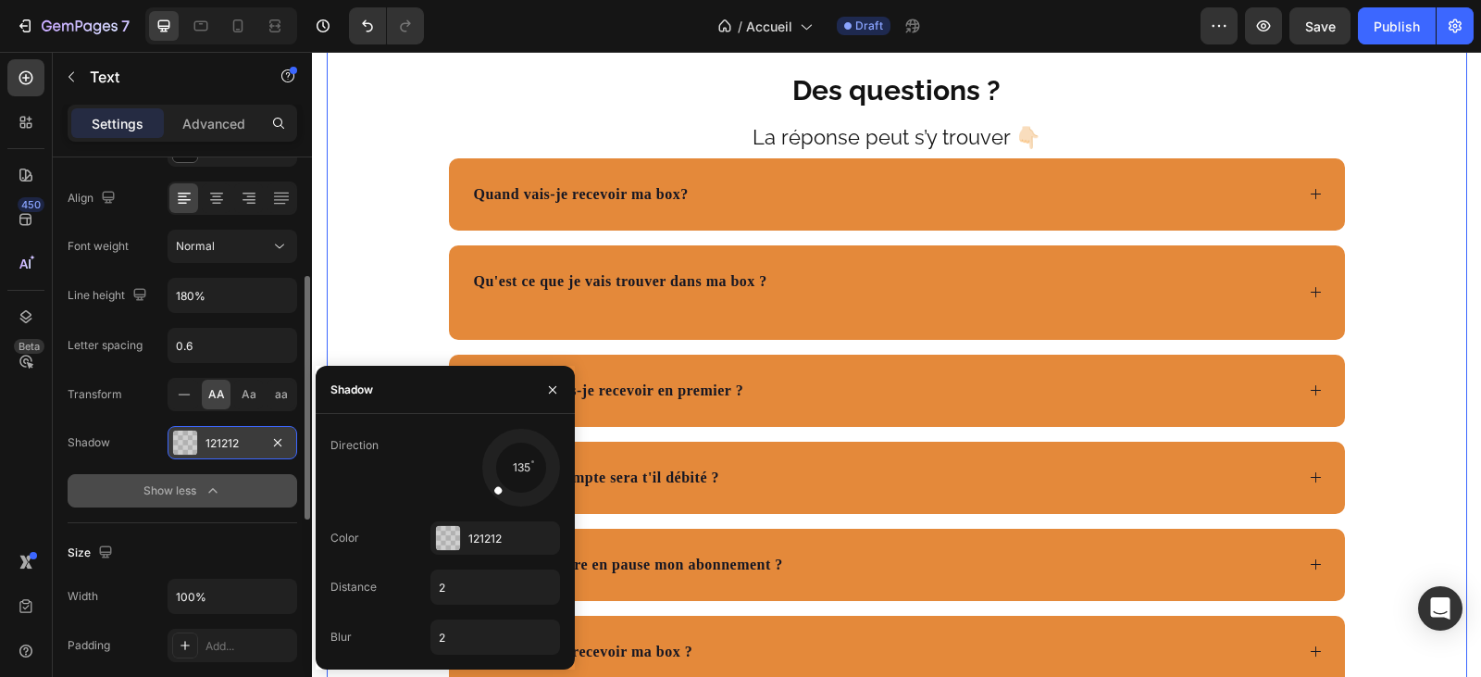
click at [678, 352] on div "Des questions ? Text Block La réponse peut s’y trouver 👇🏻 Text Block Quand vais…" at bounding box center [897, 419] width 1140 height 859
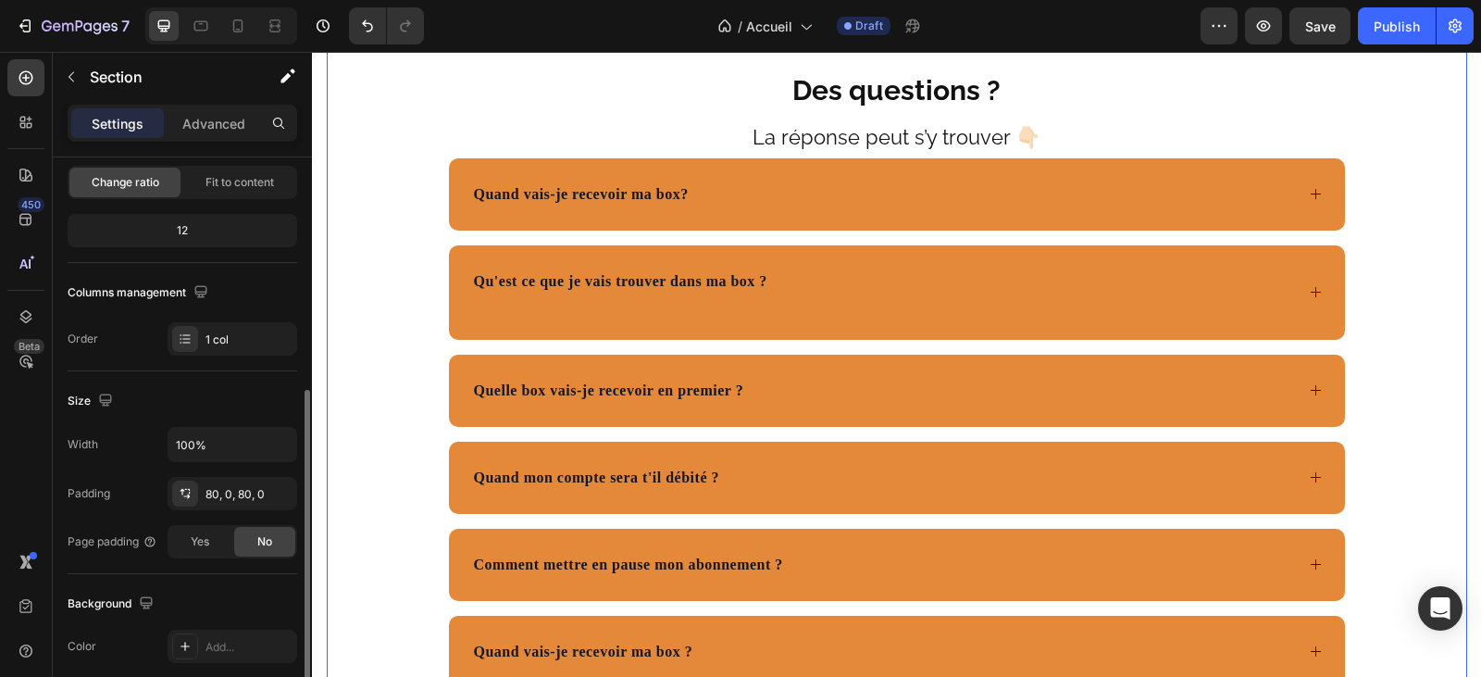
scroll to position [278, 0]
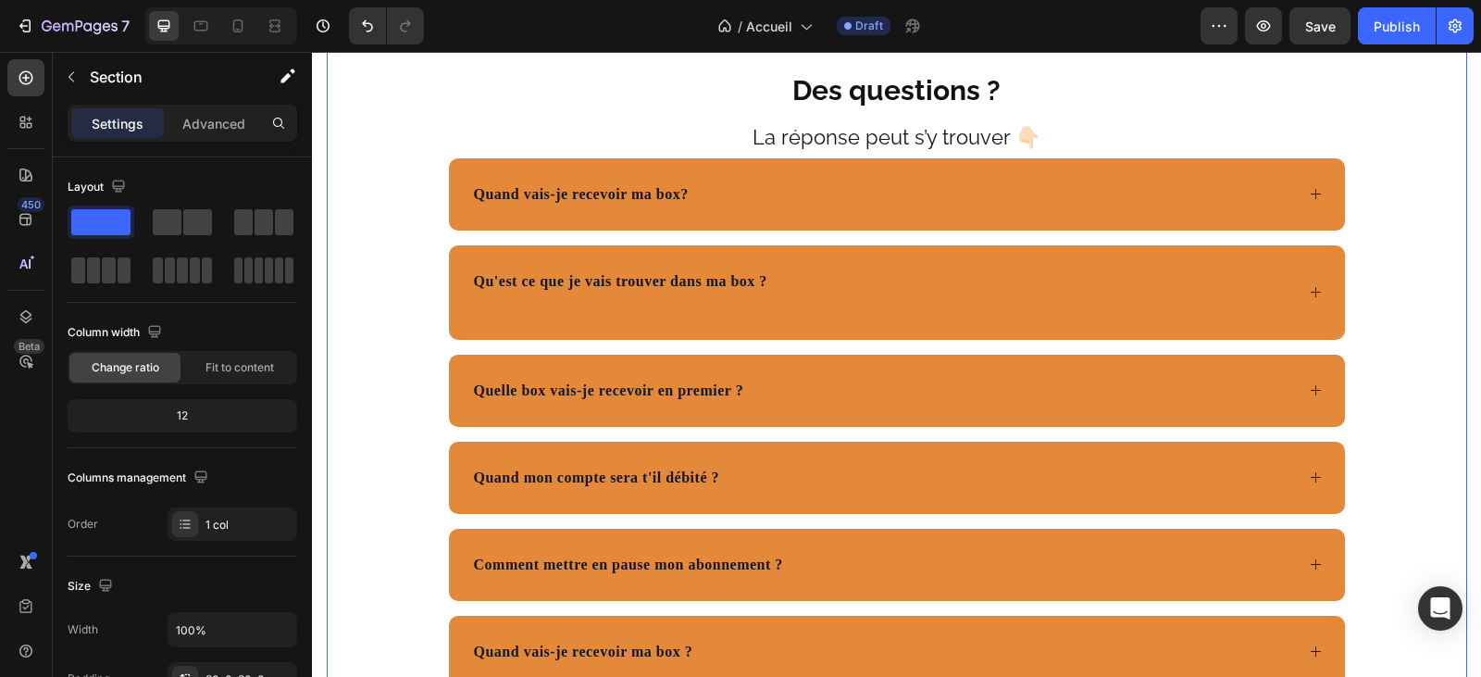
scroll to position [278, 0]
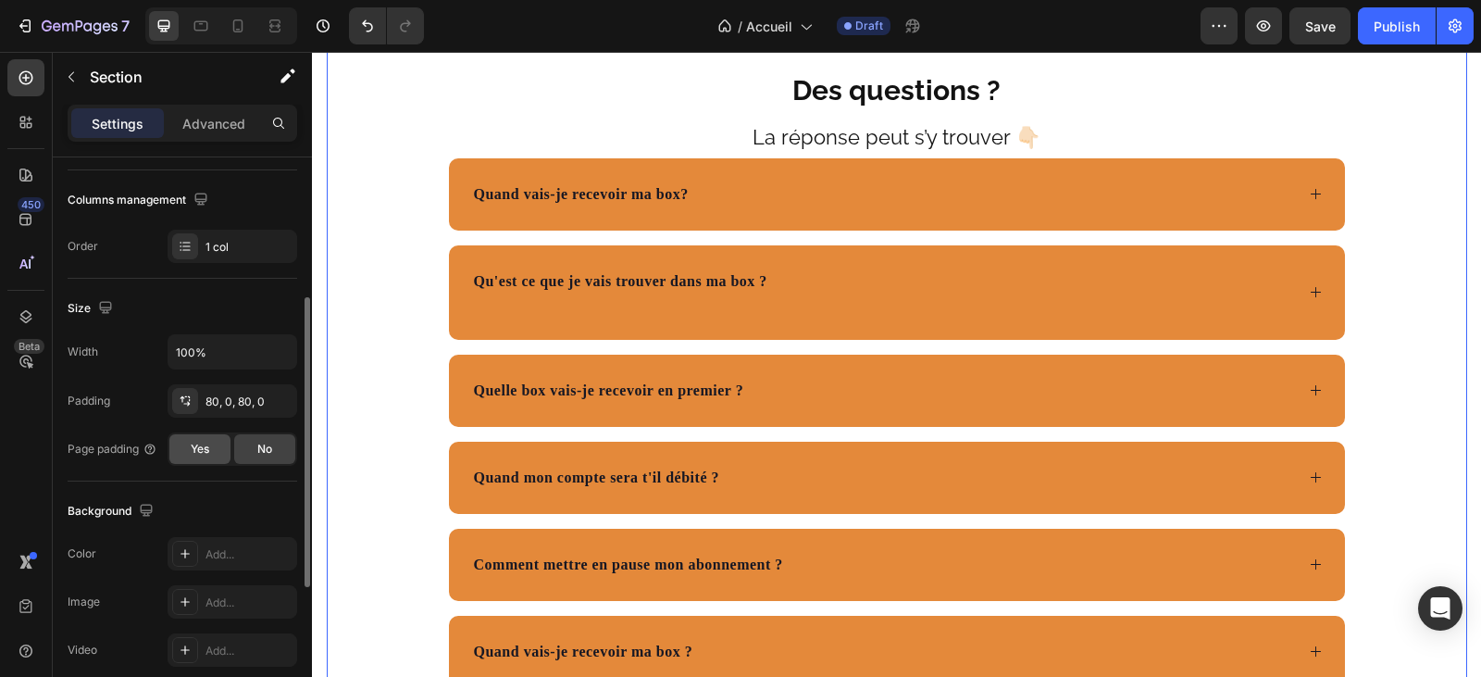
click at [205, 442] on span "Yes" at bounding box center [200, 449] width 19 height 17
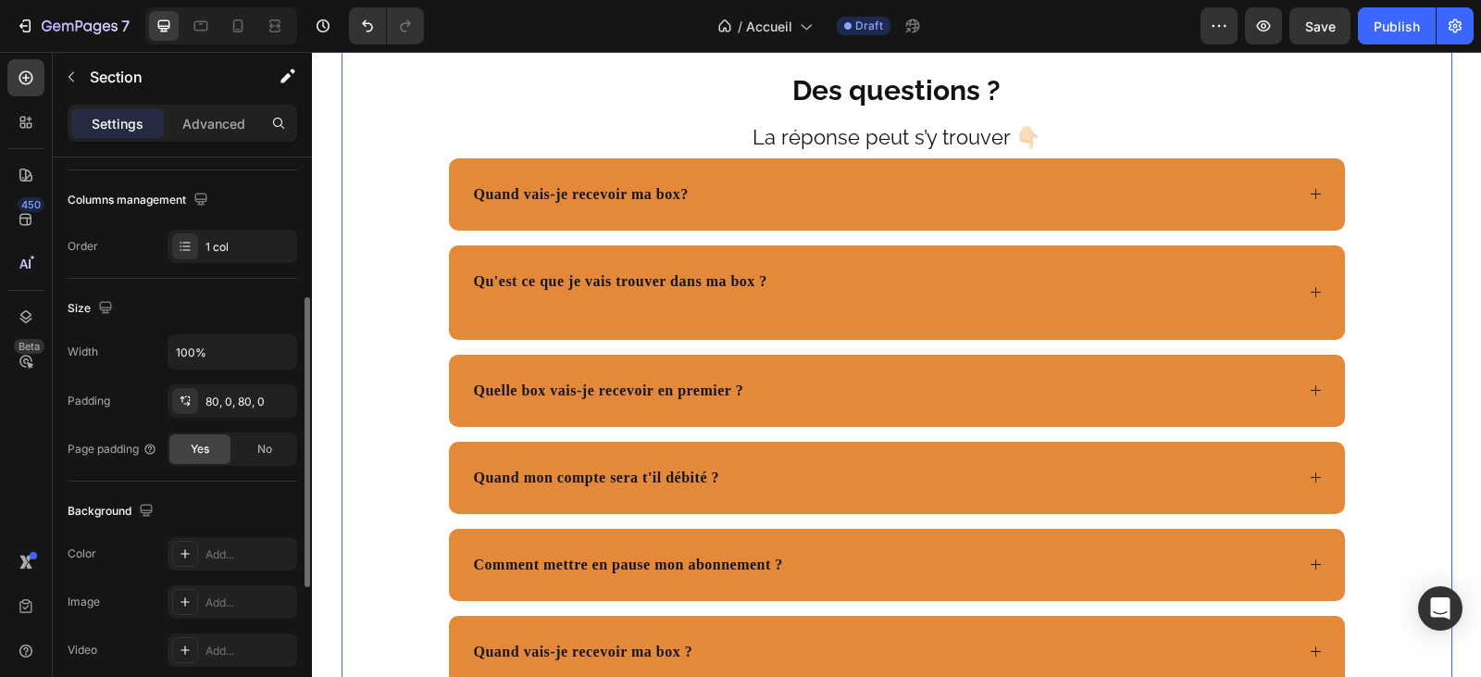
click at [205, 442] on span "Yes" at bounding box center [200, 449] width 19 height 17
click at [271, 449] on span "No" at bounding box center [264, 449] width 15 height 17
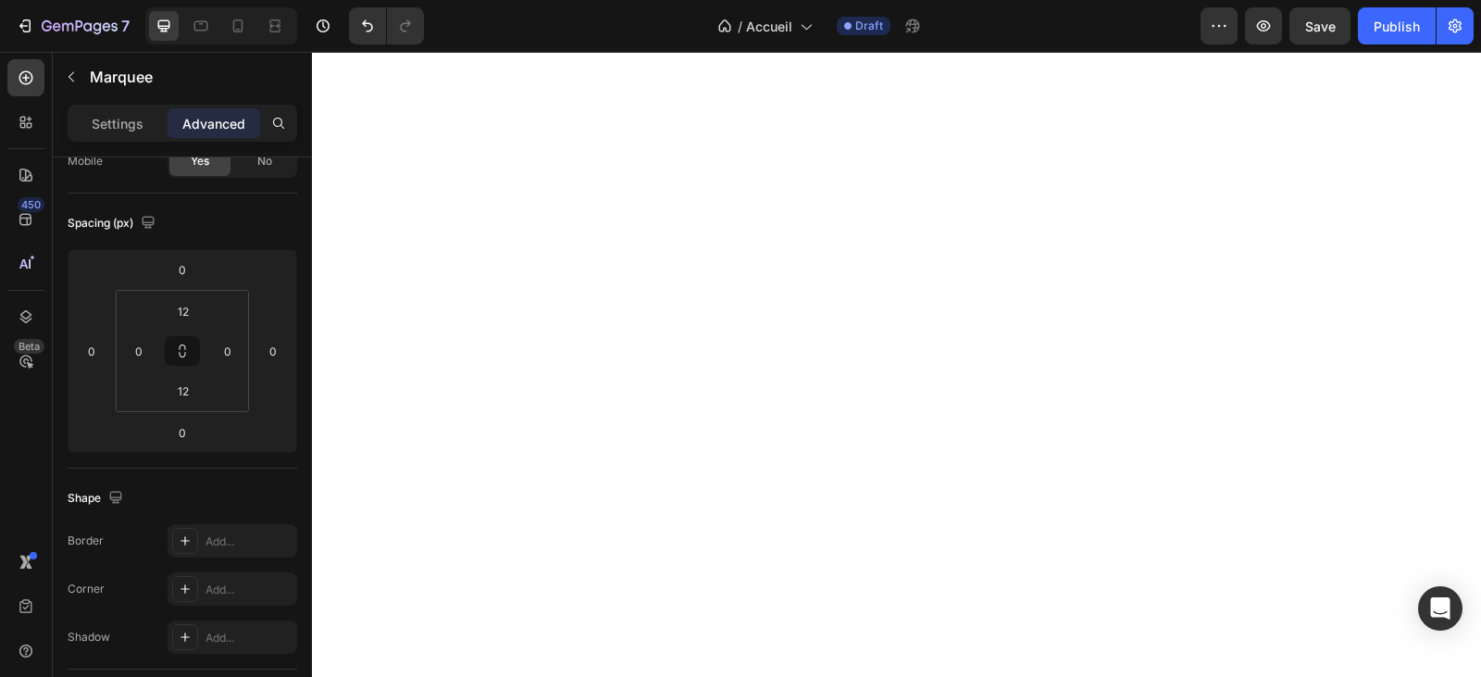
scroll to position [6566, 0]
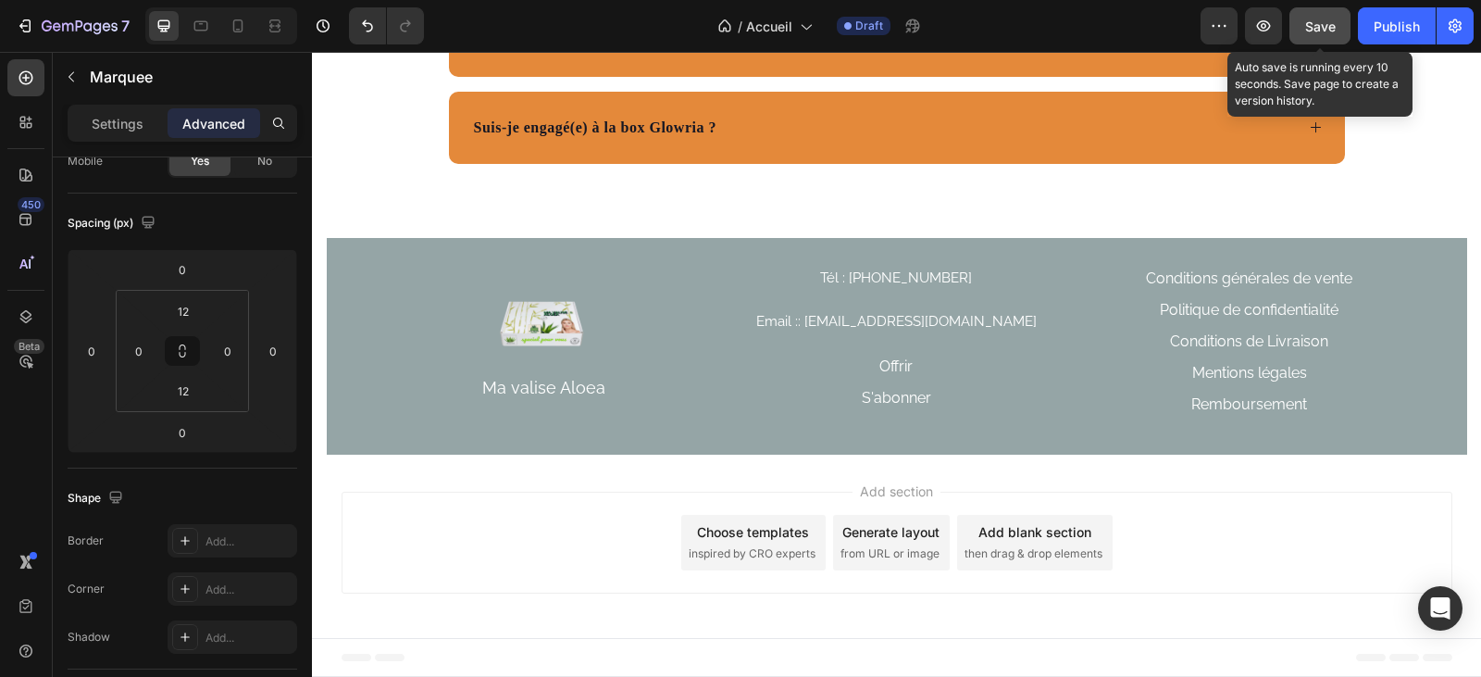
click at [1307, 21] on span "Save" at bounding box center [1320, 27] width 31 height 16
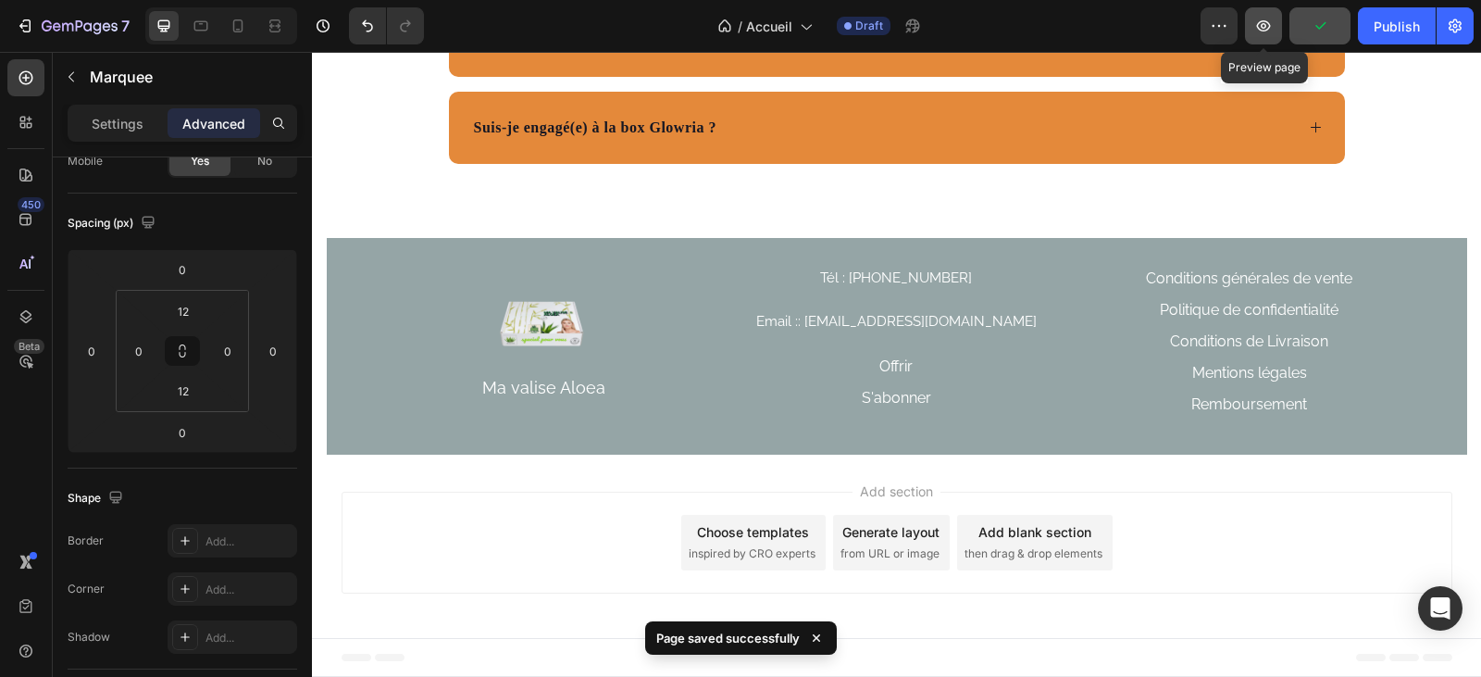
click at [1264, 33] on icon "button" at bounding box center [1263, 26] width 19 height 19
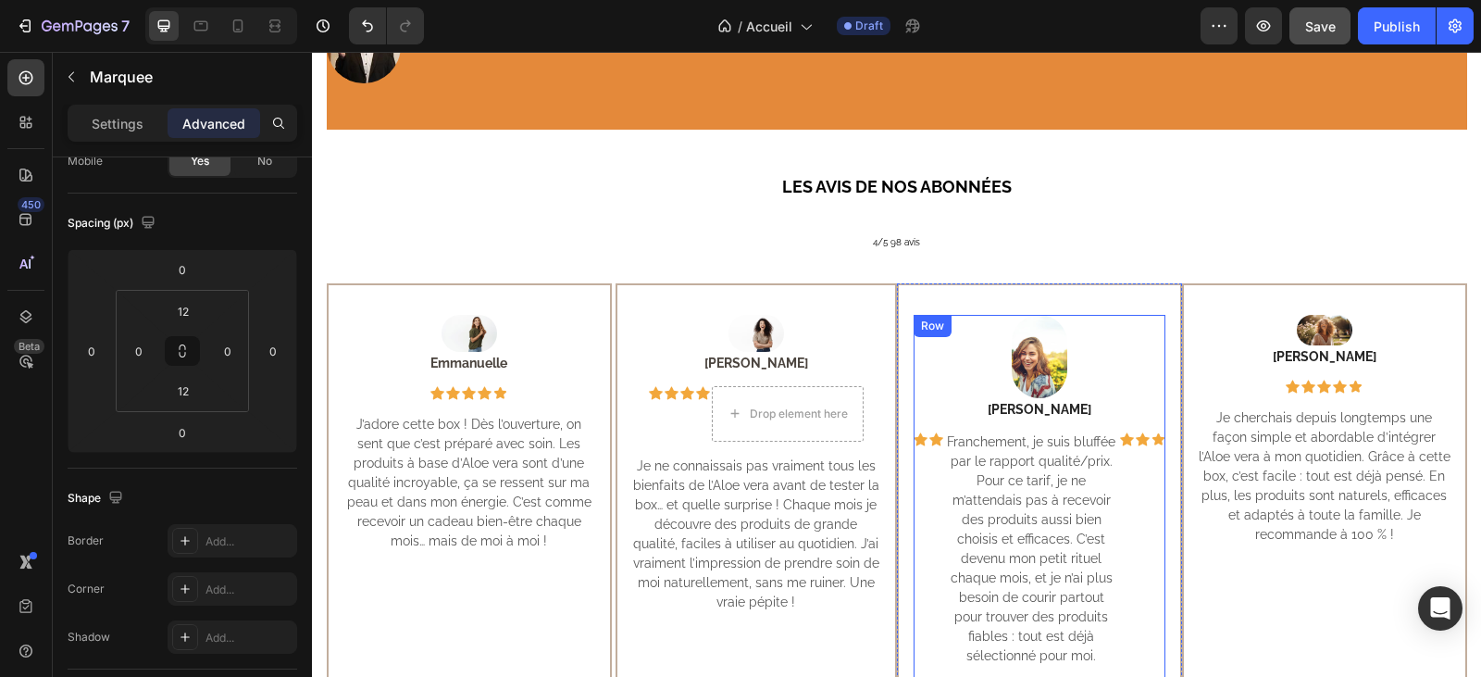
scroll to position [642, 0]
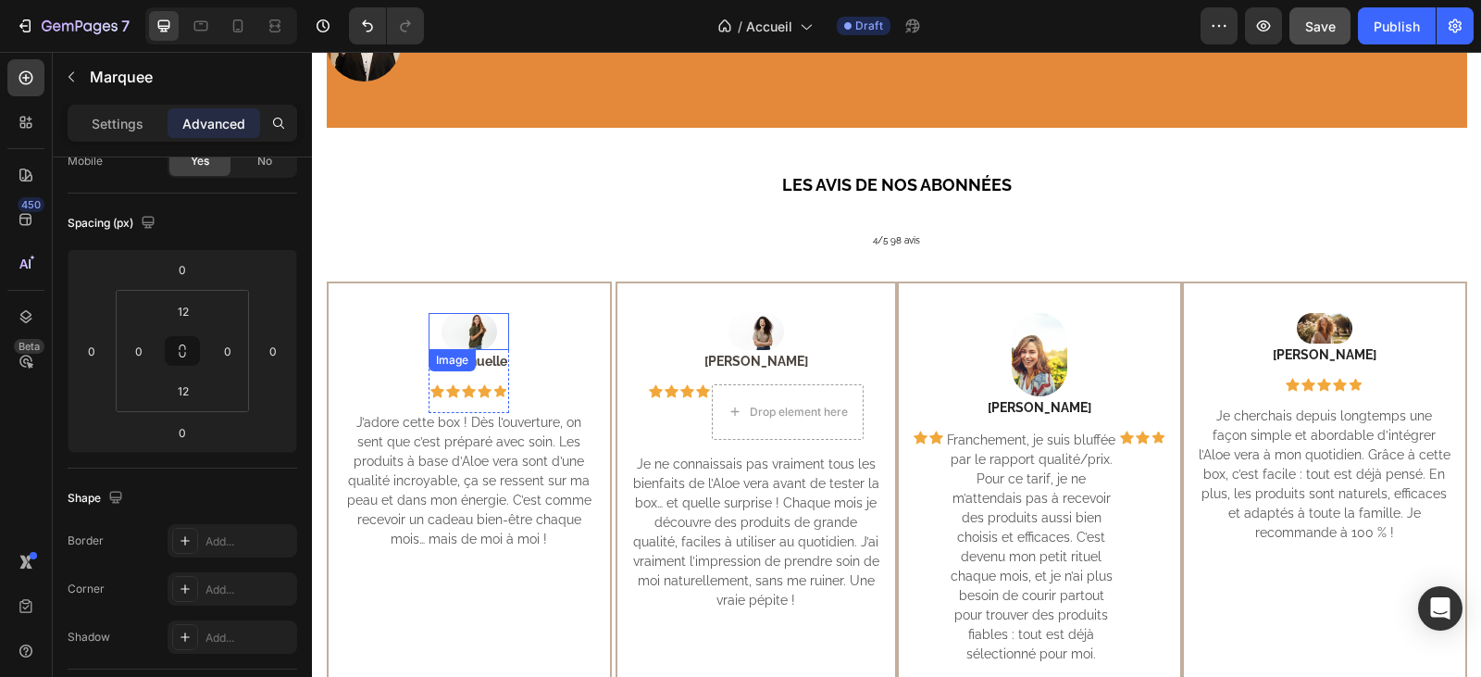
click at [450, 313] on img at bounding box center [470, 331] width 56 height 37
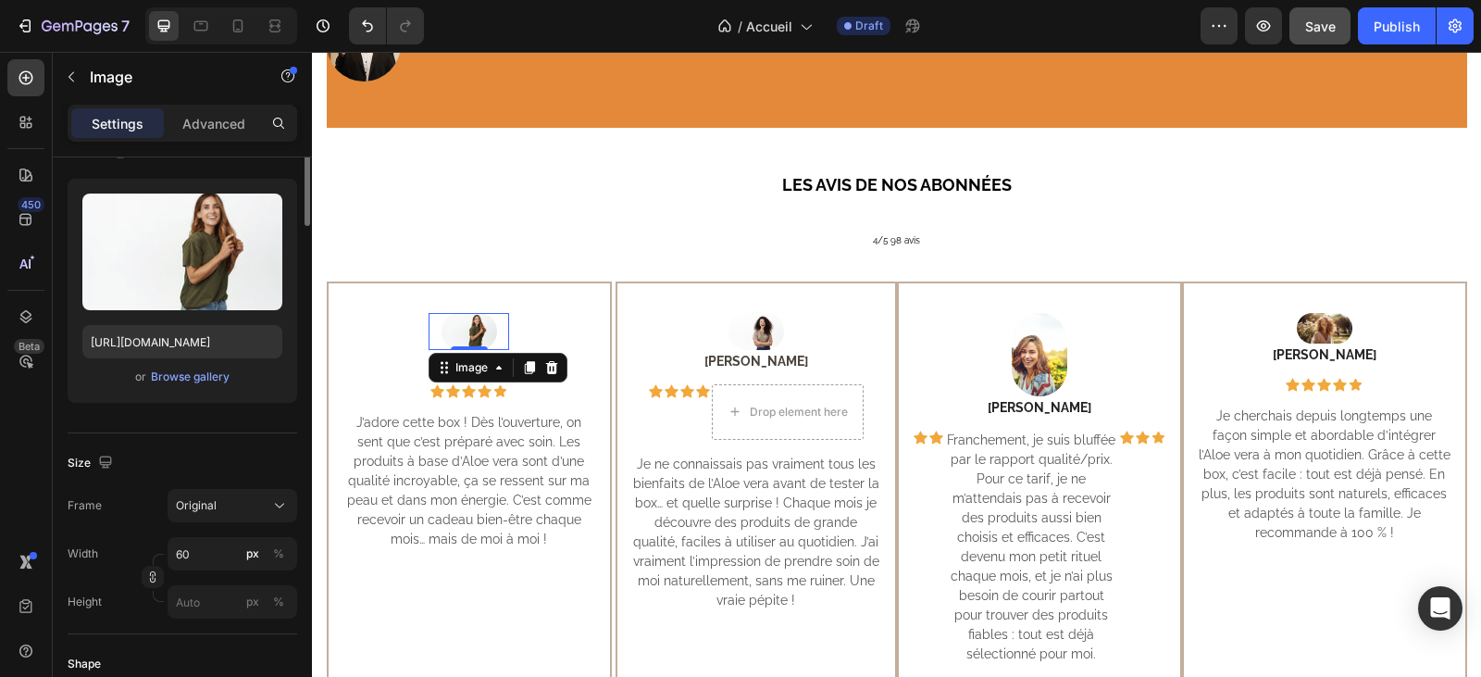
scroll to position [0, 0]
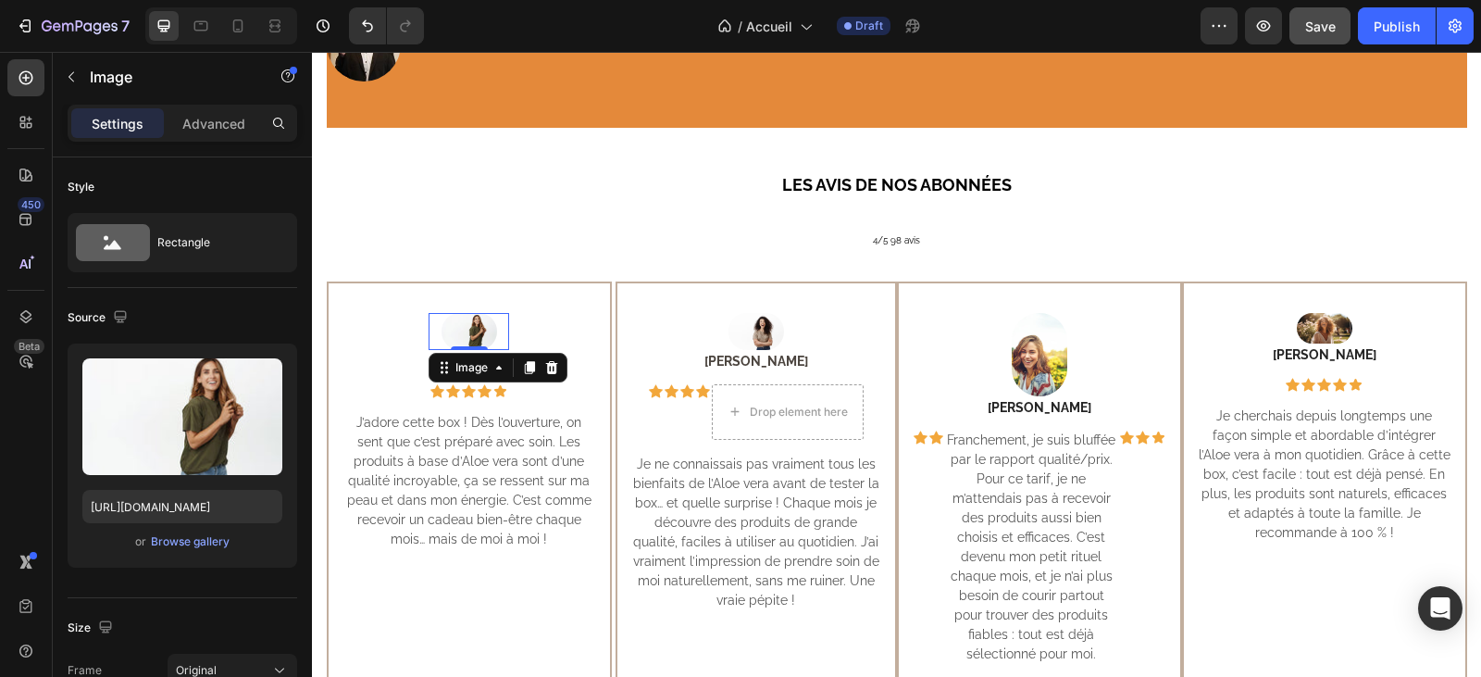
click at [468, 313] on img at bounding box center [470, 331] width 56 height 37
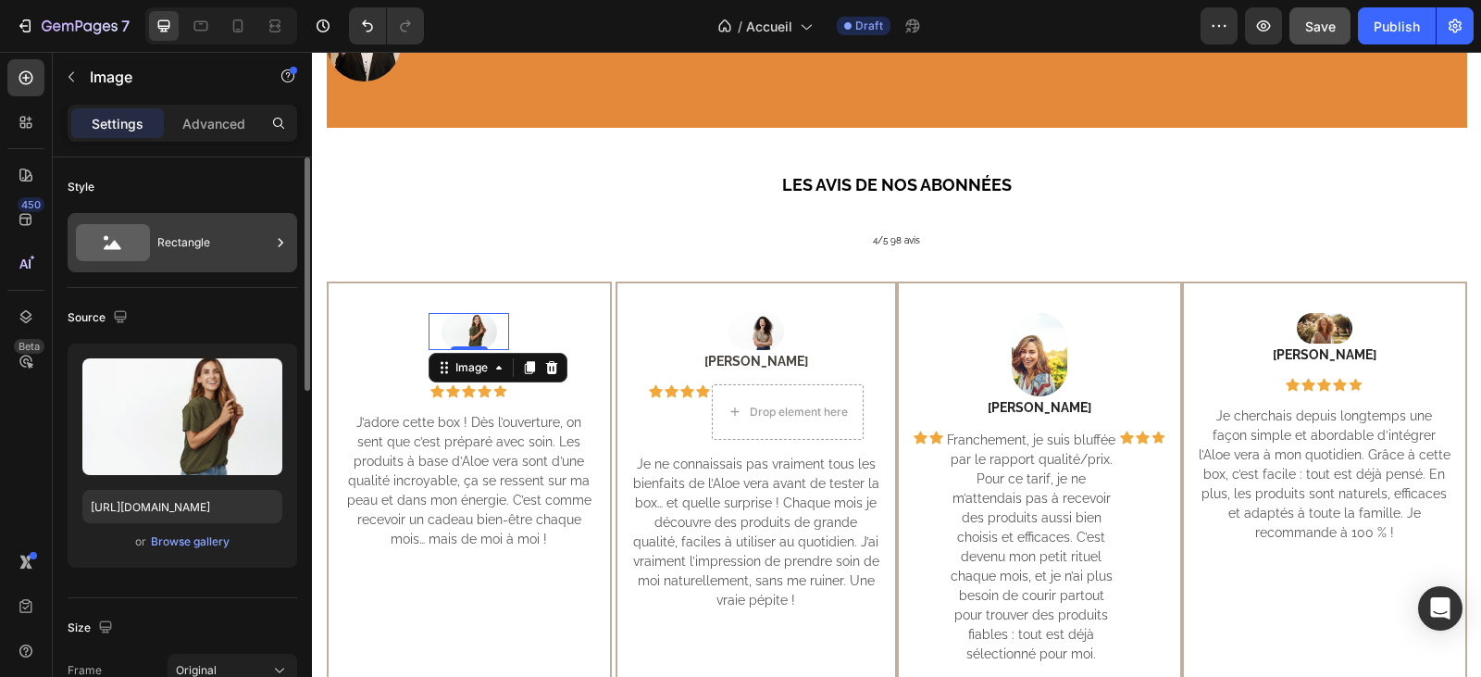
click at [195, 239] on div "Rectangle" at bounding box center [213, 242] width 113 height 43
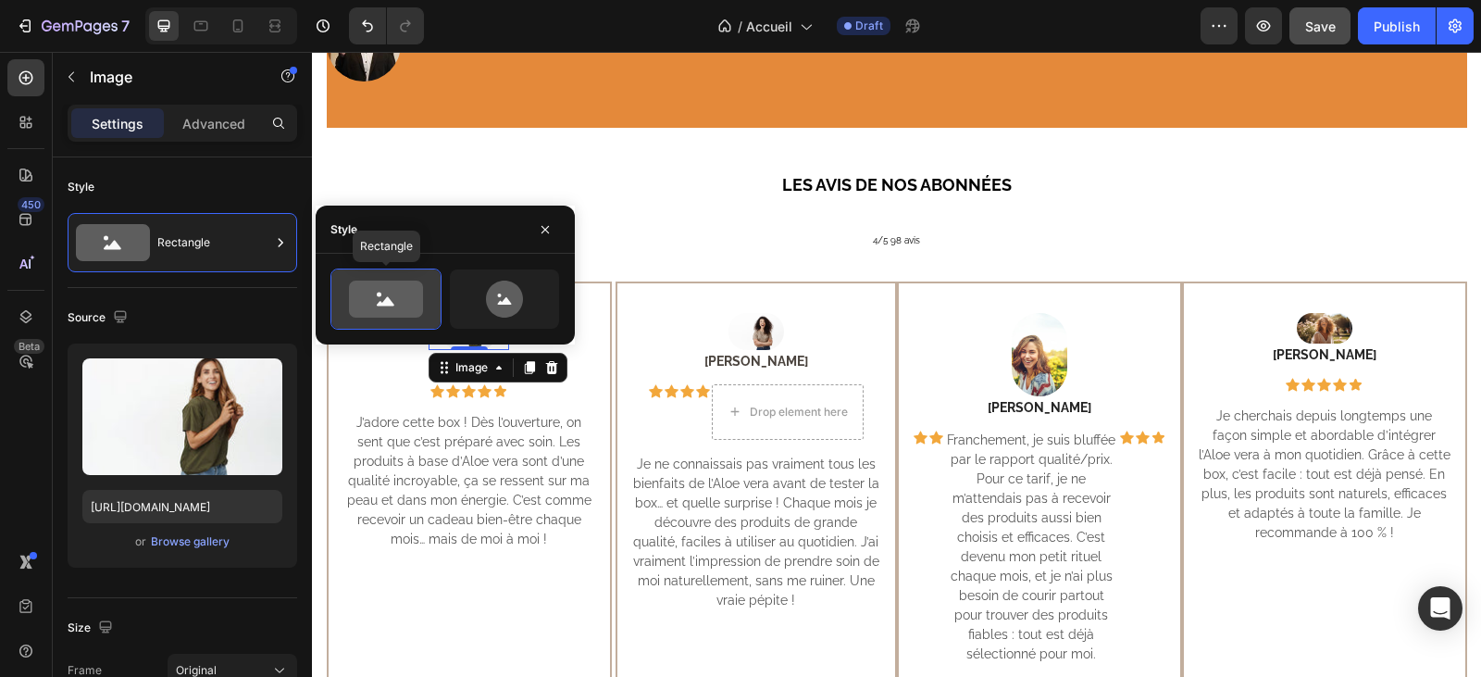
click at [367, 297] on icon at bounding box center [386, 298] width 74 height 37
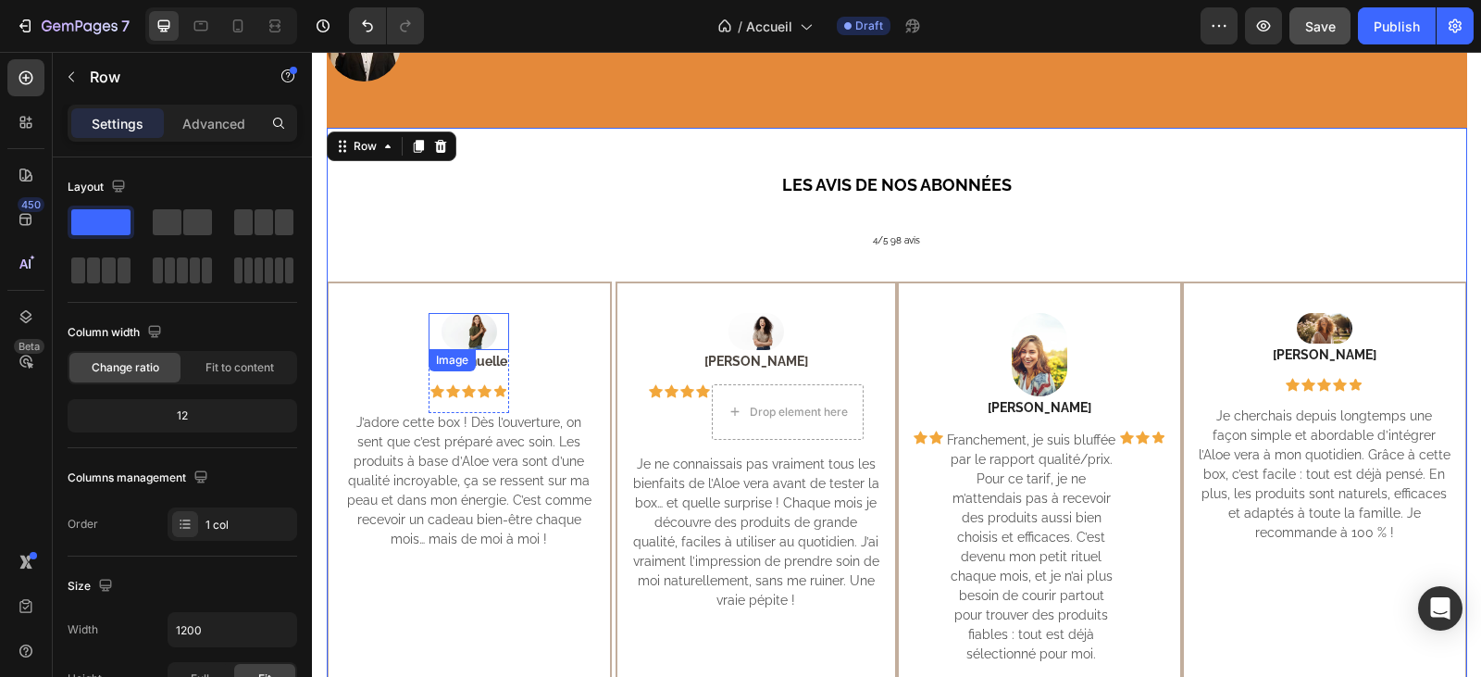
click at [477, 313] on img at bounding box center [470, 331] width 56 height 37
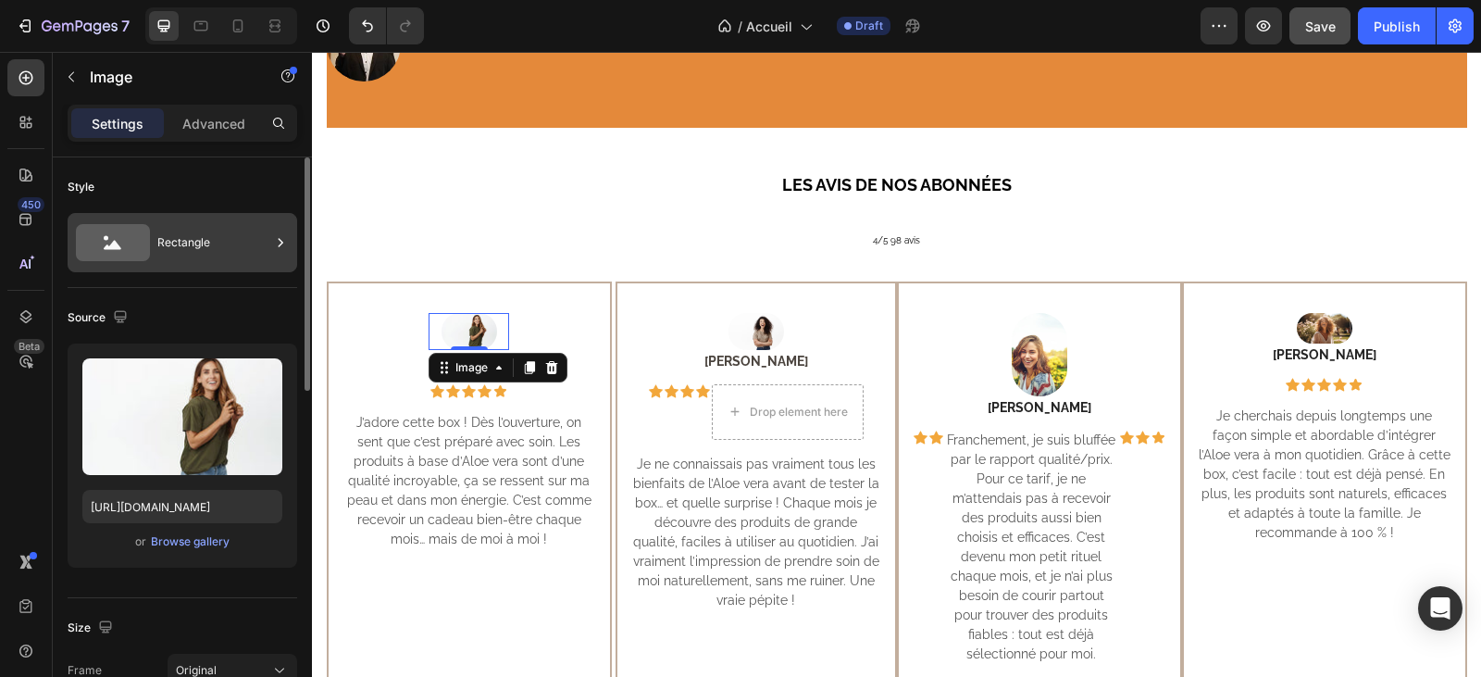
click at [199, 240] on div "Rectangle" at bounding box center [213, 242] width 113 height 43
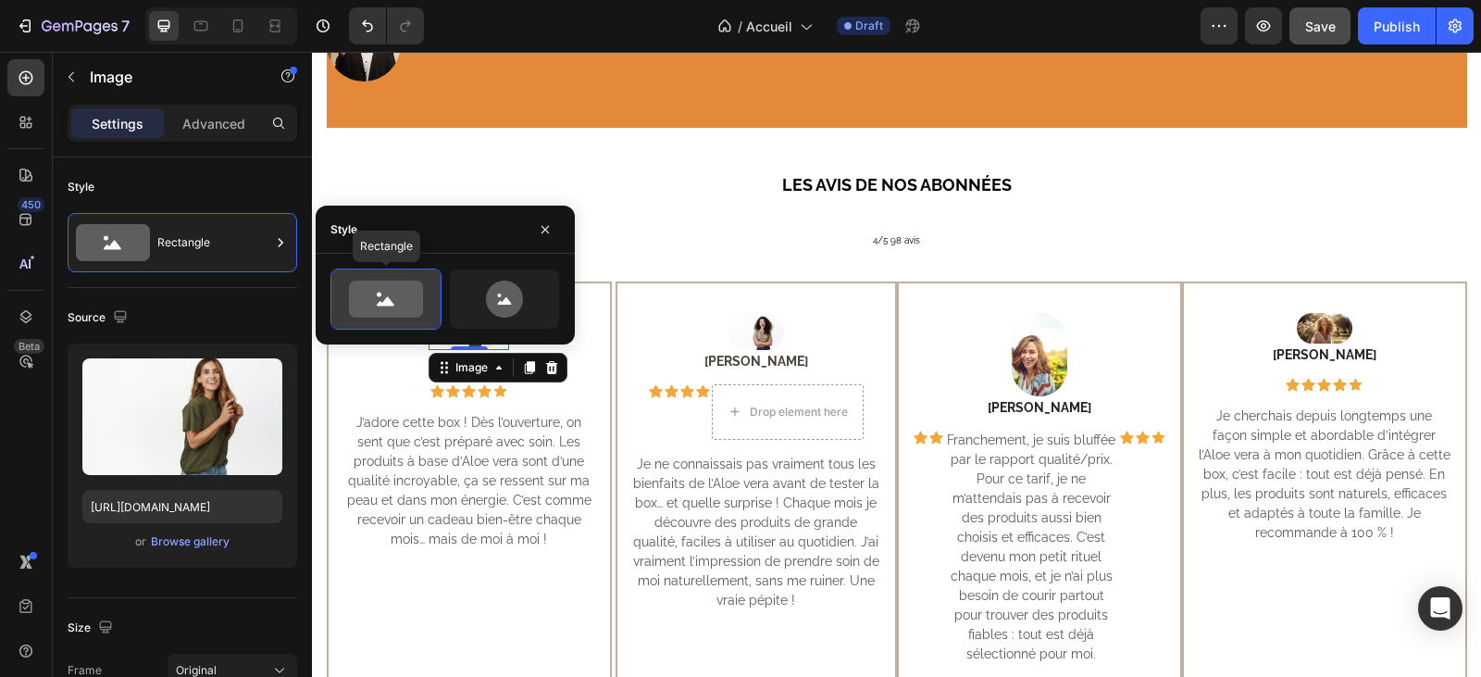
click at [413, 293] on icon at bounding box center [386, 298] width 74 height 37
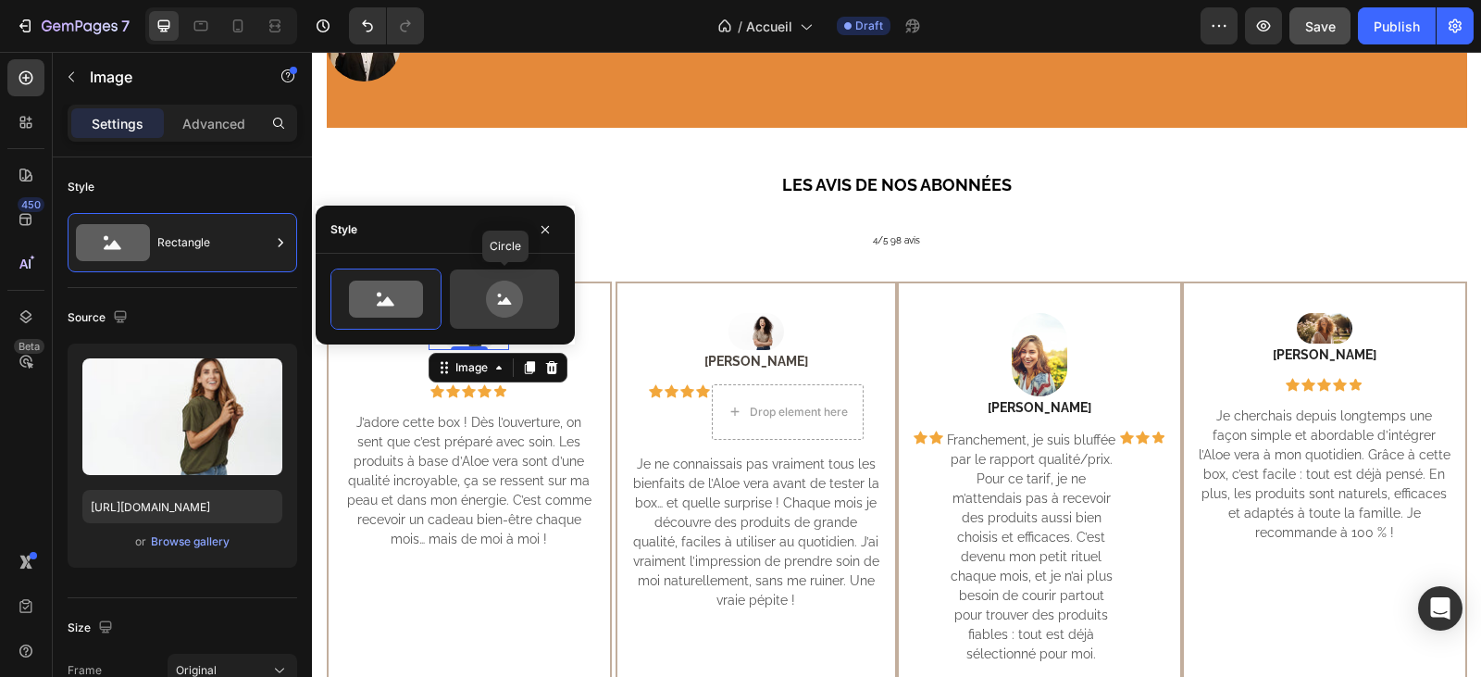
click at [516, 286] on icon at bounding box center [504, 298] width 37 height 37
type input "80"
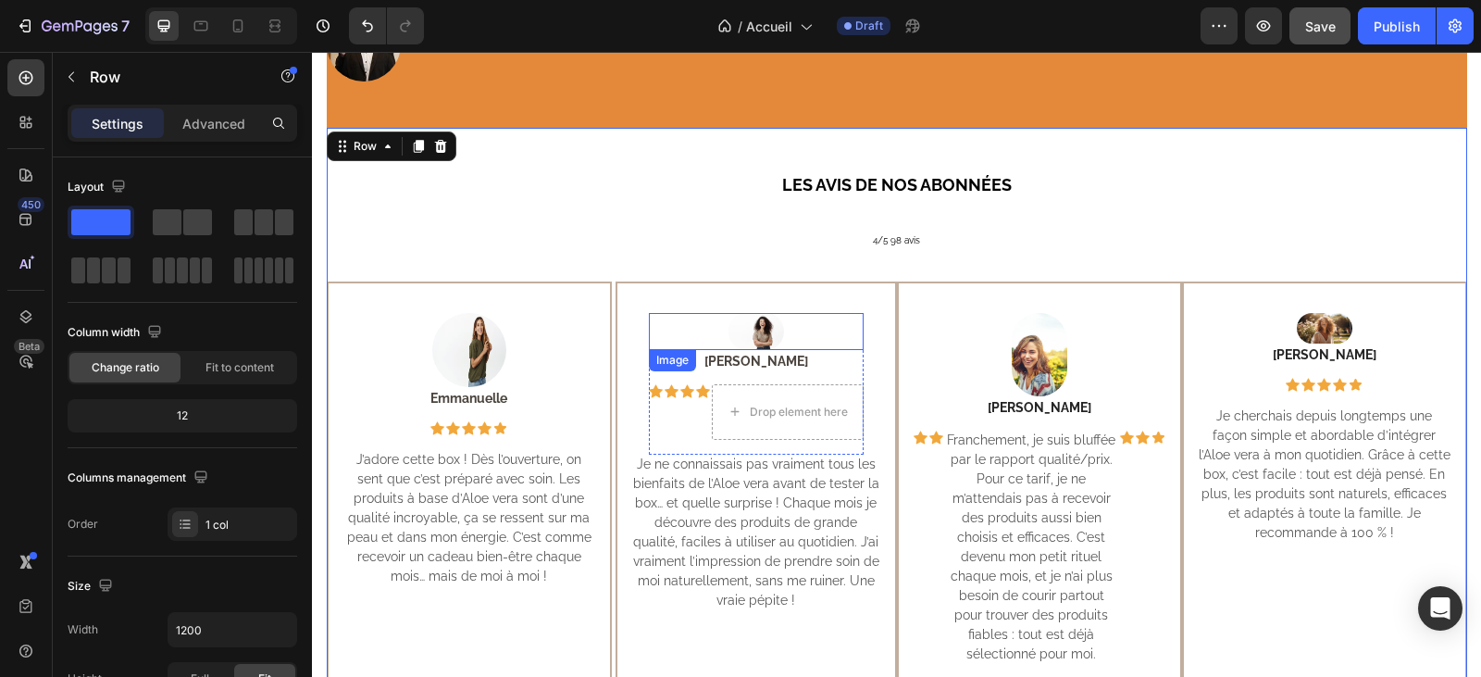
click at [762, 313] on img at bounding box center [756, 331] width 56 height 37
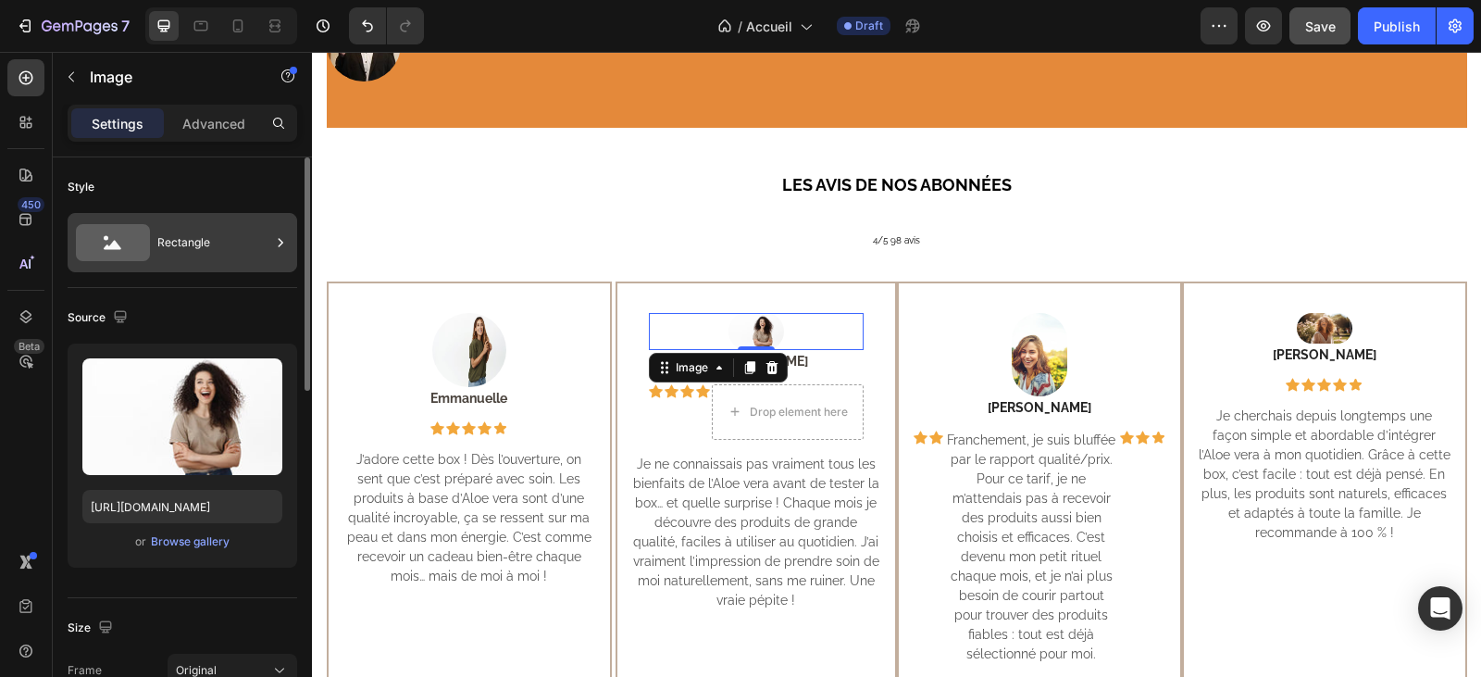
click at [205, 237] on div "Rectangle" at bounding box center [213, 242] width 113 height 43
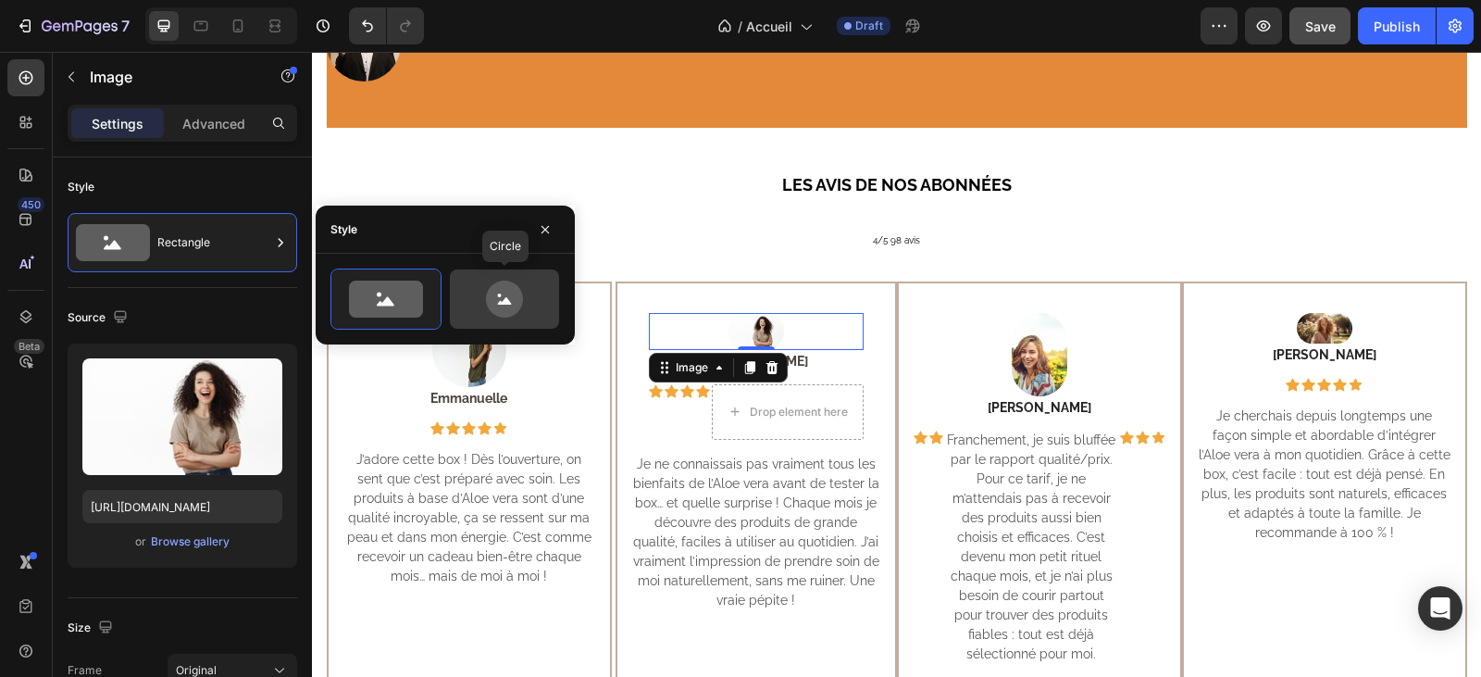
click at [509, 295] on icon at bounding box center [504, 298] width 37 height 37
type input "80"
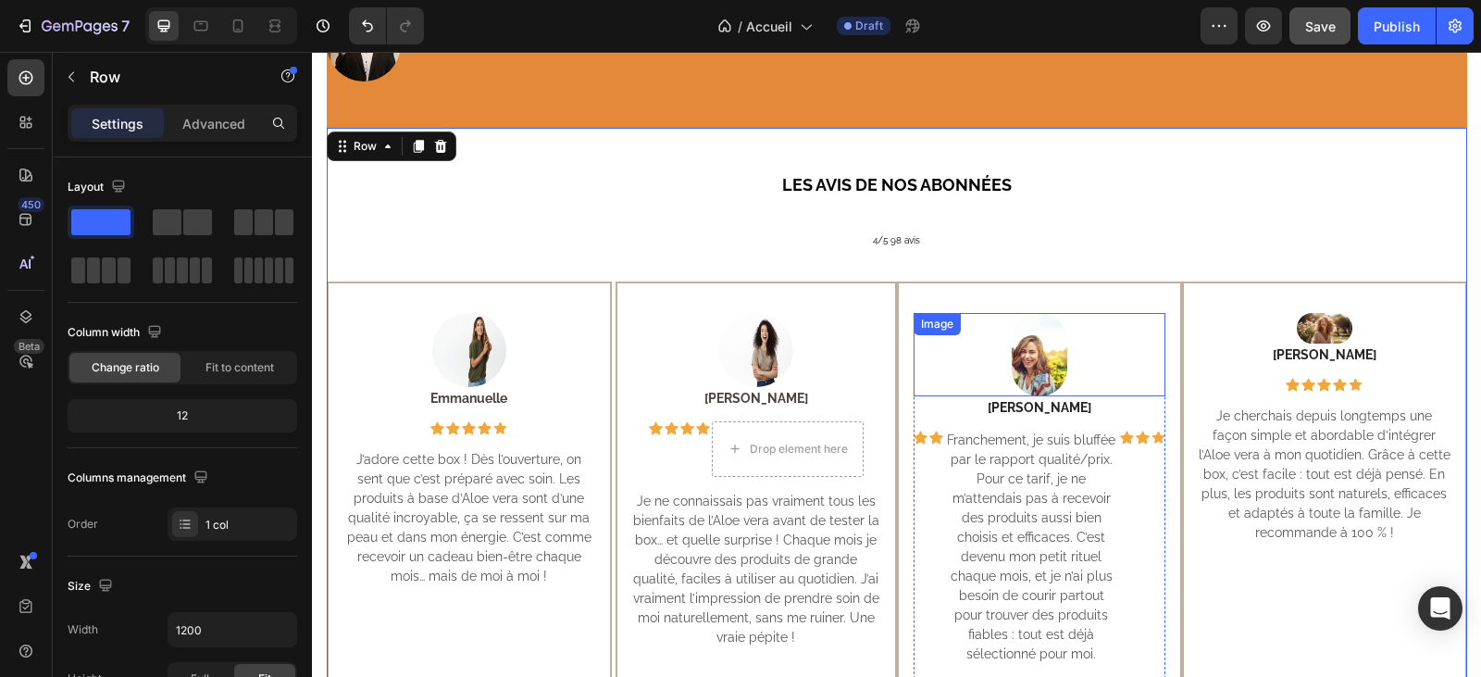
click at [1041, 331] on img at bounding box center [1040, 354] width 56 height 83
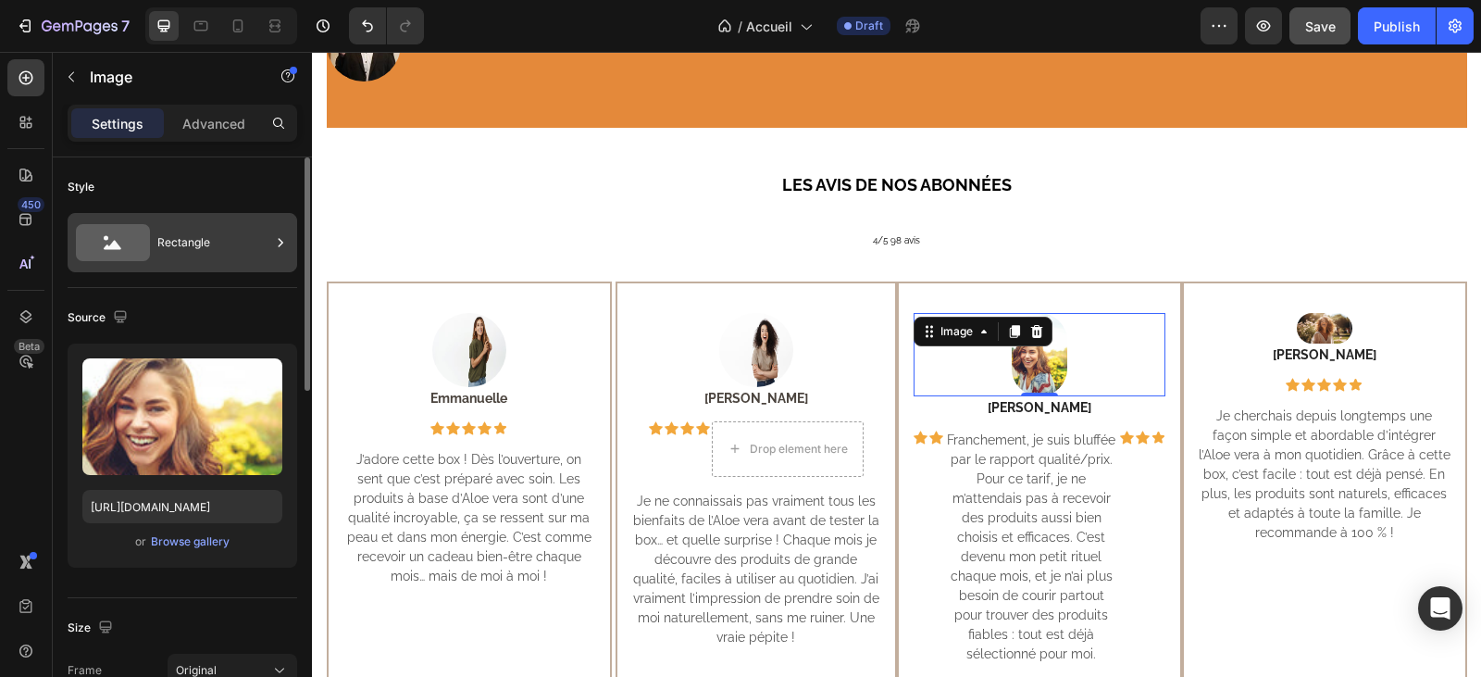
click at [196, 234] on div "Rectangle" at bounding box center [213, 242] width 113 height 43
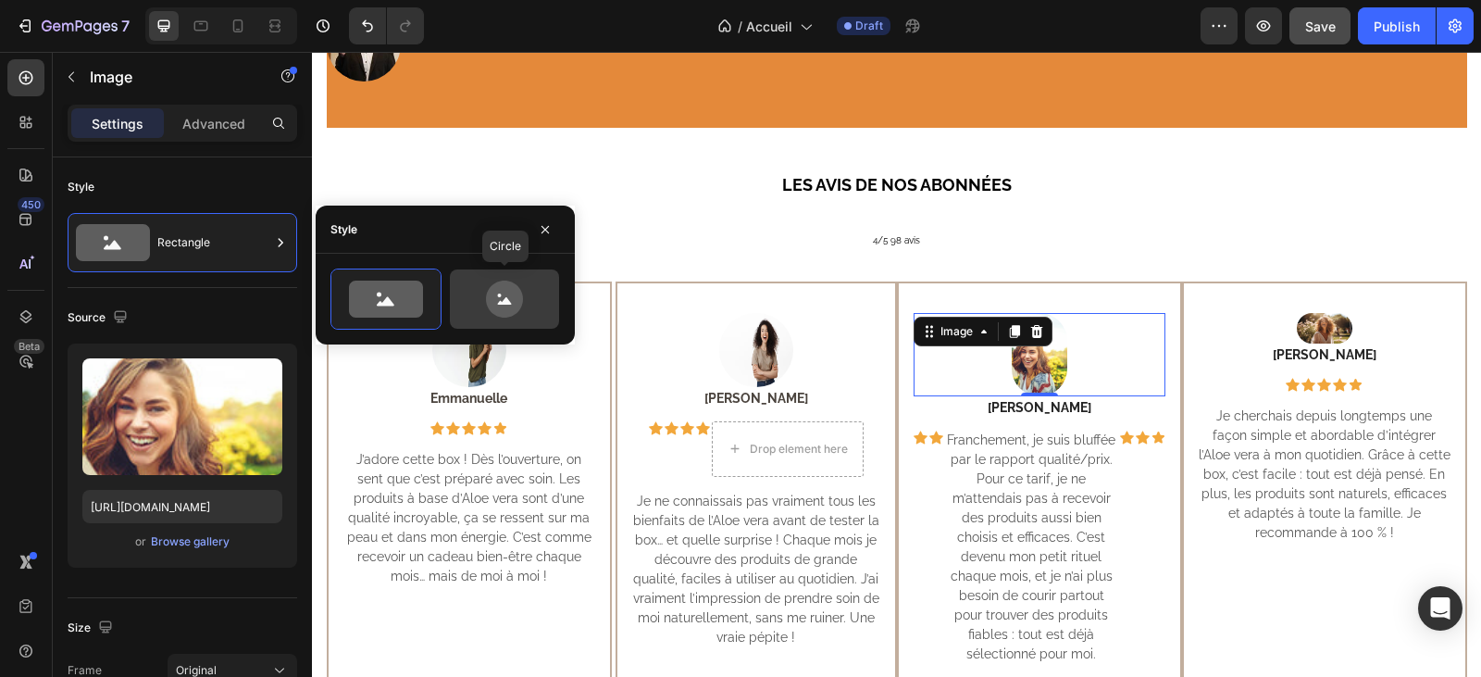
click at [499, 302] on icon at bounding box center [504, 298] width 87 height 37
type input "80"
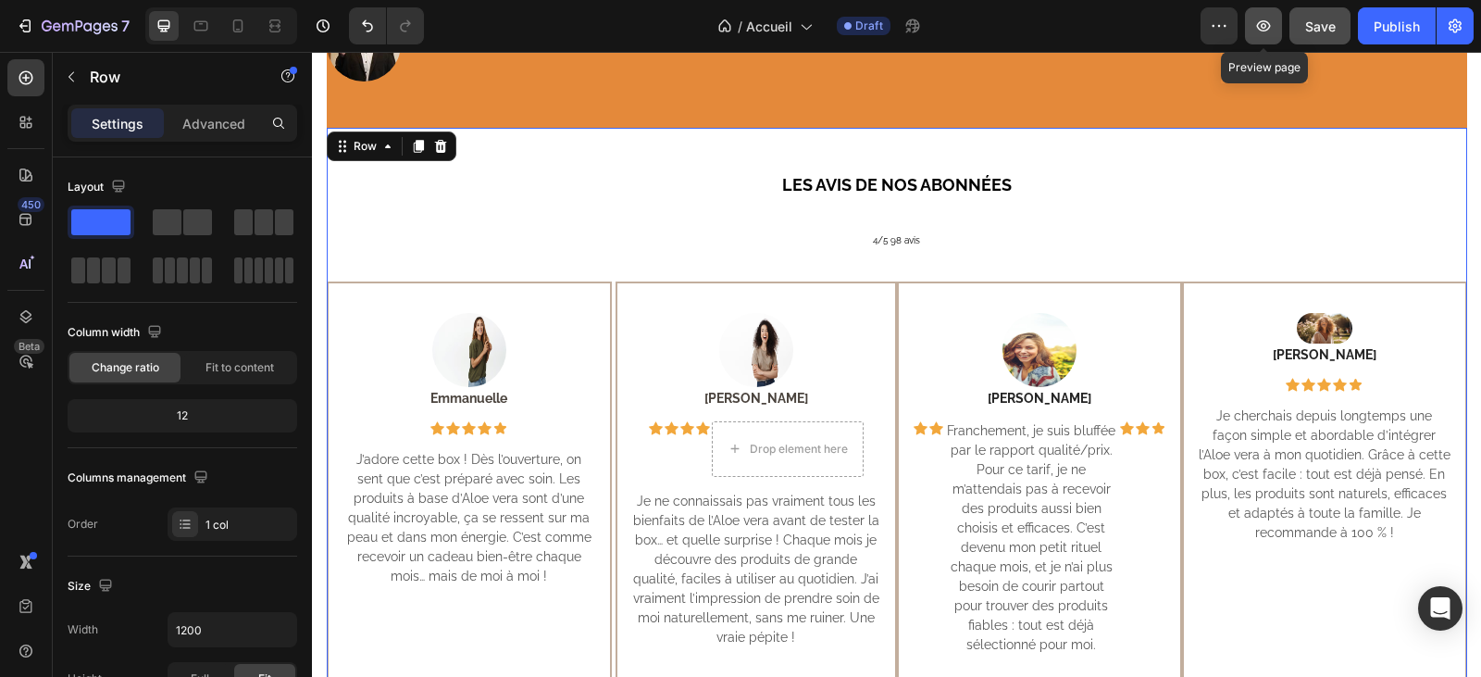
click at [1261, 28] on icon "button" at bounding box center [1263, 26] width 19 height 19
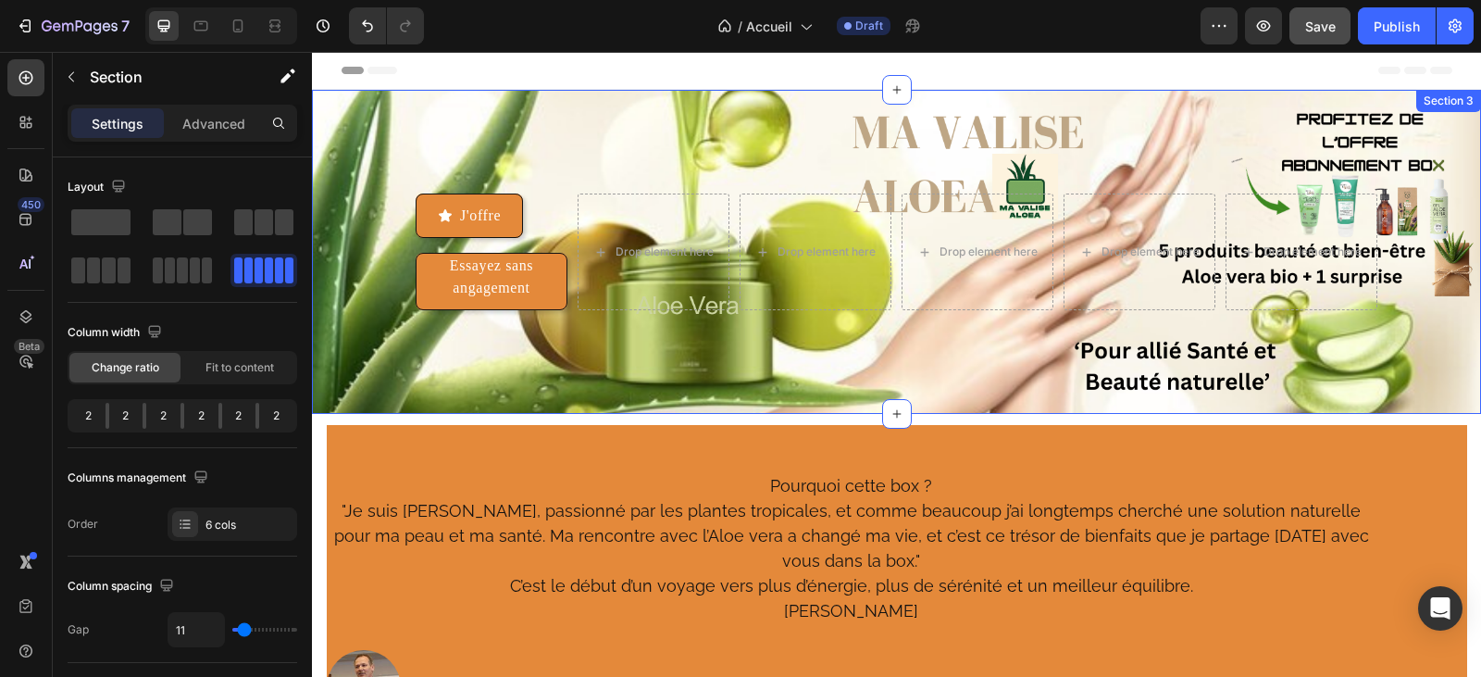
click at [609, 145] on div "J'offre Button Essayez sans angagement Button Drop element here Drop element he…" at bounding box center [896, 252] width 1169 height 324
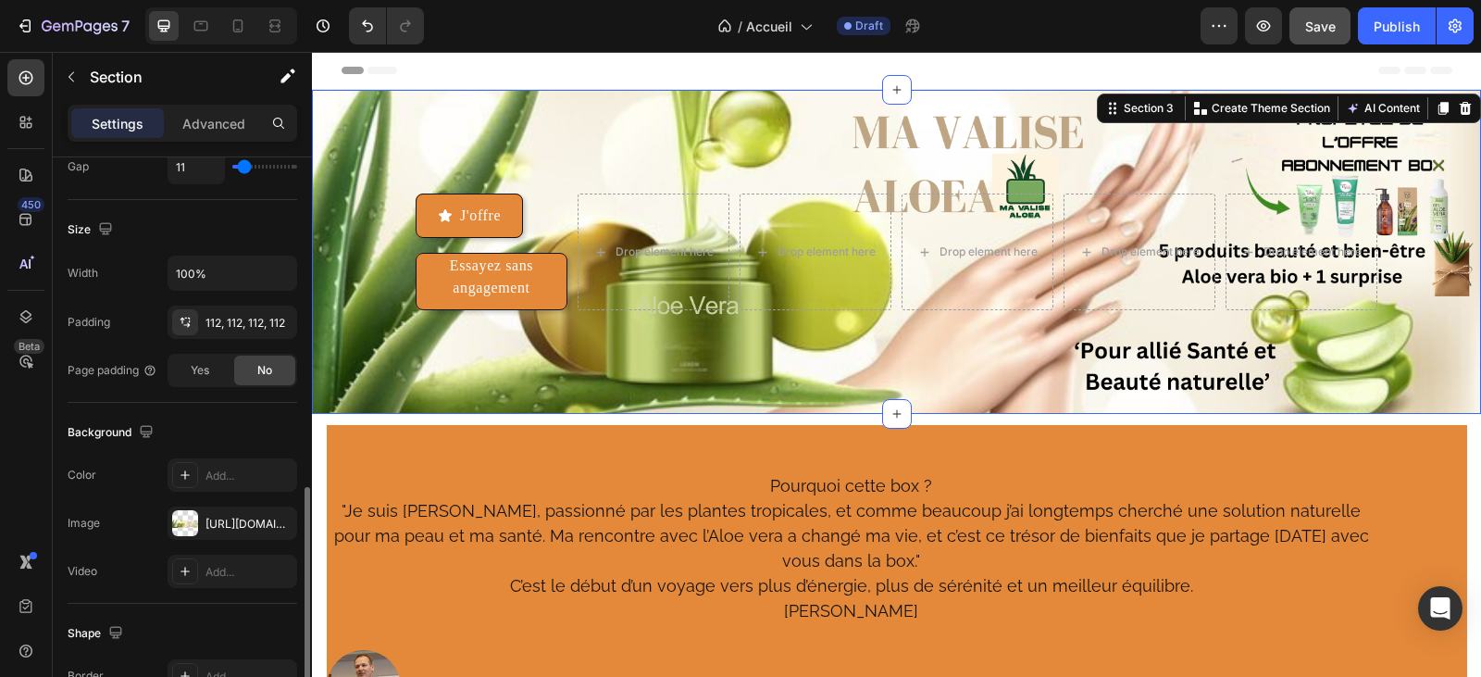
scroll to position [555, 0]
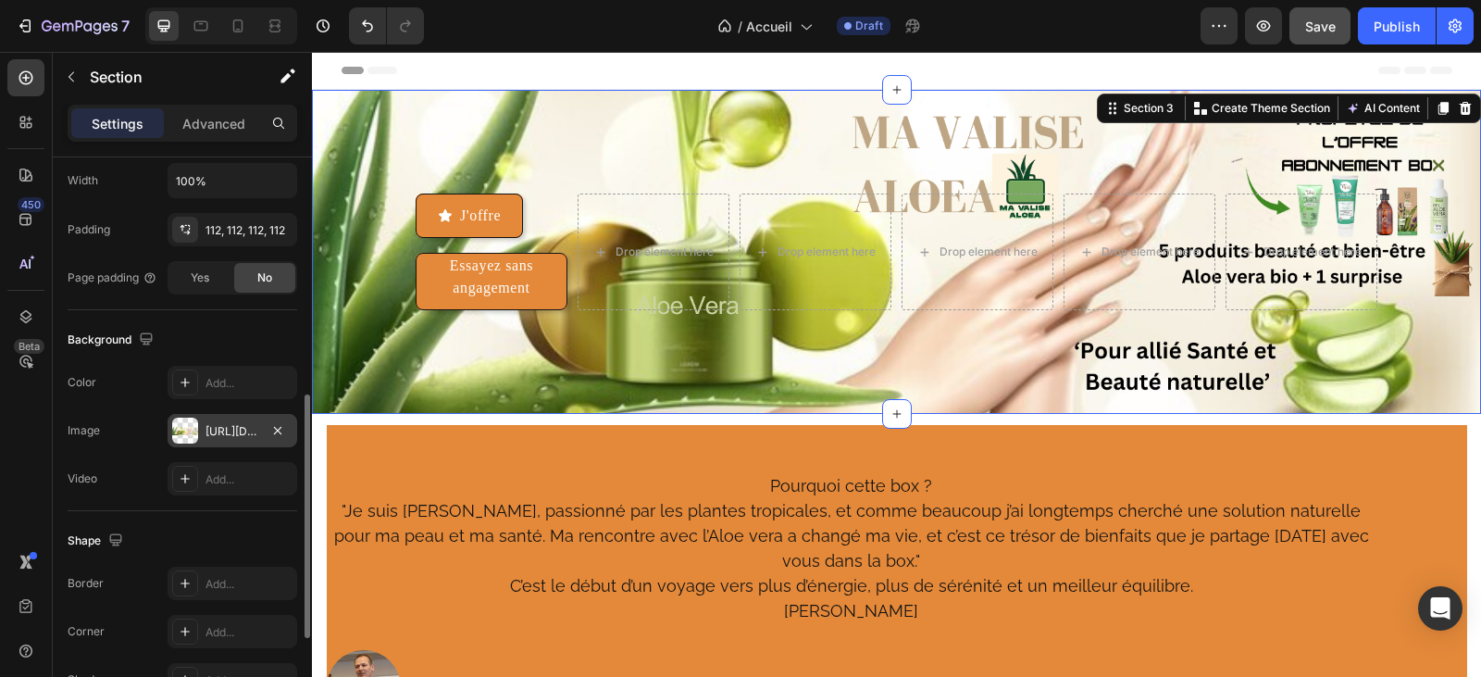
click at [219, 433] on div "https://cdn.shopify.com/s/files/1/0927/7200/8320/files/gempages_580623151424078…" at bounding box center [232, 431] width 54 height 17
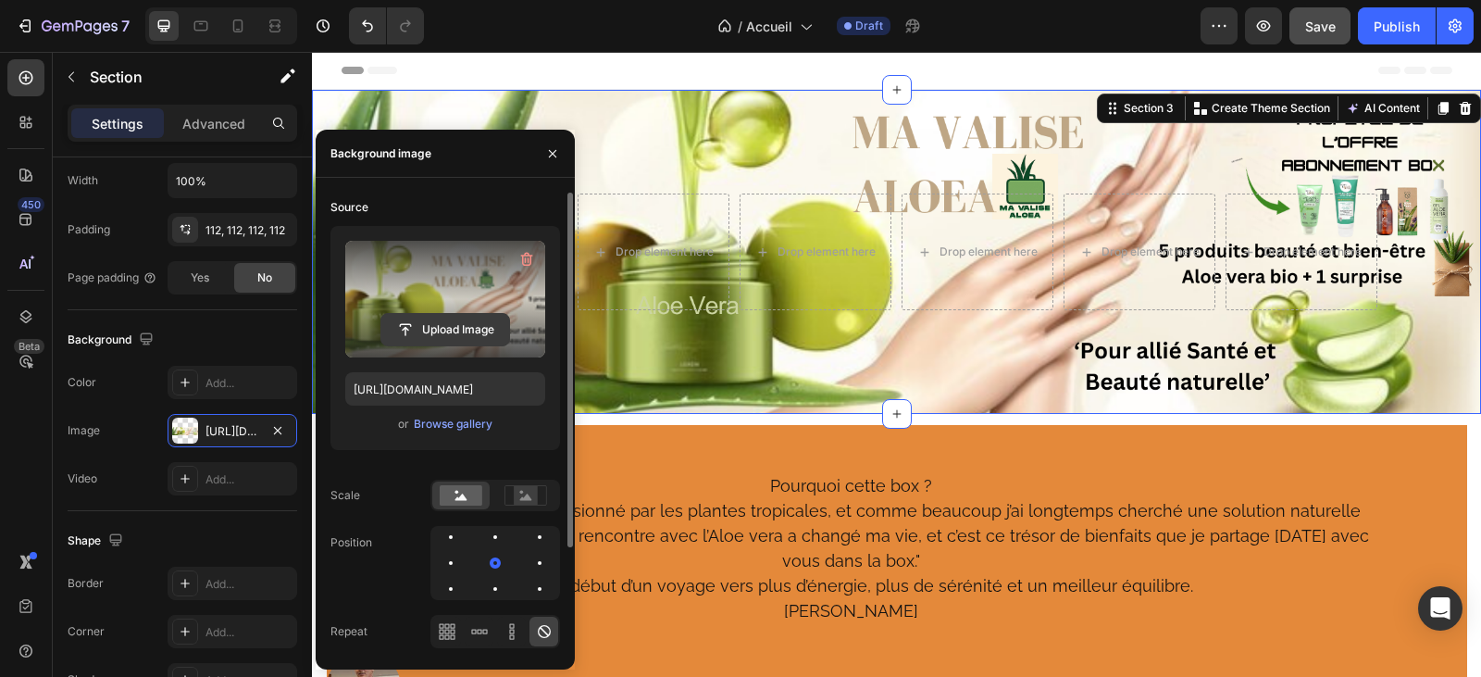
click at [465, 328] on input "file" at bounding box center [445, 329] width 128 height 31
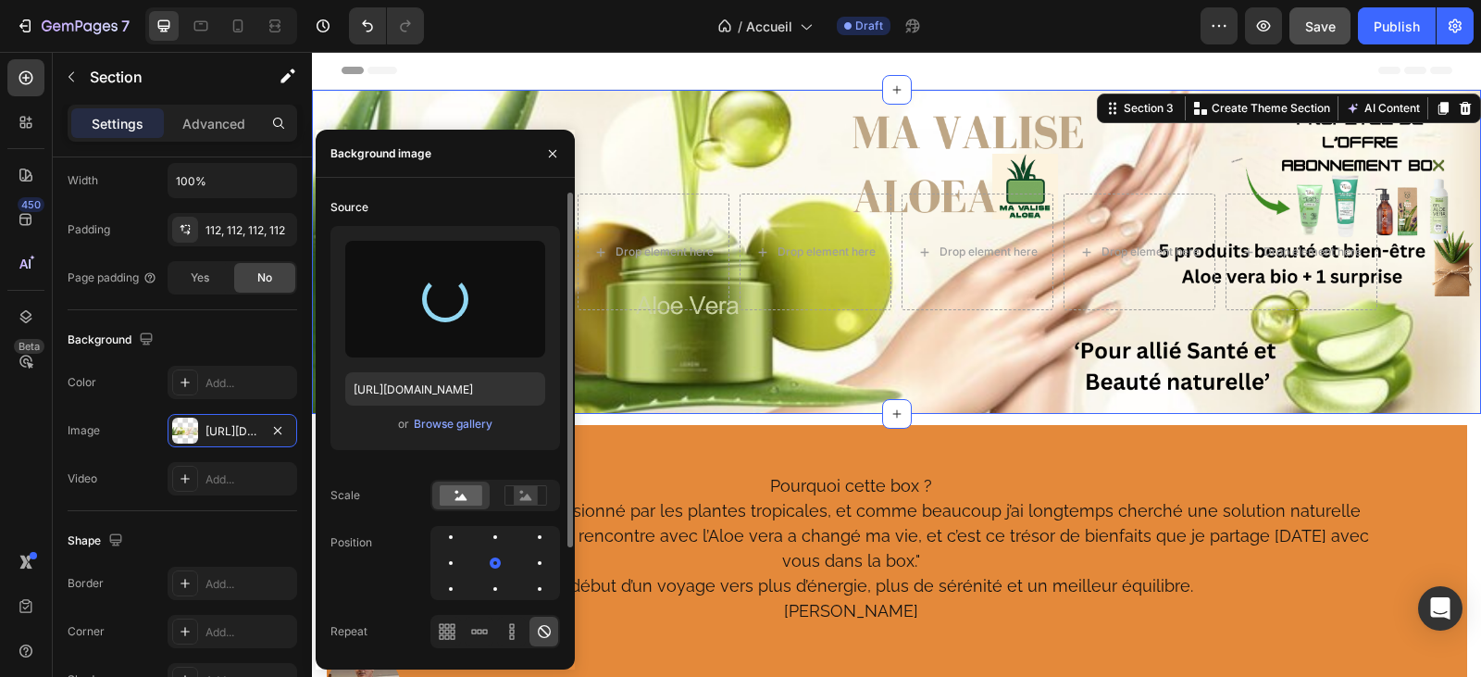
type input "https://cdn.shopify.com/s/files/1/0927/7200/8320/files/gempages_580623151424078…"
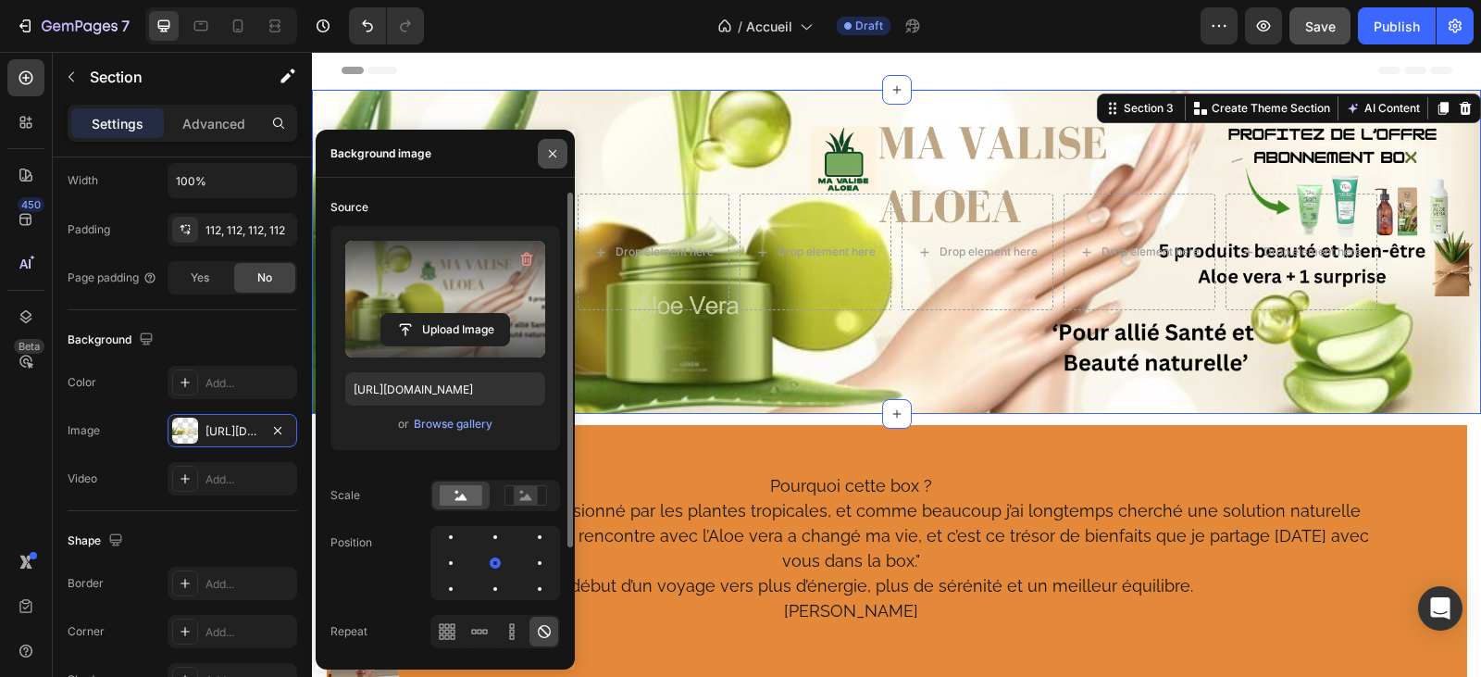
click at [549, 153] on icon "button" at bounding box center [552, 153] width 15 height 15
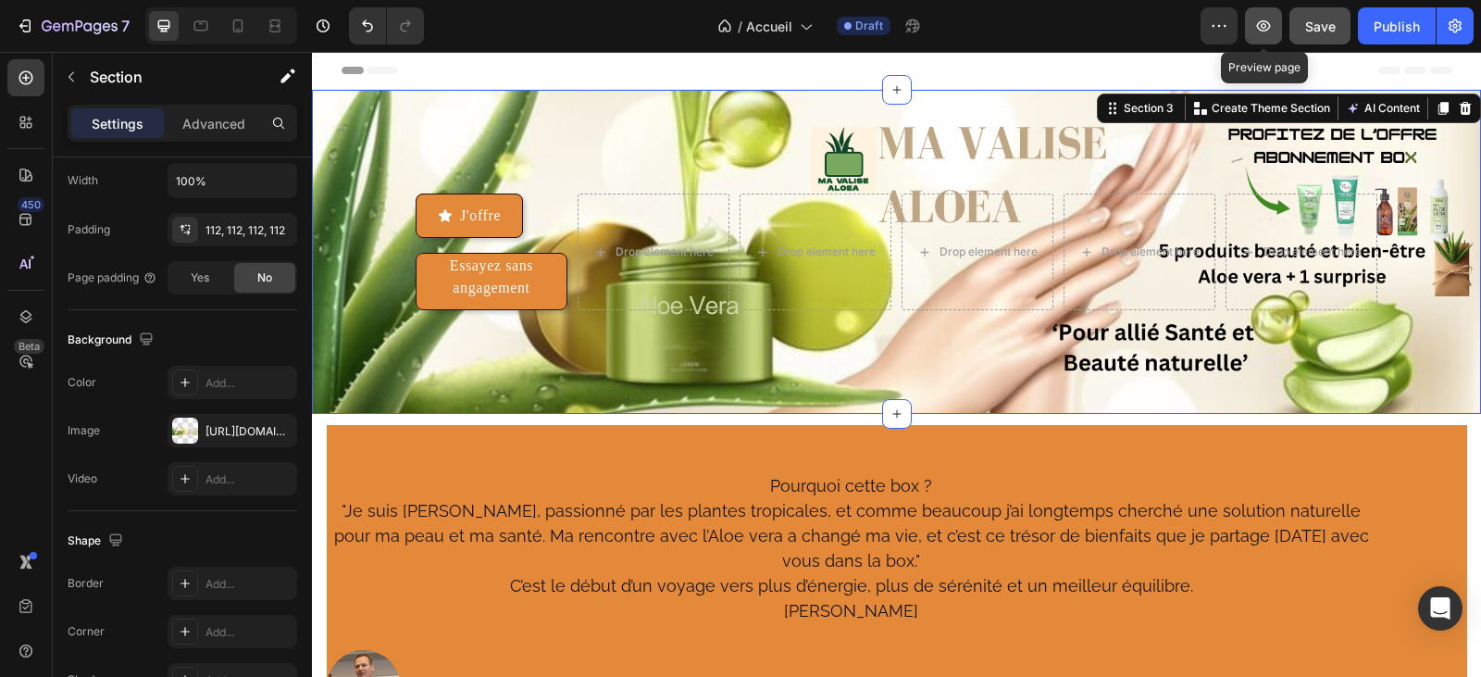
click at [1255, 29] on icon "button" at bounding box center [1263, 26] width 19 height 19
click at [1317, 30] on span "Save" at bounding box center [1320, 27] width 31 height 16
click at [1264, 29] on icon "button" at bounding box center [1263, 26] width 19 height 19
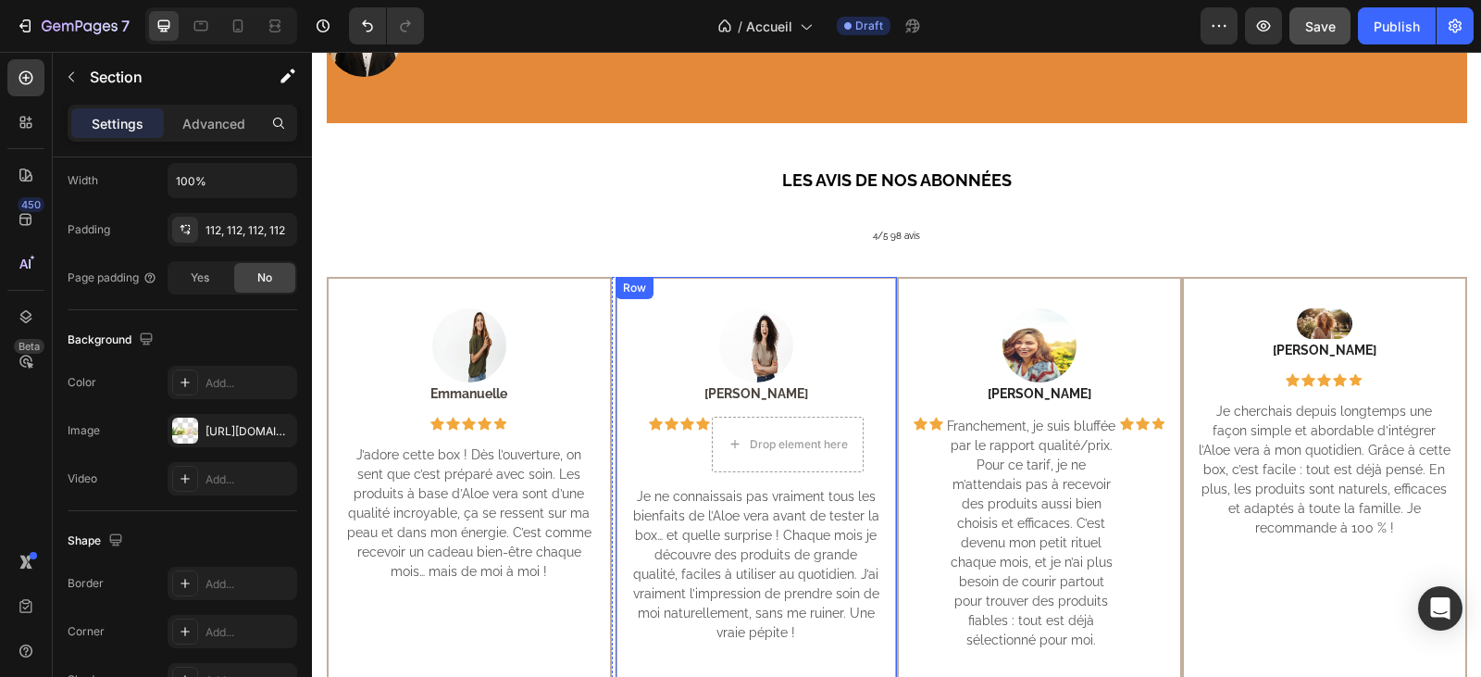
scroll to position [648, 0]
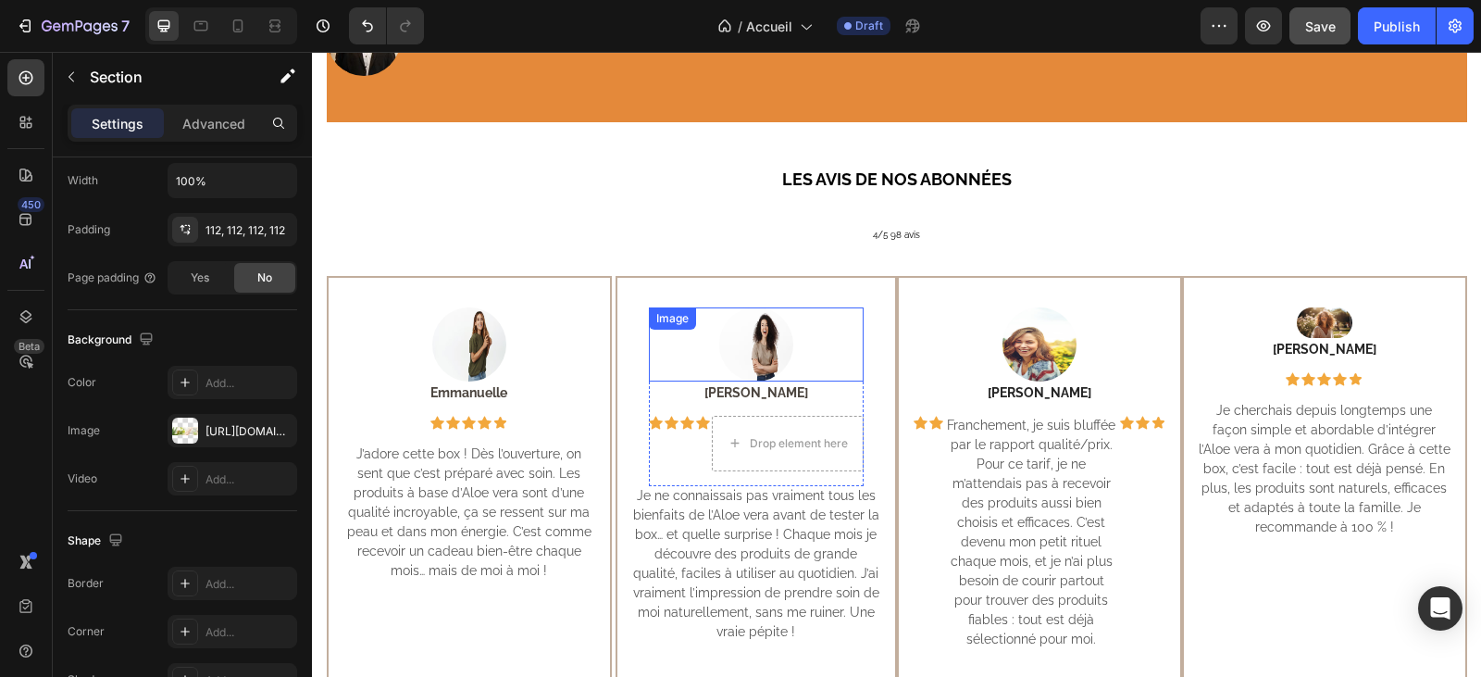
click at [751, 335] on img at bounding box center [756, 344] width 74 height 74
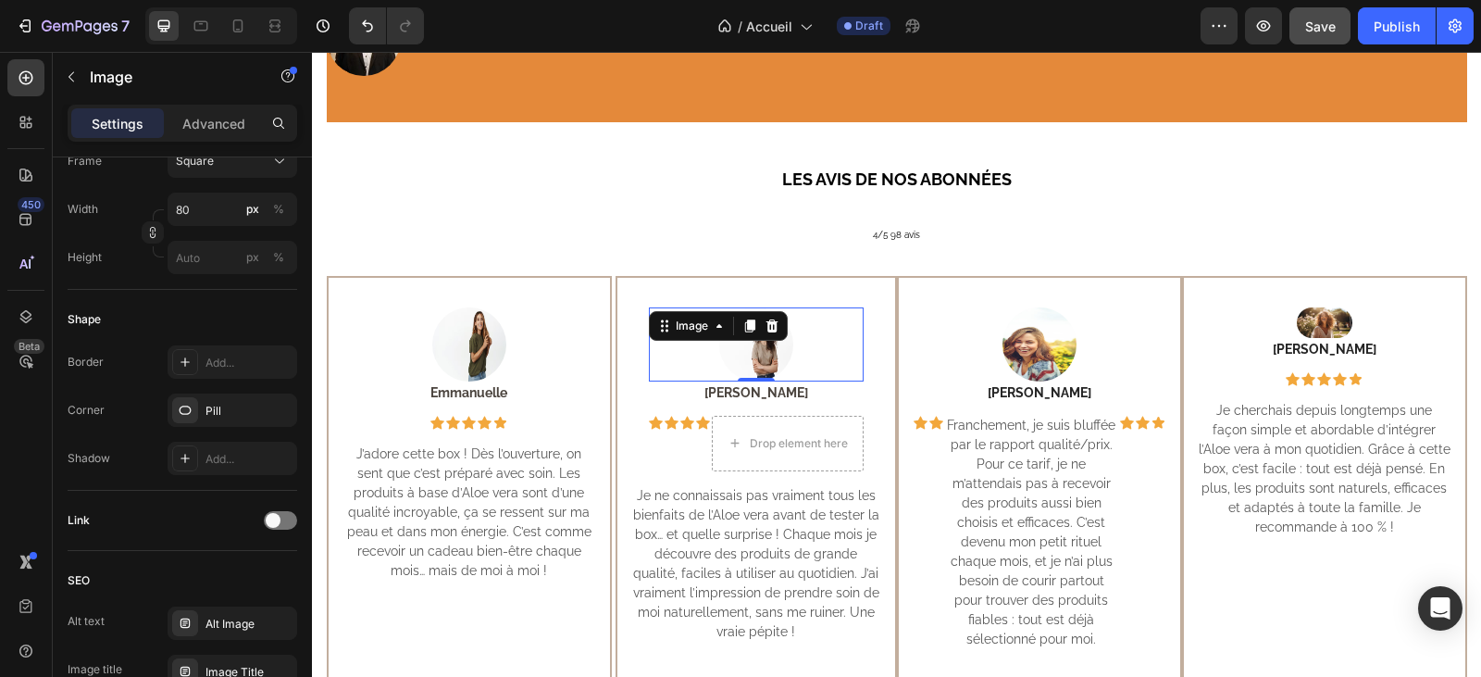
scroll to position [0, 0]
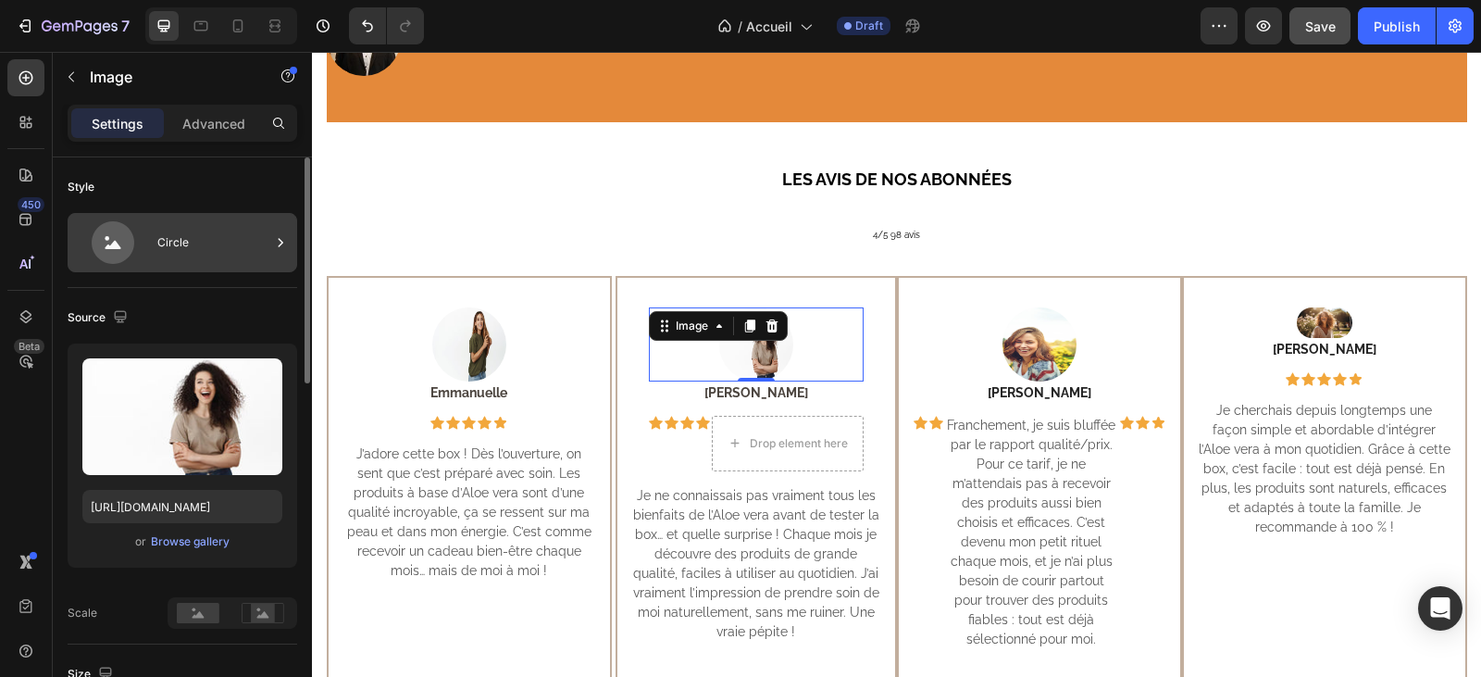
click at [178, 234] on div "Circle" at bounding box center [213, 242] width 113 height 43
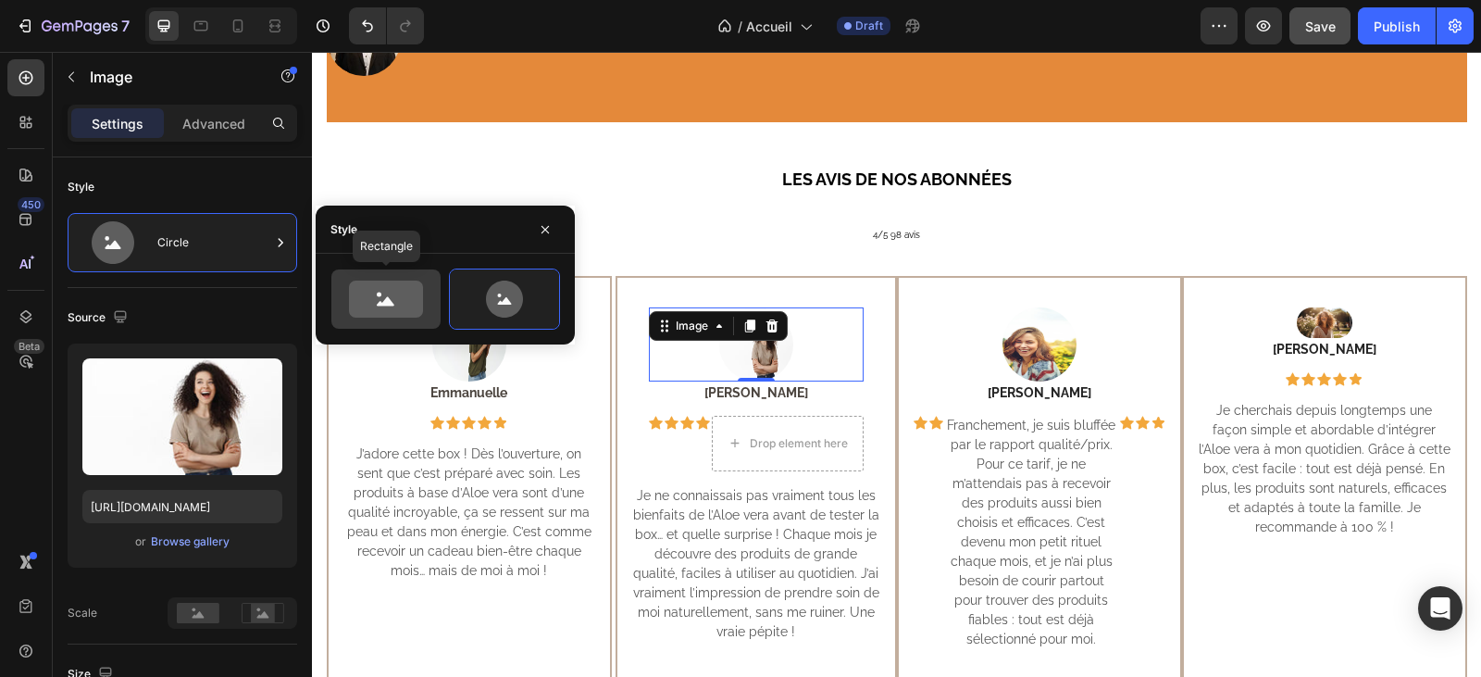
click at [401, 310] on icon at bounding box center [386, 298] width 74 height 37
type input "100"
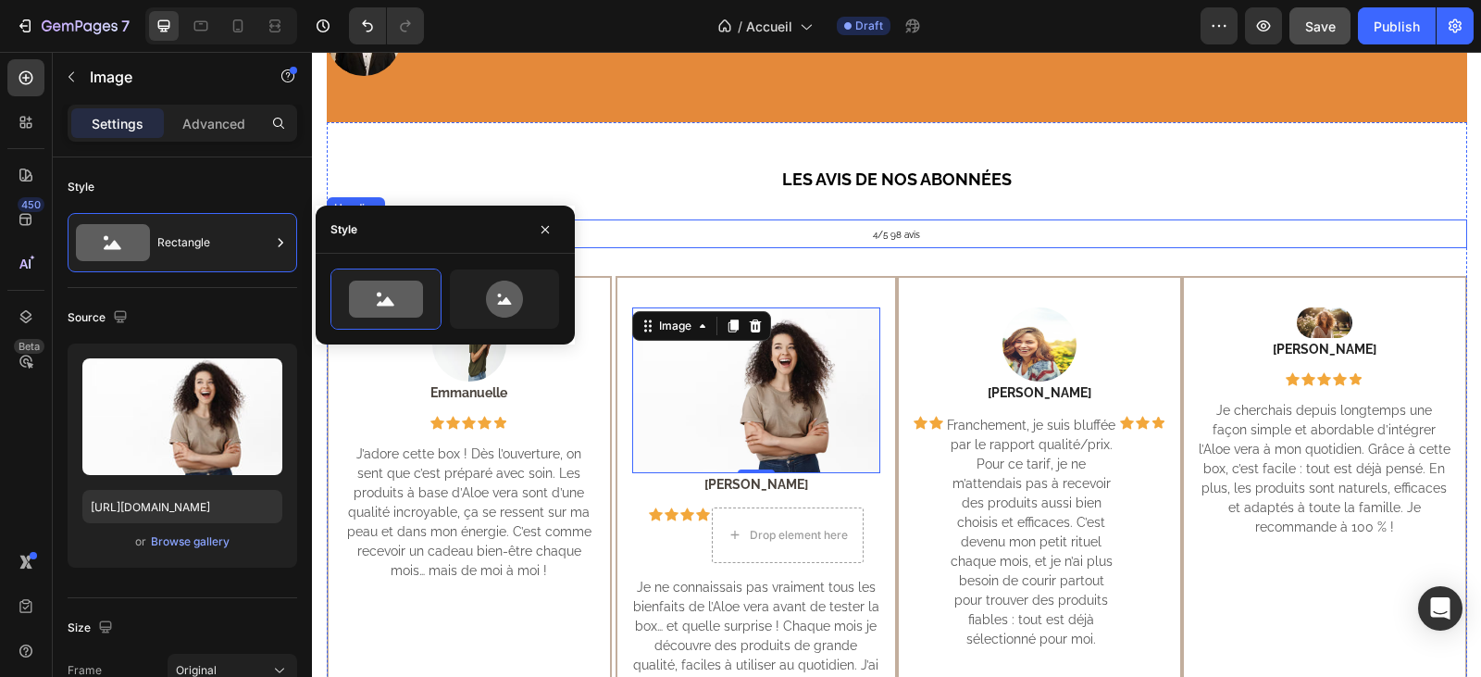
click at [1048, 219] on h2 "4/5 98 avis" at bounding box center [897, 233] width 1140 height 28
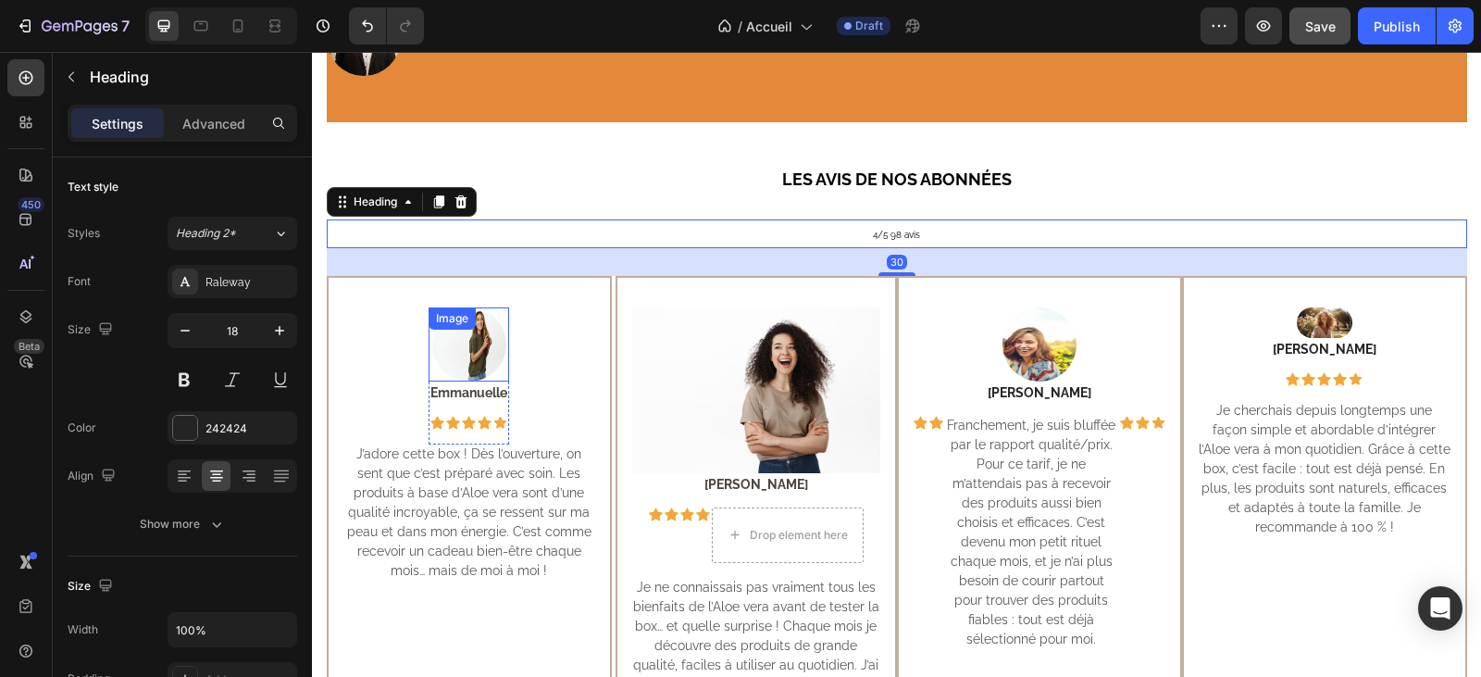
click at [469, 337] on img at bounding box center [469, 344] width 74 height 74
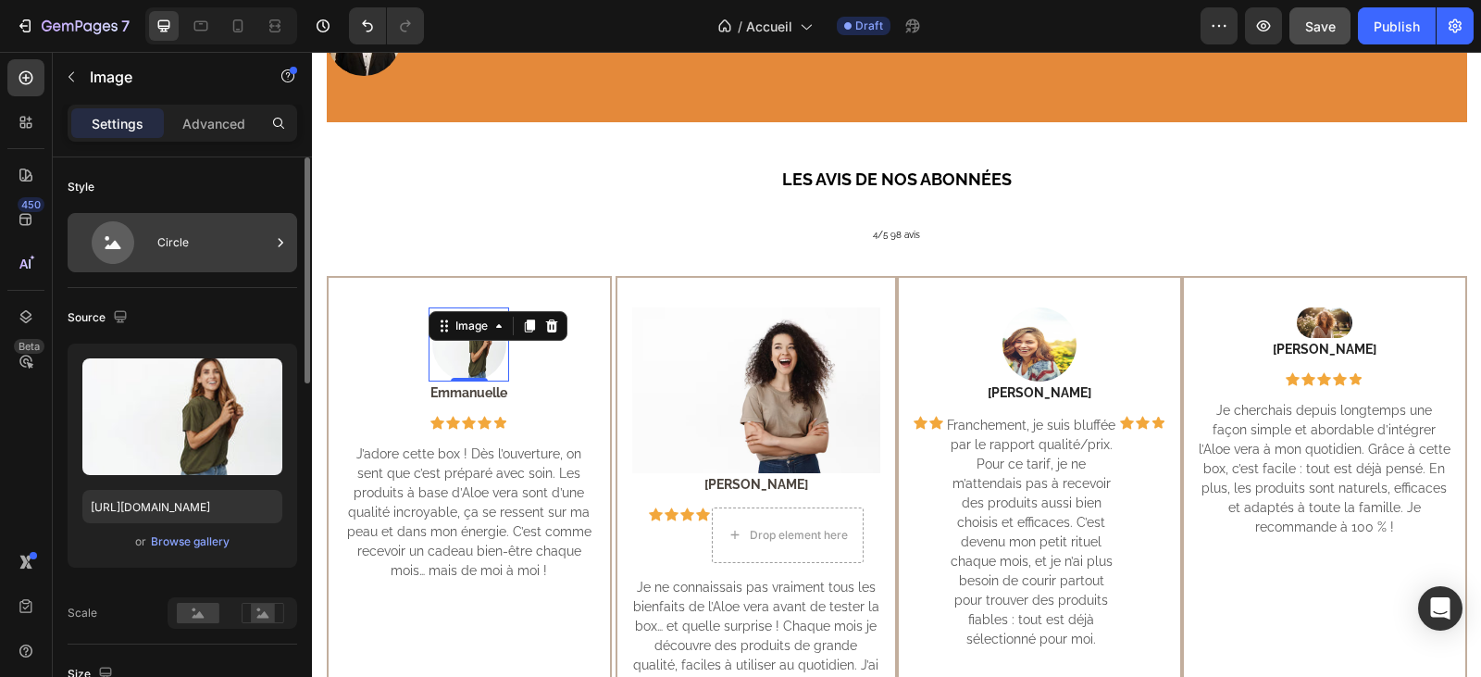
click at [188, 236] on div "Circle" at bounding box center [213, 242] width 113 height 43
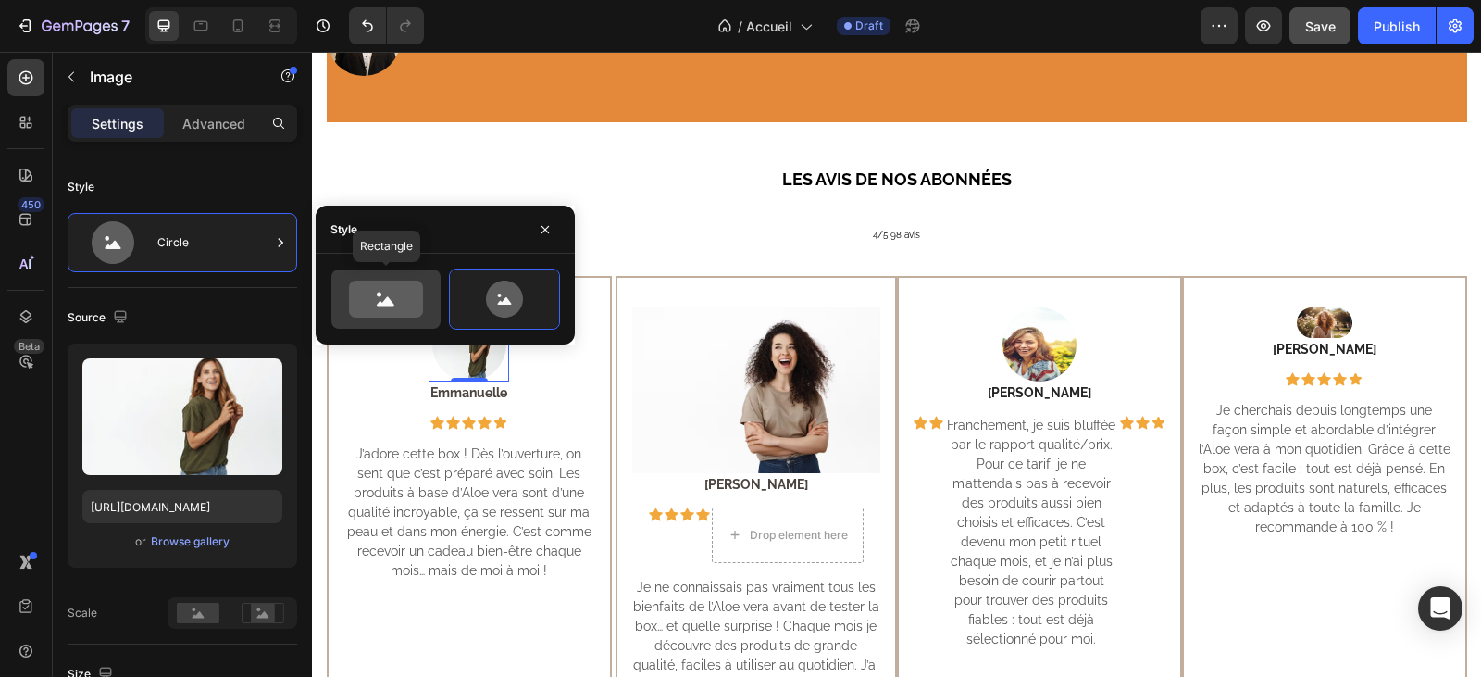
click at [389, 303] on icon at bounding box center [386, 301] width 18 height 9
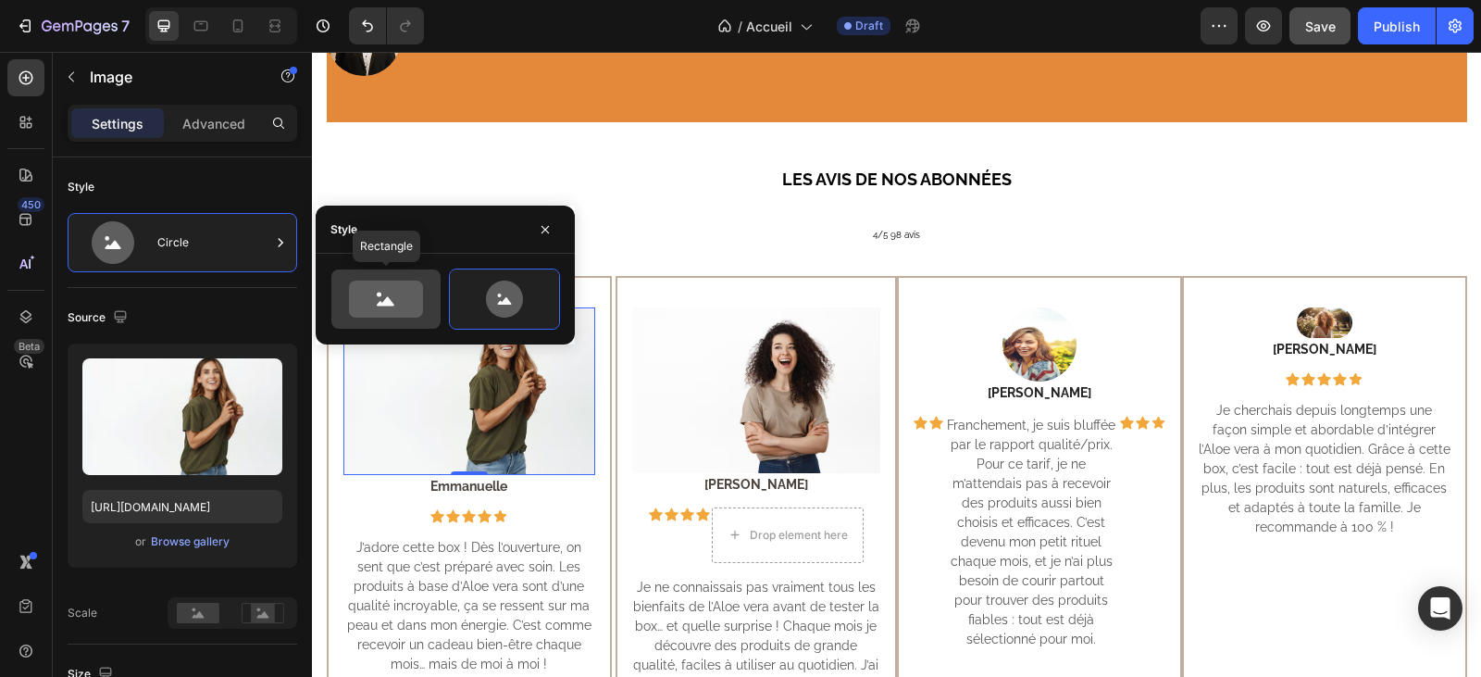
type input "100"
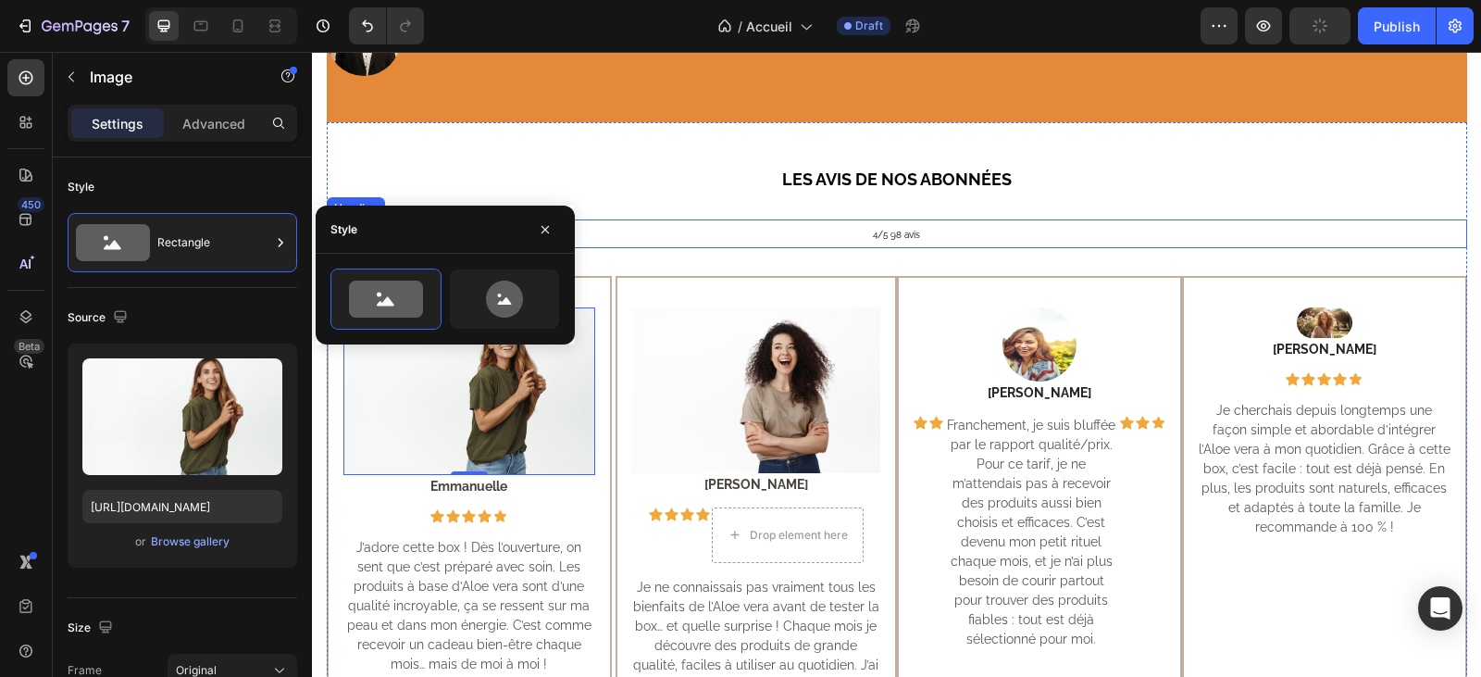
click at [1070, 219] on h2 "4/5 98 avis" at bounding box center [897, 233] width 1140 height 28
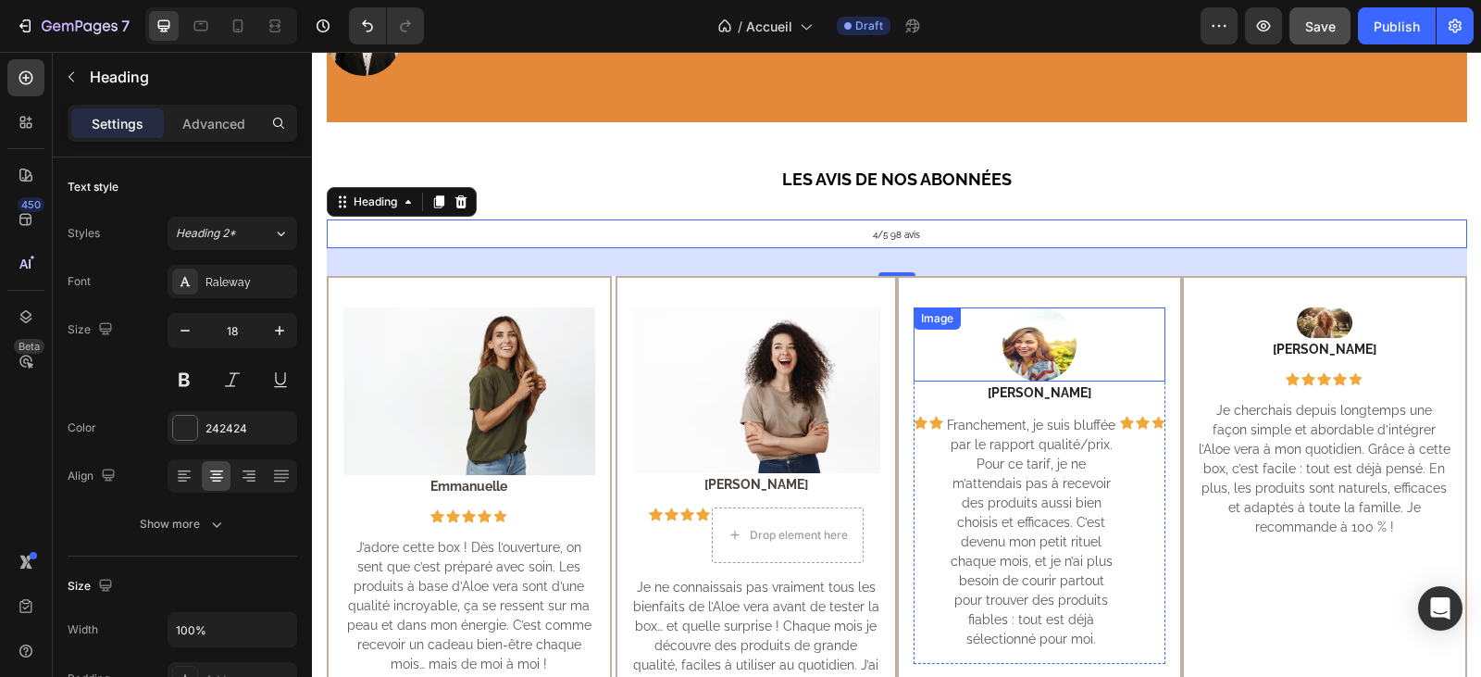
click at [1026, 341] on img at bounding box center [1039, 344] width 74 height 74
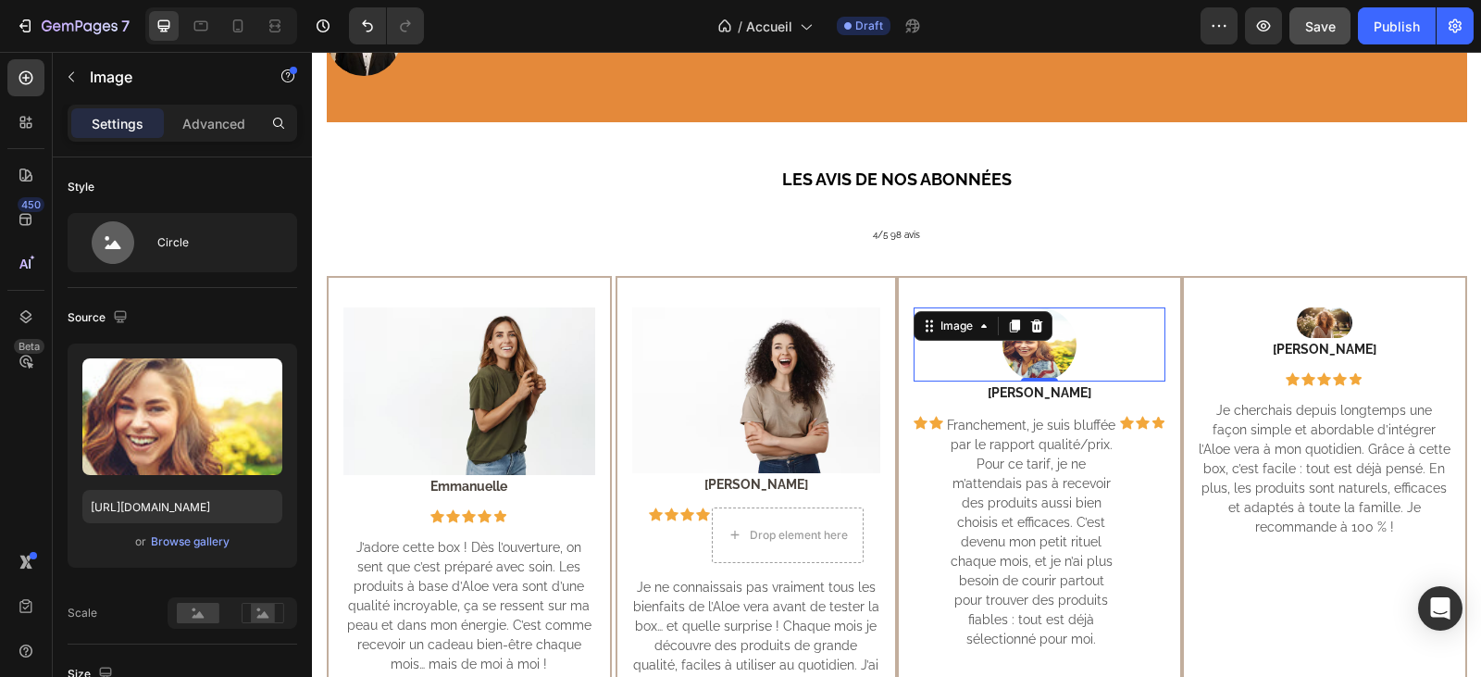
click at [1048, 321] on img at bounding box center [1039, 344] width 74 height 74
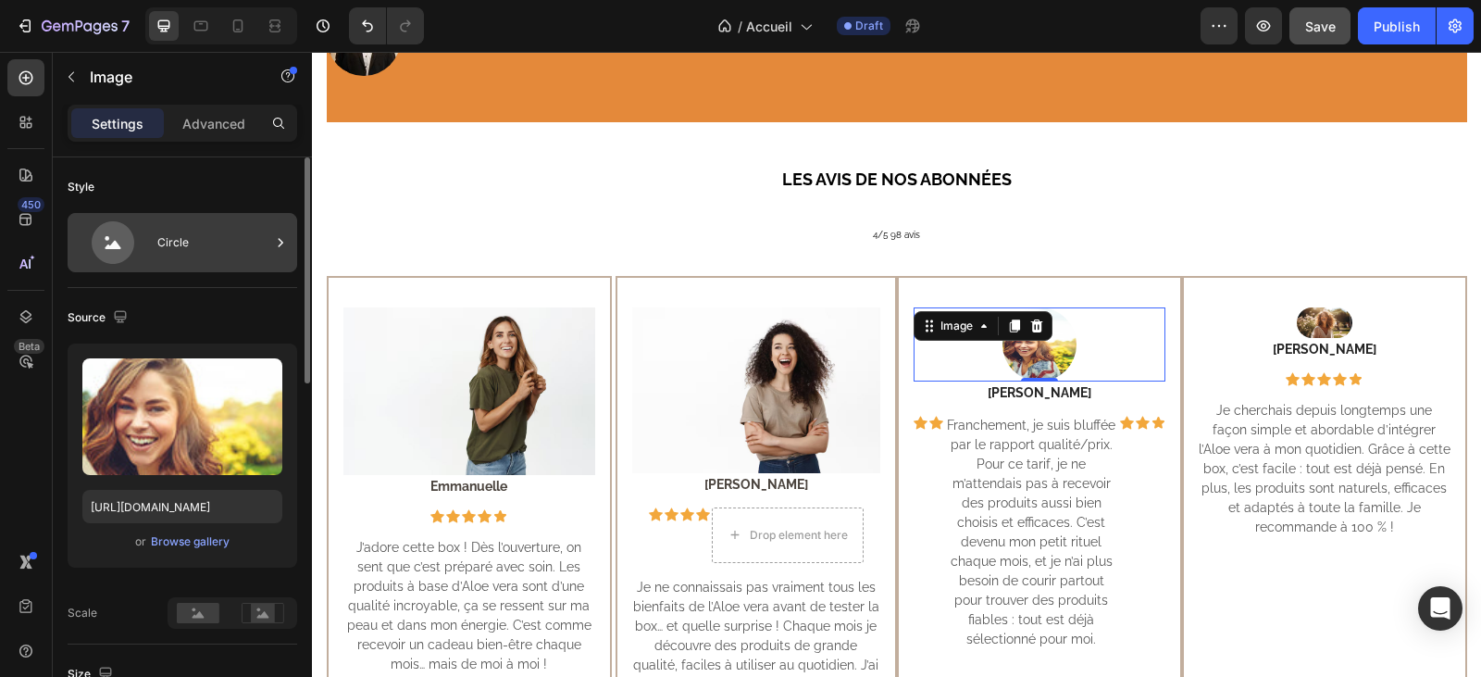
click at [177, 231] on div "Circle" at bounding box center [213, 242] width 113 height 43
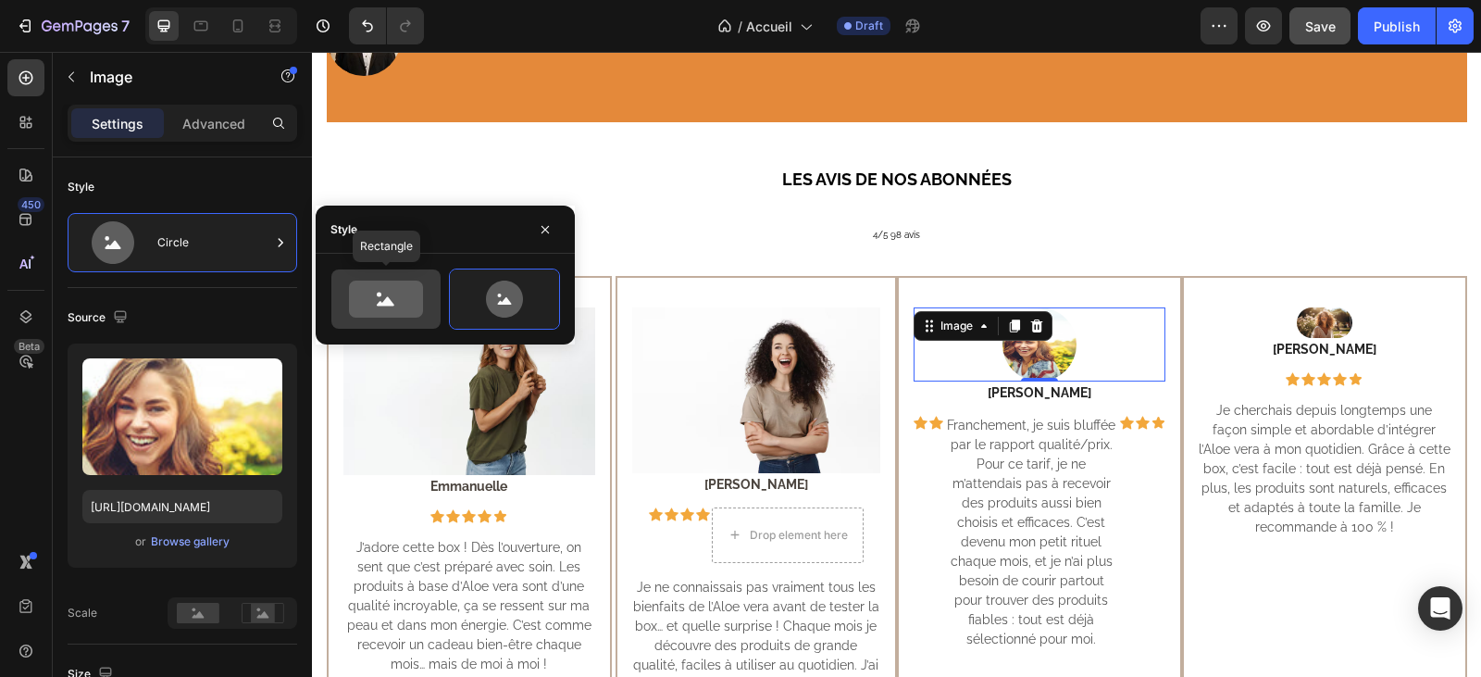
click at [402, 306] on icon at bounding box center [386, 298] width 74 height 37
type input "100"
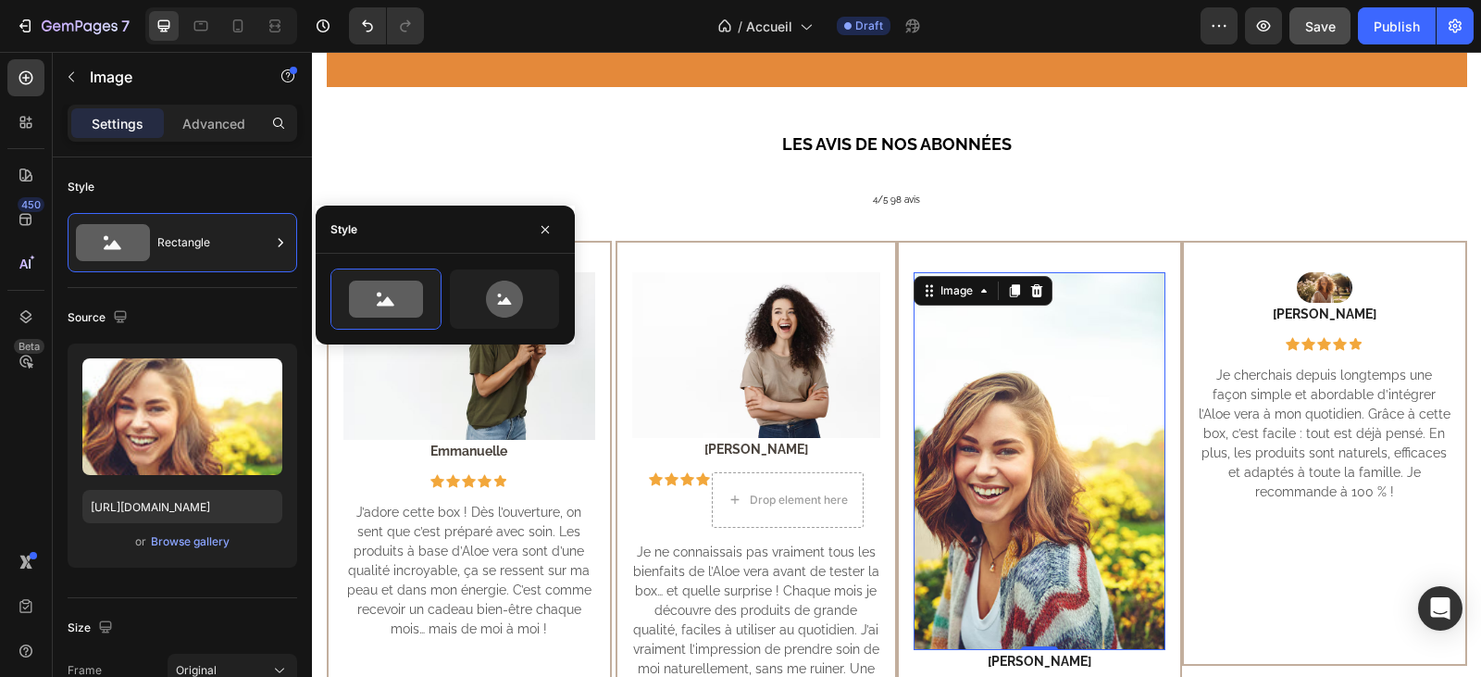
scroll to position [648, 0]
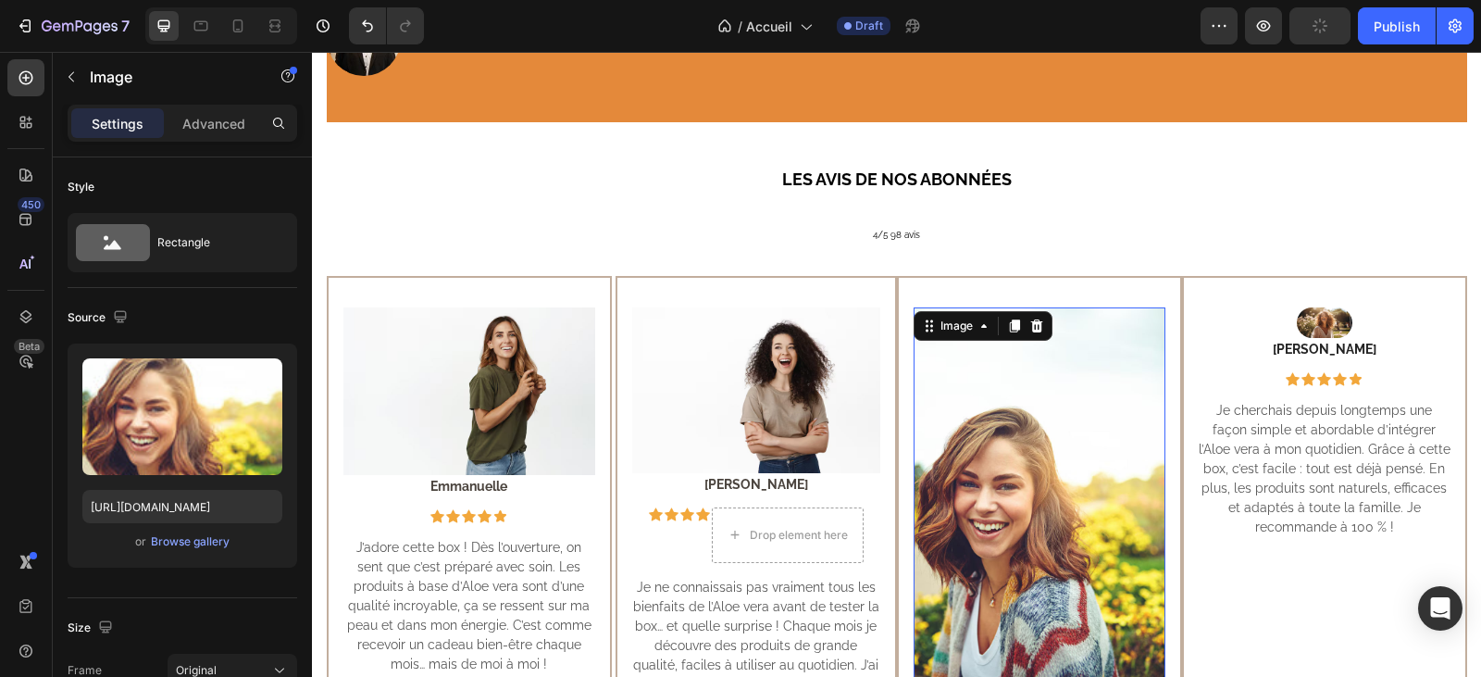
click at [1050, 464] on img at bounding box center [1040, 496] width 252 height 378
click at [1303, 307] on img at bounding box center [1325, 322] width 56 height 31
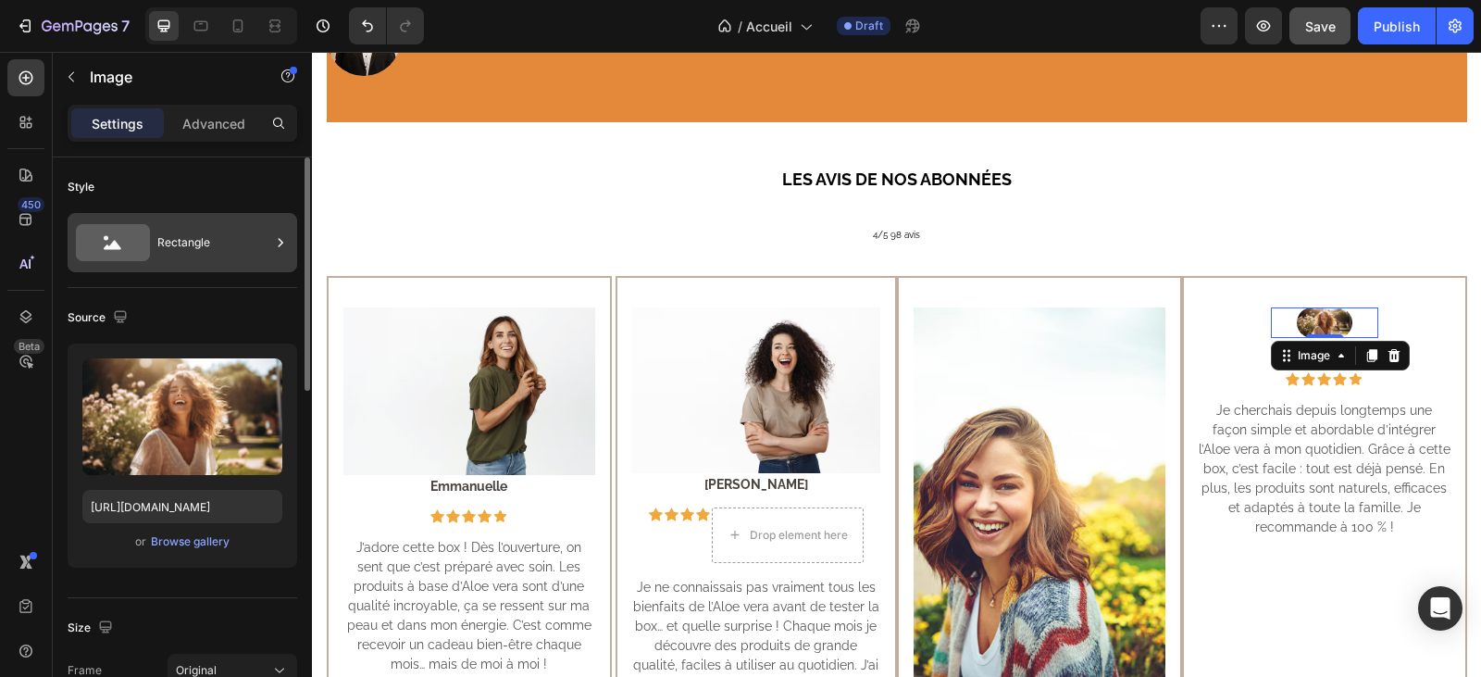
click at [180, 238] on div "Rectangle" at bounding box center [213, 242] width 113 height 43
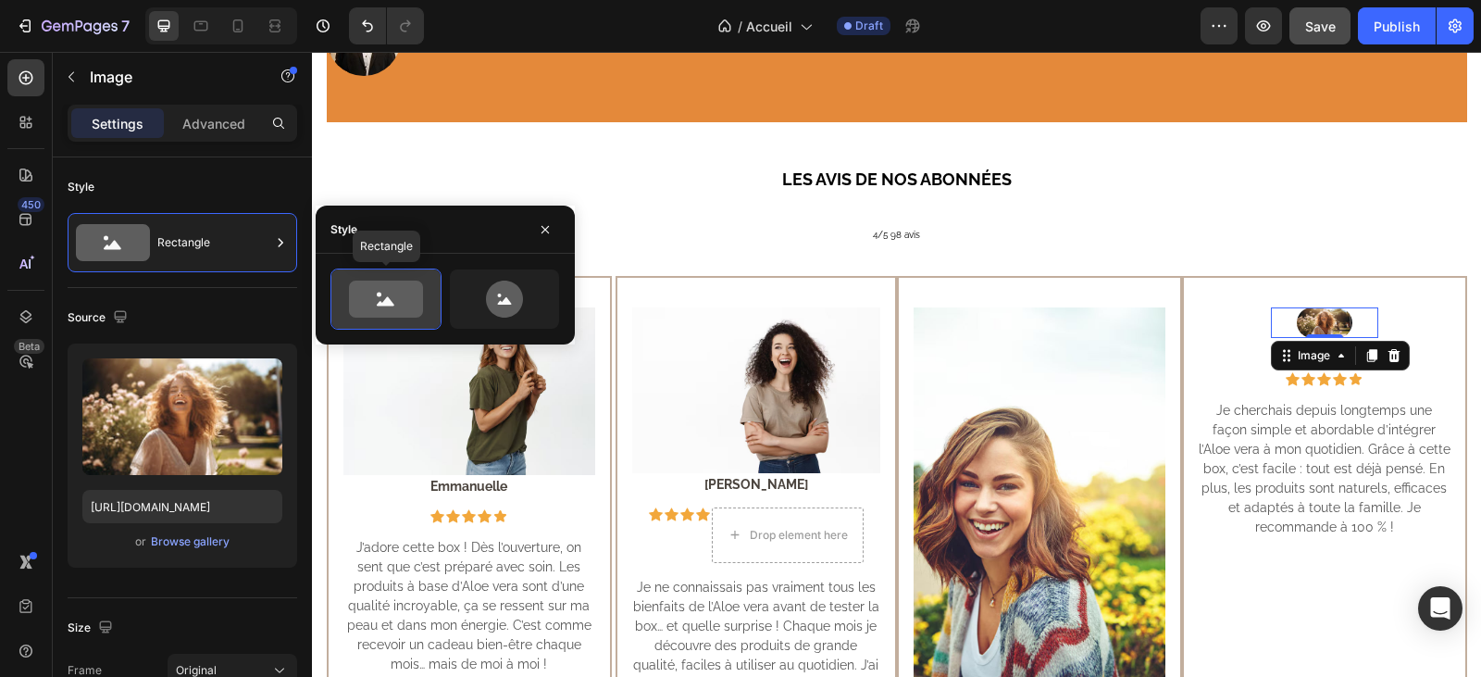
click at [417, 302] on icon at bounding box center [386, 298] width 74 height 37
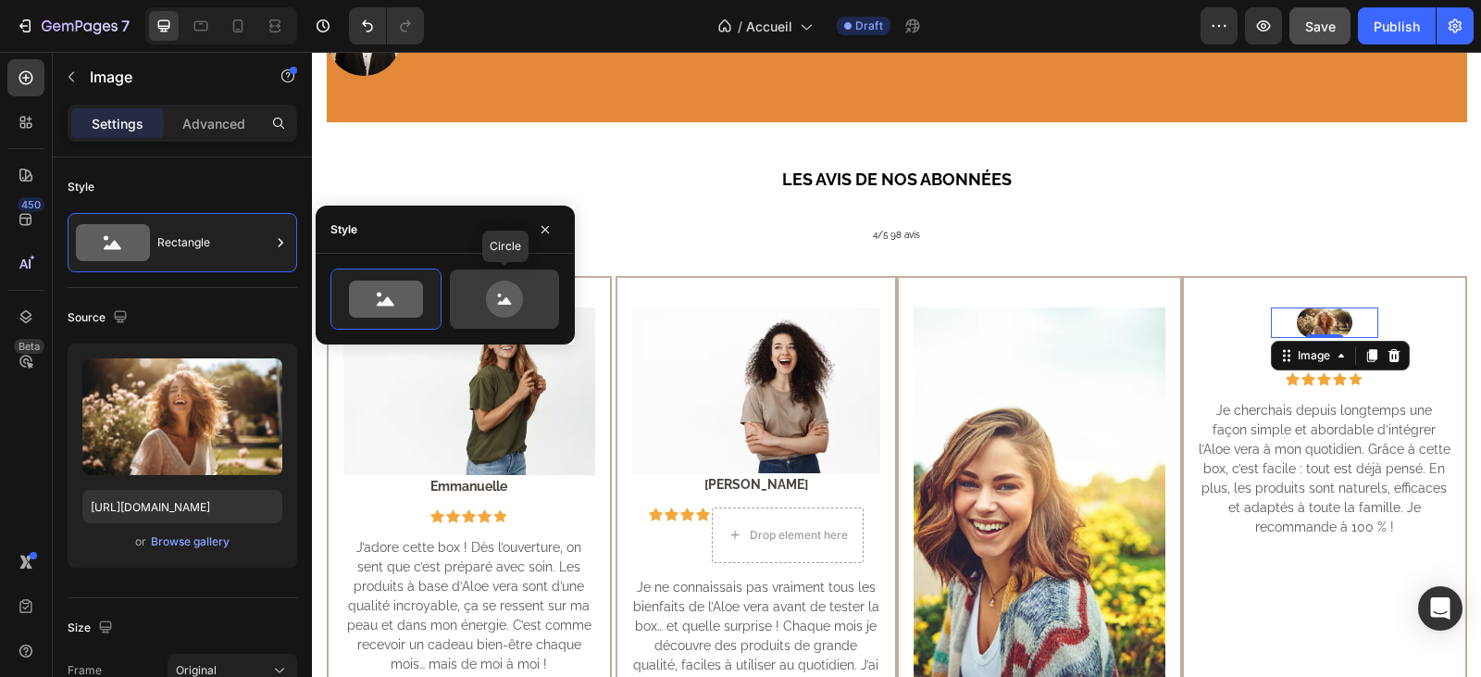
click at [511, 296] on icon at bounding box center [504, 298] width 37 height 37
type input "80"
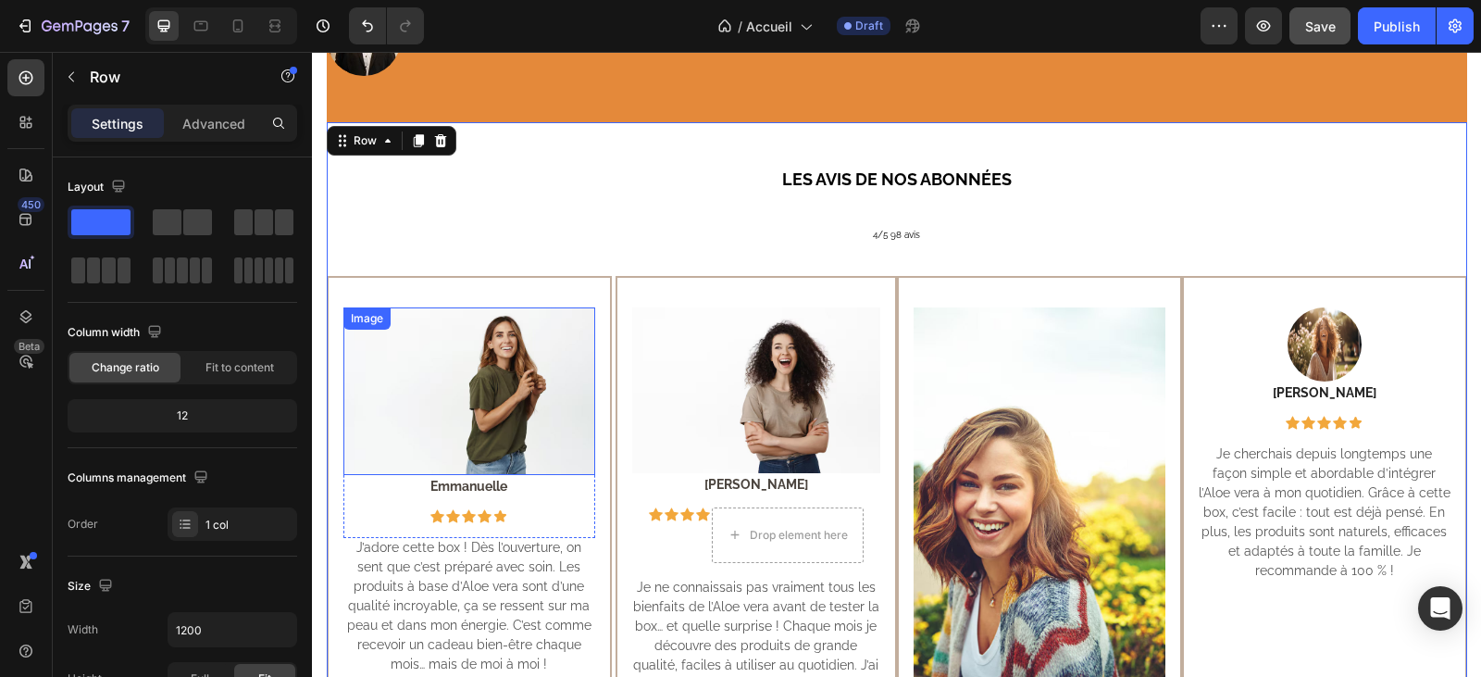
click at [512, 355] on img at bounding box center [469, 391] width 252 height 168
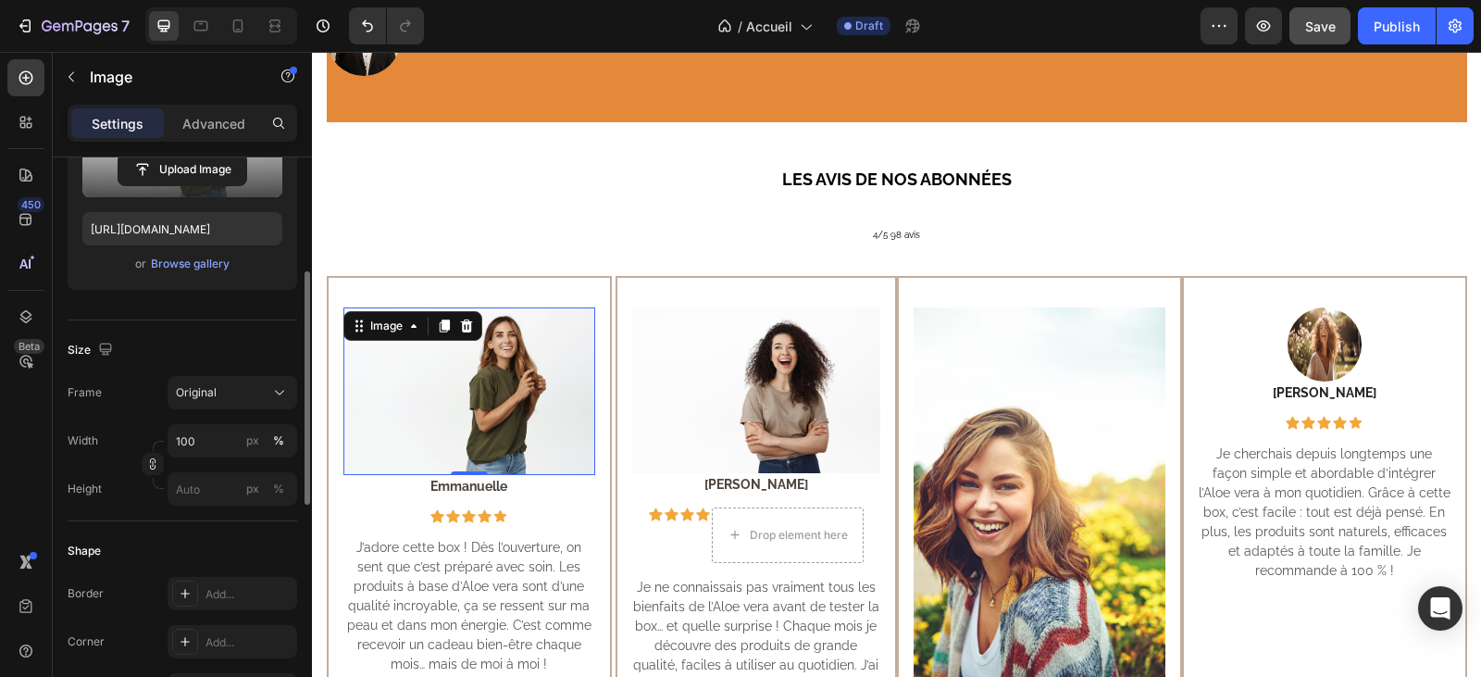
scroll to position [370, 0]
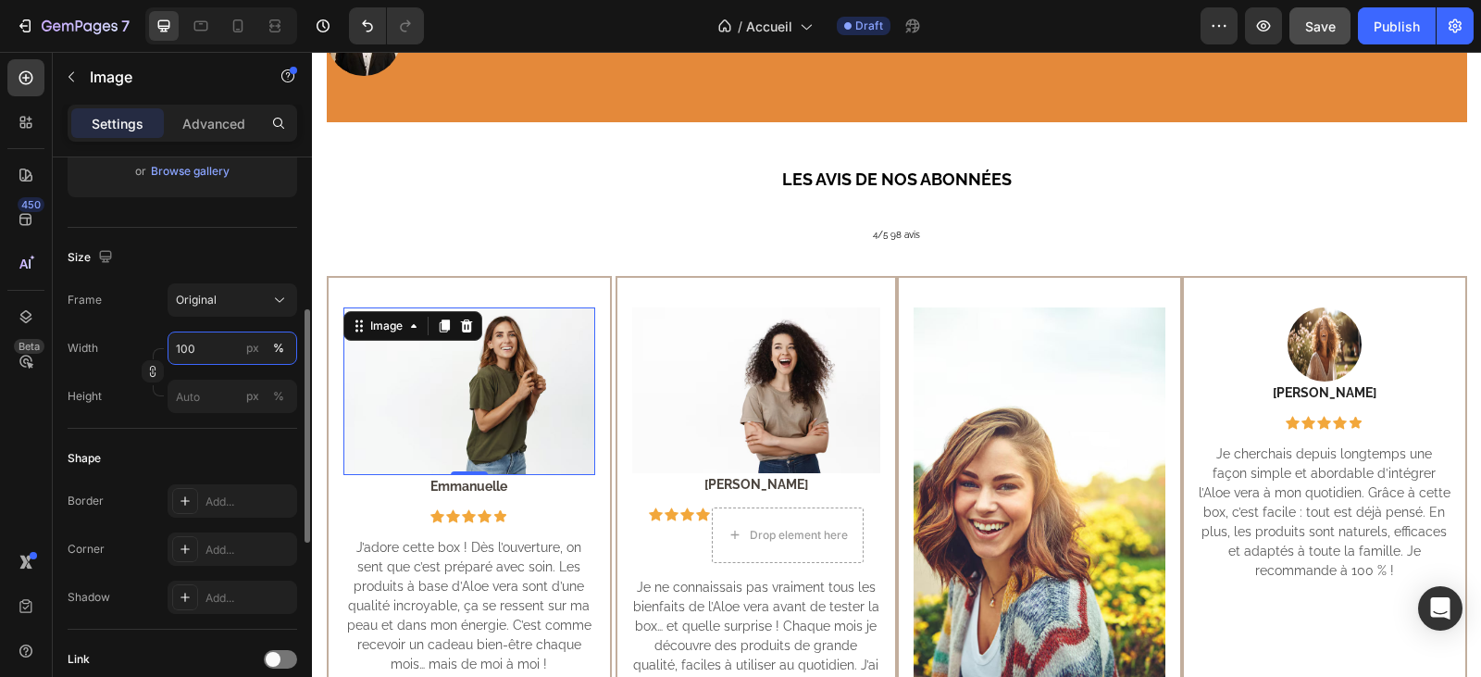
click at [205, 356] on input "100" at bounding box center [233, 347] width 130 height 33
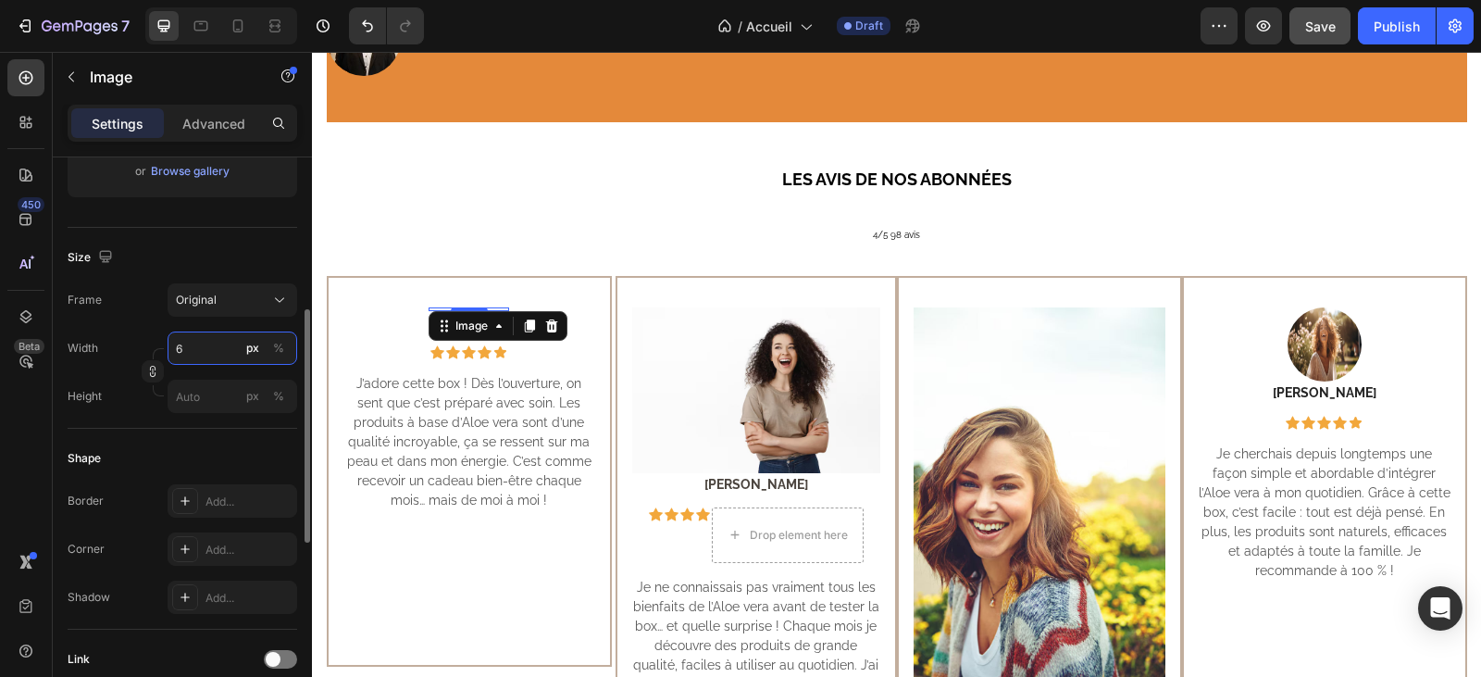
type input "60"
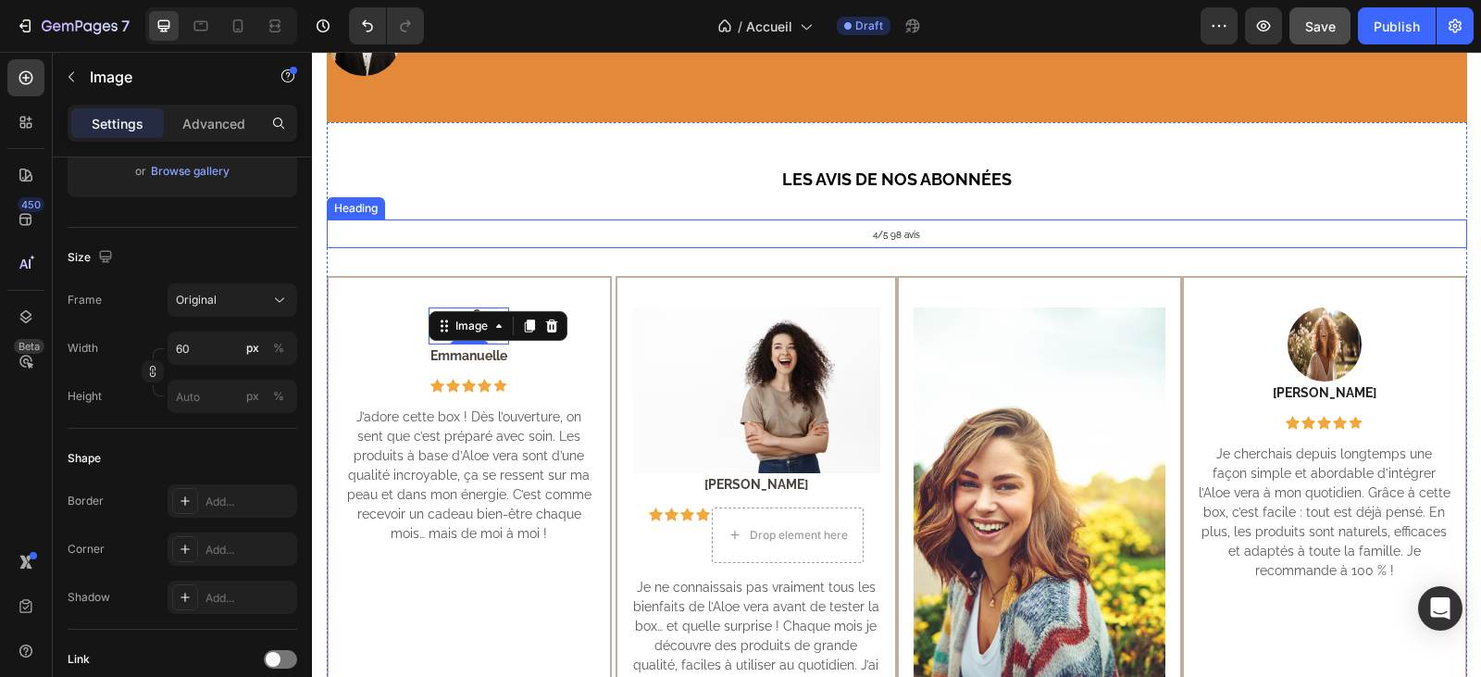
click at [491, 167] on h2 "LES AVIS DE NOS ABONNÉES" at bounding box center [897, 179] width 1140 height 25
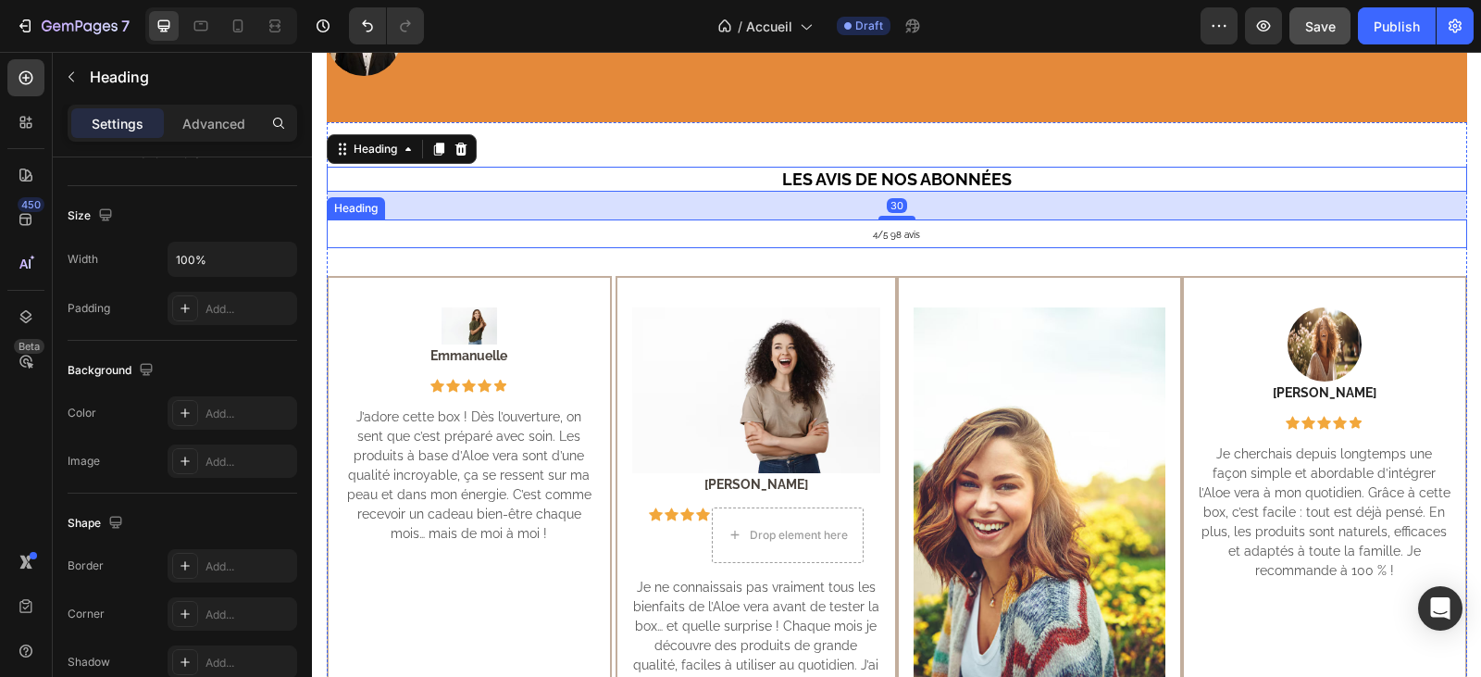
scroll to position [0, 0]
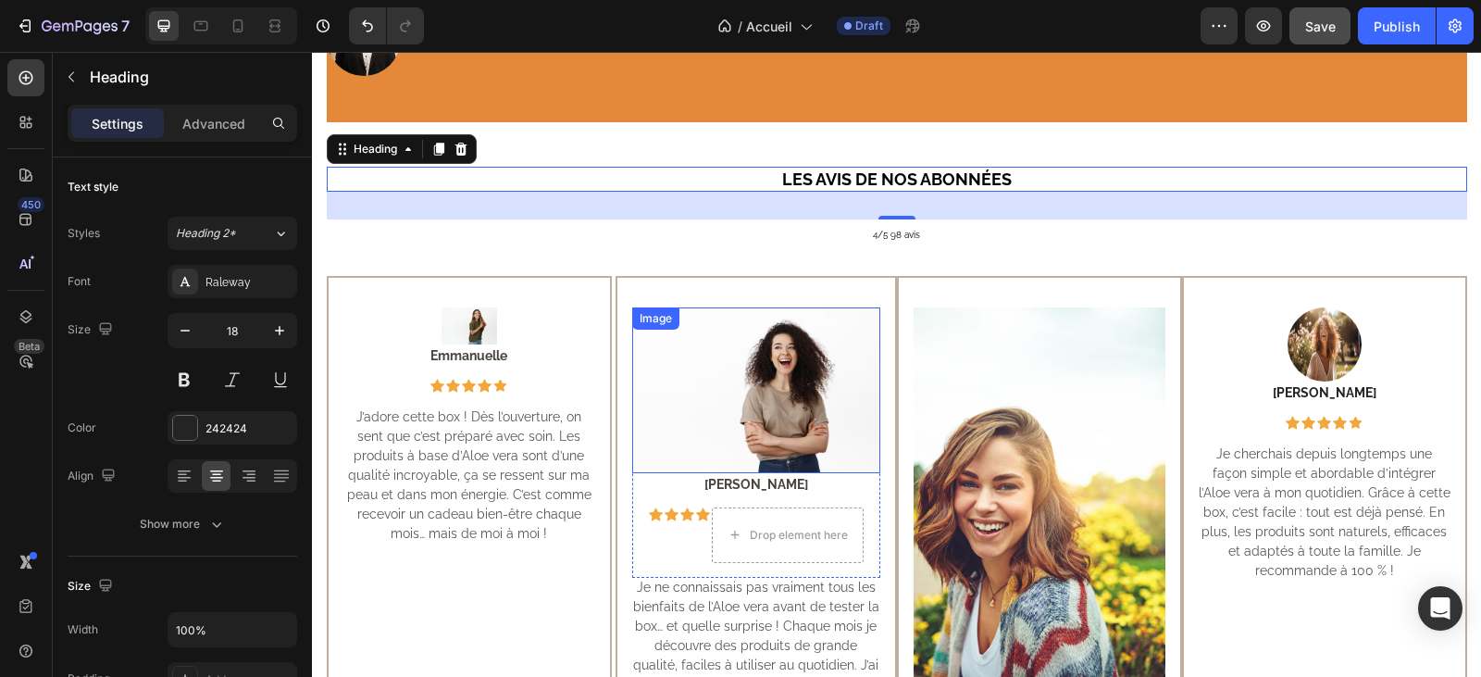
click at [774, 370] on img at bounding box center [756, 390] width 248 height 166
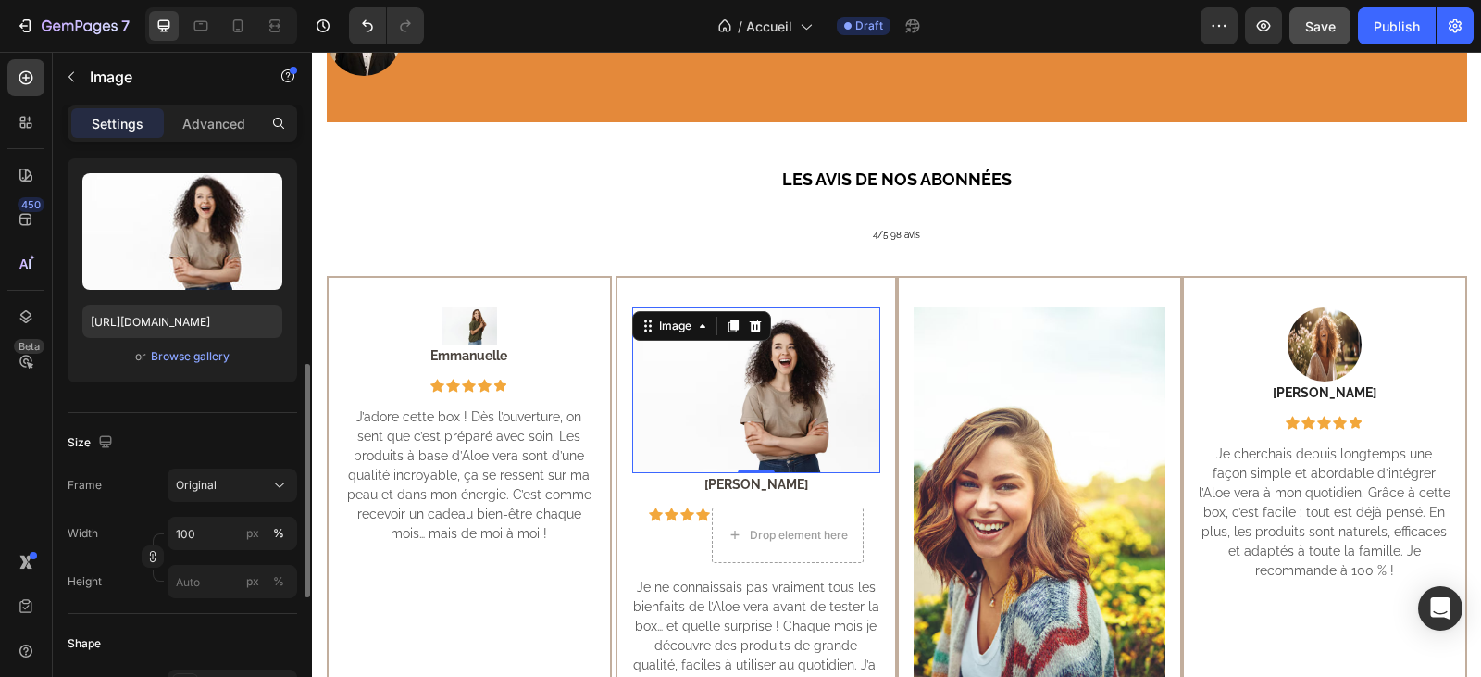
scroll to position [278, 0]
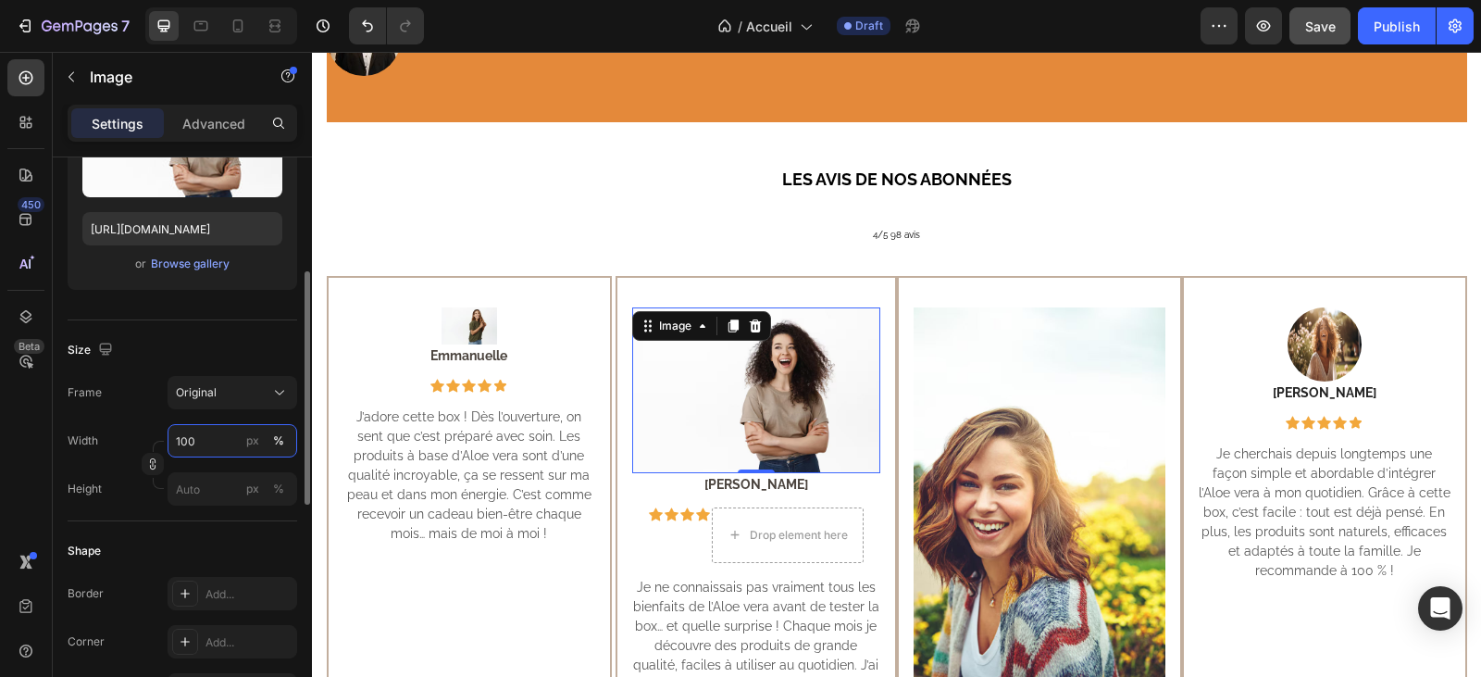
click at [218, 435] on input "100" at bounding box center [233, 440] width 130 height 33
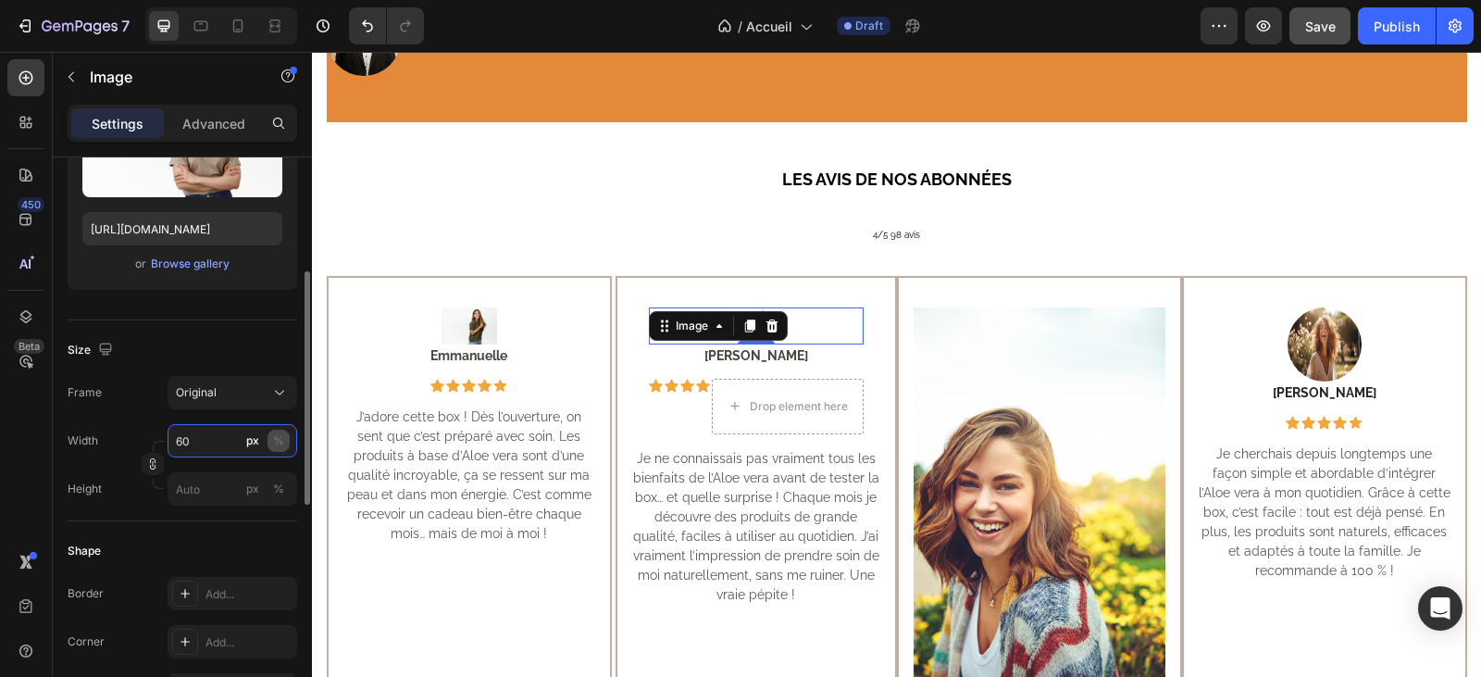
type input "60"
click at [284, 440] on button "%" at bounding box center [278, 440] width 22 height 22
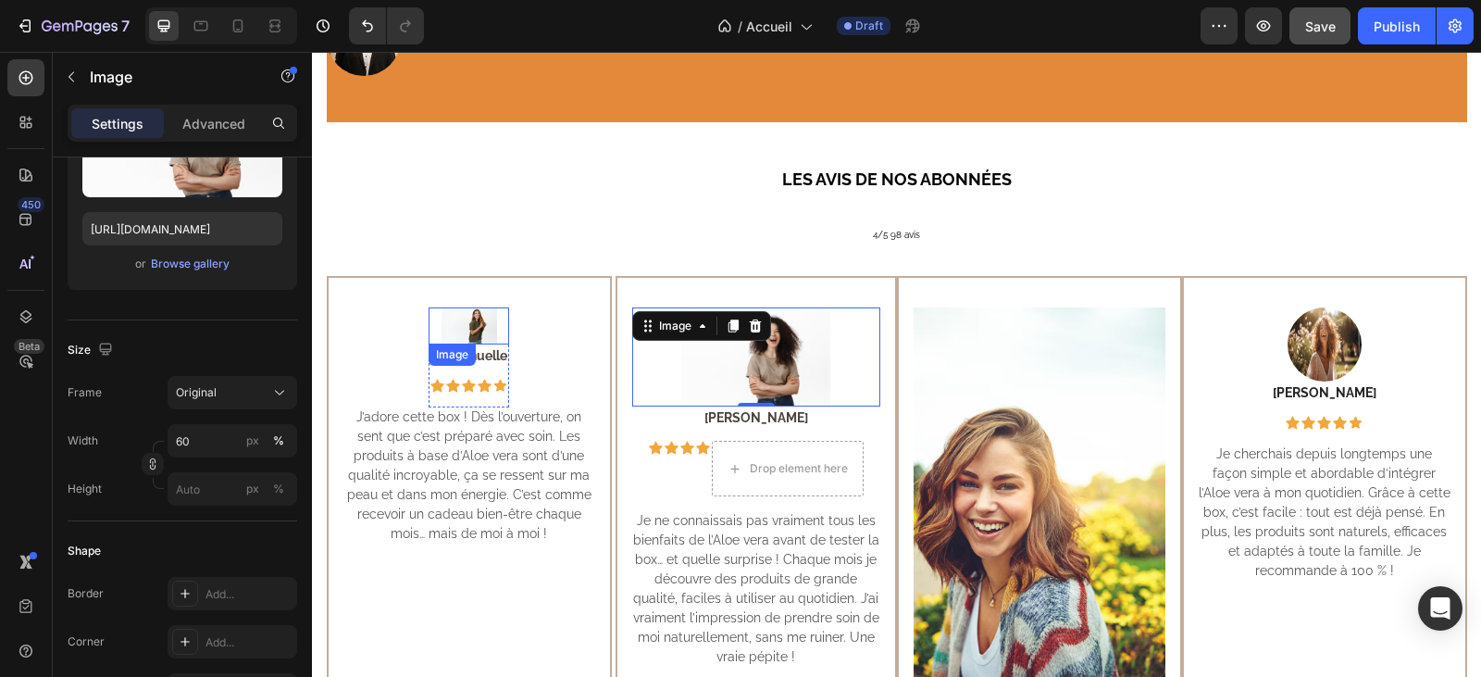
click at [452, 311] on img at bounding box center [470, 325] width 56 height 37
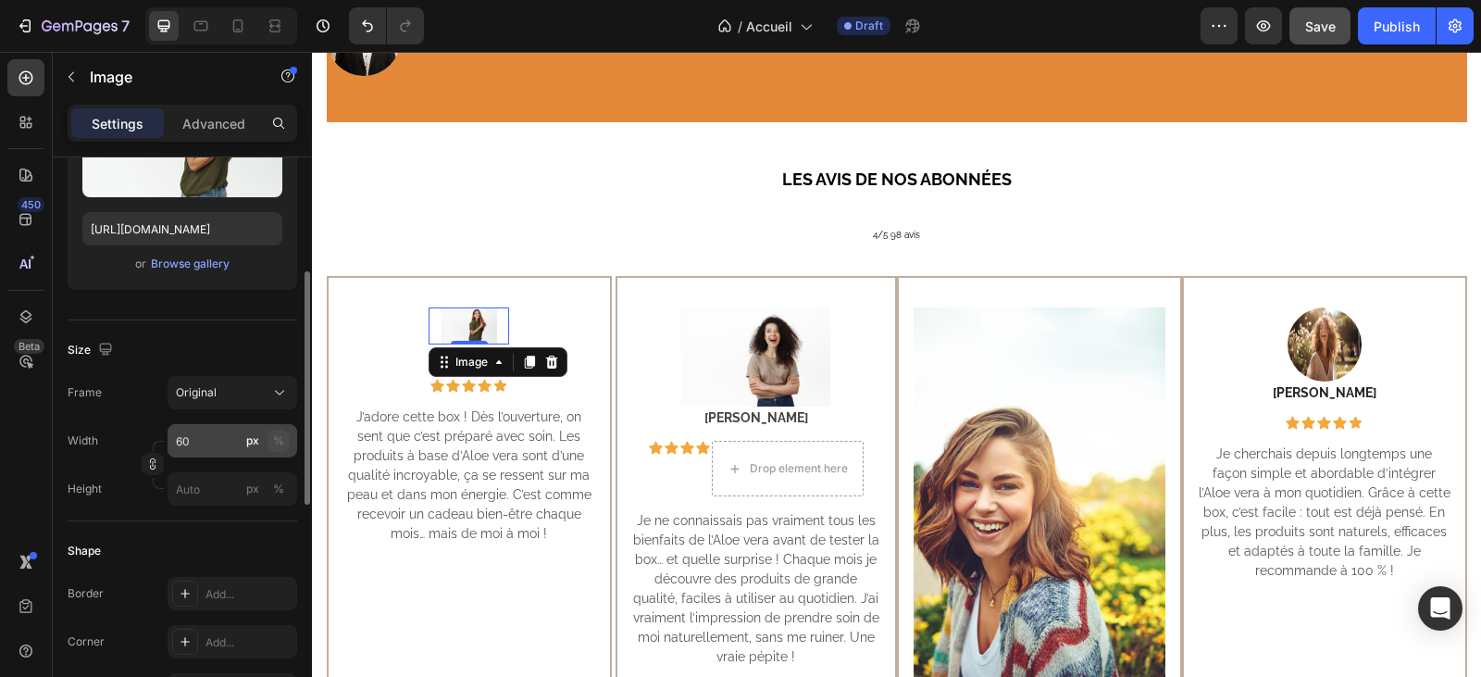
click at [285, 438] on button "%" at bounding box center [278, 440] width 22 height 22
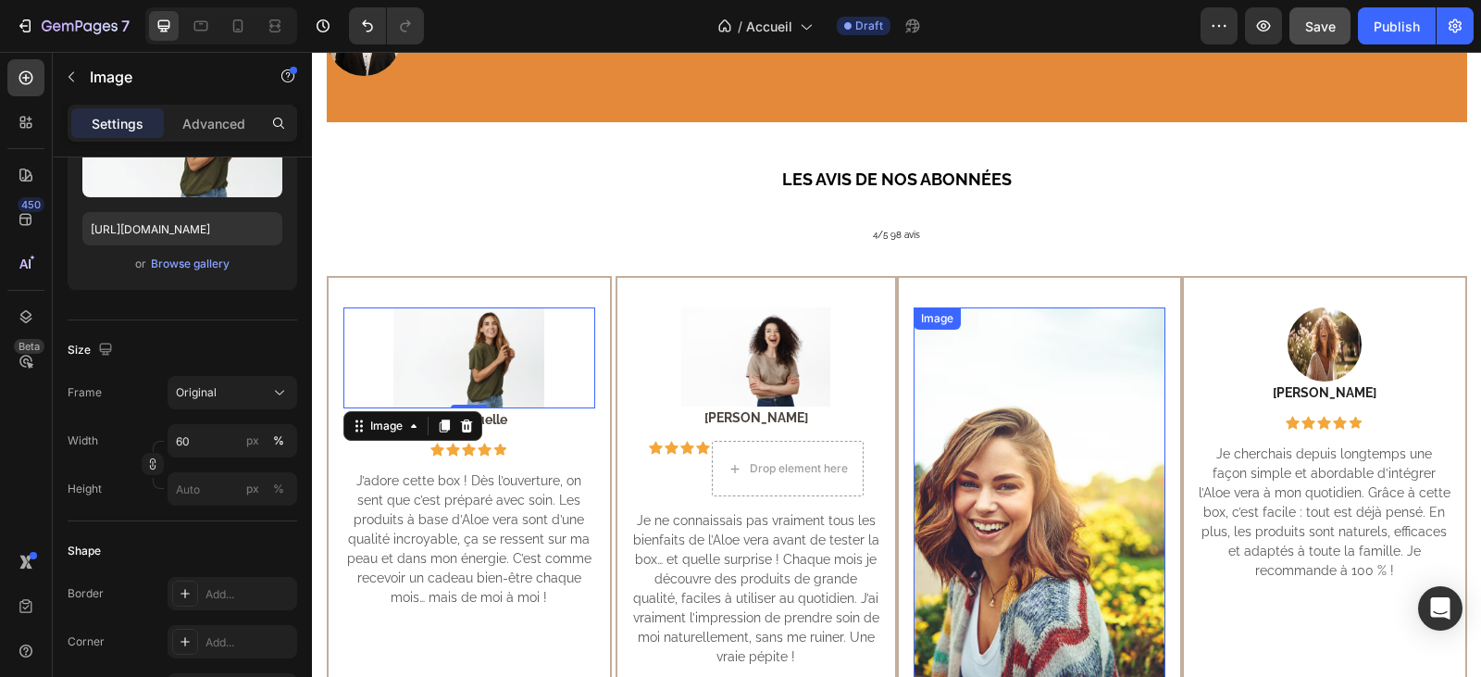
click at [1116, 416] on img at bounding box center [1040, 496] width 252 height 378
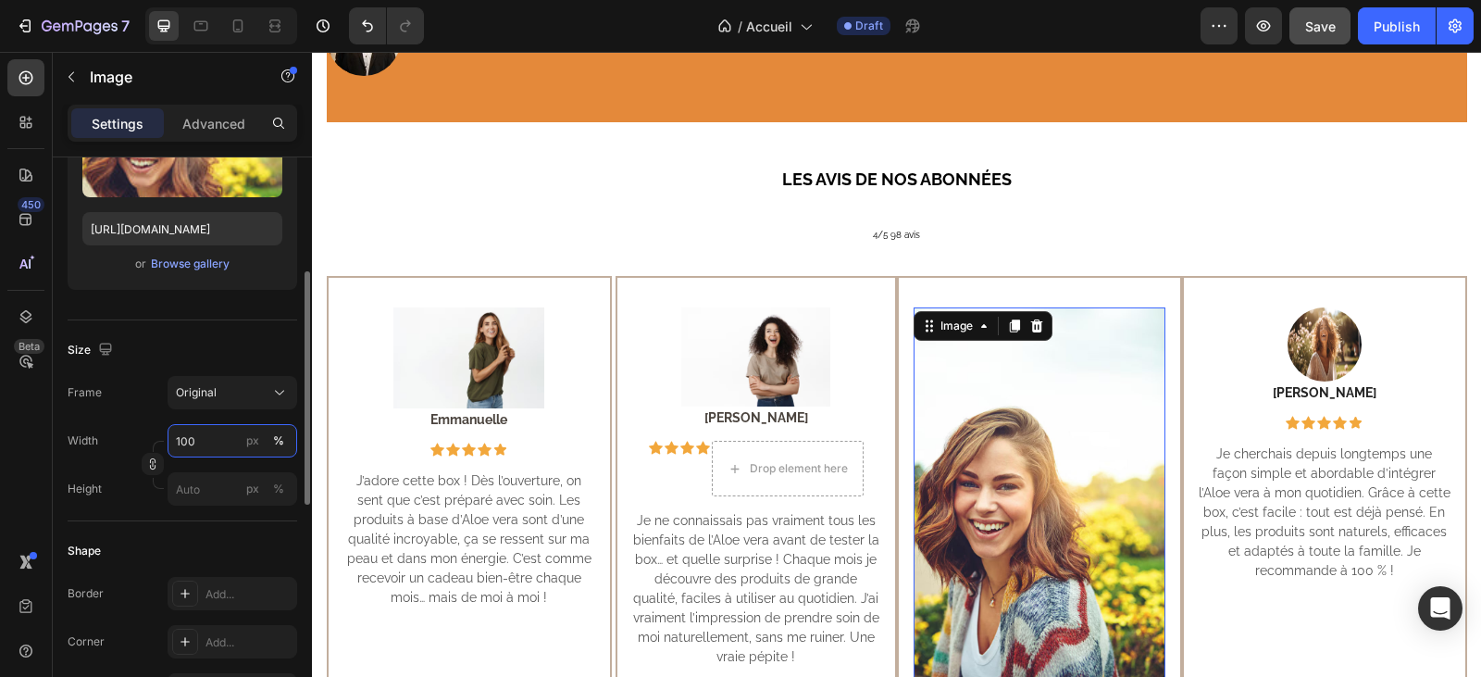
click at [215, 450] on input "100" at bounding box center [233, 440] width 130 height 33
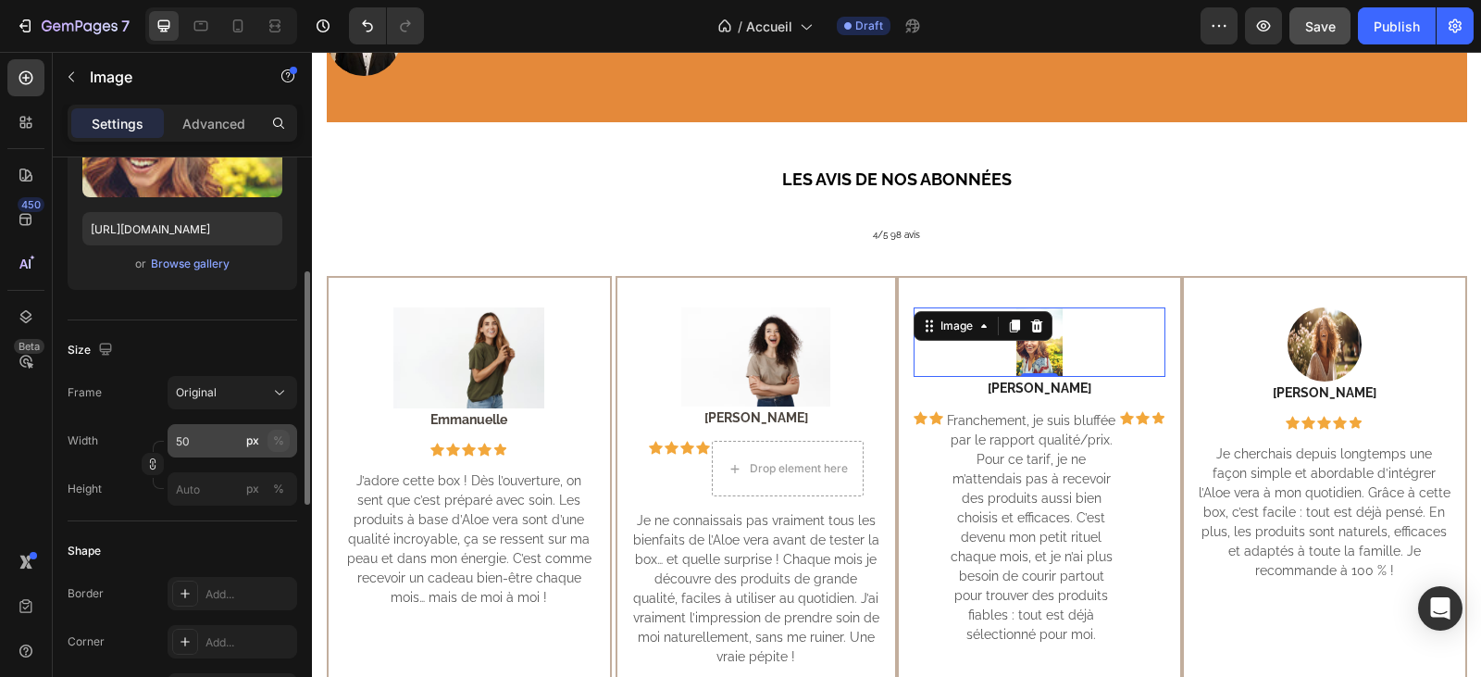
click at [280, 437] on div "%" at bounding box center [278, 440] width 11 height 17
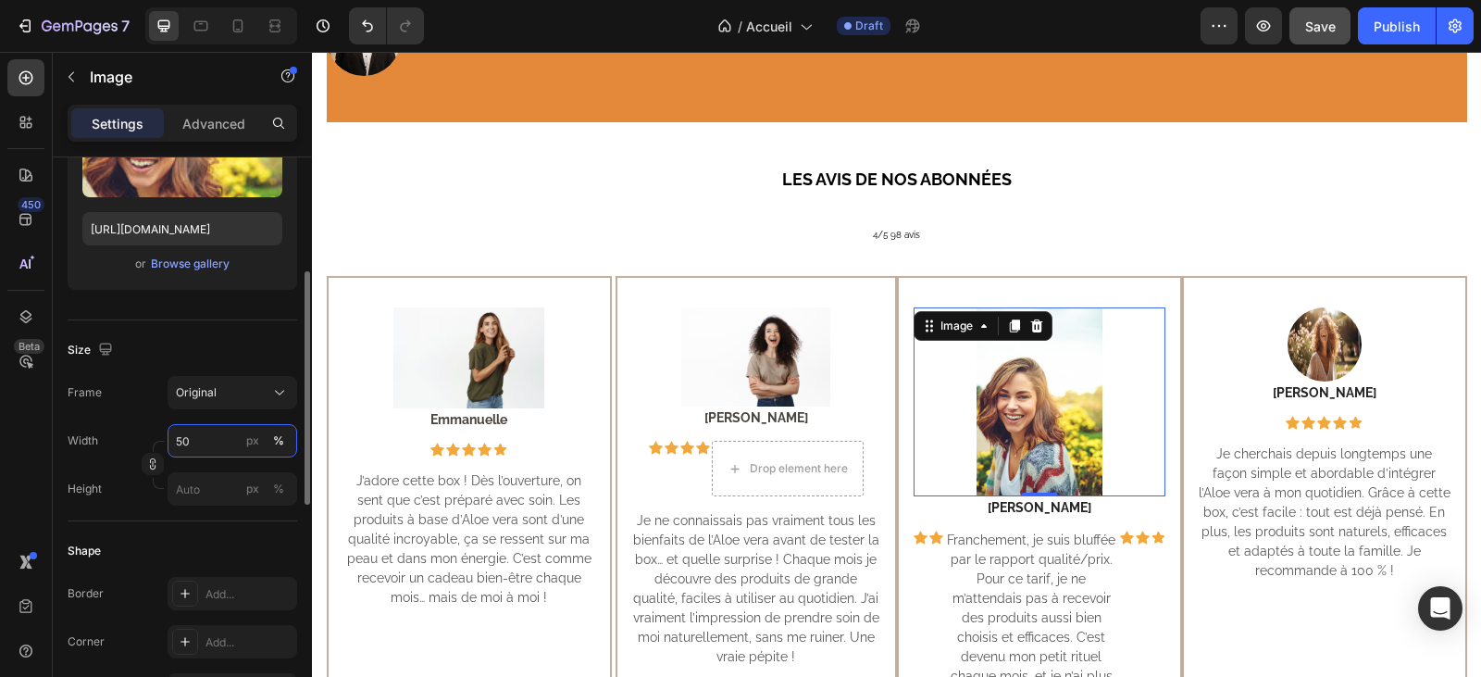
click at [208, 447] on input "50" at bounding box center [233, 440] width 130 height 33
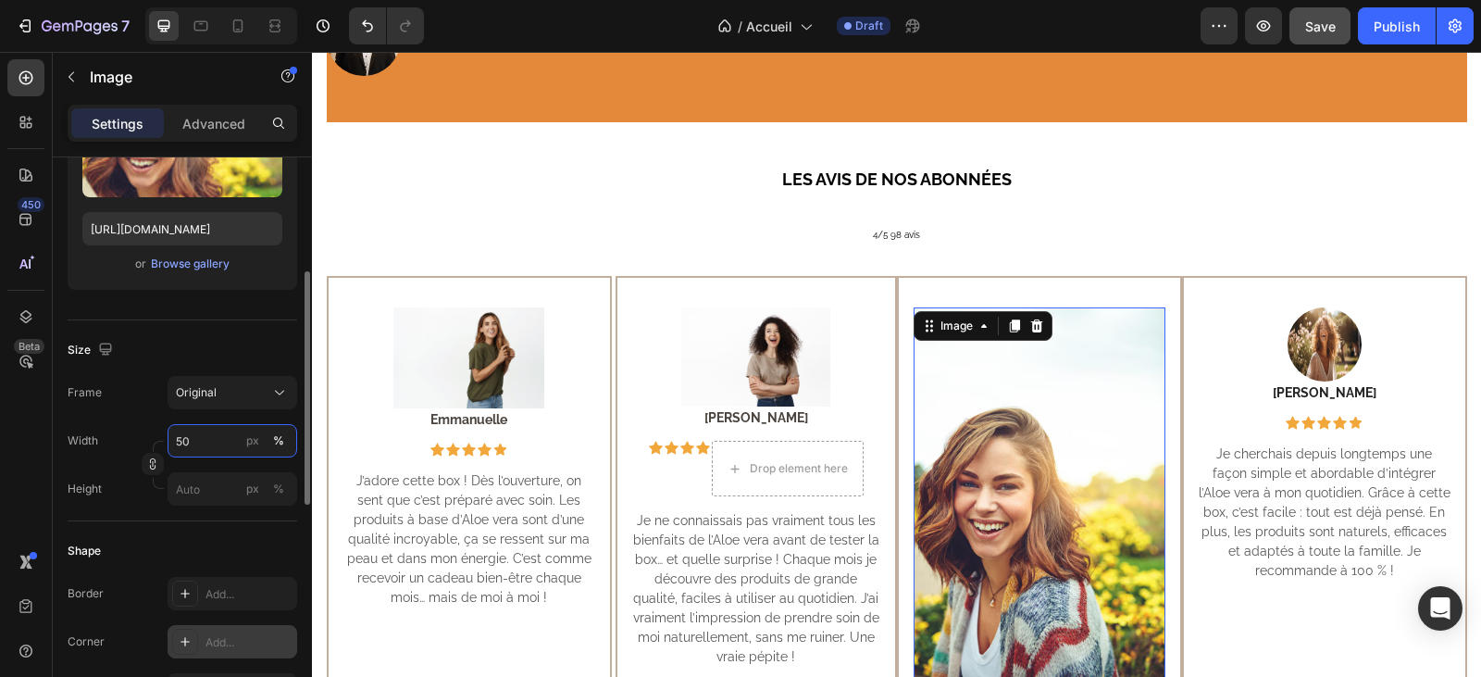
type input "5"
click at [190, 439] on input "530" at bounding box center [233, 440] width 130 height 33
click at [182, 441] on input "530" at bounding box center [233, 440] width 130 height 33
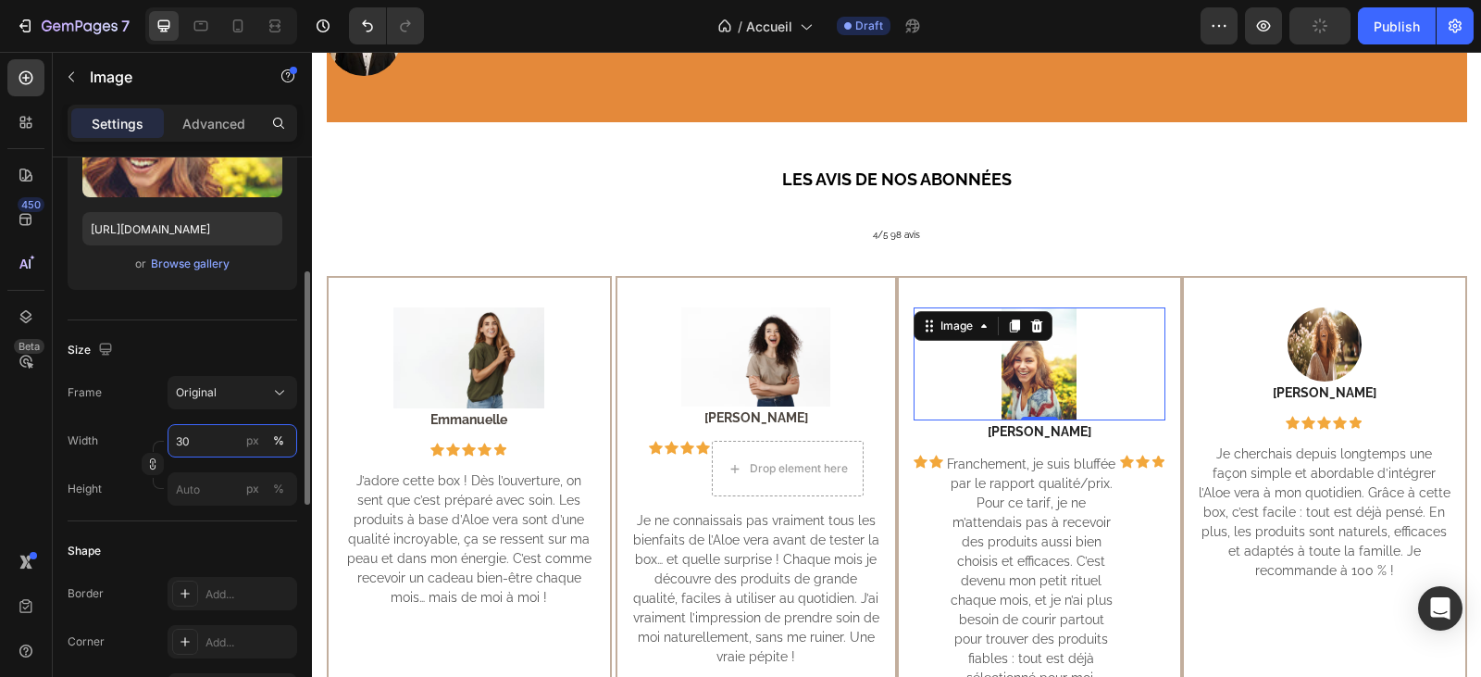
type input "30"
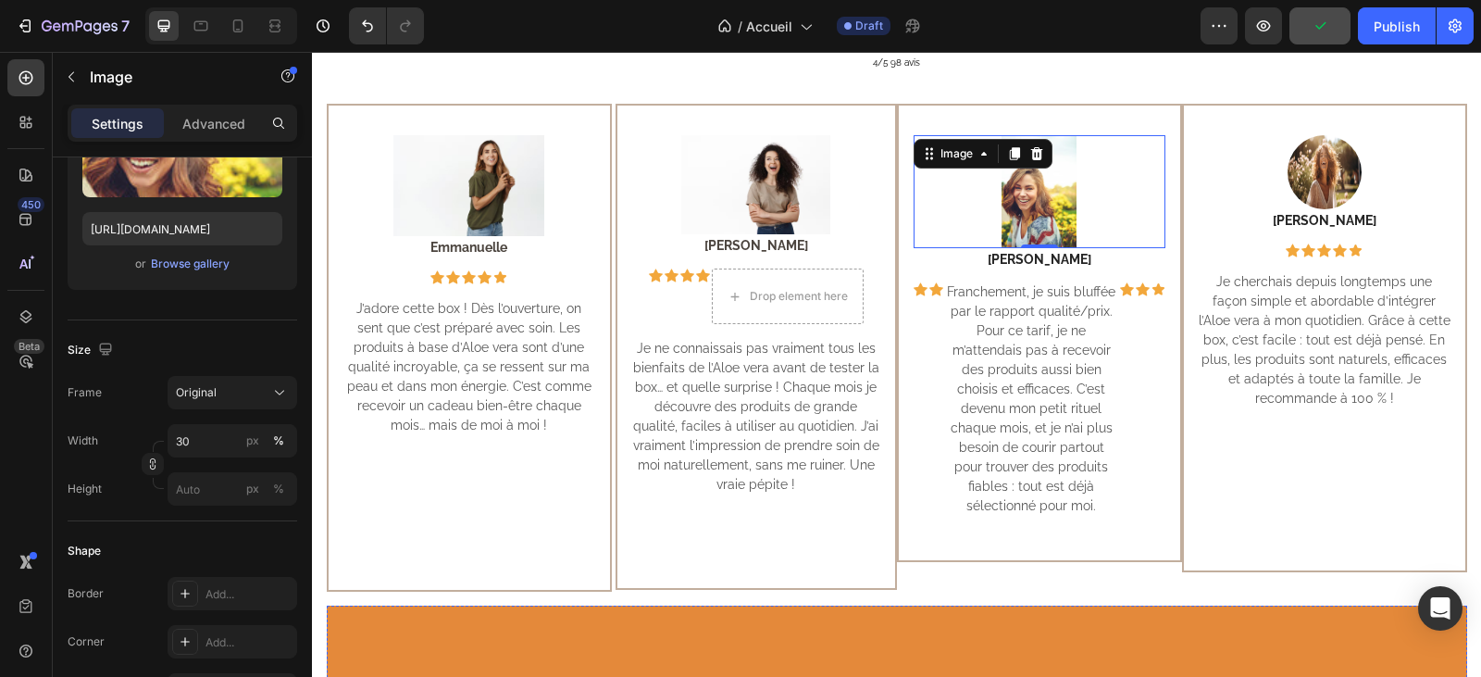
scroll to position [648, 0]
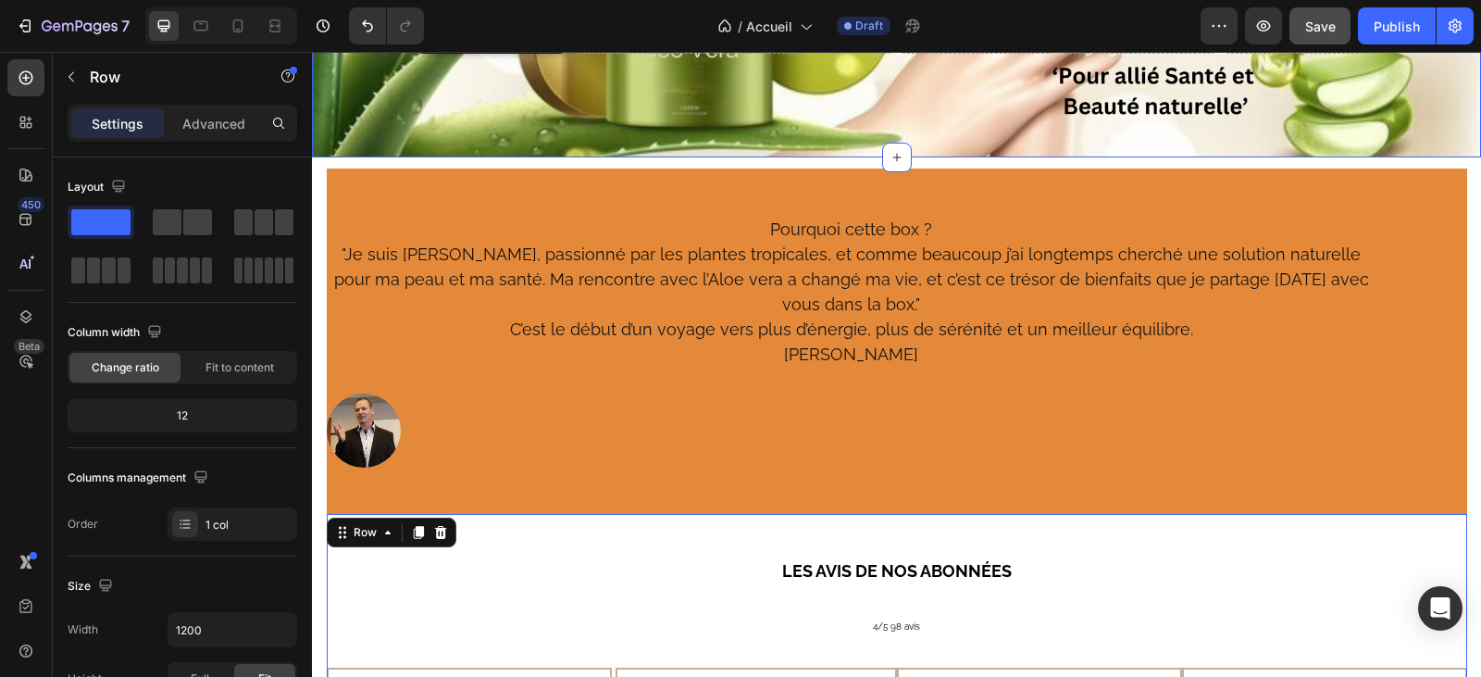
scroll to position [93, 0]
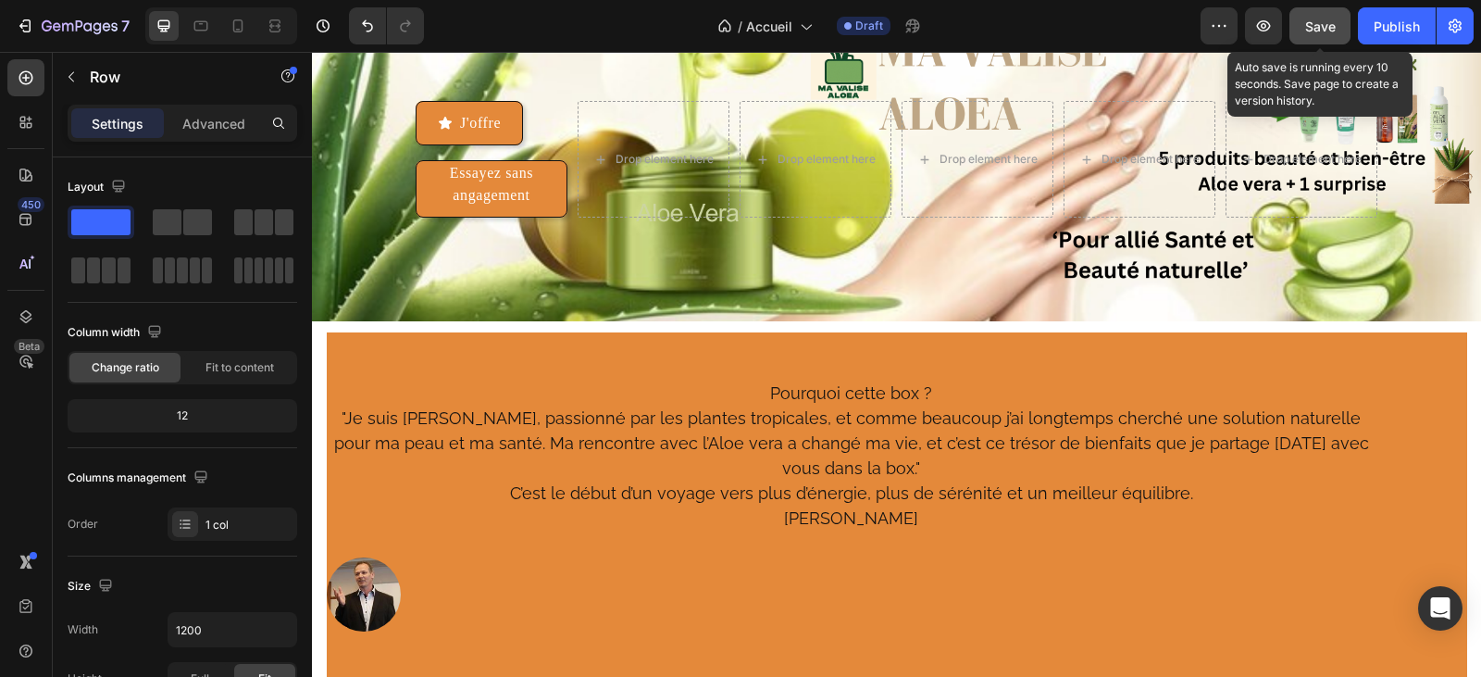
click at [1328, 31] on span "Save" at bounding box center [1320, 27] width 31 height 16
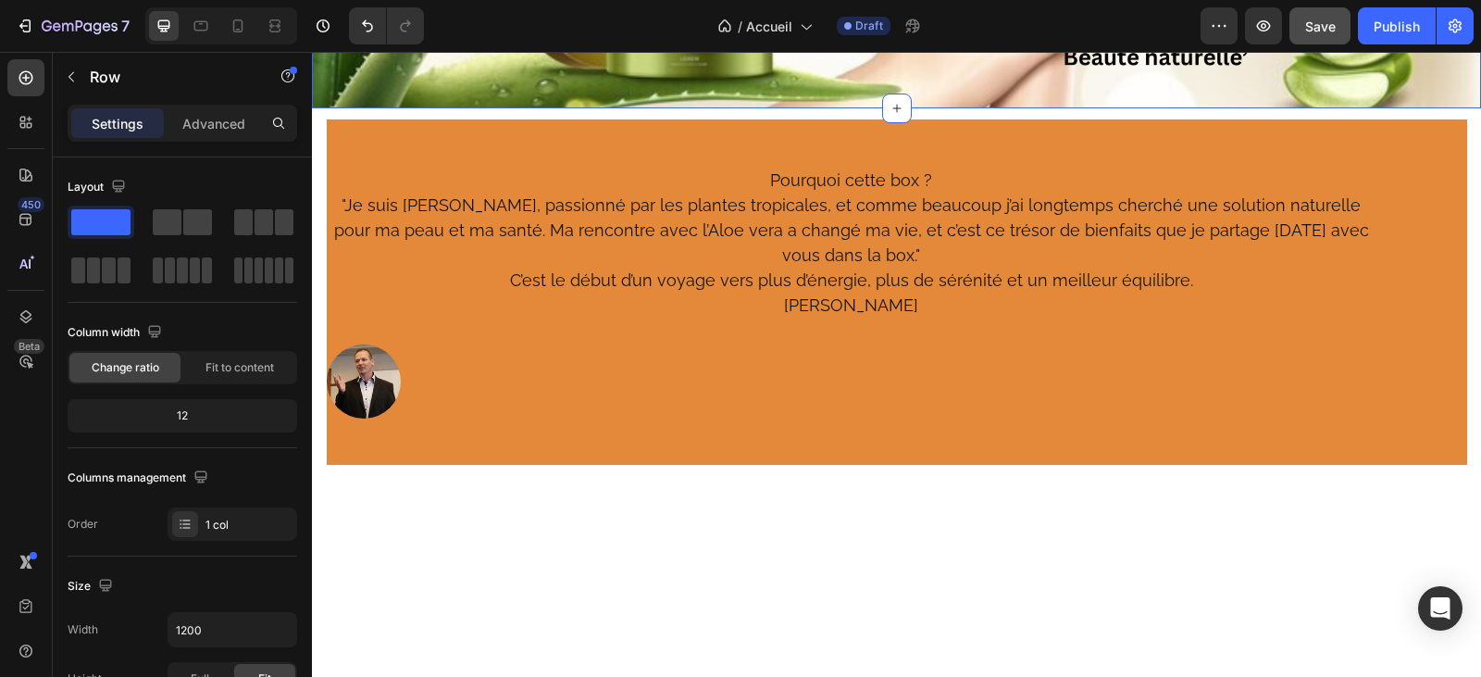
scroll to position [0, 0]
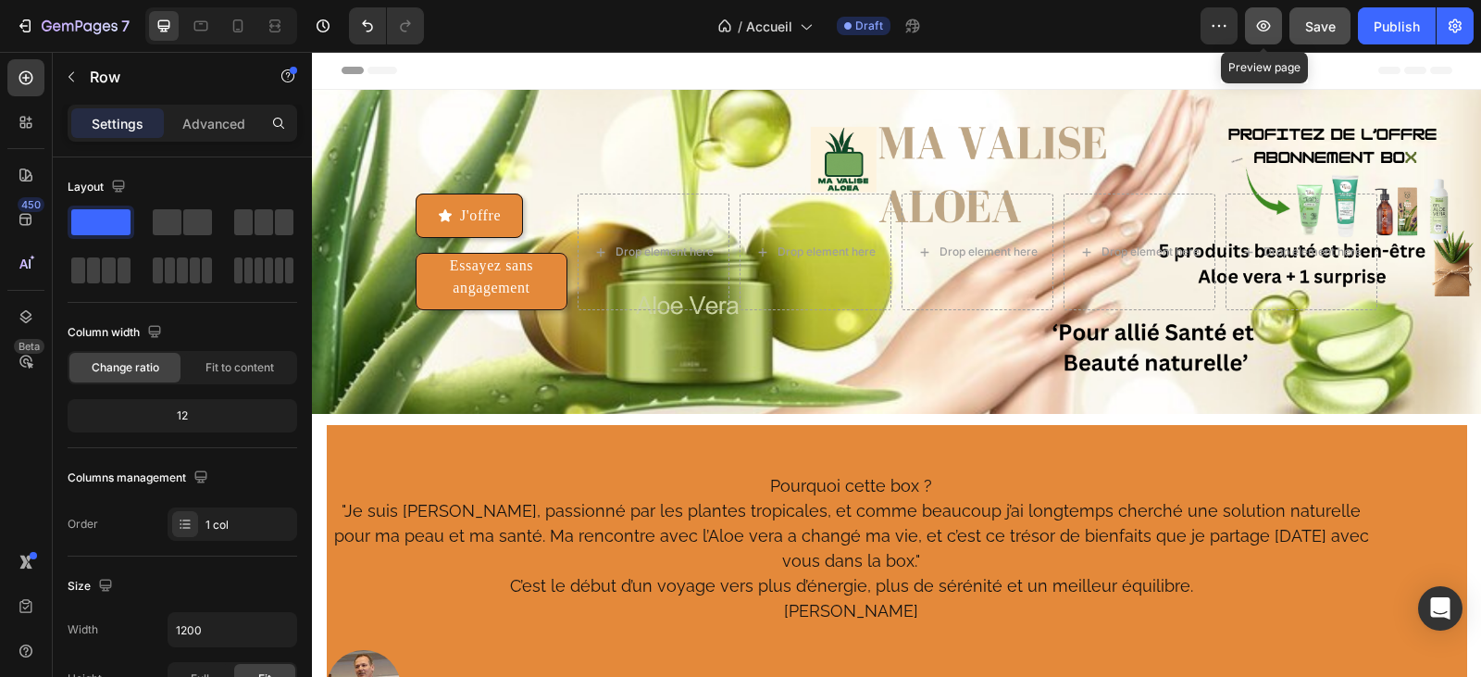
click at [1266, 22] on icon "button" at bounding box center [1263, 26] width 19 height 19
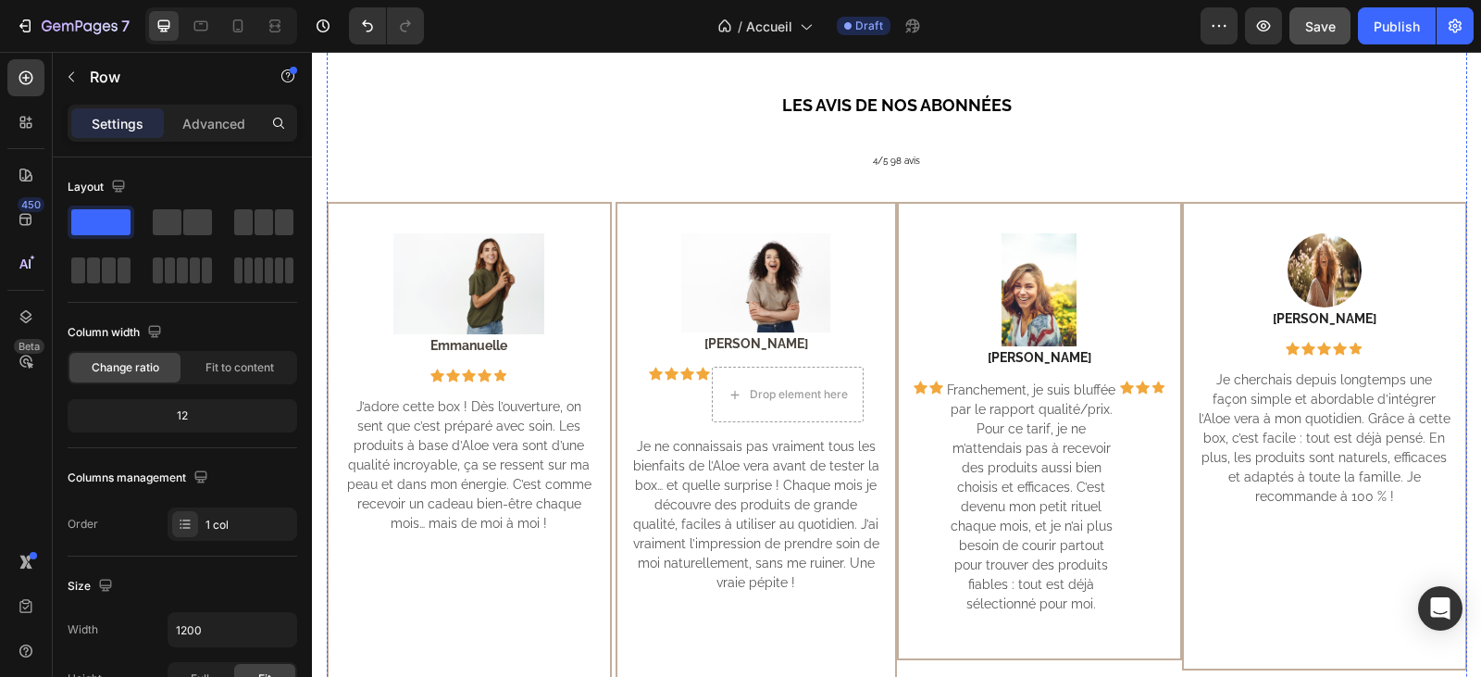
scroll to position [740, 0]
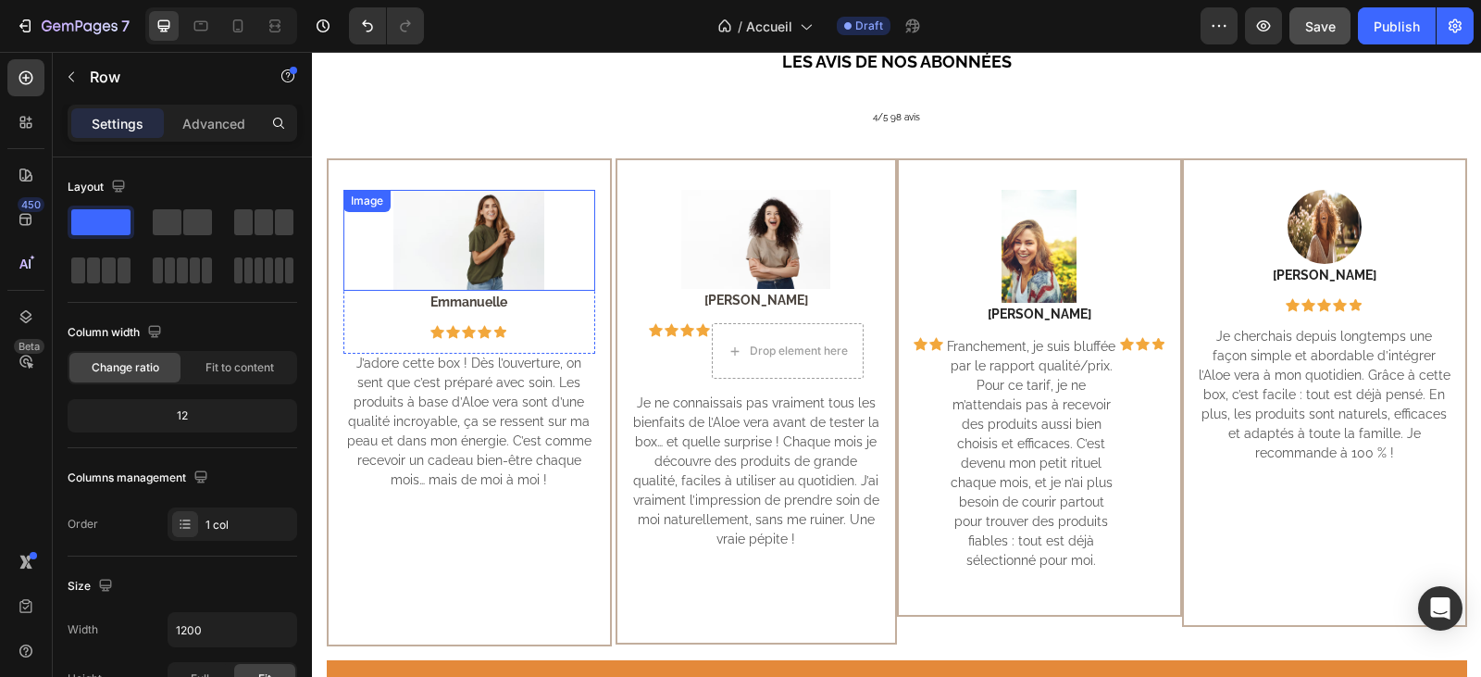
click at [494, 249] on img at bounding box center [468, 240] width 151 height 101
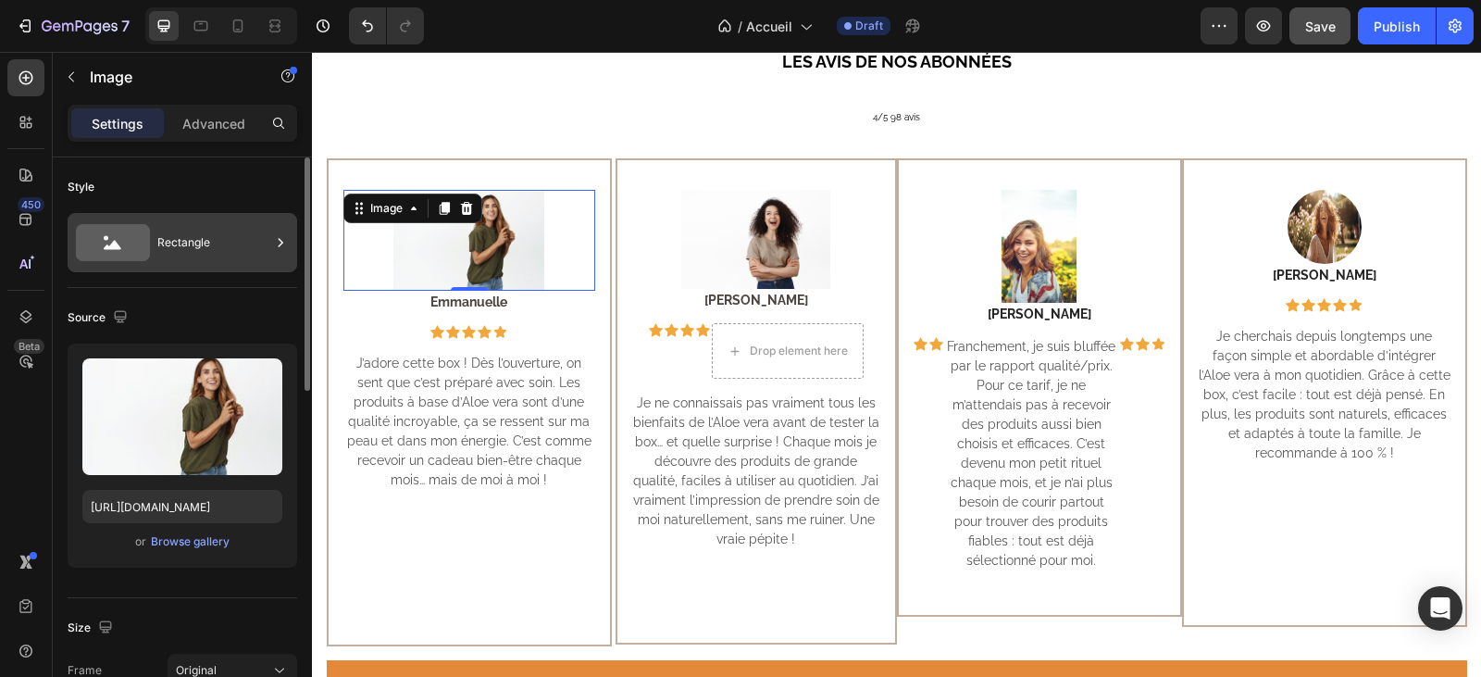
click at [116, 245] on icon at bounding box center [113, 245] width 18 height 9
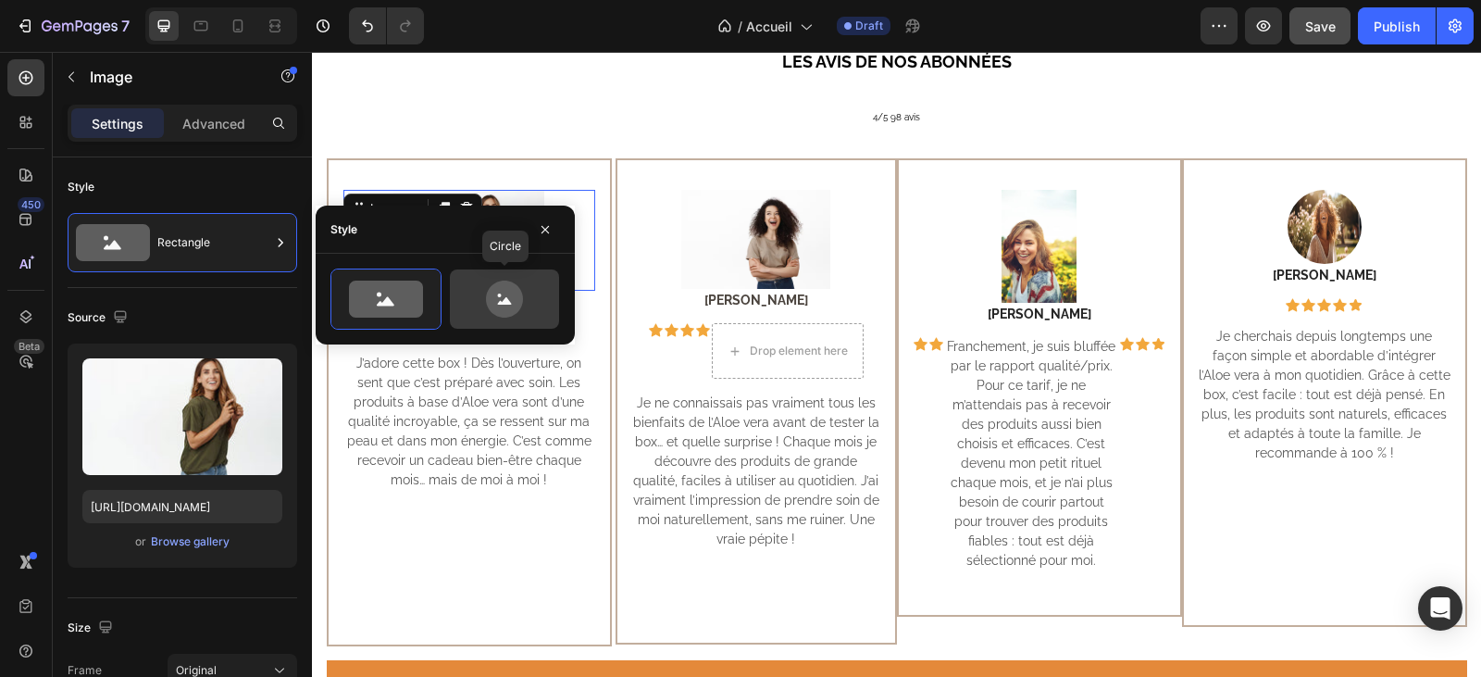
click at [510, 305] on icon at bounding box center [504, 298] width 37 height 37
type input "80"
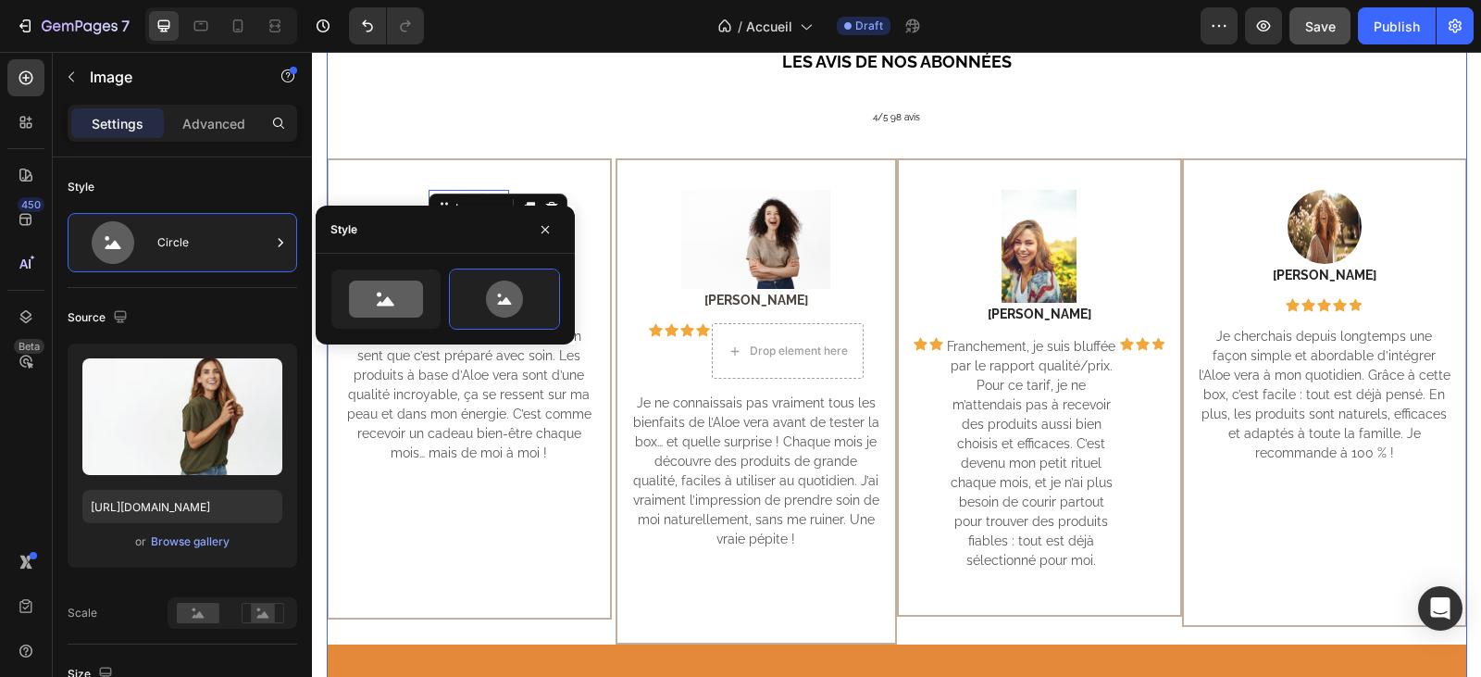
click at [491, 99] on div "LES AVIS DE NOS ABONNÉES Heading 4/5 98 avis Heading Image 0 Emmanuelle Text bl…" at bounding box center [897, 606] width 1140 height 1114
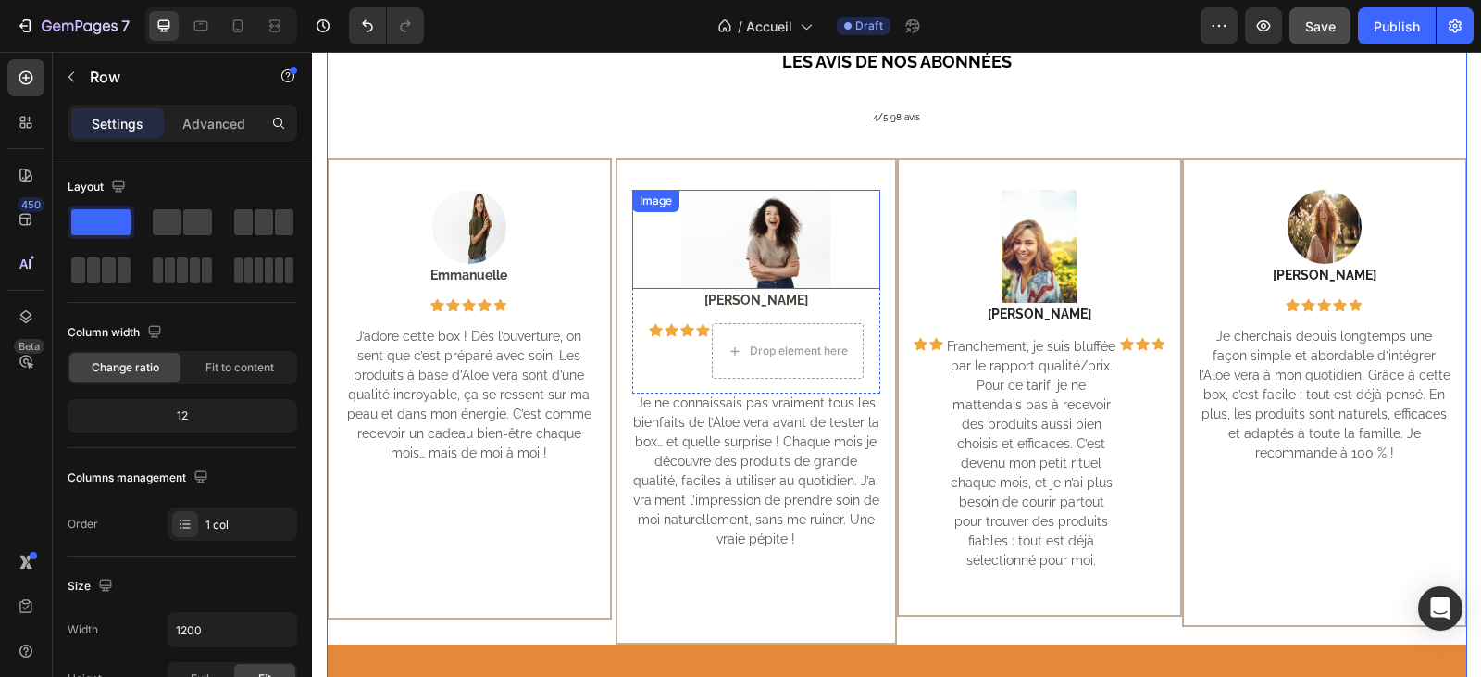
click at [745, 244] on img at bounding box center [755, 239] width 149 height 99
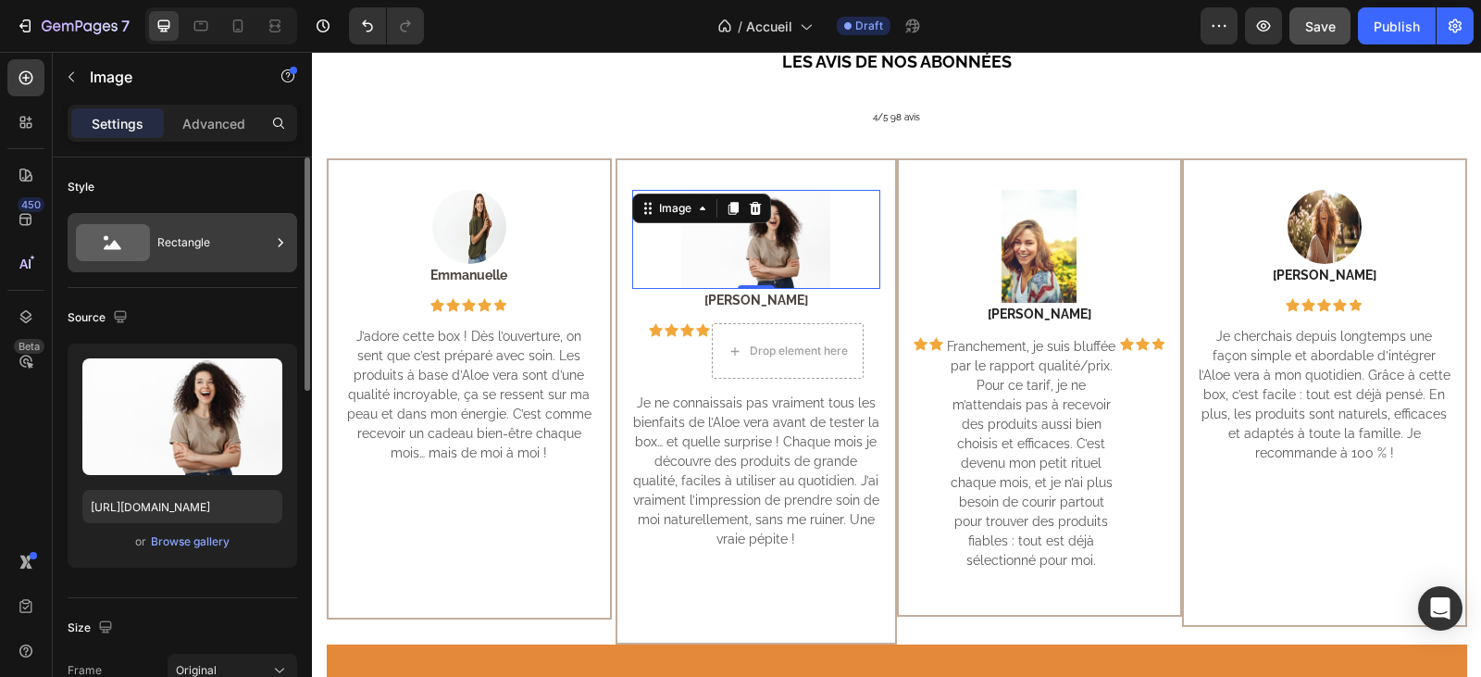
click at [109, 239] on icon at bounding box center [113, 242] width 74 height 37
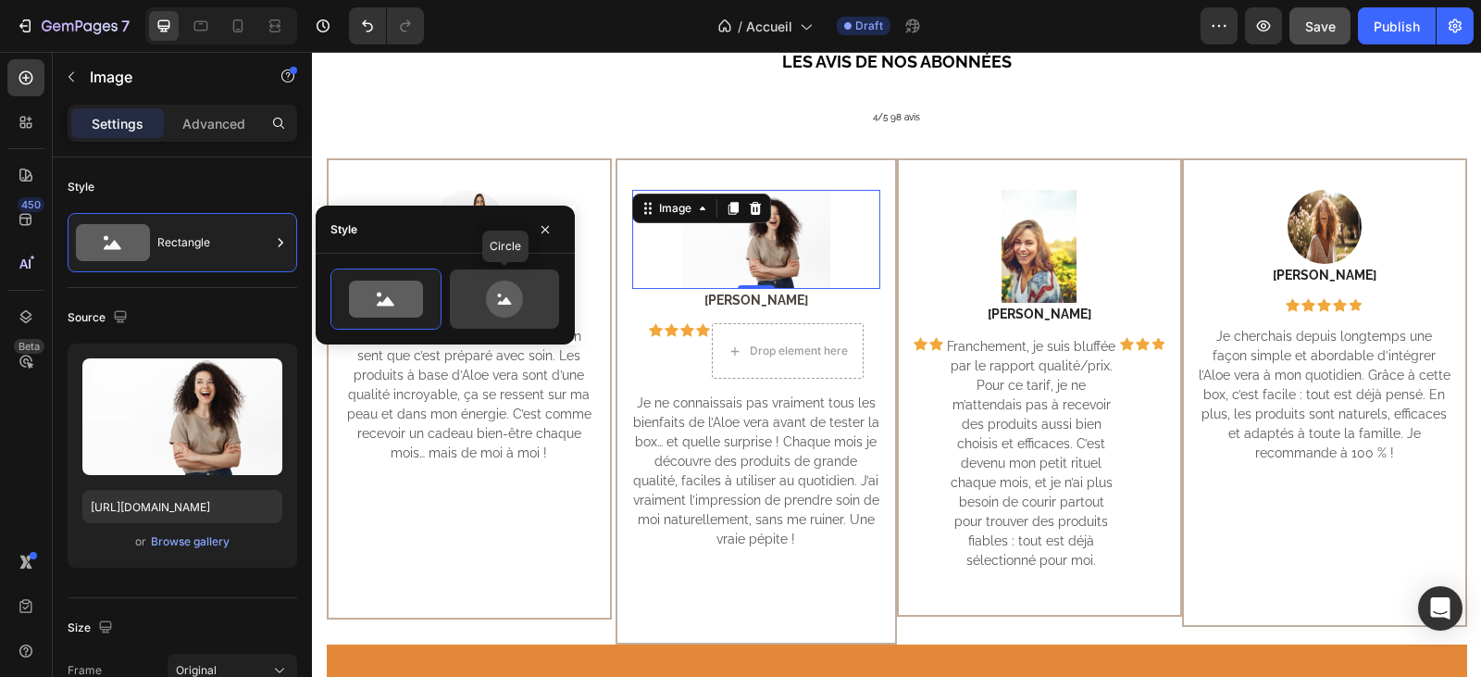
click at [508, 304] on icon at bounding box center [505, 300] width 14 height 7
type input "80"
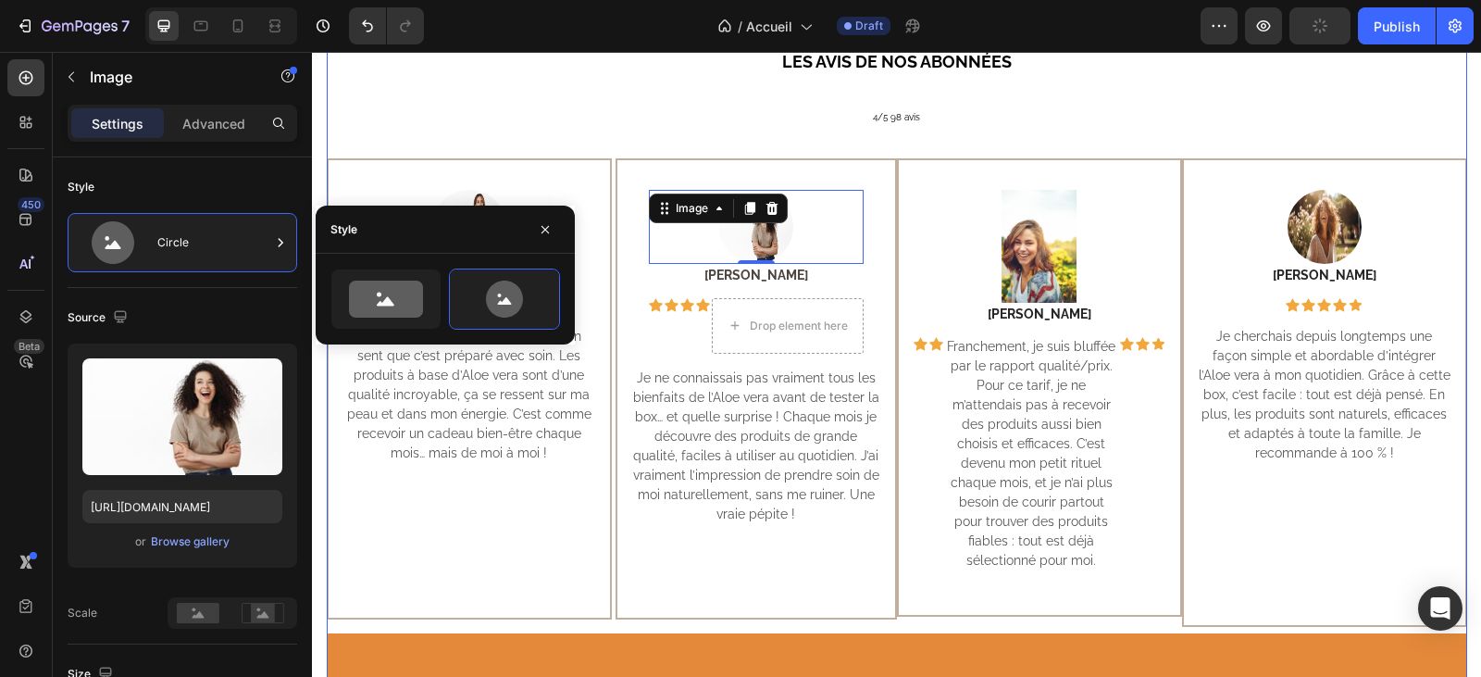
click at [636, 92] on div "LES AVIS DE NOS ABONNÉES Heading 4/5 98 avis Heading Image Emmanuelle Text bloc…" at bounding box center [897, 600] width 1140 height 1103
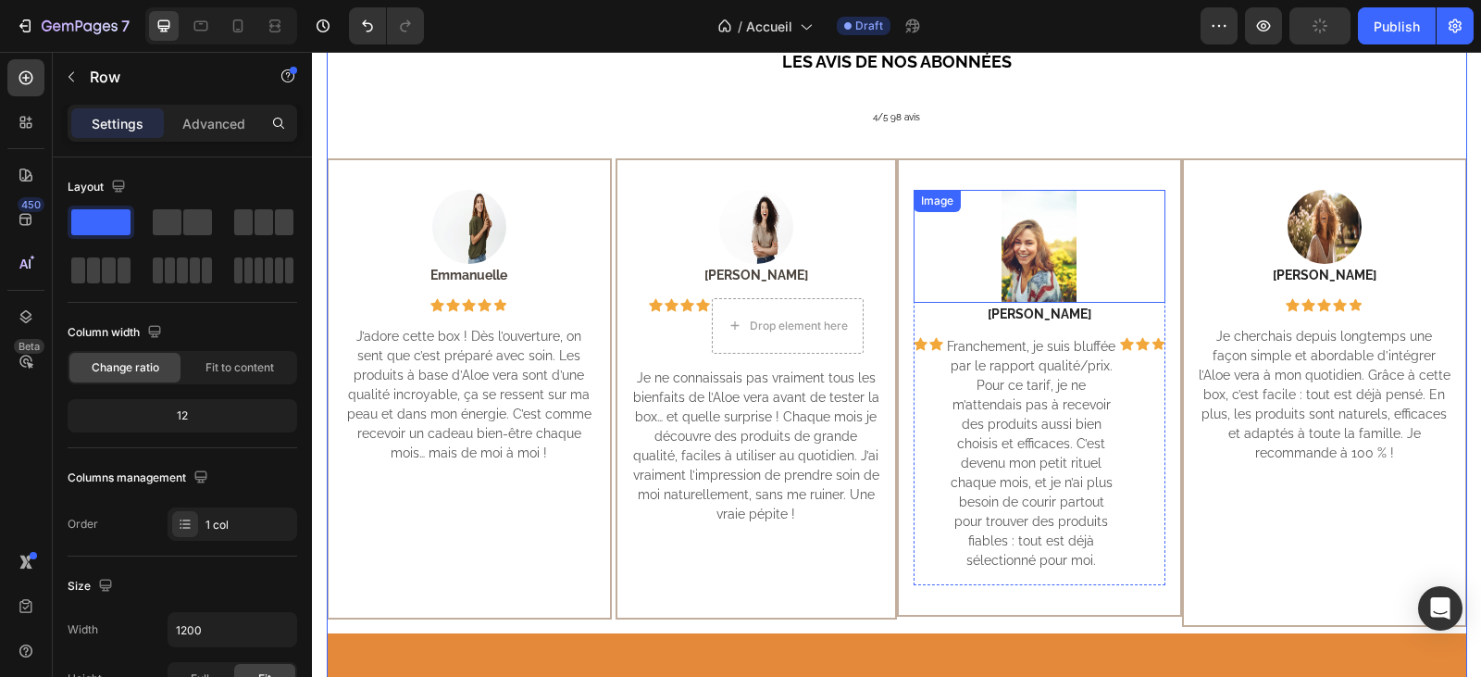
click at [1019, 275] on img at bounding box center [1039, 246] width 76 height 113
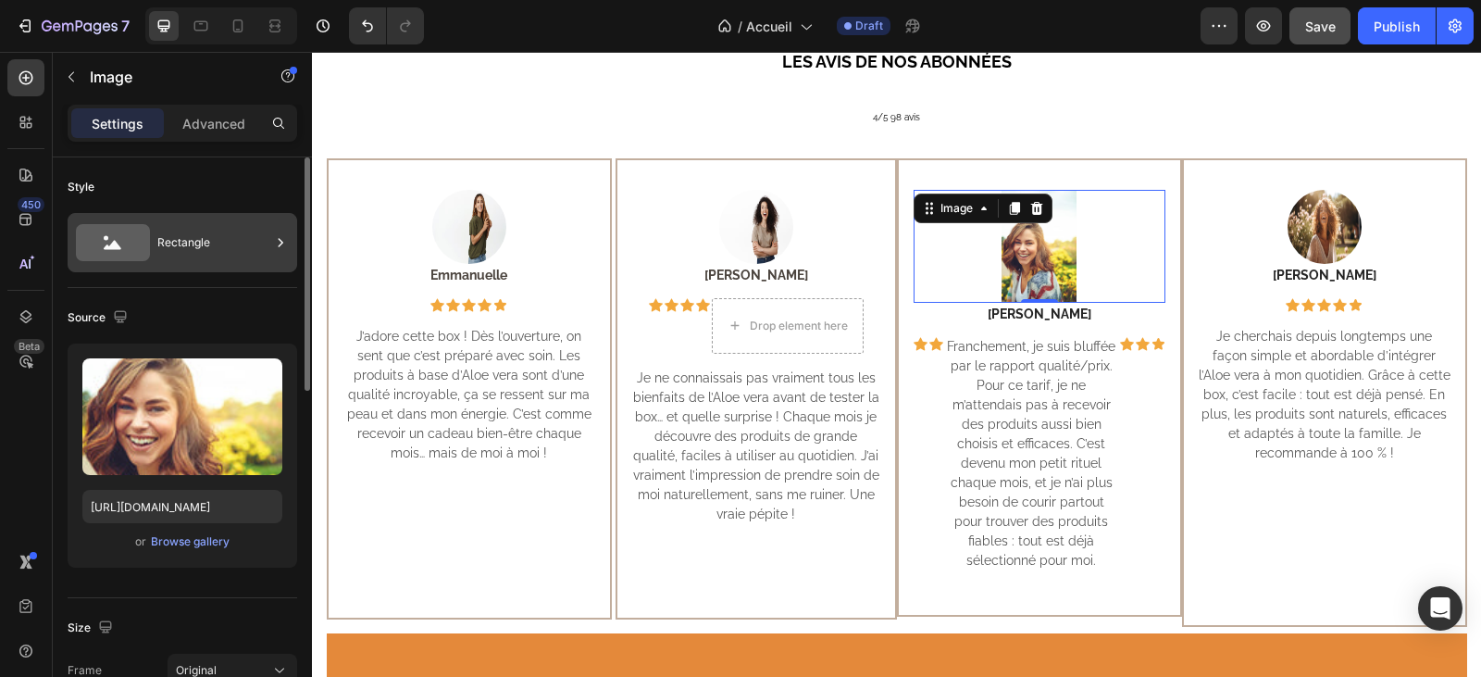
click at [136, 238] on icon at bounding box center [113, 242] width 74 height 37
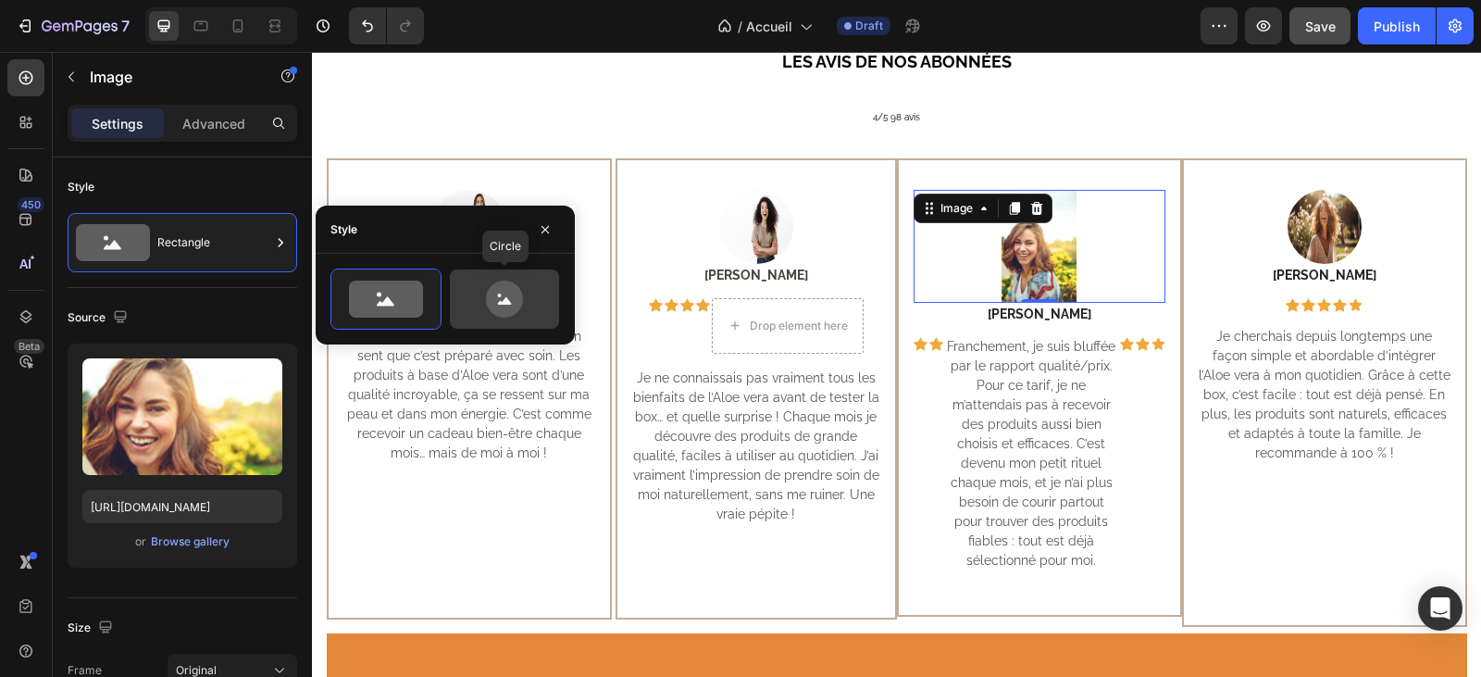
click at [496, 305] on icon at bounding box center [504, 298] width 37 height 37
type input "80"
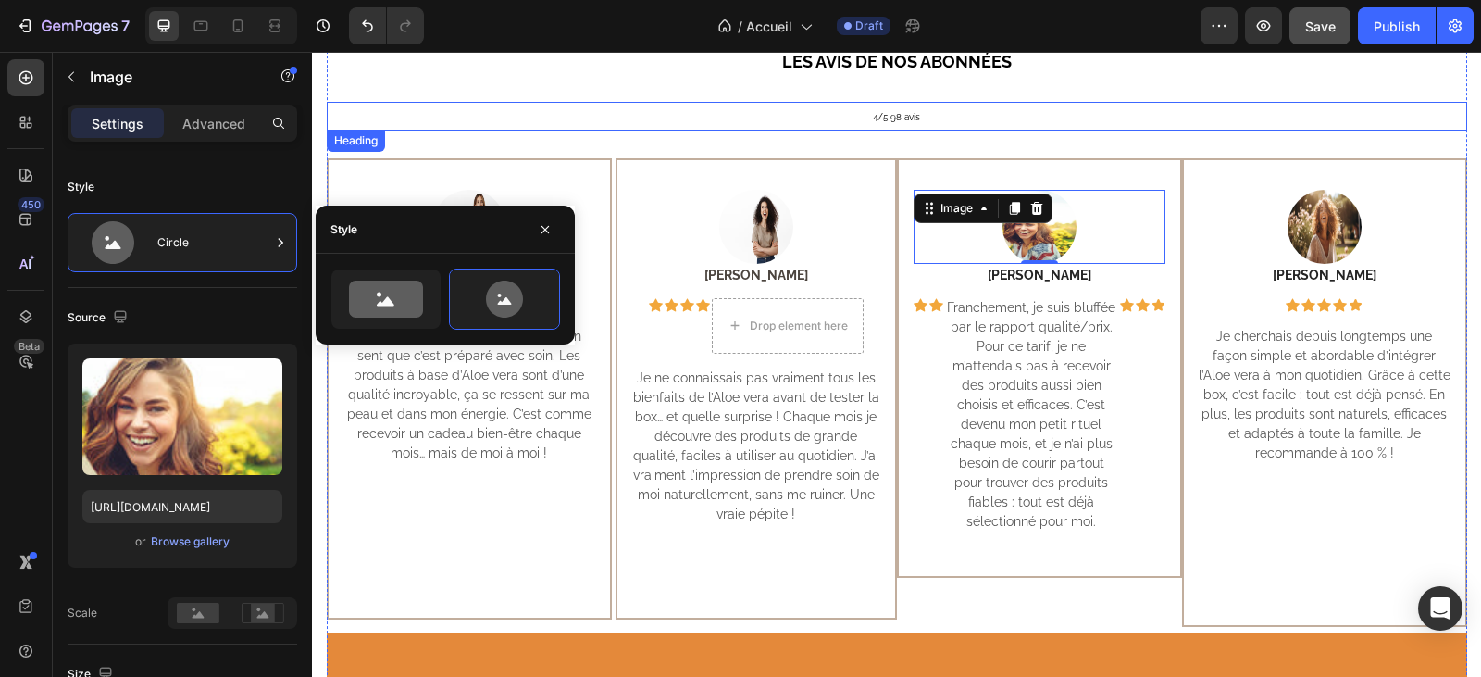
click at [607, 110] on h2 "4/5 98 avis" at bounding box center [897, 116] width 1140 height 28
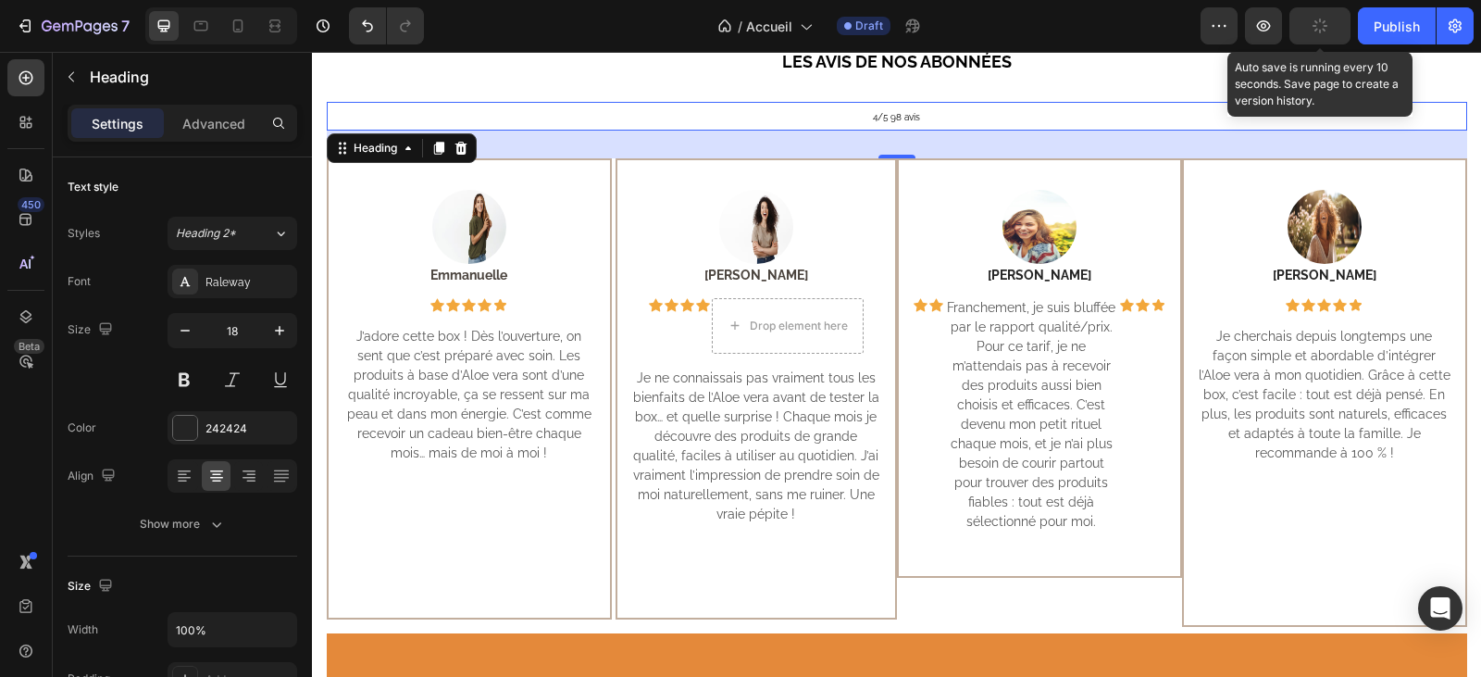
click at [1317, 31] on icon "button" at bounding box center [1321, 27] width 18 height 18
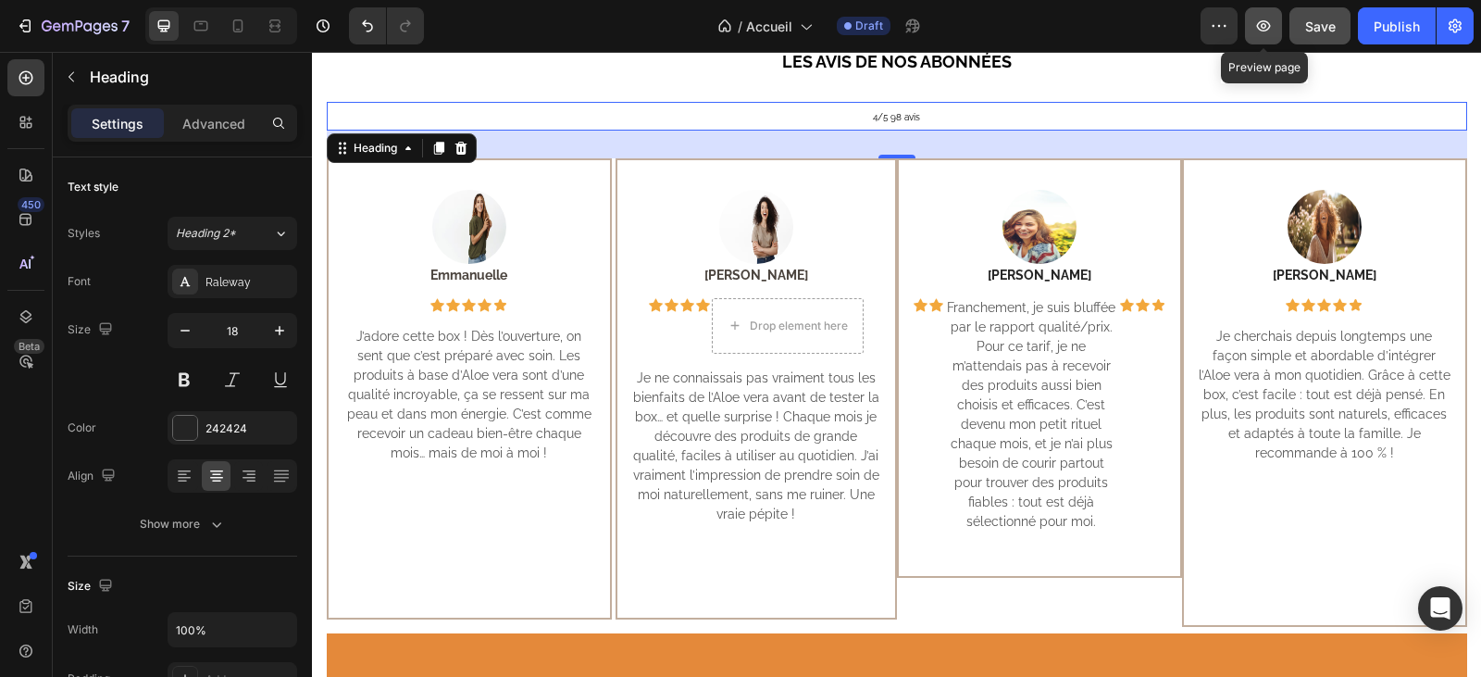
click at [1259, 30] on icon "button" at bounding box center [1263, 26] width 19 height 19
click at [475, 238] on img at bounding box center [469, 227] width 74 height 74
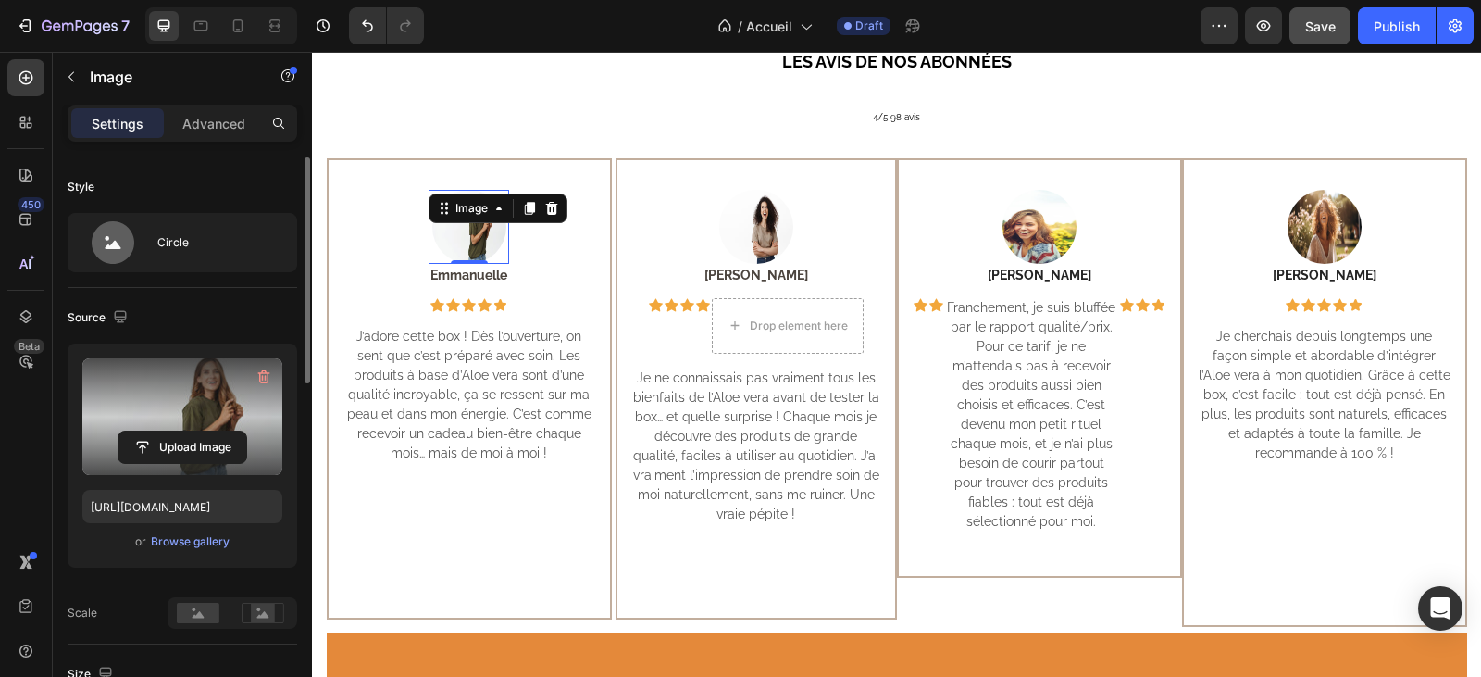
click at [217, 424] on label at bounding box center [182, 416] width 200 height 117
click at [217, 431] on input "file" at bounding box center [182, 446] width 128 height 31
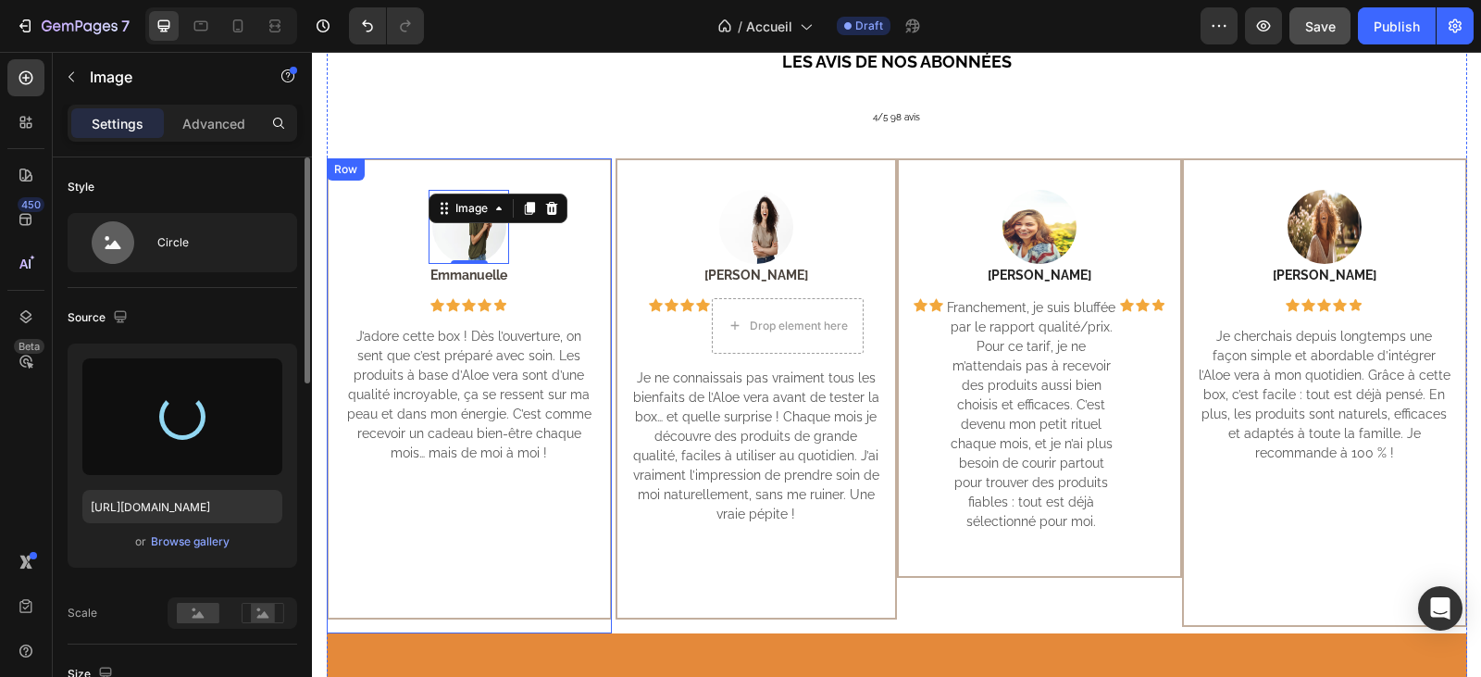
type input "https://cdn.shopify.com/s/files/1/0927/7200/8320/files/gempages_580623151424078…"
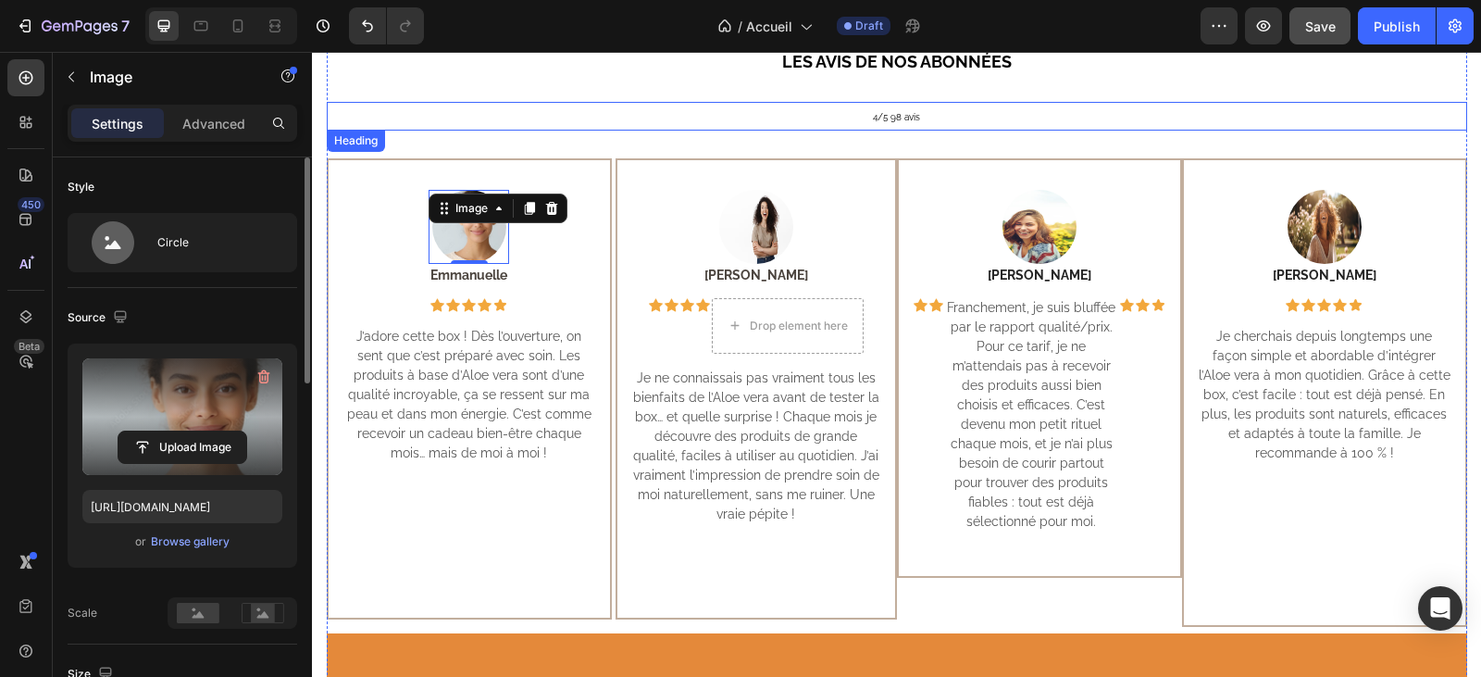
click at [559, 109] on h2 "4/5 98 avis" at bounding box center [897, 116] width 1140 height 28
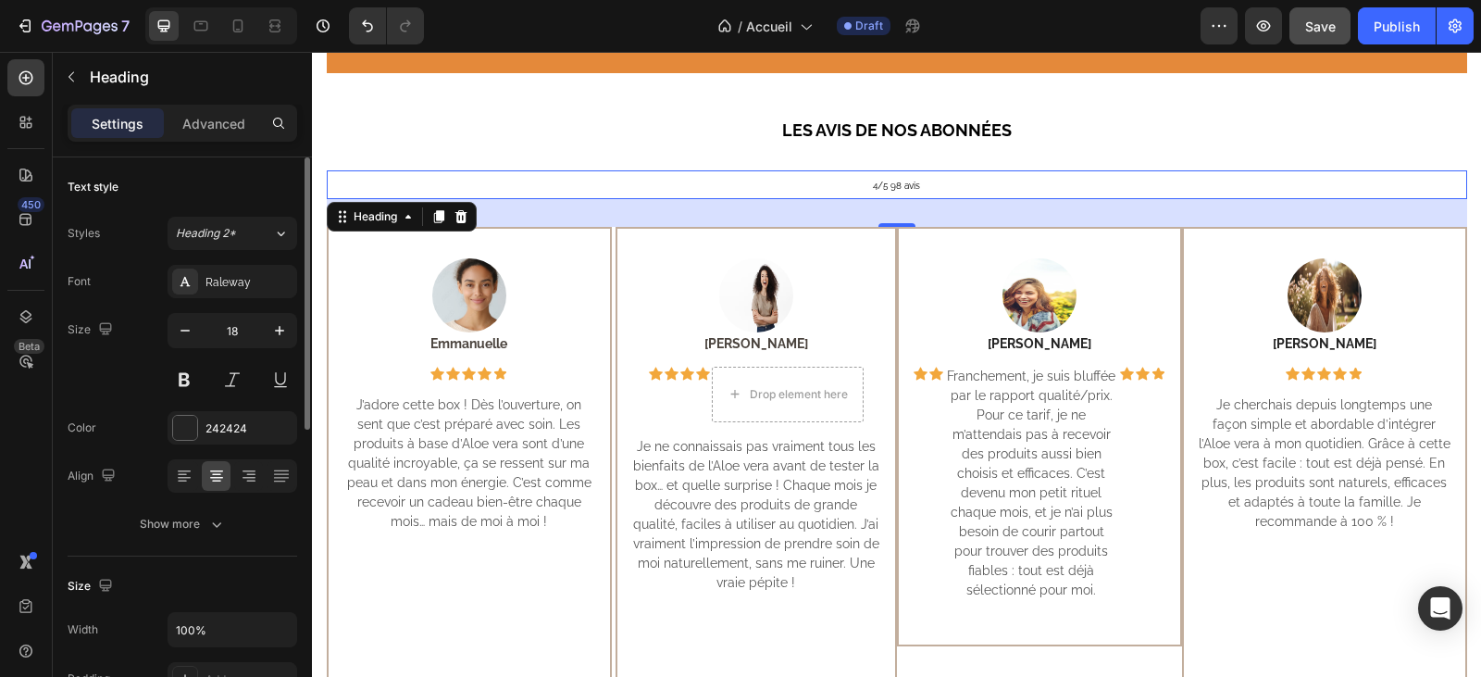
scroll to position [370, 0]
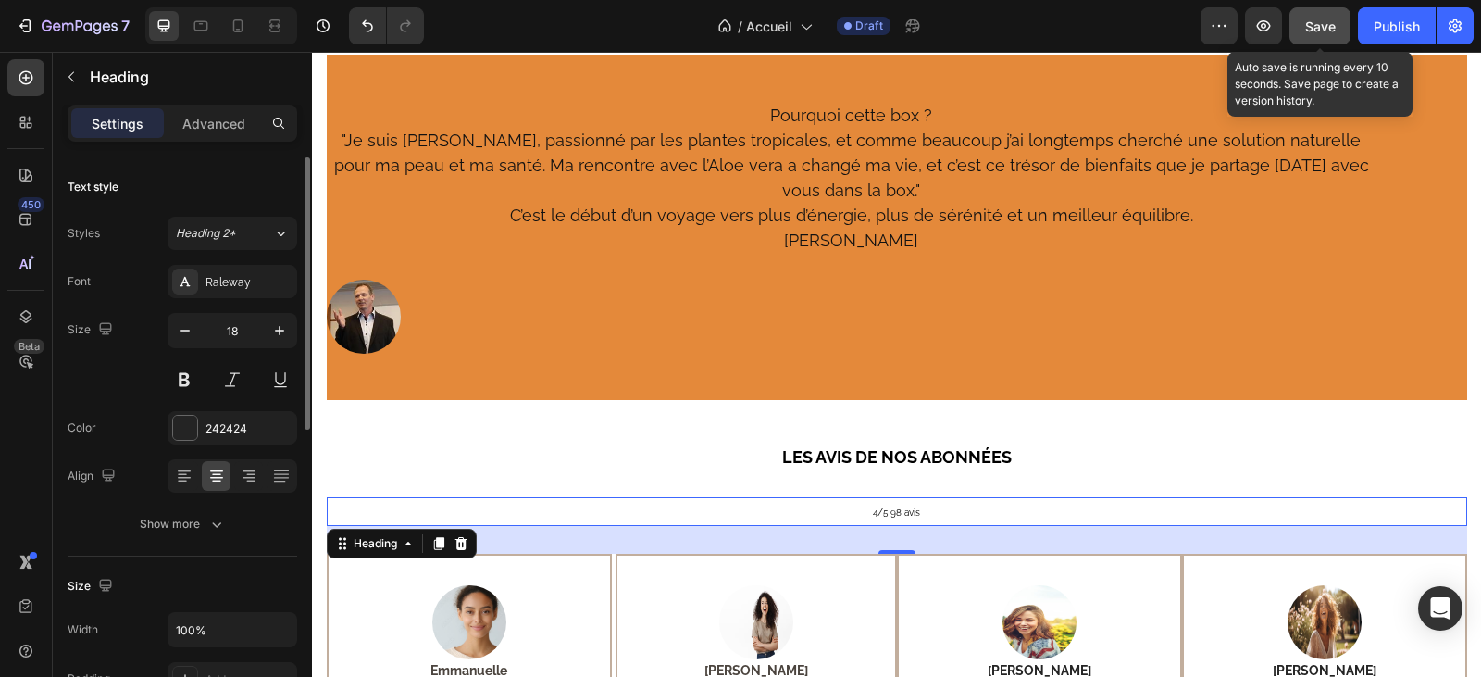
click at [1309, 22] on span "Save" at bounding box center [1320, 27] width 31 height 16
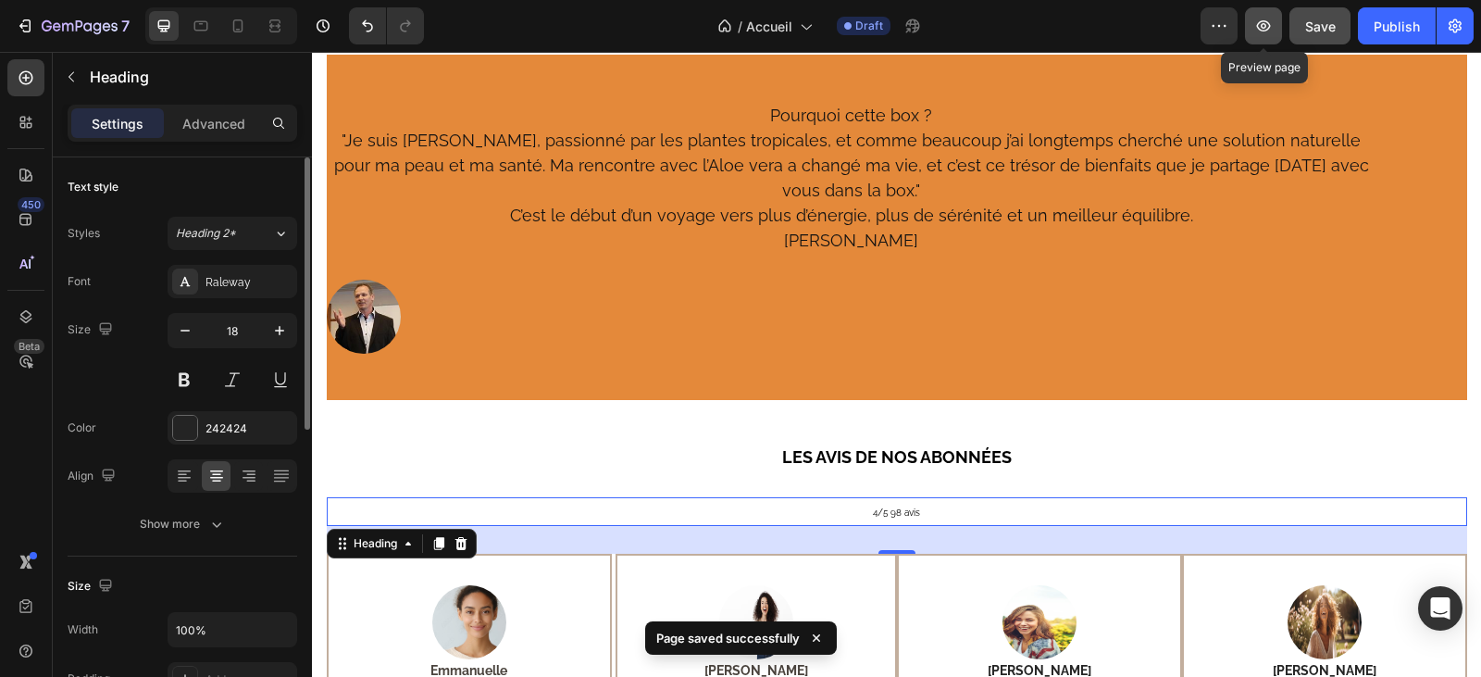
click at [1263, 26] on icon "button" at bounding box center [1264, 25] width 14 height 11
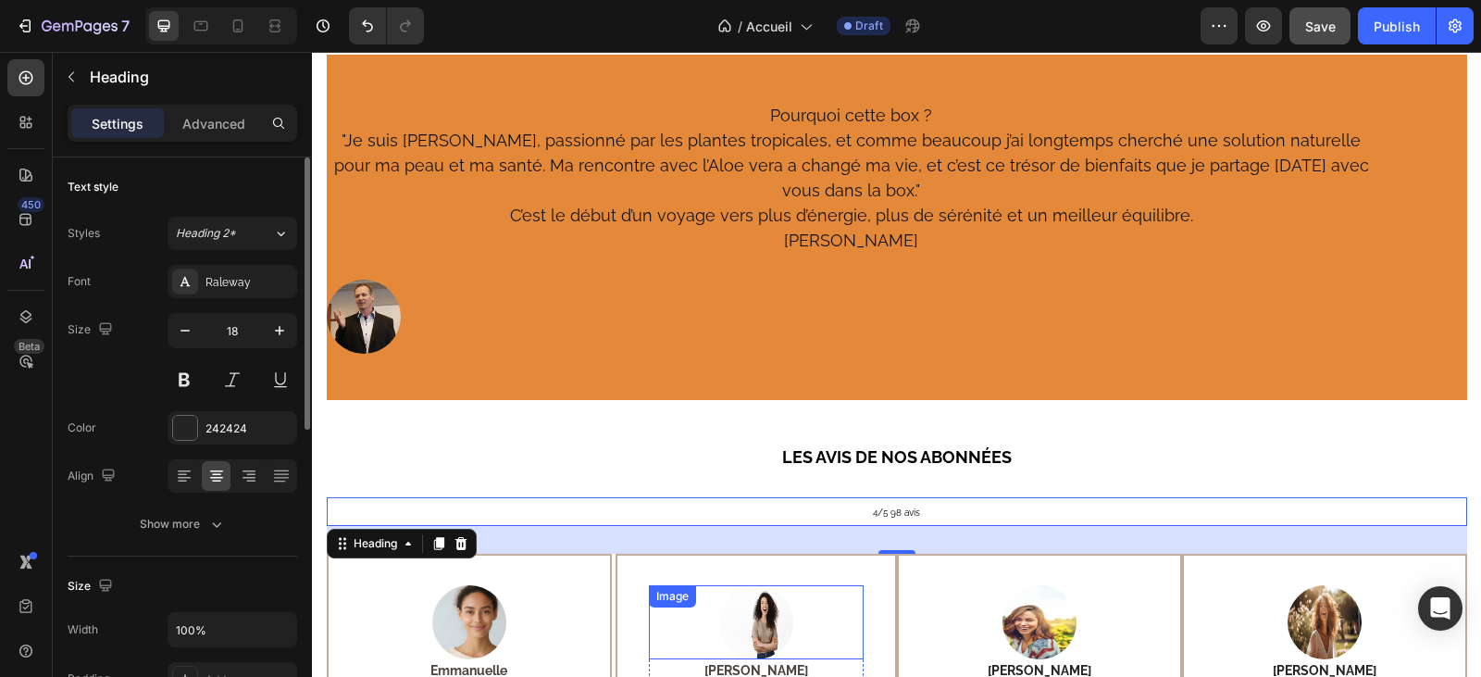
scroll to position [555, 0]
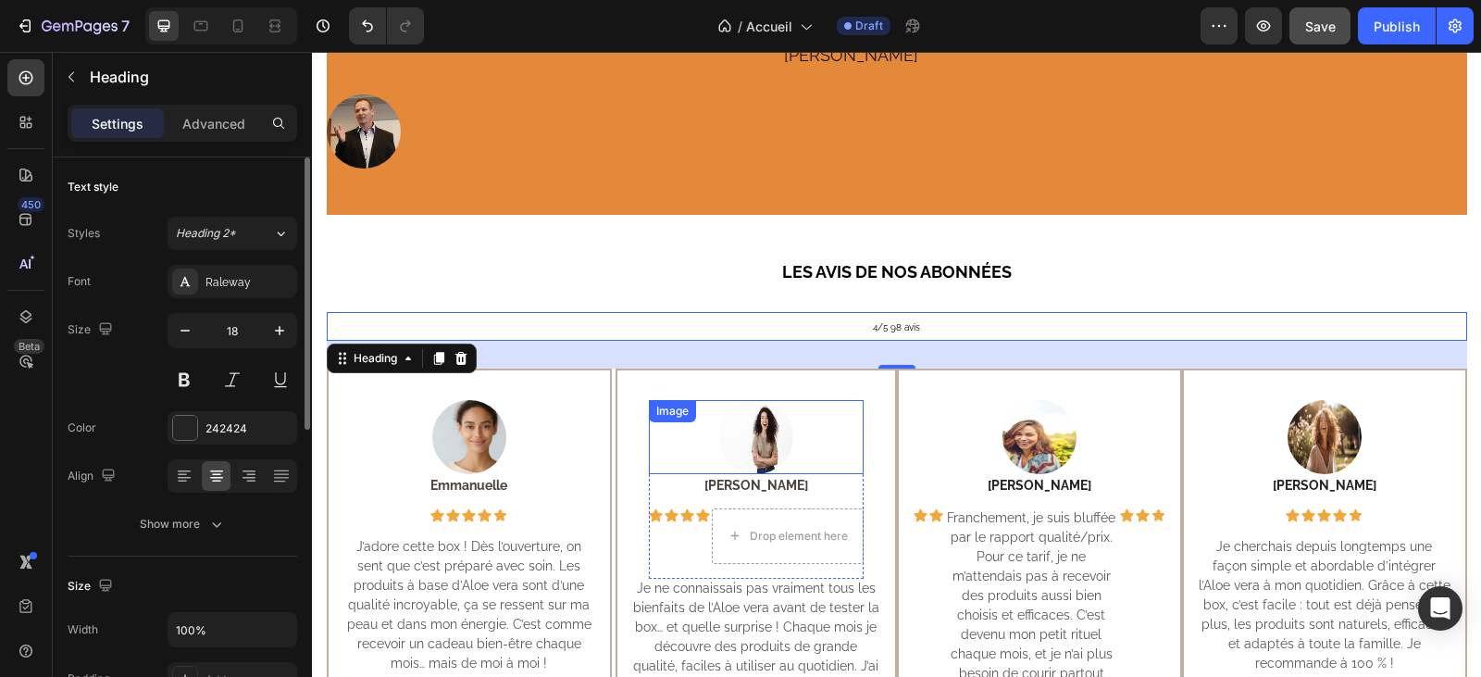
click at [756, 412] on img at bounding box center [756, 437] width 74 height 74
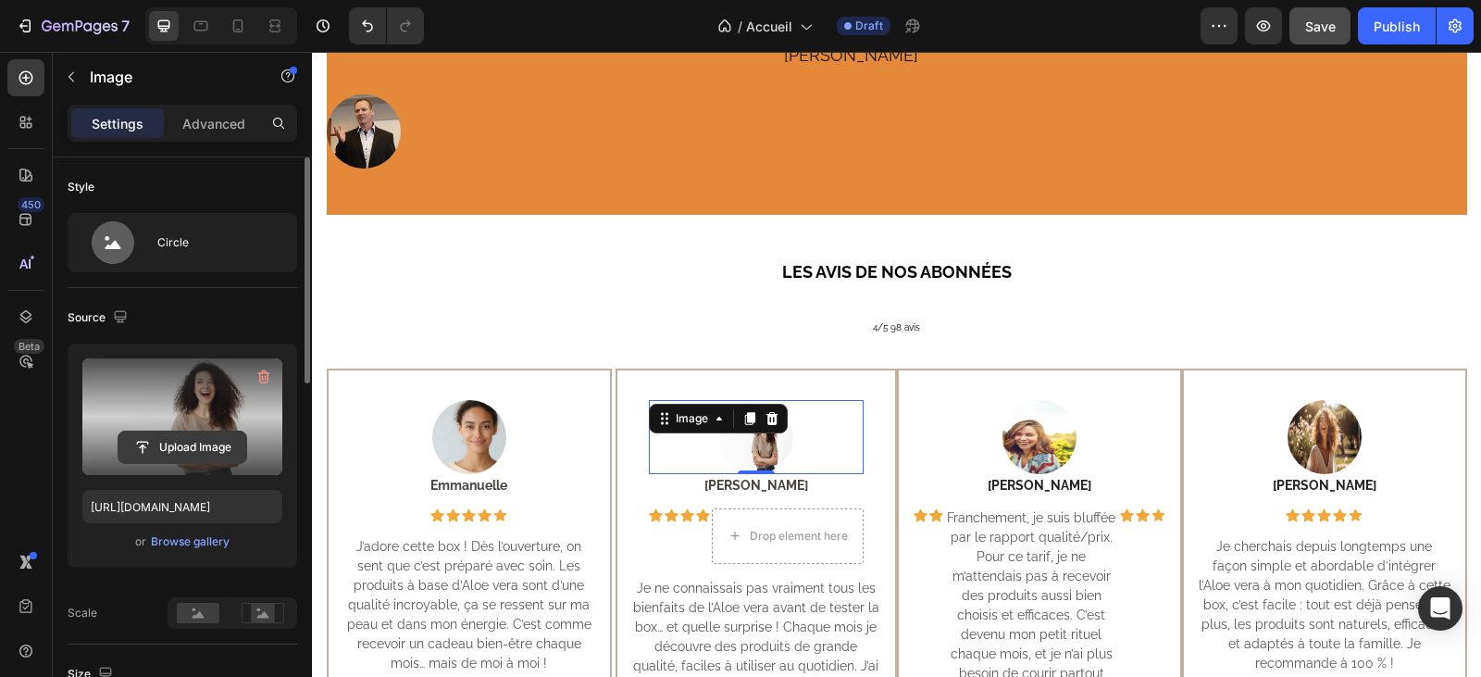
click at [215, 447] on input "file" at bounding box center [182, 446] width 128 height 31
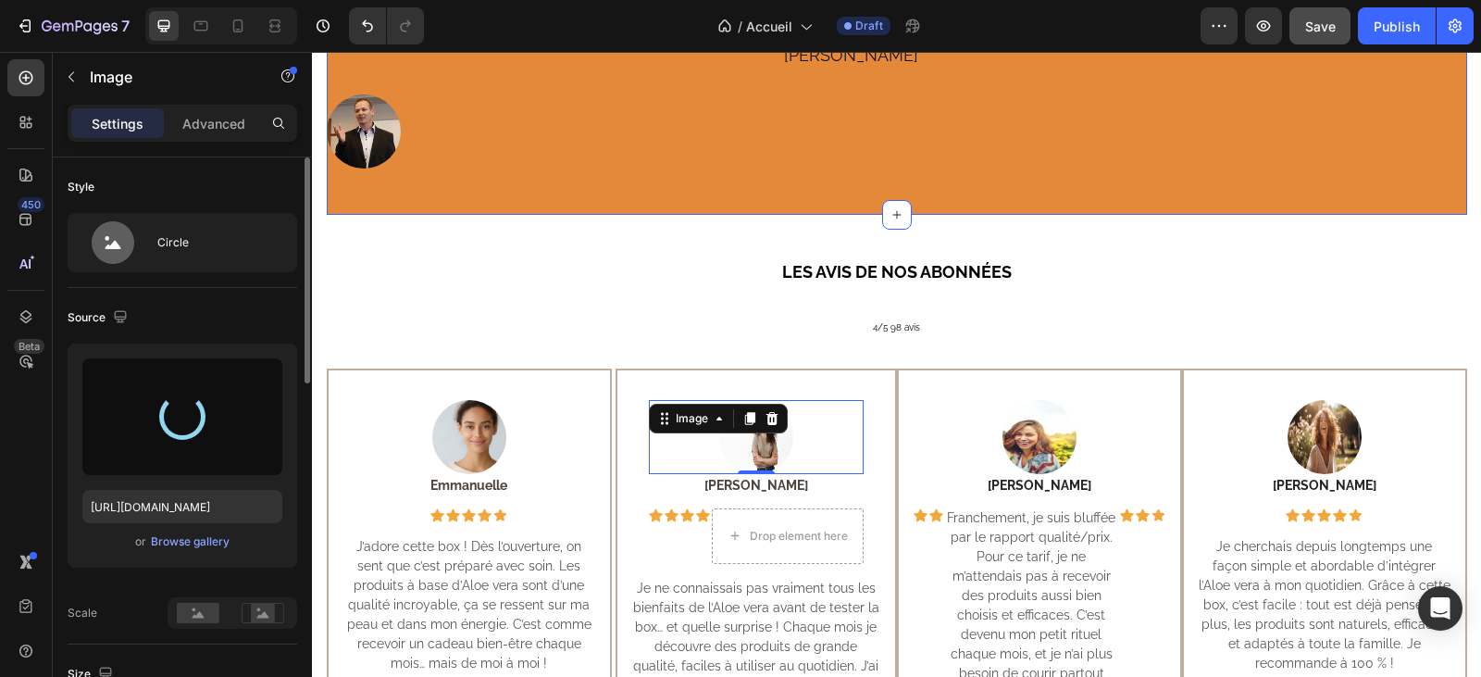
type input "https://cdn.shopify.com/s/files/1/0927/7200/8320/files/gempages_580623151424078…"
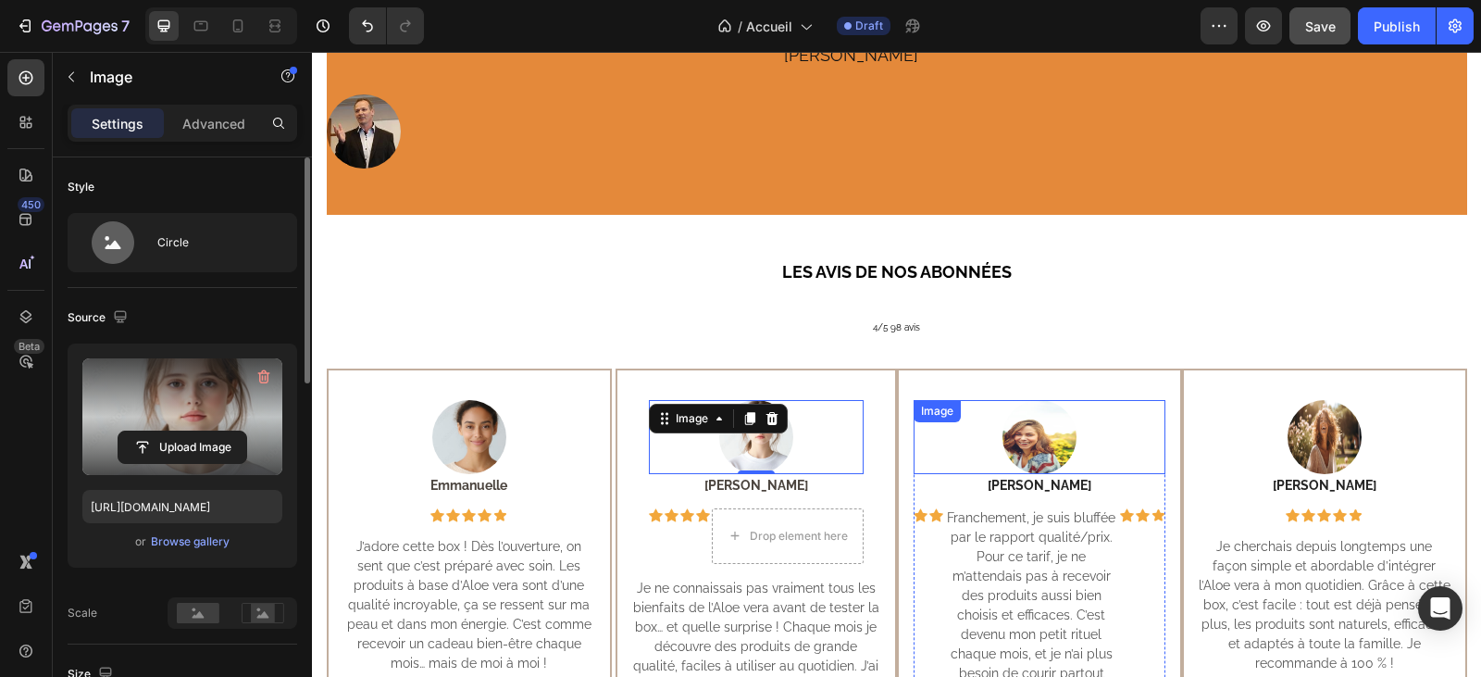
click at [1046, 429] on img at bounding box center [1039, 437] width 74 height 74
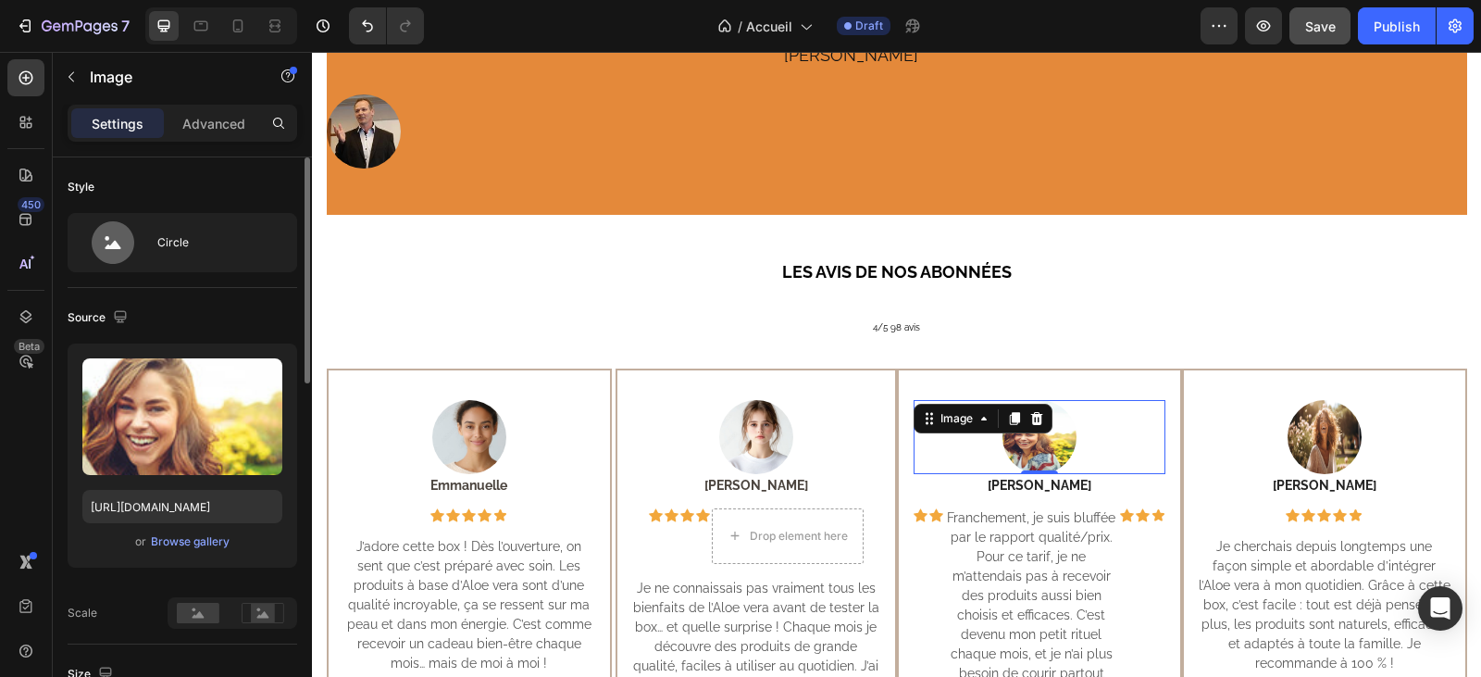
click at [1047, 418] on img at bounding box center [1039, 437] width 74 height 74
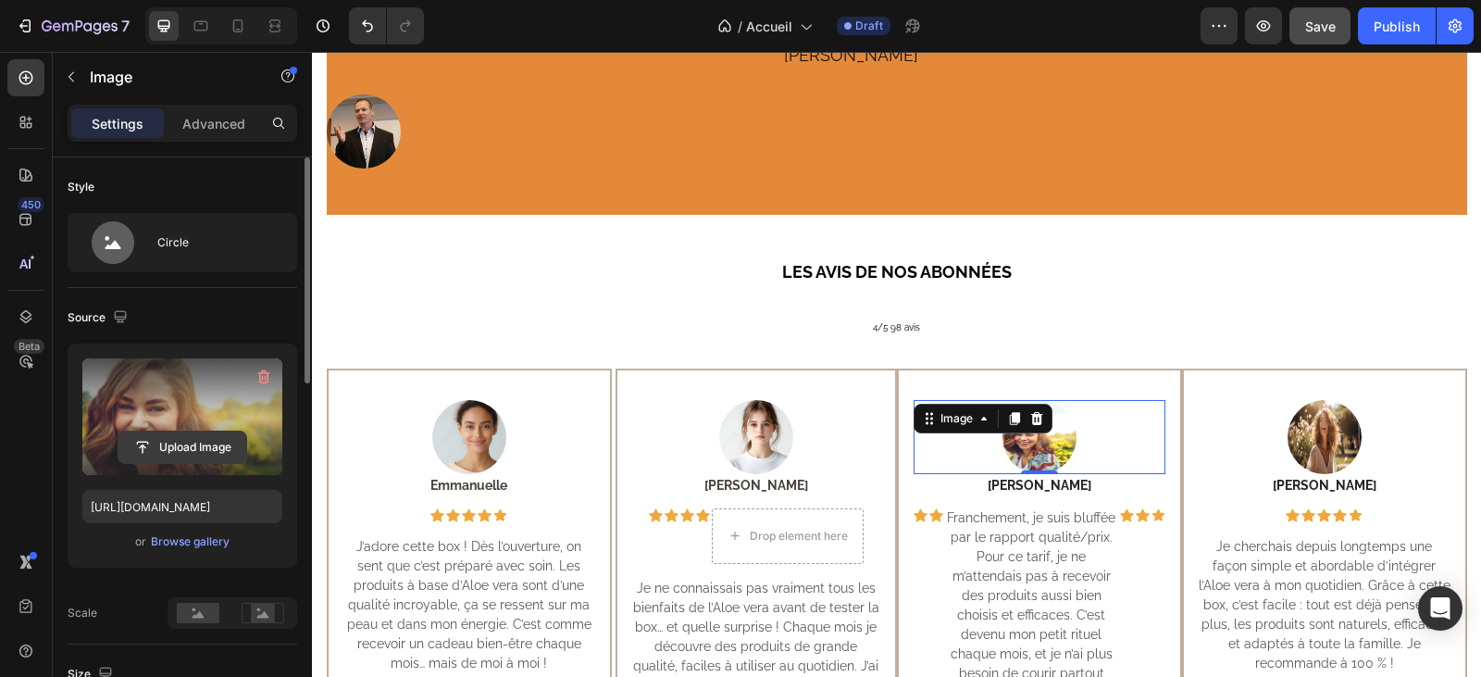
click at [191, 440] on input "file" at bounding box center [182, 446] width 128 height 31
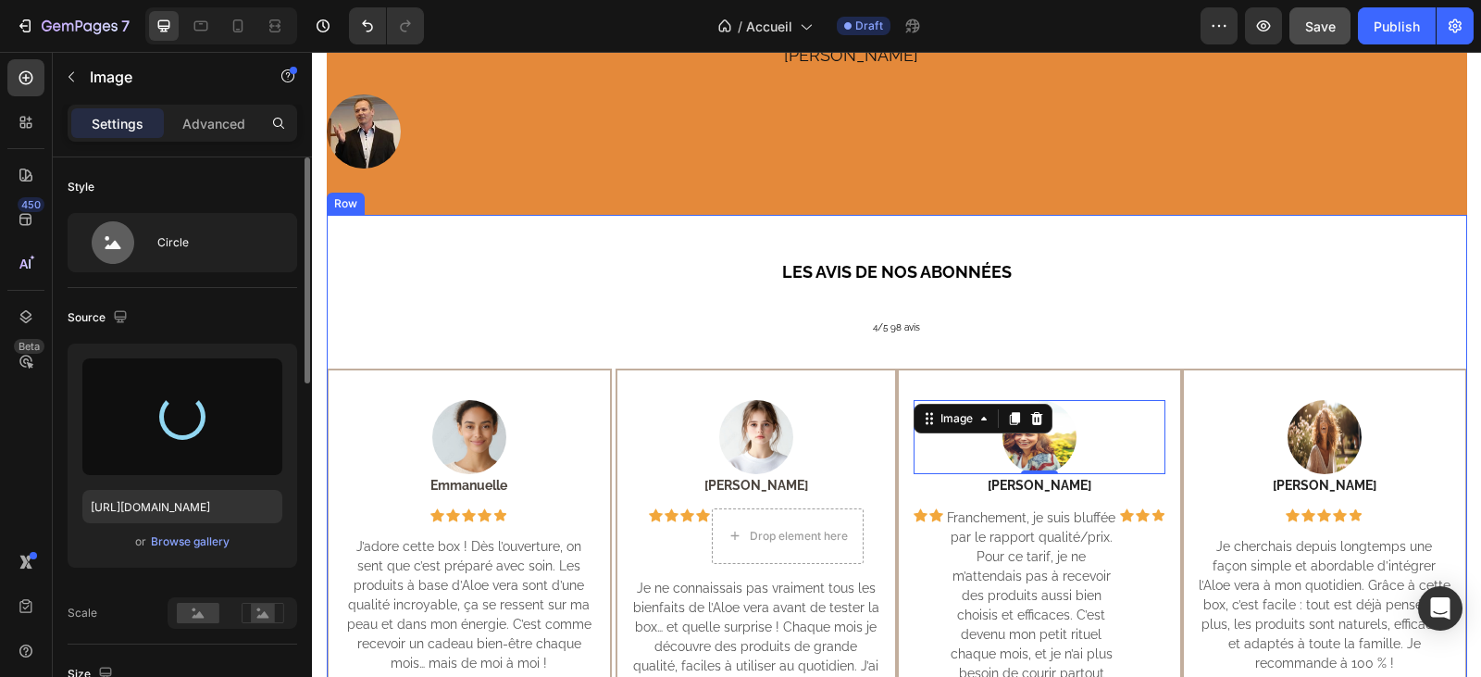
type input "https://cdn.shopify.com/s/files/1/0927/7200/8320/files/gempages_580623151424078…"
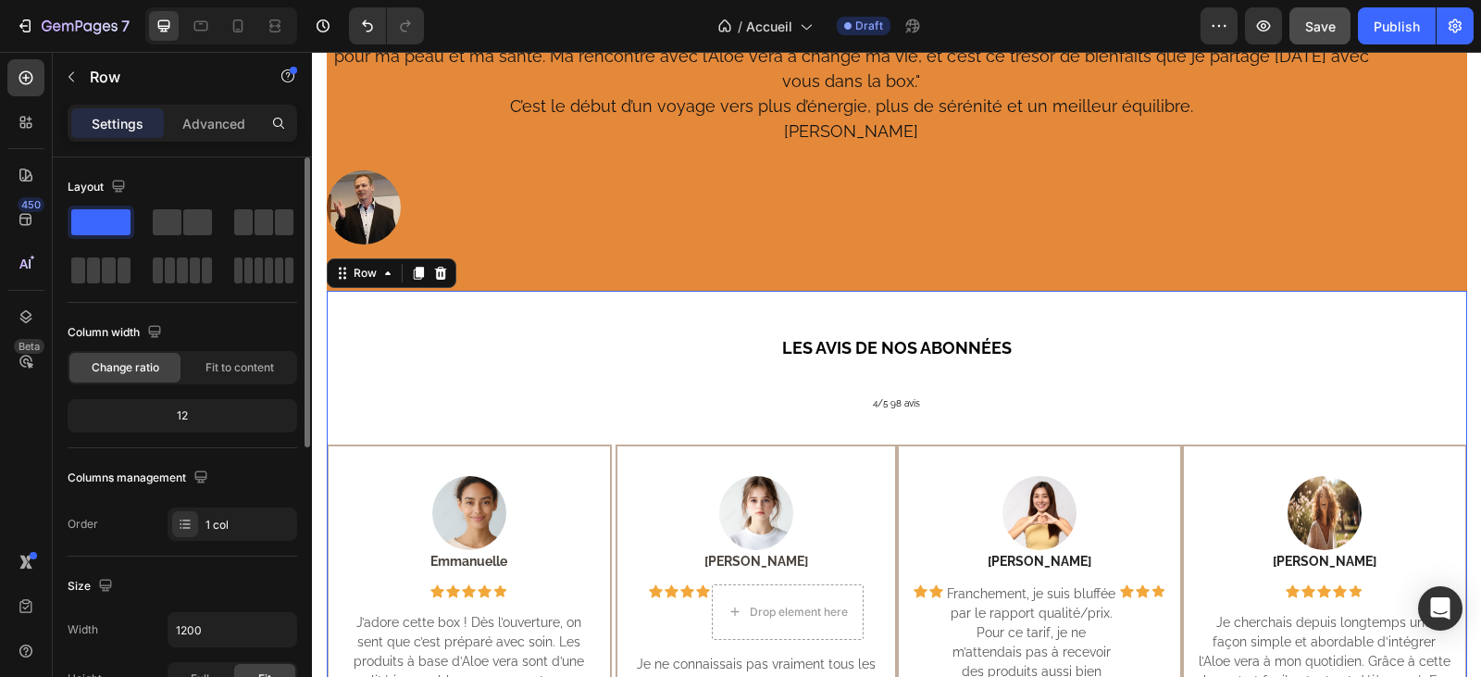
scroll to position [278, 0]
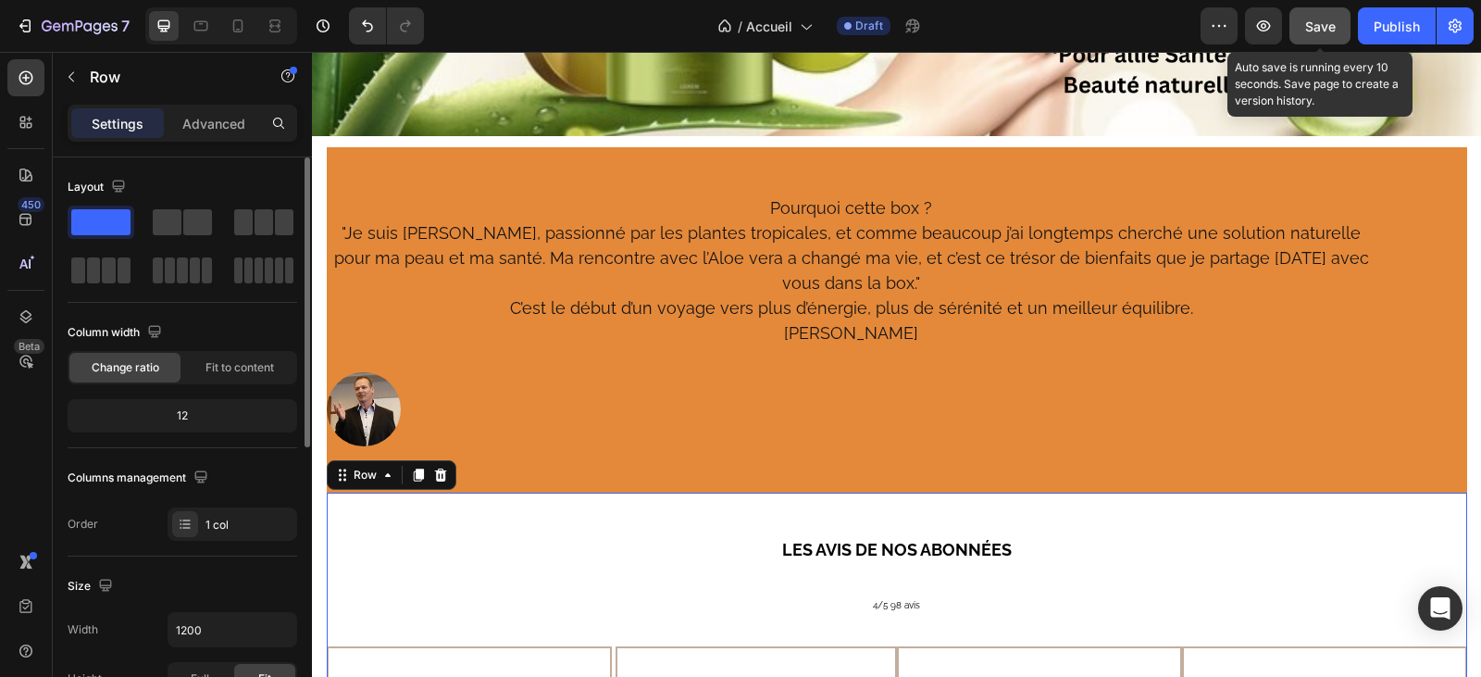
click at [1307, 25] on span "Save" at bounding box center [1320, 27] width 31 height 16
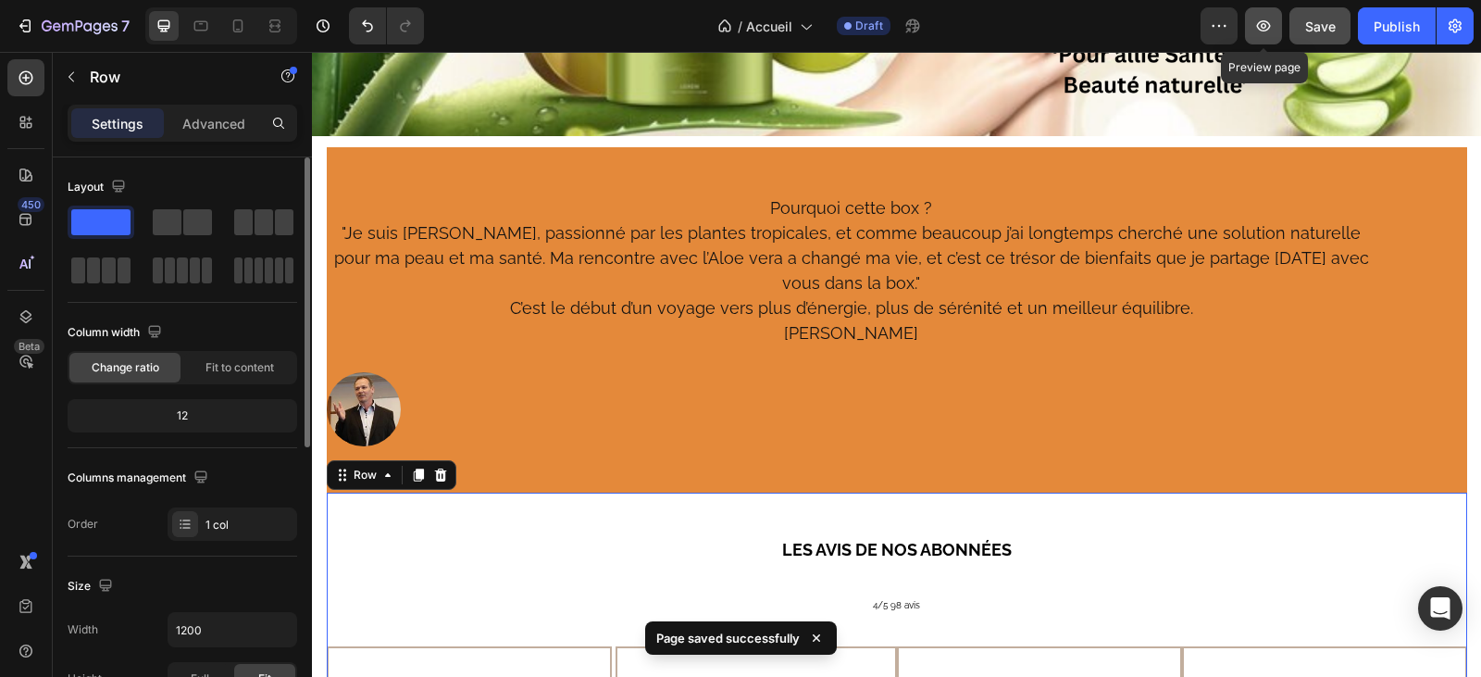
click at [1263, 25] on icon "button" at bounding box center [1264, 25] width 14 height 11
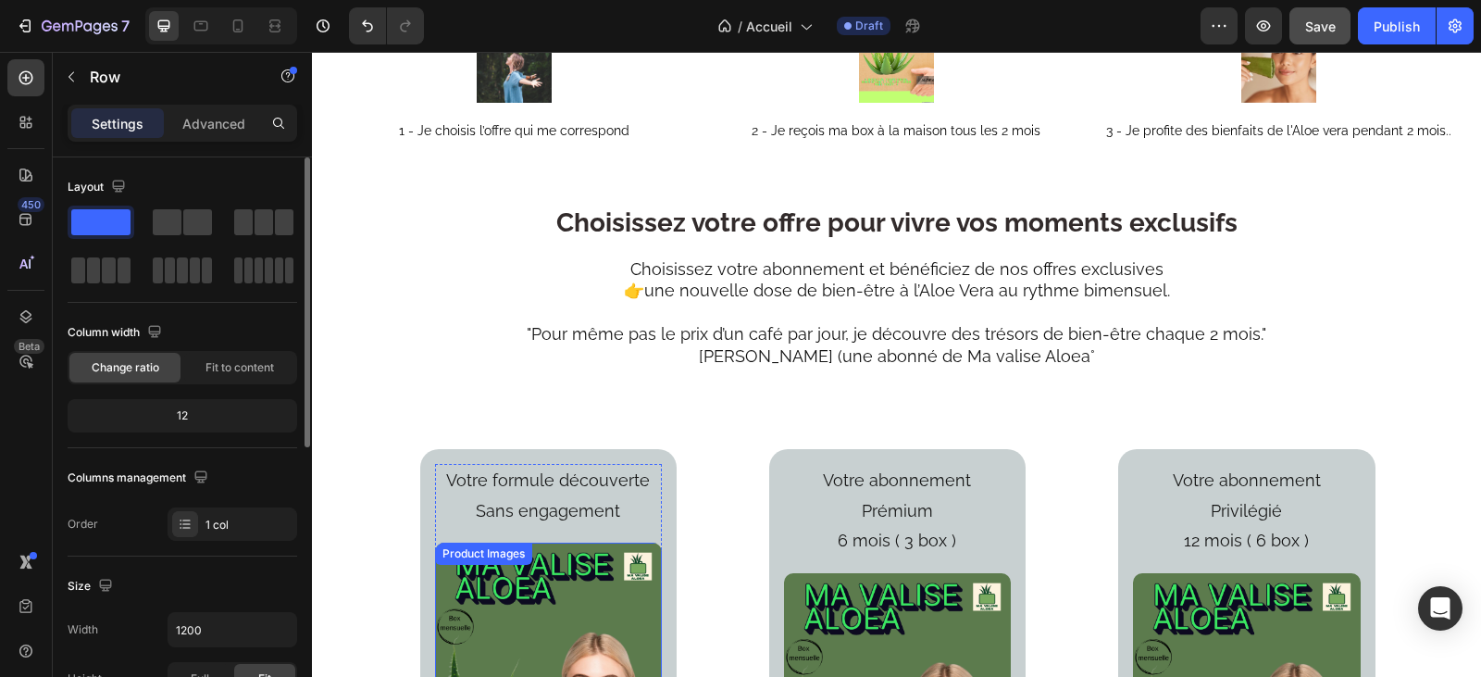
scroll to position [2036, 0]
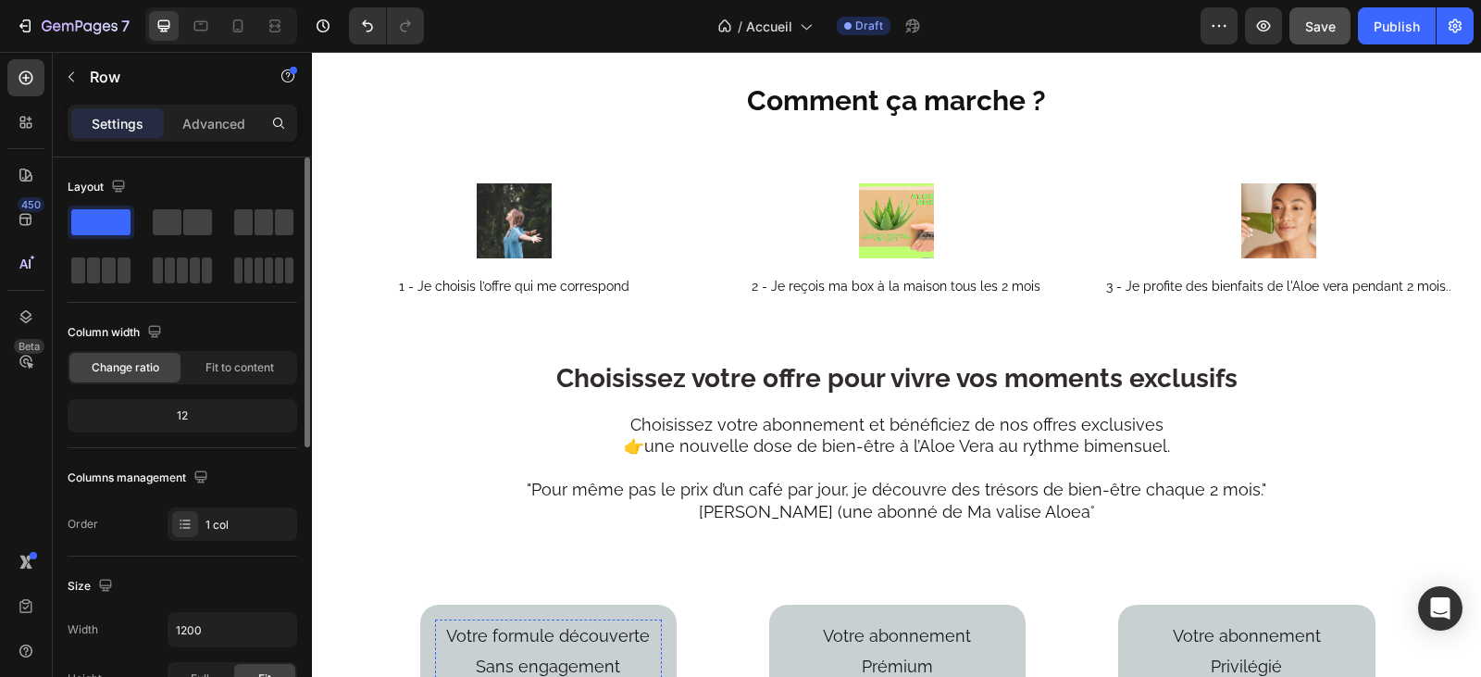
click at [615, 412] on h2 "Choisissez votre abonnement et bénéficiez de nos offres exclusives 👉une nouvell…" at bounding box center [896, 478] width 743 height 133
click at [517, 360] on div "Choisissez votre offre pour vivre vos moments exclusifs Heading Choisissez votr…" at bounding box center [897, 460] width 1140 height 201
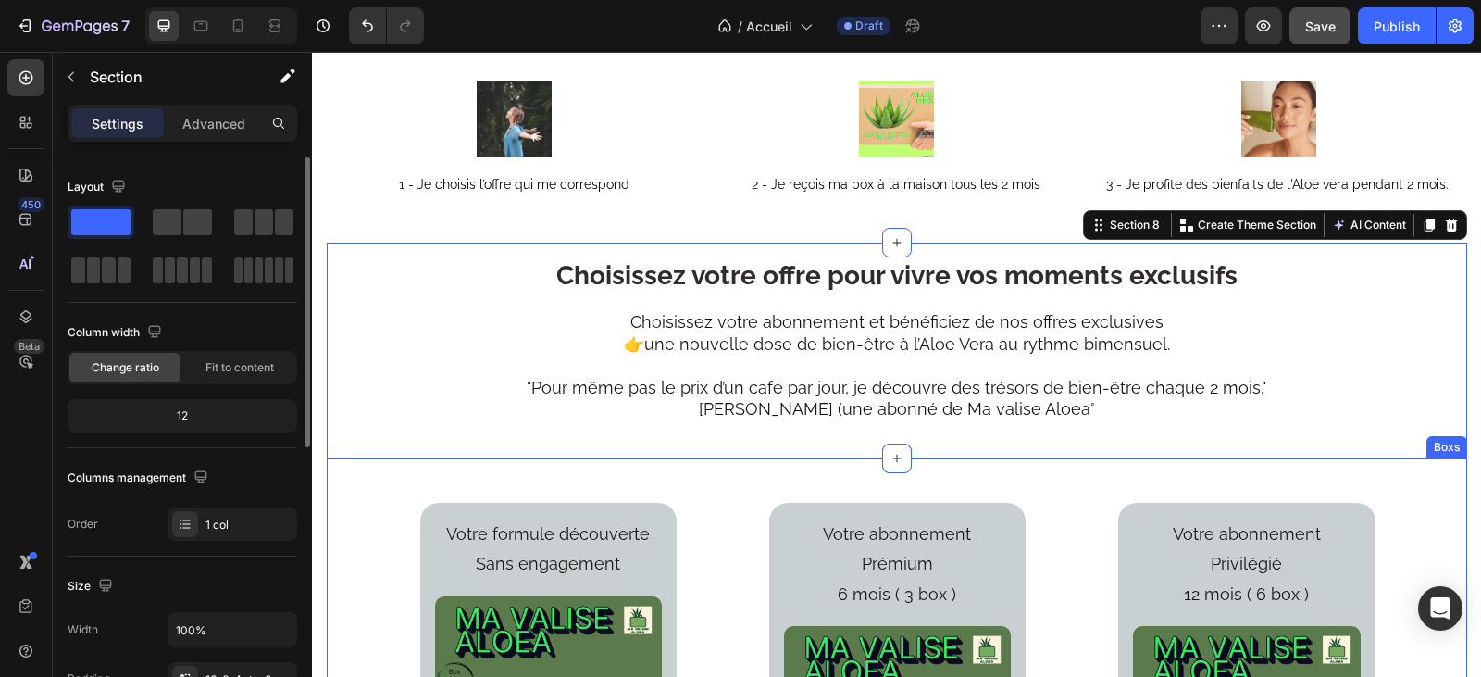
scroll to position [1755, 0]
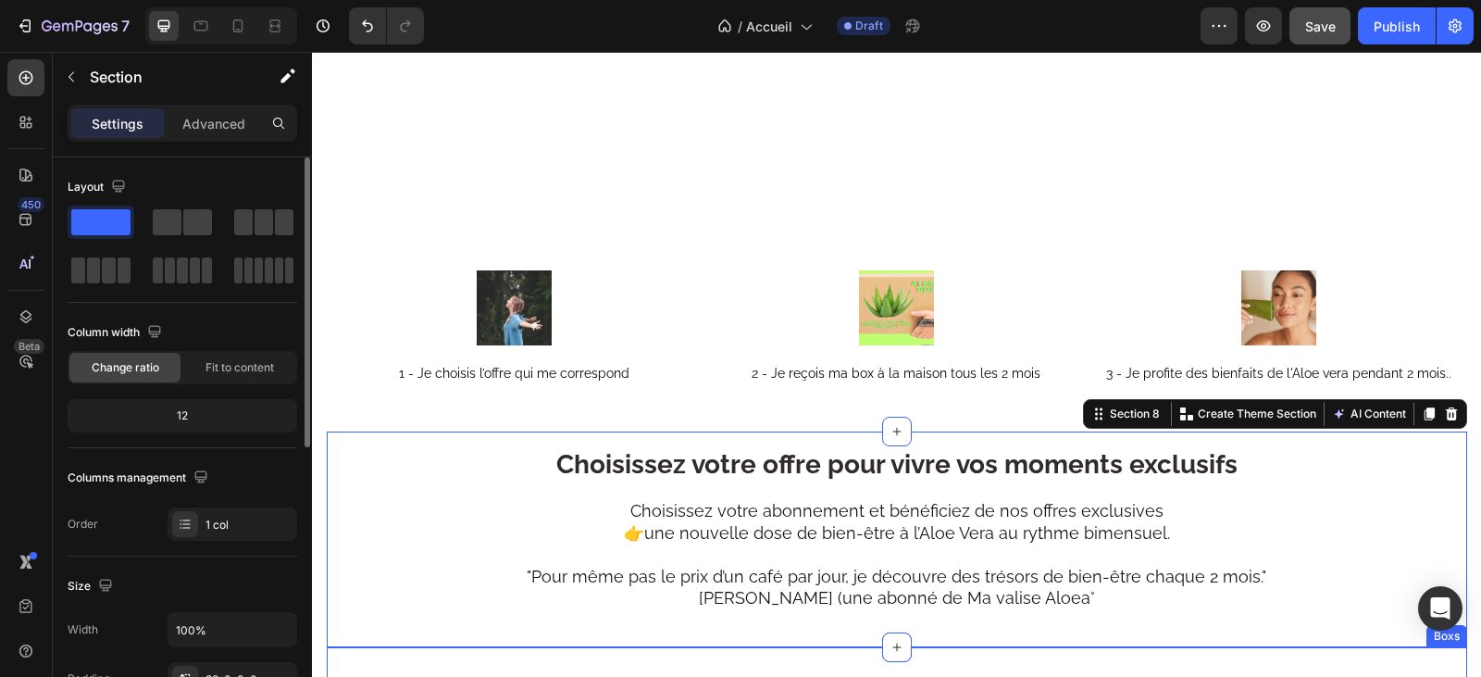
click at [570, 226] on div at bounding box center [897, 182] width 1140 height 88
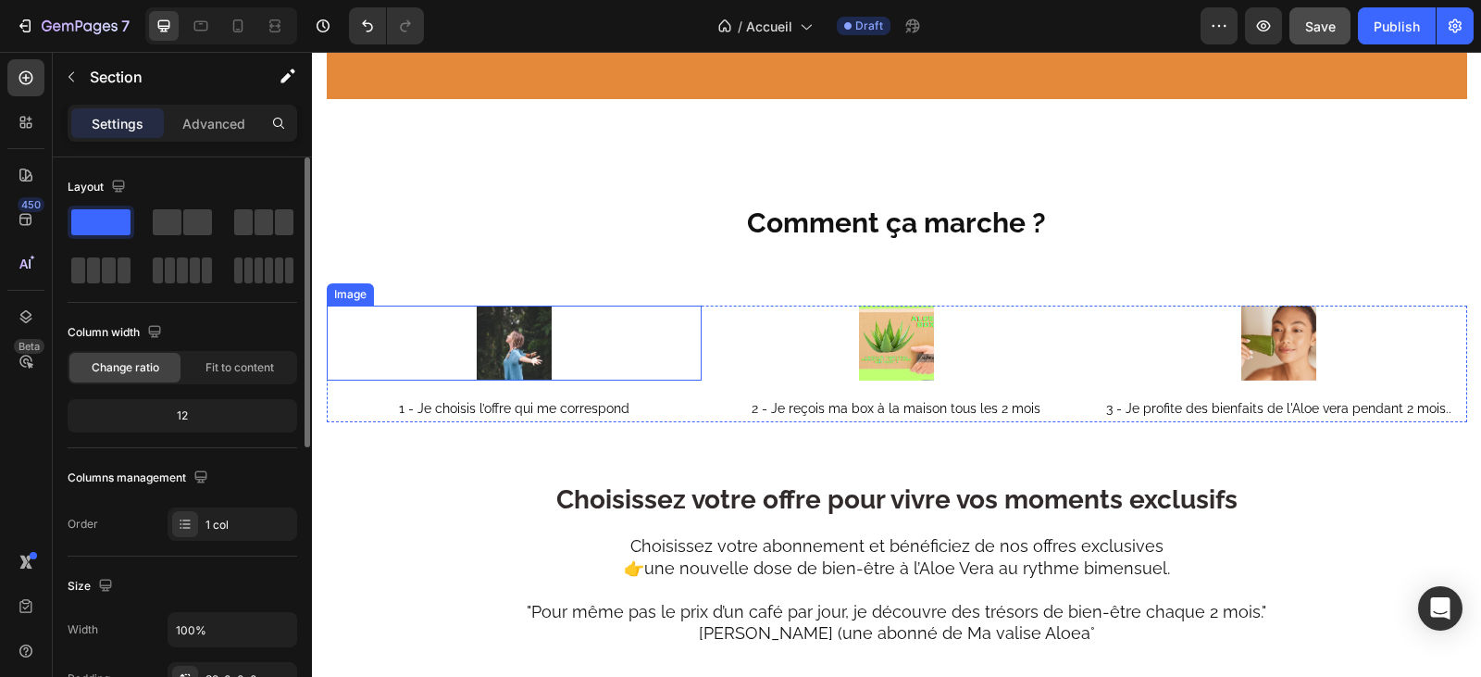
scroll to position [1944, 0]
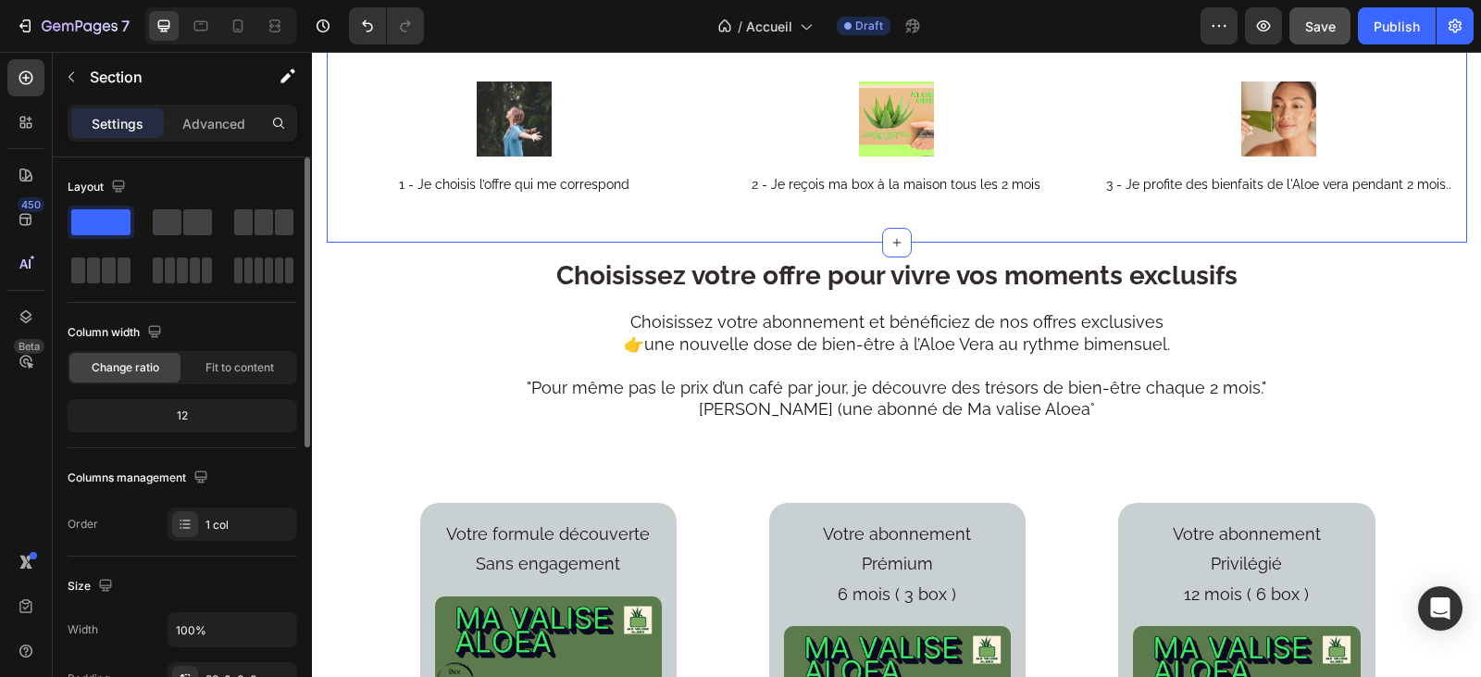
click at [619, 243] on div "Image 1 - Je choisis l’offre qui me correspond Text Block Image 2 - Je reçois m…" at bounding box center [897, 139] width 1140 height 205
click at [579, 192] on span "1 - Je choisis l’offre qui me correspond" at bounding box center [514, 184] width 230 height 15
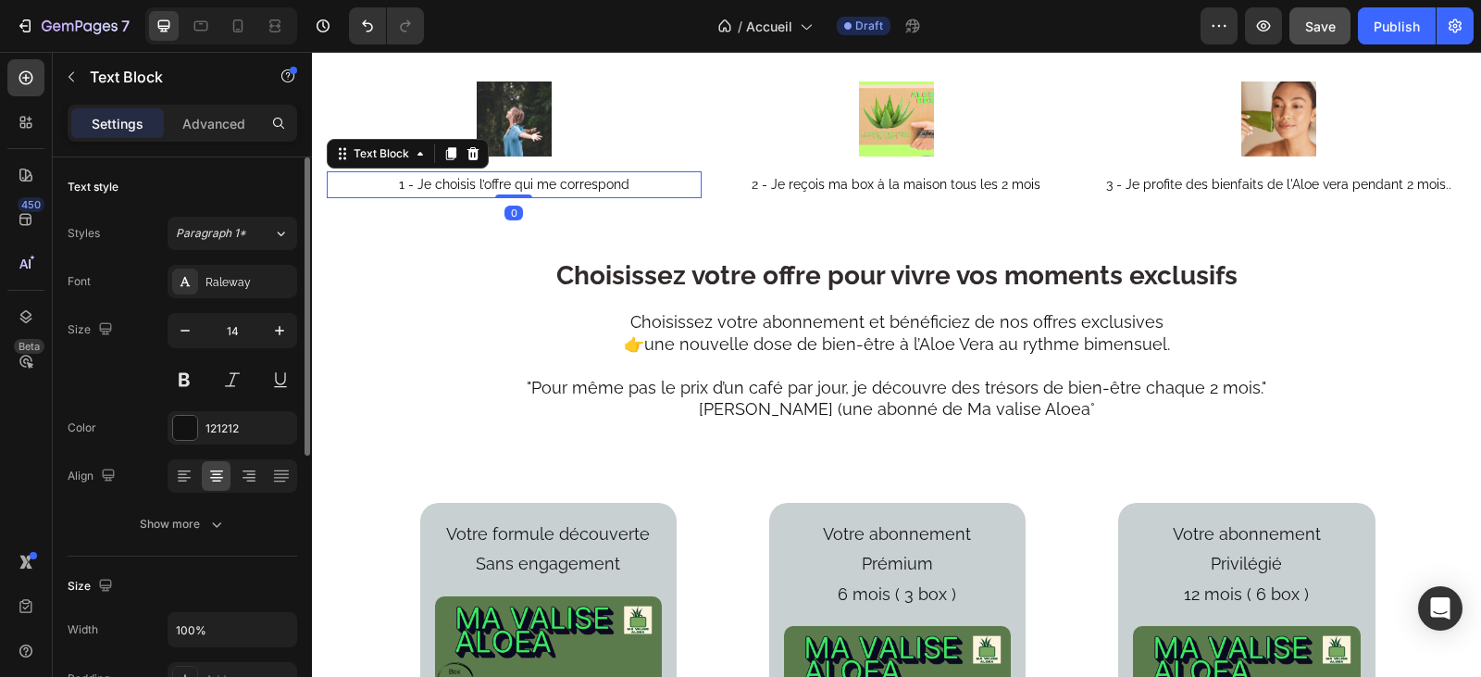
click at [624, 196] on p "1 - Je choisis l’offre qui me correspond" at bounding box center [514, 184] width 371 height 23
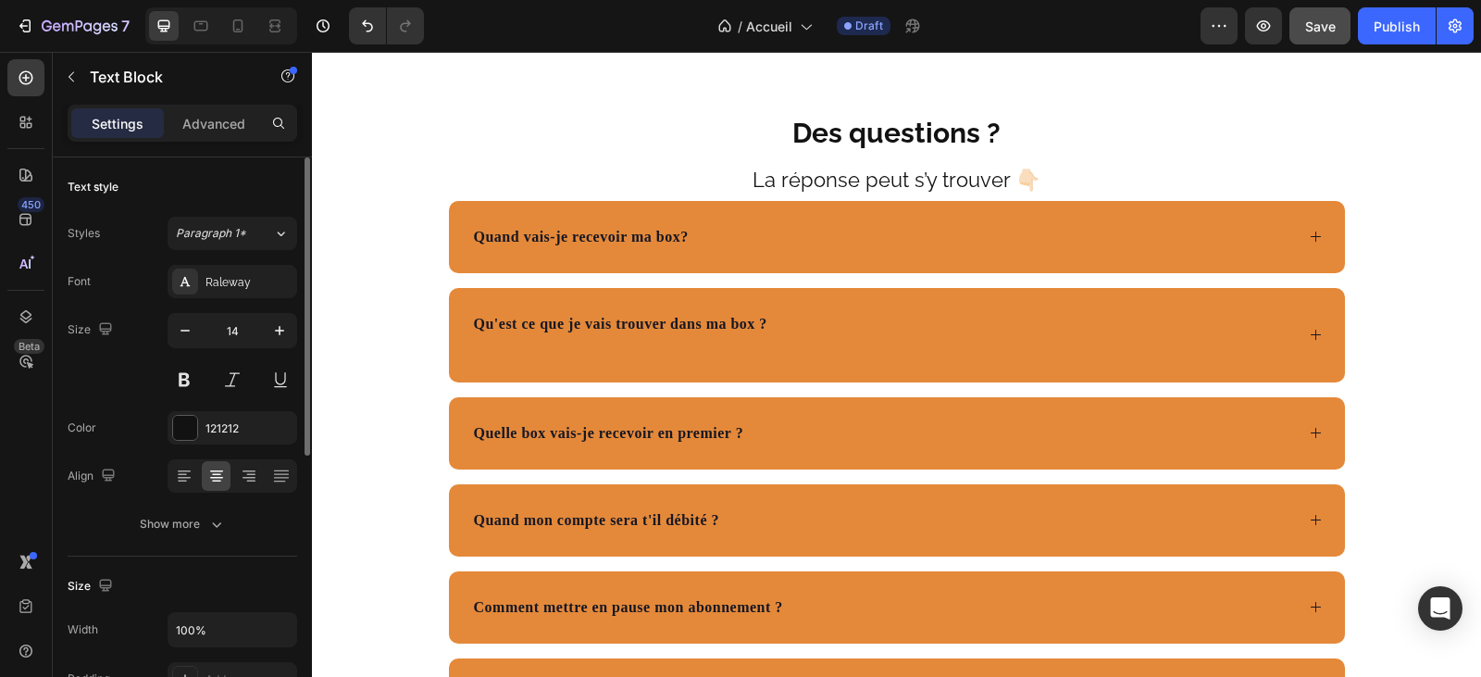
scroll to position [5739, 0]
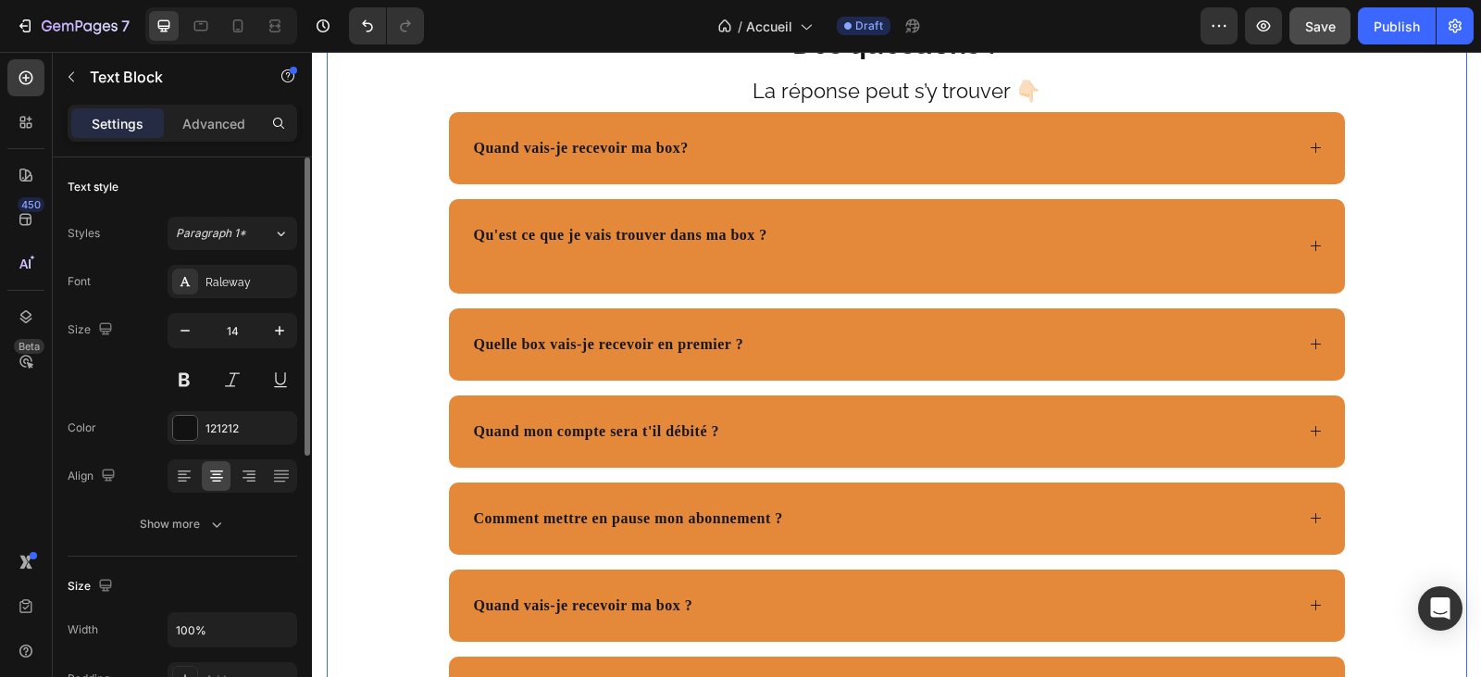
click at [388, 302] on div "Des questions ? Text Block La réponse peut s’y trouver 👇🏻 Text Block Quand vais…" at bounding box center [897, 373] width 1140 height 859
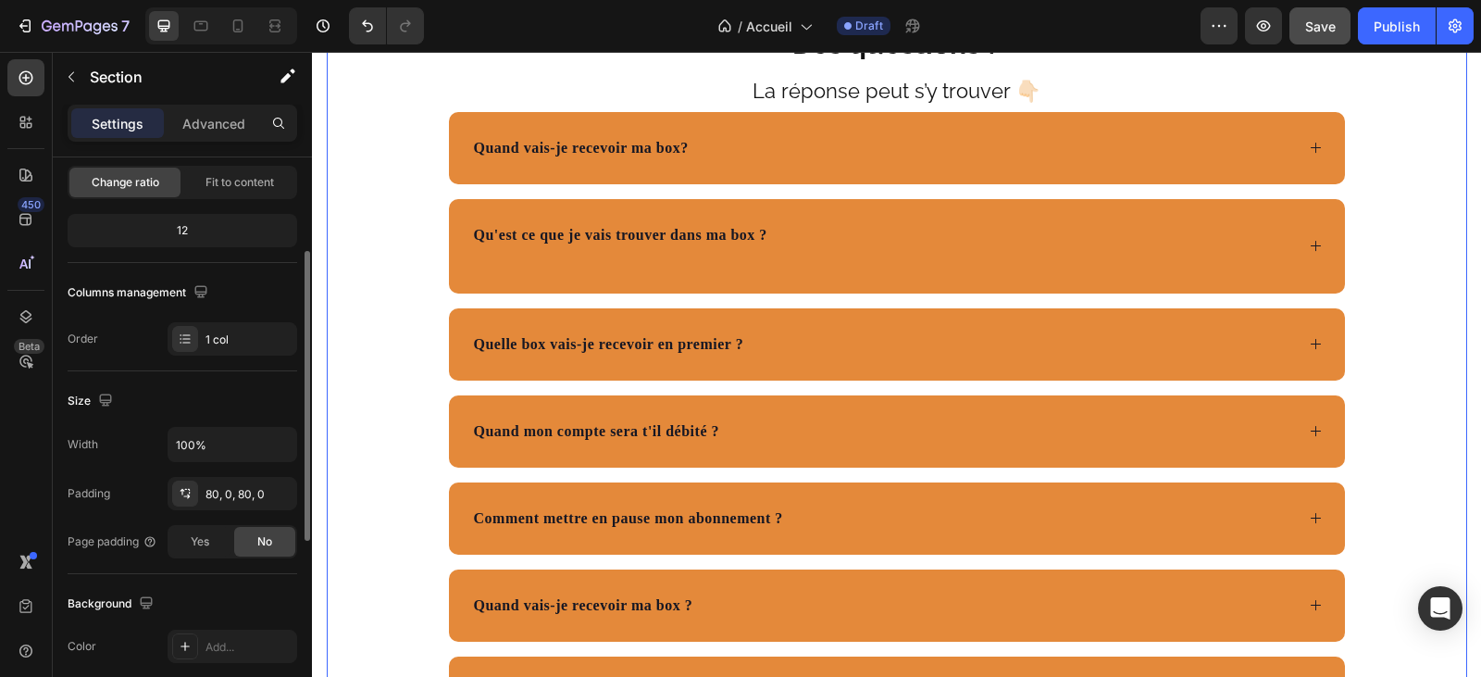
scroll to position [0, 0]
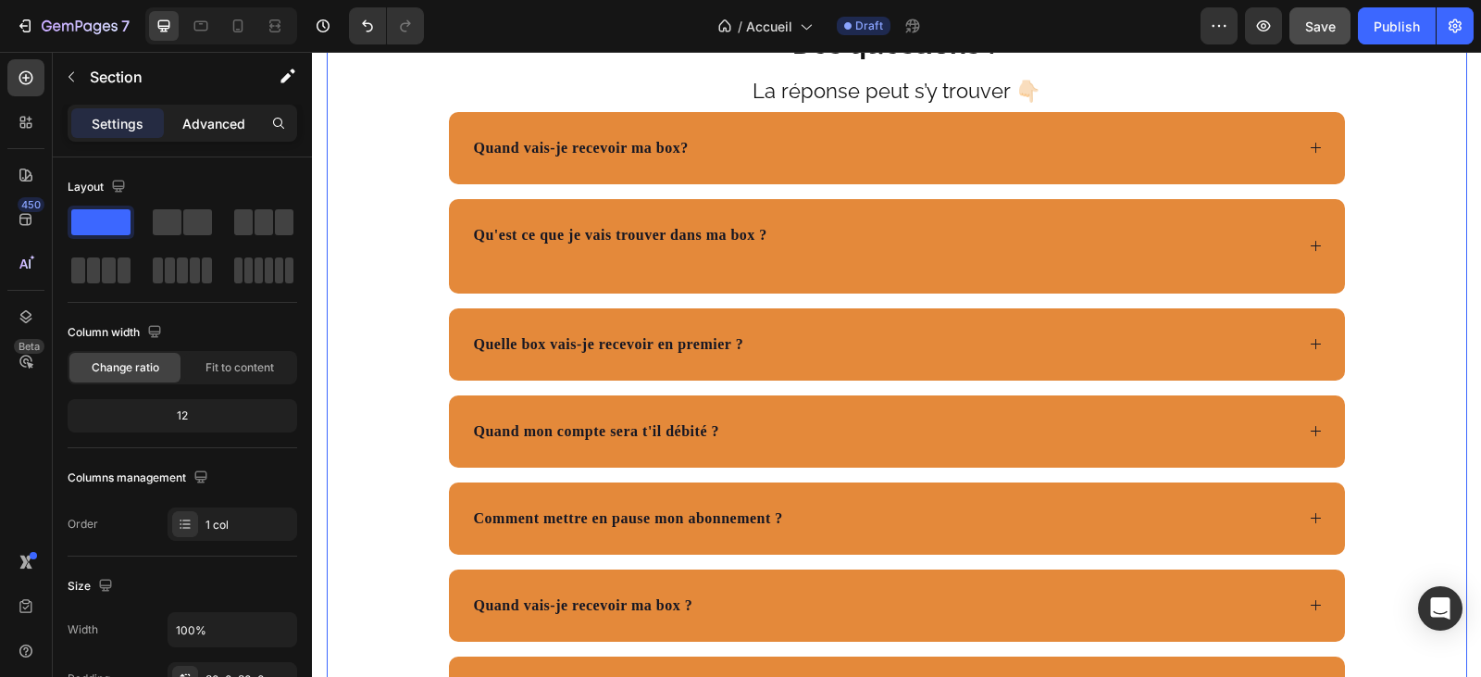
click at [230, 125] on p "Advanced" at bounding box center [213, 123] width 63 height 19
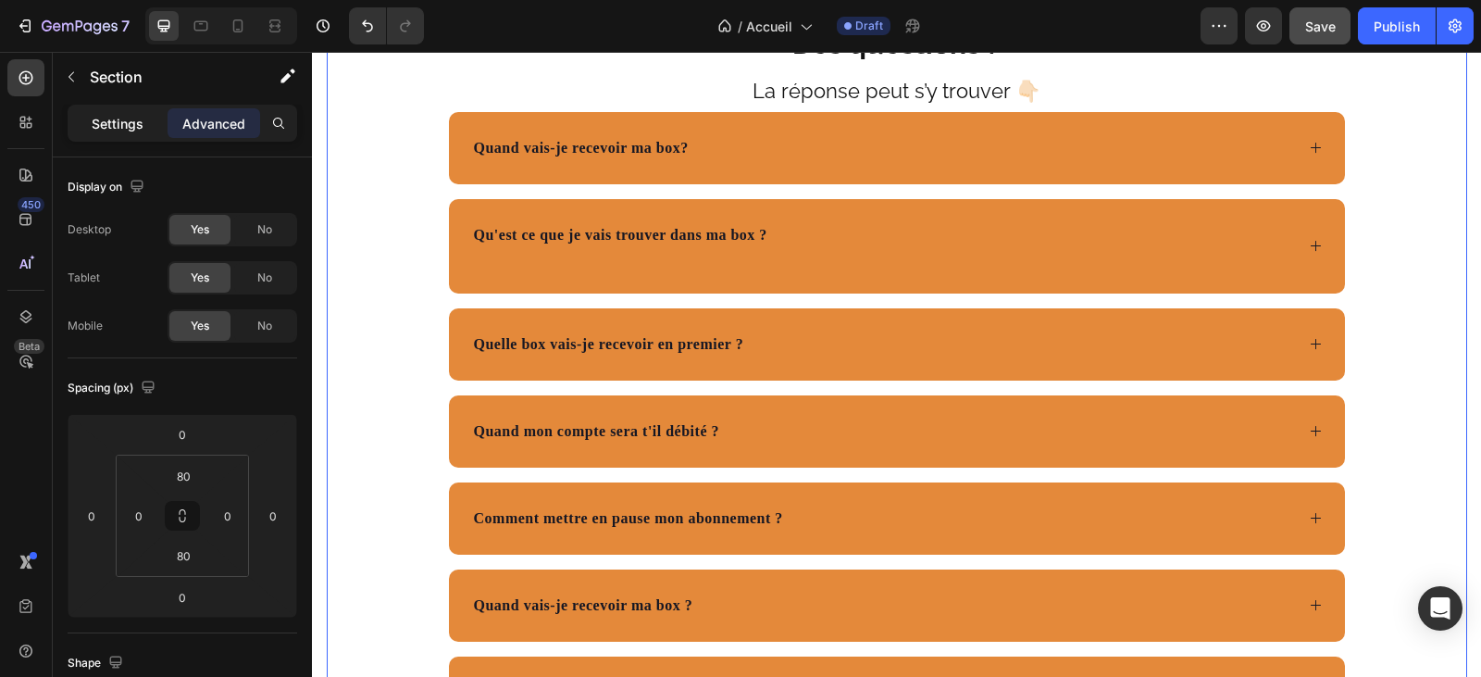
click at [119, 121] on p "Settings" at bounding box center [118, 123] width 52 height 19
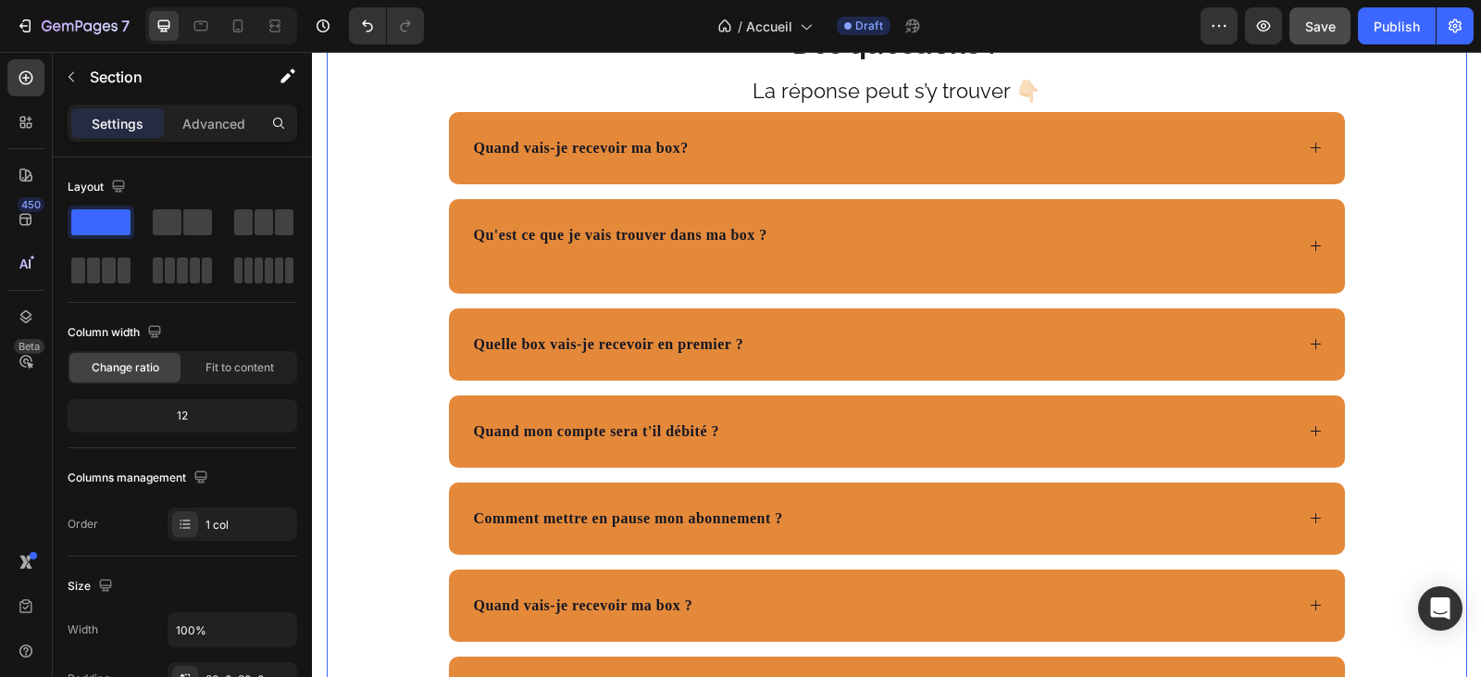
click at [383, 305] on div "Des questions ? Text Block La réponse peut s’y trouver 👇🏻 Text Block Quand vais…" at bounding box center [897, 373] width 1140 height 859
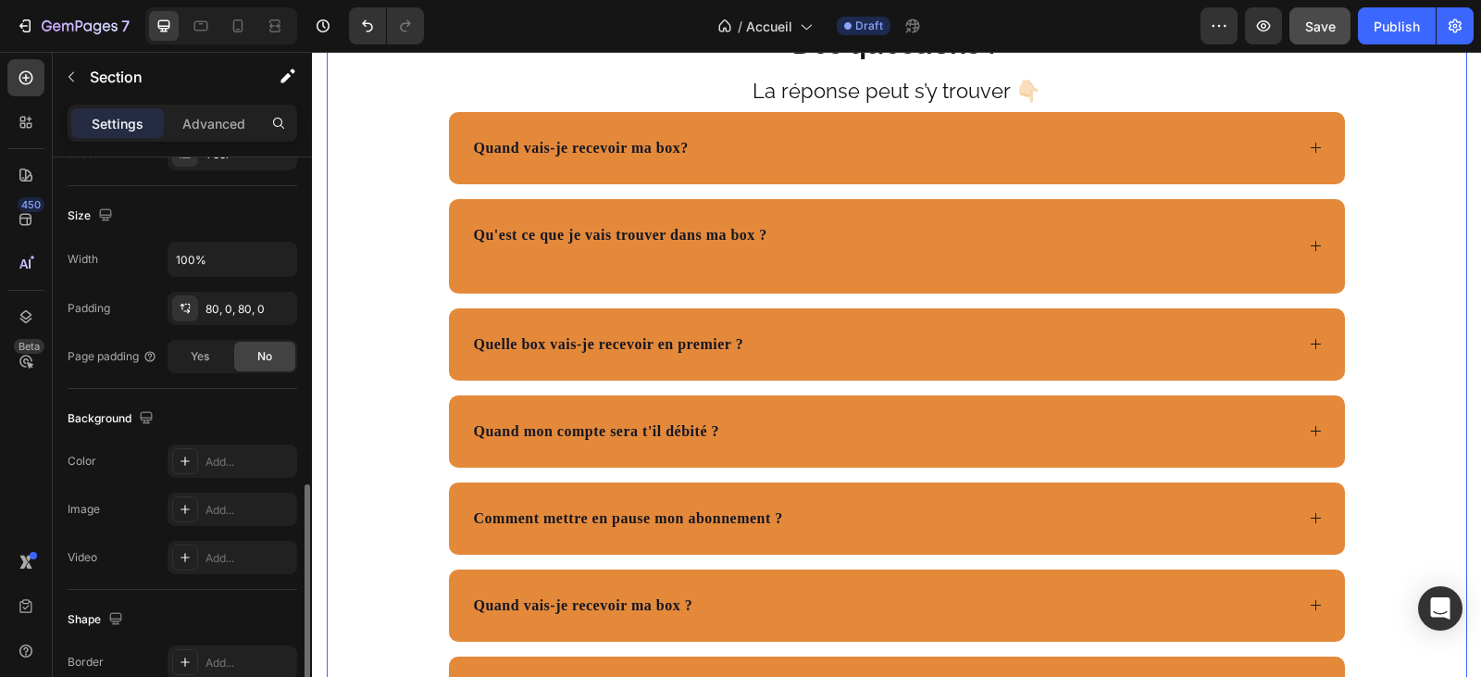
scroll to position [463, 0]
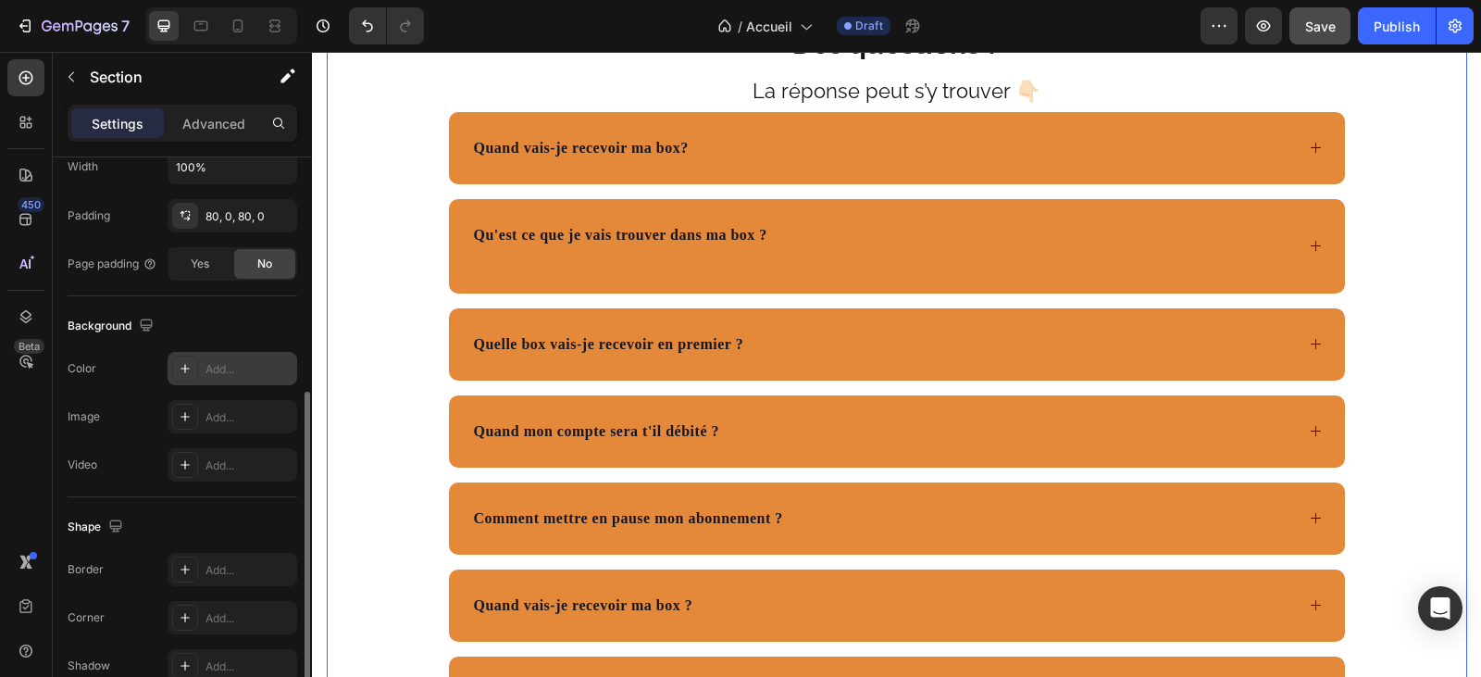
click at [206, 361] on div "Add..." at bounding box center [248, 369] width 87 height 17
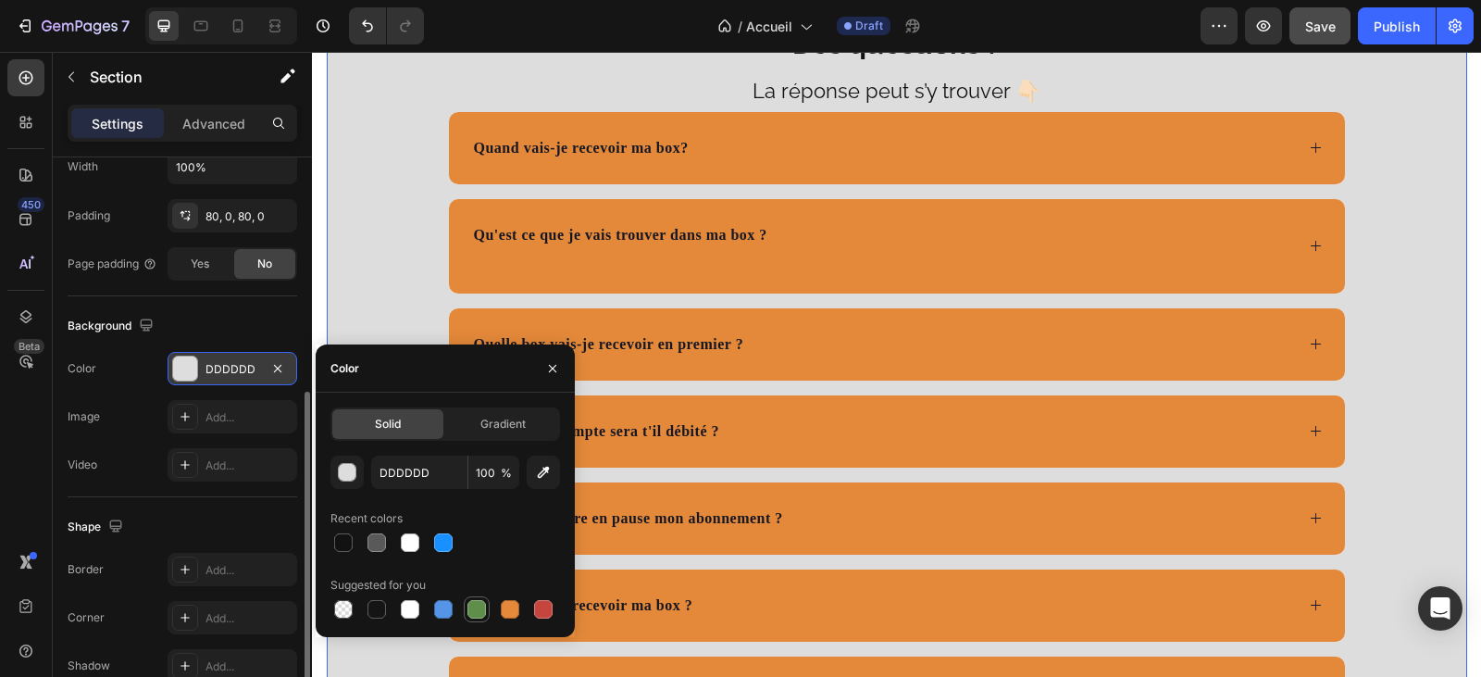
click at [470, 609] on div at bounding box center [476, 609] width 19 height 19
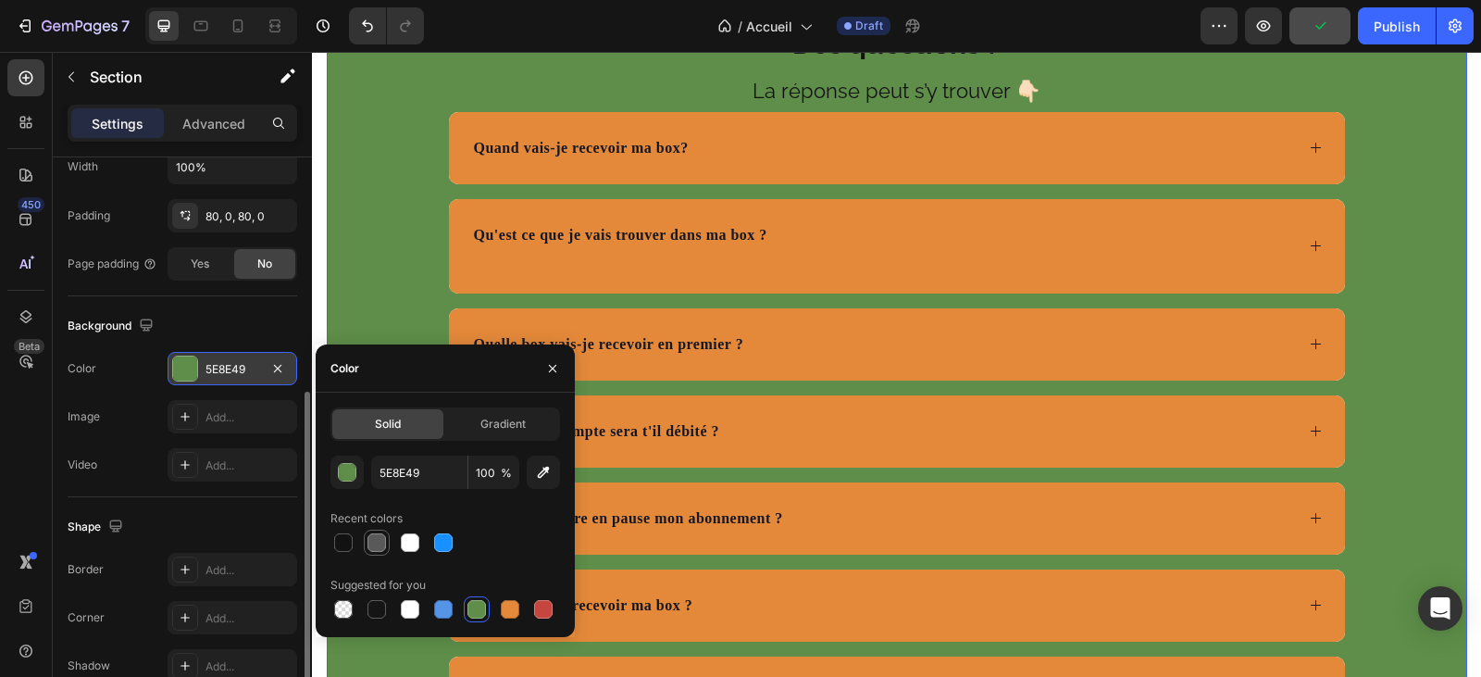
click at [379, 543] on div at bounding box center [376, 542] width 19 height 19
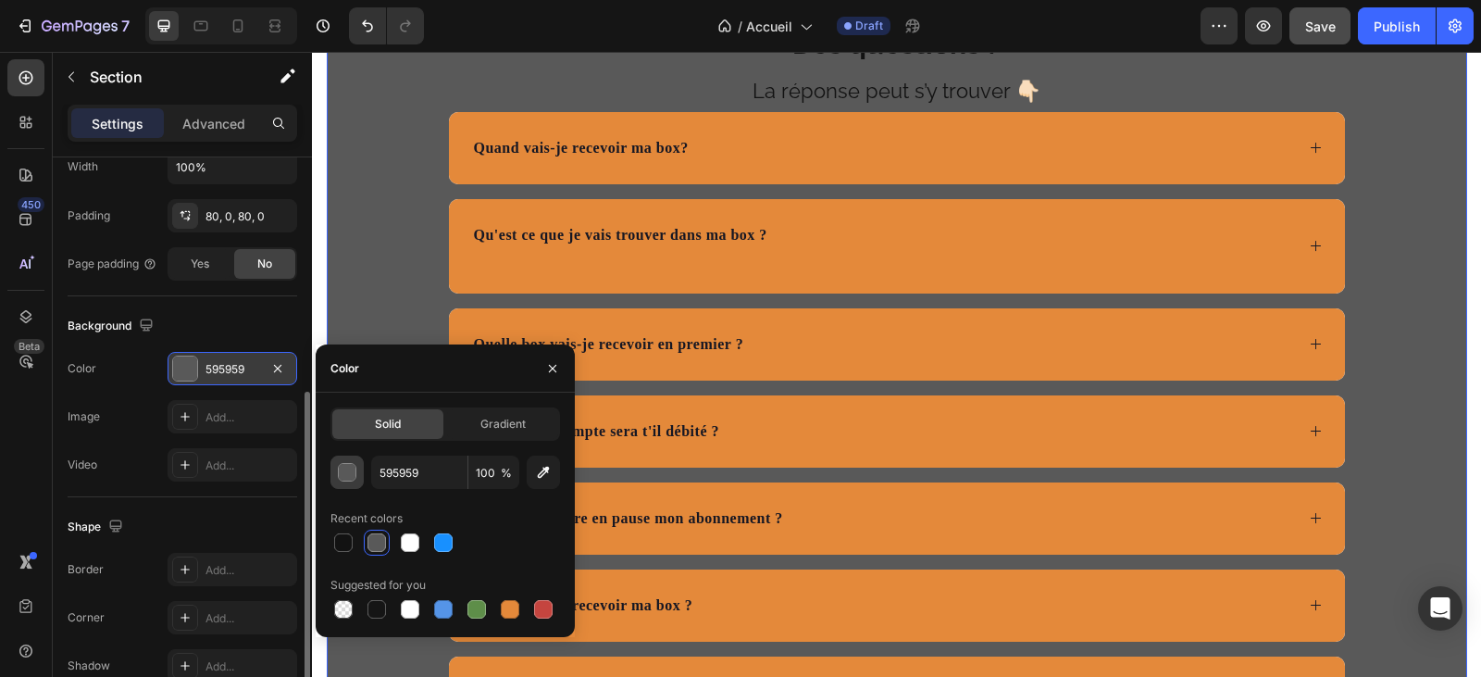
click at [339, 471] on div "button" at bounding box center [348, 473] width 19 height 19
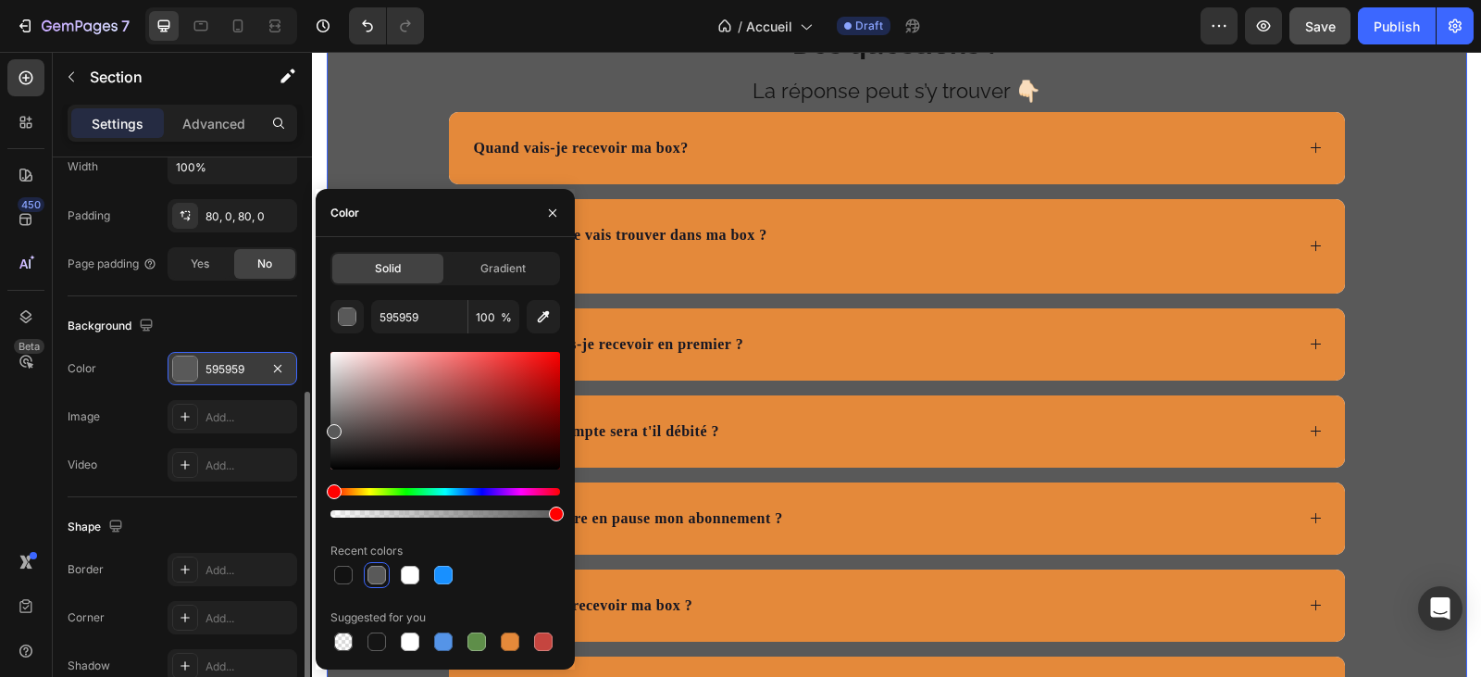
click at [370, 574] on div at bounding box center [376, 575] width 19 height 19
click at [415, 579] on div at bounding box center [410, 575] width 19 height 19
type input "FFFFFF"
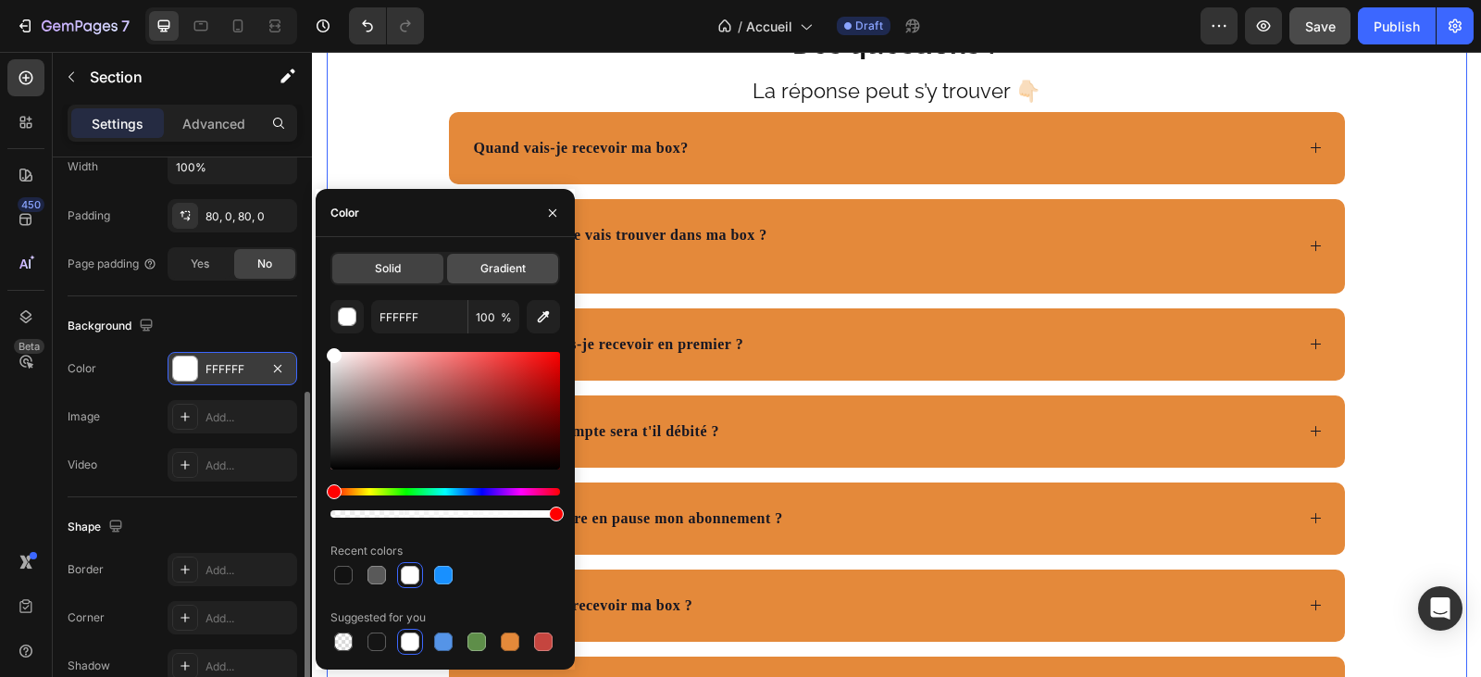
click at [502, 265] on span "Gradient" at bounding box center [502, 268] width 45 height 17
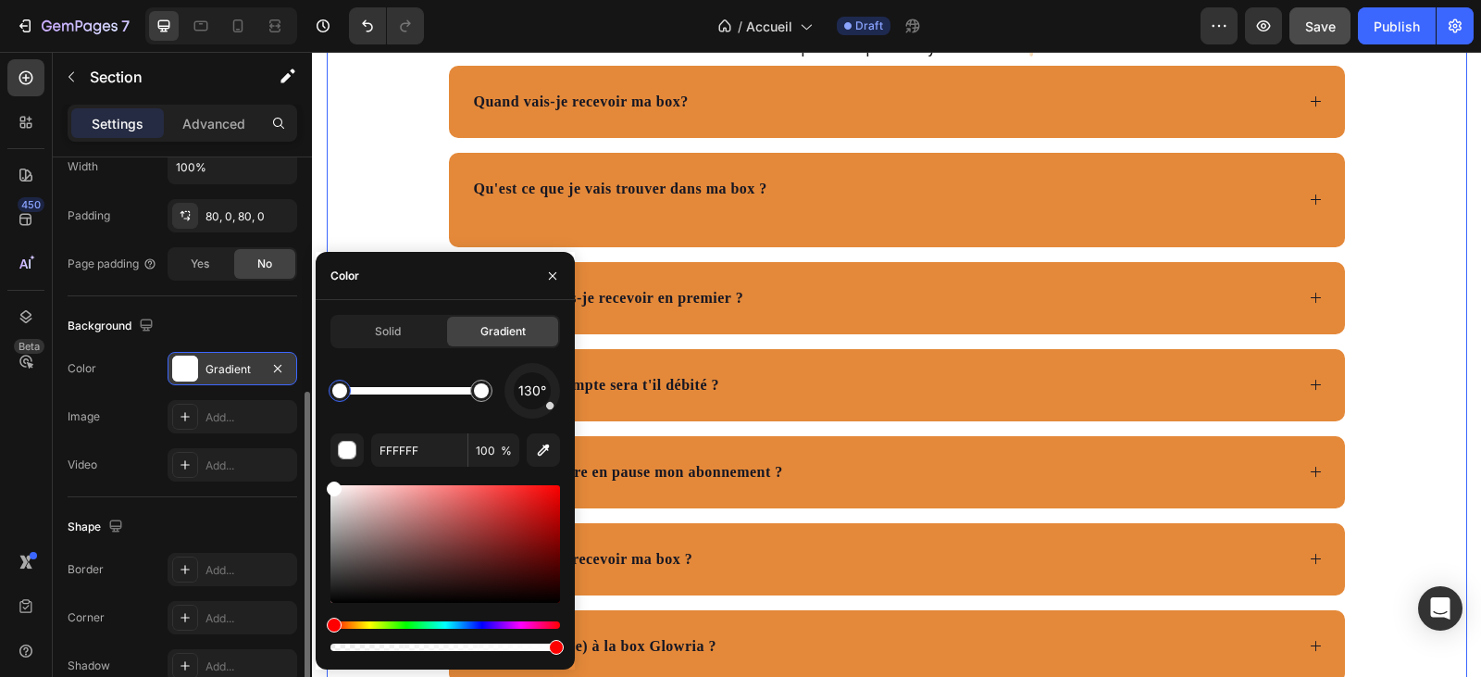
scroll to position [5831, 0]
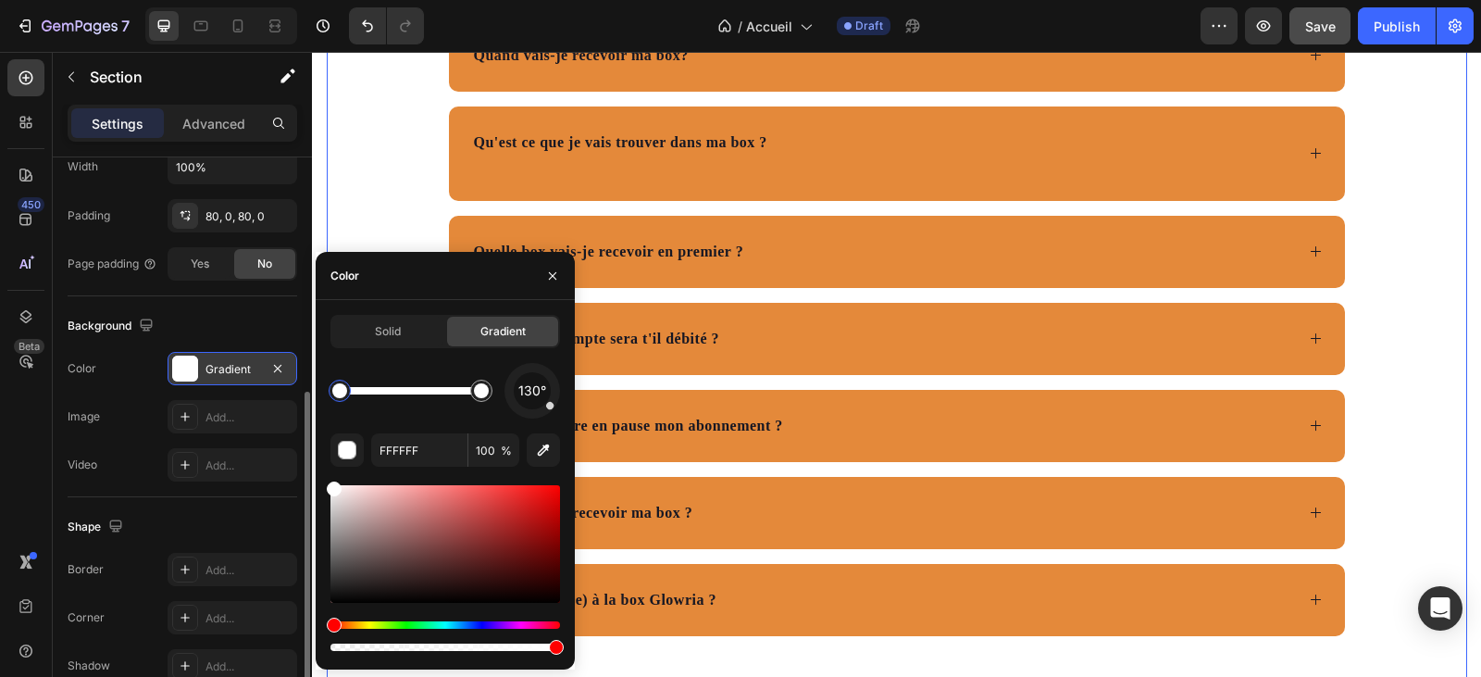
drag, startPoint x: 339, startPoint y: 625, endPoint x: 324, endPoint y: 619, distance: 15.8
click at [552, 271] on icon "button" at bounding box center [552, 275] width 15 height 15
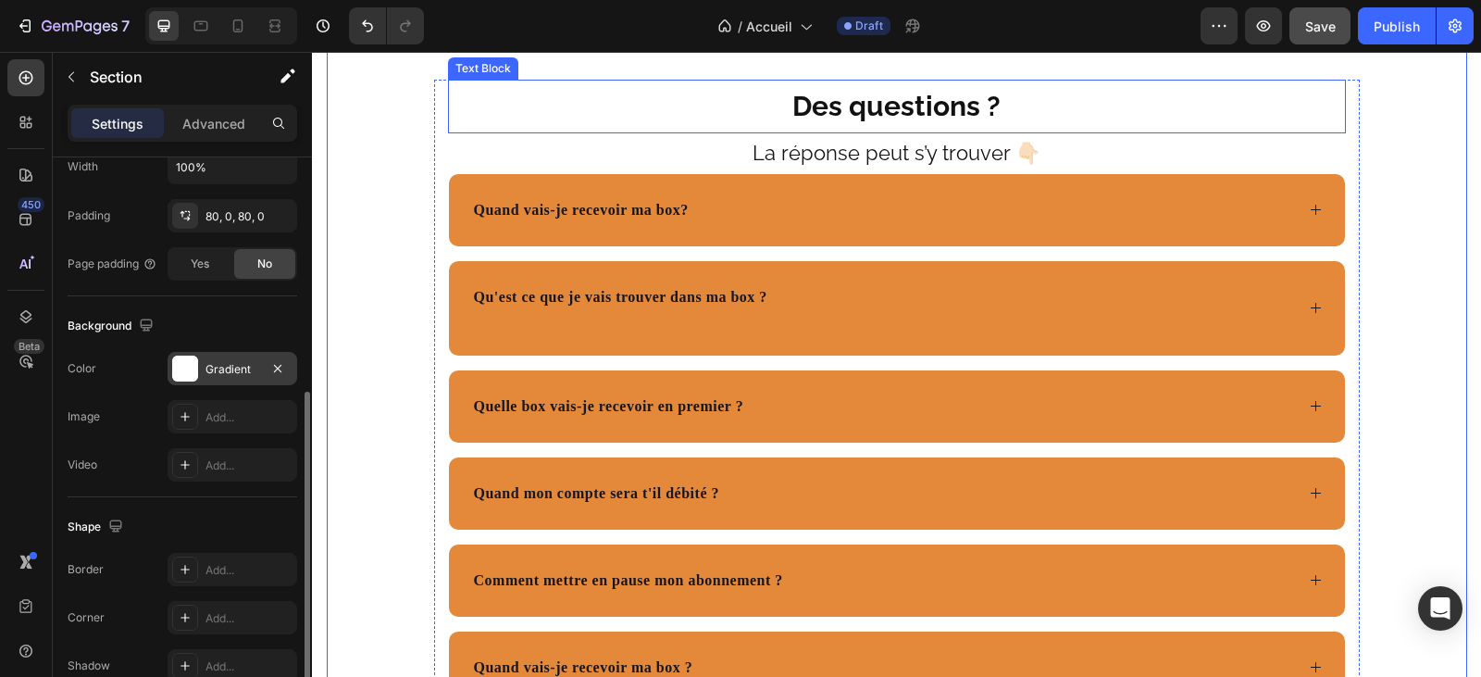
scroll to position [5739, 0]
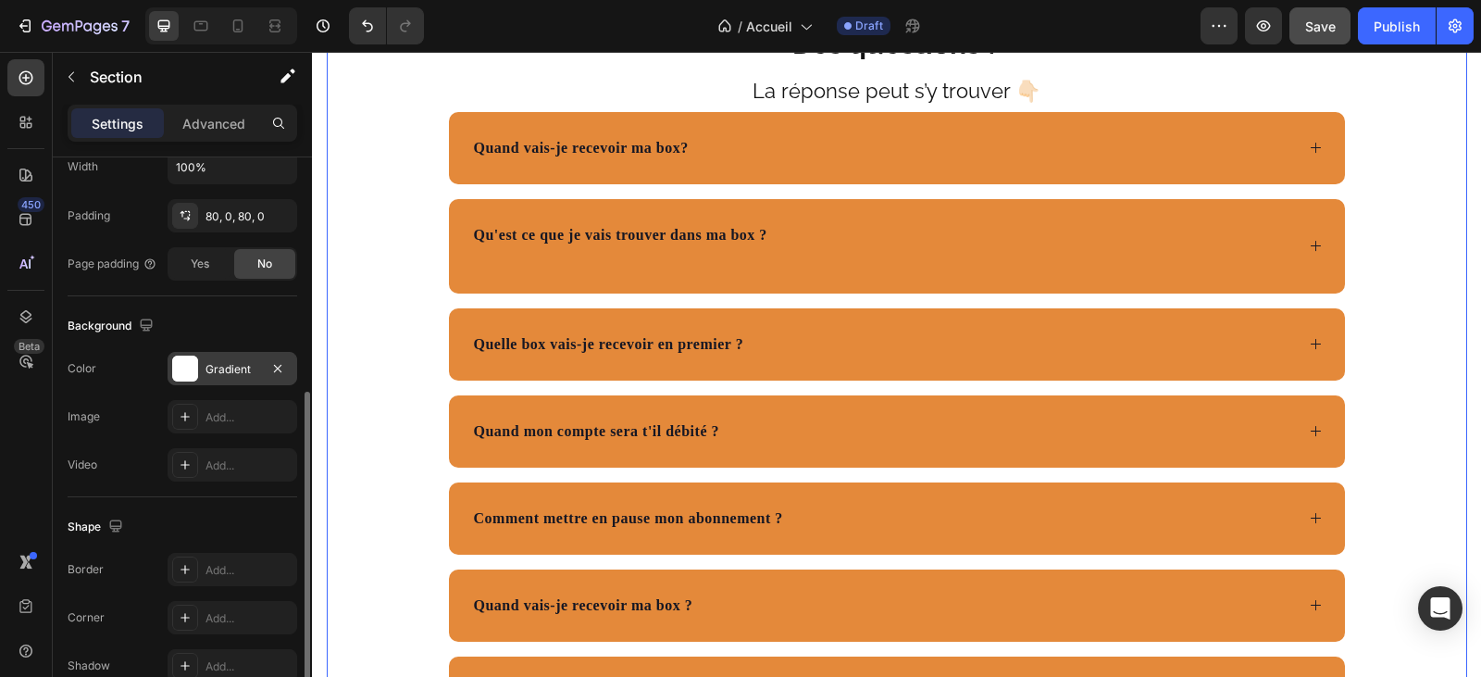
click at [396, 287] on div "Des questions ? Text Block La réponse peut s’y trouver 👇🏻 Text Block Quand vais…" at bounding box center [897, 373] width 1140 height 859
click at [231, 361] on div "Gradient" at bounding box center [232, 369] width 54 height 17
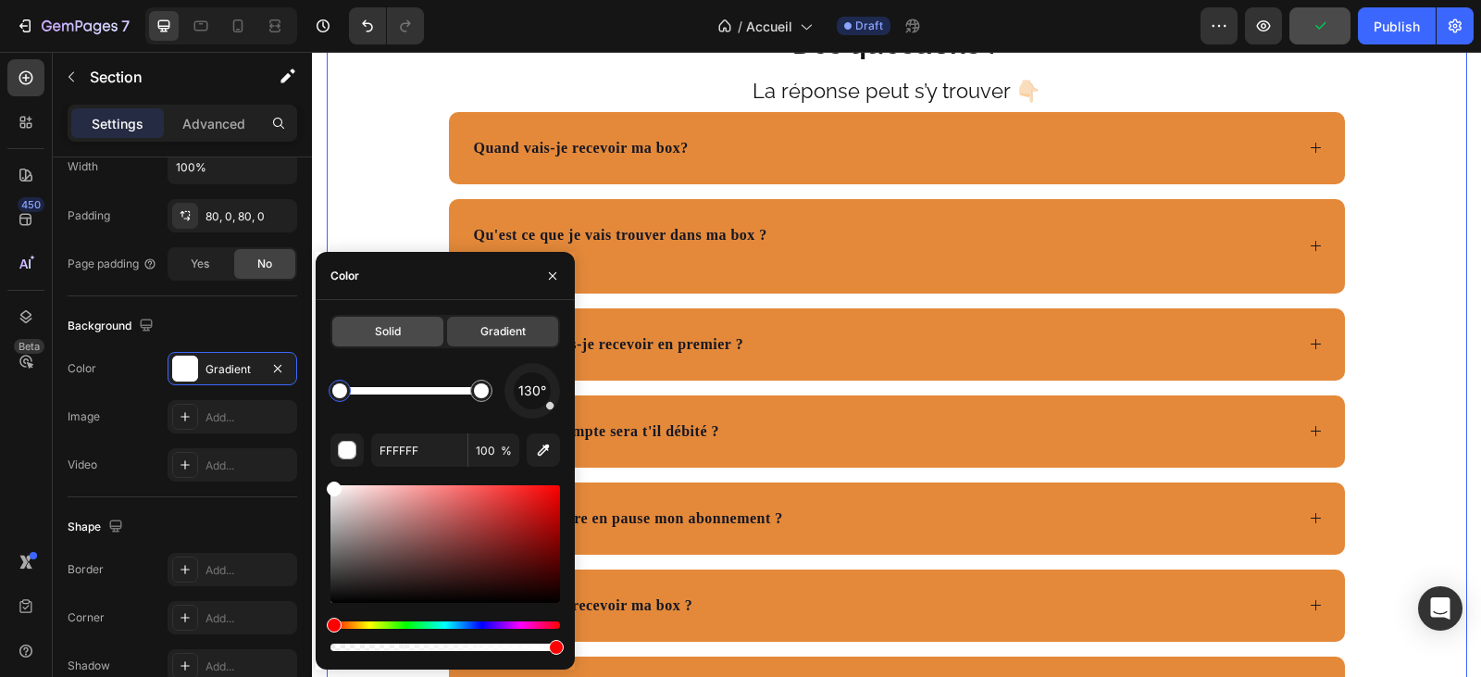
click at [407, 327] on div "Solid" at bounding box center [387, 332] width 111 height 30
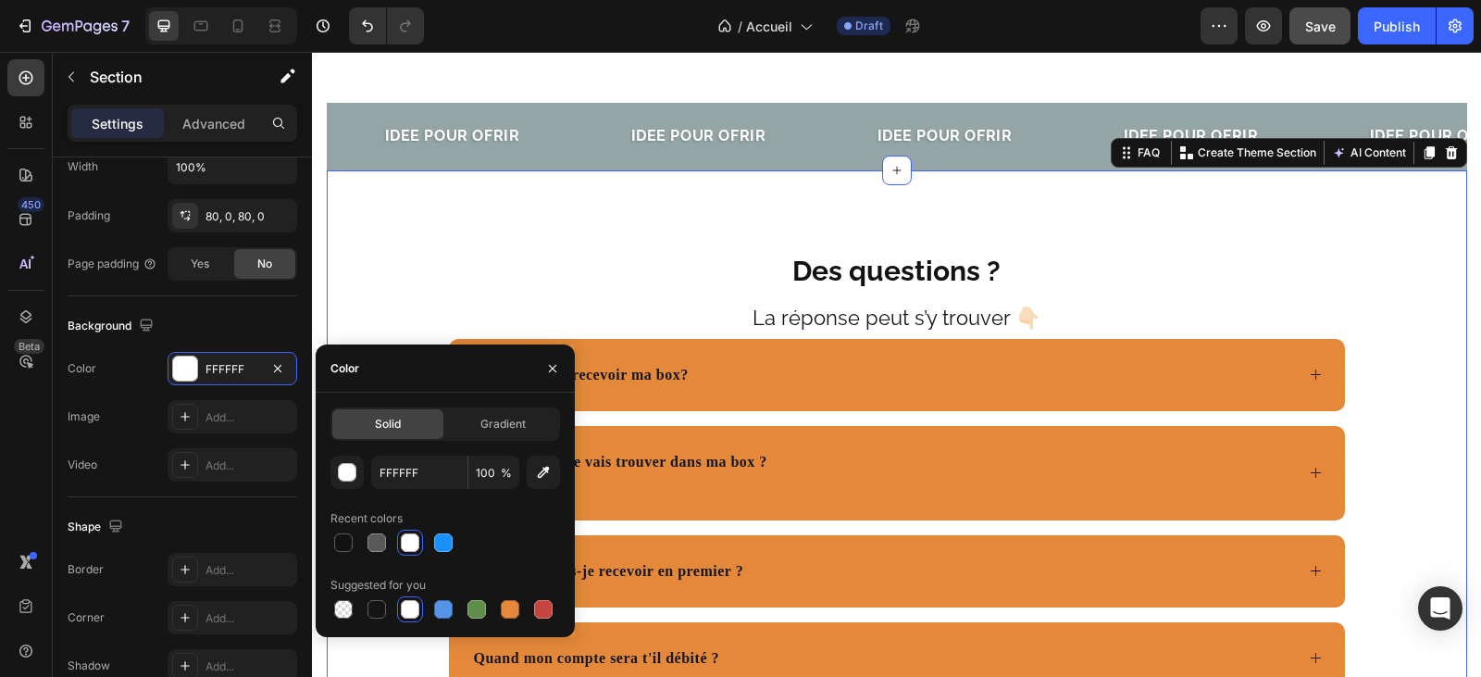
scroll to position [5924, 0]
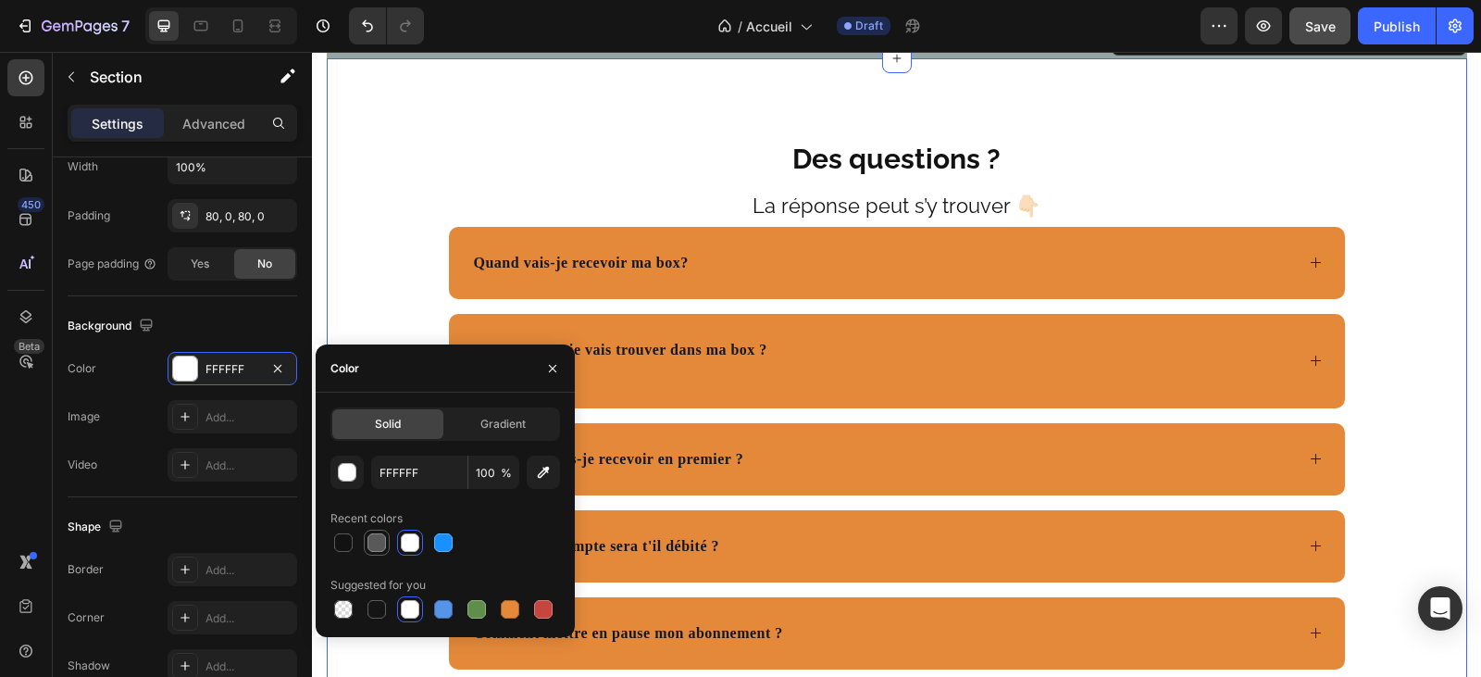
click at [372, 541] on div at bounding box center [376, 542] width 19 height 19
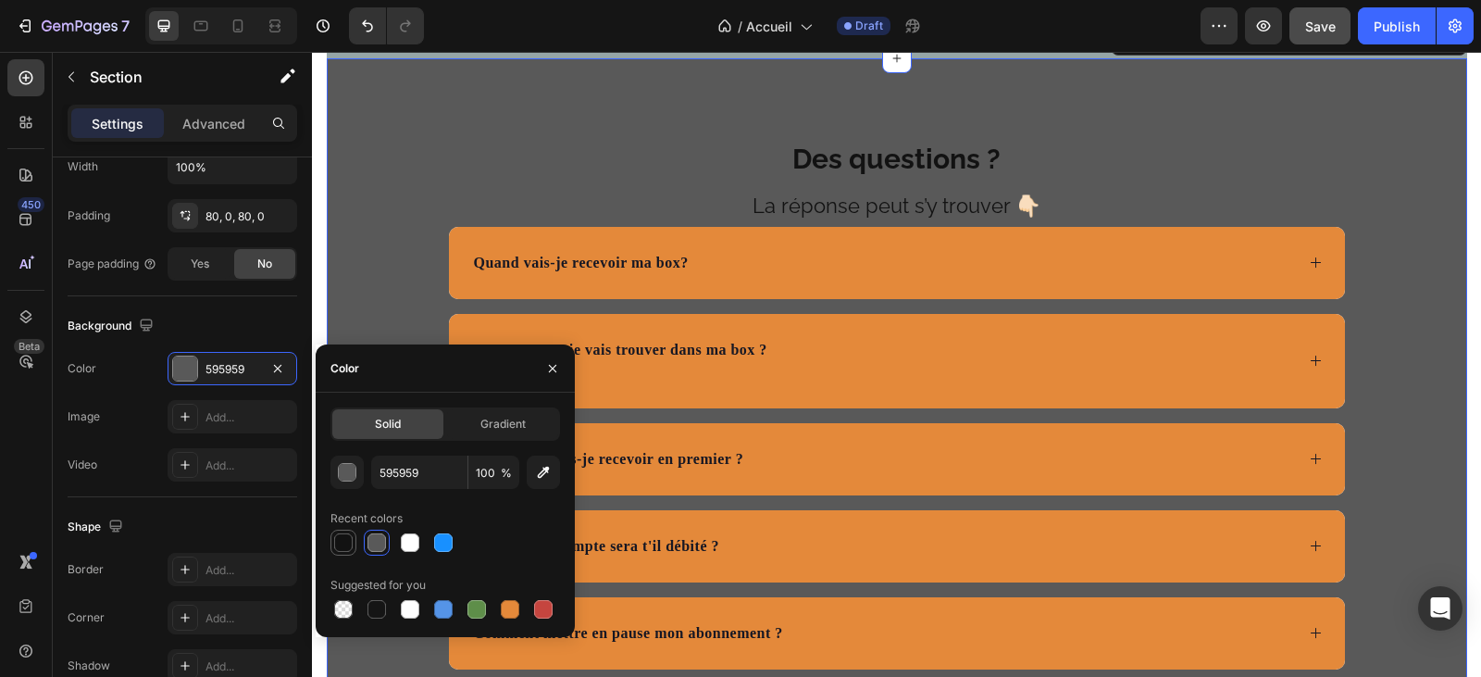
click at [344, 541] on div at bounding box center [343, 542] width 19 height 19
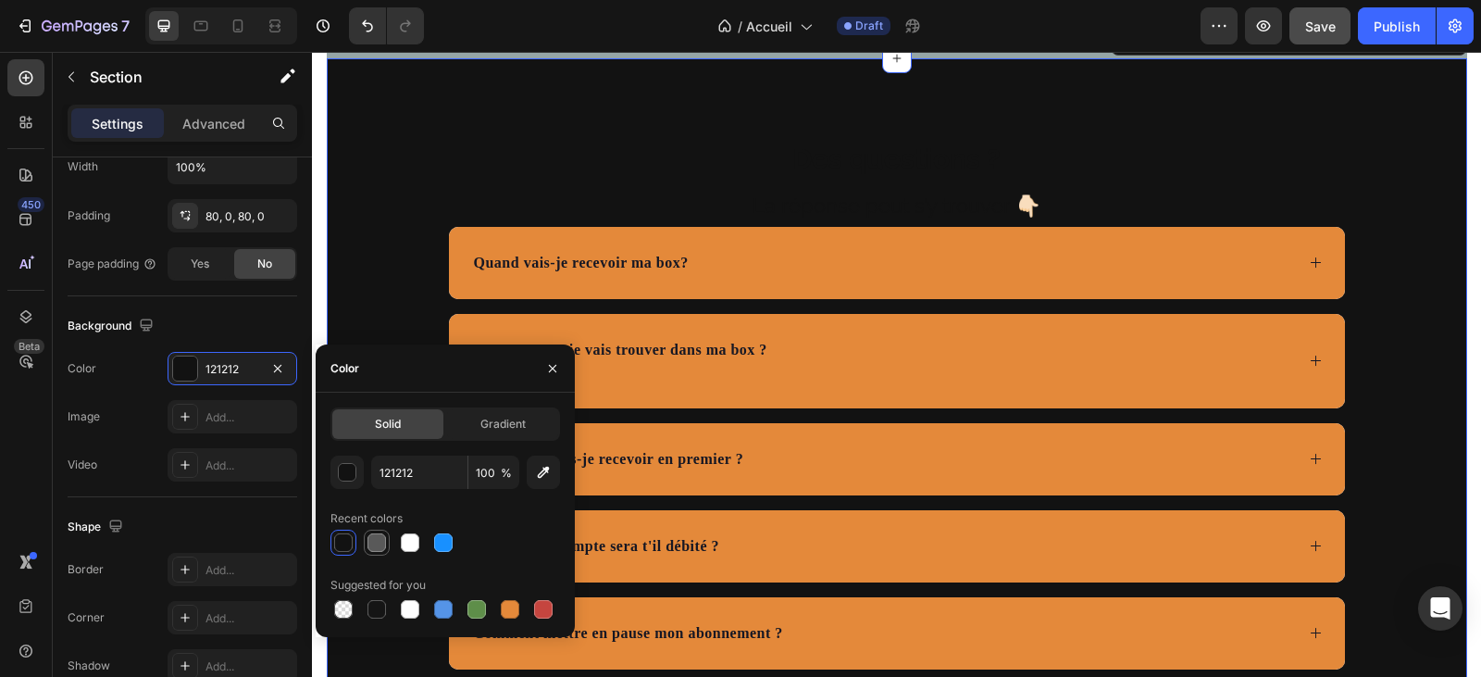
click at [374, 533] on div at bounding box center [376, 542] width 19 height 19
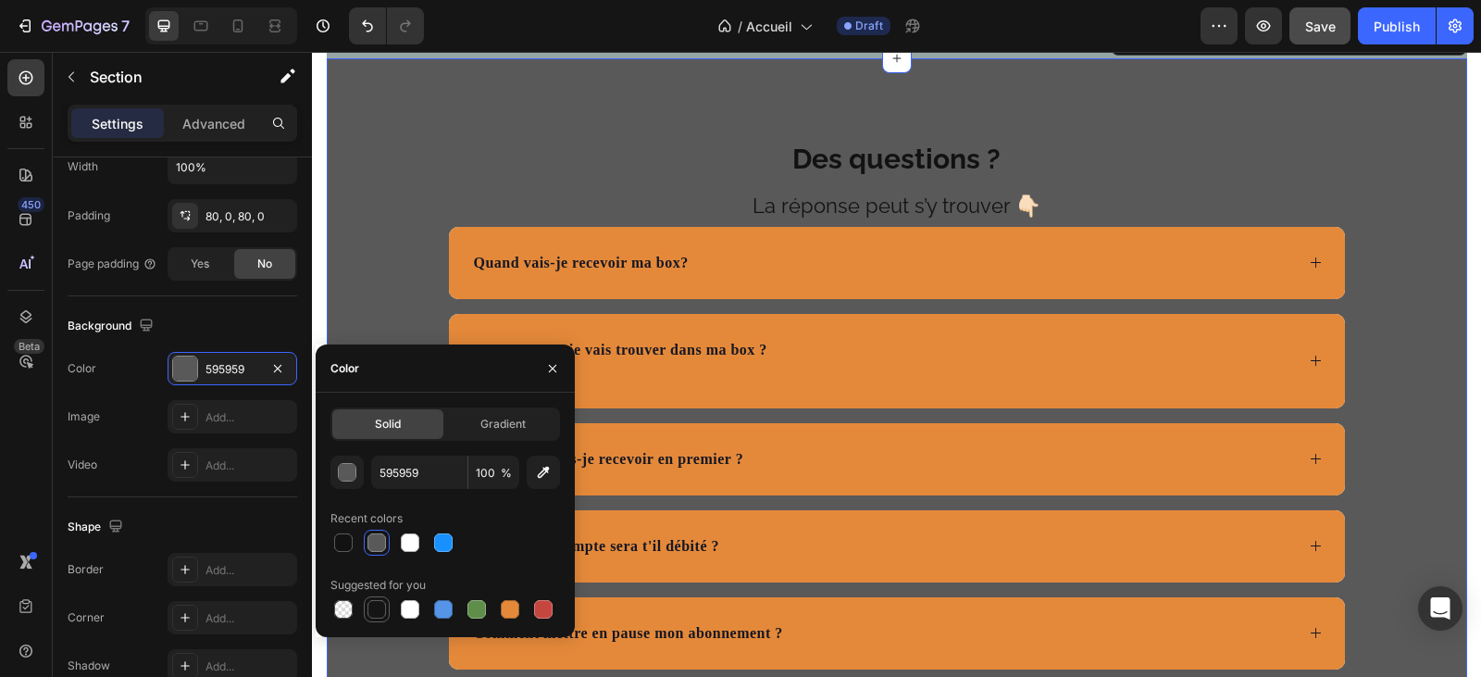
click at [376, 606] on div at bounding box center [376, 609] width 19 height 19
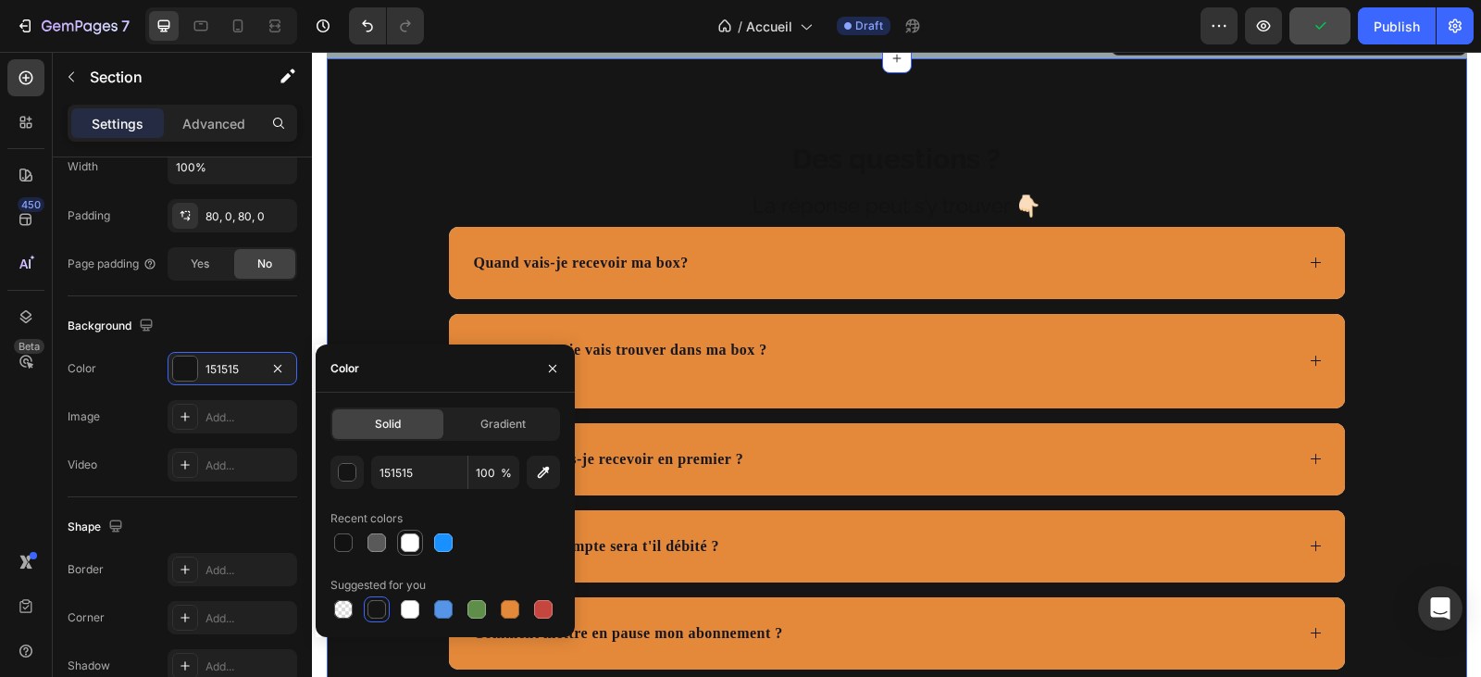
click at [411, 539] on div at bounding box center [410, 542] width 19 height 19
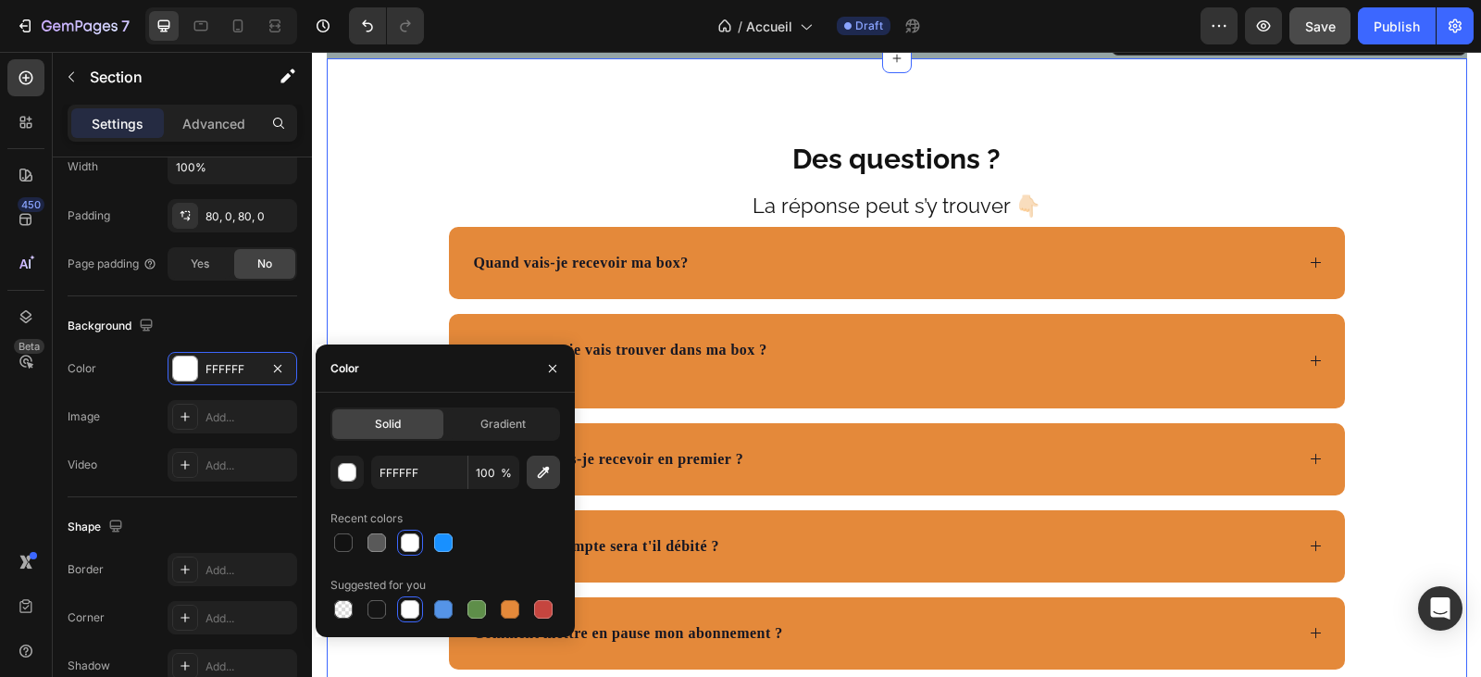
click at [546, 474] on icon "button" at bounding box center [543, 472] width 19 height 19
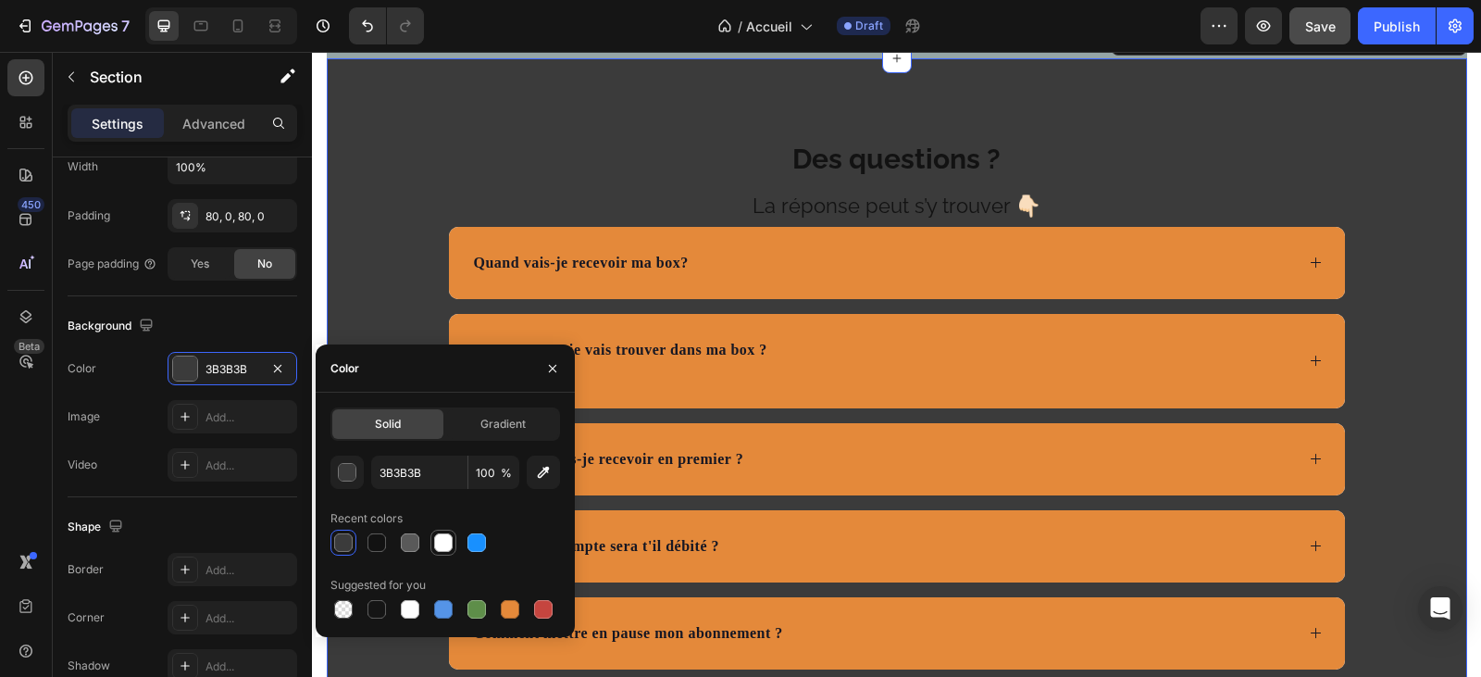
click at [441, 541] on div at bounding box center [443, 542] width 19 height 19
type input "FFFFFF"
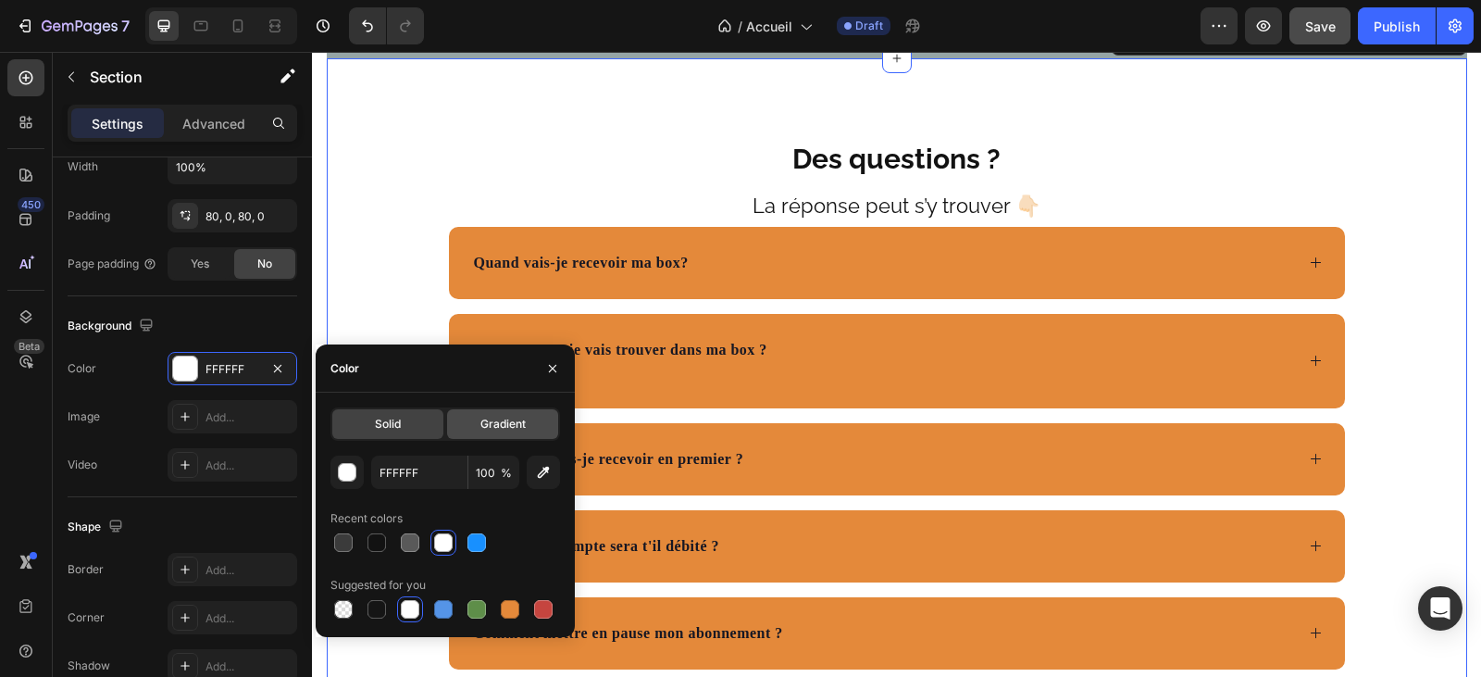
click at [504, 420] on span "Gradient" at bounding box center [502, 424] width 45 height 17
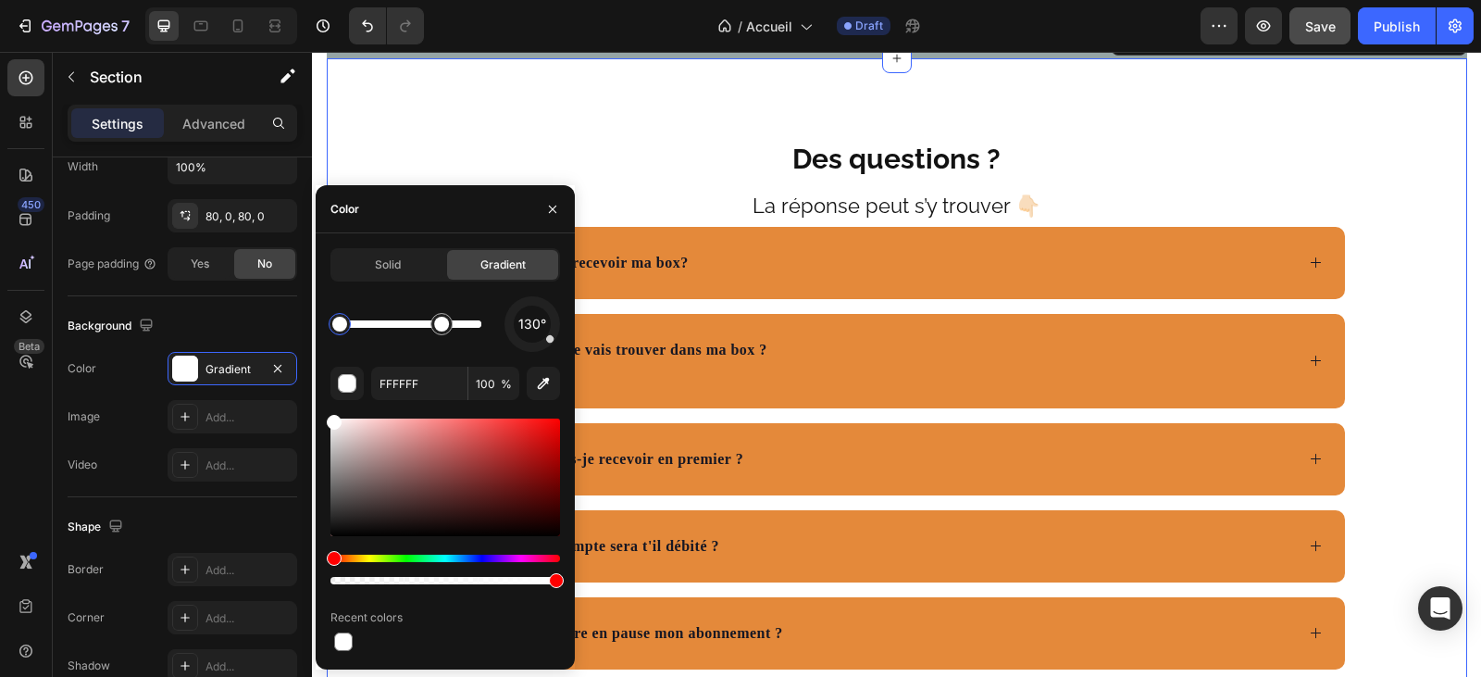
drag, startPoint x: 479, startPoint y: 329, endPoint x: 397, endPoint y: 313, distance: 83.9
drag, startPoint x: 452, startPoint y: 332, endPoint x: 442, endPoint y: 324, distance: 13.2
drag, startPoint x: 359, startPoint y: 326, endPoint x: 469, endPoint y: 340, distance: 111.0
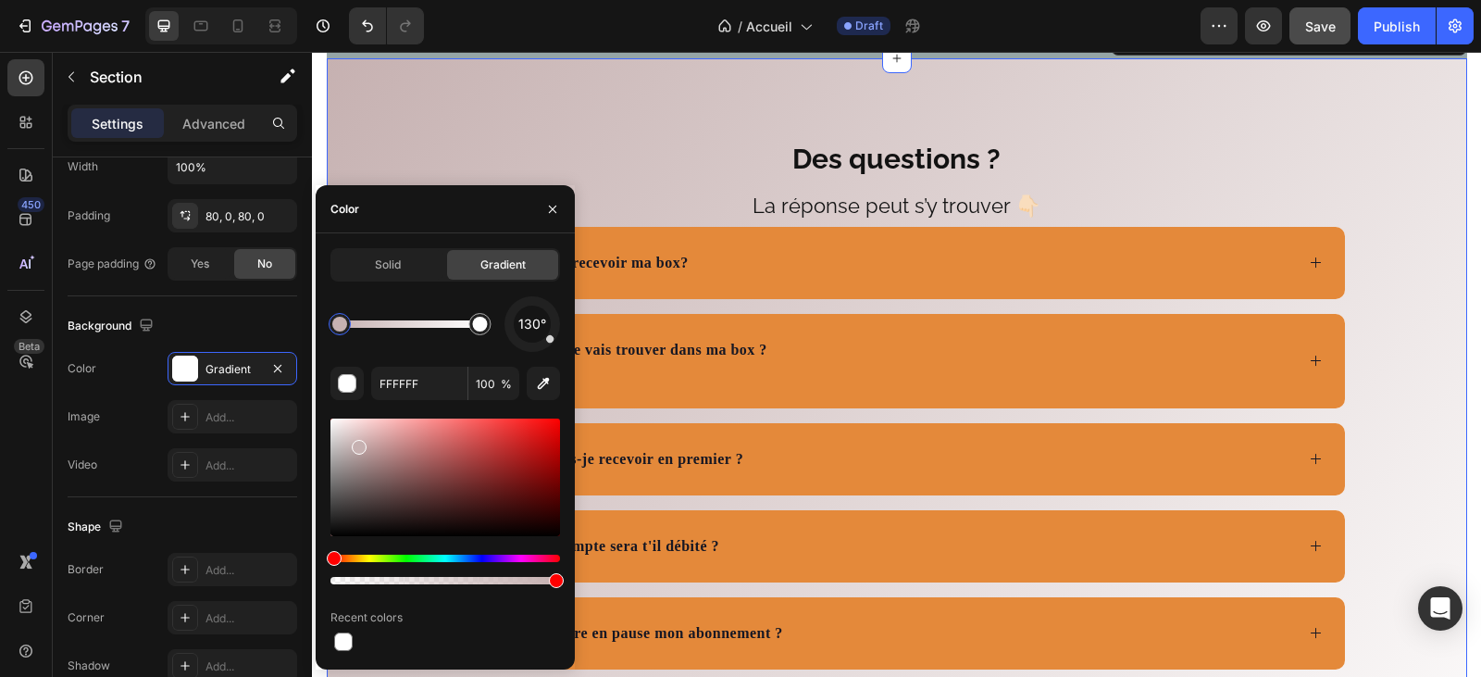
type input "C6B1B1"
drag, startPoint x: 336, startPoint y: 423, endPoint x: 358, endPoint y: 451, distance: 35.6
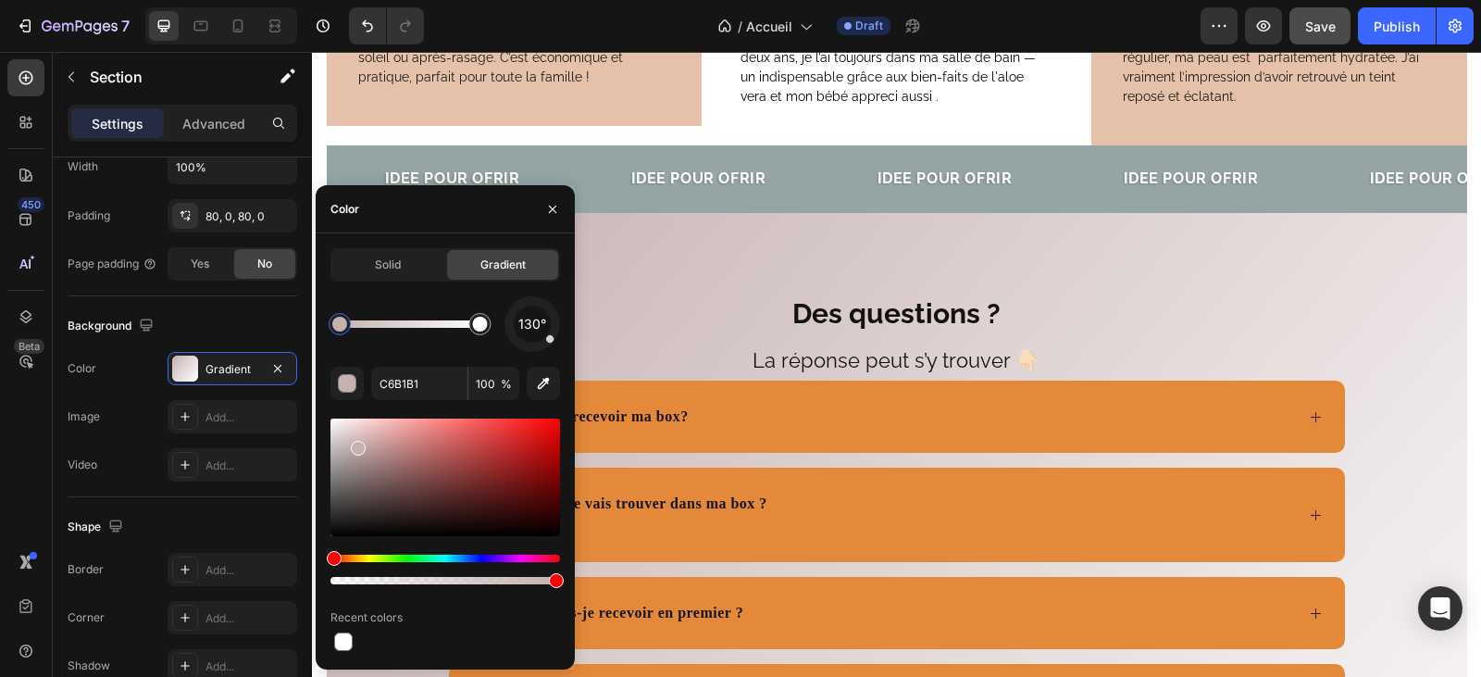
scroll to position [5091, 0]
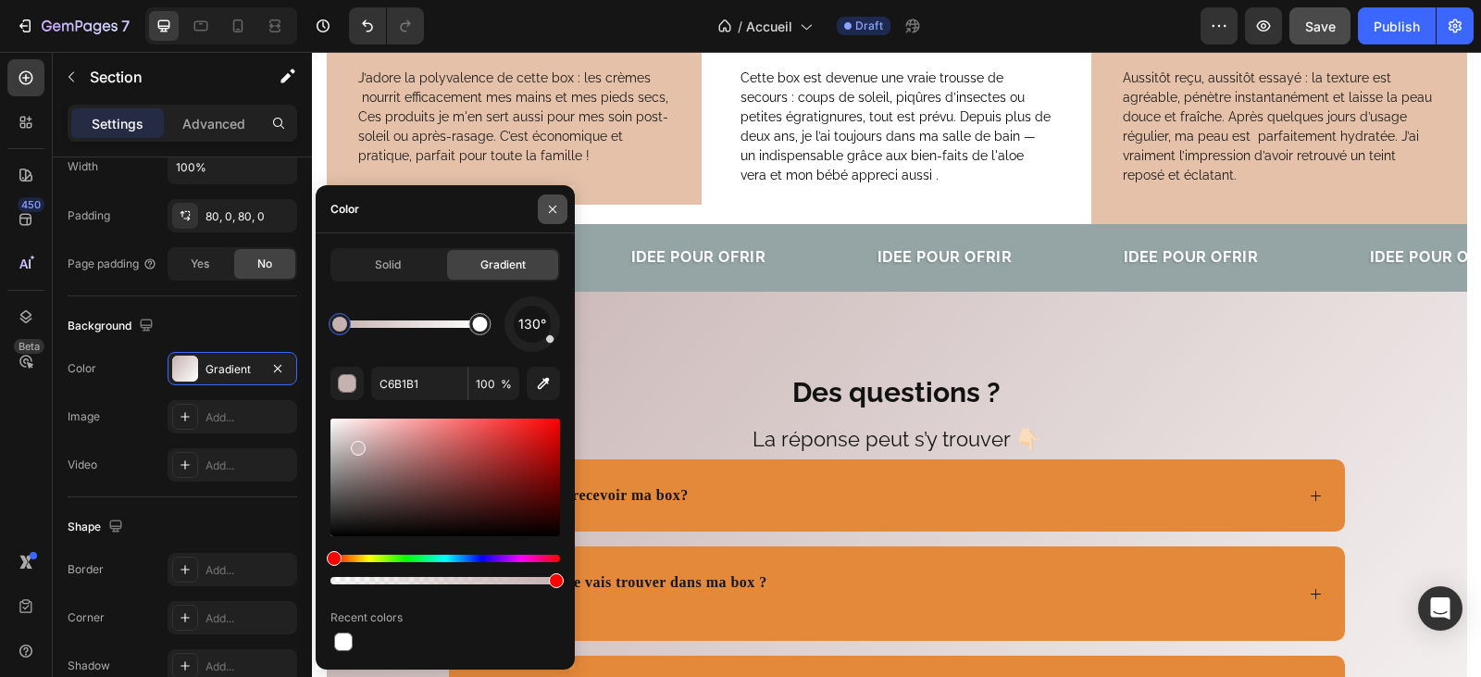
click at [554, 207] on icon "button" at bounding box center [552, 208] width 7 height 7
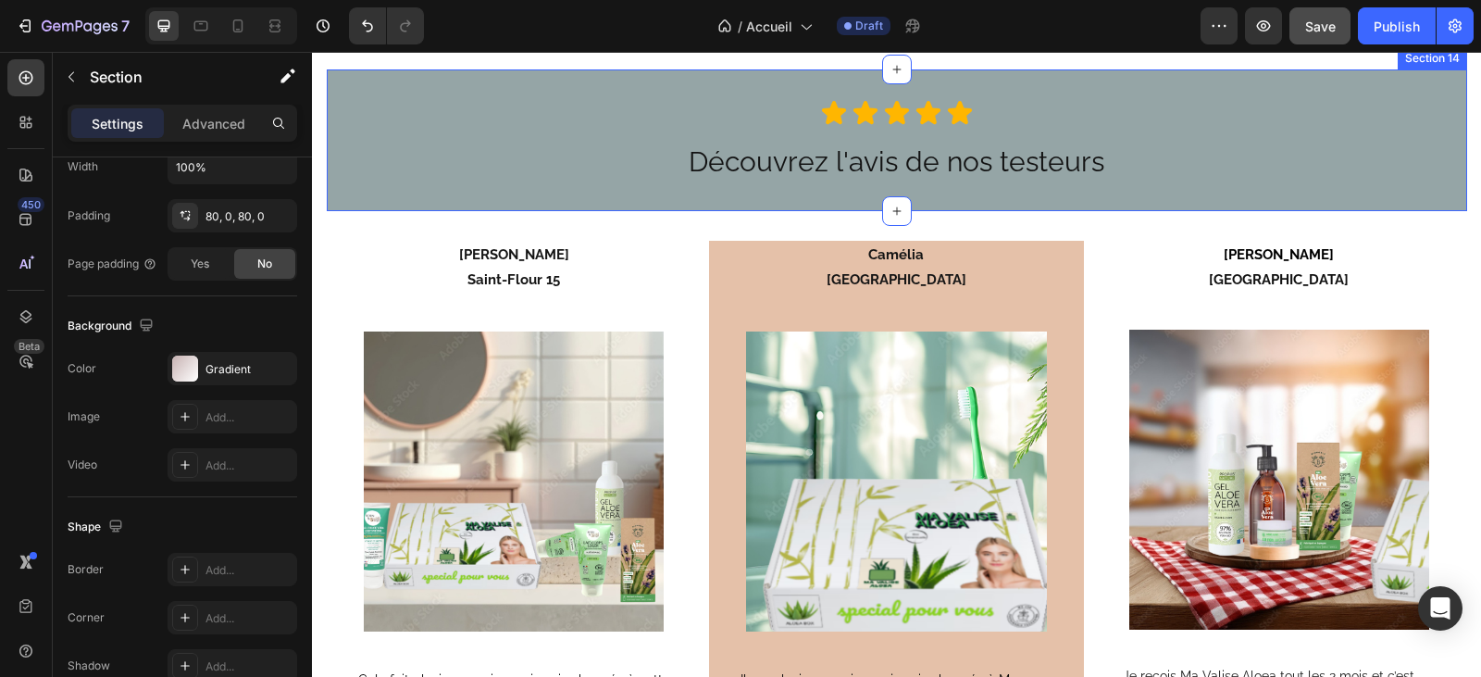
scroll to position [4350, 0]
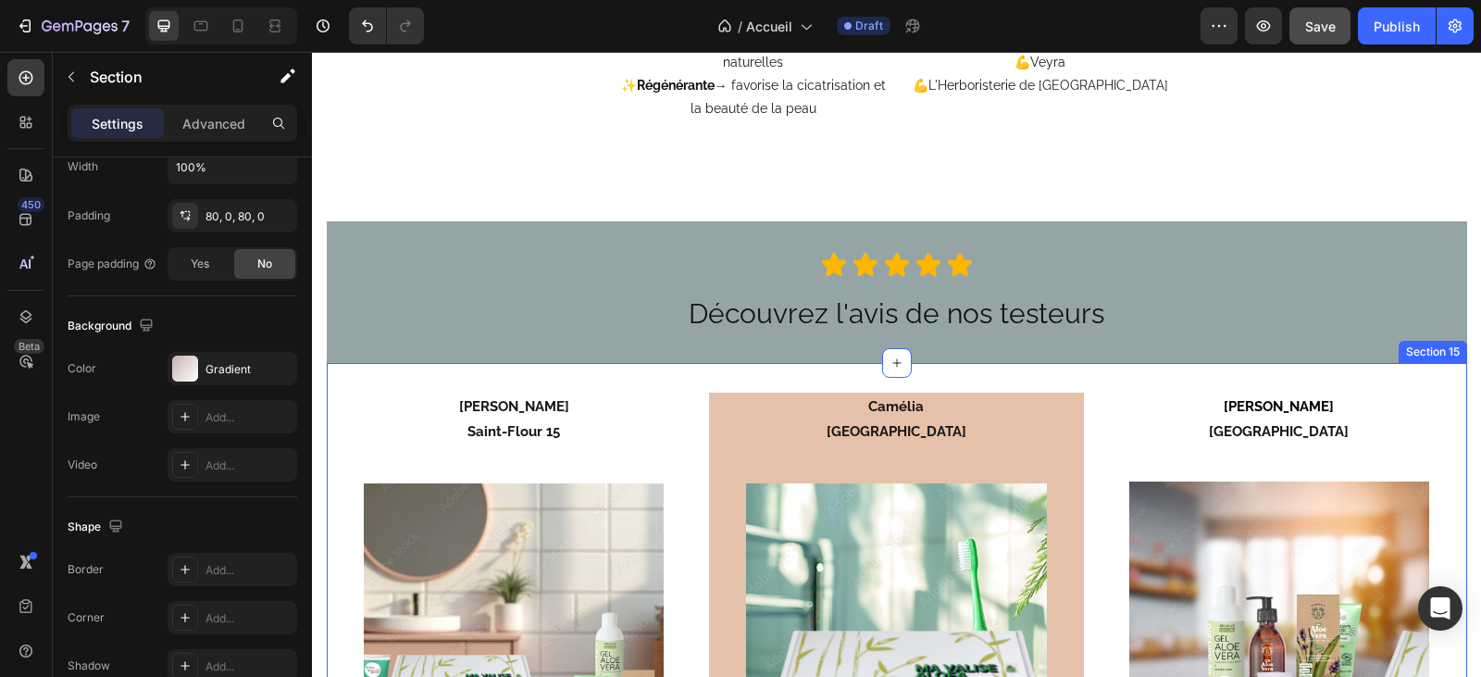
click at [419, 378] on div "Edith Saint-Flour 15 Text Block Image Cela fait plusieurs mois que je suis abon…" at bounding box center [897, 676] width 1140 height 626
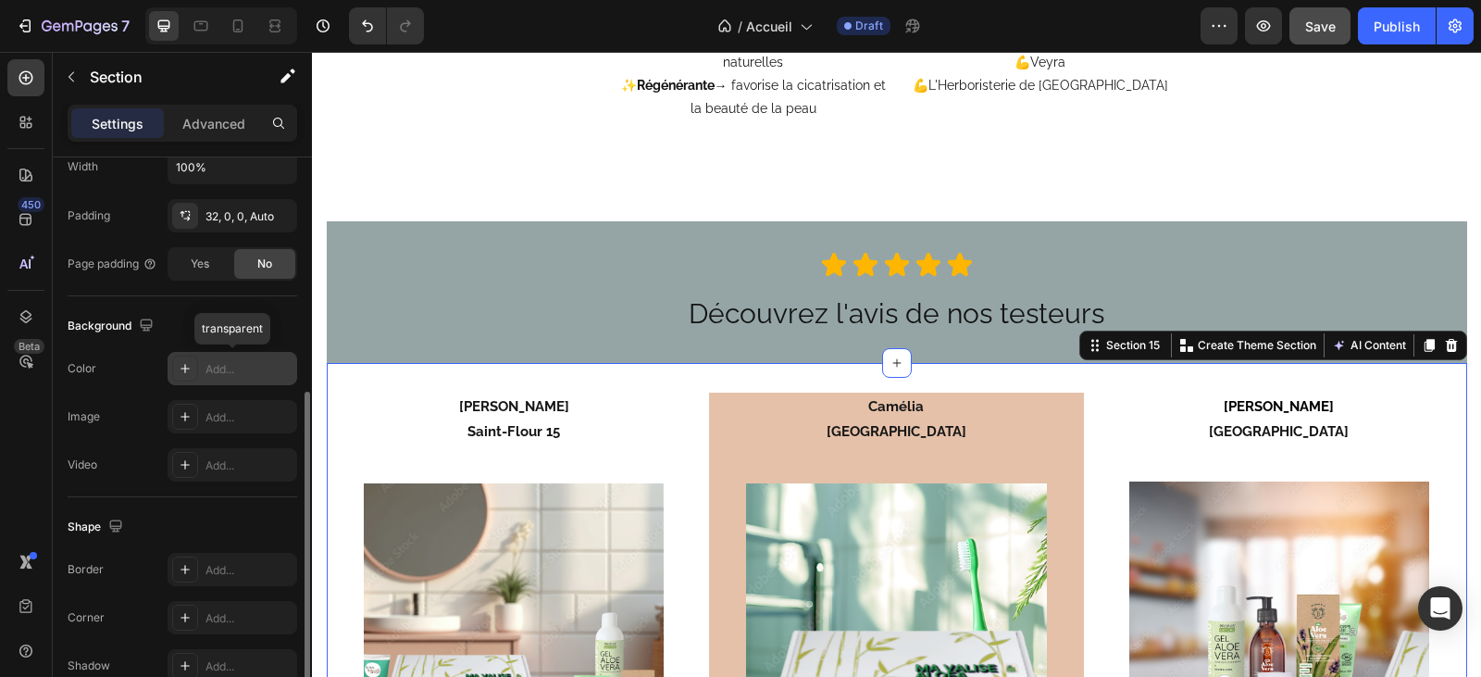
click at [218, 363] on div "Add..." at bounding box center [248, 369] width 87 height 17
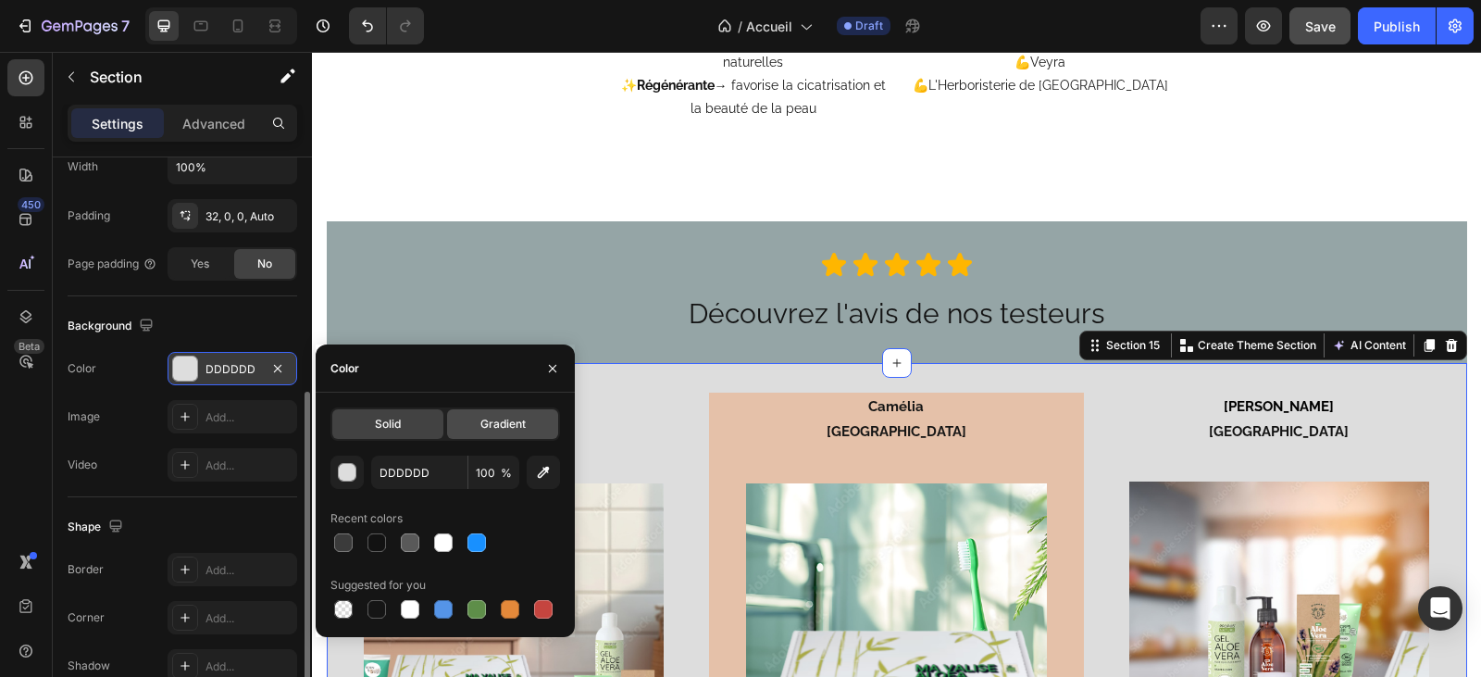
click at [491, 420] on span "Gradient" at bounding box center [502, 424] width 45 height 17
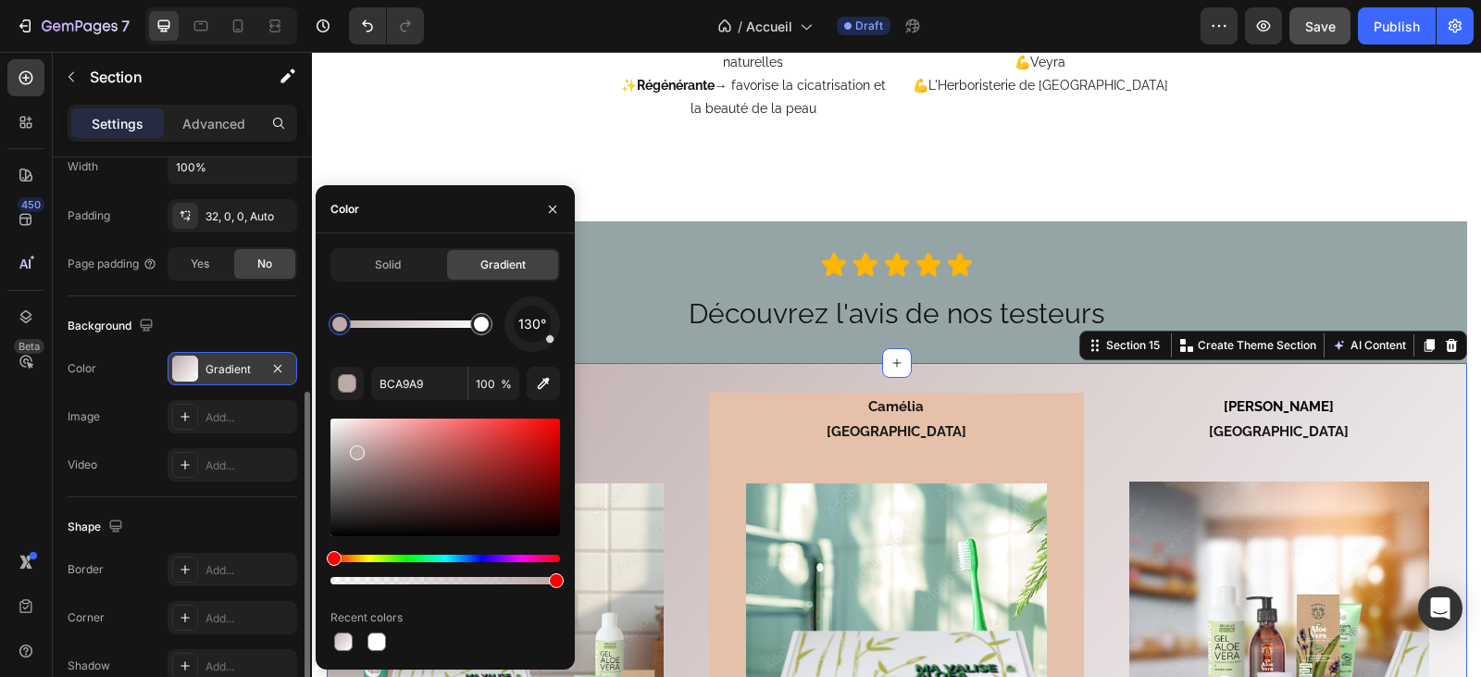
drag, startPoint x: 339, startPoint y: 438, endPoint x: 355, endPoint y: 448, distance: 19.5
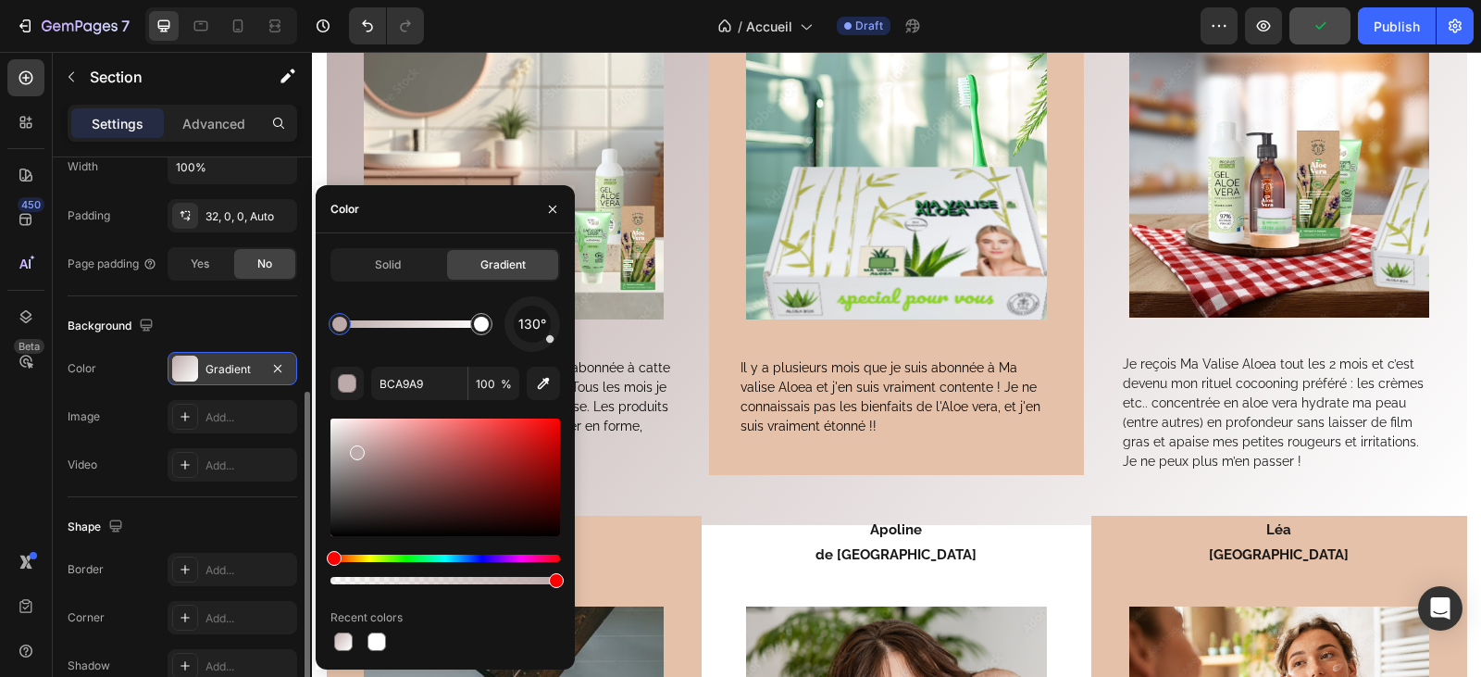
scroll to position [4813, 0]
type input "C1A2A2"
drag, startPoint x: 353, startPoint y: 453, endPoint x: 362, endPoint y: 446, distance: 11.3
click at [547, 204] on icon "button" at bounding box center [552, 209] width 15 height 15
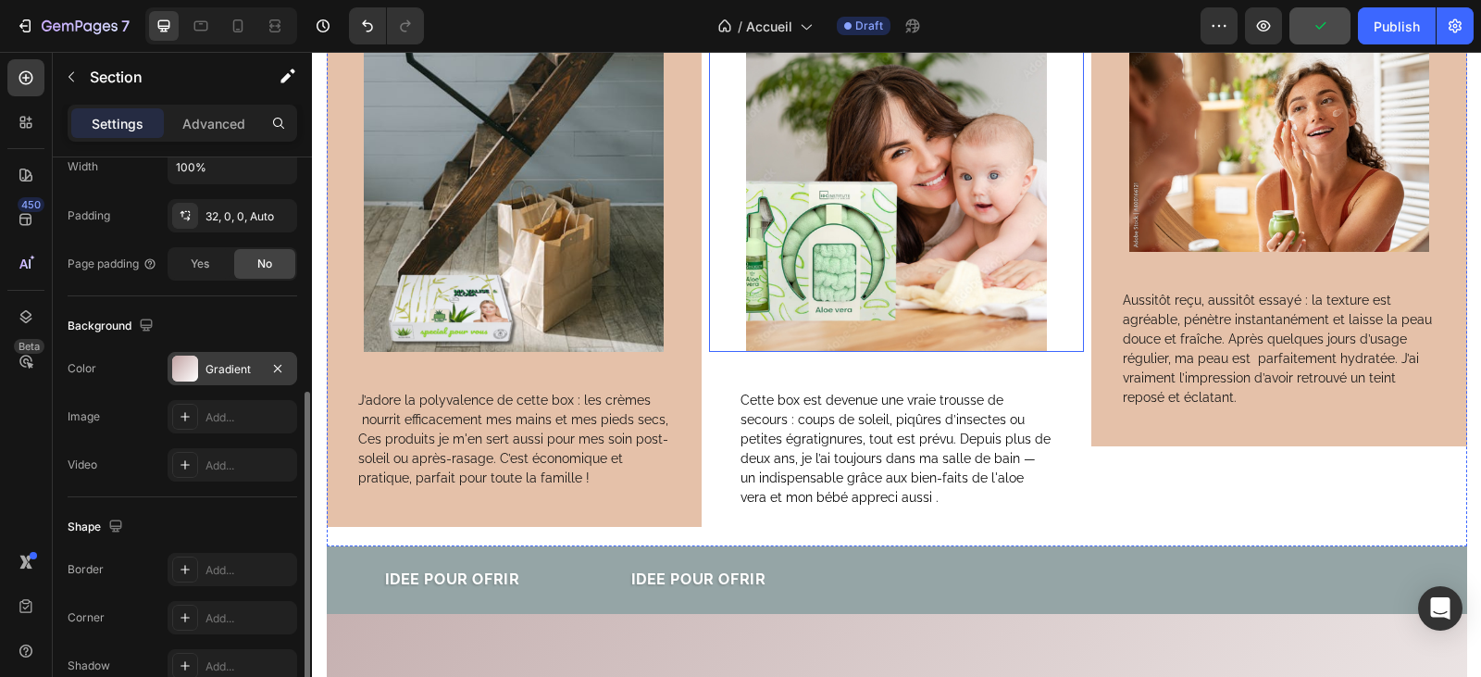
scroll to position [5461, 0]
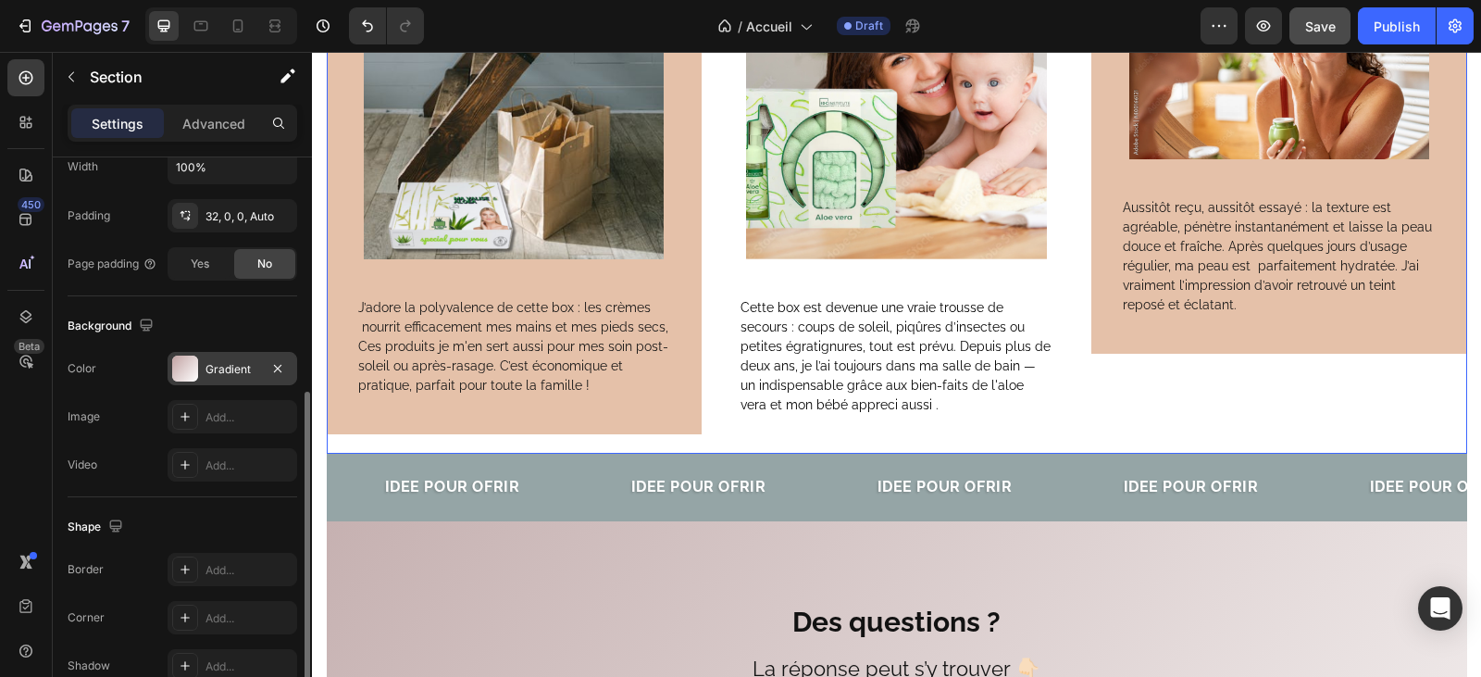
click at [1151, 407] on div "Léa Paris Text Block Image Aussitôt reçu, aussitôt essayé : la texture est agré…" at bounding box center [1278, 161] width 375 height 585
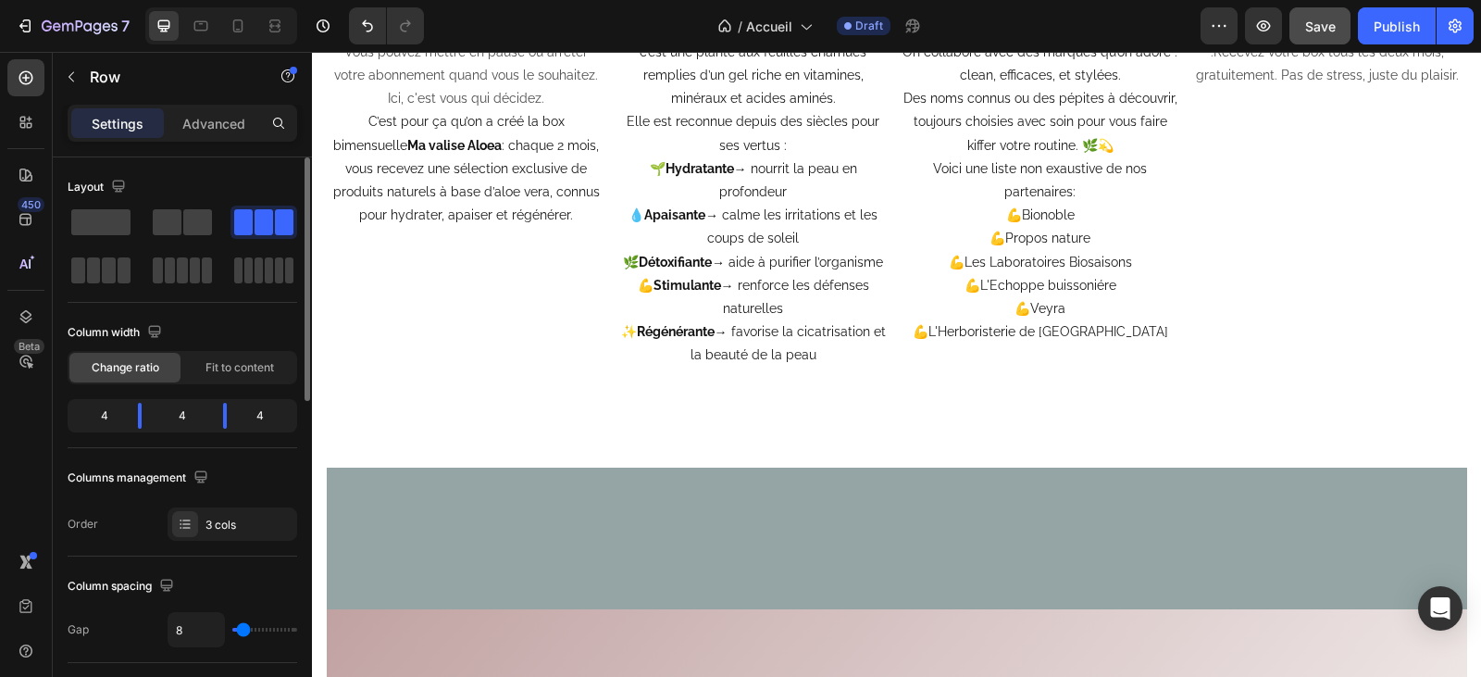
scroll to position [3702, 0]
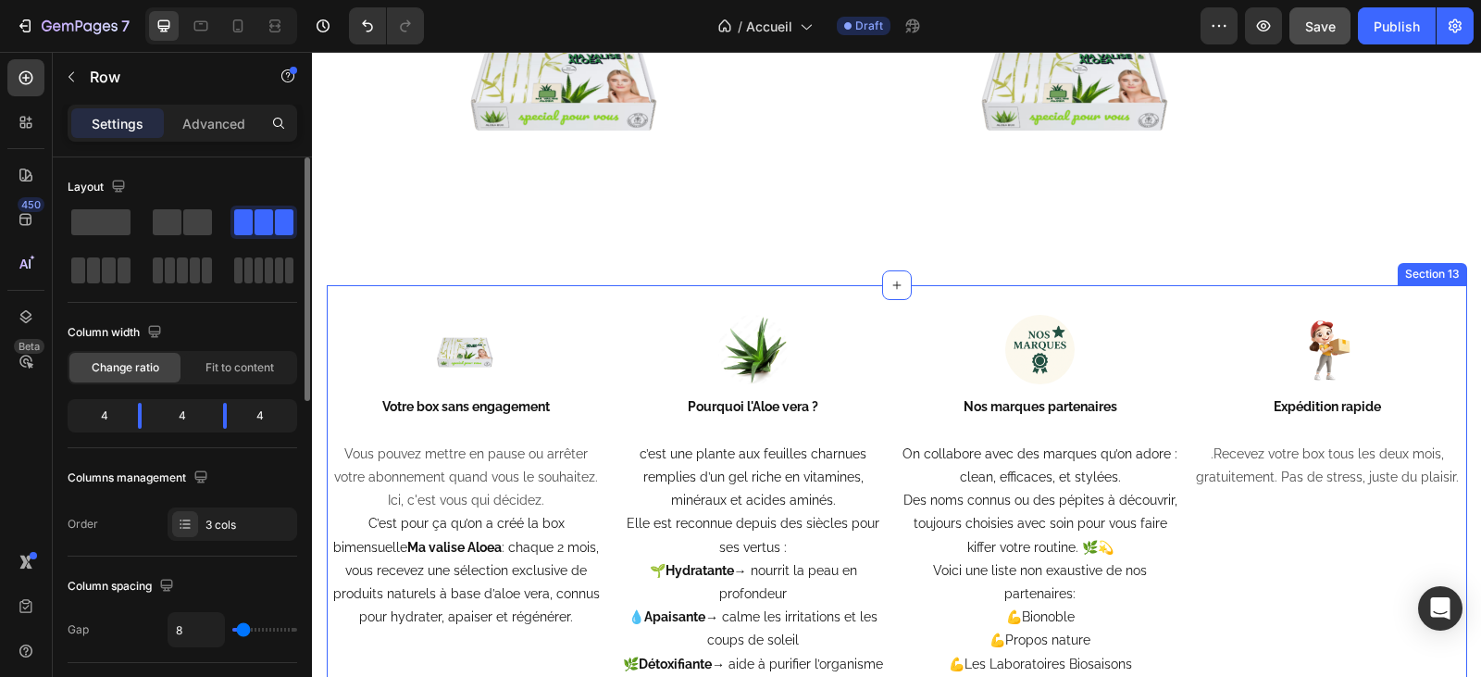
click at [412, 309] on div "Image Votre box sans engagement Vous pouvez mettre en pause ou arrêter votre ab…" at bounding box center [897, 566] width 1140 height 562
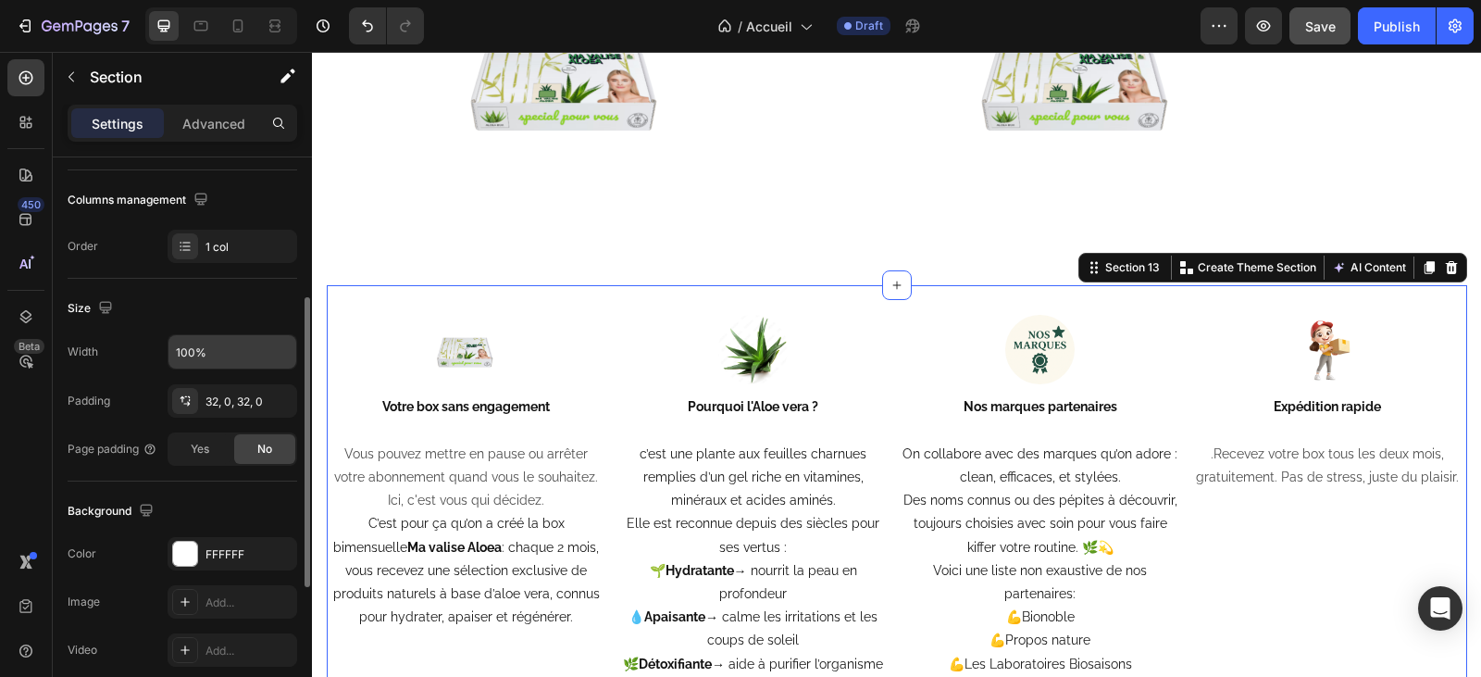
scroll to position [370, 0]
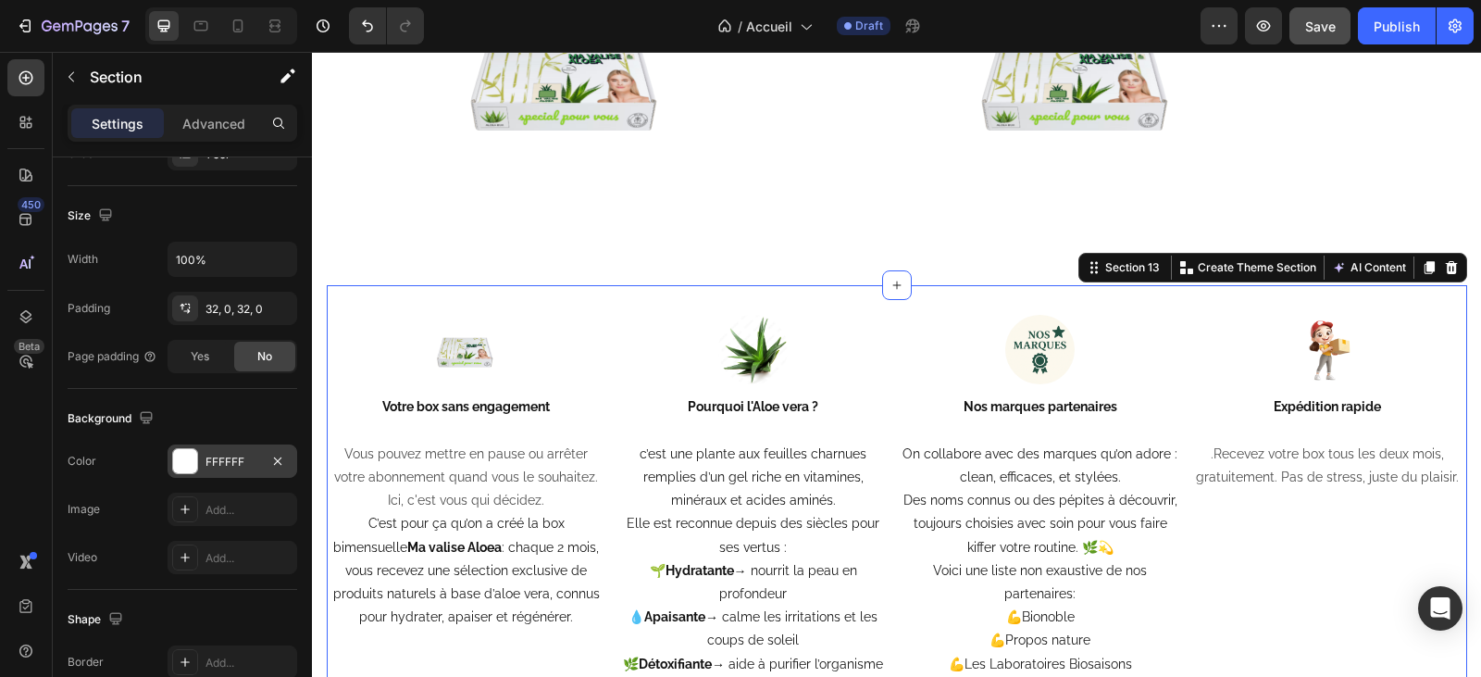
click at [234, 454] on div "FFFFFF" at bounding box center [232, 462] width 54 height 17
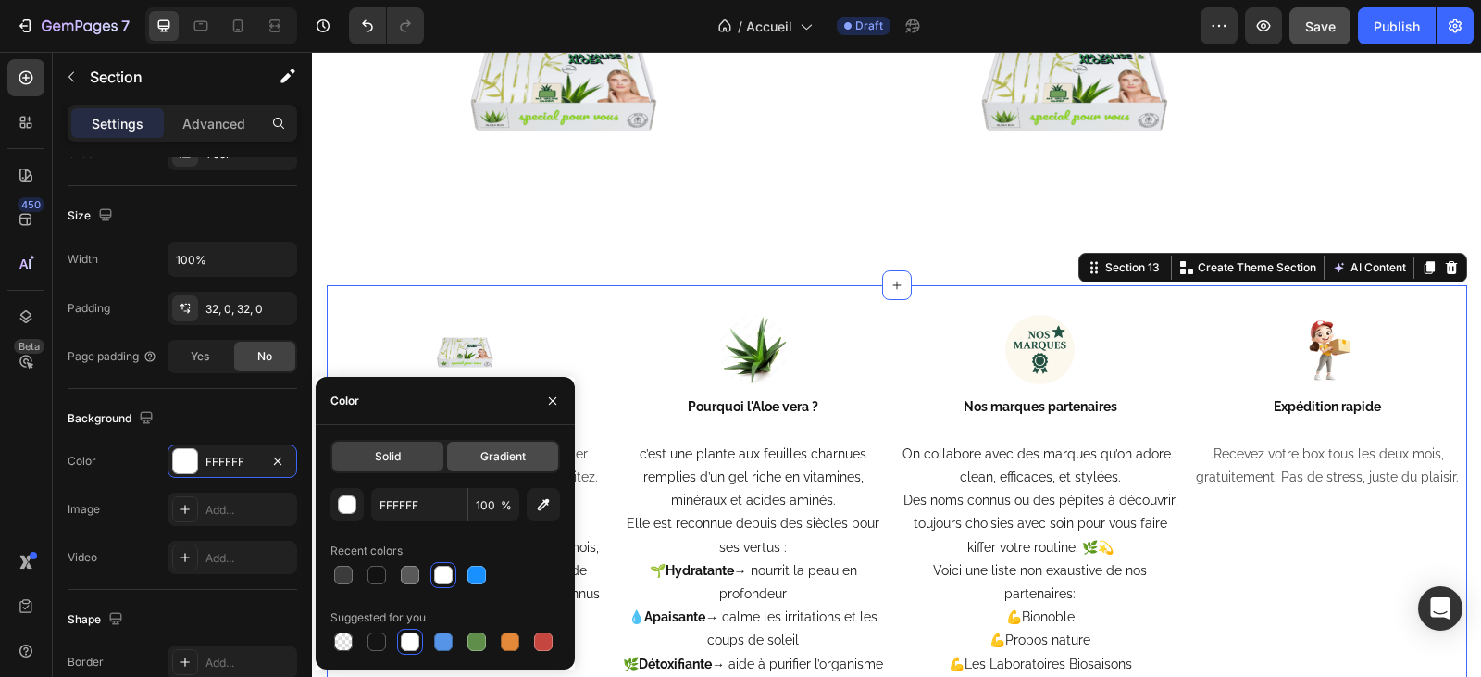
click at [502, 455] on span "Gradient" at bounding box center [502, 456] width 45 height 17
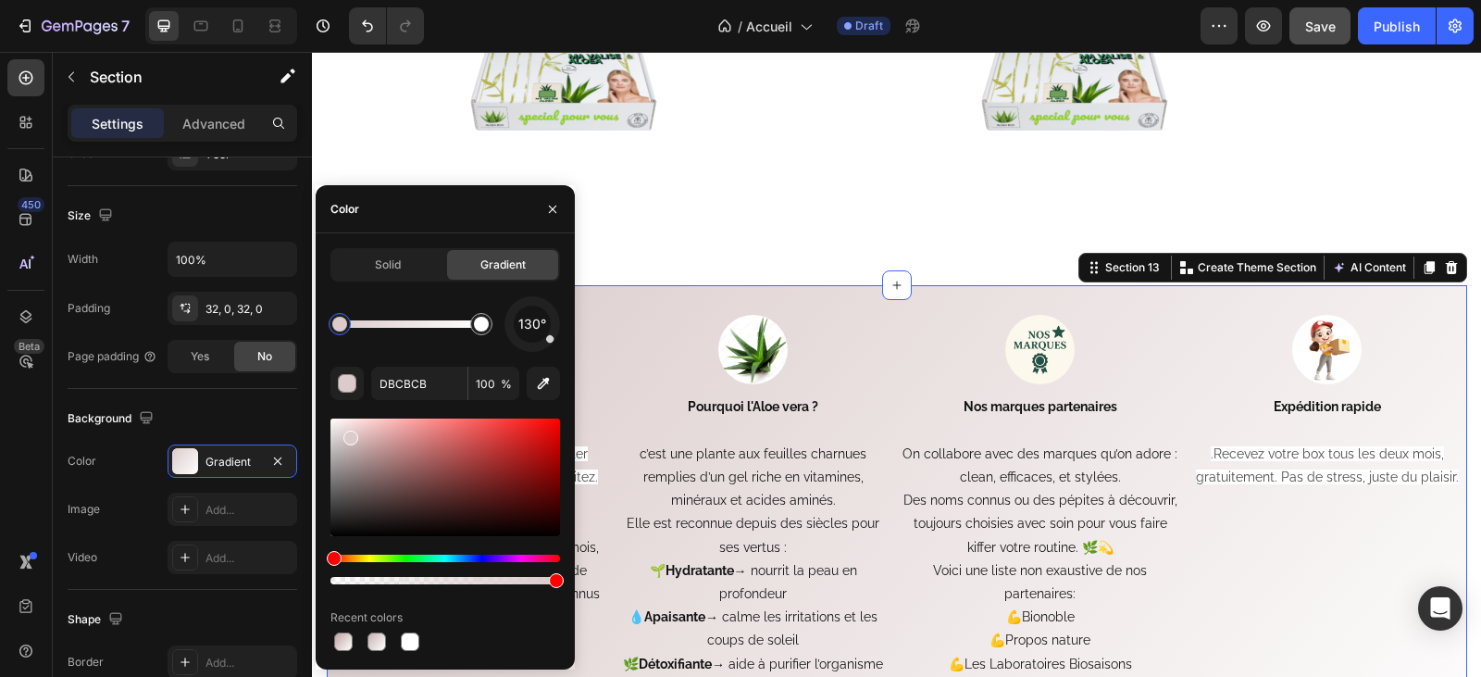
drag, startPoint x: 336, startPoint y: 426, endPoint x: 349, endPoint y: 448, distance: 25.7
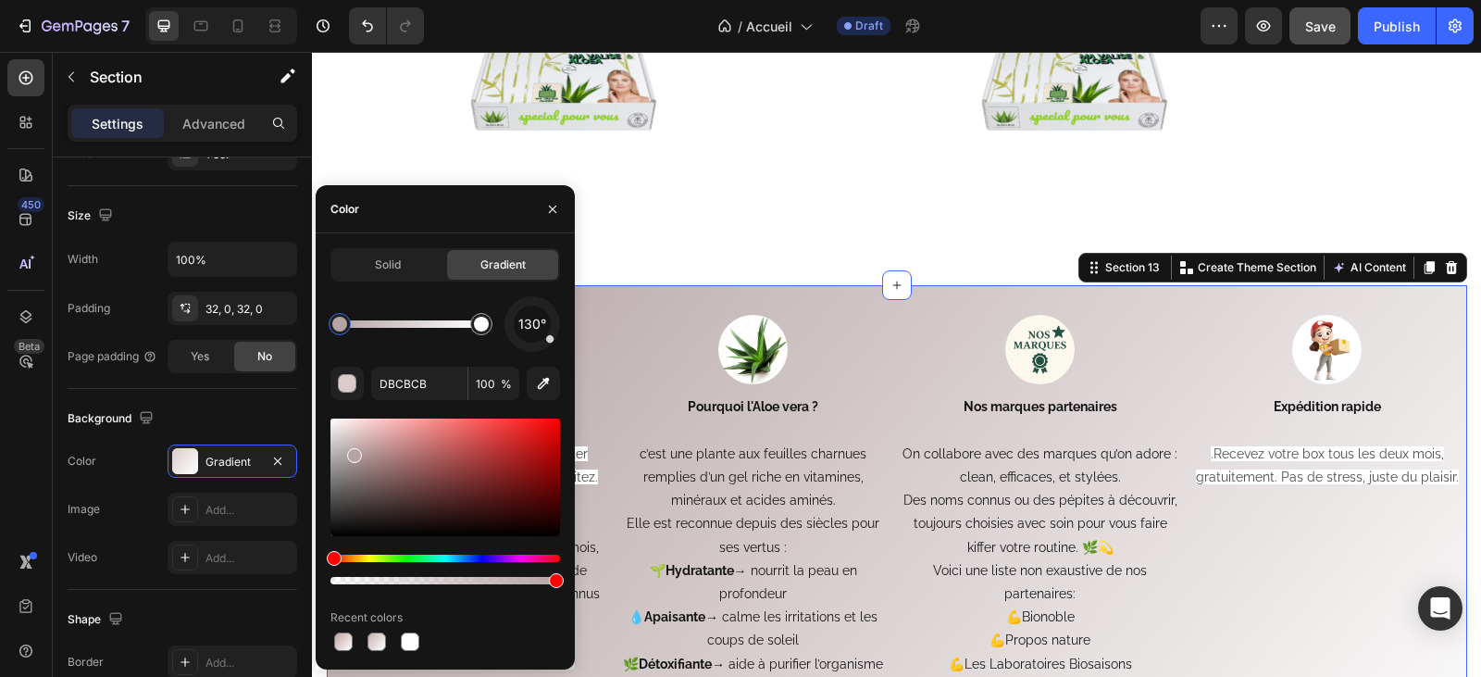
type input "B5A4A4"
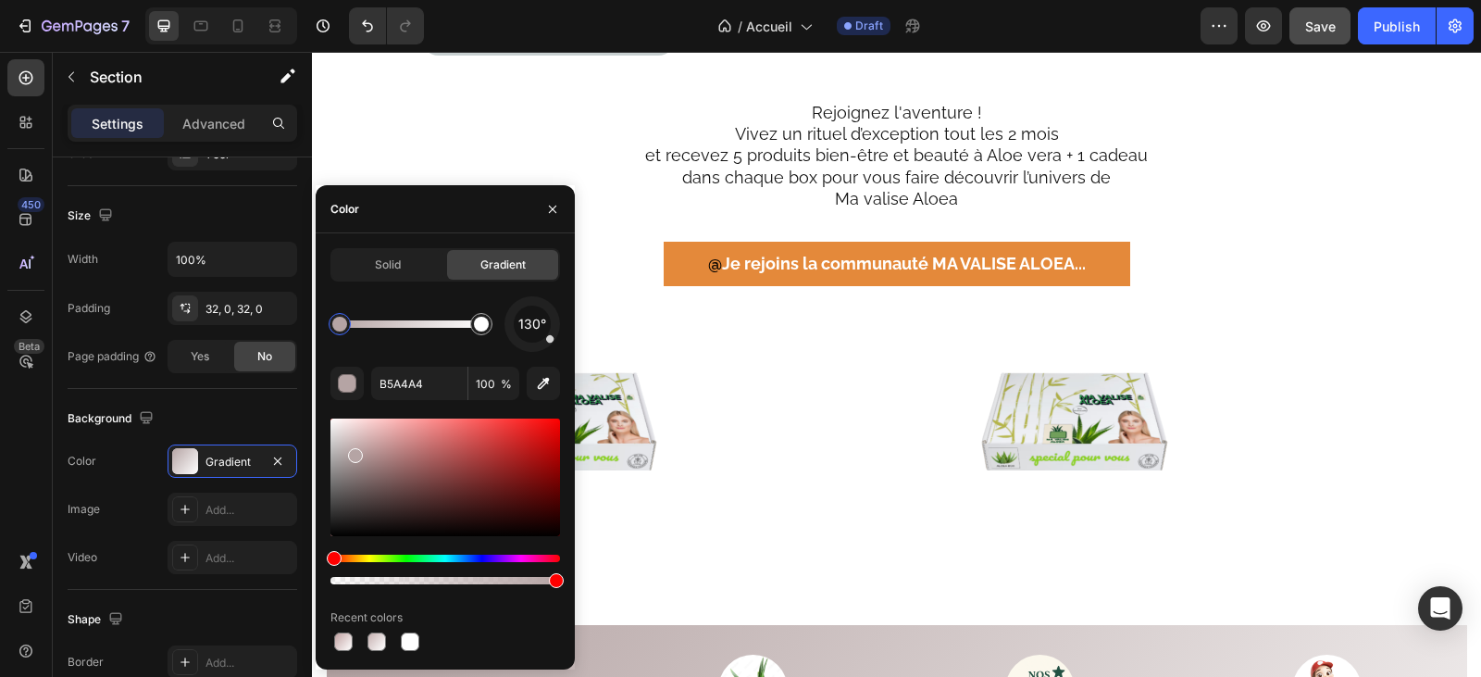
scroll to position [3147, 0]
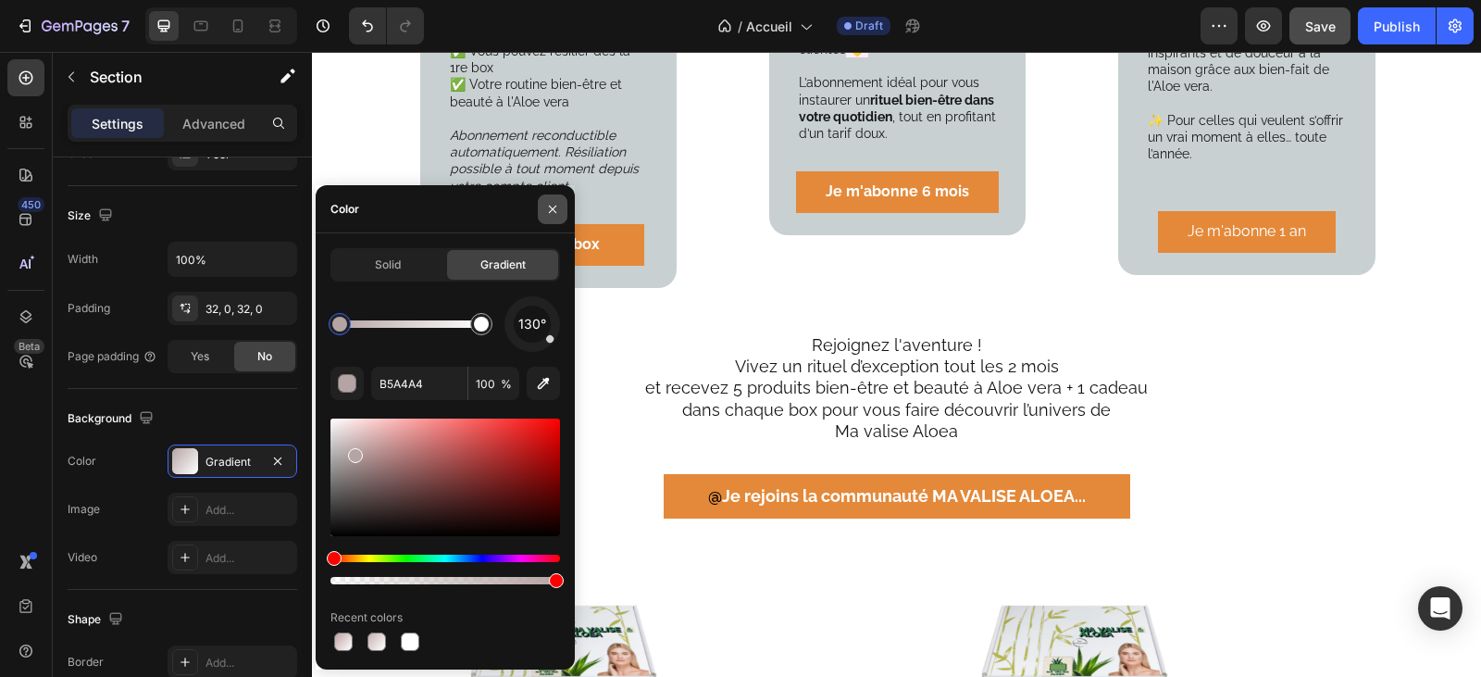
click at [554, 204] on icon "button" at bounding box center [552, 209] width 15 height 15
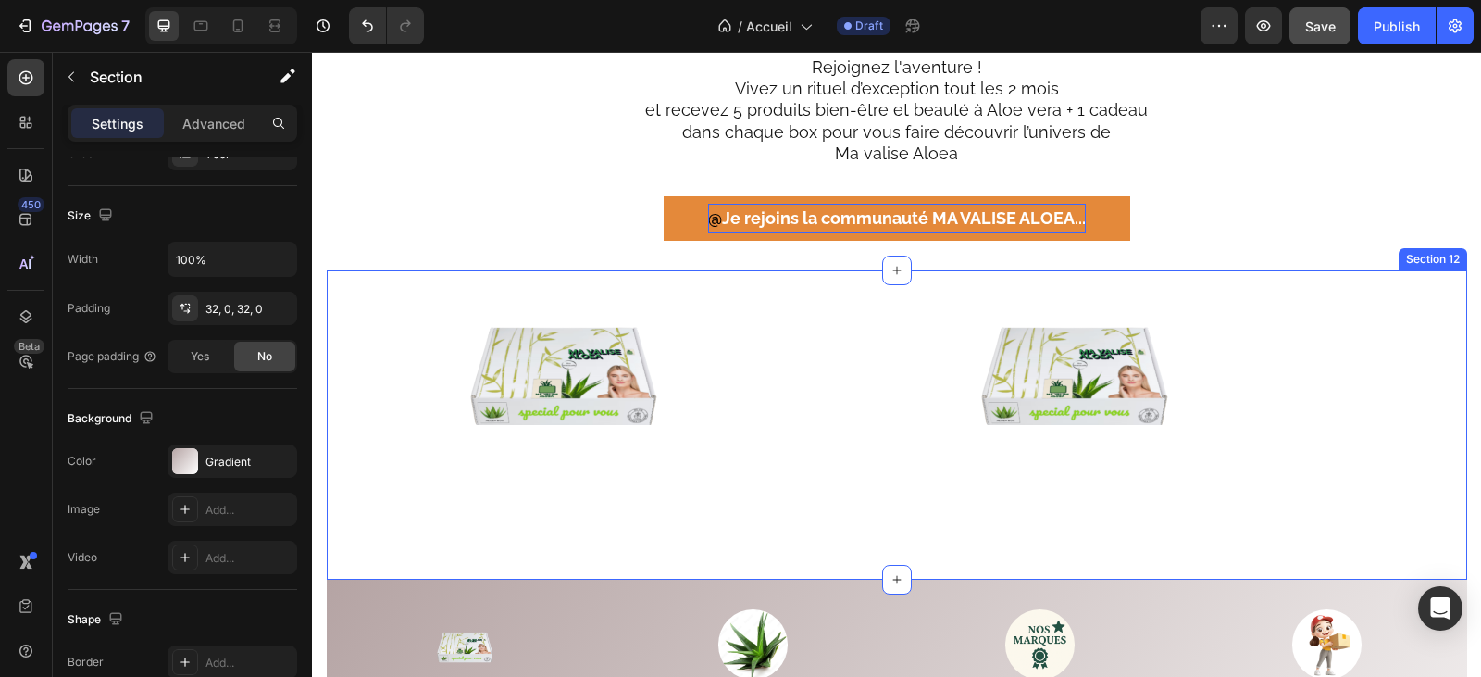
scroll to position [3332, 0]
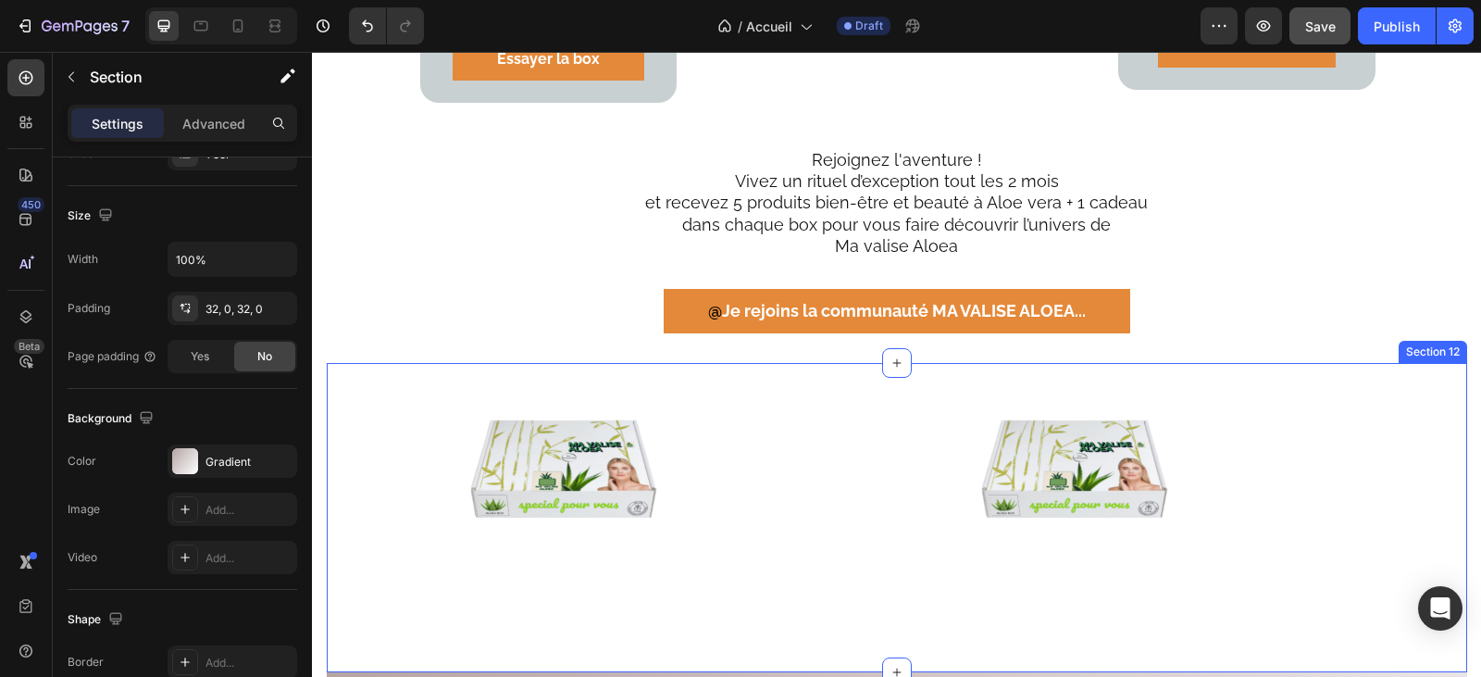
click at [785, 367] on div "Image Image Section 12" at bounding box center [897, 517] width 1140 height 309
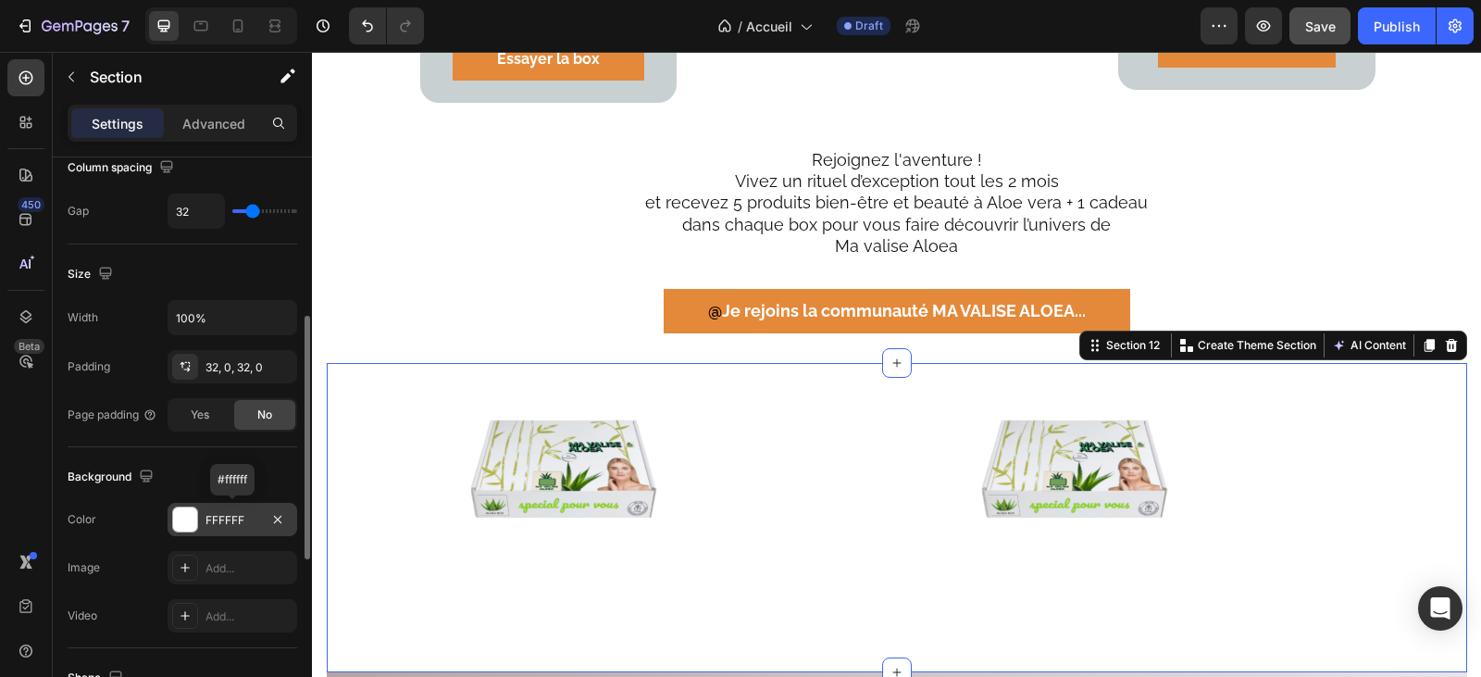
click at [251, 516] on div "FFFFFF" at bounding box center [232, 520] width 54 height 17
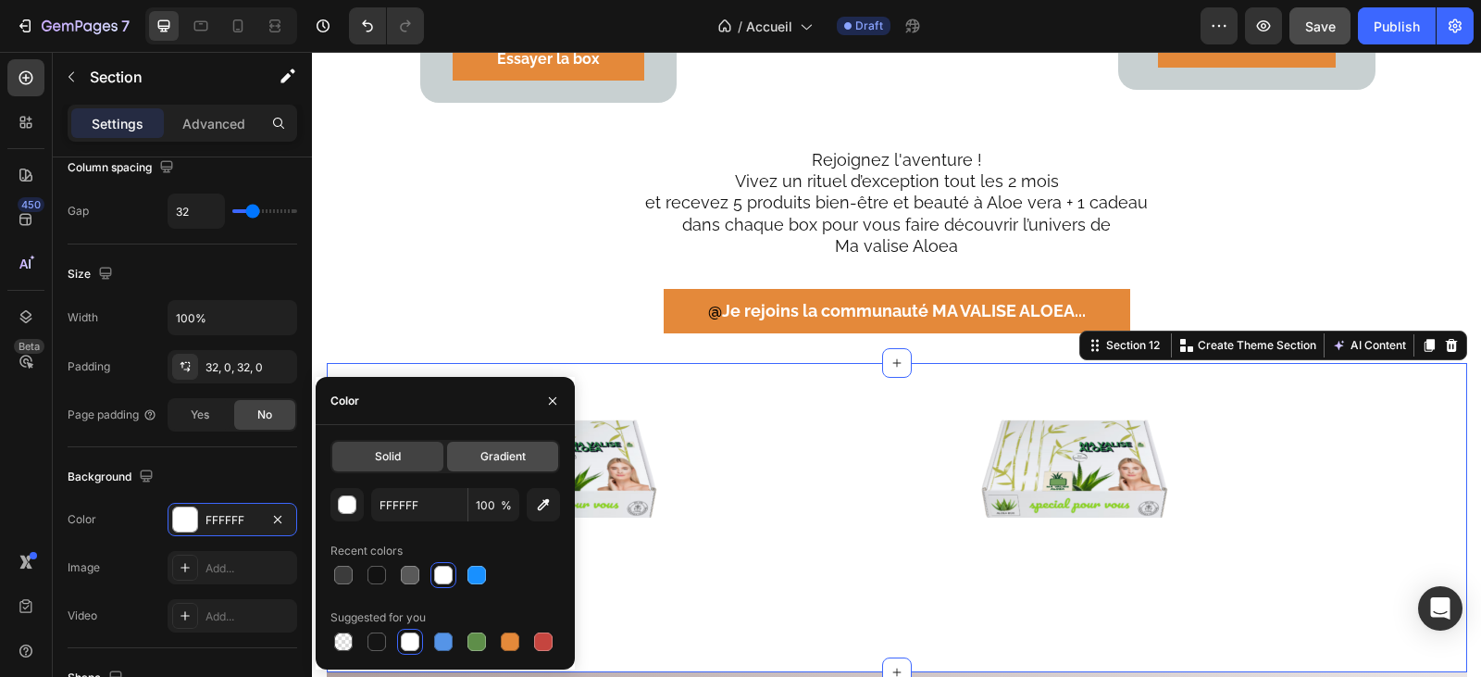
click at [507, 454] on span "Gradient" at bounding box center [502, 456] width 45 height 17
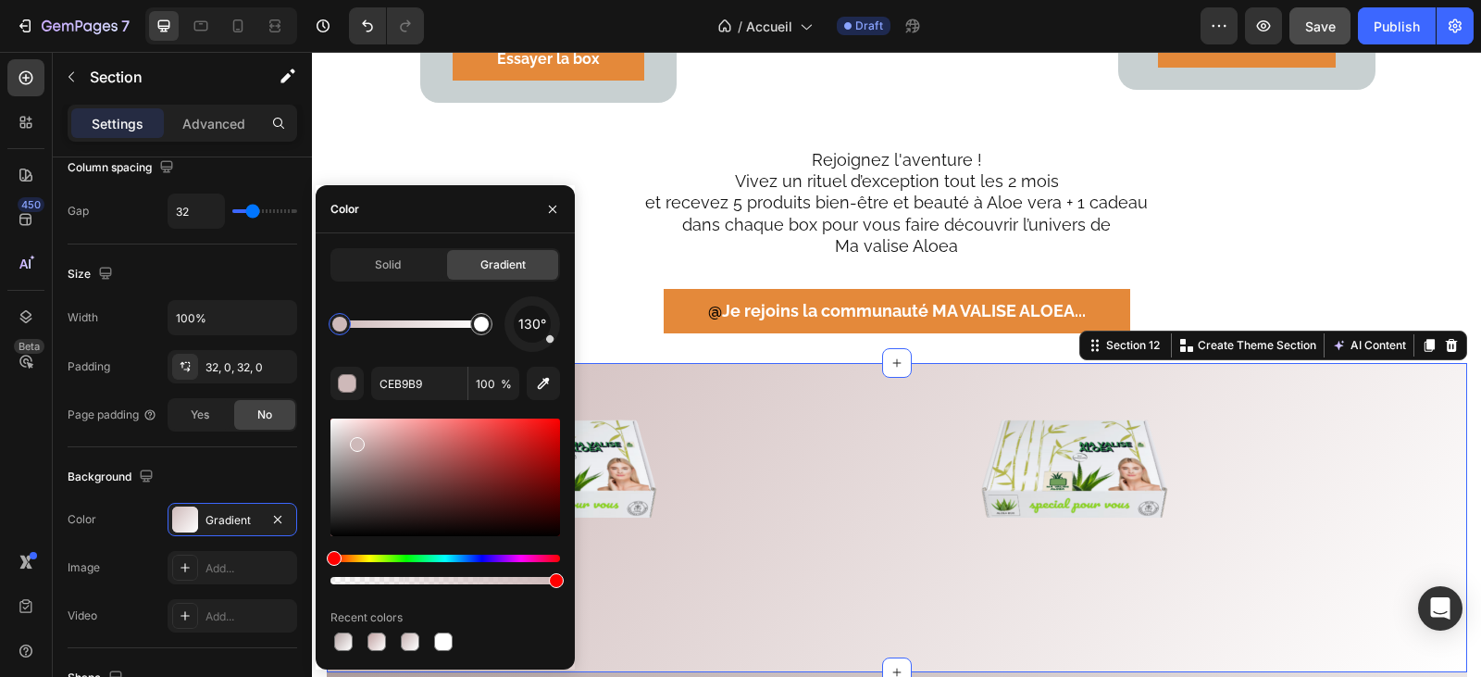
drag, startPoint x: 335, startPoint y: 423, endPoint x: 361, endPoint y: 445, distance: 34.1
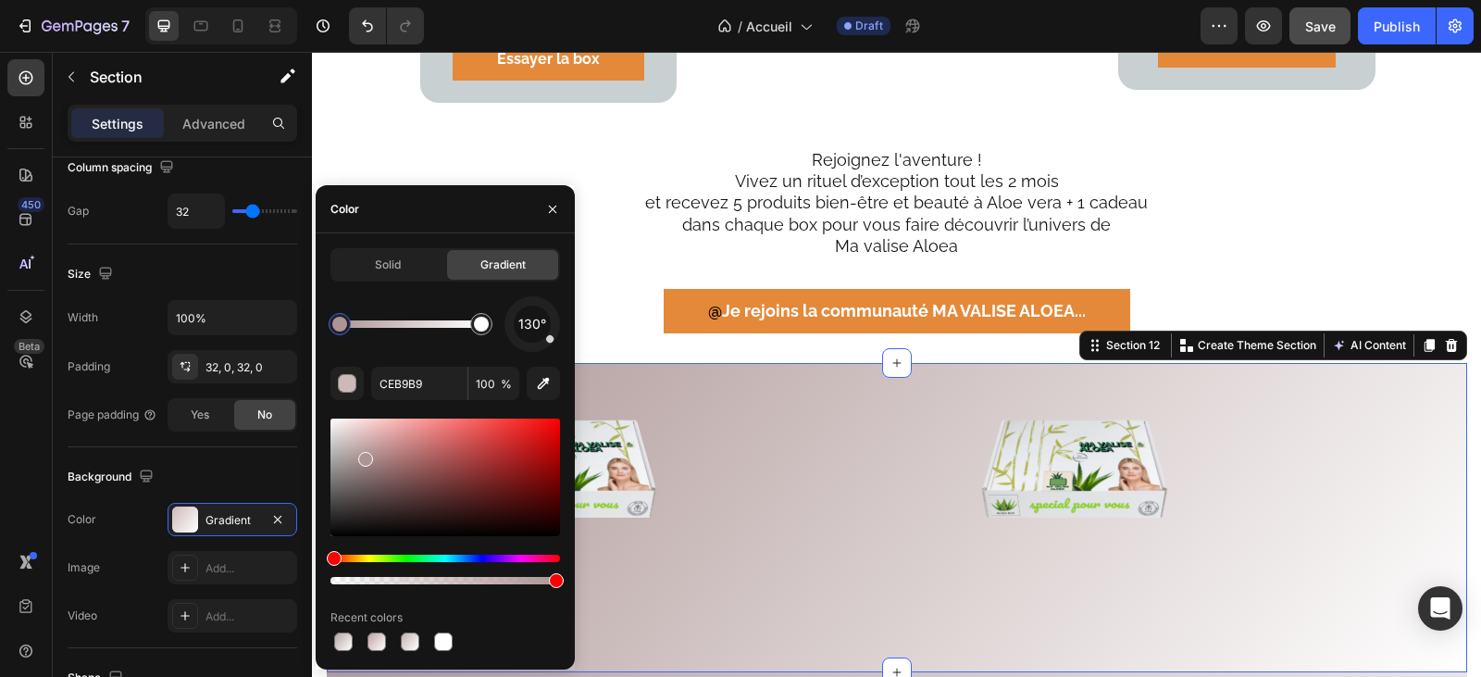
type input "AD9595"
drag, startPoint x: 359, startPoint y: 445, endPoint x: 364, endPoint y: 455, distance: 11.2
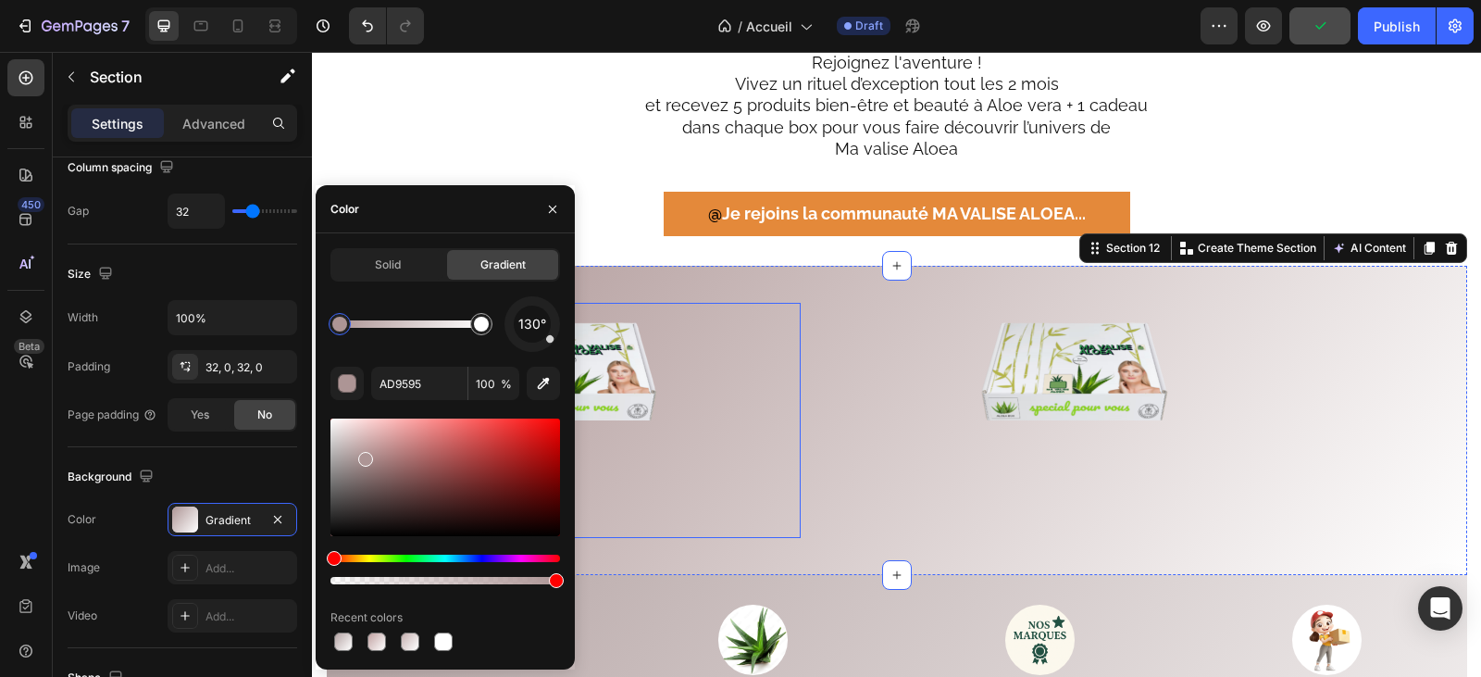
scroll to position [2962, 0]
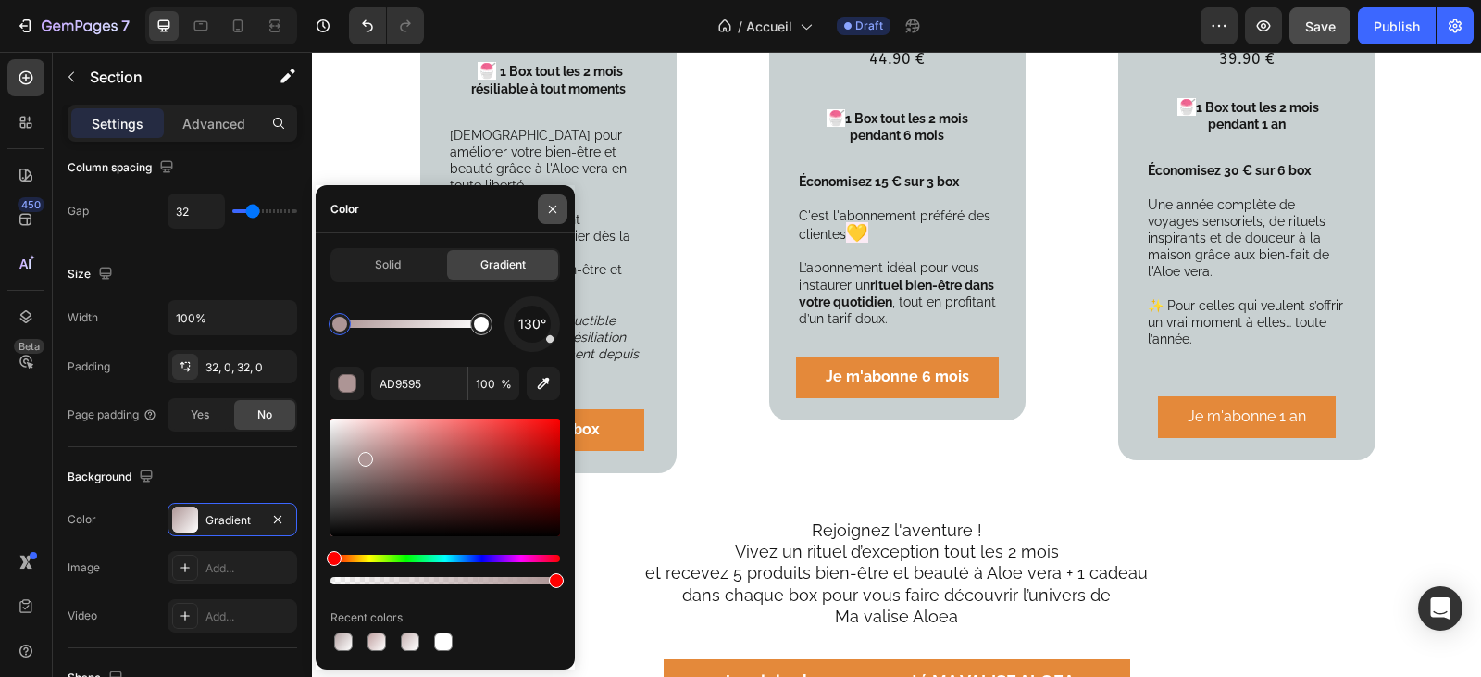
click at [552, 200] on button "button" at bounding box center [553, 209] width 30 height 30
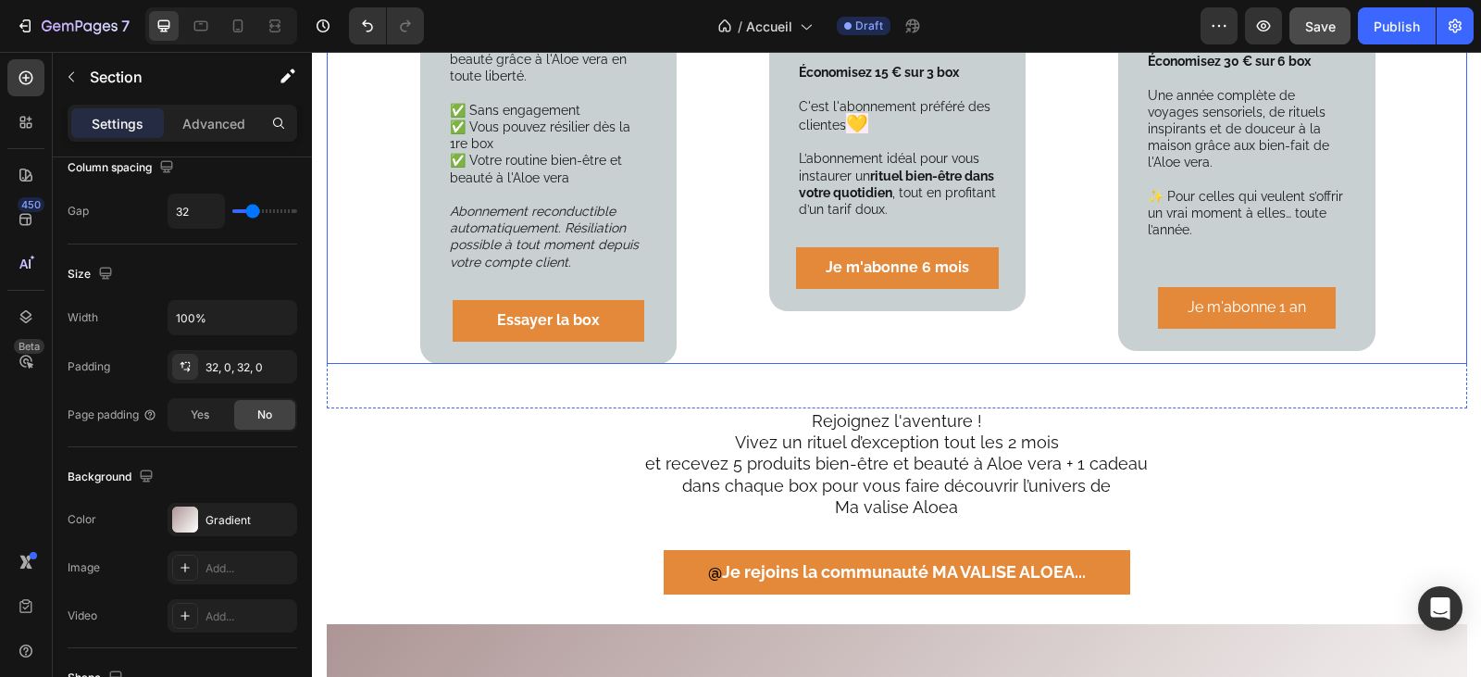
scroll to position [3054, 0]
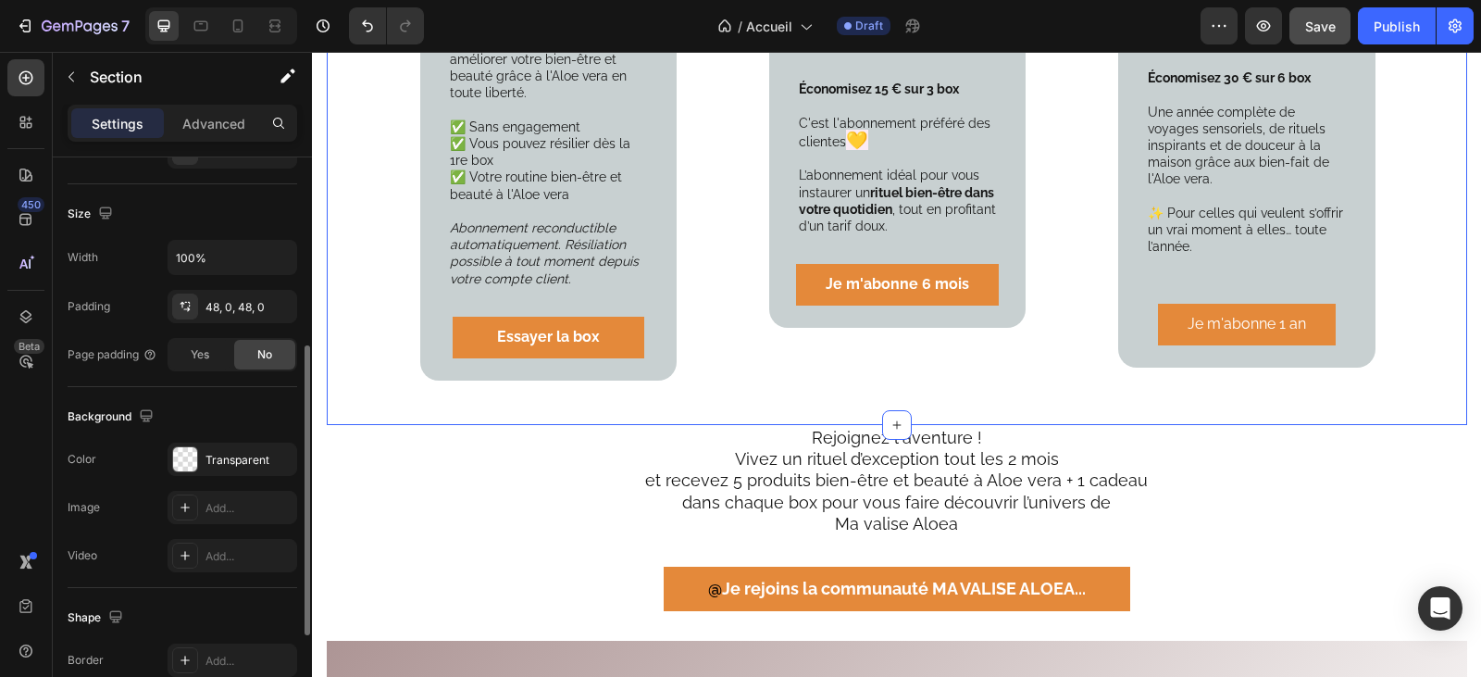
scroll to position [465, 0]
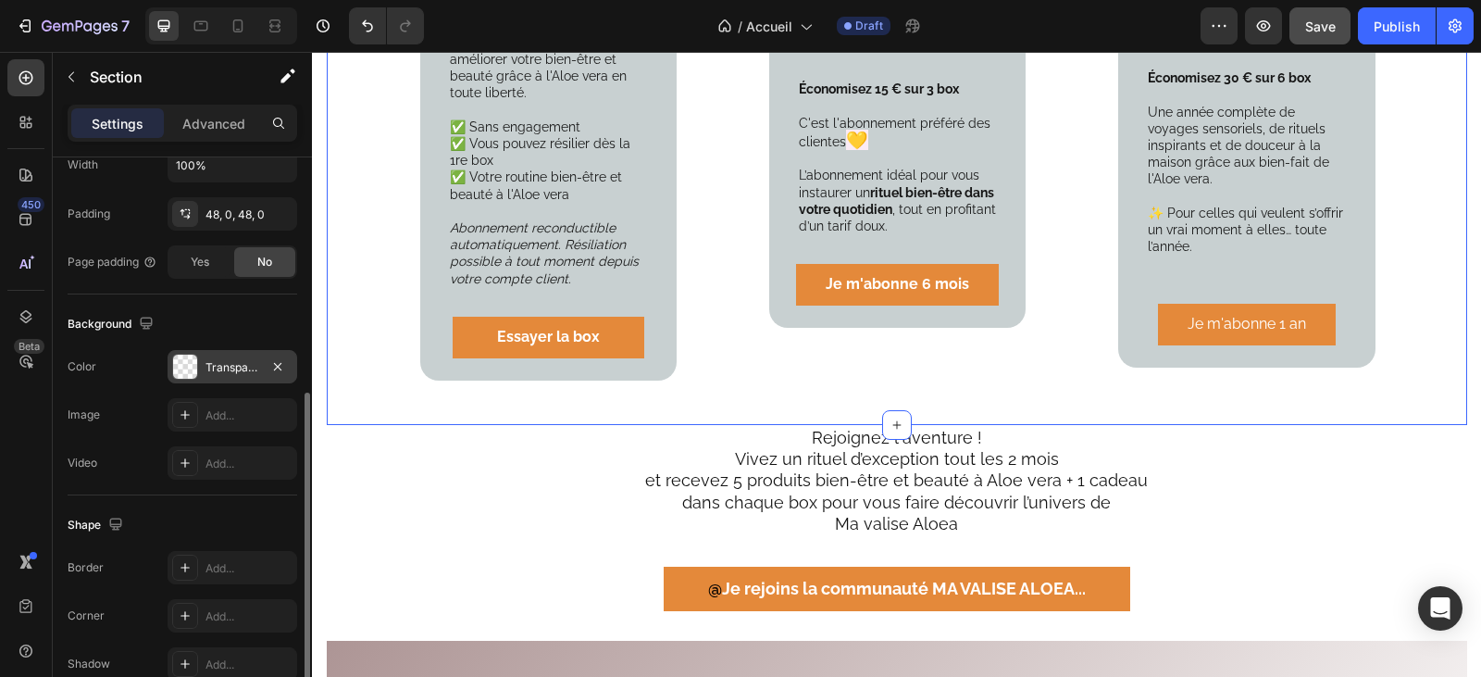
click at [218, 359] on div "Transparent" at bounding box center [232, 367] width 54 height 17
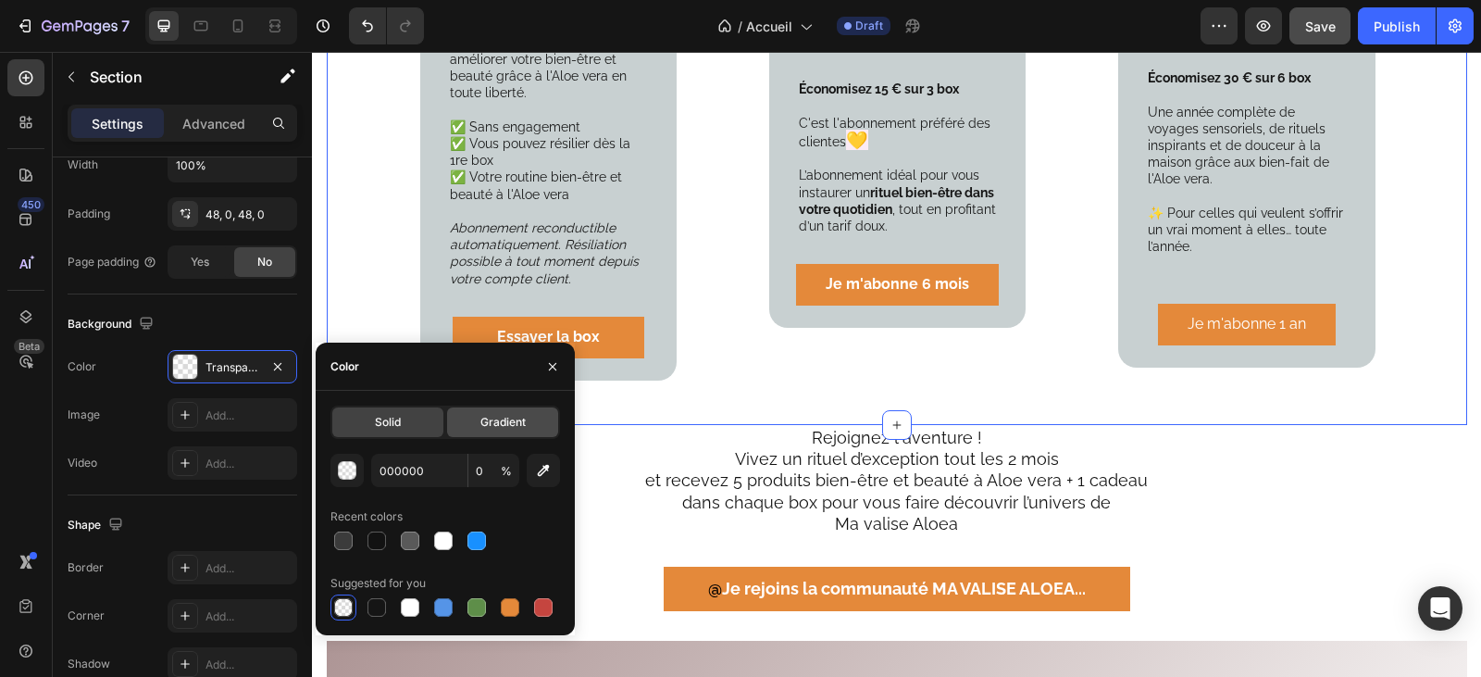
click at [492, 420] on span "Gradient" at bounding box center [502, 422] width 45 height 17
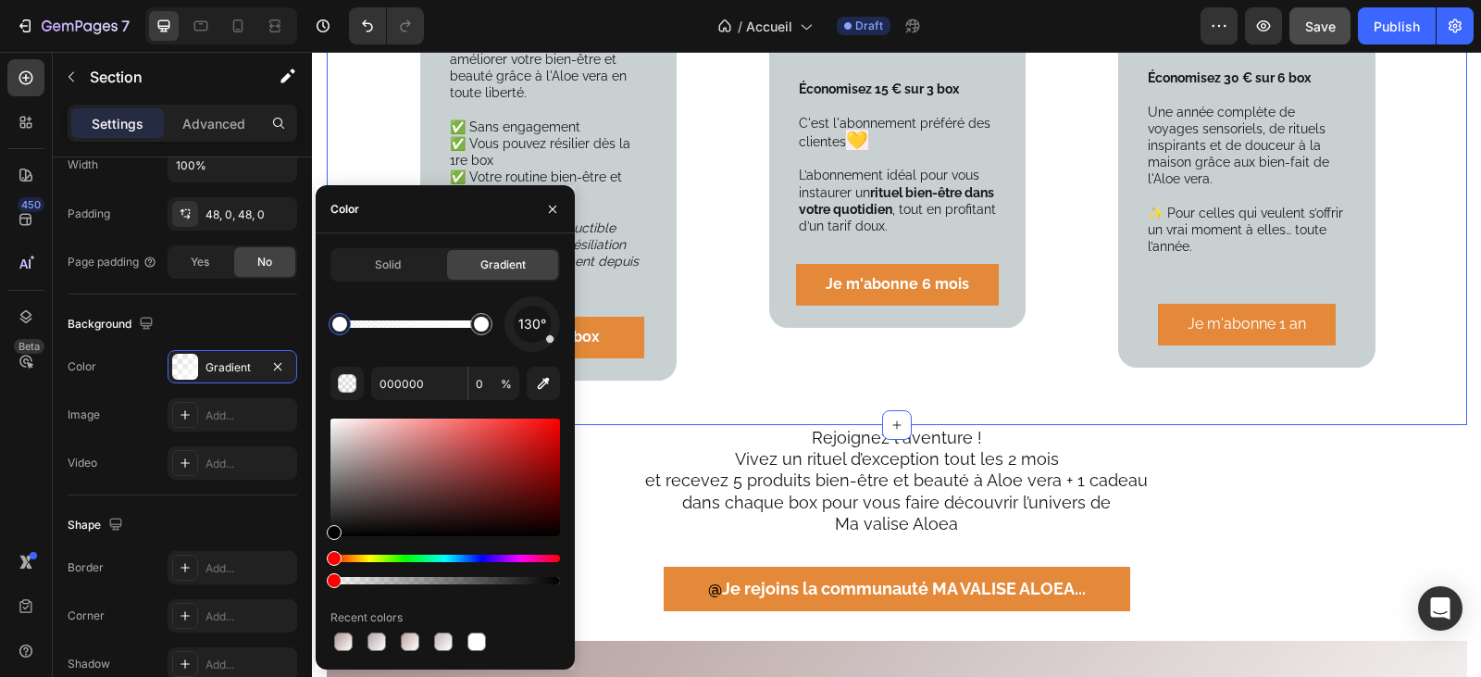
click at [347, 431] on div at bounding box center [445, 477] width 230 height 118
type input "A58B8B"
drag, startPoint x: 346, startPoint y: 434, endPoint x: 358, endPoint y: 441, distance: 13.7
click at [554, 205] on icon "button" at bounding box center [552, 209] width 15 height 15
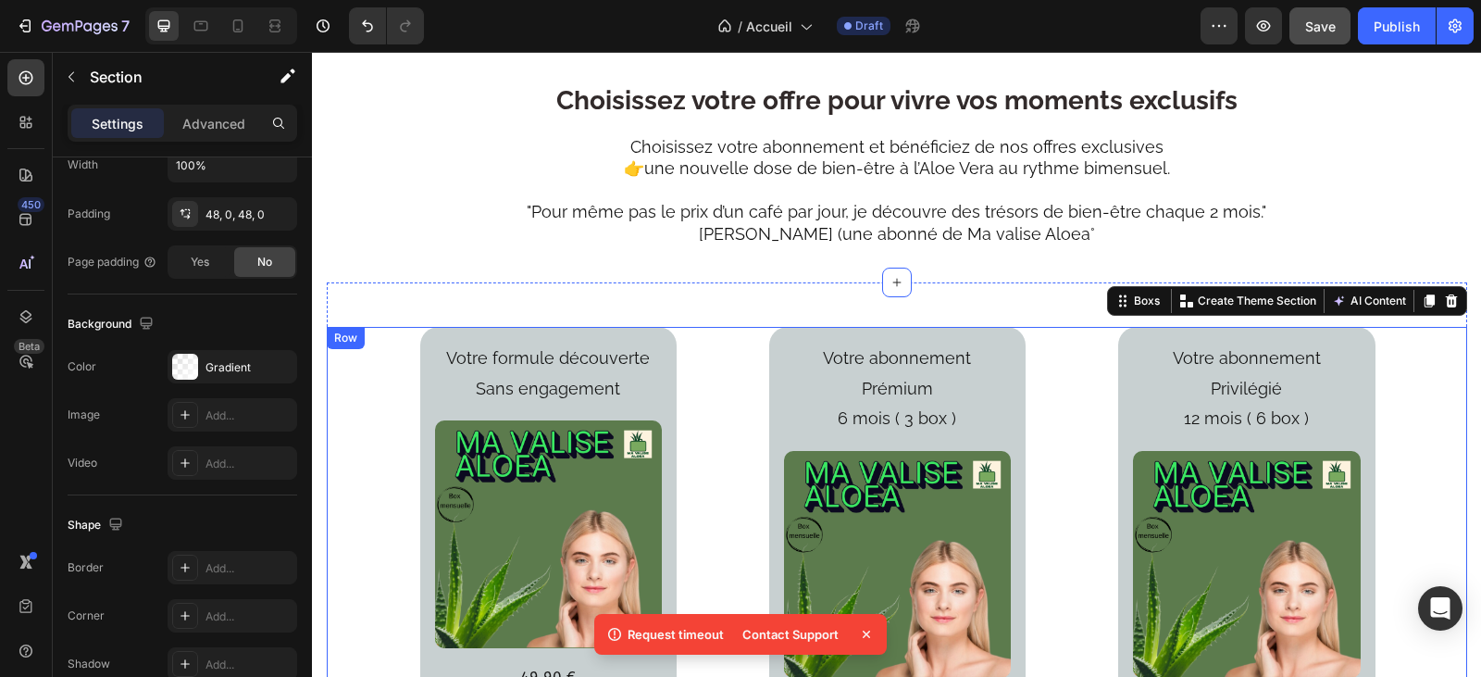
scroll to position [2062, 0]
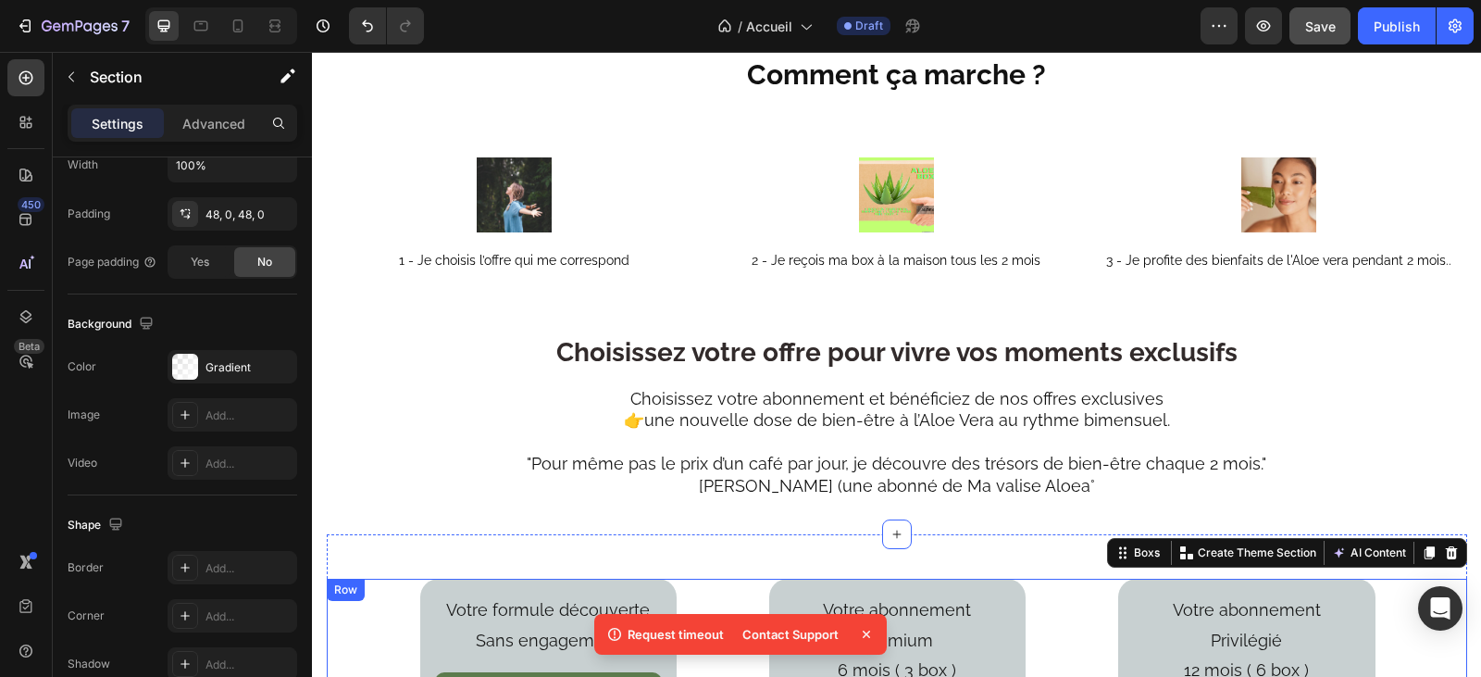
click at [481, 157] on img at bounding box center [514, 194] width 75 height 75
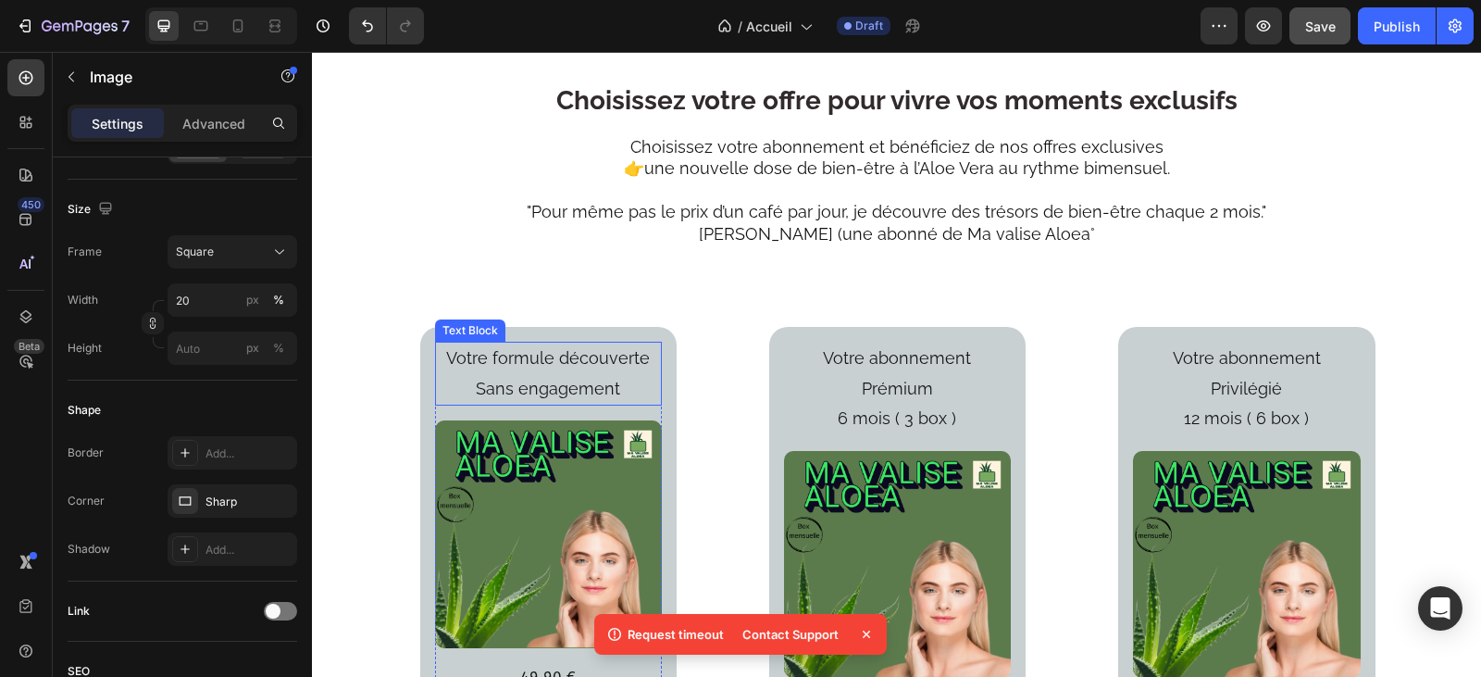
scroll to position [0, 0]
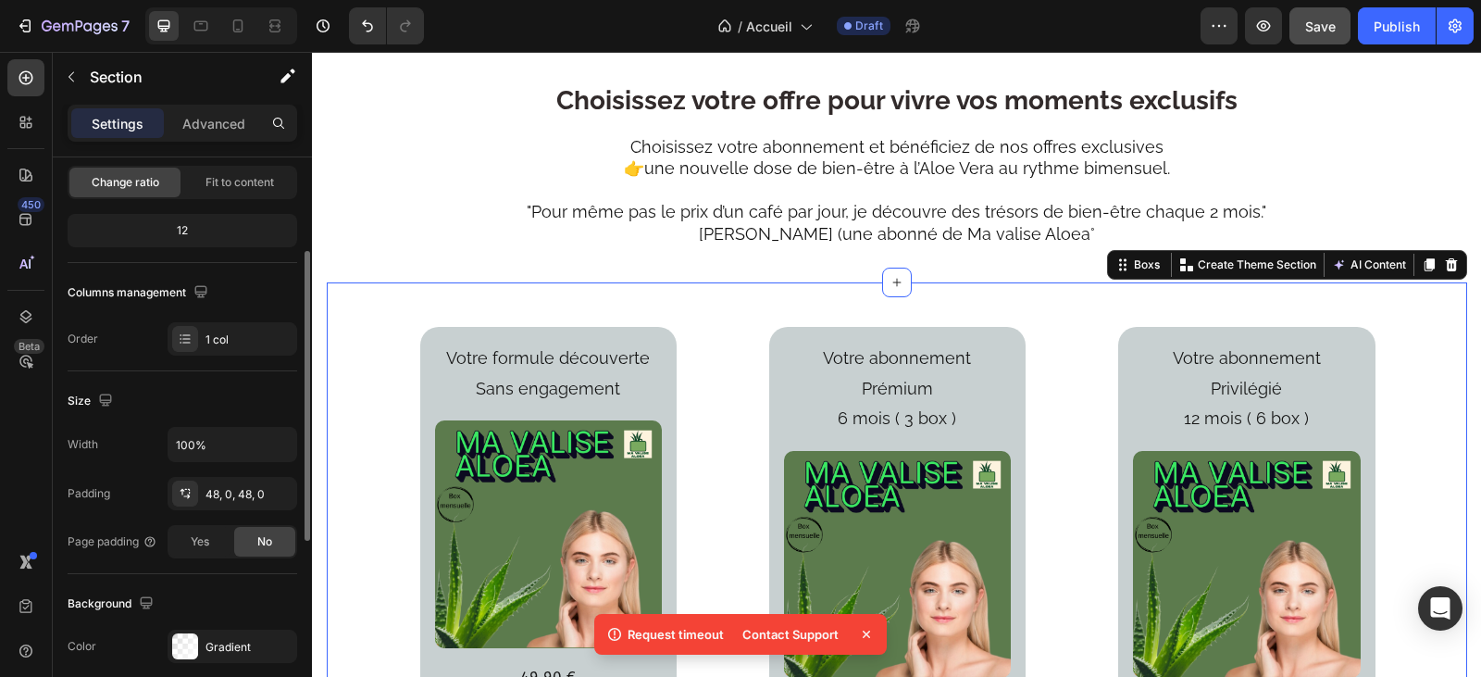
scroll to position [370, 0]
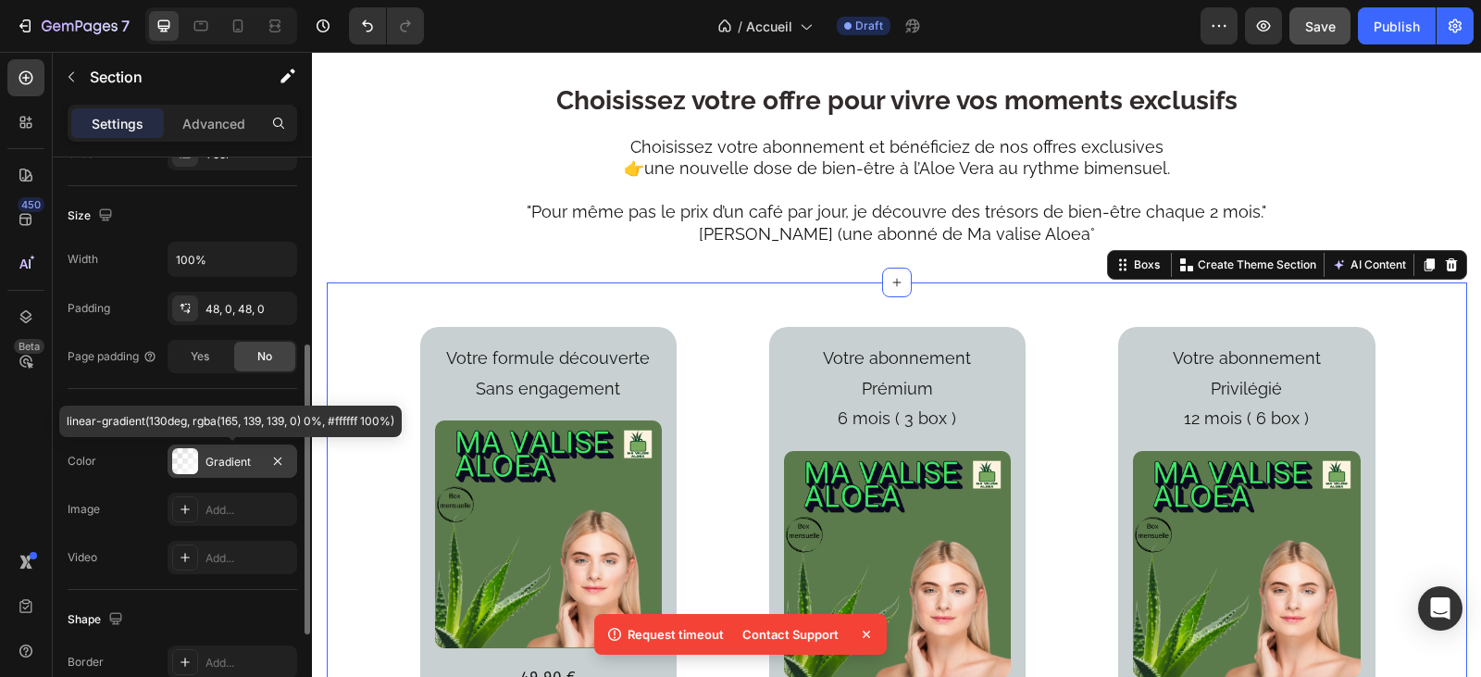
click at [219, 460] on div "Gradient" at bounding box center [232, 462] width 54 height 17
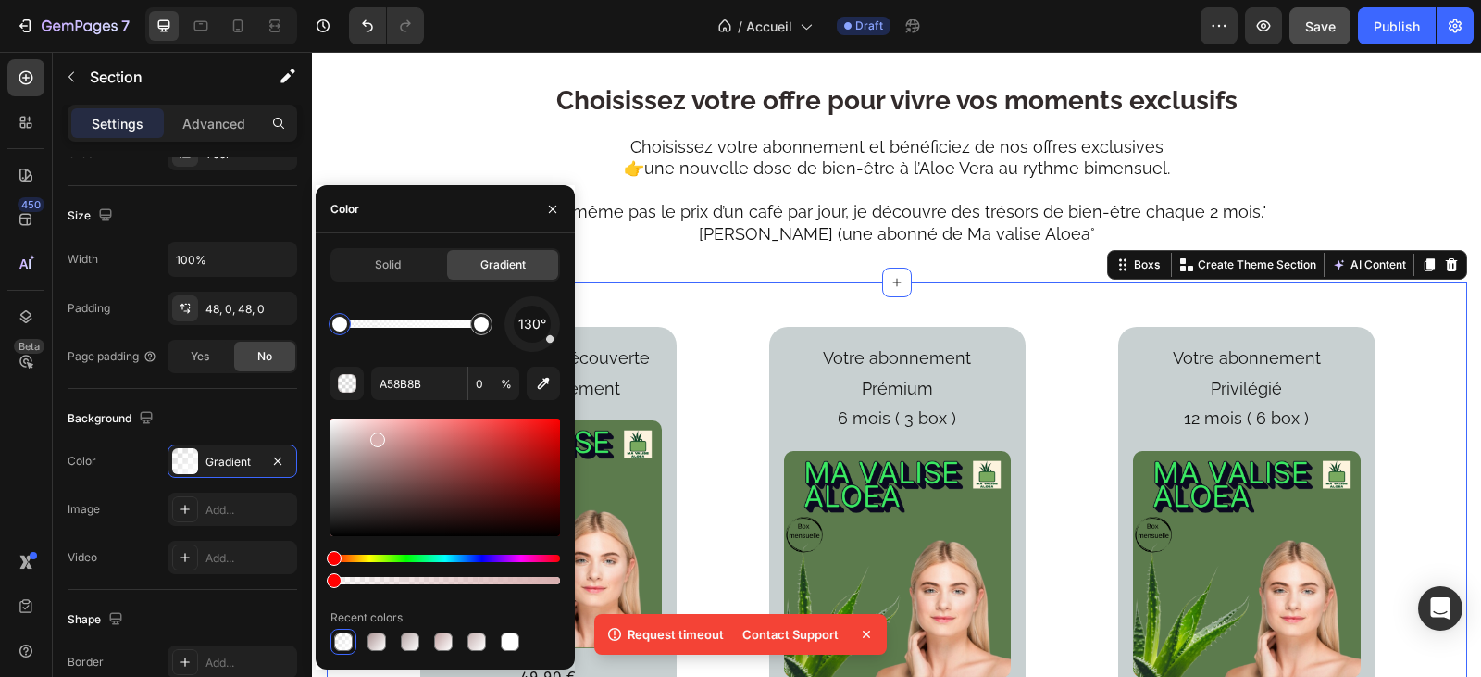
type input "D8AFAF"
drag, startPoint x: 372, startPoint y: 467, endPoint x: 376, endPoint y: 435, distance: 31.7
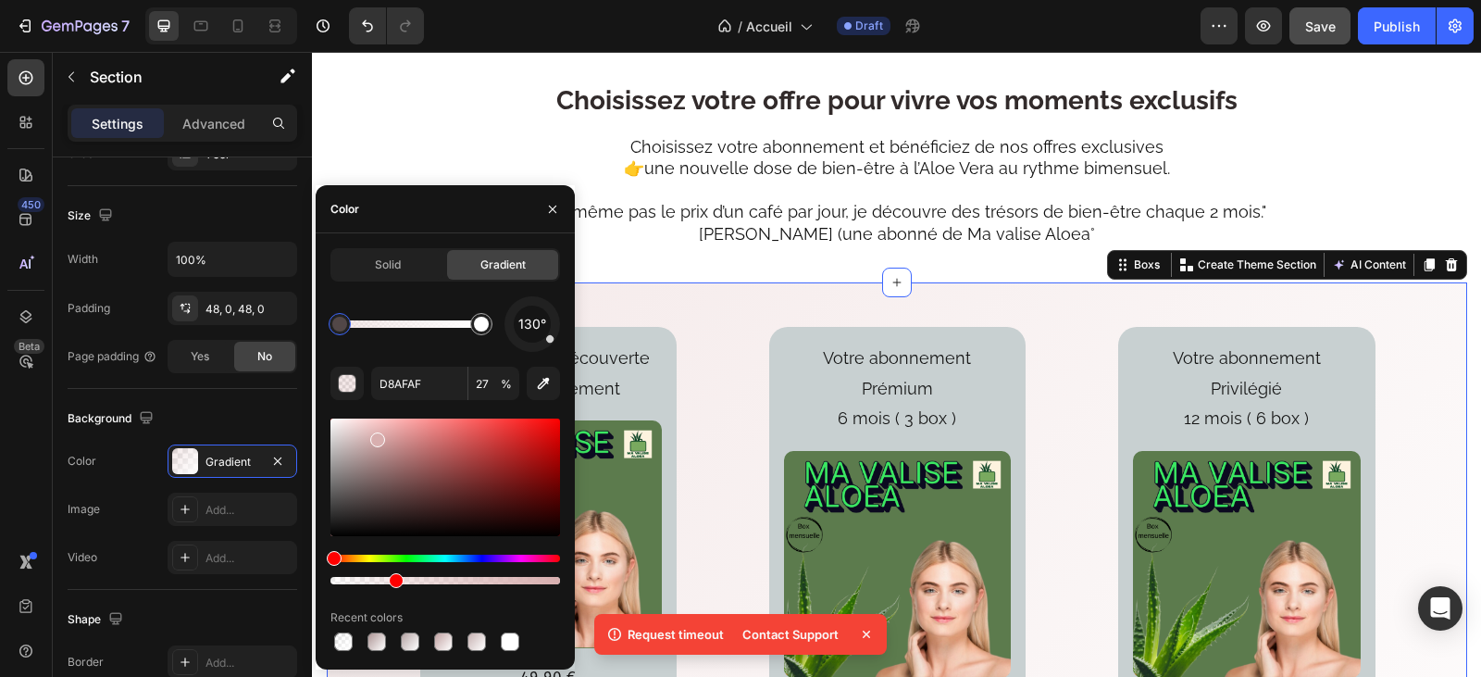
drag, startPoint x: 329, startPoint y: 576, endPoint x: 423, endPoint y: 575, distance: 94.4
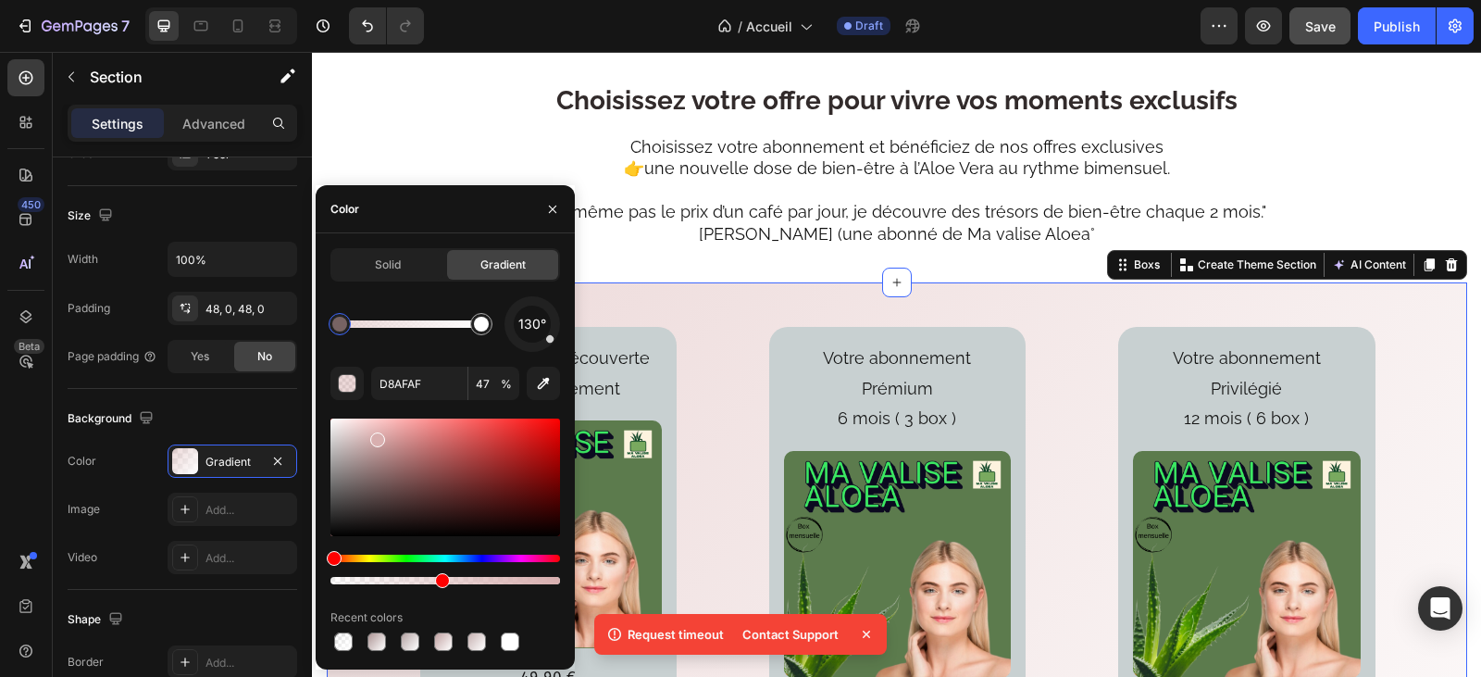
drag, startPoint x: 392, startPoint y: 580, endPoint x: 467, endPoint y: 582, distance: 75.0
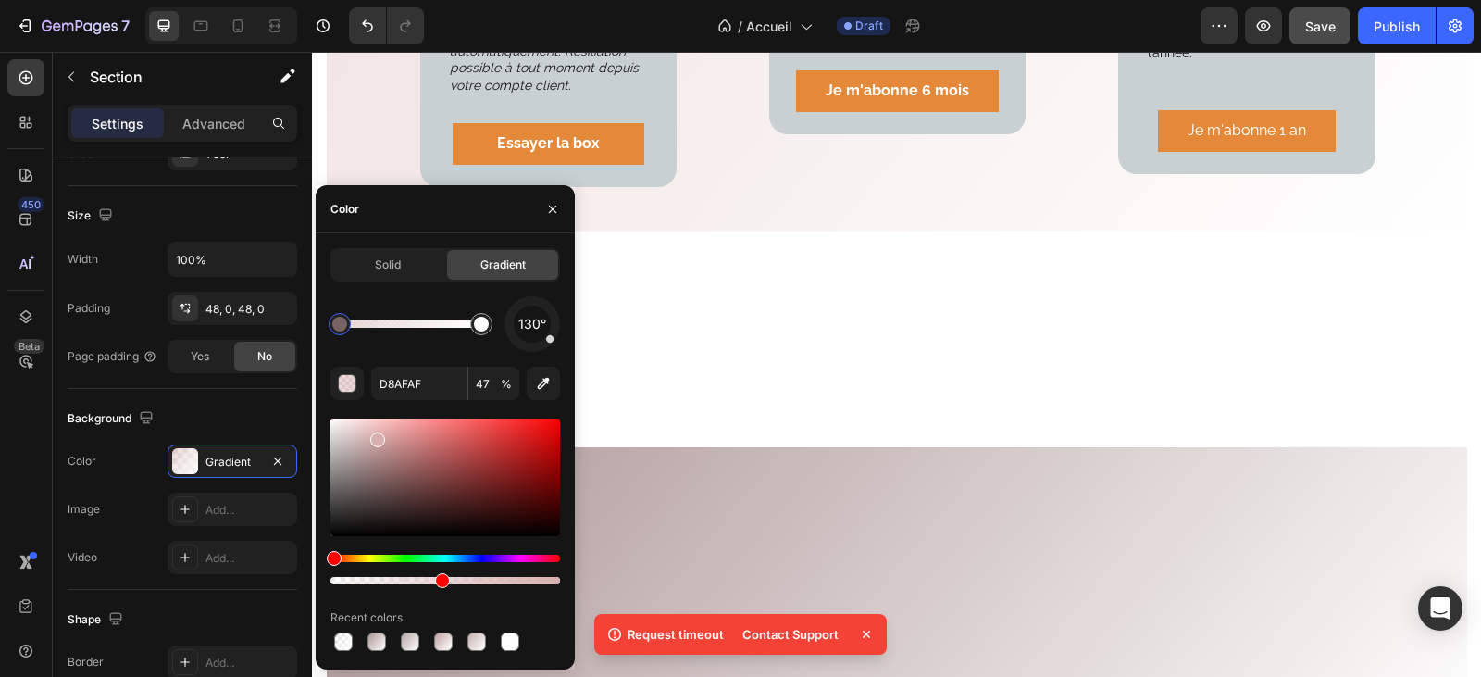
scroll to position [2684, 0]
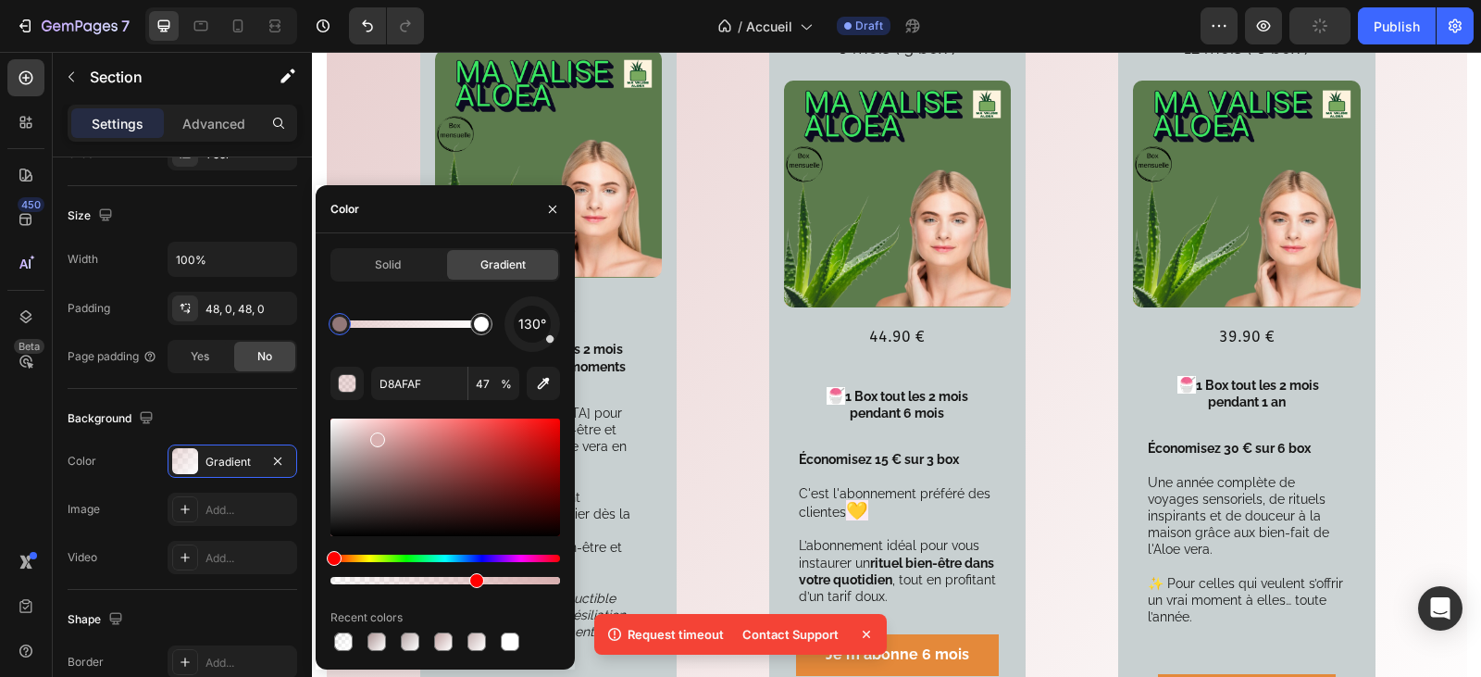
type input "62"
drag, startPoint x: 441, startPoint y: 578, endPoint x: 473, endPoint y: 580, distance: 32.4
click at [555, 205] on icon "button" at bounding box center [552, 209] width 15 height 15
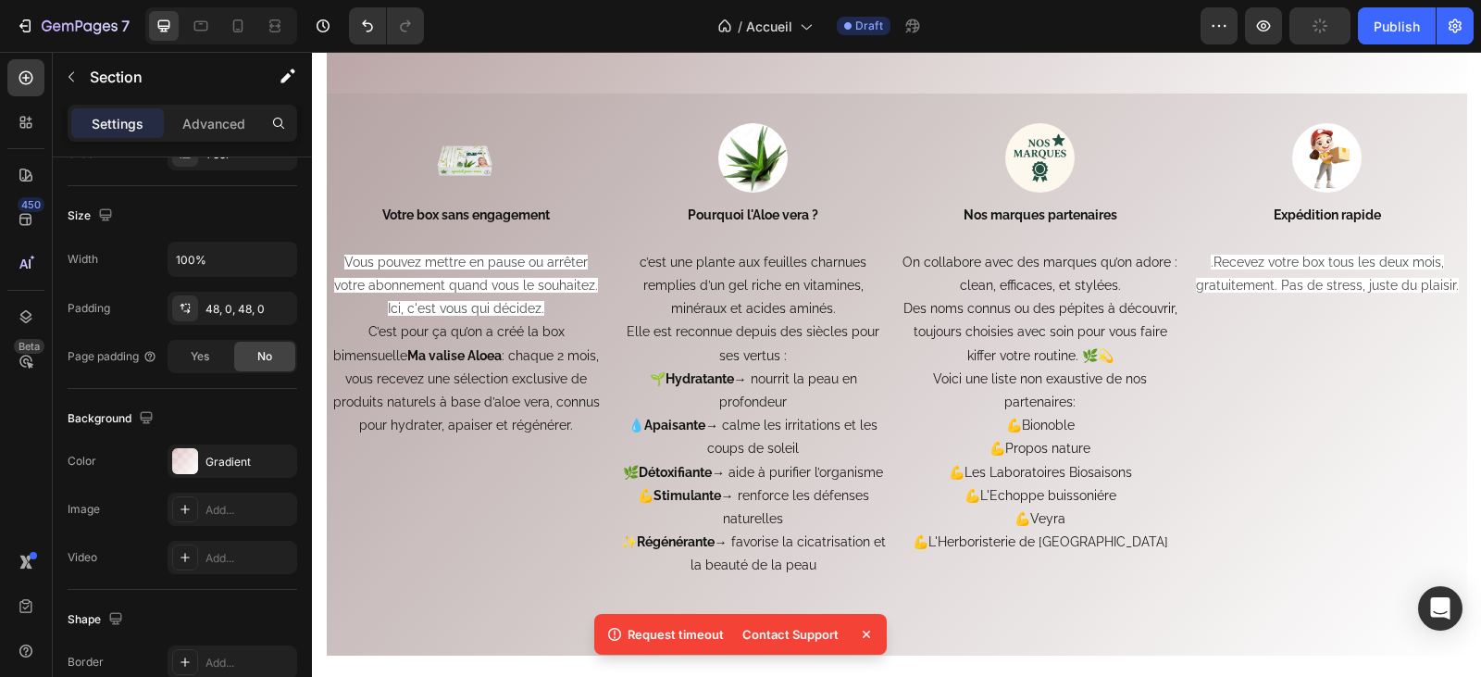
scroll to position [4258, 0]
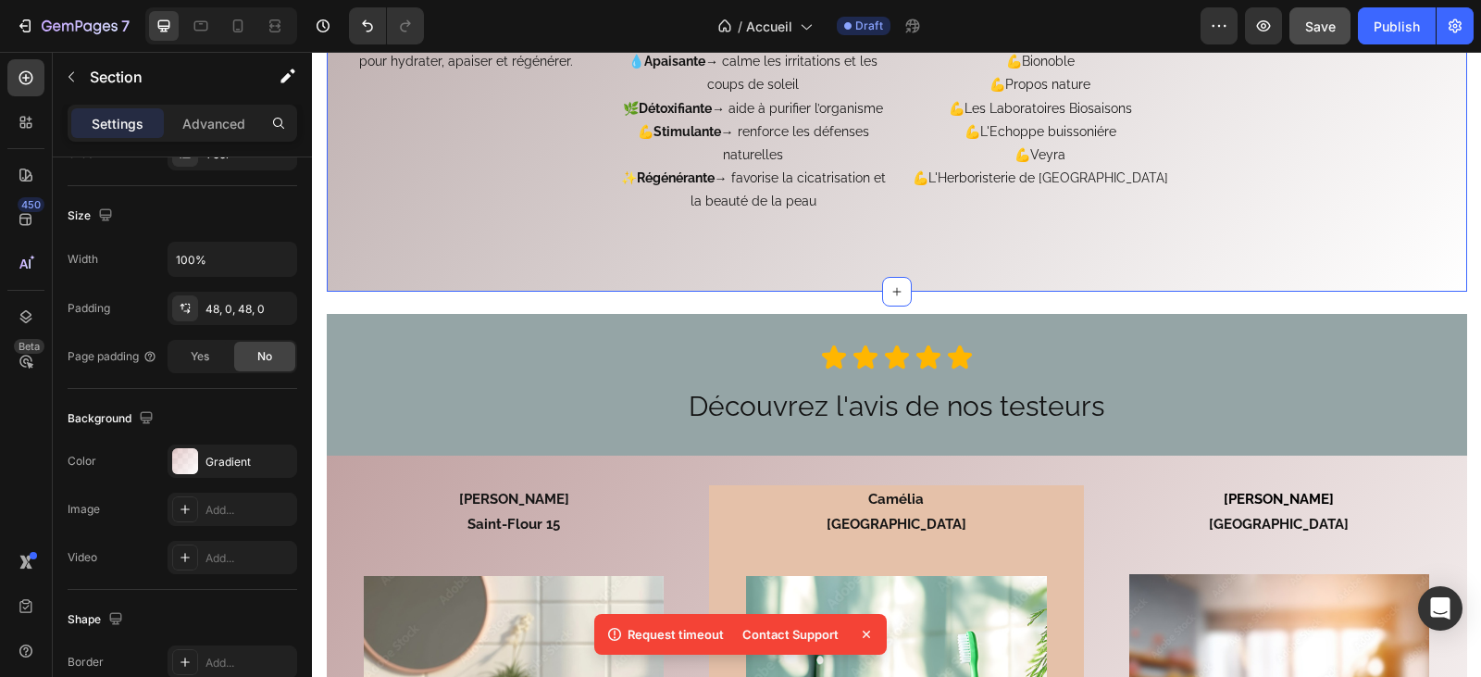
click at [914, 287] on div "Image Votre box sans engagement Vous pouvez mettre en pause ou arrêter votre ab…" at bounding box center [897, 11] width 1140 height 562
click at [852, 317] on div "Icon Icon Icon Icon Icon Icon List Découvrez l'avis de nos testeurs Heading Row…" at bounding box center [897, 385] width 1140 height 142
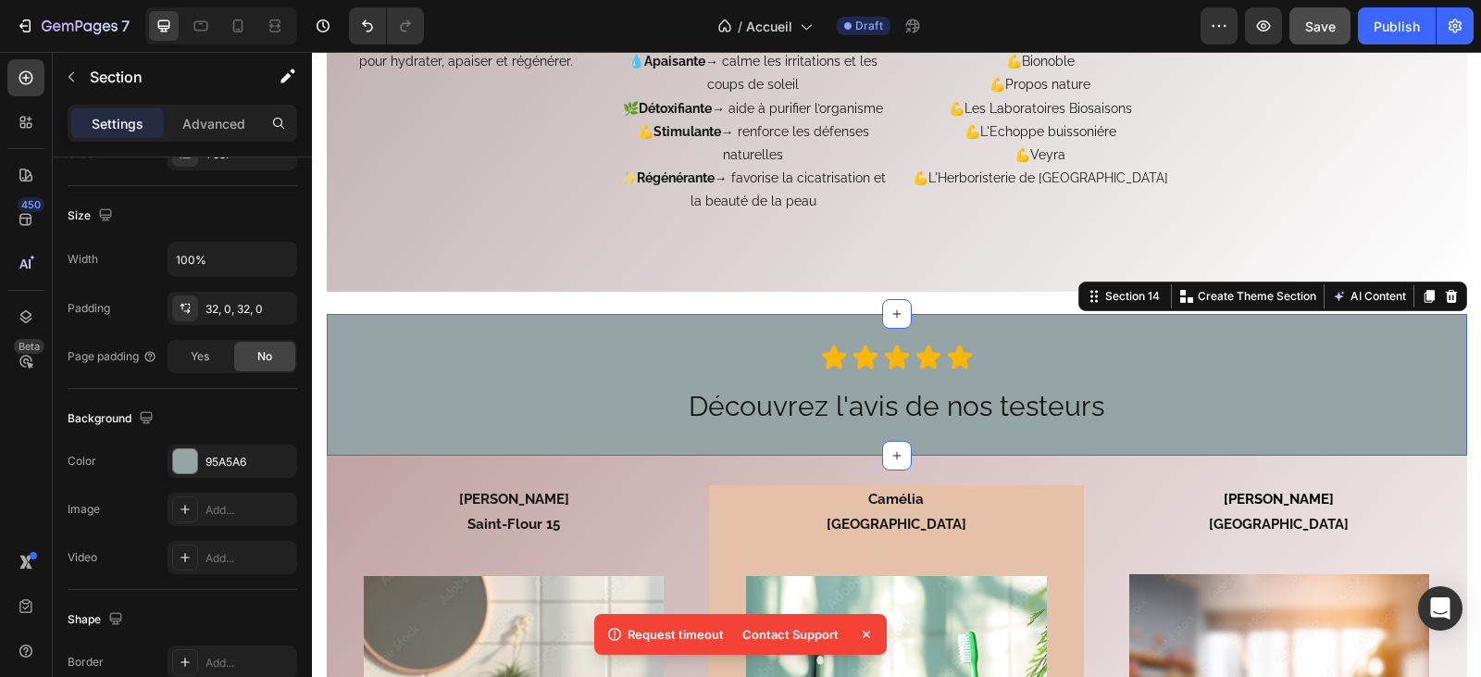
click at [856, 317] on div "Icon Icon Icon Icon Icon Icon List Découvrez l'avis de nos testeurs Heading Row…" at bounding box center [897, 385] width 1140 height 142
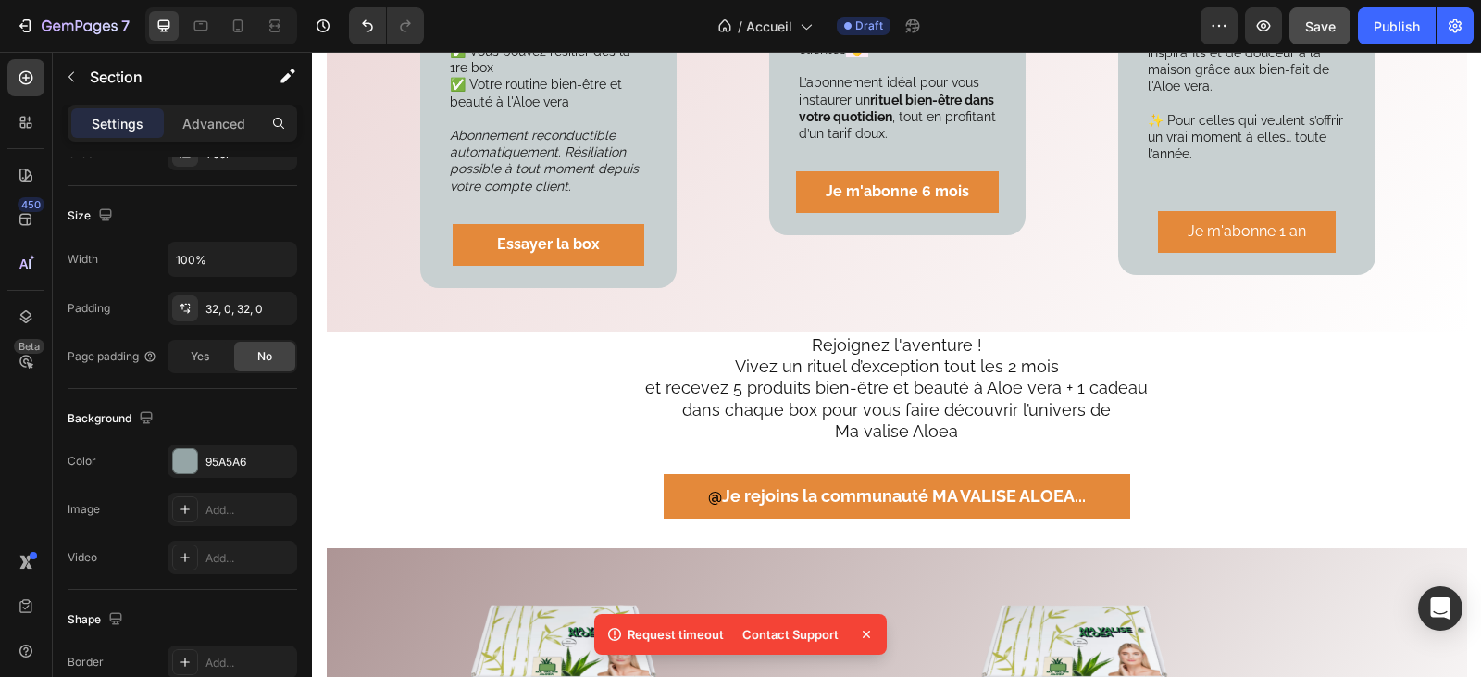
scroll to position [3240, 0]
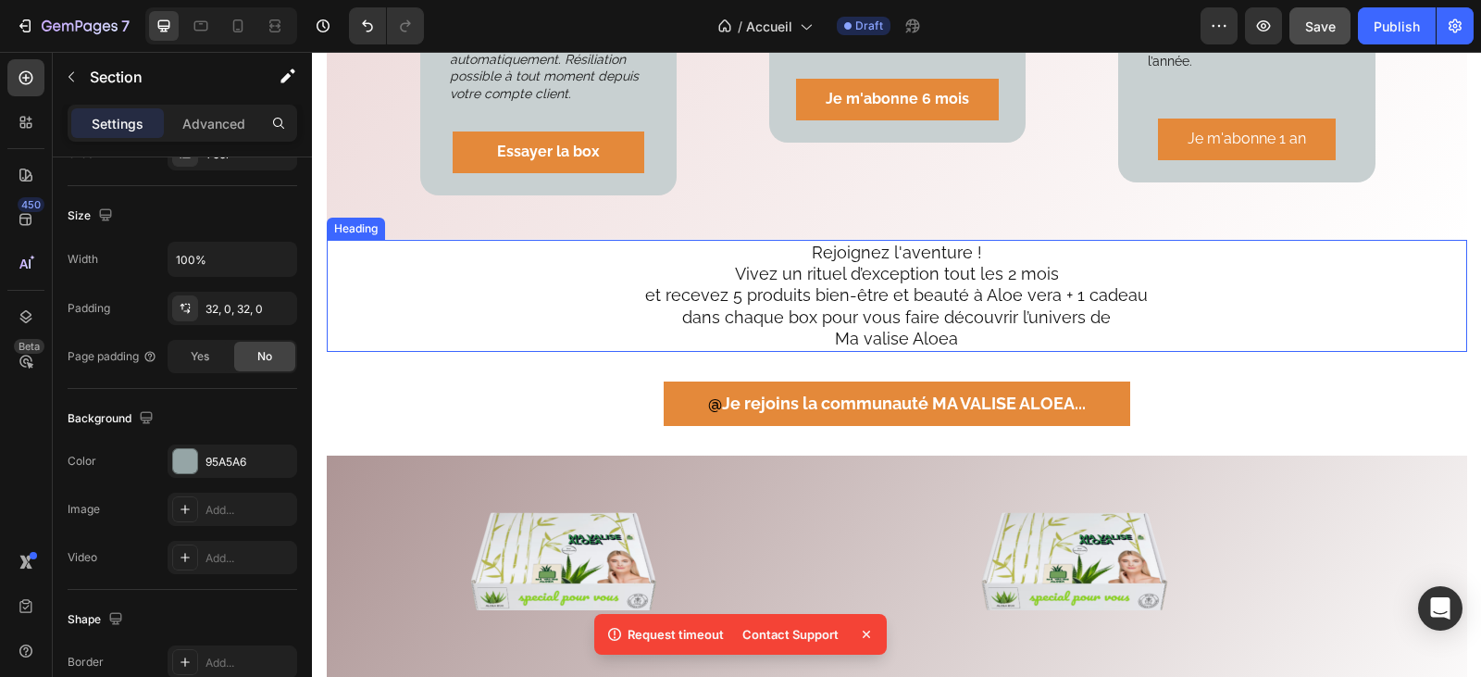
click at [493, 272] on h2 "Rejoignez l'aventure ! Vivez un rituel d’exception tout les 2 mois et recevez 5…" at bounding box center [896, 296] width 1051 height 112
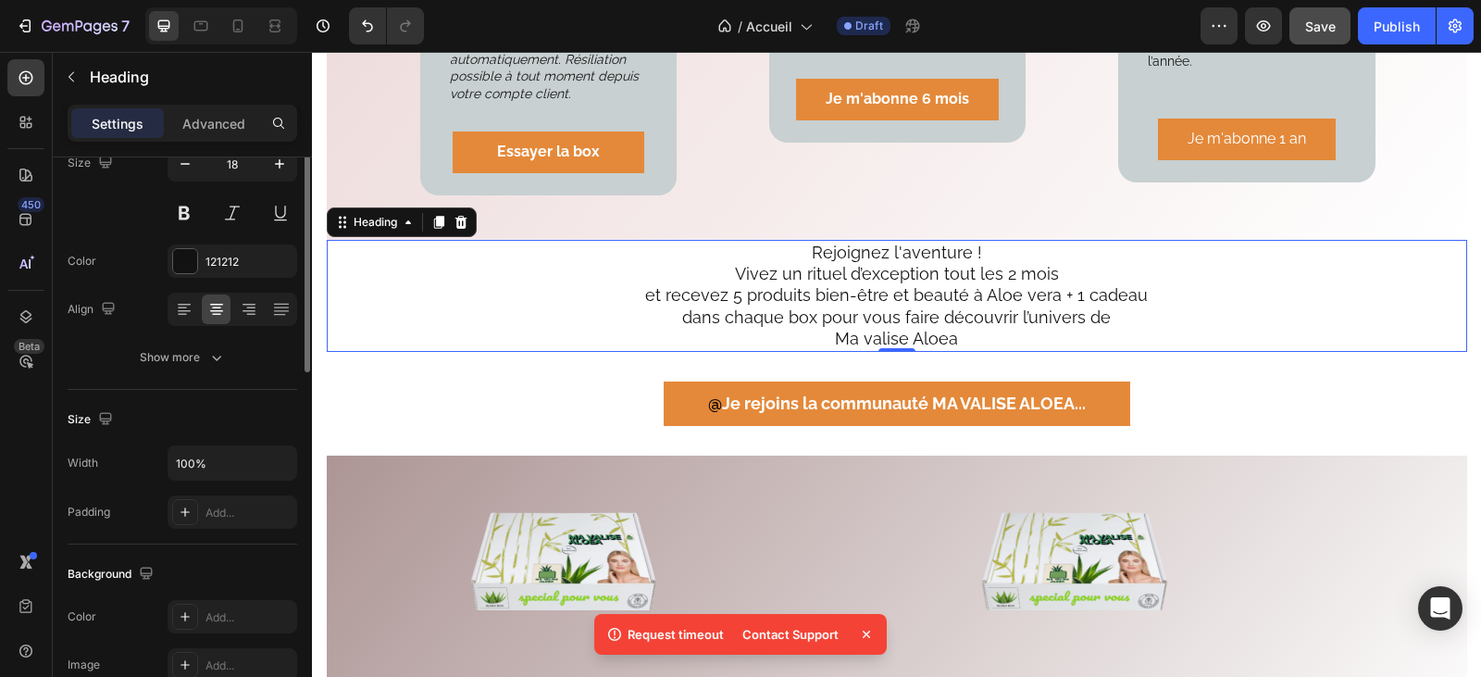
scroll to position [74, 0]
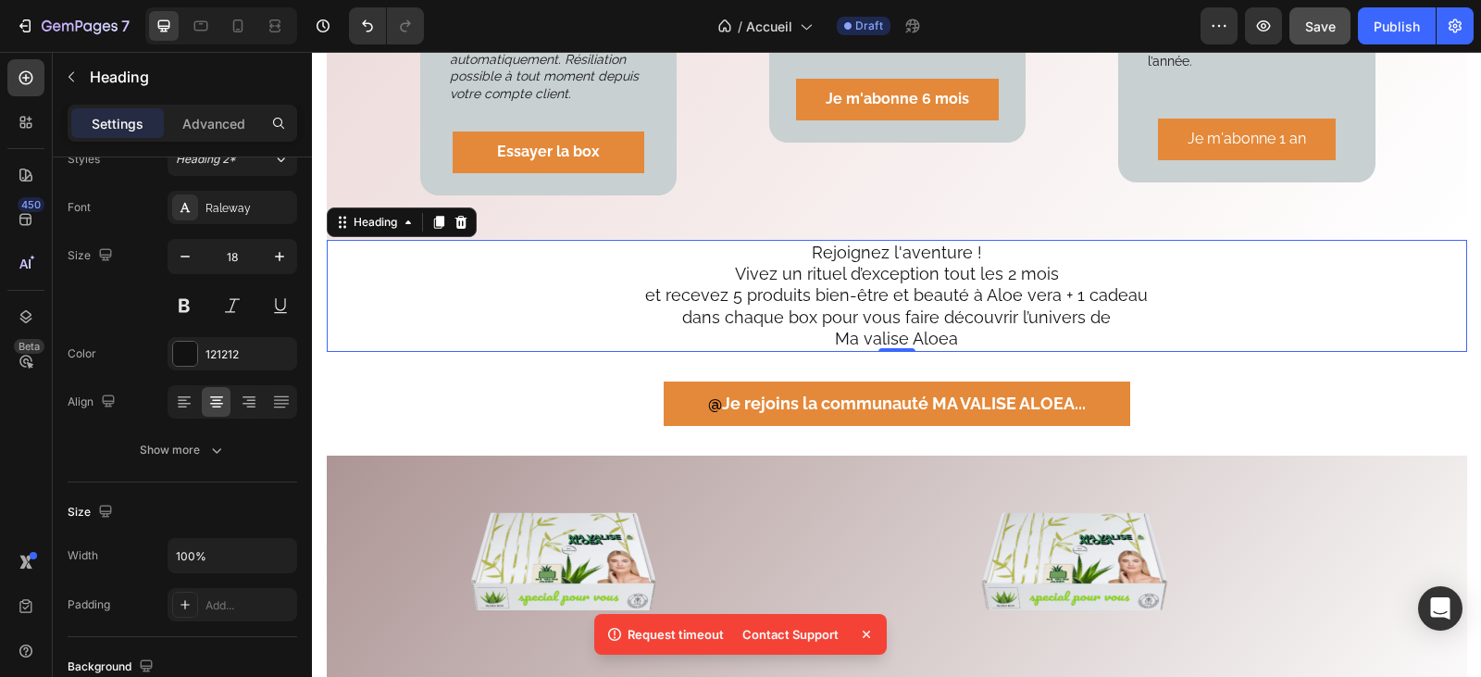
click at [393, 247] on h2 "Rejoignez l'aventure ! Vivez un rituel d’exception tout les 2 mois et recevez 5…" at bounding box center [896, 296] width 1051 height 112
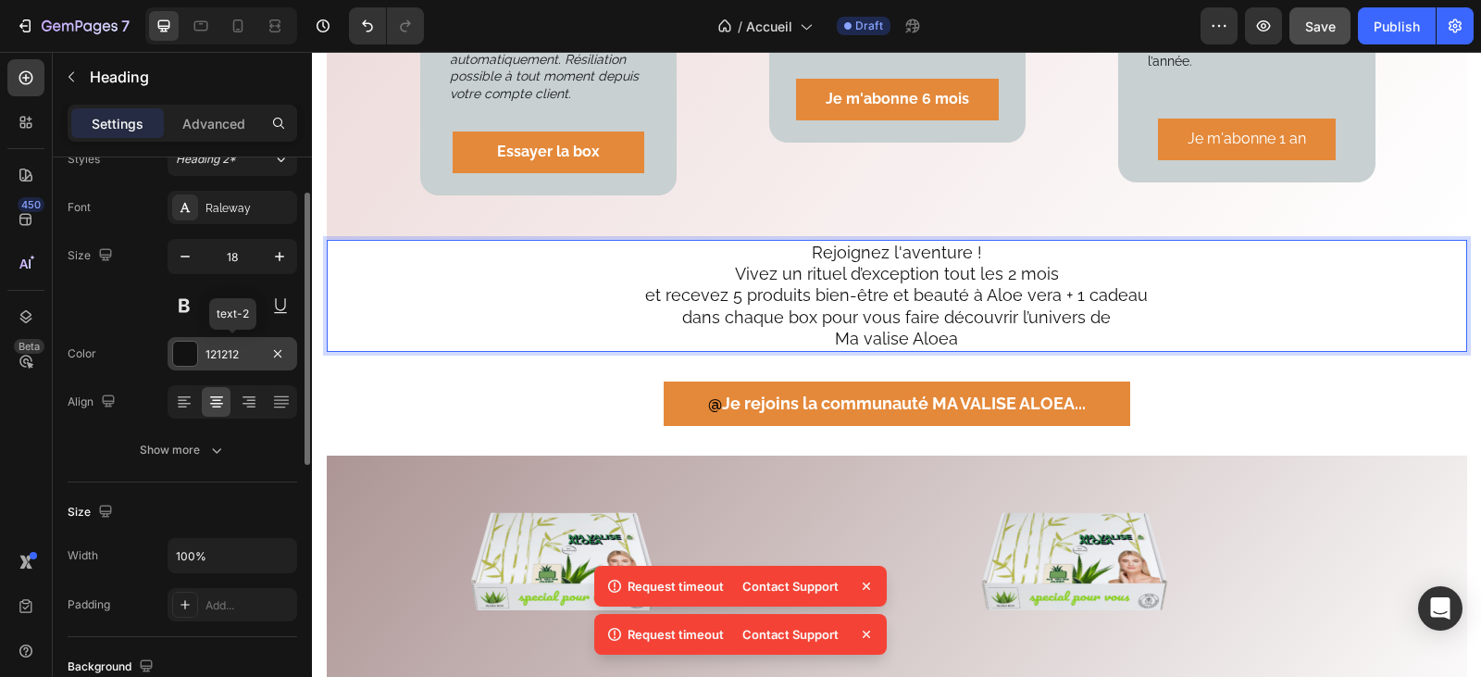
click at [234, 354] on div "121212" at bounding box center [232, 354] width 54 height 17
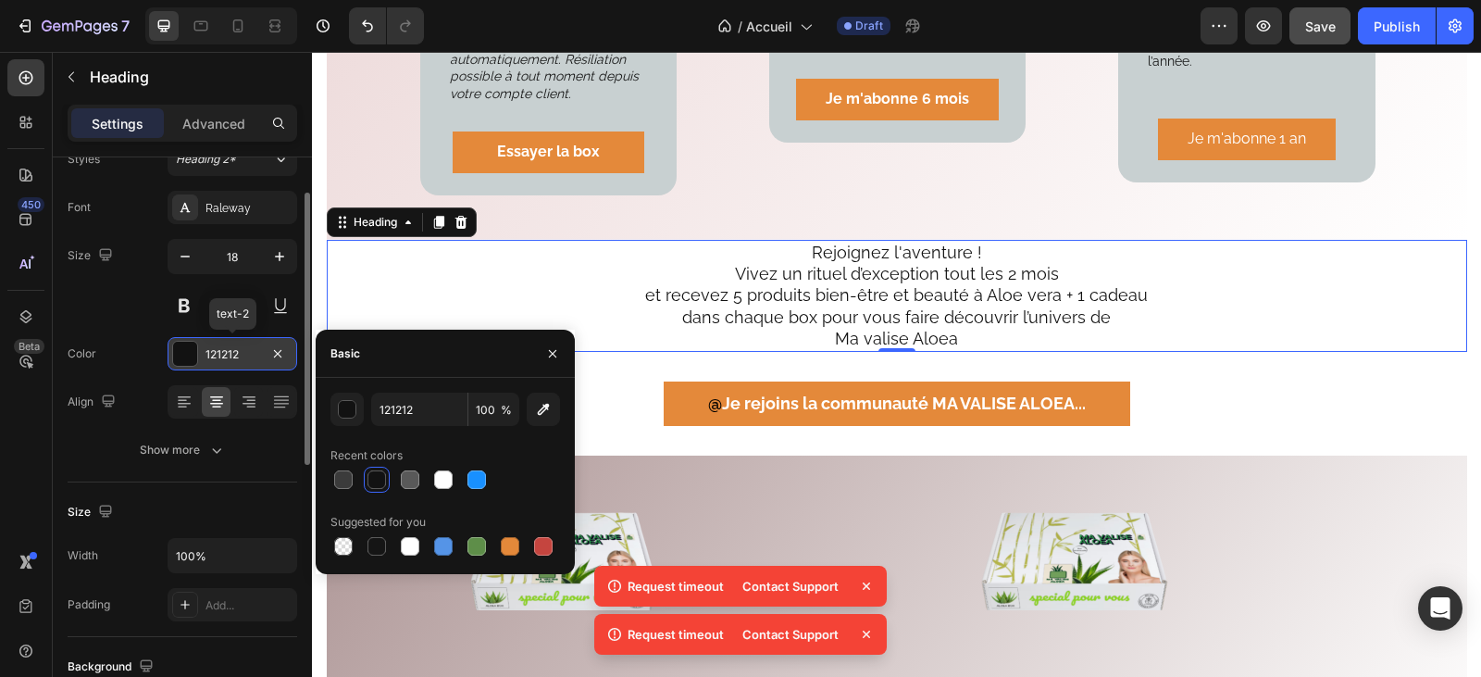
click at [234, 354] on div "121212" at bounding box center [232, 354] width 54 height 17
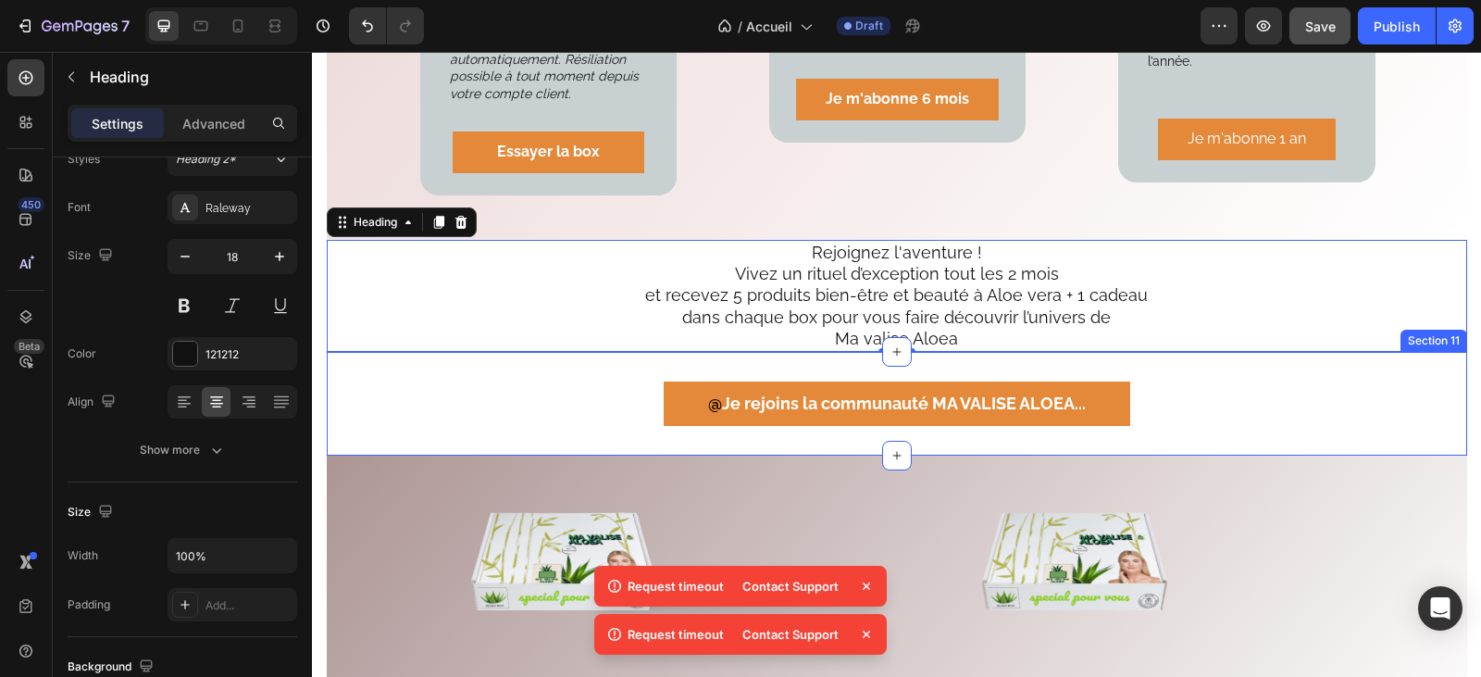
click at [491, 352] on div "@ Je rejoins la communauté MA VALISE ALOEA .. . Button Section 11" at bounding box center [897, 404] width 1140 height 104
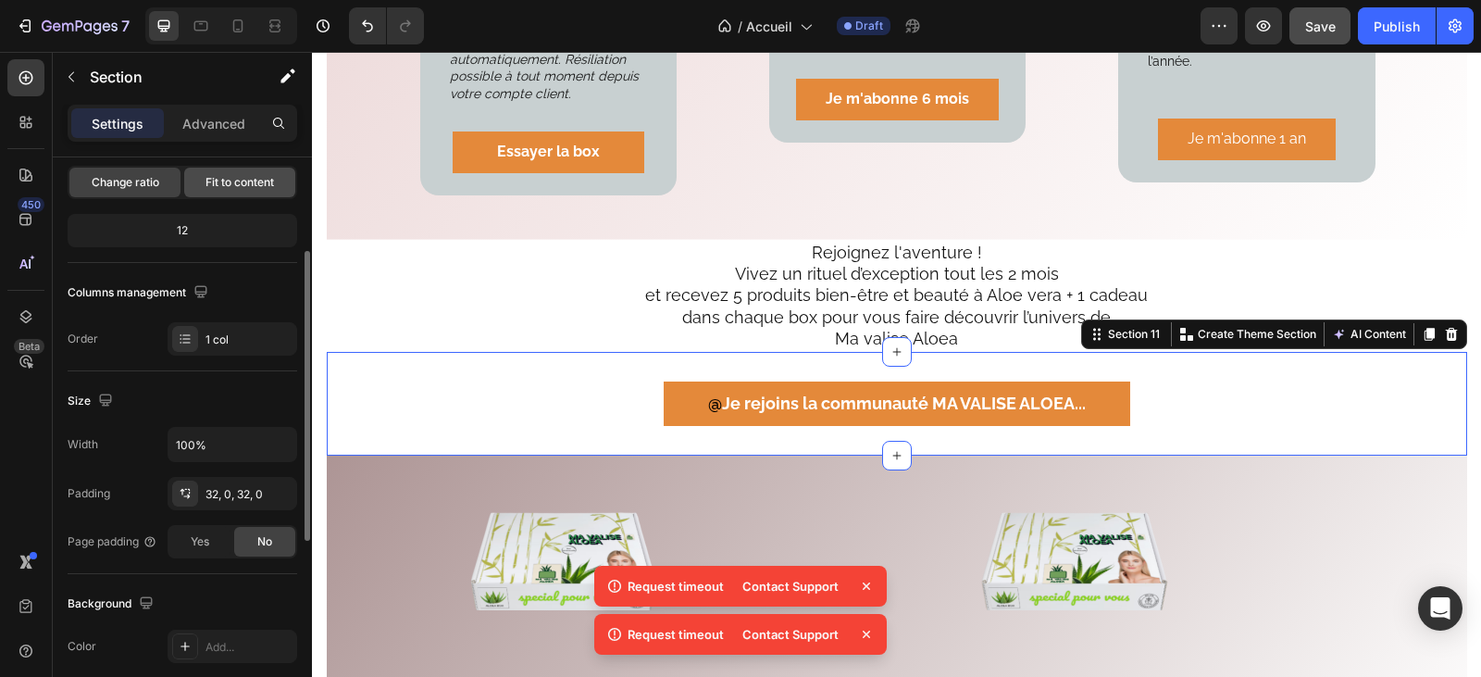
scroll to position [370, 0]
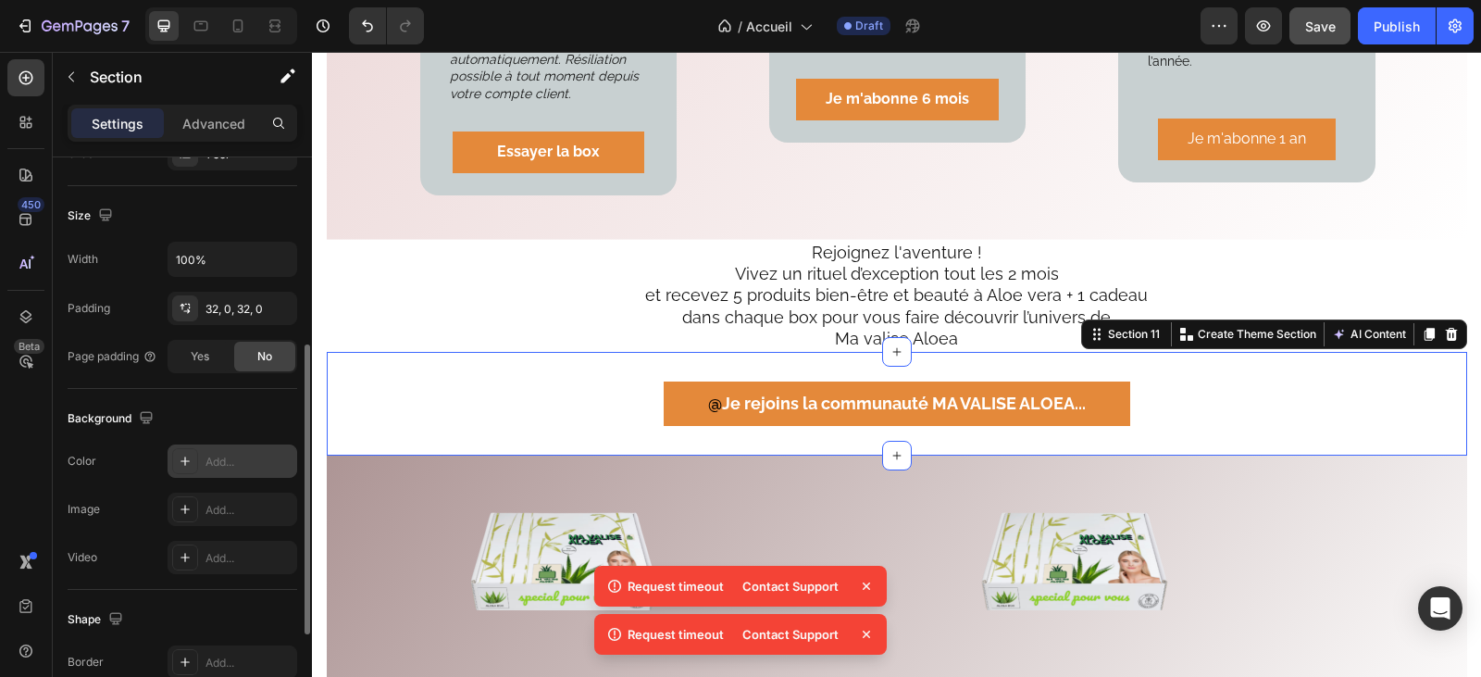
click at [220, 461] on div "Add..." at bounding box center [248, 462] width 87 height 17
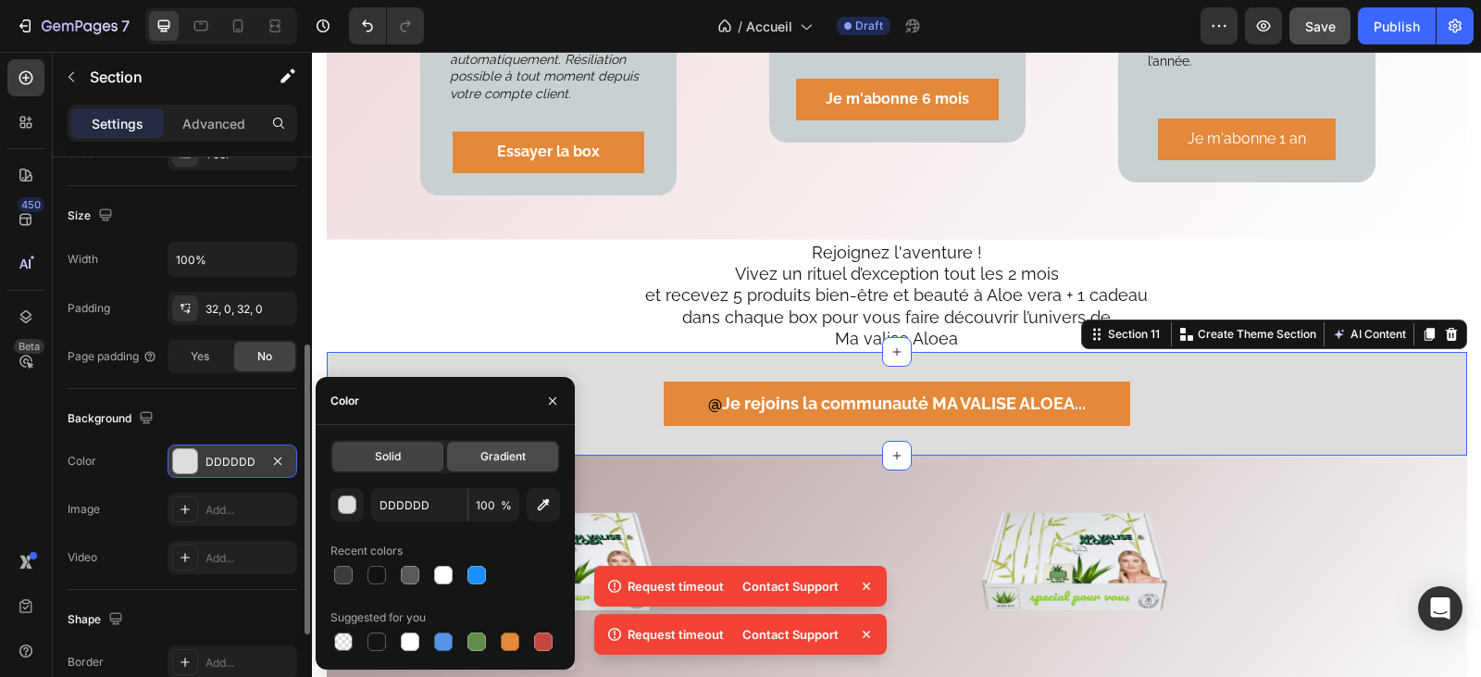
click at [500, 446] on div "Gradient" at bounding box center [502, 457] width 111 height 30
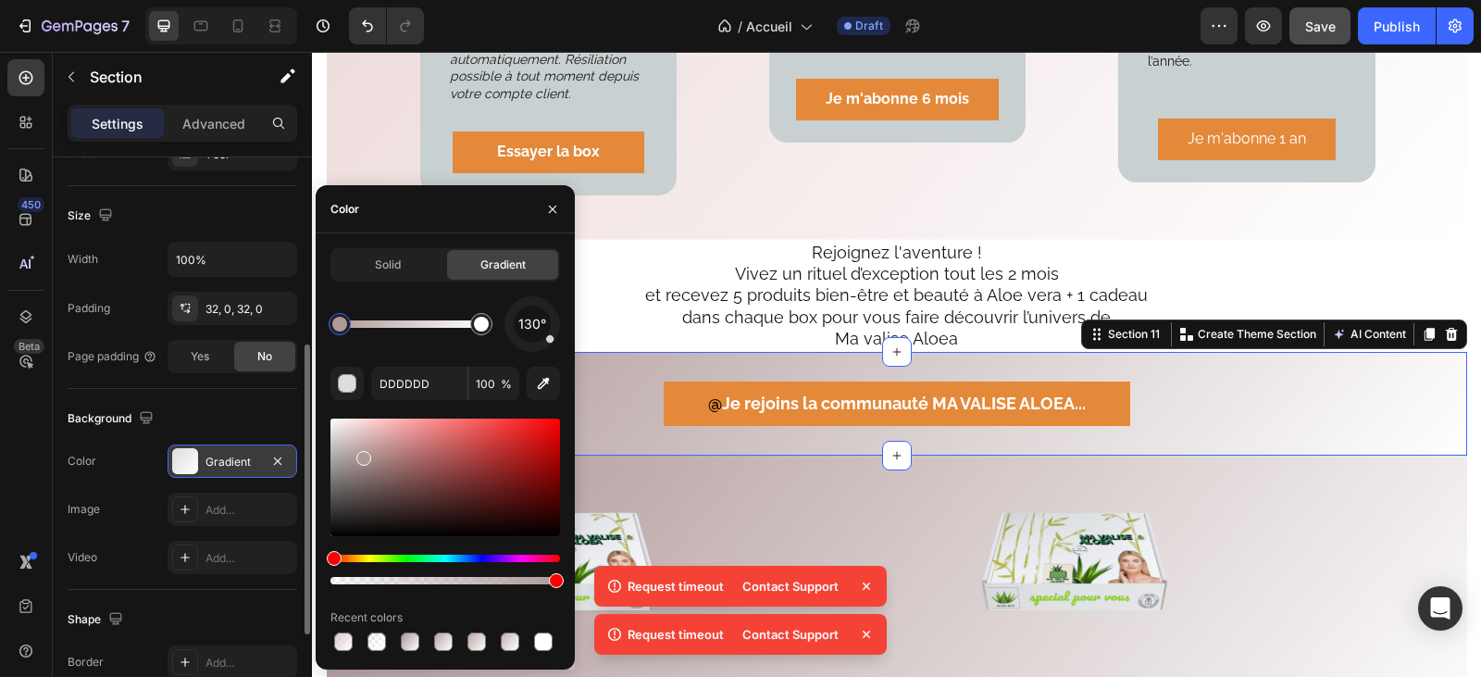
type input "AF9999"
drag, startPoint x: 334, startPoint y: 439, endPoint x: 363, endPoint y: 454, distance: 32.7
click at [554, 205] on icon "button" at bounding box center [552, 209] width 15 height 15
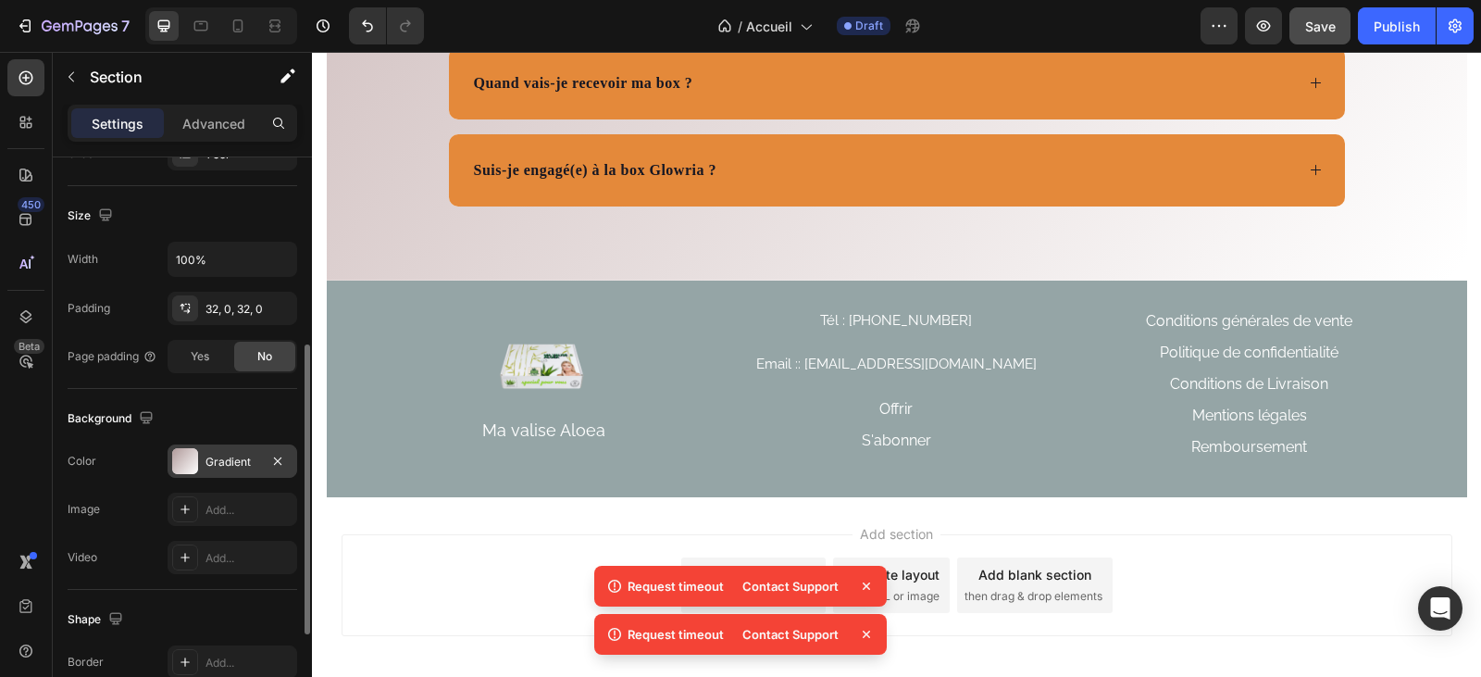
scroll to position [6603, 0]
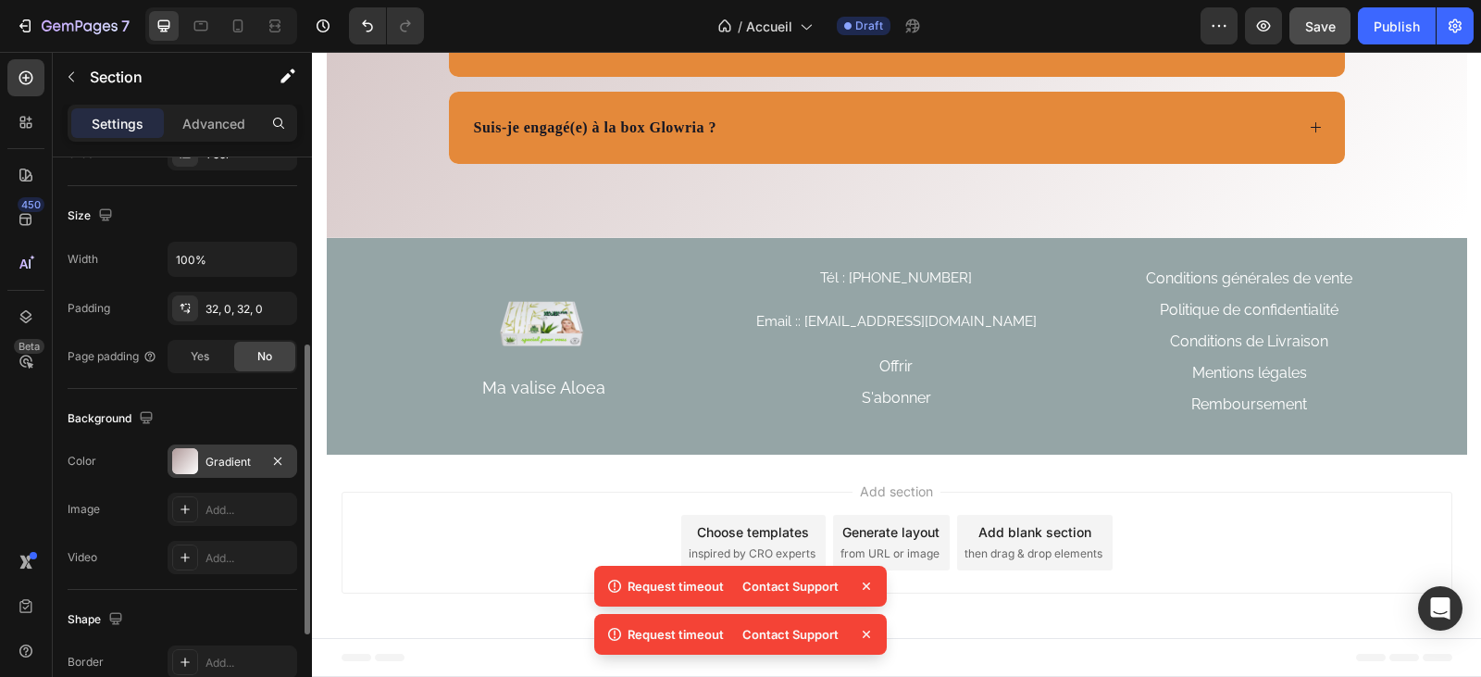
click at [410, 479] on div "Add section Choose templates inspired by CRO experts Generate layout from URL o…" at bounding box center [896, 545] width 1169 height 183
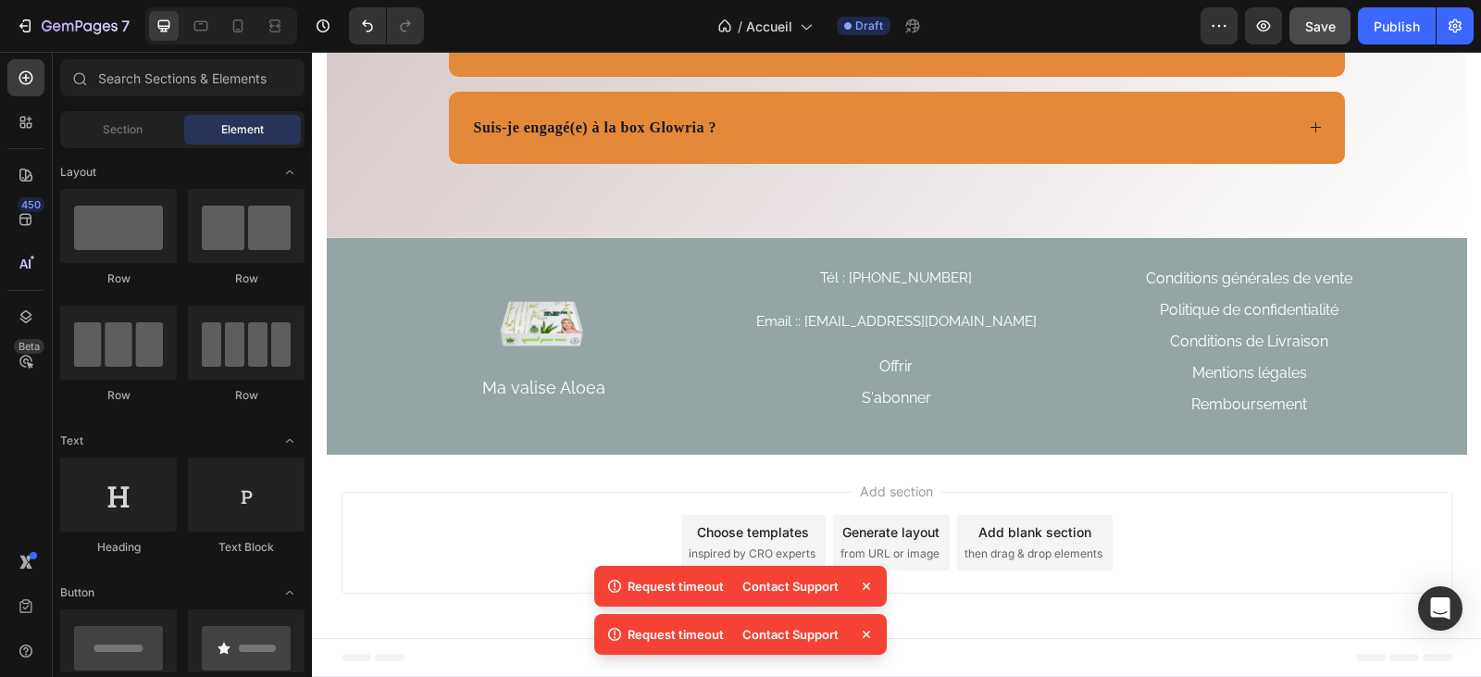
click at [445, 473] on div "Add section Choose templates inspired by CRO experts Generate layout from URL o…" at bounding box center [896, 545] width 1169 height 183
click at [470, 526] on div "Add section Choose templates inspired by CRO experts Generate layout from URL o…" at bounding box center [897, 542] width 1111 height 102
click at [818, 478] on div "Add section Choose templates inspired by CRO experts Generate layout from URL o…" at bounding box center [896, 545] width 1169 height 183
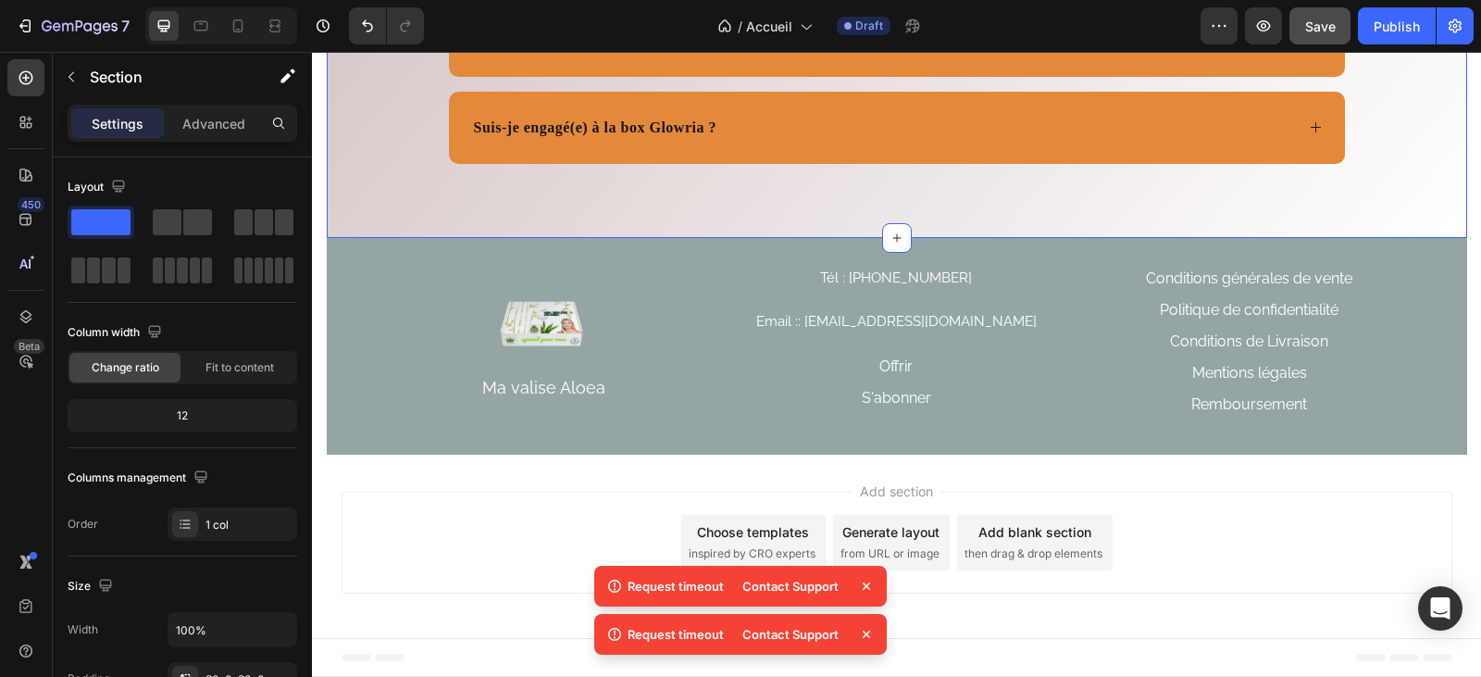
click at [451, 476] on div "Add section Choose templates inspired by CRO experts Generate layout from URL o…" at bounding box center [896, 545] width 1169 height 183
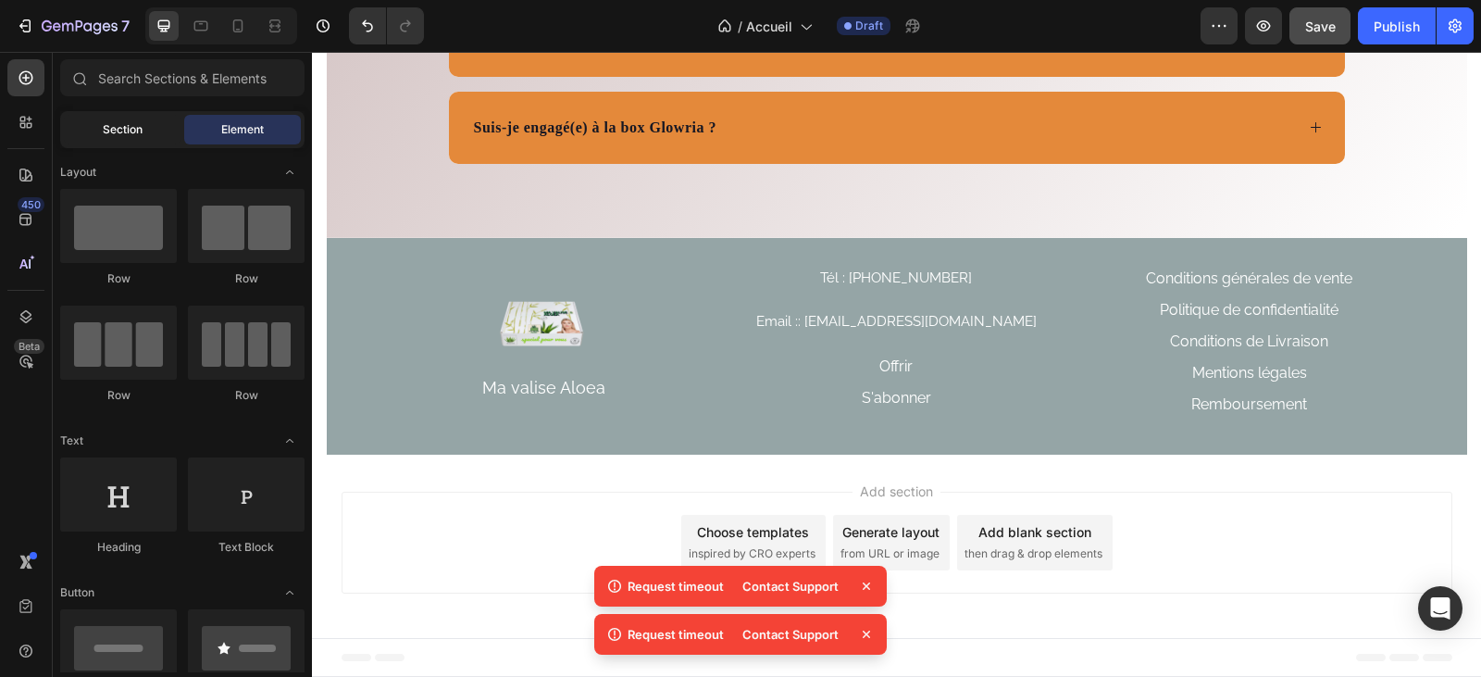
click at [121, 119] on div "Section" at bounding box center [122, 130] width 117 height 30
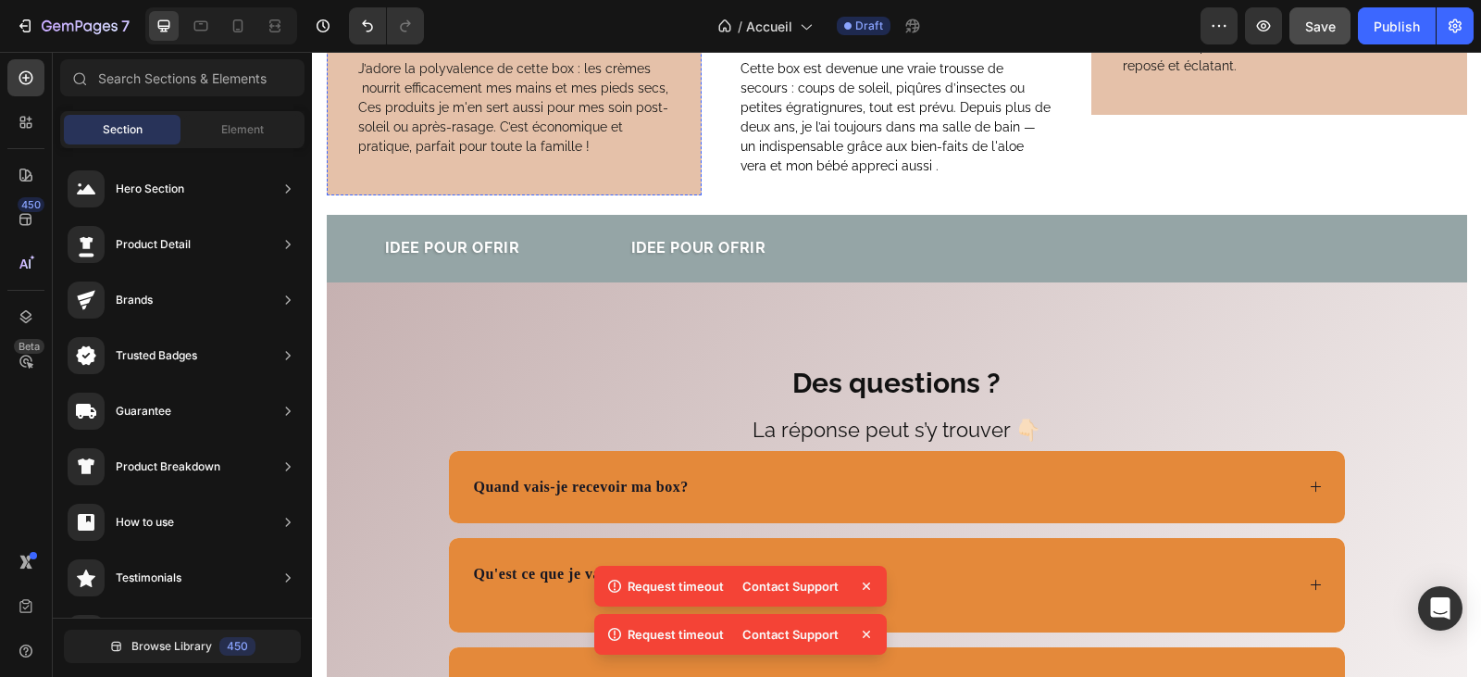
scroll to position [5030, 0]
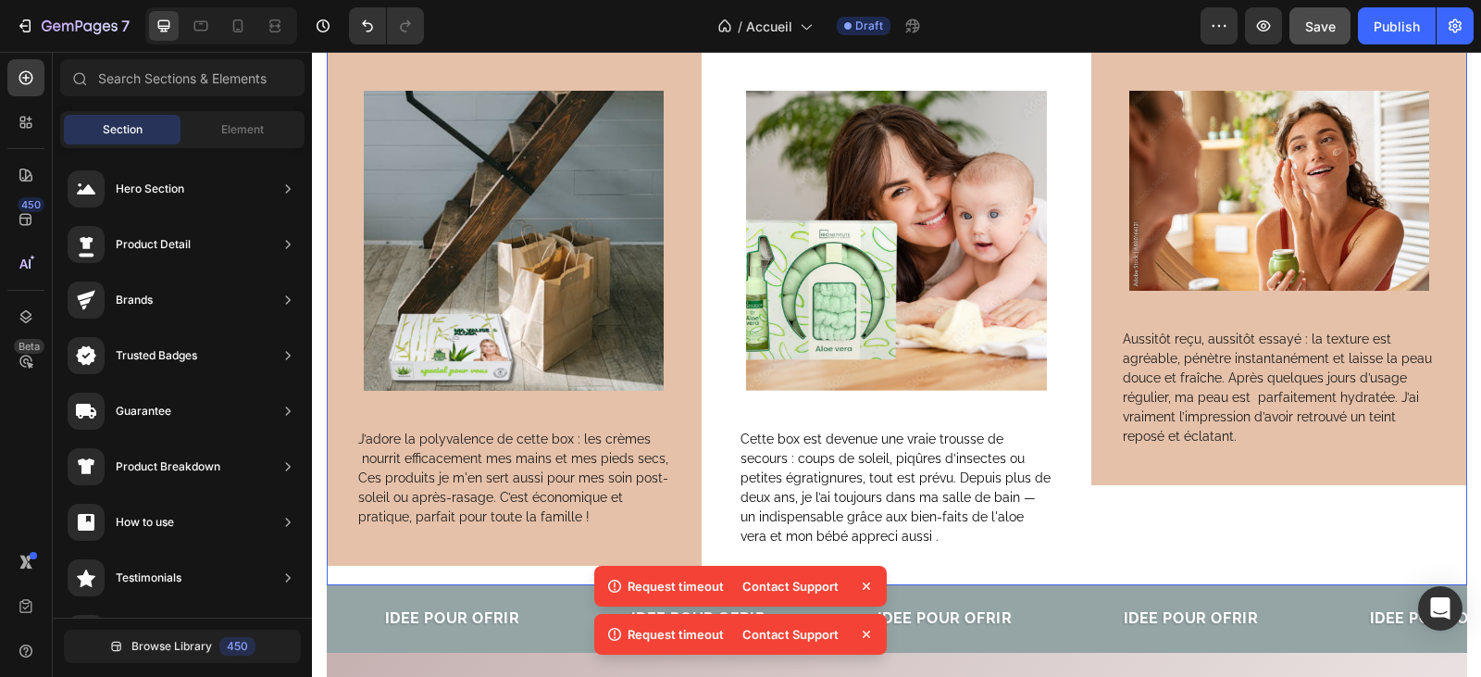
click at [1005, 411] on div "Apoline de Genève Text Block Image Cette box est devenue une vraie trousse de s…" at bounding box center [896, 292] width 375 height 585
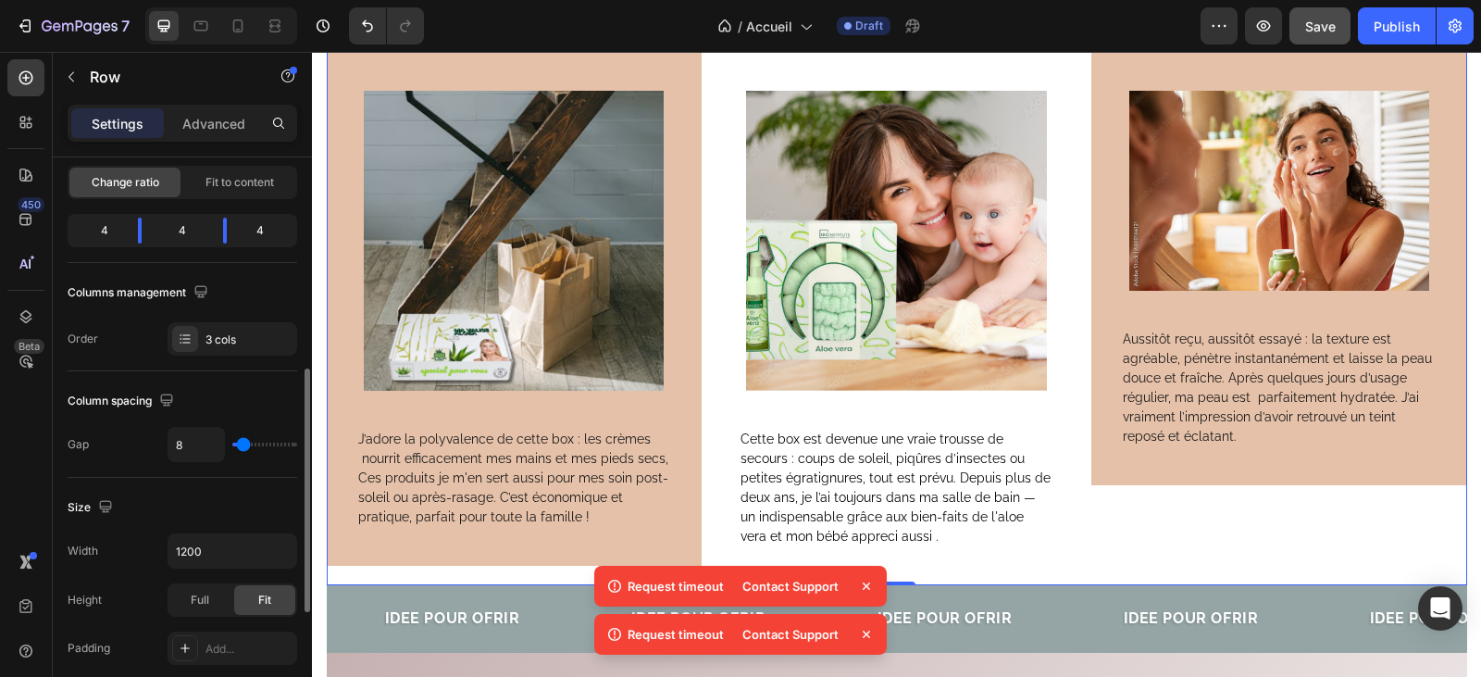
scroll to position [370, 0]
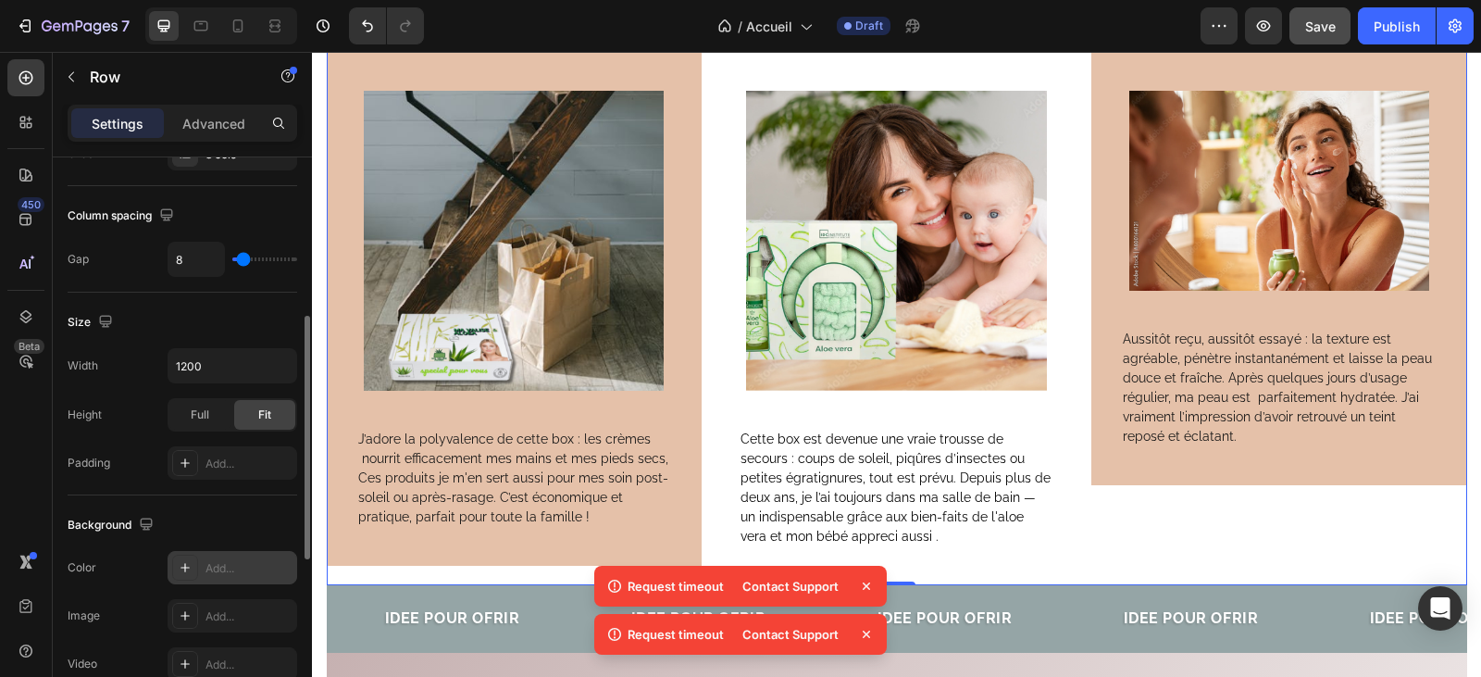
click at [213, 573] on div "Add..." at bounding box center [248, 568] width 87 height 17
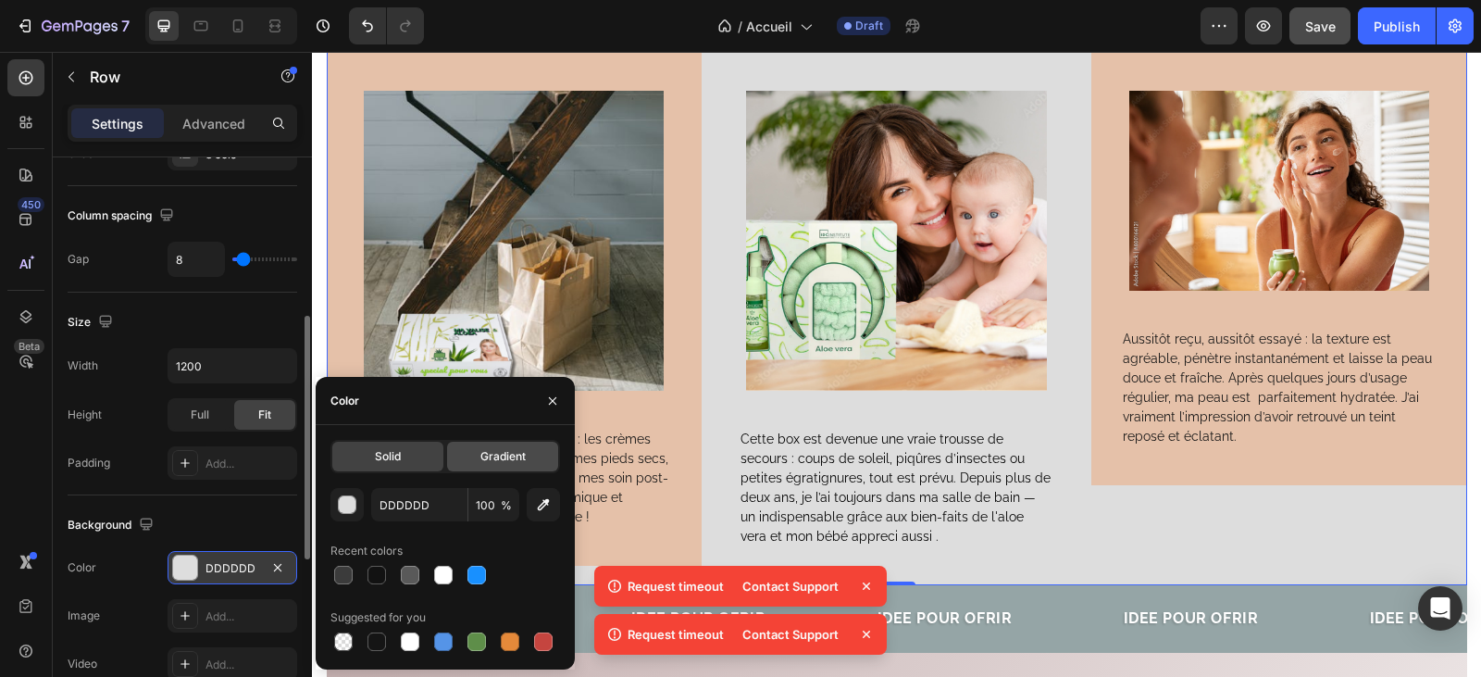
click at [478, 449] on div "Gradient" at bounding box center [502, 457] width 111 height 30
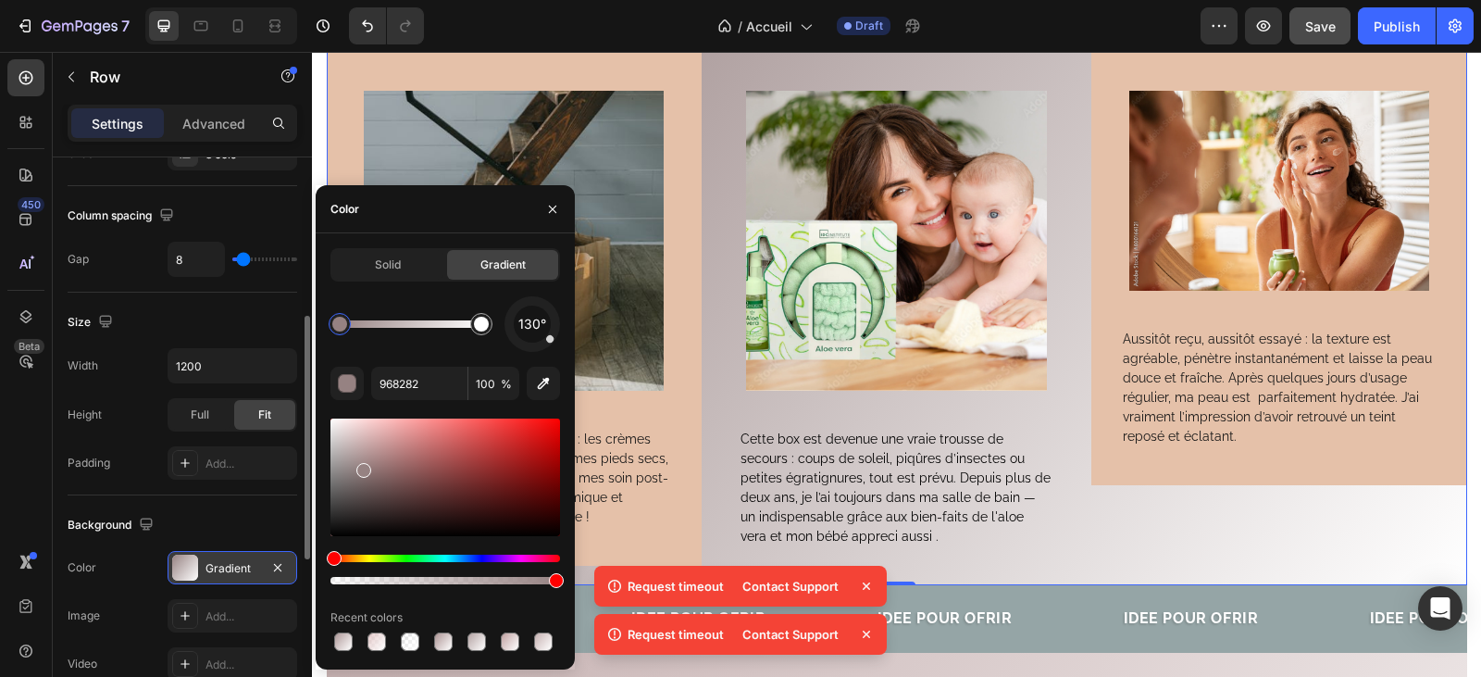
drag, startPoint x: 337, startPoint y: 441, endPoint x: 379, endPoint y: 473, distance: 53.5
drag, startPoint x: 361, startPoint y: 477, endPoint x: 364, endPoint y: 463, distance: 14.2
type input "998080"
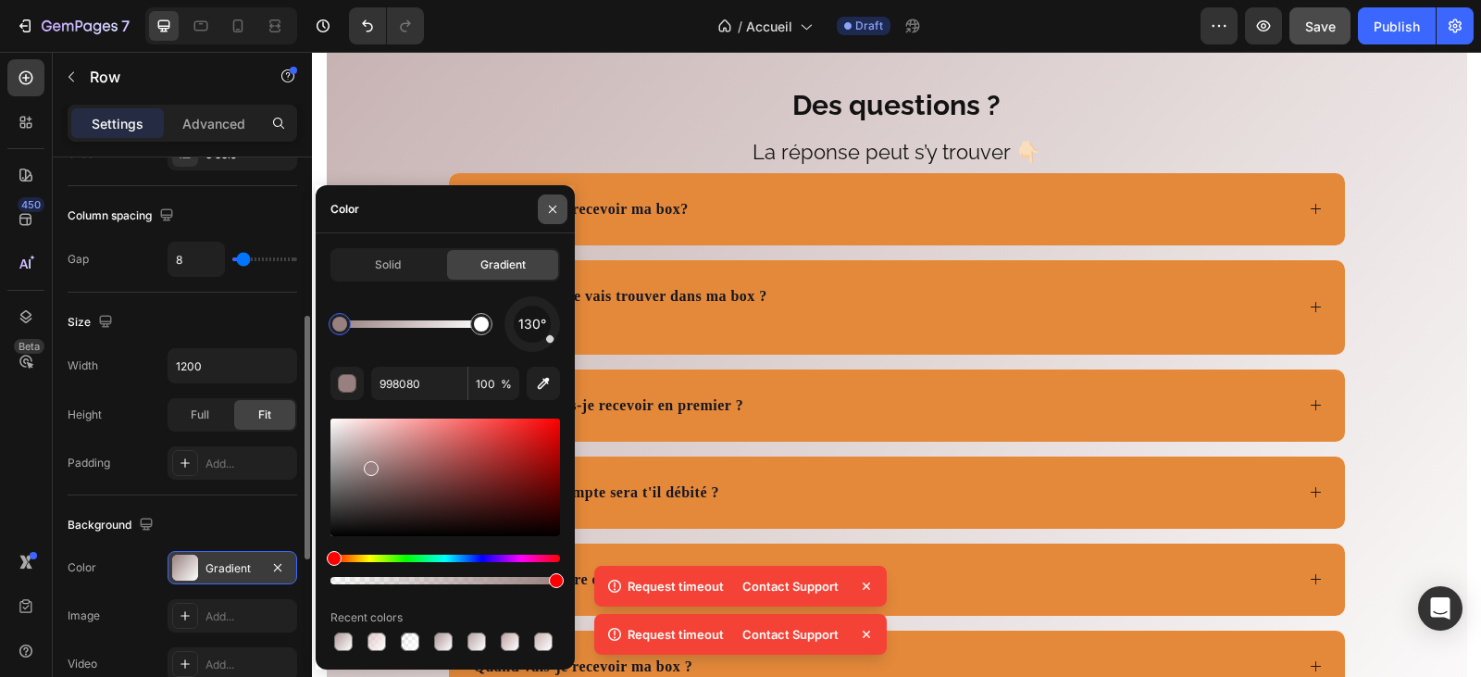
scroll to position [4659, 0]
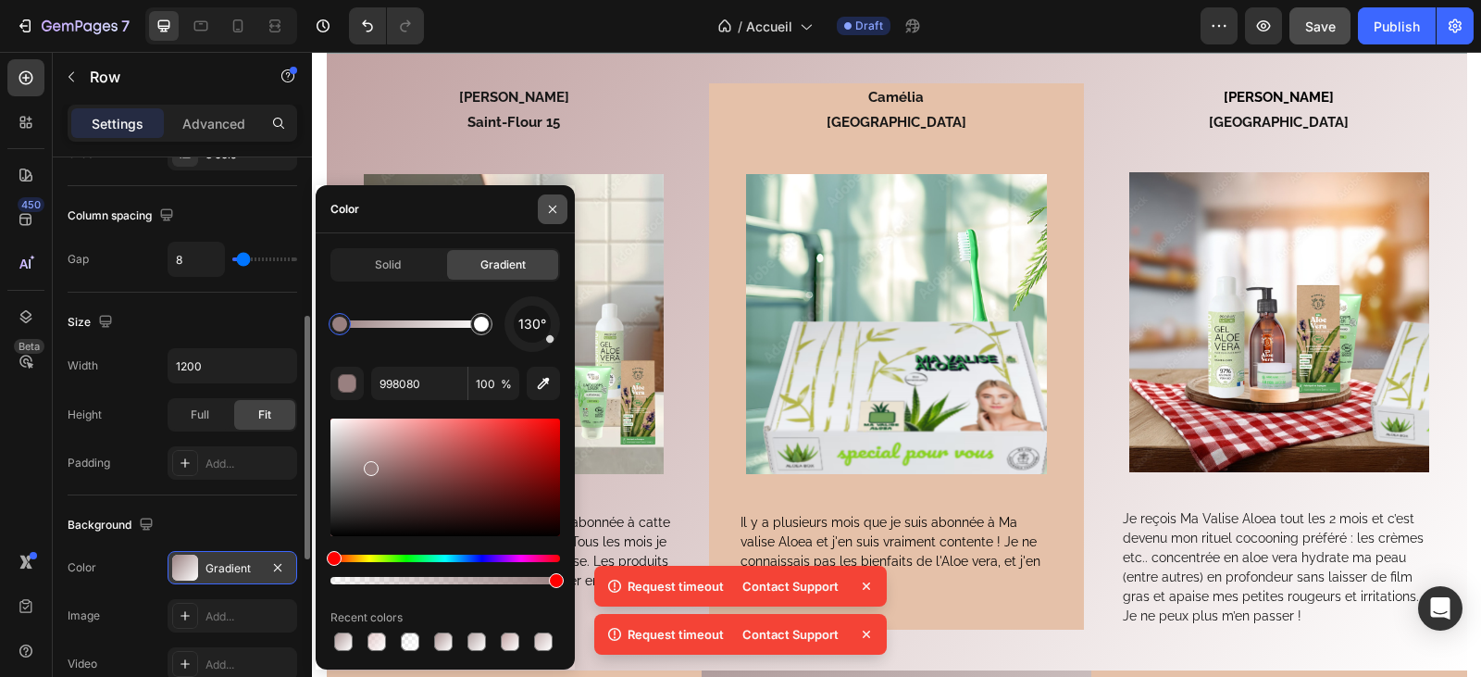
click at [551, 207] on icon "button" at bounding box center [552, 208] width 7 height 7
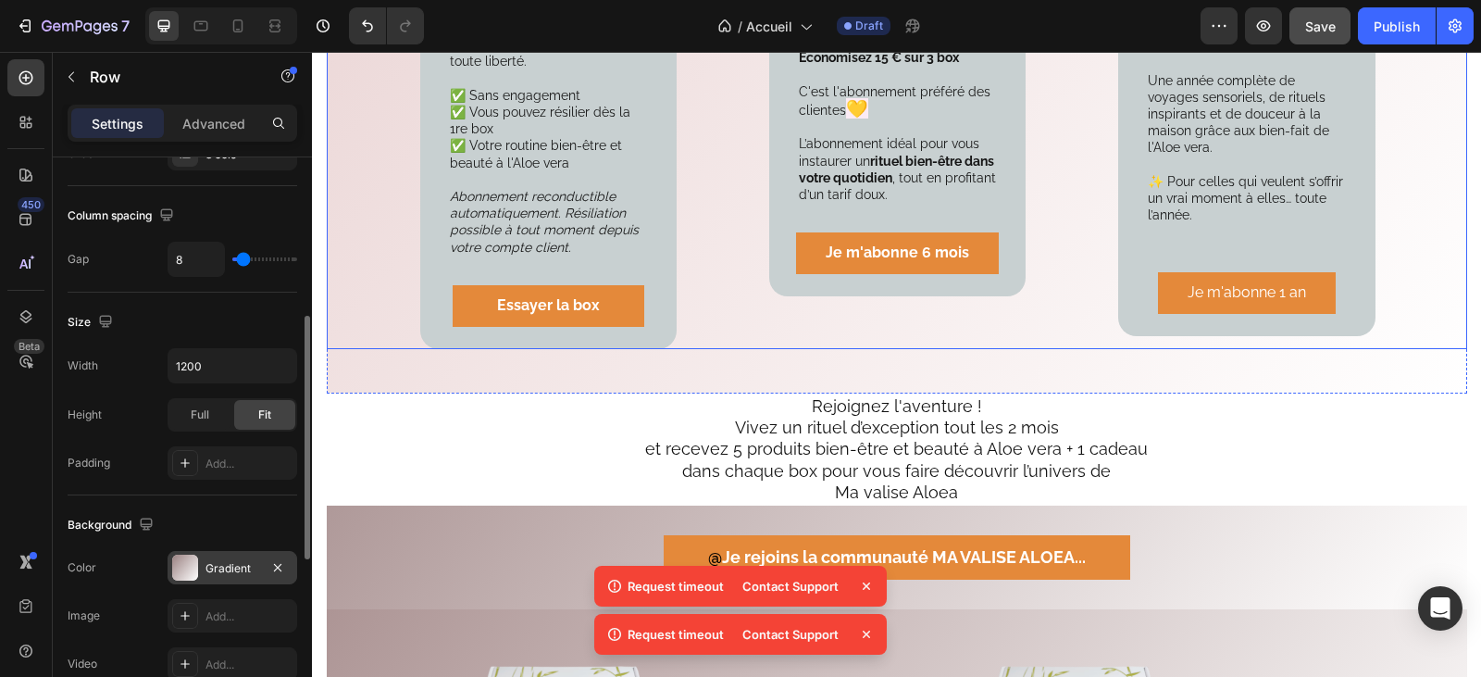
scroll to position [3178, 0]
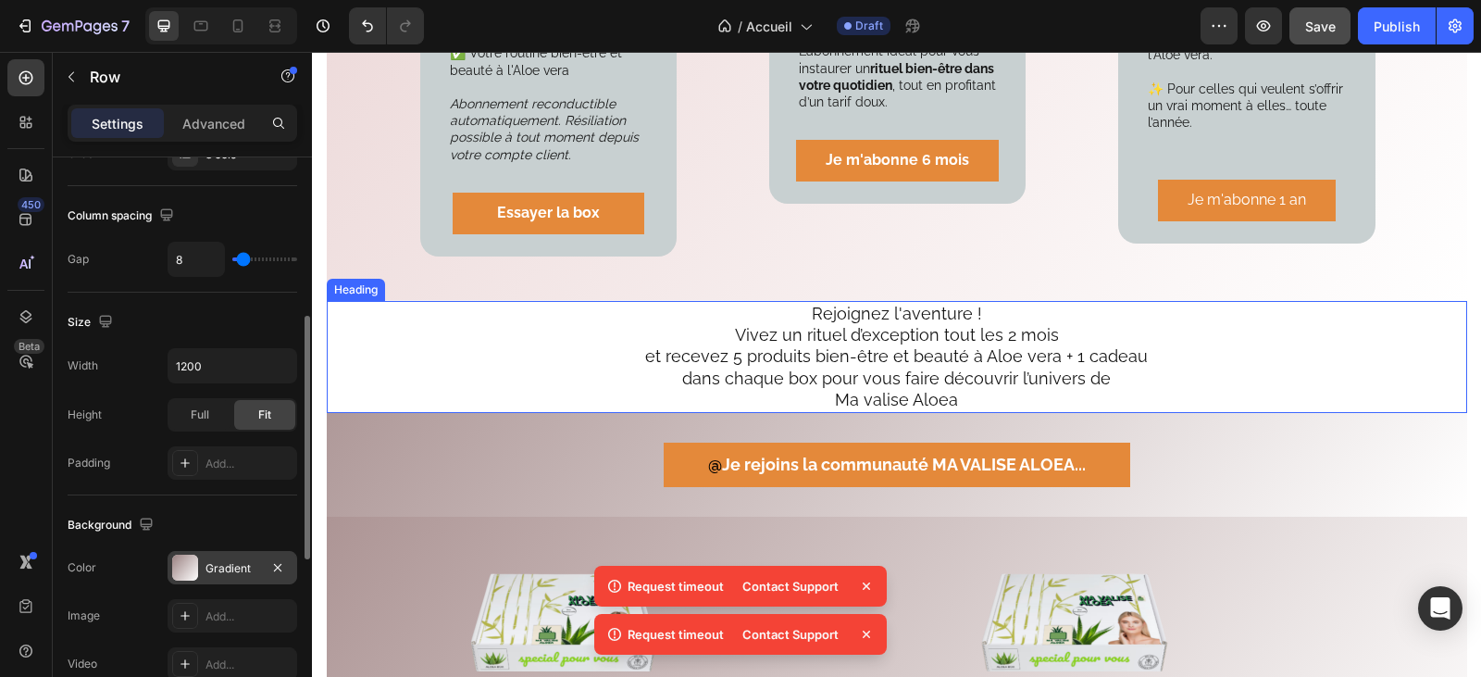
click at [461, 325] on h2 "Rejoignez l'aventure ! Vivez un rituel d’exception tout les 2 mois et recevez 5…" at bounding box center [896, 357] width 1051 height 112
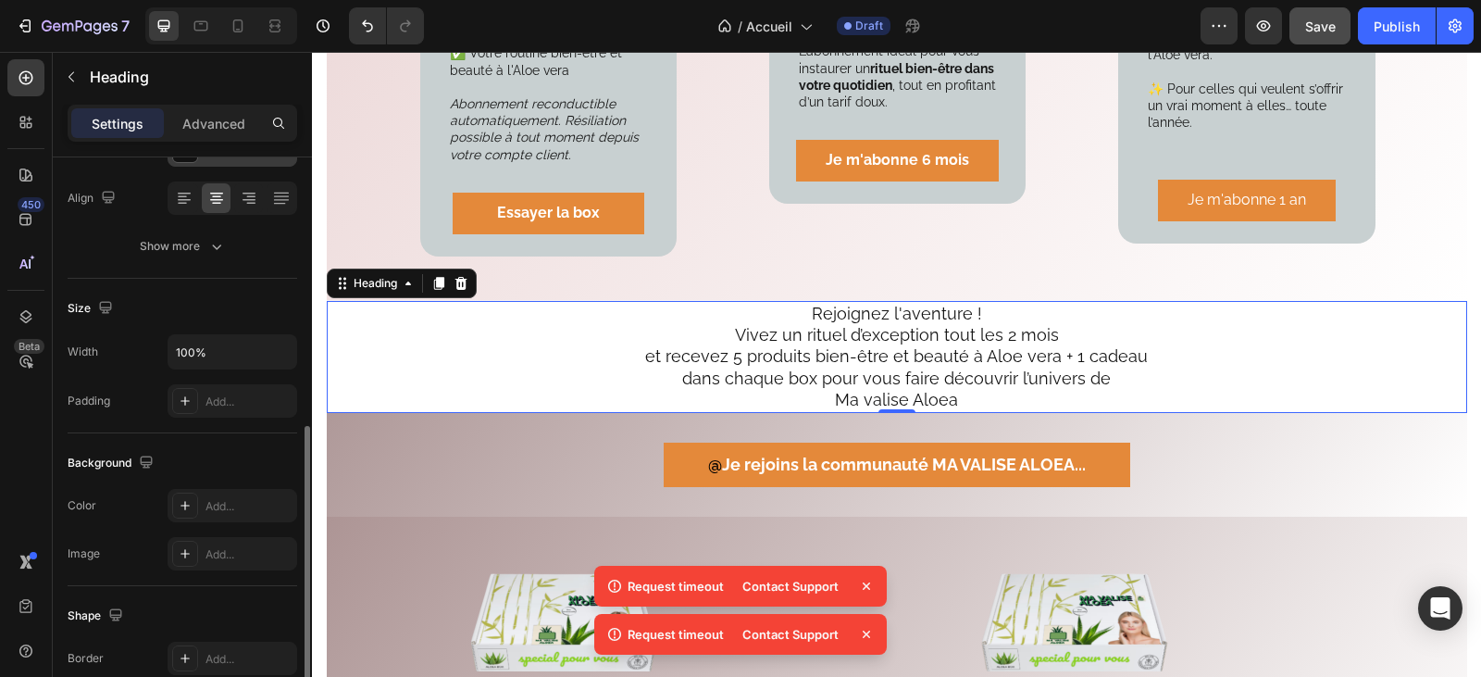
scroll to position [370, 0]
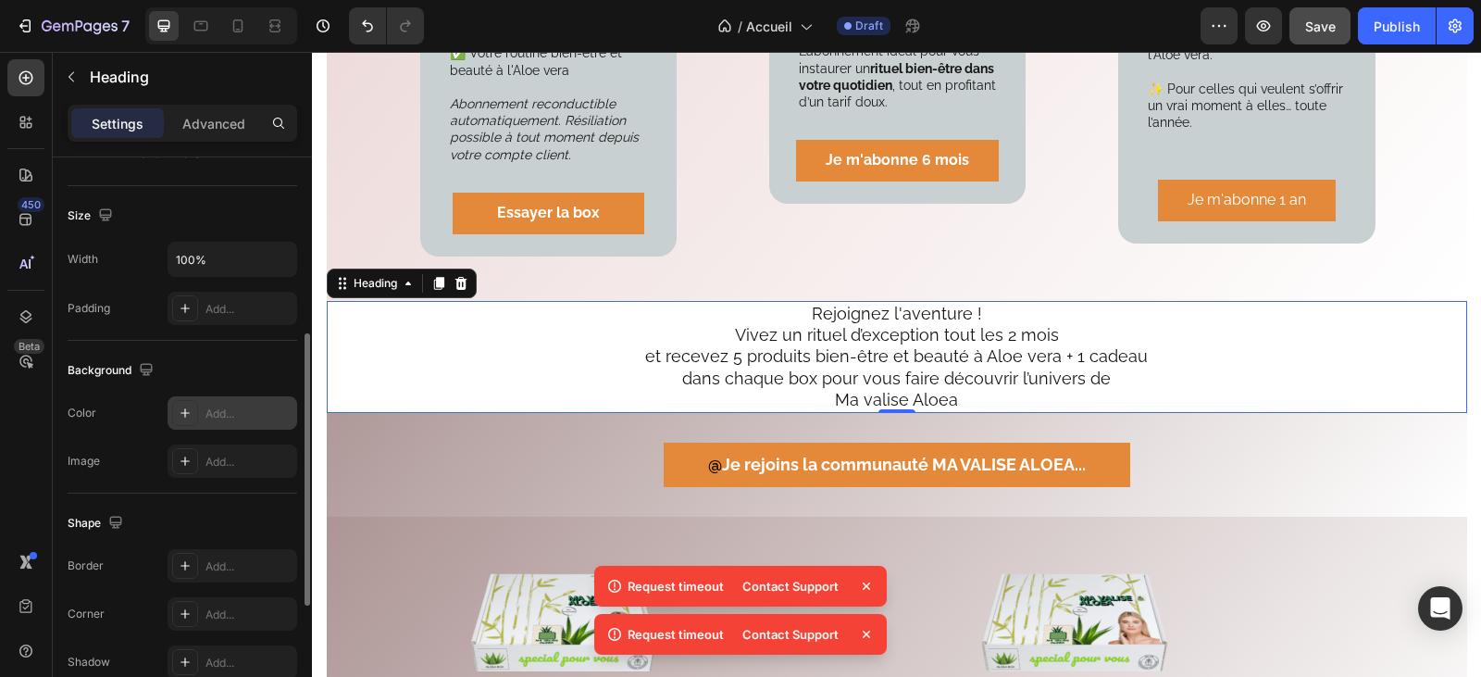
click at [246, 413] on div "Add..." at bounding box center [248, 413] width 87 height 17
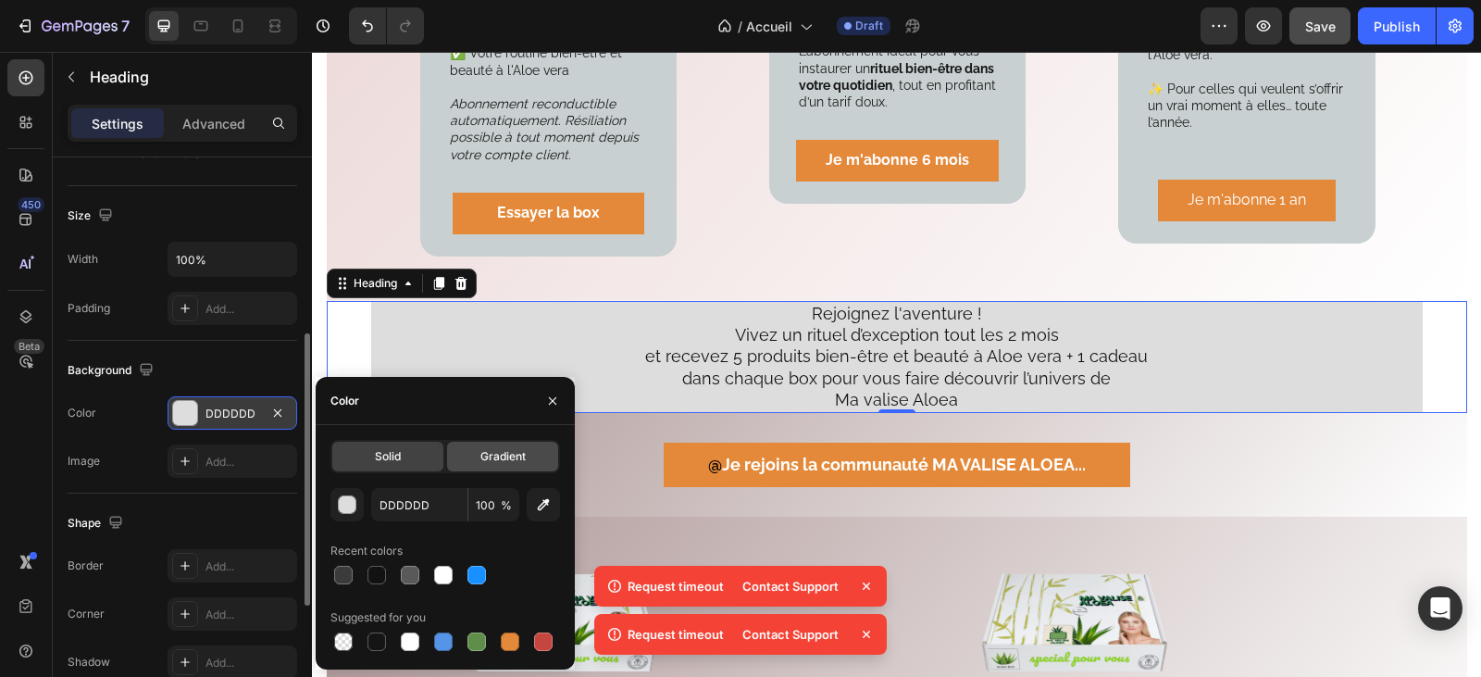
click at [504, 458] on span "Gradient" at bounding box center [502, 456] width 45 height 17
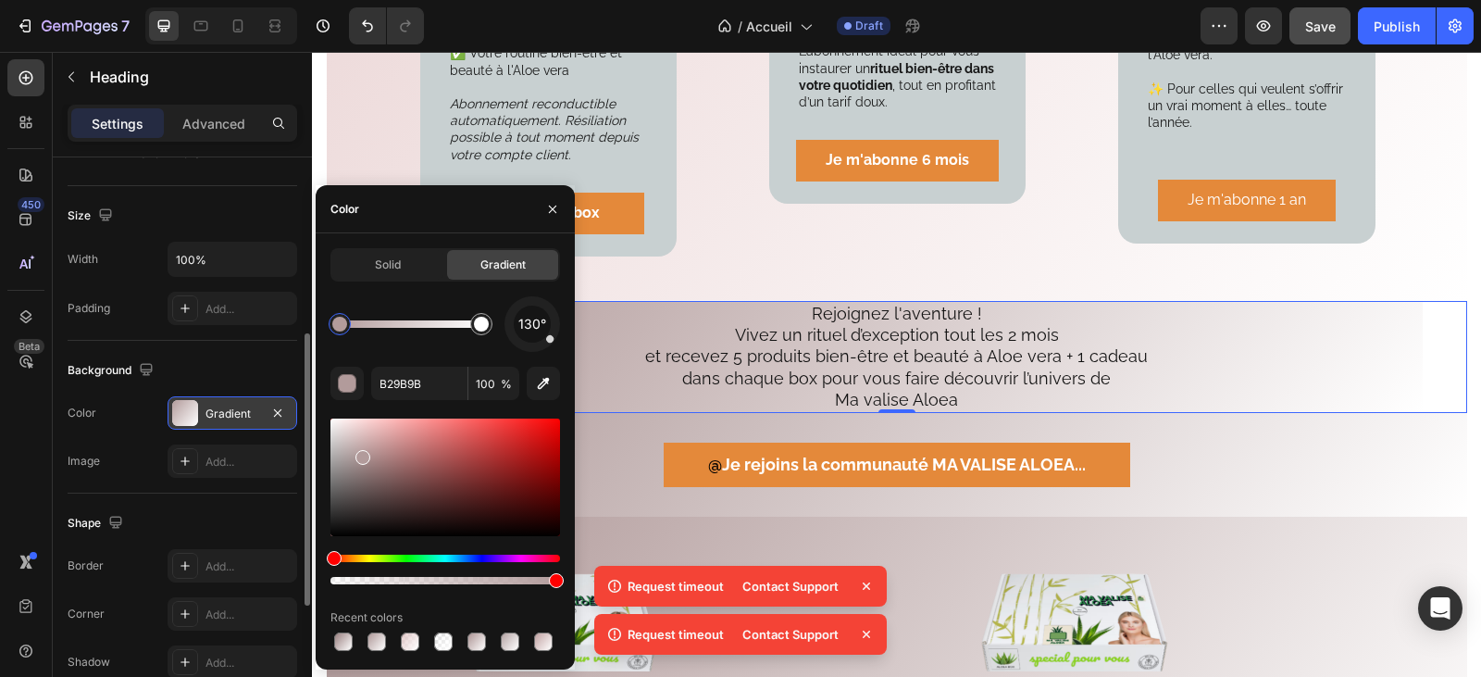
drag, startPoint x: 332, startPoint y: 438, endPoint x: 373, endPoint y: 467, distance: 49.8
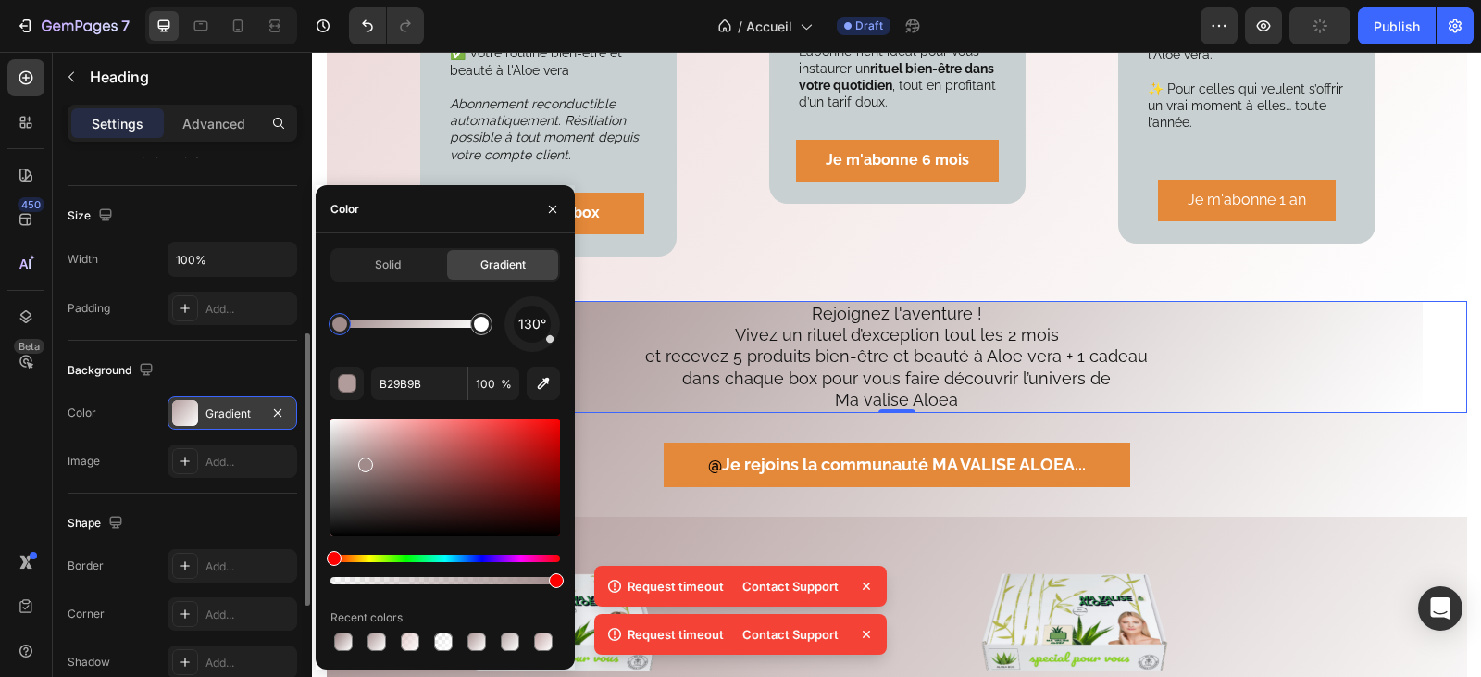
type input "A08A8A"
click at [550, 202] on icon "button" at bounding box center [552, 209] width 15 height 15
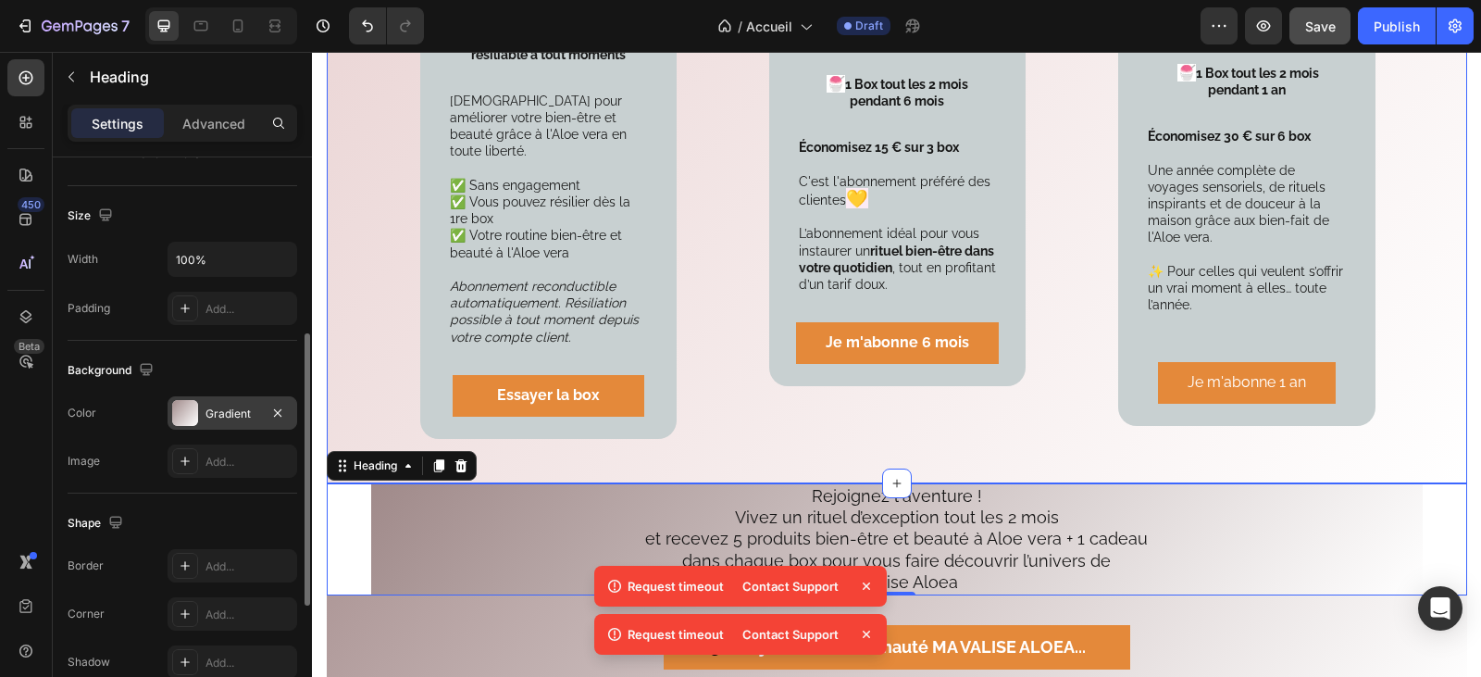
scroll to position [2993, 0]
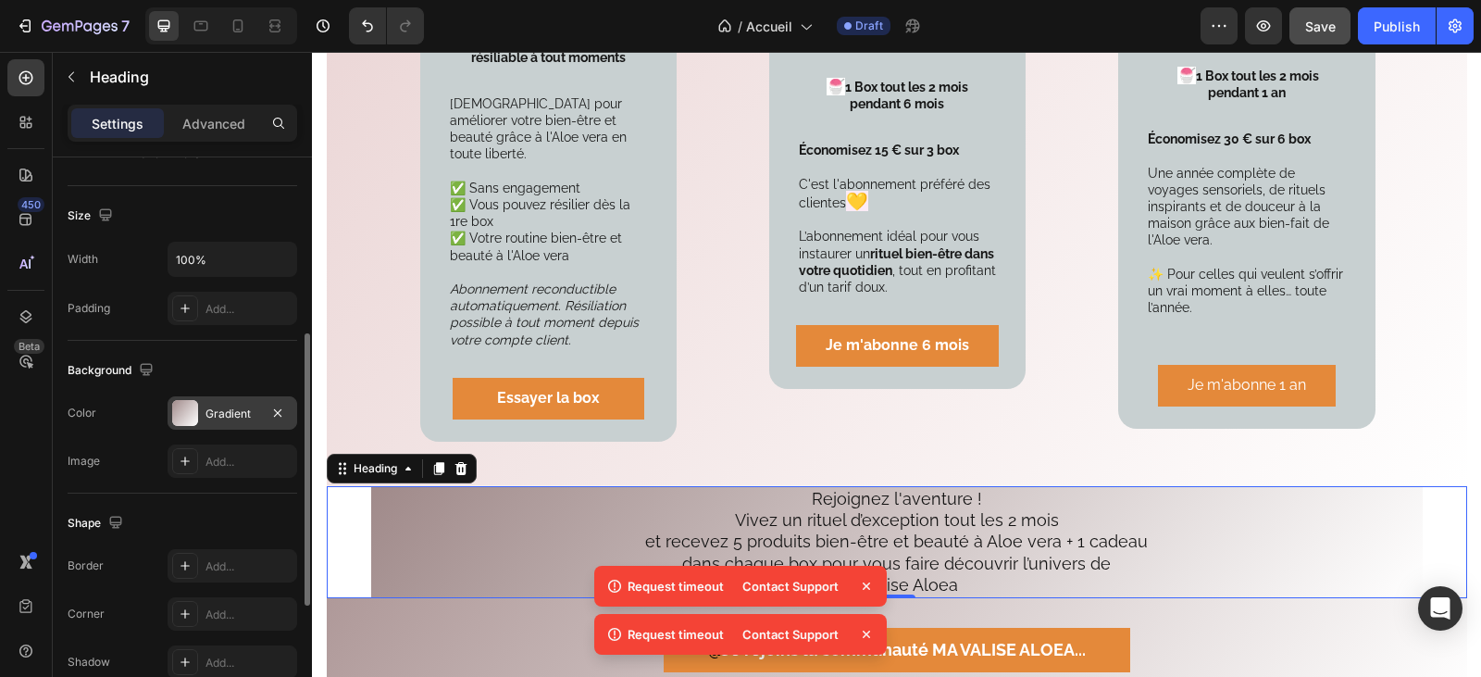
click at [392, 521] on h2 "Rejoignez l'aventure ! Vivez un rituel d’exception tout les 2 mois et recevez 5…" at bounding box center [896, 542] width 1051 height 112
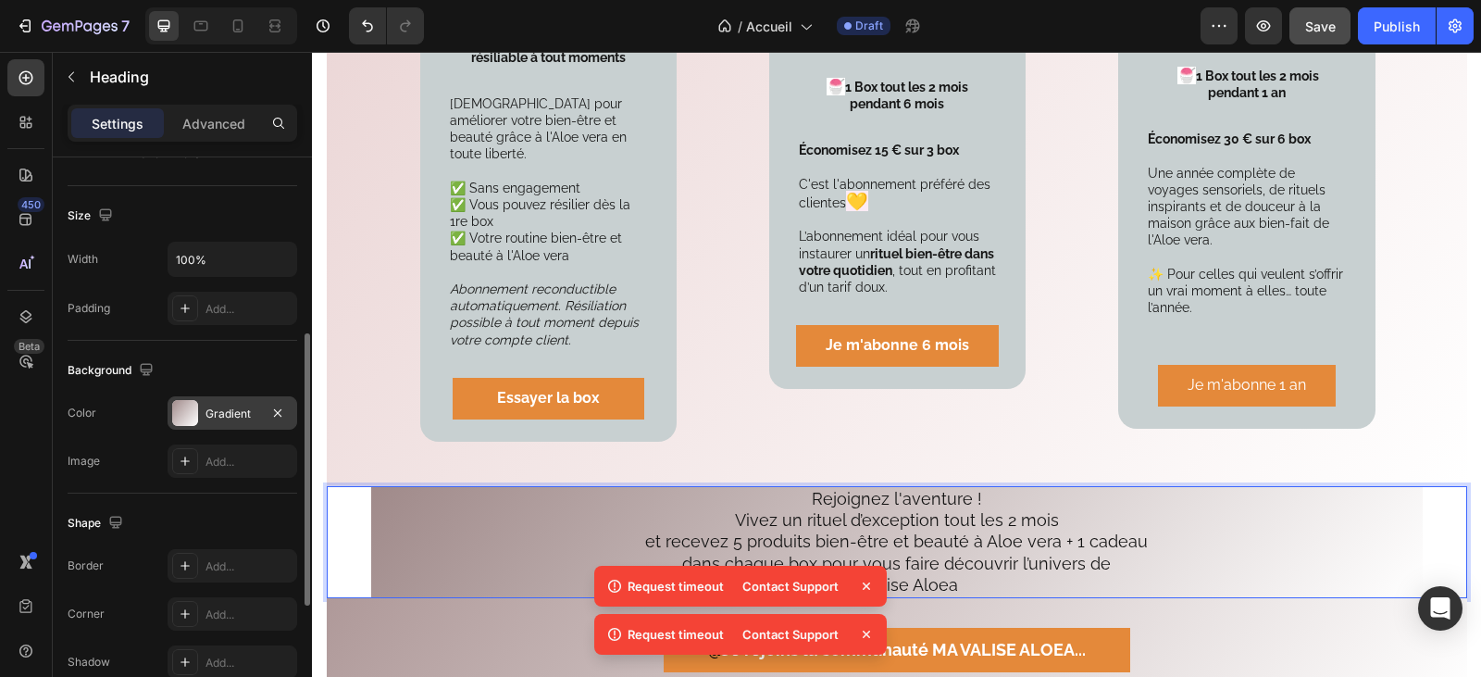
click at [348, 521] on div "Rejoignez l'aventure ! Vivez un rituel d’exception tout les 2 mois et recevez 5…" at bounding box center [897, 542] width 1140 height 112
drag, startPoint x: 375, startPoint y: 516, endPoint x: 361, endPoint y: 520, distance: 14.6
click at [361, 520] on div "Rejoignez l'aventure ! Vivez un rituel d’exception tout les 2 mois et recevez 5…" at bounding box center [897, 542] width 1140 height 112
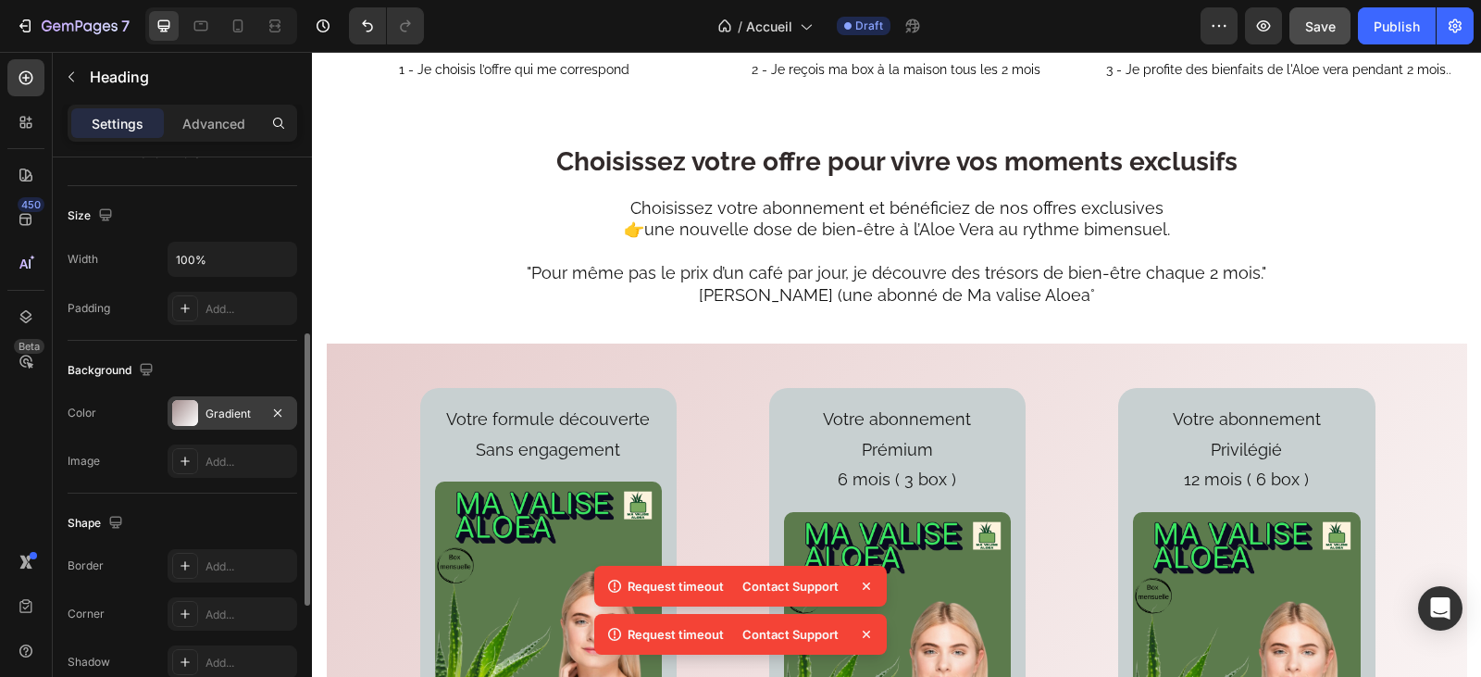
scroll to position [2152, 0]
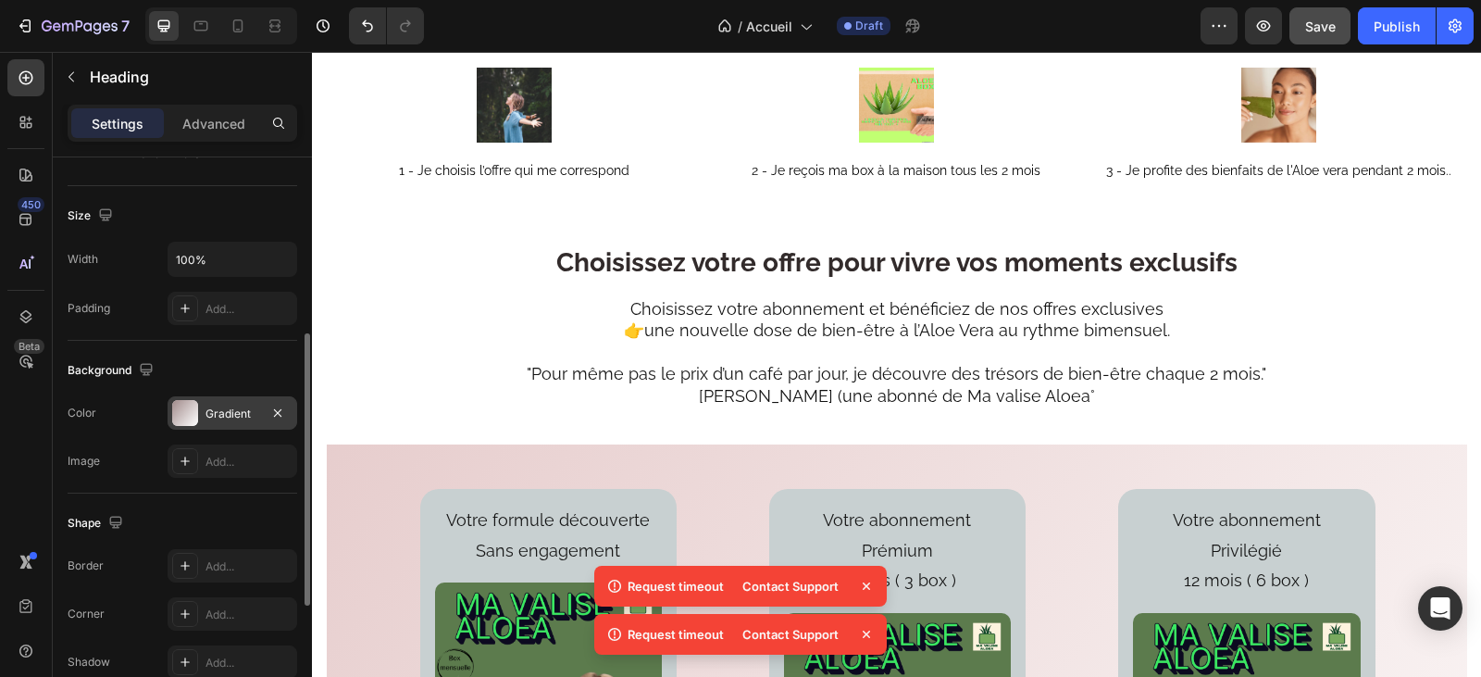
click at [425, 400] on div "Choisissez votre offre pour vivre vos moments exclusifs Heading Choisissez votr…" at bounding box center [897, 344] width 1140 height 201
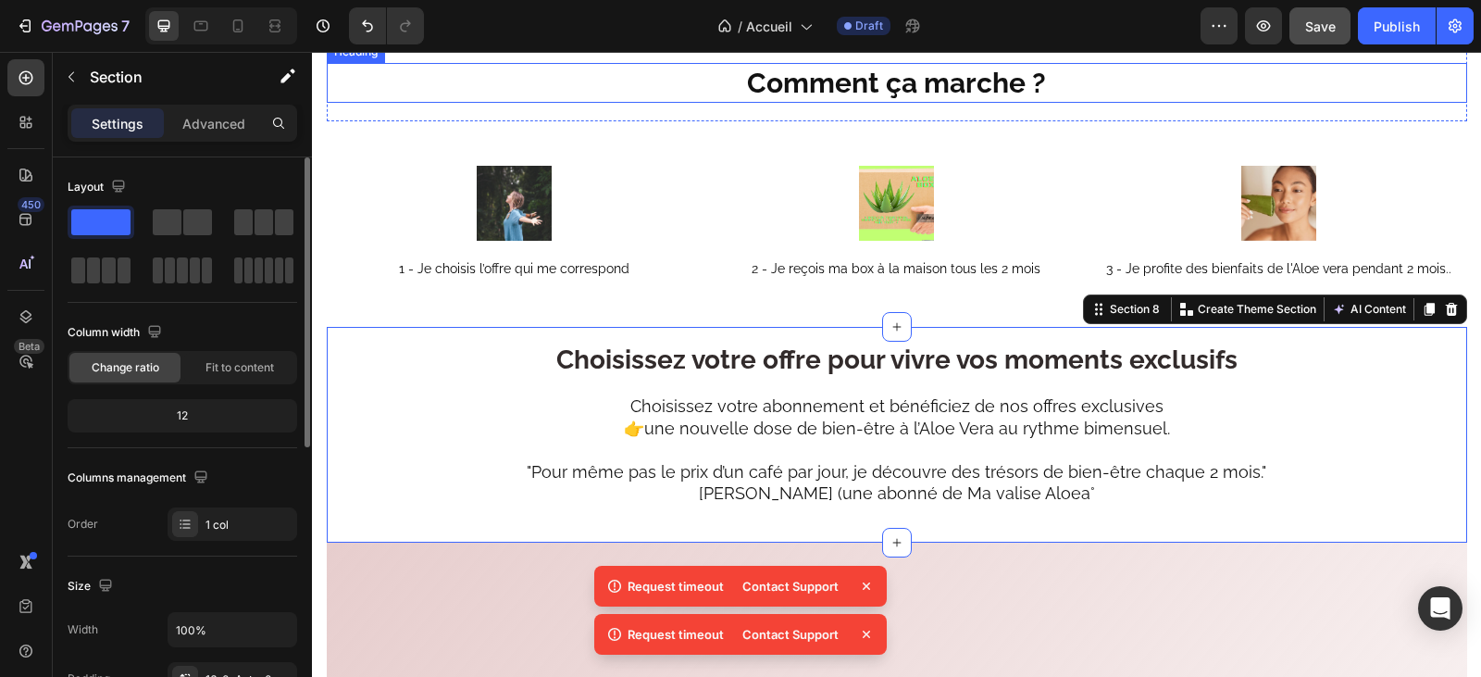
scroll to position [1975, 0]
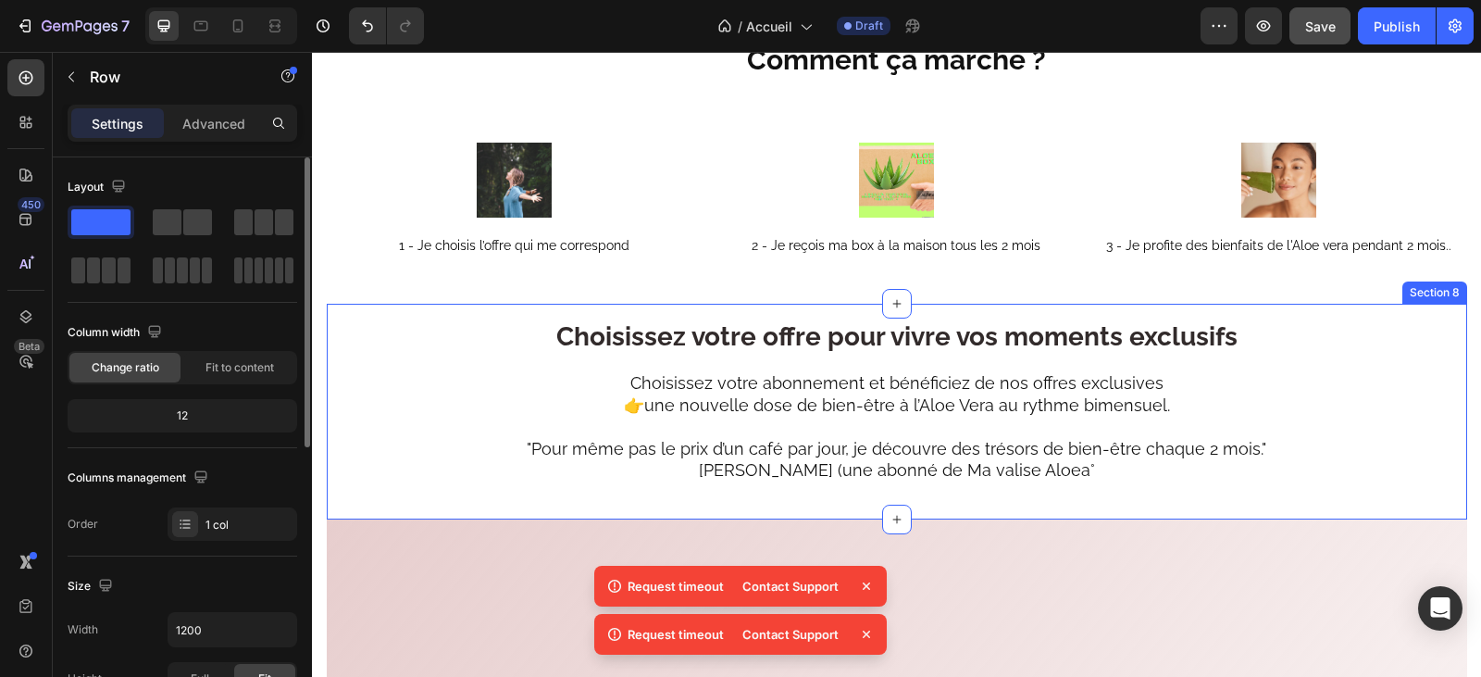
click at [366, 519] on div "Choisissez votre offre pour vivre vos moments exclusifs Heading Choisissez votr…" at bounding box center [897, 418] width 1140 height 201
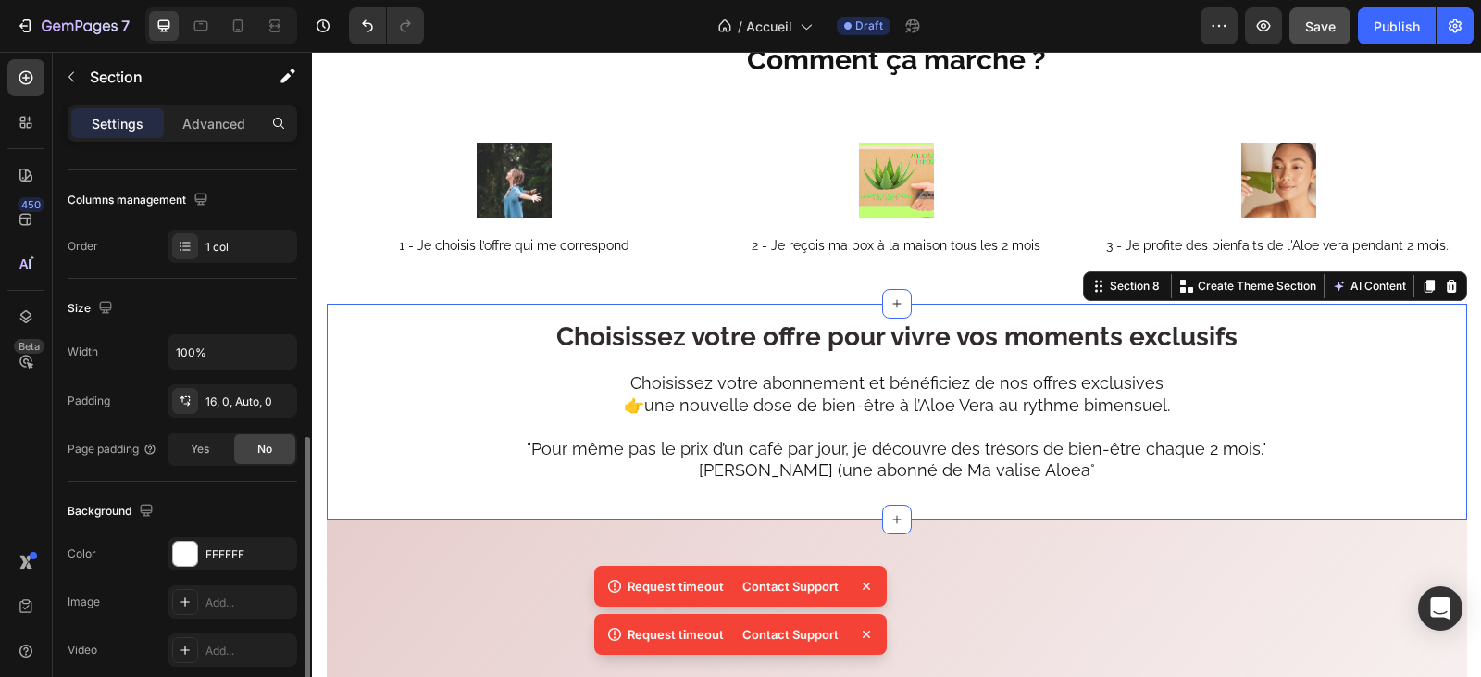
scroll to position [370, 0]
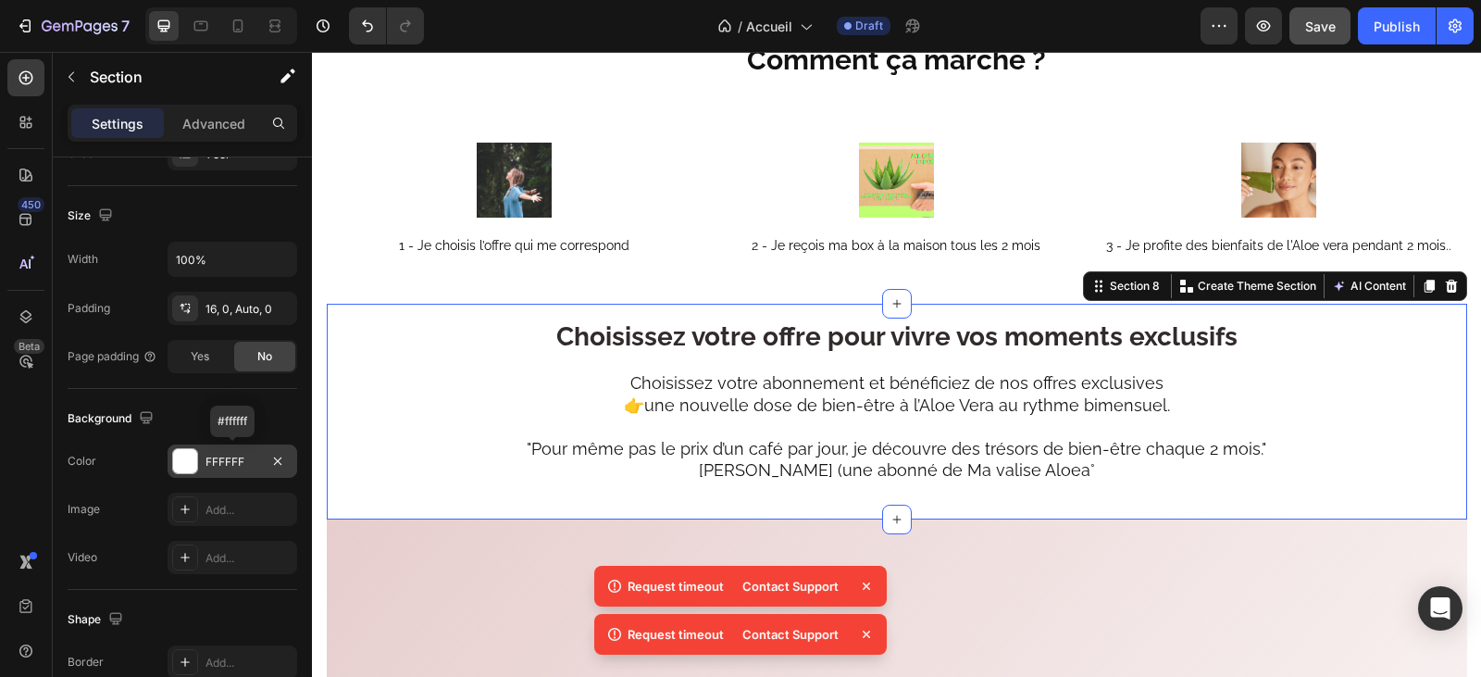
click at [214, 461] on div "FFFFFF" at bounding box center [232, 462] width 54 height 17
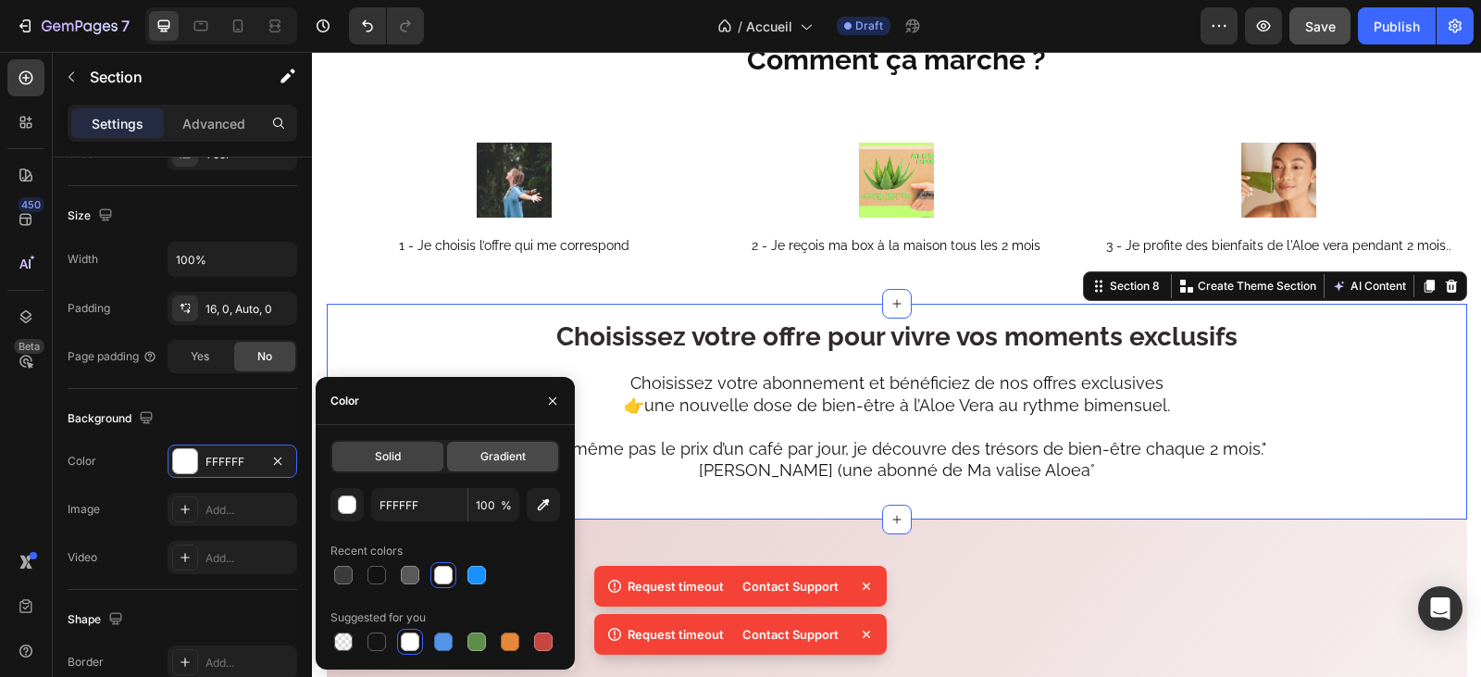
click at [532, 454] on div "Gradient" at bounding box center [502, 457] width 111 height 30
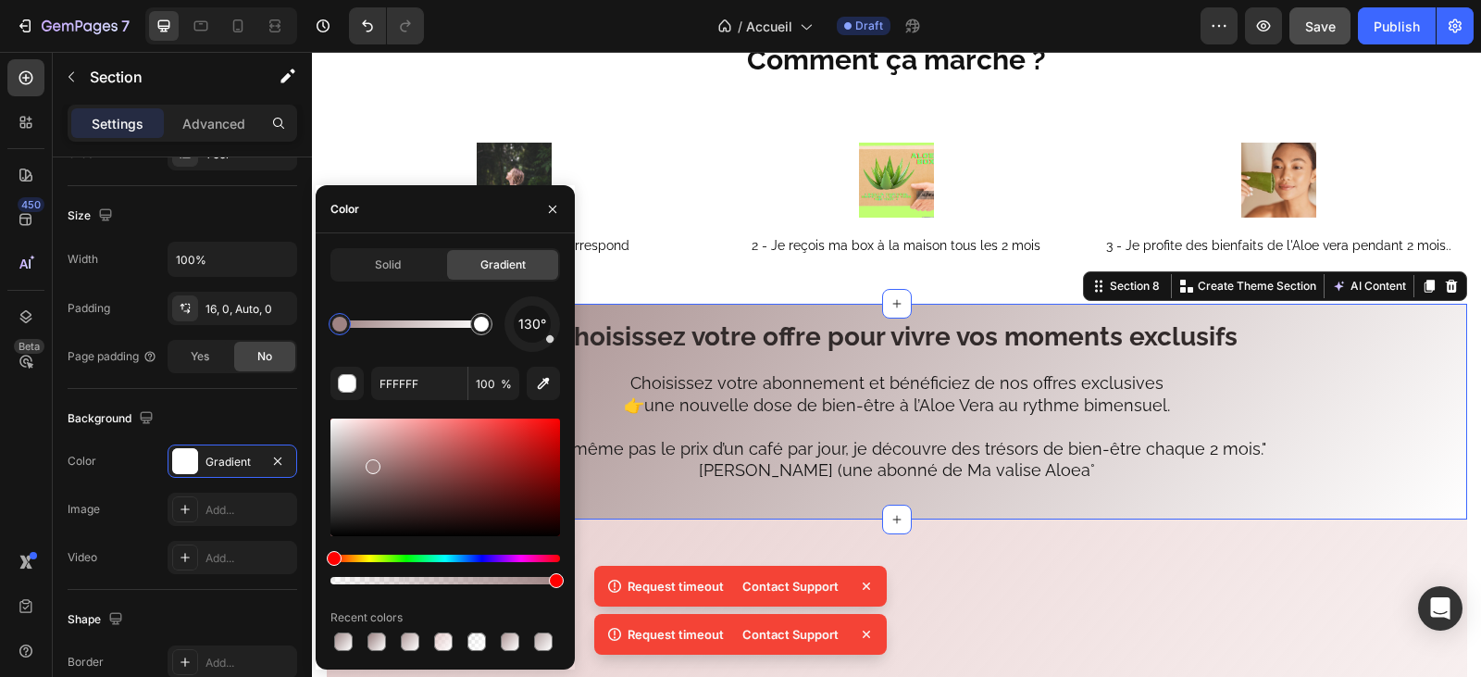
type input "9E8383"
drag, startPoint x: 336, startPoint y: 425, endPoint x: 371, endPoint y: 463, distance: 51.7
click at [675, 218] on div at bounding box center [514, 180] width 375 height 75
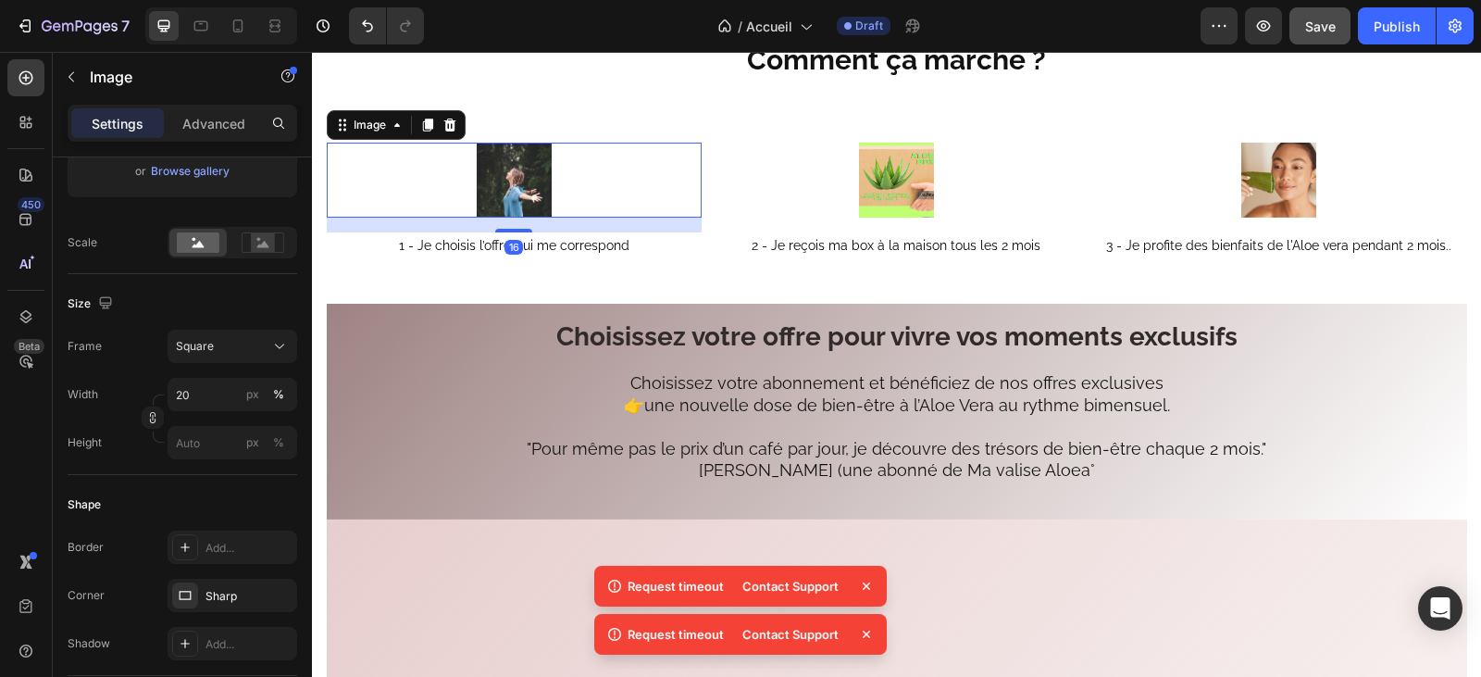
scroll to position [0, 0]
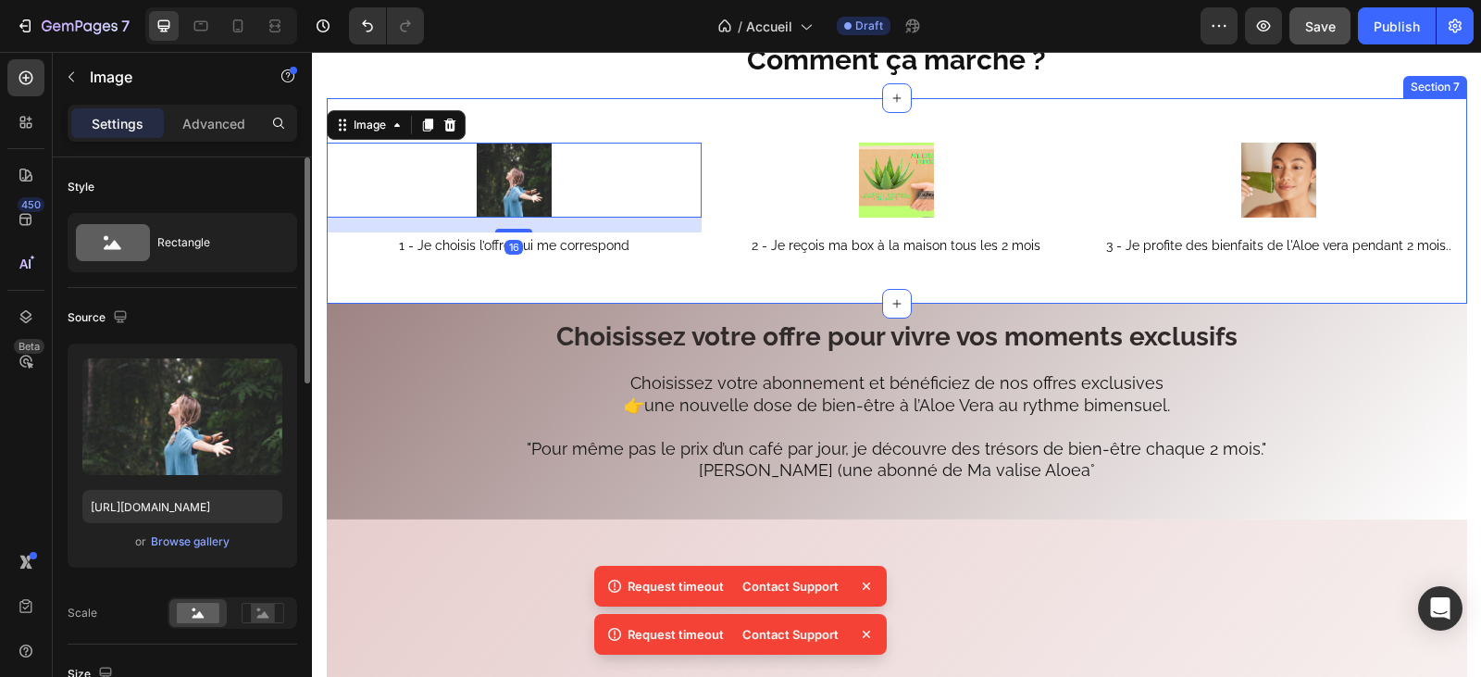
click at [560, 294] on div "Image 16 1 - Je choisis l’offre qui me correspond Text Block Image 2 - Je reçoi…" at bounding box center [897, 200] width 1140 height 205
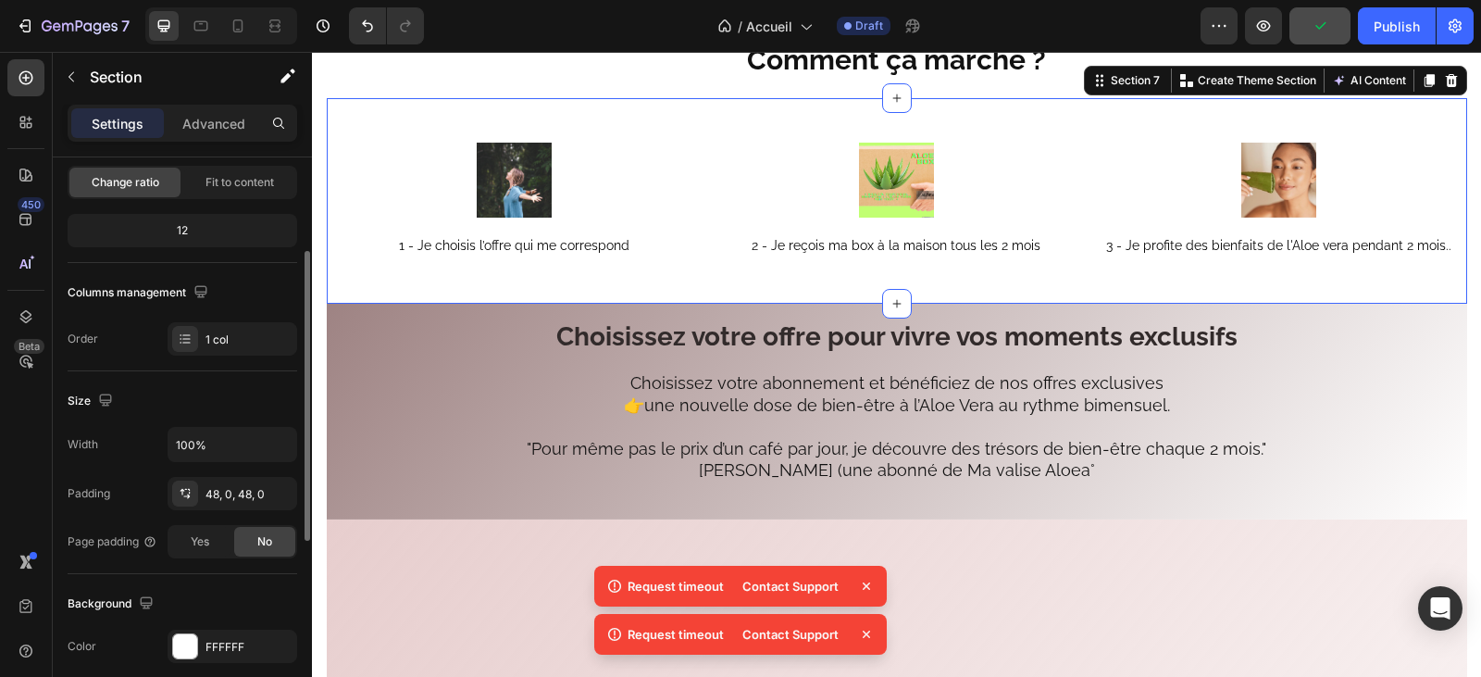
scroll to position [278, 0]
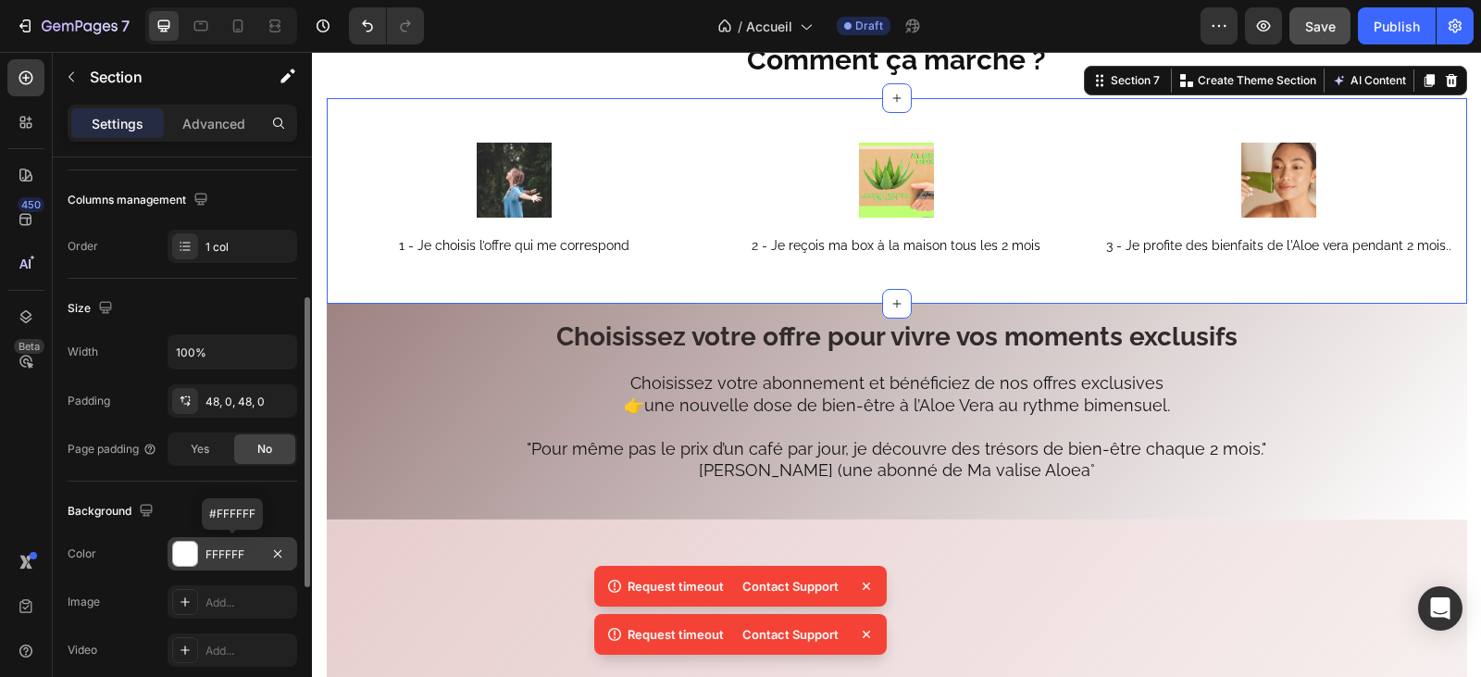
click at [241, 551] on div "FFFFFF" at bounding box center [232, 554] width 54 height 17
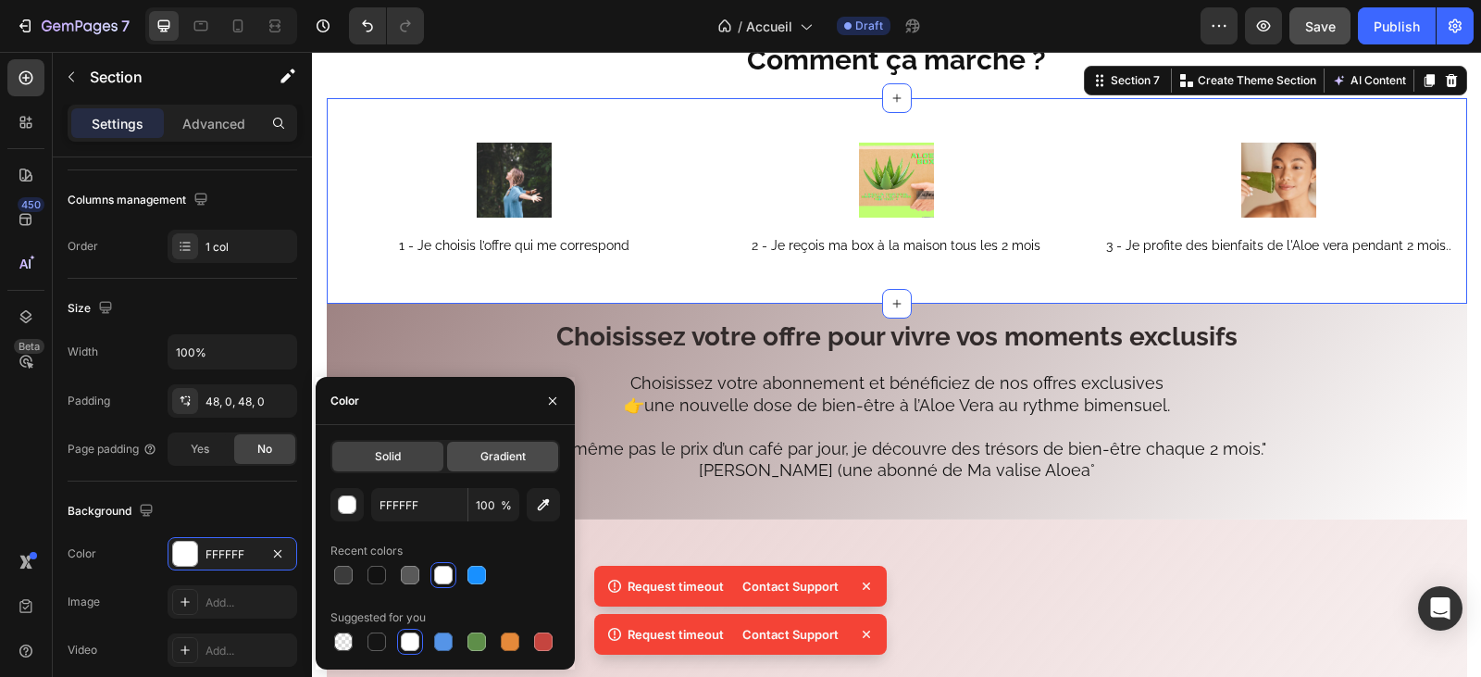
click at [511, 450] on span "Gradient" at bounding box center [502, 456] width 45 height 17
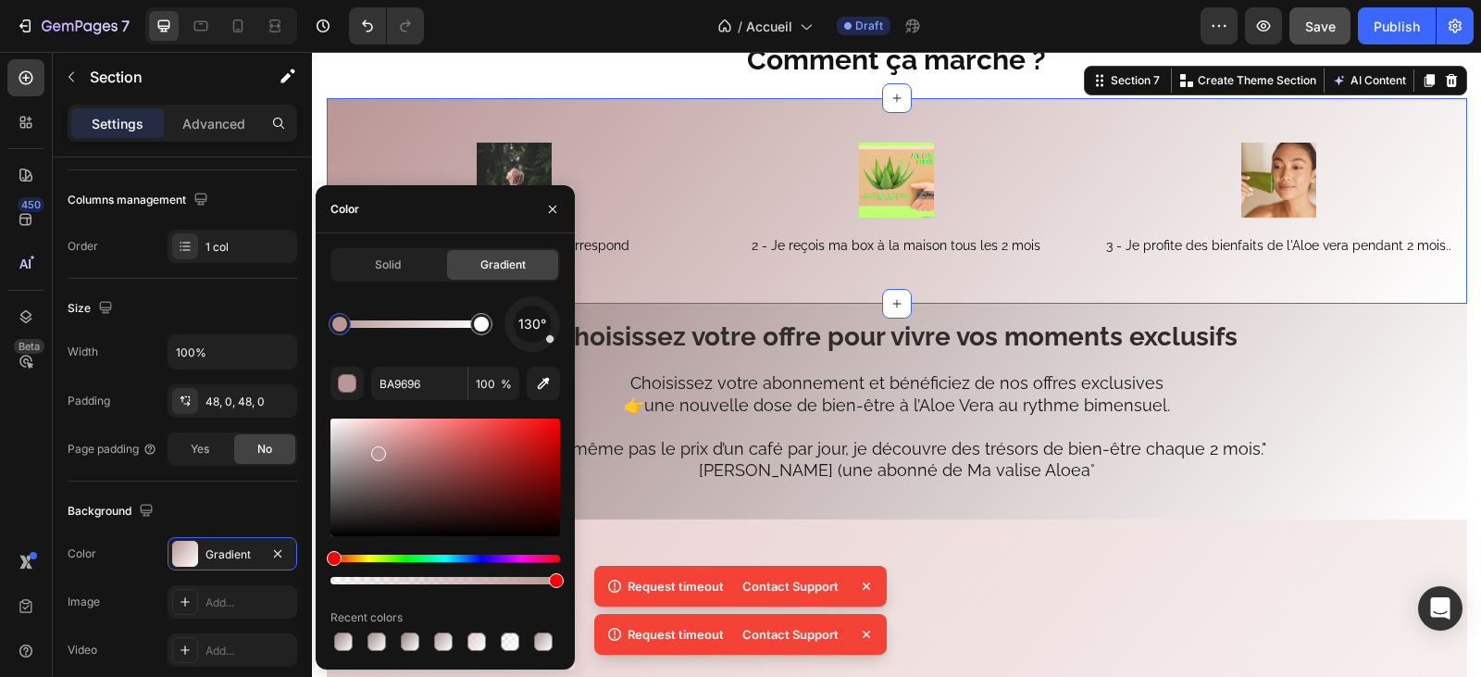
drag, startPoint x: 339, startPoint y: 421, endPoint x: 374, endPoint y: 454, distance: 48.5
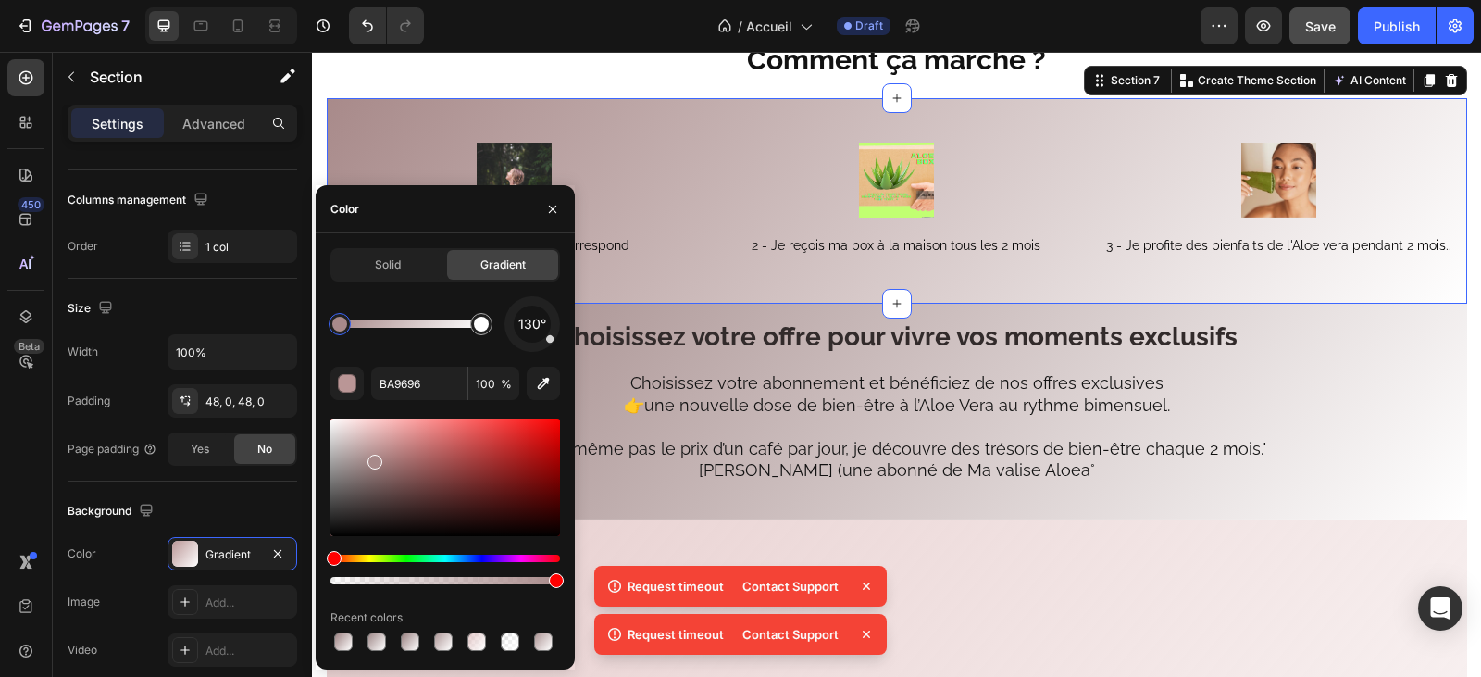
type input "A88A8A"
drag, startPoint x: 647, startPoint y: 196, endPoint x: 671, endPoint y: 215, distance: 30.4
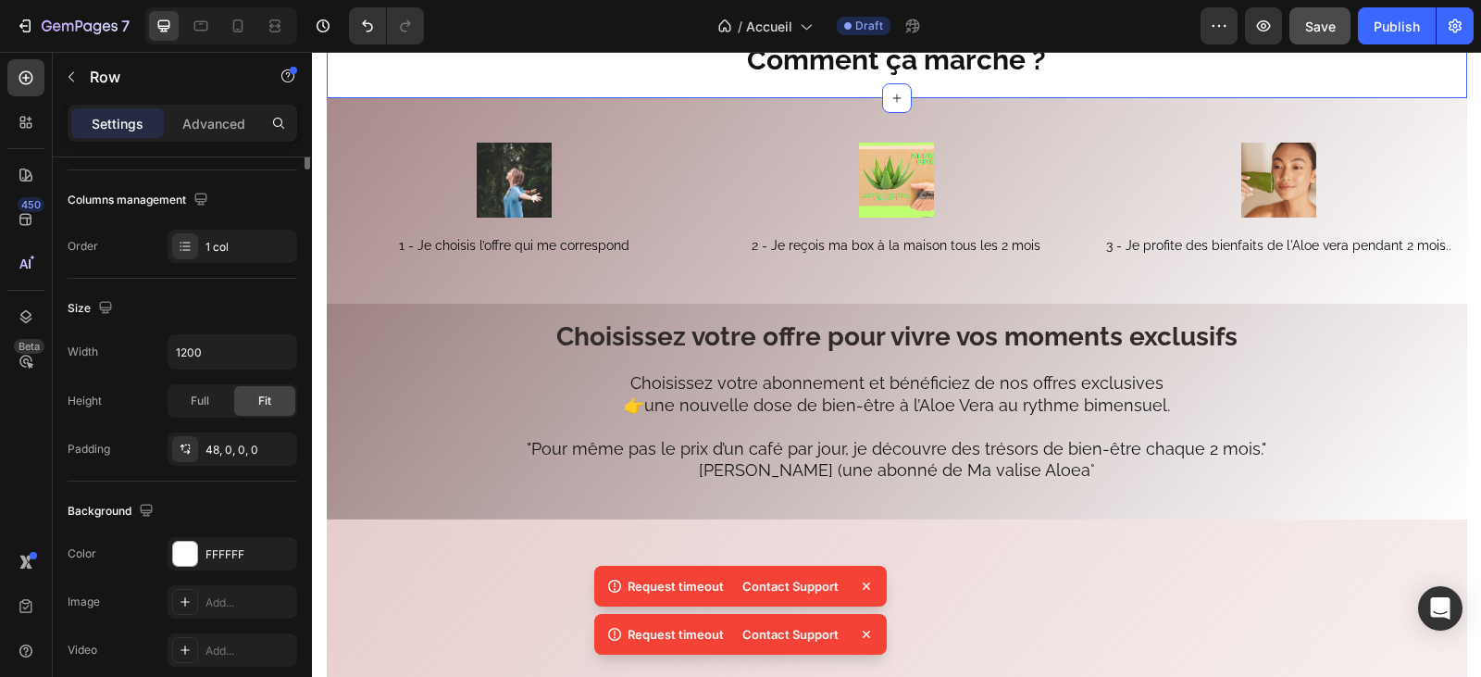
scroll to position [0, 0]
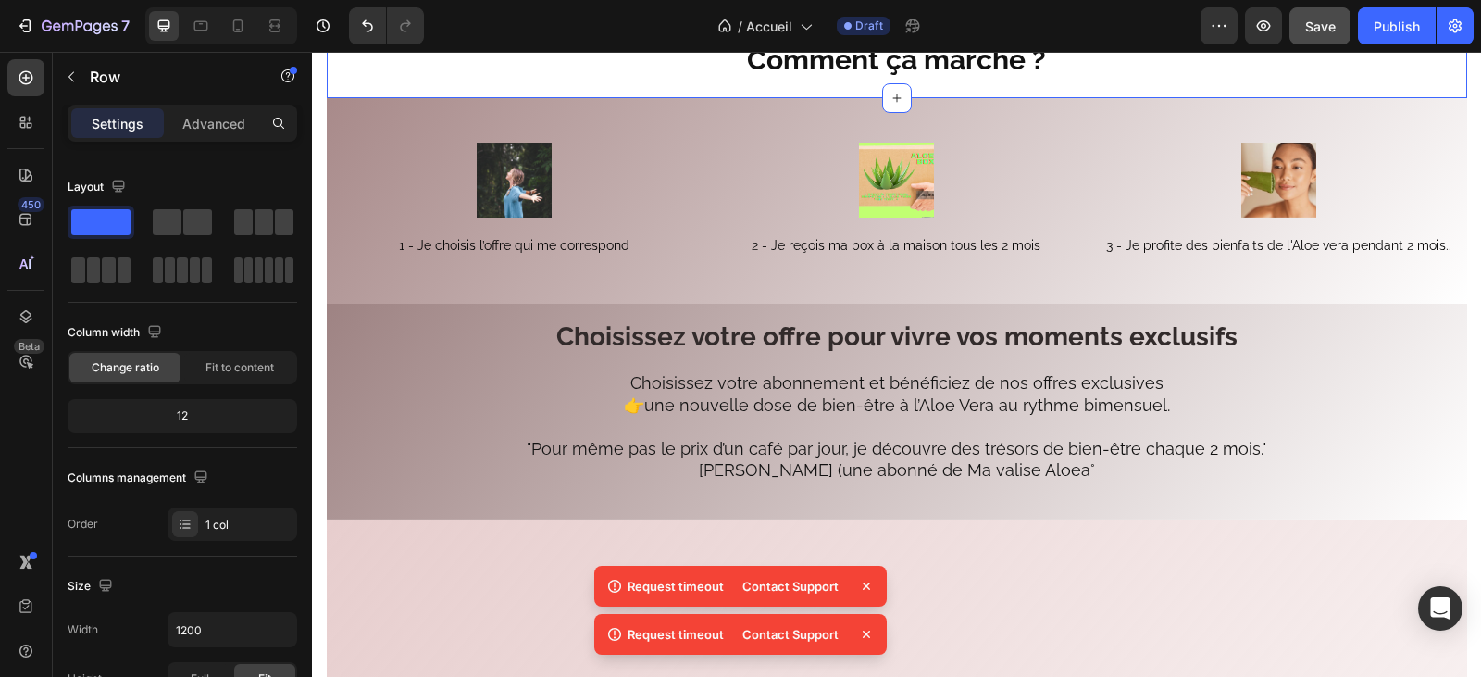
click at [547, 98] on div "Comment ça marche ? Heading Section 6" at bounding box center [897, 54] width 1140 height 88
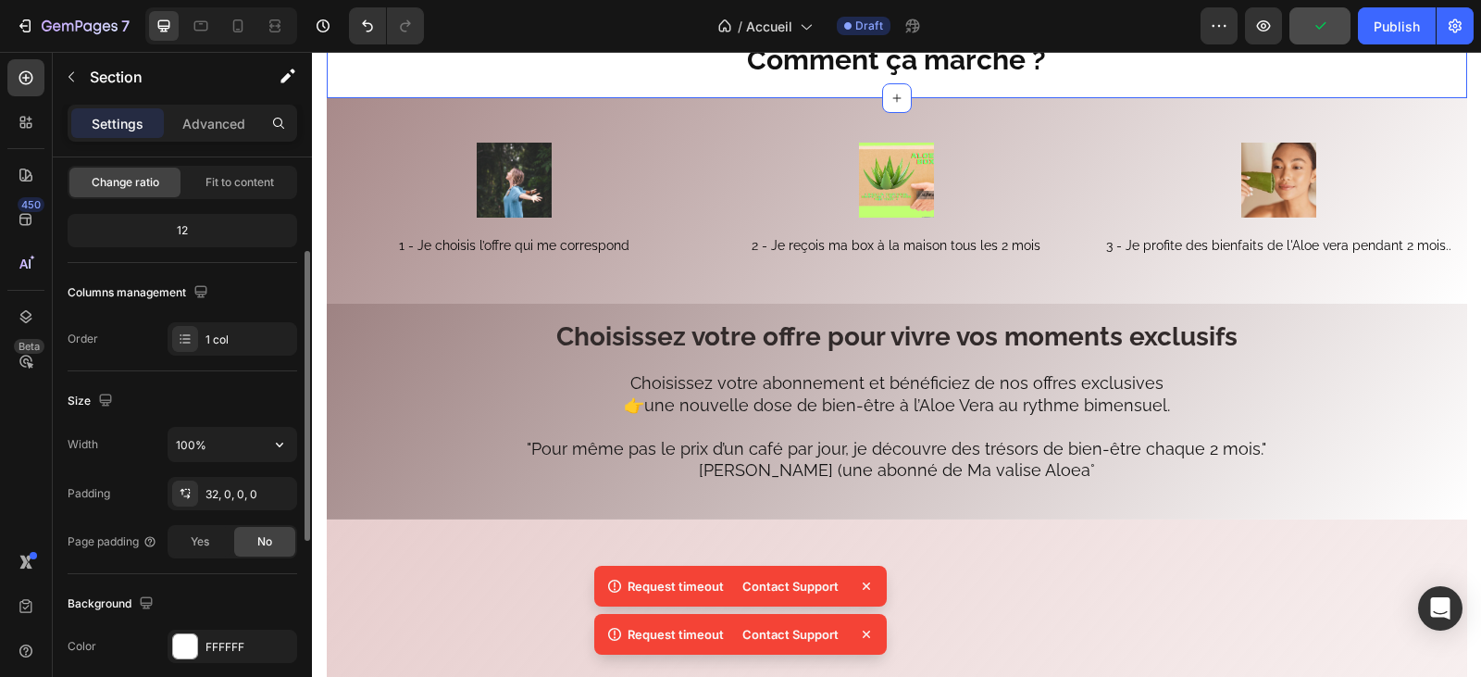
scroll to position [278, 0]
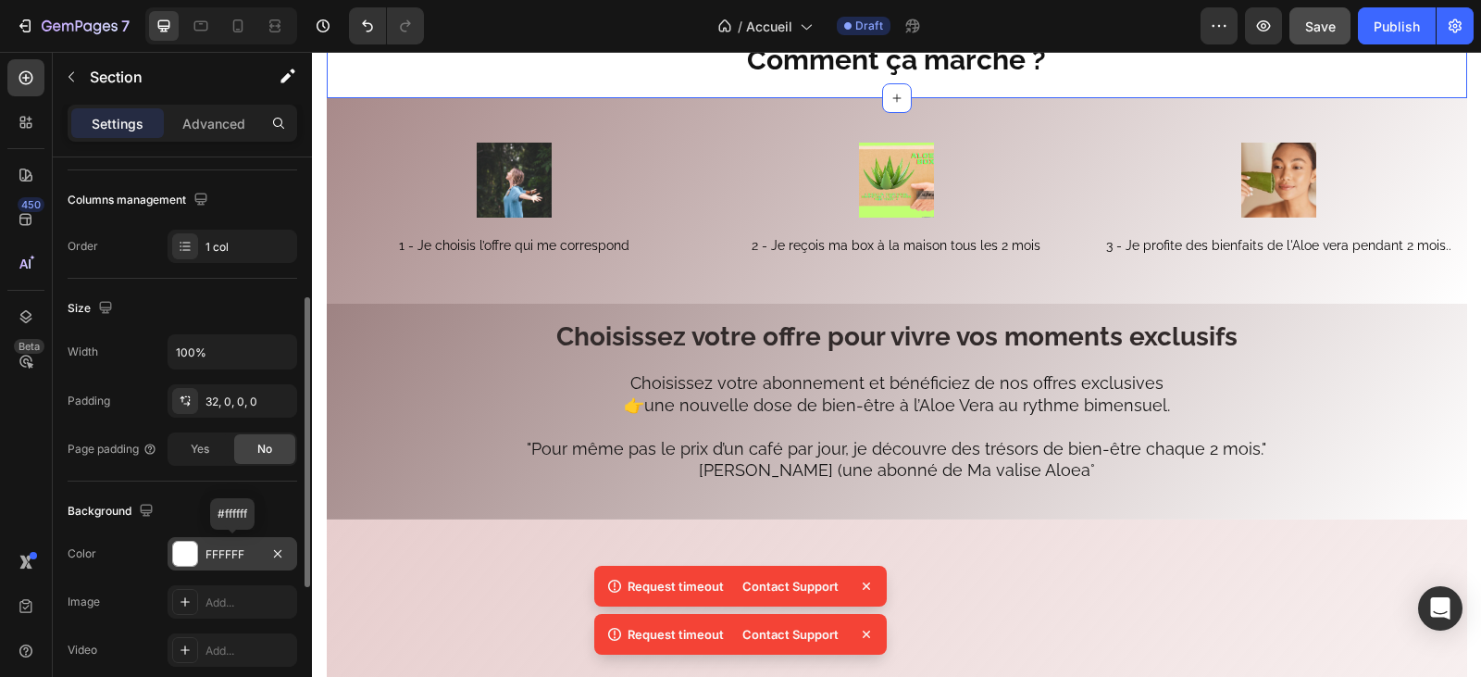
click at [245, 547] on div "FFFFFF" at bounding box center [232, 554] width 54 height 17
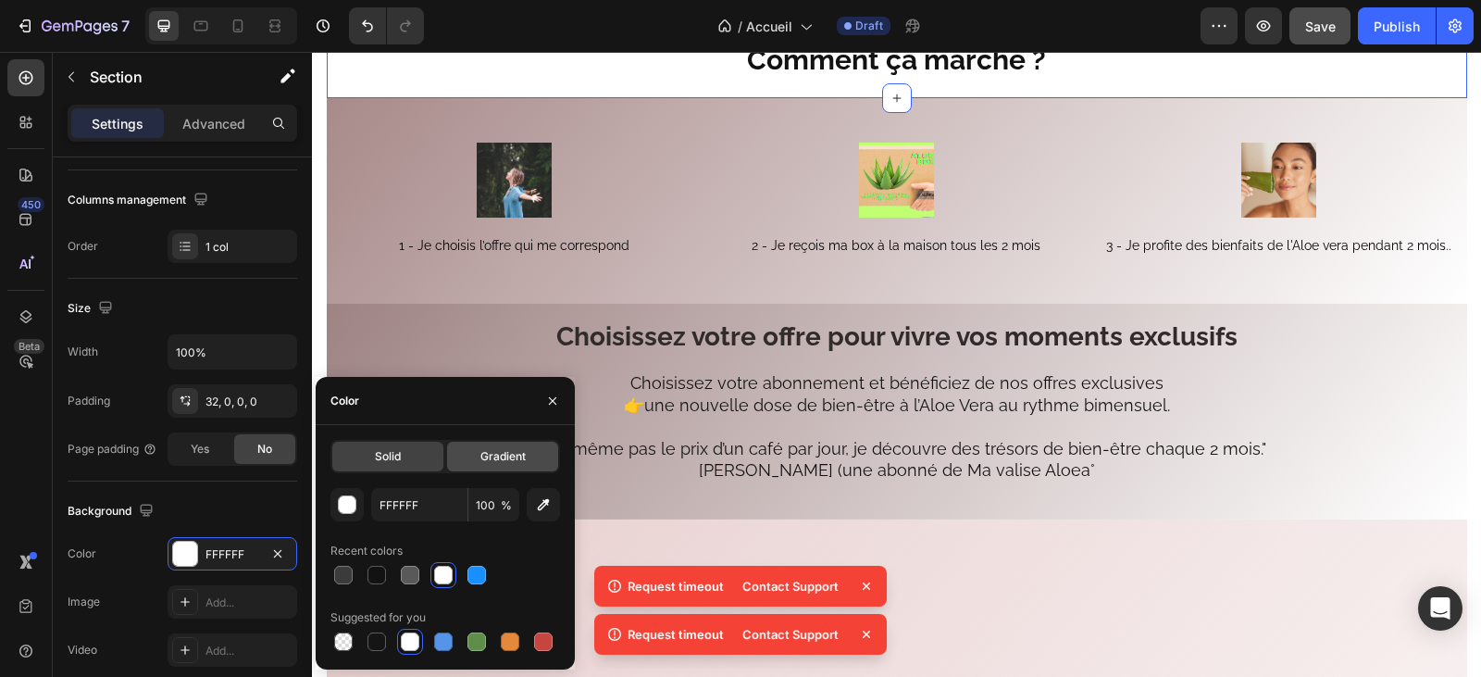
click at [500, 455] on span "Gradient" at bounding box center [502, 456] width 45 height 17
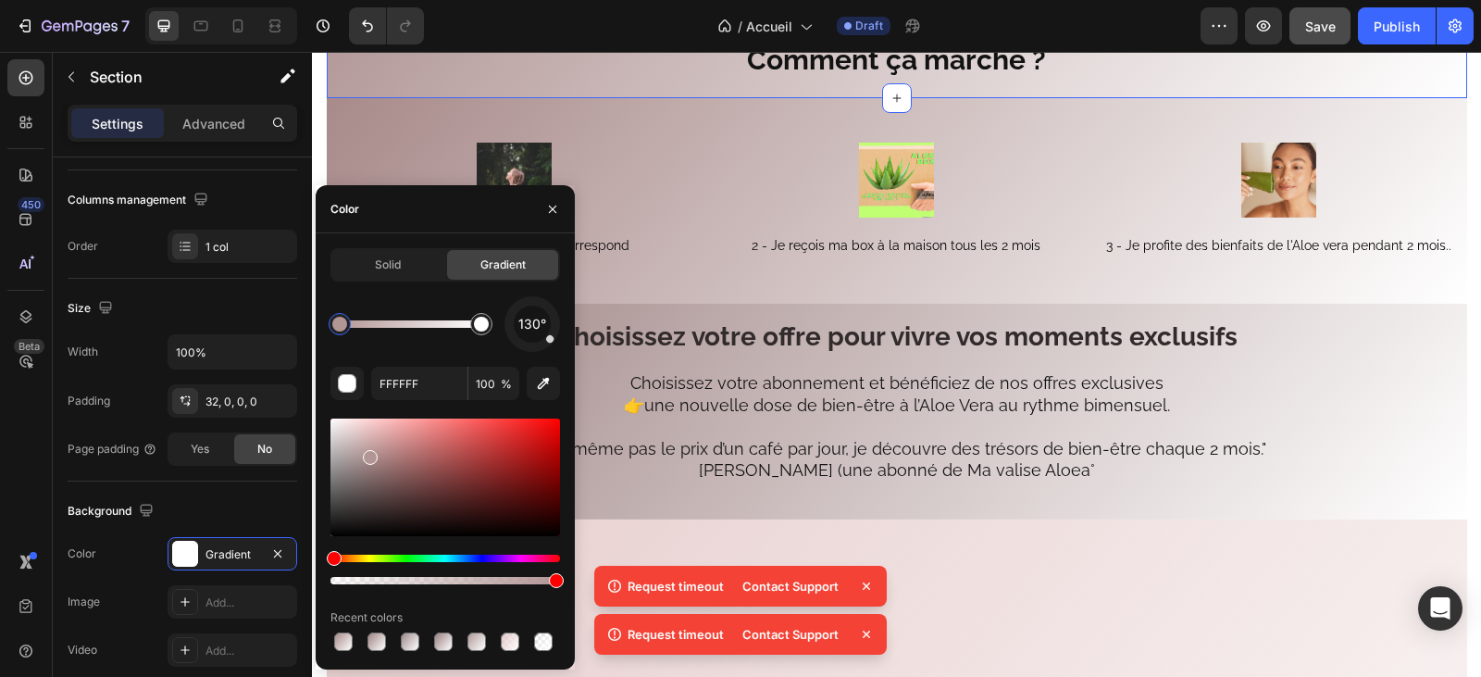
type input "B29595"
drag, startPoint x: 335, startPoint y: 425, endPoint x: 372, endPoint y: 453, distance: 46.3
drag, startPoint x: 548, startPoint y: 204, endPoint x: 262, endPoint y: 183, distance: 286.7
click at [548, 204] on icon "button" at bounding box center [552, 209] width 15 height 15
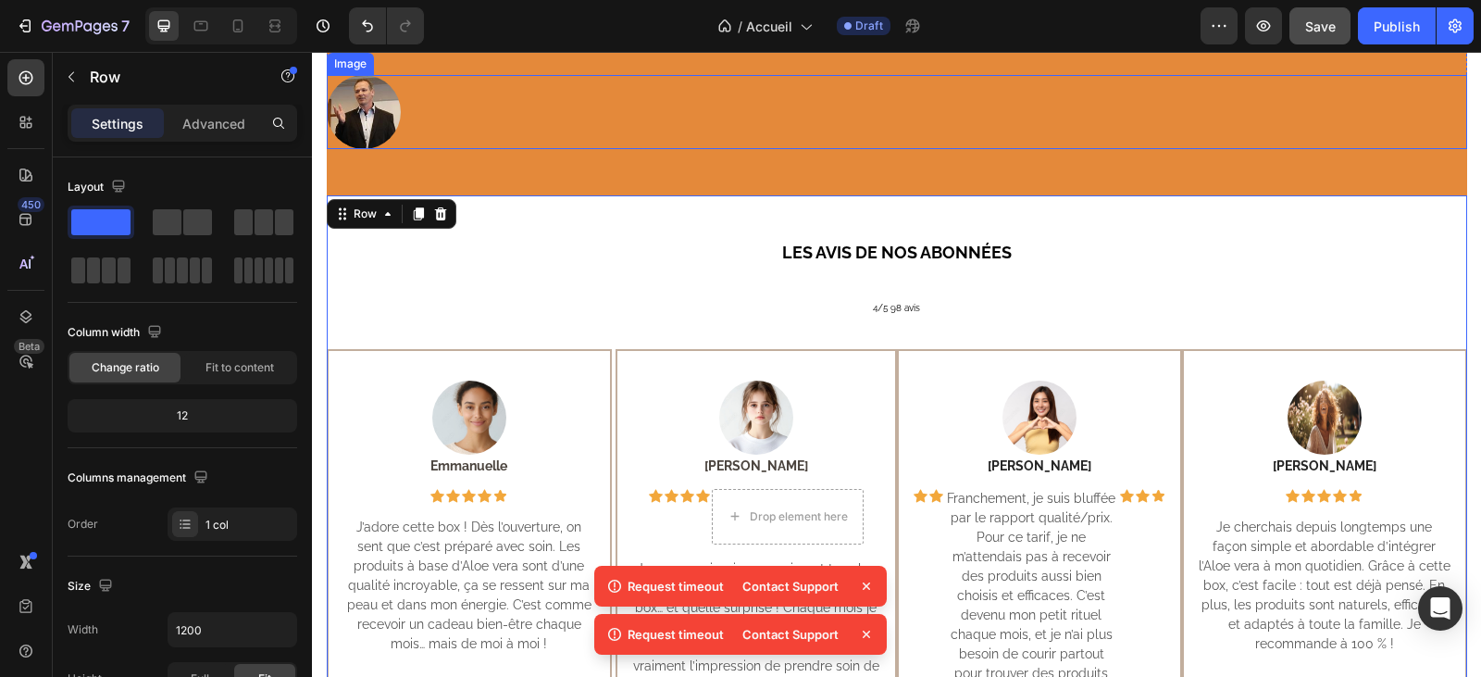
scroll to position [587, 0]
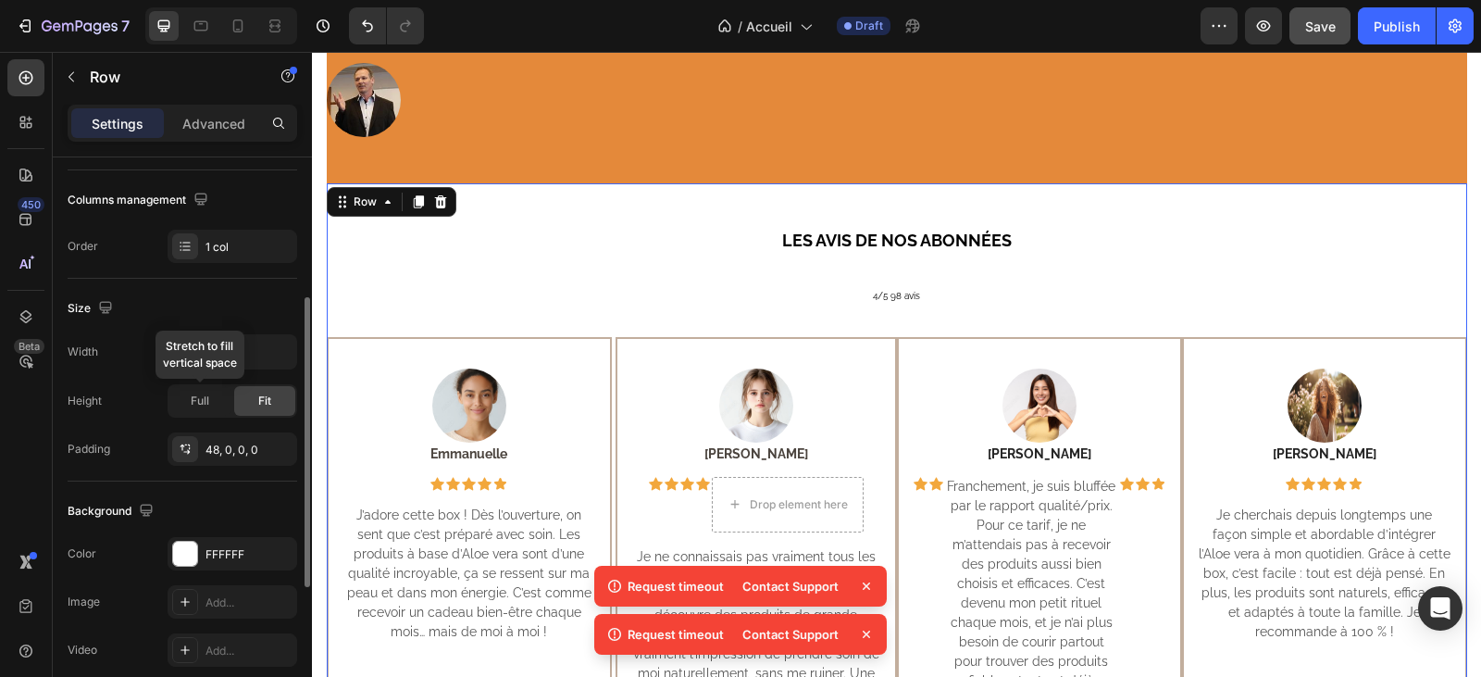
scroll to position [370, 0]
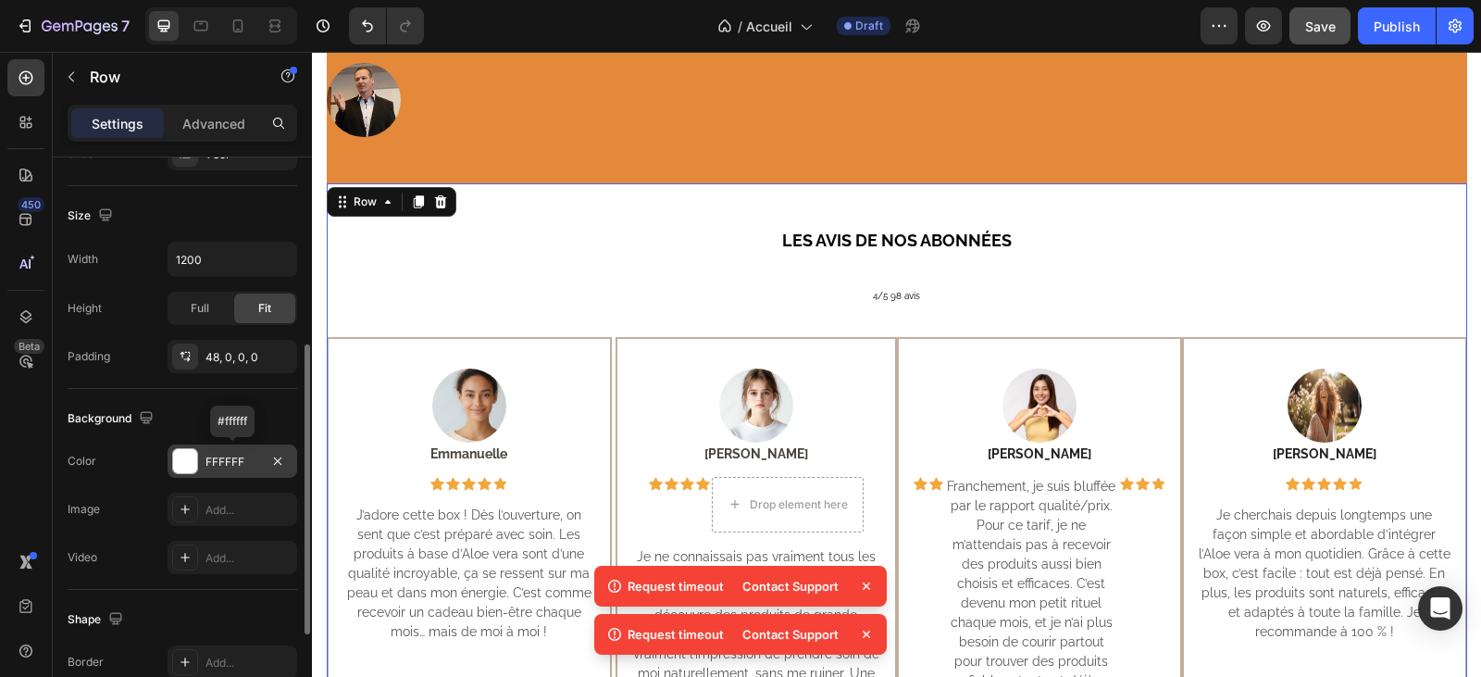
click at [231, 457] on div "FFFFFF" at bounding box center [232, 462] width 54 height 17
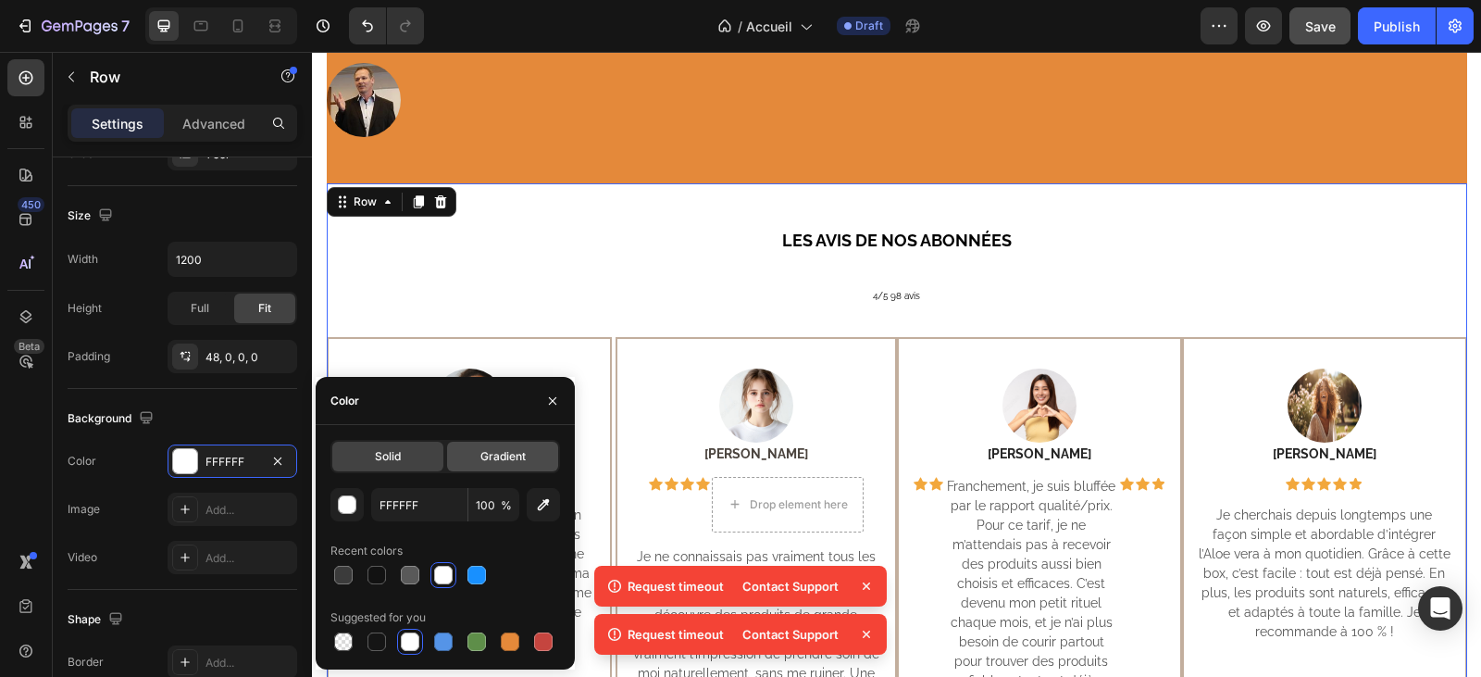
click at [492, 449] on span "Gradient" at bounding box center [502, 456] width 45 height 17
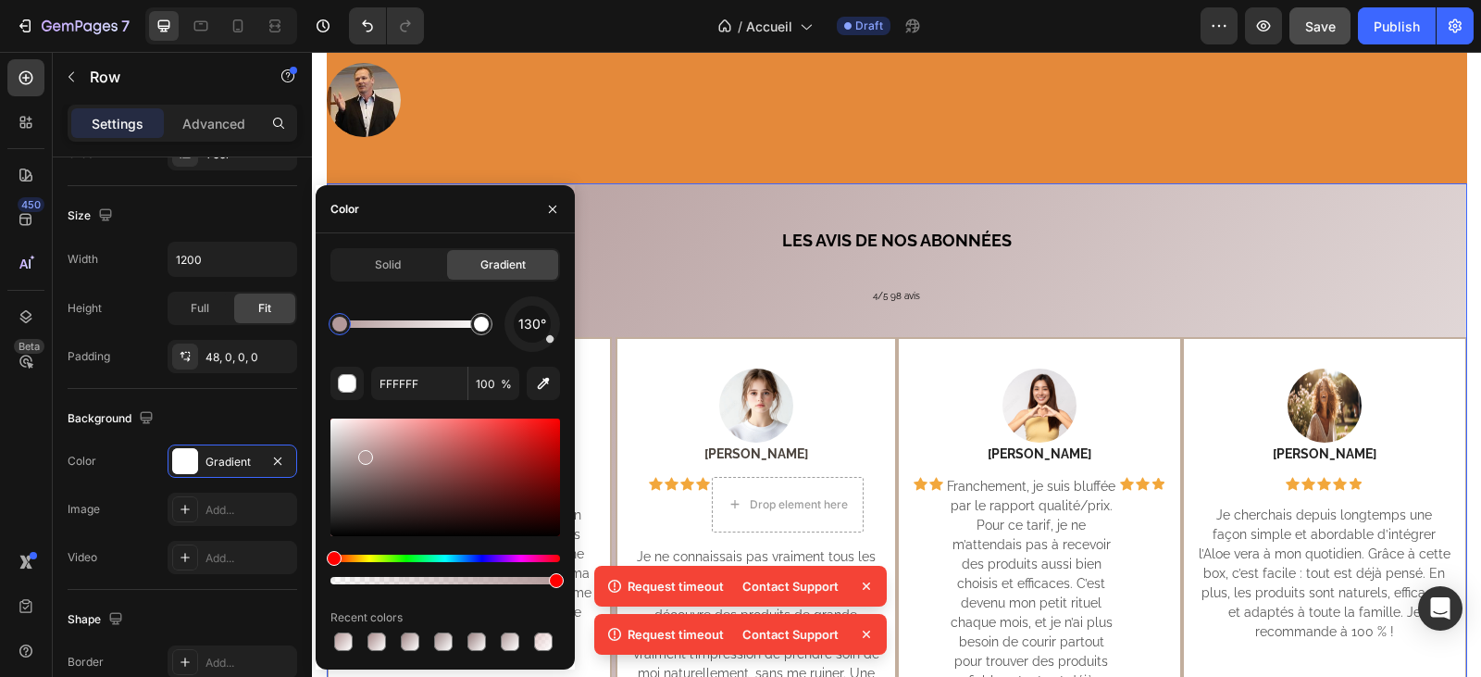
type input "B29999"
drag, startPoint x: 332, startPoint y: 425, endPoint x: 363, endPoint y: 443, distance: 35.7
click at [552, 205] on icon "button" at bounding box center [552, 209] width 15 height 15
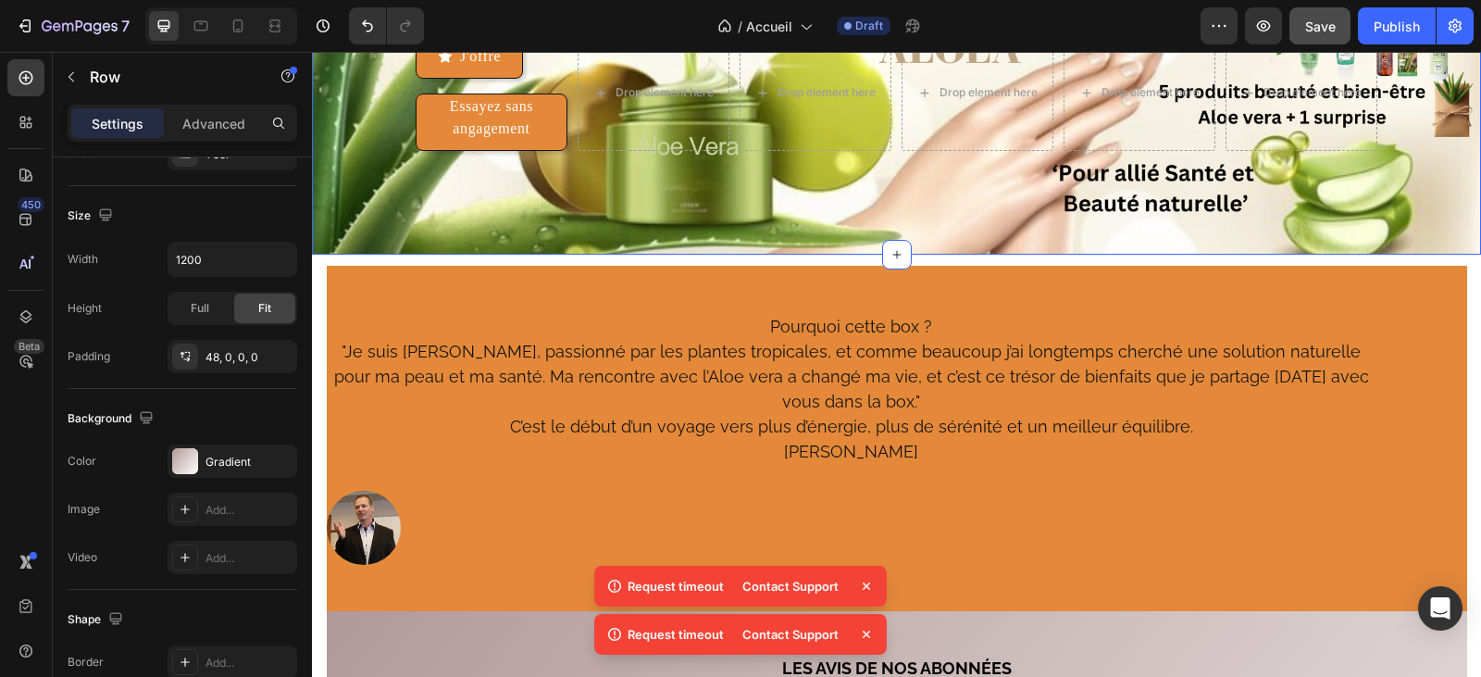
scroll to position [926, 0]
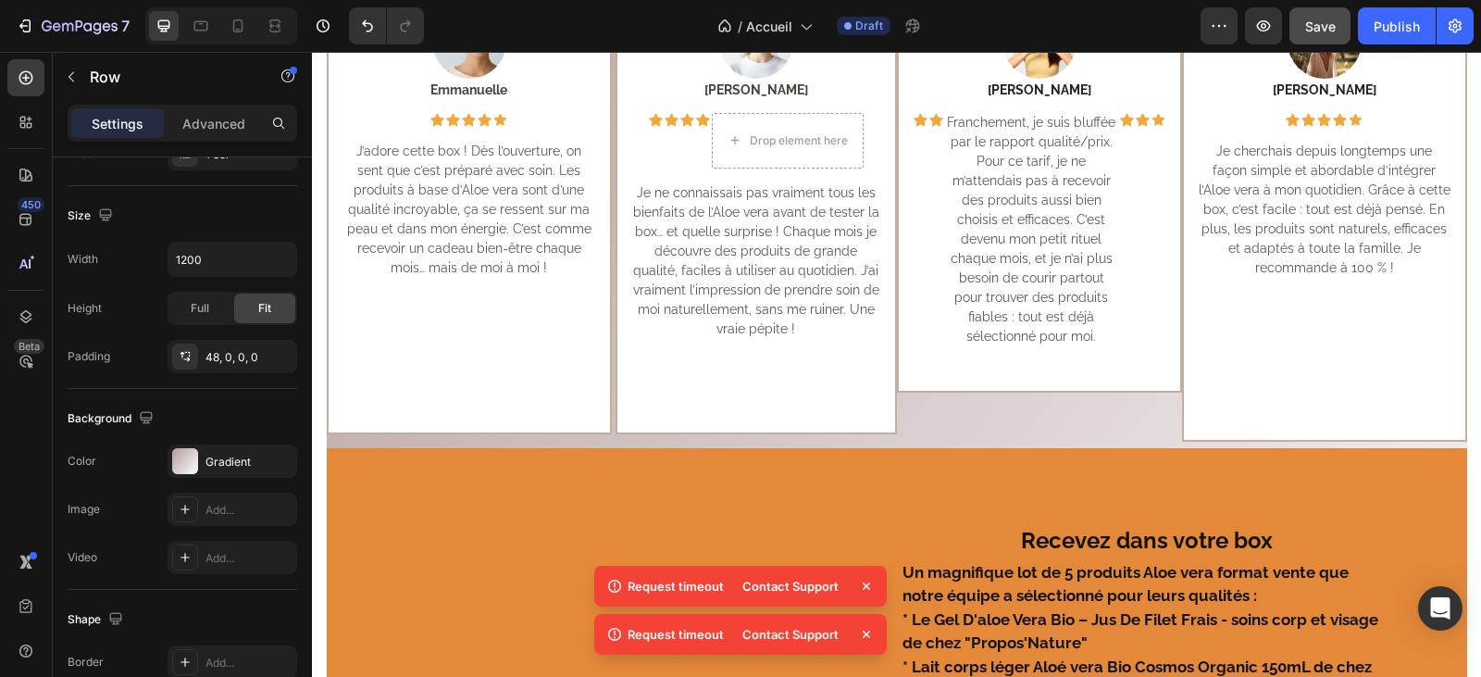
click at [871, 589] on icon at bounding box center [866, 586] width 19 height 19
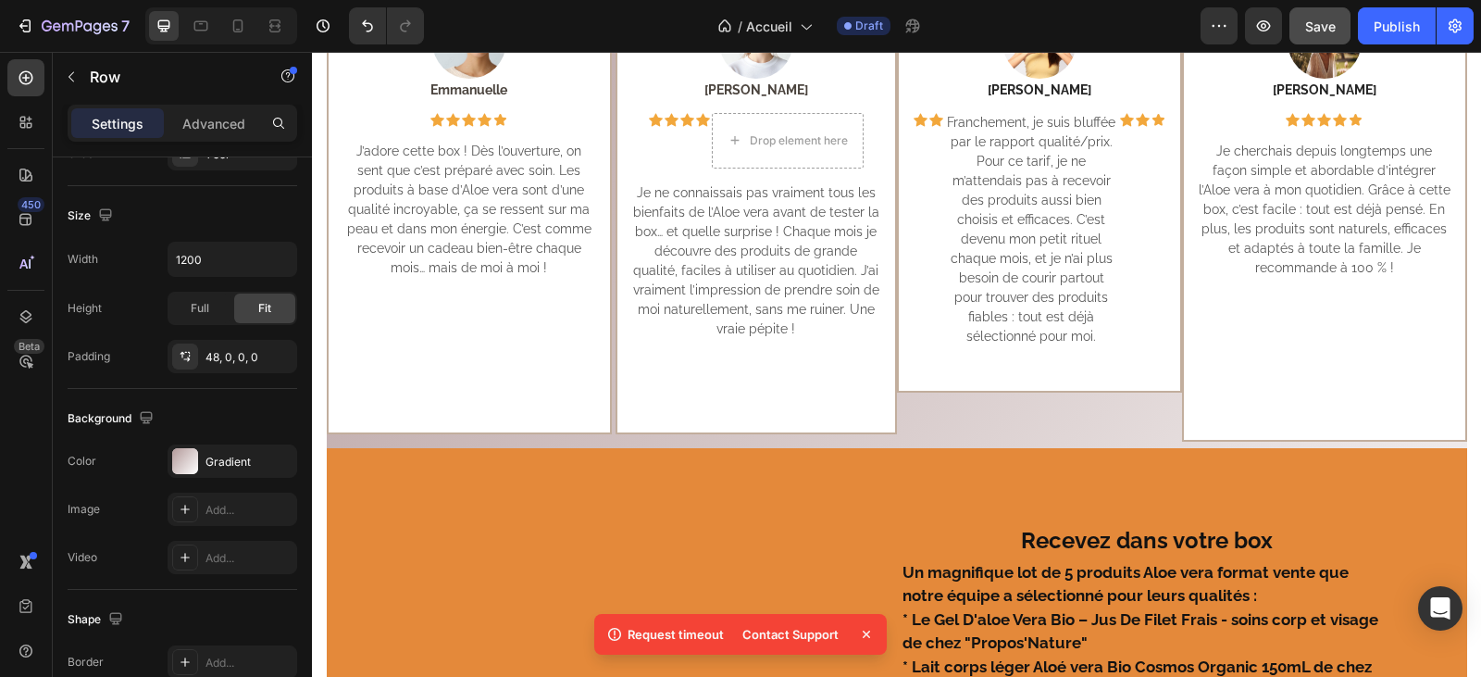
click at [869, 634] on icon at bounding box center [866, 634] width 19 height 19
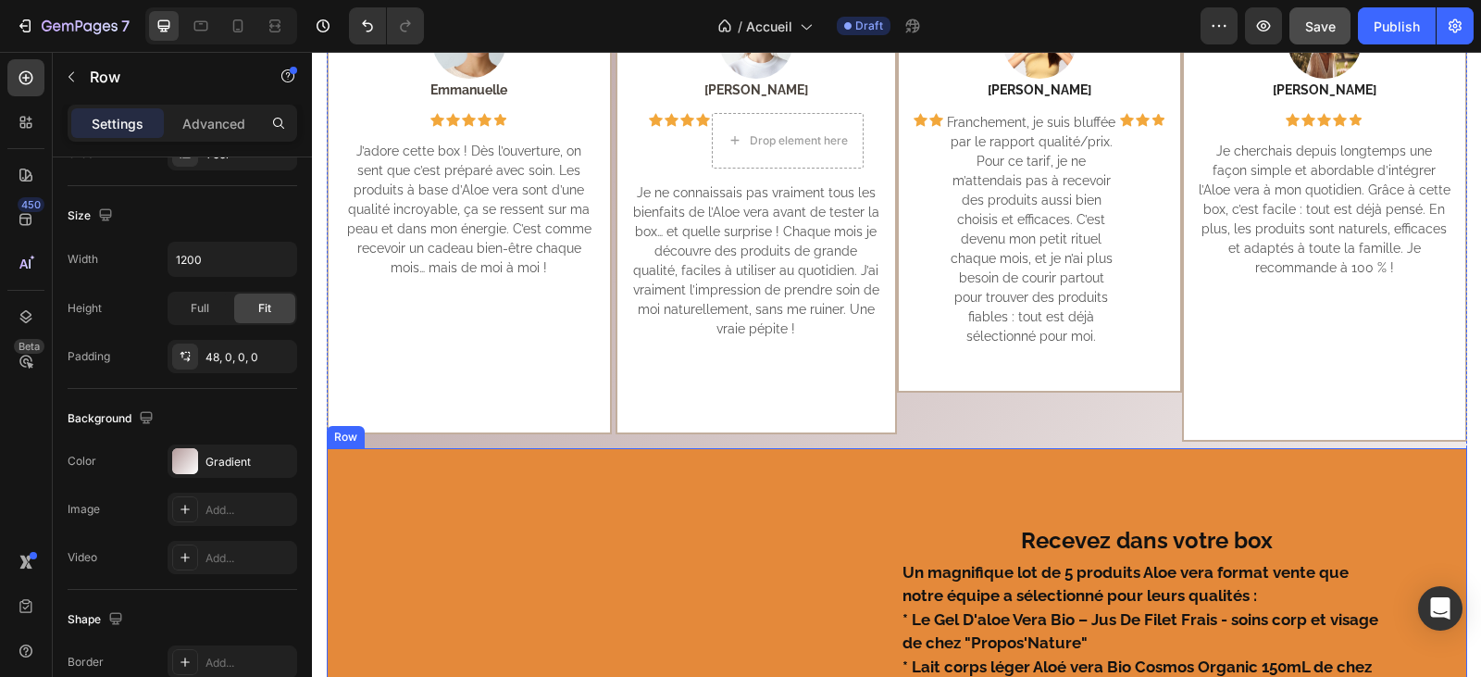
scroll to position [463, 0]
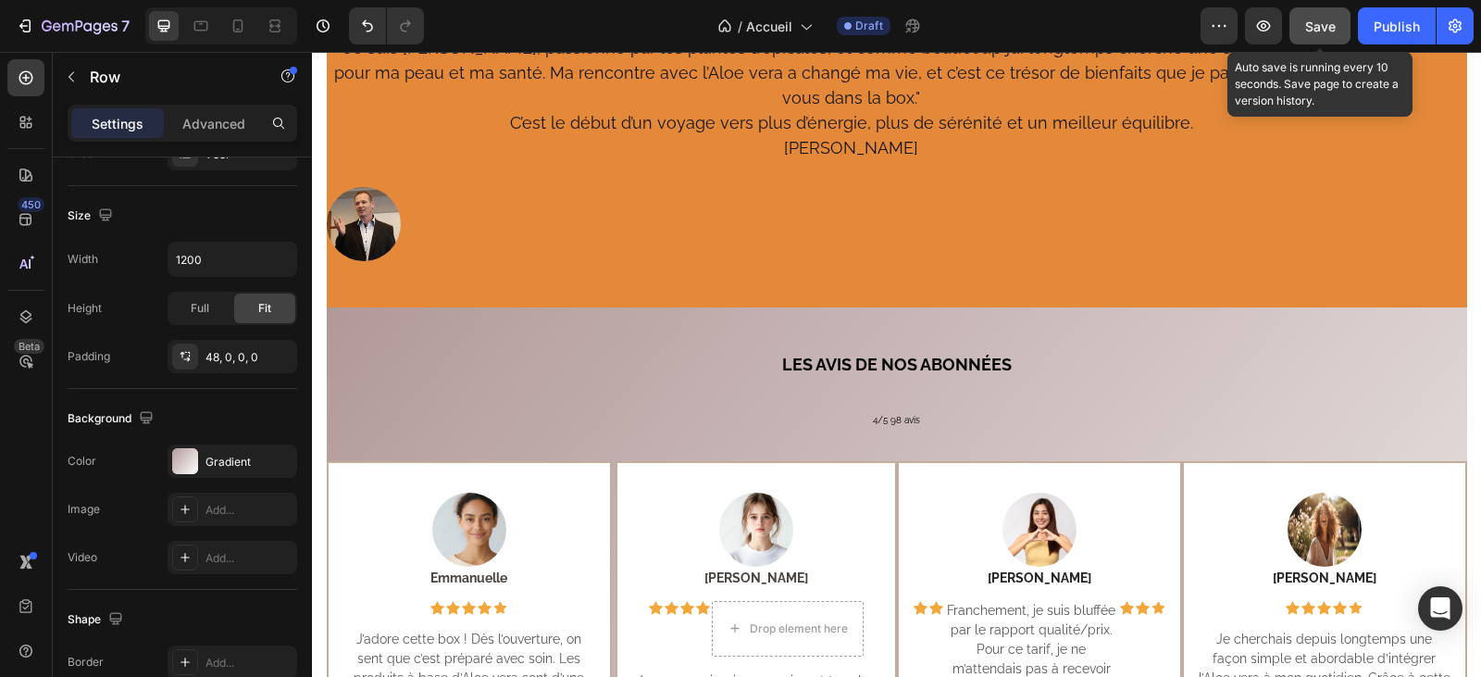
click at [1315, 25] on span "Save" at bounding box center [1320, 27] width 31 height 16
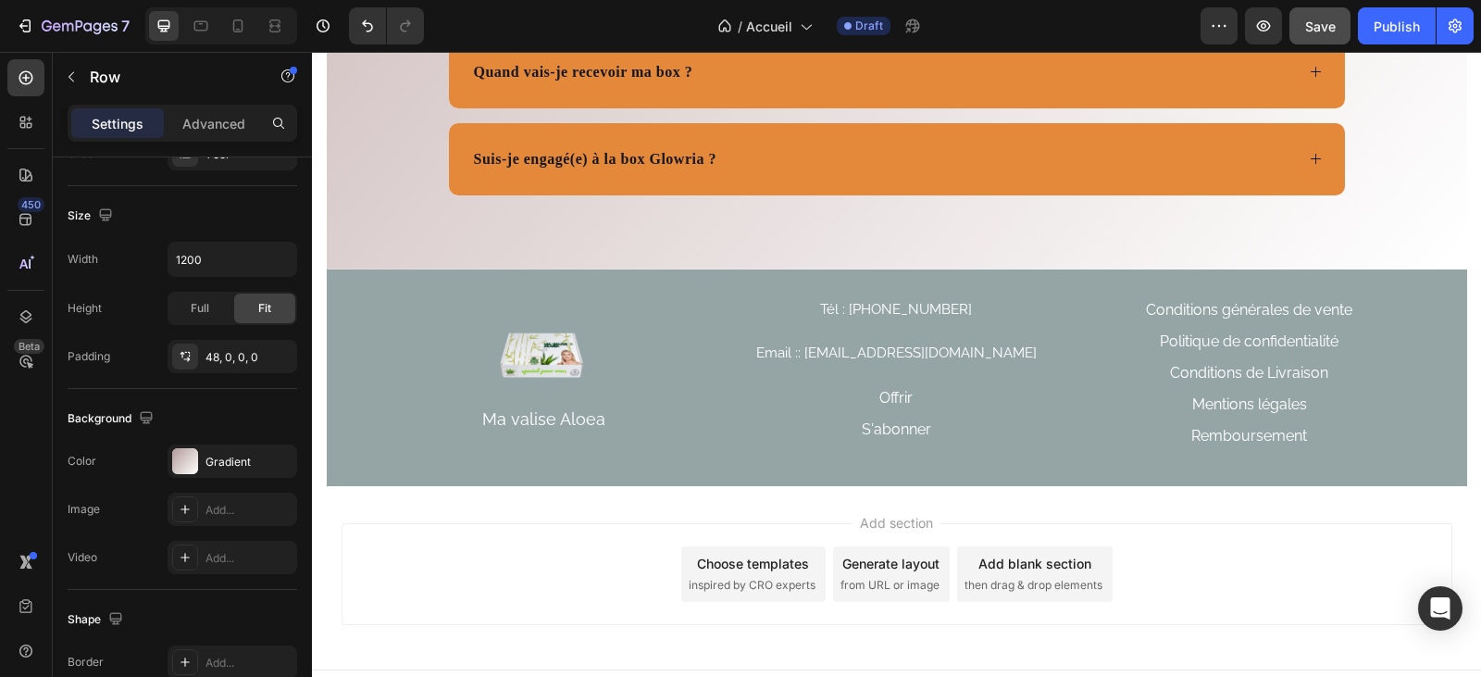
scroll to position [6603, 0]
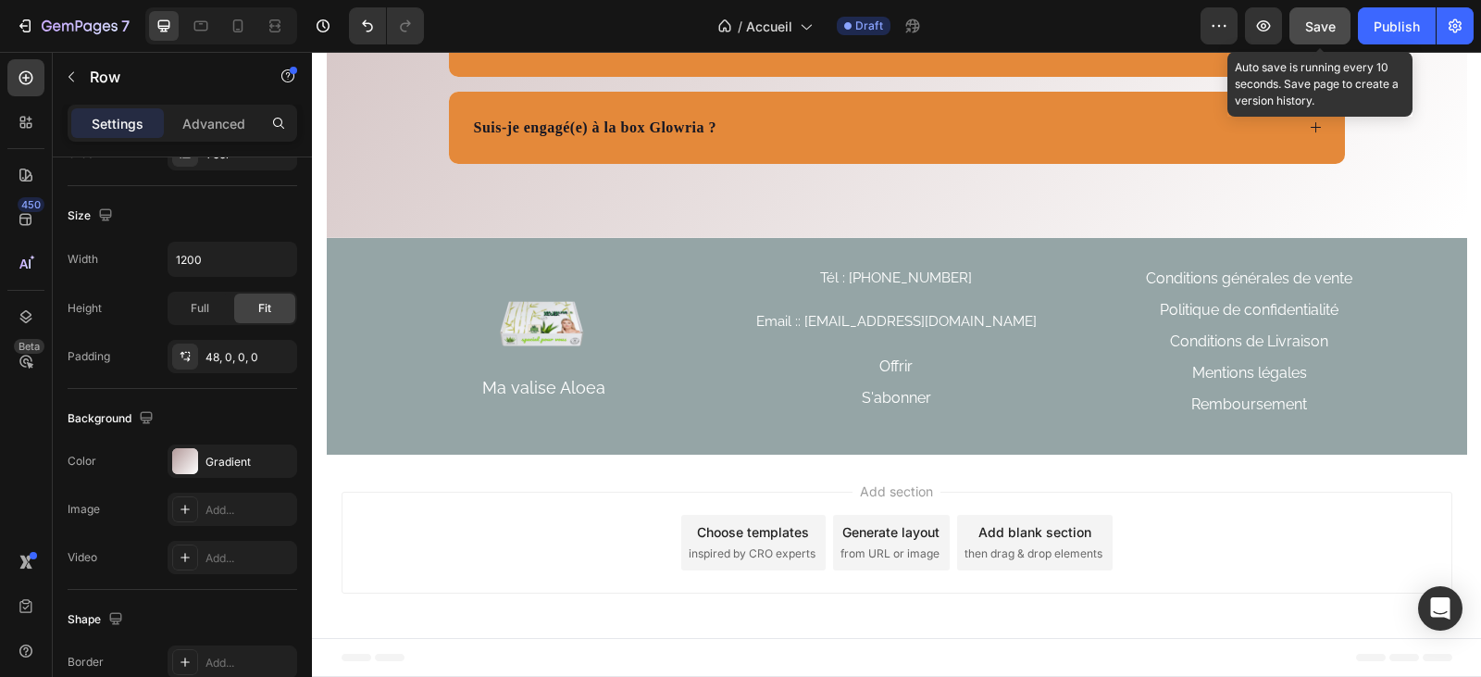
click at [1306, 26] on span "Save" at bounding box center [1320, 27] width 31 height 16
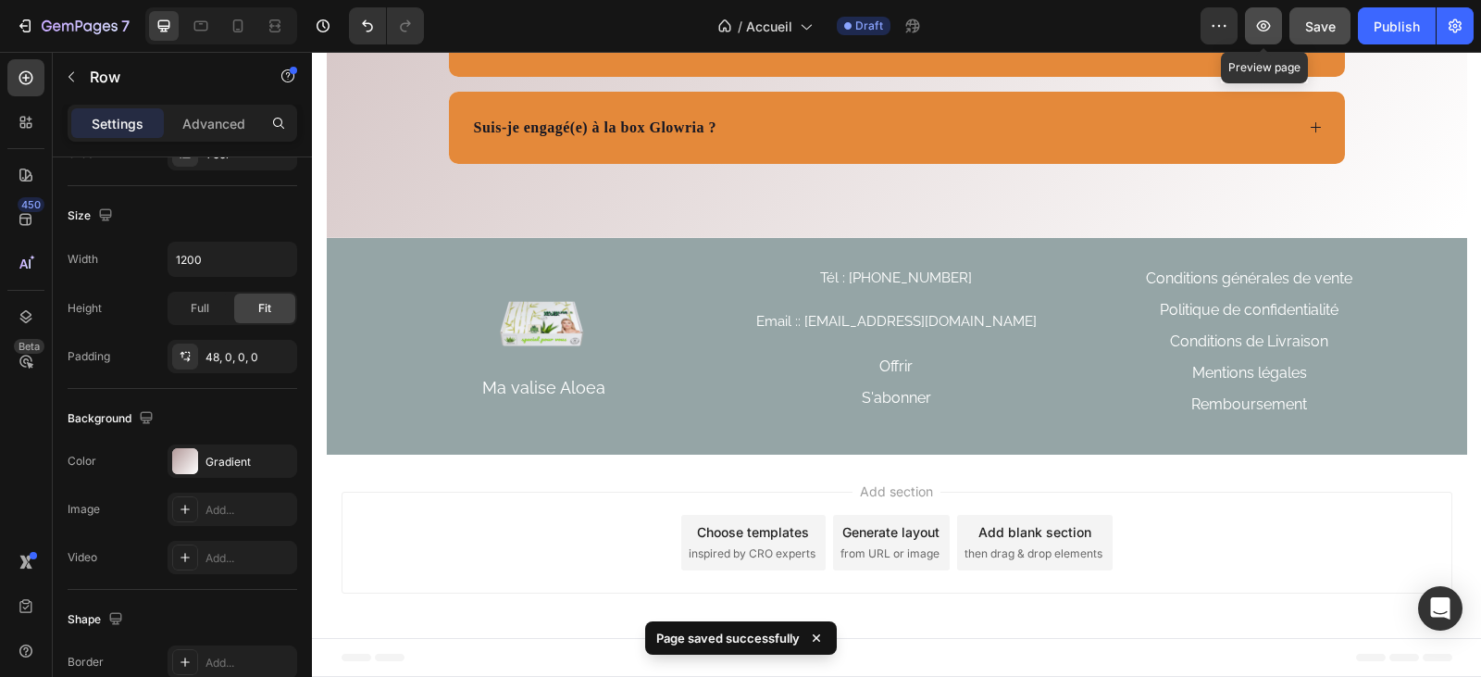
click at [1262, 21] on icon "button" at bounding box center [1264, 25] width 14 height 11
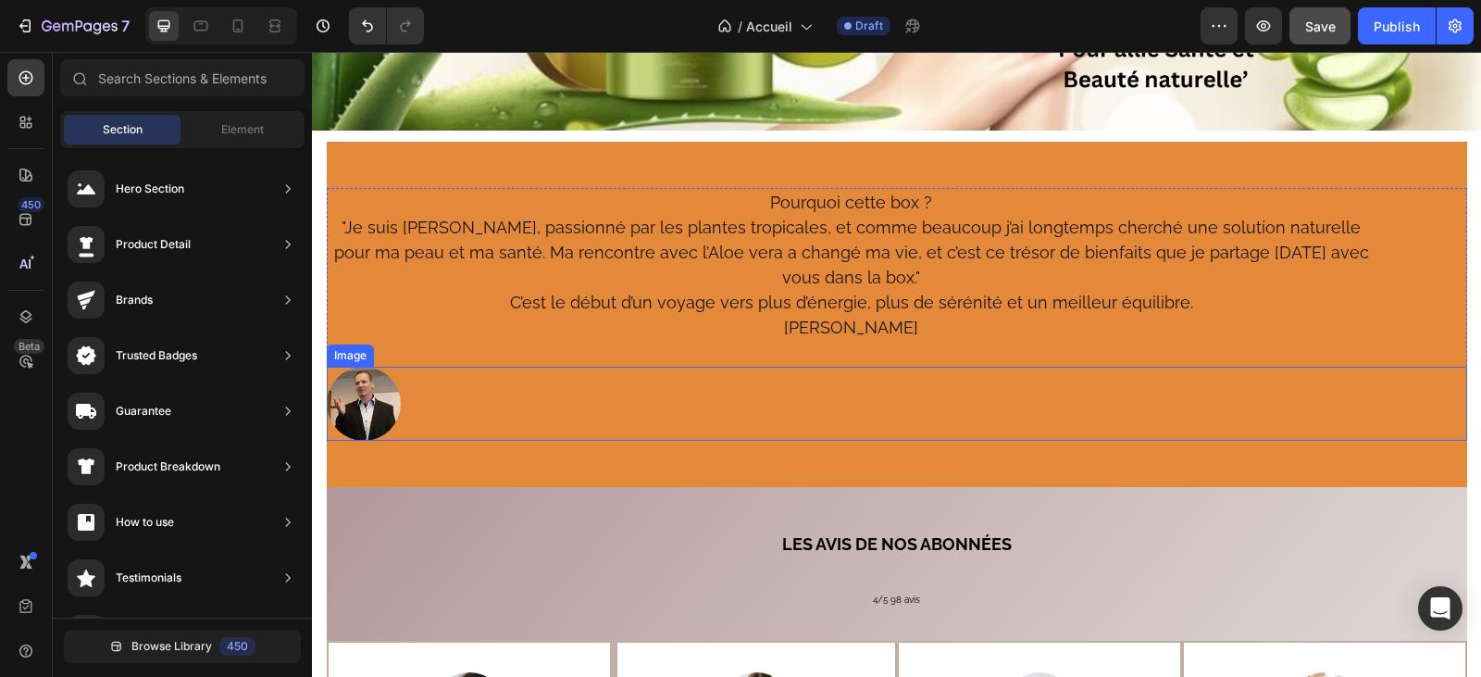
scroll to position [0, 0]
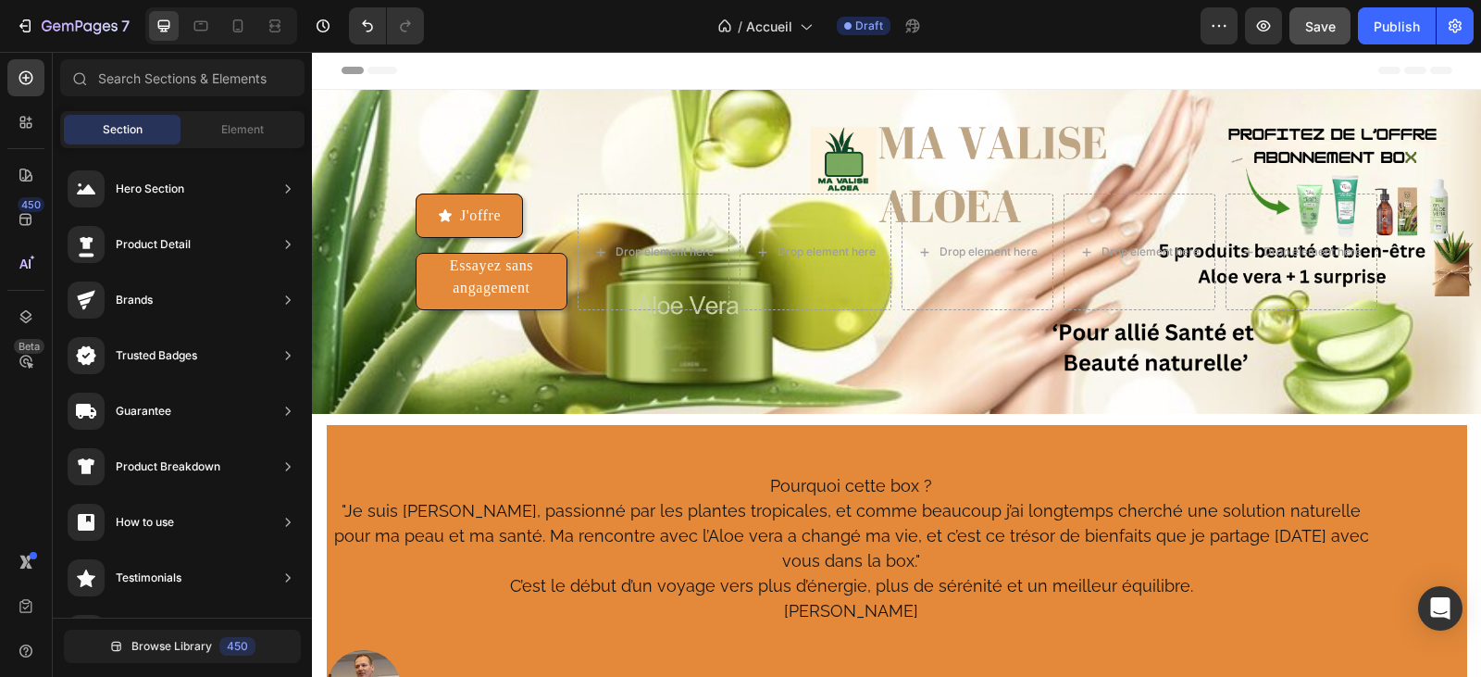
click at [375, 71] on span "Header" at bounding box center [367, 70] width 41 height 19
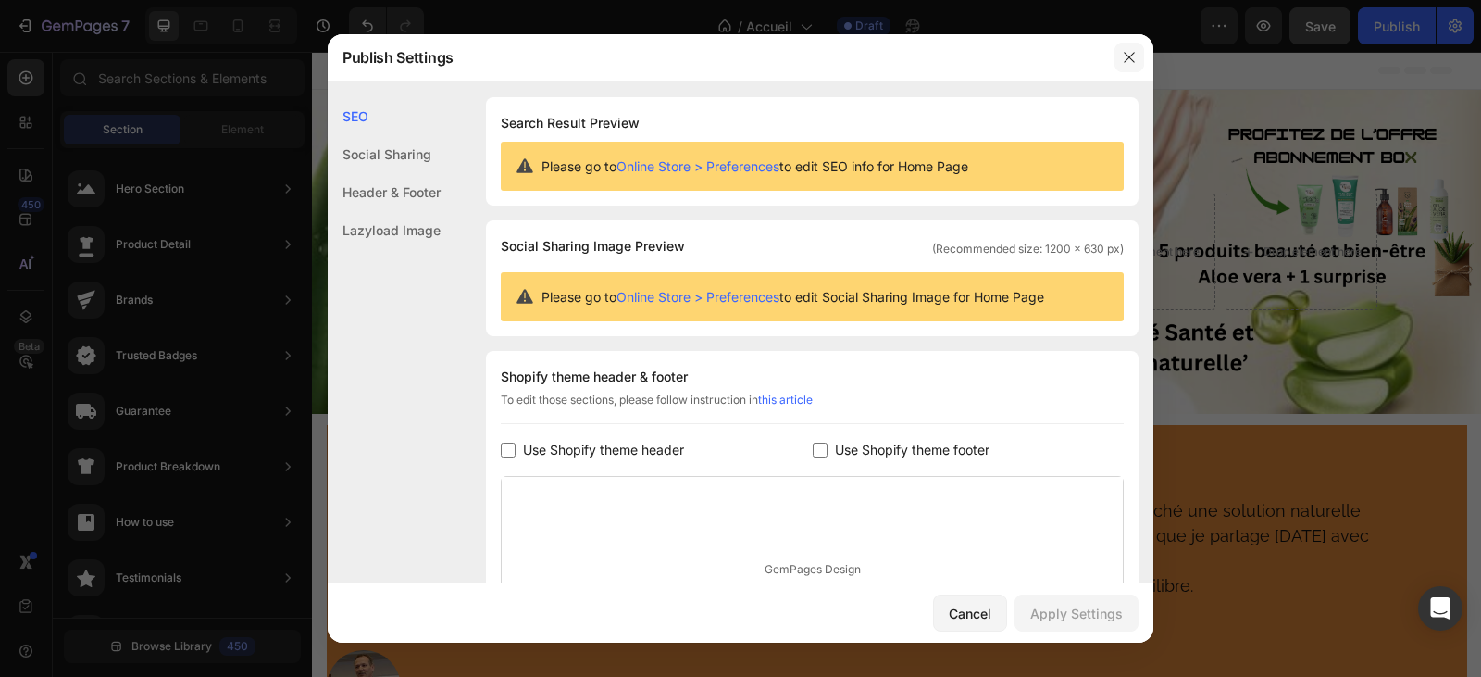
click at [1134, 56] on icon "button" at bounding box center [1129, 57] width 15 height 15
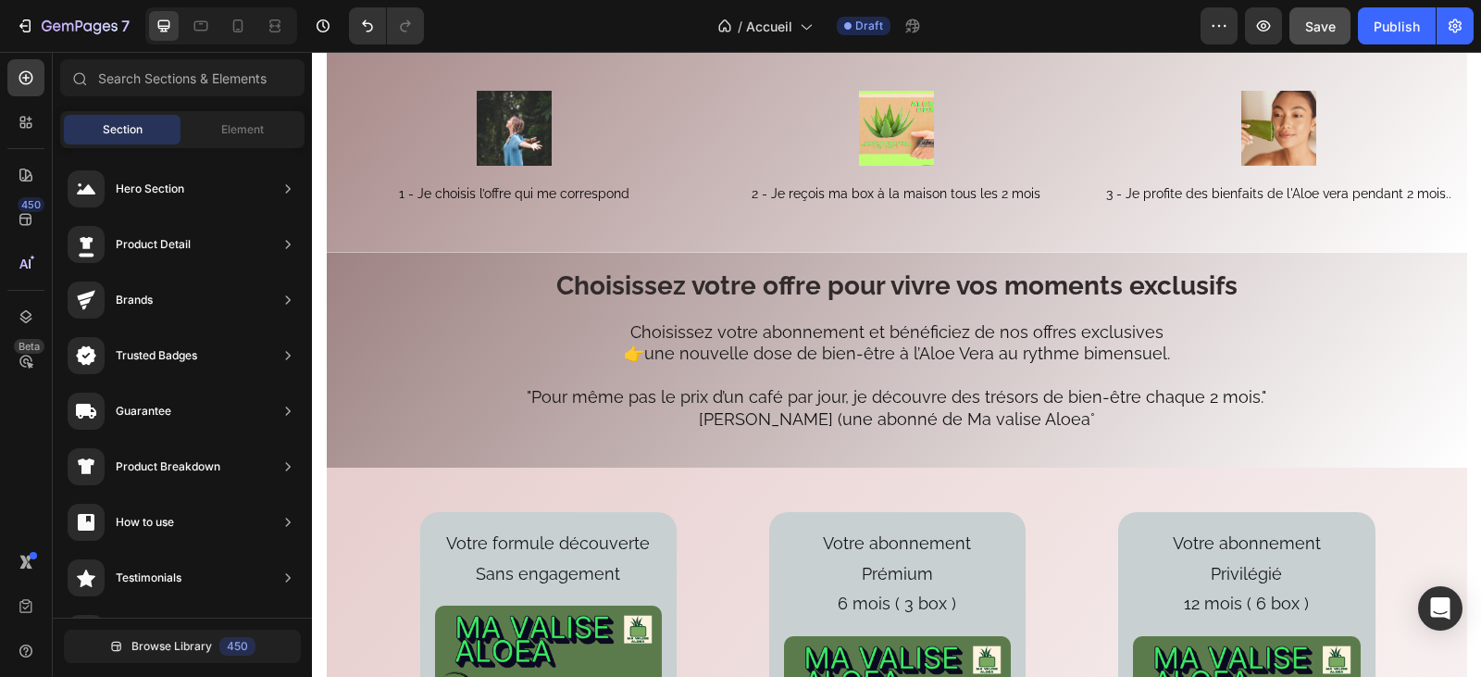
scroll to position [2036, 0]
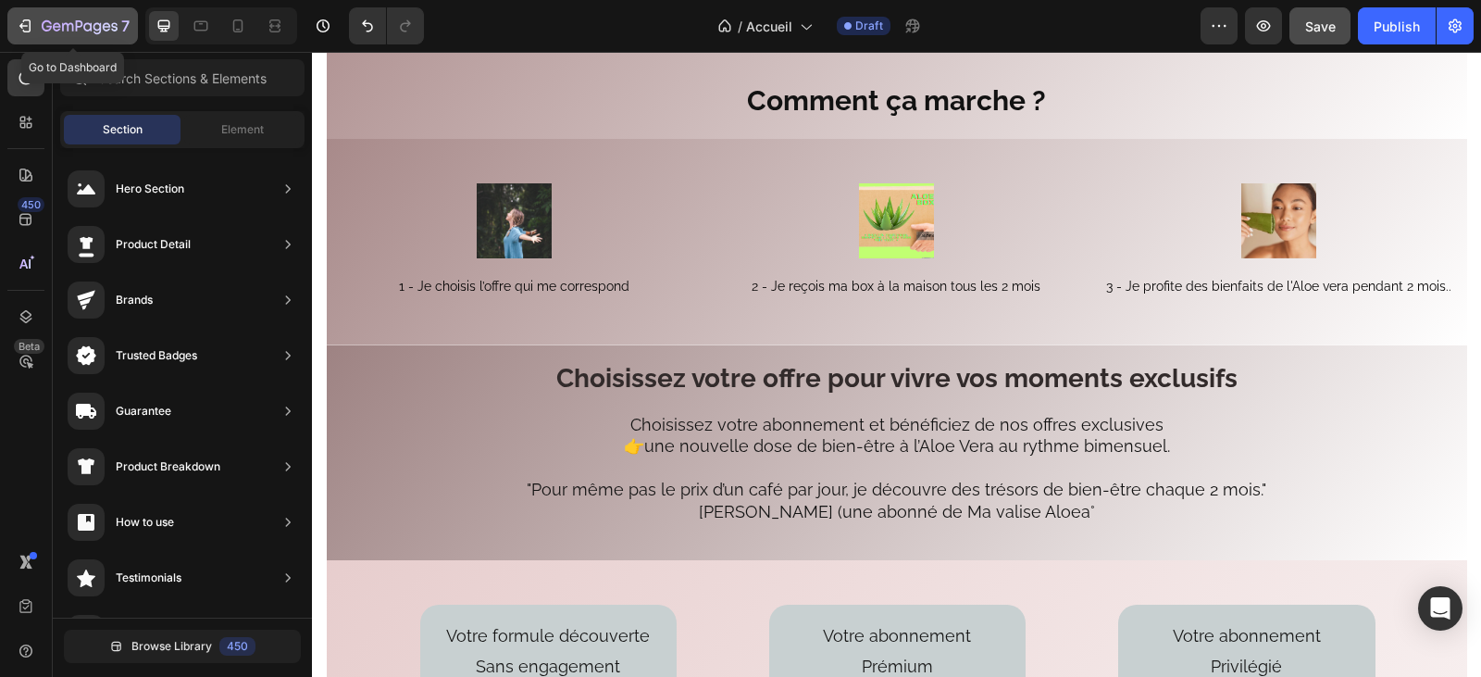
click at [37, 25] on div "7" at bounding box center [73, 26] width 114 height 22
